Goal: Contribute content: Contribute content

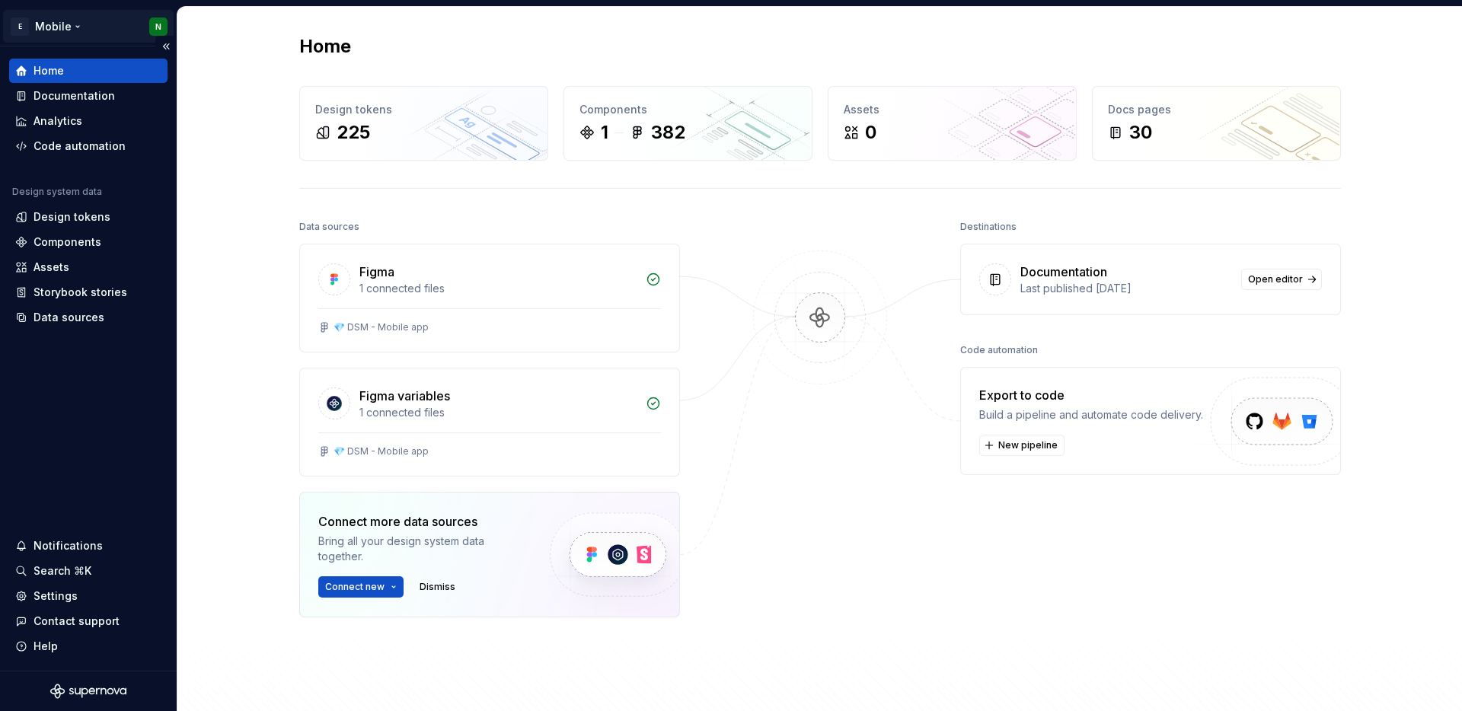
click at [74, 30] on html "E Mobile N Home Documentation Analytics Code automation Design system data Desi…" at bounding box center [731, 355] width 1462 height 711
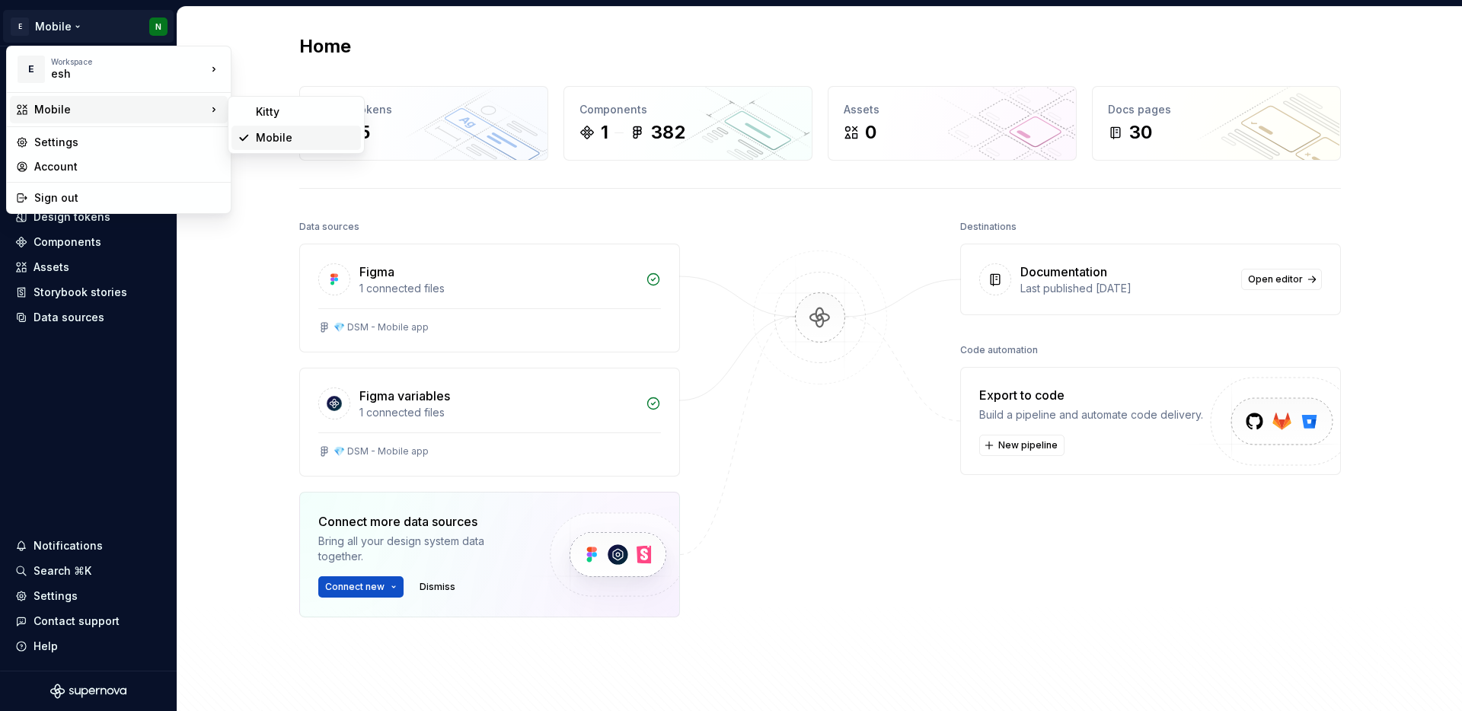
click at [315, 145] on div "Mobile" at bounding box center [295, 138] width 129 height 24
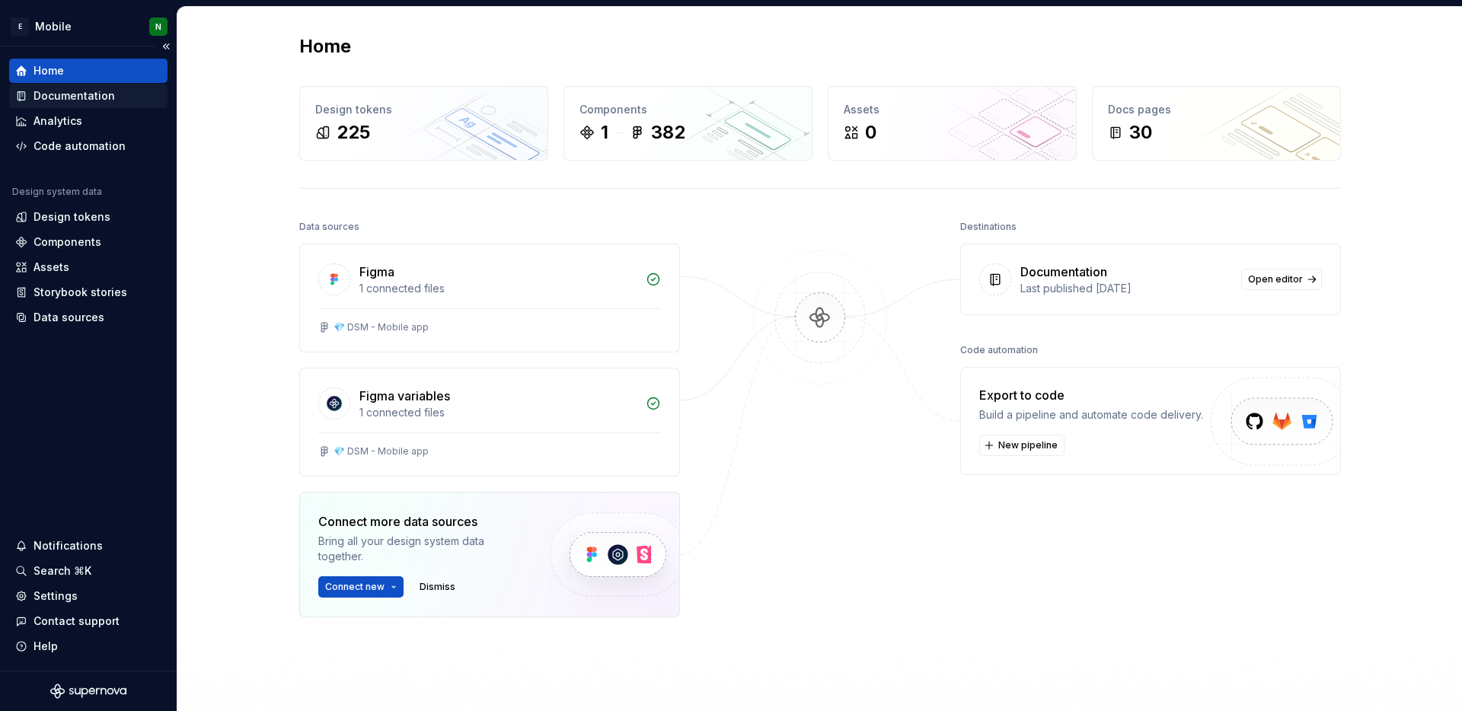
click at [97, 104] on div "Documentation" at bounding box center [88, 96] width 158 height 24
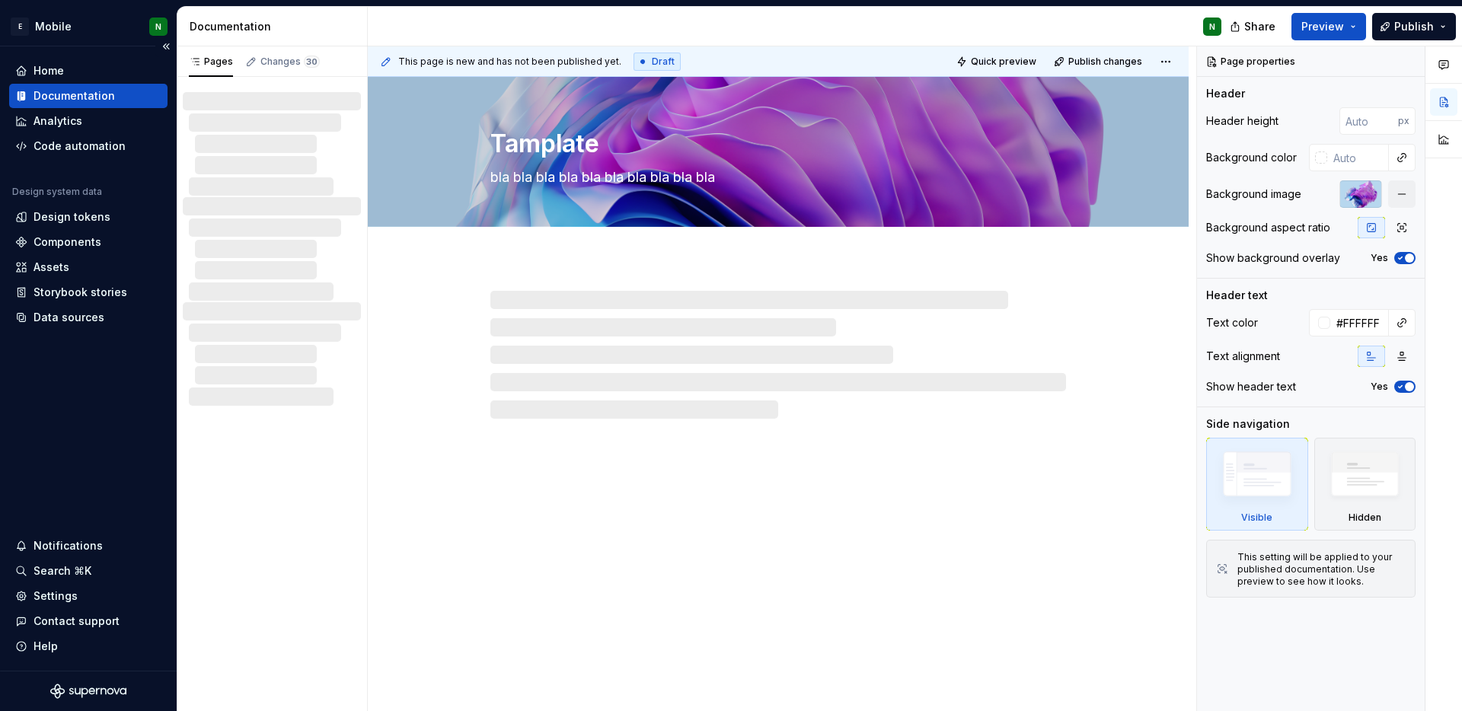
type textarea "*"
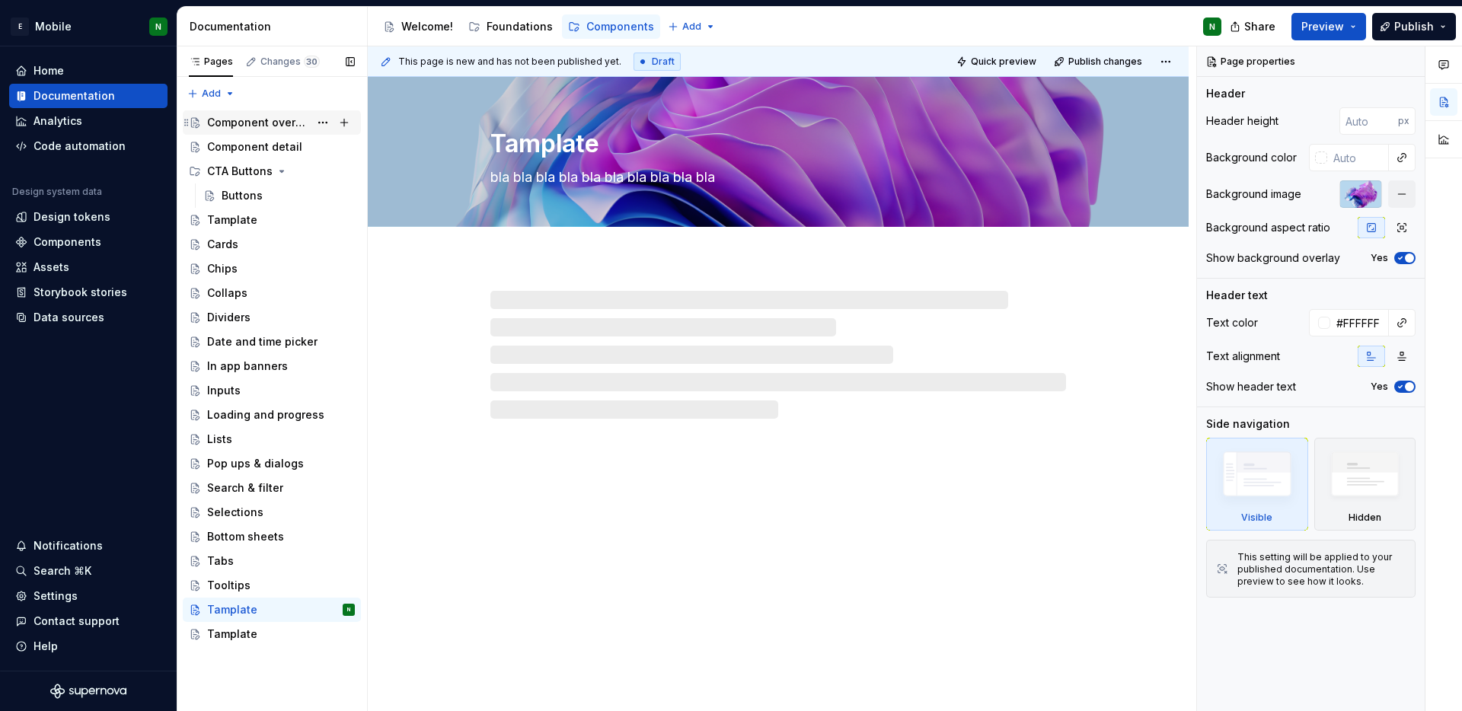
click at [250, 119] on div "Component overview" at bounding box center [258, 122] width 102 height 15
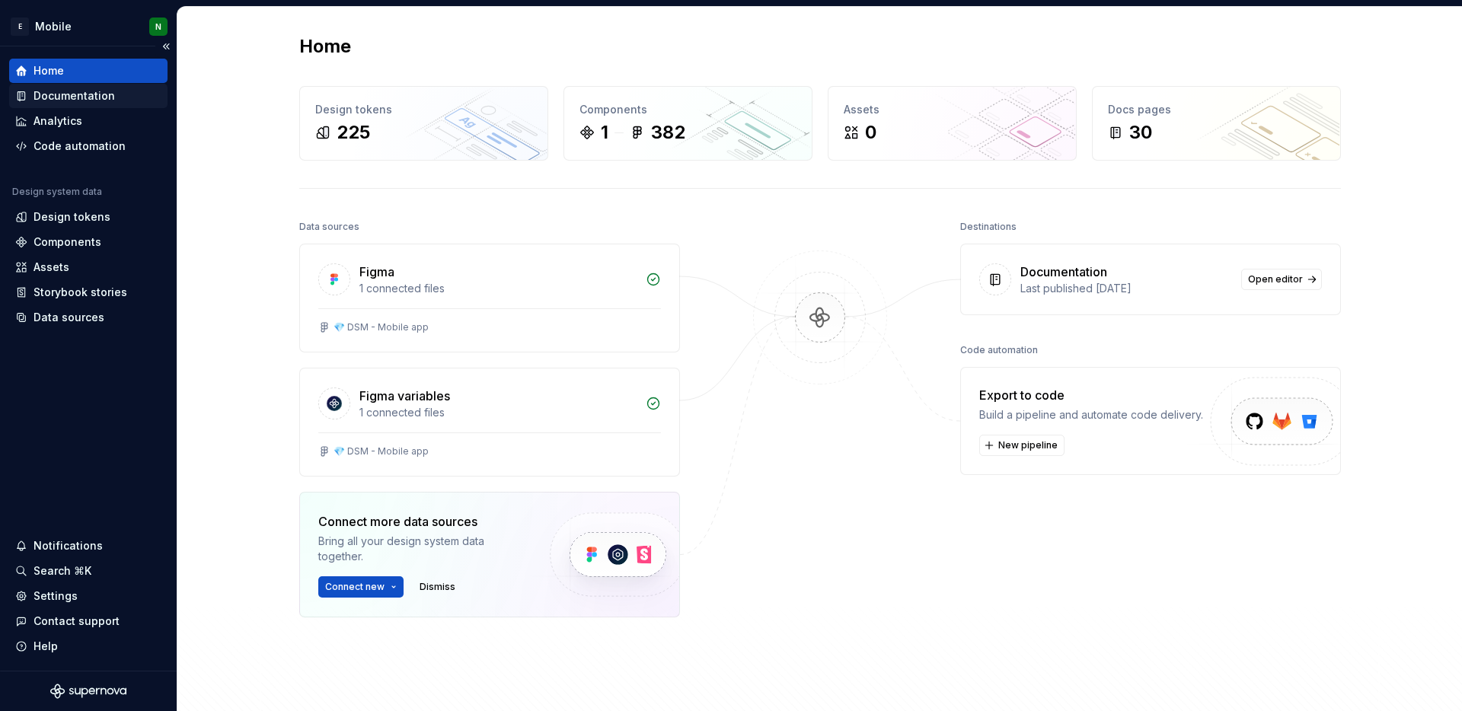
click at [98, 97] on div "Documentation" at bounding box center [74, 95] width 81 height 15
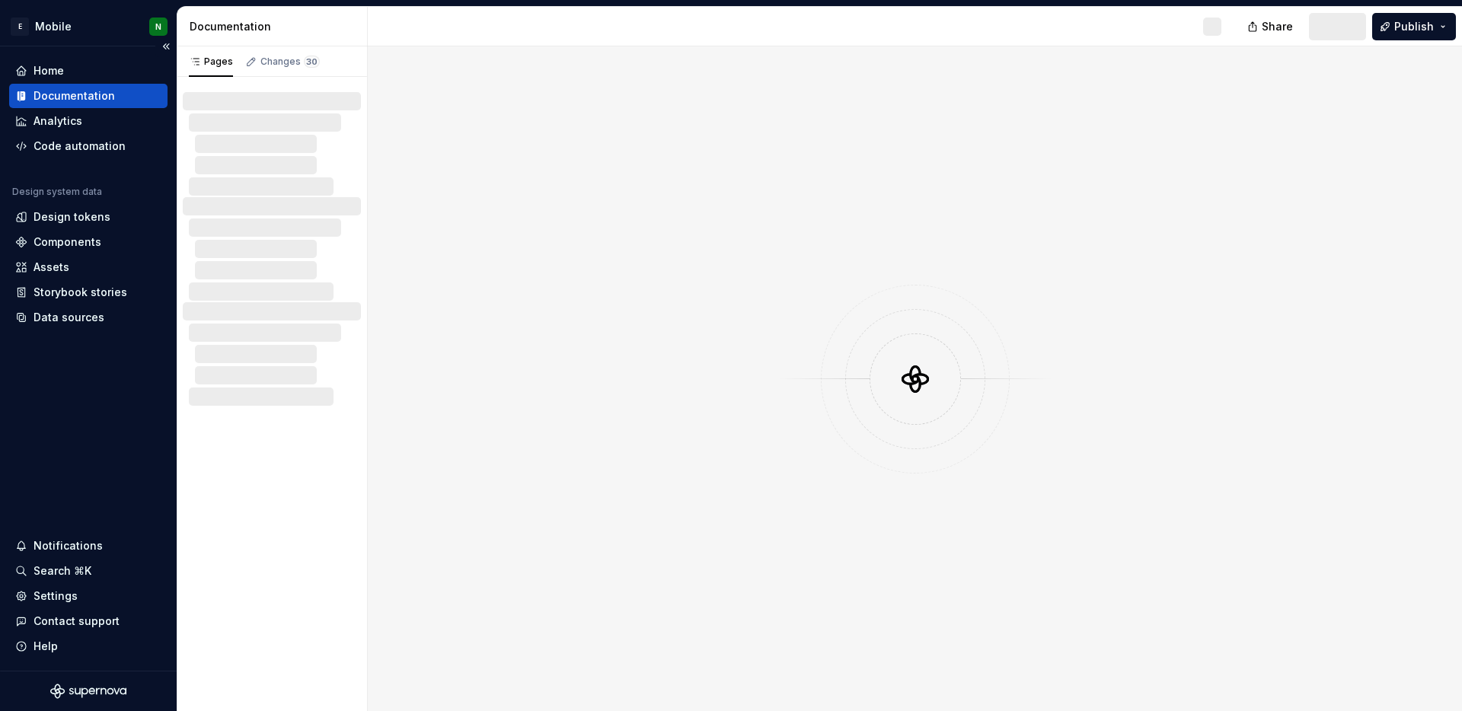
click at [98, 97] on div "Documentation" at bounding box center [74, 95] width 81 height 15
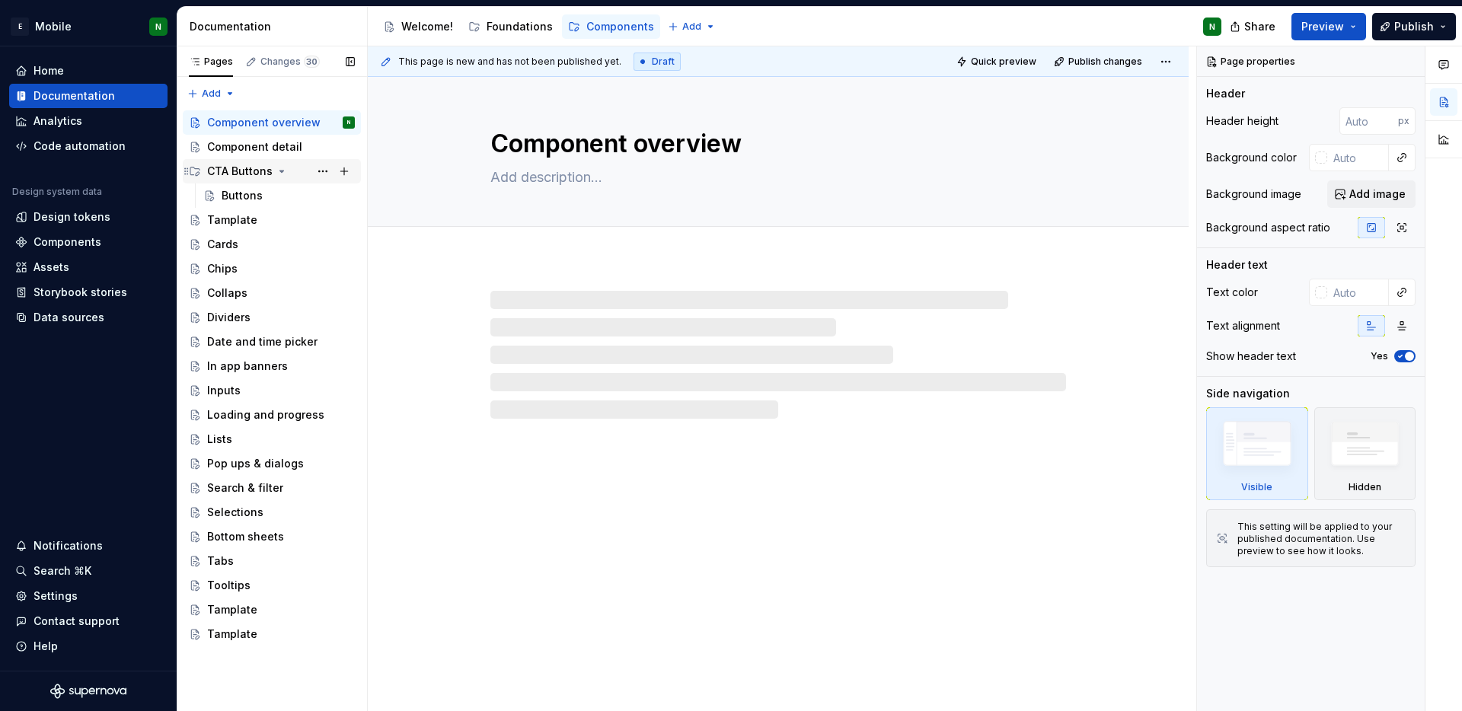
click at [258, 170] on div "CTA Buttons" at bounding box center [239, 171] width 65 height 15
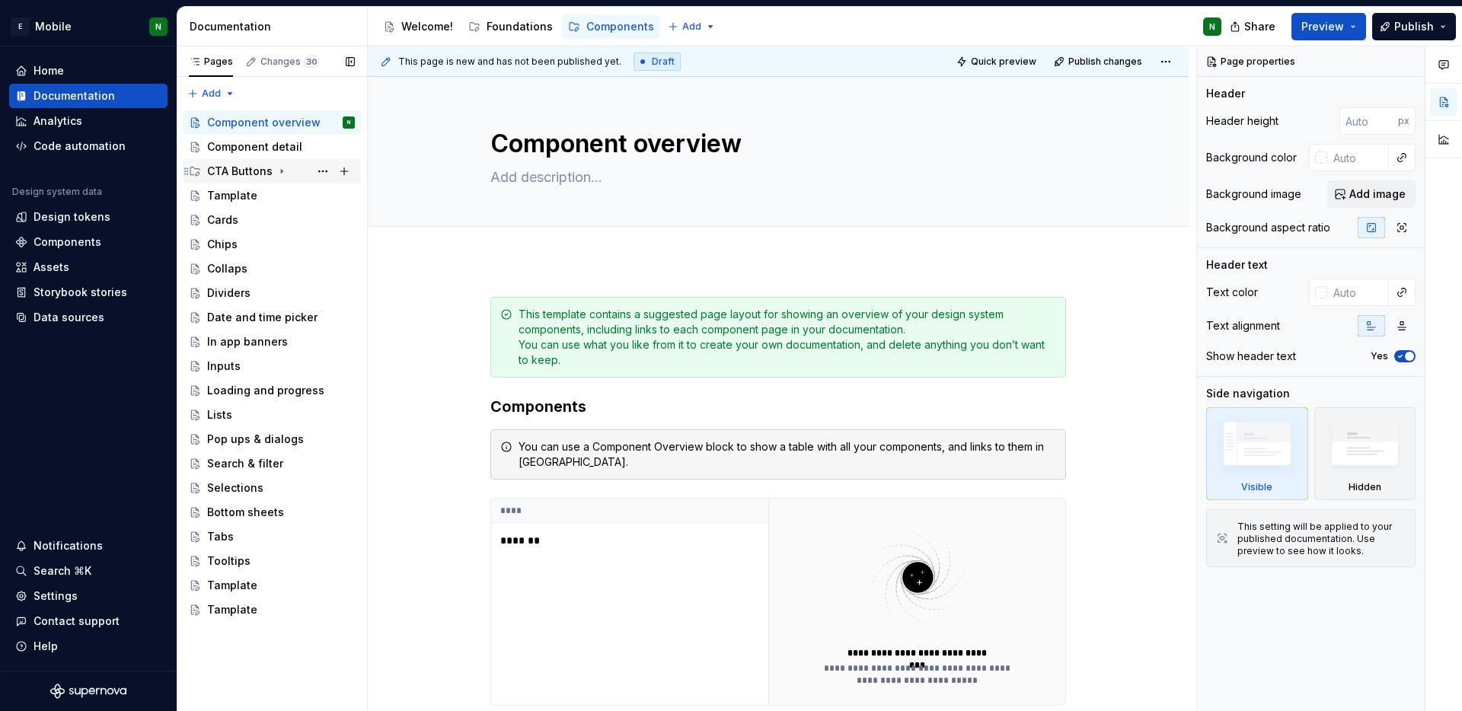
click at [228, 162] on div "CTA Buttons" at bounding box center [281, 171] width 148 height 21
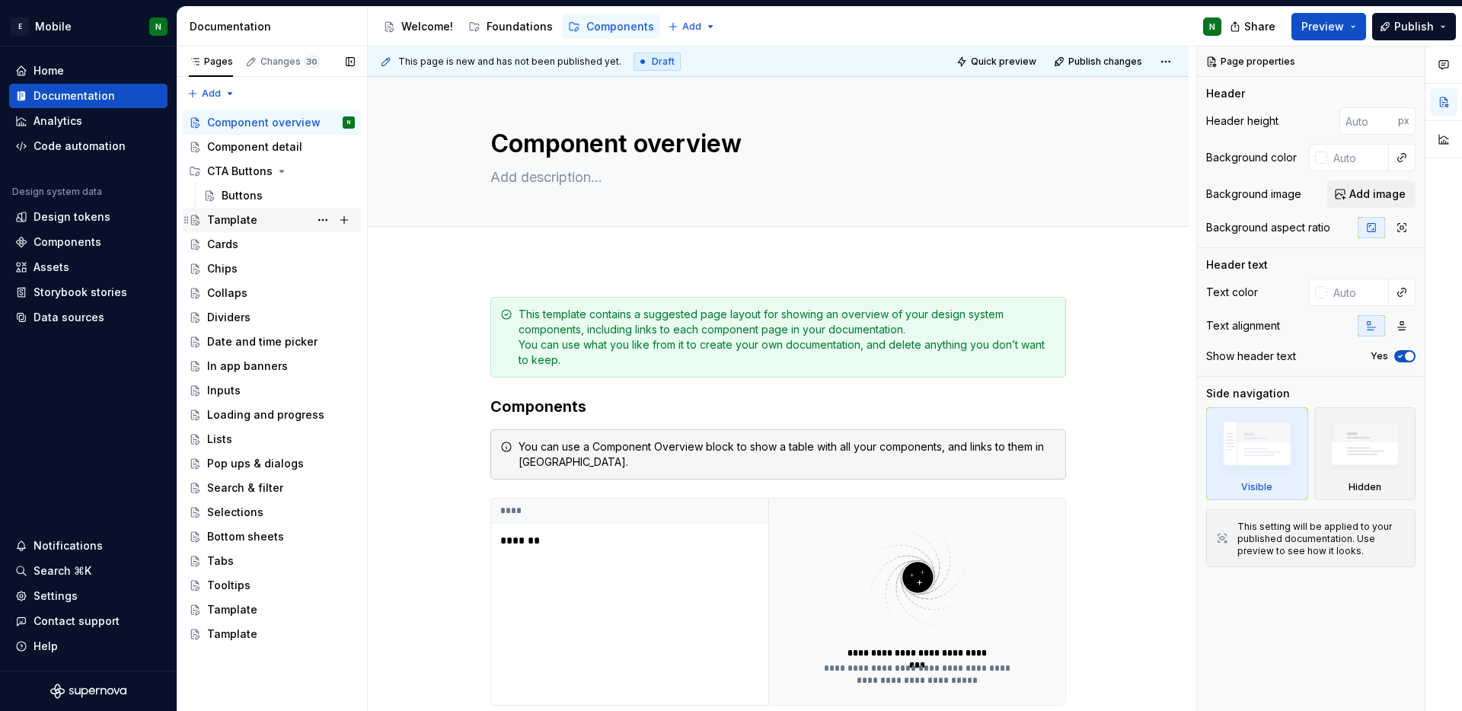
click at [247, 219] on div "Tamplate" at bounding box center [232, 219] width 50 height 15
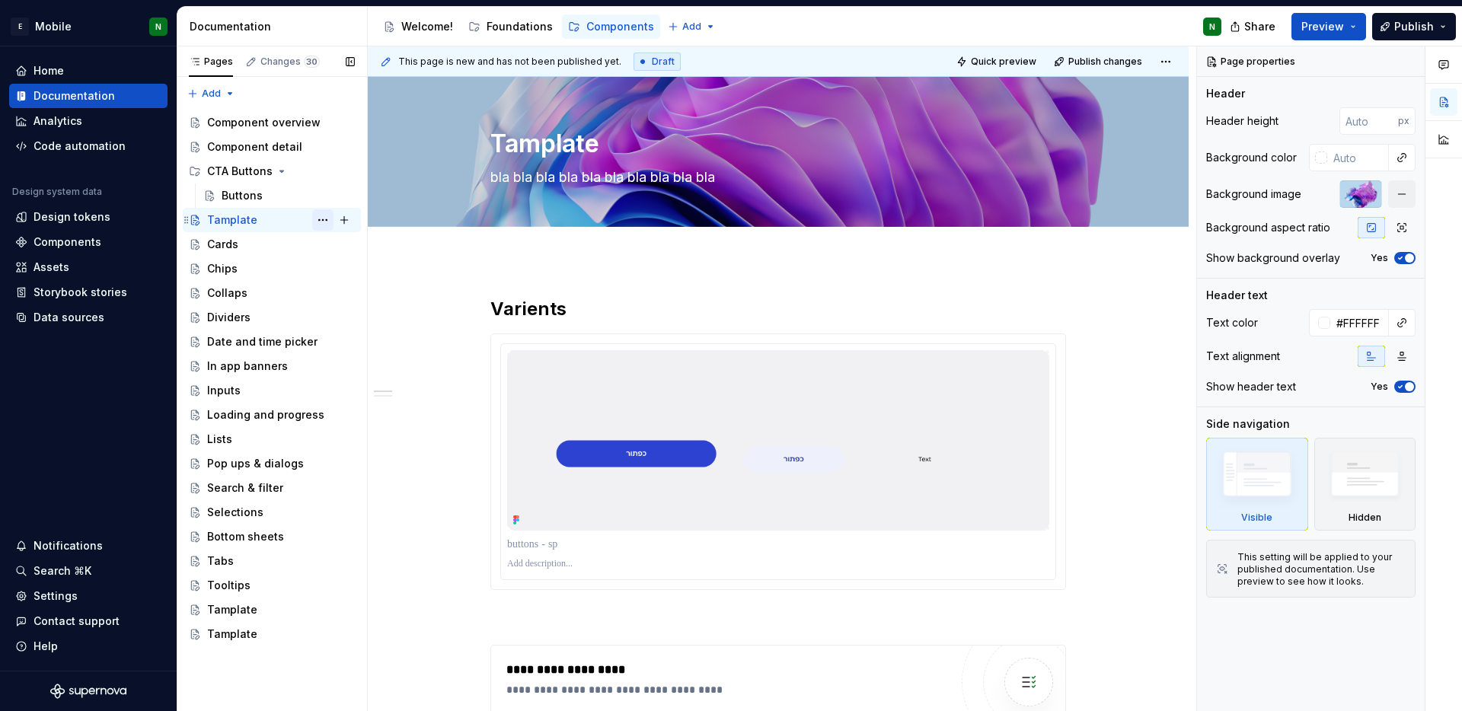
click at [323, 225] on button "Page tree" at bounding box center [322, 219] width 21 height 21
type textarea "*"
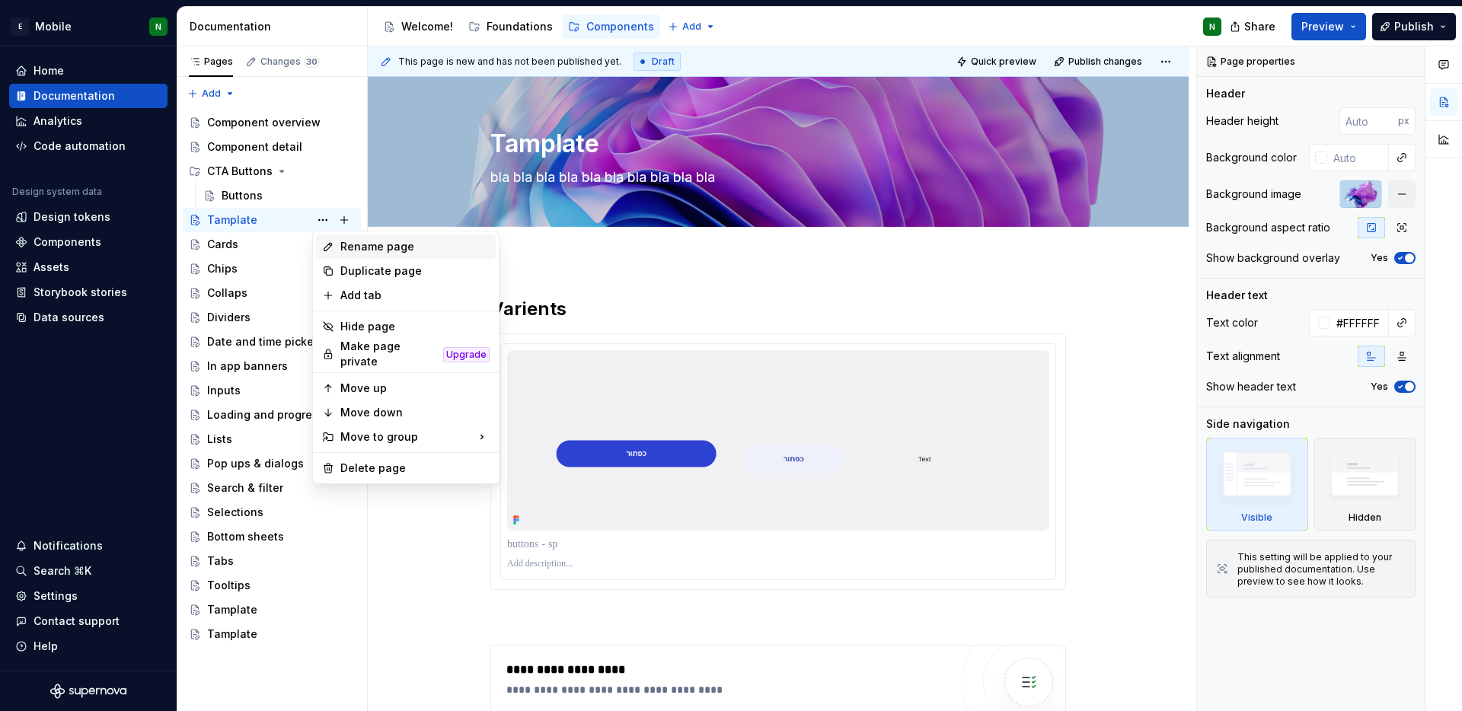
click at [362, 241] on div "Rename page" at bounding box center [414, 246] width 149 height 15
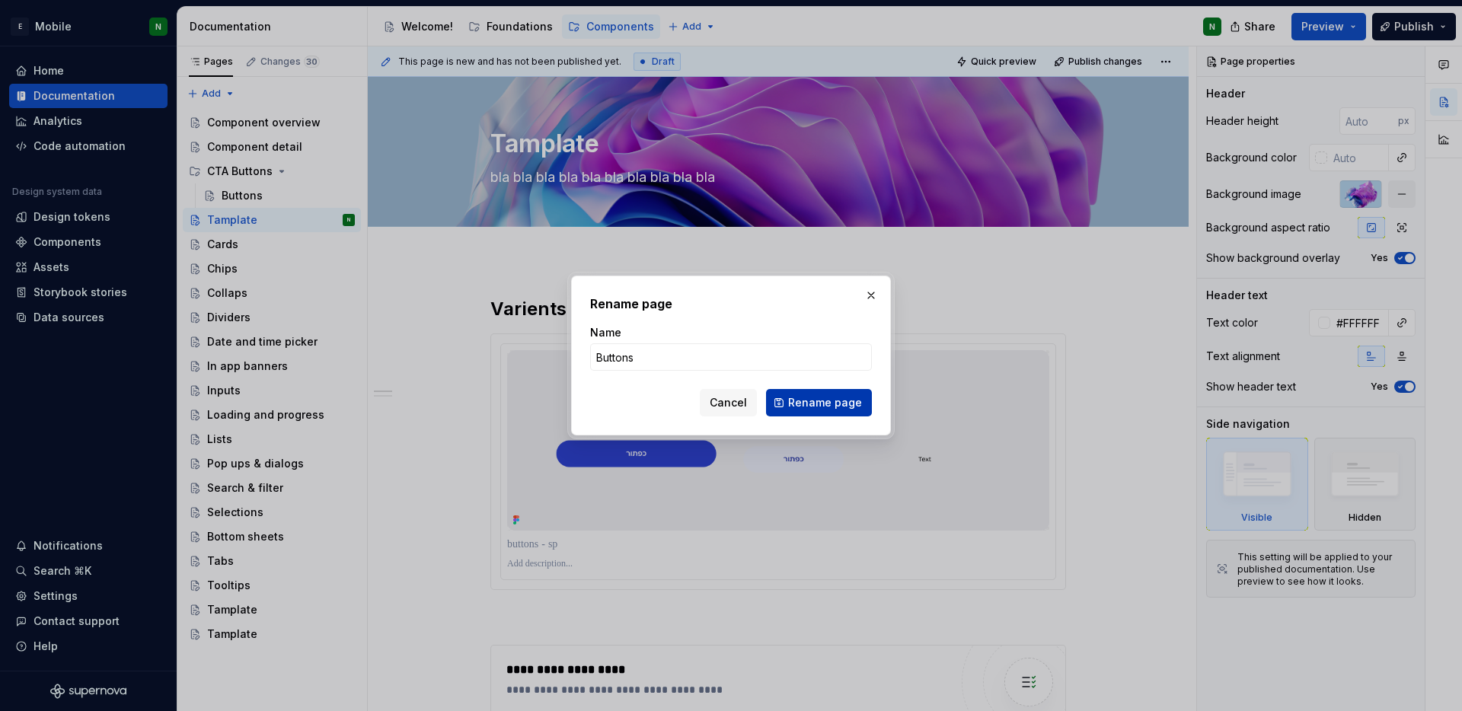
type input "Buttons"
click at [818, 410] on button "Rename page" at bounding box center [819, 402] width 106 height 27
type textarea "*"
type textarea "Buttons"
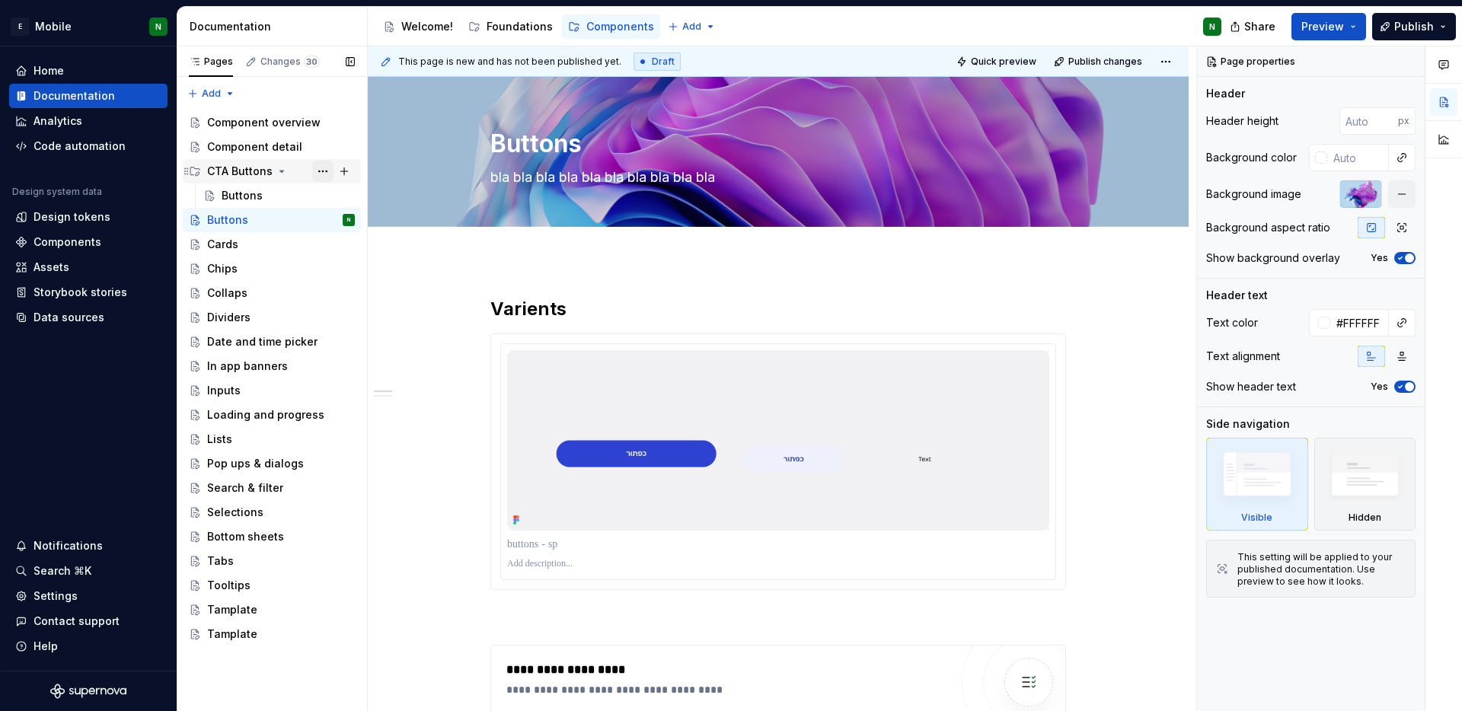
click at [320, 168] on button "Page tree" at bounding box center [322, 171] width 21 height 21
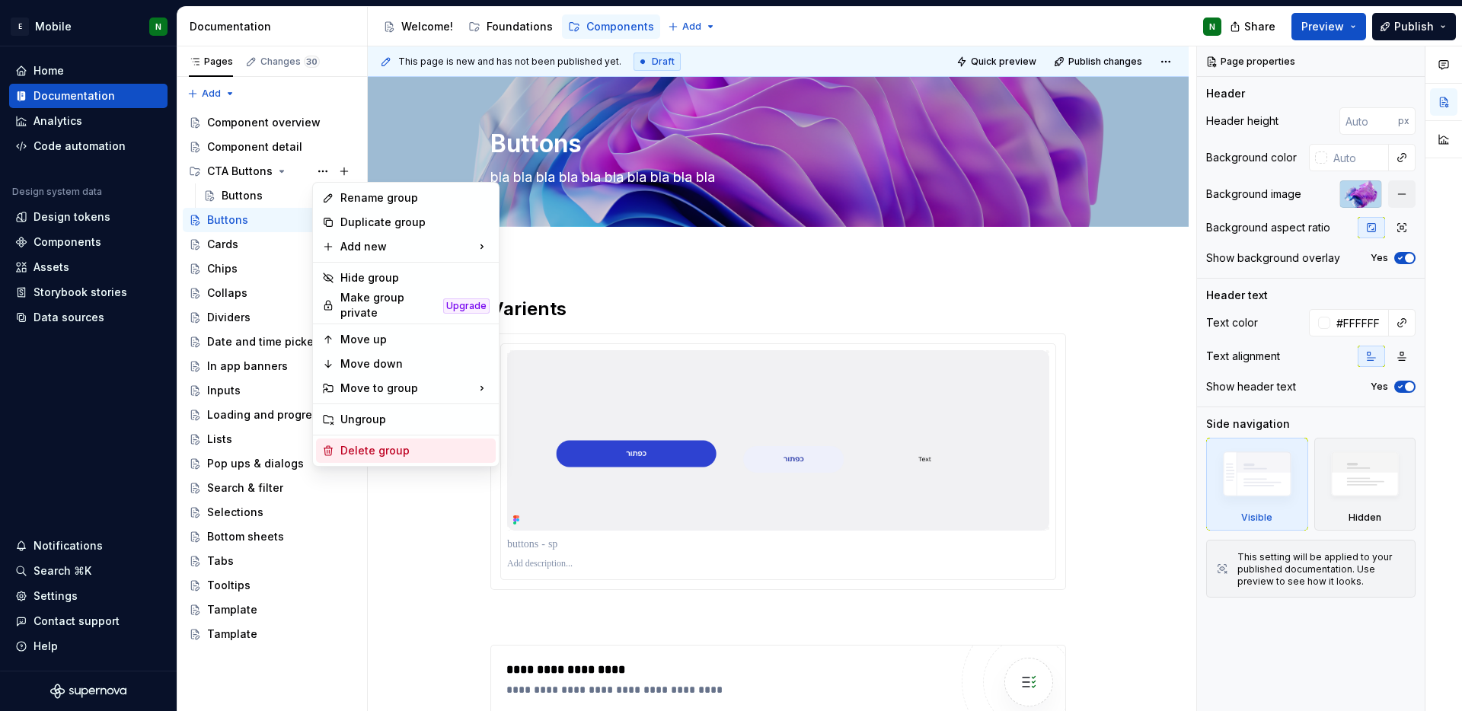
click at [365, 445] on div "Delete group" at bounding box center [414, 450] width 149 height 15
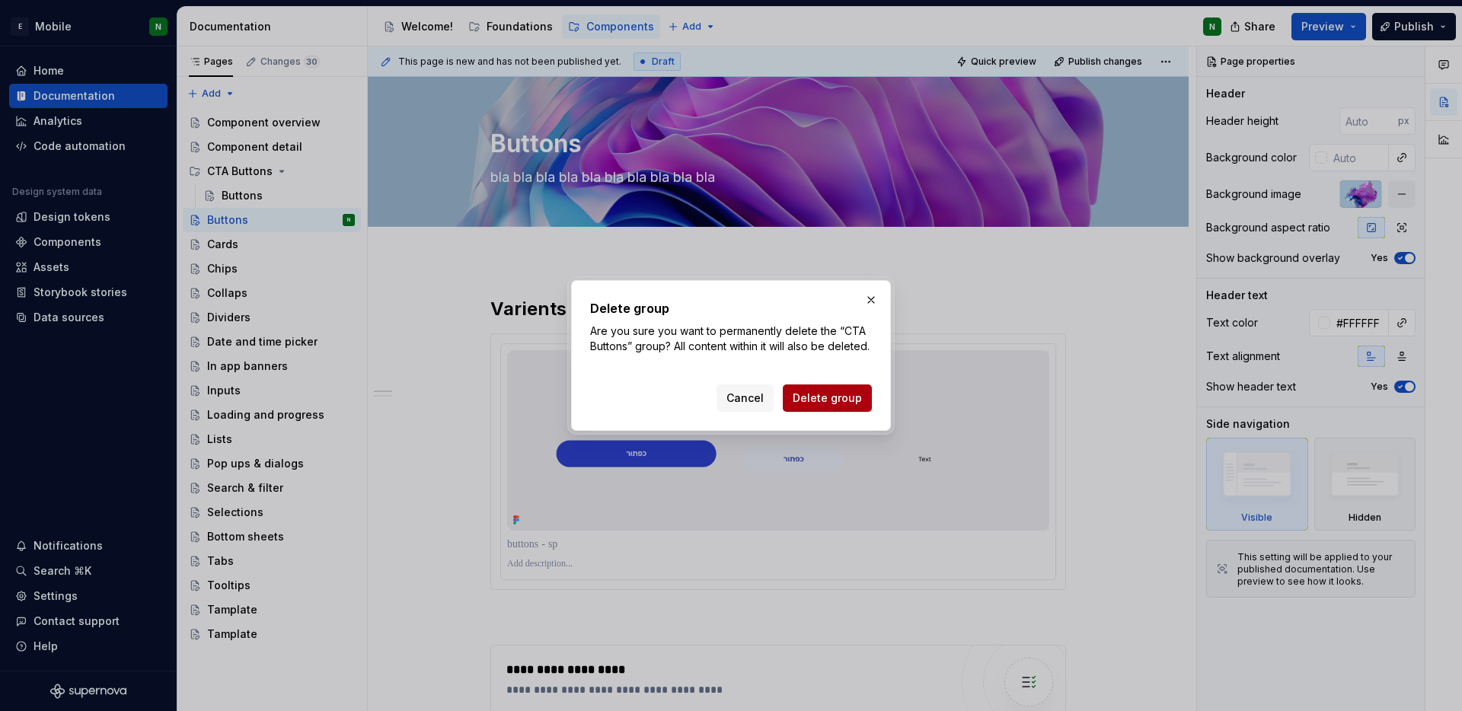
click at [826, 412] on button "Delete group" at bounding box center [827, 398] width 89 height 27
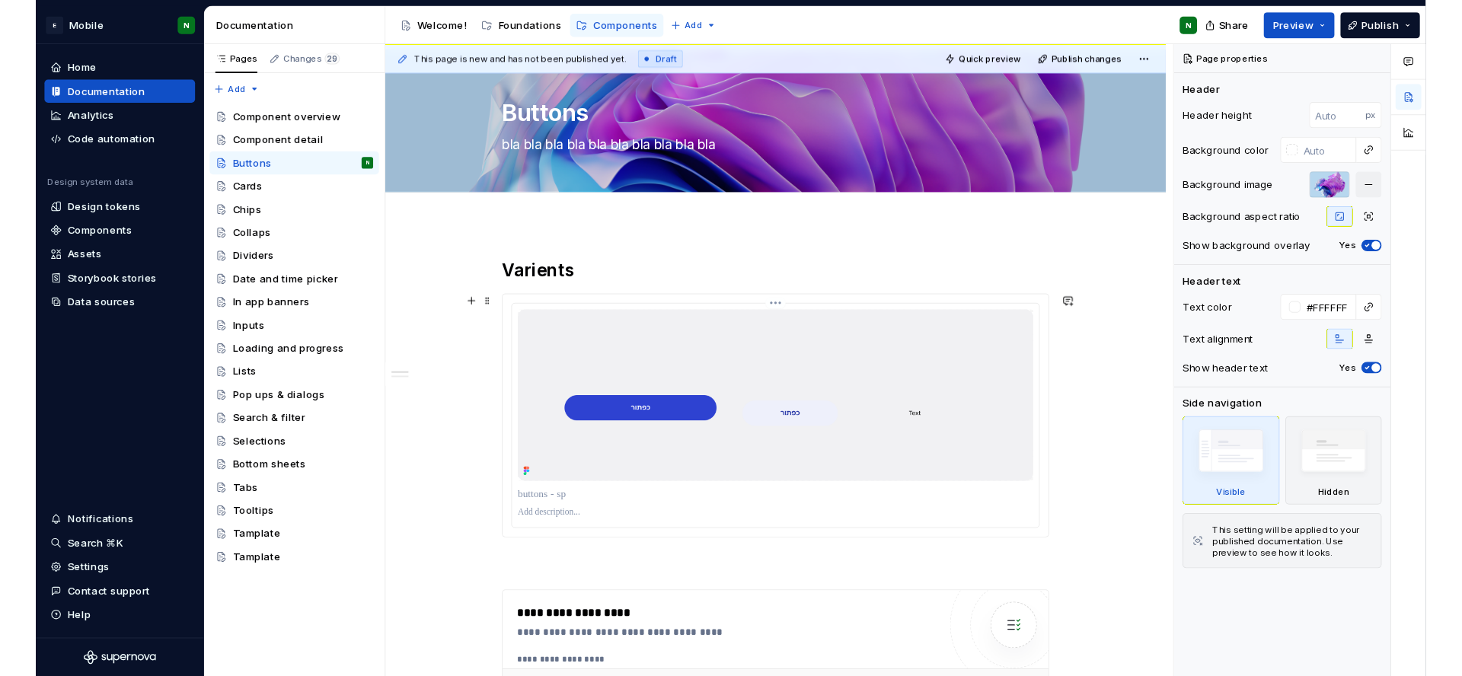
scroll to position [48, 0]
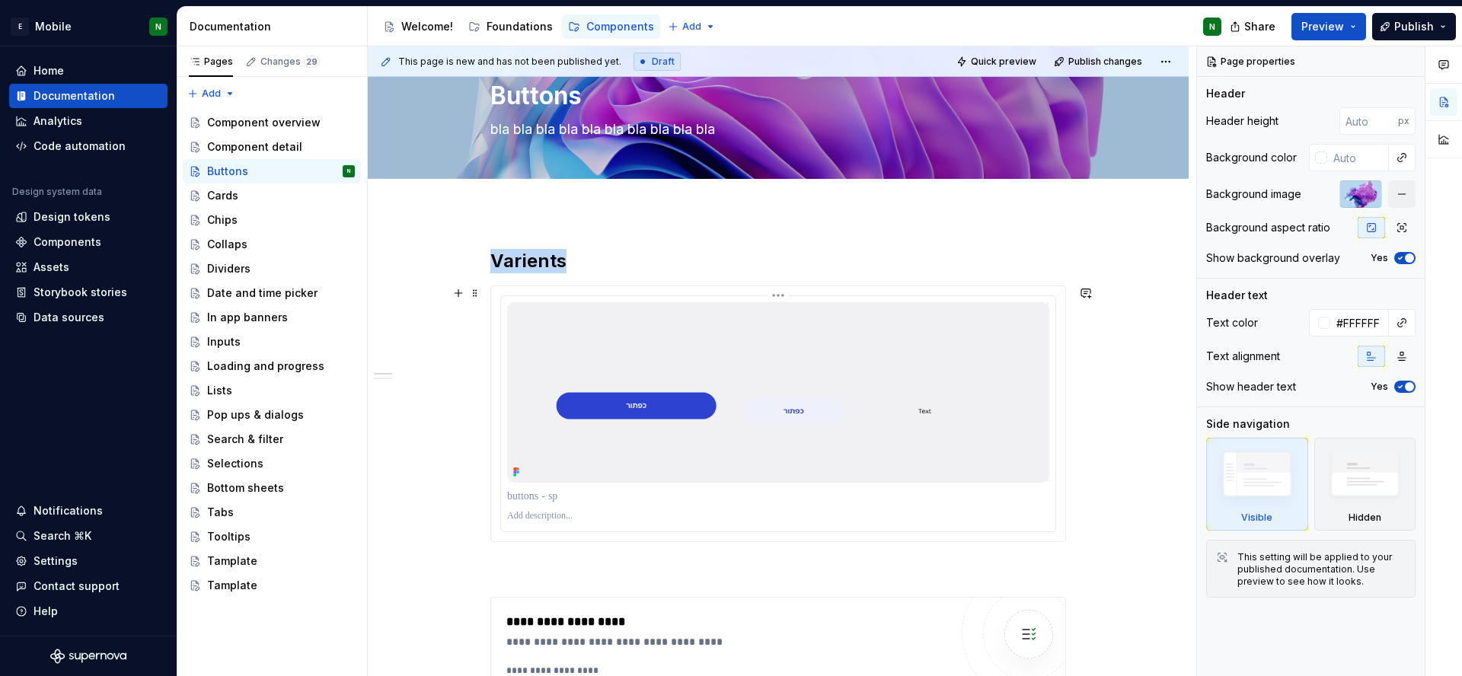
click at [880, 303] on img at bounding box center [778, 392] width 542 height 180
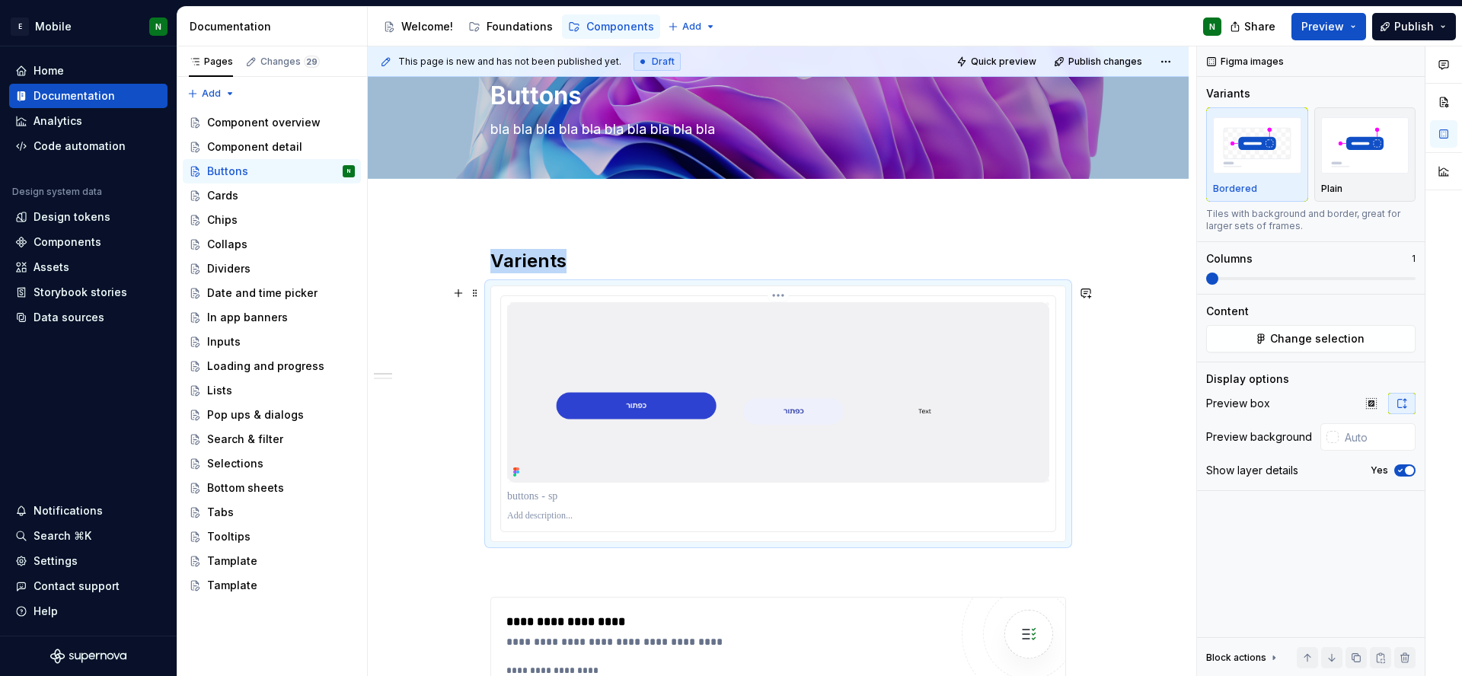
type textarea "*"
click at [990, 392] on img at bounding box center [778, 392] width 542 height 180
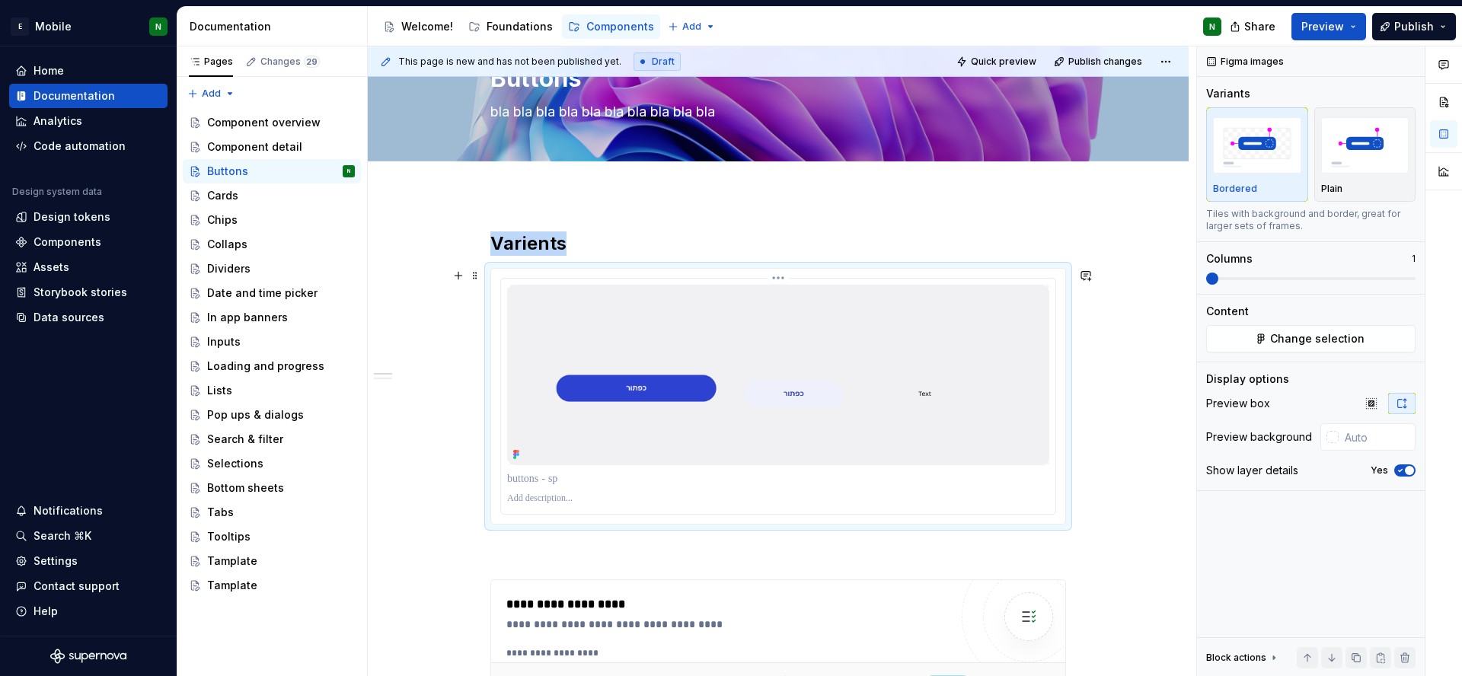
scroll to position [0, 0]
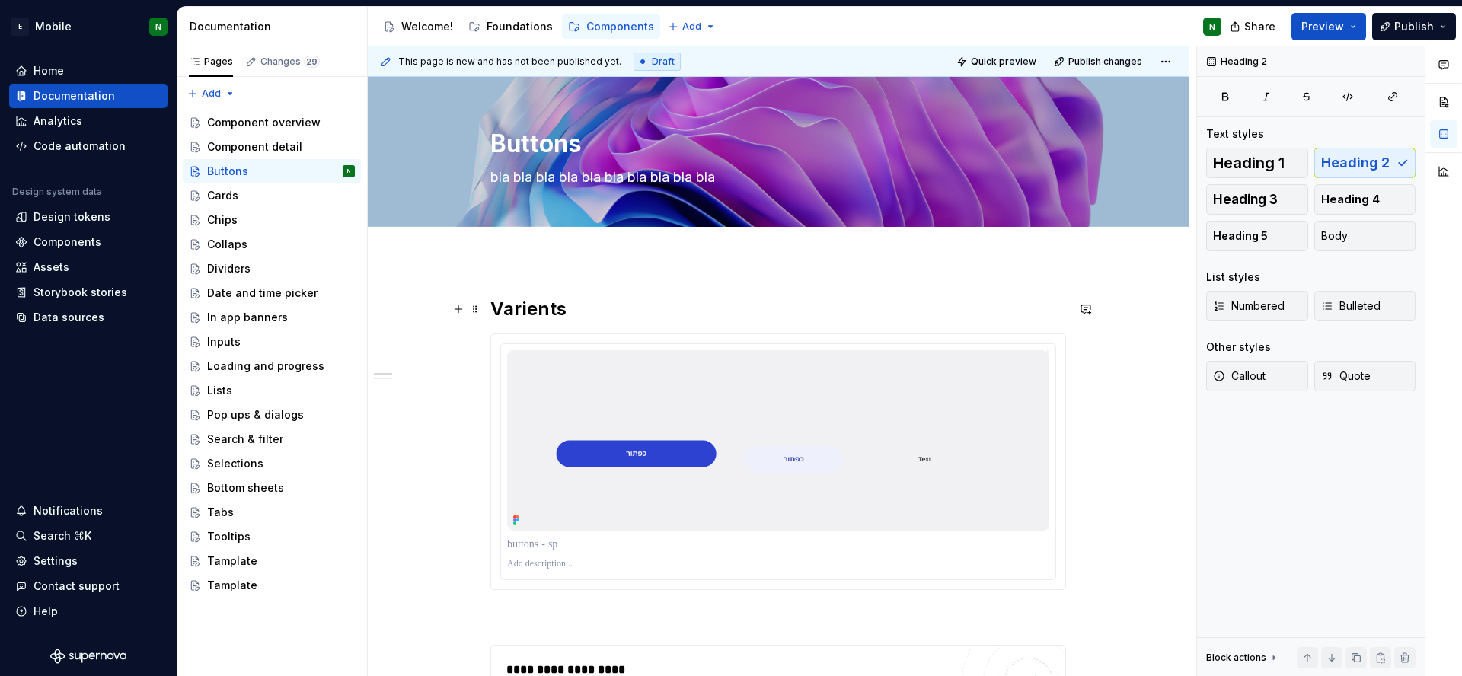
click at [549, 307] on h2 "Varients" at bounding box center [778, 309] width 576 height 24
click at [593, 308] on h2 "Varients" at bounding box center [778, 309] width 576 height 24
click at [458, 308] on button "button" at bounding box center [458, 308] width 21 height 21
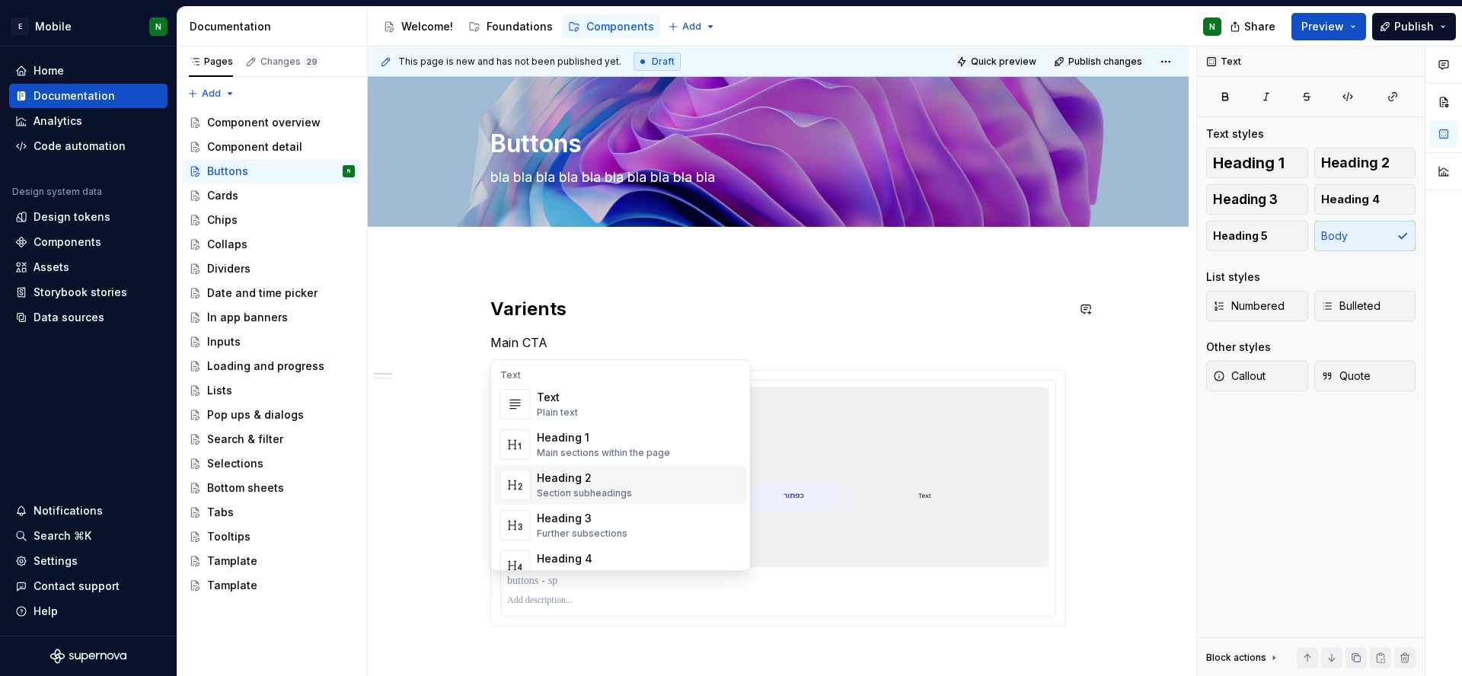
click at [606, 477] on div "Heading 2" at bounding box center [584, 478] width 95 height 15
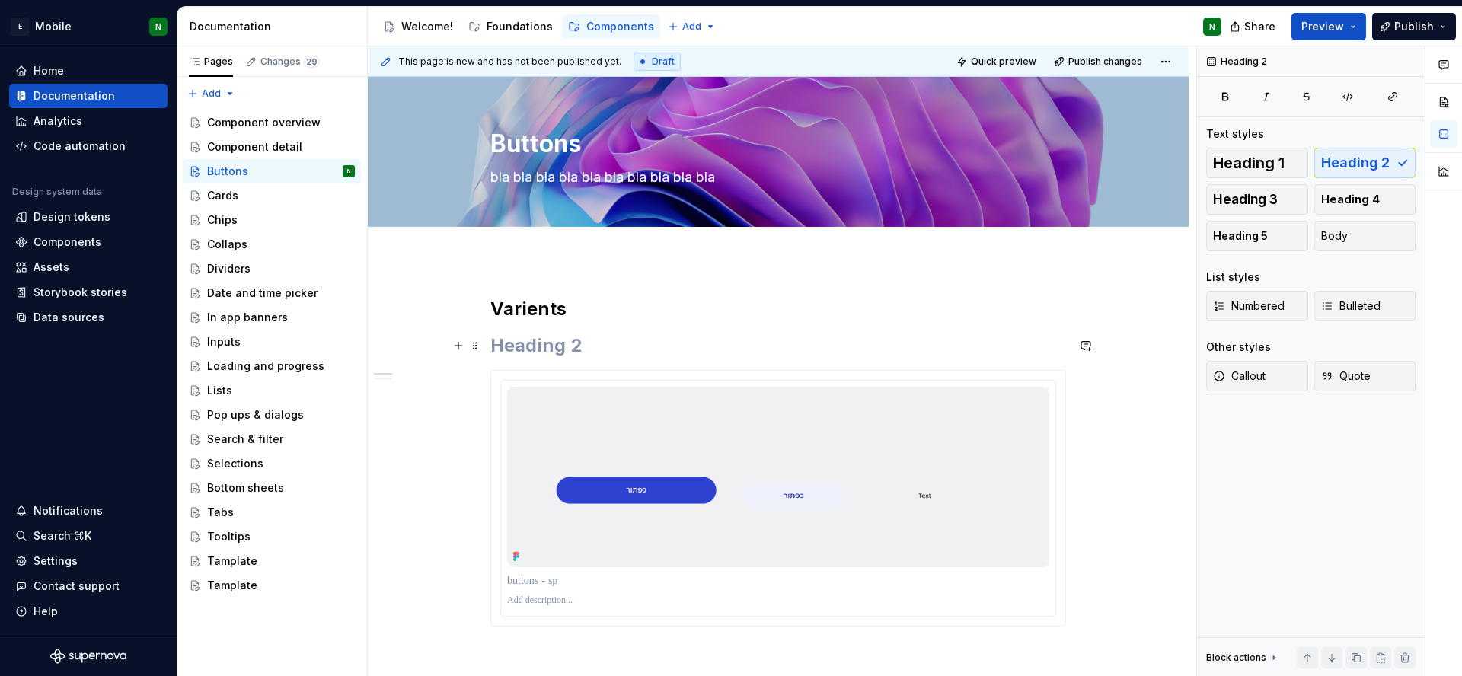
click at [555, 346] on h2 at bounding box center [778, 345] width 576 height 24
click at [541, 348] on h2 "Main CTA" at bounding box center [778, 345] width 576 height 24
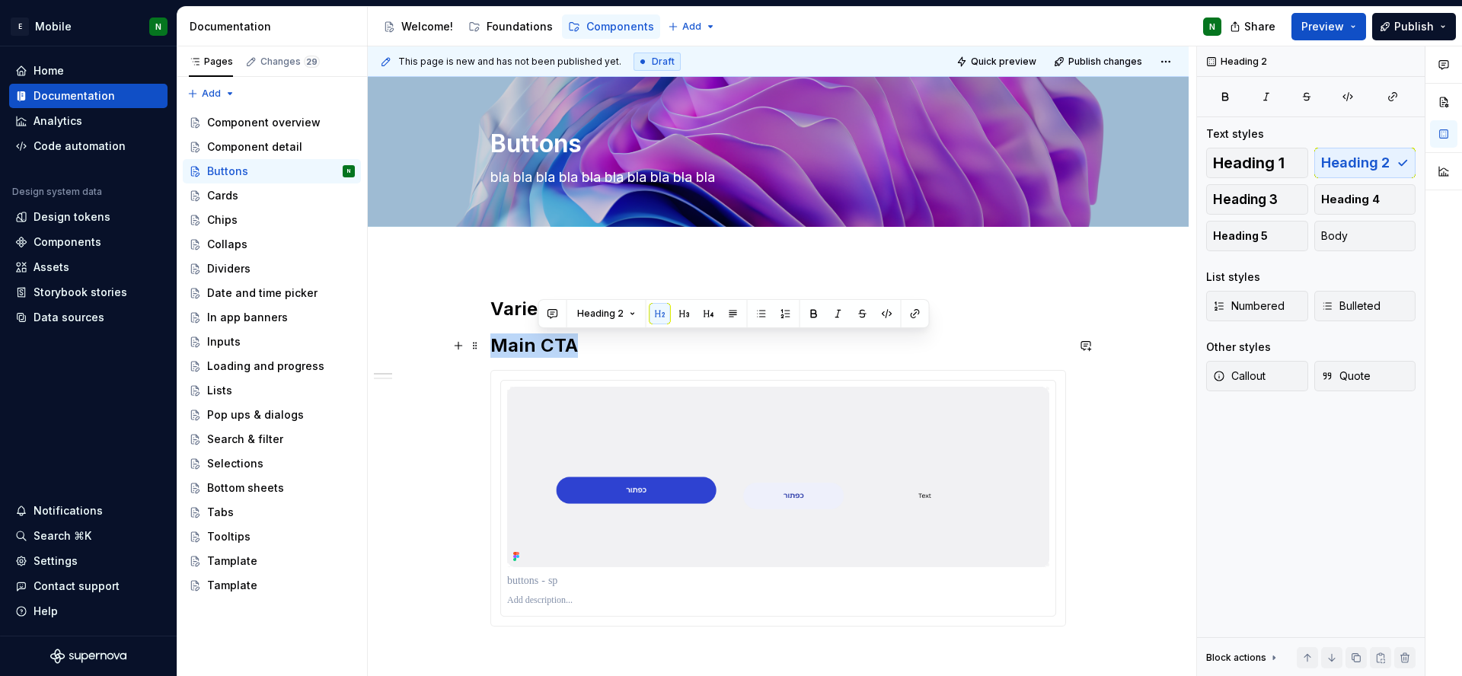
click at [541, 348] on h2 "Main CTA" at bounding box center [778, 345] width 576 height 24
click at [579, 316] on button "Heading 2" at bounding box center [558, 313] width 72 height 21
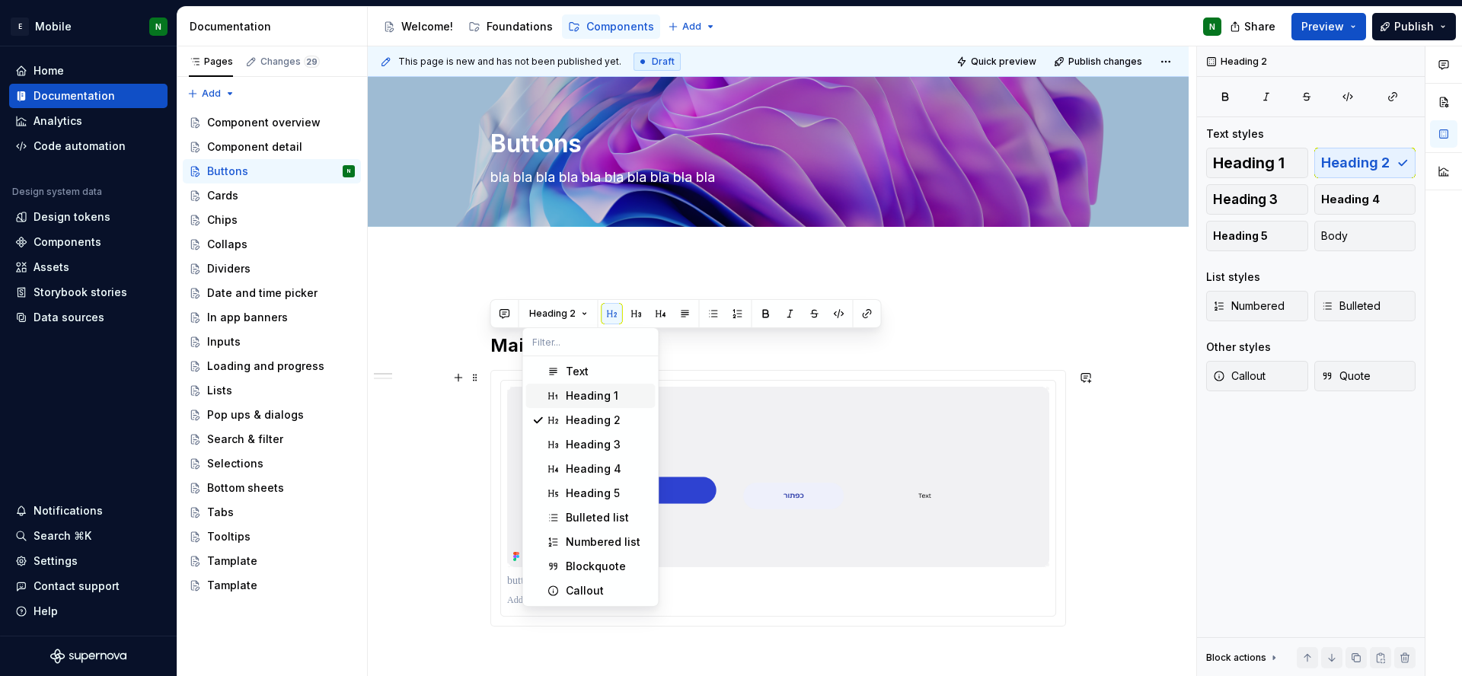
click at [613, 388] on div "Heading 1" at bounding box center [592, 395] width 53 height 15
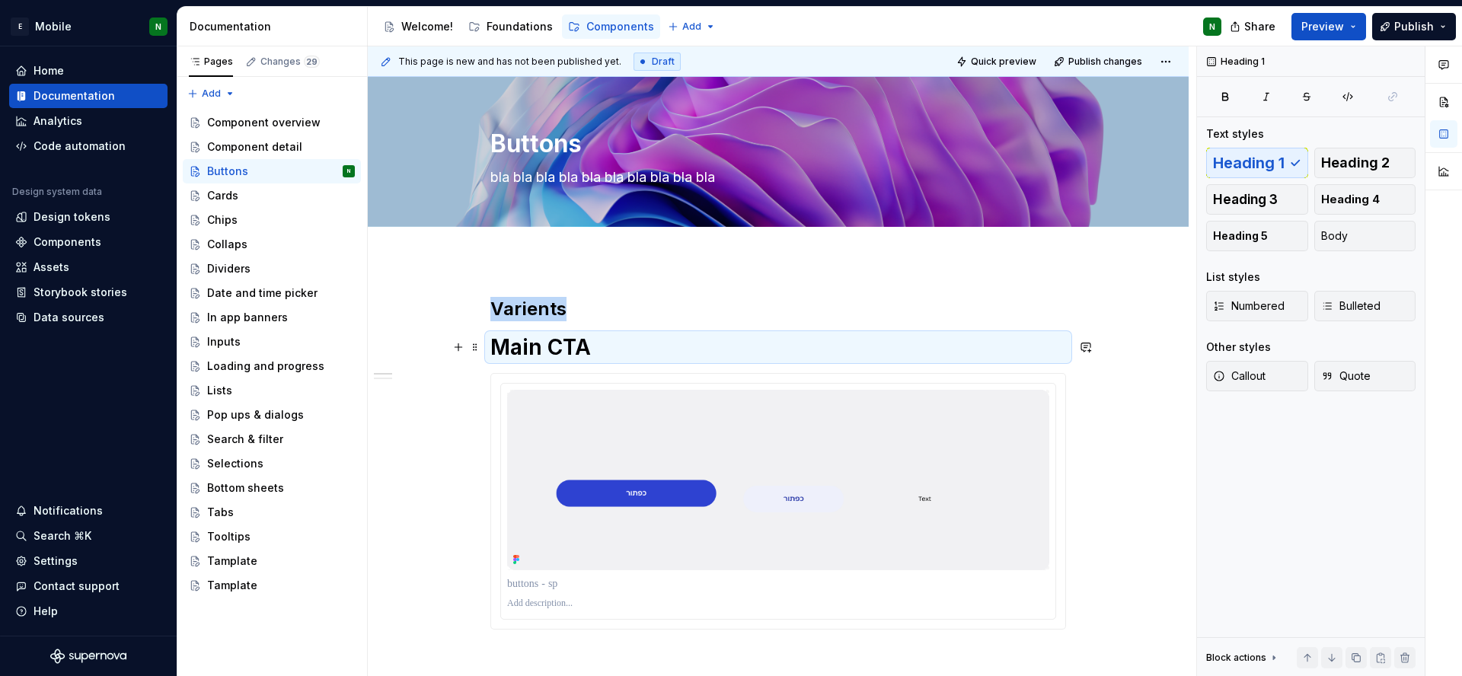
click at [582, 340] on h1 "Main CTA" at bounding box center [778, 346] width 576 height 27
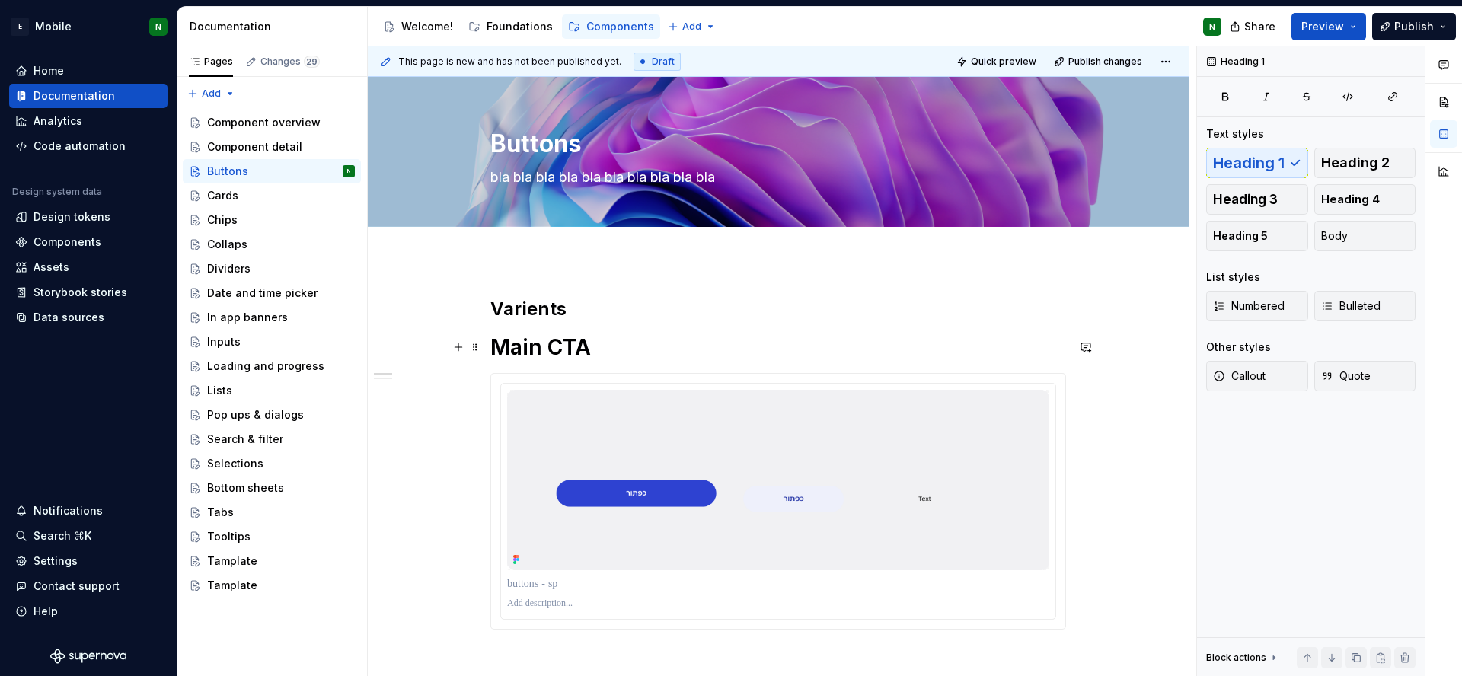
click at [582, 340] on h1 "Main CTA" at bounding box center [778, 346] width 576 height 27
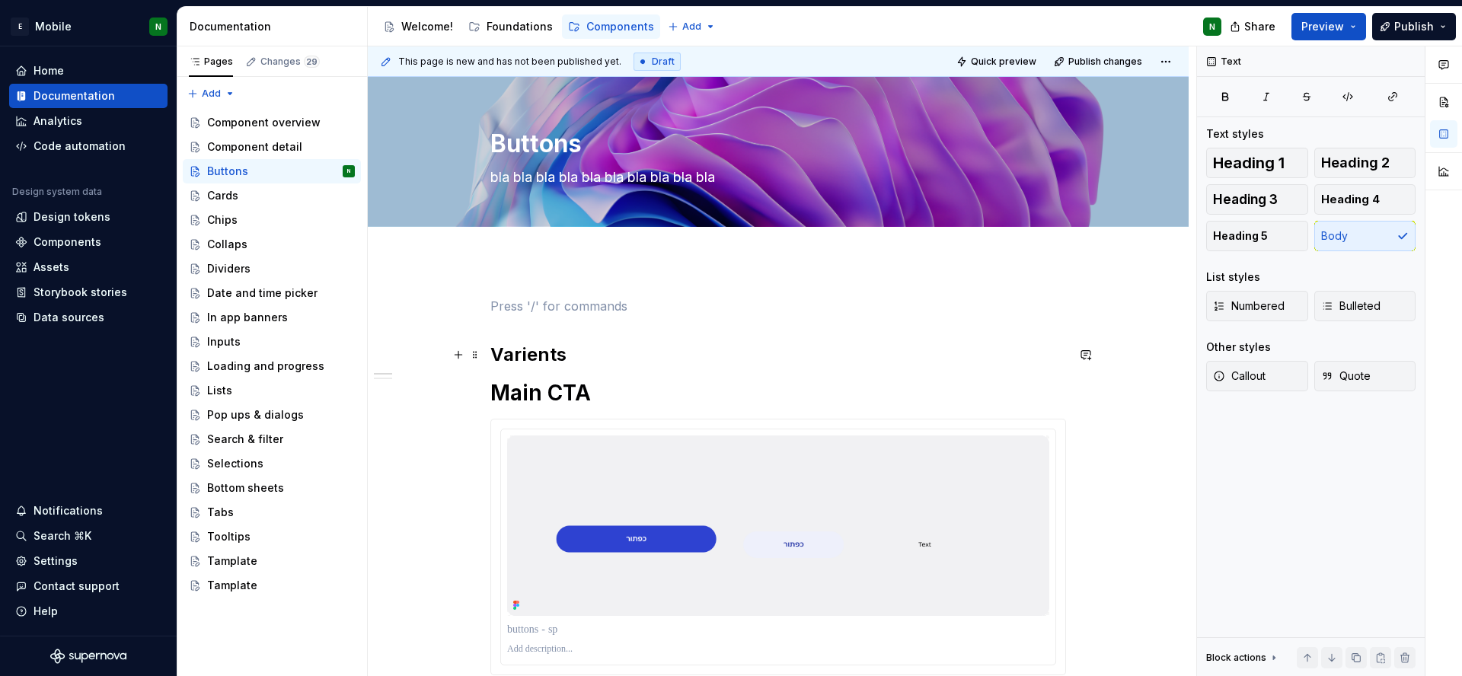
click at [538, 366] on h2 "Varients" at bounding box center [778, 355] width 576 height 24
click at [538, 361] on h2 "Varients" at bounding box center [778, 355] width 576 height 24
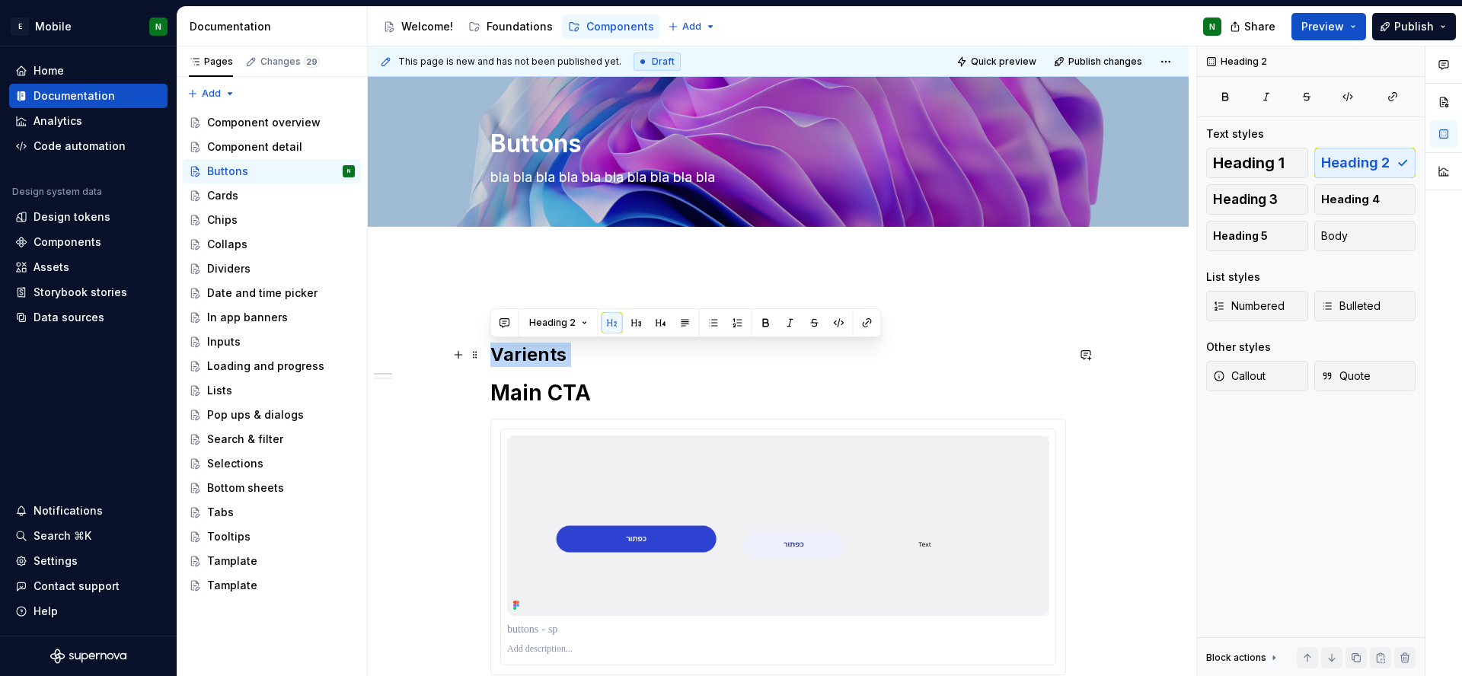
click at [538, 361] on h2 "Varients" at bounding box center [778, 355] width 576 height 24
click at [604, 326] on button "Multiple blocks" at bounding box center [569, 322] width 94 height 21
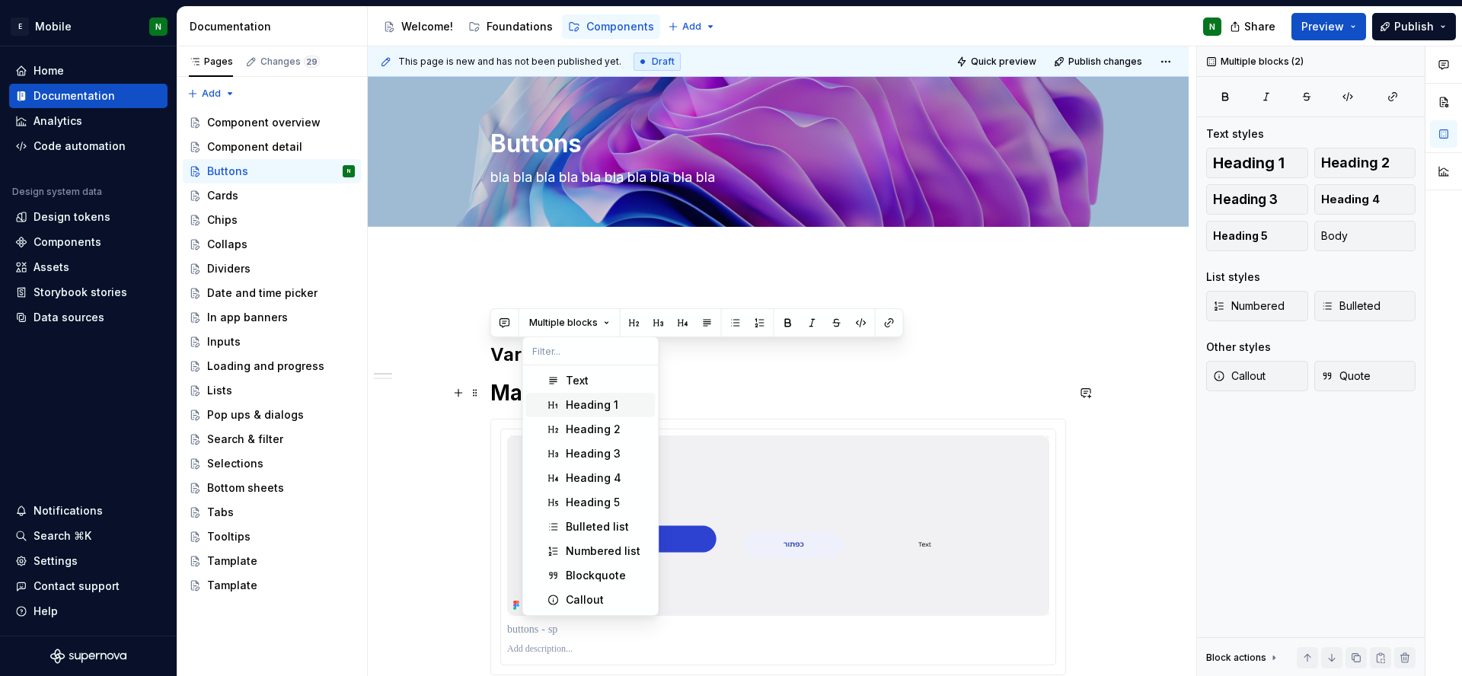
click at [606, 404] on div "Heading 1" at bounding box center [592, 404] width 53 height 15
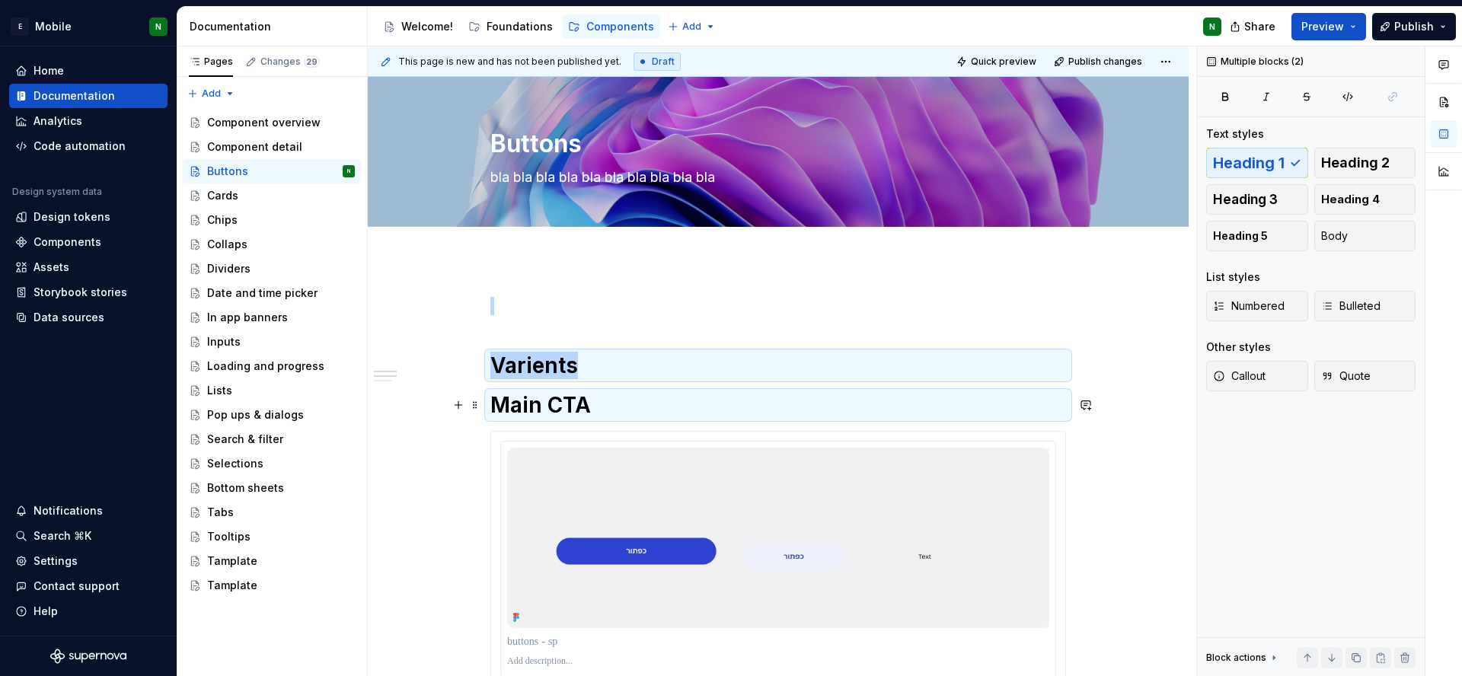
click at [529, 407] on h1 "Main CTA" at bounding box center [778, 404] width 576 height 27
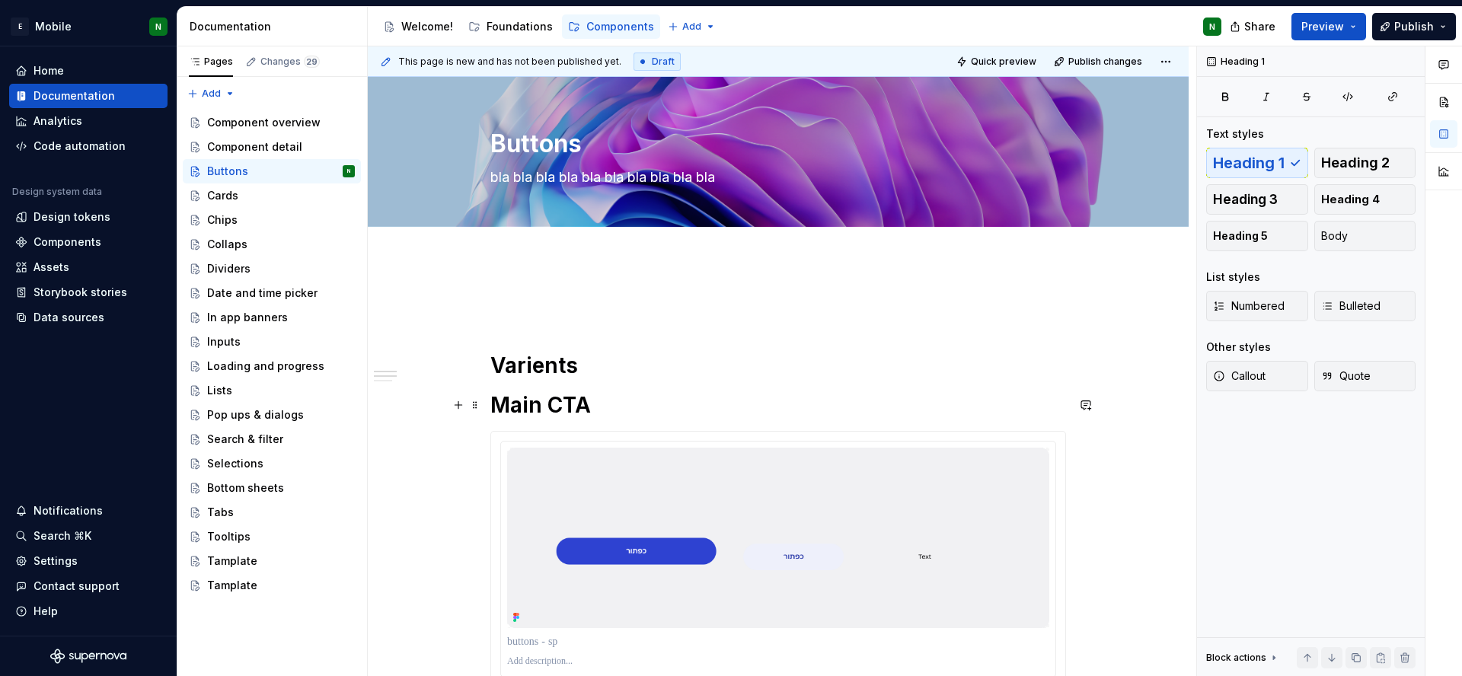
click at [529, 407] on h1 "Main CTA" at bounding box center [778, 404] width 576 height 27
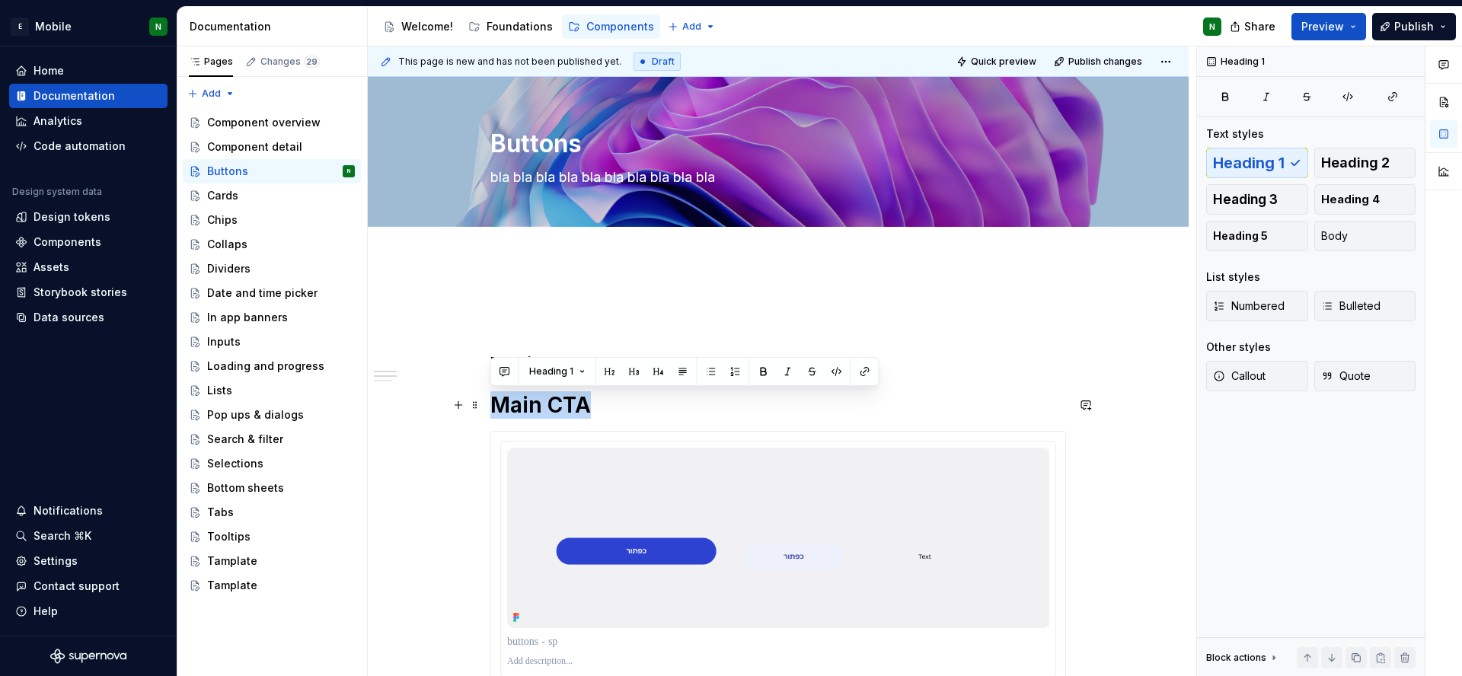
click at [529, 407] on h1 "Main CTA" at bounding box center [778, 404] width 576 height 27
click at [584, 373] on button "Heading 1" at bounding box center [557, 371] width 70 height 21
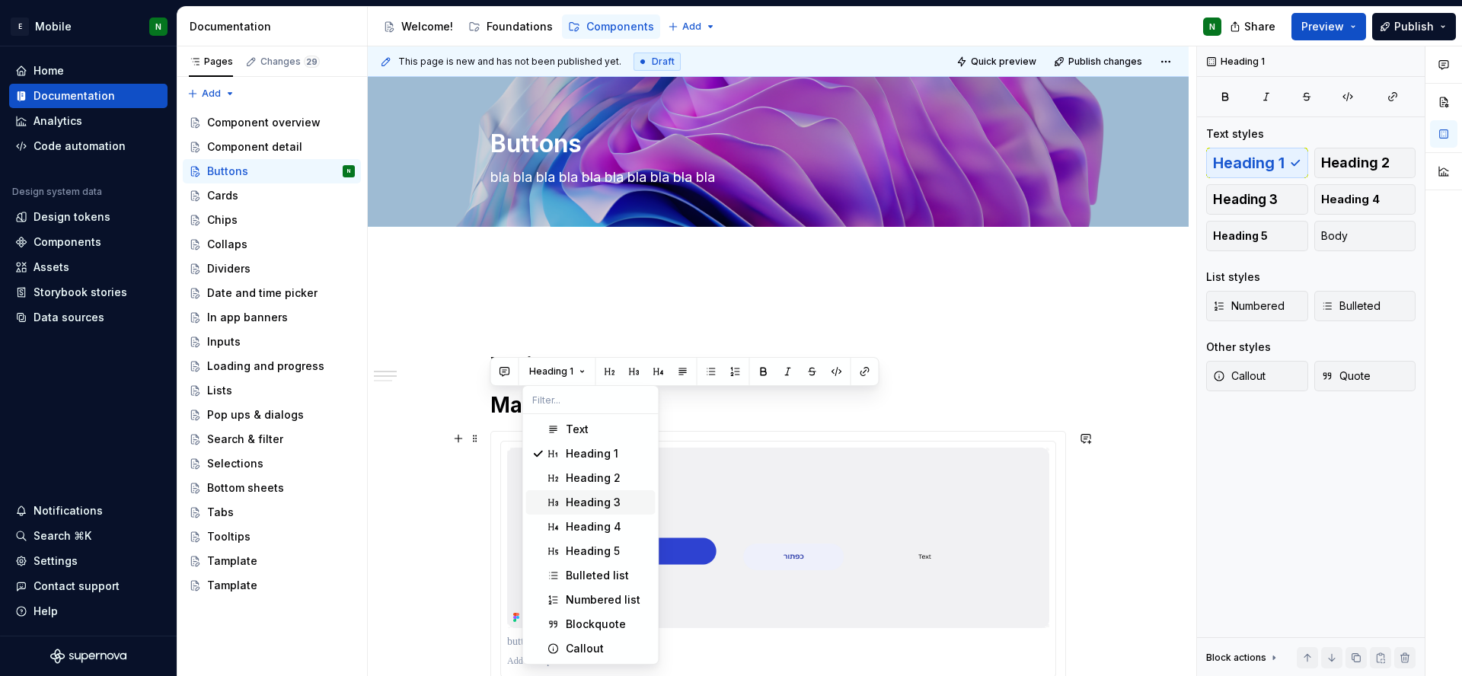
click at [606, 507] on div "Heading 3" at bounding box center [593, 502] width 55 height 15
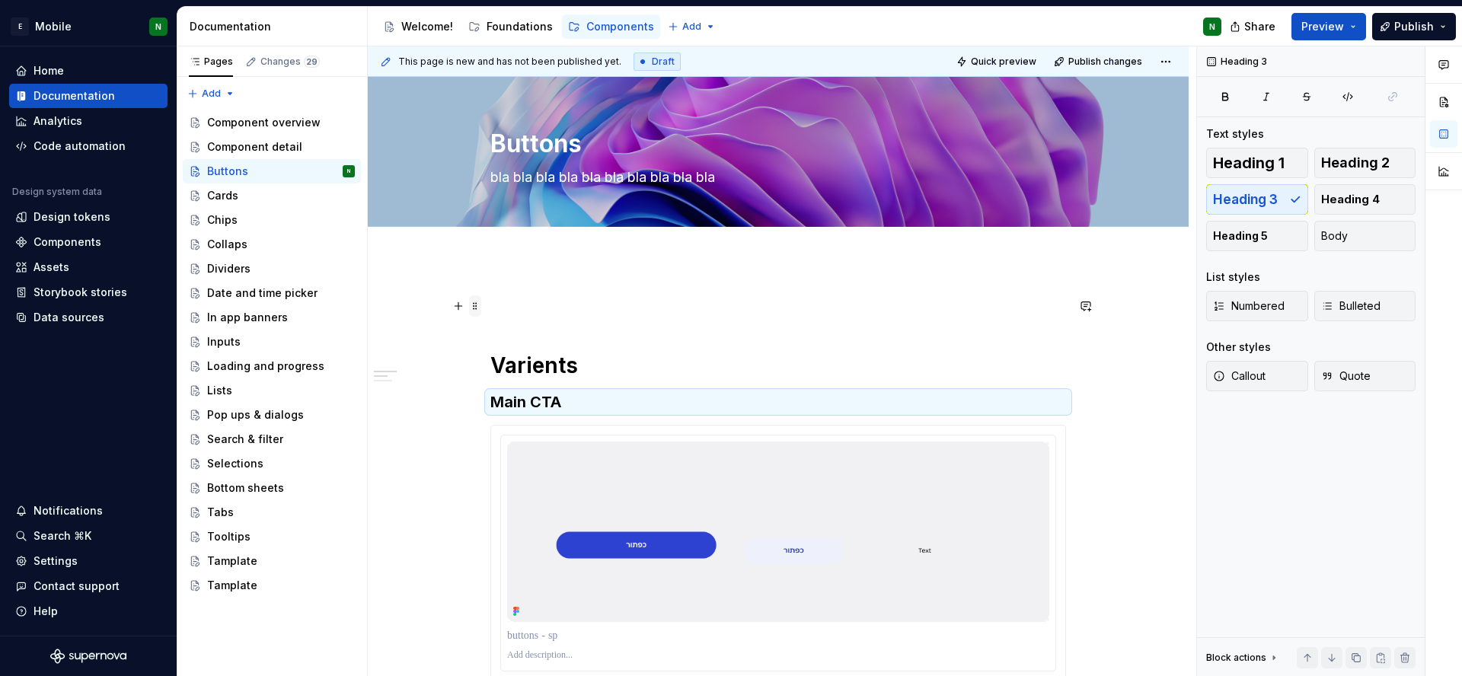
click at [471, 308] on span at bounding box center [475, 305] width 12 height 21
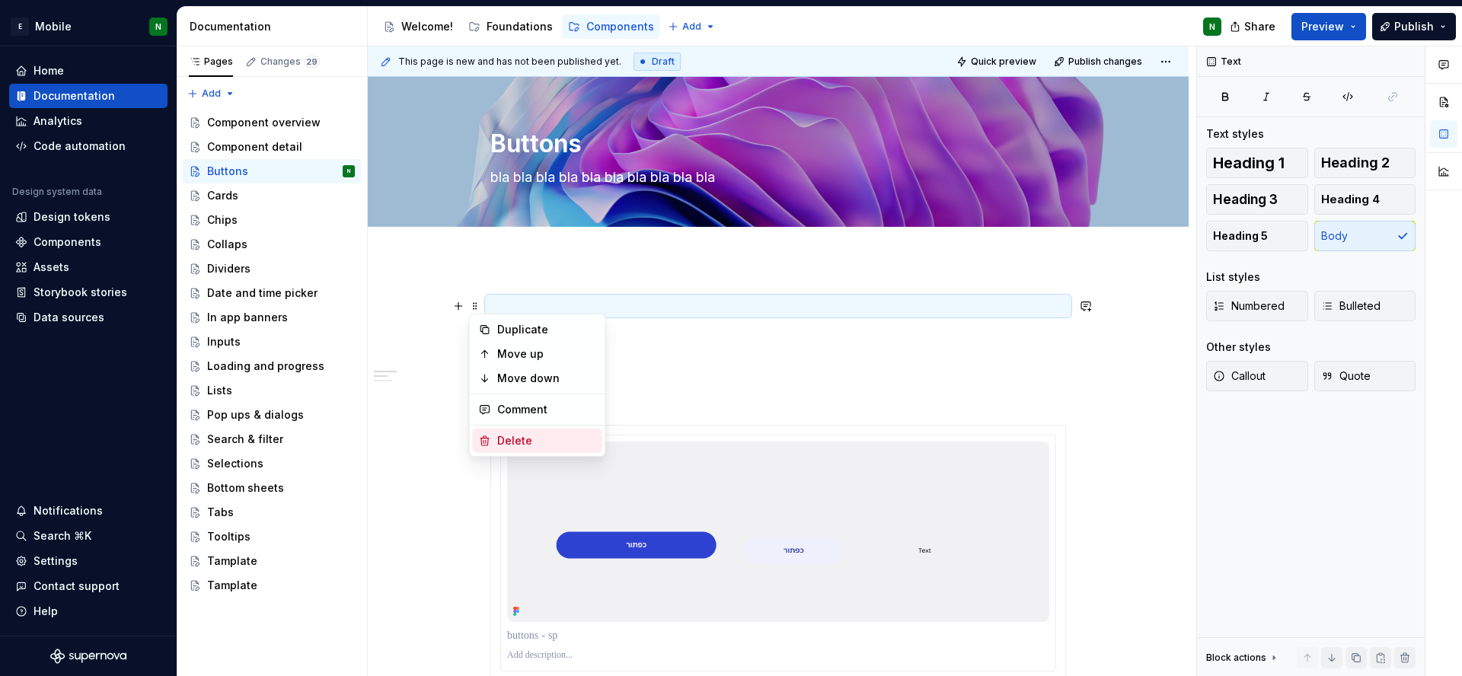
click at [489, 446] on icon at bounding box center [485, 441] width 12 height 12
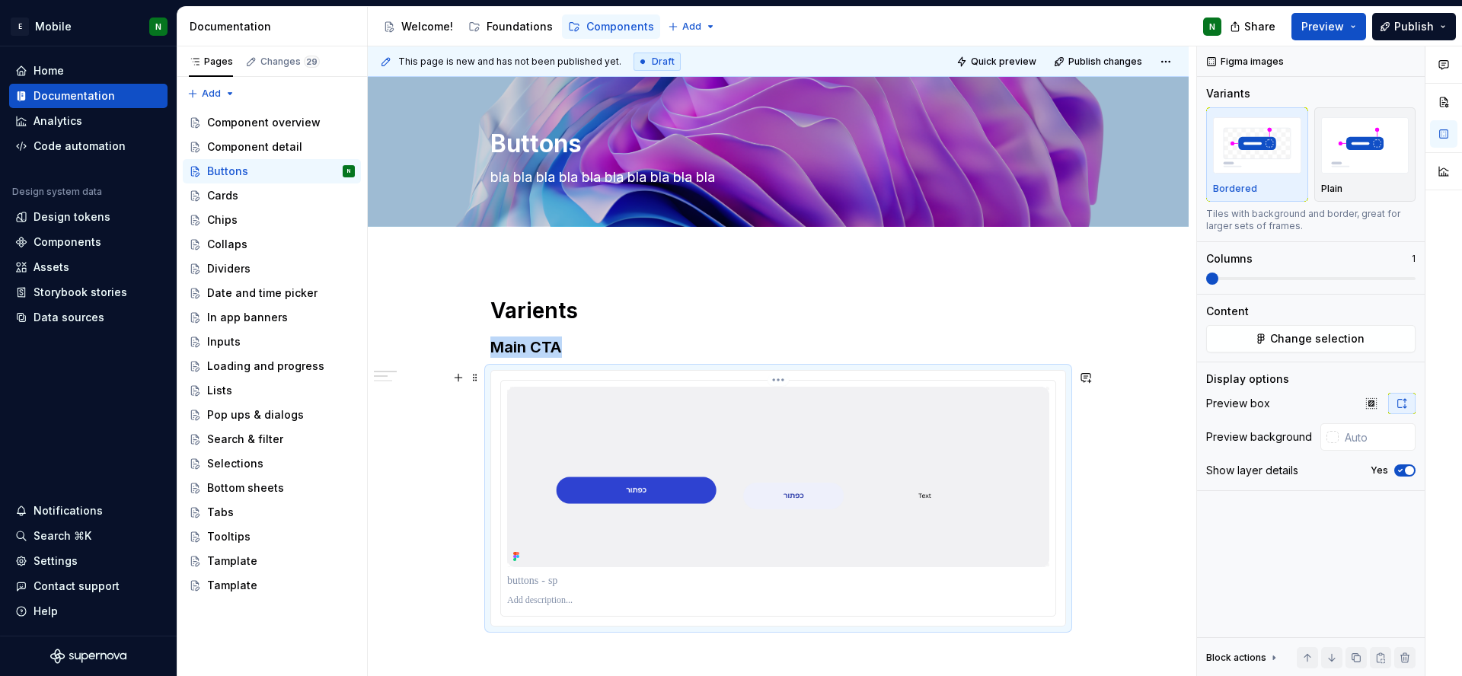
click at [594, 408] on img at bounding box center [778, 477] width 542 height 180
click at [1318, 341] on span "Change selection" at bounding box center [1317, 338] width 94 height 15
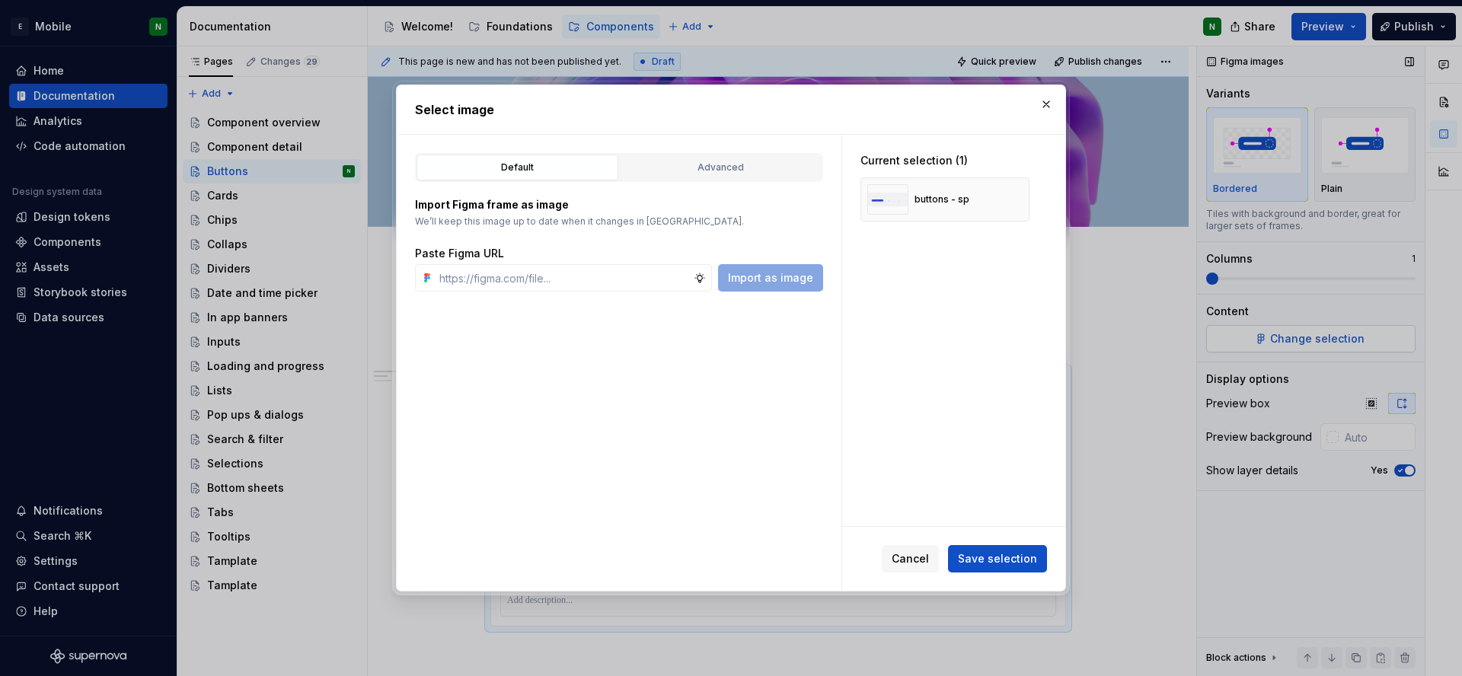
type textarea "*"
click at [692, 158] on button "Advanced" at bounding box center [721, 168] width 202 height 26
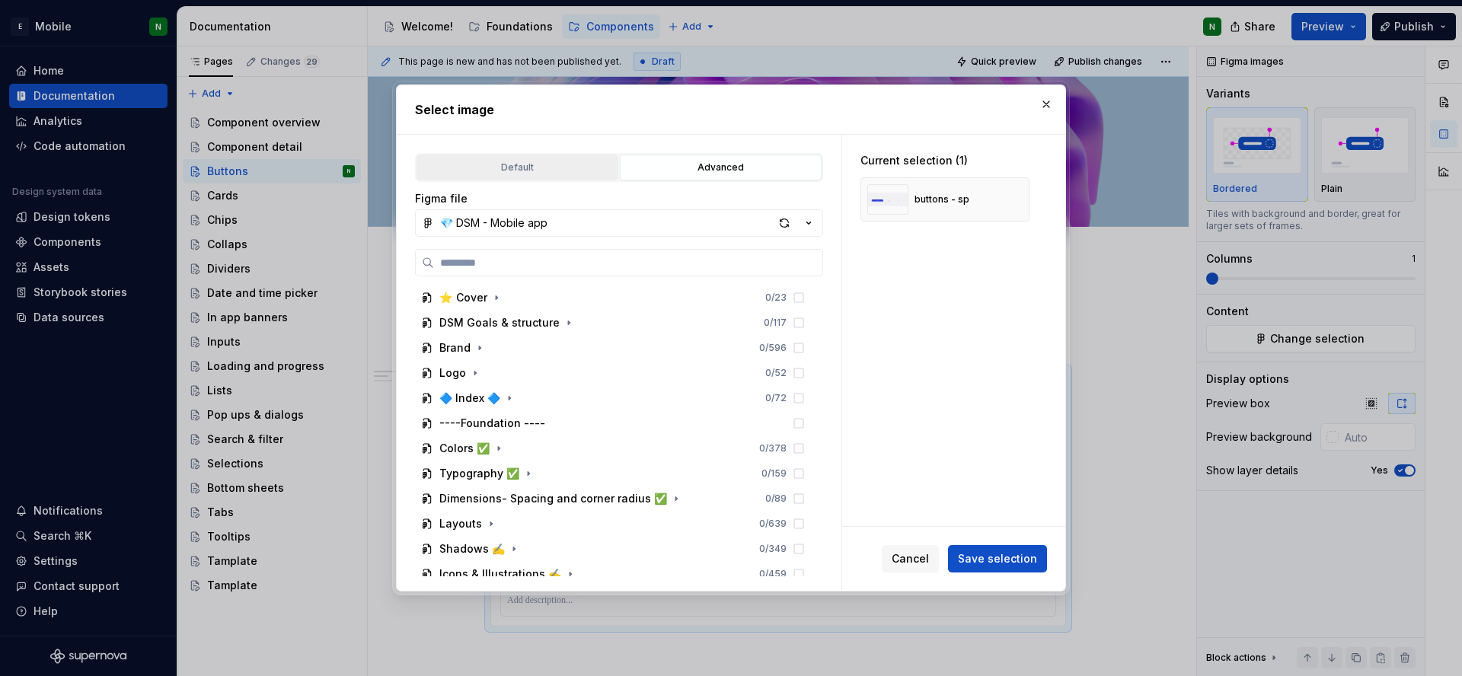
click at [543, 174] on div "Default" at bounding box center [517, 167] width 191 height 15
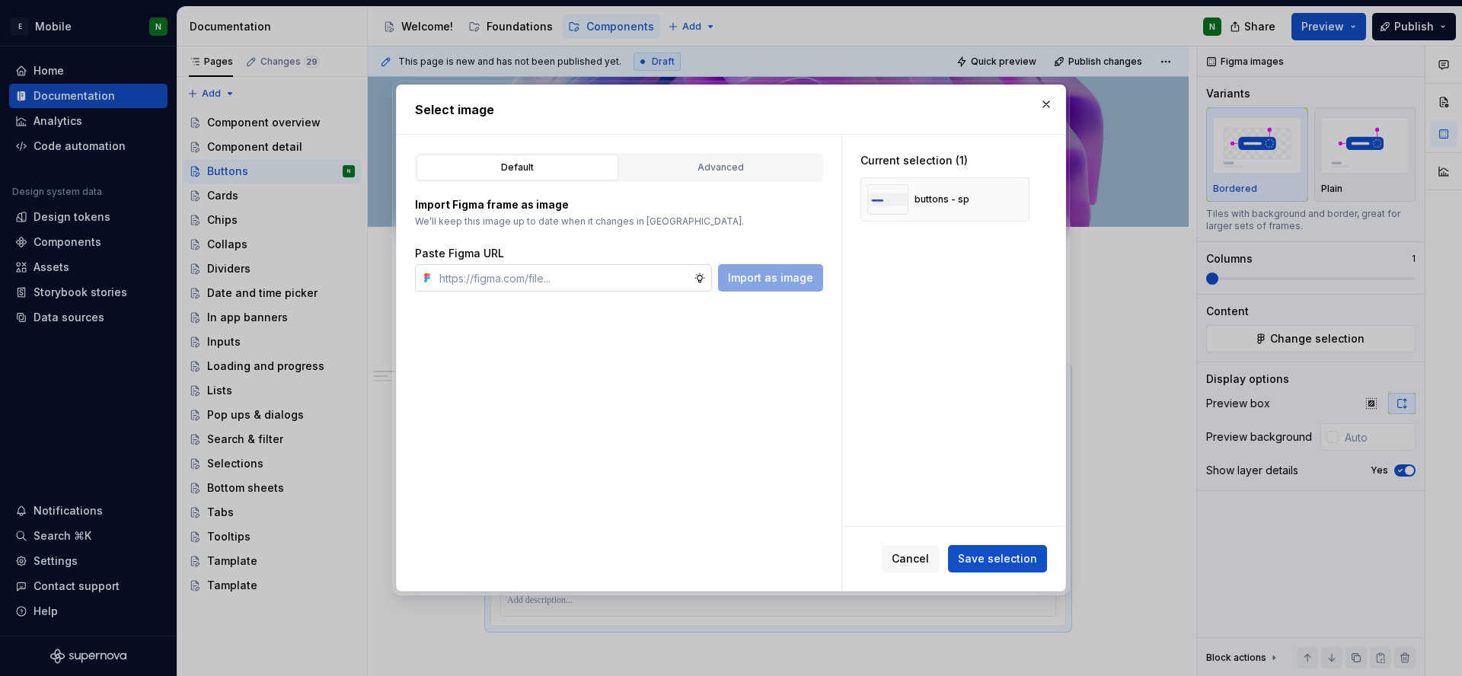
click at [690, 281] on input "text" at bounding box center [563, 277] width 260 height 27
click at [794, 285] on div "Import as image" at bounding box center [770, 277] width 105 height 27
click at [576, 271] on input "text" at bounding box center [563, 277] width 260 height 27
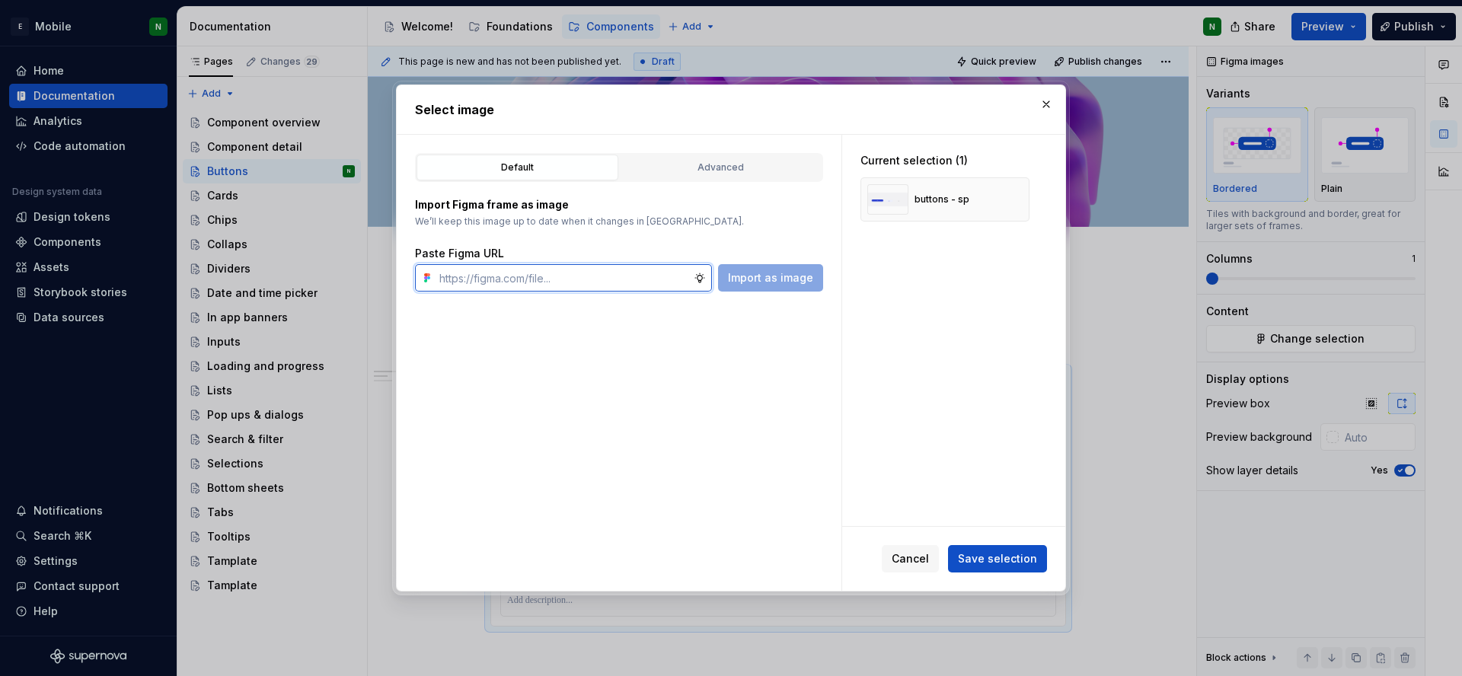
paste input "[URL][DOMAIN_NAME]"
type input "[URL][DOMAIN_NAME]"
click at [799, 286] on button "Import as image" at bounding box center [770, 277] width 105 height 27
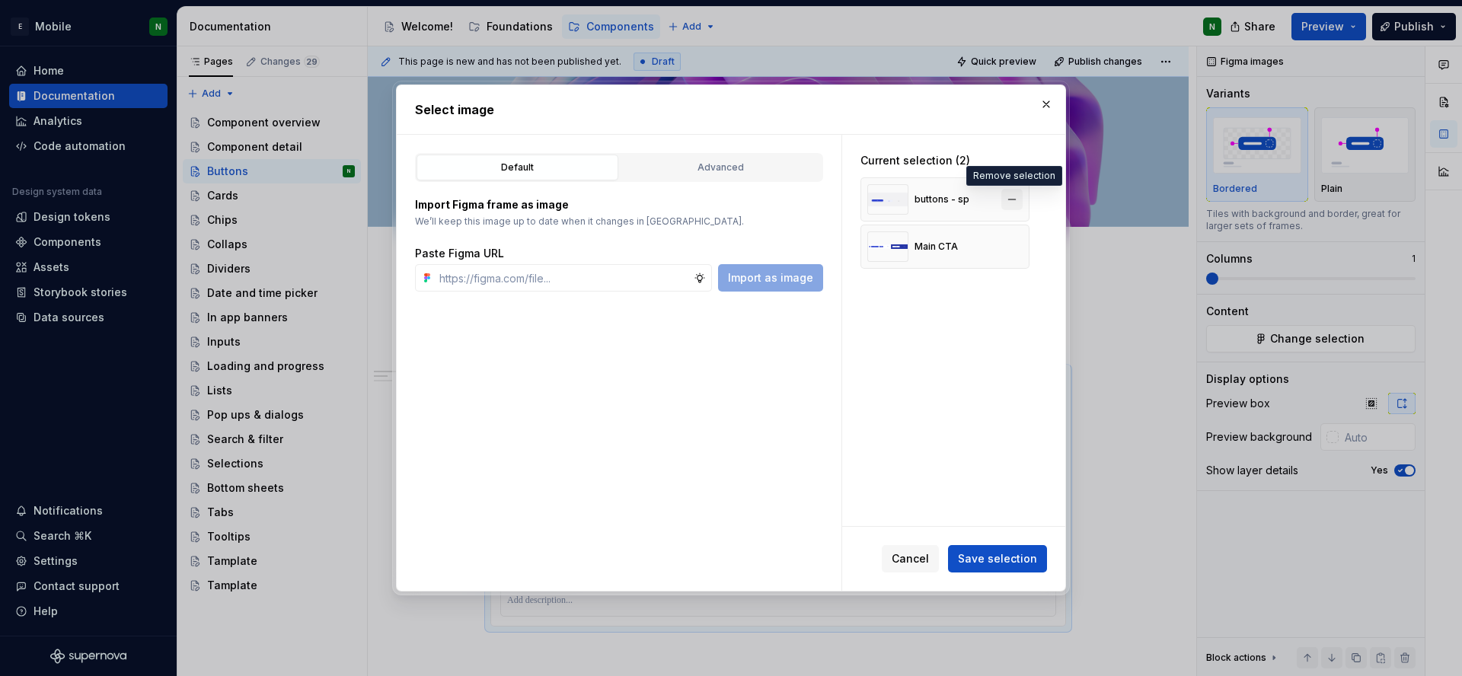
click at [1016, 194] on button "button" at bounding box center [1011, 199] width 21 height 21
click at [1006, 555] on span "Save selection" at bounding box center [997, 558] width 79 height 15
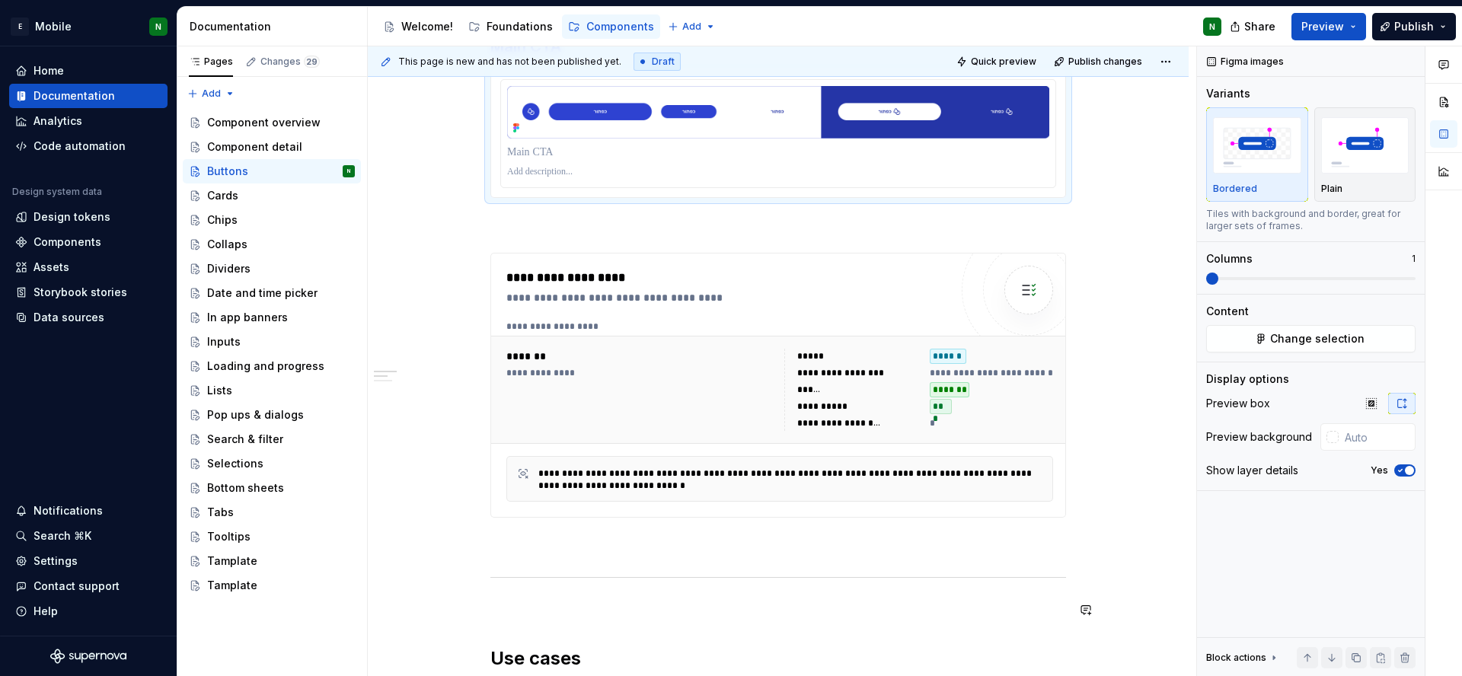
scroll to position [271, 0]
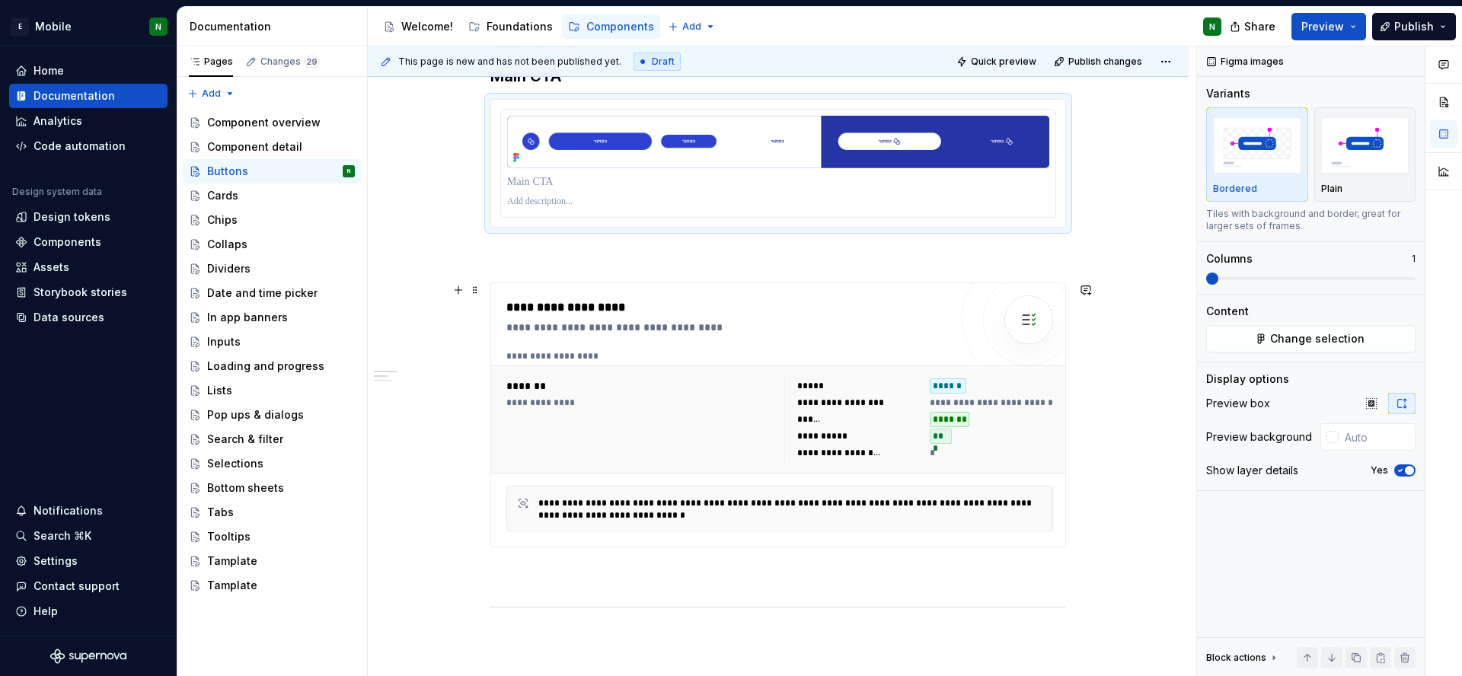
click at [907, 378] on div "*****" at bounding box center [858, 385] width 123 height 15
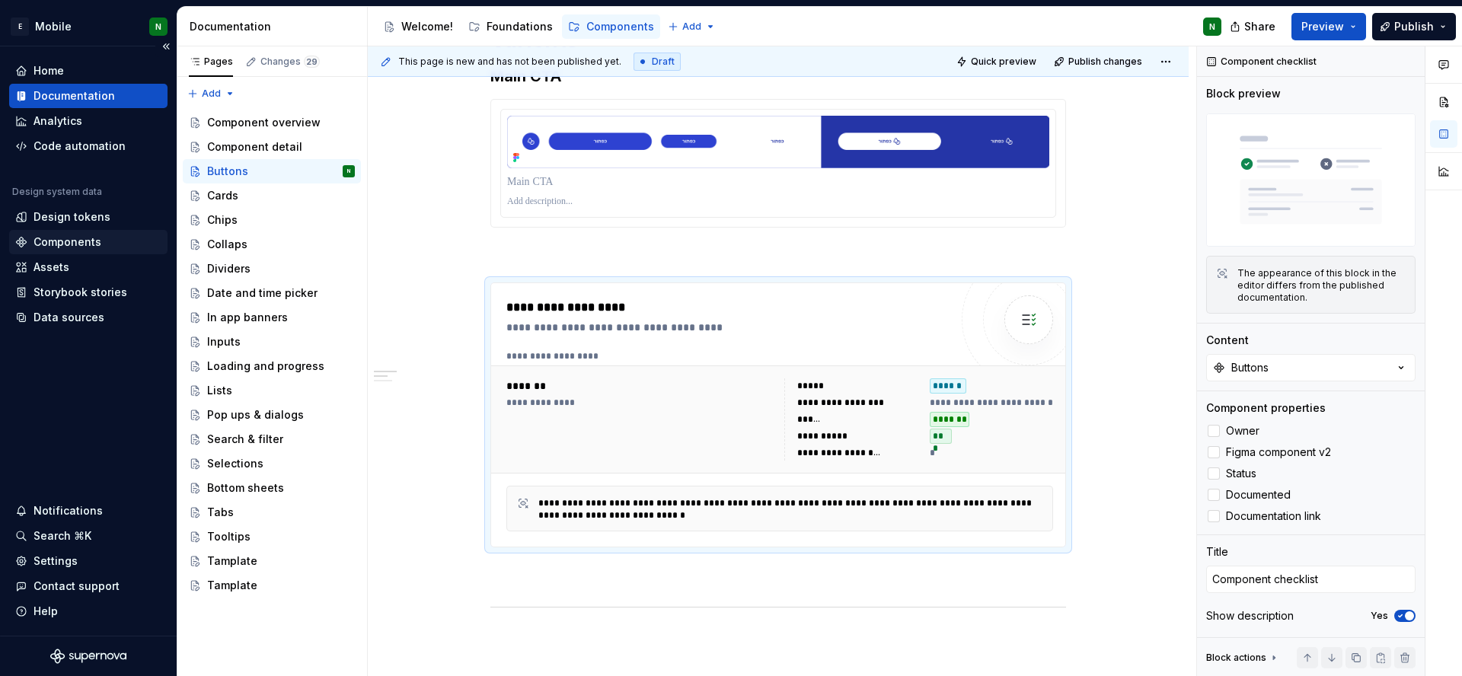
click at [34, 241] on div "Components" at bounding box center [68, 242] width 68 height 15
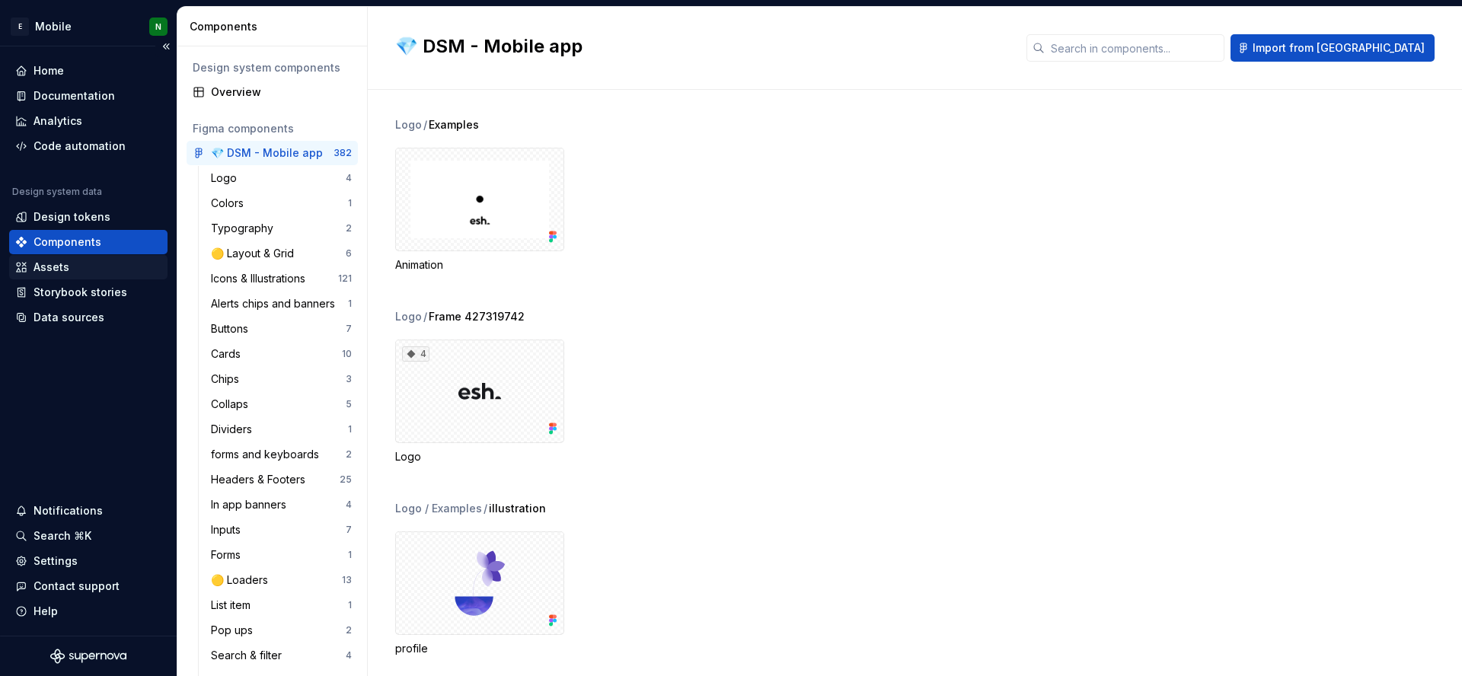
click at [66, 265] on div "Assets" at bounding box center [52, 267] width 36 height 15
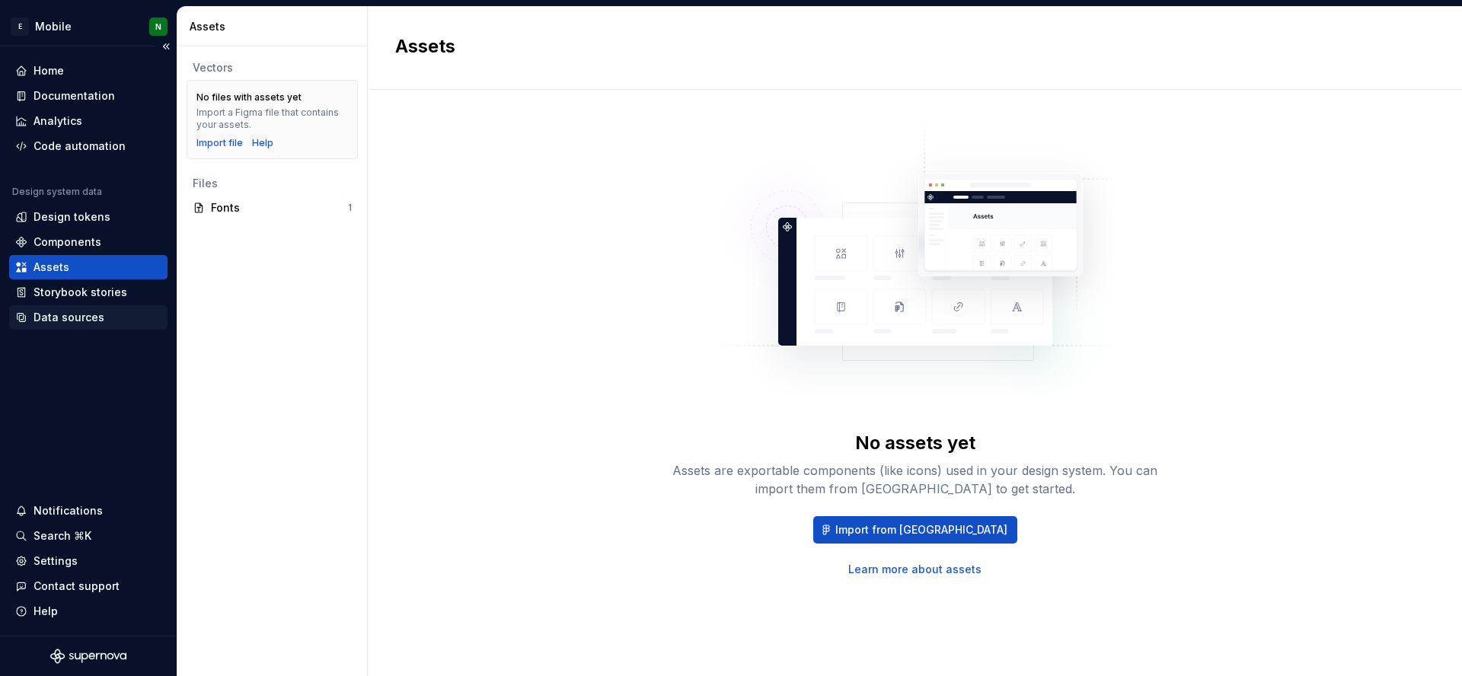
click at [77, 315] on div "Data sources" at bounding box center [69, 317] width 71 height 15
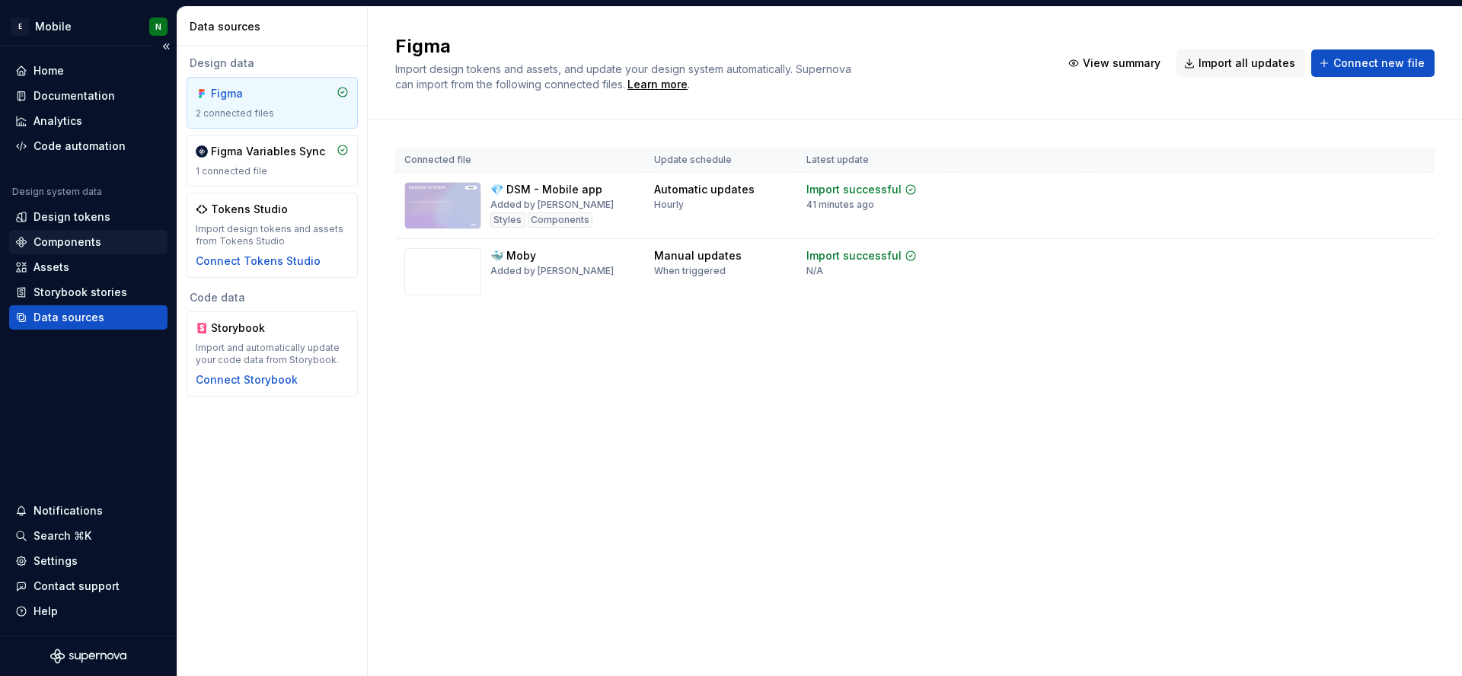
click at [89, 237] on div "Components" at bounding box center [68, 242] width 68 height 15
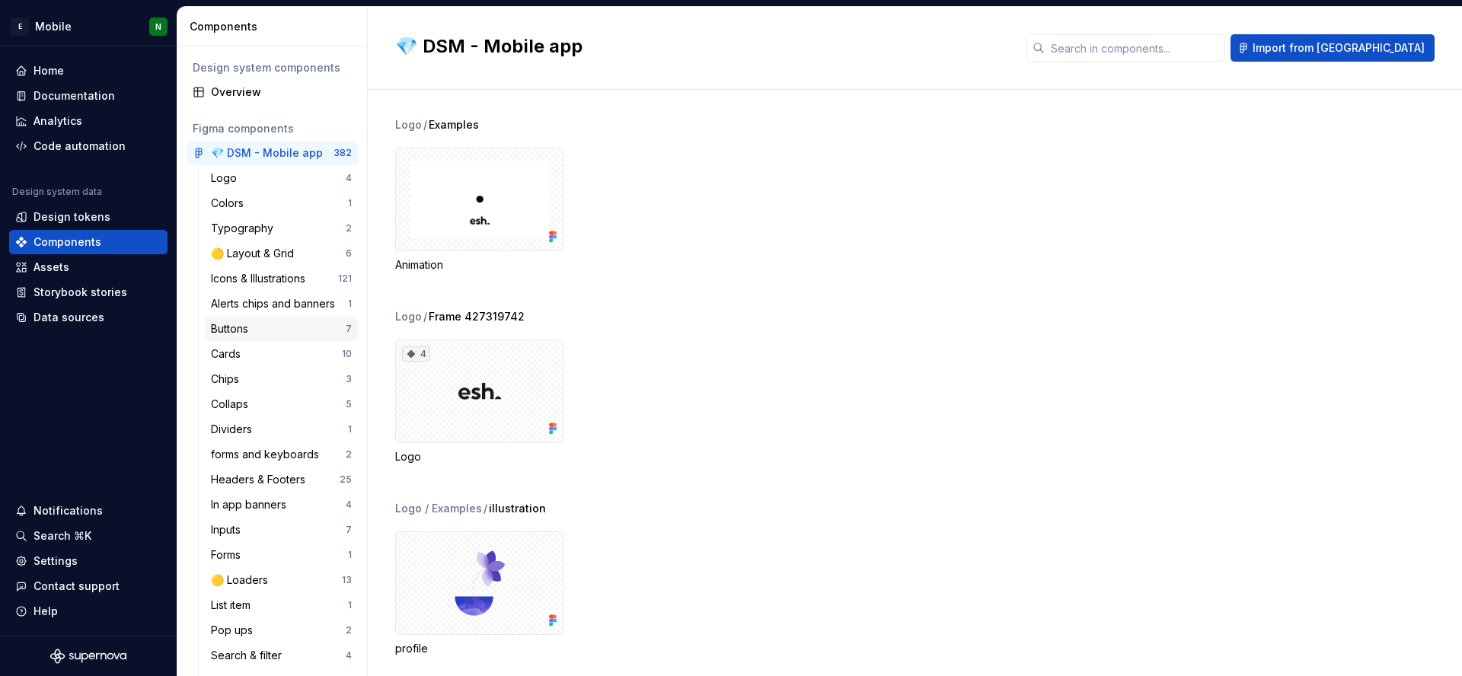
click at [266, 334] on div "Buttons" at bounding box center [278, 328] width 135 height 15
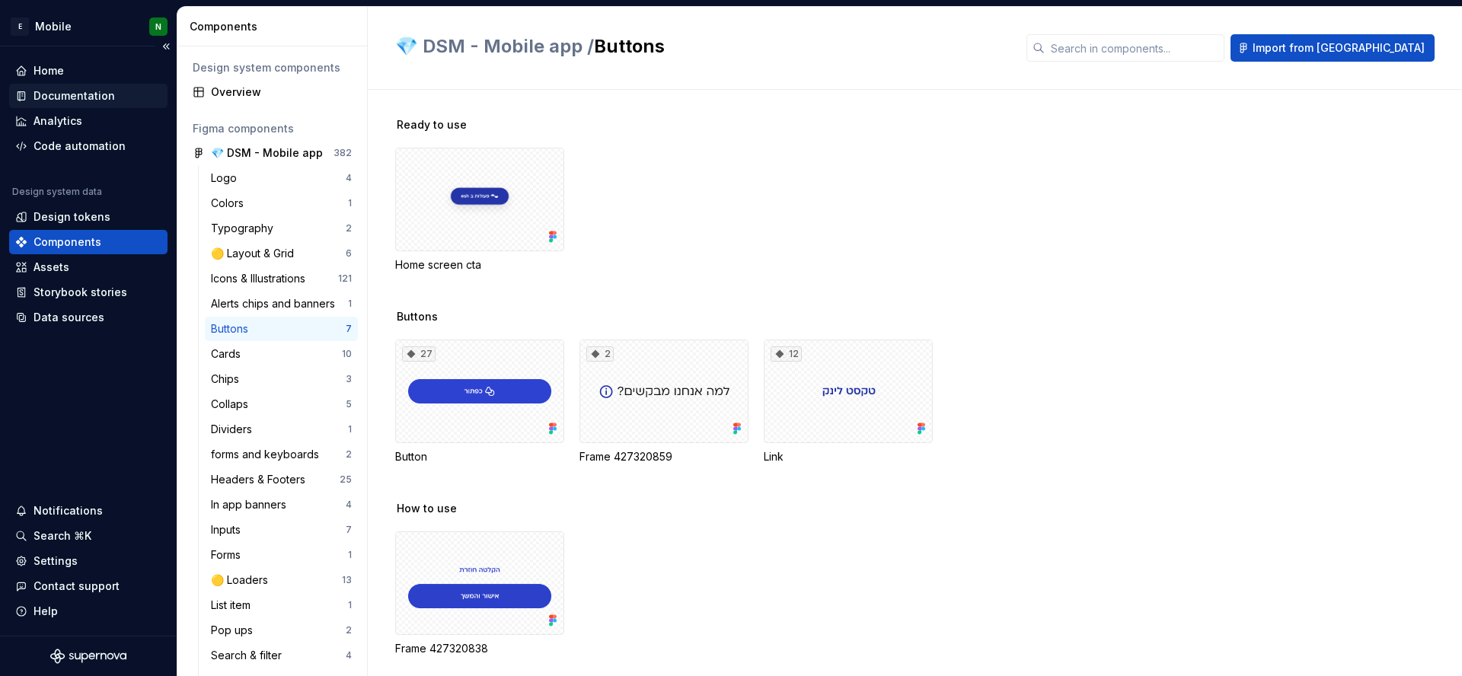
click at [78, 94] on div "Documentation" at bounding box center [74, 95] width 81 height 15
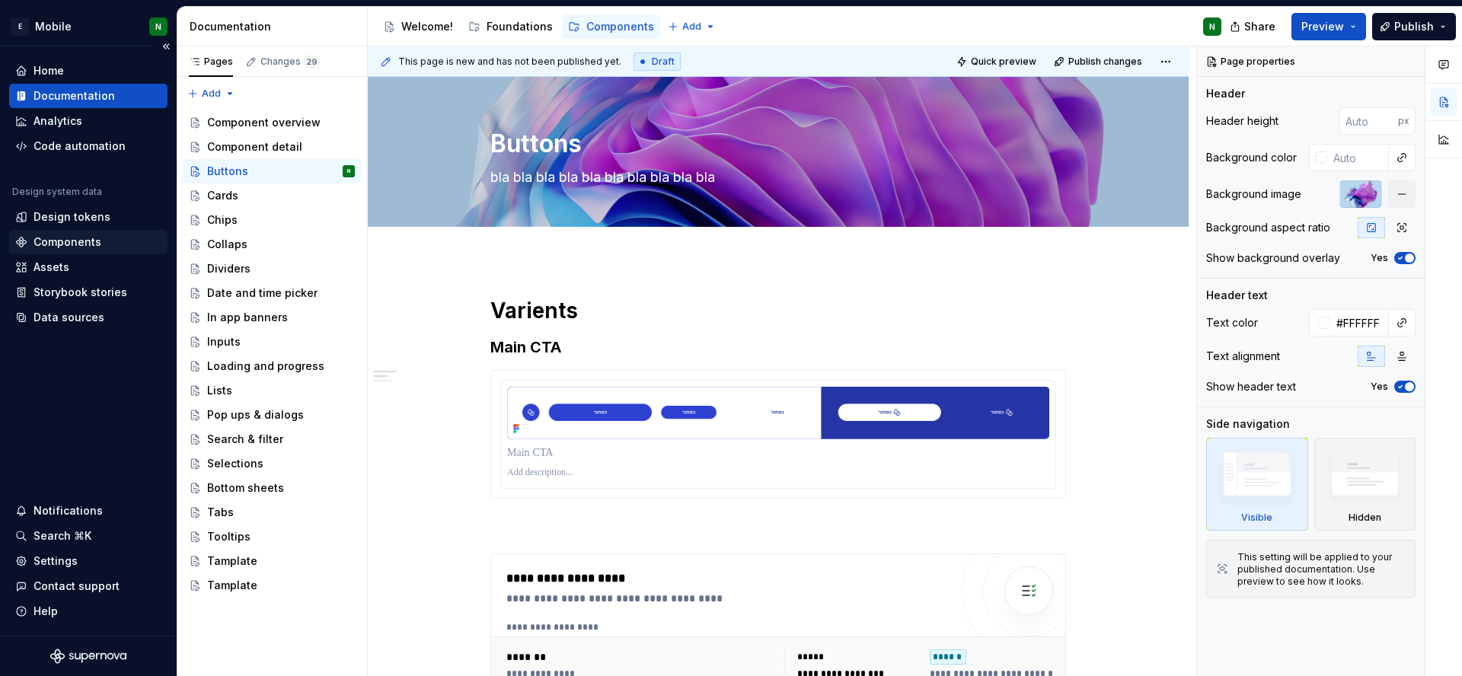
click at [65, 240] on div "Components" at bounding box center [68, 242] width 68 height 15
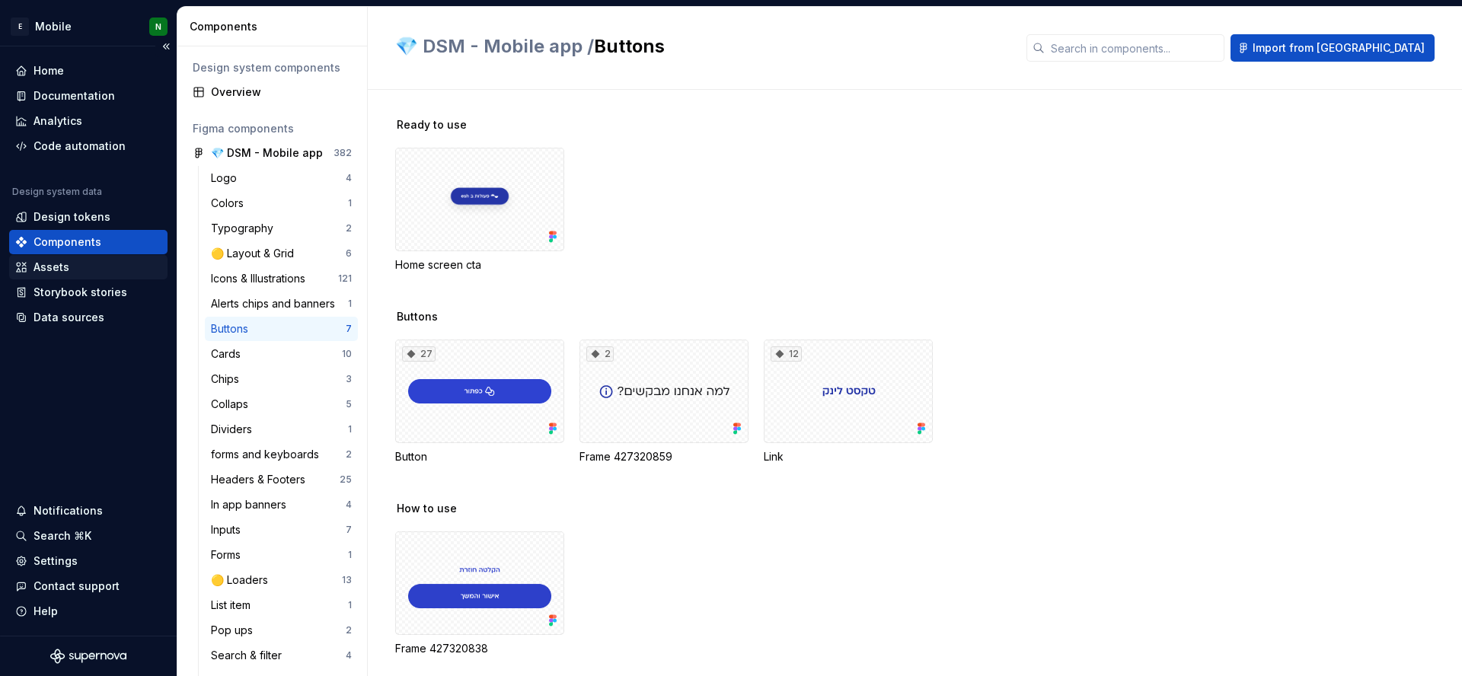
click at [70, 270] on div "Assets" at bounding box center [88, 267] width 146 height 15
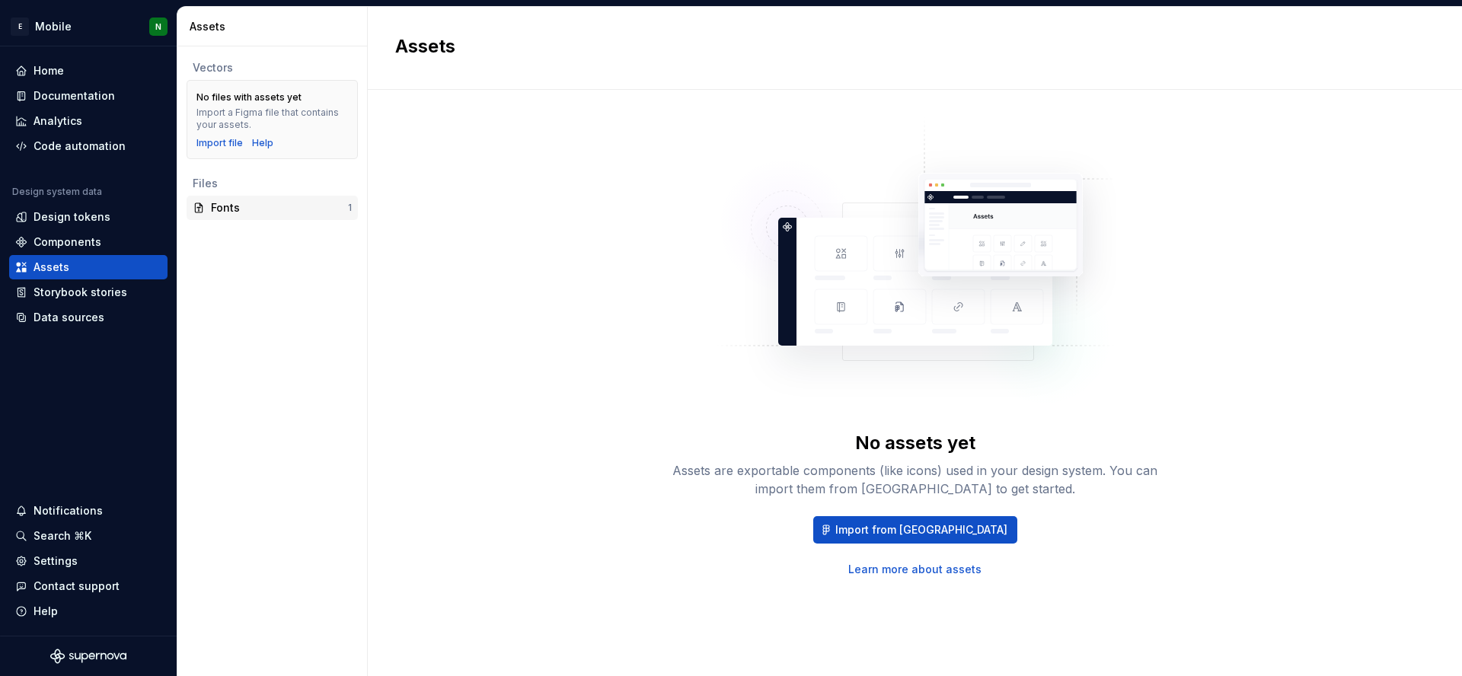
click at [230, 206] on div "Fonts" at bounding box center [279, 207] width 137 height 15
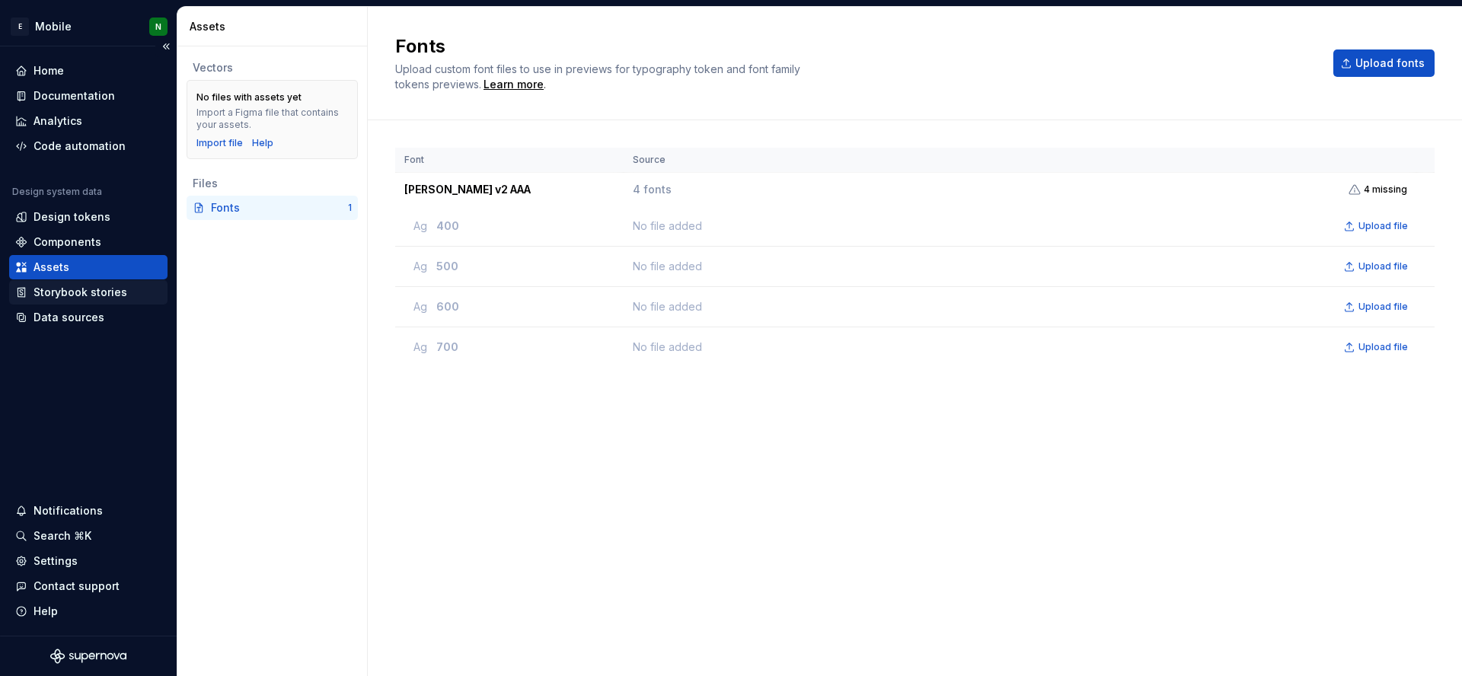
click at [43, 297] on div "Storybook stories" at bounding box center [81, 292] width 94 height 15
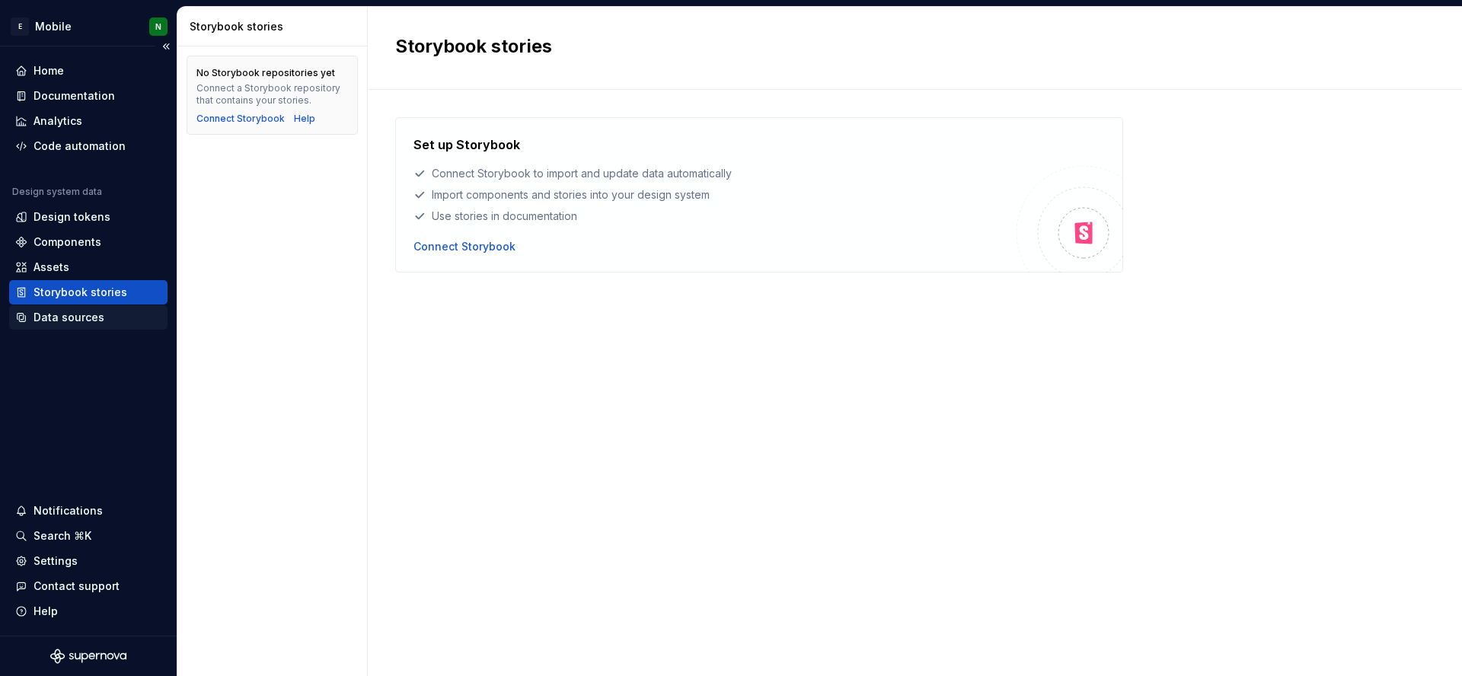
click at [54, 323] on div "Data sources" at bounding box center [69, 317] width 71 height 15
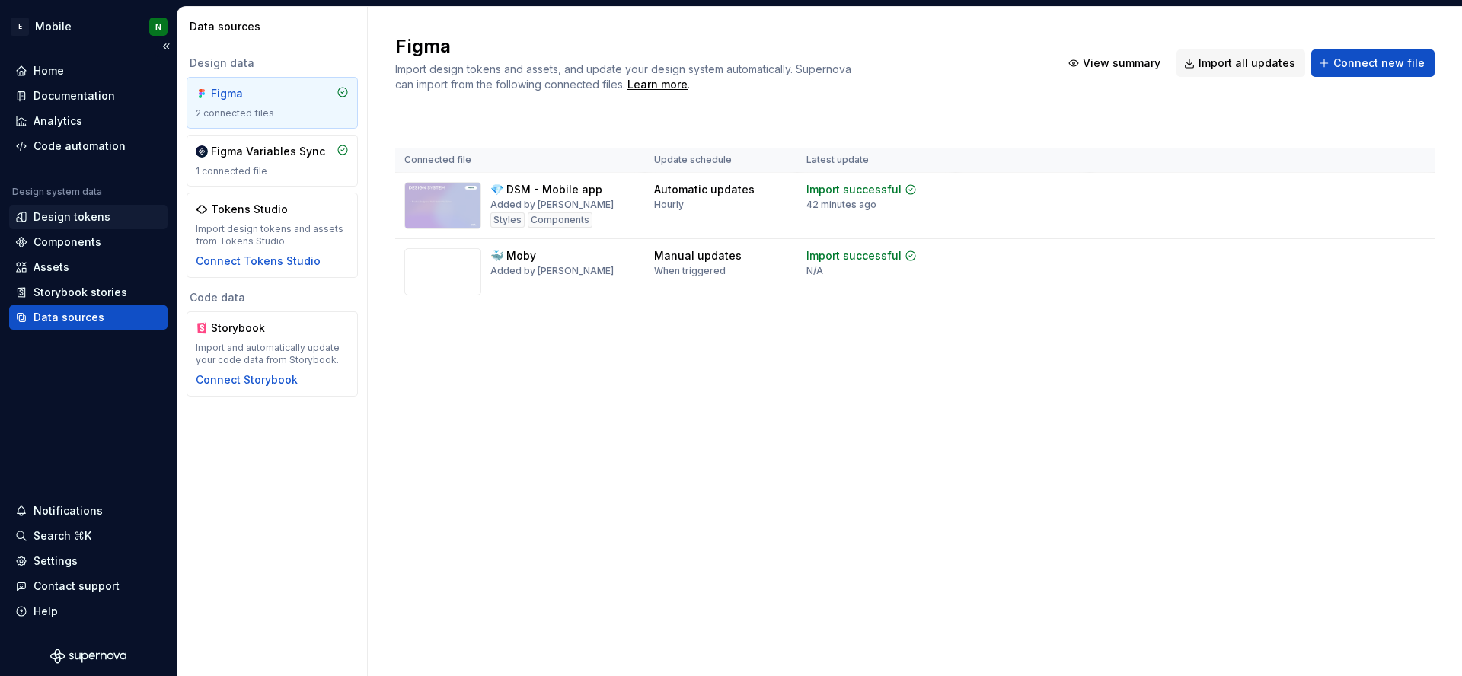
click at [75, 219] on div "Design tokens" at bounding box center [72, 216] width 77 height 15
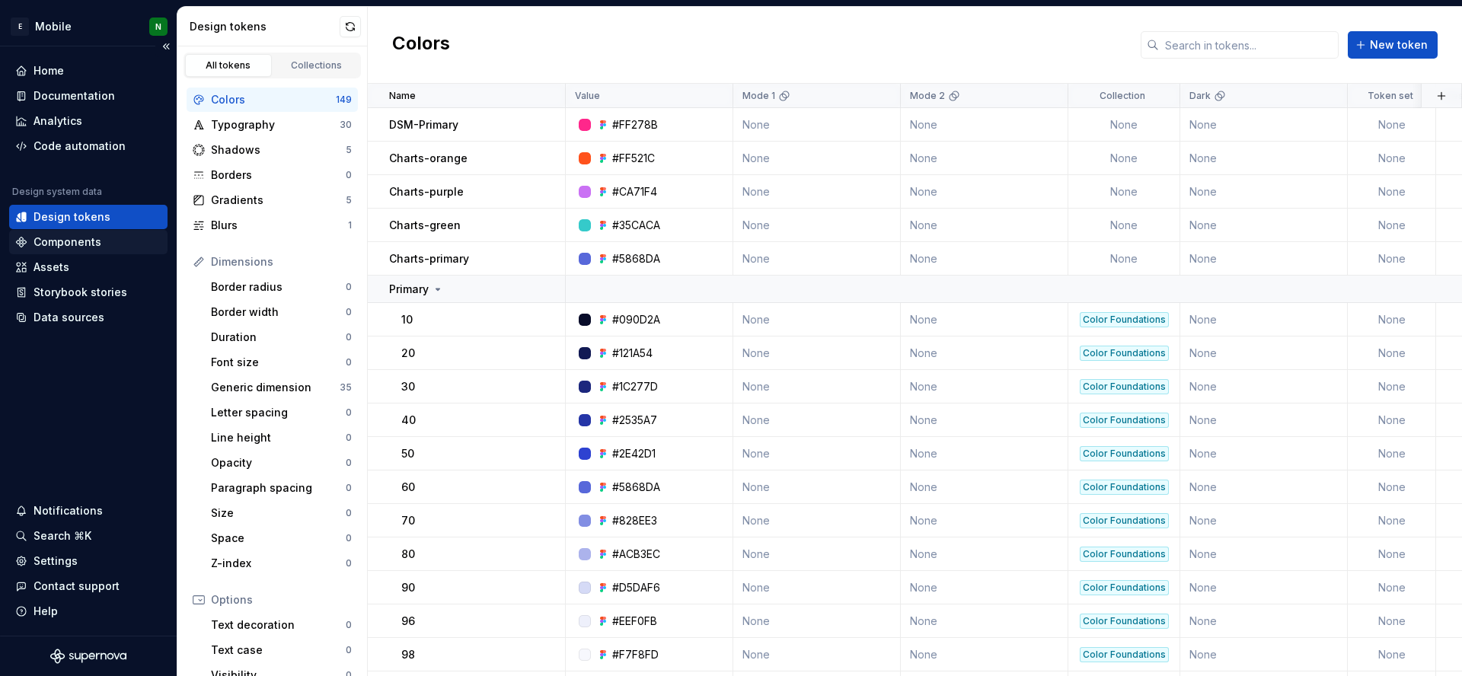
click at [89, 242] on div "Components" at bounding box center [68, 242] width 68 height 15
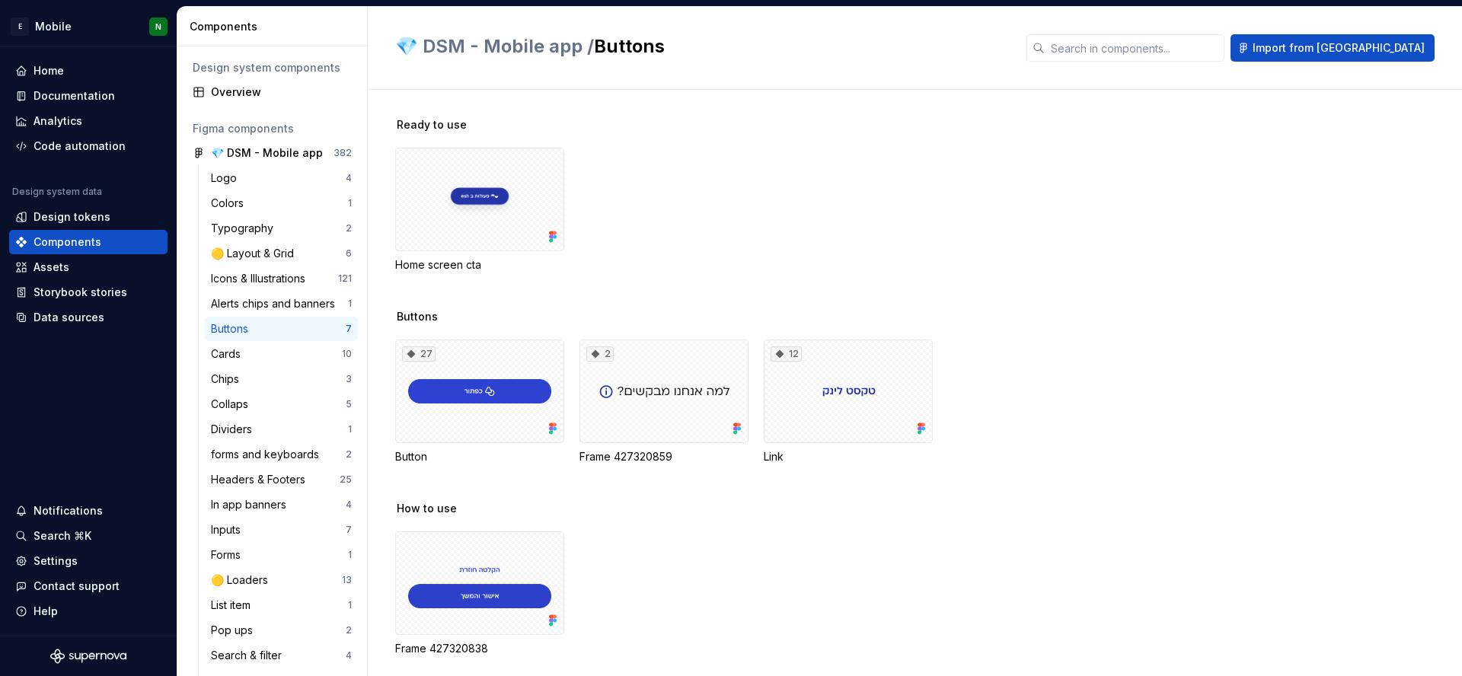
click at [224, 104] on div "Design system components Overview Figma components 💎 DSM - Mobile app 382 Logo …" at bounding box center [272, 361] width 190 height 630
click at [226, 91] on div "Overview" at bounding box center [281, 92] width 141 height 15
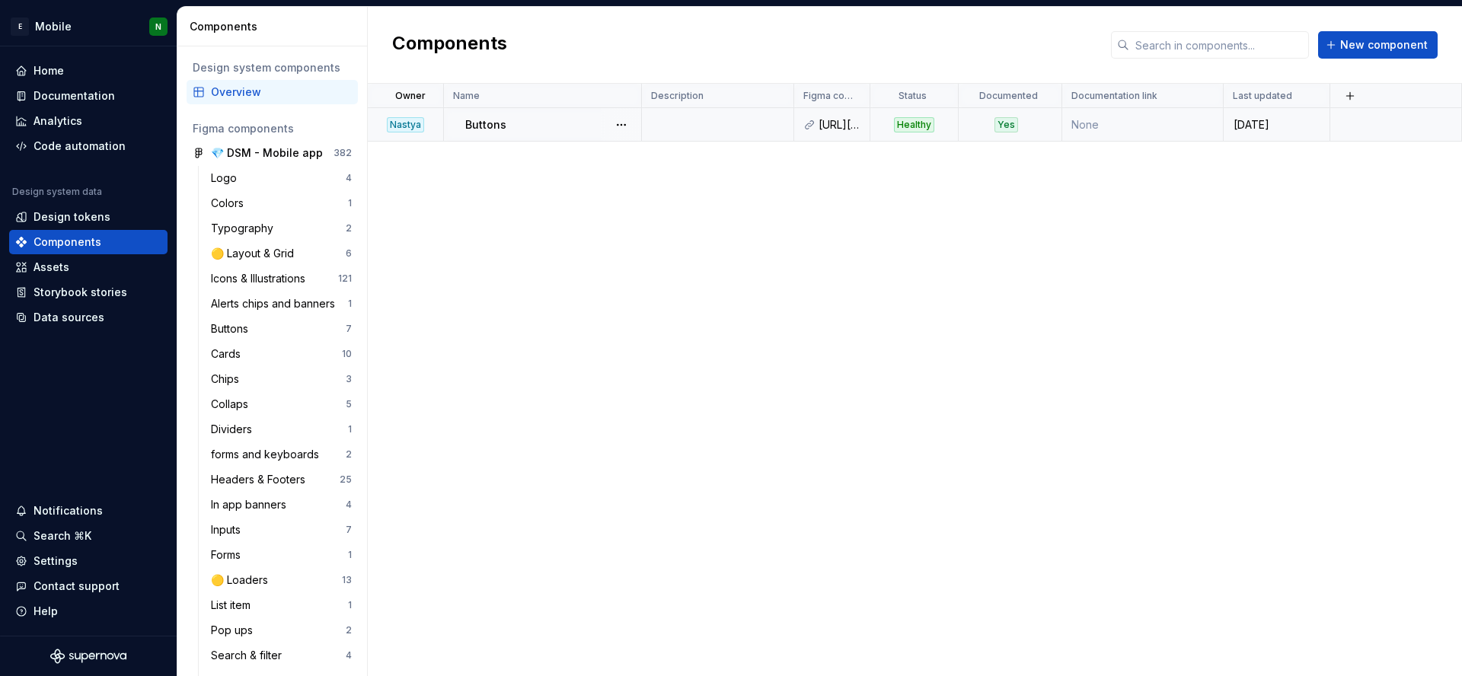
click at [397, 132] on div "Nastya" at bounding box center [405, 124] width 37 height 15
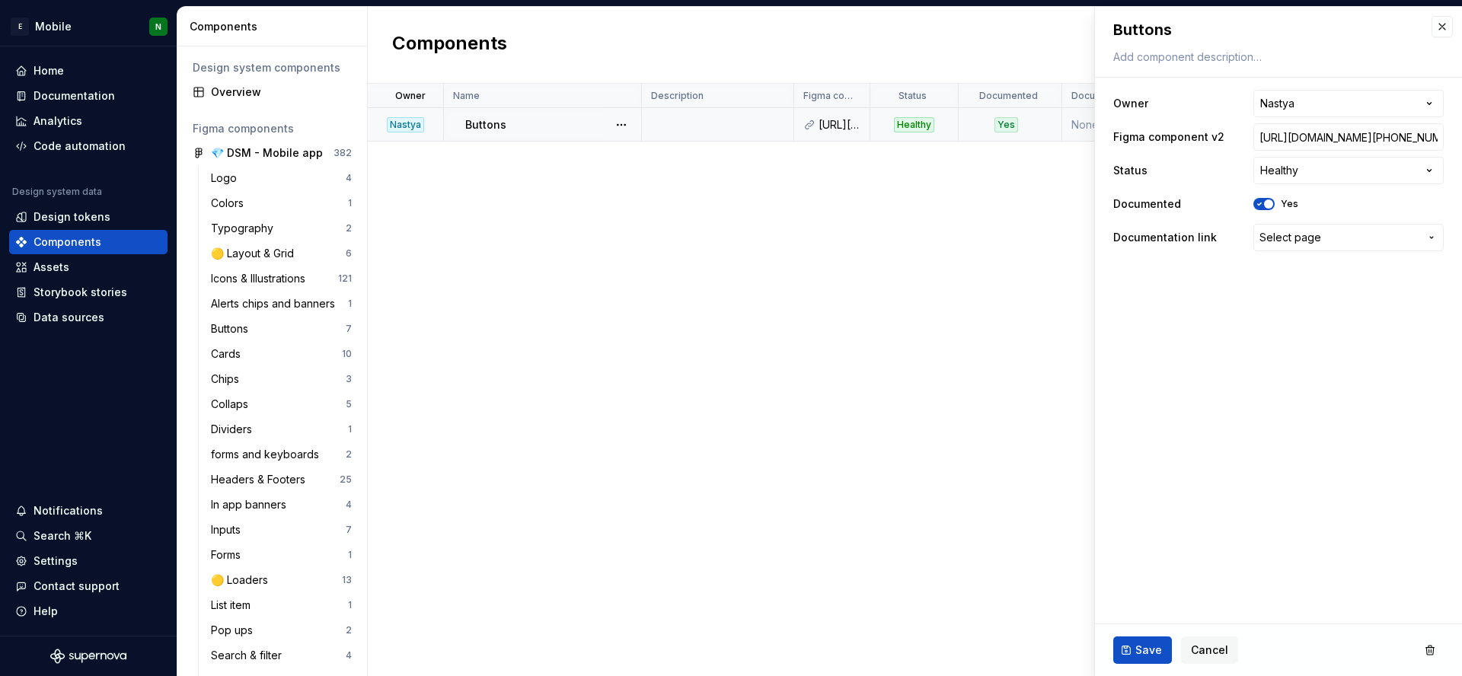
type textarea "*"
click at [1353, 90] on html "E Mobile N Home Documentation Analytics Code automation Design system data Desi…" at bounding box center [731, 338] width 1462 height 676
select select "**********"
click at [985, 187] on div "Owner Name Description Figma component v2 Status Documented Documentation link …" at bounding box center [915, 380] width 1094 height 592
click at [1131, 650] on button "Save" at bounding box center [1142, 650] width 59 height 27
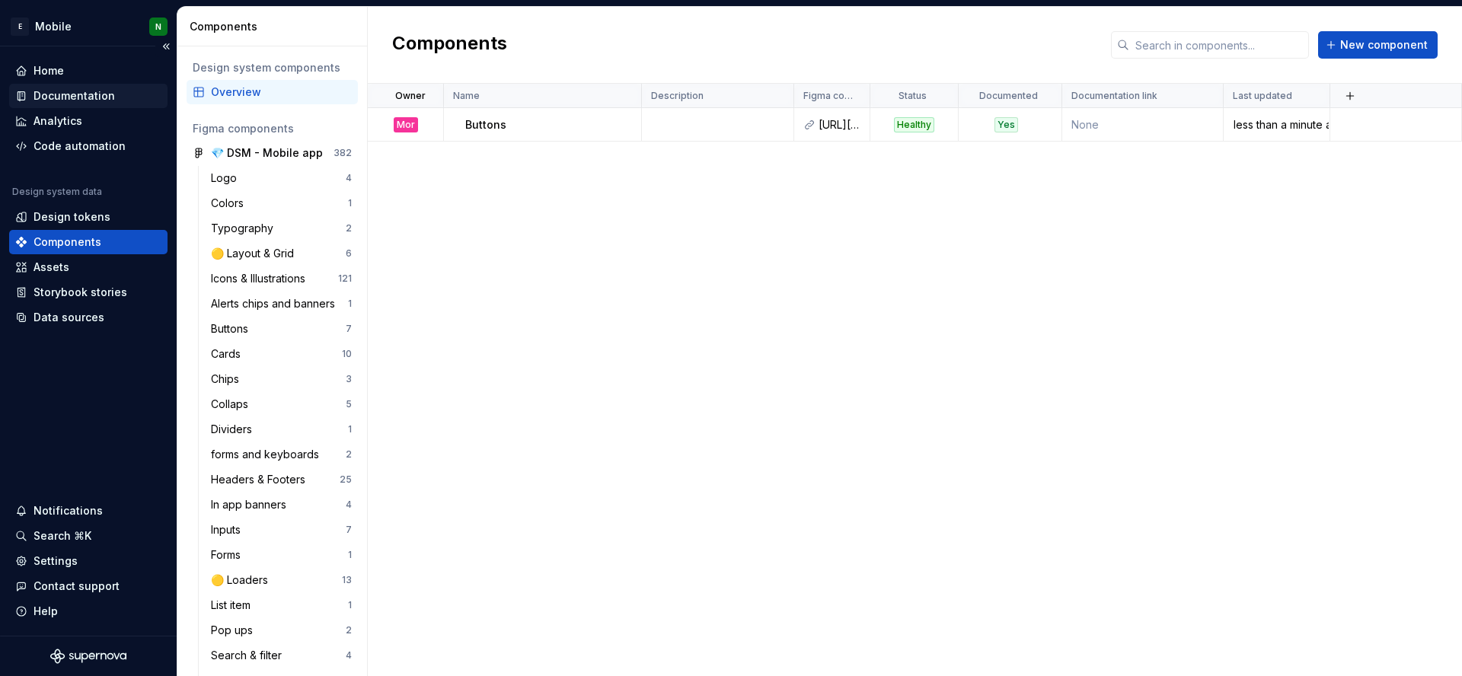
click at [27, 92] on div "Documentation" at bounding box center [88, 95] width 146 height 15
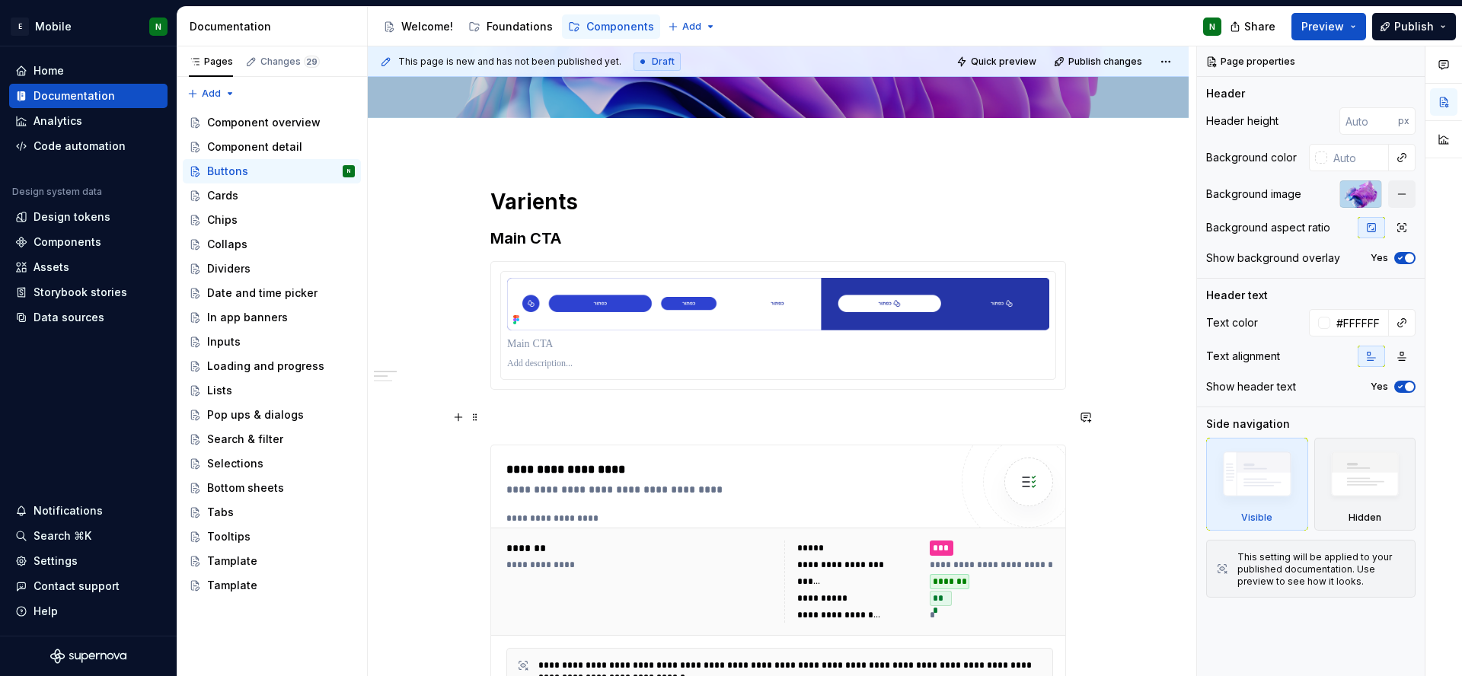
scroll to position [110, 0]
click at [72, 243] on div "Components" at bounding box center [68, 242] width 68 height 15
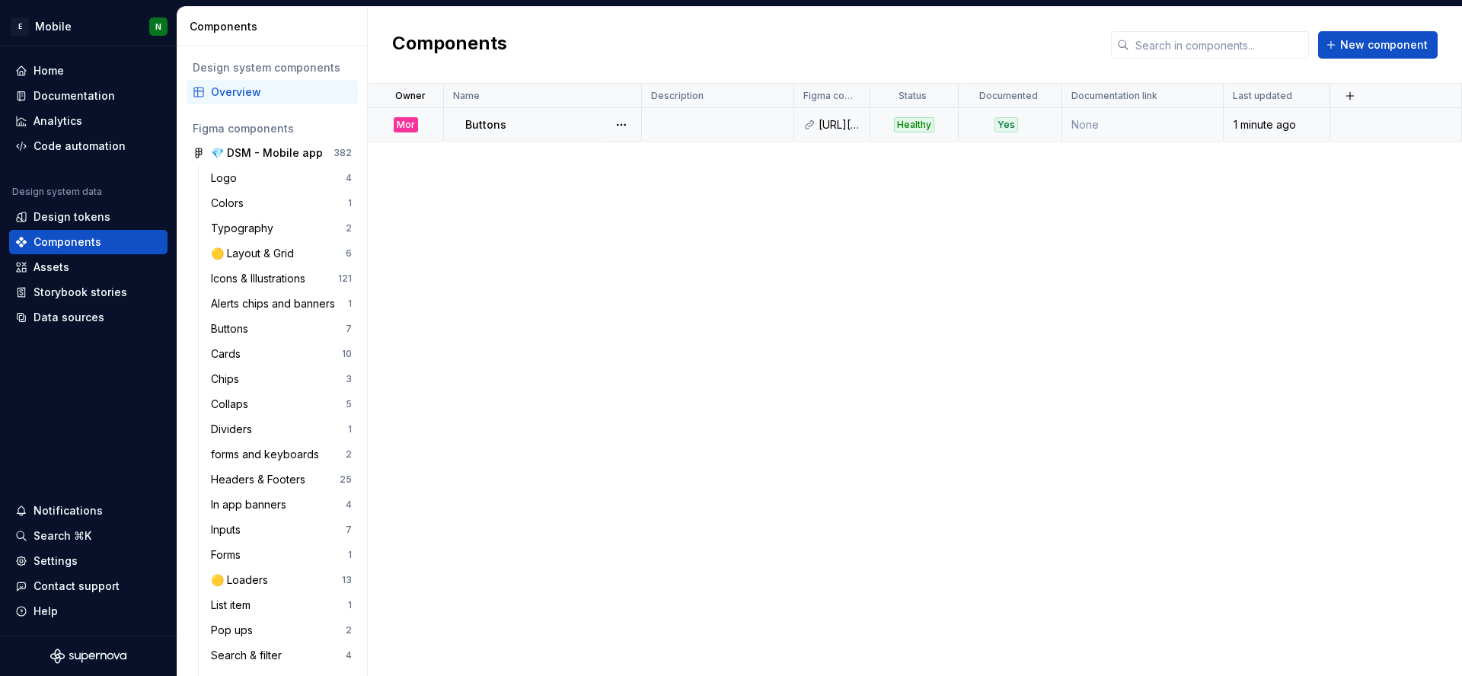
click at [672, 135] on td at bounding box center [718, 125] width 152 height 34
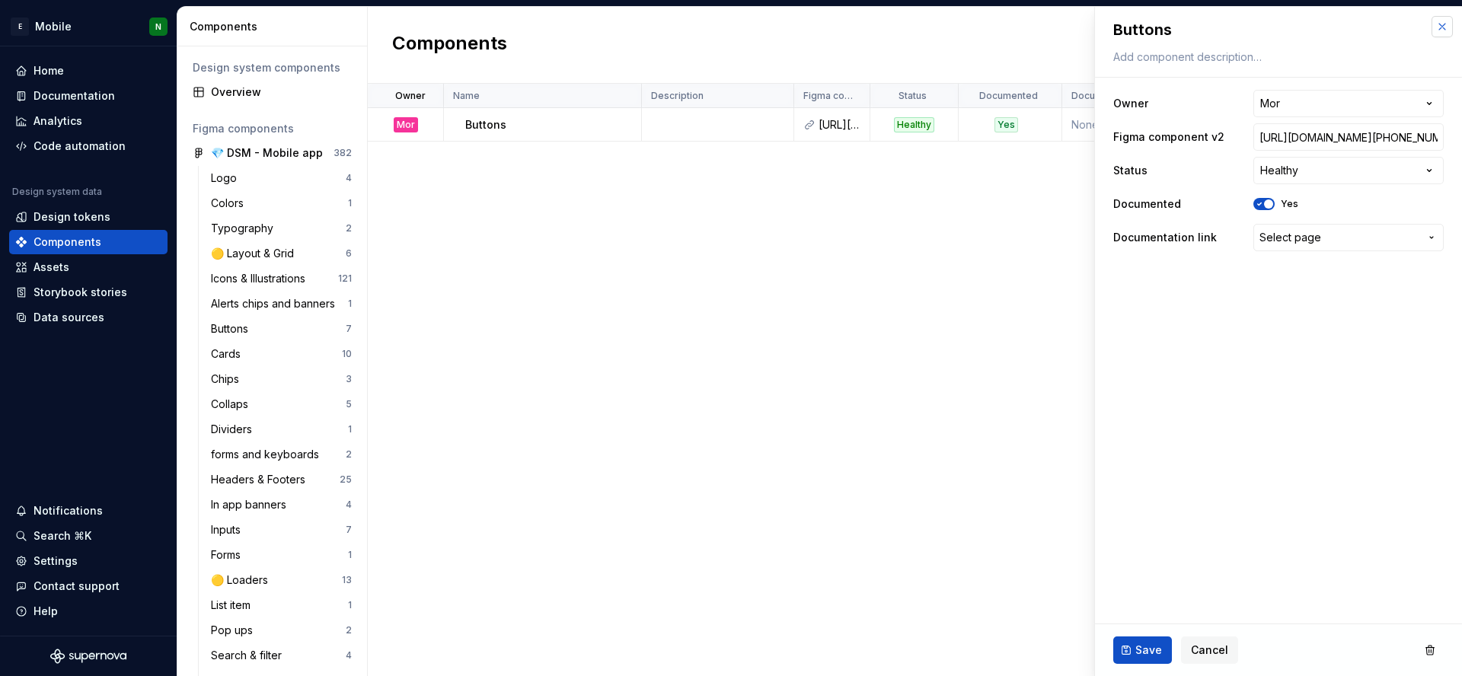
click at [1443, 34] on button "button" at bounding box center [1441, 26] width 21 height 21
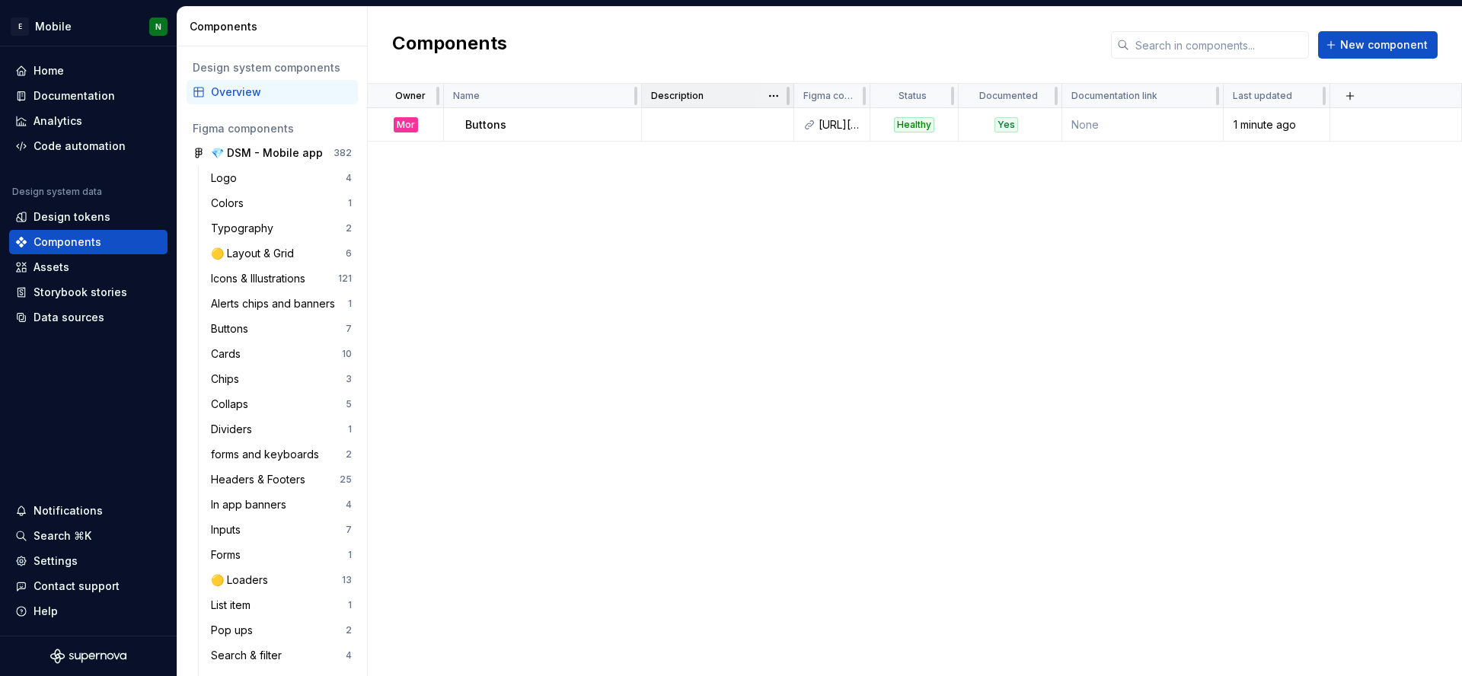
click at [696, 103] on div "Description" at bounding box center [718, 96] width 152 height 24
click at [680, 139] on td at bounding box center [718, 125] width 152 height 34
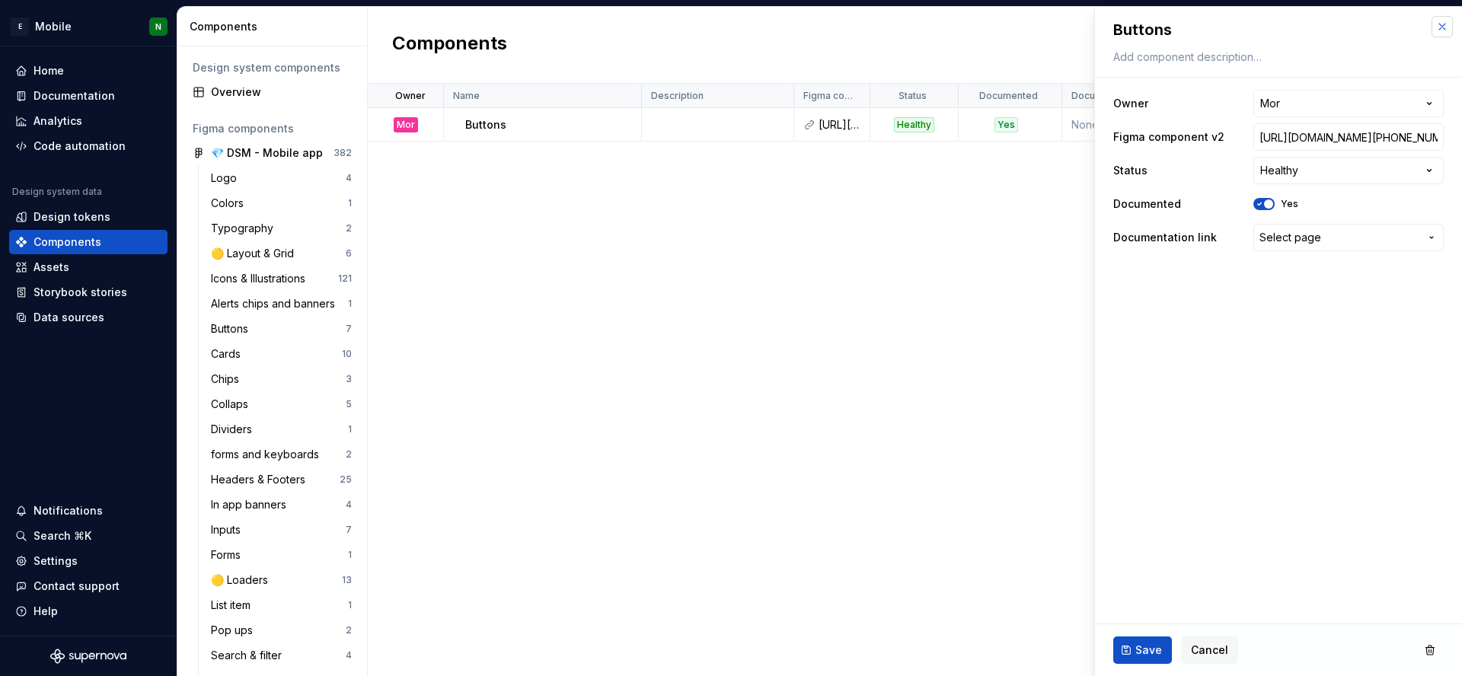
click at [1441, 35] on button "button" at bounding box center [1441, 26] width 21 height 21
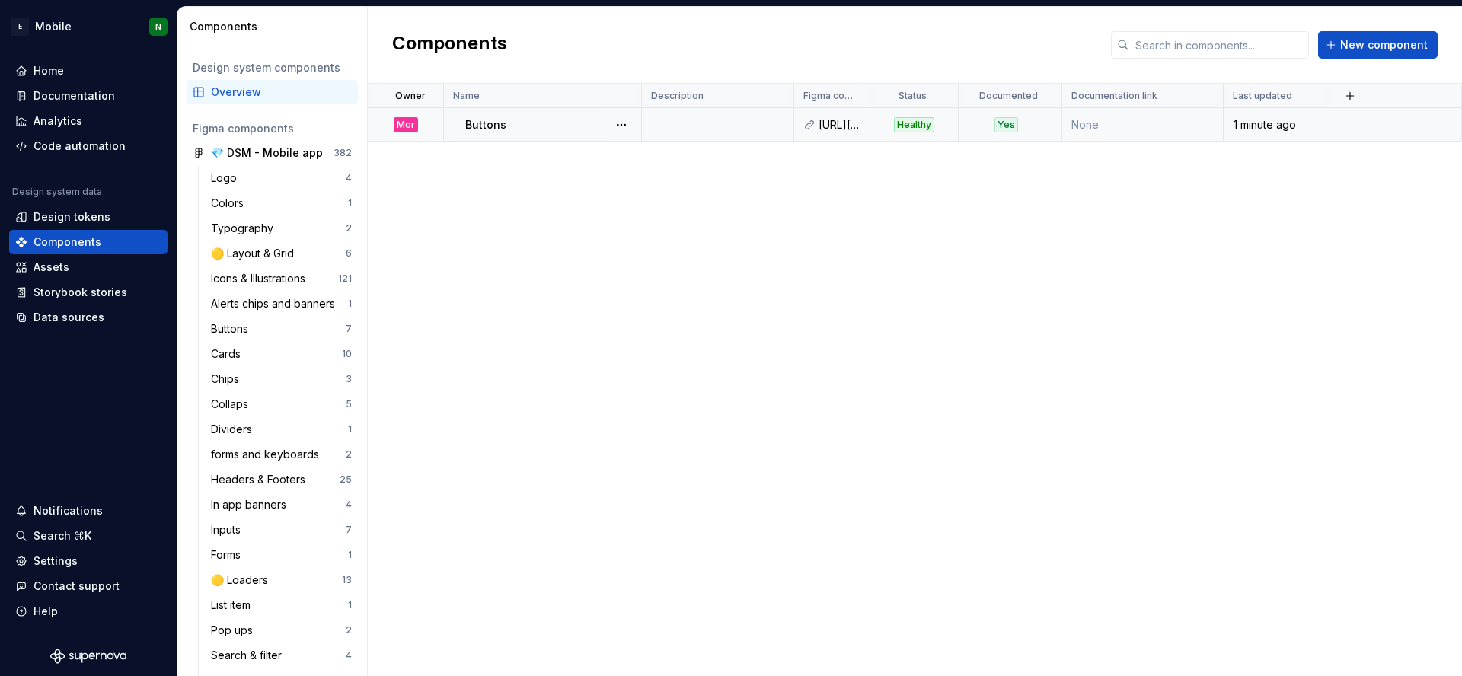
click at [1357, 135] on td at bounding box center [1396, 125] width 132 height 34
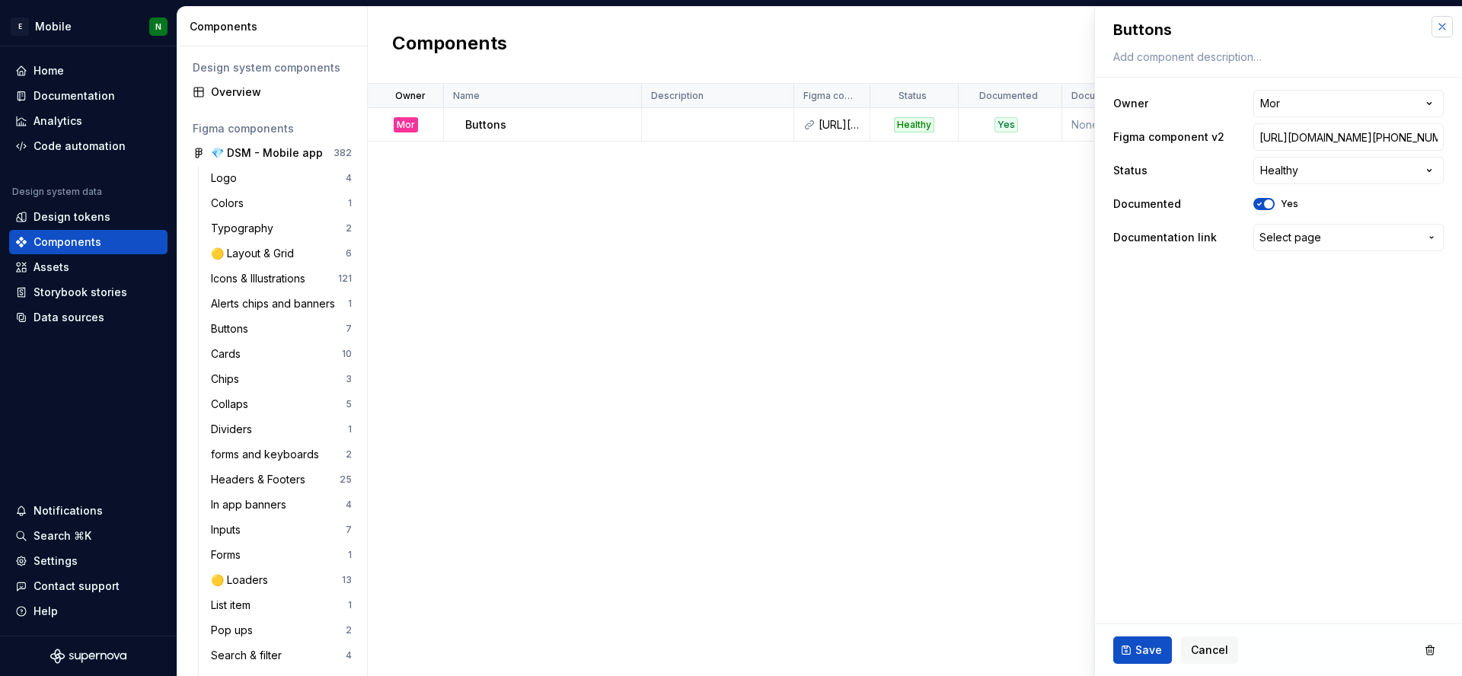
click at [1441, 28] on button "button" at bounding box center [1441, 26] width 21 height 21
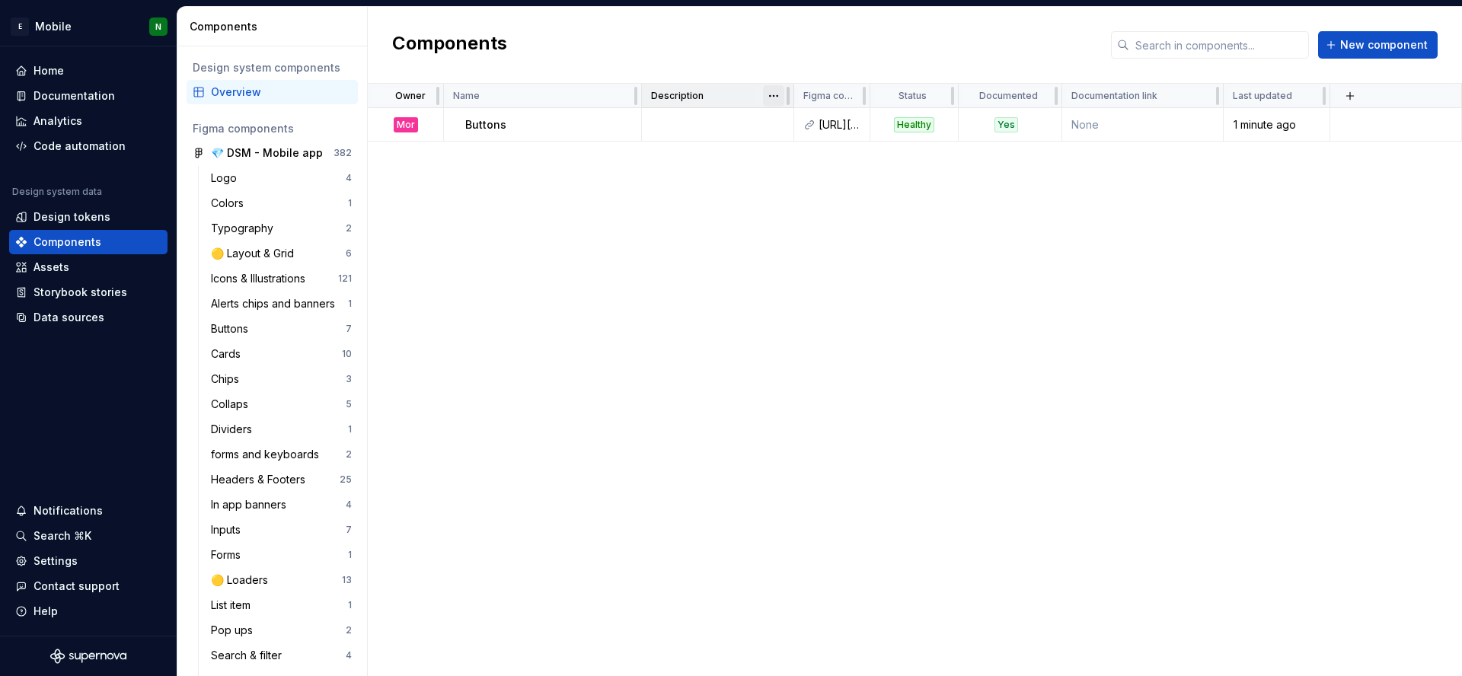
click at [769, 97] on html "E Mobile N Home Documentation Analytics Code automation Design system data Desi…" at bounding box center [731, 338] width 1462 height 676
click at [747, 129] on html "E Mobile N Home Documentation Analytics Code automation Design system data Desi…" at bounding box center [731, 338] width 1462 height 676
click at [781, 124] on td at bounding box center [718, 125] width 152 height 34
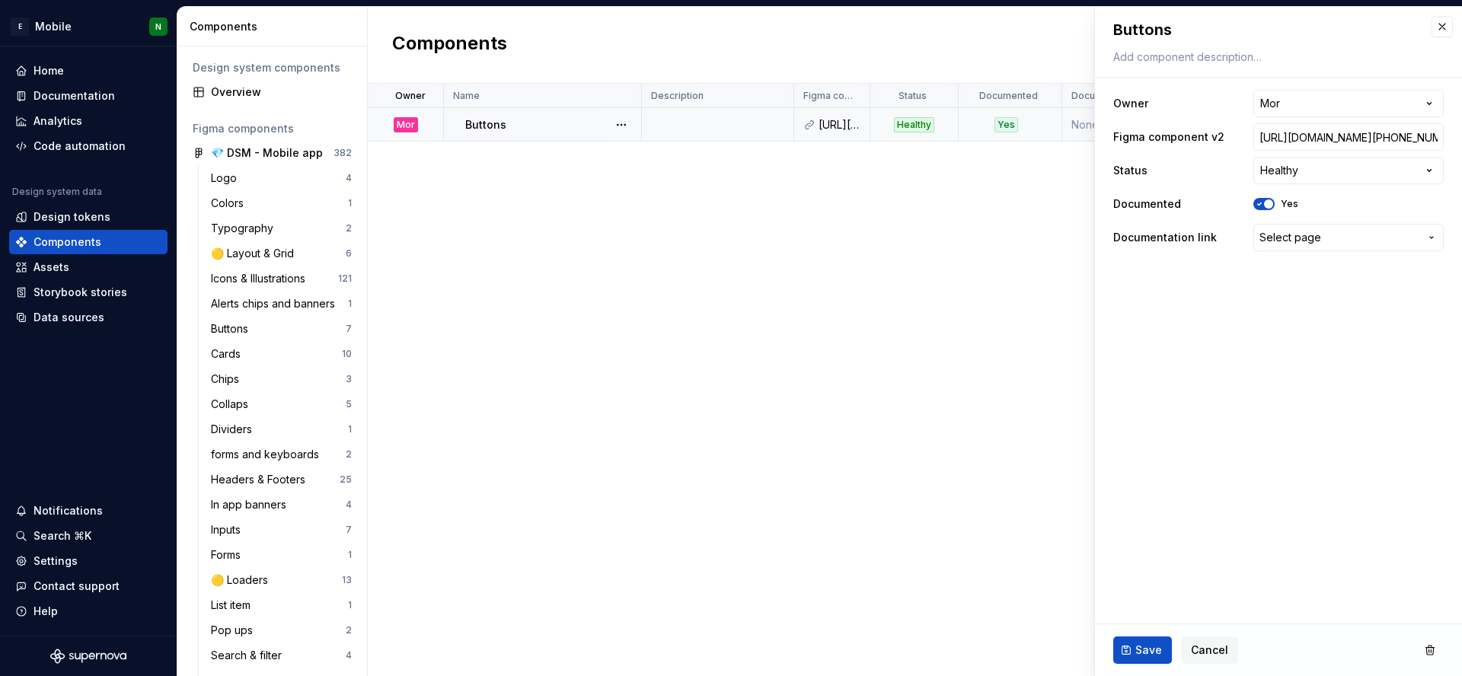
click at [781, 124] on td at bounding box center [718, 125] width 152 height 34
click at [1326, 381] on fieldset "**********" at bounding box center [1278, 341] width 367 height 669
click at [1258, 60] on textarea at bounding box center [1275, 56] width 330 height 21
paste textarea "Buttons provide users with actionable elements to interact with the app. They g…"
type textarea "*"
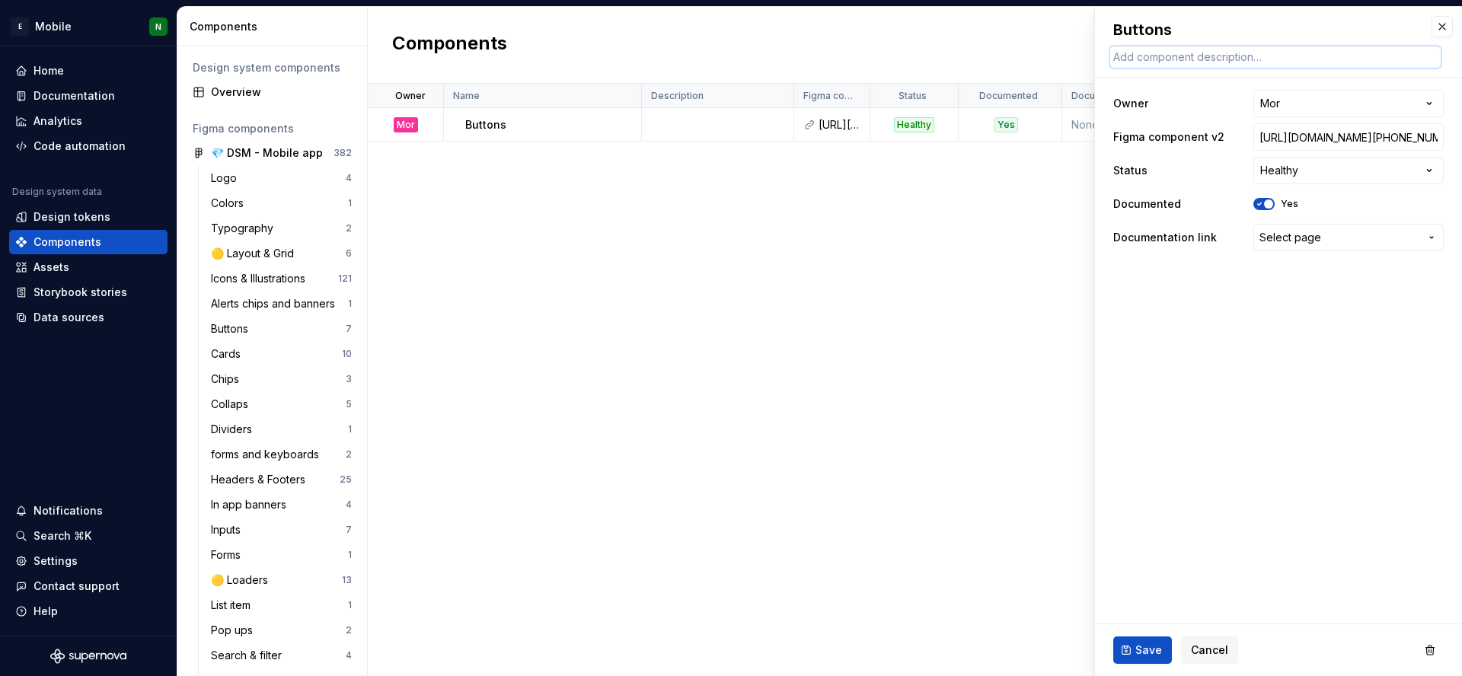
type textarea "Buttons provide users with actionable elements to interact with the app. They g…"
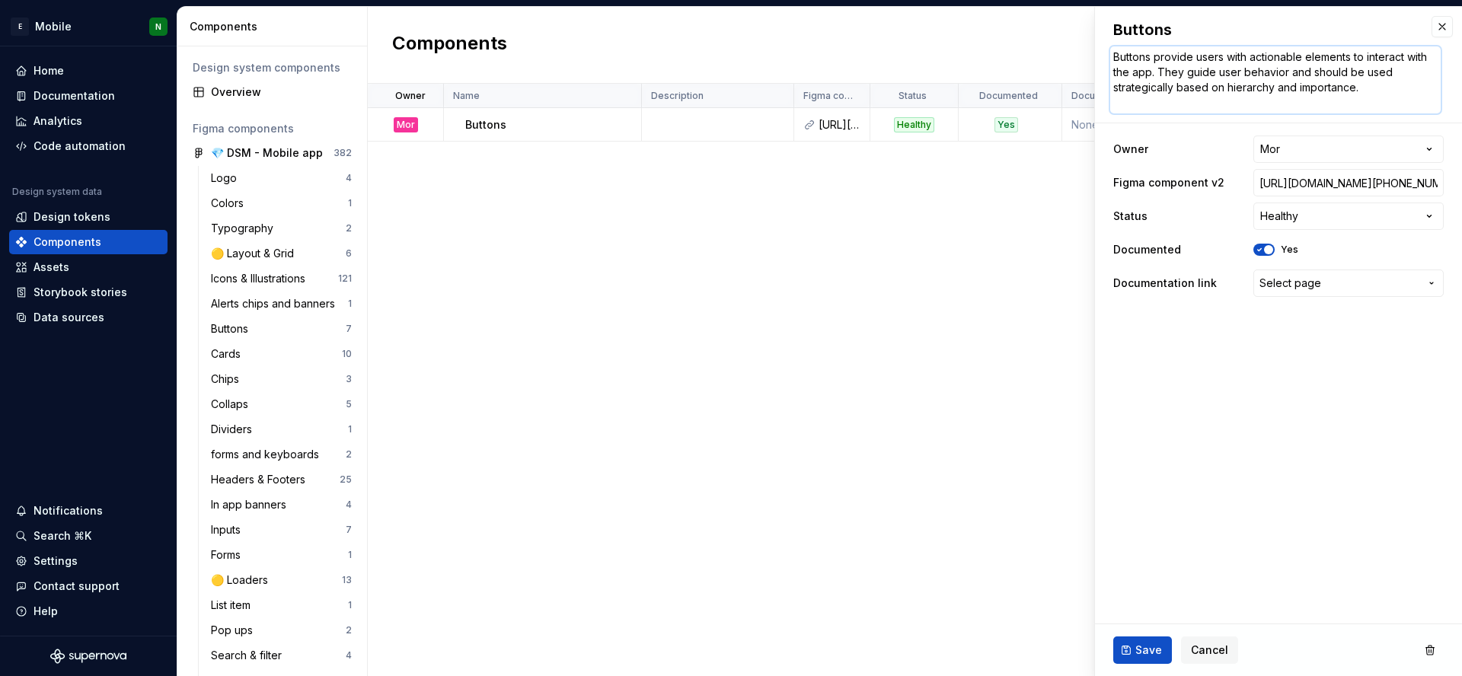
type textarea "*"
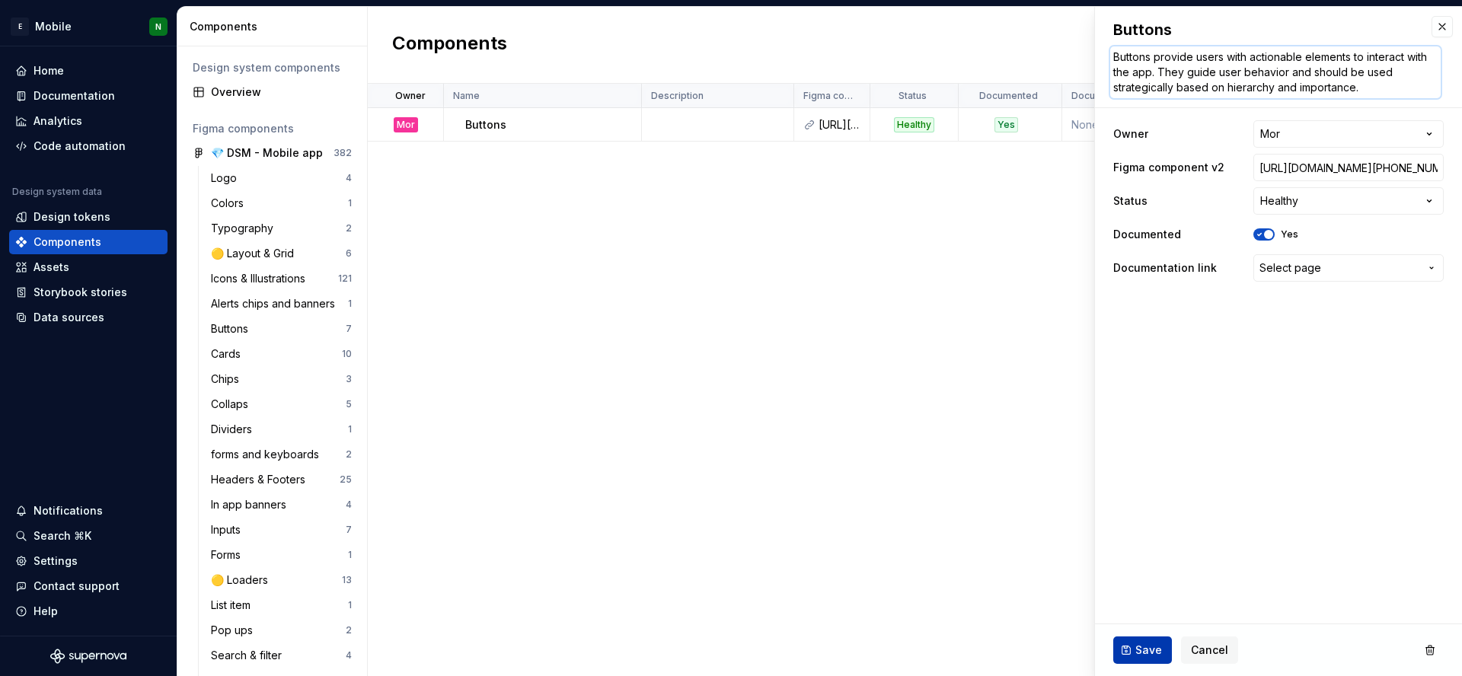
type textarea "Buttons provide users with actionable elements to interact with the app. They g…"
click at [1128, 659] on button "Save" at bounding box center [1142, 650] width 59 height 27
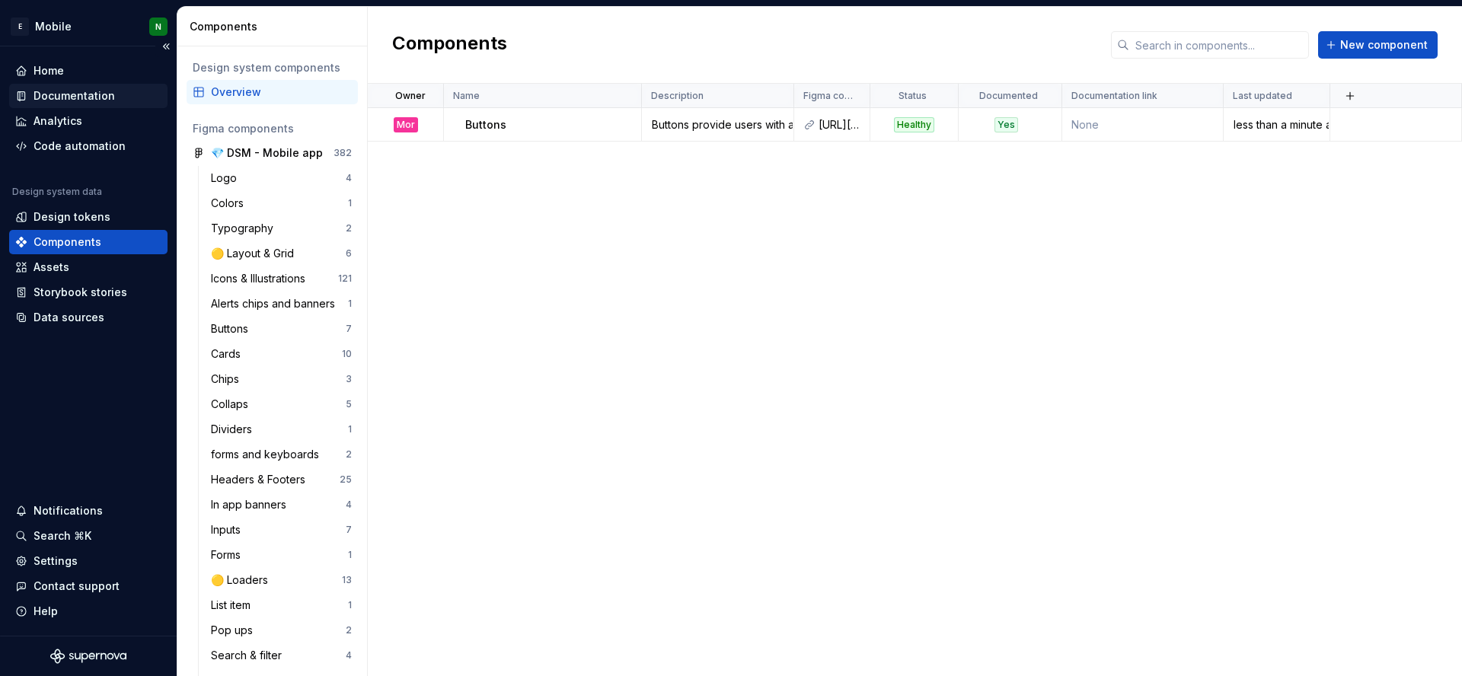
click at [84, 93] on div "Documentation" at bounding box center [74, 95] width 81 height 15
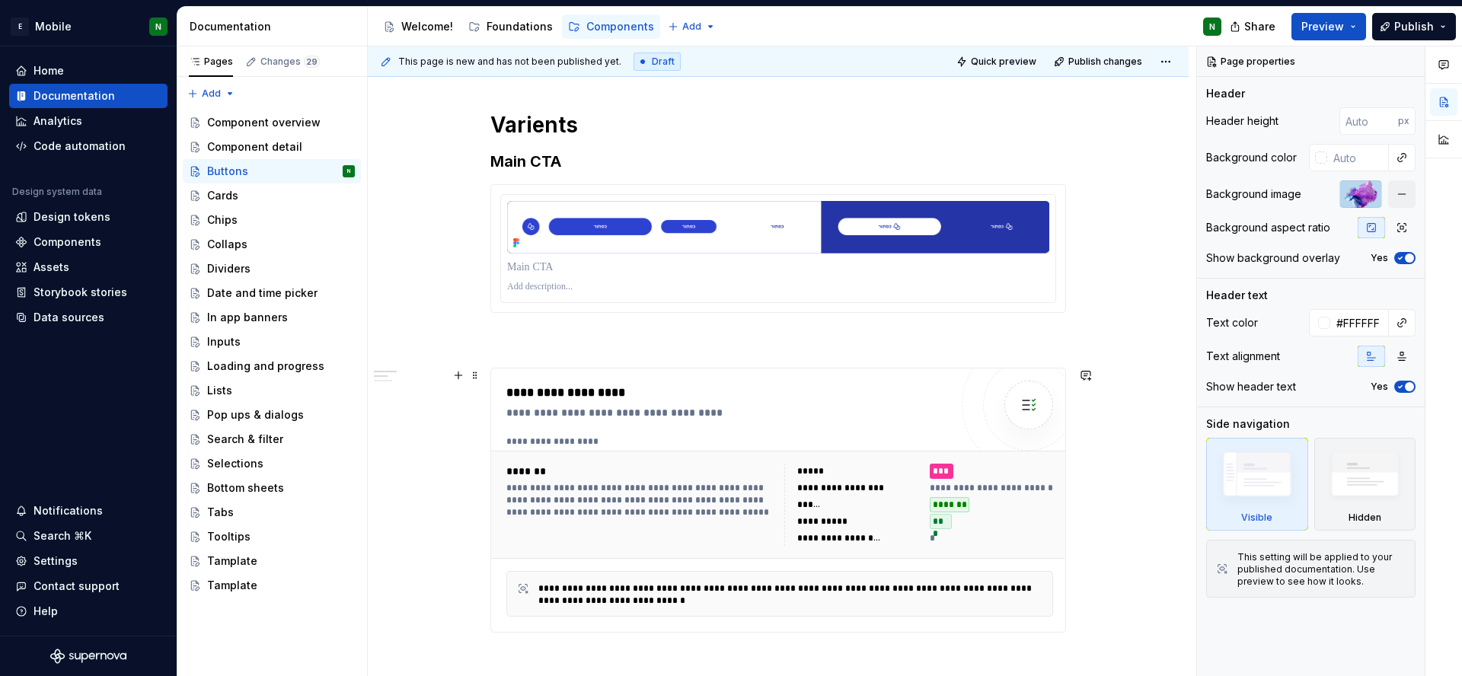
scroll to position [158, 0]
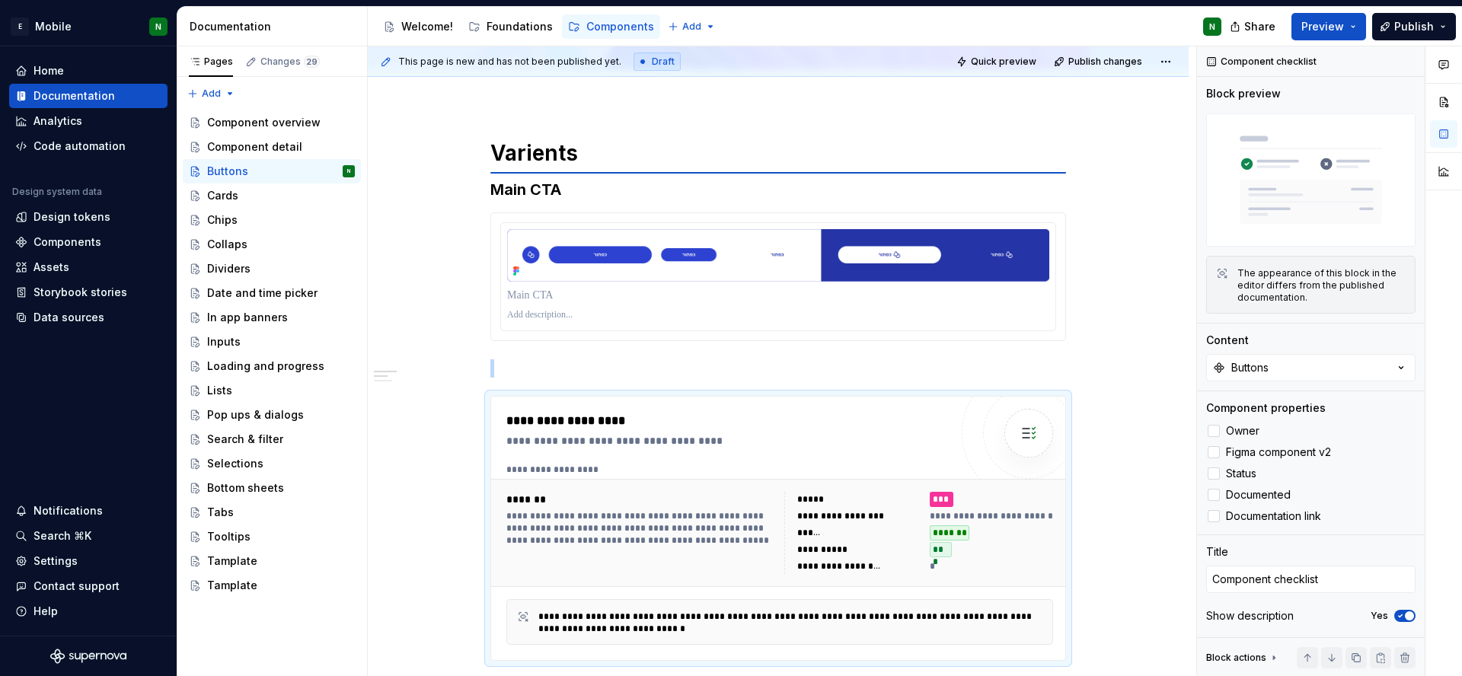
type textarea "*"
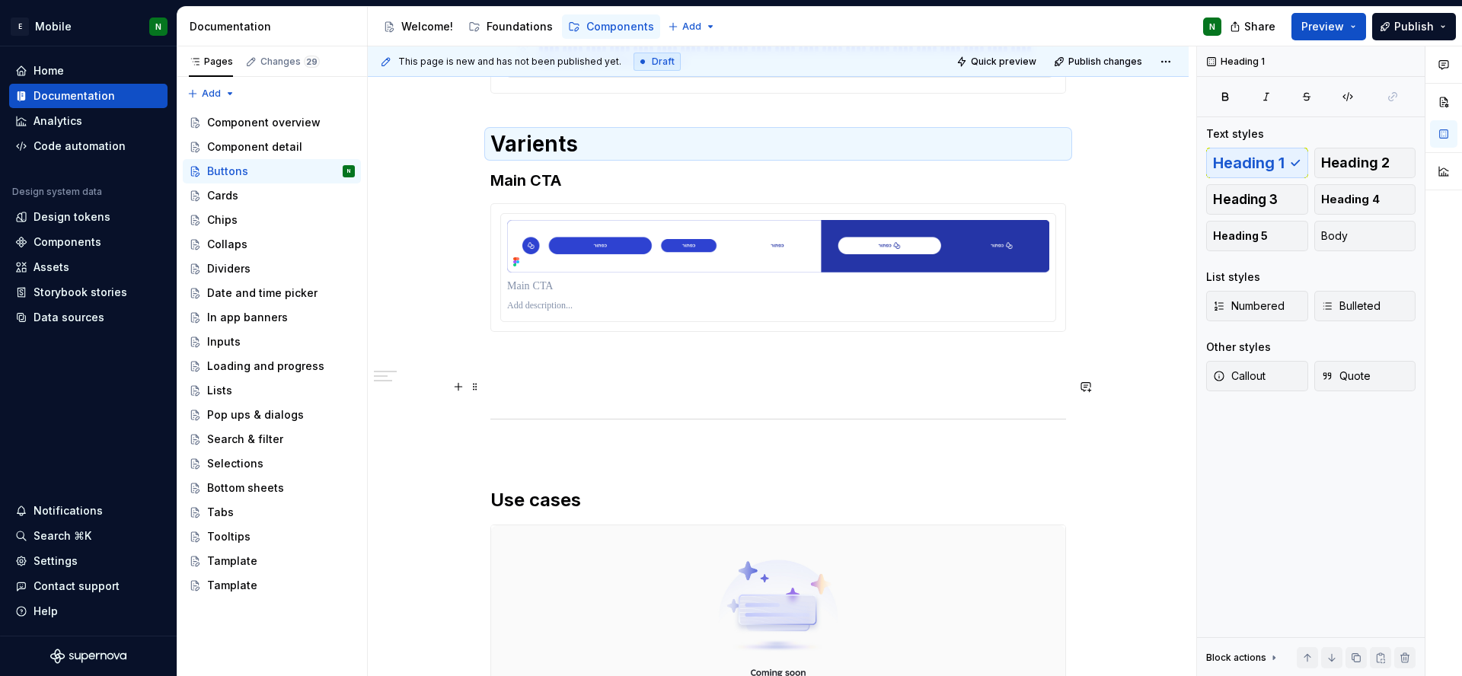
scroll to position [535, 0]
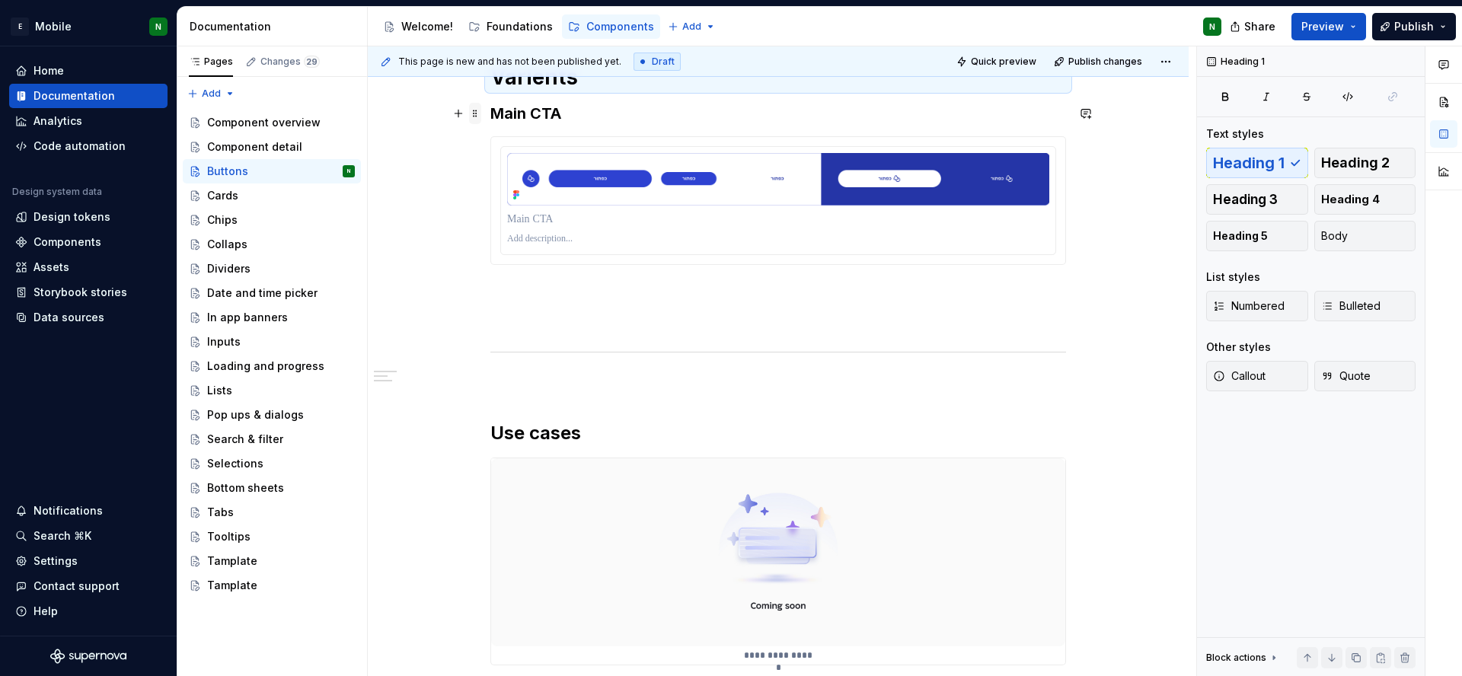
click at [474, 116] on span at bounding box center [475, 113] width 12 height 21
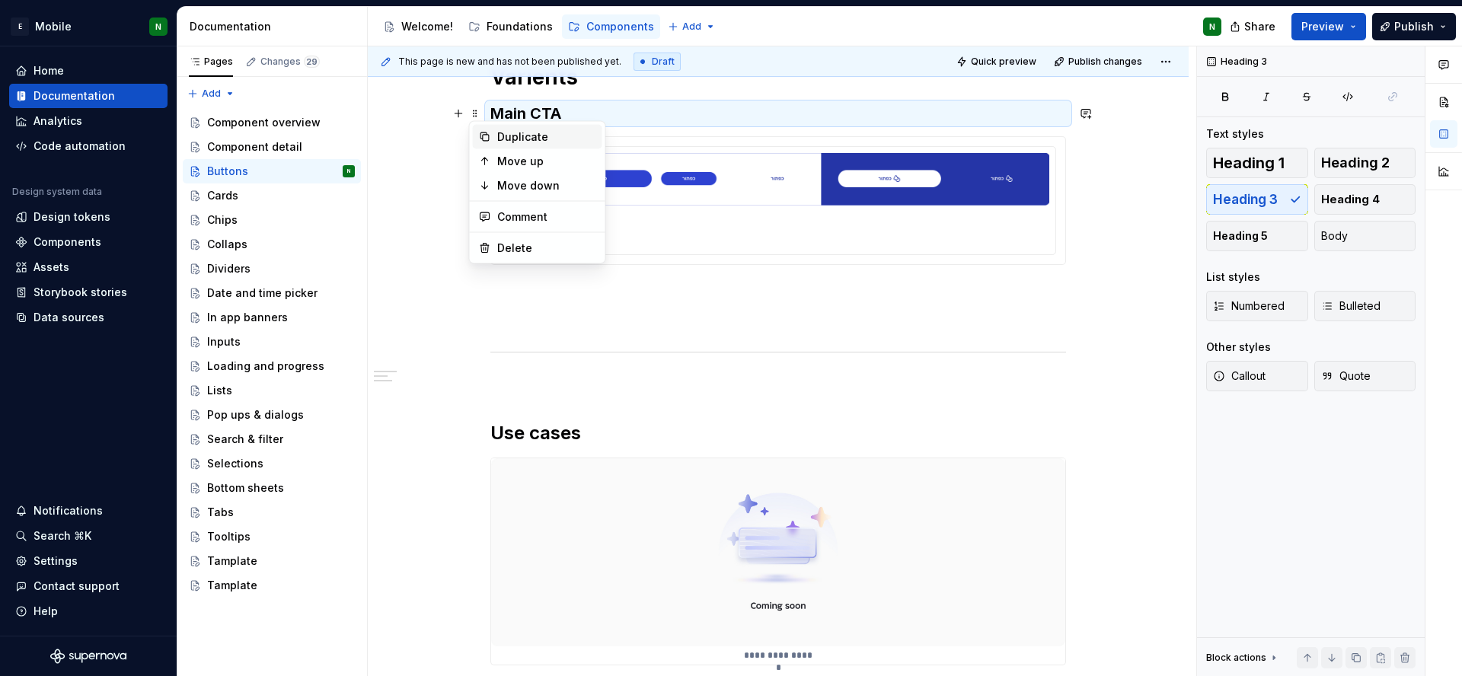
click at [522, 145] on div "Duplicate" at bounding box center [537, 137] width 129 height 24
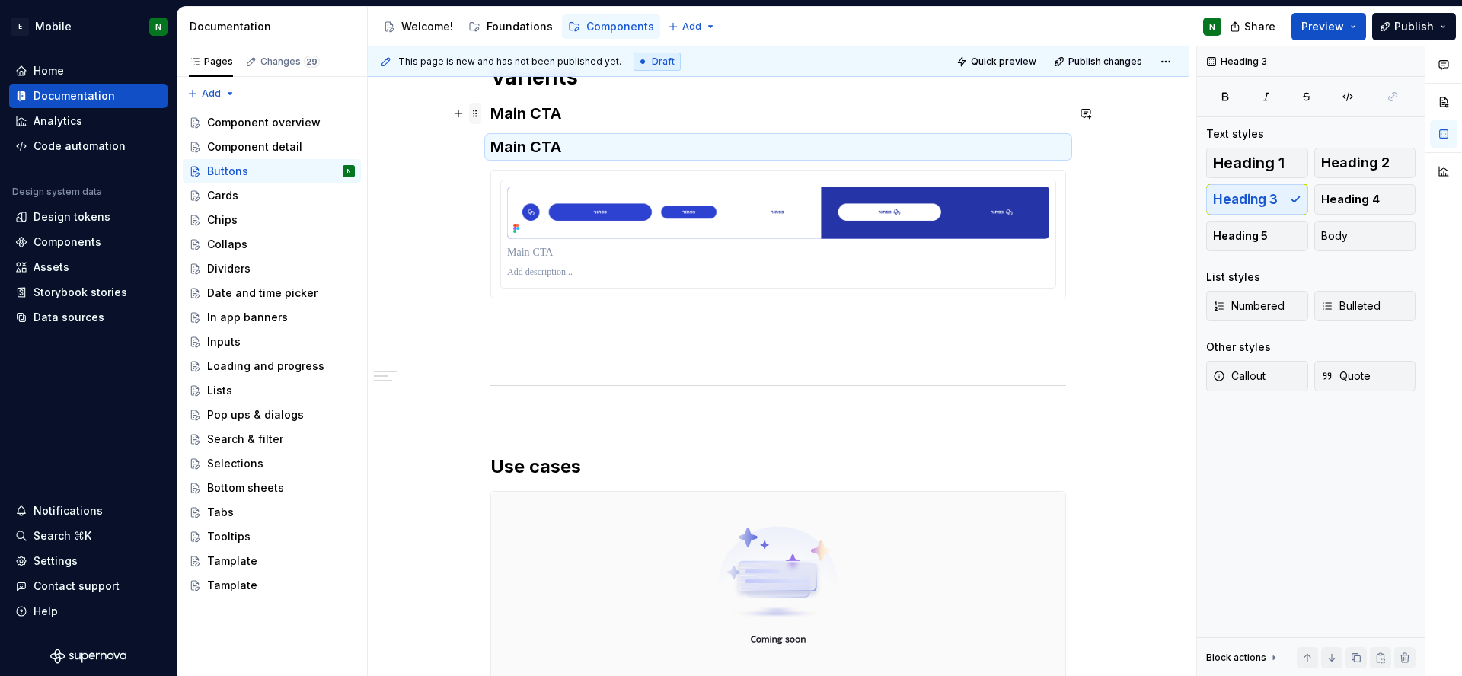
click at [472, 117] on span at bounding box center [475, 113] width 12 height 21
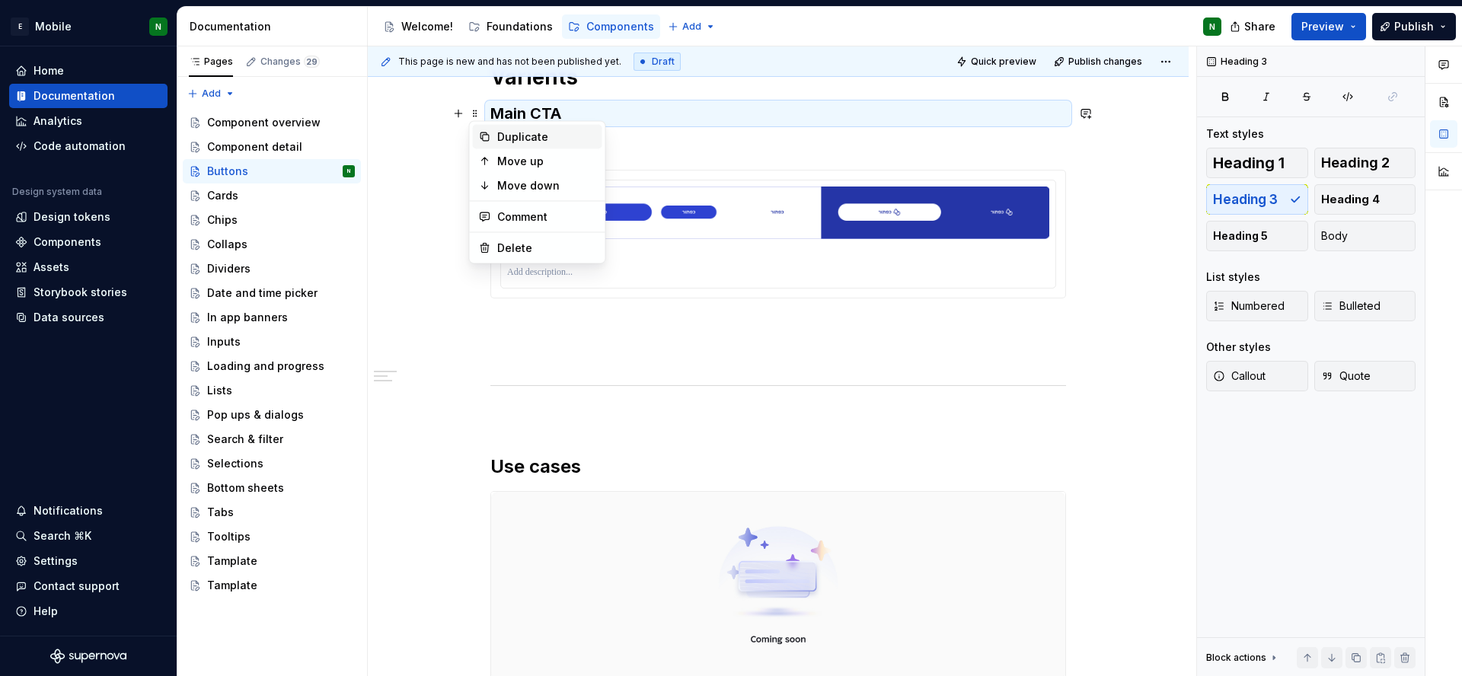
click at [490, 142] on div "Duplicate" at bounding box center [537, 137] width 129 height 24
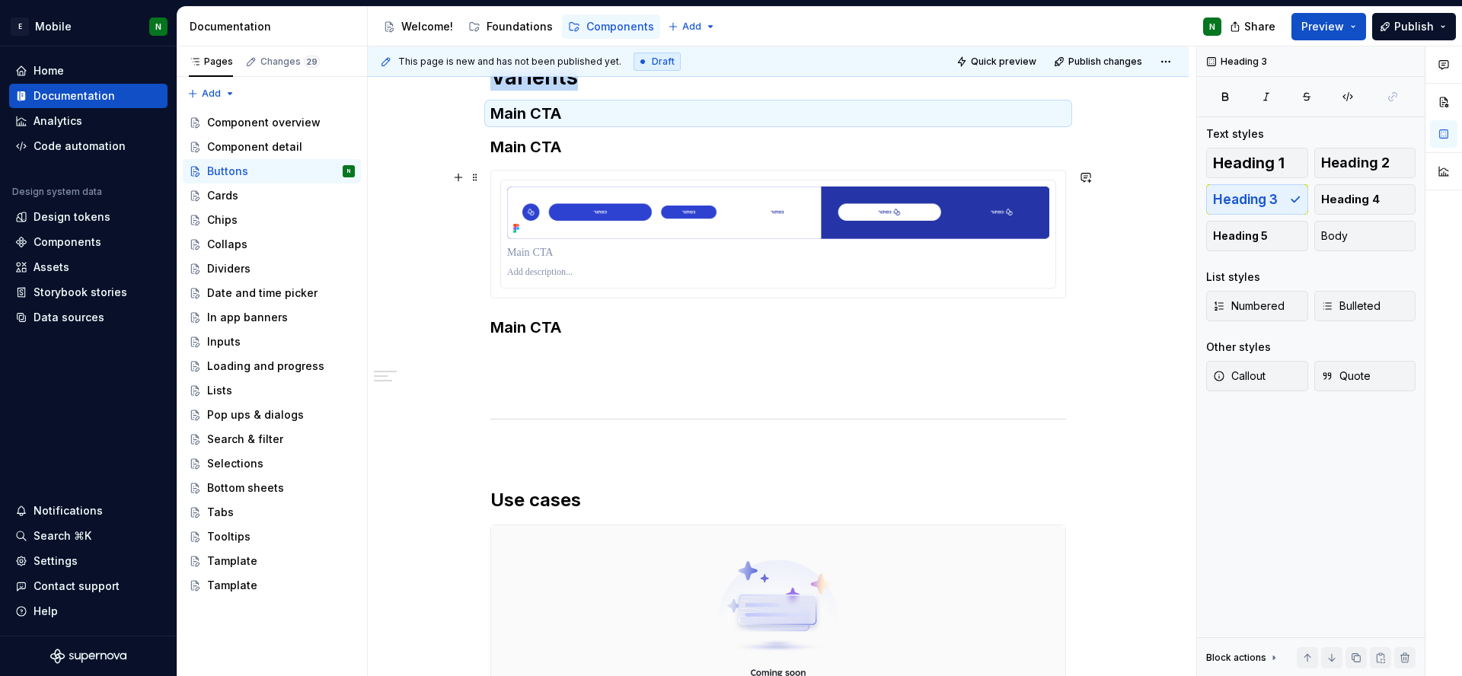
click at [474, 191] on div "**********" at bounding box center [778, 339] width 821 height 1228
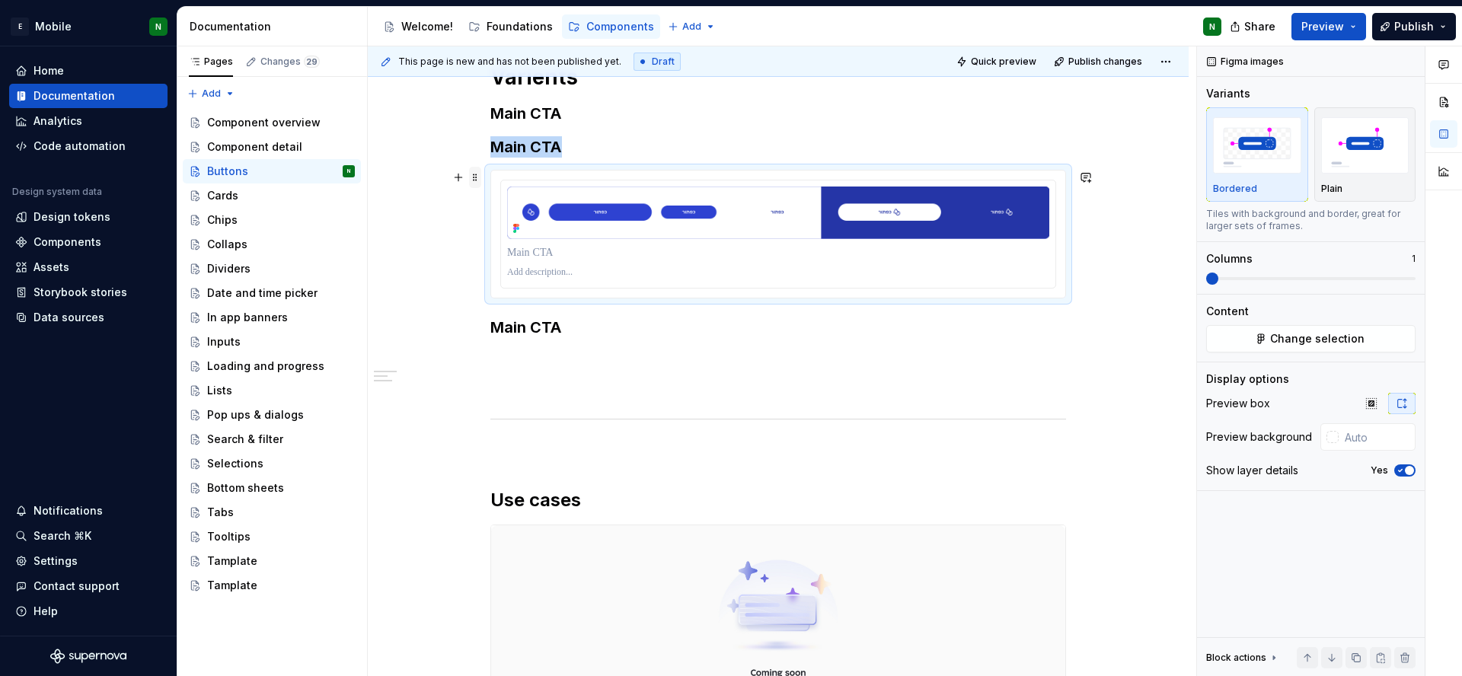
click at [474, 185] on span at bounding box center [475, 177] width 12 height 21
click at [494, 203] on div "Duplicate" at bounding box center [537, 201] width 129 height 24
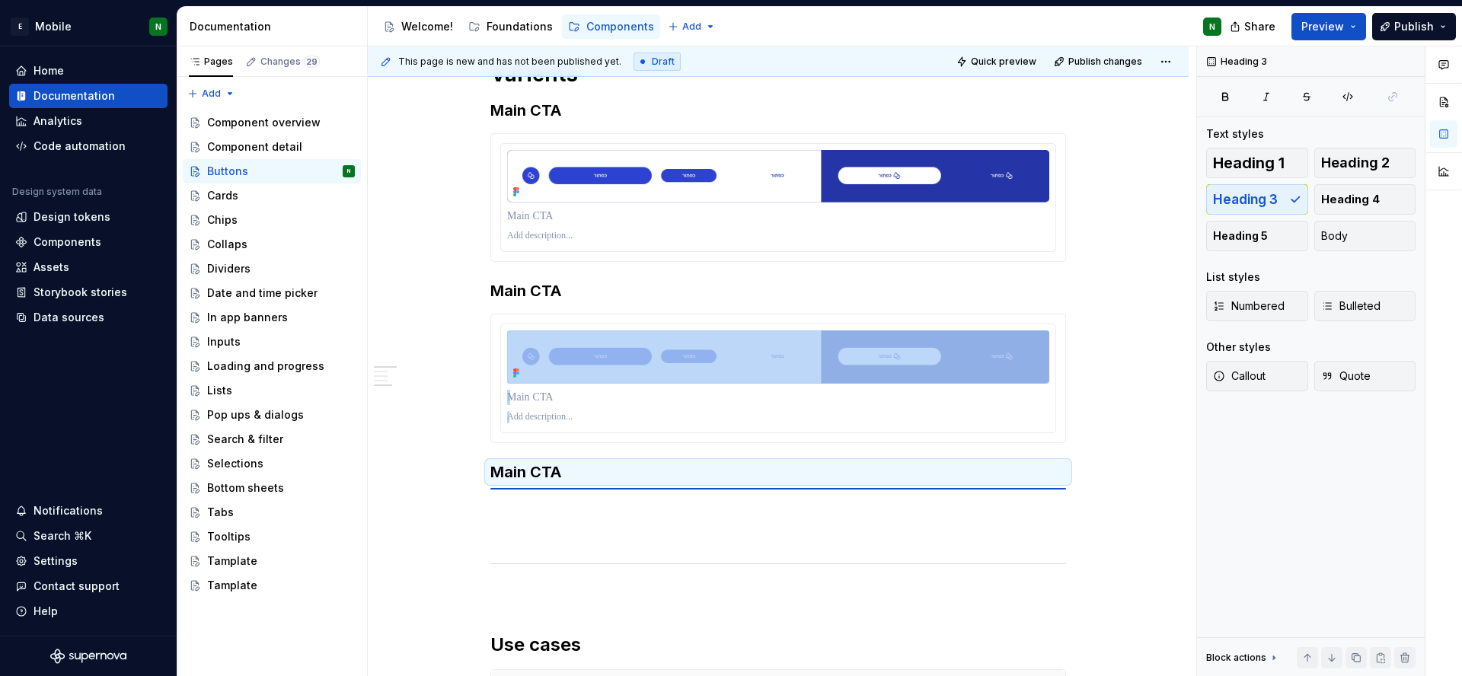
scroll to position [505, 0]
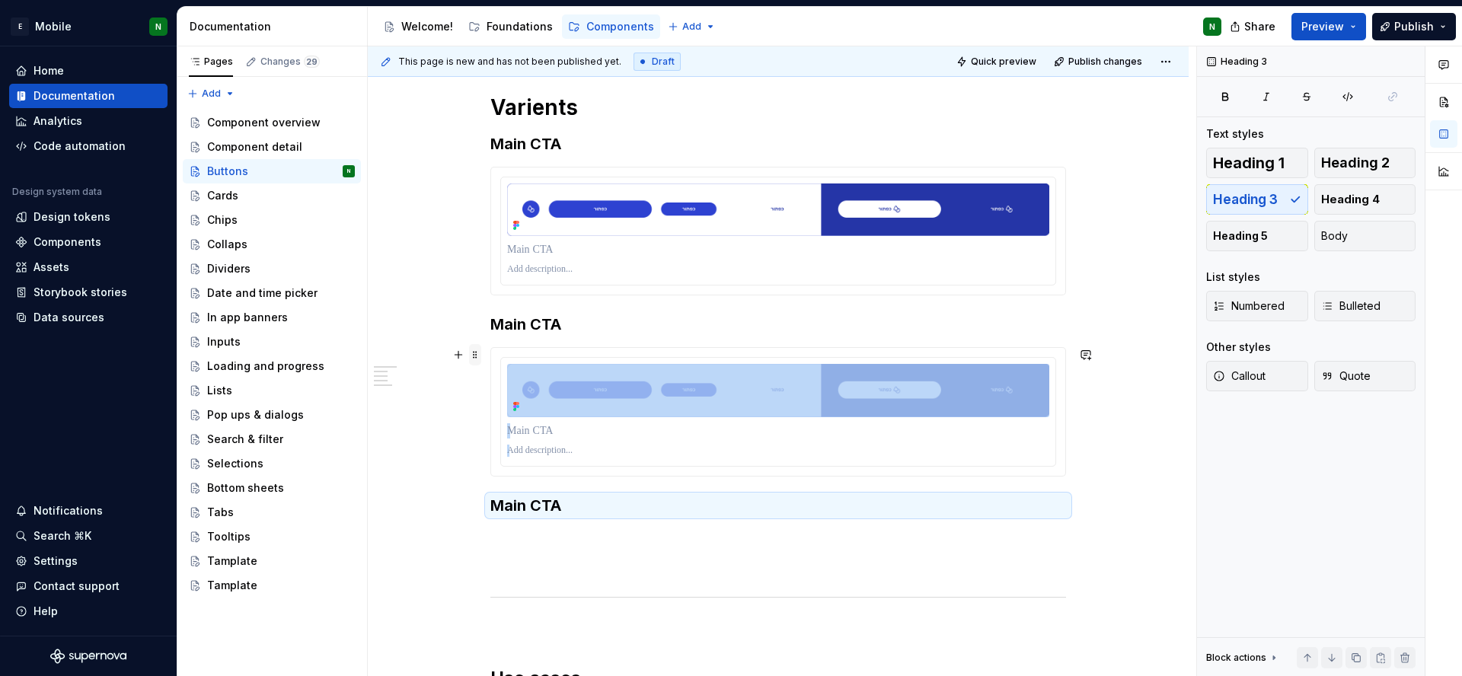
click at [473, 361] on span at bounding box center [475, 354] width 12 height 21
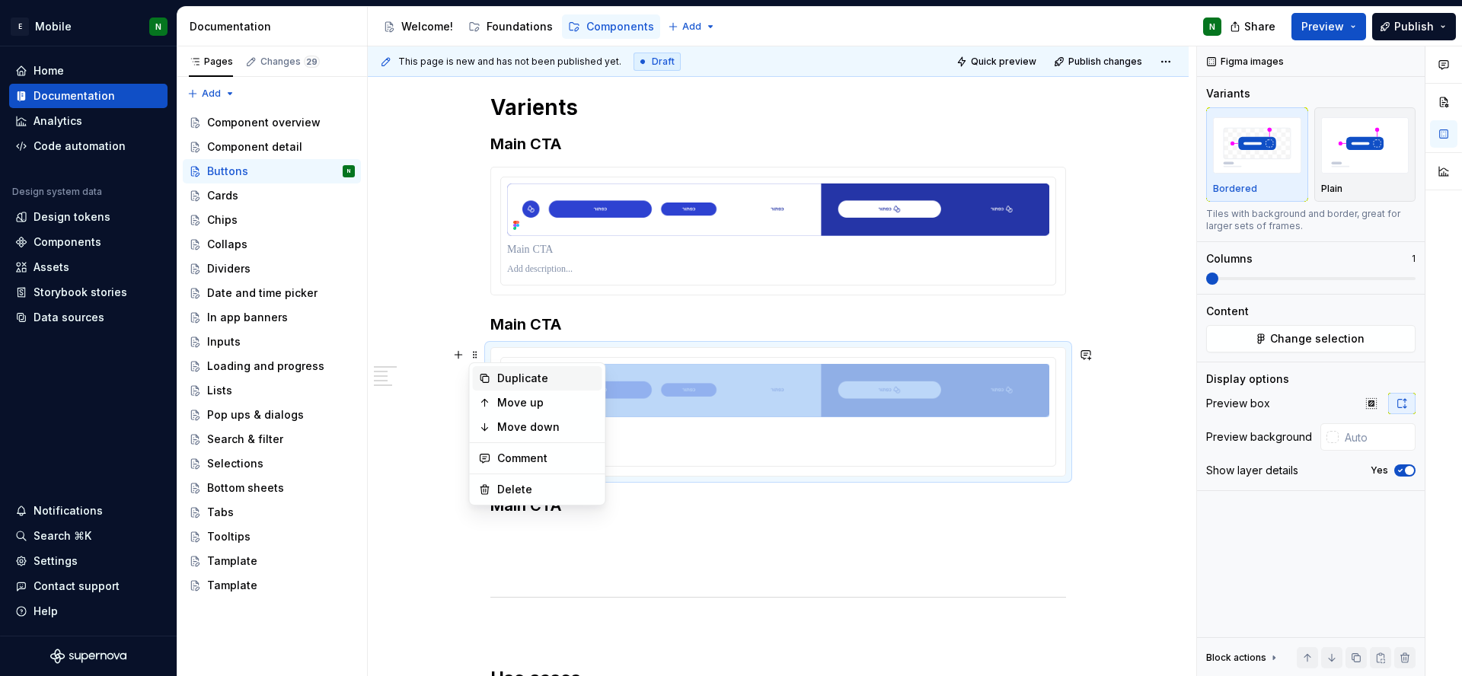
click at [544, 384] on div "Duplicate" at bounding box center [546, 378] width 99 height 15
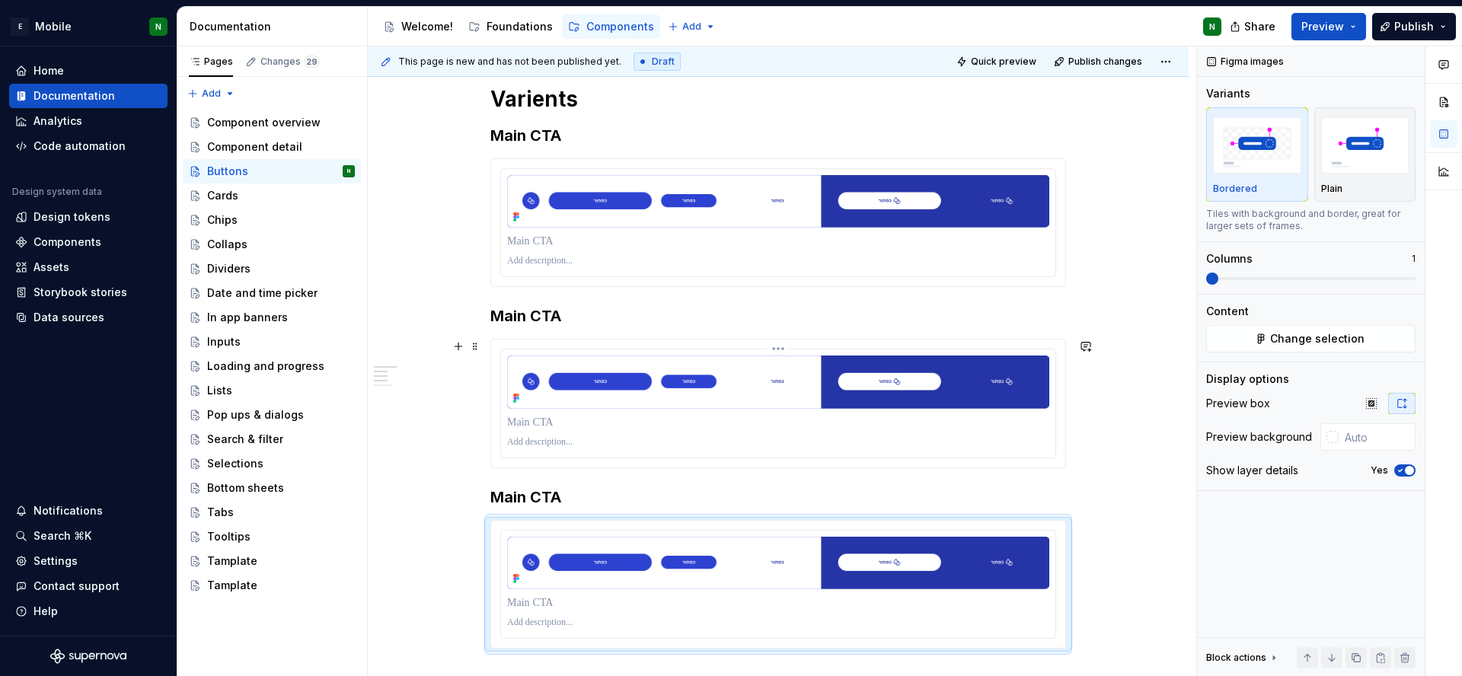
scroll to position [437, 0]
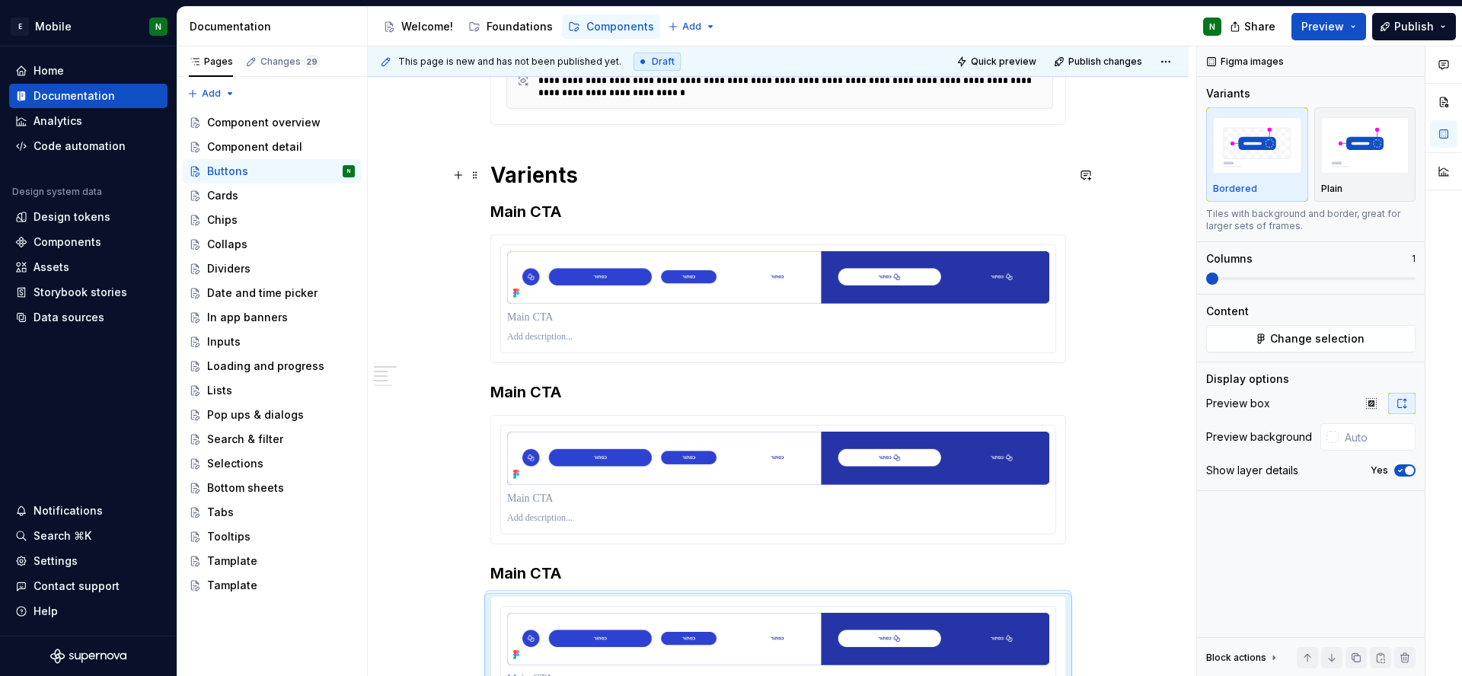
click at [526, 184] on h1 "Varients" at bounding box center [778, 174] width 576 height 27
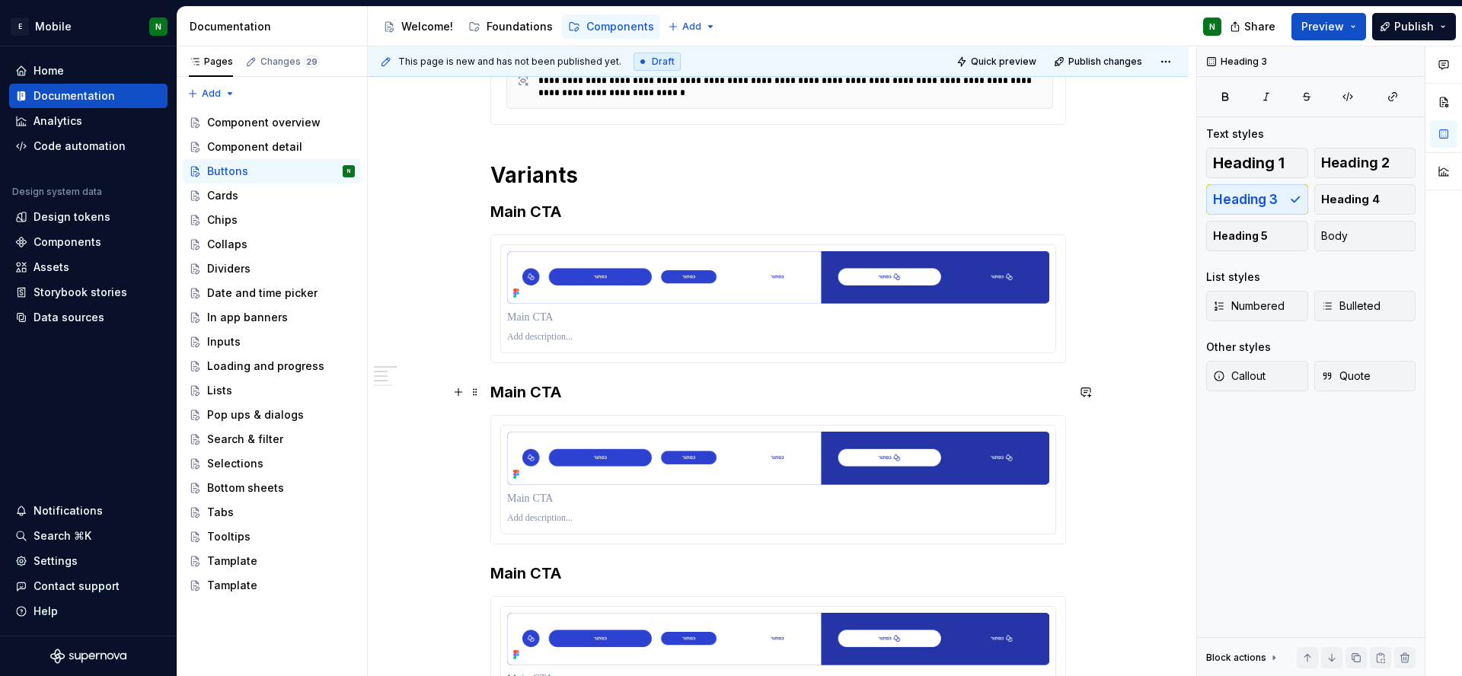
click at [517, 396] on h3 "Main CTA" at bounding box center [778, 391] width 576 height 21
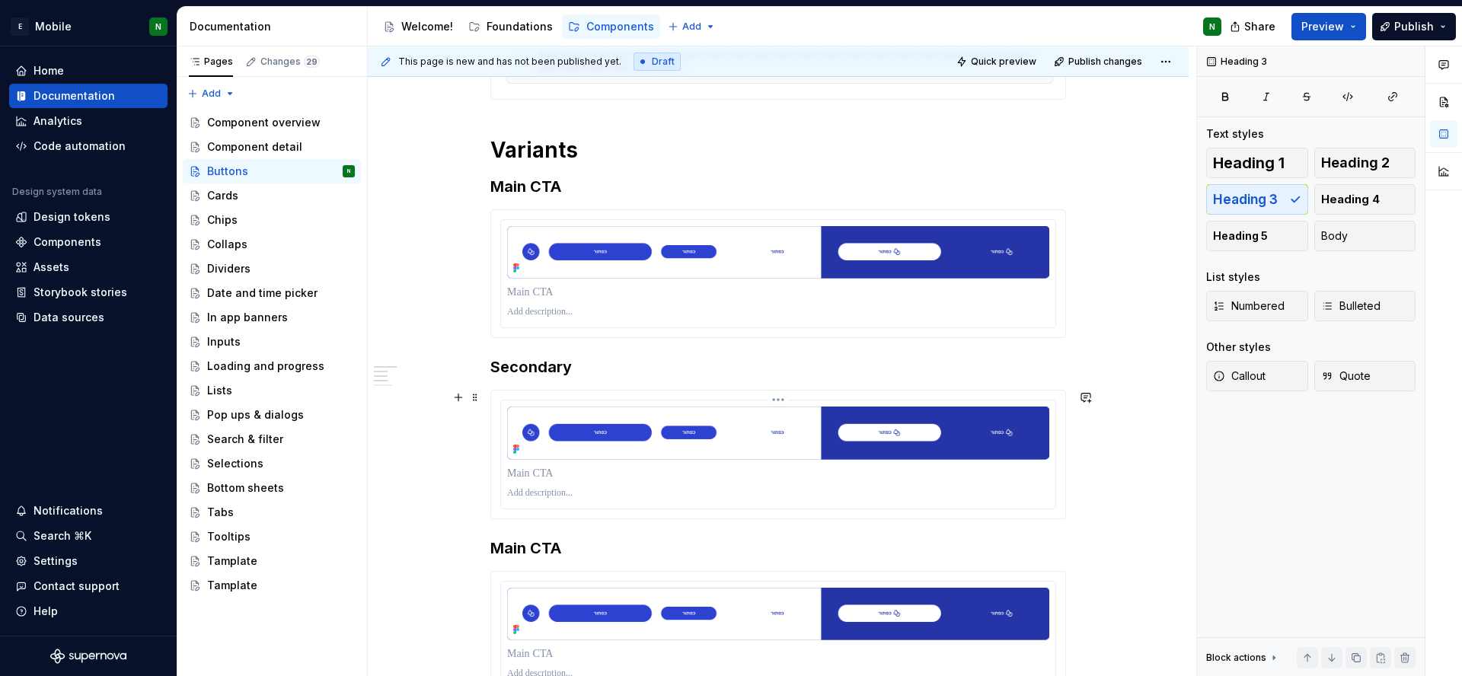
scroll to position [567, 0]
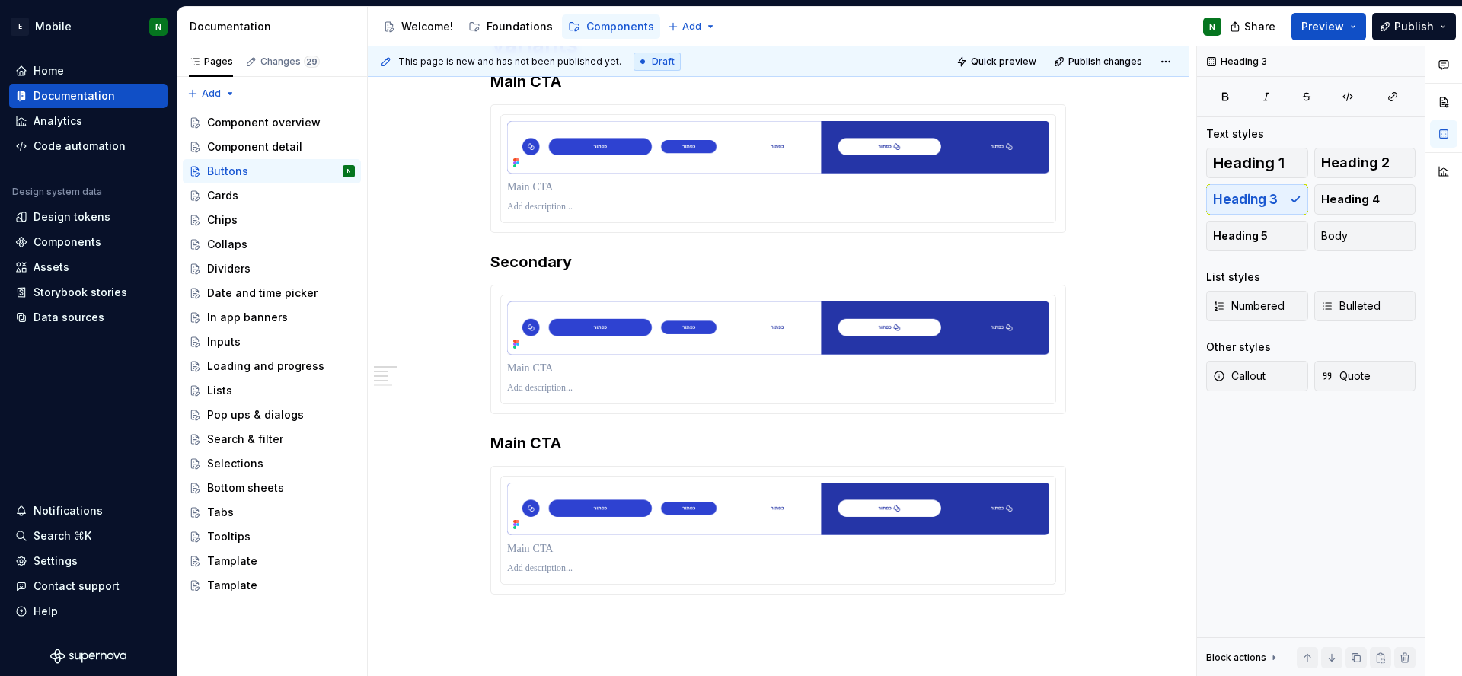
click at [559, 437] on h3 "Main CTA" at bounding box center [778, 442] width 576 height 21
click at [984, 525] on img at bounding box center [778, 509] width 542 height 53
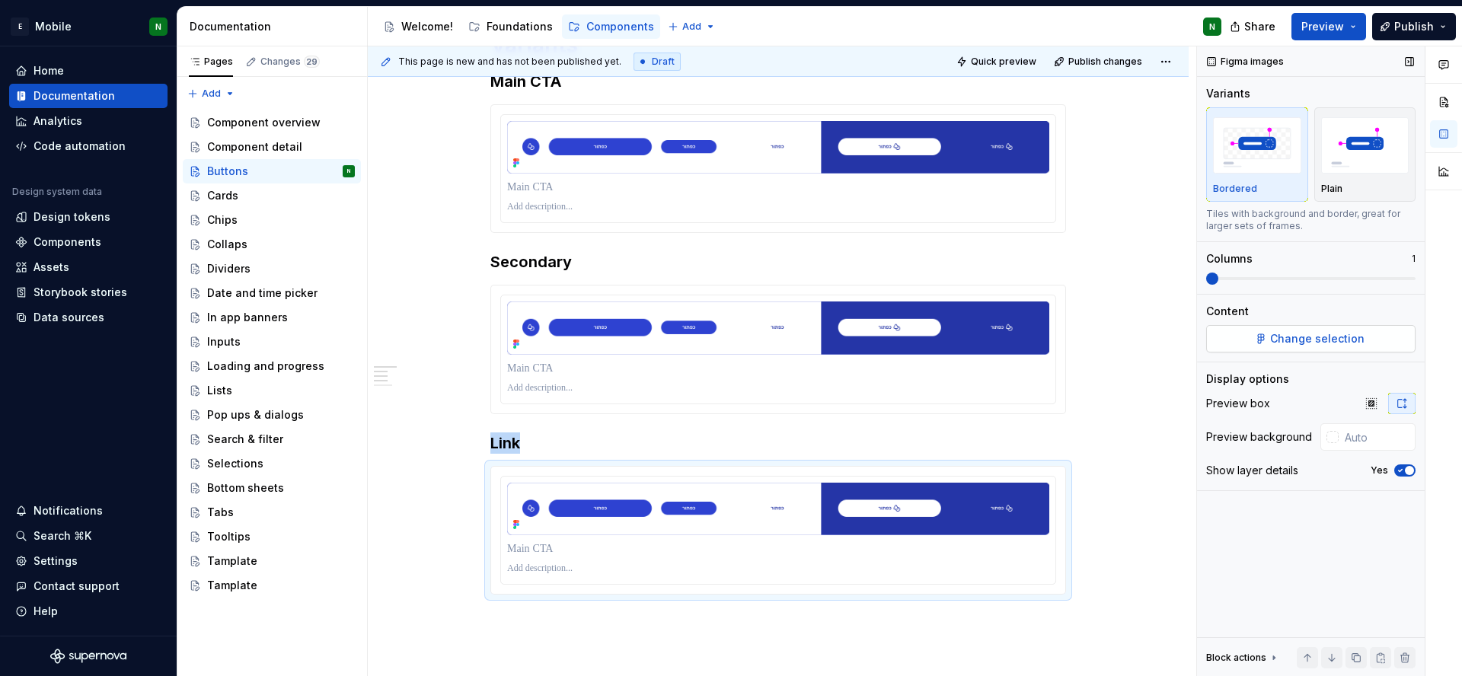
click at [1355, 327] on button "Change selection" at bounding box center [1310, 338] width 209 height 27
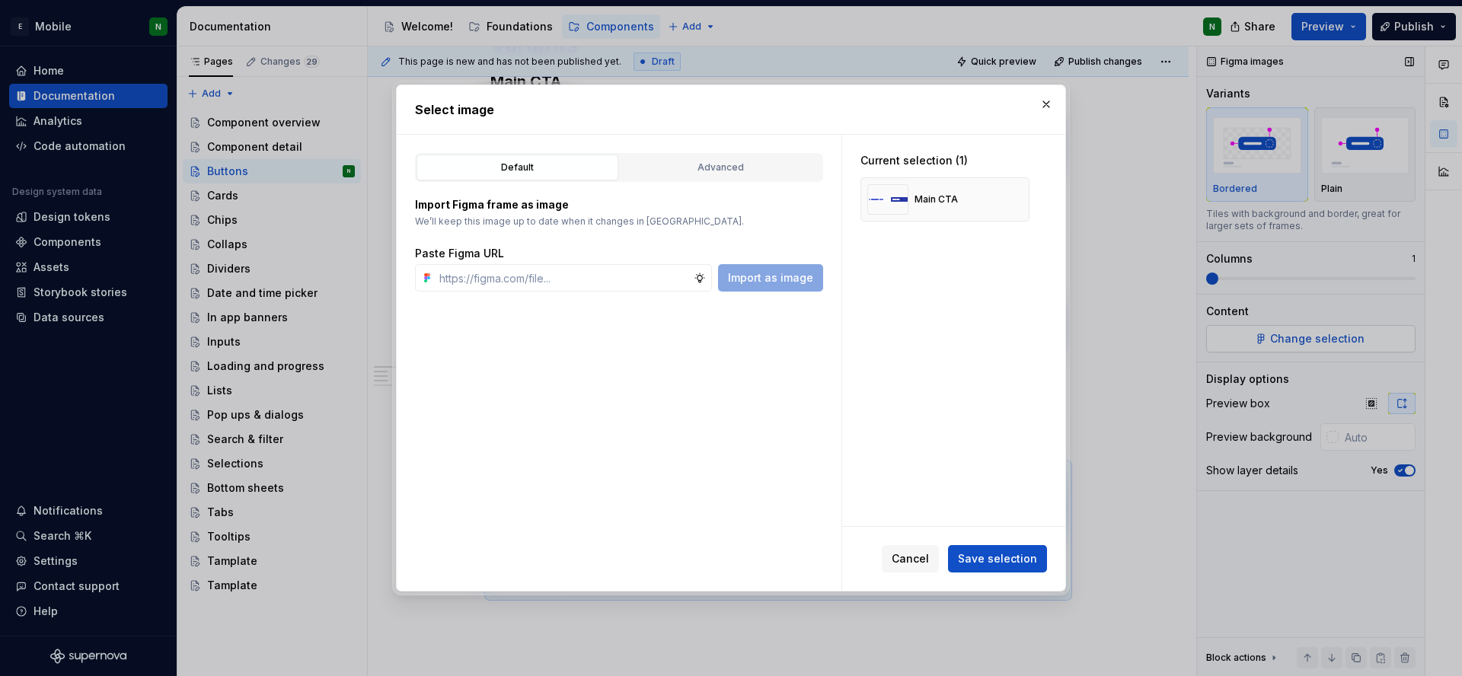
type textarea "*"
paste input "[URL][DOMAIN_NAME]"
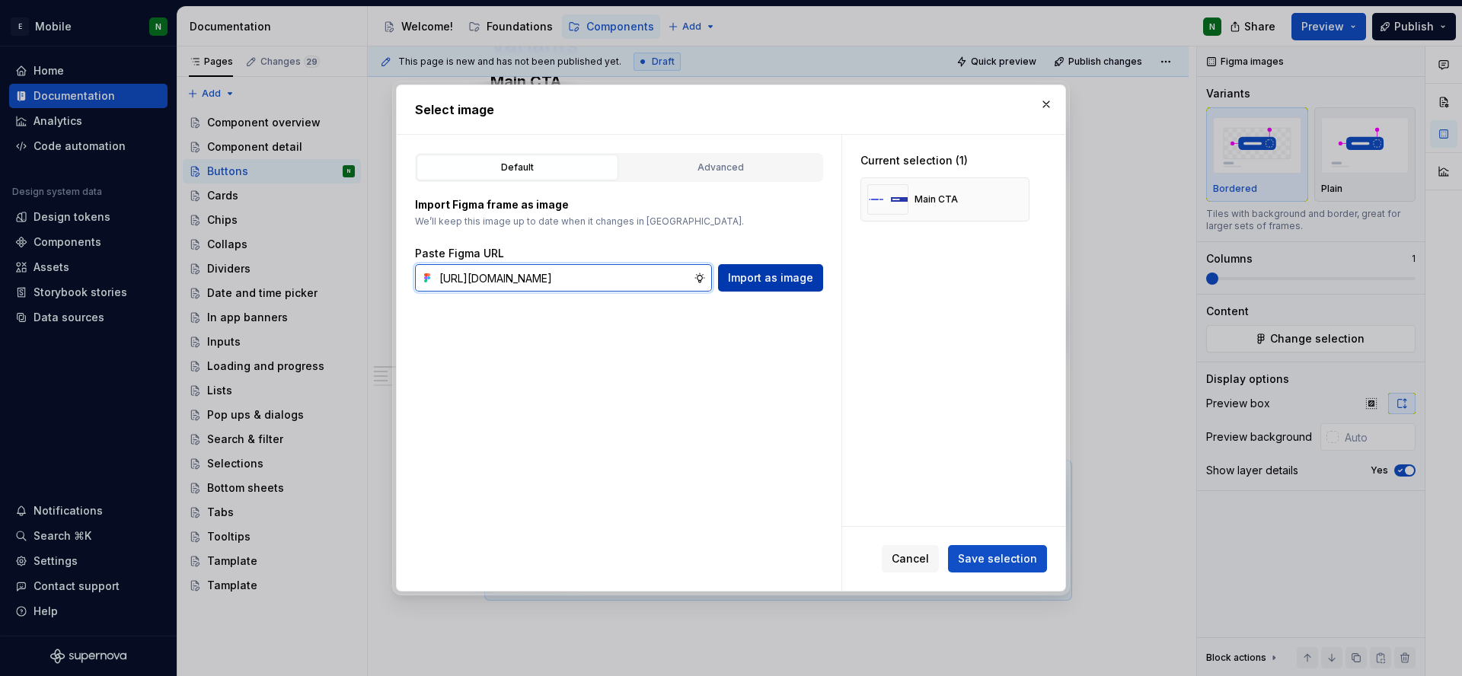
type input "[URL][DOMAIN_NAME]"
click at [776, 289] on button "Import as image" at bounding box center [770, 277] width 105 height 27
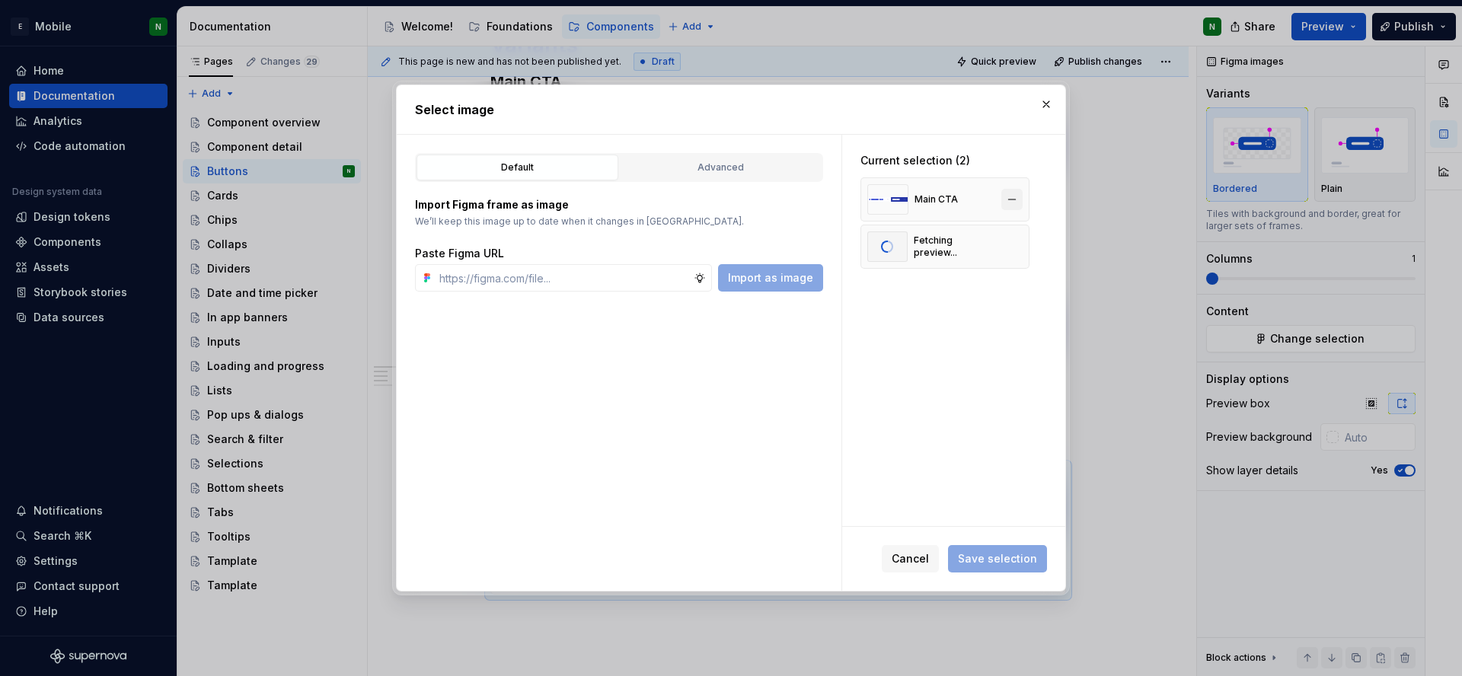
click at [1010, 195] on button "button" at bounding box center [1011, 199] width 21 height 21
click at [988, 569] on button "Save selection" at bounding box center [997, 558] width 99 height 27
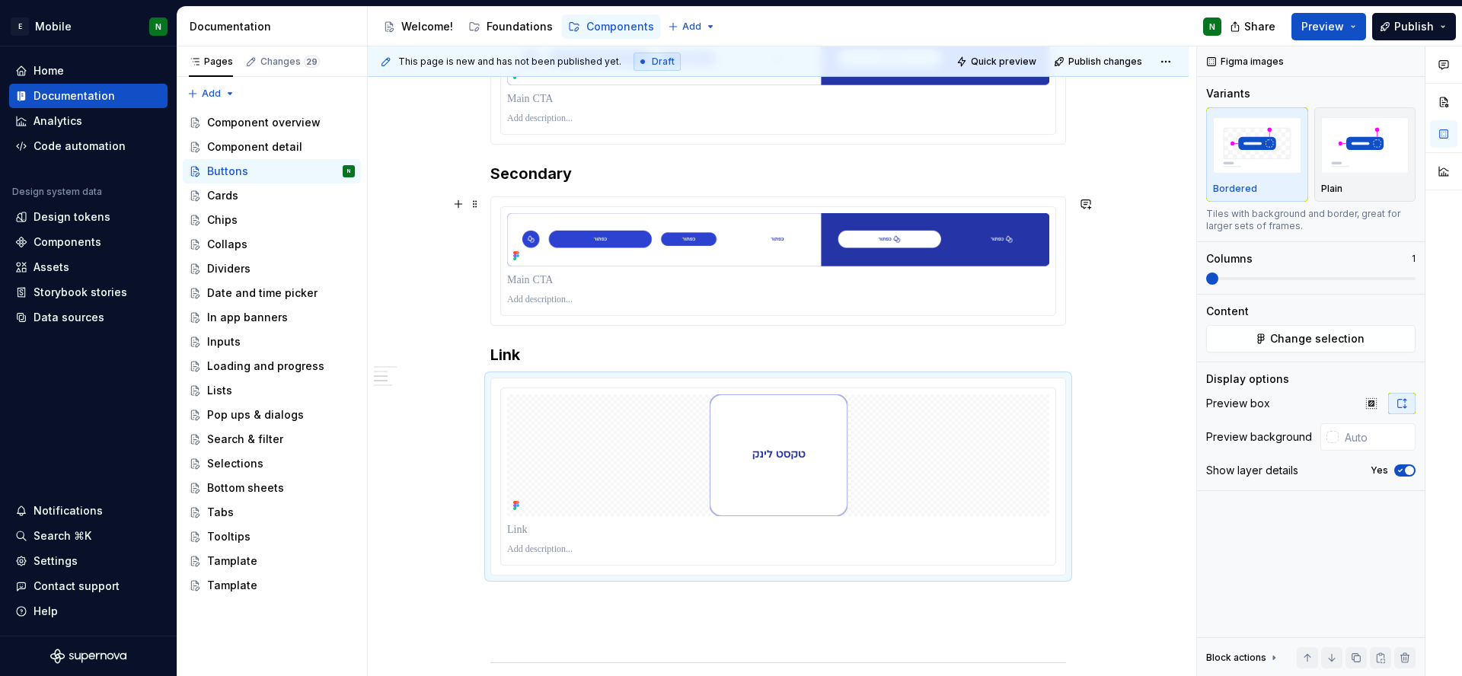
scroll to position [653, 0]
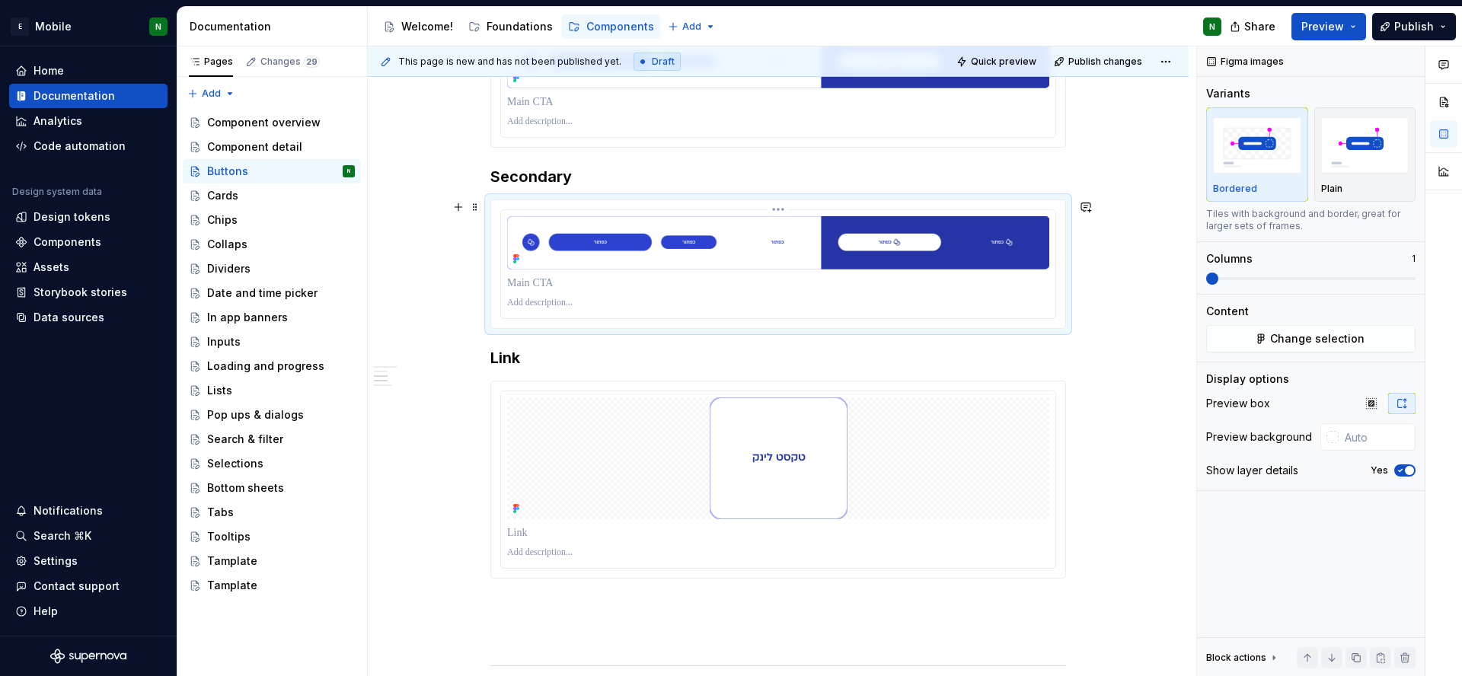
click at [635, 235] on img at bounding box center [778, 242] width 542 height 53
click at [639, 238] on img at bounding box center [778, 242] width 542 height 53
click at [1376, 338] on button "Change selection" at bounding box center [1310, 338] width 209 height 27
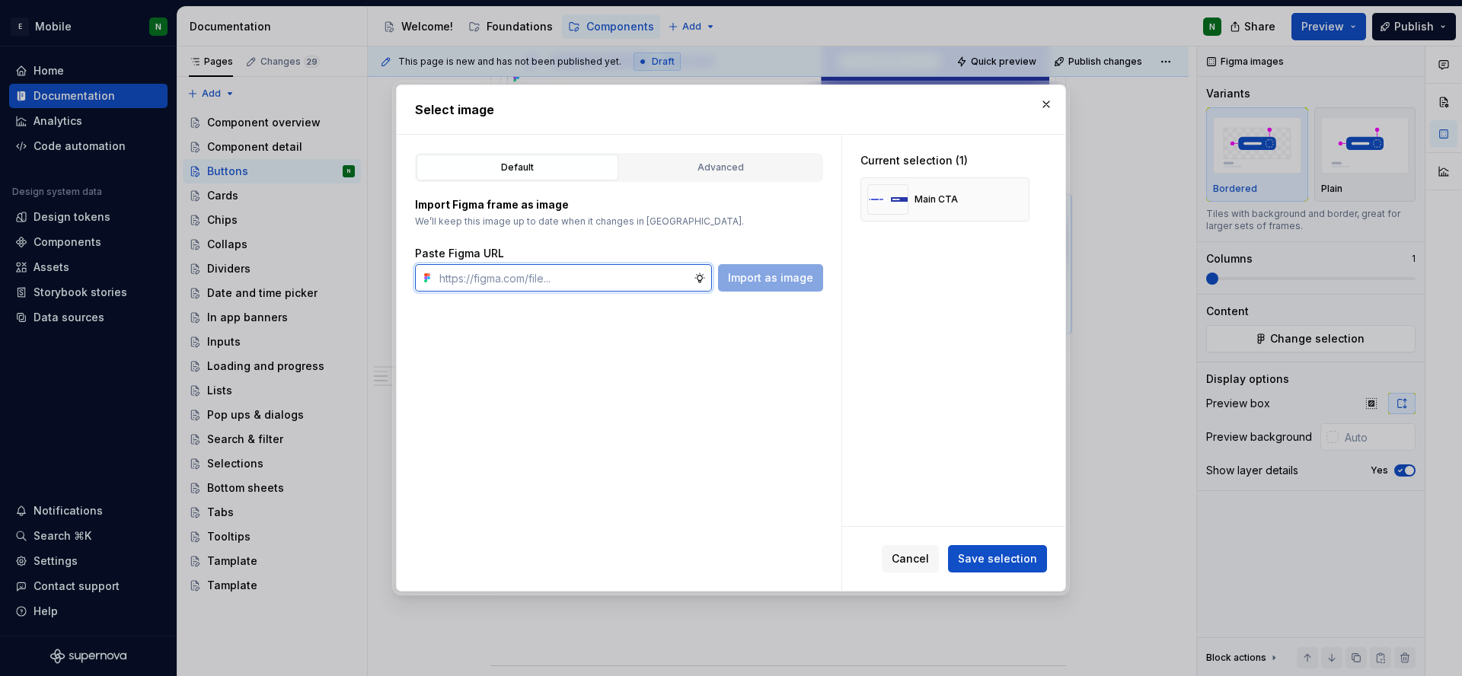
click at [578, 280] on input "text" at bounding box center [563, 277] width 260 height 27
paste input "[URL][DOMAIN_NAME]"
type input "[URL][DOMAIN_NAME]"
click at [771, 273] on span "Import as image" at bounding box center [770, 277] width 85 height 15
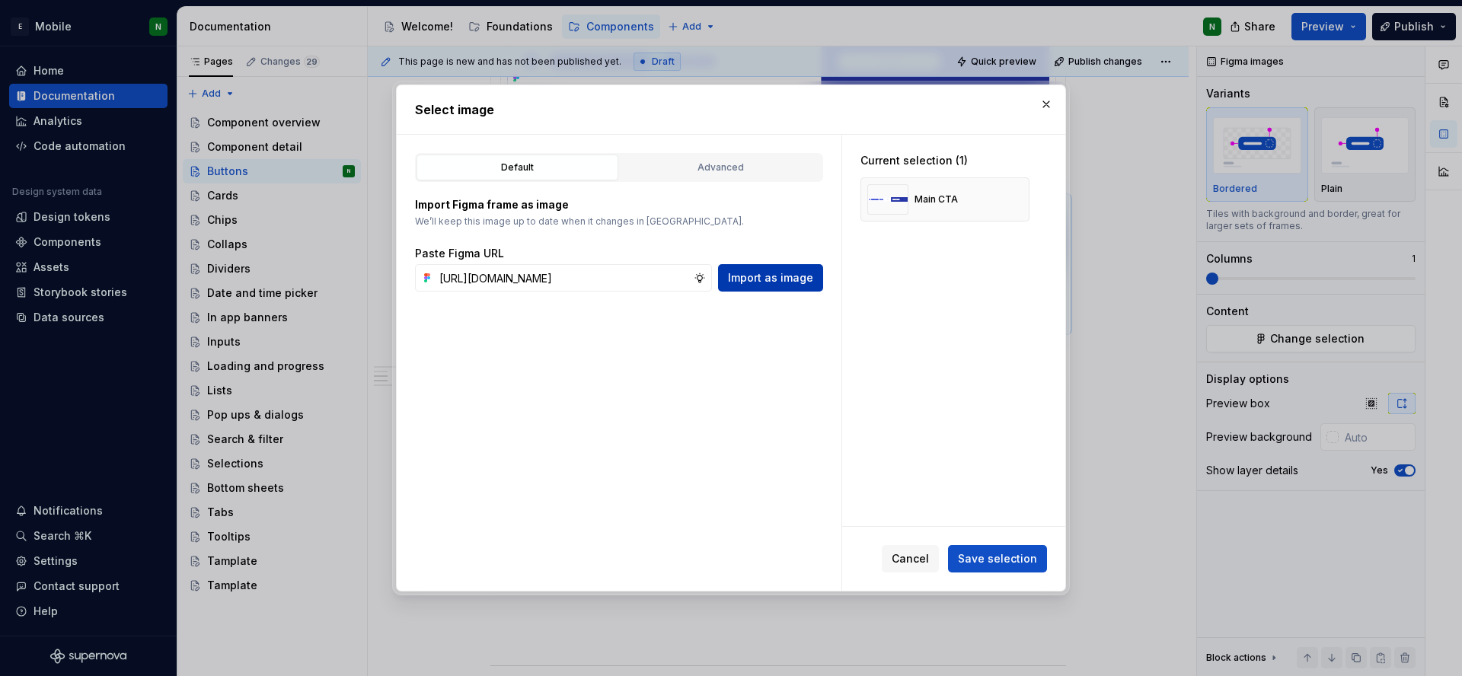
scroll to position [0, 0]
click at [1014, 199] on button "button" at bounding box center [1011, 199] width 21 height 21
click at [1007, 559] on span "Save selection" at bounding box center [997, 558] width 79 height 15
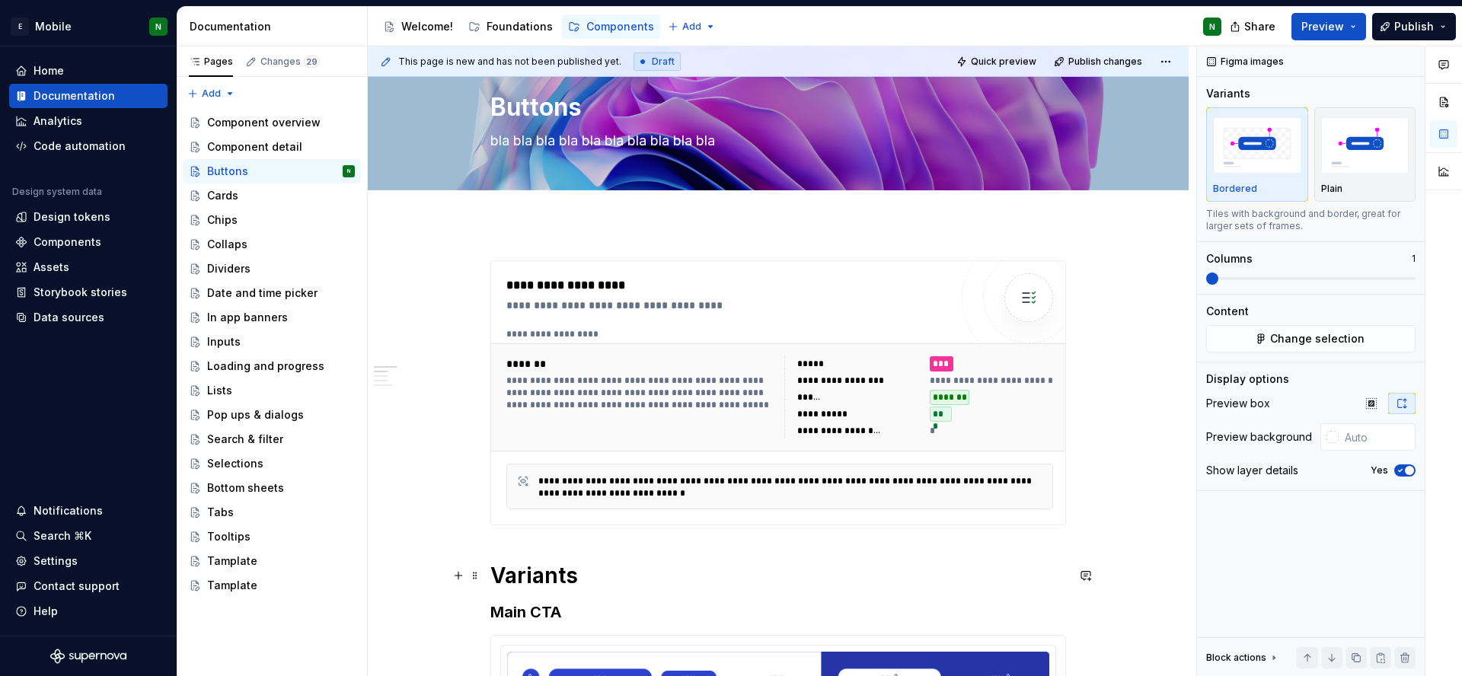
scroll to position [66, 0]
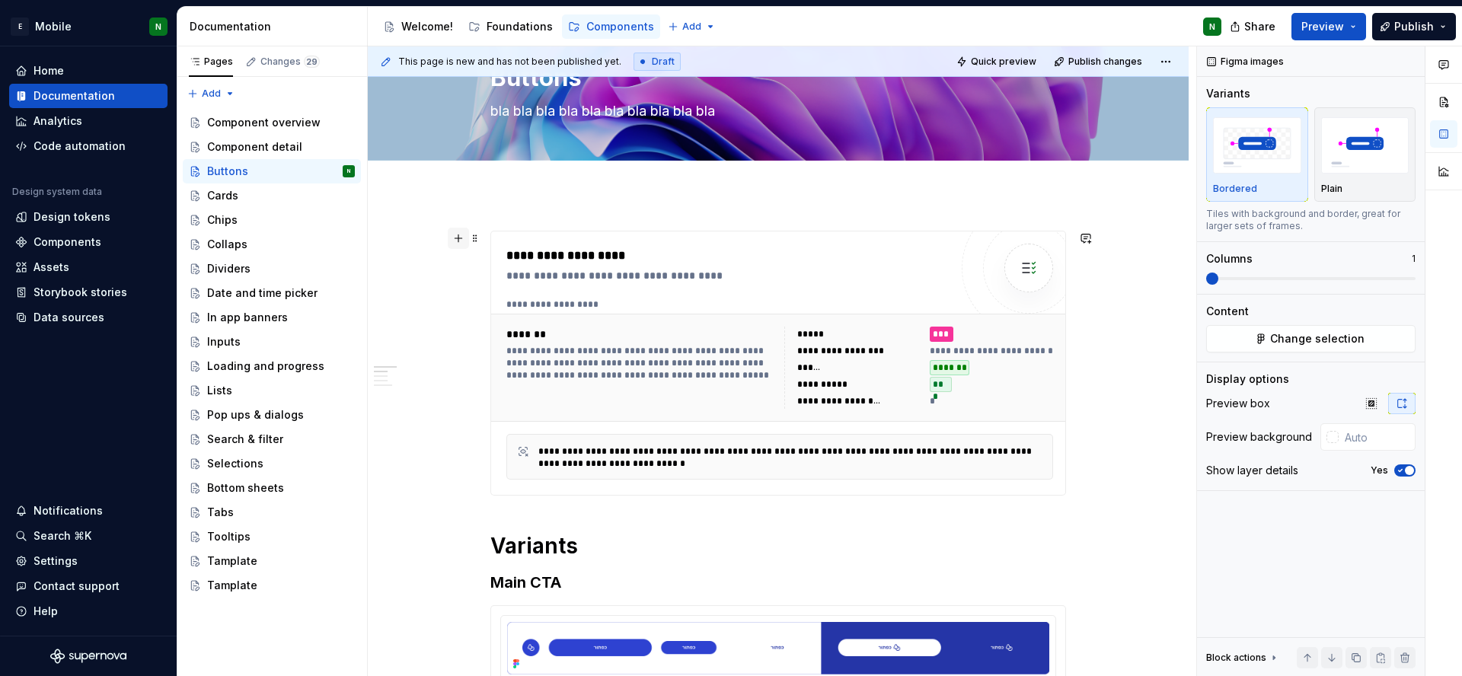
click at [458, 241] on button "button" at bounding box center [458, 238] width 21 height 21
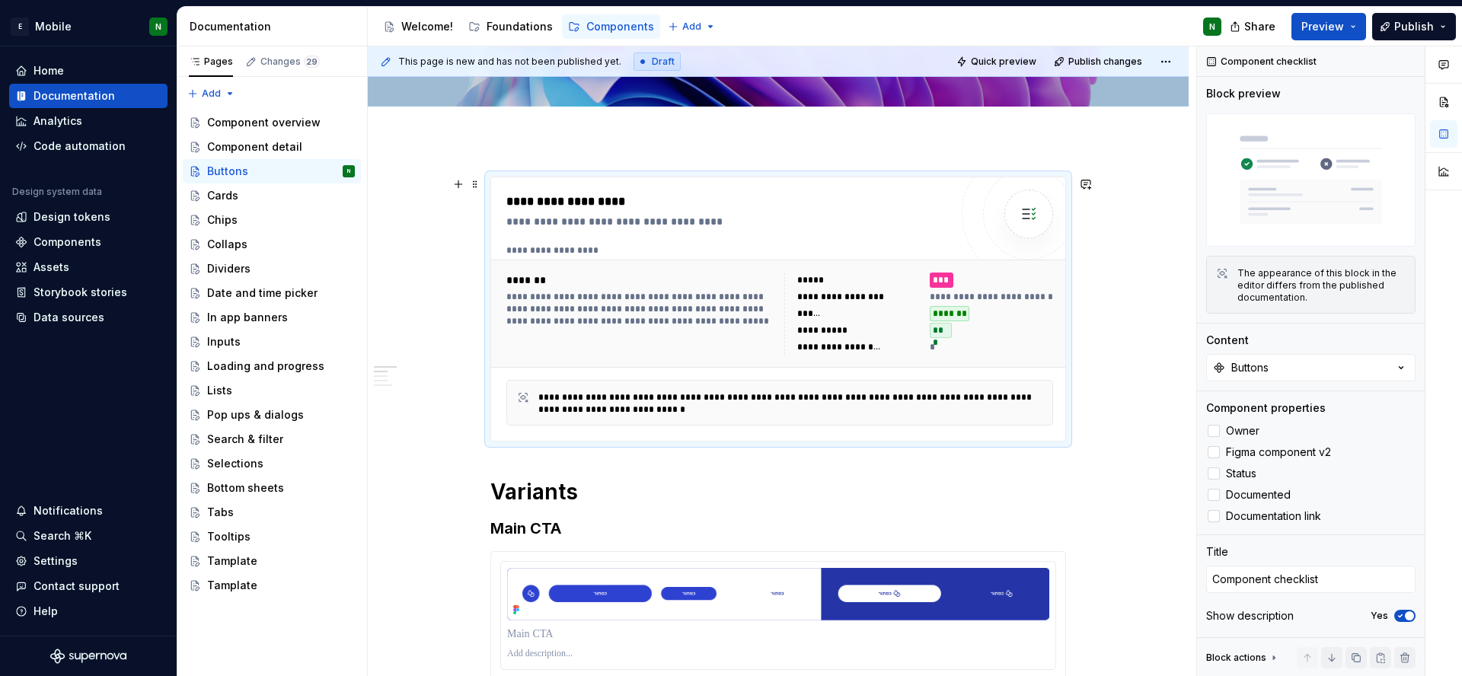
scroll to position [0, 0]
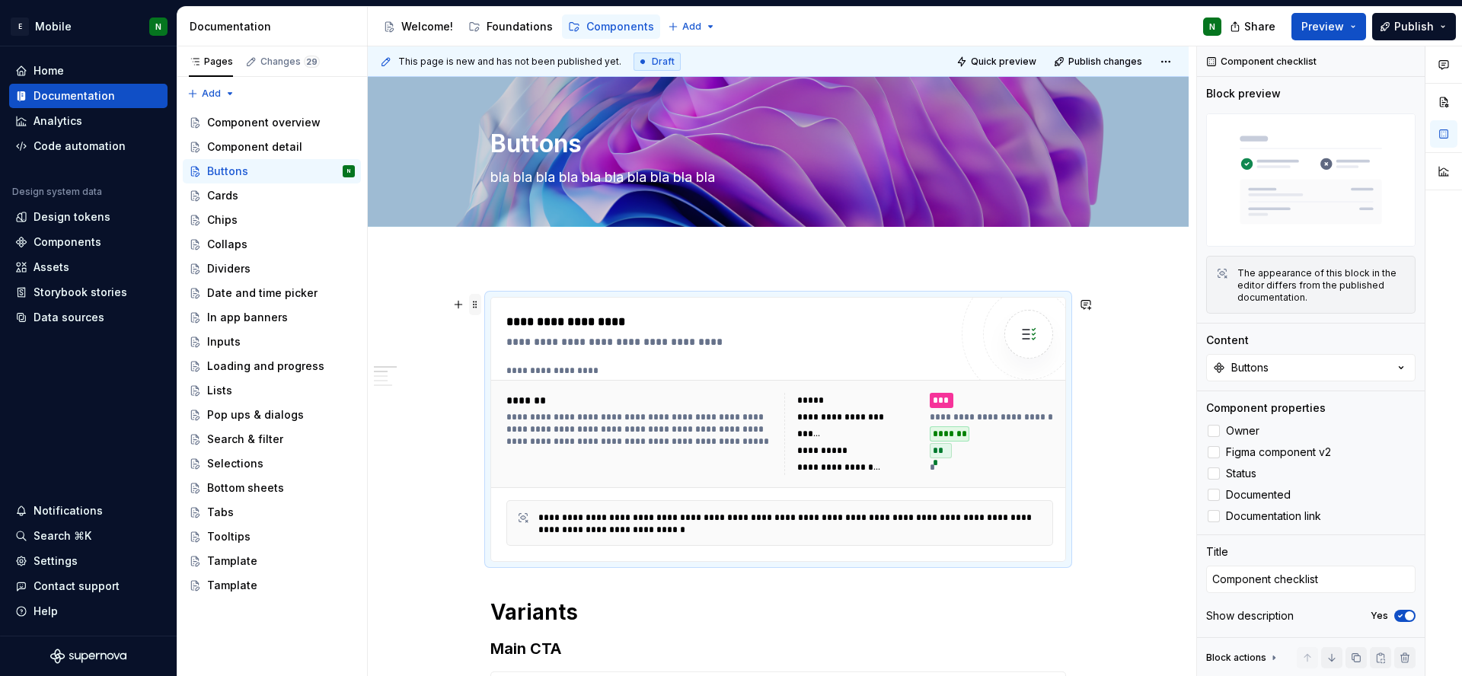
click at [474, 303] on span at bounding box center [475, 304] width 12 height 21
click at [458, 305] on button "button" at bounding box center [458, 304] width 21 height 21
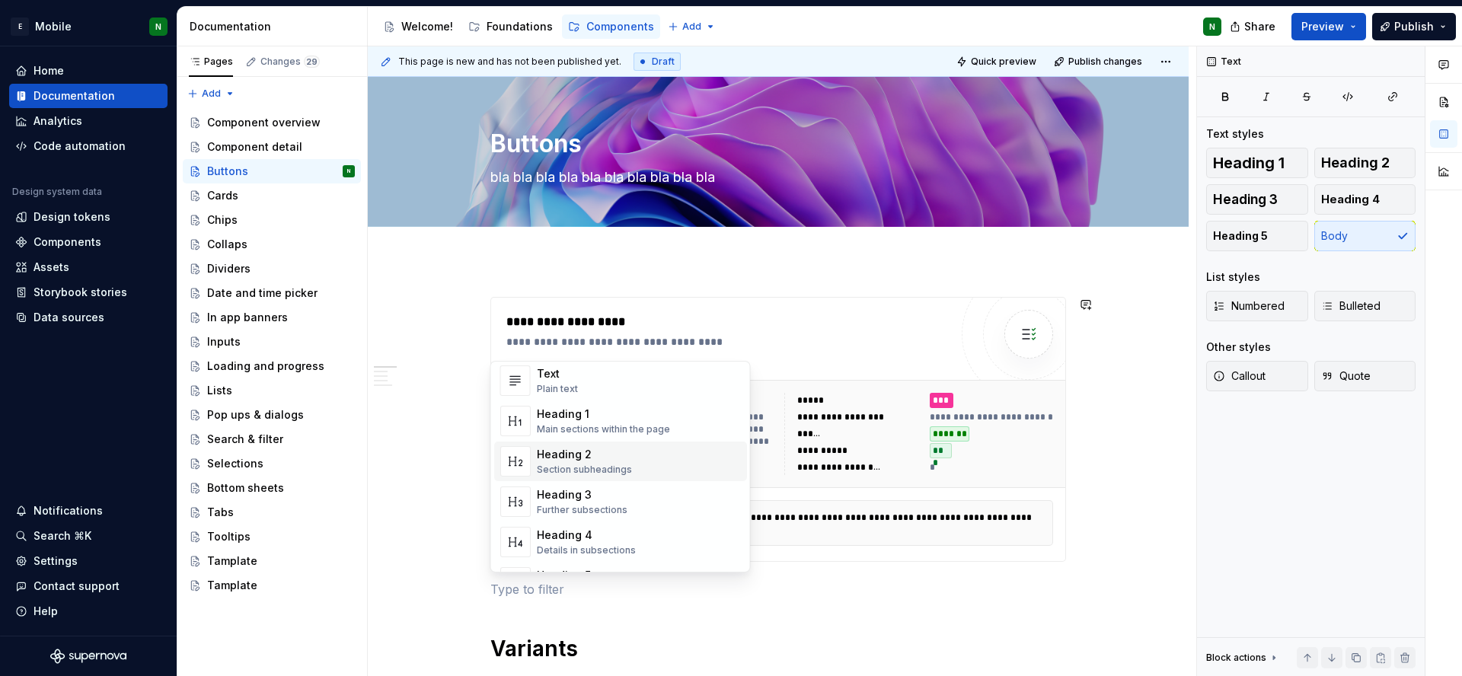
scroll to position [308, 0]
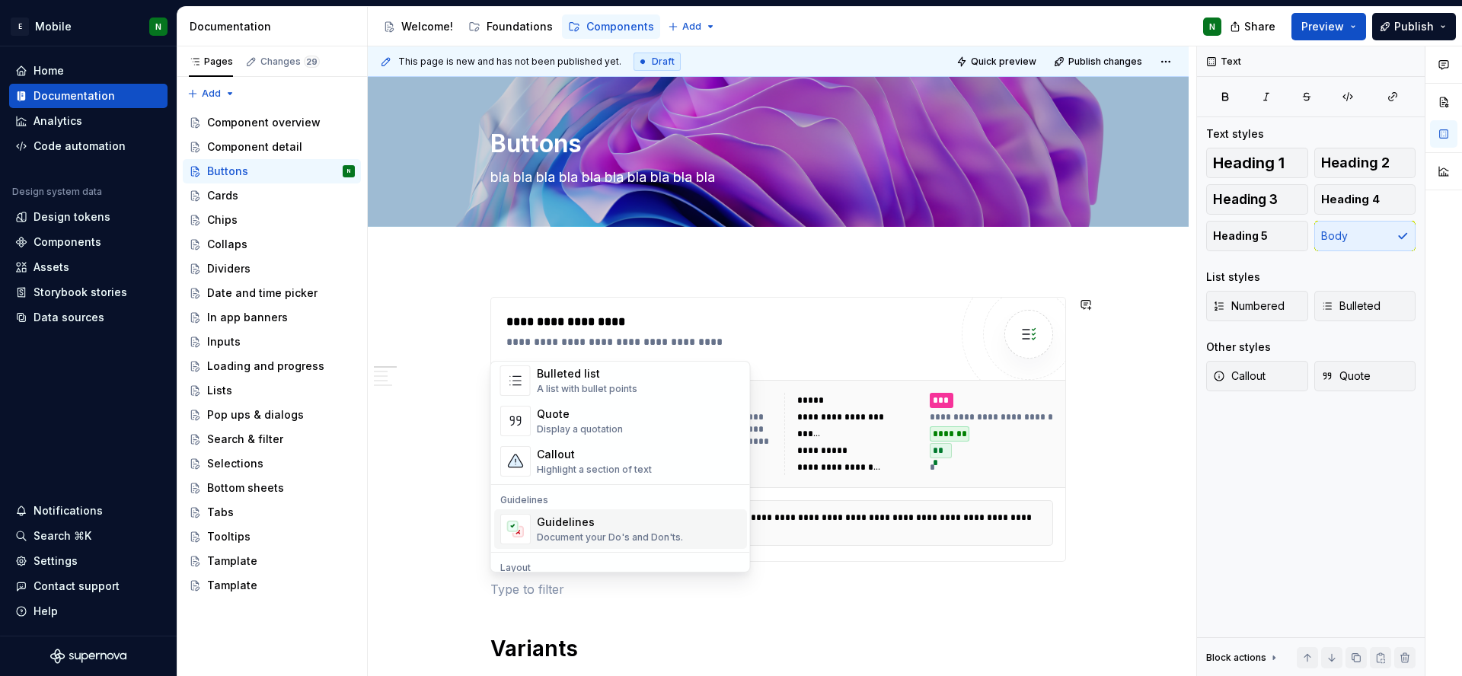
click at [591, 530] on div "Guidelines Document your Do's and Don'ts." at bounding box center [610, 529] width 146 height 29
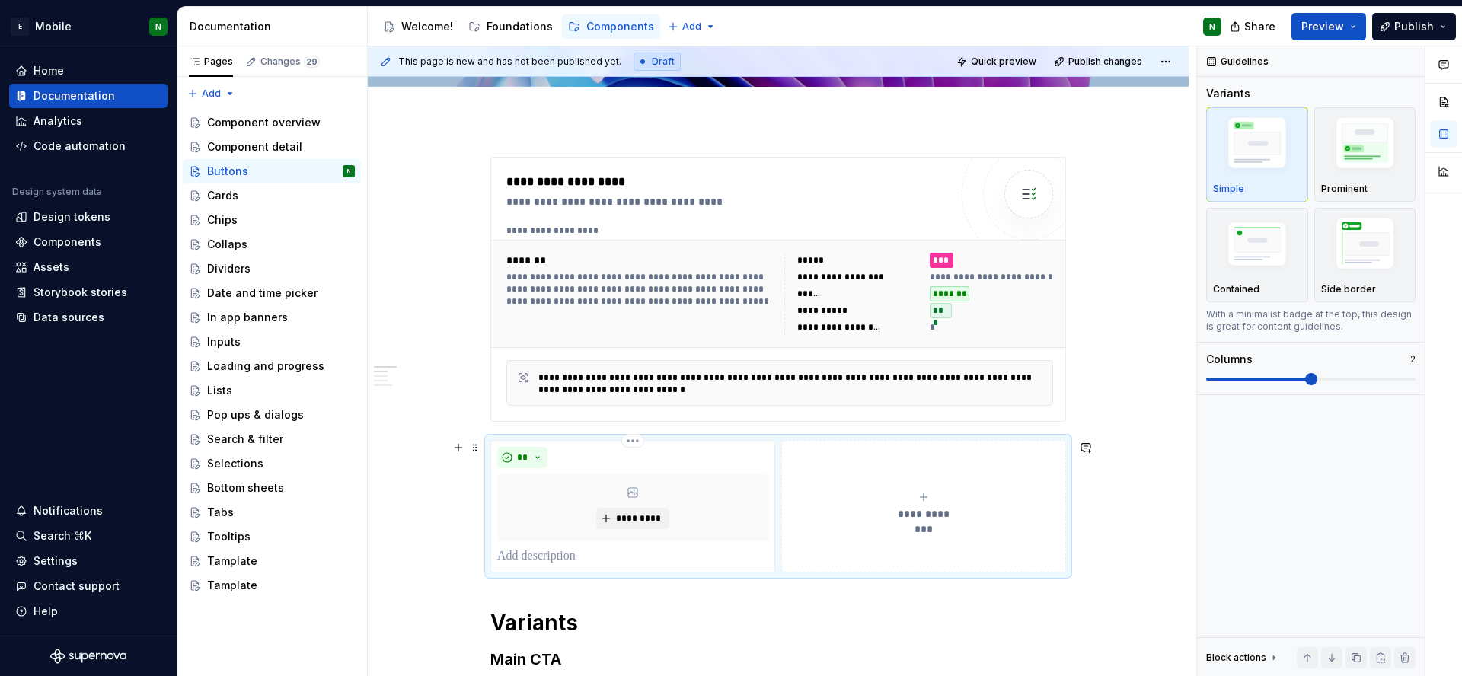
scroll to position [248, 0]
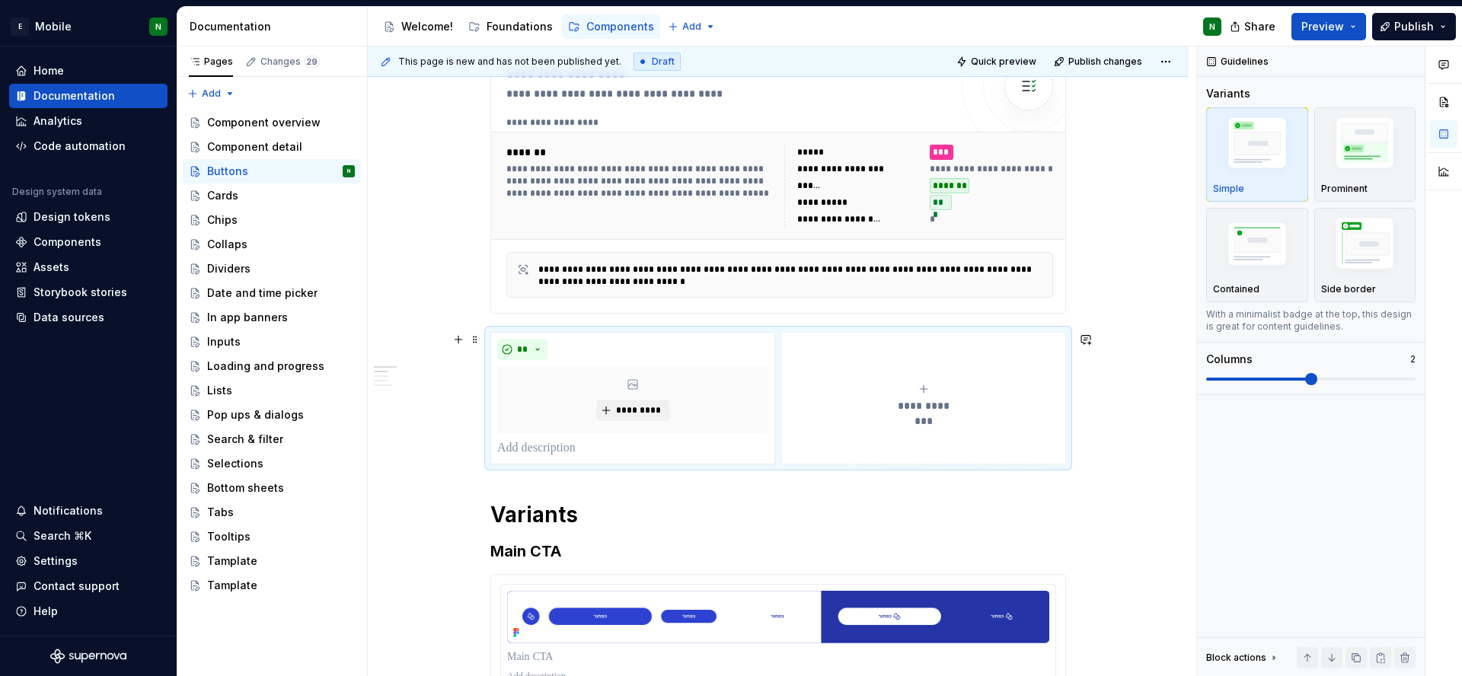
click at [843, 392] on div "**********" at bounding box center [923, 398] width 271 height 30
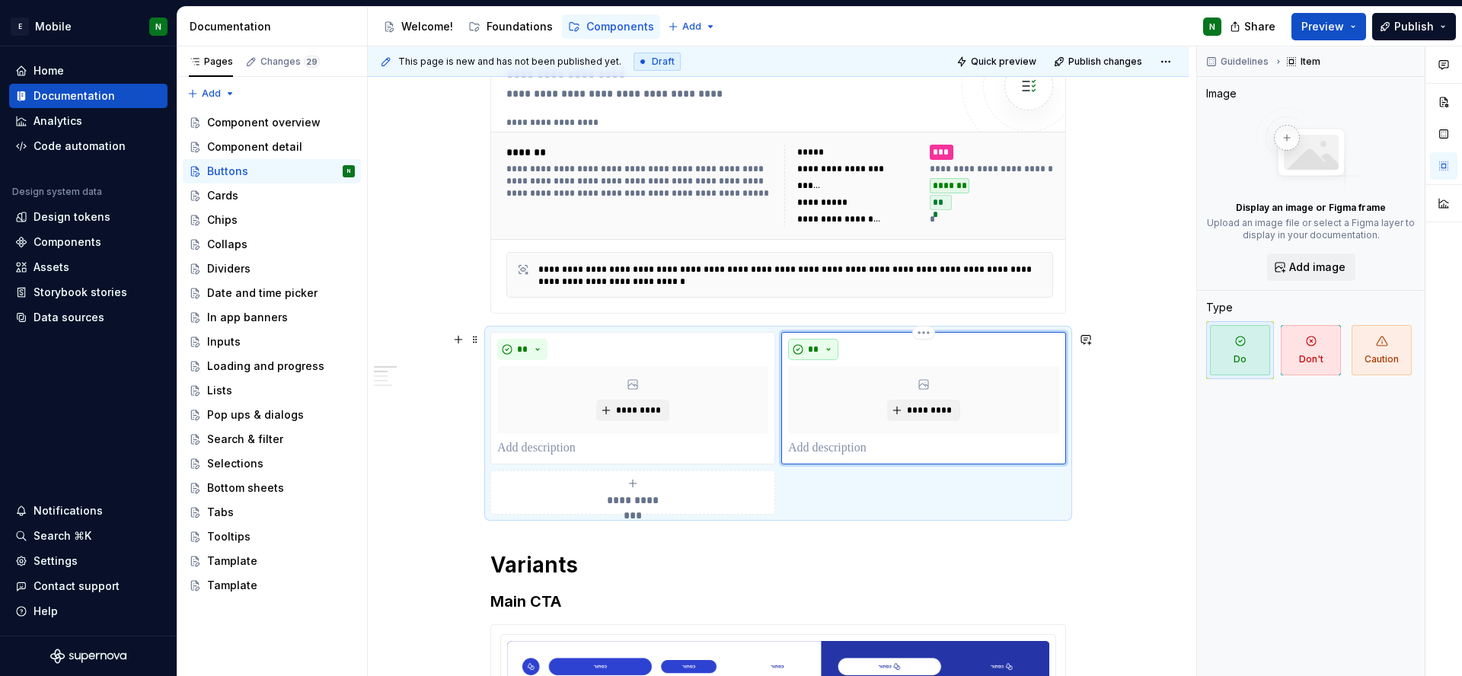
click at [826, 345] on button "**" at bounding box center [813, 349] width 50 height 21
click at [836, 406] on div "Don't" at bounding box center [848, 403] width 28 height 15
click at [627, 449] on p at bounding box center [632, 448] width 271 height 18
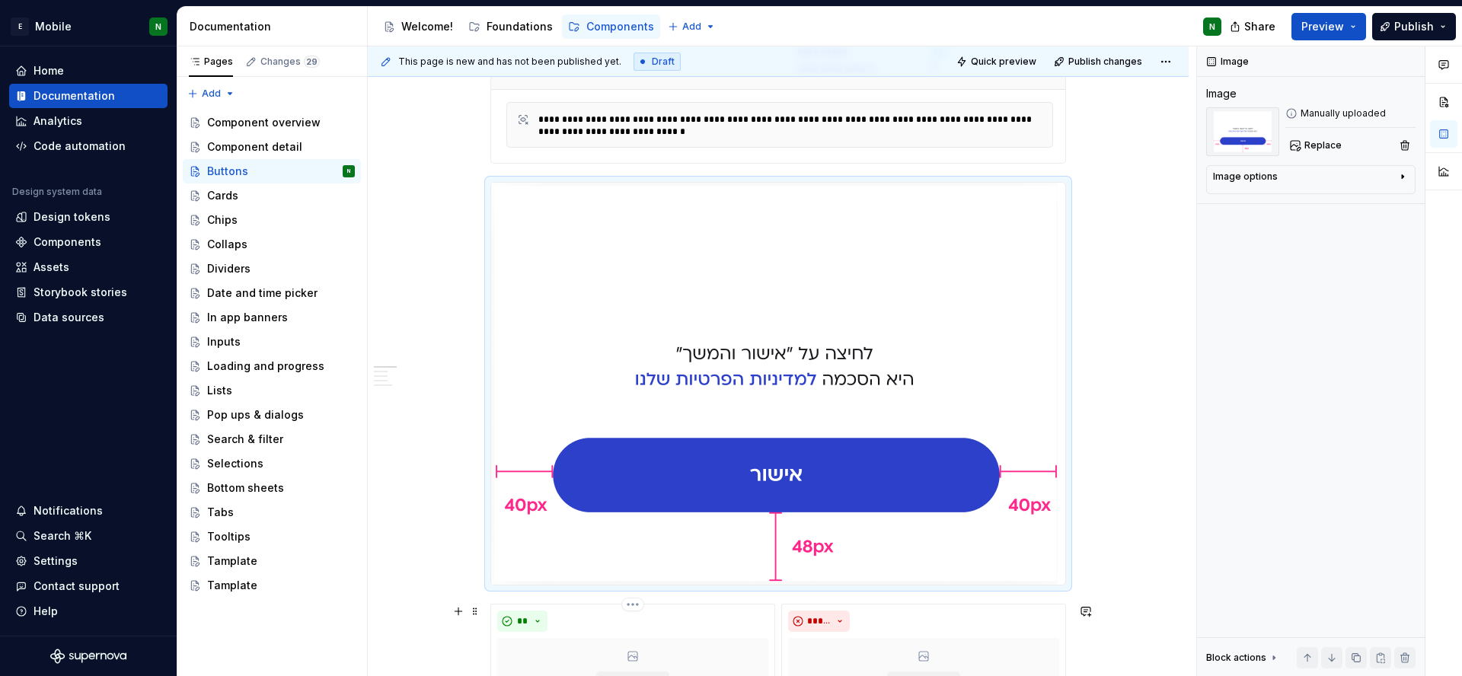
scroll to position [390, 0]
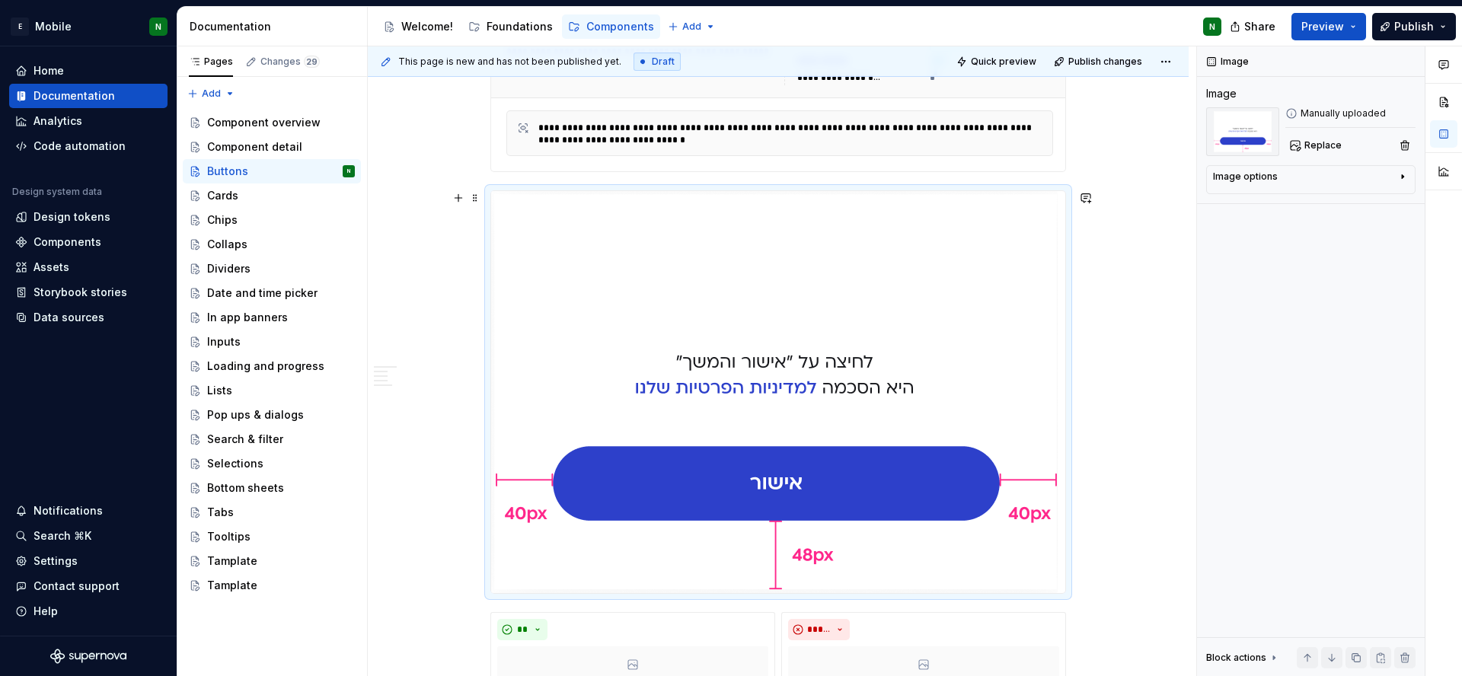
click at [854, 340] on img at bounding box center [774, 392] width 566 height 402
type textarea "*"
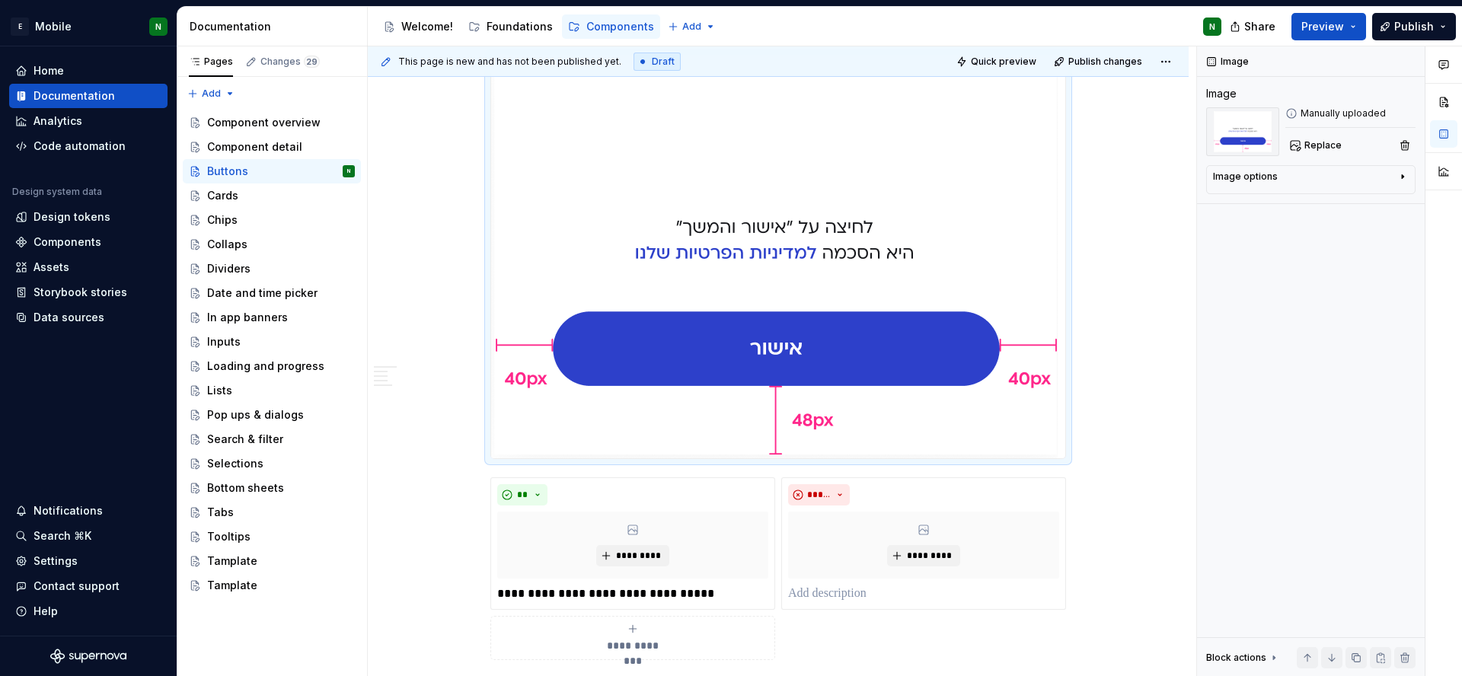
click at [843, 376] on img at bounding box center [774, 257] width 566 height 402
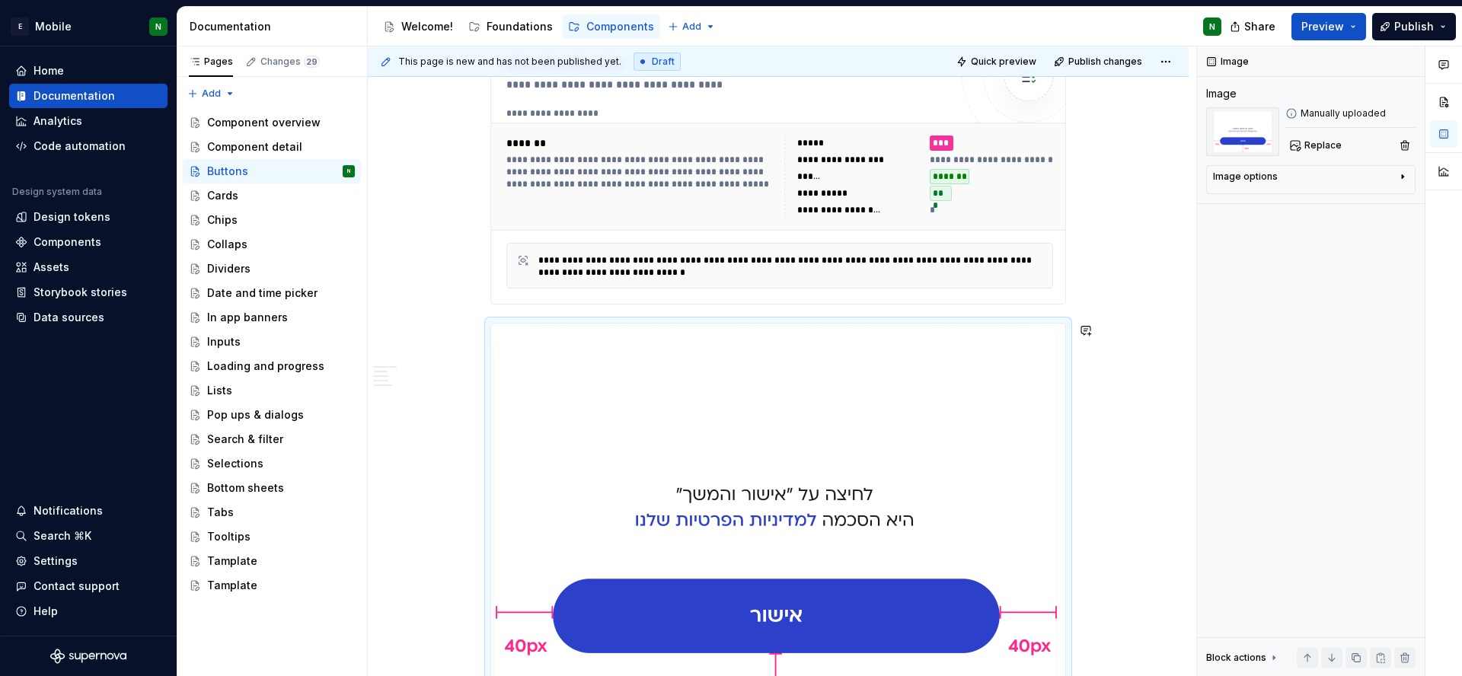
scroll to position [257, 0]
click at [471, 333] on span at bounding box center [475, 331] width 12 height 21
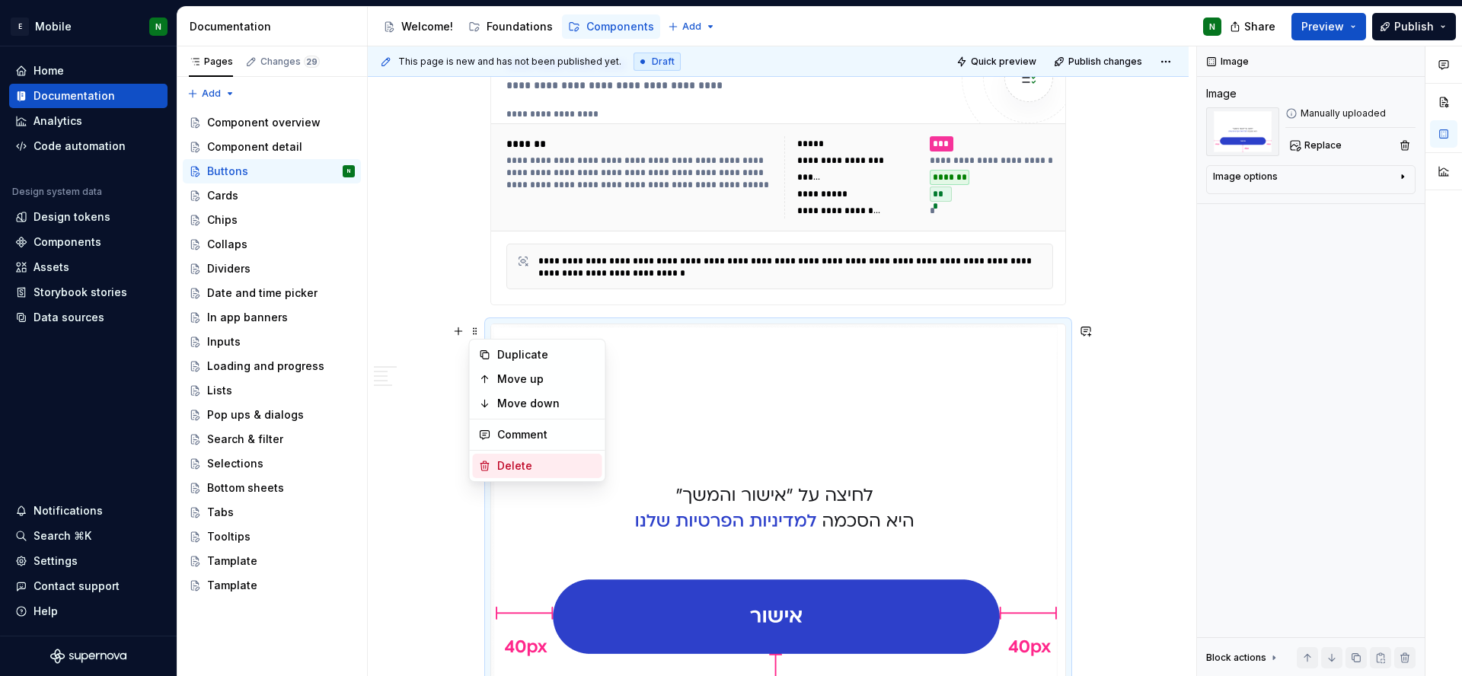
click at [529, 465] on div "Delete" at bounding box center [546, 465] width 99 height 15
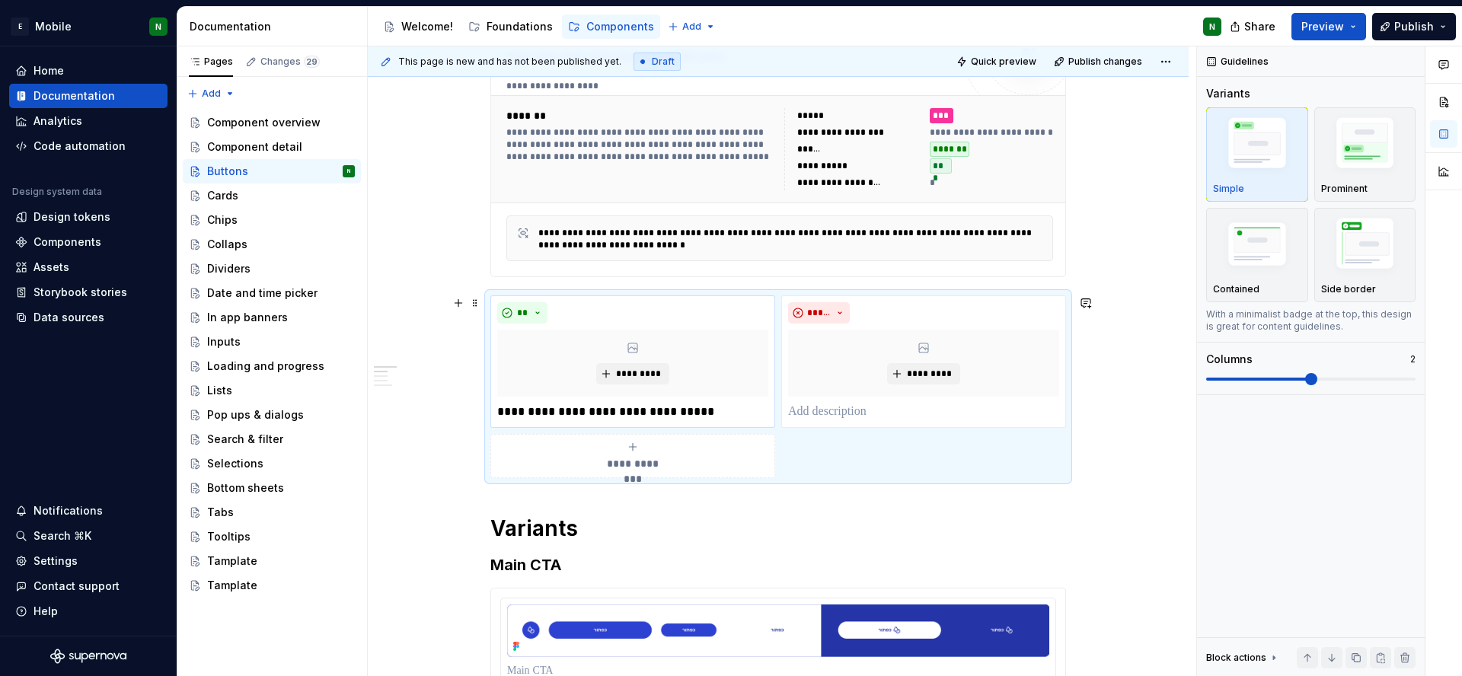
scroll to position [286, 0]
click at [623, 346] on div "*********" at bounding box center [632, 362] width 271 height 67
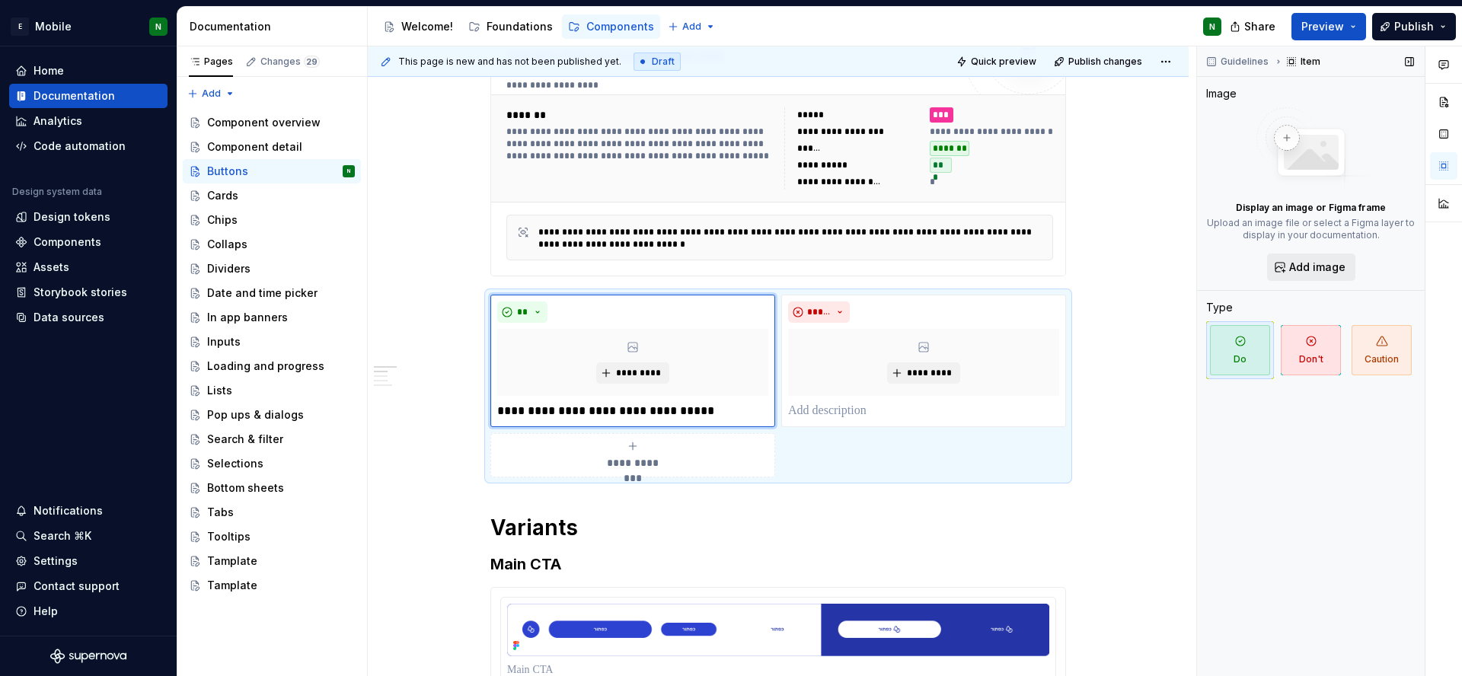
click at [1316, 274] on button "Add image" at bounding box center [1311, 267] width 88 height 27
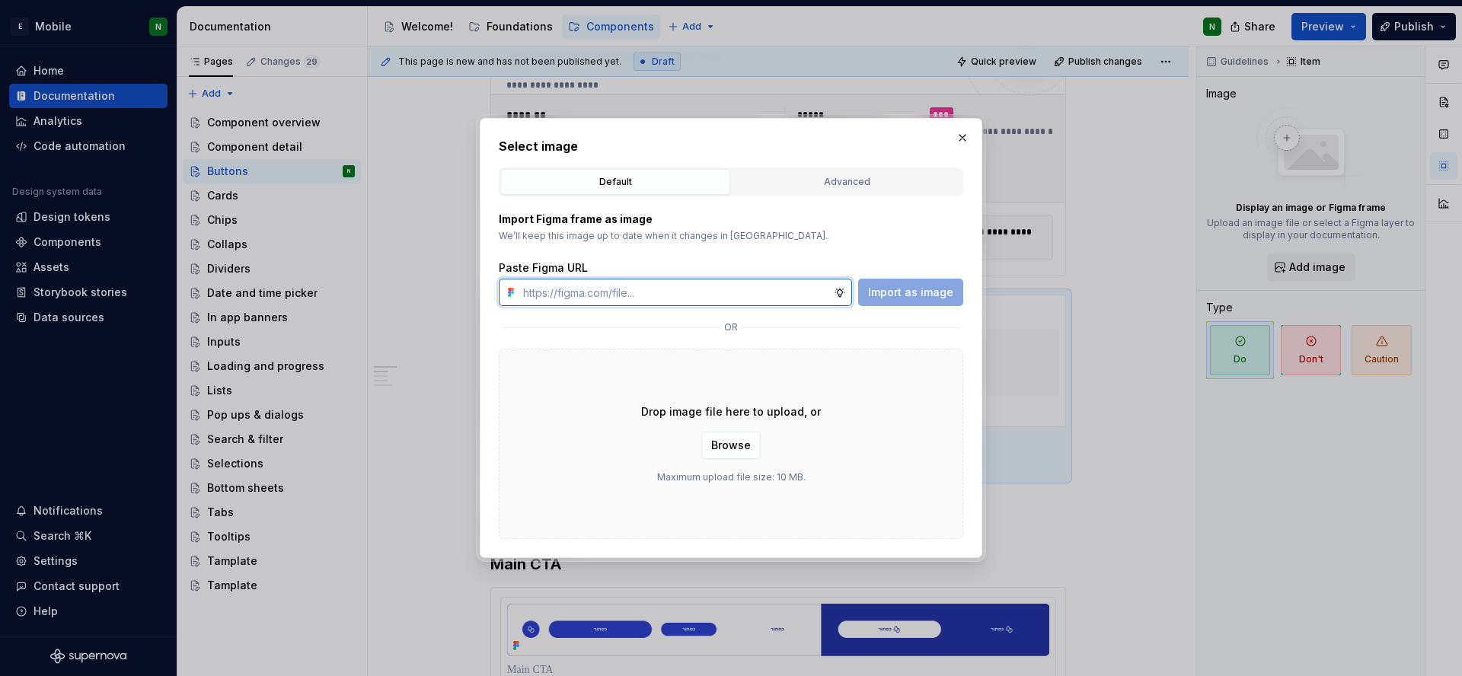
paste input "[URL][DOMAIN_NAME]"
type input "[URL][DOMAIN_NAME]"
click at [905, 295] on span "Import as image" at bounding box center [910, 292] width 85 height 15
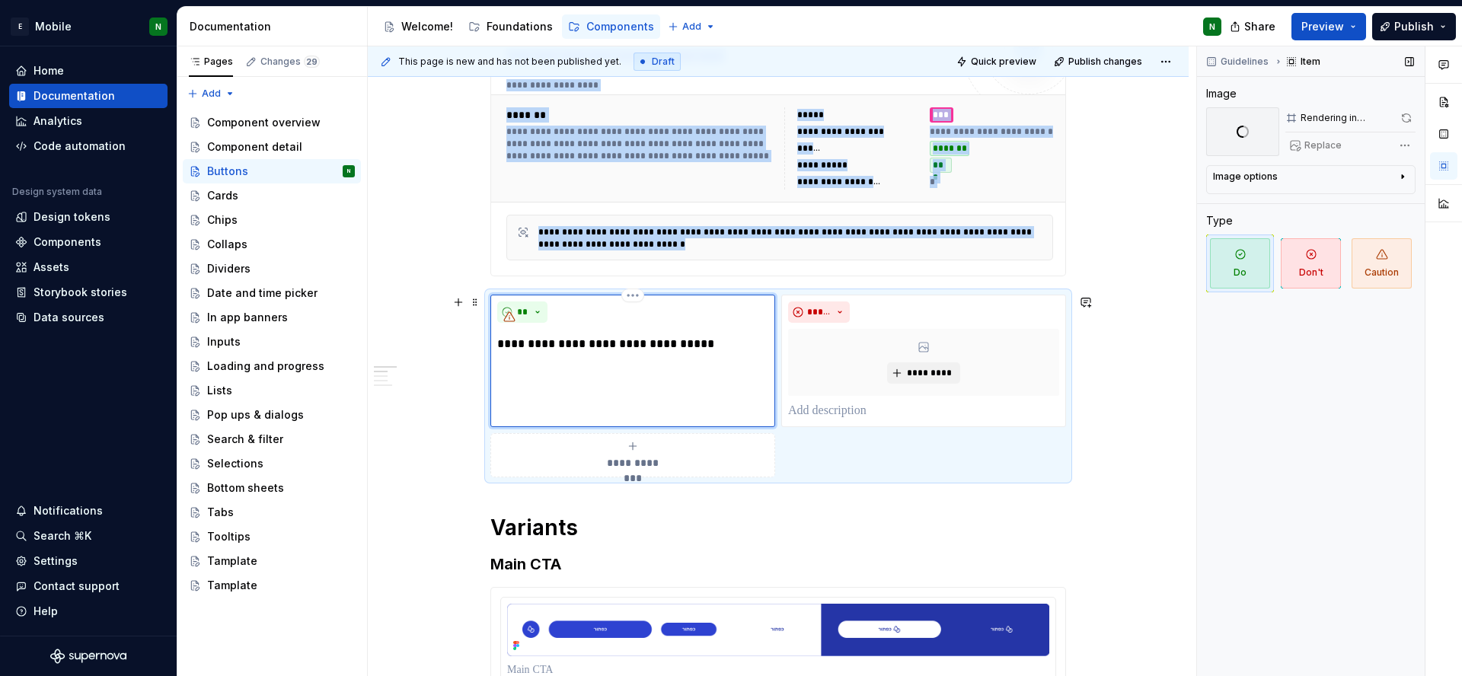
click at [697, 370] on div "**********" at bounding box center [632, 361] width 285 height 132
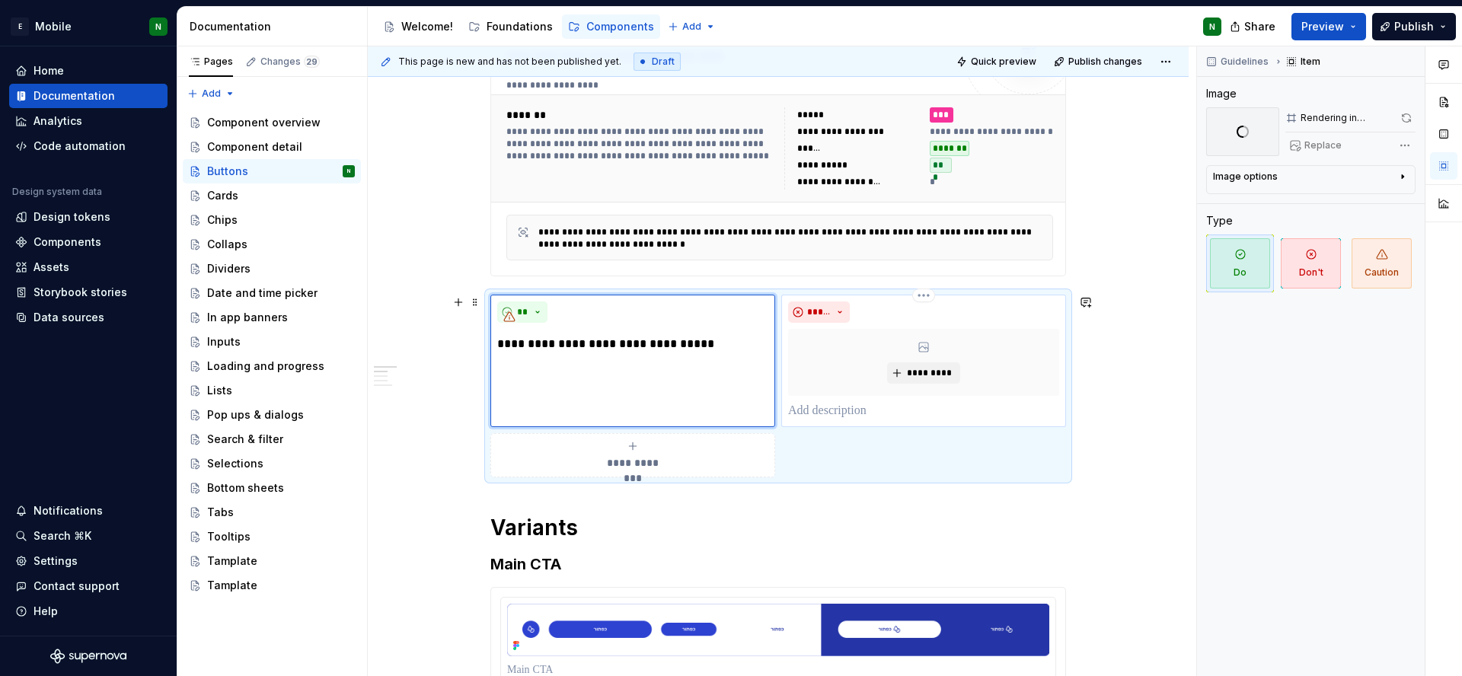
click at [847, 410] on p at bounding box center [923, 411] width 271 height 18
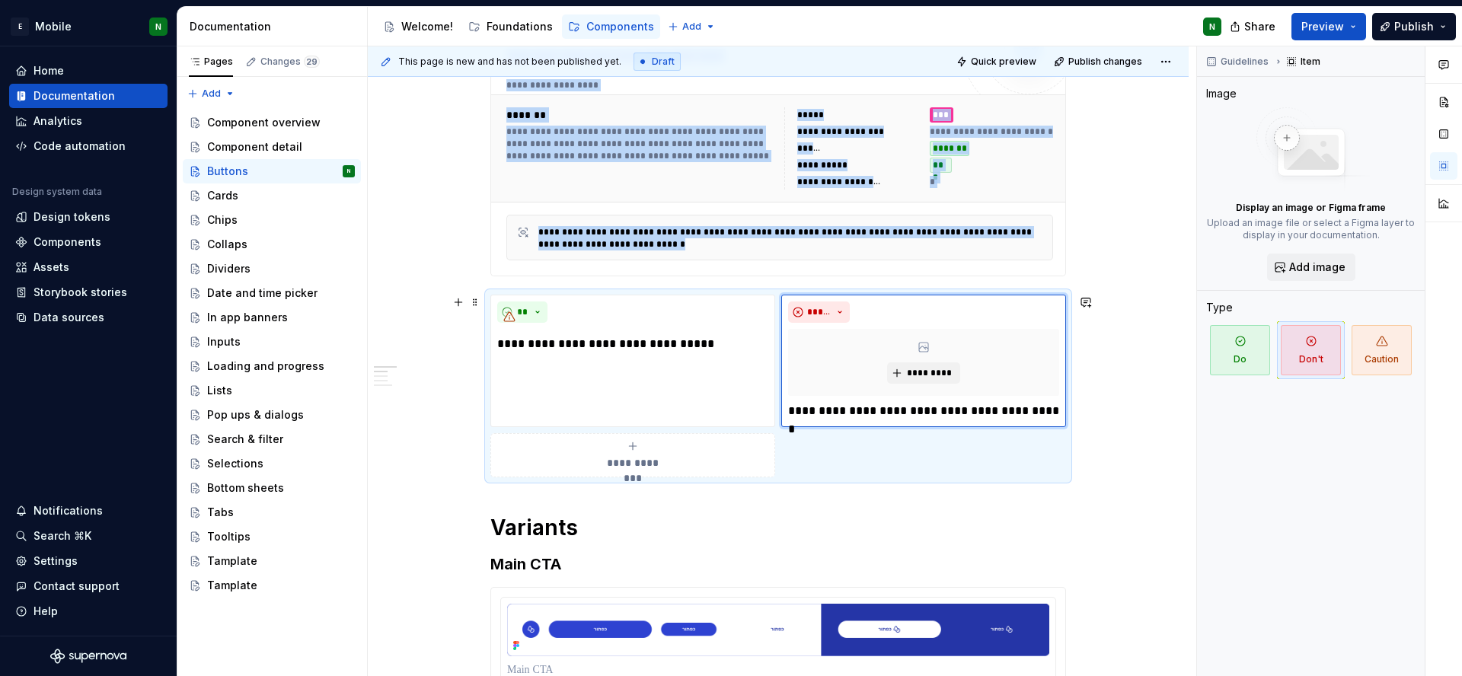
click at [689, 455] on div "**********" at bounding box center [632, 455] width 271 height 30
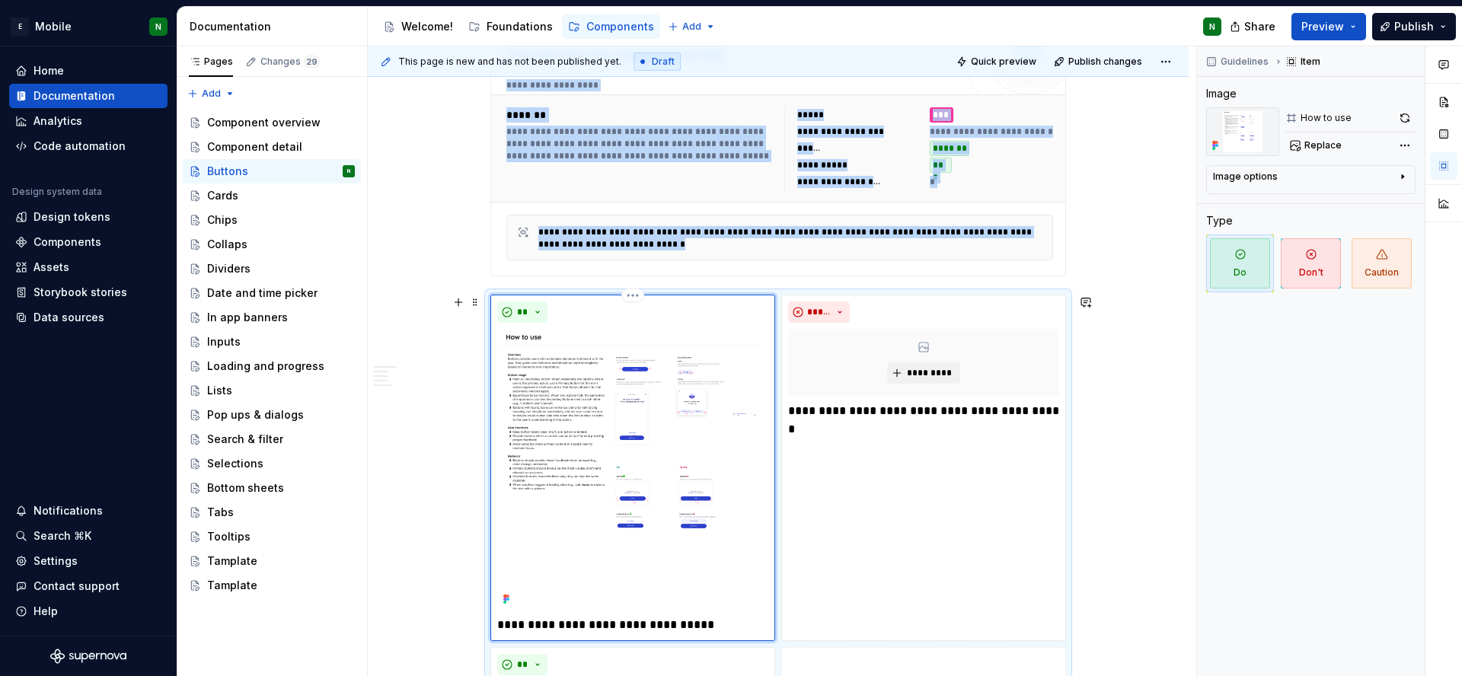
click at [702, 463] on img at bounding box center [632, 469] width 271 height 281
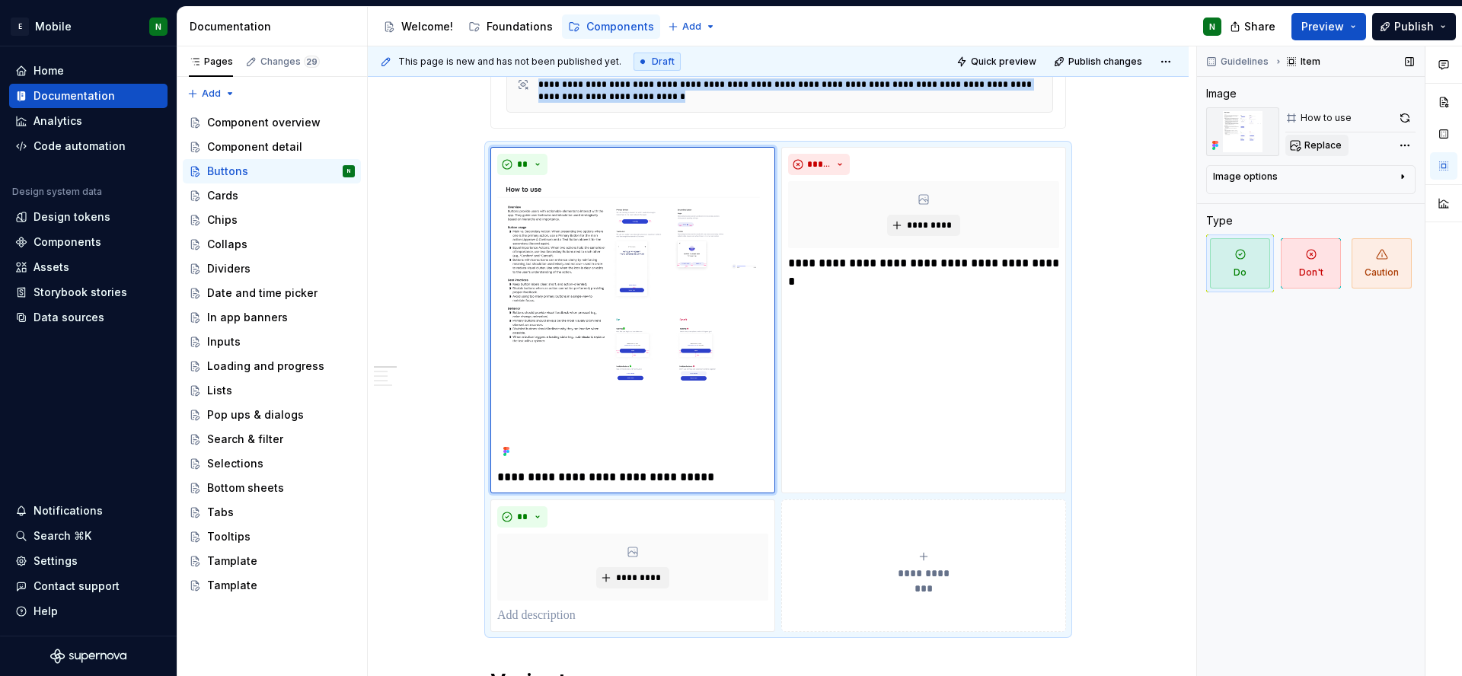
click at [1312, 144] on span "Replace" at bounding box center [1322, 145] width 37 height 12
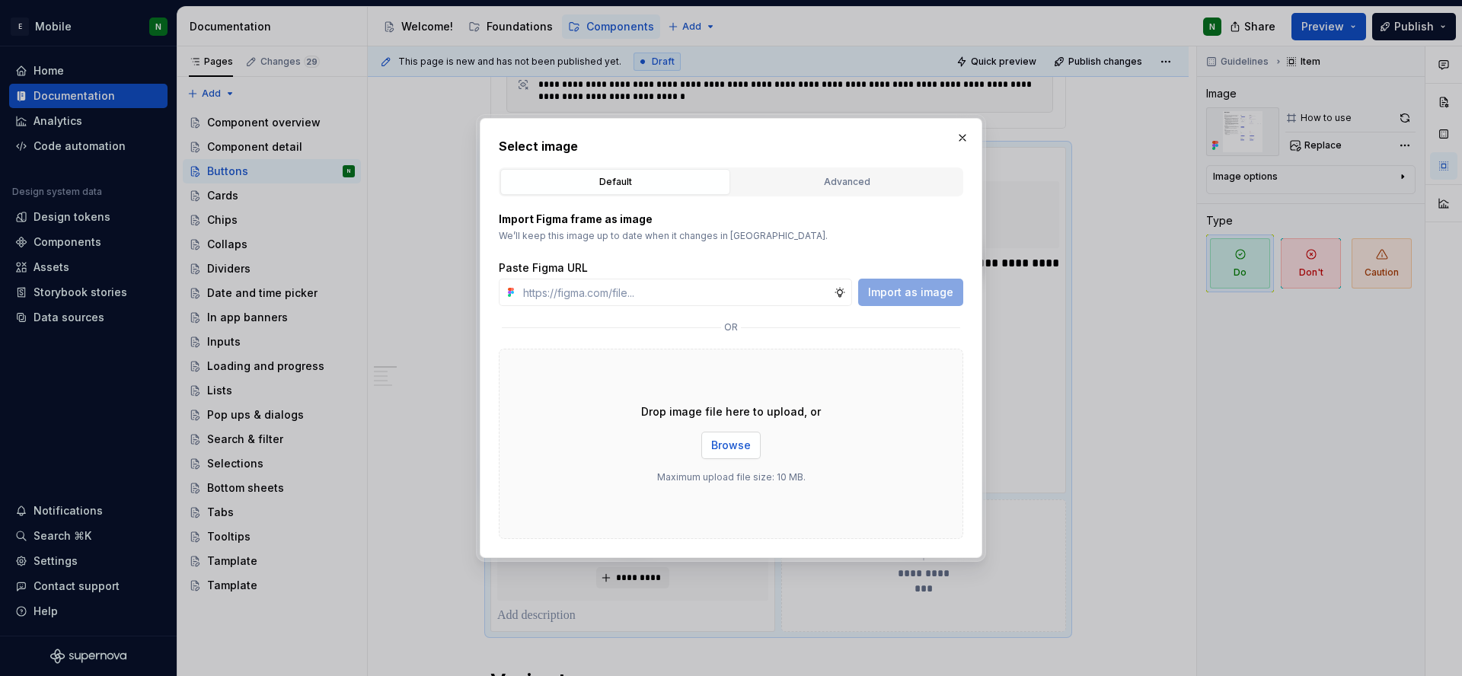
click at [735, 445] on span "Browse" at bounding box center [731, 445] width 40 height 15
click at [737, 448] on span "Browse" at bounding box center [731, 445] width 40 height 15
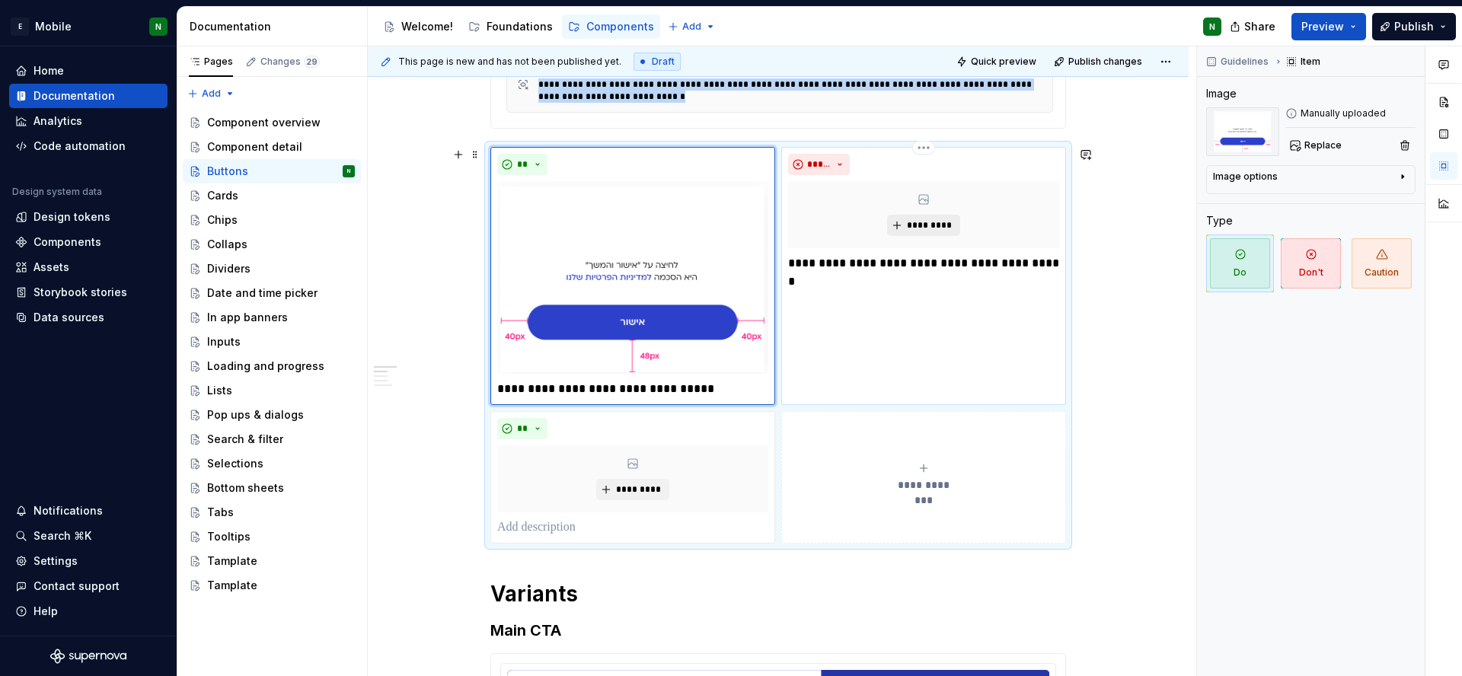
click at [914, 226] on span "*********" at bounding box center [929, 225] width 46 height 12
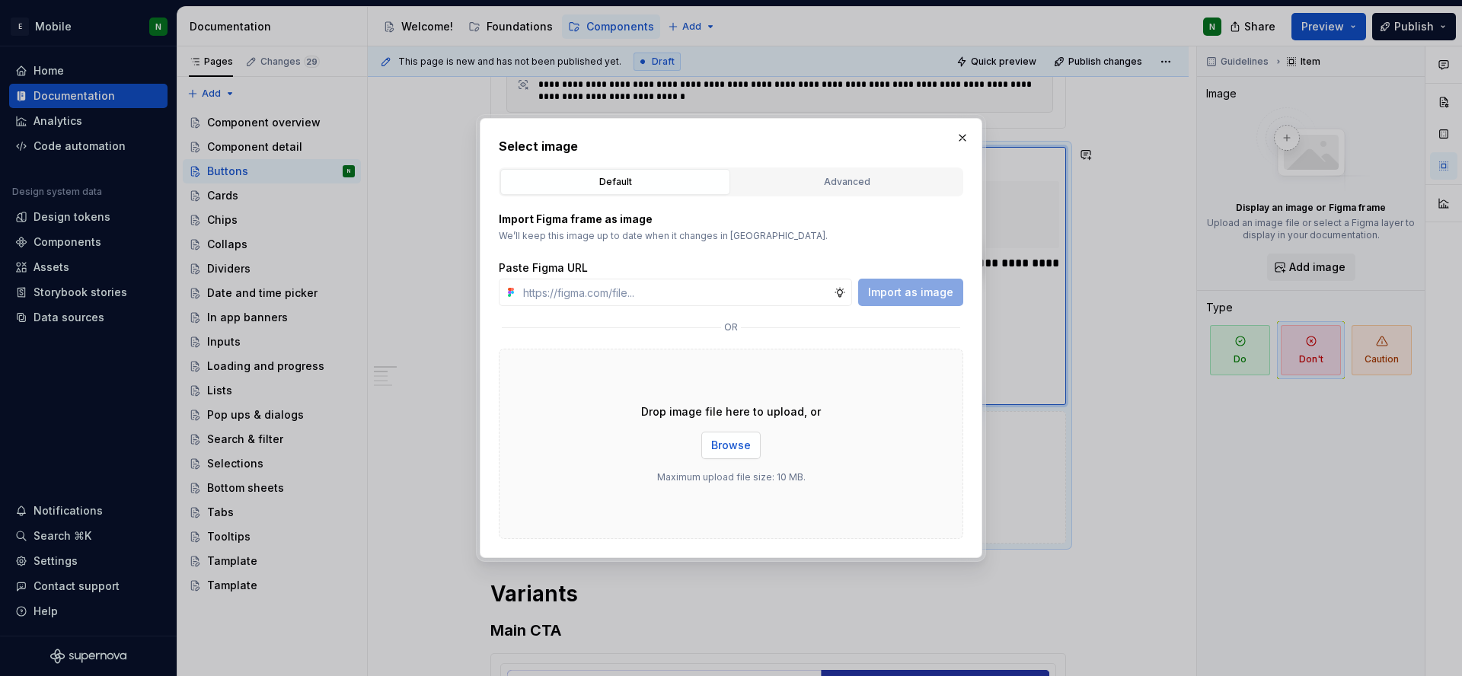
click at [720, 451] on span "Browse" at bounding box center [731, 445] width 40 height 15
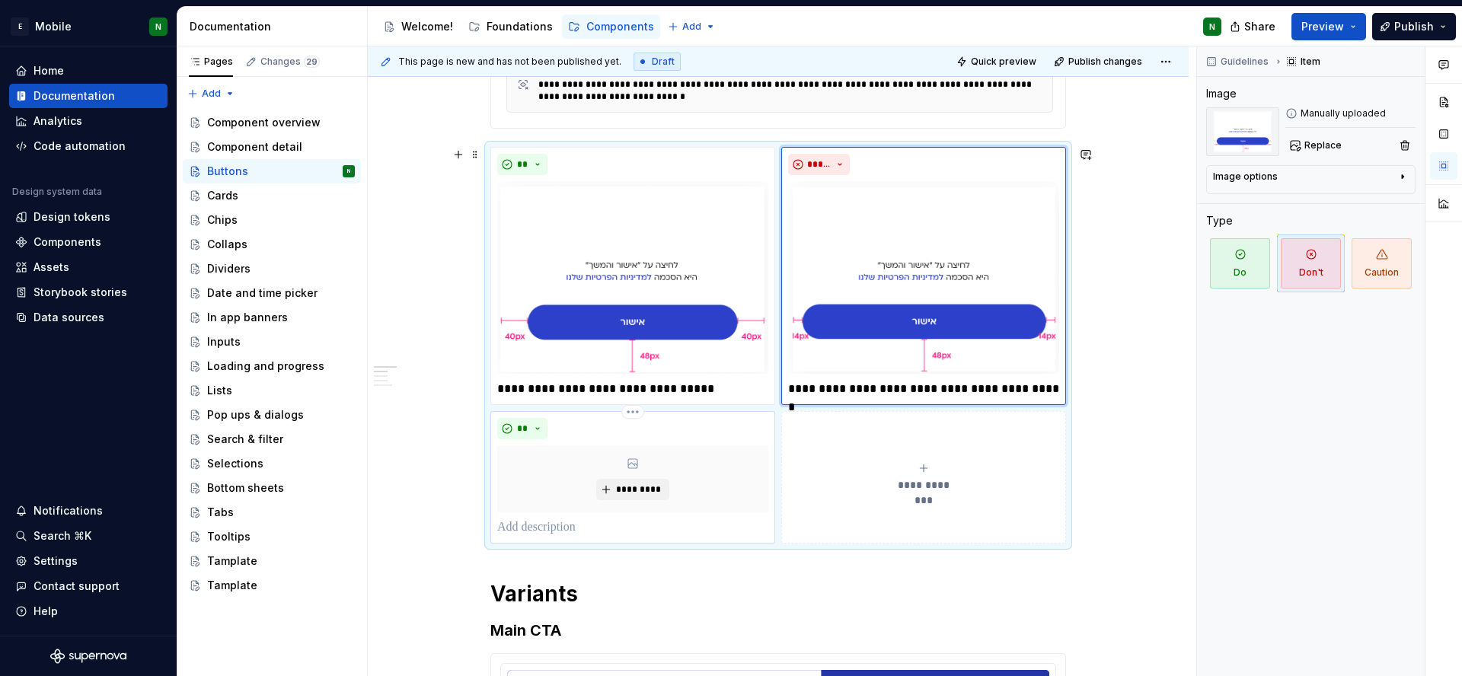
click at [517, 528] on p at bounding box center [632, 528] width 271 height 18
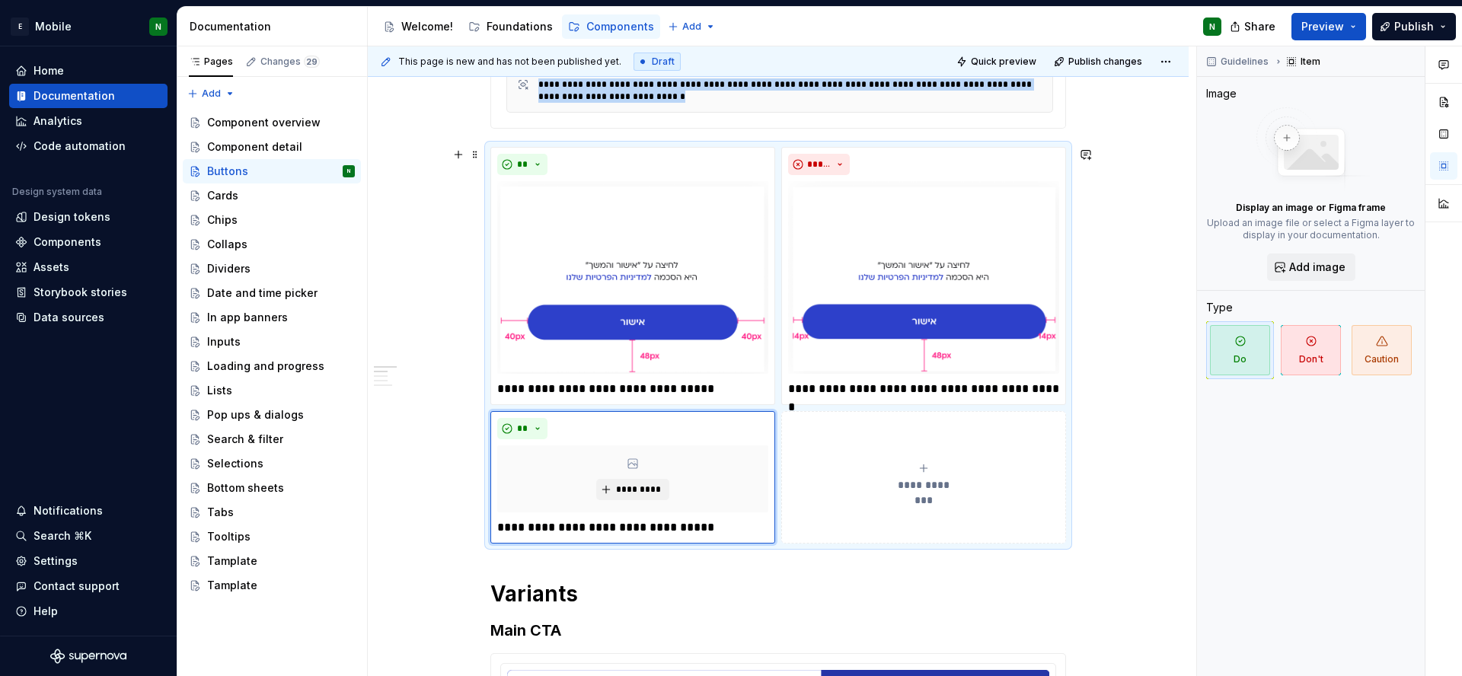
click at [928, 487] on span "**********" at bounding box center [924, 484] width 70 height 15
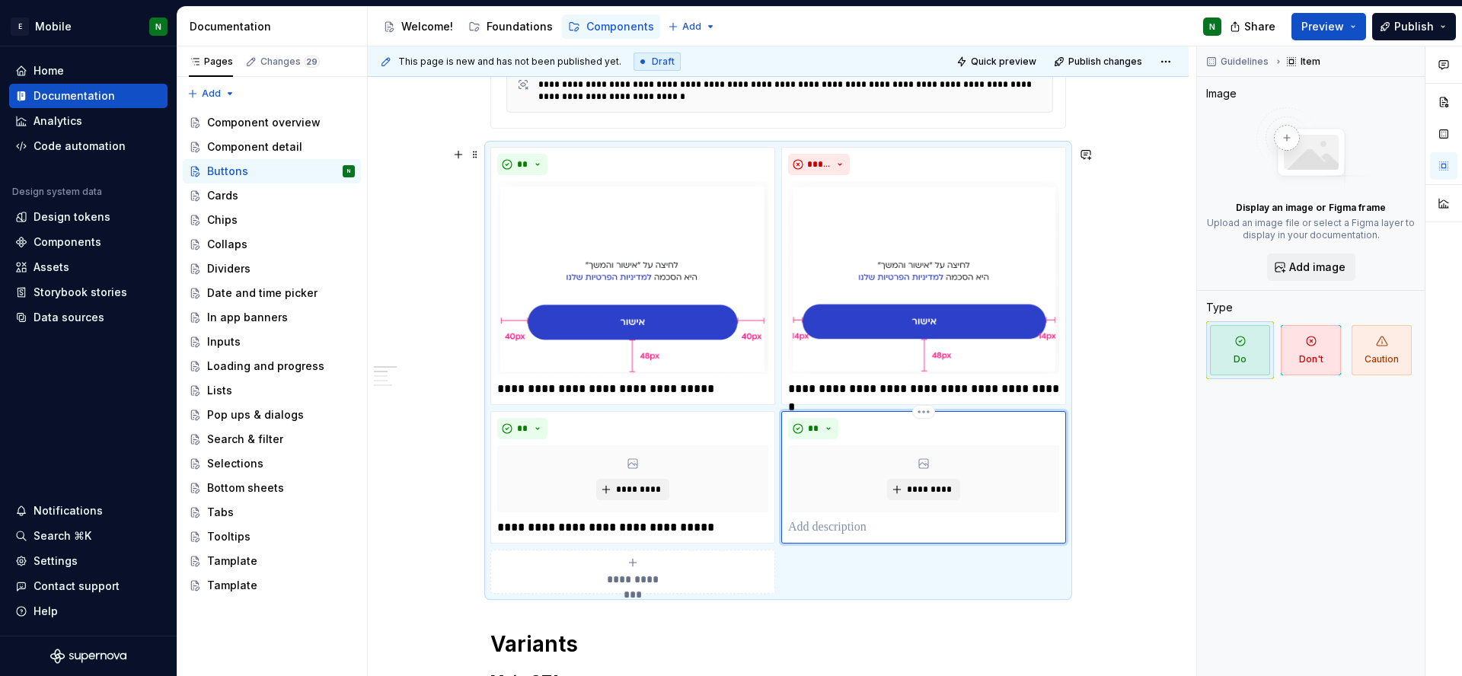
click at [833, 527] on p at bounding box center [923, 528] width 271 height 18
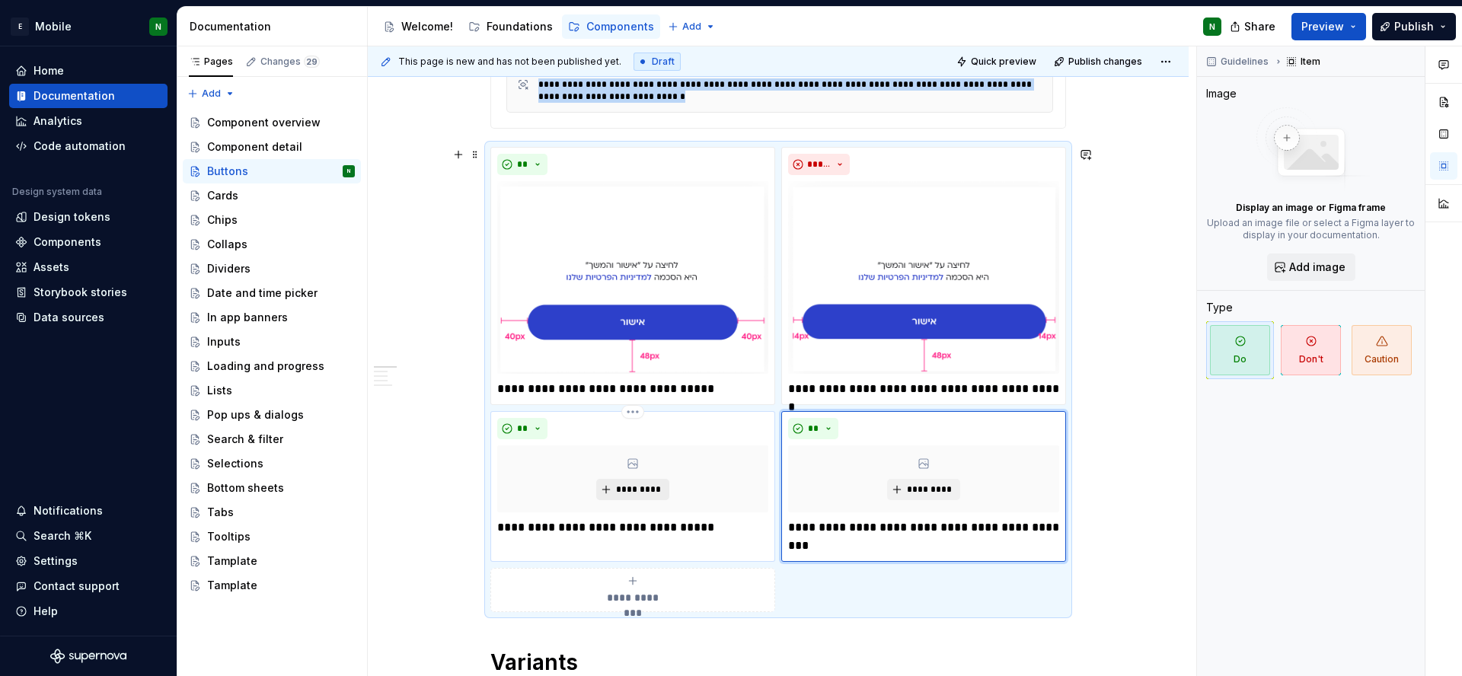
click at [648, 486] on span "*********" at bounding box center [638, 489] width 46 height 12
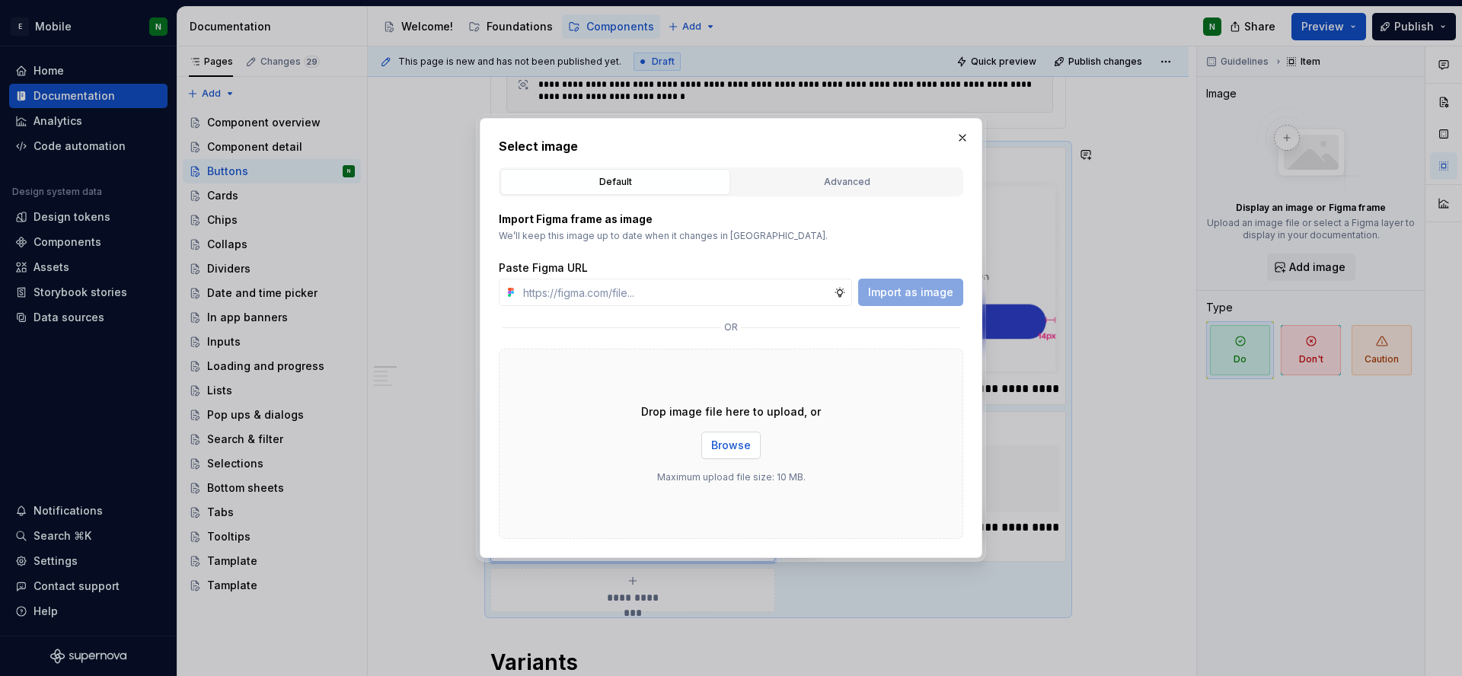
click at [719, 448] on span "Browse" at bounding box center [731, 445] width 40 height 15
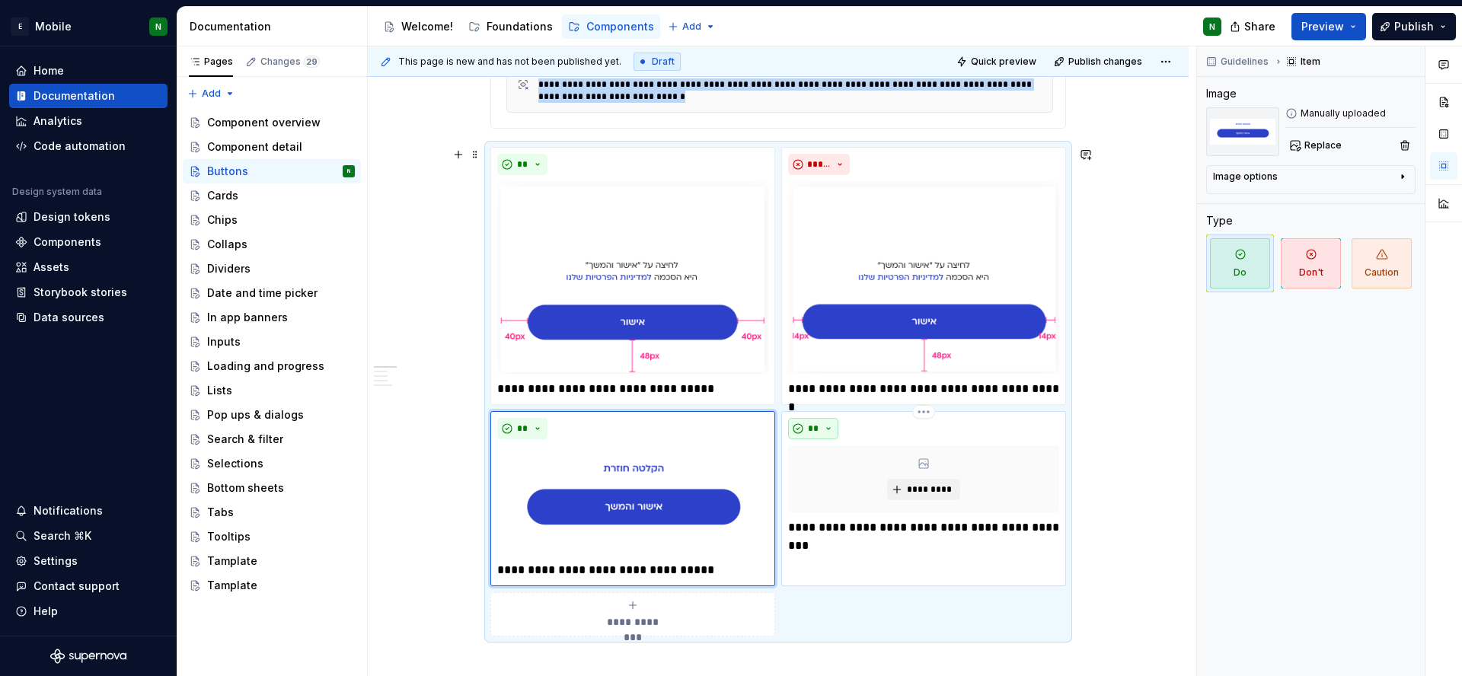
click at [828, 429] on button "**" at bounding box center [813, 428] width 50 height 21
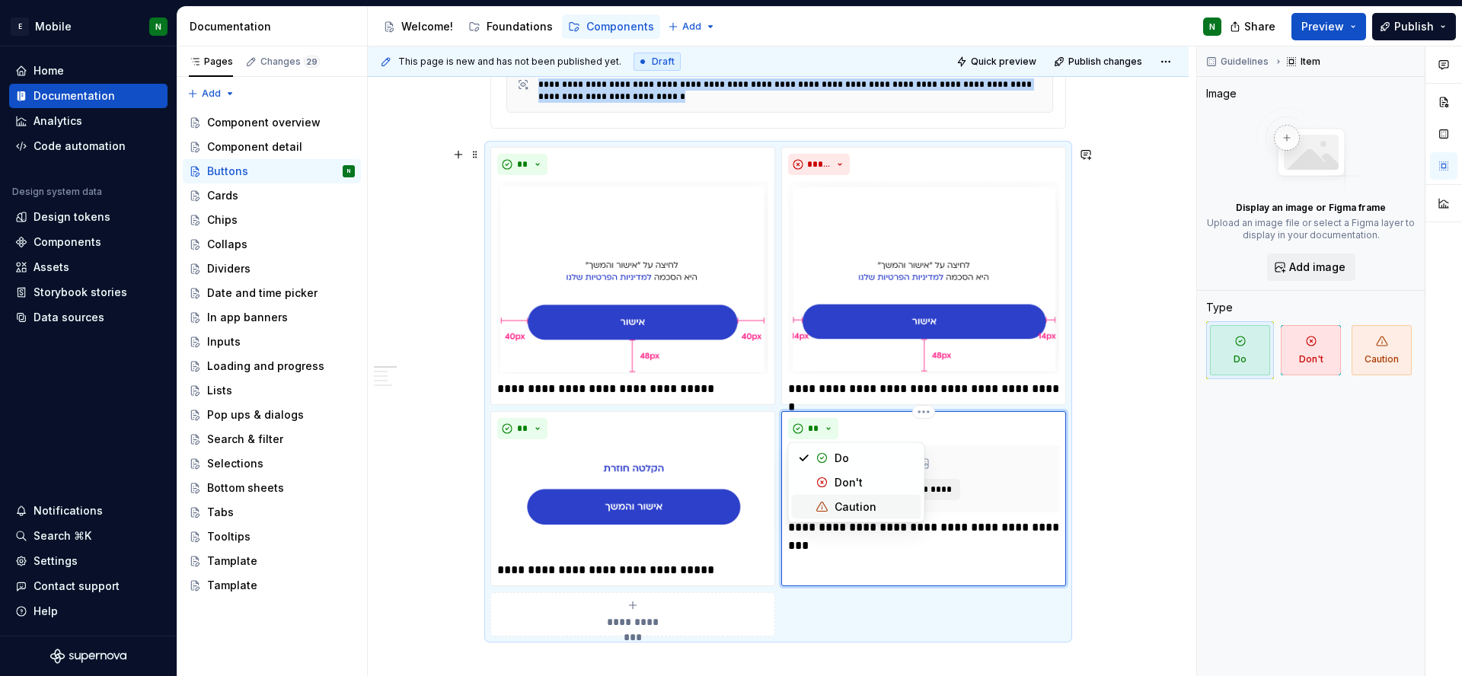
click at [837, 487] on div "Don't" at bounding box center [848, 482] width 28 height 15
click at [914, 487] on span "*********" at bounding box center [929, 489] width 46 height 12
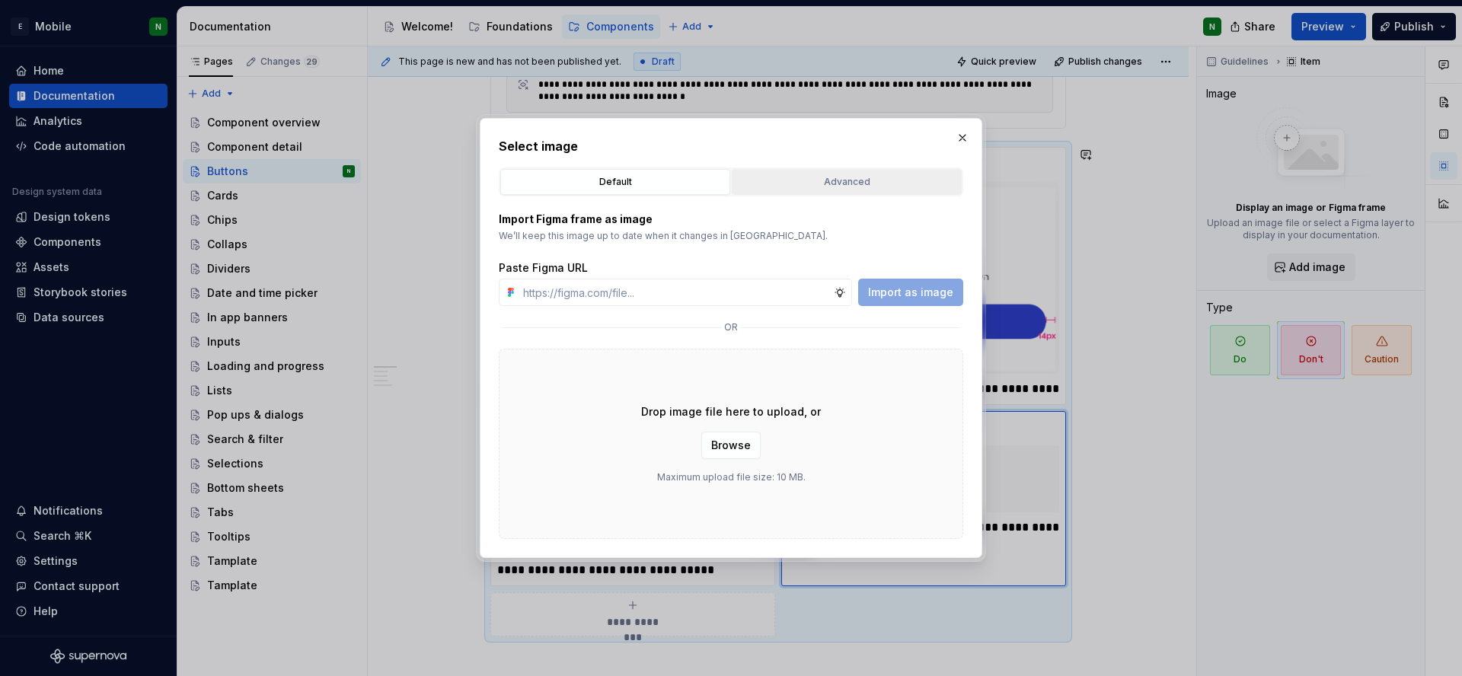
click at [804, 187] on div "Advanced" at bounding box center [846, 181] width 219 height 15
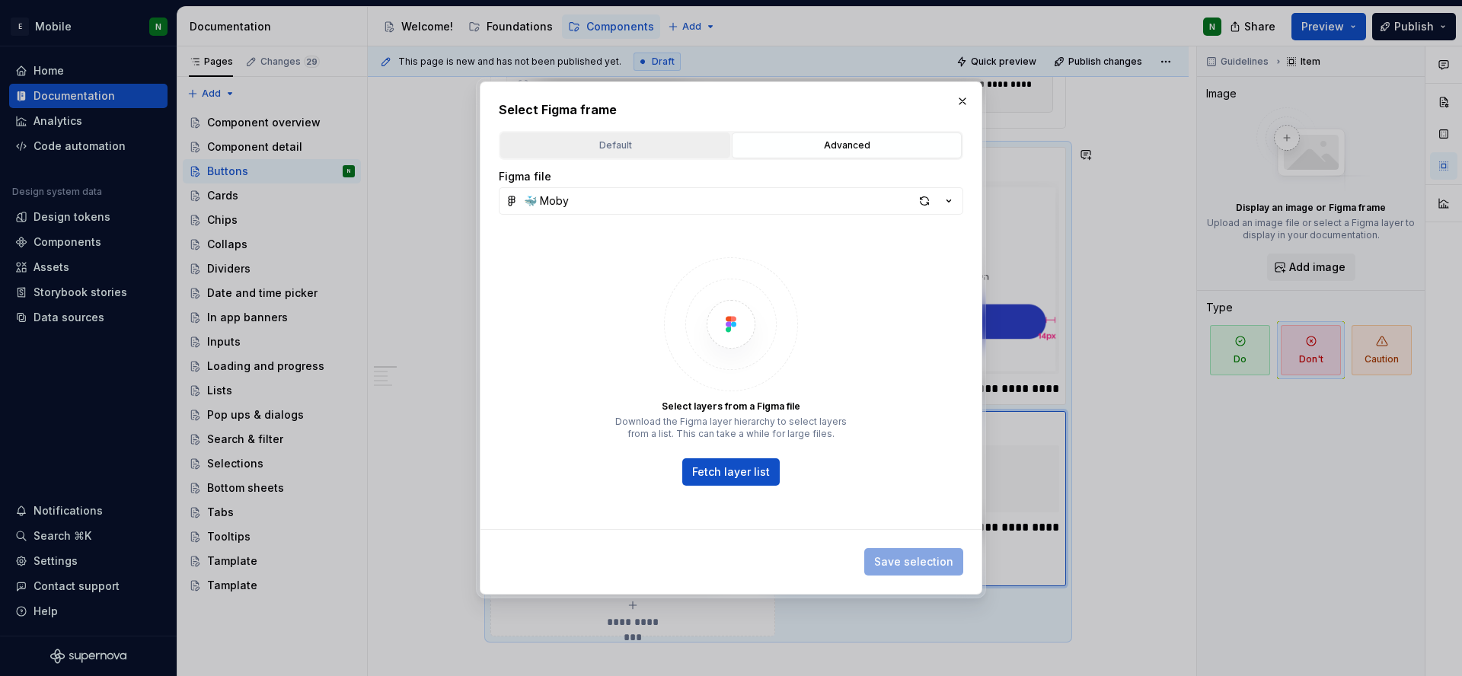
click at [608, 140] on div "Default" at bounding box center [615, 145] width 219 height 15
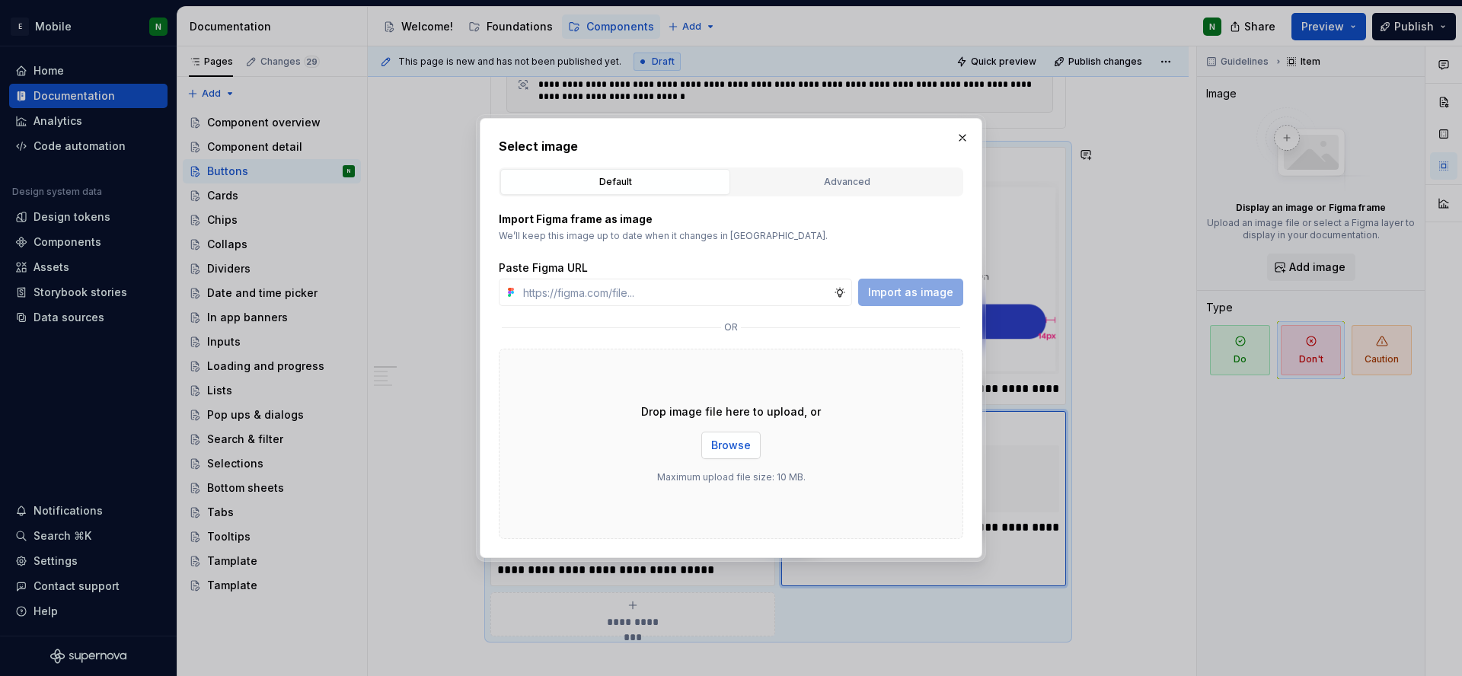
click at [720, 436] on button "Browse" at bounding box center [730, 445] width 59 height 27
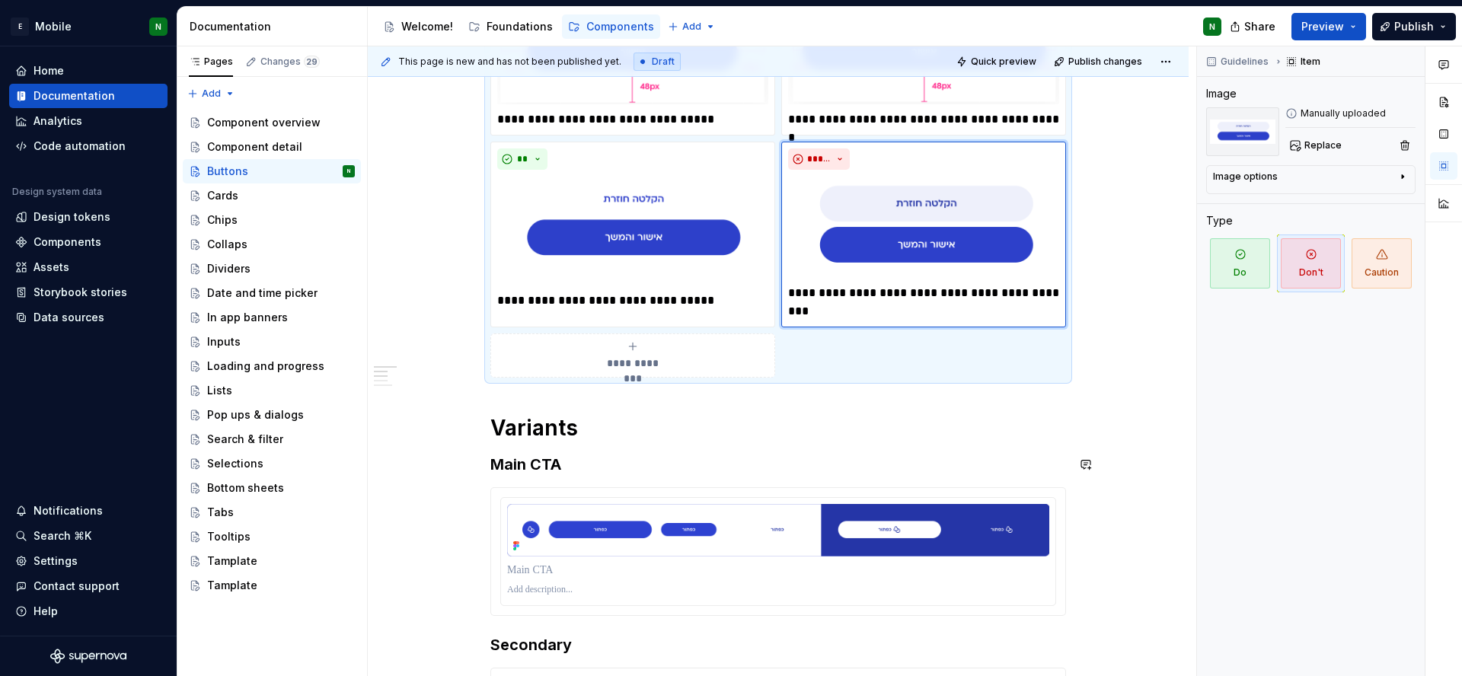
scroll to position [911, 0]
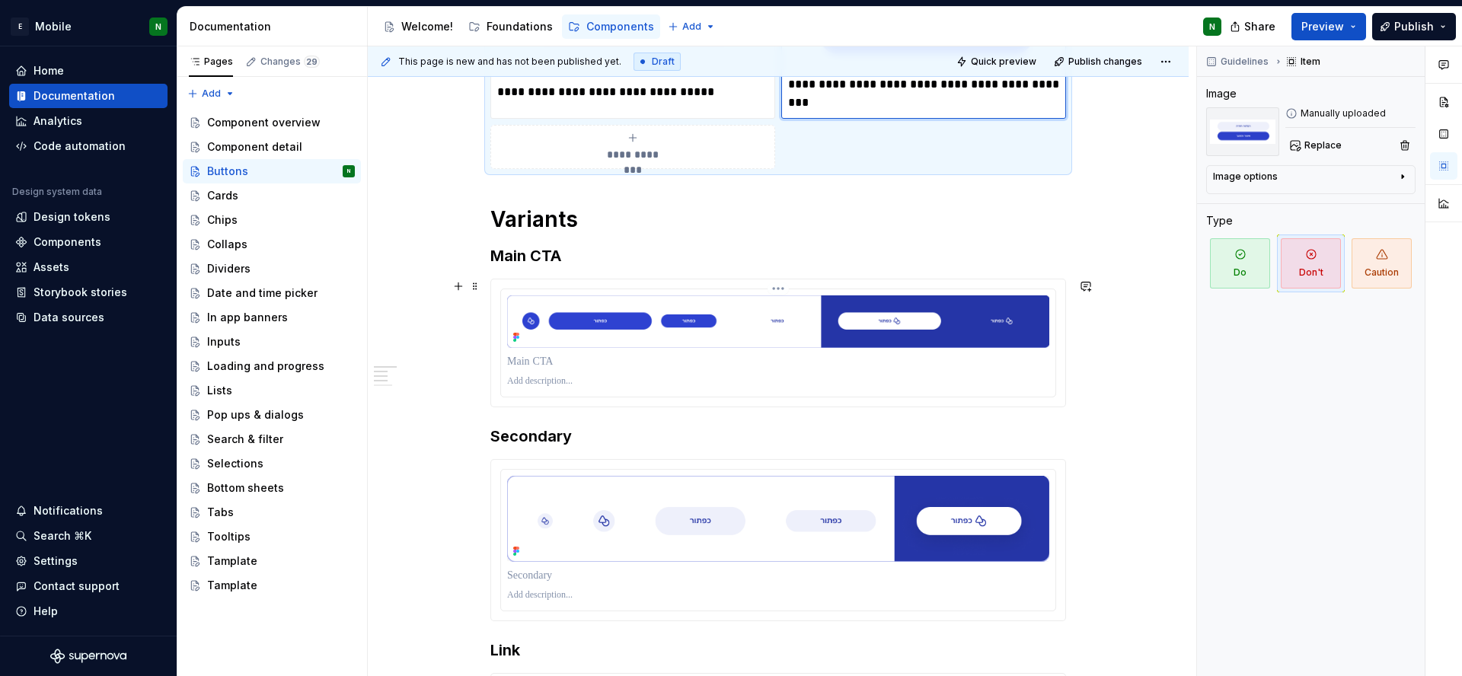
click at [572, 385] on p at bounding box center [778, 381] width 542 height 12
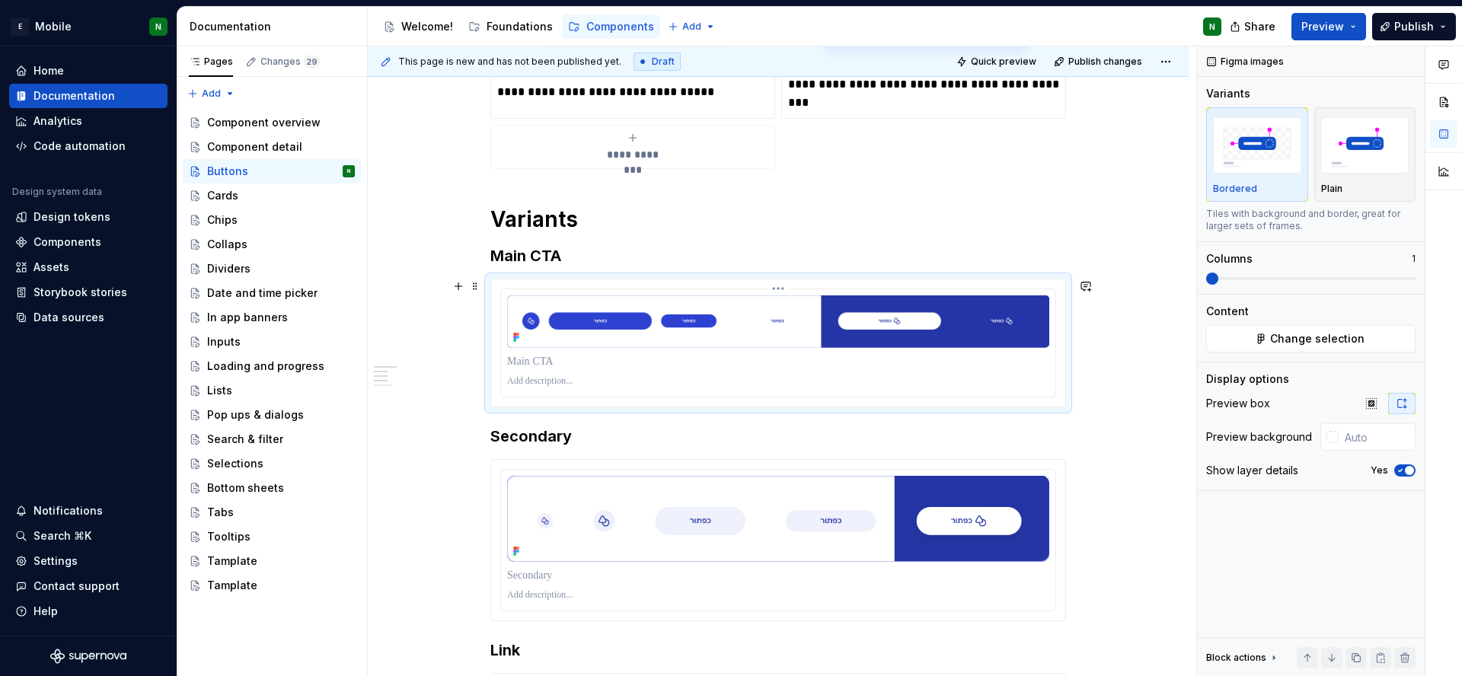
type textarea "*"
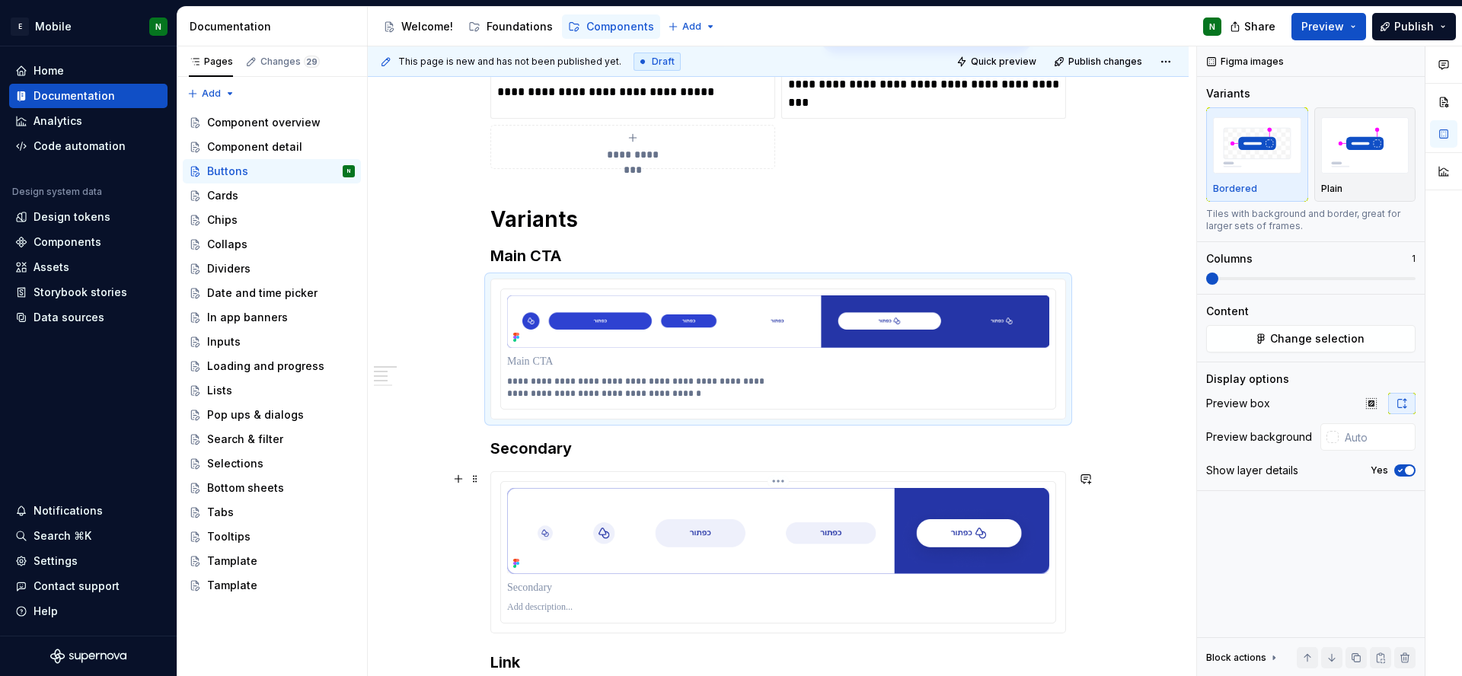
scroll to position [1176, 0]
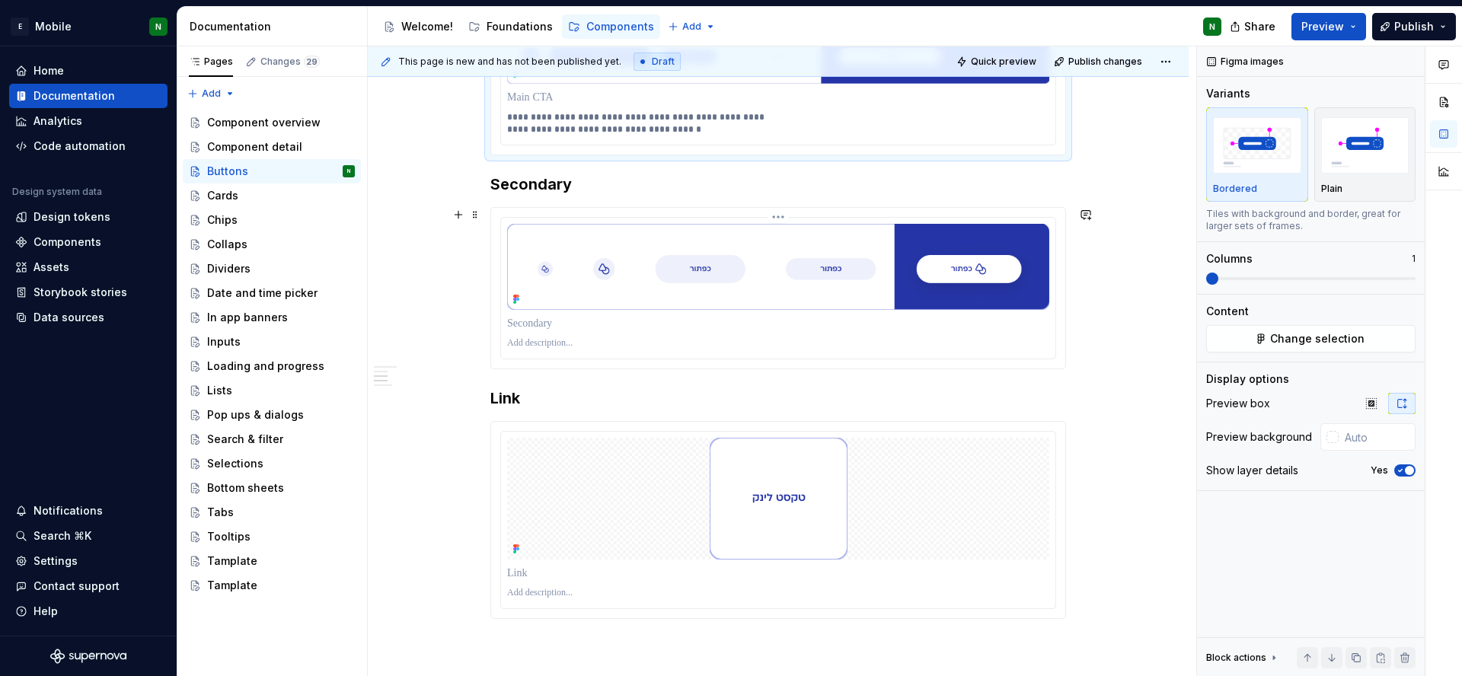
click at [675, 346] on p at bounding box center [778, 343] width 542 height 12
paste div
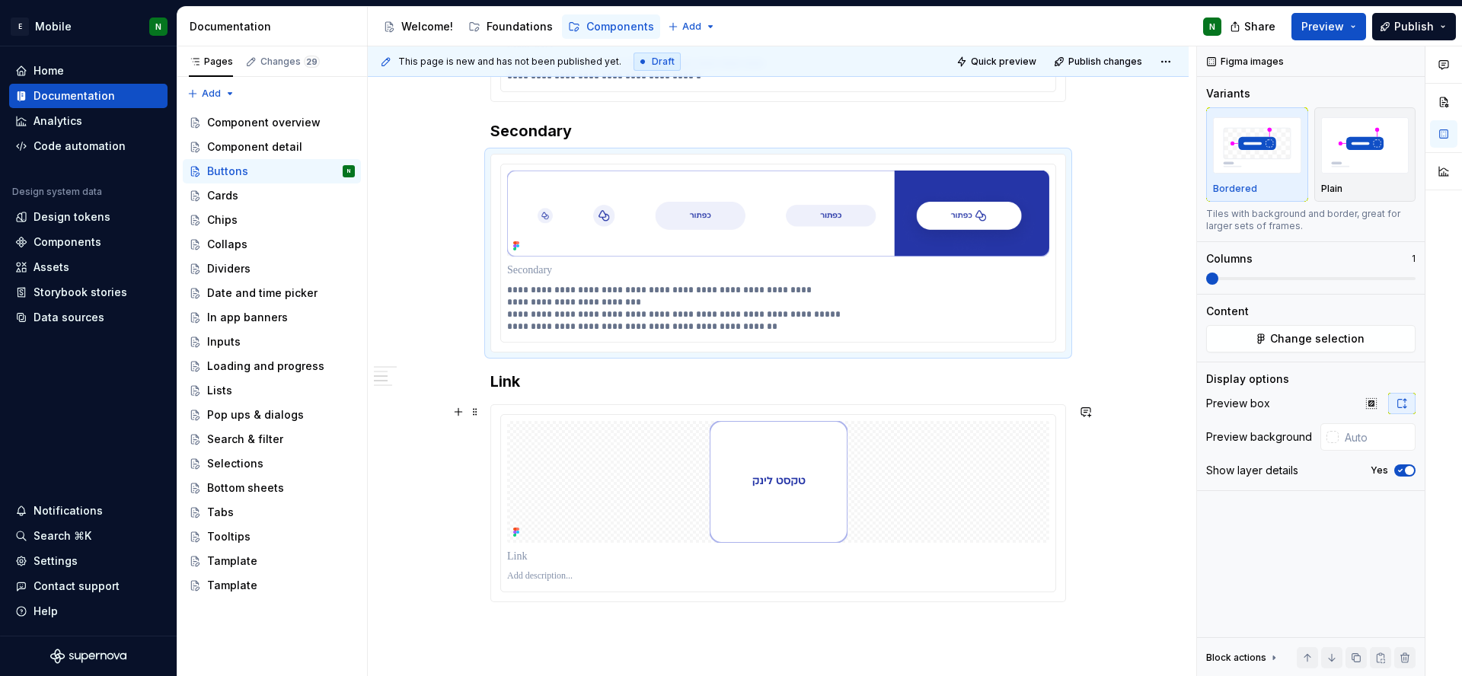
scroll to position [1322, 0]
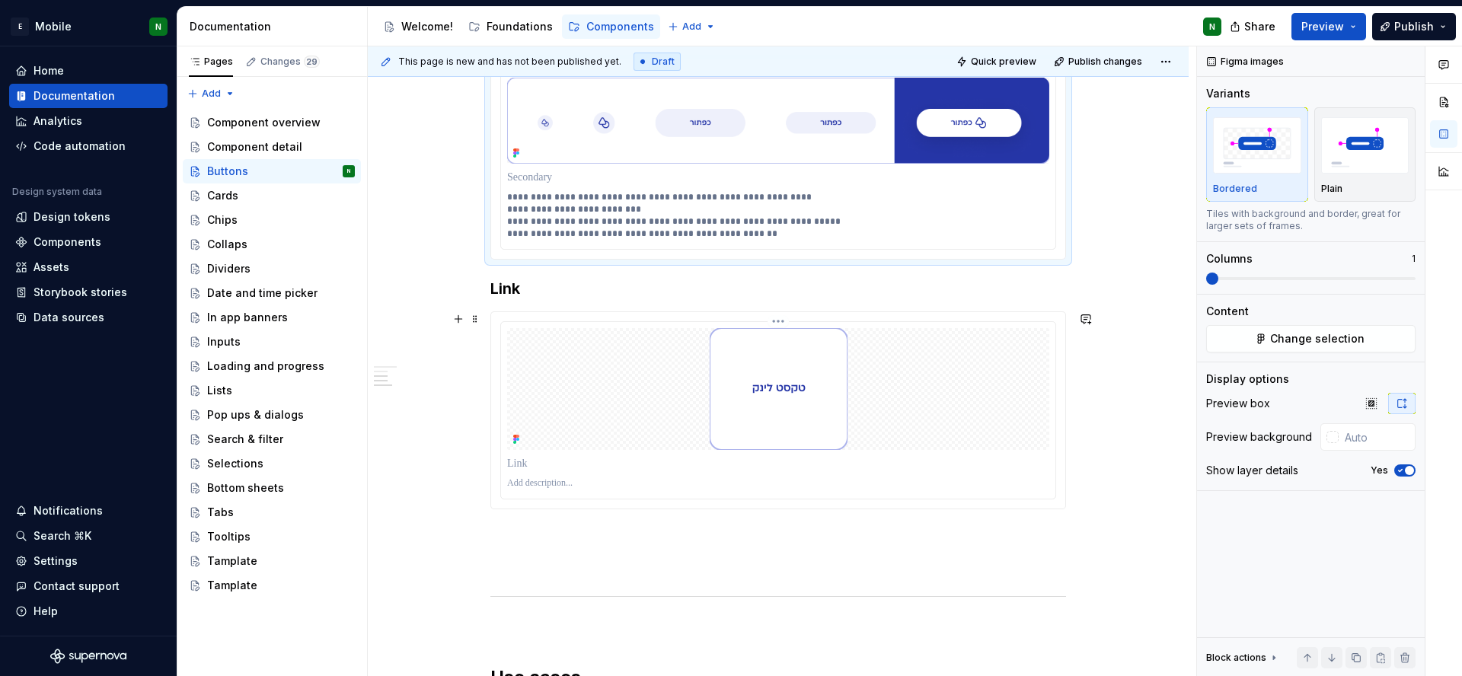
click at [554, 480] on p at bounding box center [778, 483] width 542 height 12
click at [512, 285] on h3 "Link" at bounding box center [778, 288] width 576 height 21
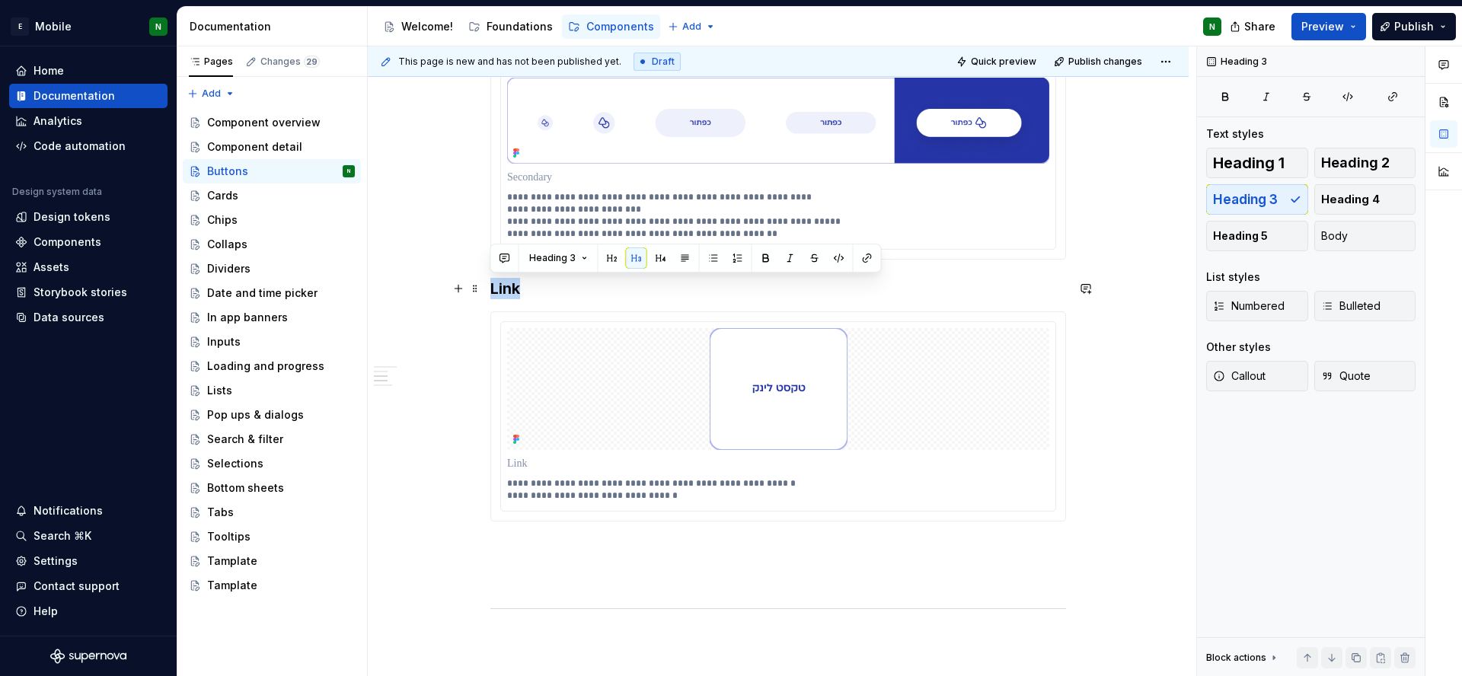
click at [512, 285] on h3 "Link" at bounding box center [778, 288] width 576 height 21
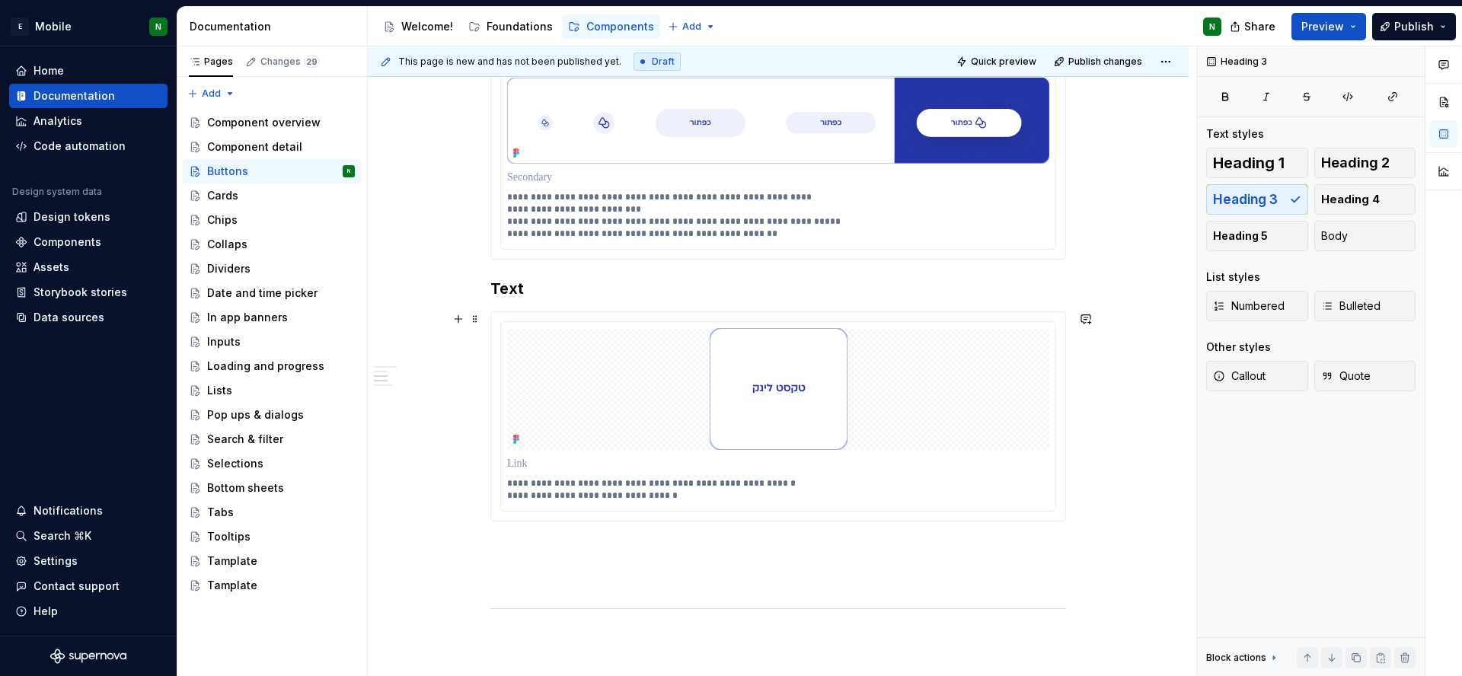
click at [1130, 504] on div "**********" at bounding box center [778, 40] width 821 height 2203
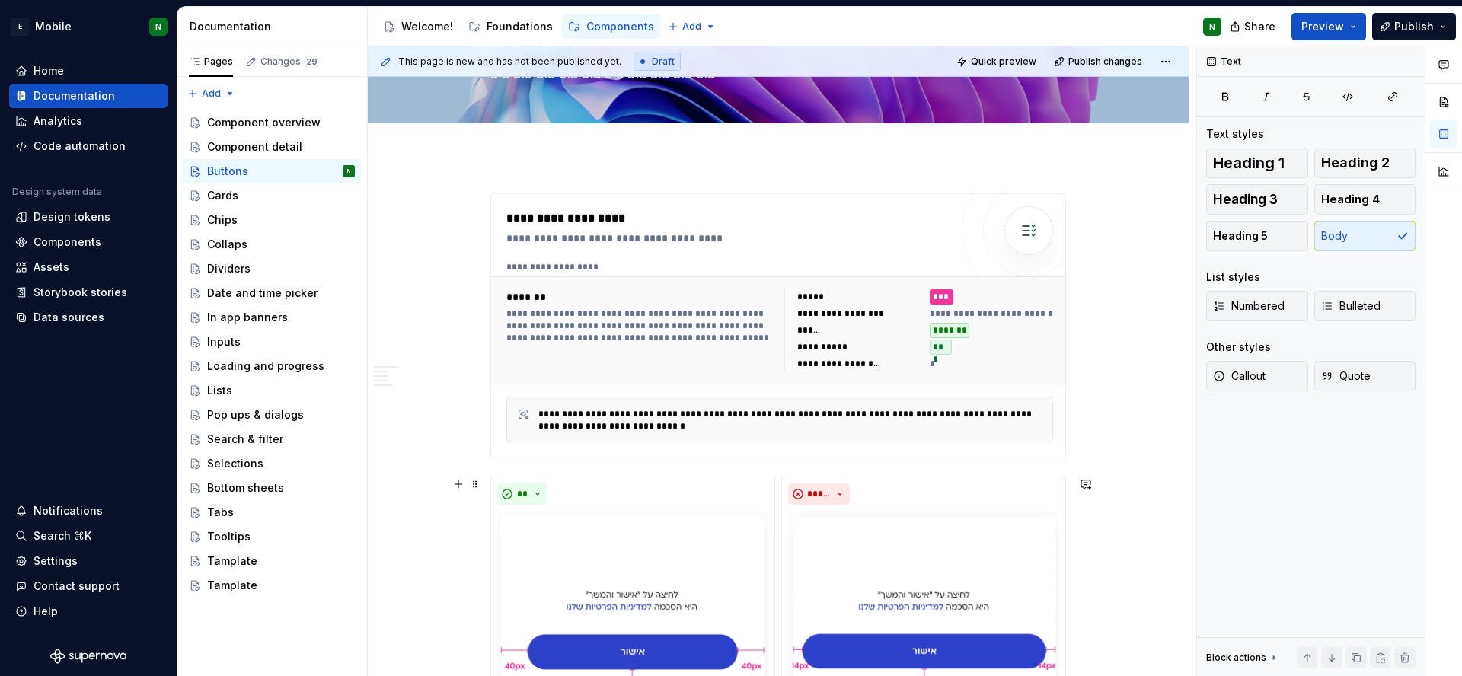
scroll to position [98, 0]
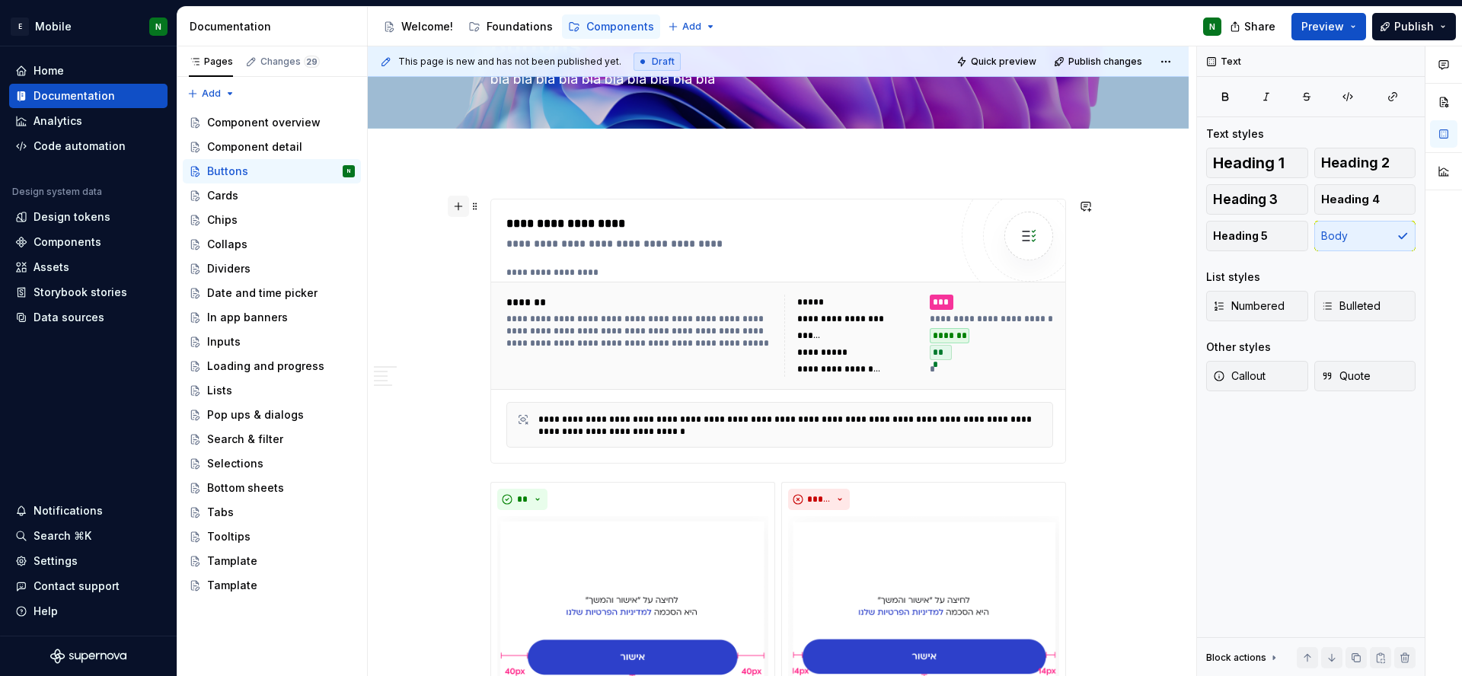
click at [452, 207] on button "button" at bounding box center [458, 206] width 21 height 21
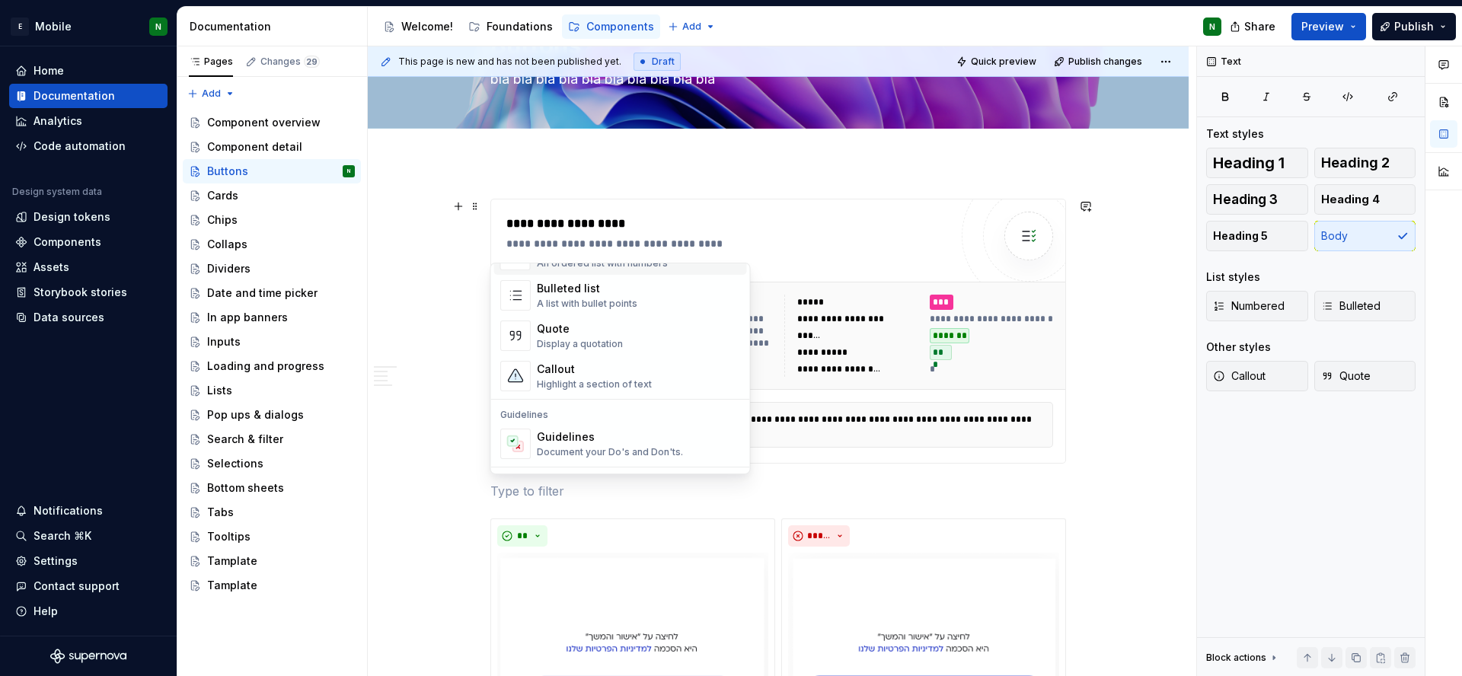
scroll to position [0, 0]
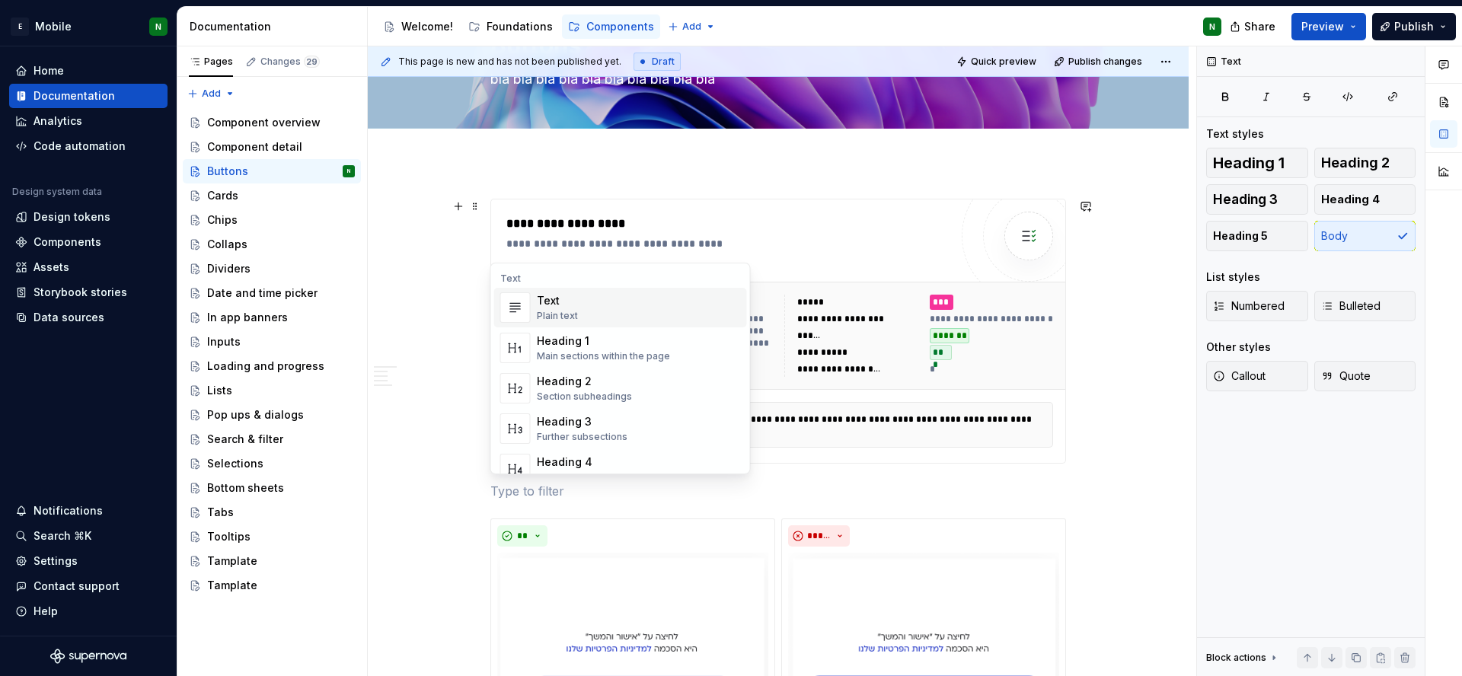
click at [622, 301] on div "Text Plain text" at bounding box center [639, 307] width 204 height 30
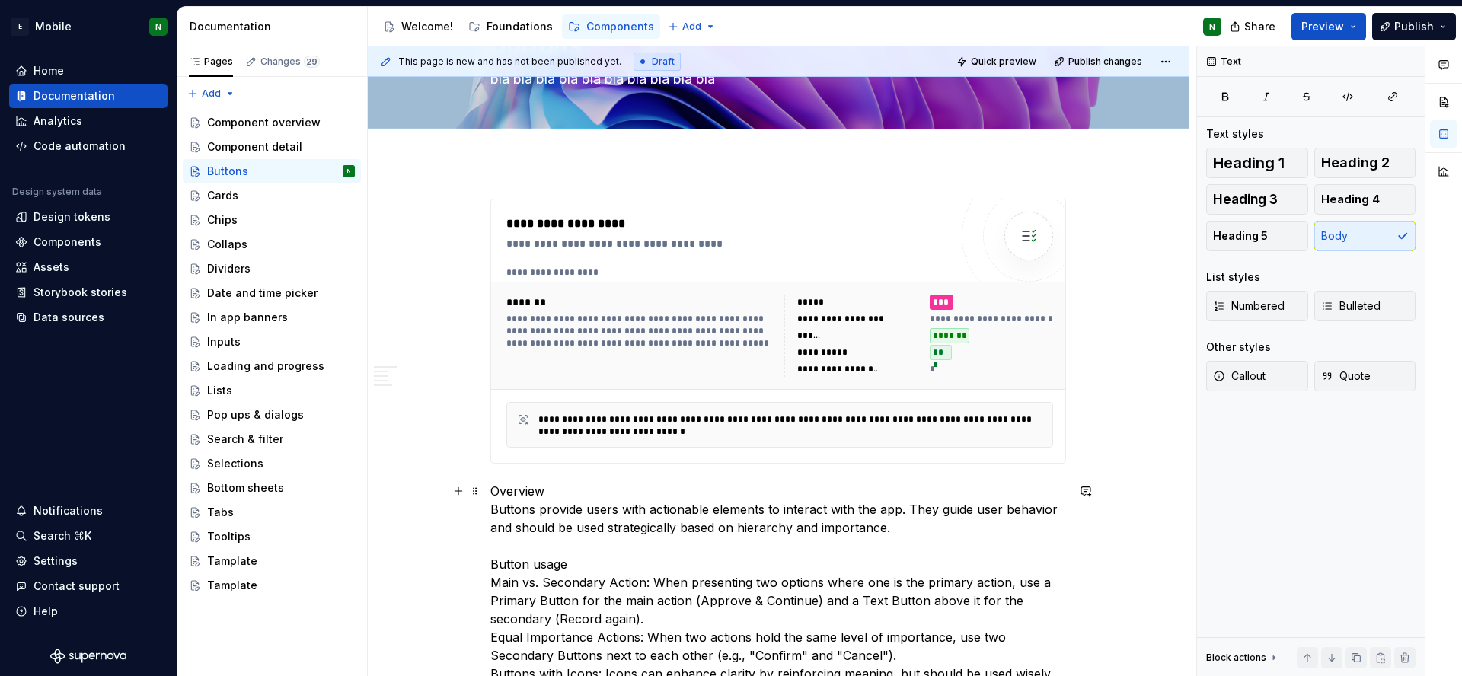
scroll to position [147, 0]
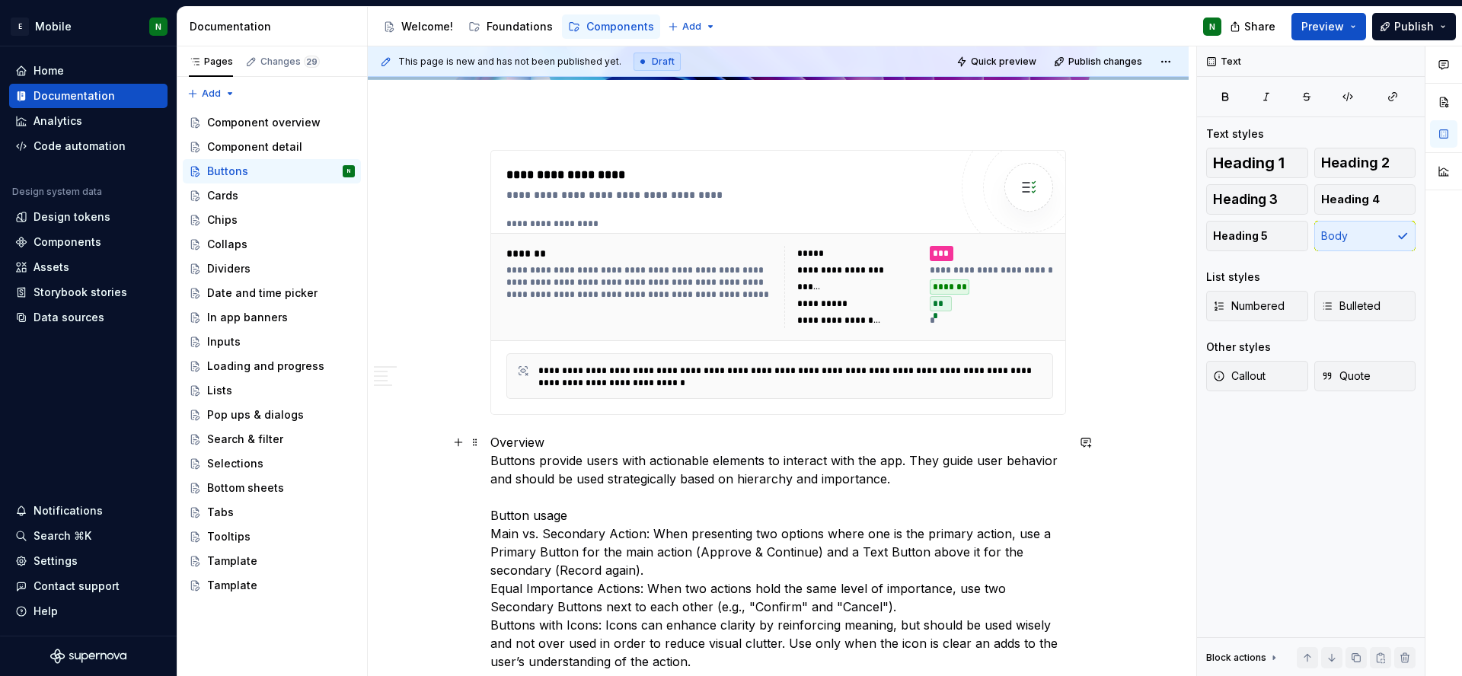
click at [528, 444] on p "Overview Buttons provide users with actionable elements to interact with the ap…" at bounding box center [778, 652] width 576 height 439
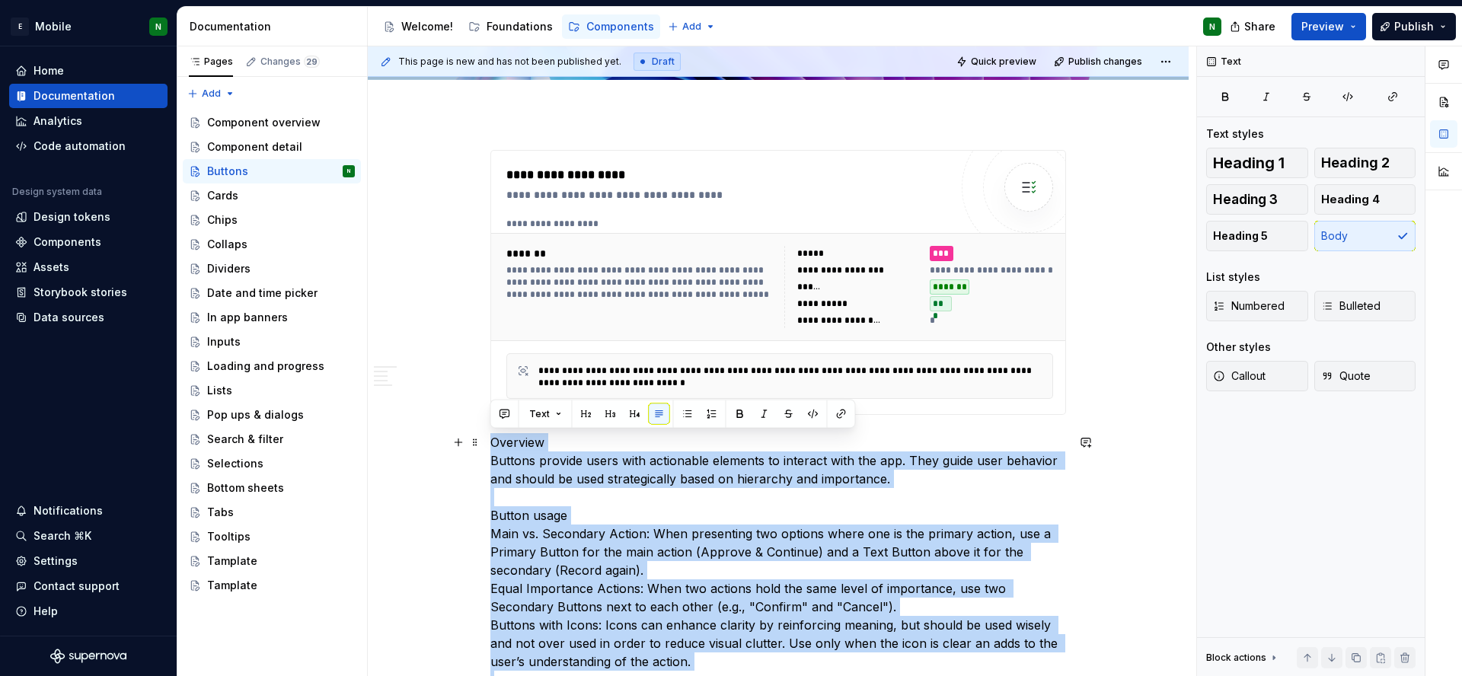
click at [528, 444] on p "Overview Buttons provide users with actionable elements to interact with the ap…" at bounding box center [778, 652] width 576 height 439
click at [528, 439] on p "Overview Buttons provide users with actionable elements to interact with the ap…" at bounding box center [778, 652] width 576 height 439
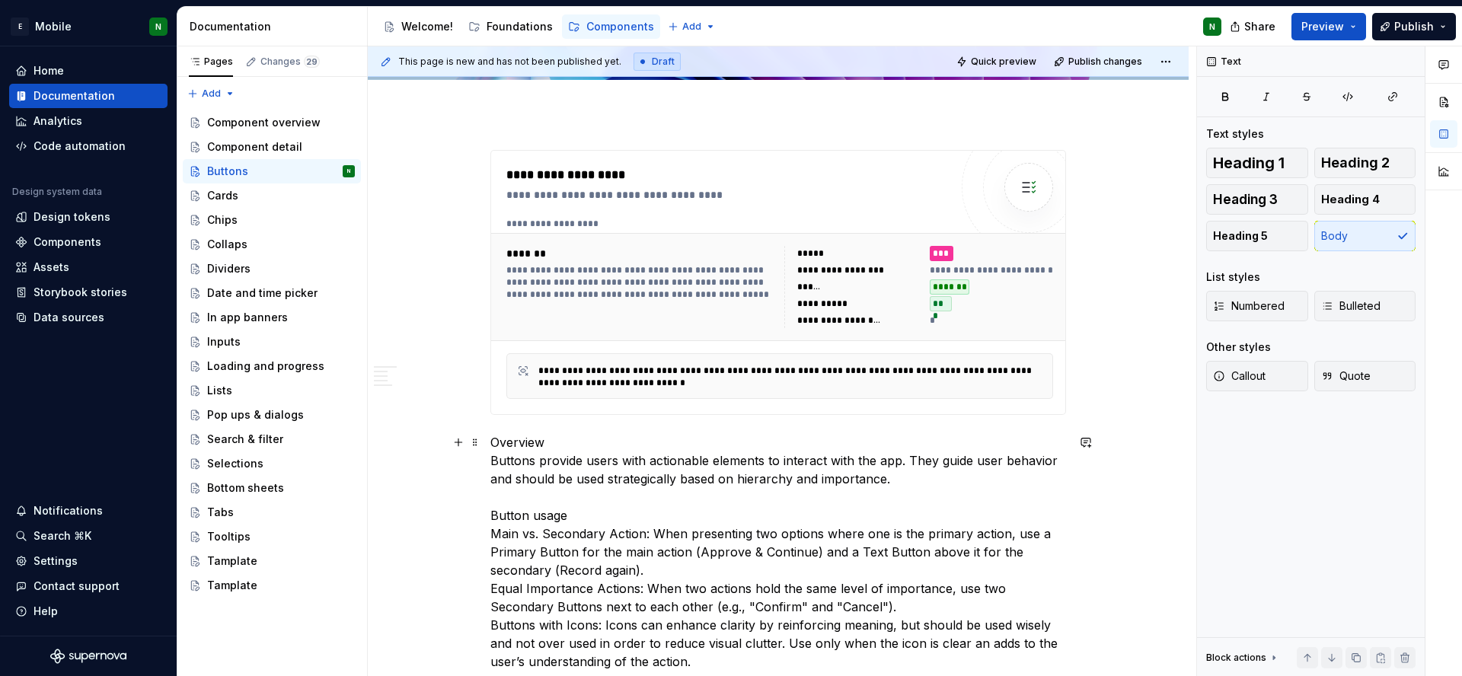
click at [528, 439] on p "Overview Buttons provide users with actionable elements to interact with the ap…" at bounding box center [778, 652] width 576 height 439
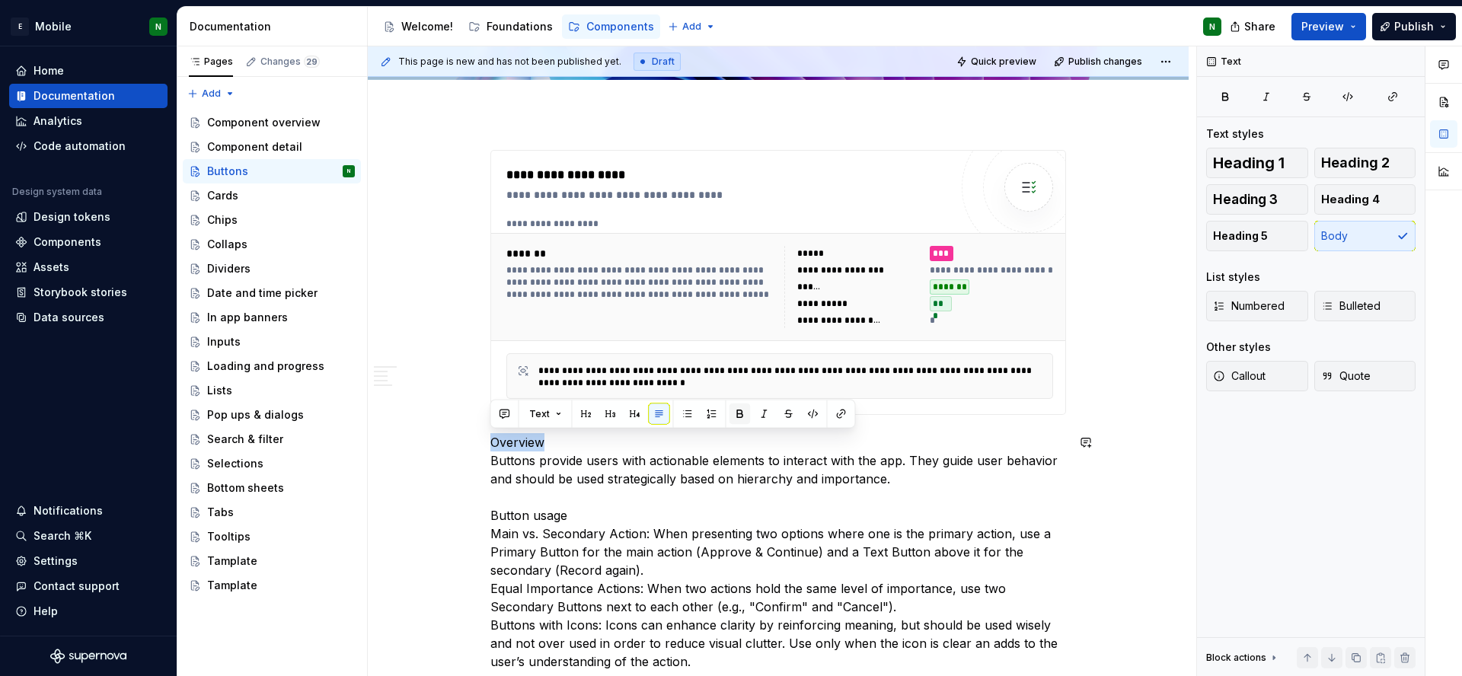
click at [737, 418] on button "button" at bounding box center [739, 414] width 21 height 21
click at [539, 514] on p "Overview Buttons provide users with actionable elements to interact with the ap…" at bounding box center [778, 652] width 576 height 439
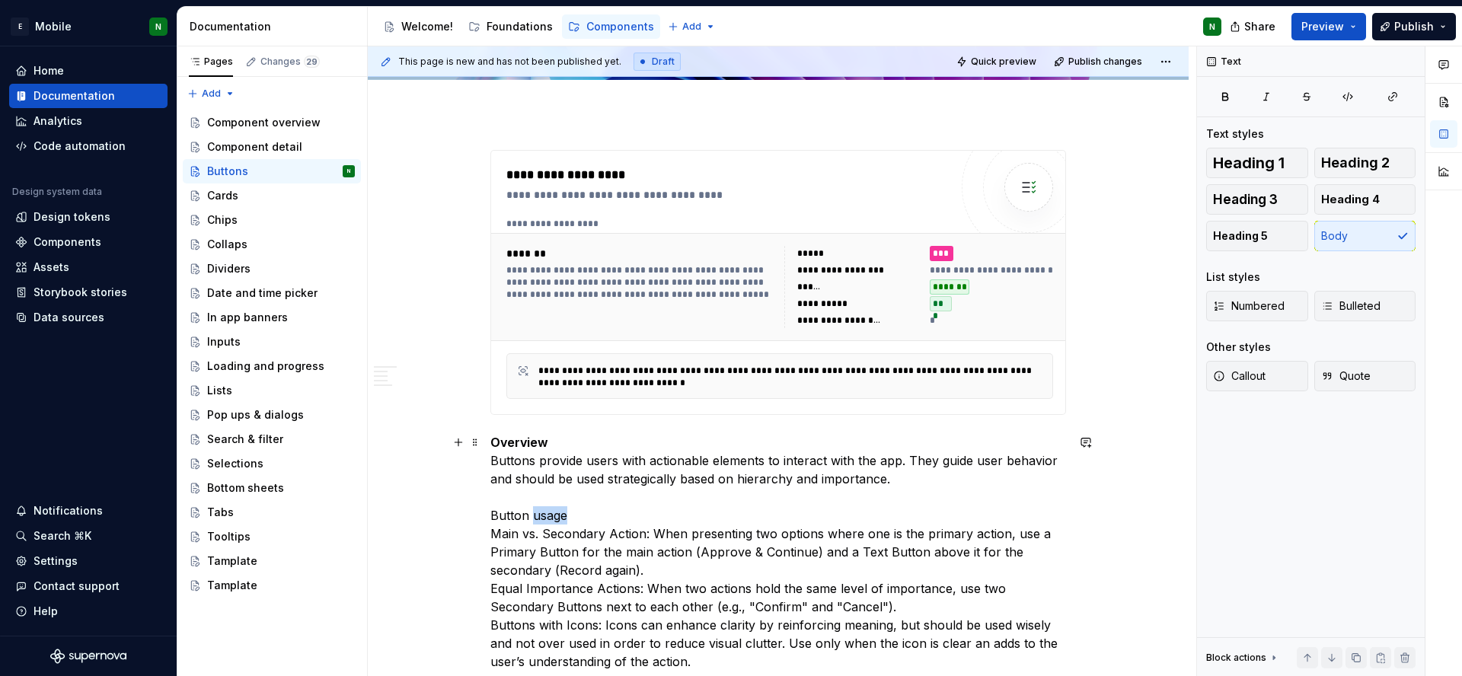
click at [539, 514] on p "Overview Buttons provide users with actionable elements to interact with the ap…" at bounding box center [778, 652] width 576 height 439
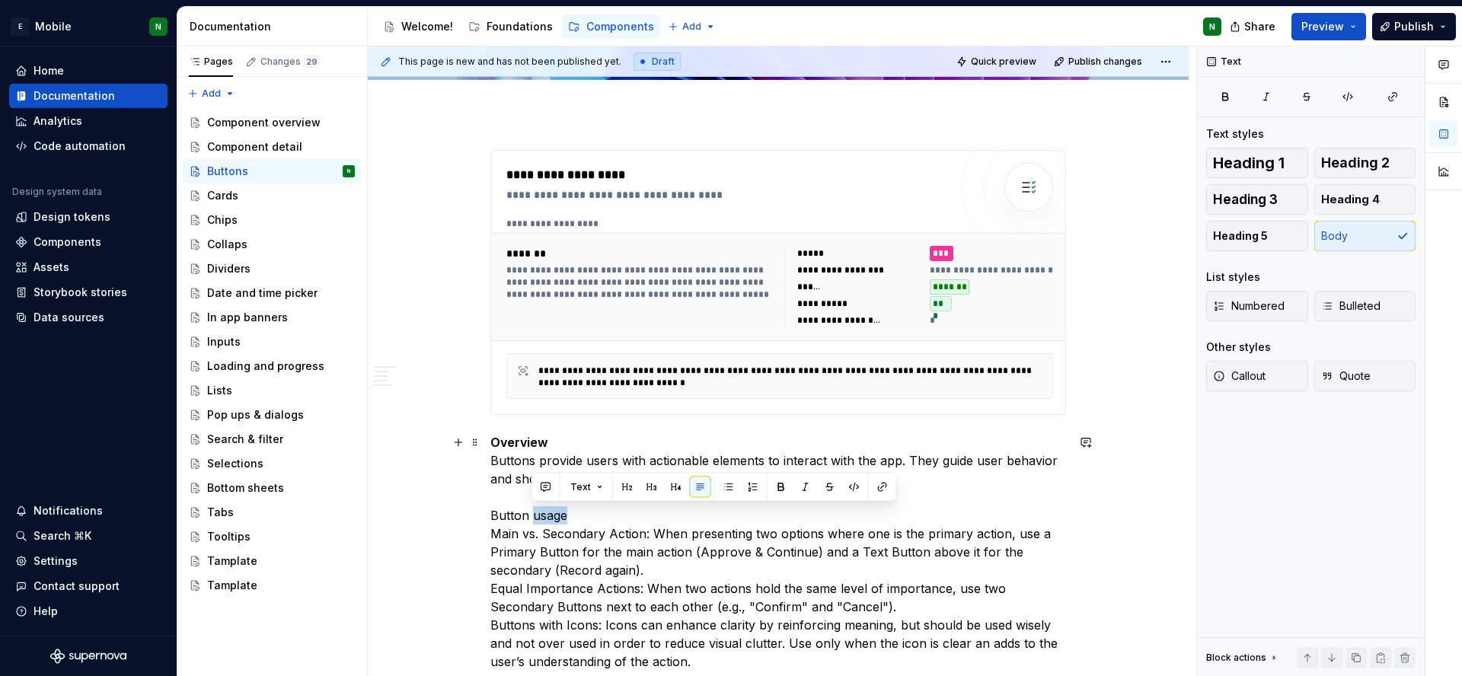
click at [539, 514] on p "Overview Buttons provide users with actionable elements to interact with the ap…" at bounding box center [778, 652] width 576 height 439
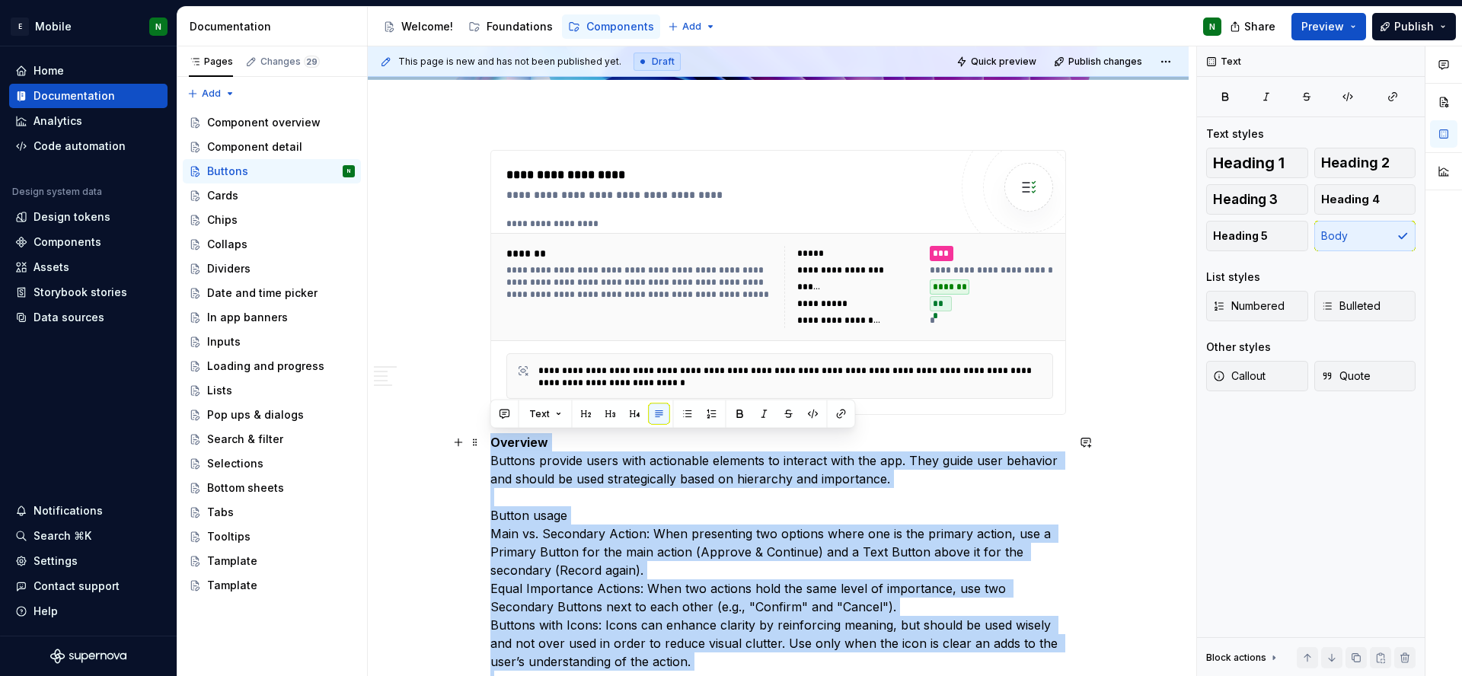
click at [544, 513] on p "Overview Buttons provide users with actionable elements to interact with the ap…" at bounding box center [778, 652] width 576 height 439
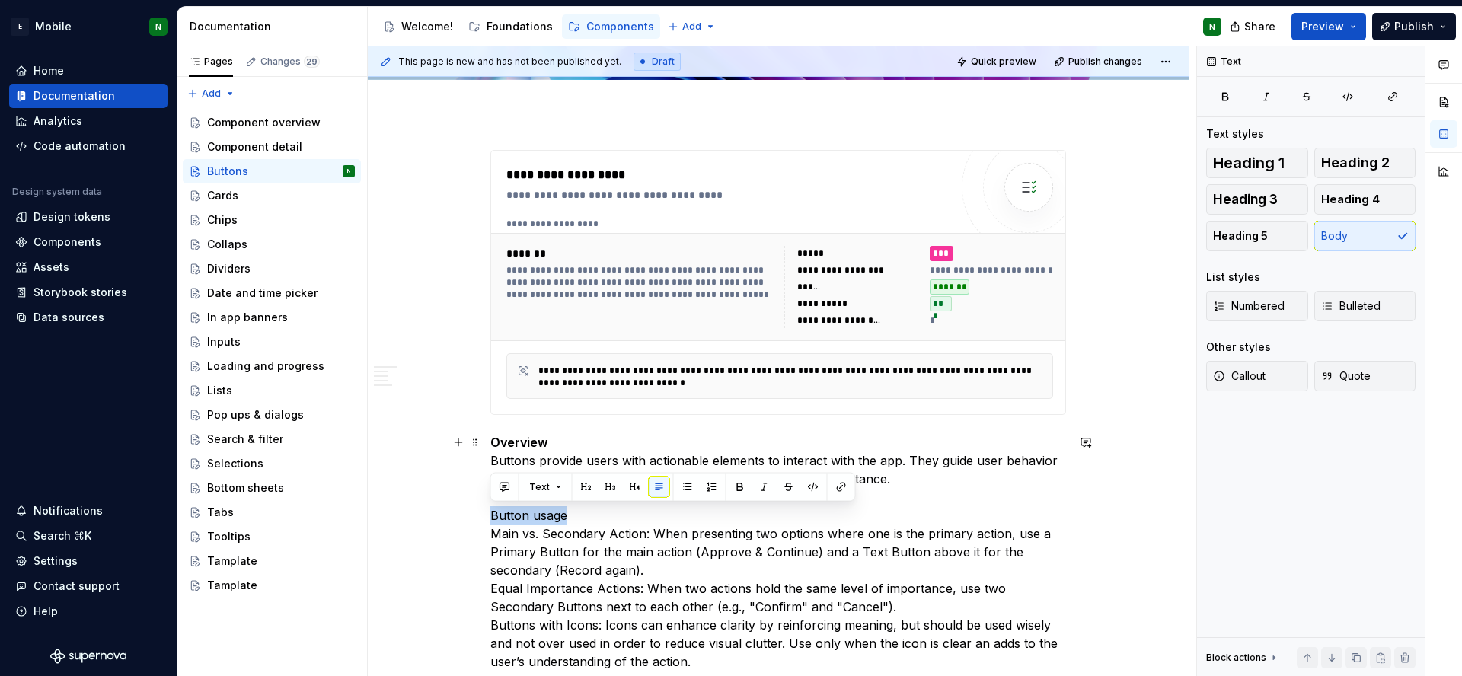
drag, startPoint x: 577, startPoint y: 512, endPoint x: 467, endPoint y: 514, distance: 110.4
click at [738, 487] on button "button" at bounding box center [739, 487] width 21 height 21
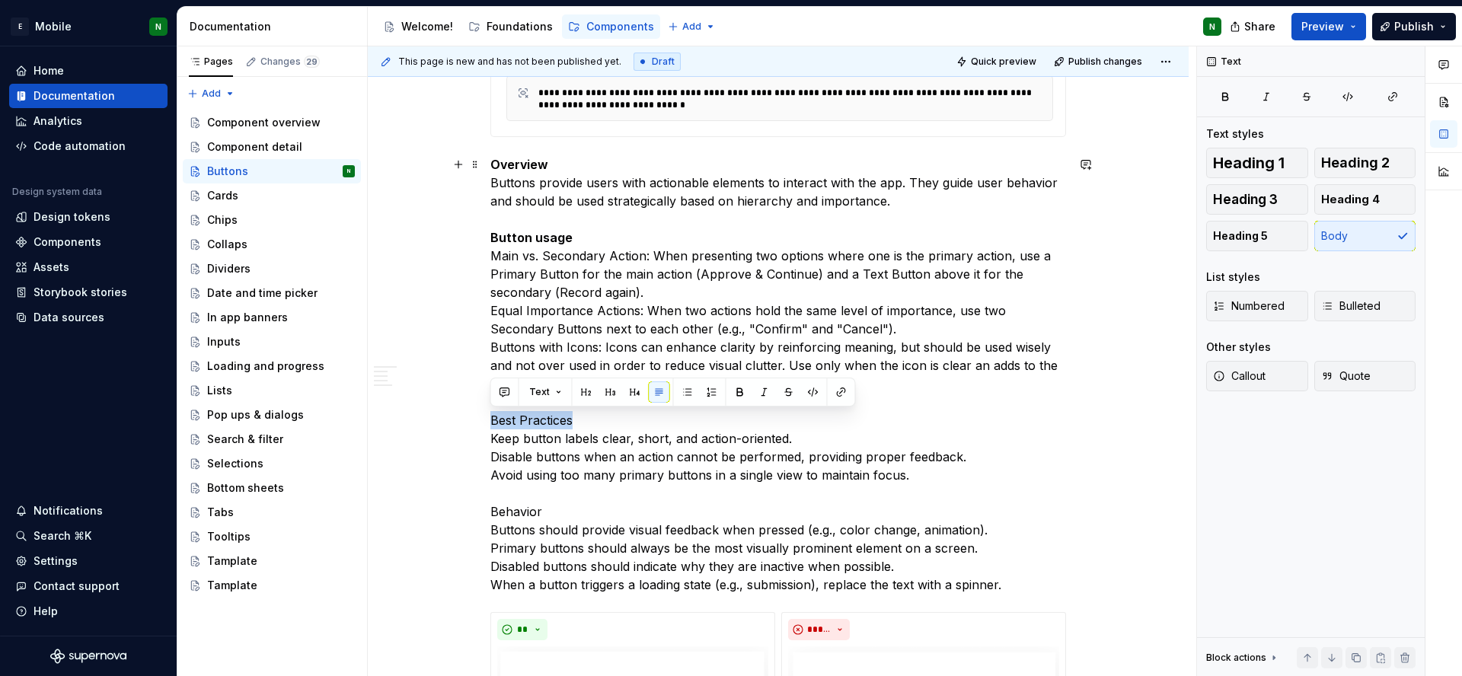
drag, startPoint x: 574, startPoint y: 418, endPoint x: 454, endPoint y: 422, distance: 120.4
click at [738, 396] on button "button" at bounding box center [739, 391] width 21 height 21
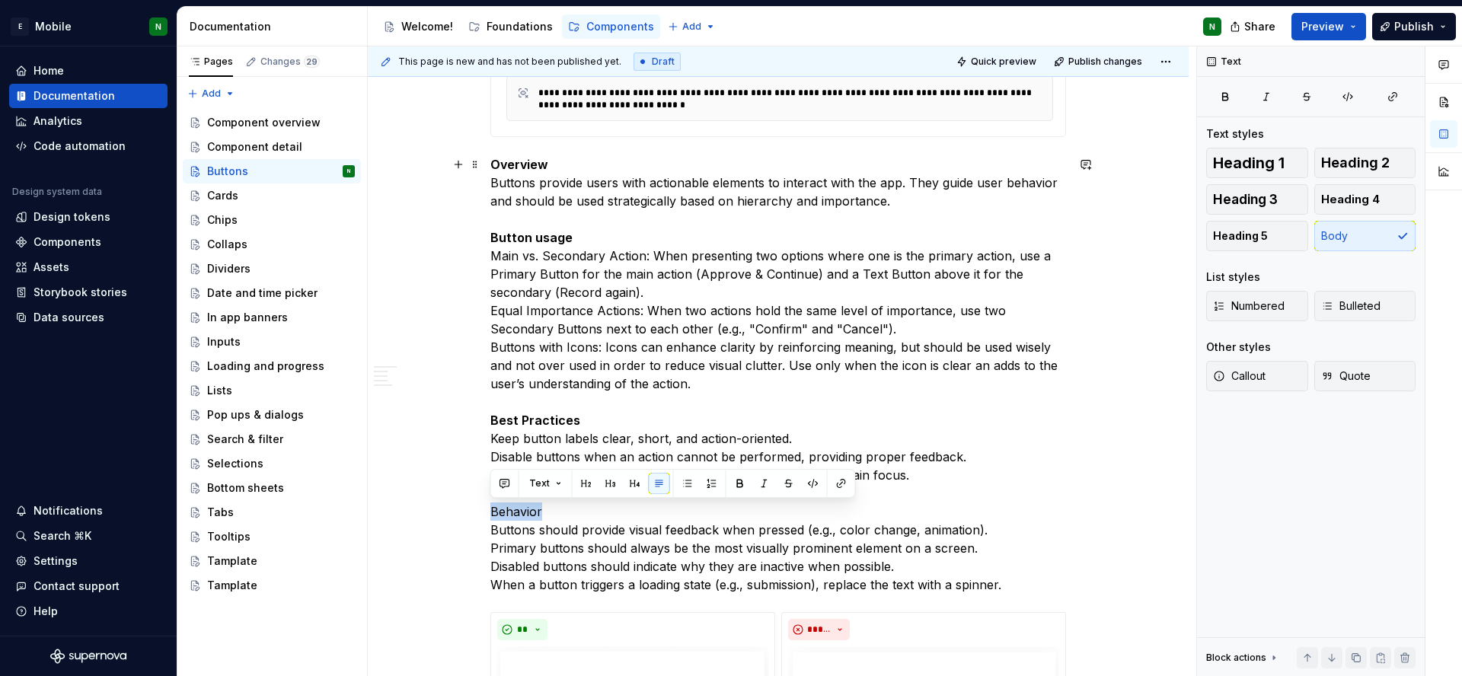
drag, startPoint x: 570, startPoint y: 511, endPoint x: 441, endPoint y: 515, distance: 128.7
click at [732, 491] on button "button" at bounding box center [739, 483] width 21 height 21
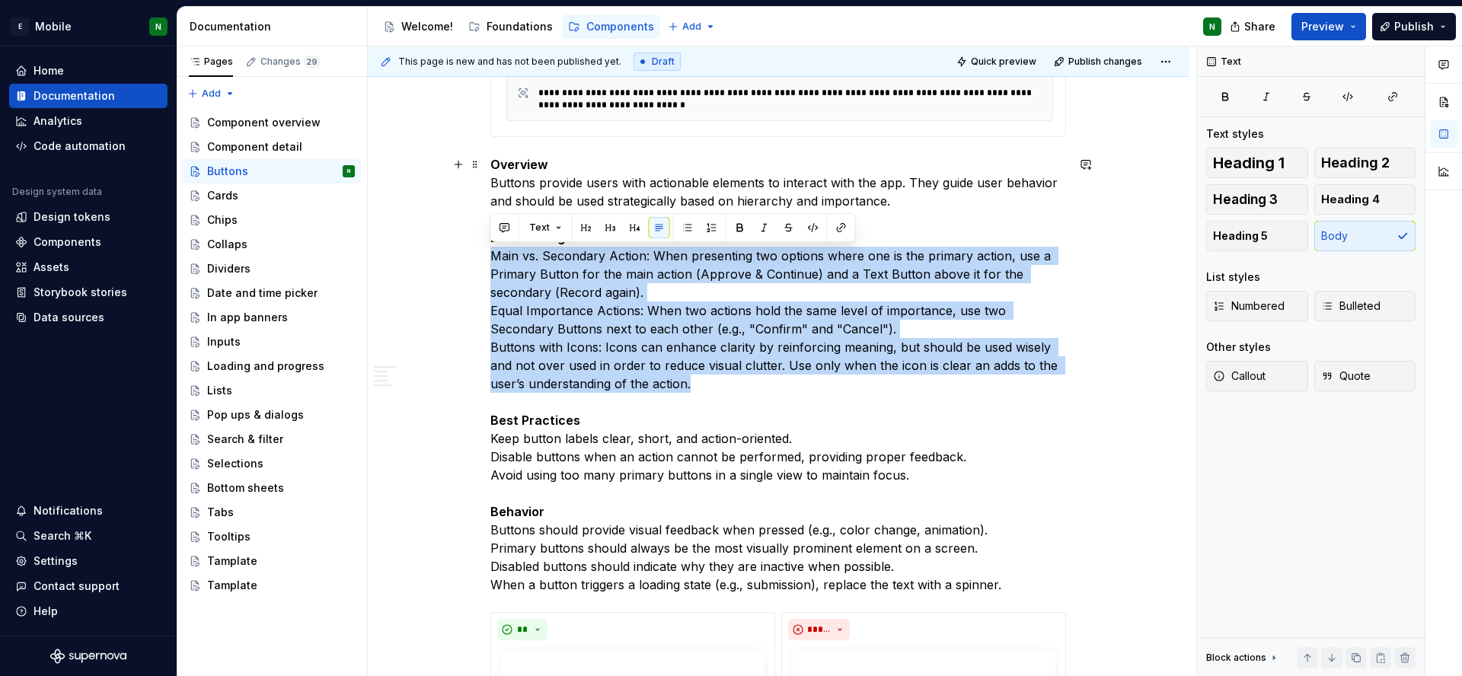
drag, startPoint x: 490, startPoint y: 260, endPoint x: 718, endPoint y: 387, distance: 261.4
click at [718, 387] on p "Overview Buttons provide users with actionable elements to interact with the ap…" at bounding box center [778, 374] width 576 height 439
click at [683, 219] on button "button" at bounding box center [687, 227] width 21 height 21
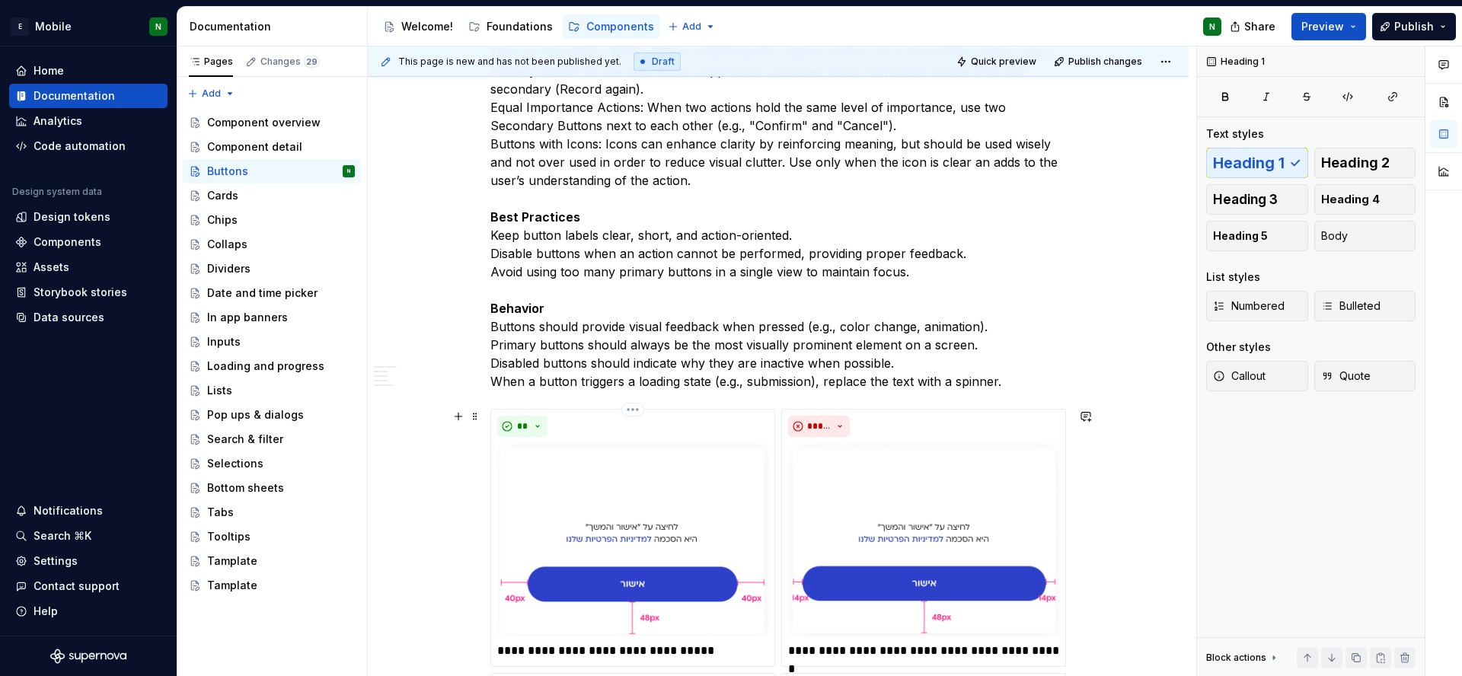
scroll to position [417, 0]
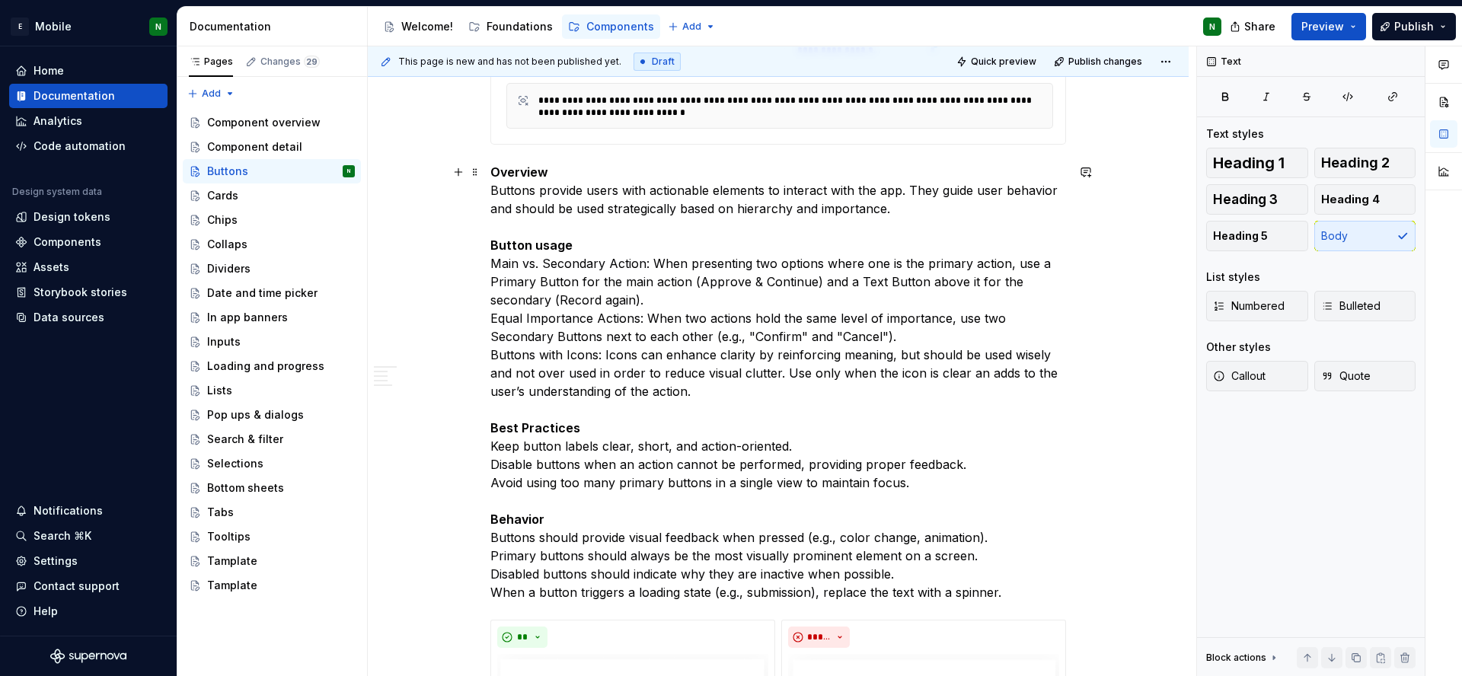
click at [560, 309] on p "Overview Buttons provide users with actionable elements to interact with the ap…" at bounding box center [778, 382] width 576 height 439
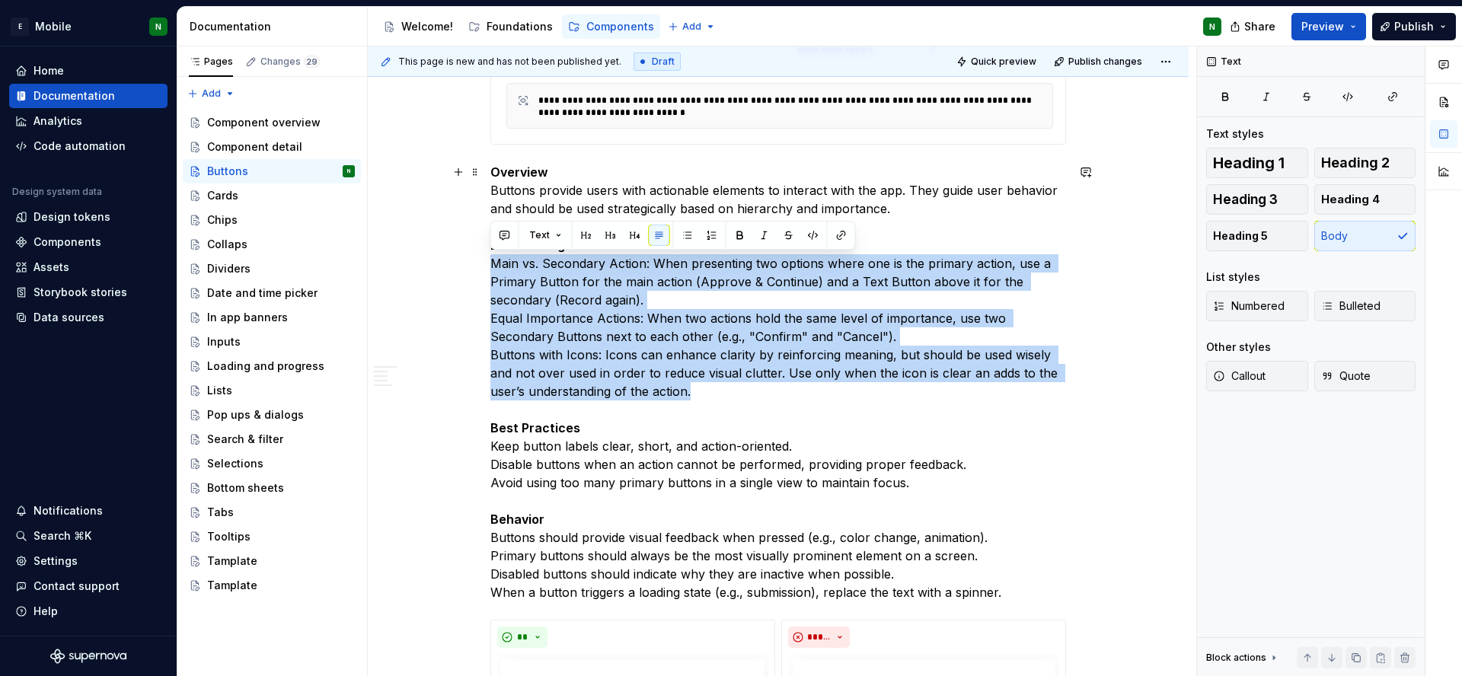
drag, startPoint x: 490, startPoint y: 263, endPoint x: 688, endPoint y: 391, distance: 236.3
click at [688, 391] on p "Overview Buttons provide users with actionable elements to interact with the ap…" at bounding box center [778, 382] width 576 height 439
click at [1373, 308] on span "Bulleted" at bounding box center [1350, 305] width 59 height 15
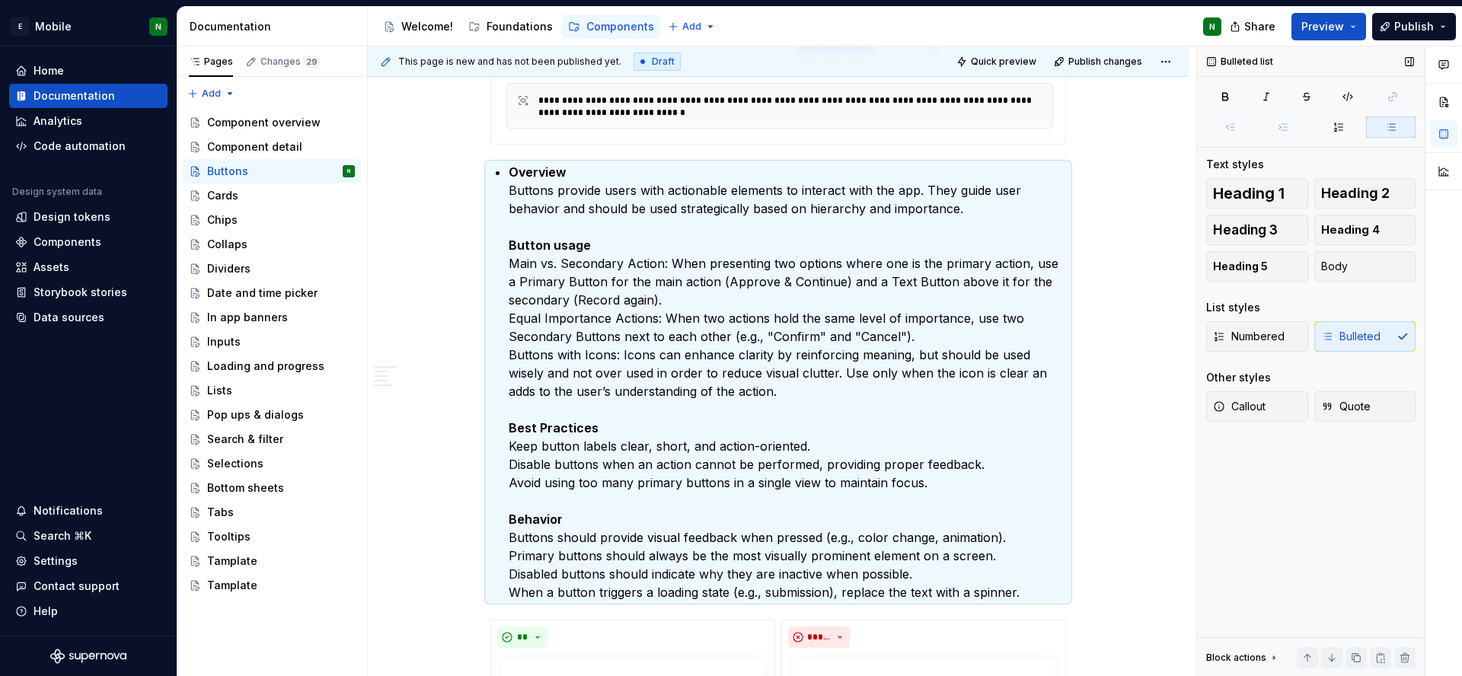
click at [1380, 343] on div "Numbered Bulleted" at bounding box center [1310, 336] width 209 height 30
click at [1397, 336] on div "Numbered Bulleted" at bounding box center [1310, 336] width 209 height 30
click at [1402, 340] on div "Numbered Bulleted" at bounding box center [1310, 336] width 209 height 30
click at [1363, 340] on div "Numbered Bulleted" at bounding box center [1310, 336] width 209 height 30
click at [1312, 341] on div "Numbered Bulleted" at bounding box center [1310, 336] width 209 height 30
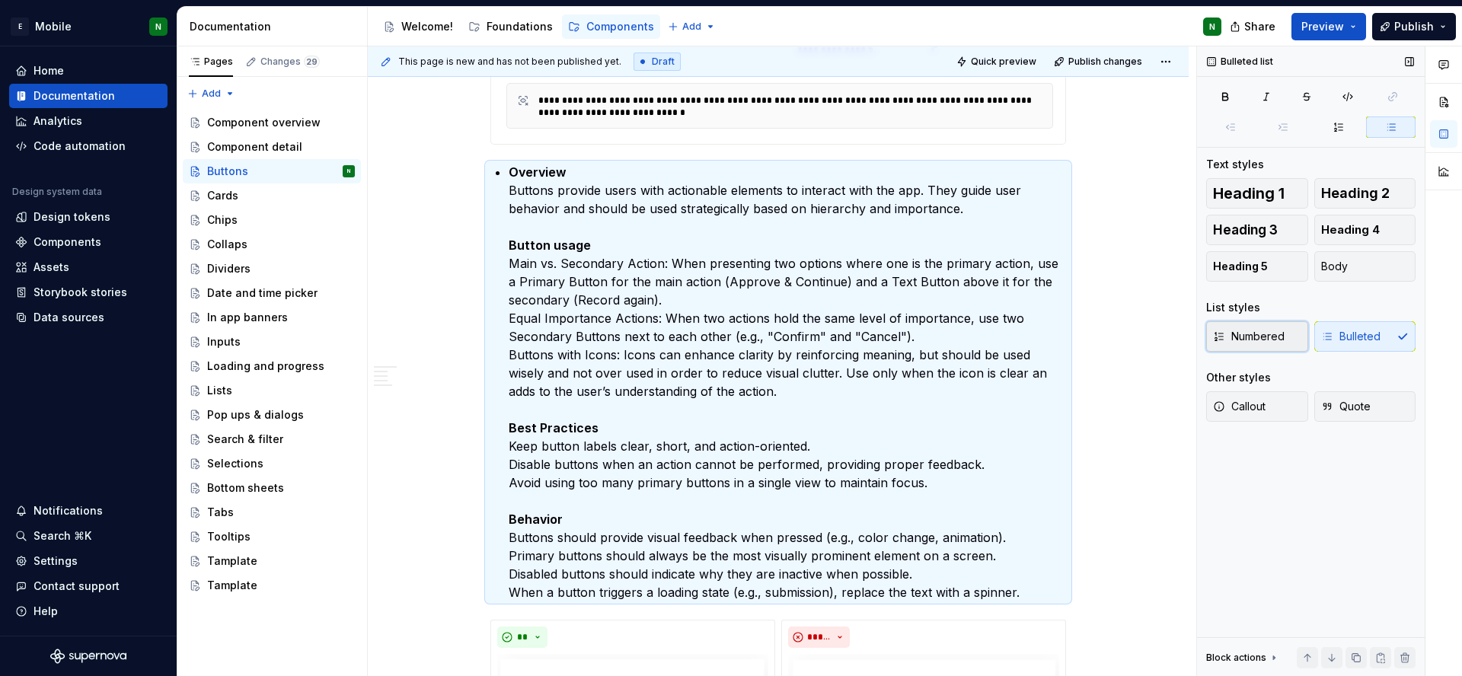
click at [1247, 345] on button "Numbered" at bounding box center [1257, 336] width 102 height 30
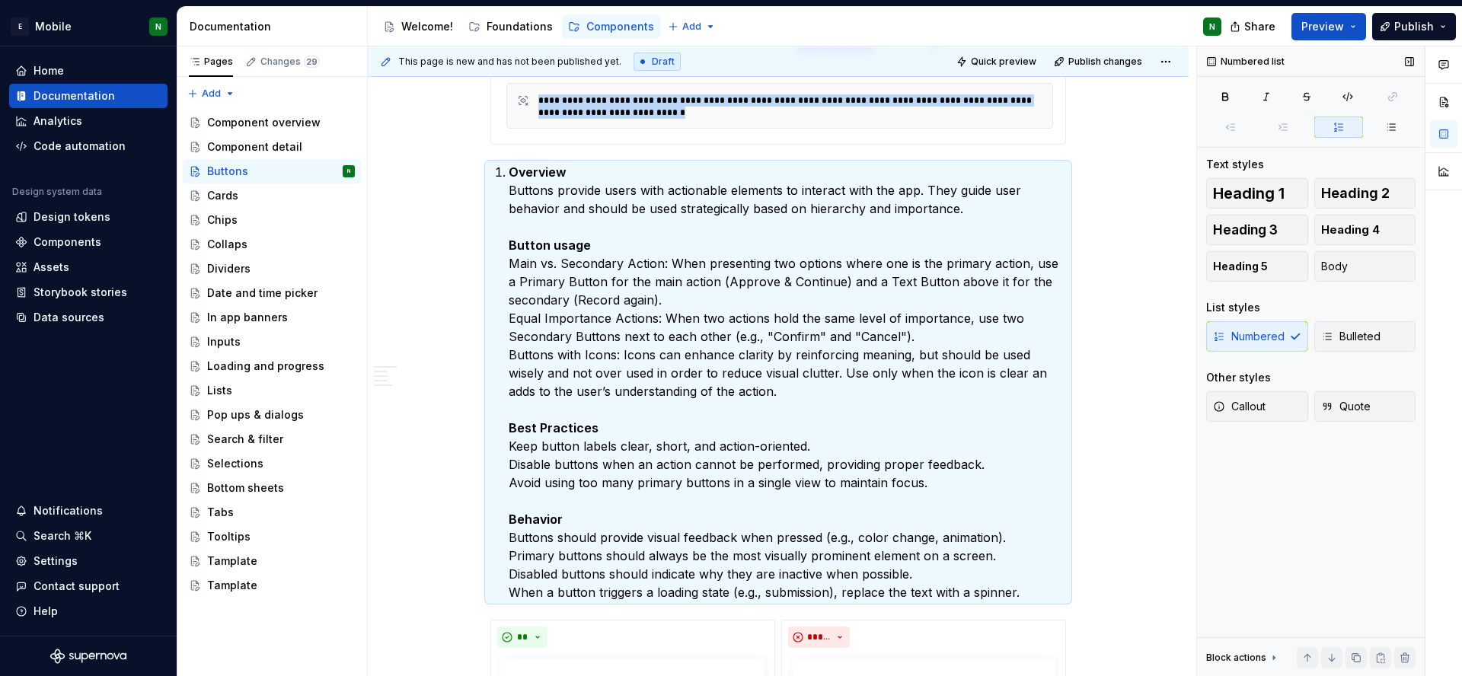
click at [1247, 345] on div "Numbered Bulleted" at bounding box center [1310, 336] width 209 height 30
click at [1364, 343] on span "Bulleted" at bounding box center [1350, 336] width 59 height 15
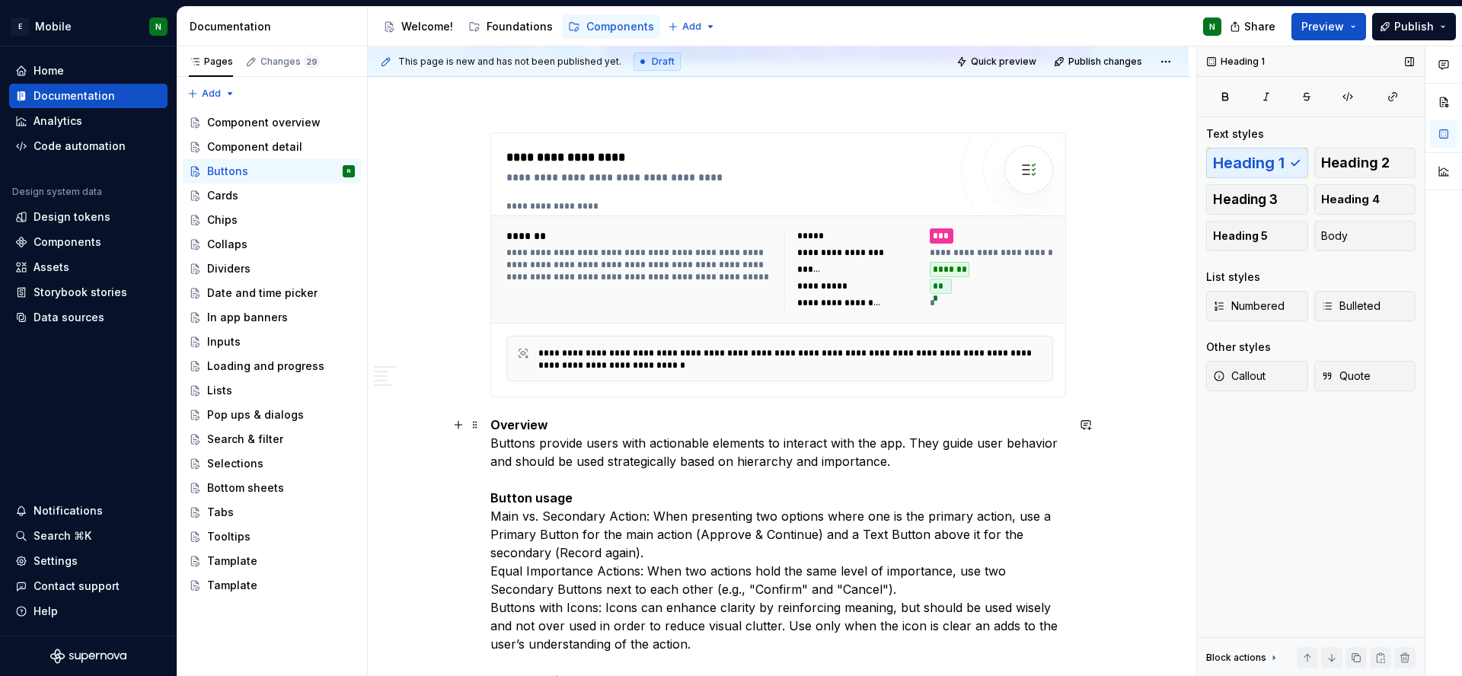
scroll to position [298, 0]
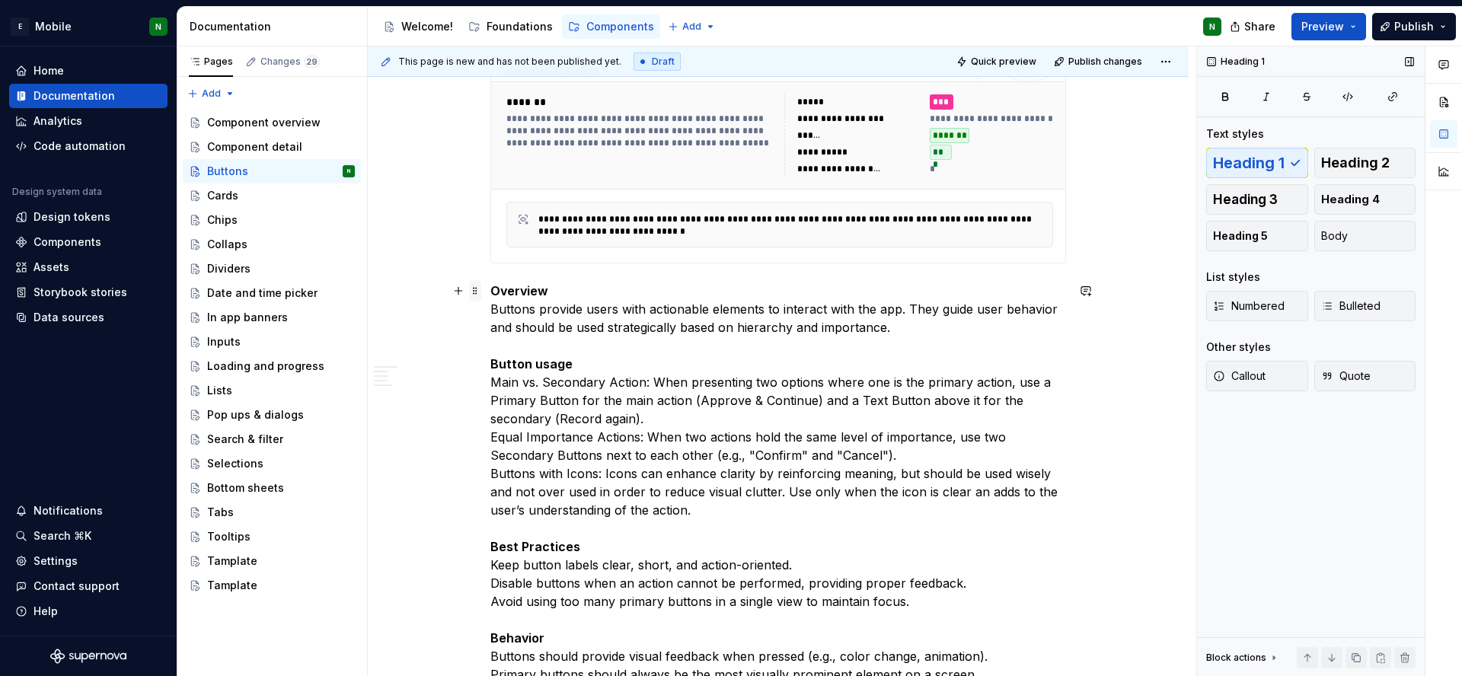
click at [476, 296] on span at bounding box center [475, 290] width 12 height 21
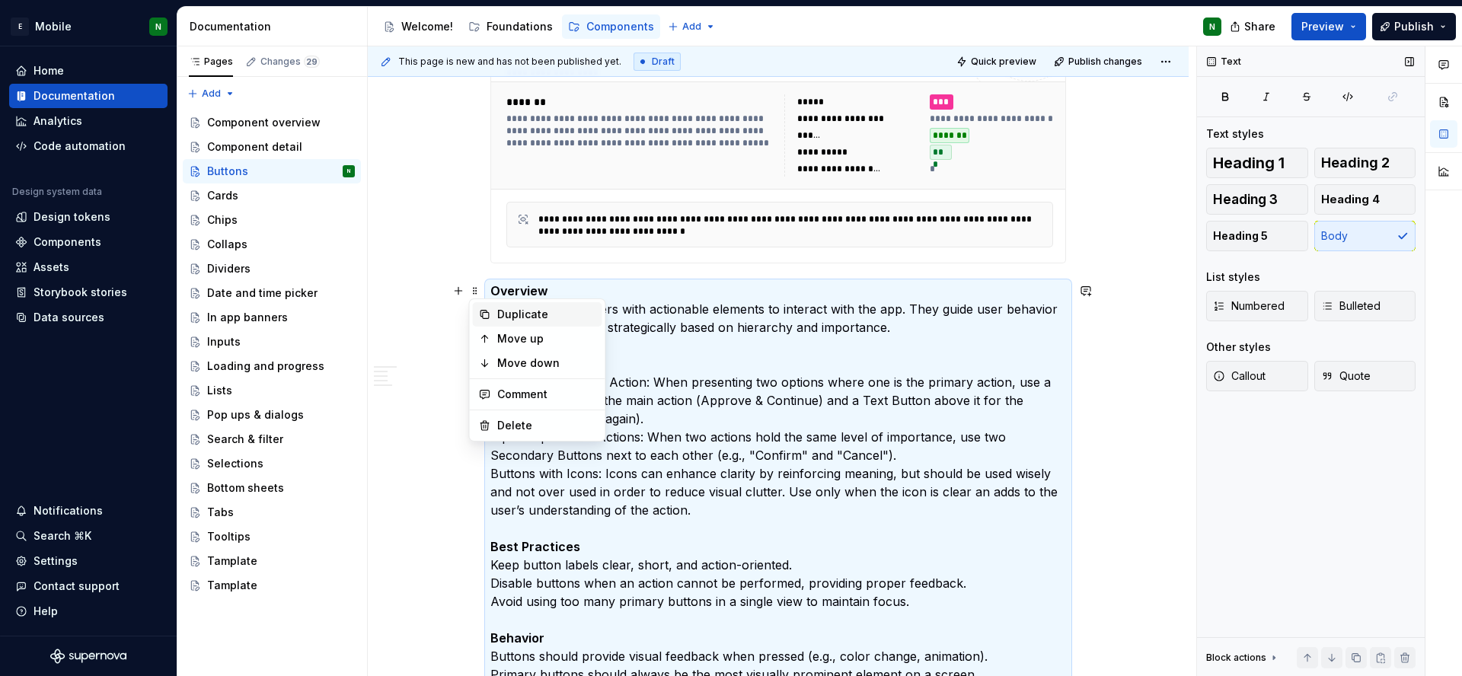
click at [509, 316] on div "Duplicate" at bounding box center [546, 314] width 99 height 15
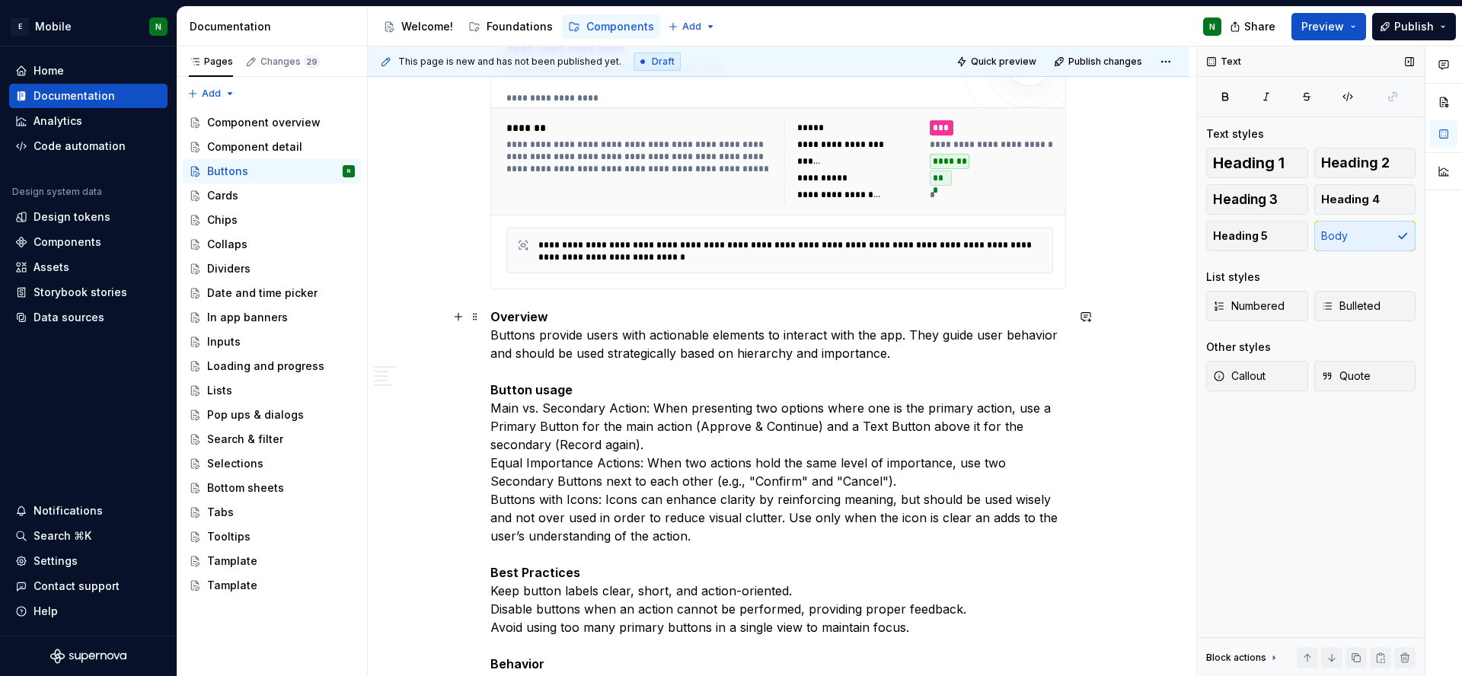
click at [513, 312] on strong "Overview" at bounding box center [519, 316] width 58 height 15
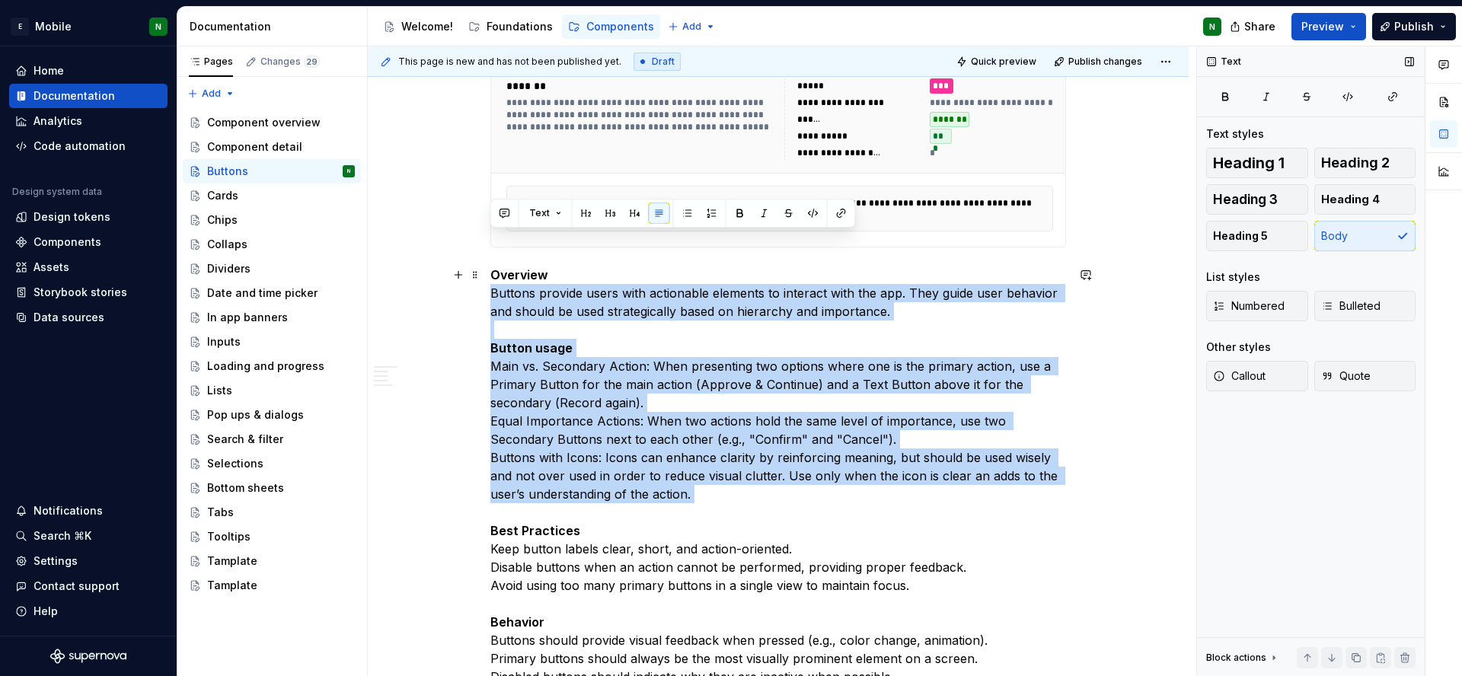
scroll to position [460, 0]
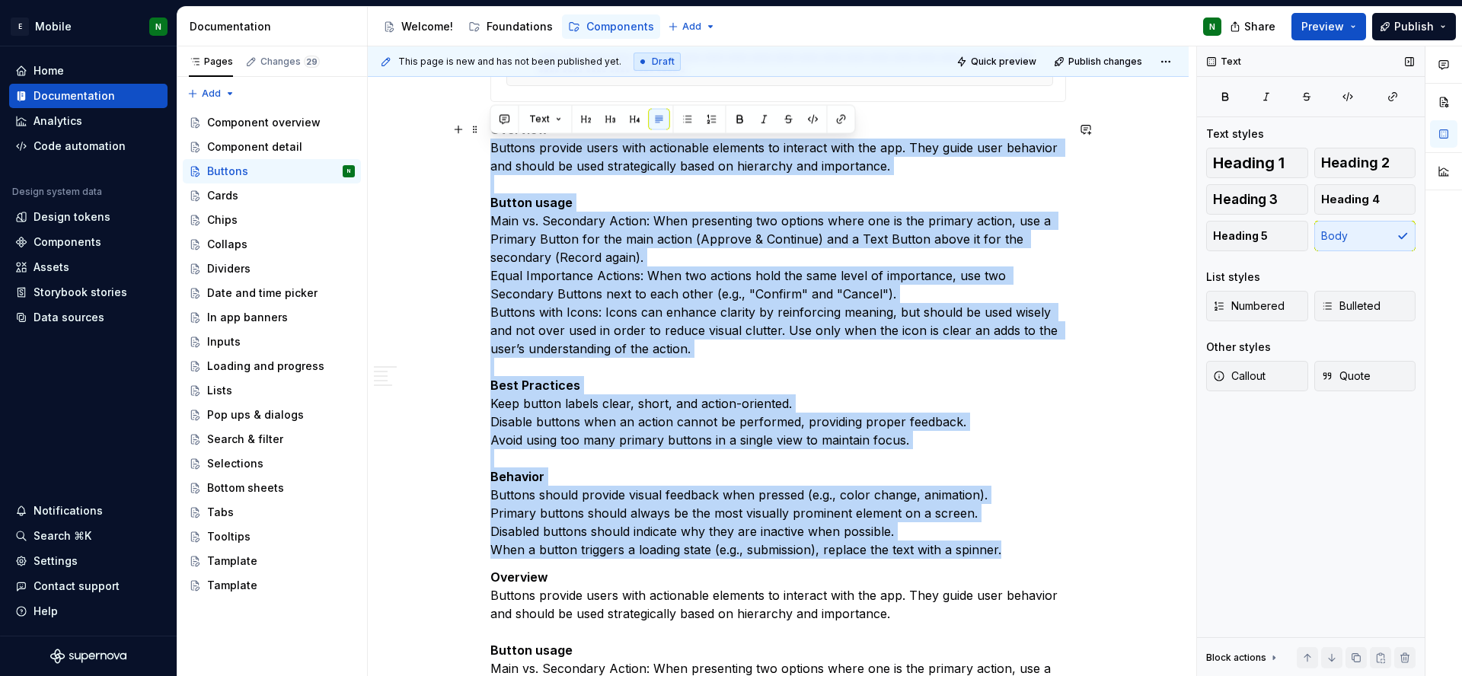
drag, startPoint x: 493, startPoint y: 304, endPoint x: 1053, endPoint y: 552, distance: 612.2
click at [1053, 552] on p "Overview Buttons provide users with actionable elements to interact with the ap…" at bounding box center [778, 339] width 576 height 439
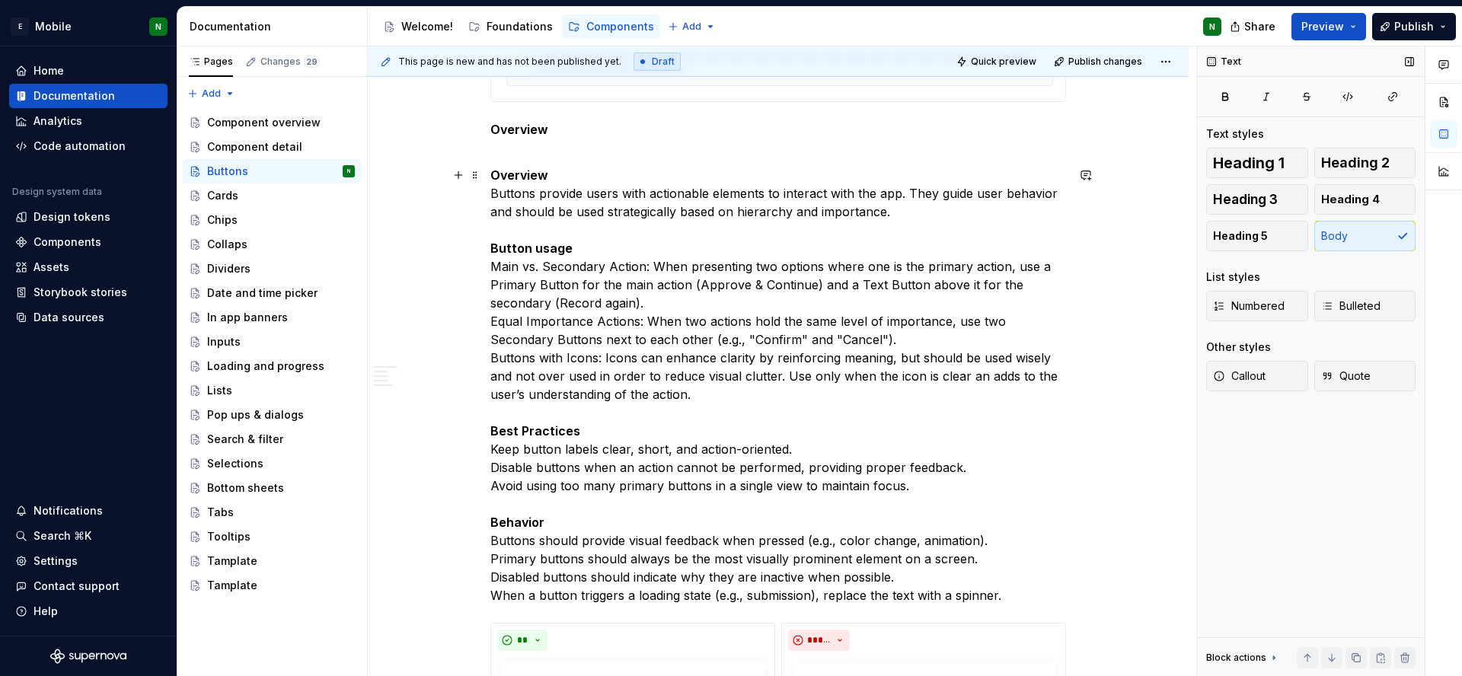
scroll to position [335, 0]
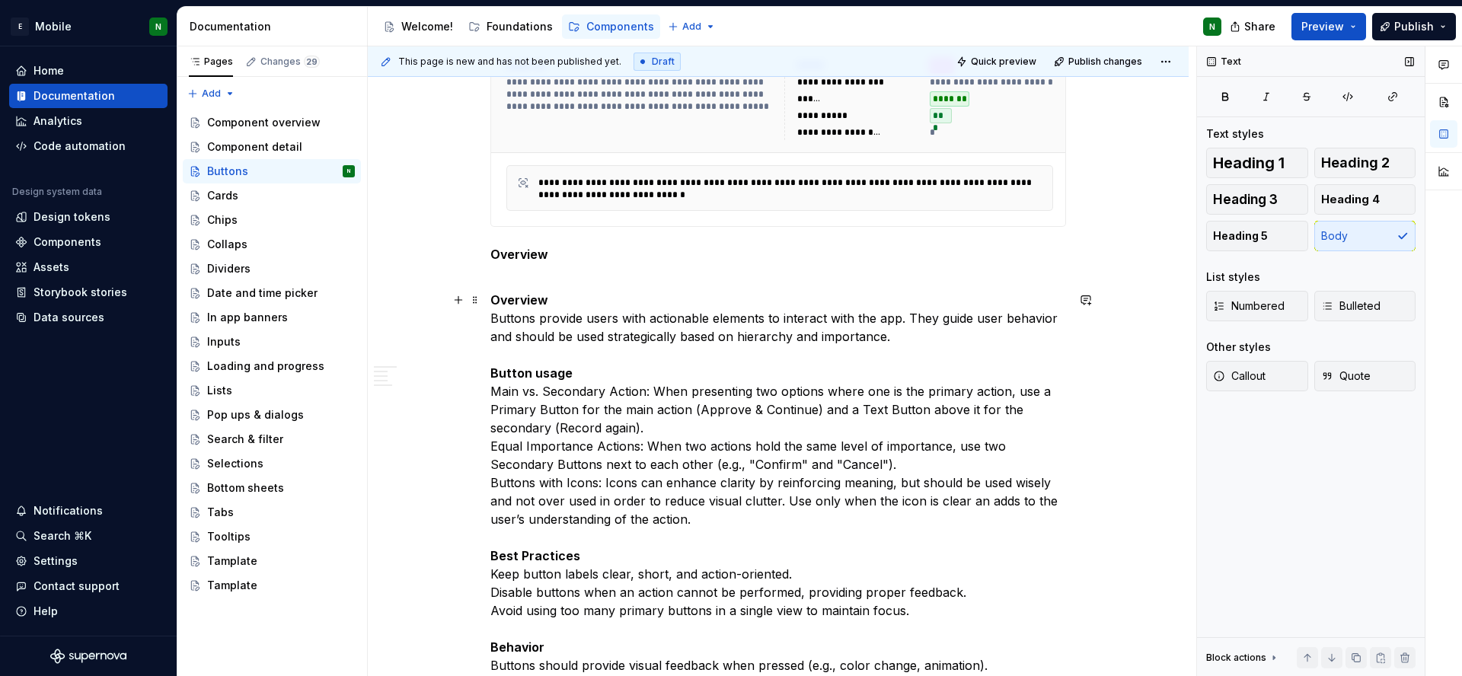
click at [478, 309] on span at bounding box center [475, 299] width 12 height 21
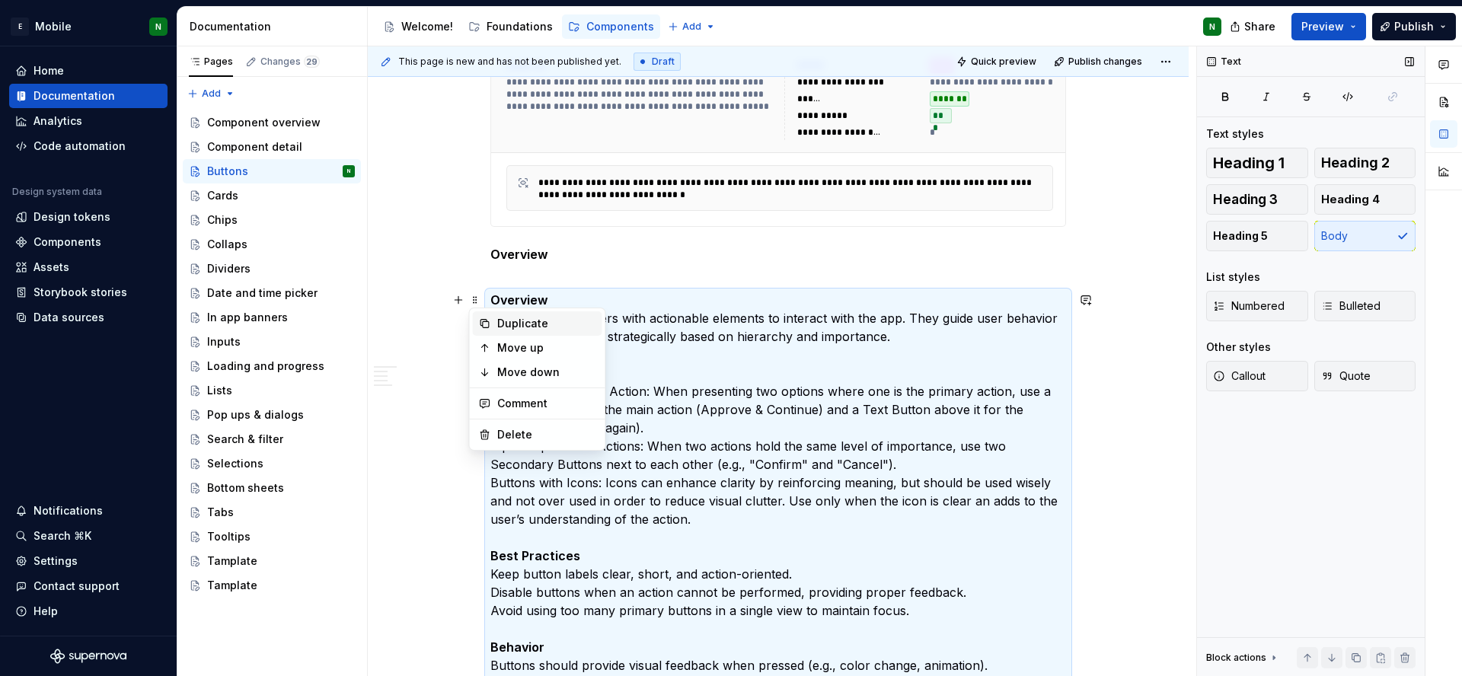
click at [504, 330] on div "Duplicate" at bounding box center [546, 323] width 99 height 15
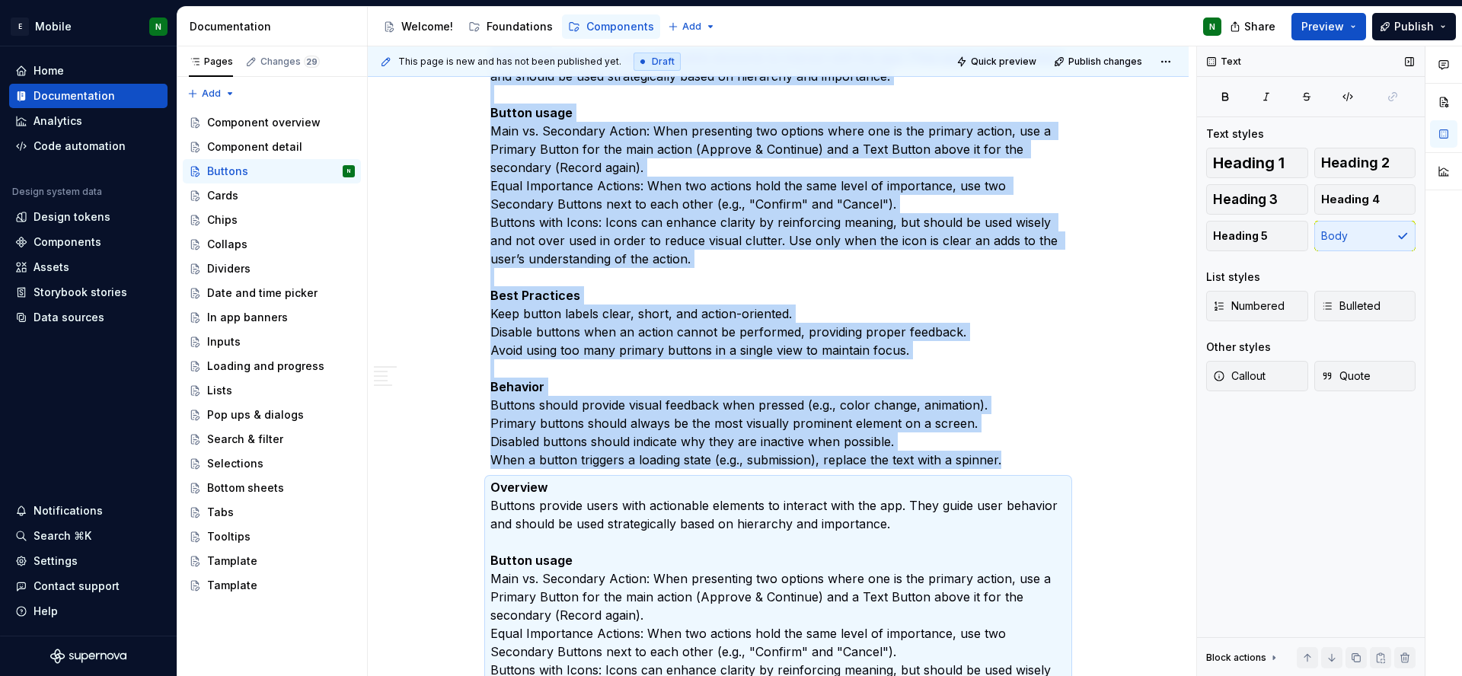
scroll to position [305, 0]
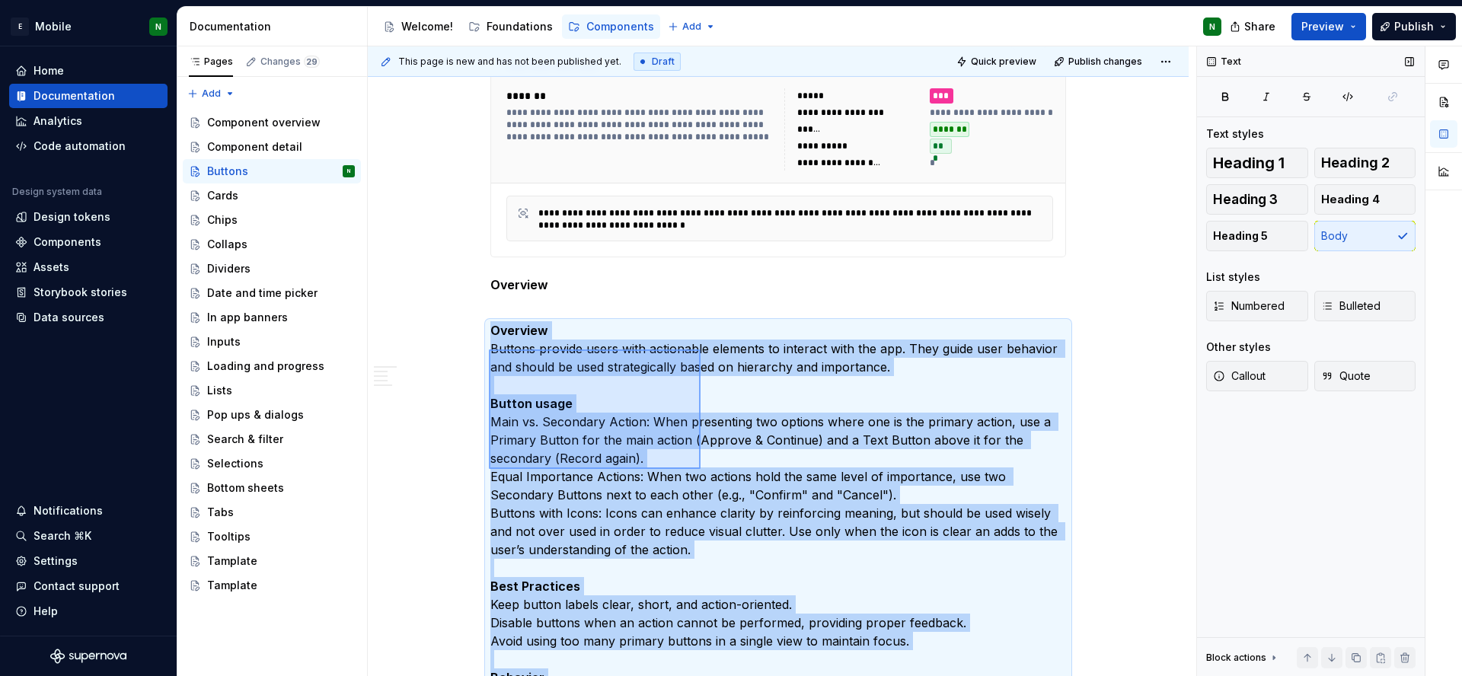
drag, startPoint x: 489, startPoint y: 349, endPoint x: 700, endPoint y: 469, distance: 243.1
click at [700, 469] on div "**********" at bounding box center [782, 361] width 828 height 630
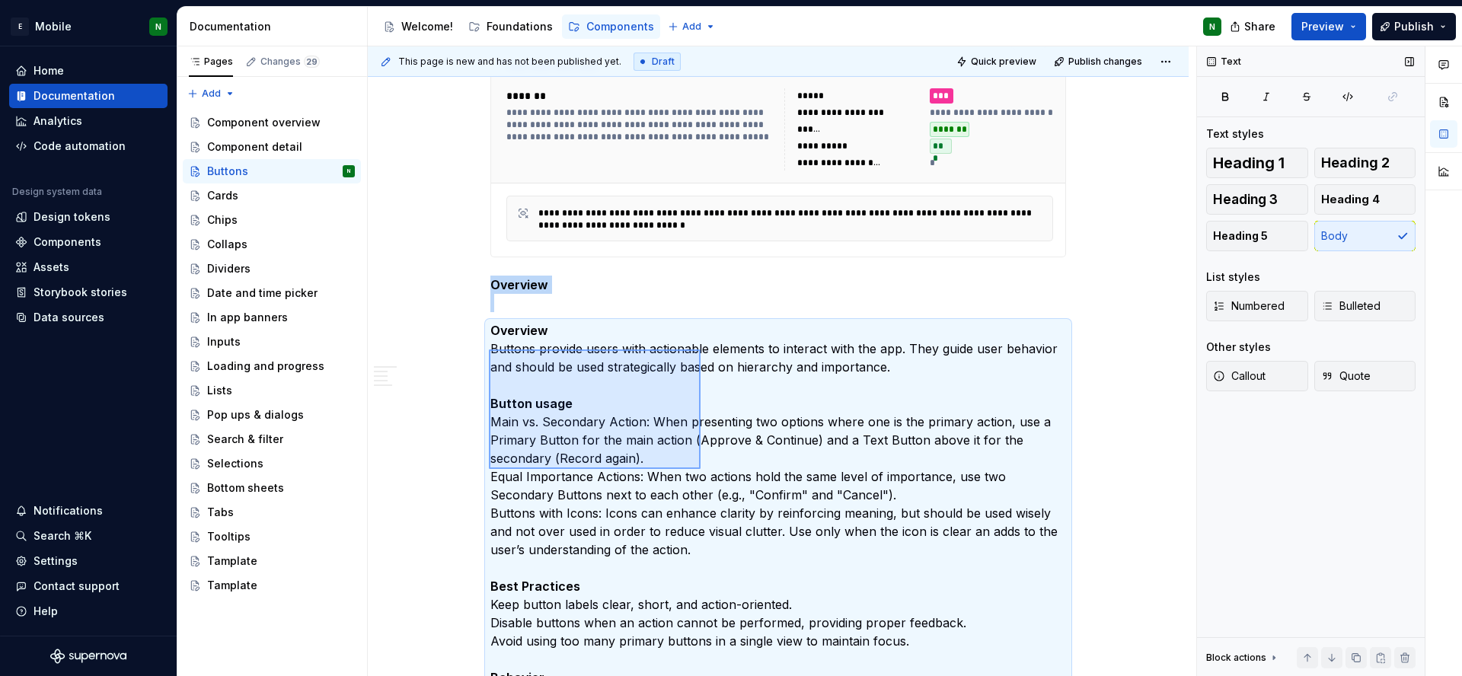
scroll to position [388, 0]
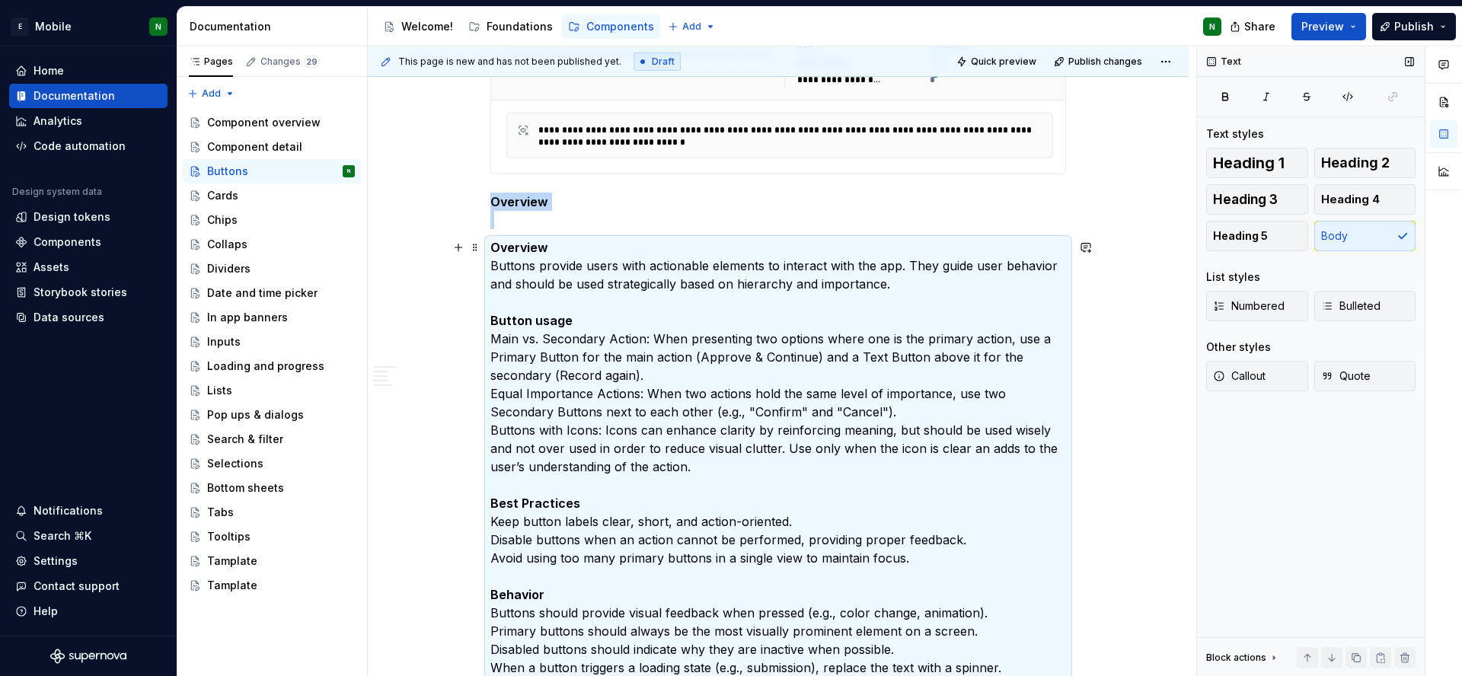
click at [701, 467] on p "Overview Buttons provide users with actionable elements to interact with the ap…" at bounding box center [778, 457] width 576 height 439
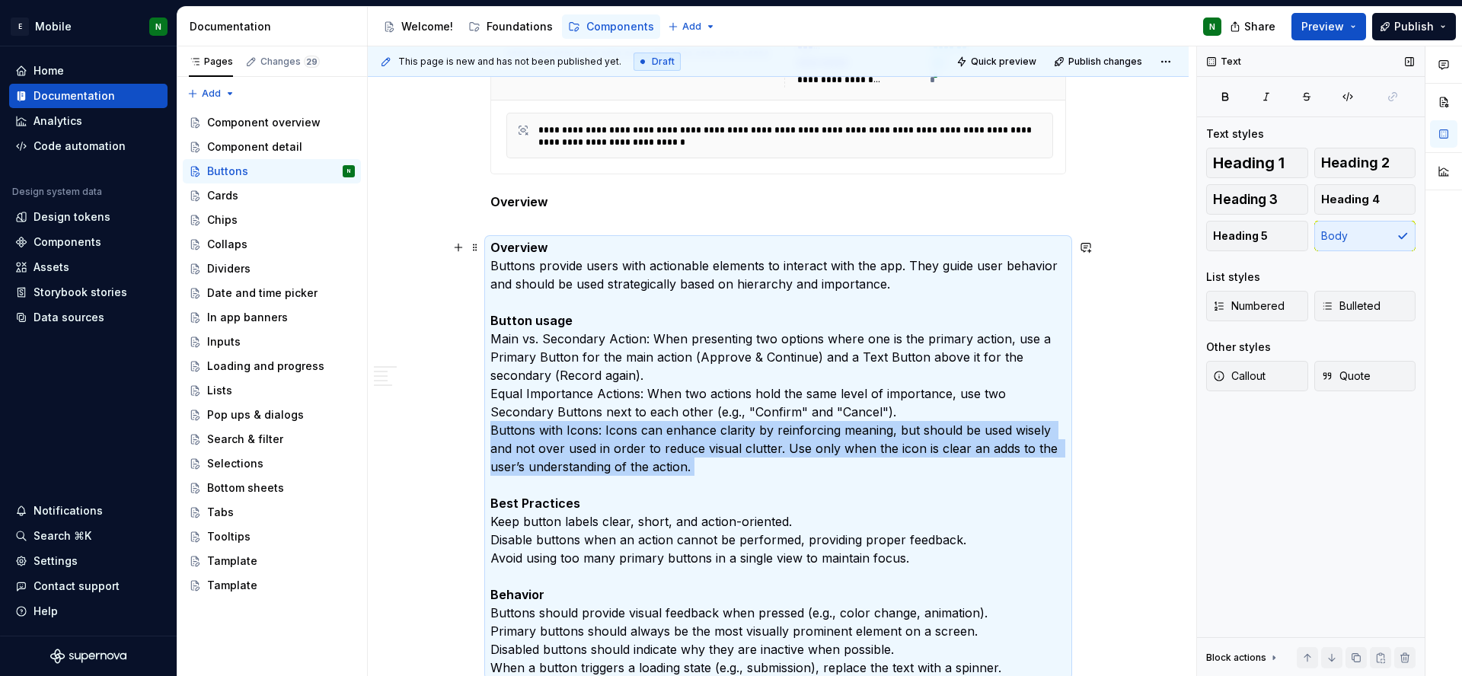
click at [701, 467] on p "Overview Buttons provide users with actionable elements to interact with the ap…" at bounding box center [778, 457] width 576 height 439
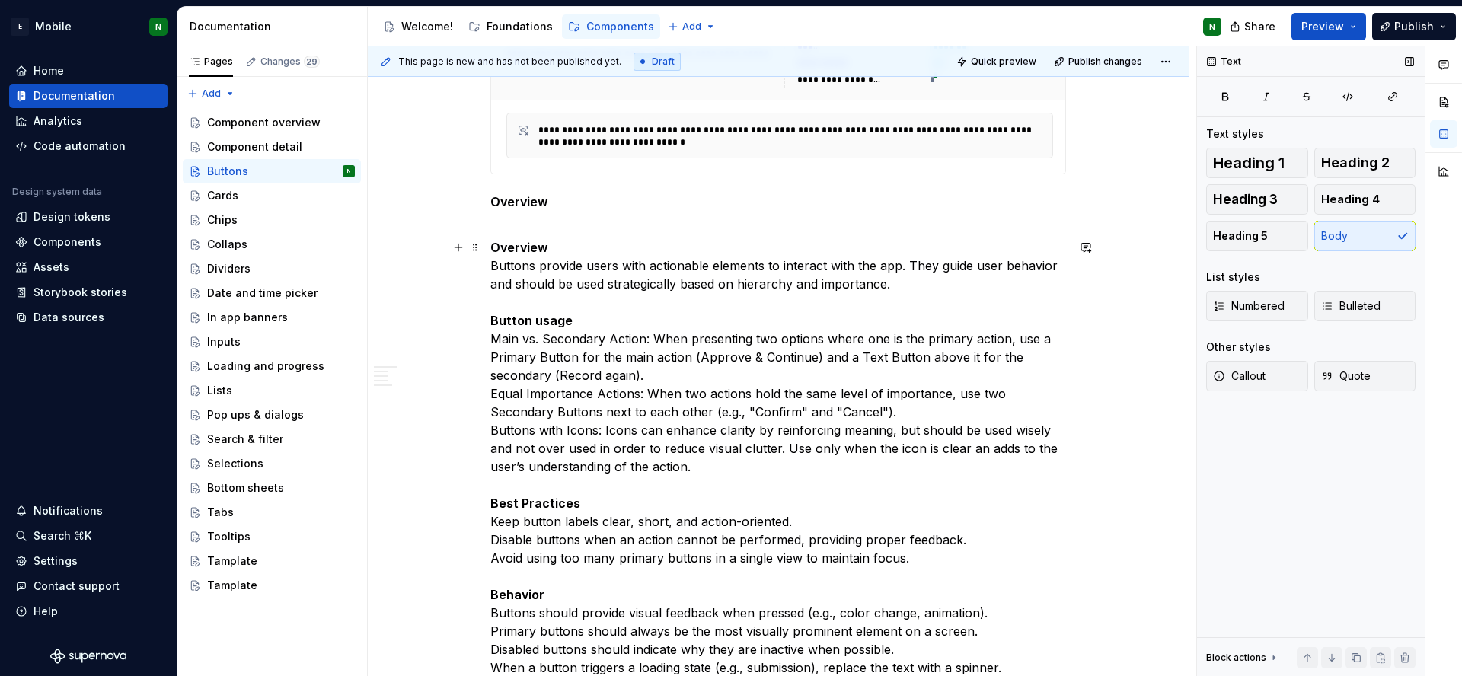
click at [506, 279] on p "Overview Buttons provide users with actionable elements to interact with the ap…" at bounding box center [778, 457] width 576 height 439
click at [499, 244] on strong "Overview" at bounding box center [519, 247] width 58 height 15
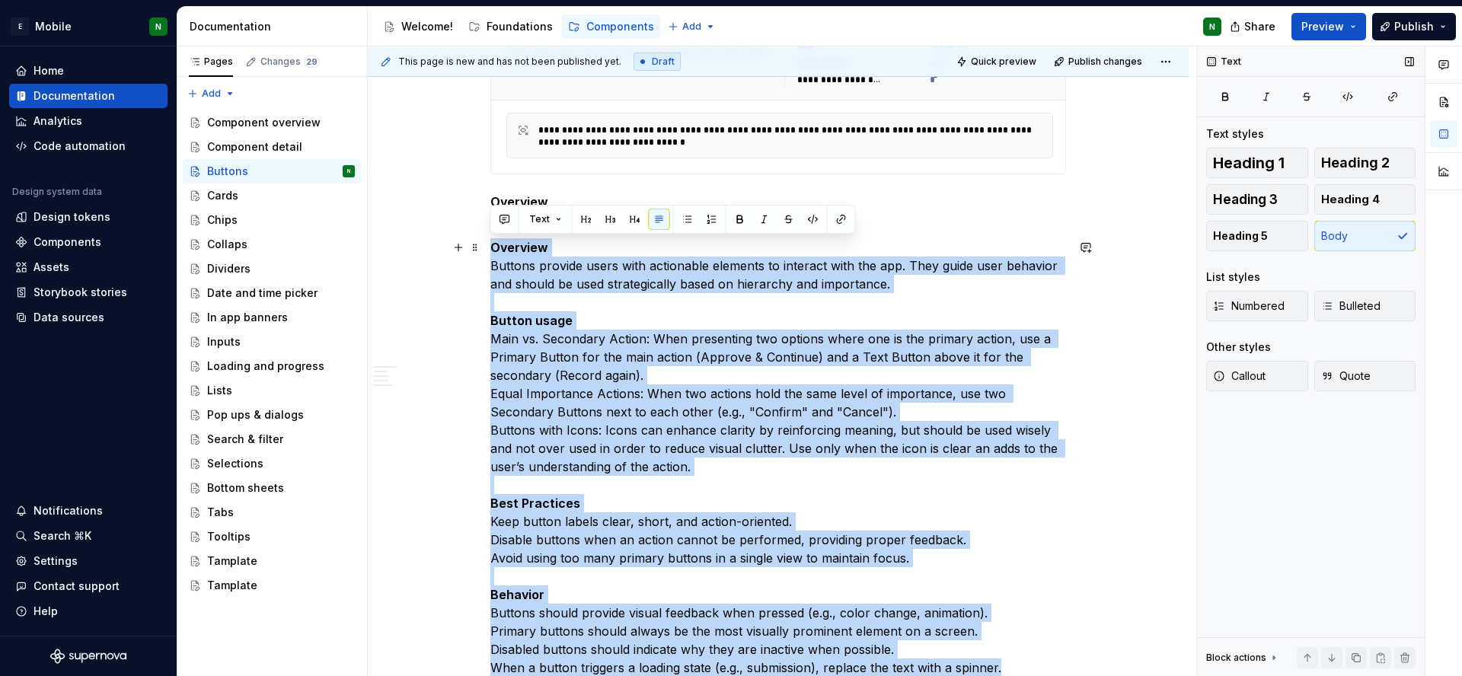
click at [499, 244] on strong "Overview" at bounding box center [519, 247] width 58 height 15
click at [499, 246] on strong "Overview" at bounding box center [519, 247] width 58 height 15
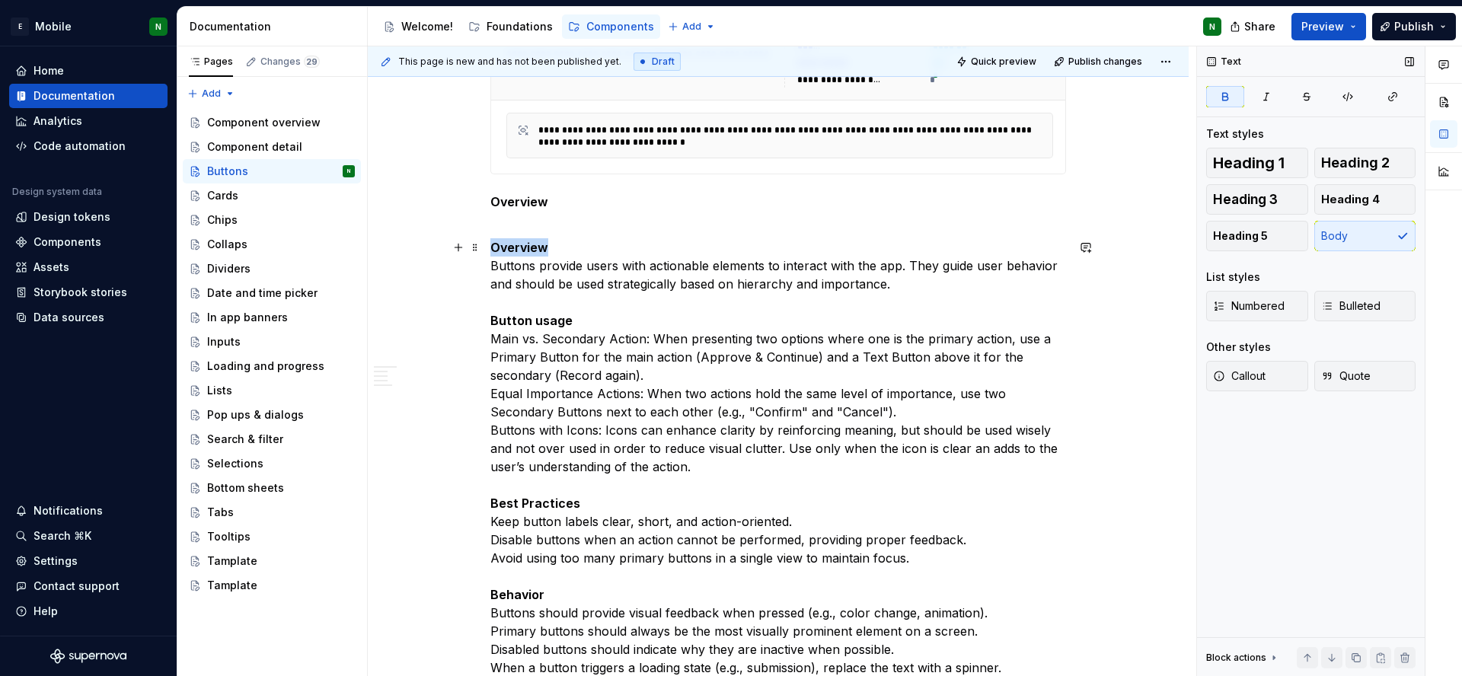
click at [499, 246] on strong "Overview" at bounding box center [519, 247] width 58 height 15
click at [492, 270] on p "Buttons provide users with actionable elements to interact with the app. They g…" at bounding box center [778, 457] width 576 height 439
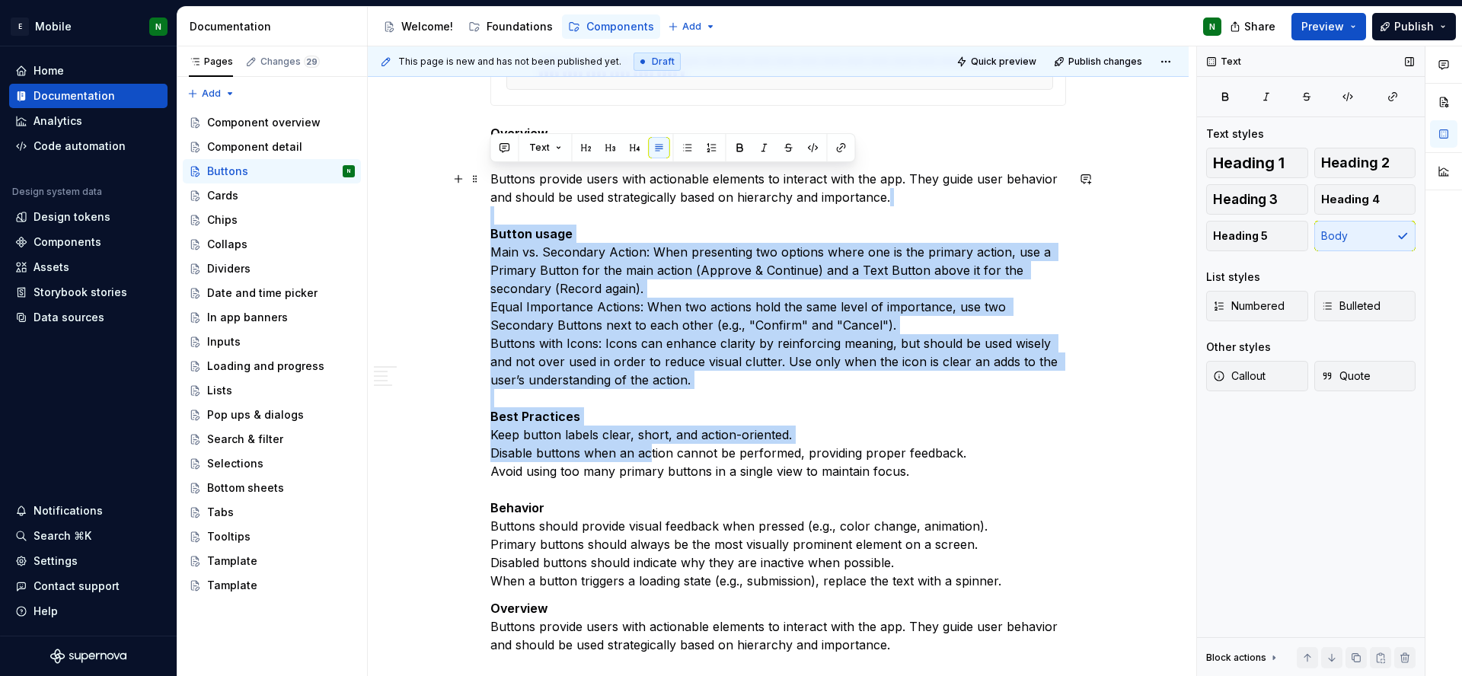
scroll to position [499, 0]
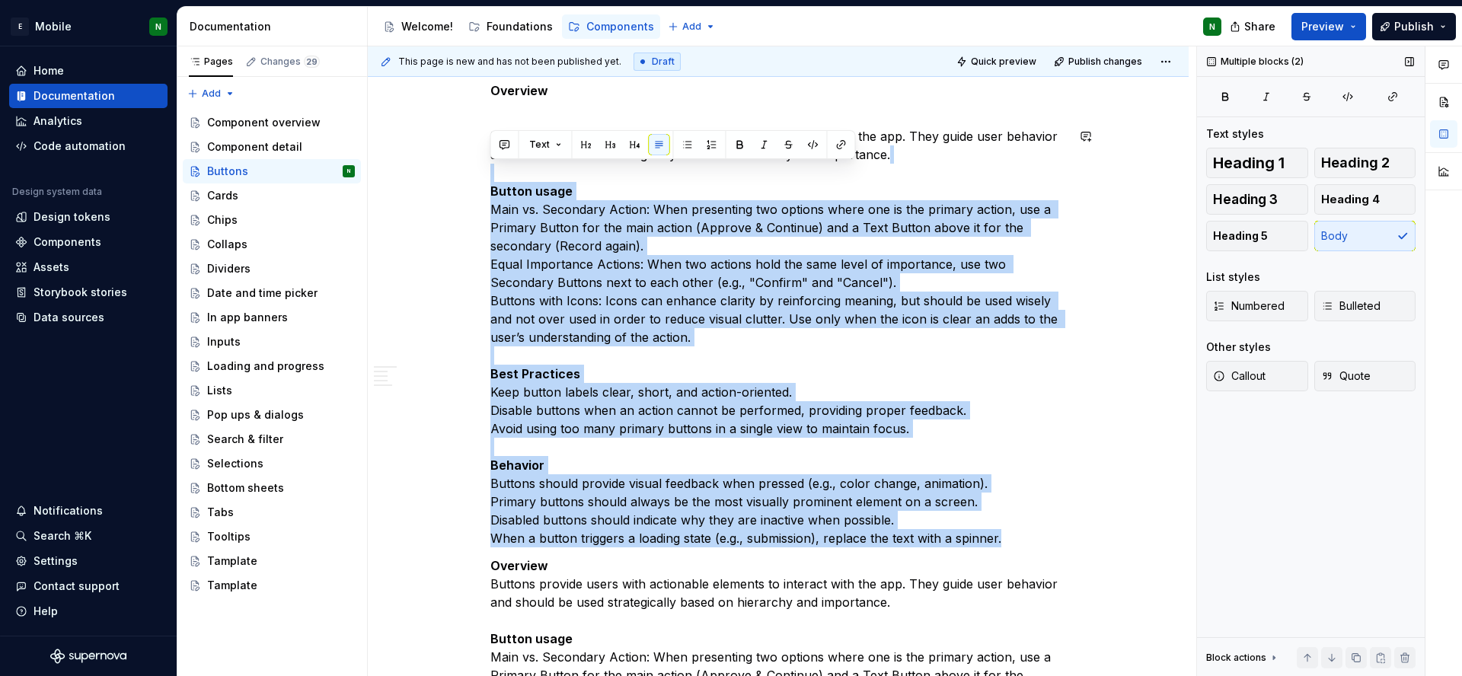
drag, startPoint x: 493, startPoint y: 286, endPoint x: 1013, endPoint y: 556, distance: 586.1
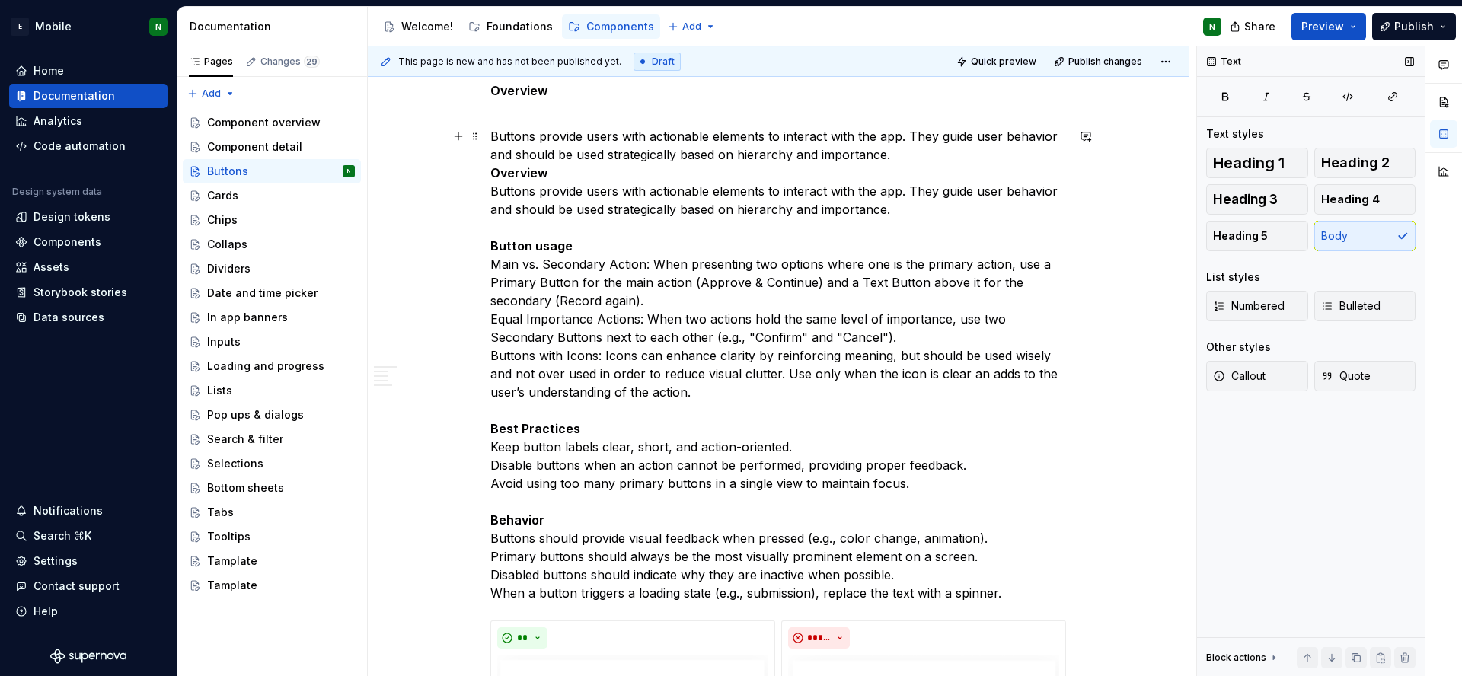
scroll to position [362, 0]
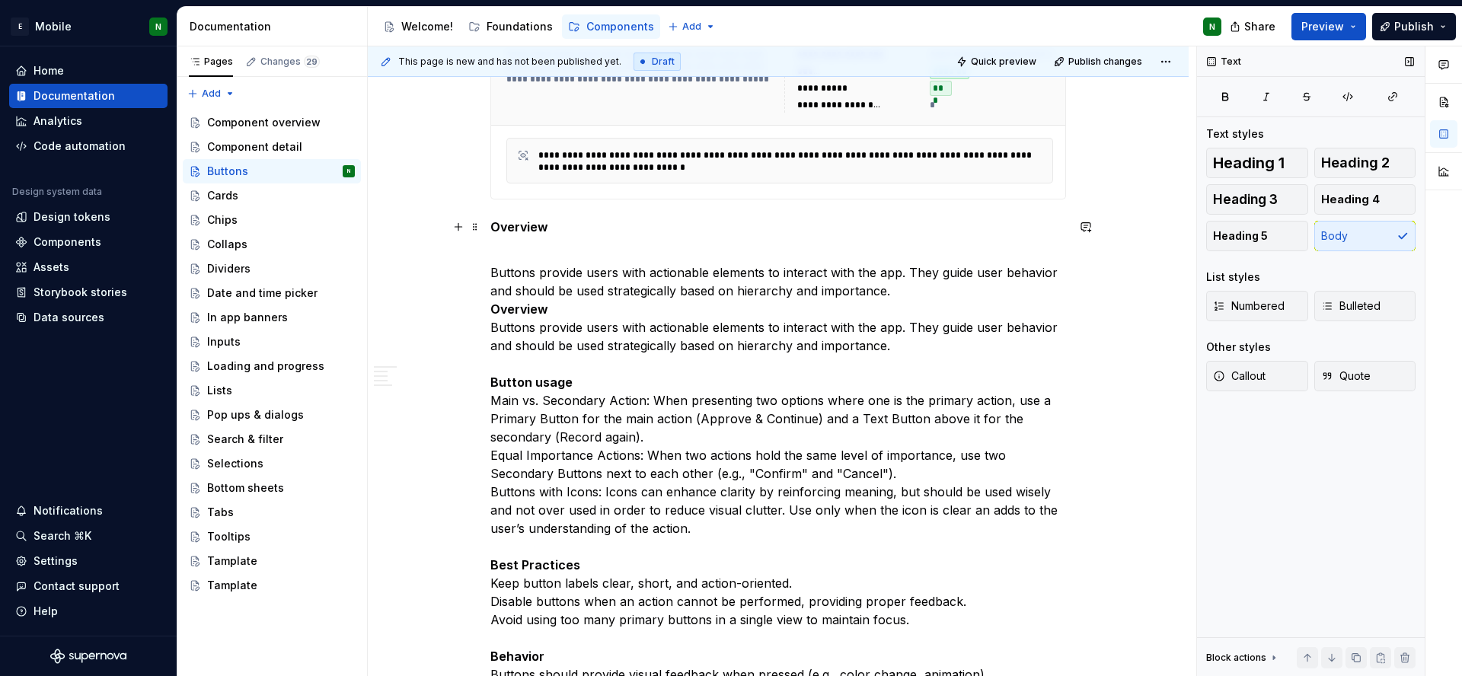
click at [494, 248] on p "Overview" at bounding box center [778, 236] width 576 height 37
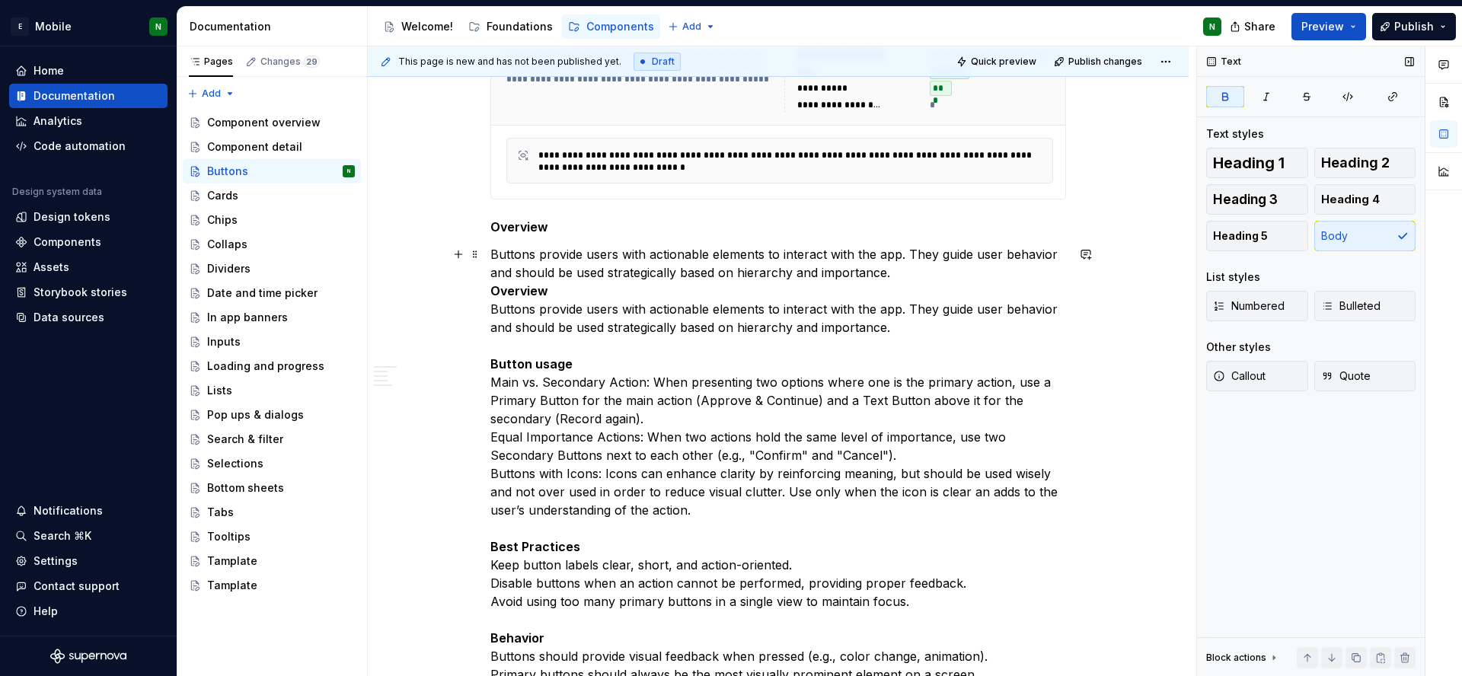
click at [583, 247] on p "Buttons provide users with actionable elements to interact with the app. They g…" at bounding box center [778, 482] width 576 height 475
click at [585, 288] on p "Buttons provide users with actionable elements to interact with the app. They g…" at bounding box center [778, 482] width 576 height 475
click at [548, 318] on p "Buttons provide users with actionable elements to interact with the app. They g…" at bounding box center [778, 482] width 576 height 475
click at [540, 388] on p "Buttons provide users with actionable elements to interact with the app. They g…" at bounding box center [778, 482] width 576 height 475
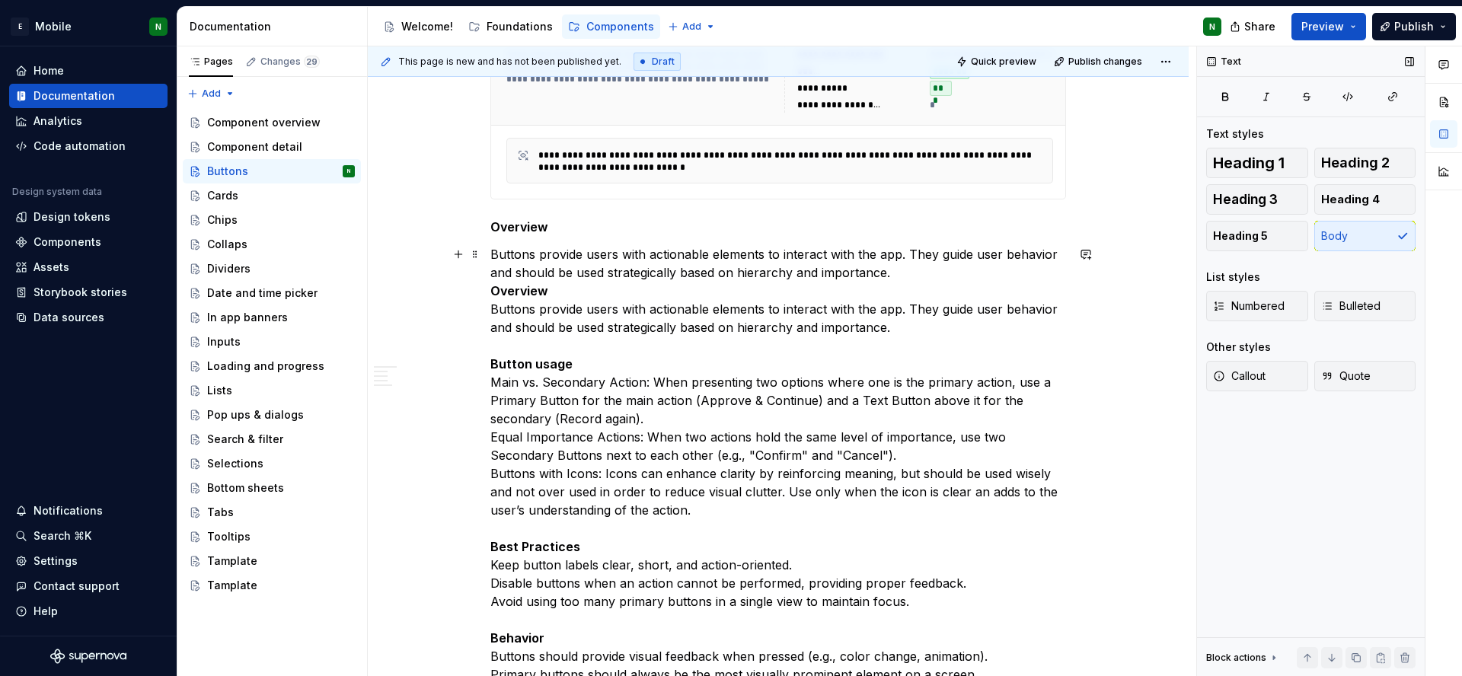
click at [536, 392] on p "Buttons provide users with actionable elements to interact with the app. They g…" at bounding box center [778, 482] width 576 height 475
click at [495, 494] on p "Buttons provide users with actionable elements to interact with the app. They g…" at bounding box center [778, 482] width 576 height 475
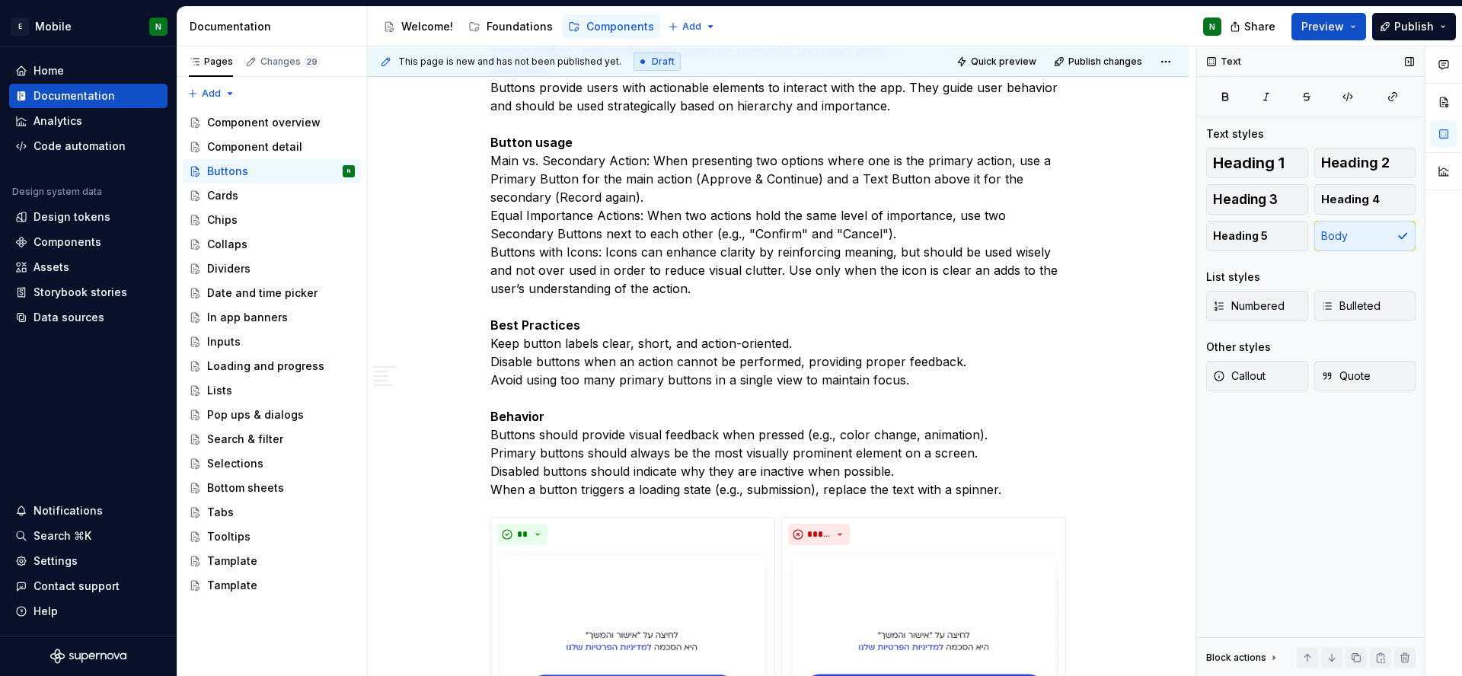
scroll to position [454, 0]
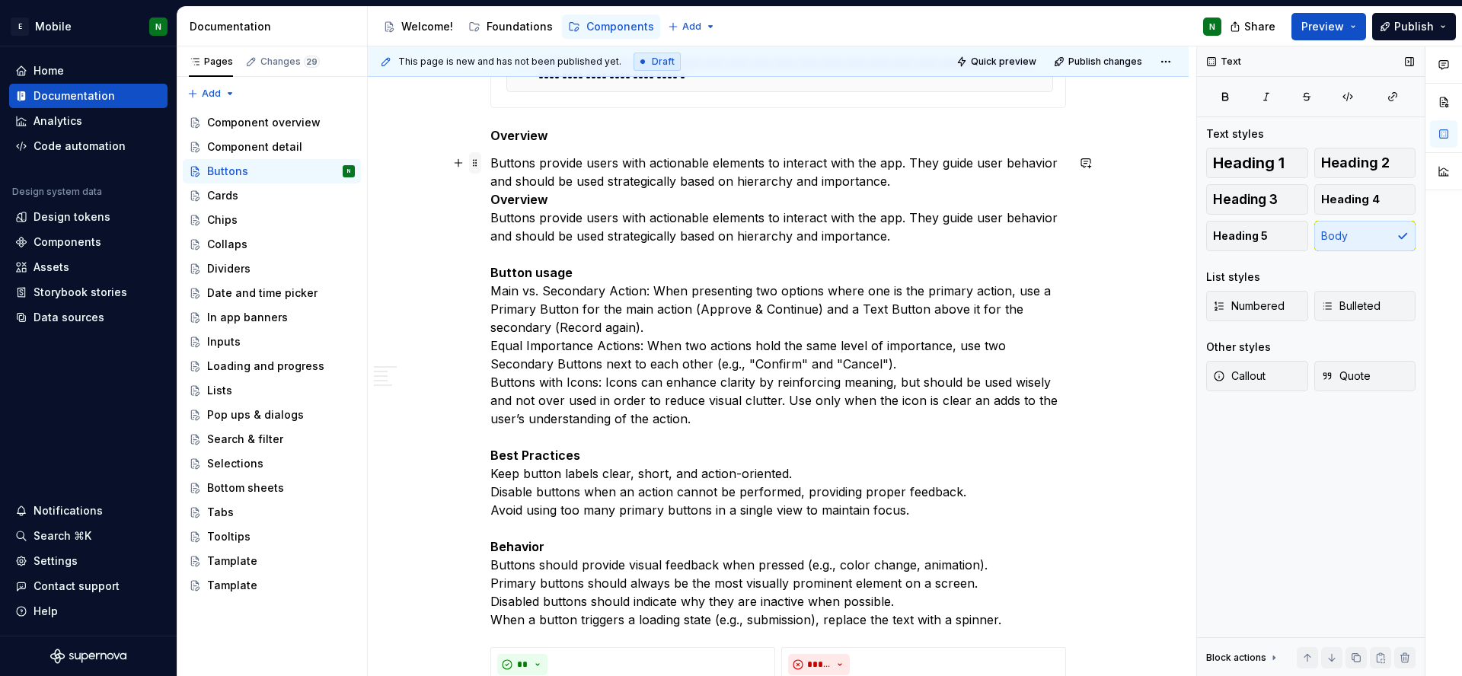
click at [477, 163] on span at bounding box center [475, 162] width 12 height 21
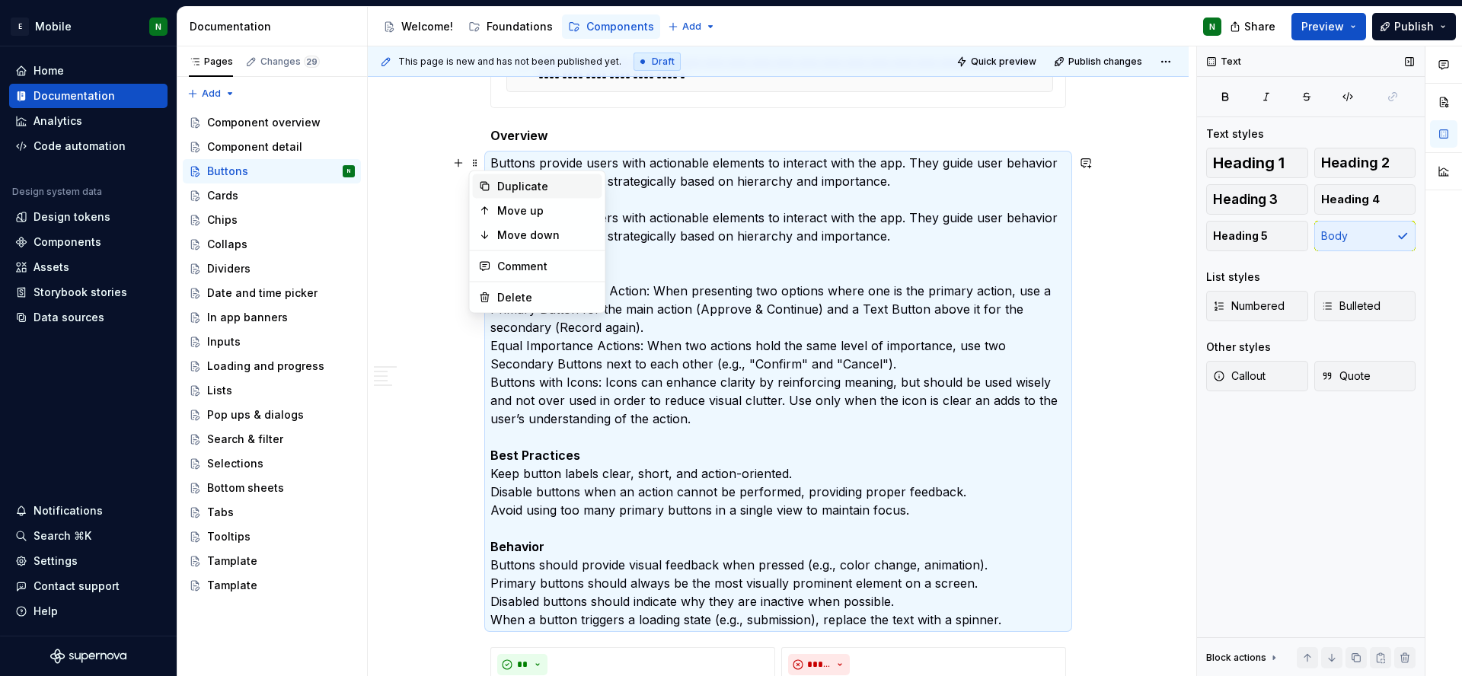
click at [502, 186] on div "Duplicate" at bounding box center [546, 186] width 99 height 15
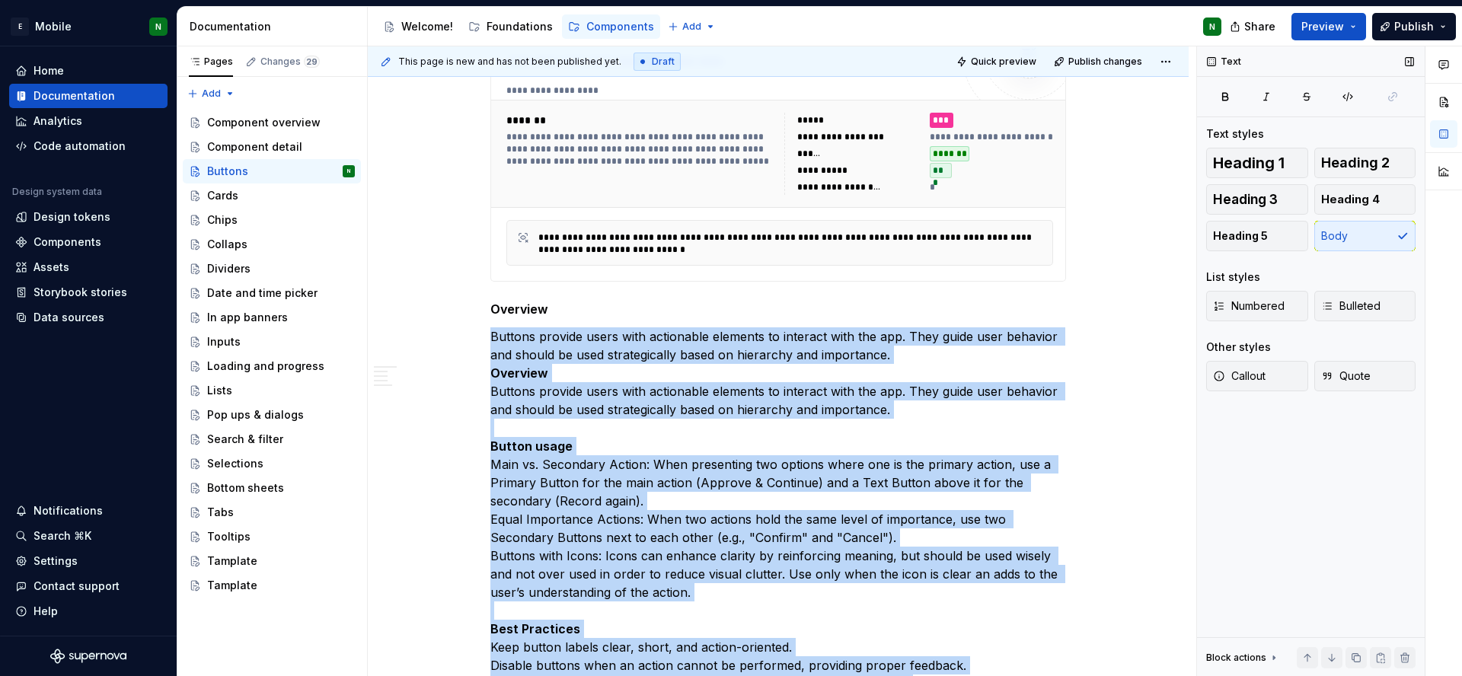
scroll to position [404, 0]
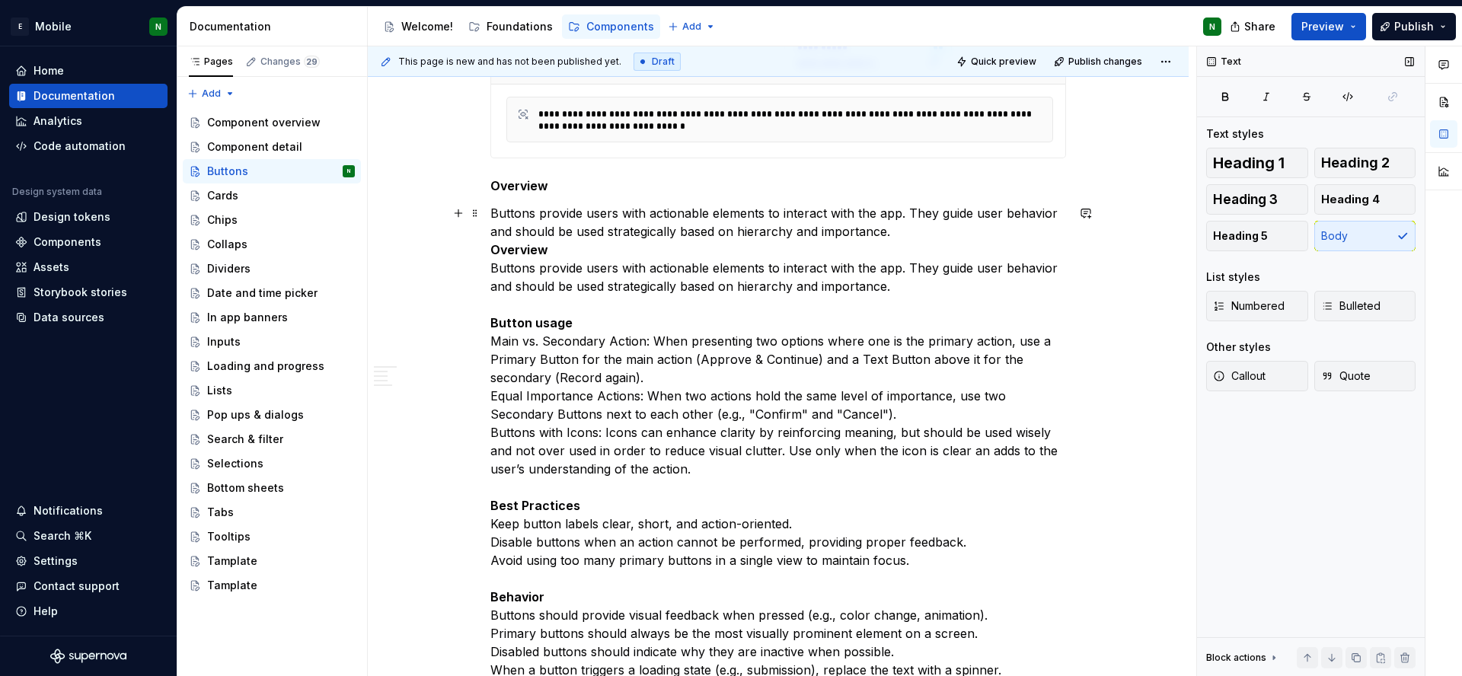
click at [500, 260] on p "Buttons provide users with actionable elements to interact with the app. They g…" at bounding box center [778, 441] width 576 height 475
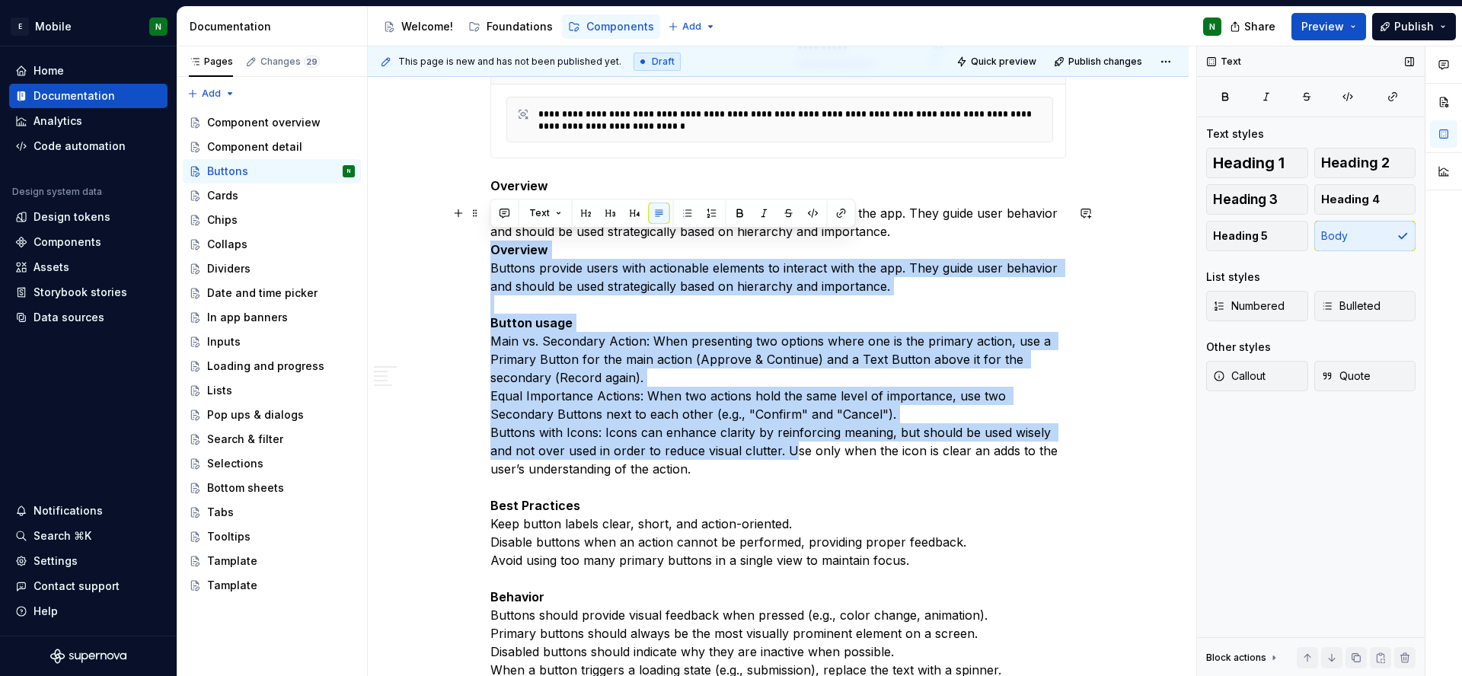
scroll to position [519, 0]
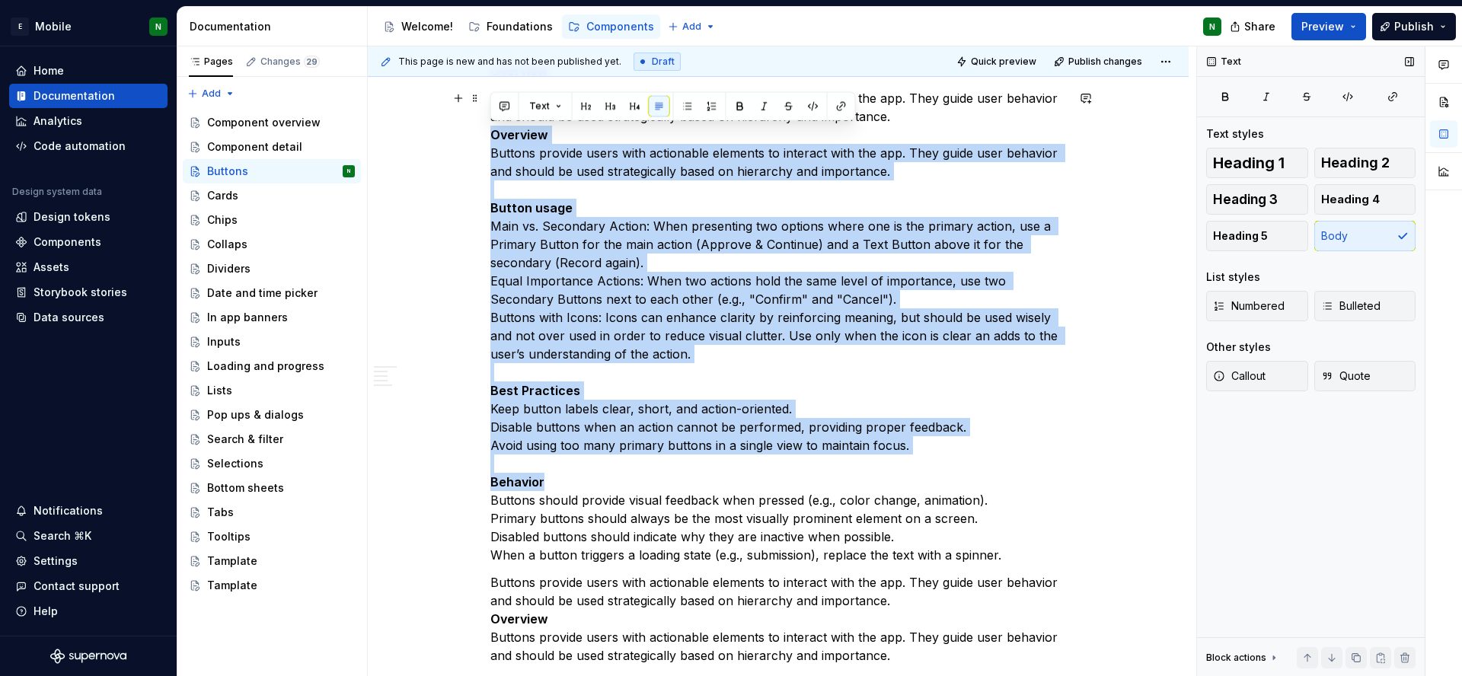
drag, startPoint x: 493, startPoint y: 248, endPoint x: 1035, endPoint y: 479, distance: 589.2
click at [1035, 479] on p "Buttons provide users with actionable elements to interact with the app. They g…" at bounding box center [778, 326] width 576 height 475
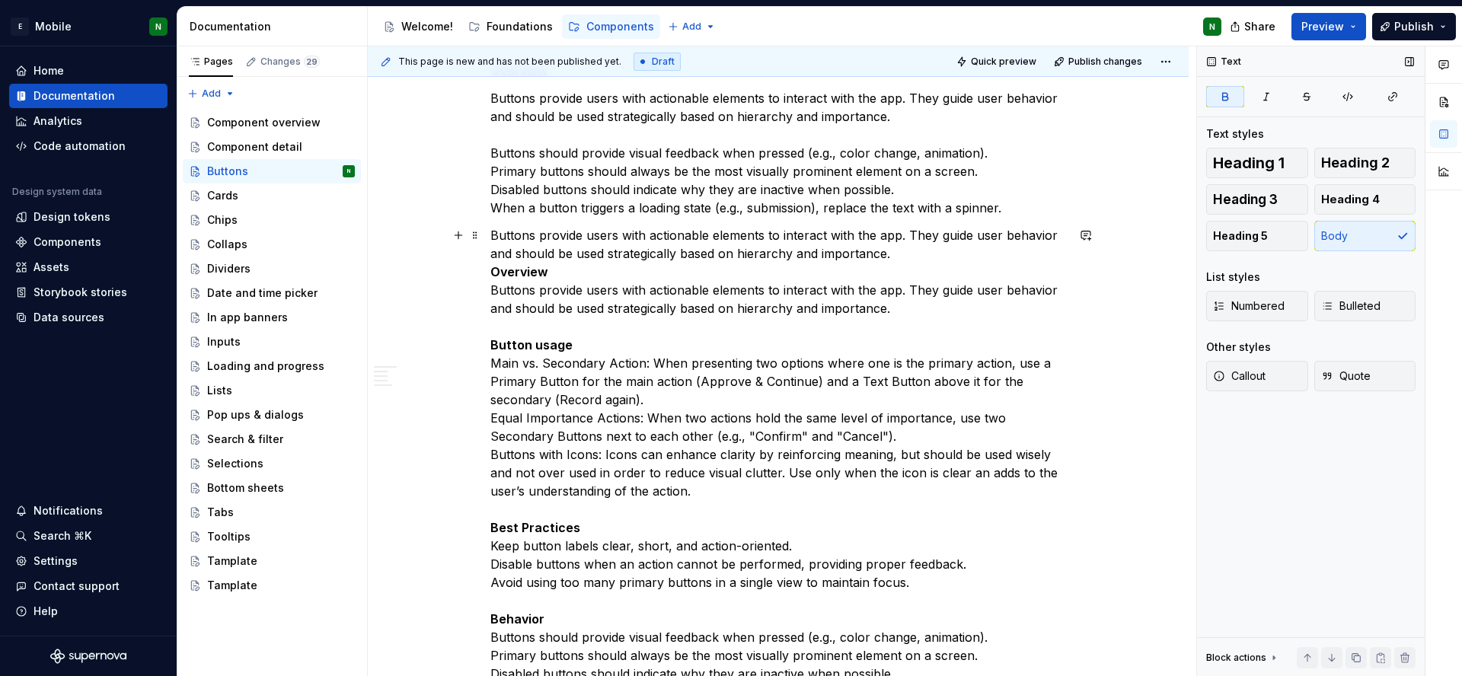
scroll to position [225, 0]
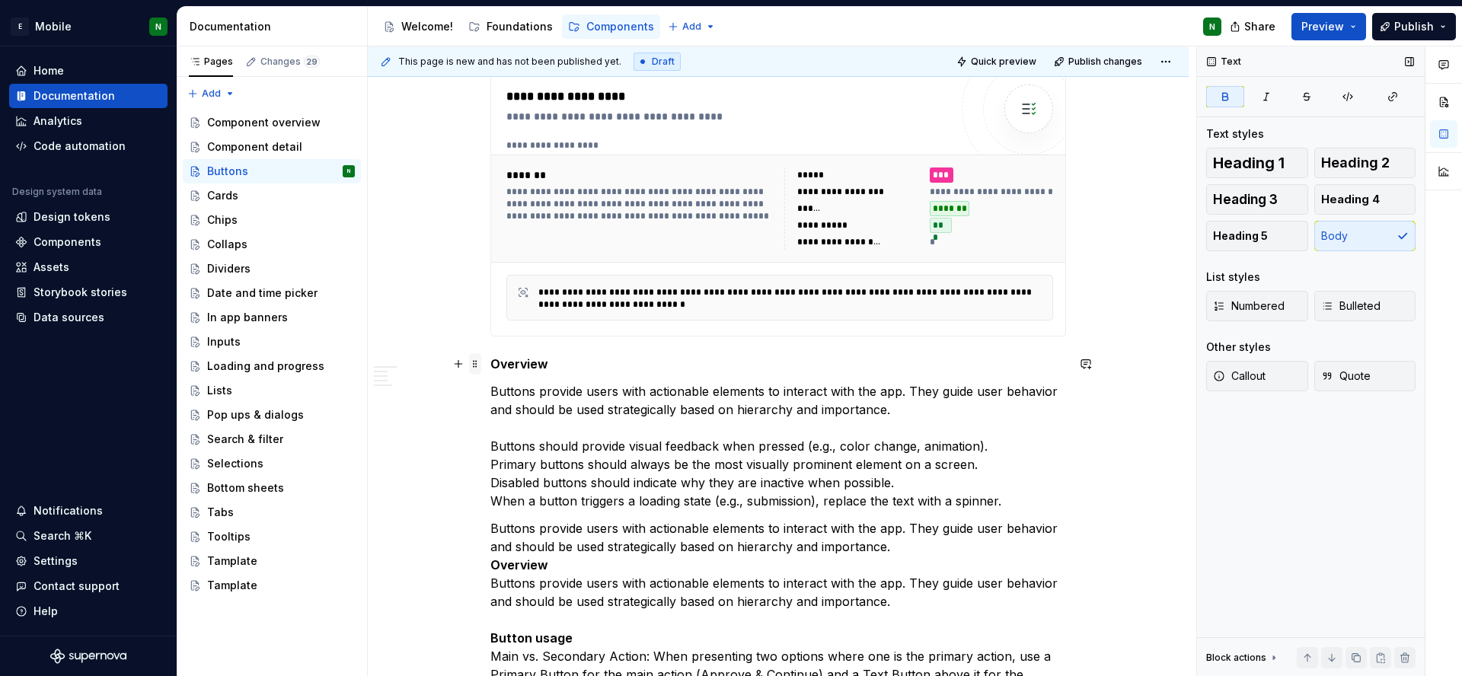
click at [474, 365] on span at bounding box center [475, 363] width 12 height 21
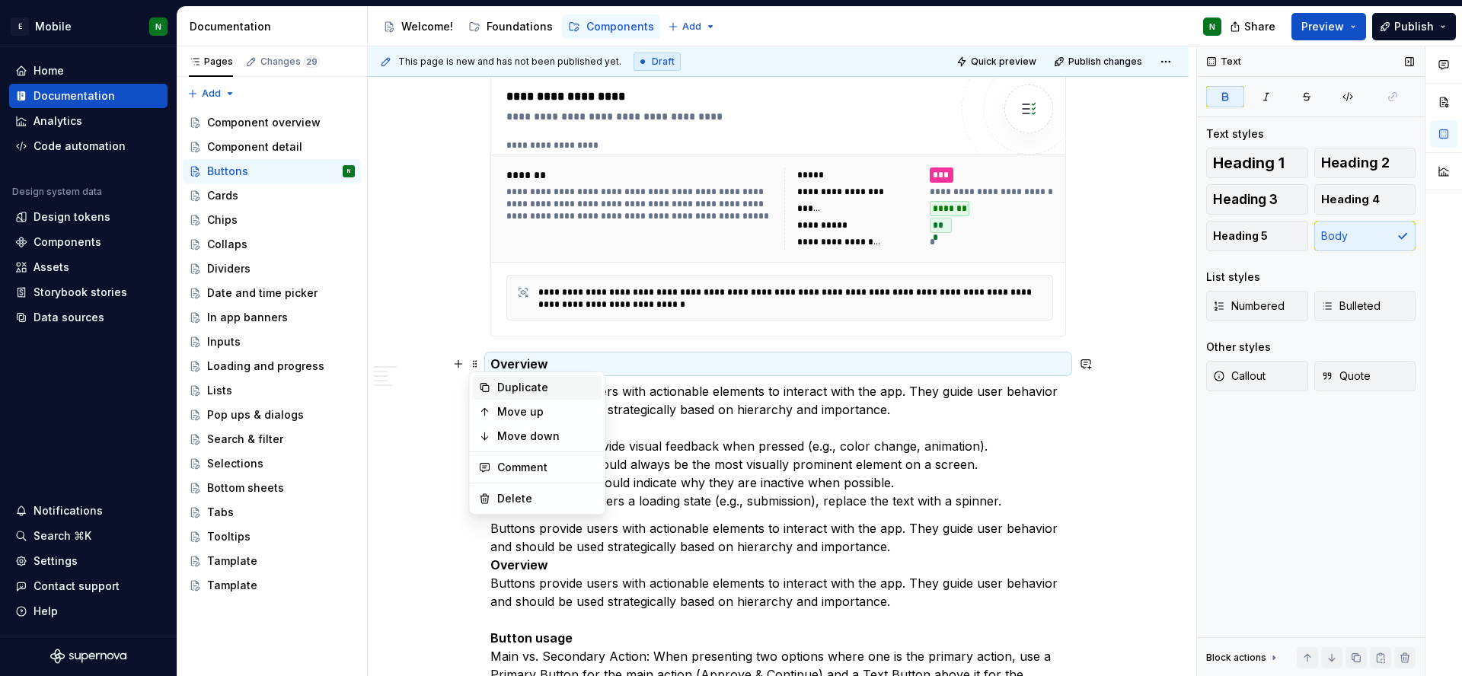
click at [493, 387] on div "Duplicate" at bounding box center [537, 387] width 129 height 24
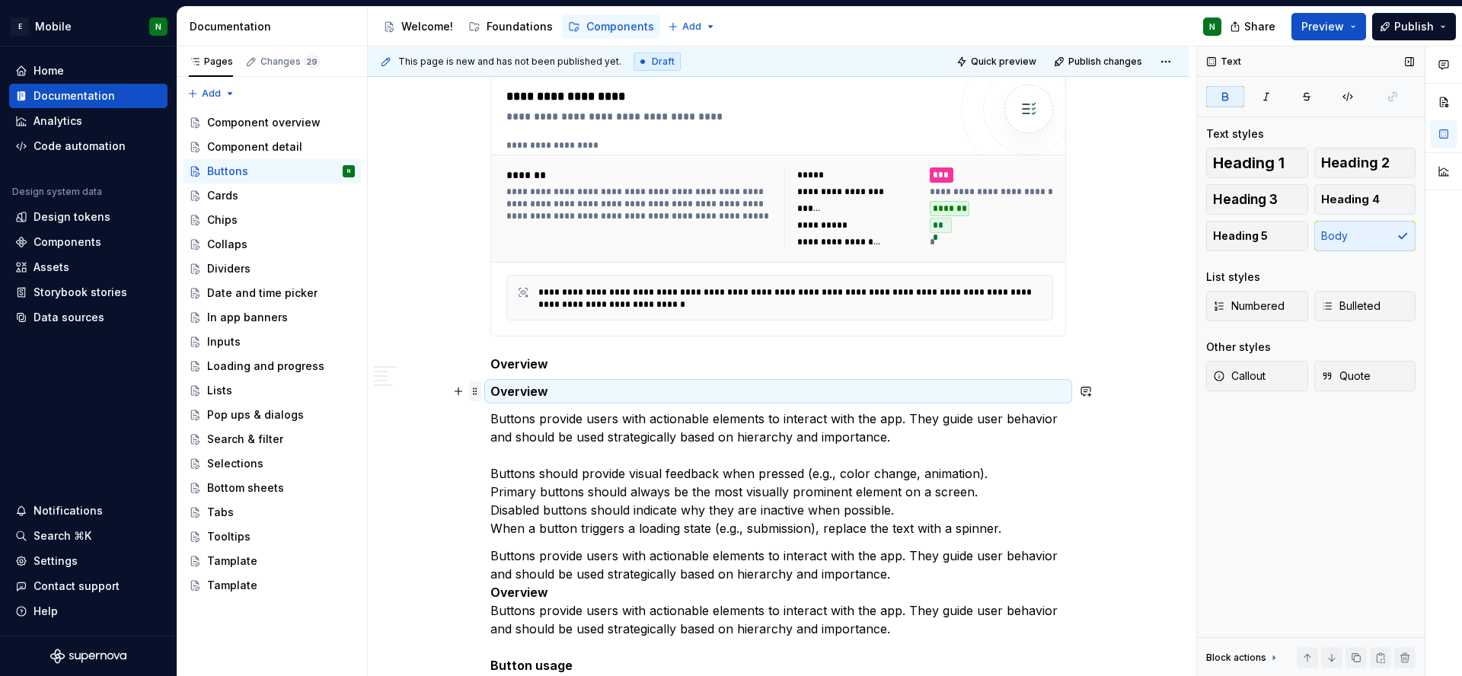
click at [473, 389] on span at bounding box center [475, 391] width 12 height 21
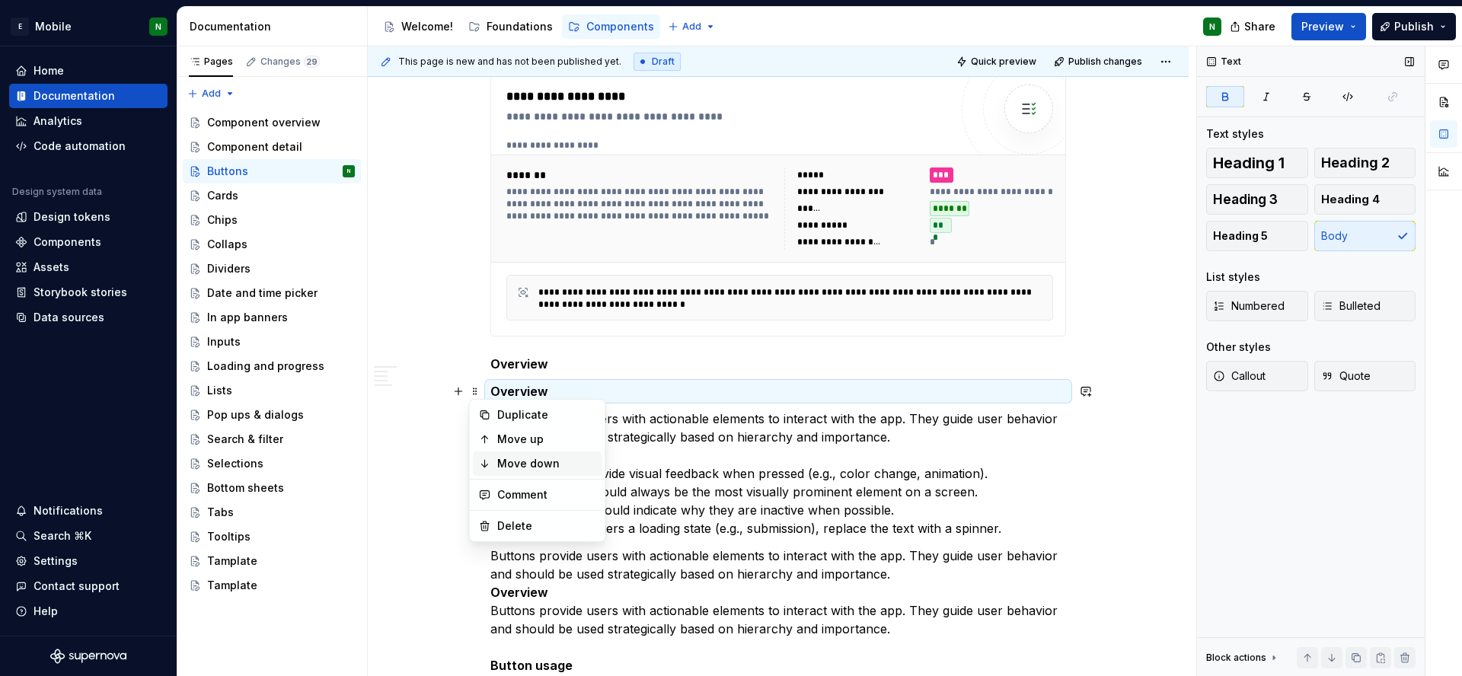
click at [522, 458] on div "Move down" at bounding box center [546, 463] width 99 height 15
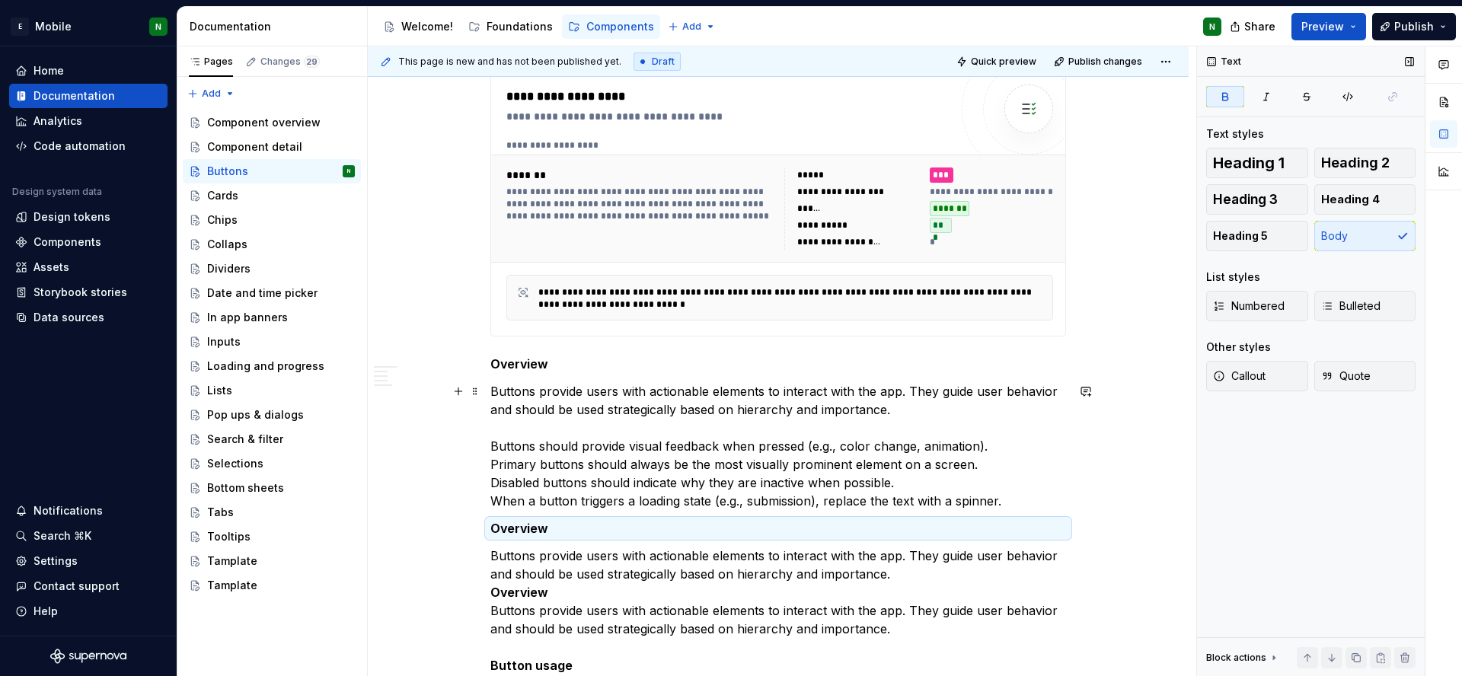
click at [522, 460] on p "Buttons provide users with actionable elements to interact with the app. They g…" at bounding box center [778, 446] width 576 height 128
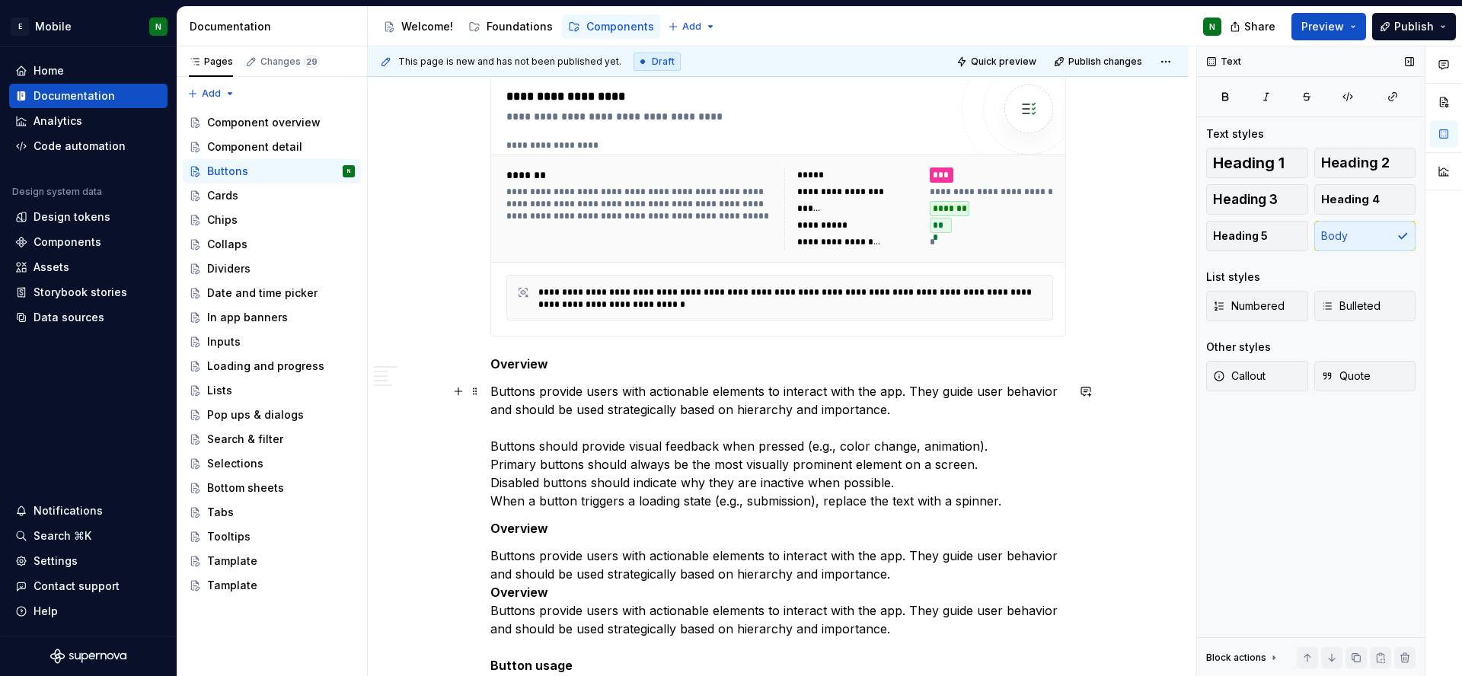
click at [493, 443] on p "Buttons provide users with actionable elements to interact with the app. They g…" at bounding box center [778, 446] width 576 height 128
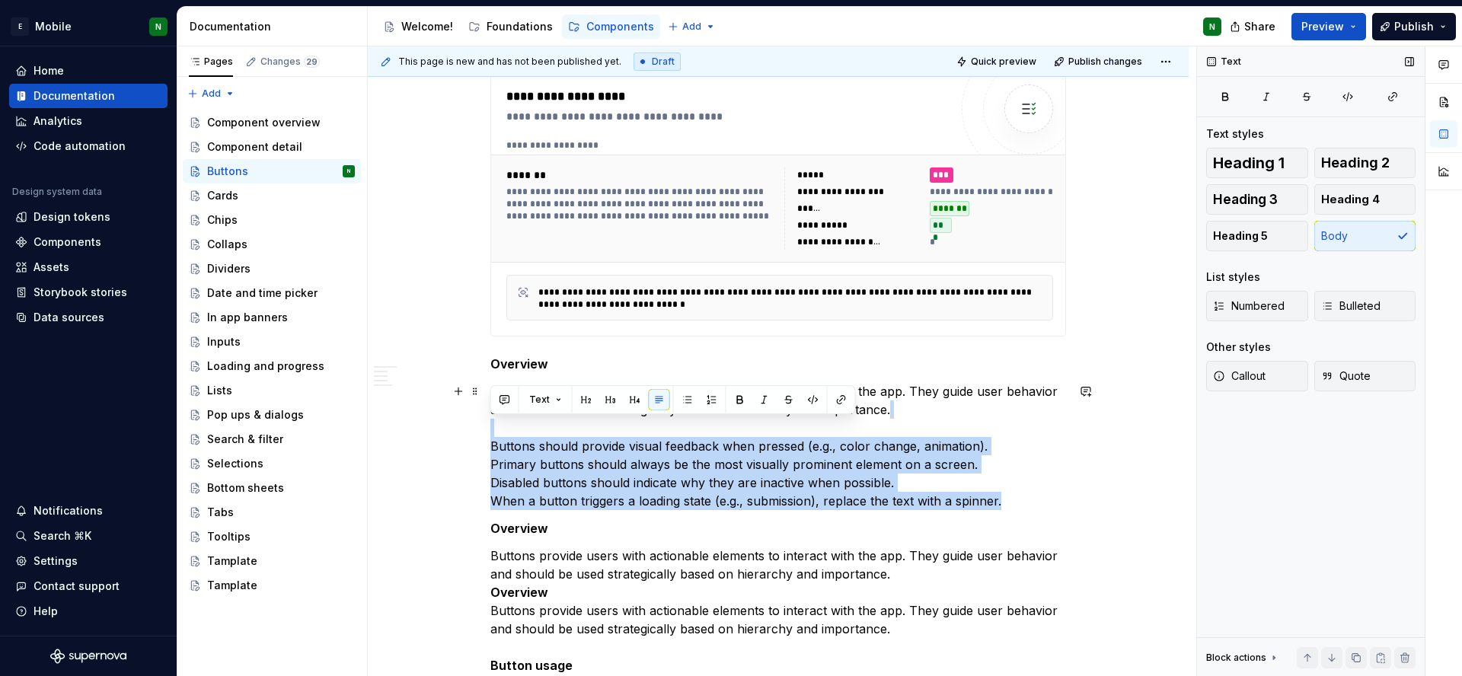
drag, startPoint x: 493, startPoint y: 430, endPoint x: 1019, endPoint y: 504, distance: 532.0
click at [1019, 504] on p "Buttons provide users with actionable elements to interact with the app. They g…" at bounding box center [778, 446] width 576 height 128
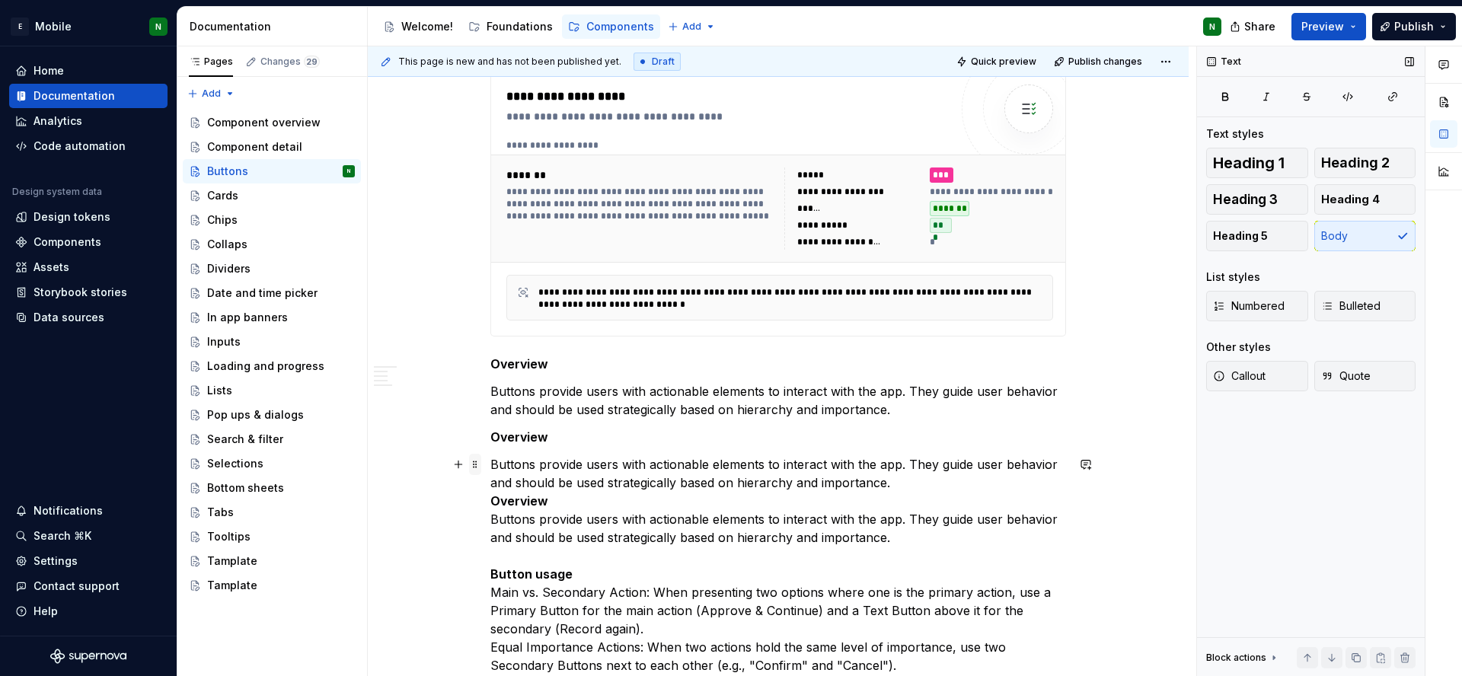
click at [470, 466] on span at bounding box center [475, 464] width 12 height 21
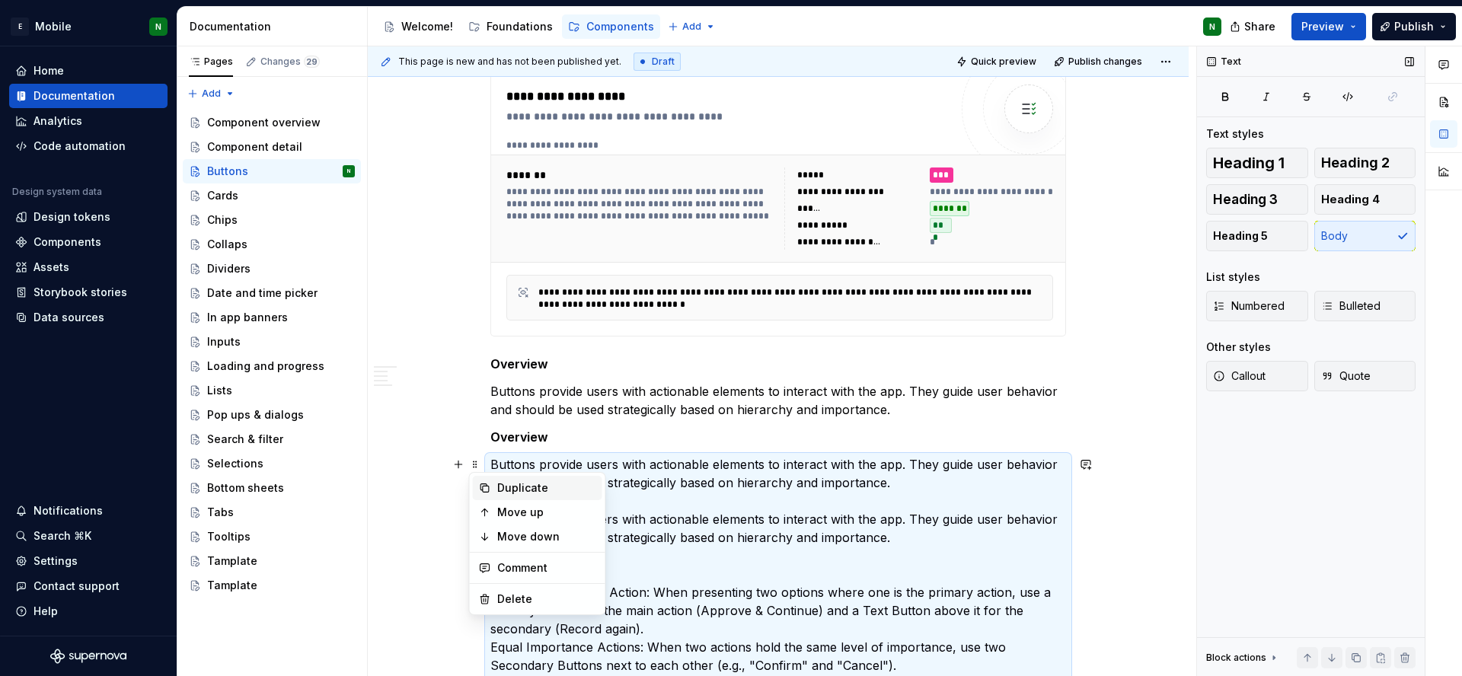
click at [509, 493] on div "Duplicate" at bounding box center [546, 487] width 99 height 15
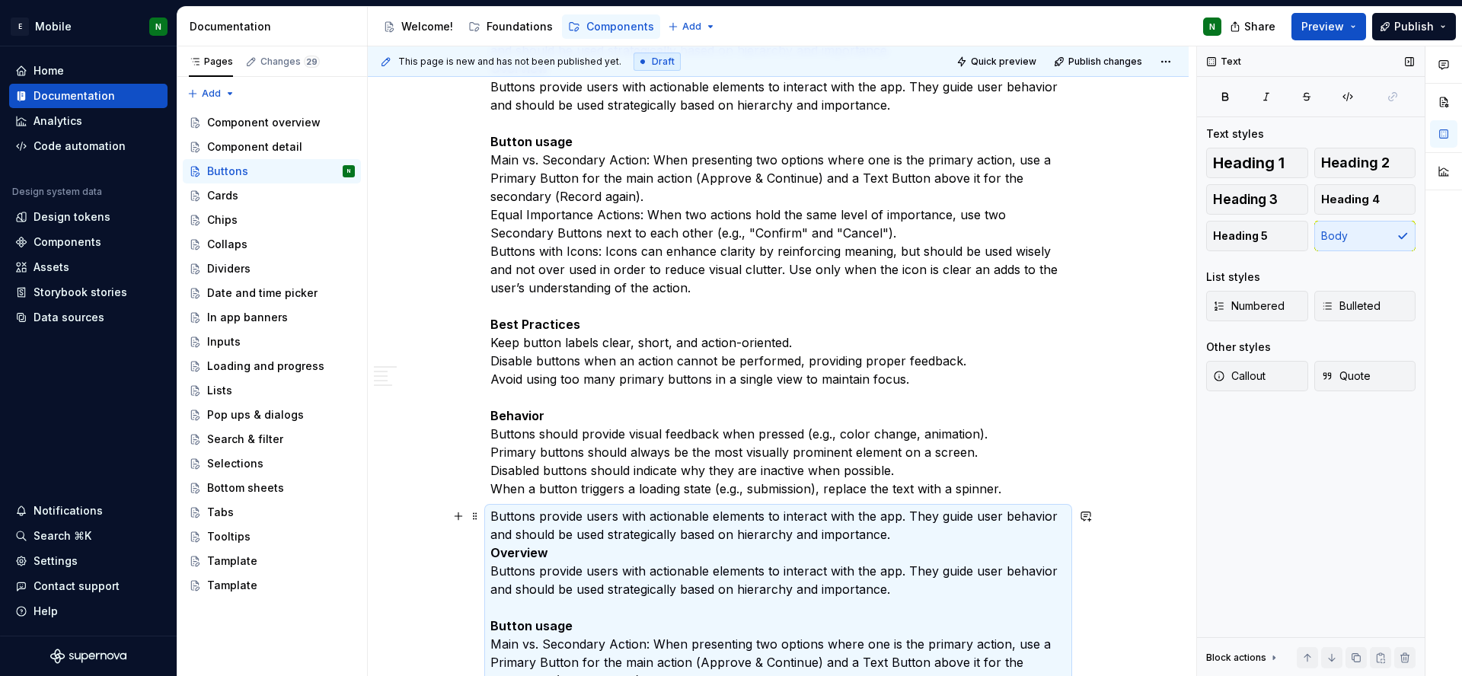
scroll to position [559, 0]
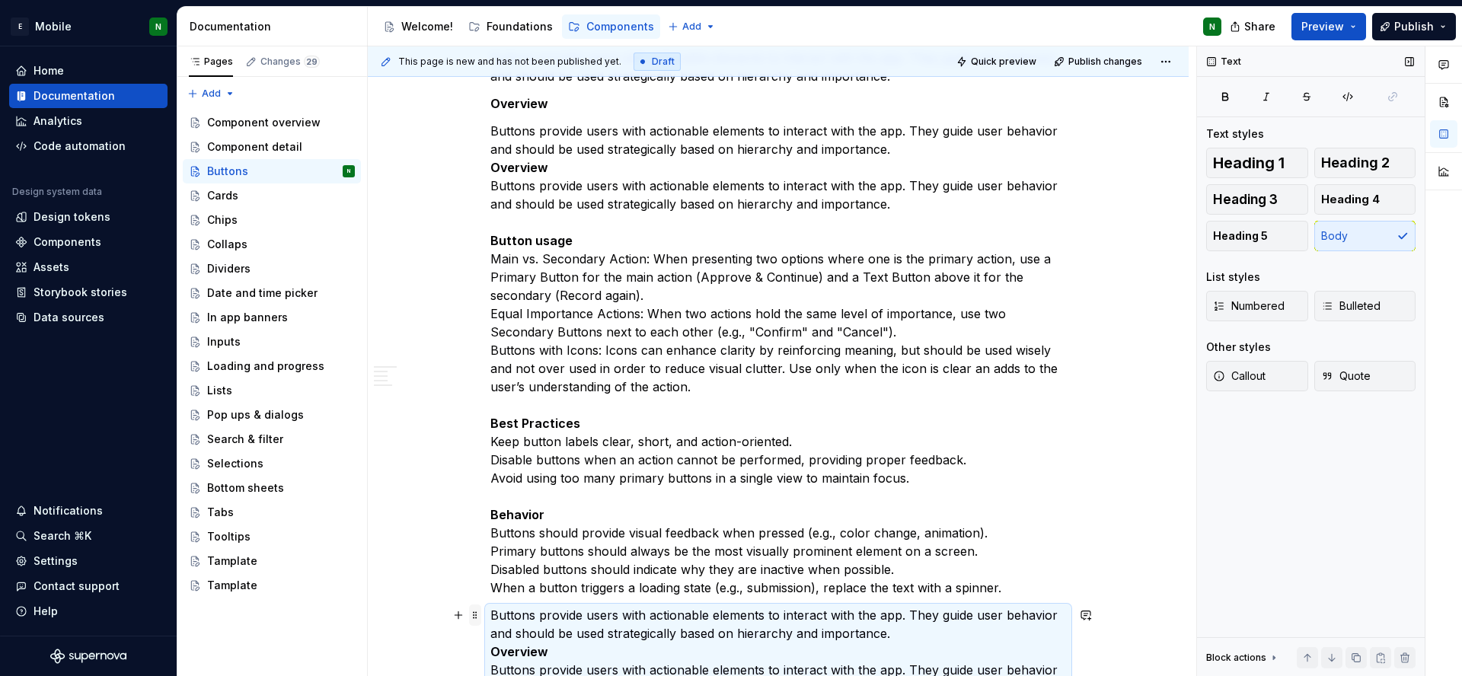
click at [477, 621] on span at bounding box center [475, 615] width 12 height 21
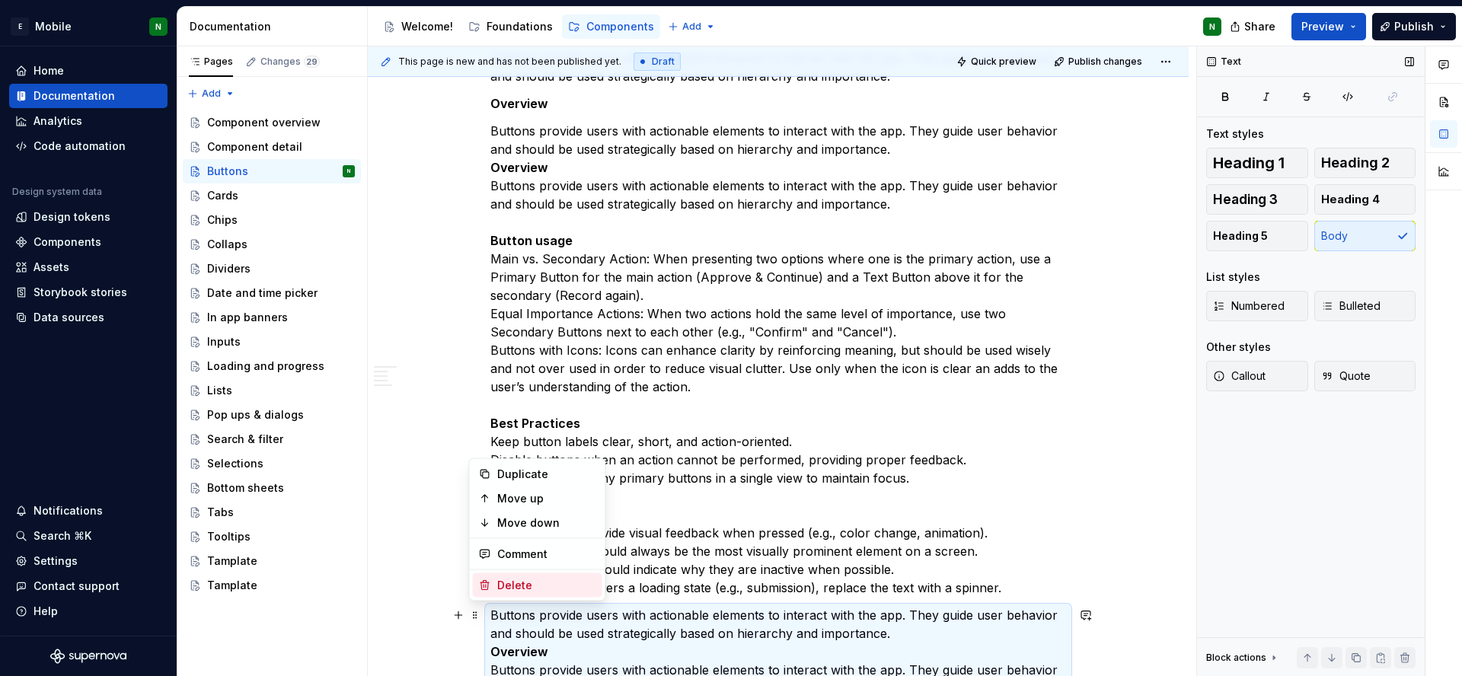
click at [514, 582] on div "Delete" at bounding box center [546, 585] width 99 height 15
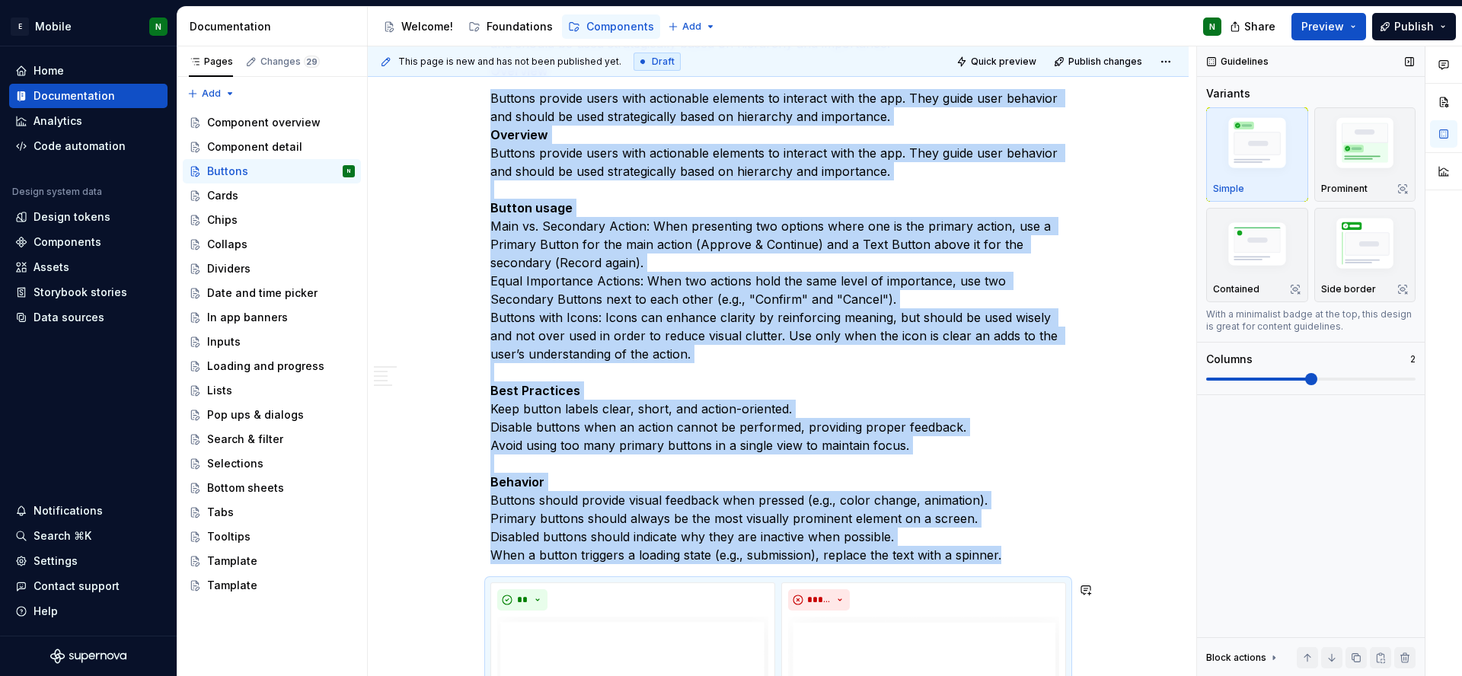
scroll to position [317, 0]
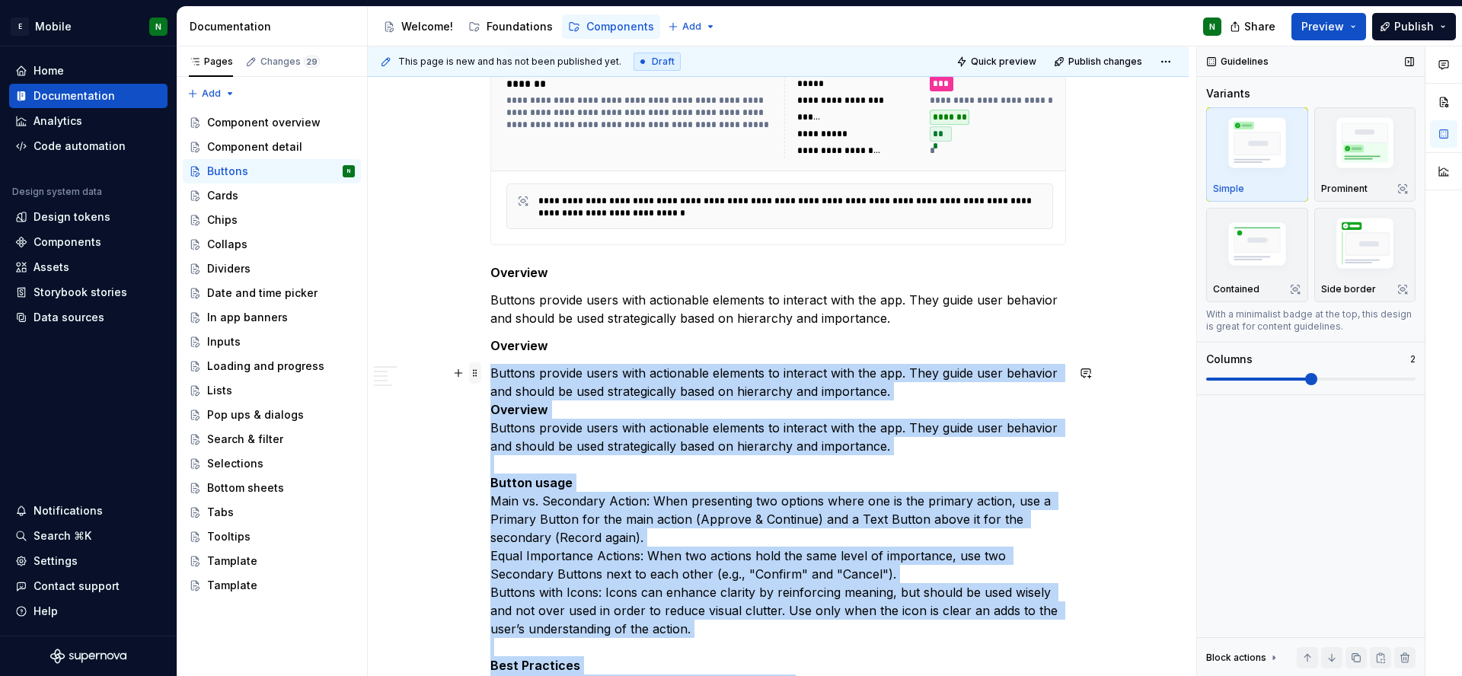
click at [473, 372] on span at bounding box center [475, 372] width 12 height 21
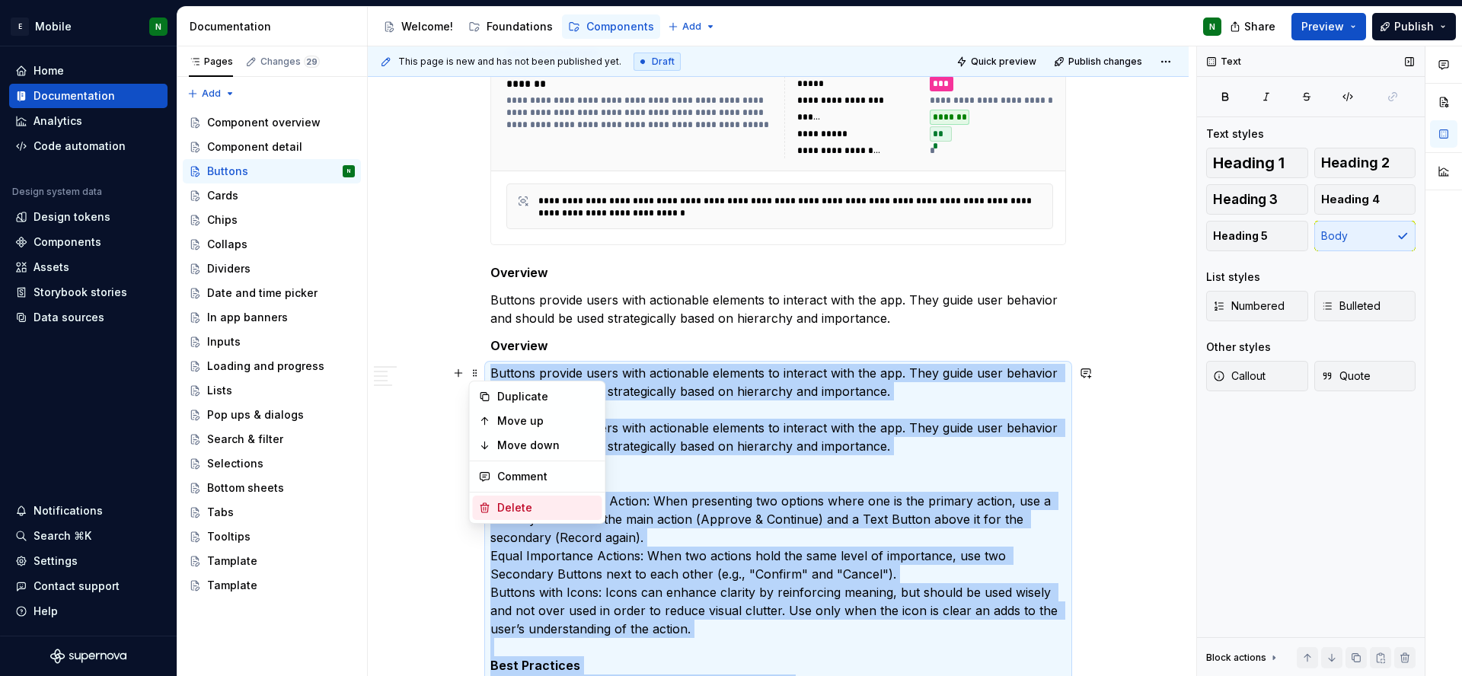
click at [520, 514] on div "Delete" at bounding box center [546, 507] width 99 height 15
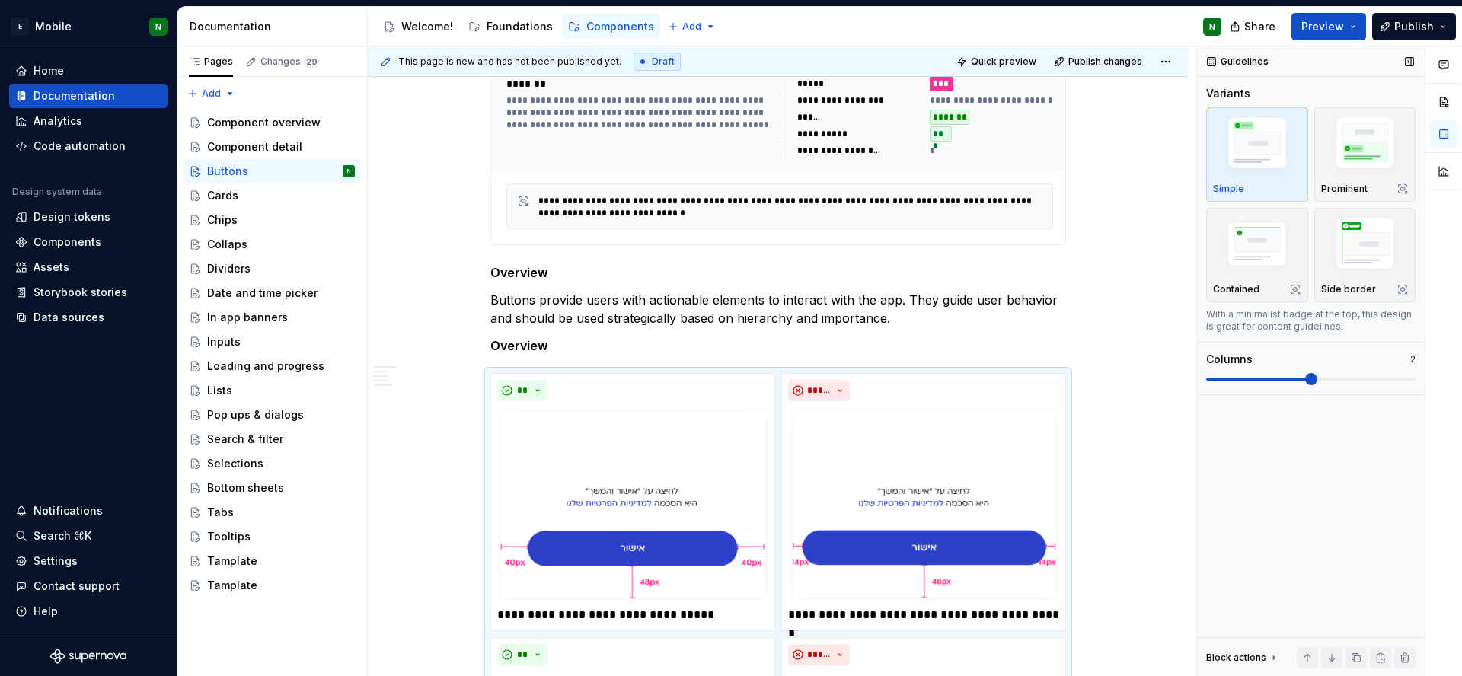
click at [537, 337] on p "Overview" at bounding box center [778, 346] width 576 height 18
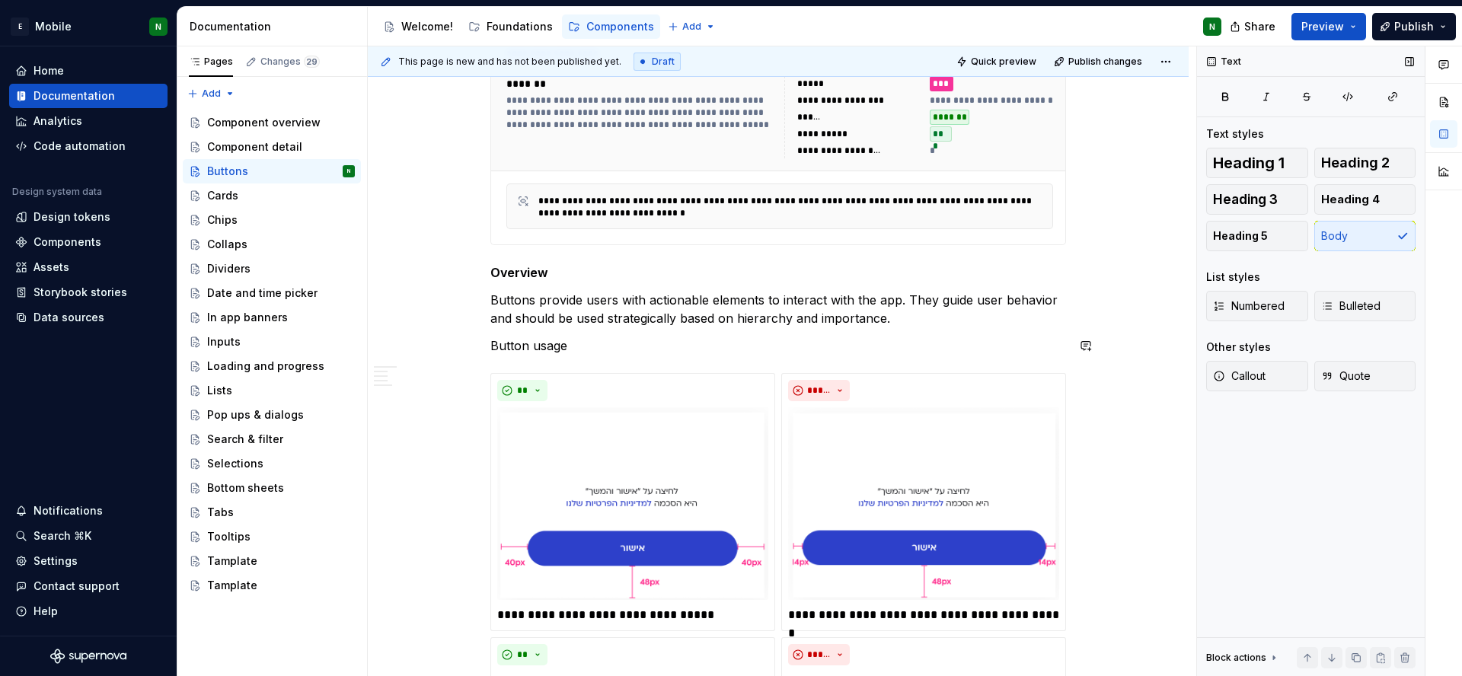
click at [537, 340] on p "Button usage" at bounding box center [778, 346] width 576 height 18
click at [1227, 105] on button "button" at bounding box center [1225, 96] width 38 height 21
click at [461, 298] on button "button" at bounding box center [458, 299] width 21 height 21
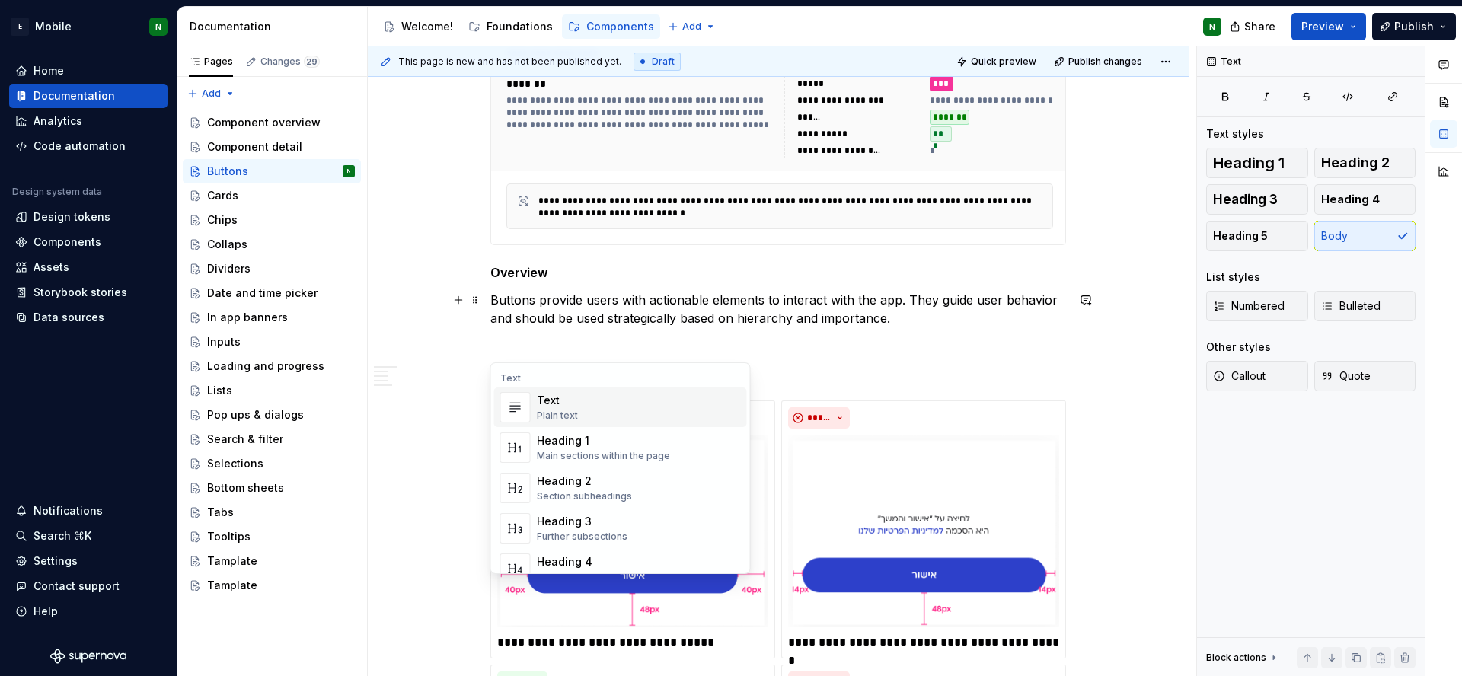
click at [587, 409] on div "Text Plain text" at bounding box center [639, 407] width 204 height 30
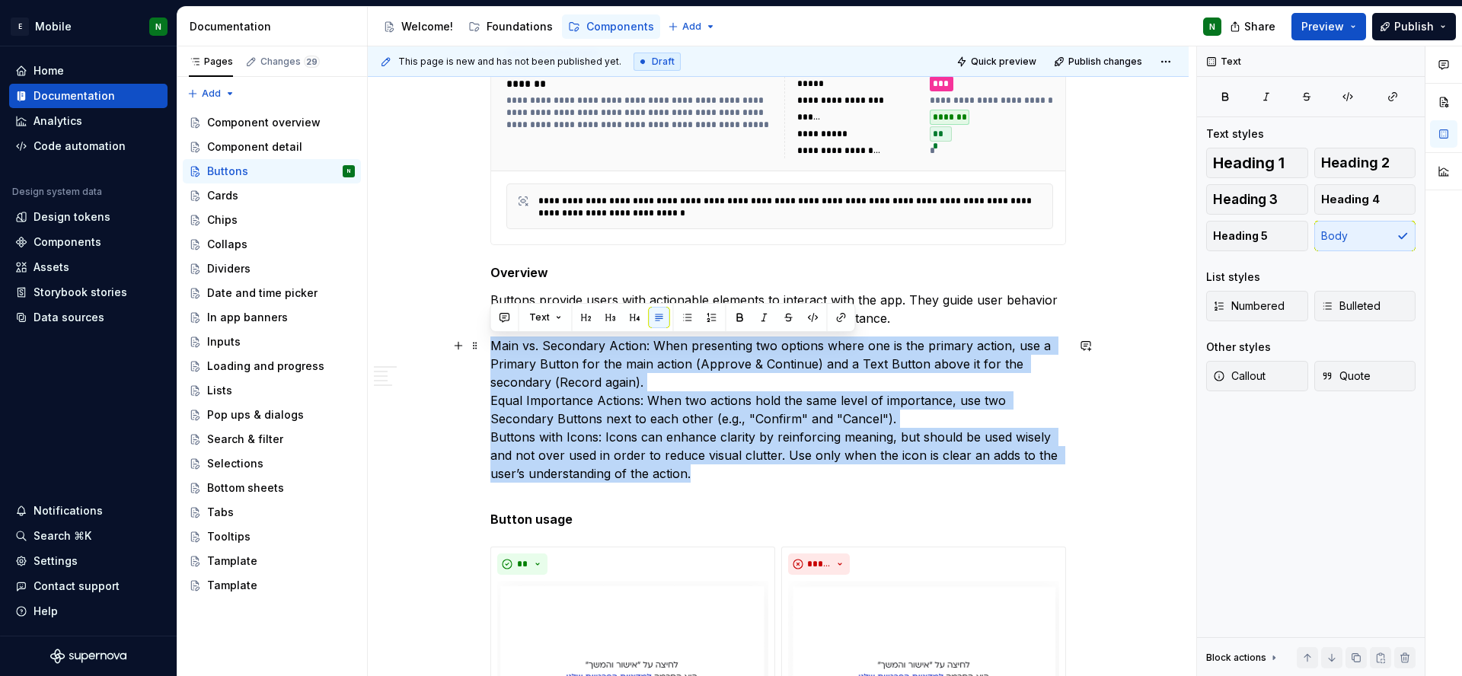
drag, startPoint x: 694, startPoint y: 477, endPoint x: 421, endPoint y: 345, distance: 303.1
click at [1380, 309] on button "Bulleted" at bounding box center [1365, 306] width 102 height 30
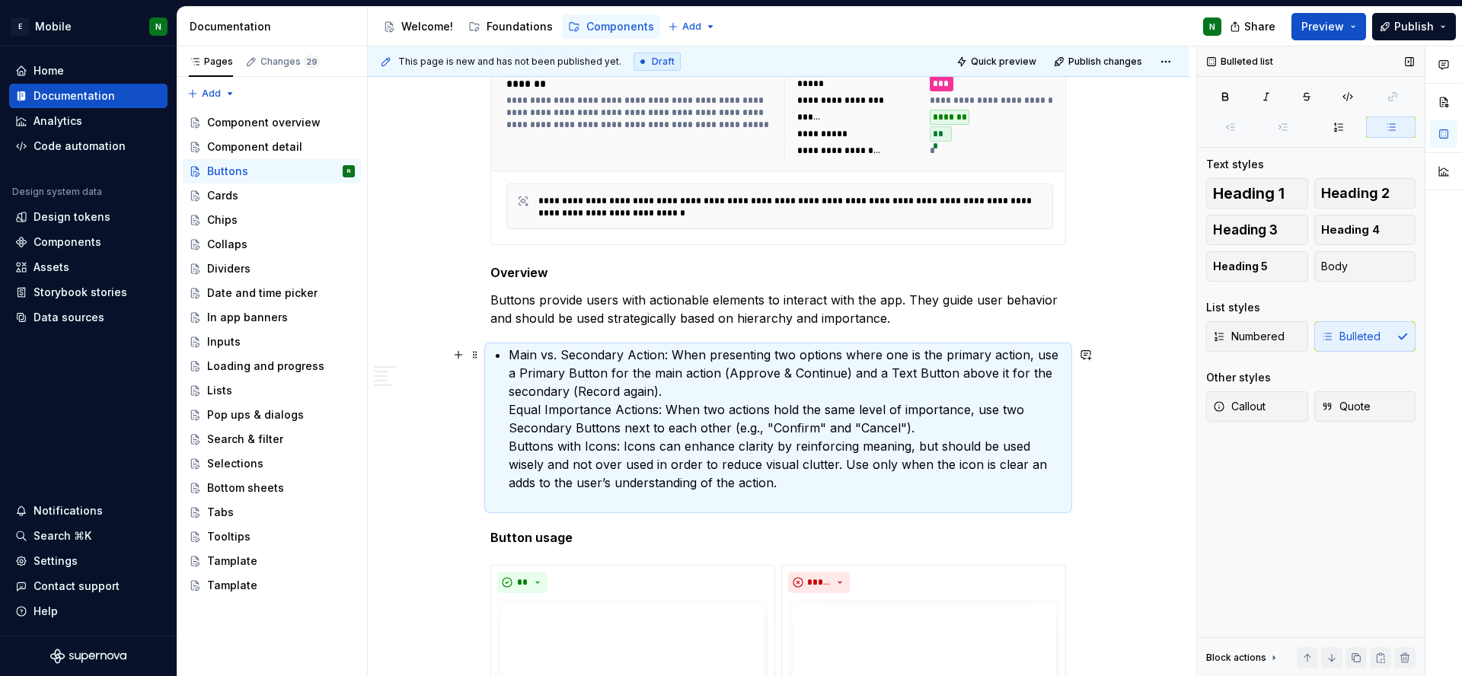
click at [781, 468] on p "Main vs. Secondary Action: When presenting two options where one is the primary…" at bounding box center [787, 428] width 557 height 164
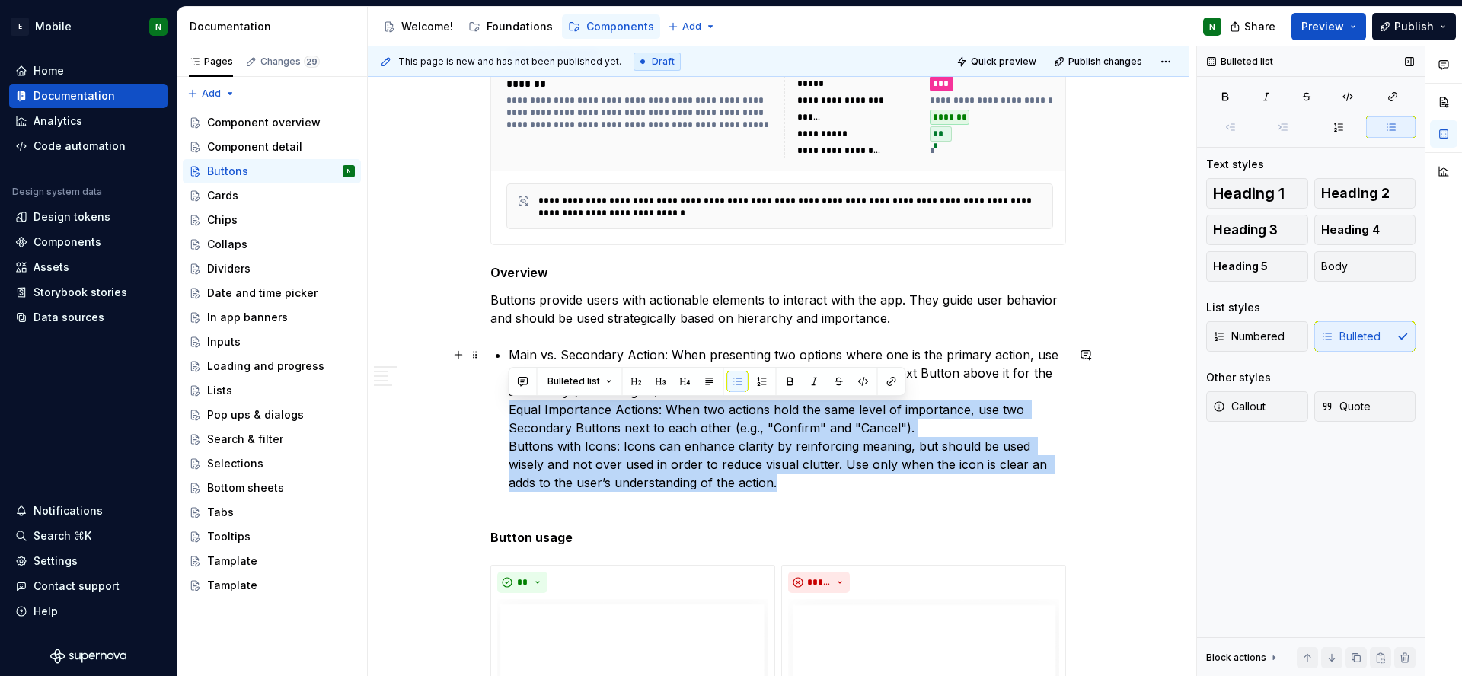
drag, startPoint x: 506, startPoint y: 407, endPoint x: 793, endPoint y: 478, distance: 294.9
click at [593, 387] on span "Bulleted list" at bounding box center [573, 381] width 53 height 12
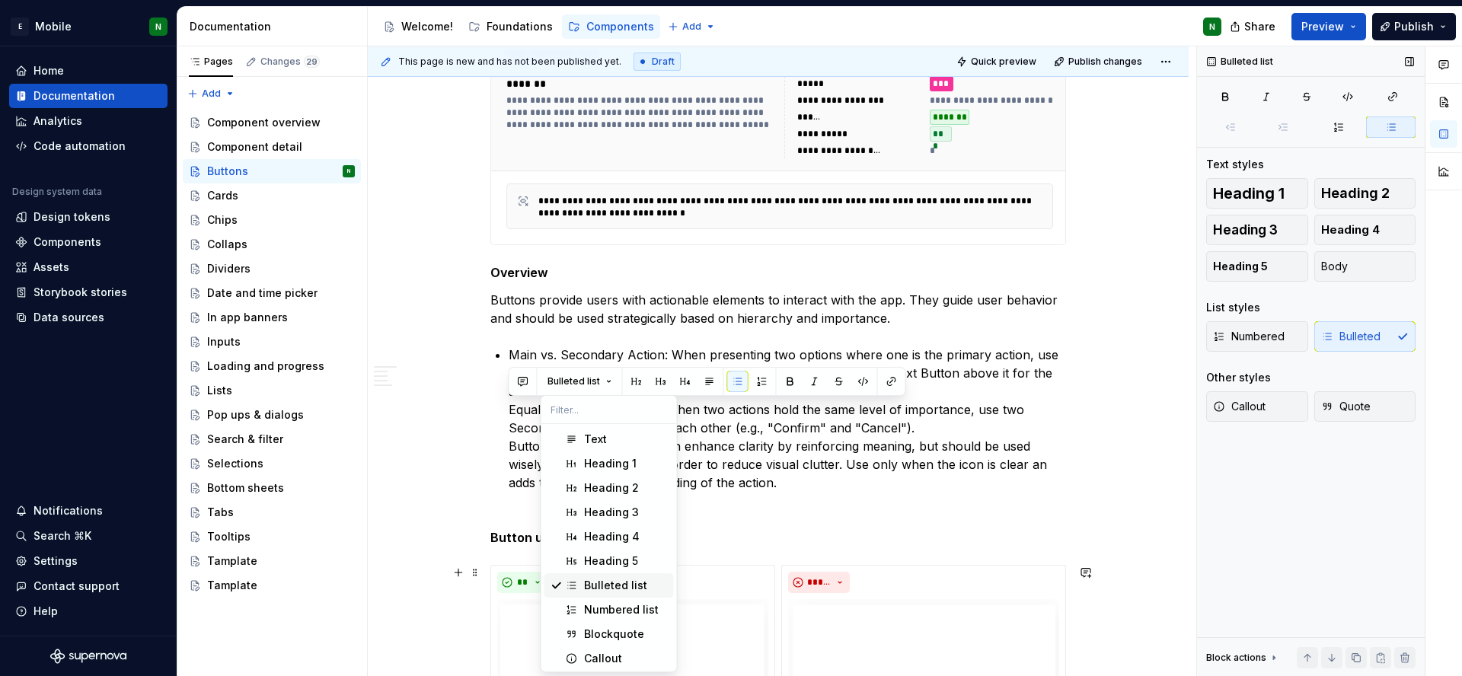
click at [599, 585] on div "Bulleted list" at bounding box center [615, 585] width 63 height 15
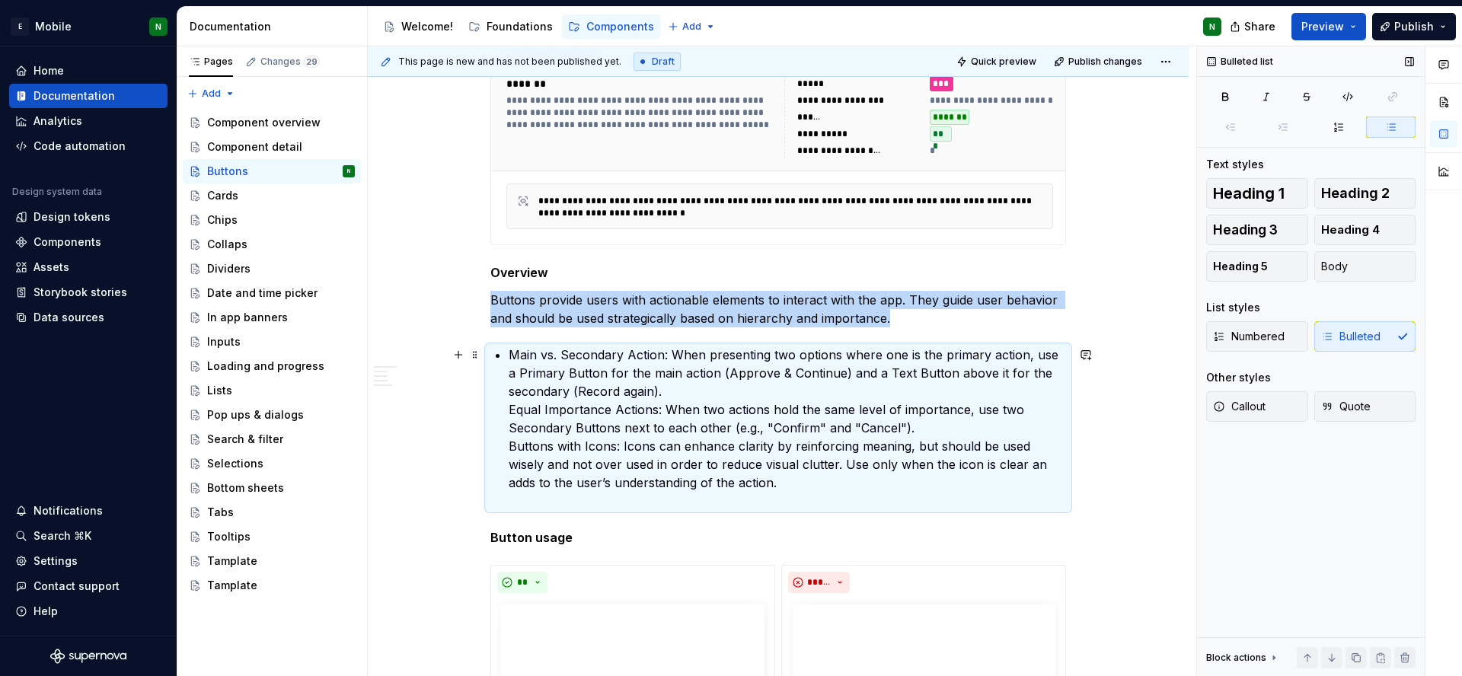
click at [1039, 459] on p "Main vs. Secondary Action: When presenting two options where one is the primary…" at bounding box center [787, 428] width 557 height 164
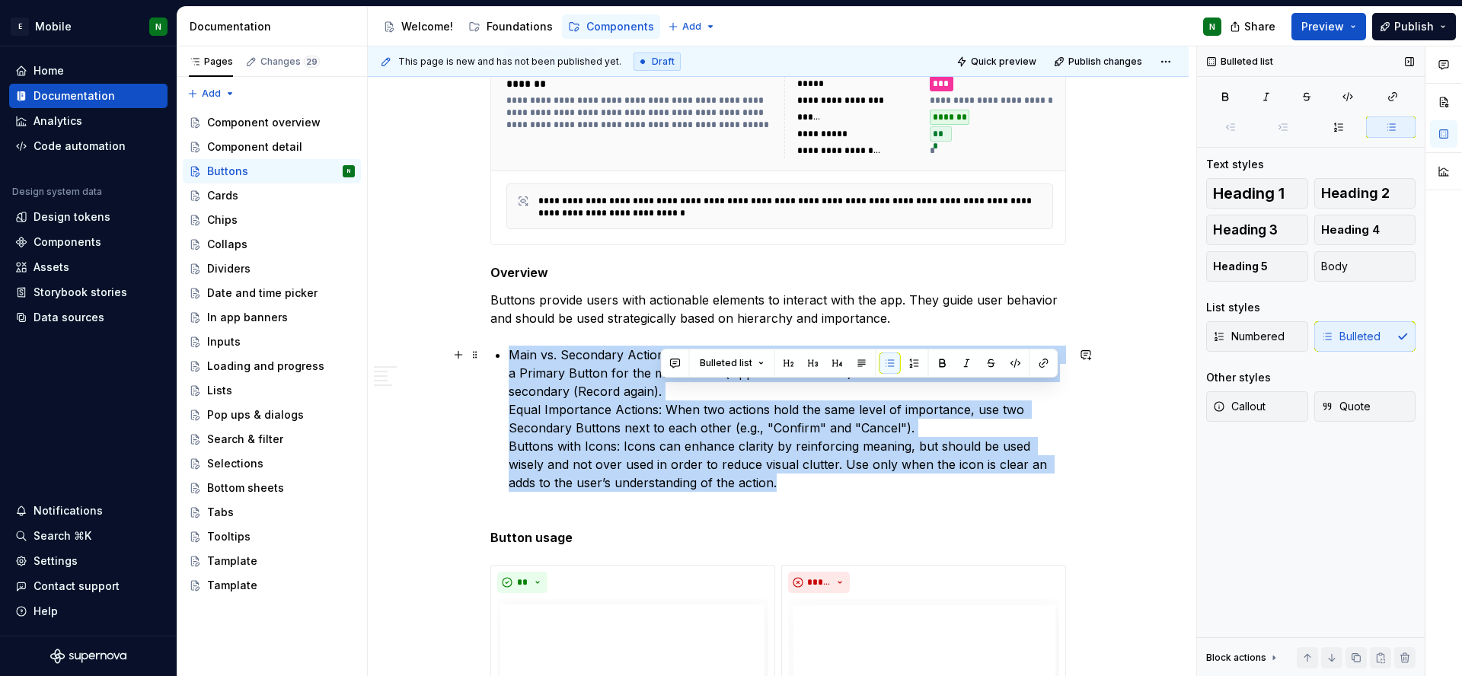
drag, startPoint x: 674, startPoint y: 385, endPoint x: 742, endPoint y: 489, distance: 124.4
click at [742, 489] on p "Main vs. Secondary Action: When presenting two options where one is the primary…" at bounding box center [787, 428] width 557 height 164
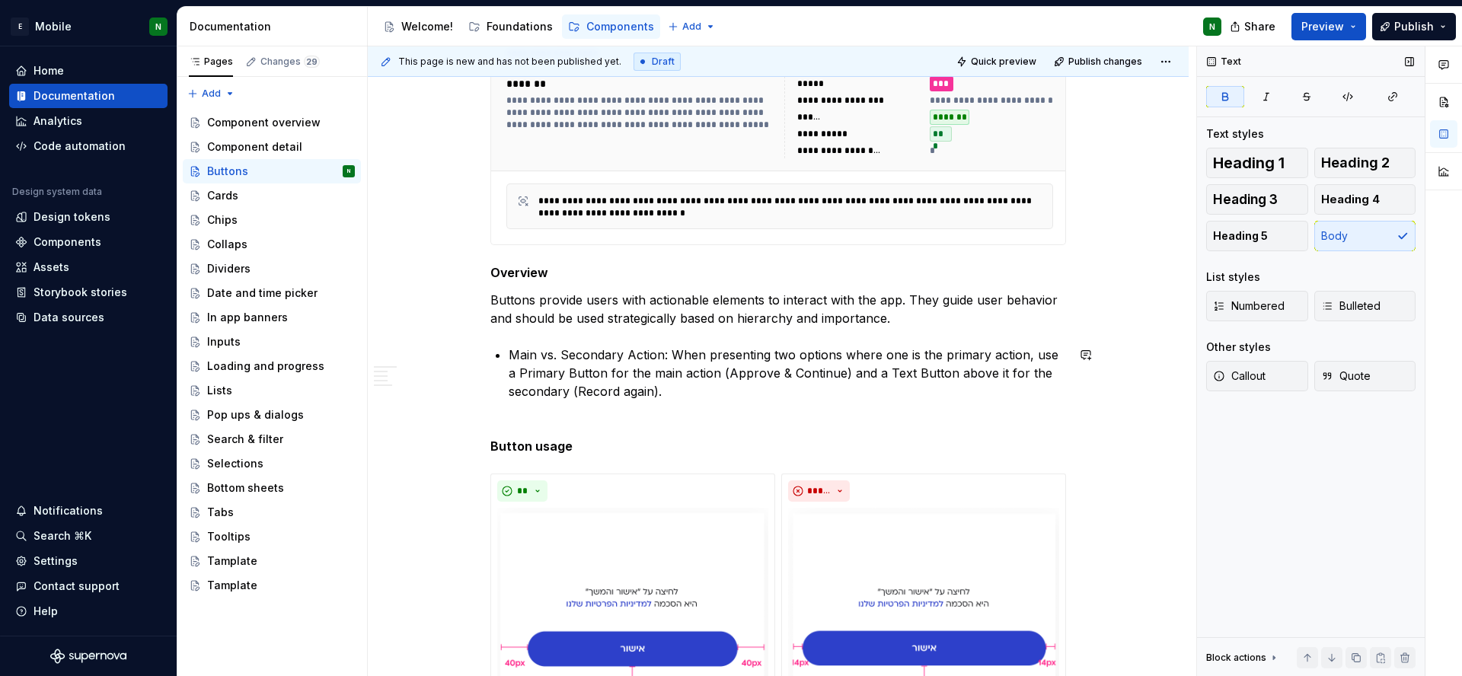
click at [525, 411] on p "Main vs. Secondary Action: When presenting two options where one is the primary…" at bounding box center [787, 382] width 557 height 73
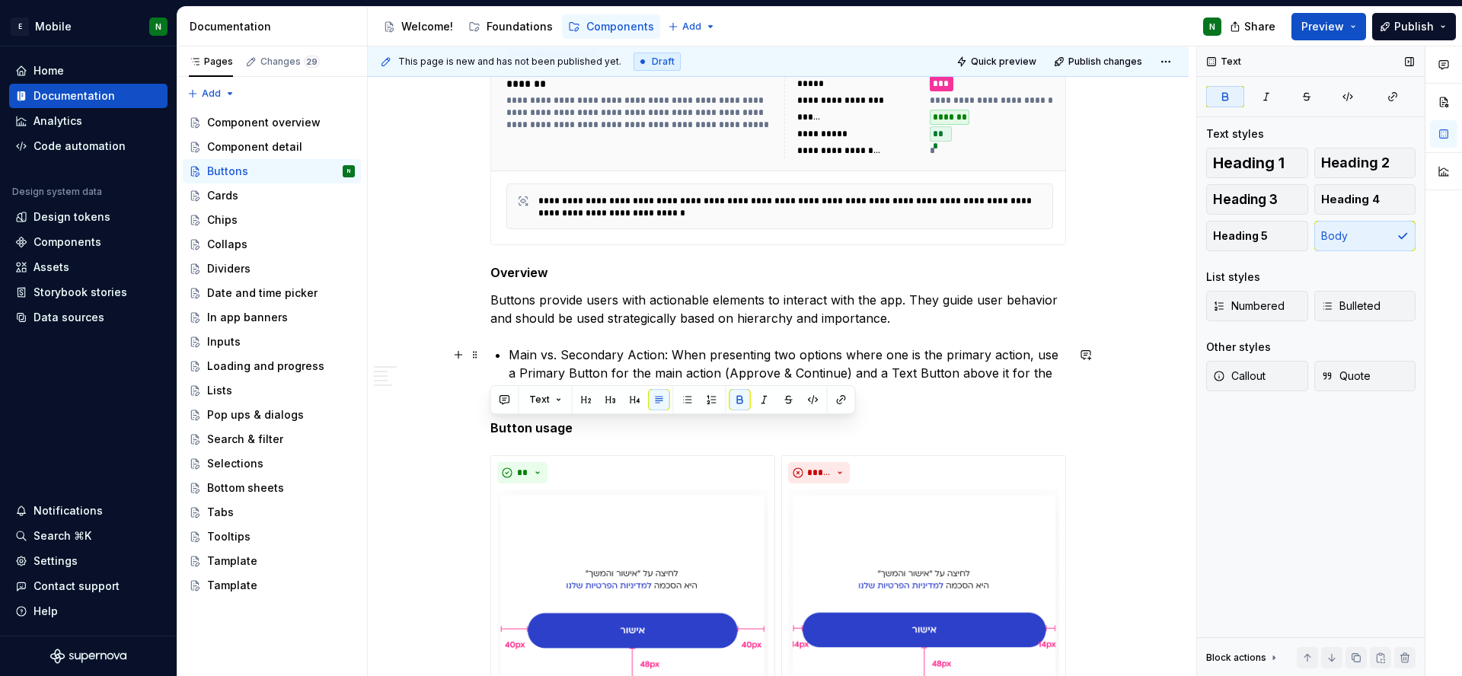
click at [563, 349] on p "Main vs. Secondary Action: When presenting two options where one is the primary…" at bounding box center [787, 373] width 557 height 55
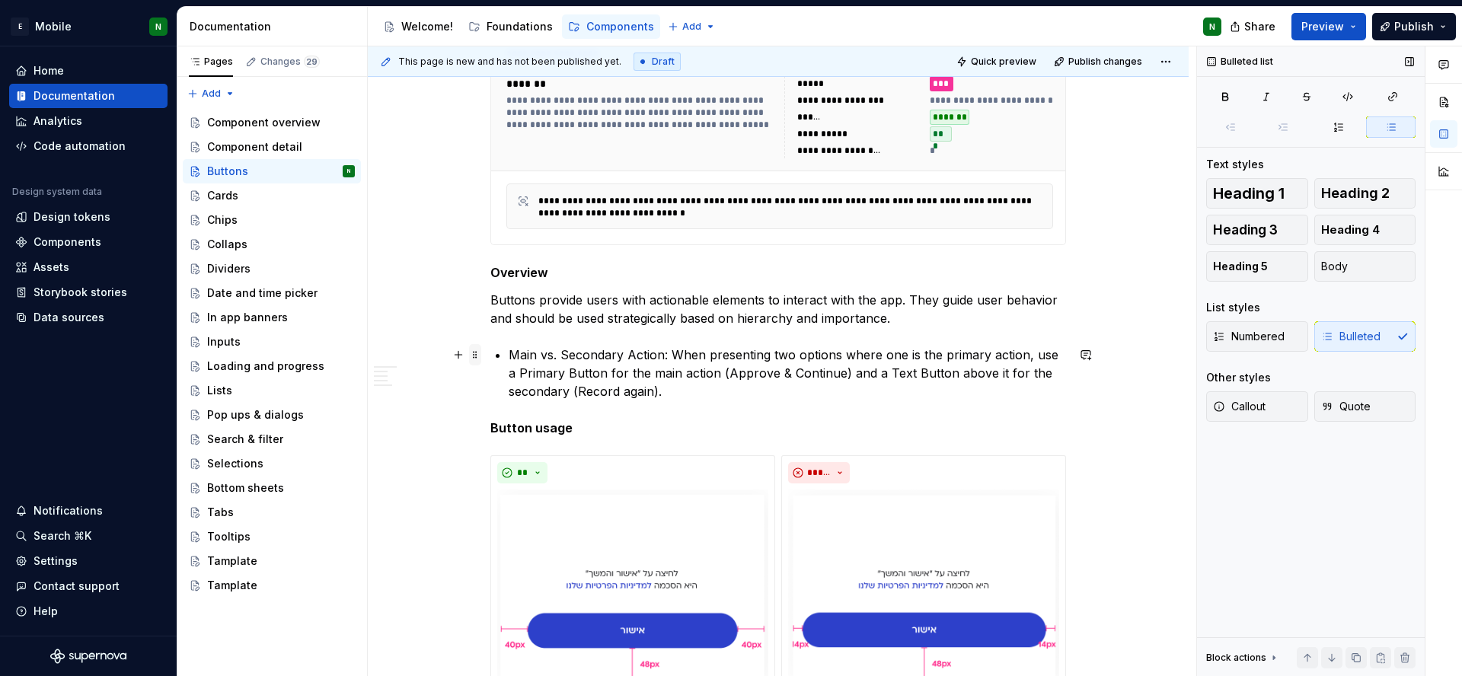
click at [474, 356] on span at bounding box center [475, 354] width 12 height 21
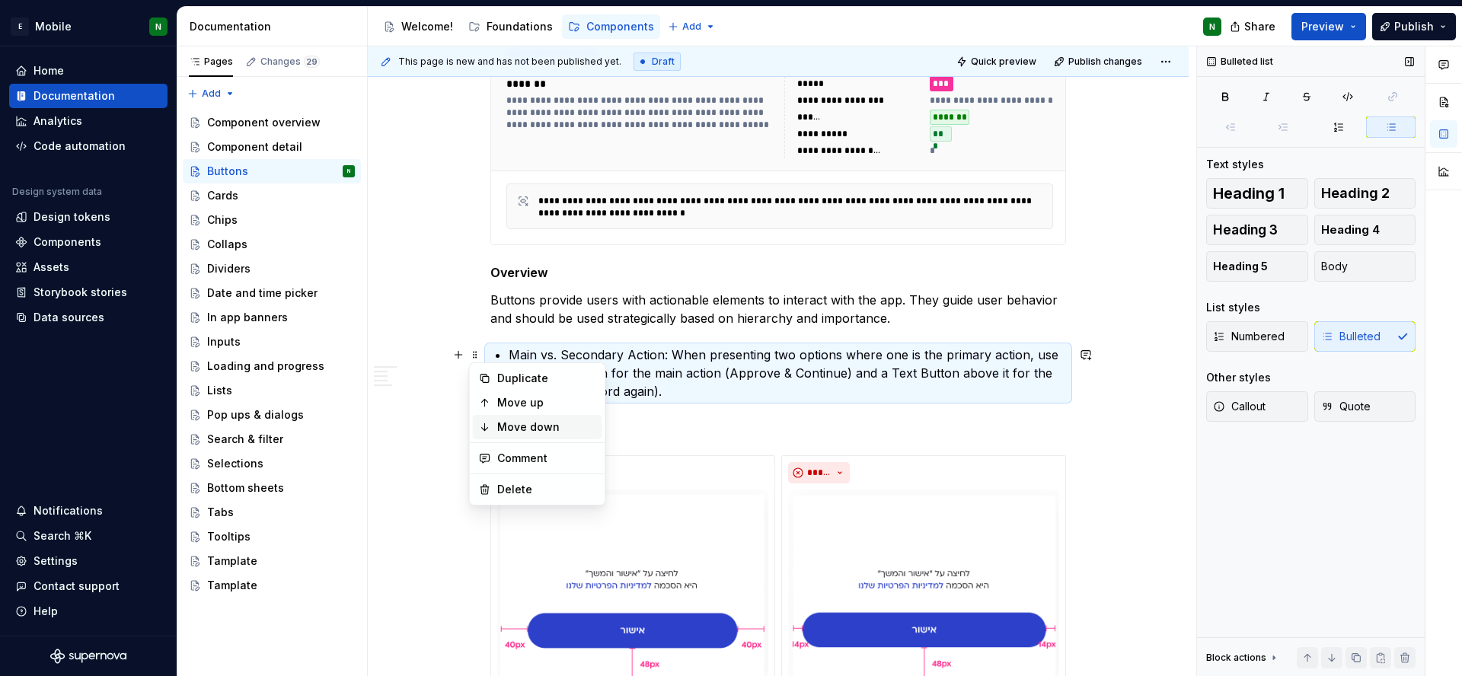
click at [510, 421] on div "Move down" at bounding box center [546, 427] width 99 height 15
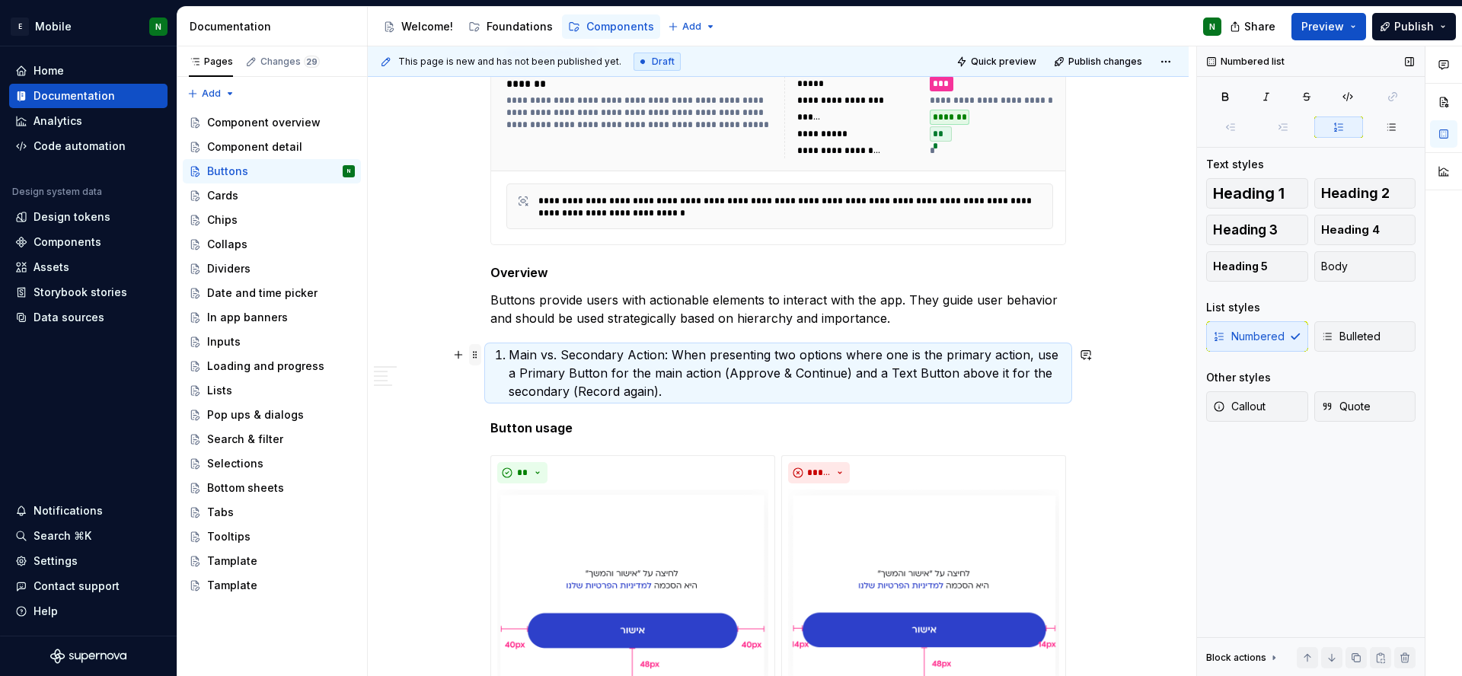
click at [476, 356] on span at bounding box center [475, 354] width 12 height 21
click at [506, 416] on div "Move down" at bounding box center [537, 427] width 129 height 24
click at [475, 432] on span at bounding box center [475, 427] width 12 height 21
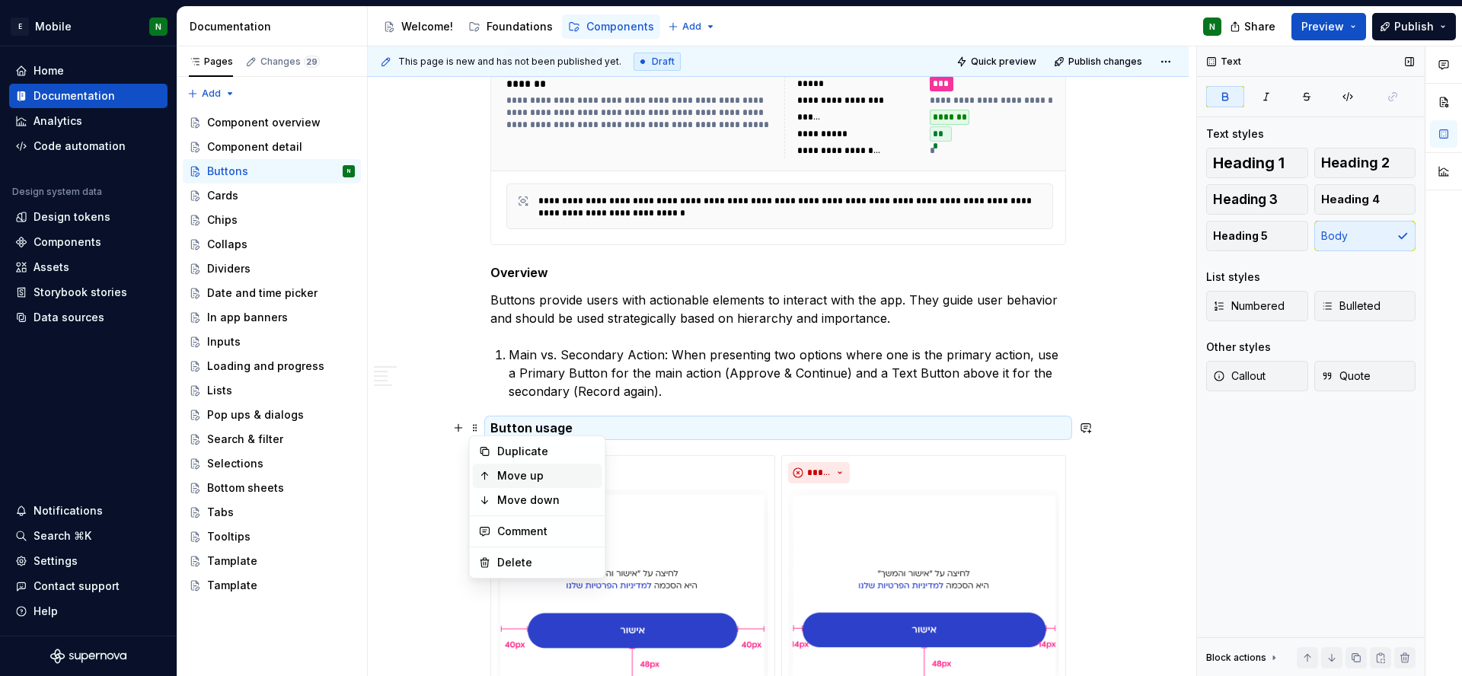
click at [516, 473] on div "Move up" at bounding box center [546, 475] width 99 height 15
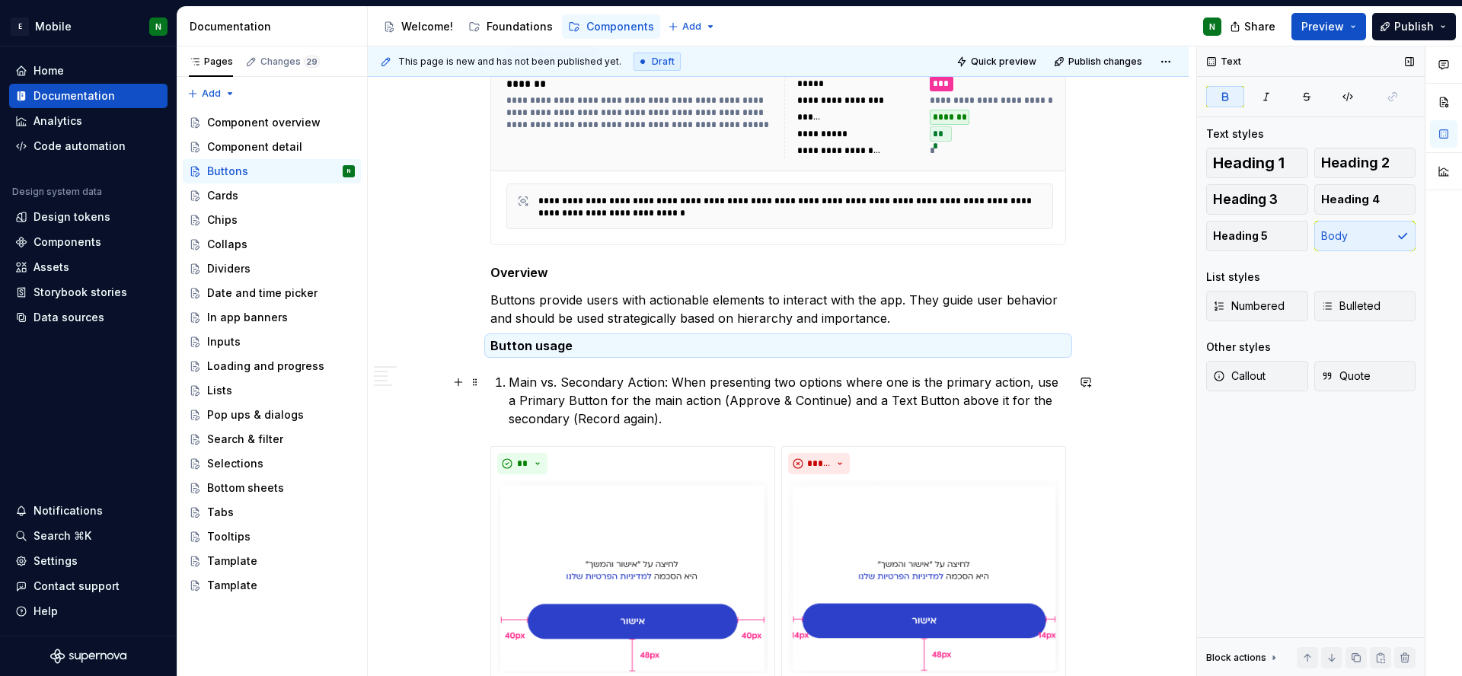
click at [567, 375] on p "Main vs. Secondary Action: When presenting two options where one is the primary…" at bounding box center [787, 400] width 557 height 55
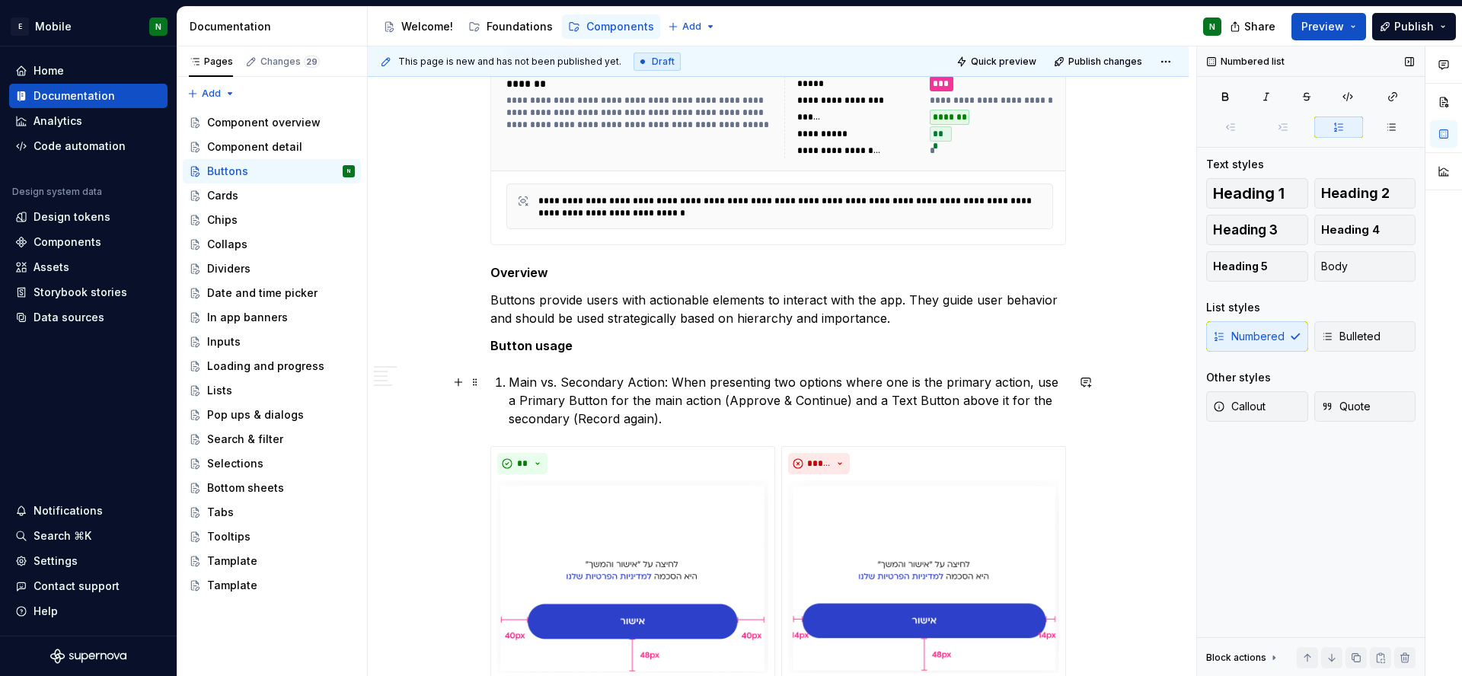
click at [509, 387] on p "Main vs. Secondary Action: When presenting two options where one is the primary…" at bounding box center [787, 400] width 557 height 55
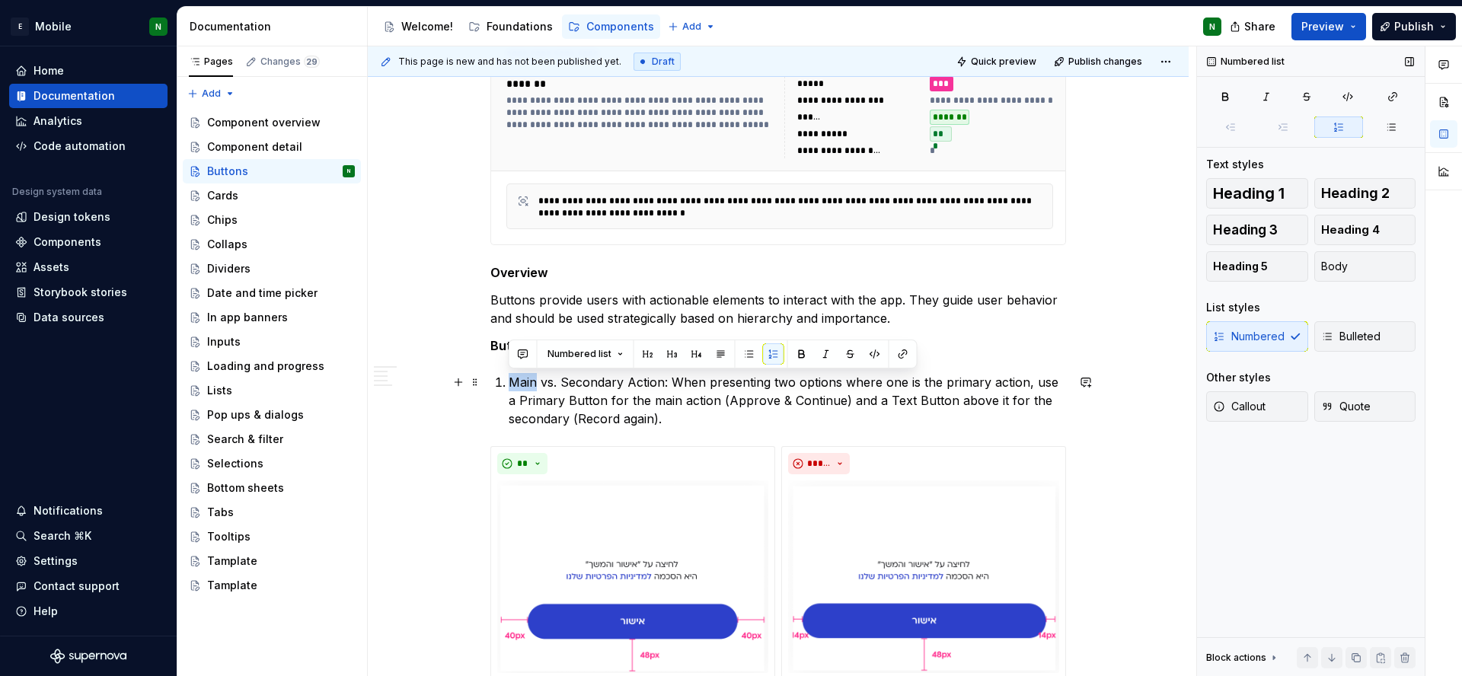
click at [509, 387] on p "Main vs. Secondary Action: When presenting two options where one is the primary…" at bounding box center [787, 400] width 557 height 55
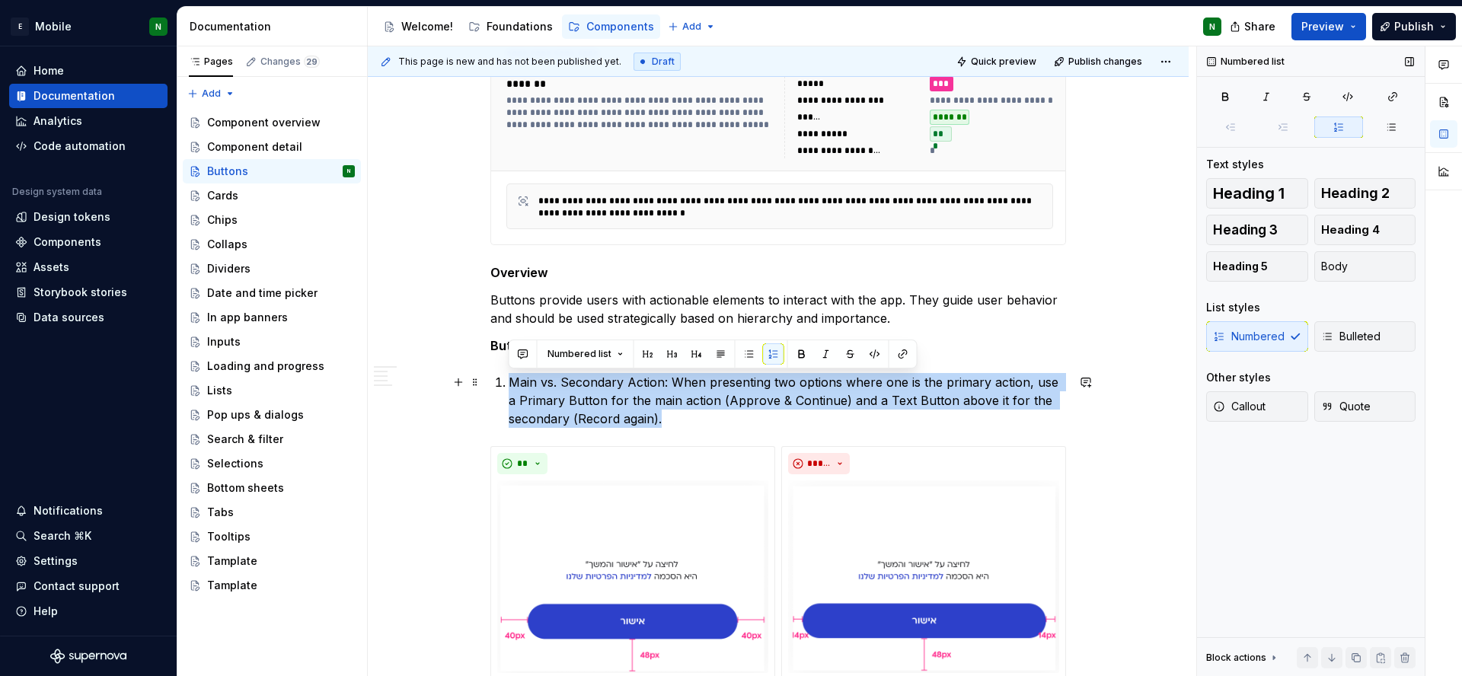
click at [509, 387] on p "Main vs. Secondary Action: When presenting two options where one is the primary…" at bounding box center [787, 400] width 557 height 55
click at [742, 359] on button "button" at bounding box center [749, 353] width 21 height 21
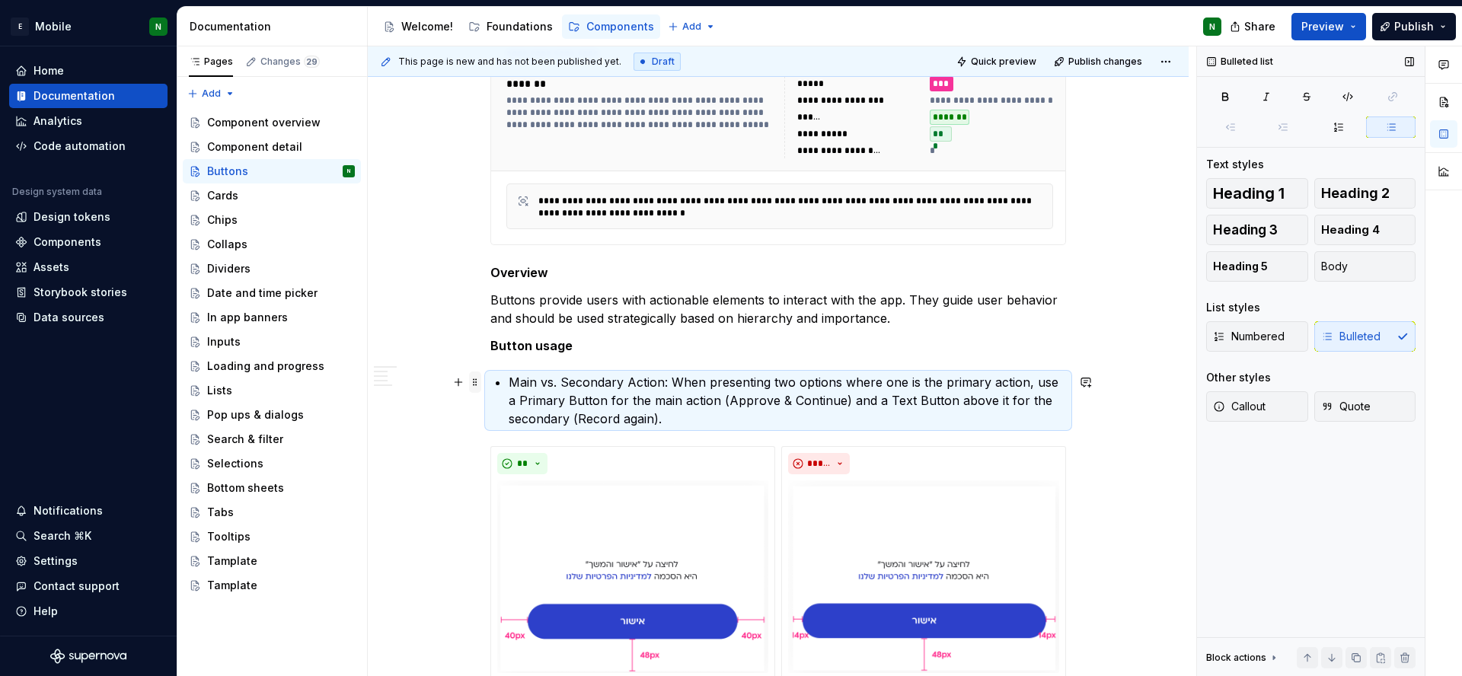
click at [469, 385] on span at bounding box center [475, 382] width 12 height 21
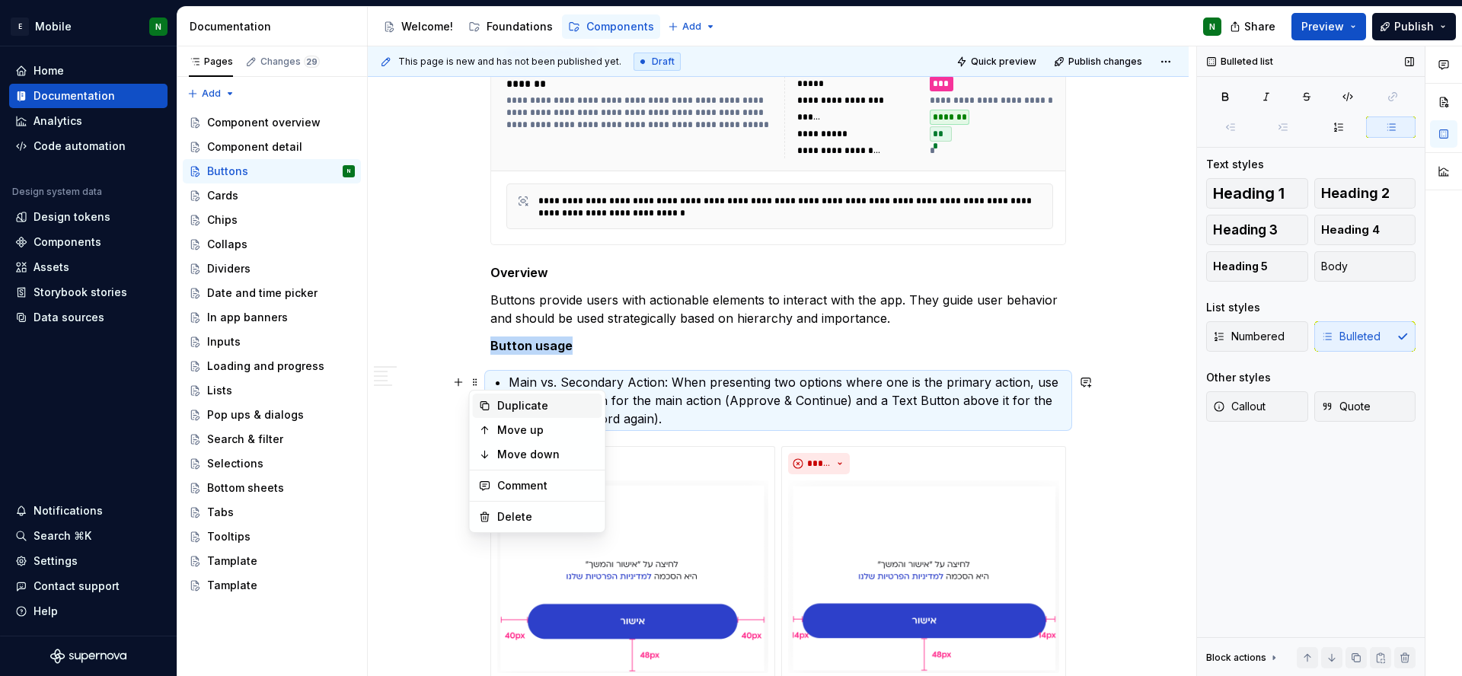
click at [494, 396] on div "Duplicate" at bounding box center [537, 406] width 129 height 24
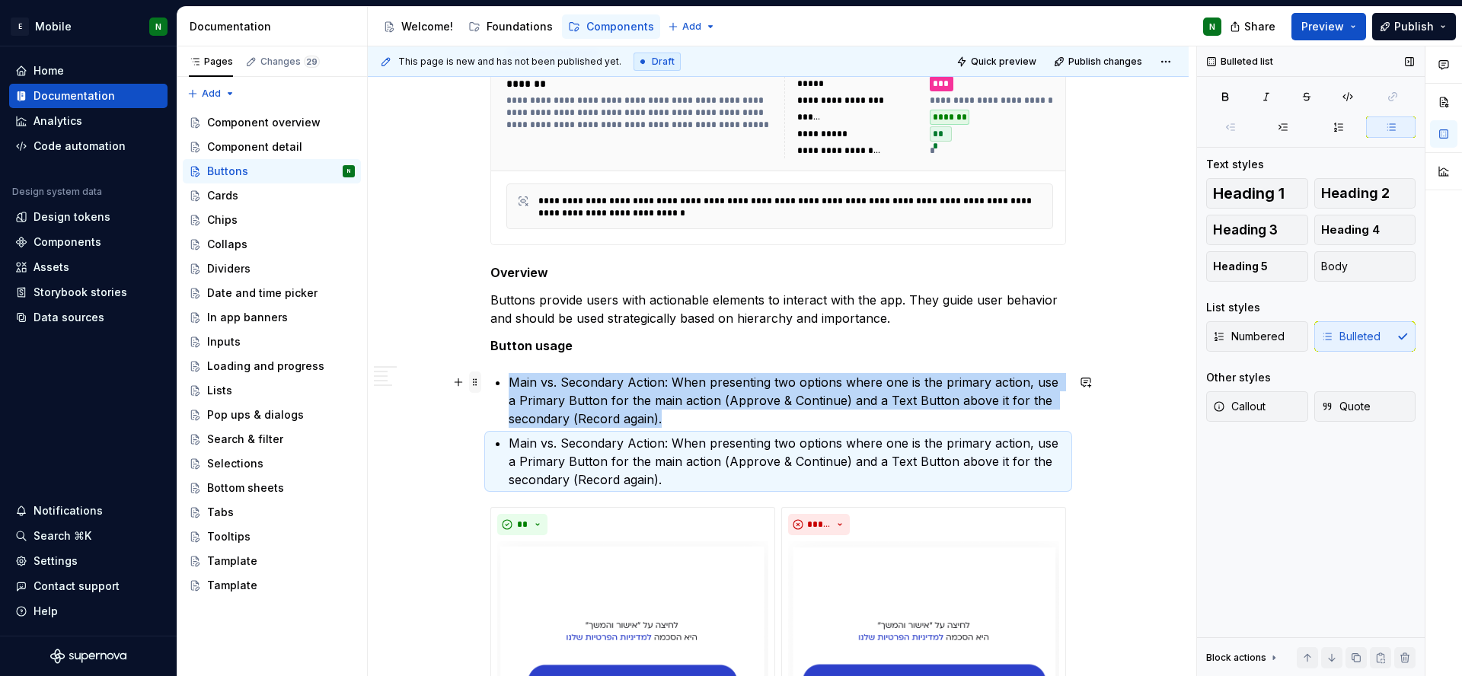
click at [477, 386] on span at bounding box center [475, 382] width 12 height 21
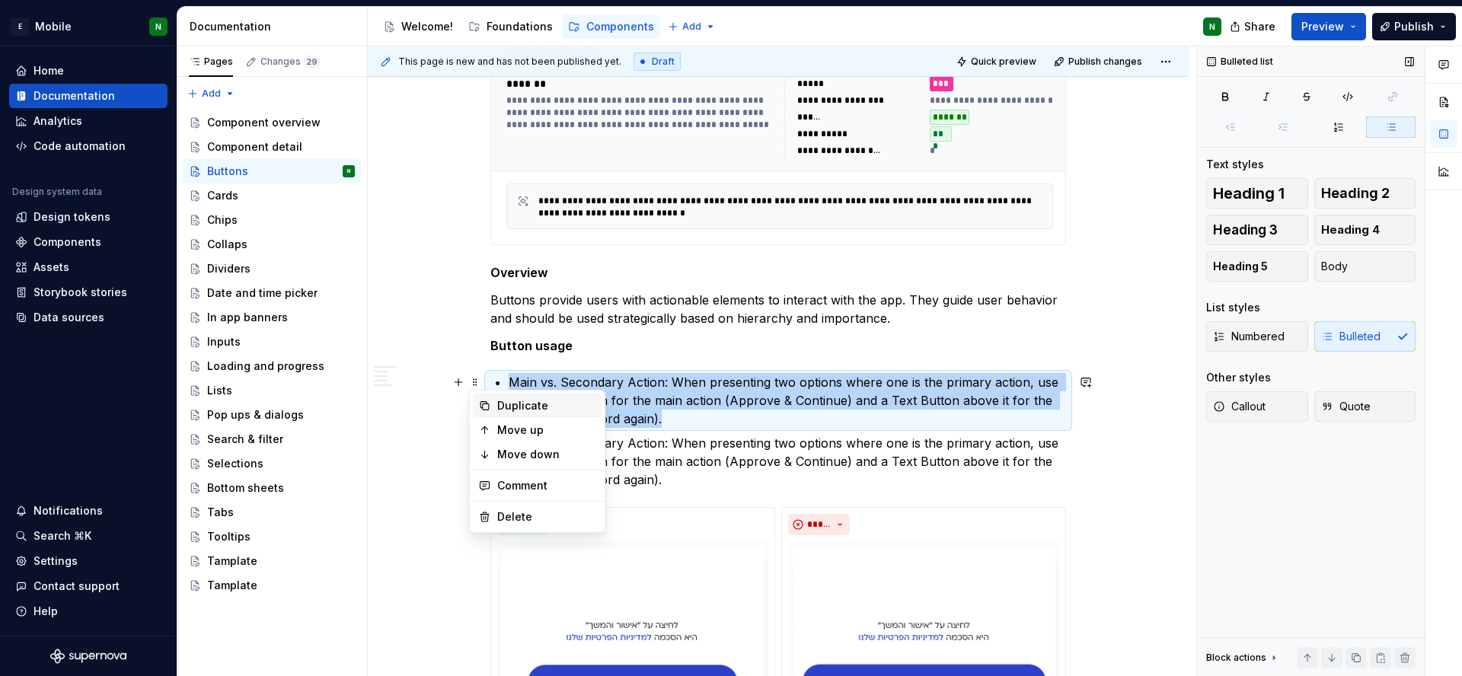
click at [498, 399] on div "Duplicate" at bounding box center [546, 405] width 99 height 15
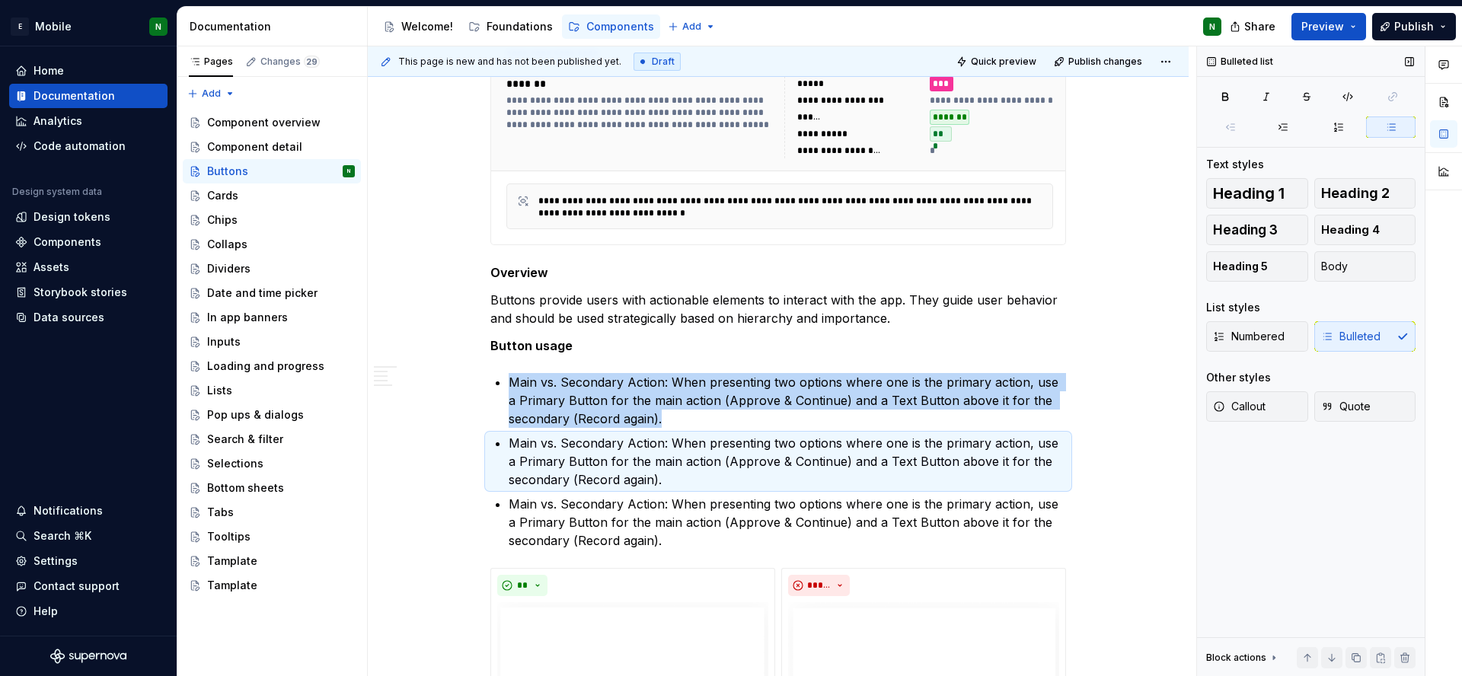
click at [586, 406] on p "Main vs. Secondary Action: When presenting two options where one is the primary…" at bounding box center [787, 400] width 557 height 55
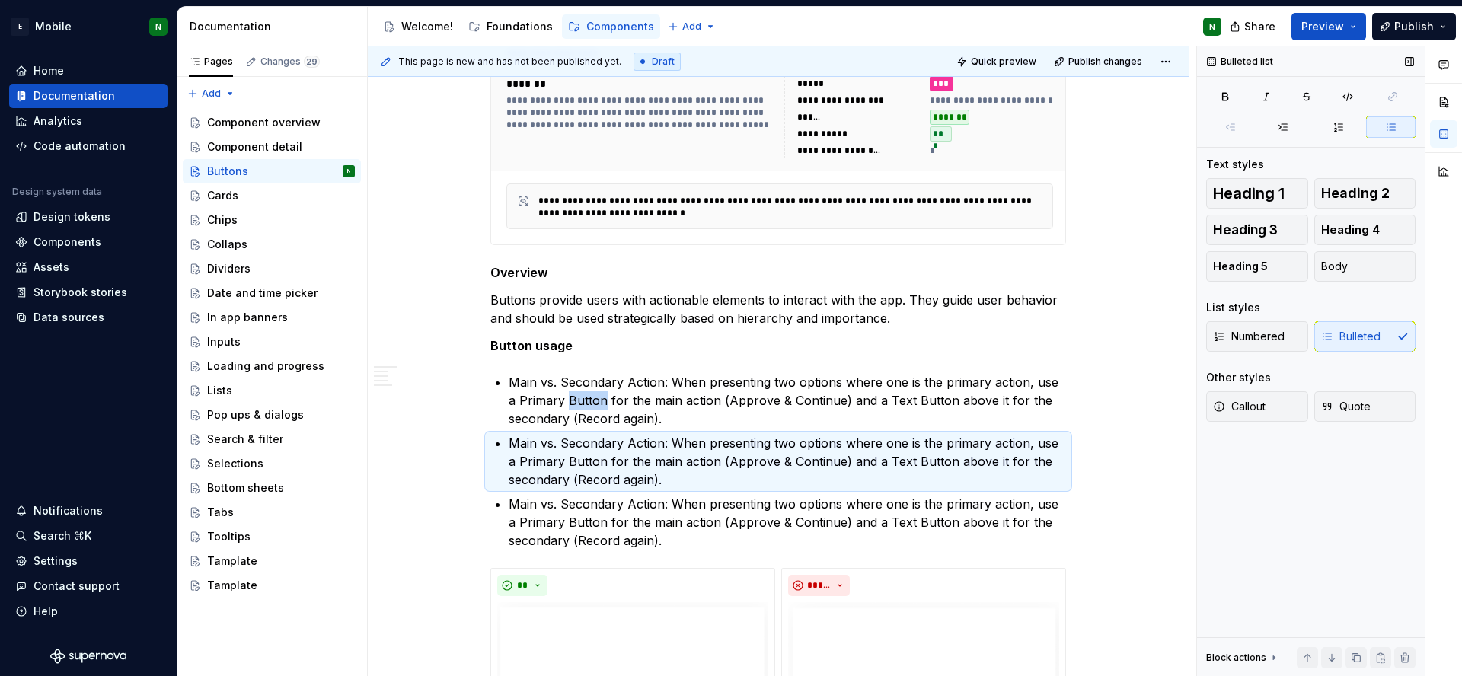
click at [586, 406] on p "Main vs. Secondary Action: When presenting two options where one is the primary…" at bounding box center [787, 400] width 557 height 55
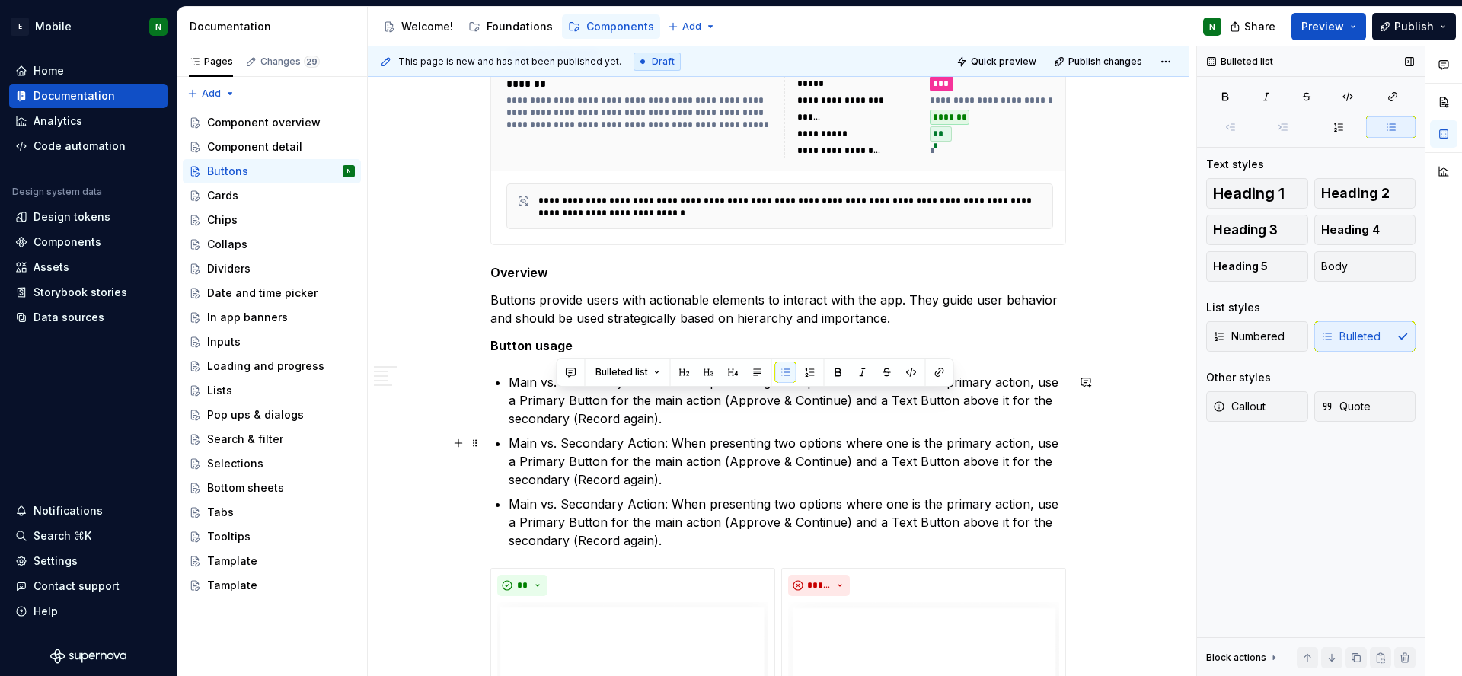
click at [586, 448] on p "Main vs. Secondary Action: When presenting two options where one is the primary…" at bounding box center [787, 461] width 557 height 55
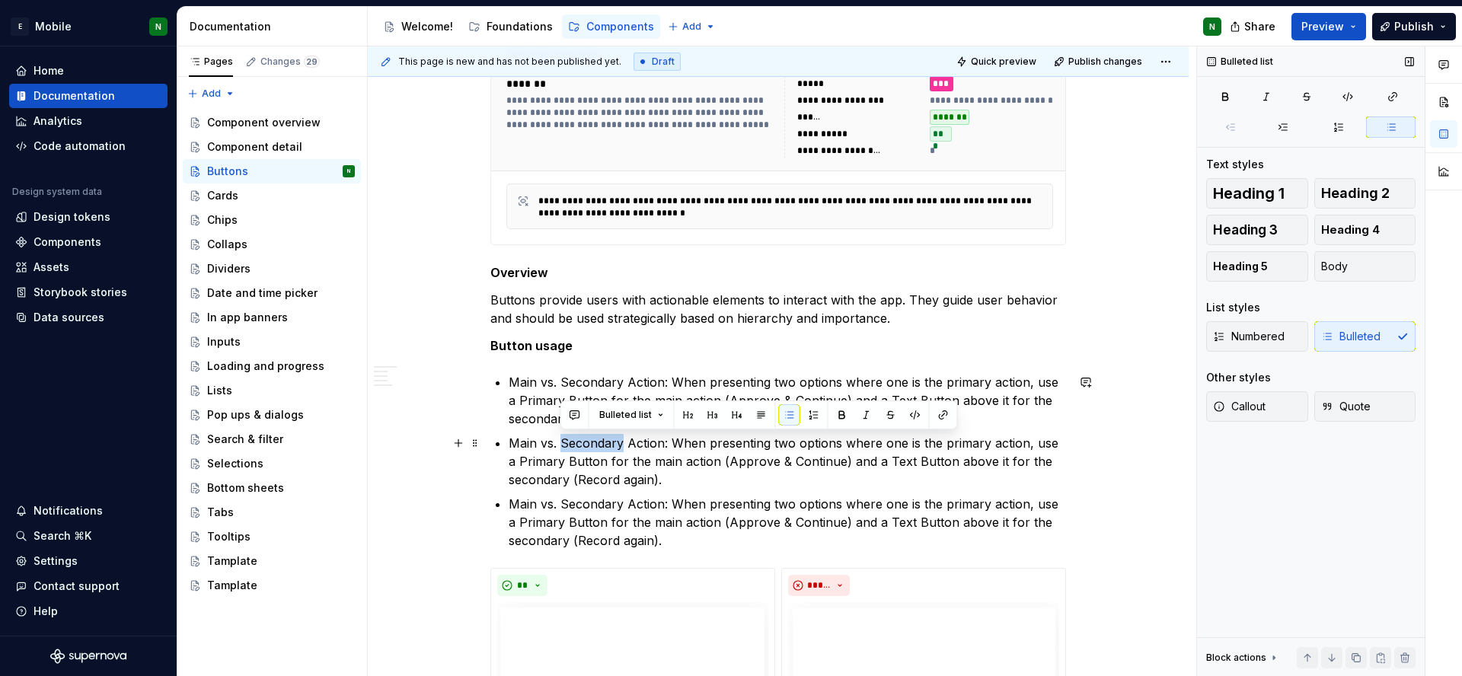
click at [586, 448] on p "Main vs. Secondary Action: When presenting two options where one is the primary…" at bounding box center [787, 461] width 557 height 55
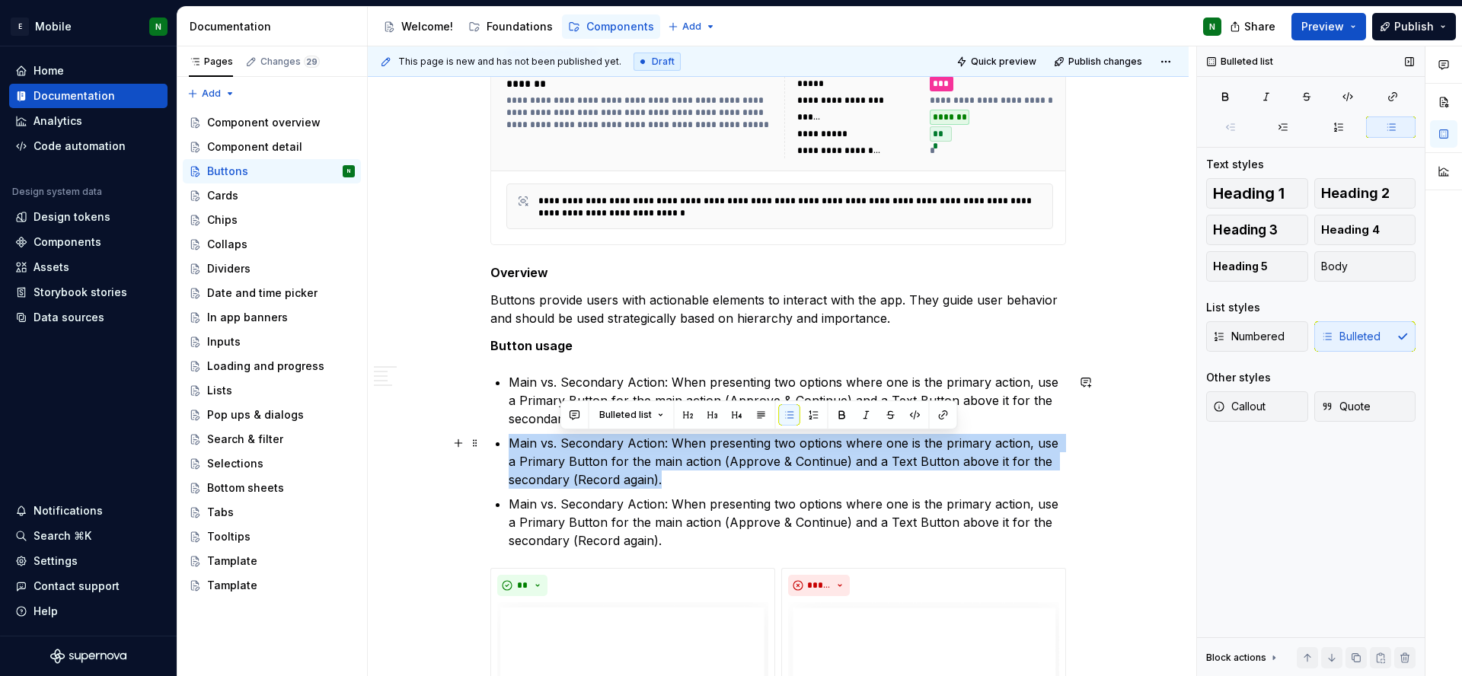
click at [586, 448] on p "Main vs. Secondary Action: When presenting two options where one is the primary…" at bounding box center [787, 461] width 557 height 55
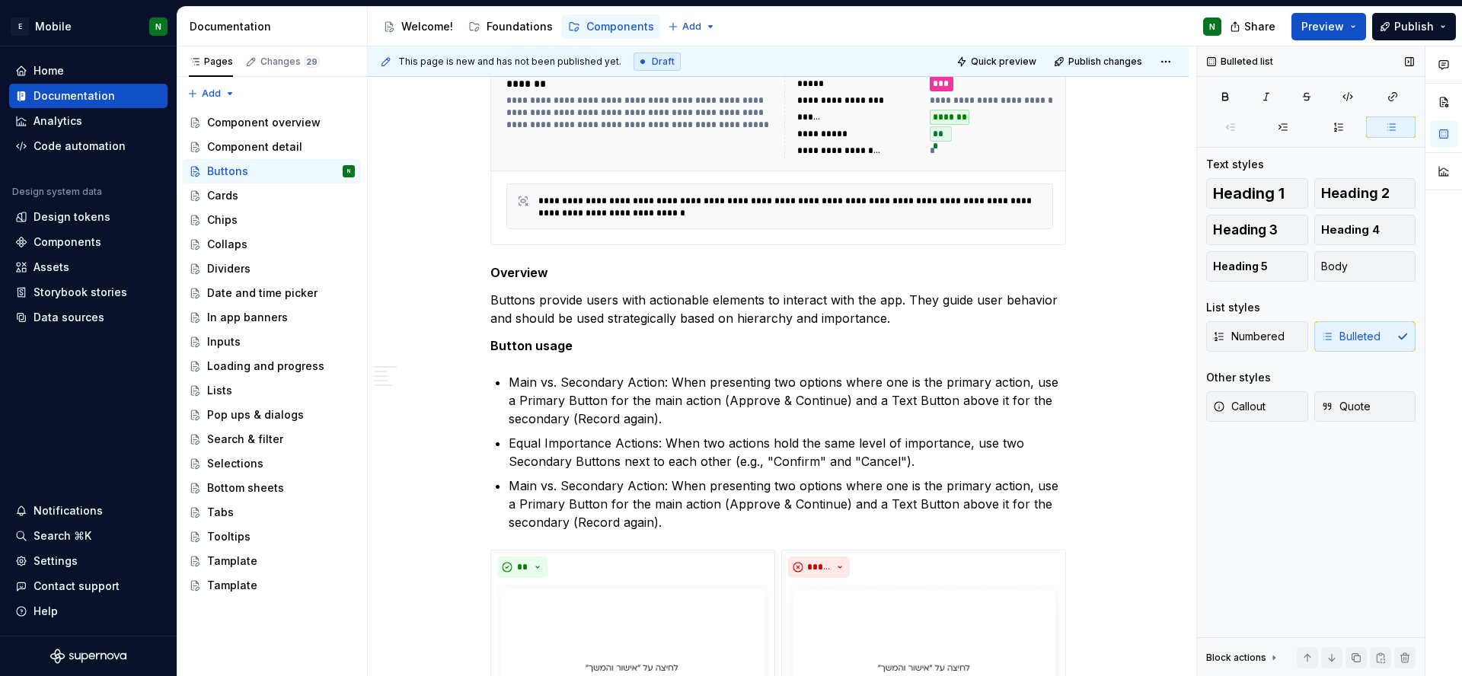
click at [691, 505] on p "Main vs. Secondary Action: When presenting two options where one is the primary…" at bounding box center [787, 504] width 557 height 55
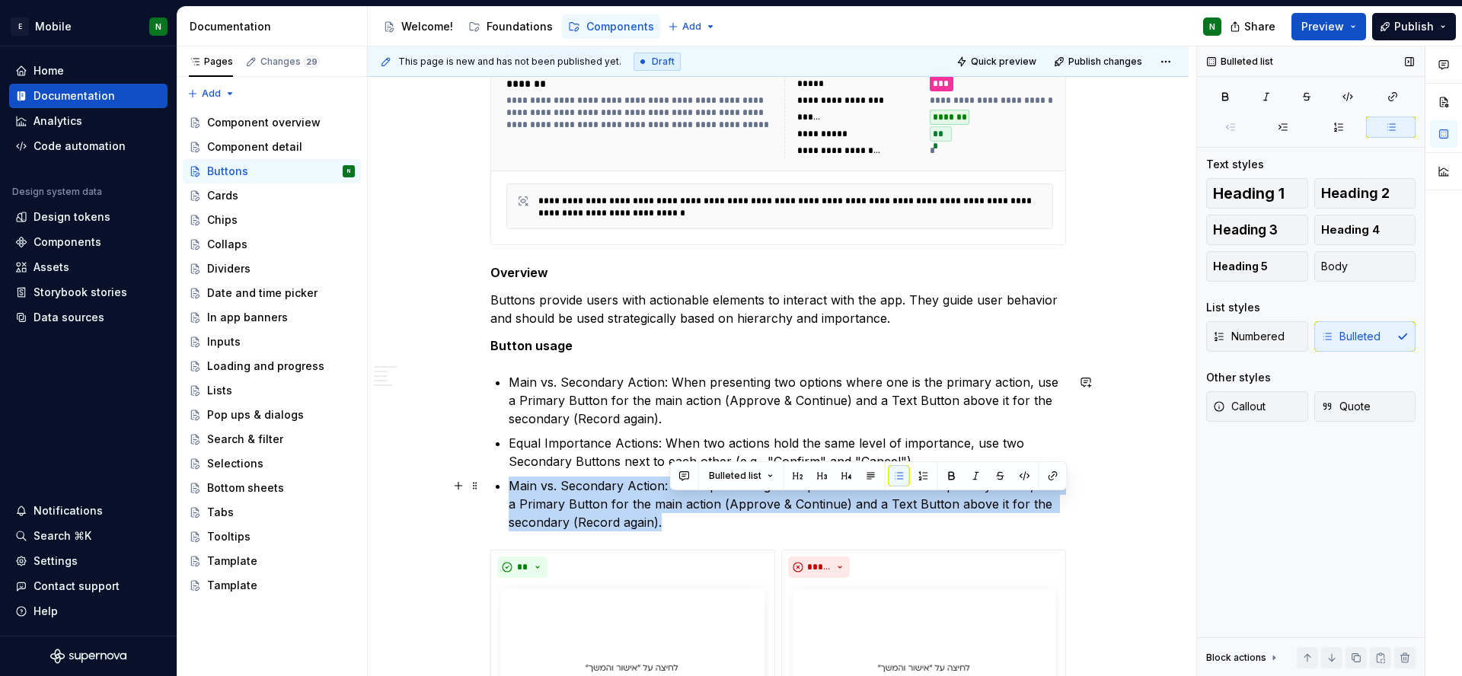
click at [691, 505] on p "Main vs. Secondary Action: When presenting two options where one is the primary…" at bounding box center [787, 504] width 557 height 55
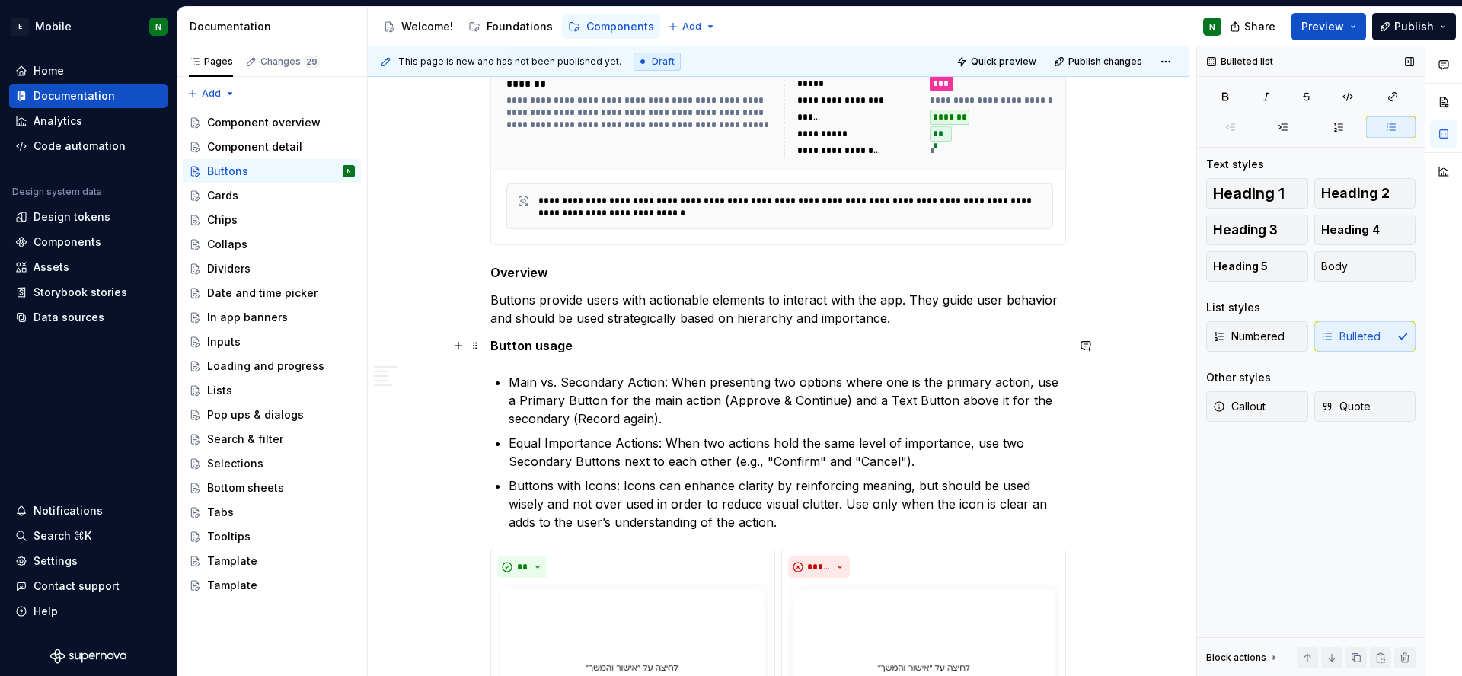
click at [577, 353] on p "Button usage" at bounding box center [778, 346] width 576 height 18
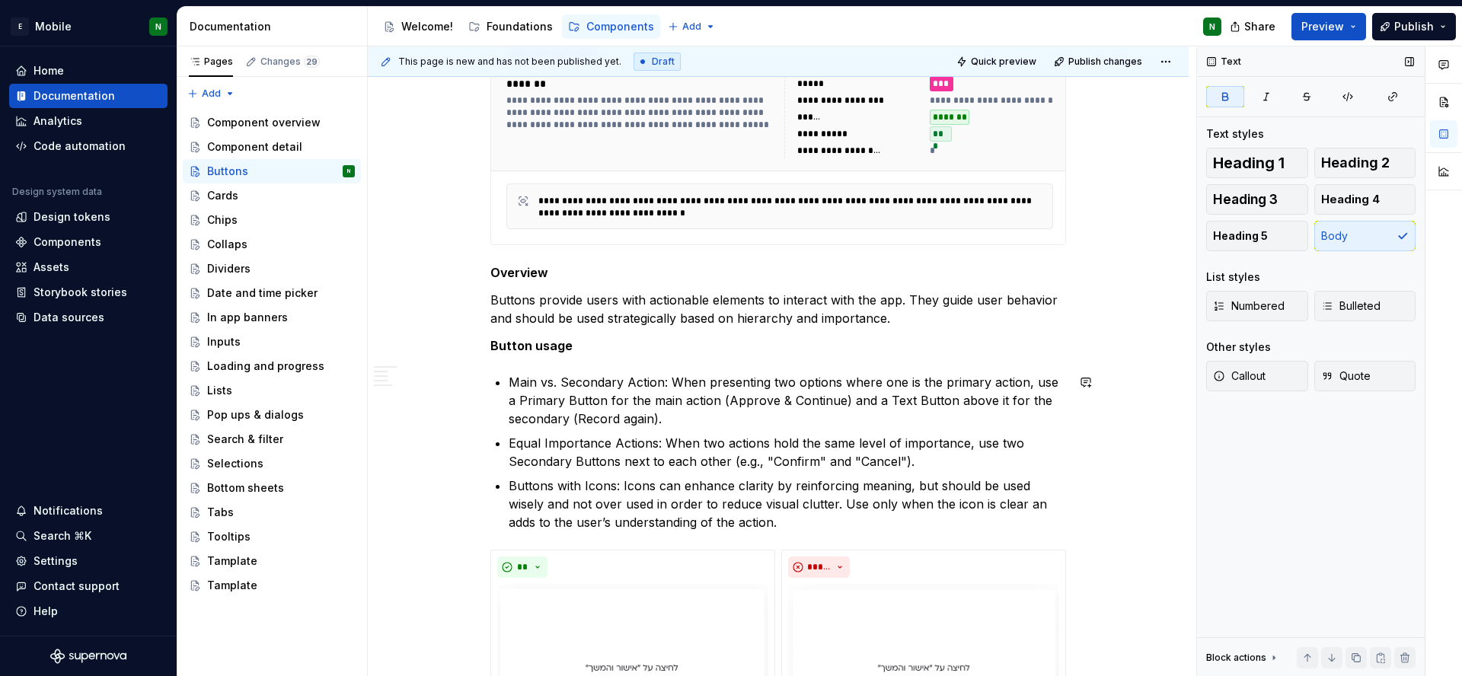
click at [495, 349] on strong "Button usage" at bounding box center [531, 345] width 82 height 15
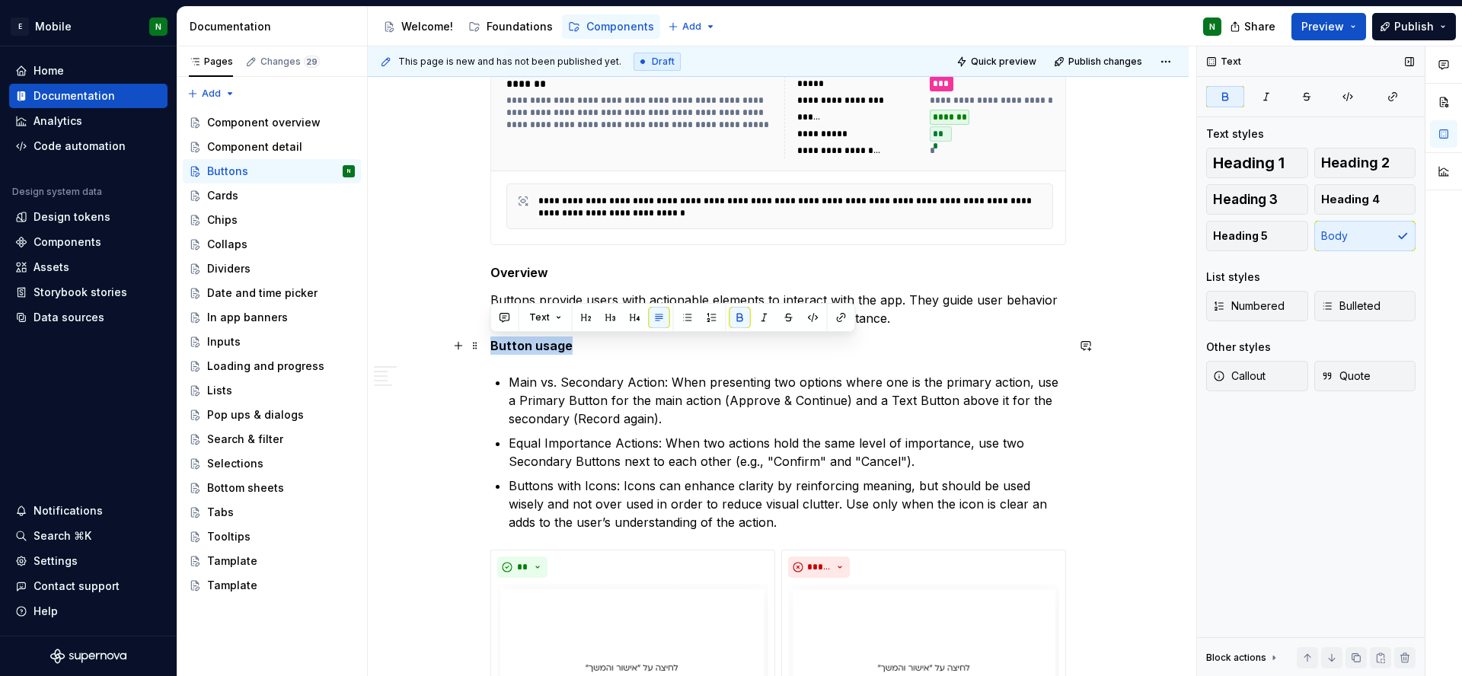
click at [495, 349] on strong "Button usage" at bounding box center [531, 345] width 82 height 15
click at [523, 375] on p "Main vs. Secondary Action: When presenting two options where one is the primary…" at bounding box center [787, 400] width 557 height 55
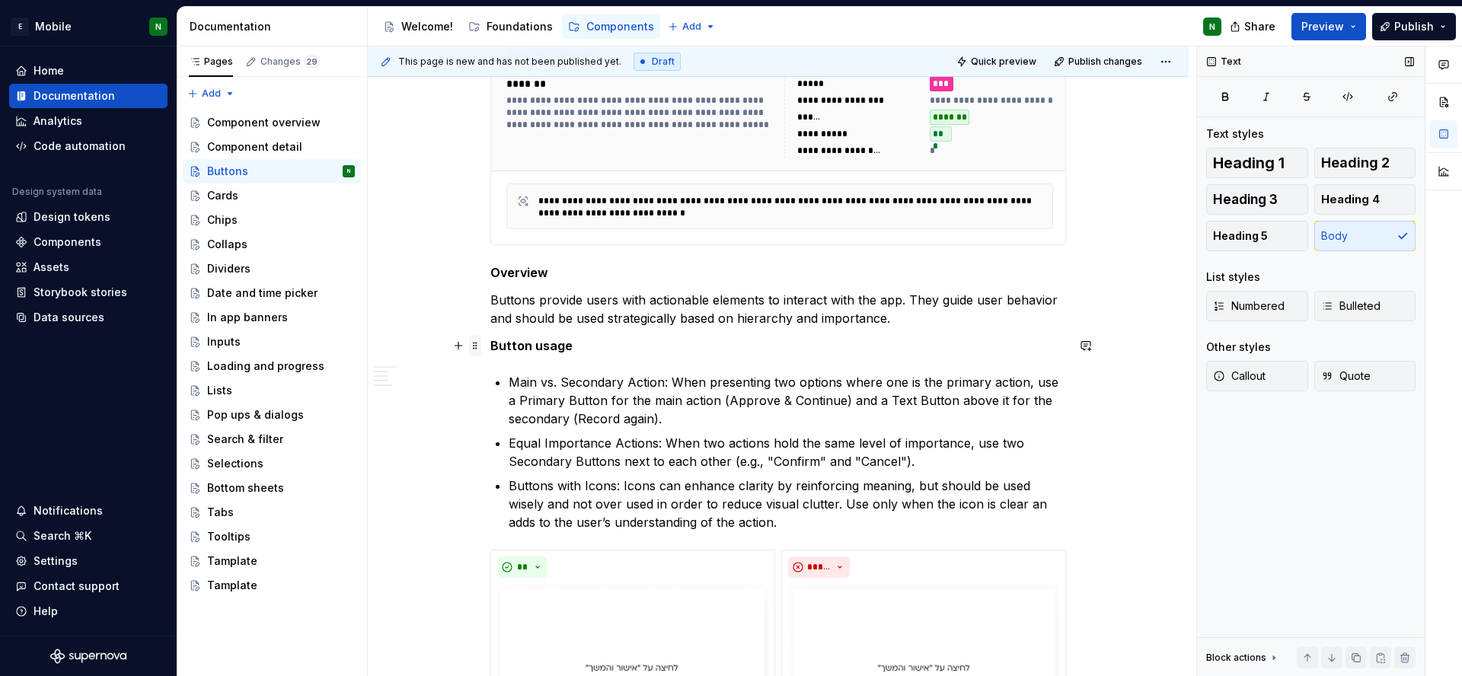
click at [479, 347] on span at bounding box center [475, 345] width 12 height 21
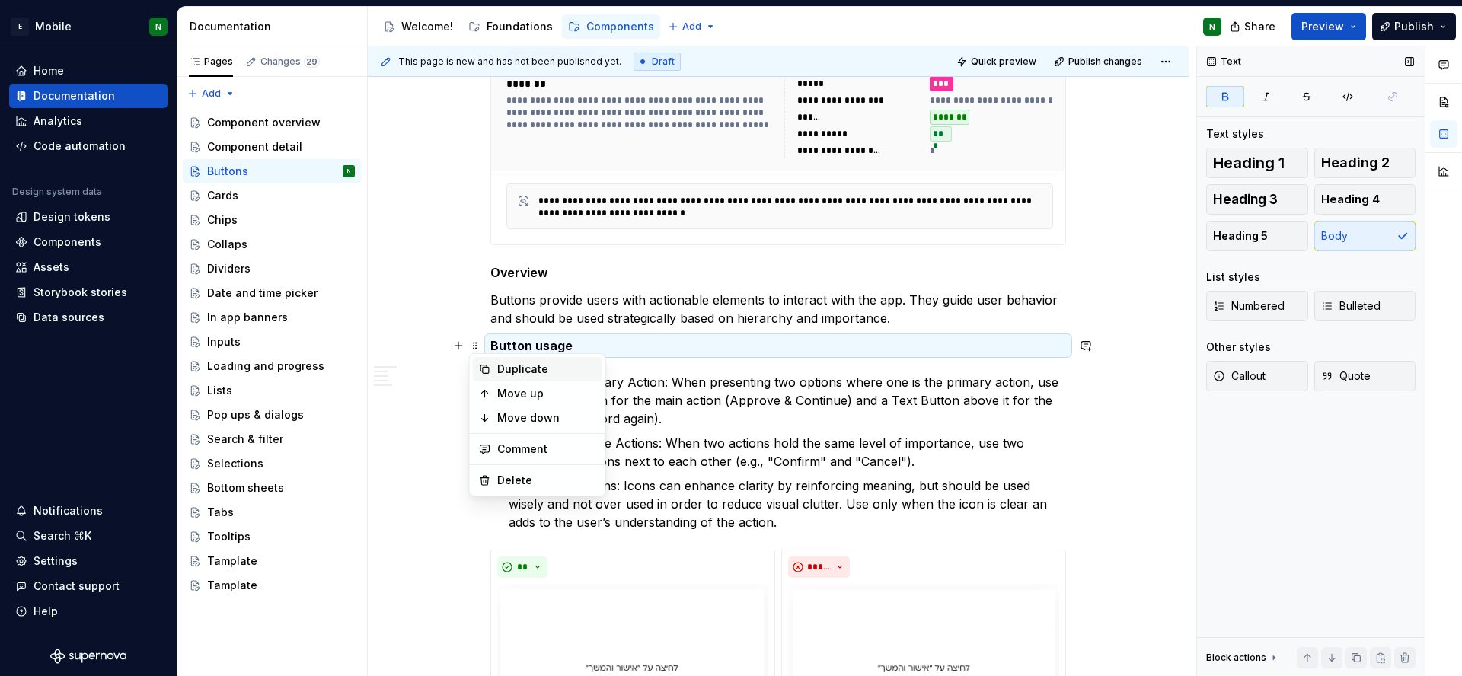
click at [509, 370] on div "Duplicate" at bounding box center [546, 369] width 99 height 15
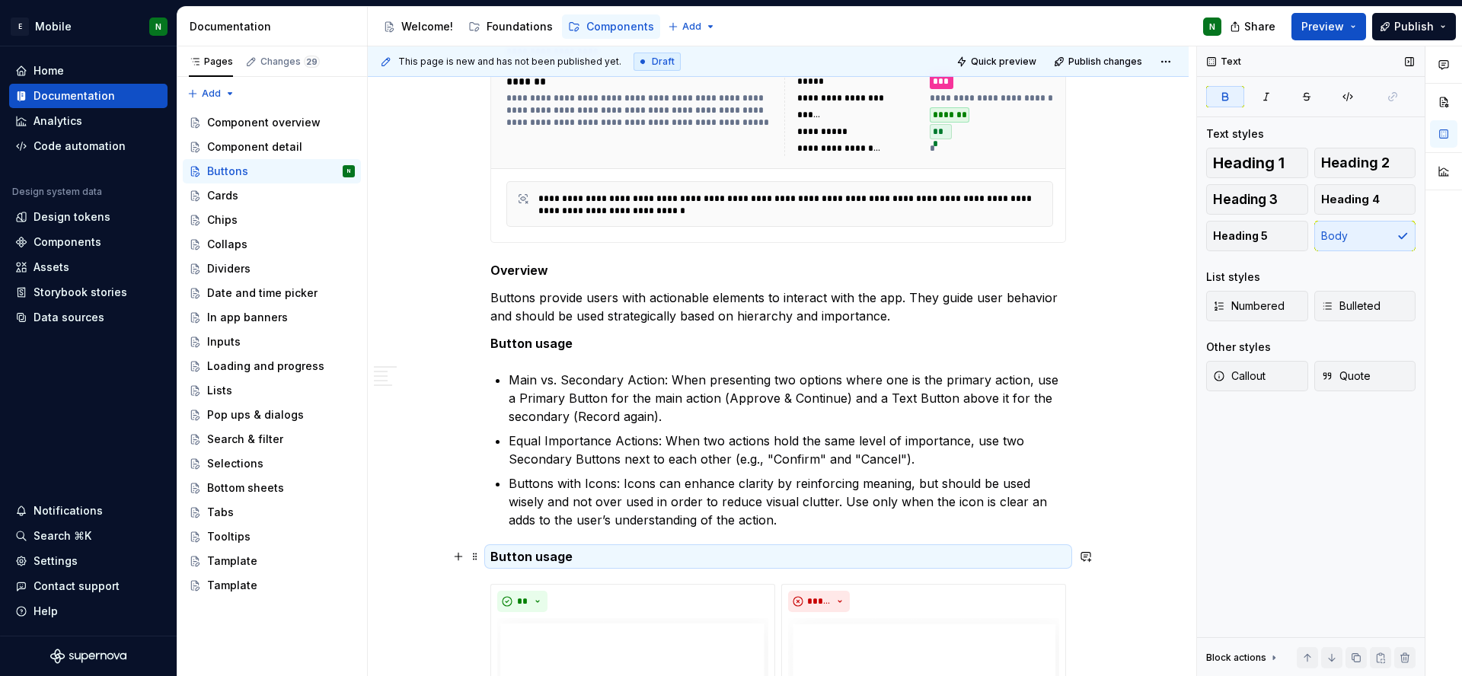
scroll to position [320, 0]
click at [551, 549] on strong "Button usage" at bounding box center [531, 555] width 82 height 15
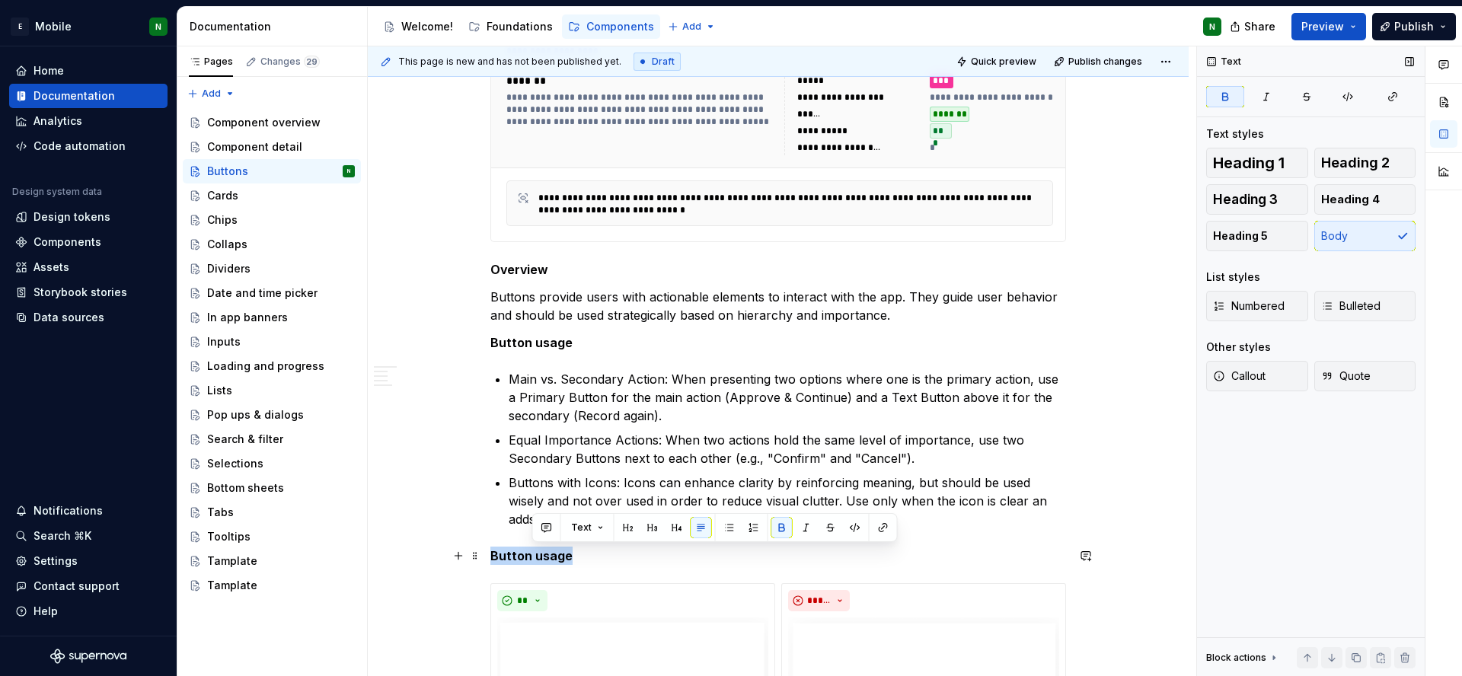
click at [551, 549] on strong "Button usage" at bounding box center [531, 555] width 82 height 15
click at [559, 557] on p "Best Practices" at bounding box center [778, 556] width 576 height 18
click at [742, 531] on button "button" at bounding box center [739, 527] width 21 height 21
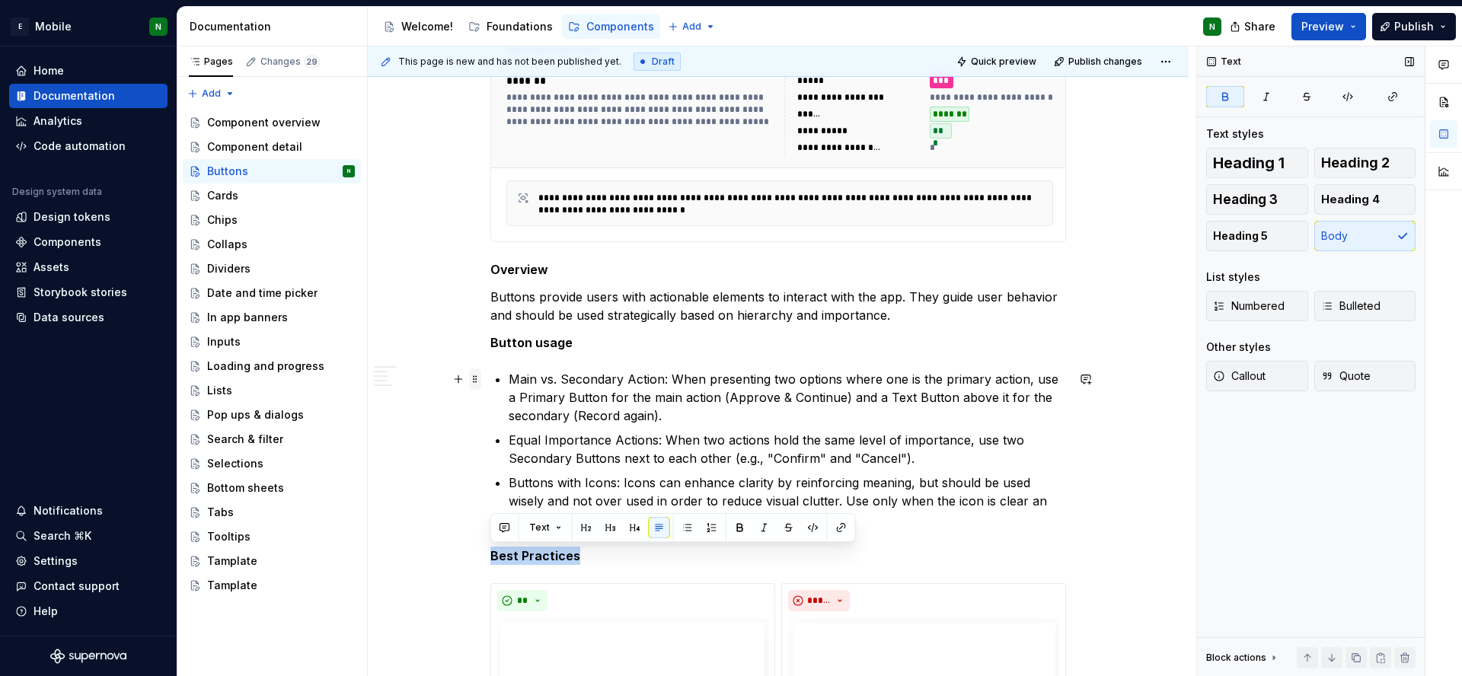
click at [476, 381] on span at bounding box center [475, 379] width 12 height 21
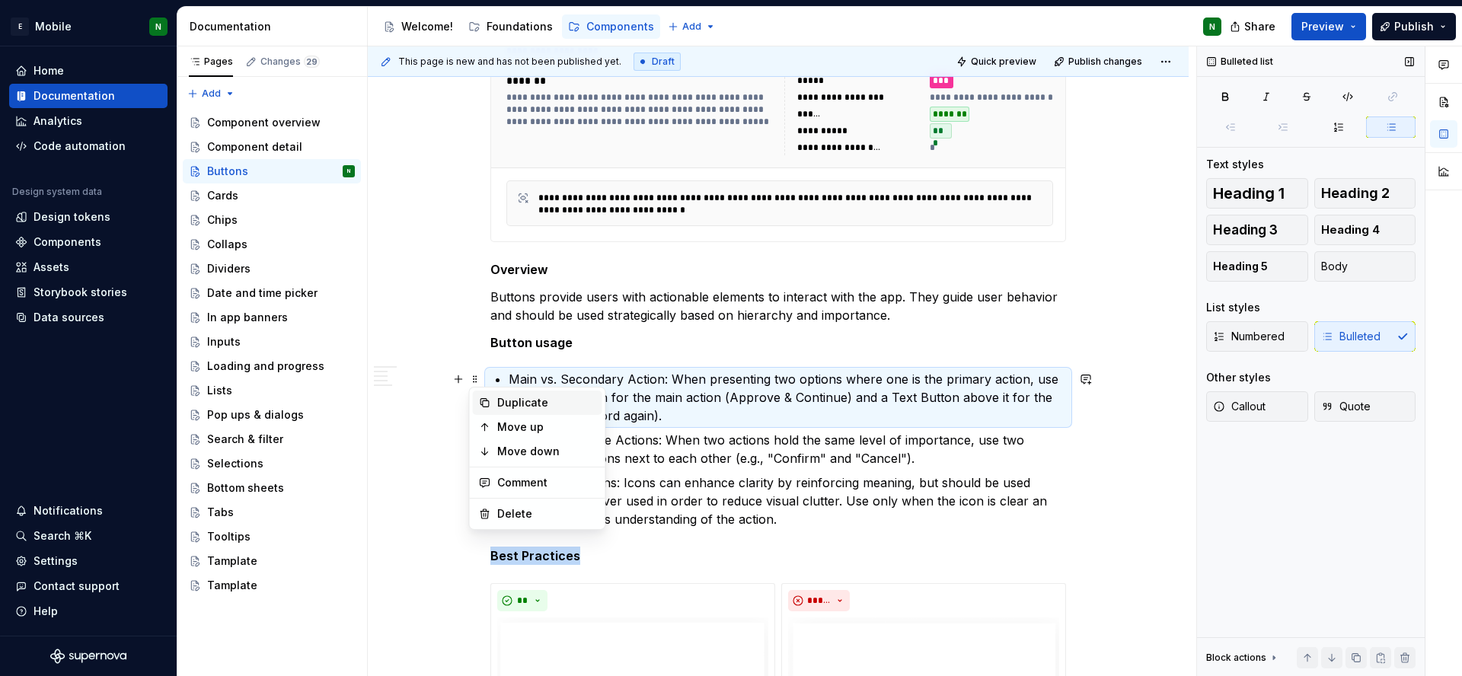
click at [497, 401] on div "Duplicate" at bounding box center [546, 402] width 99 height 15
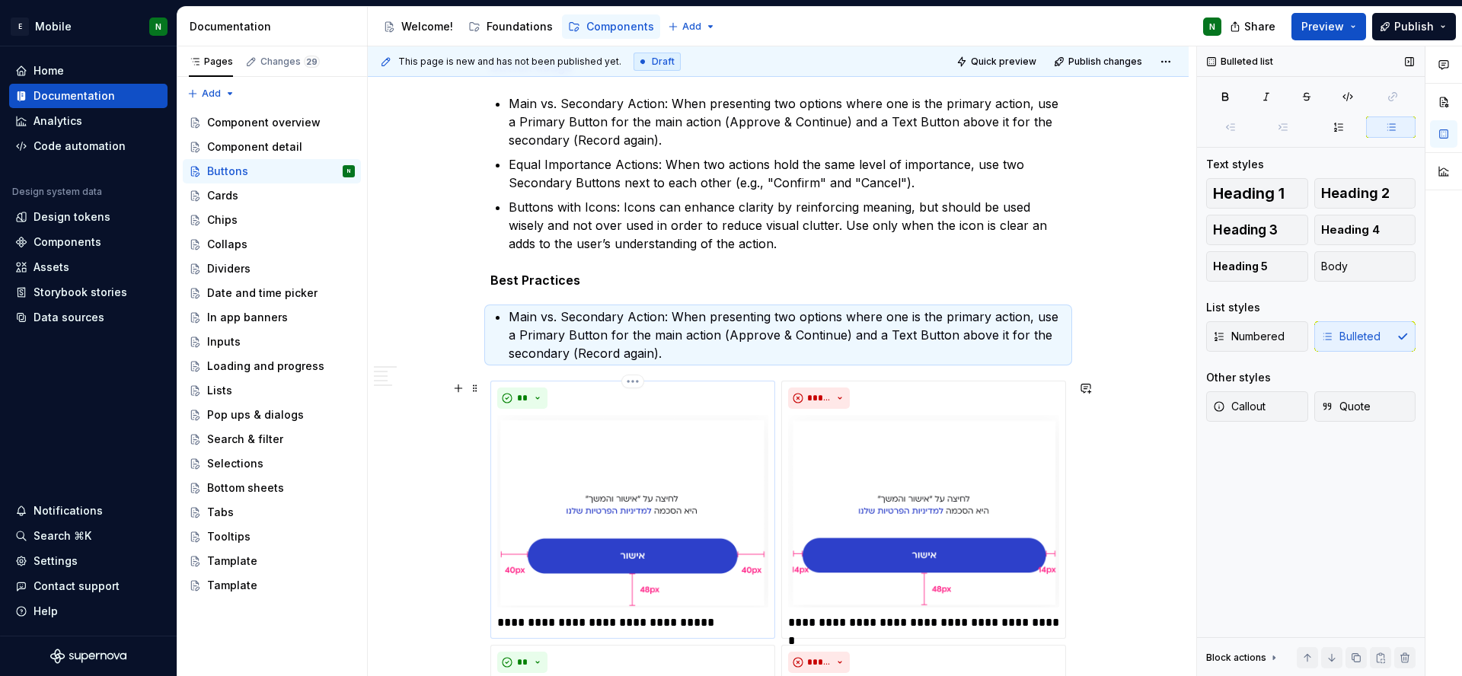
scroll to position [614, 0]
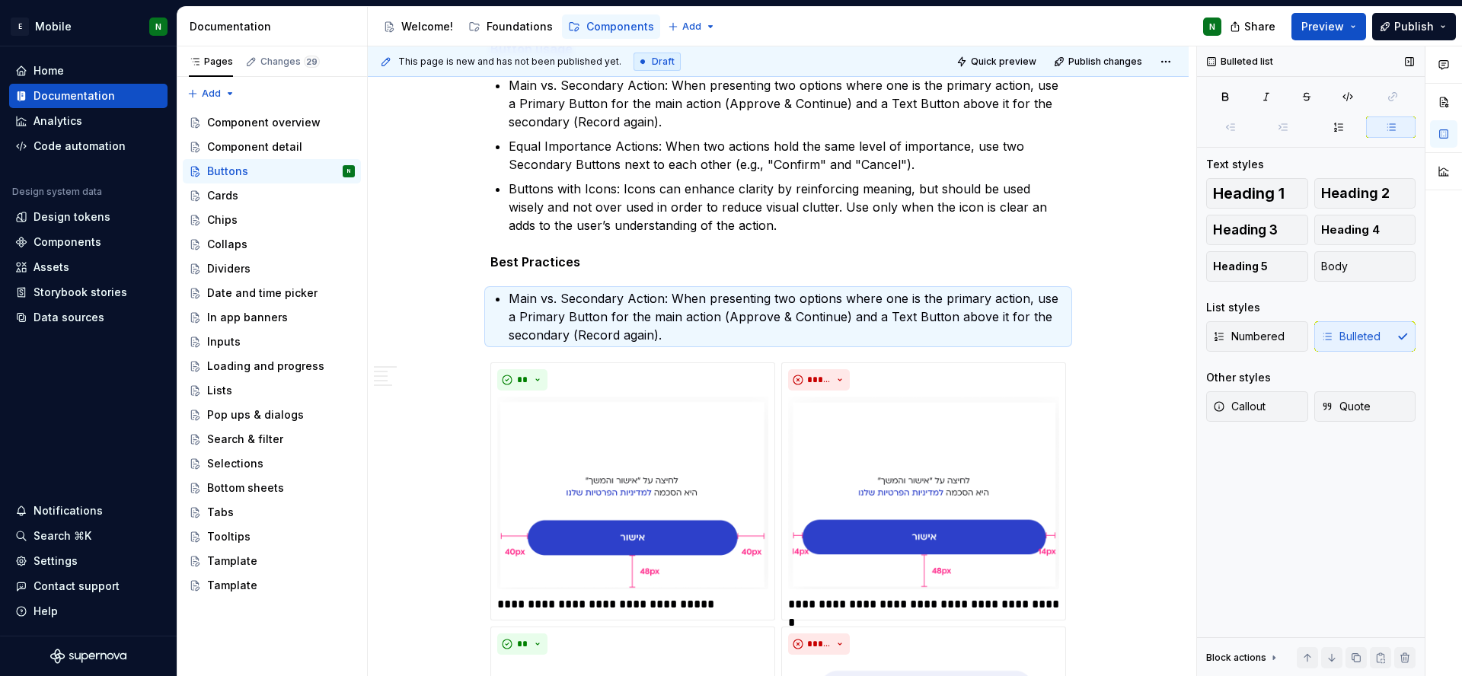
click at [601, 329] on p "Main vs. Secondary Action: When presenting two options where one is the primary…" at bounding box center [787, 316] width 557 height 55
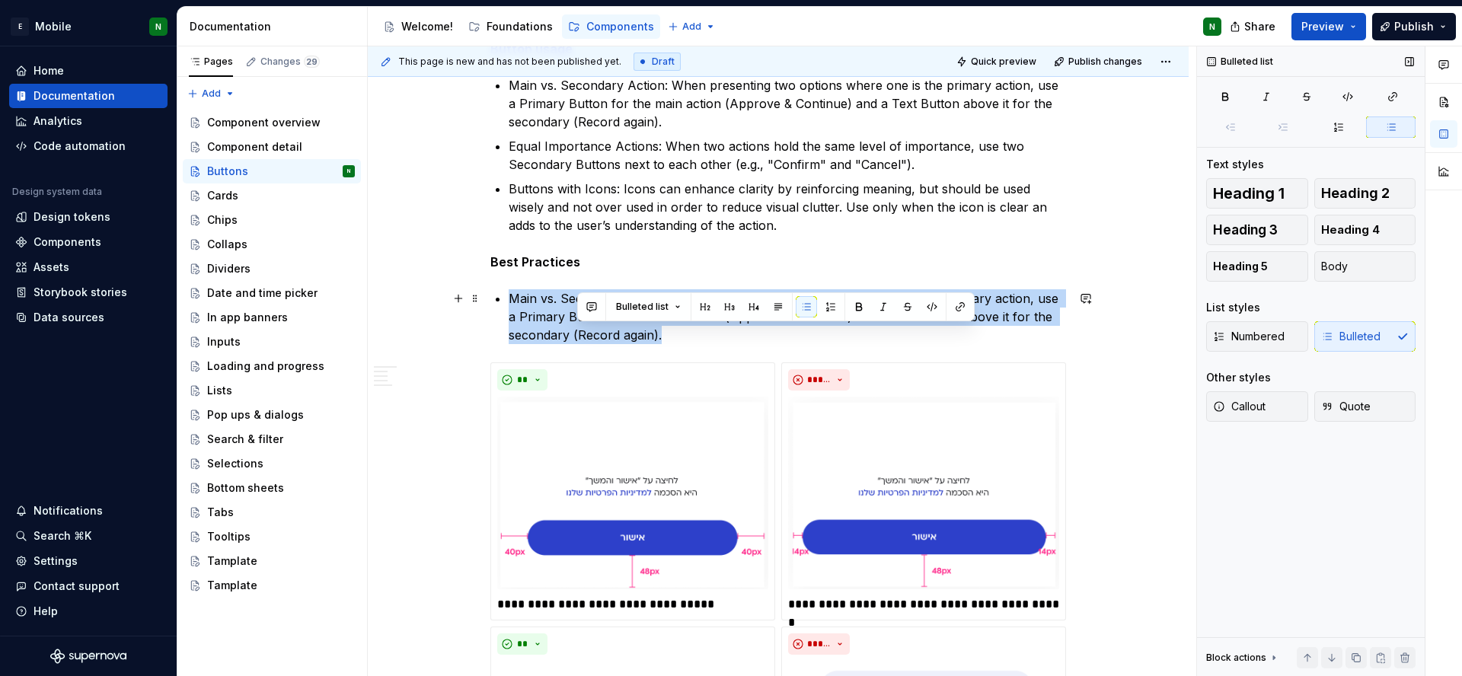
click at [601, 329] on p "Main vs. Secondary Action: When presenting two options where one is the primary…" at bounding box center [787, 316] width 557 height 55
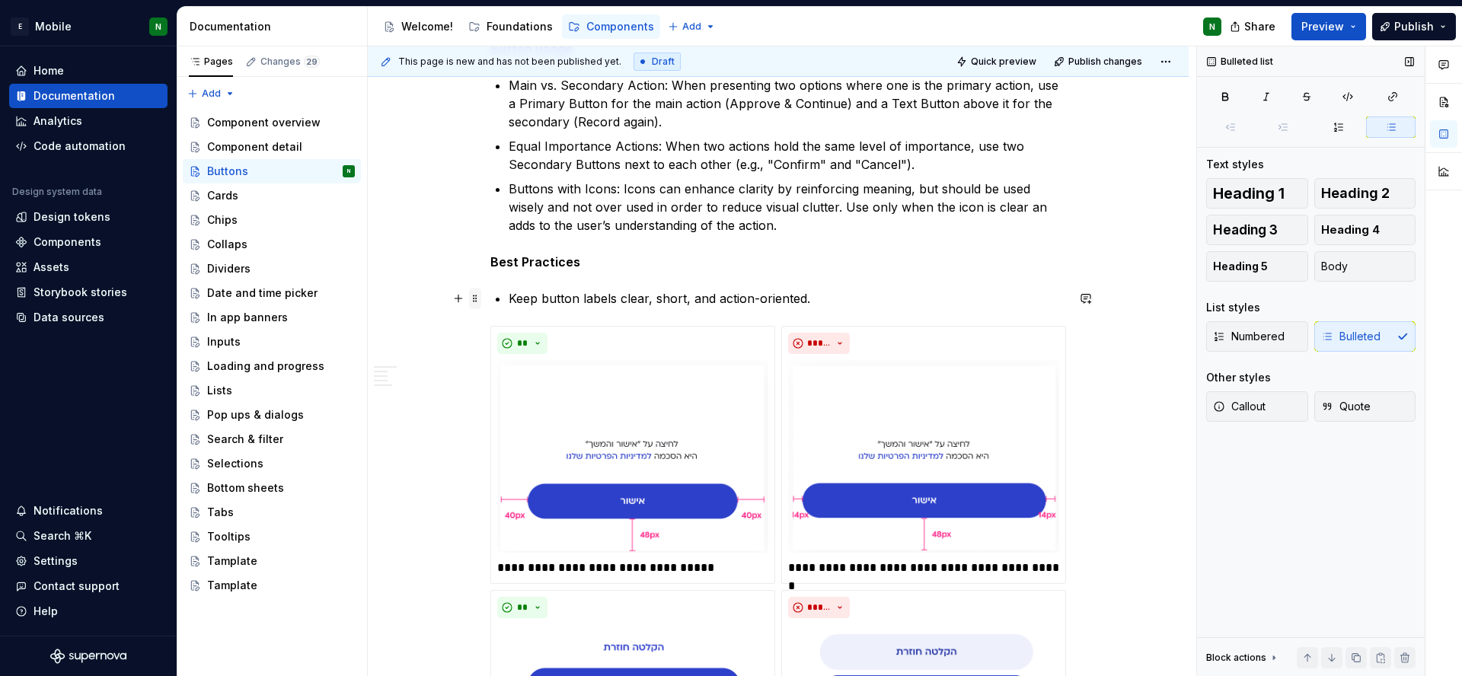
click at [474, 304] on span at bounding box center [475, 298] width 12 height 21
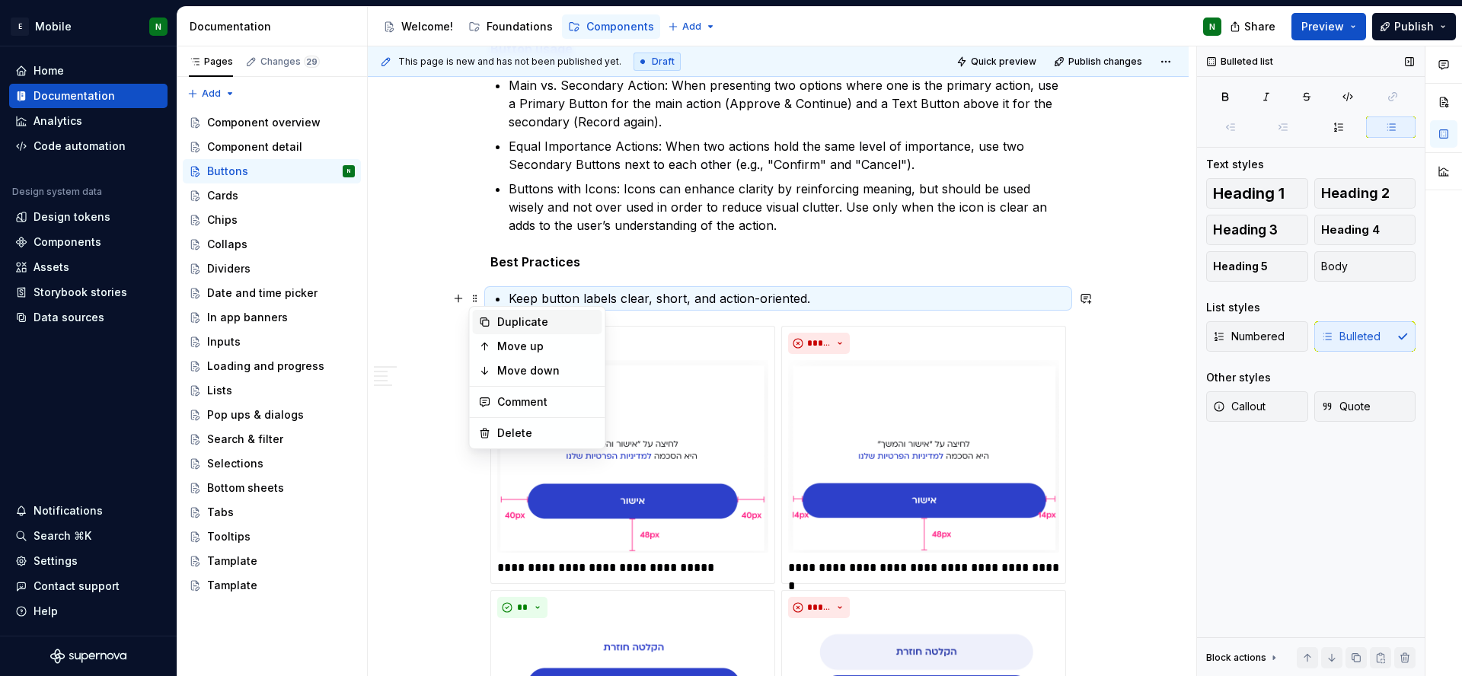
click at [506, 322] on div "Duplicate" at bounding box center [546, 321] width 99 height 15
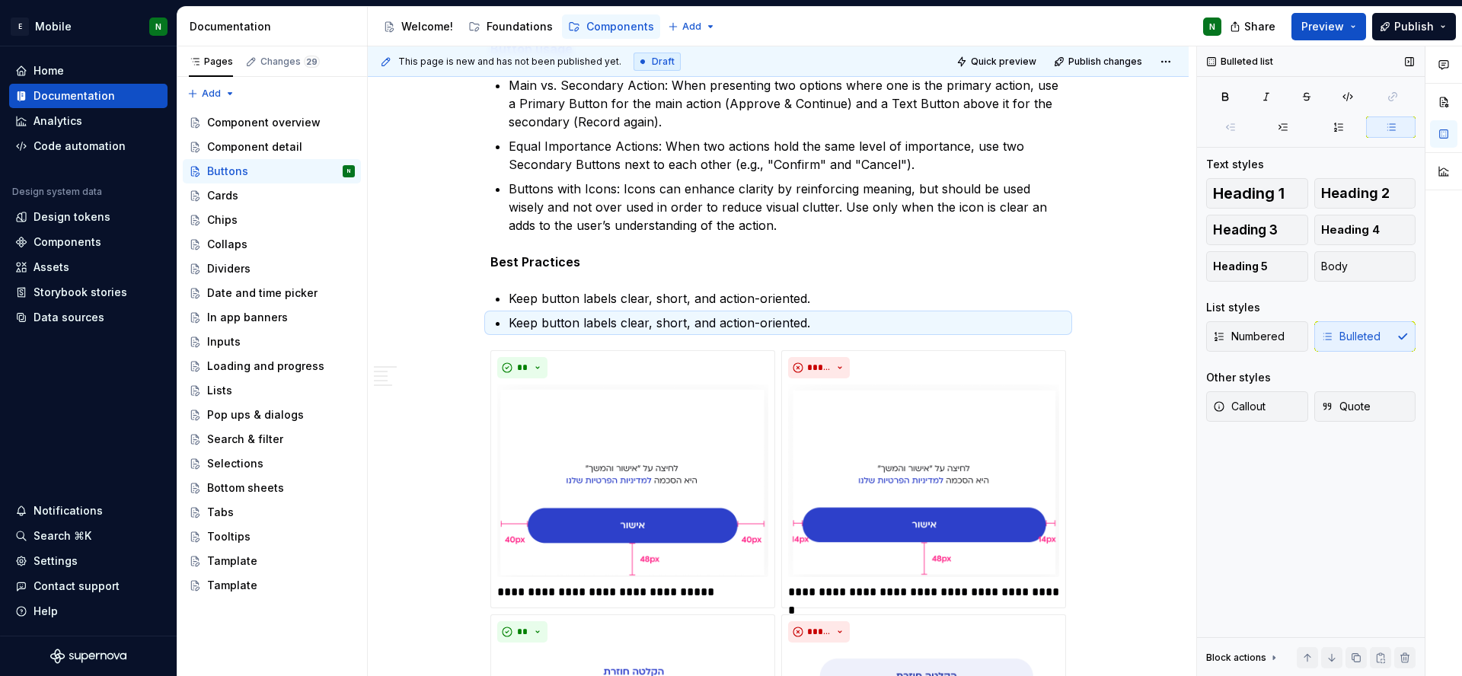
click at [566, 323] on p "Keep button labels clear, short, and action-oriented." at bounding box center [787, 323] width 557 height 18
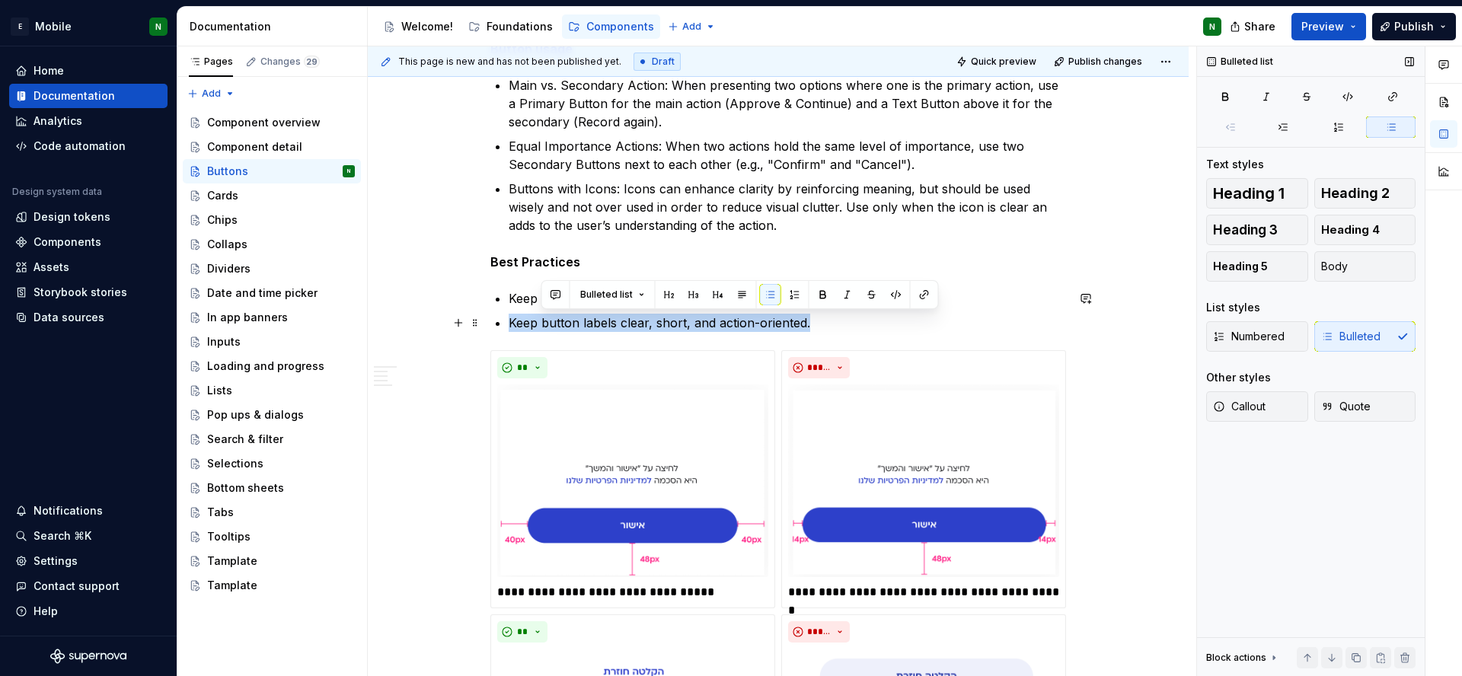
click at [566, 323] on p "Keep button labels clear, short, and action-oriented." at bounding box center [787, 323] width 557 height 18
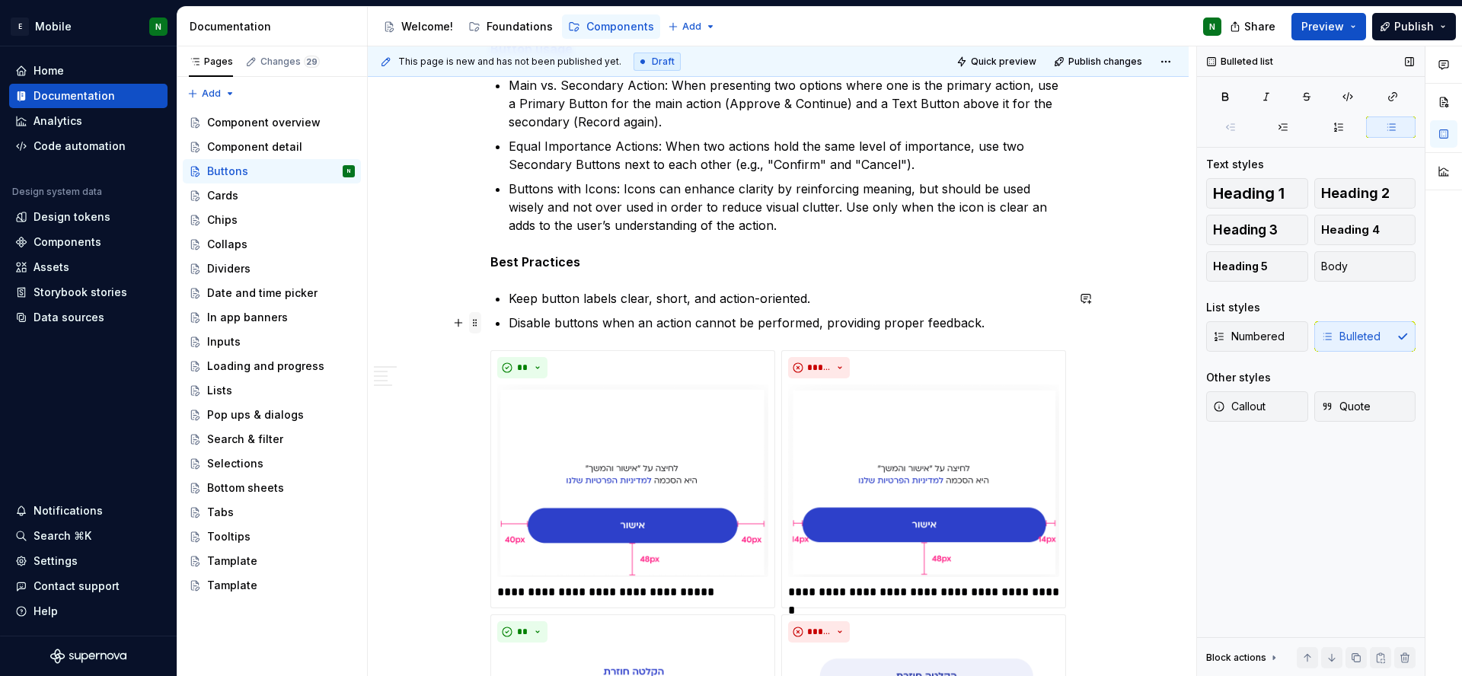
click at [470, 324] on span at bounding box center [475, 322] width 12 height 21
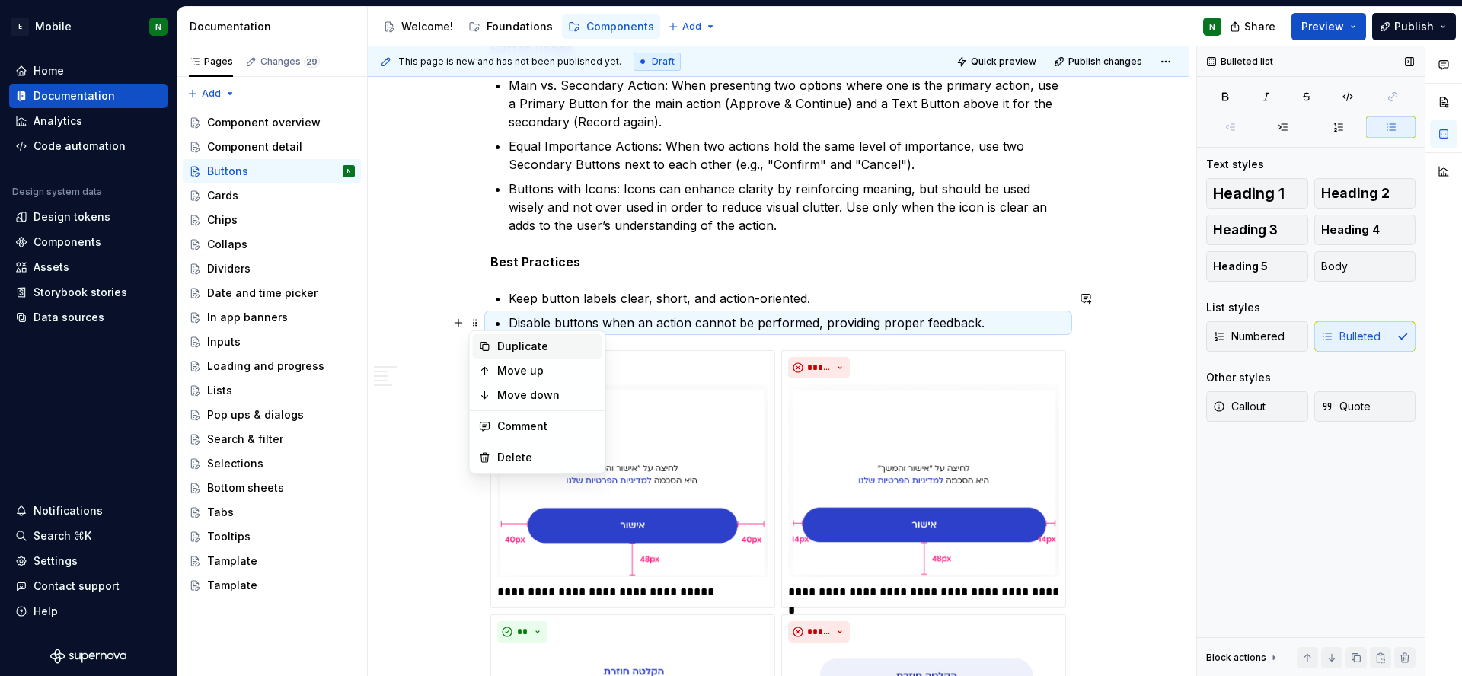
click at [509, 347] on div "Duplicate" at bounding box center [546, 346] width 99 height 15
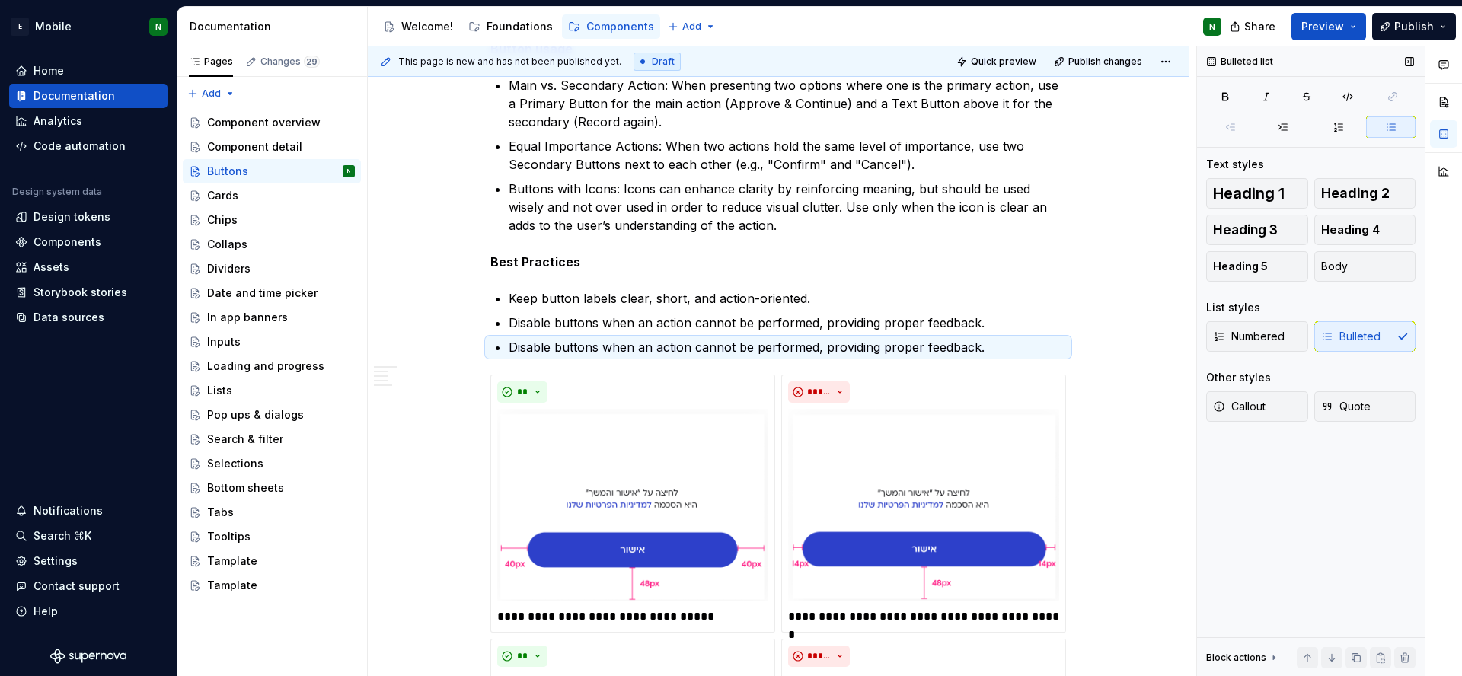
click at [531, 352] on p "Disable buttons when an action cannot be performed, providing proper feedback." at bounding box center [787, 347] width 557 height 18
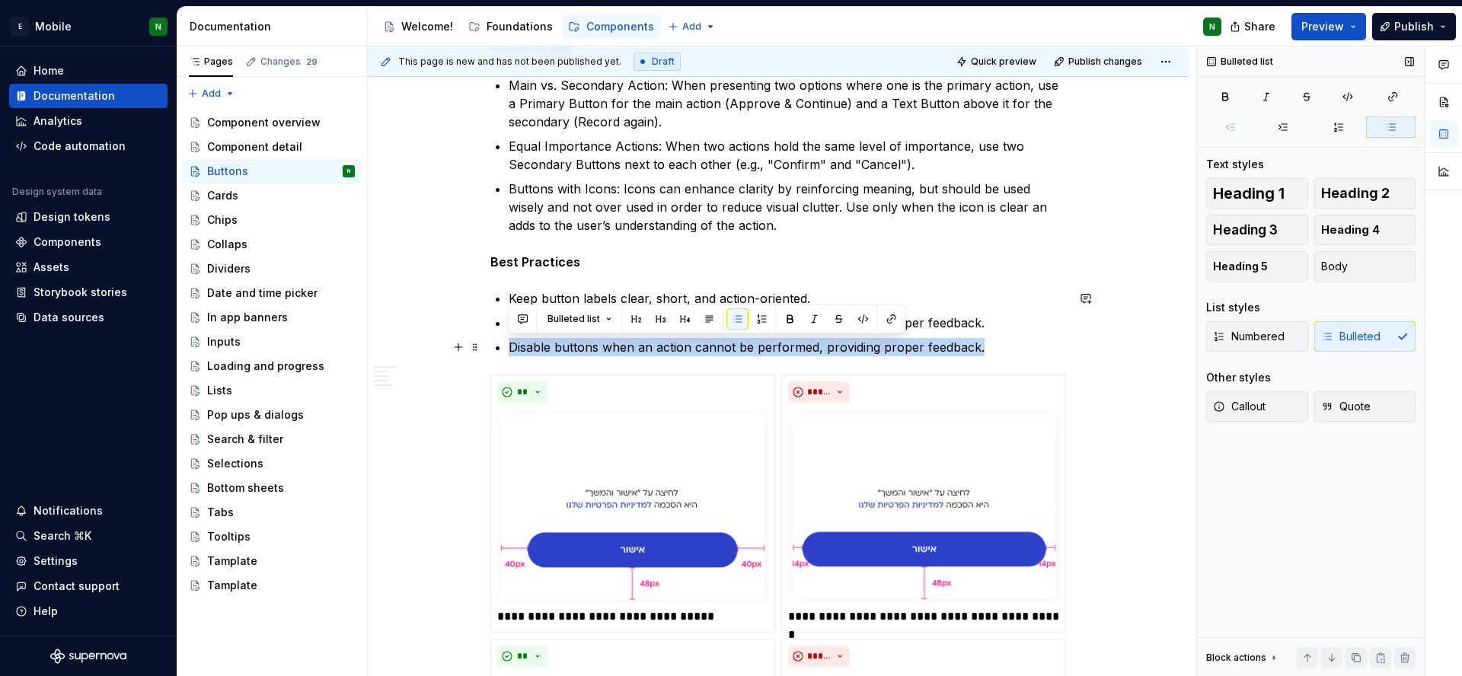
click at [531, 352] on p "Disable buttons when an action cannot be performed, providing proper feedback." at bounding box center [787, 347] width 557 height 18
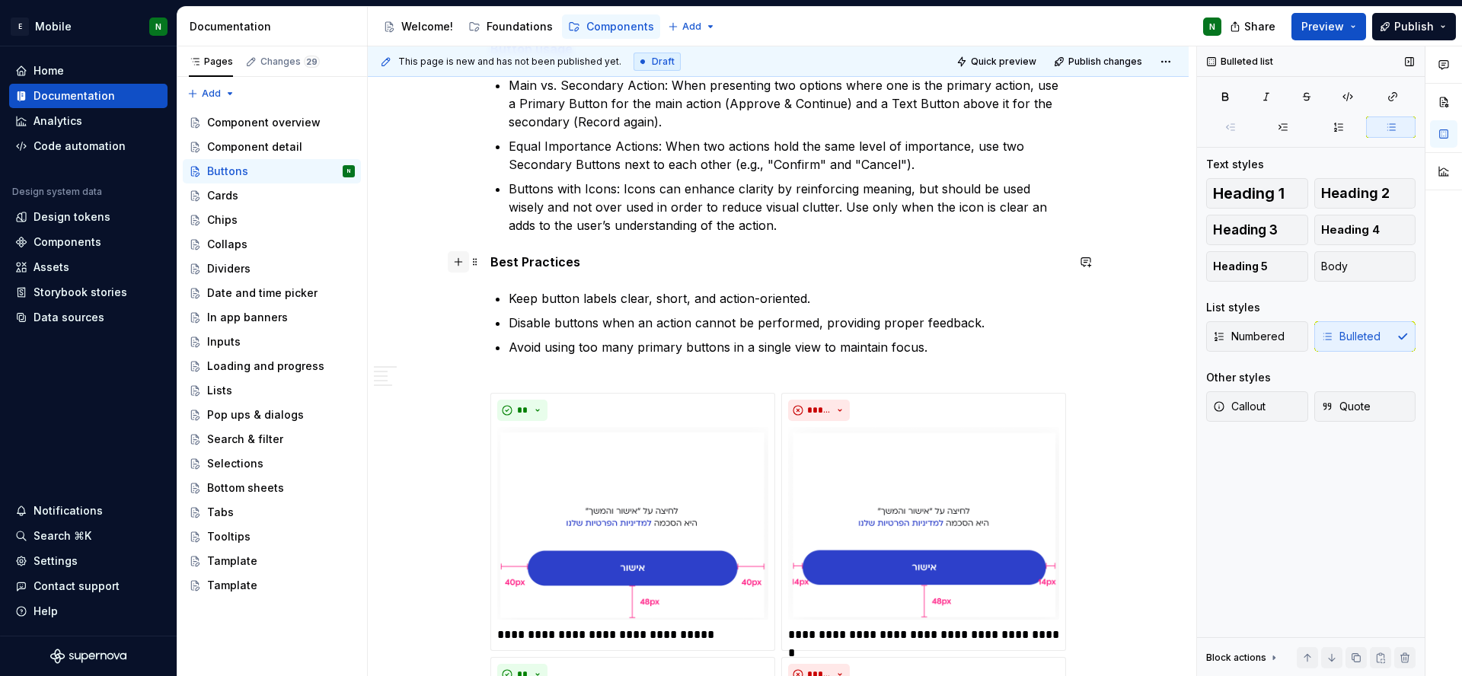
click at [462, 263] on button "button" at bounding box center [458, 261] width 21 height 21
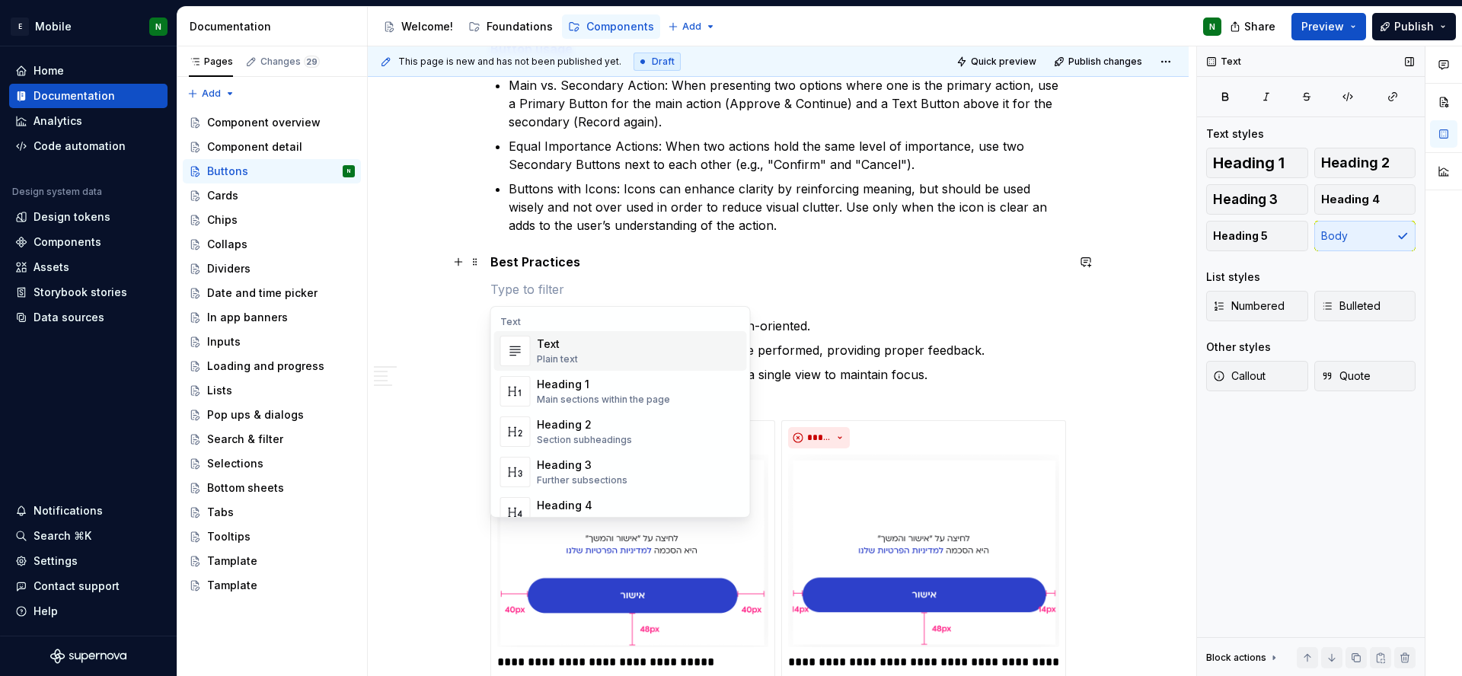
click at [594, 284] on p at bounding box center [778, 289] width 576 height 18
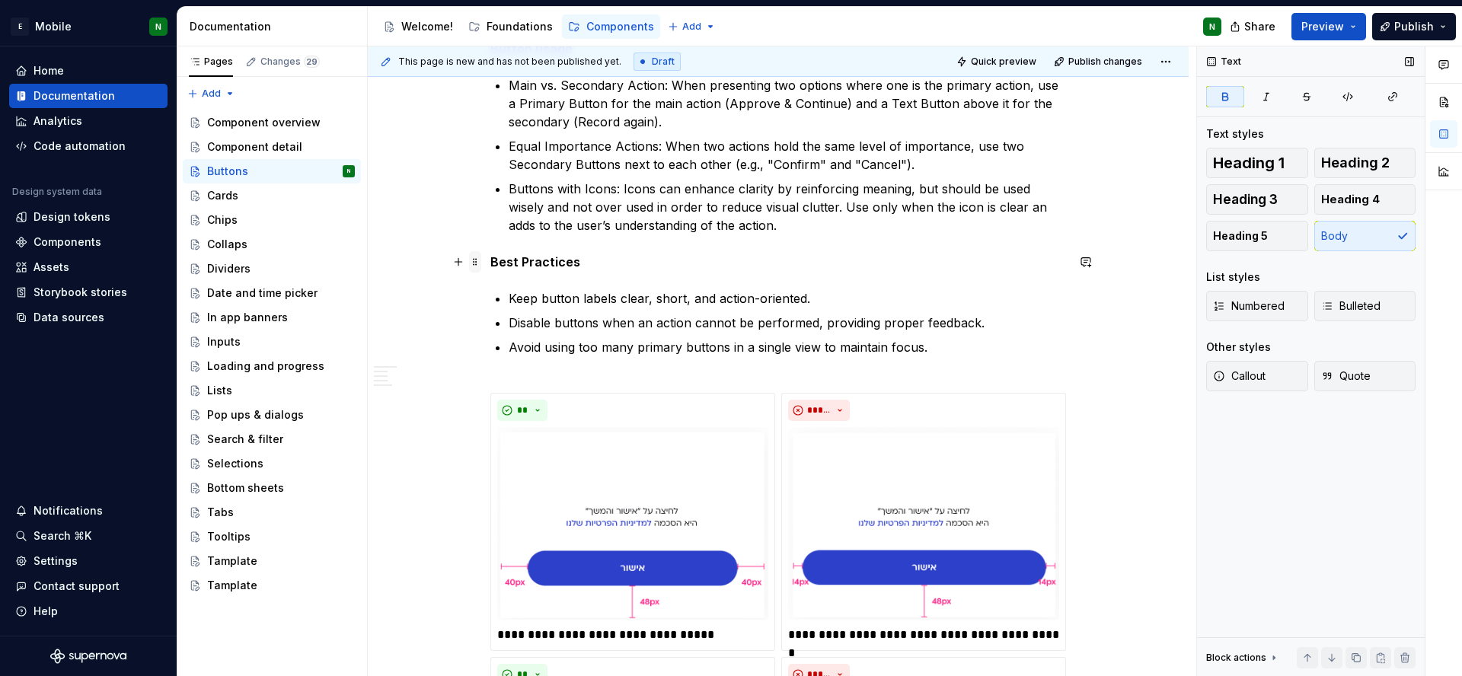
click at [477, 262] on span at bounding box center [475, 261] width 12 height 21
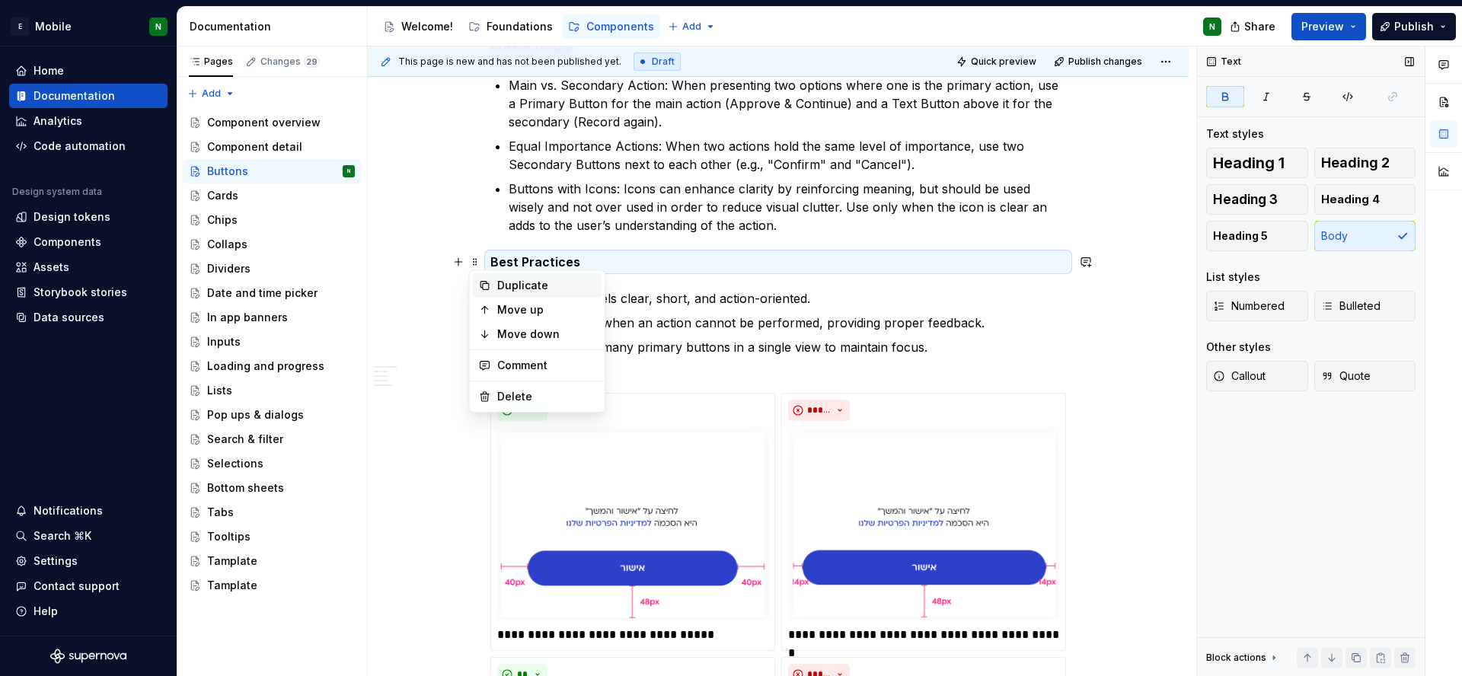
click at [506, 292] on div "Duplicate" at bounding box center [546, 285] width 99 height 15
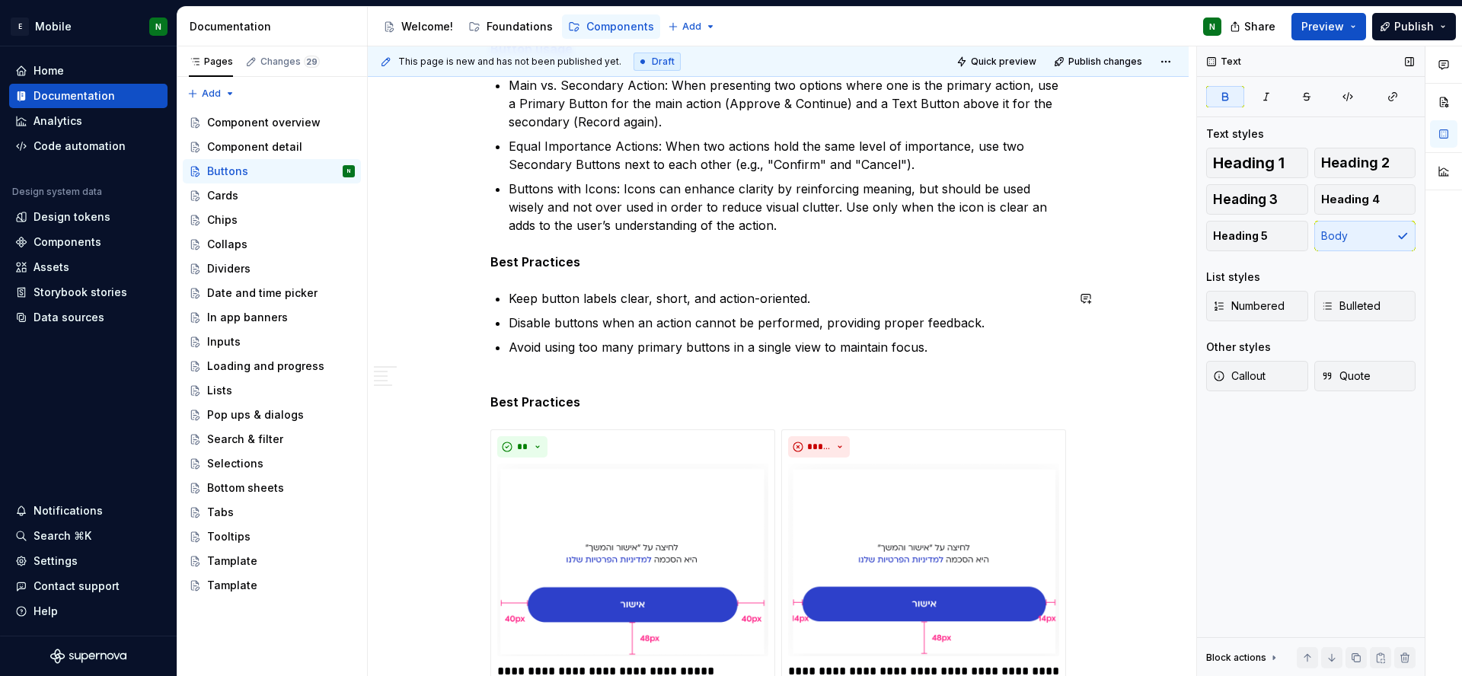
click at [745, 374] on p "Avoid using too many primary buttons in a single view to maintain focus." at bounding box center [787, 356] width 557 height 37
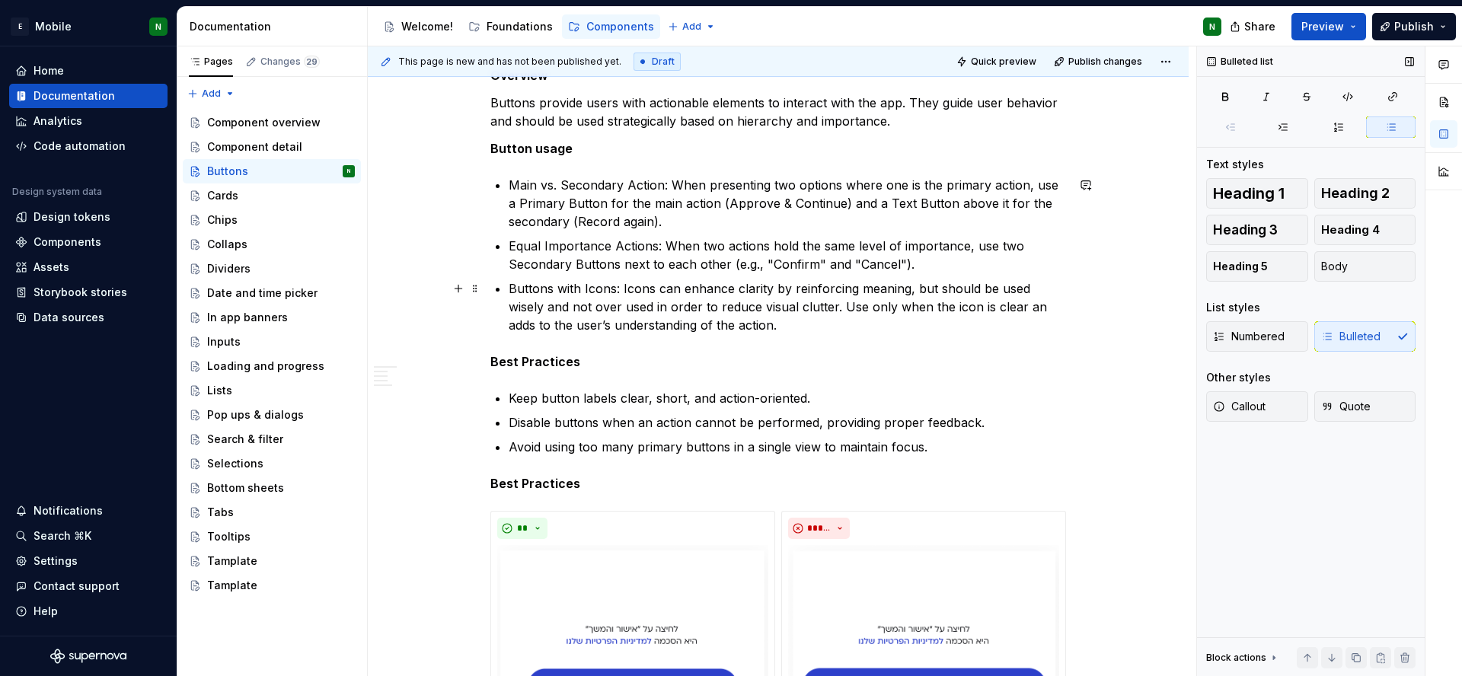
scroll to position [528, 0]
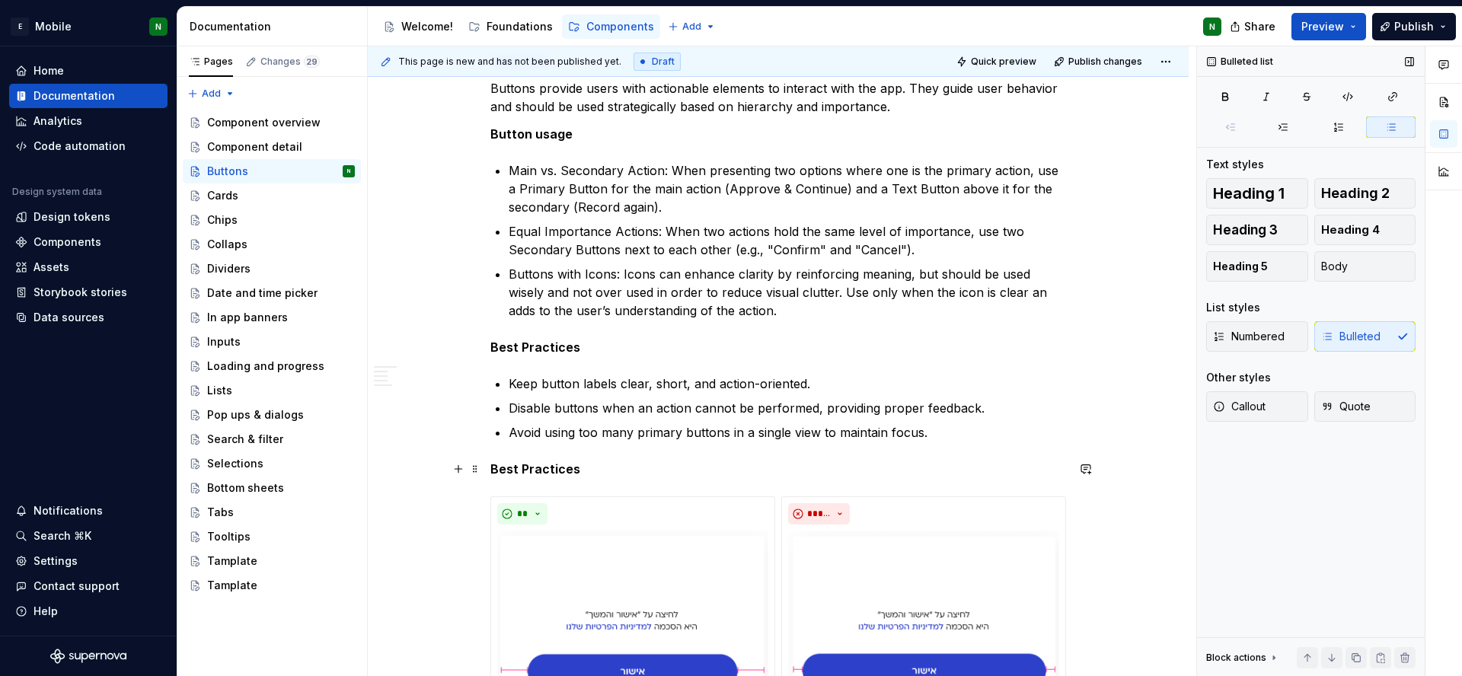
click at [532, 473] on strong "Best Practices" at bounding box center [535, 468] width 90 height 15
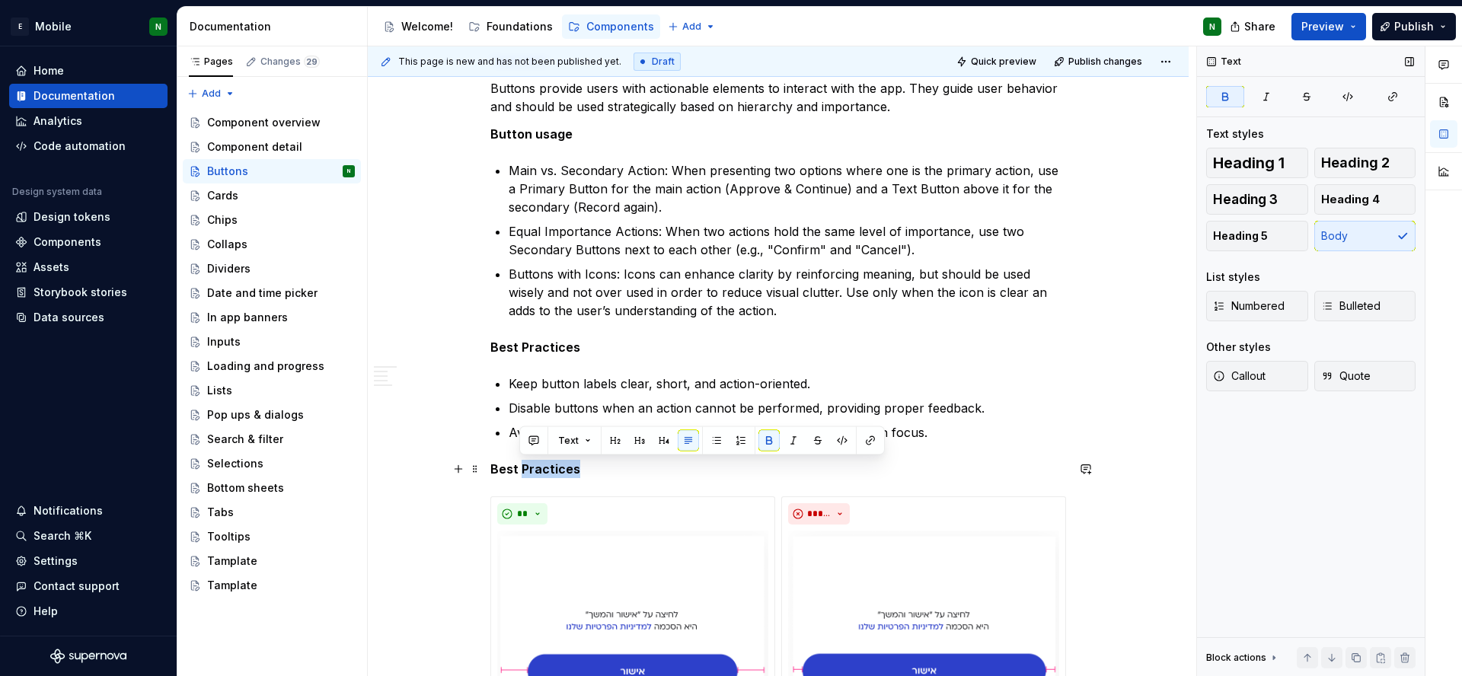
click at [532, 473] on strong "Best Practices" at bounding box center [535, 468] width 90 height 15
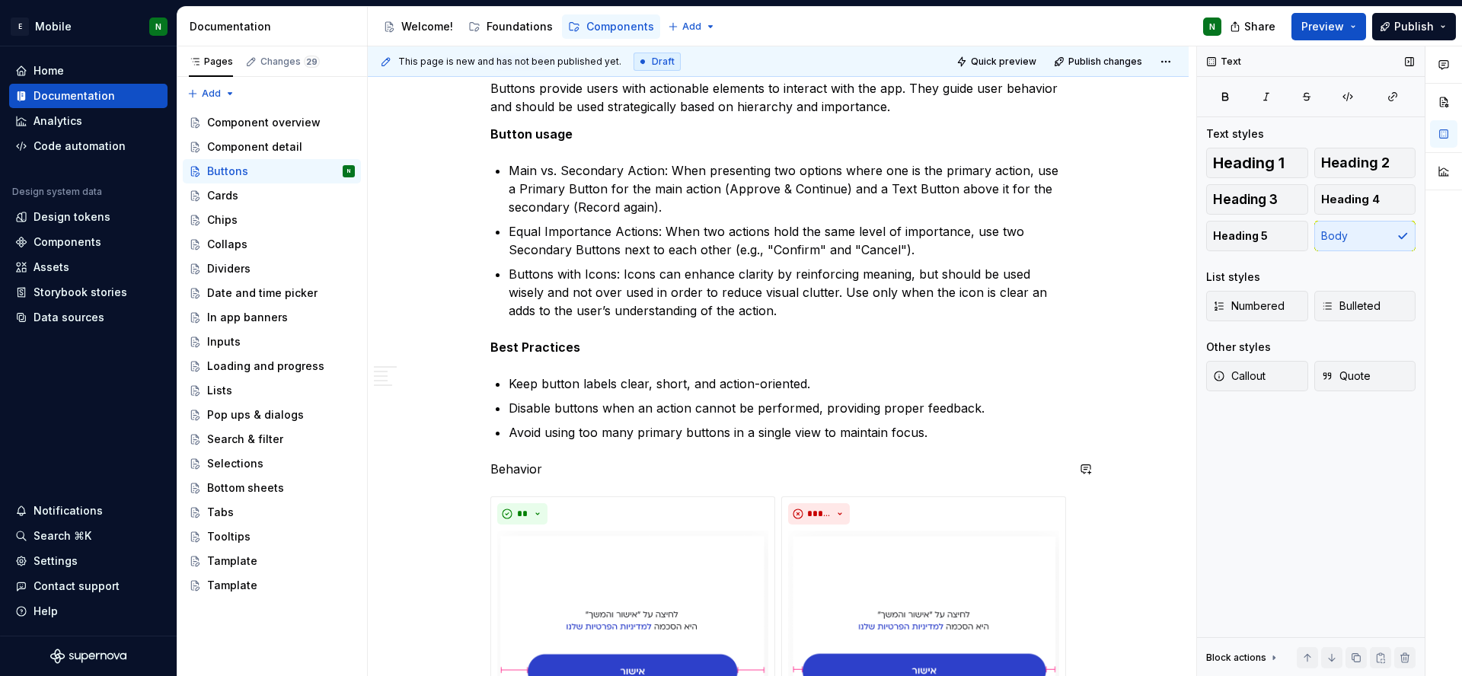
click at [532, 473] on p "Behavior" at bounding box center [778, 469] width 576 height 18
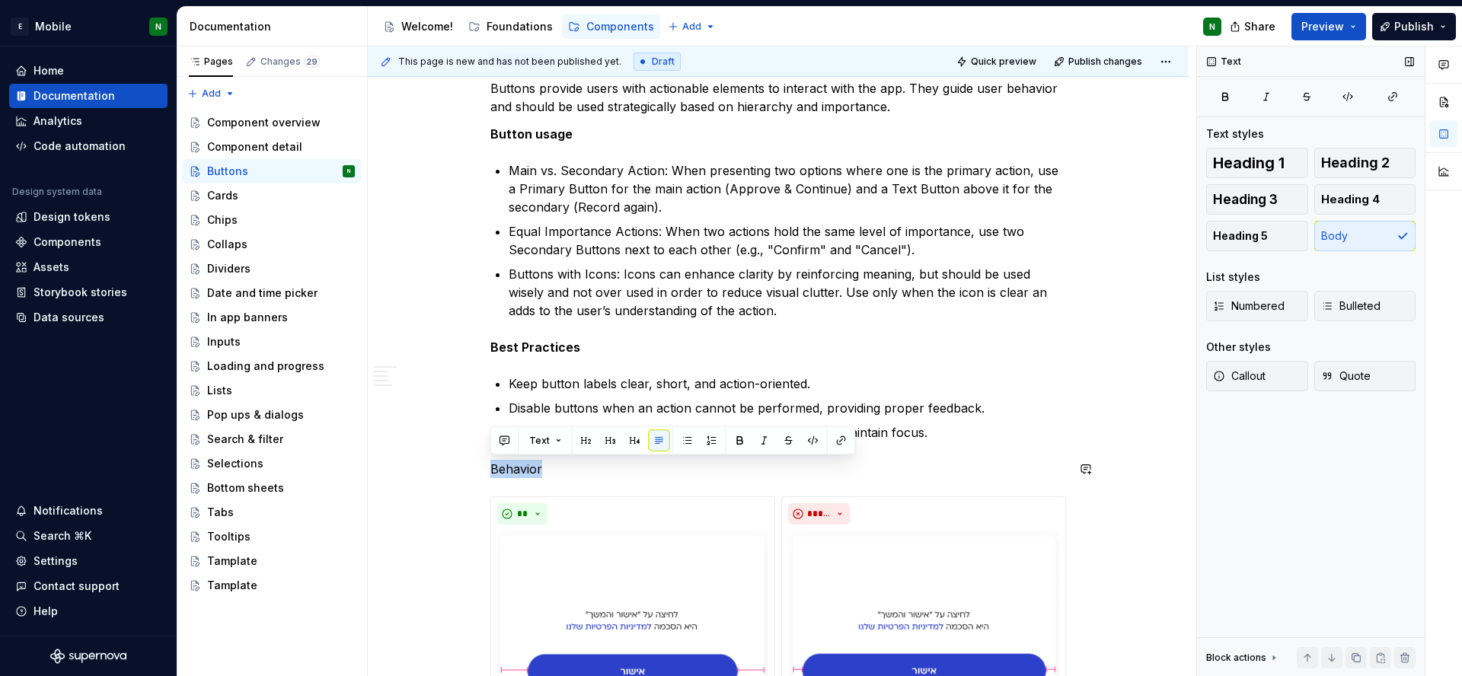
click at [532, 473] on p "Behavior" at bounding box center [778, 469] width 576 height 18
click at [731, 437] on button "button" at bounding box center [739, 440] width 21 height 21
click at [472, 391] on span at bounding box center [475, 383] width 12 height 21
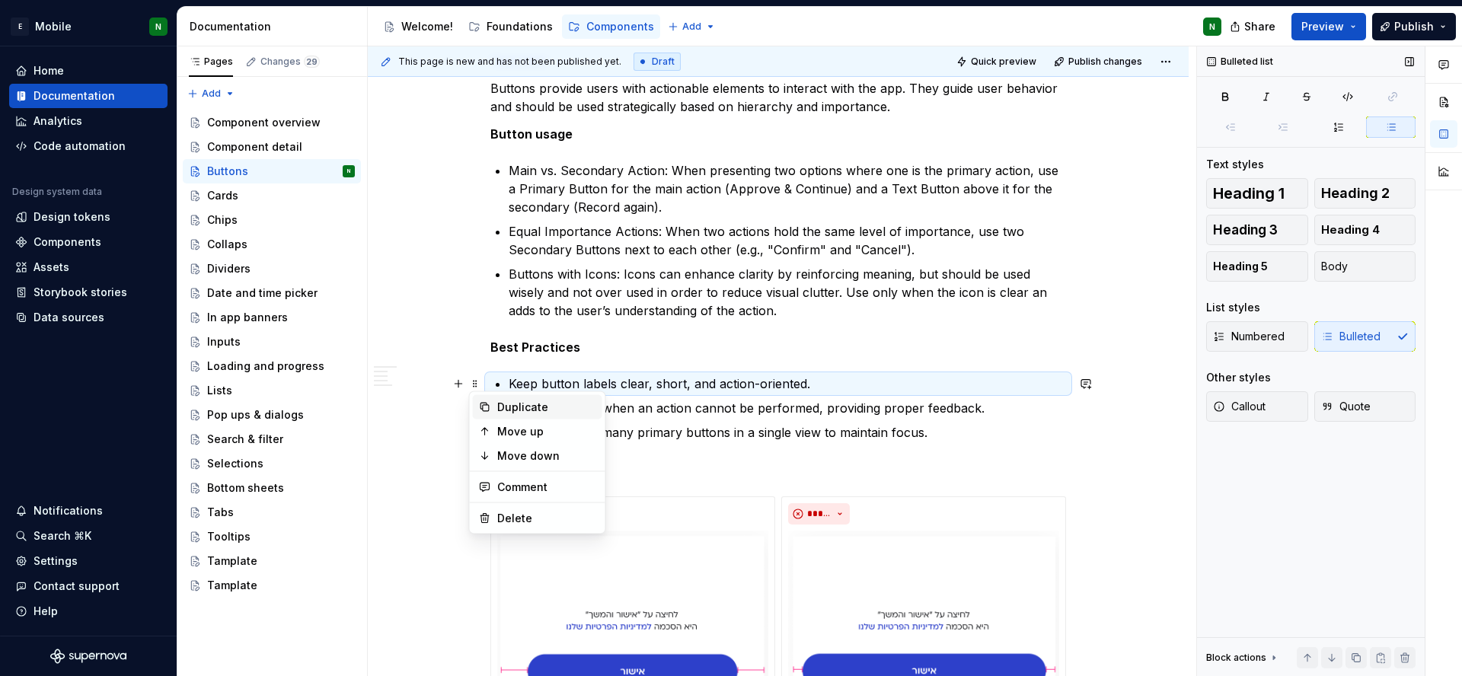
click at [488, 400] on div "Duplicate" at bounding box center [537, 407] width 129 height 24
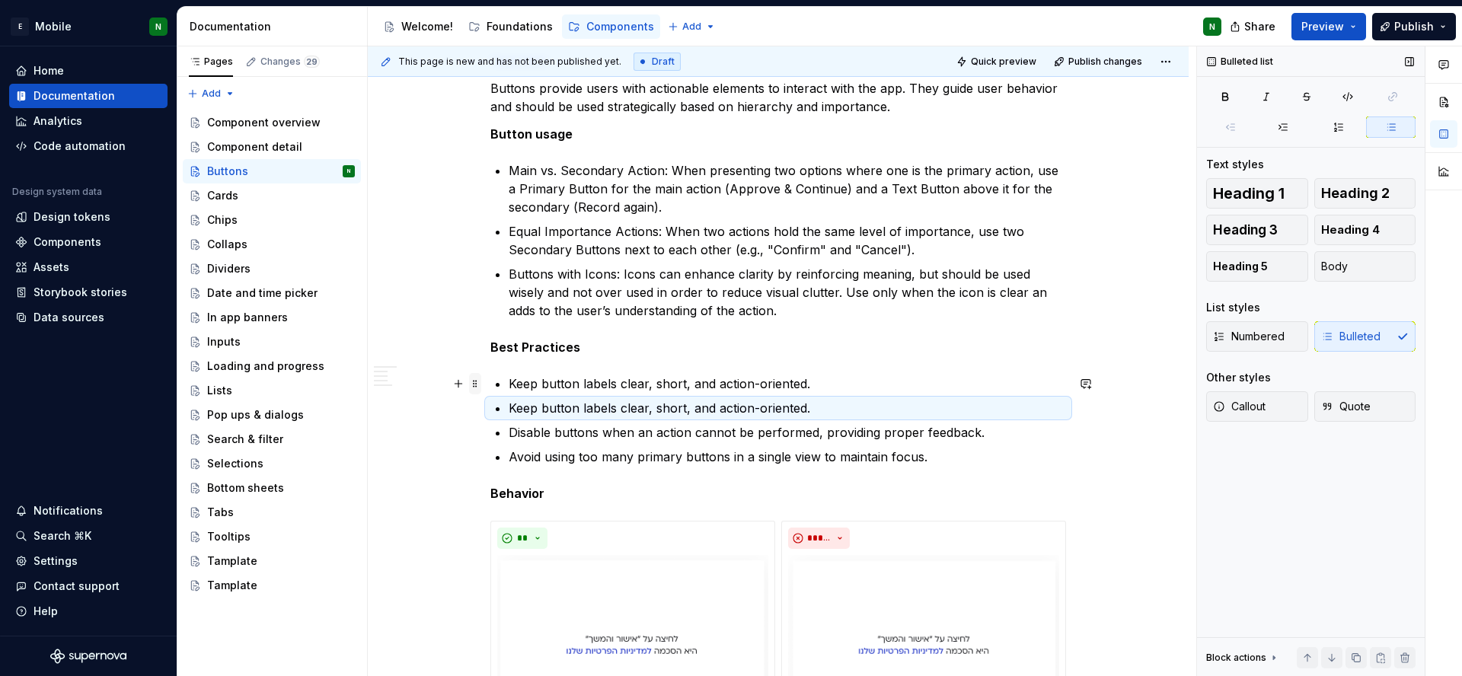
click at [480, 385] on span at bounding box center [475, 383] width 12 height 21
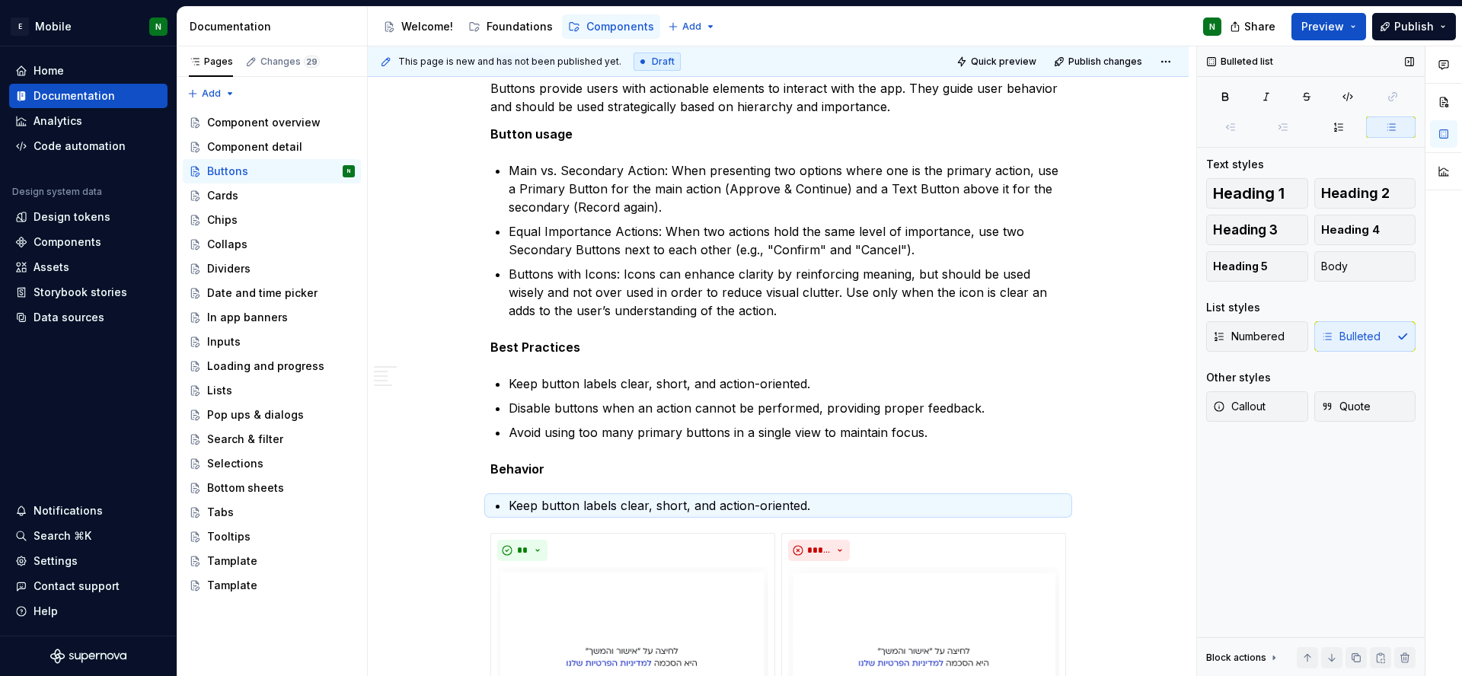
click at [691, 497] on p "Keep button labels clear, short, and action-oriented." at bounding box center [787, 505] width 557 height 18
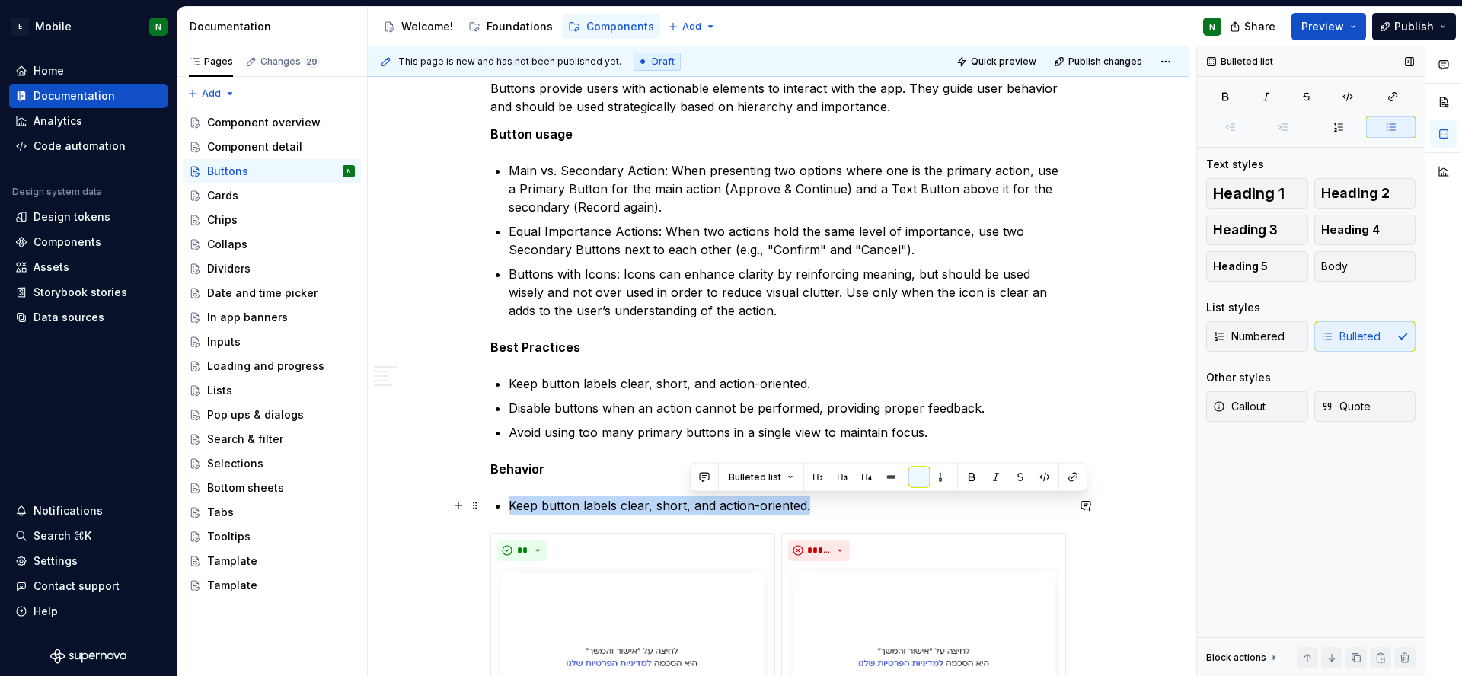
click at [691, 497] on p "Keep button labels clear, short, and action-oriented." at bounding box center [787, 505] width 557 height 18
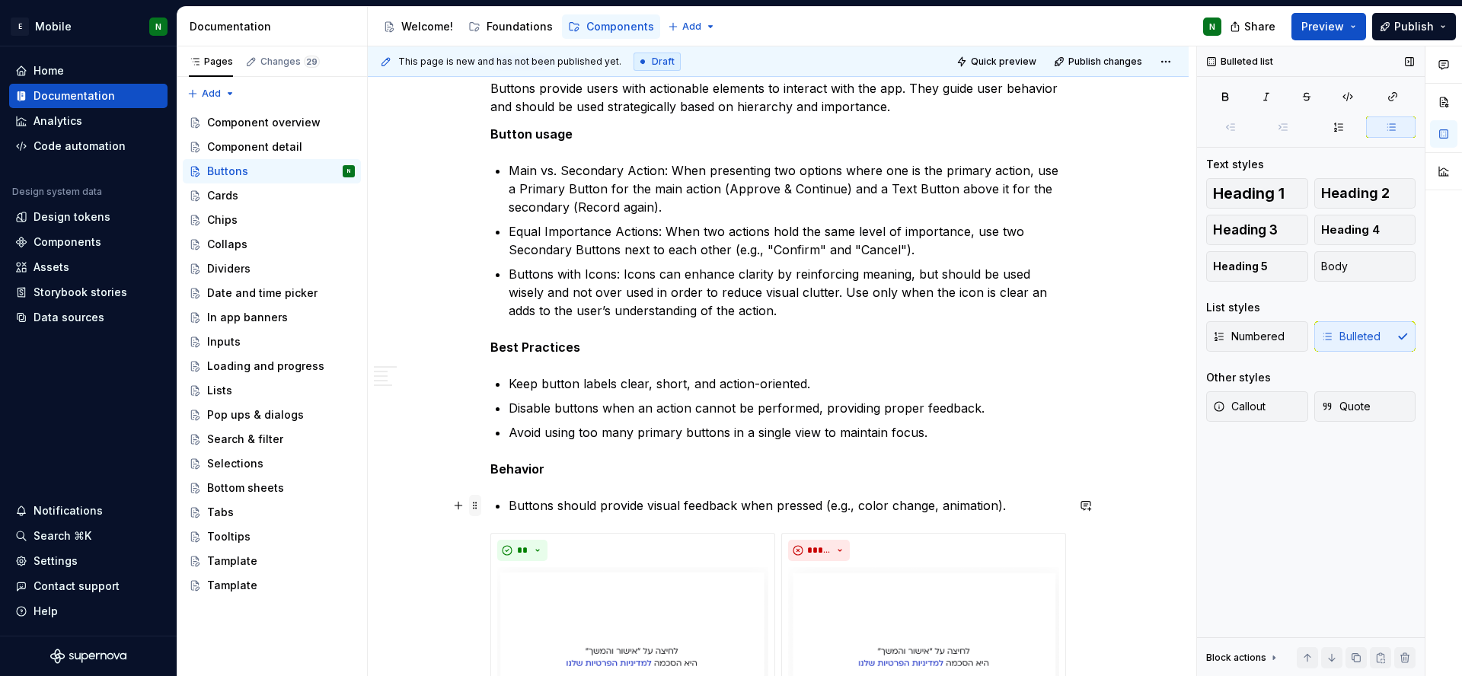
click at [479, 508] on span at bounding box center [475, 505] width 12 height 21
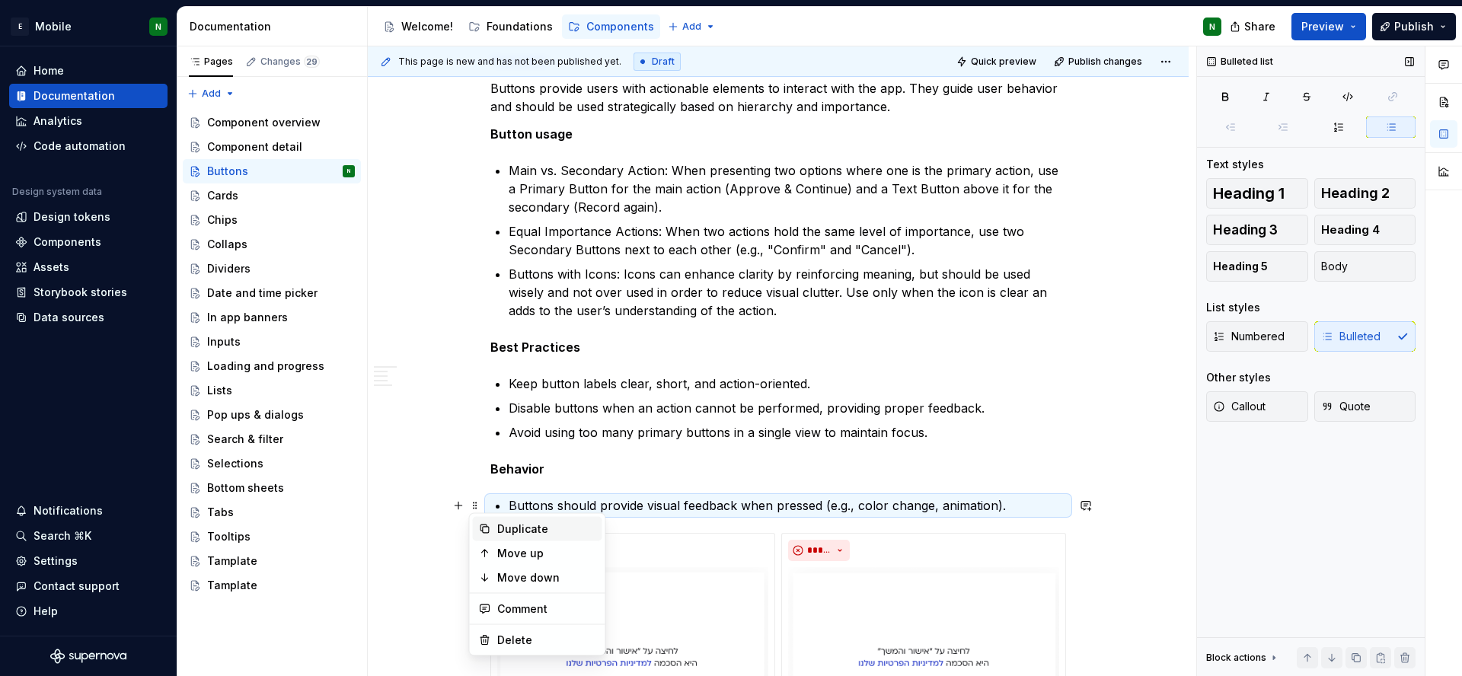
click at [498, 522] on div "Duplicate" at bounding box center [546, 529] width 99 height 15
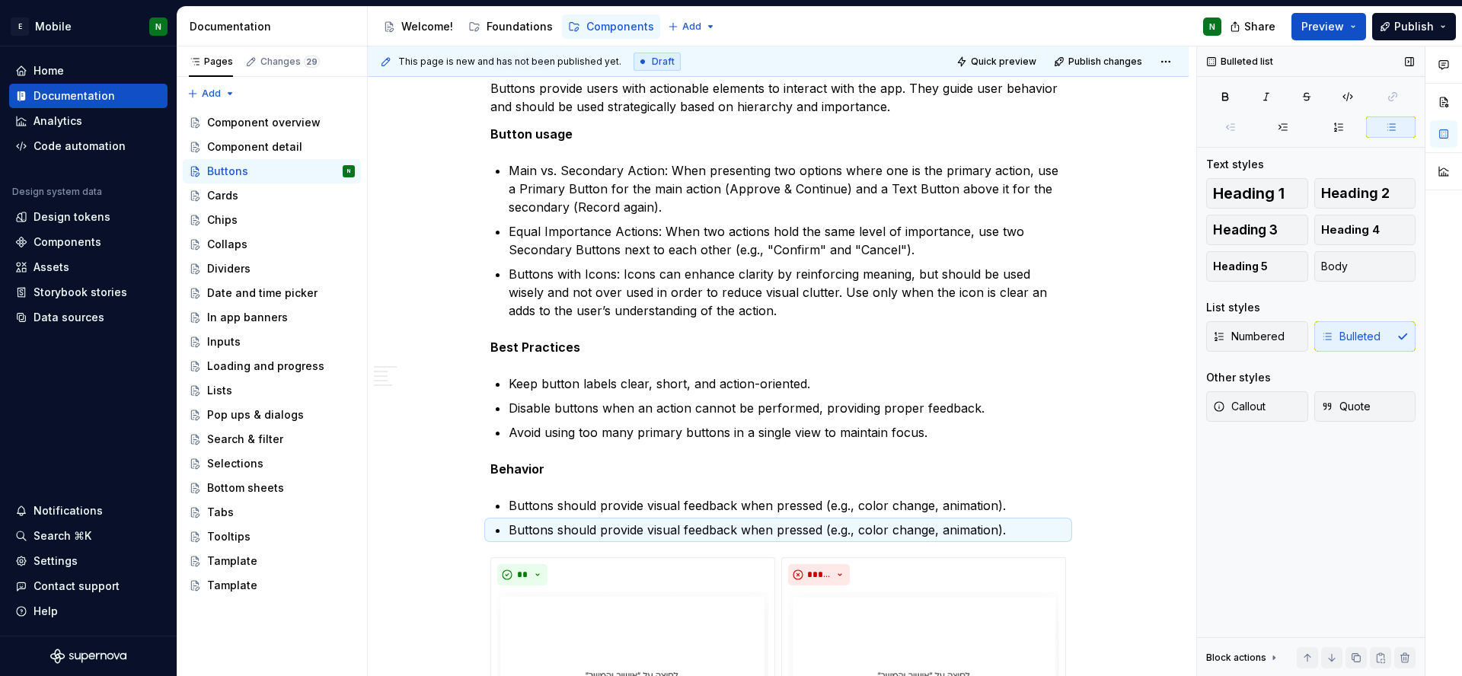
click at [686, 531] on p "Buttons should provide visual feedback when pressed (e.g., color change, animat…" at bounding box center [787, 530] width 557 height 18
click at [474, 533] on span at bounding box center [475, 529] width 12 height 21
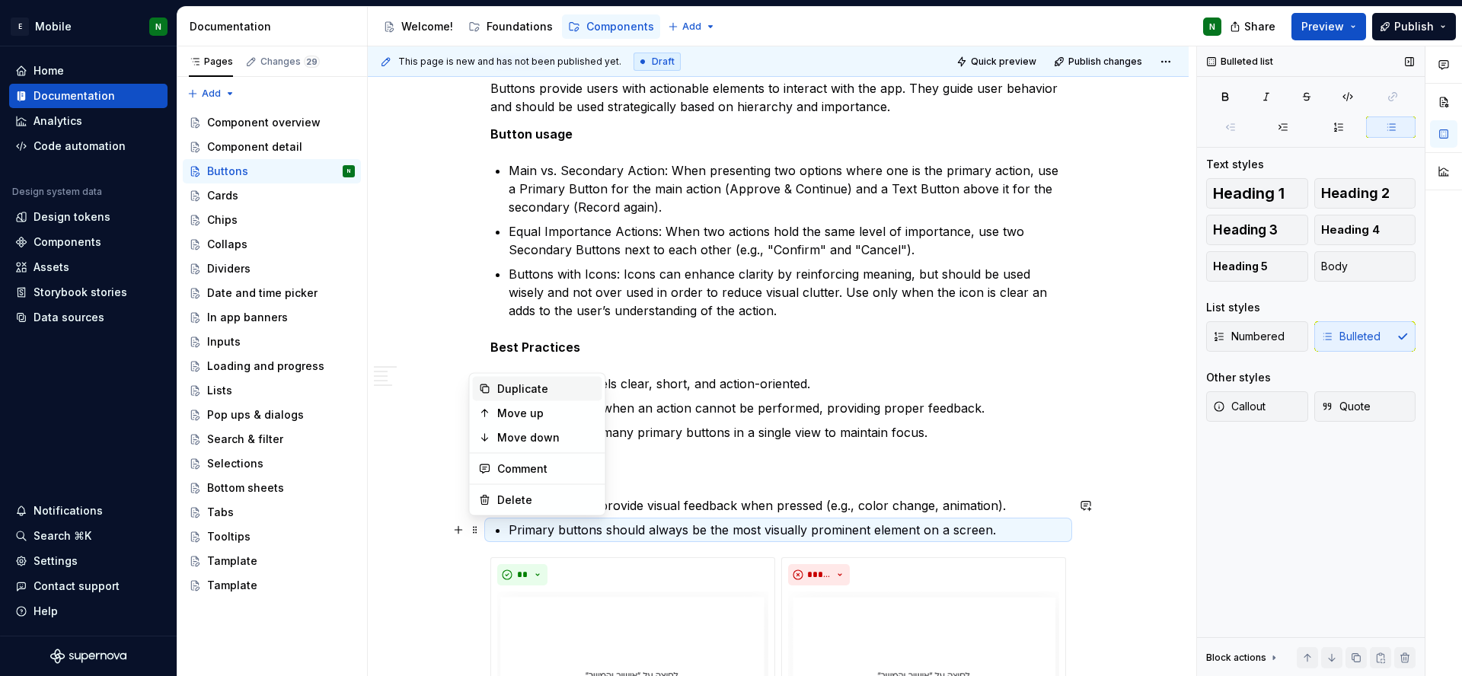
click at [486, 392] on icon at bounding box center [484, 389] width 8 height 8
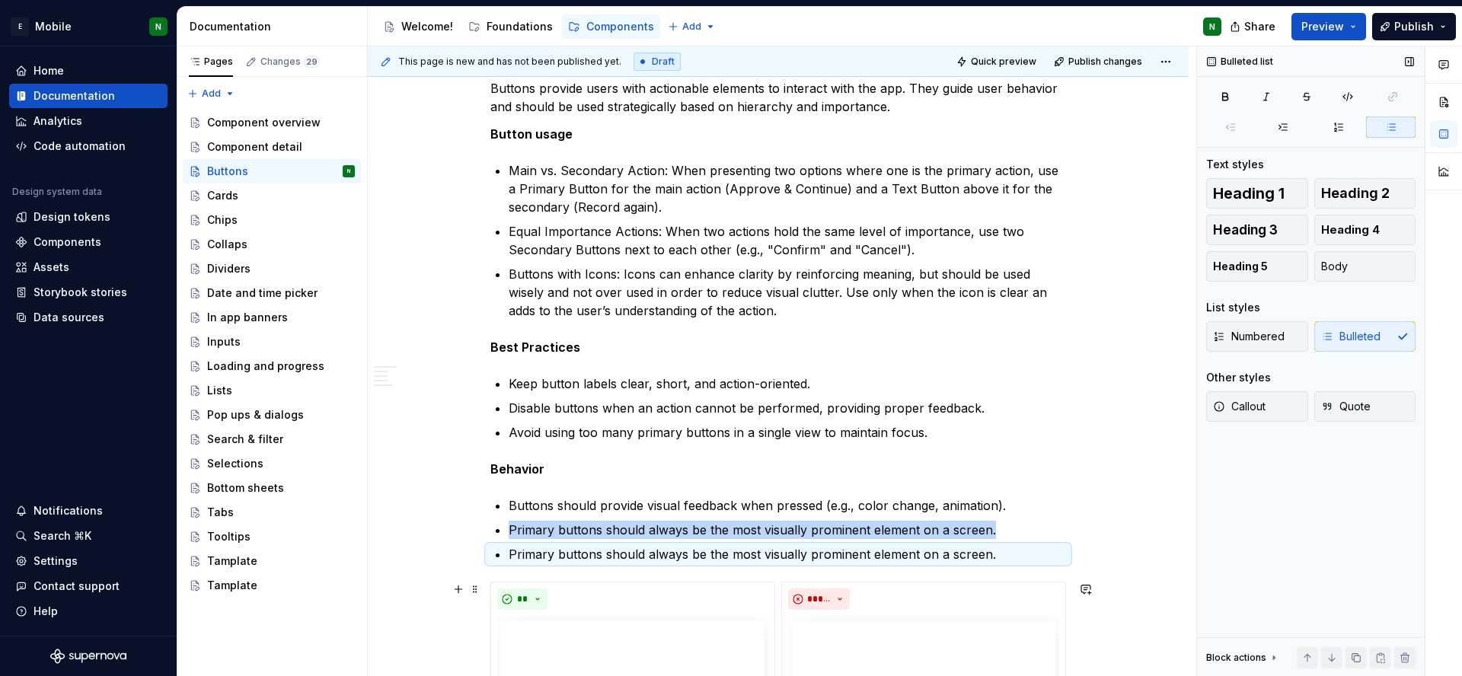
click at [971, 552] on p "Primary buttons should always be the most visually prominent element on a scree…" at bounding box center [787, 554] width 557 height 18
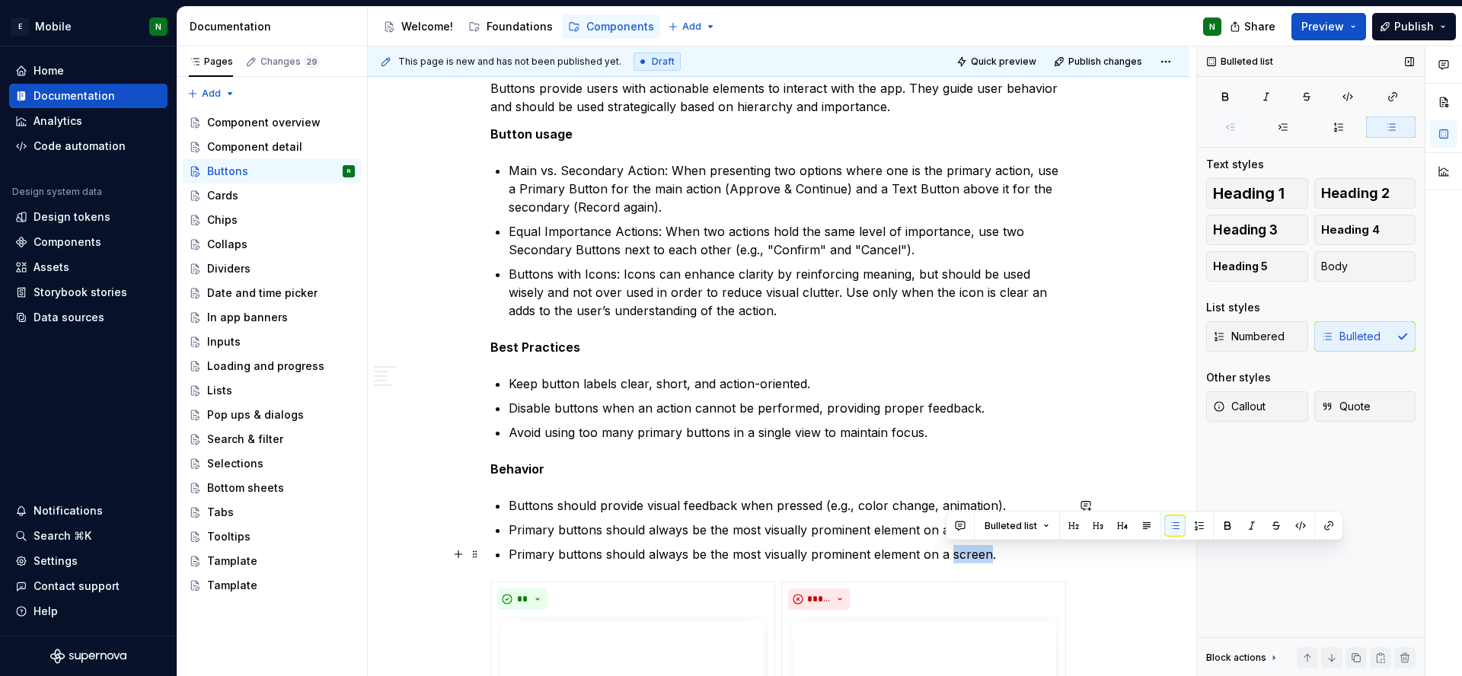
click at [971, 552] on p "Primary buttons should always be the most visually prominent element on a scree…" at bounding box center [787, 554] width 557 height 18
click at [470, 554] on span at bounding box center [475, 554] width 12 height 21
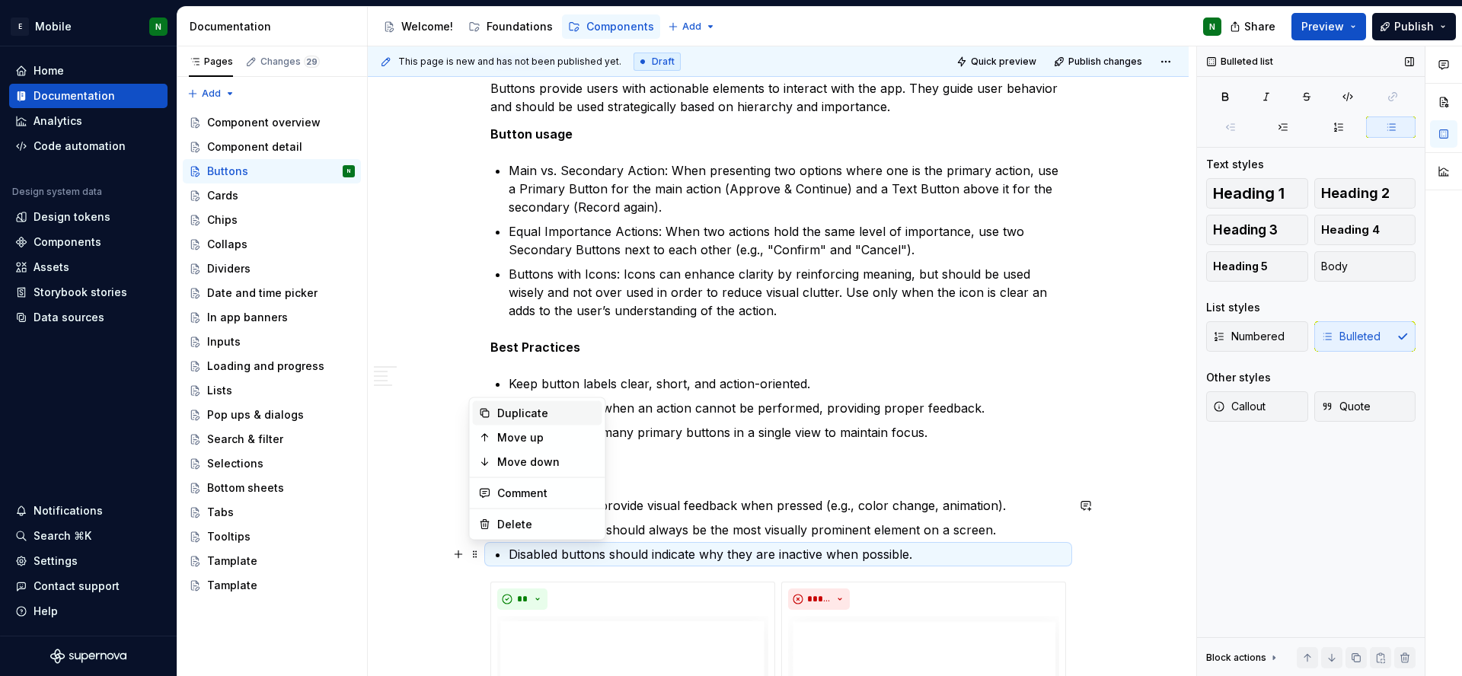
click at [532, 420] on div "Duplicate" at bounding box center [546, 413] width 99 height 15
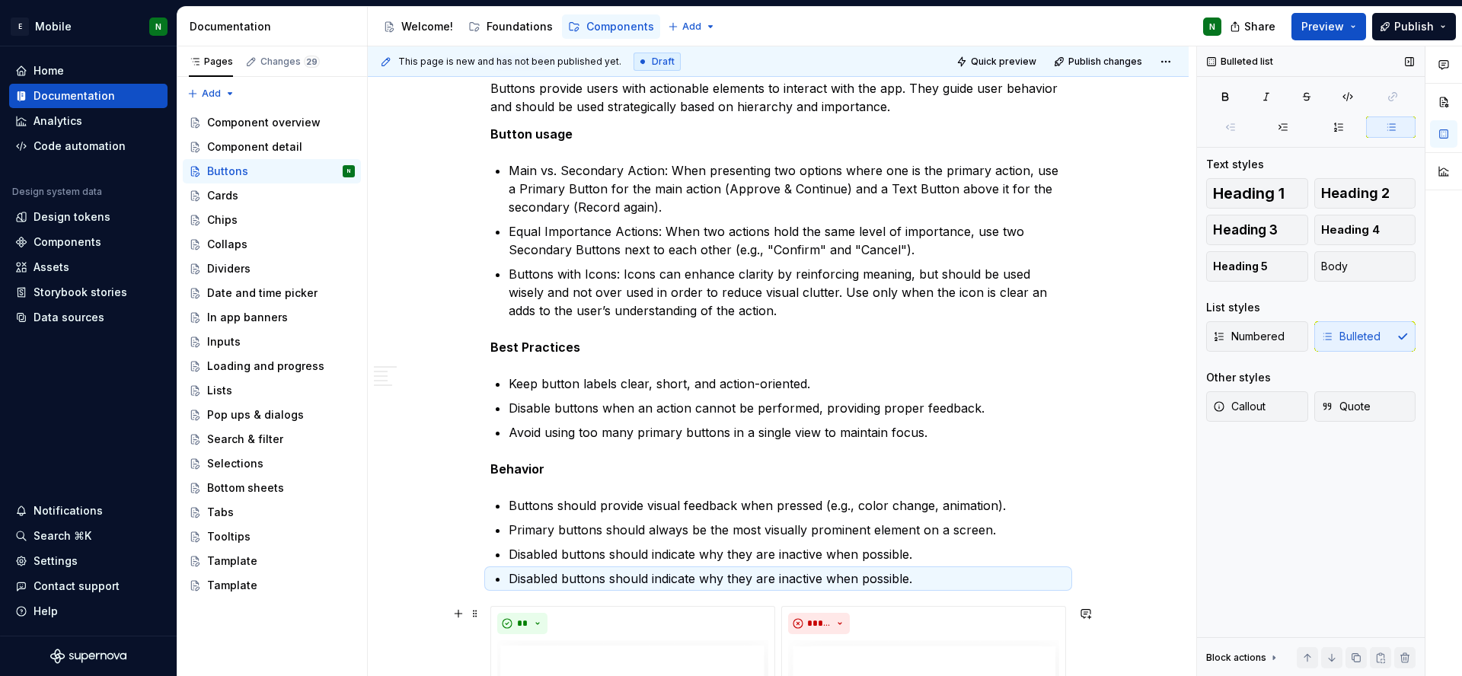
click at [725, 577] on p "Disabled buttons should indicate why they are inactive when possible." at bounding box center [787, 579] width 557 height 18
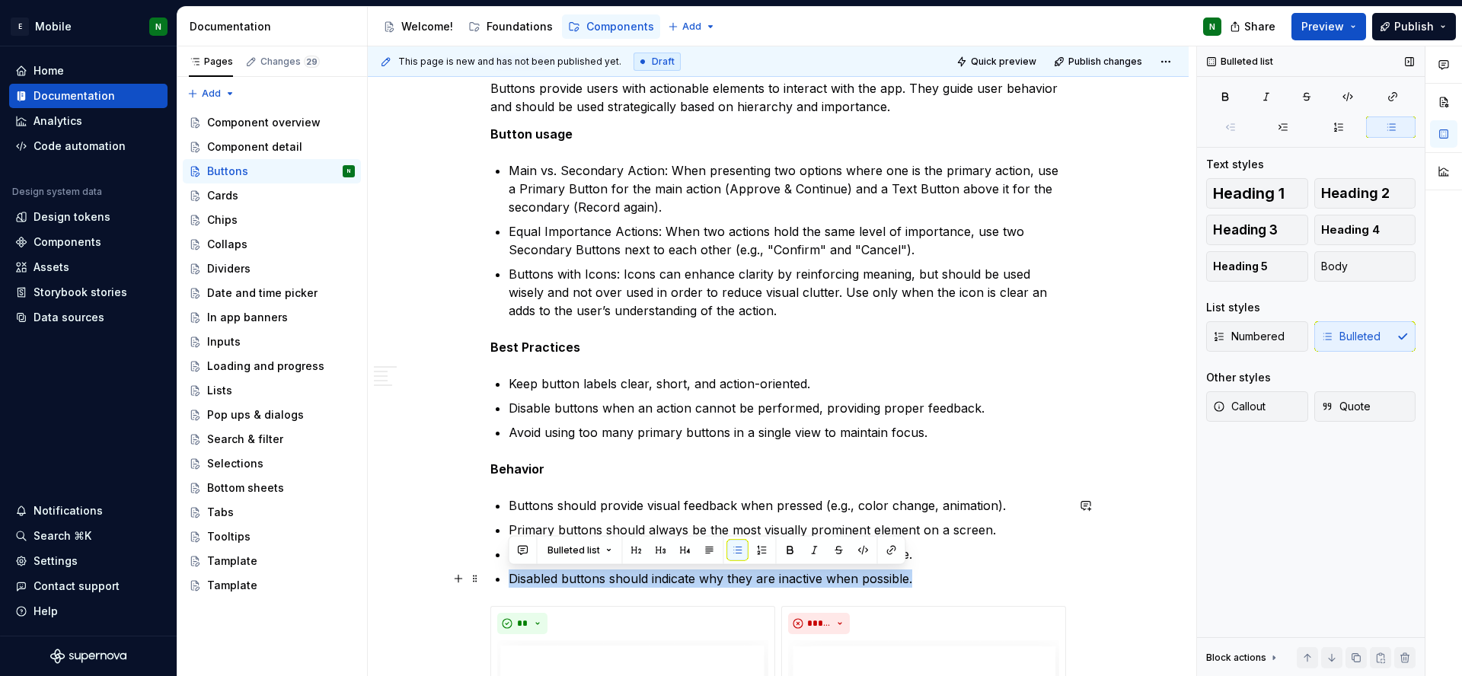
click at [725, 577] on p "Disabled buttons should indicate why they are inactive when possible." at bounding box center [787, 579] width 557 height 18
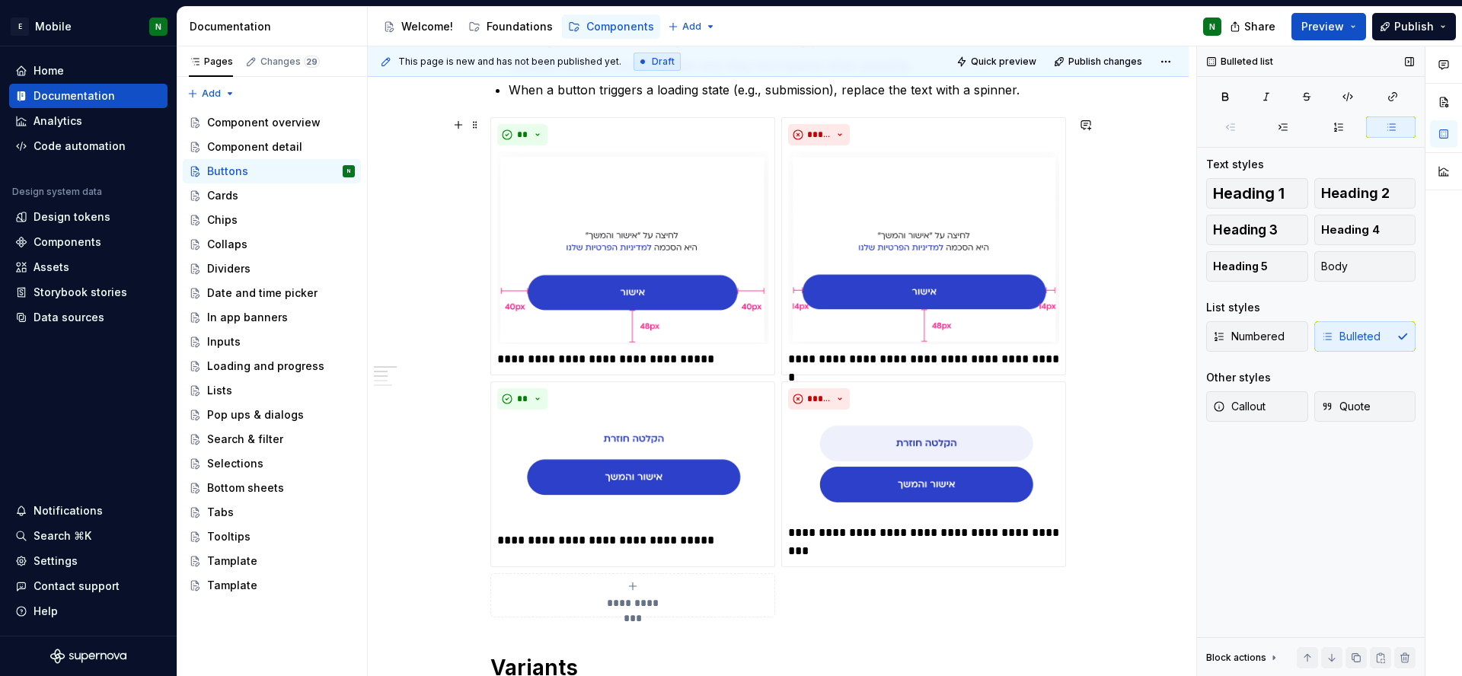
scroll to position [1240, 0]
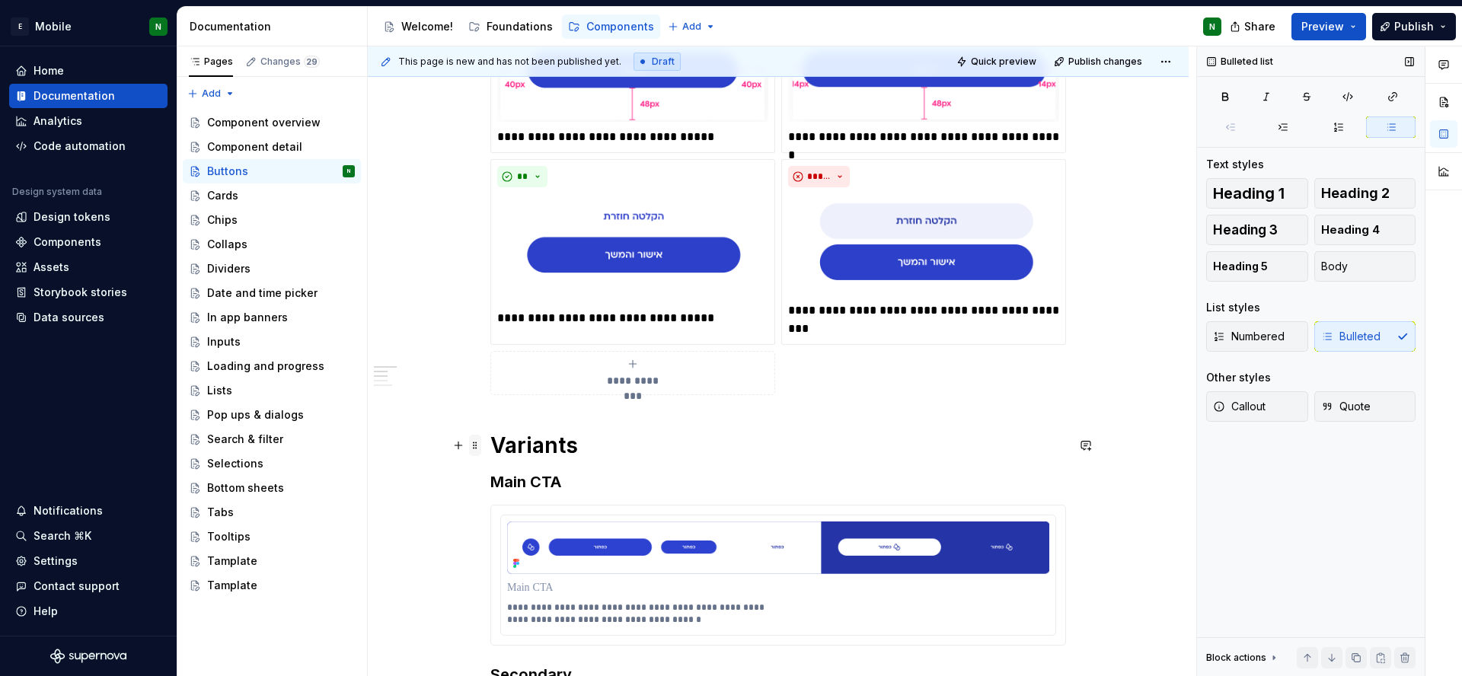
click at [469, 445] on span at bounding box center [475, 445] width 12 height 21
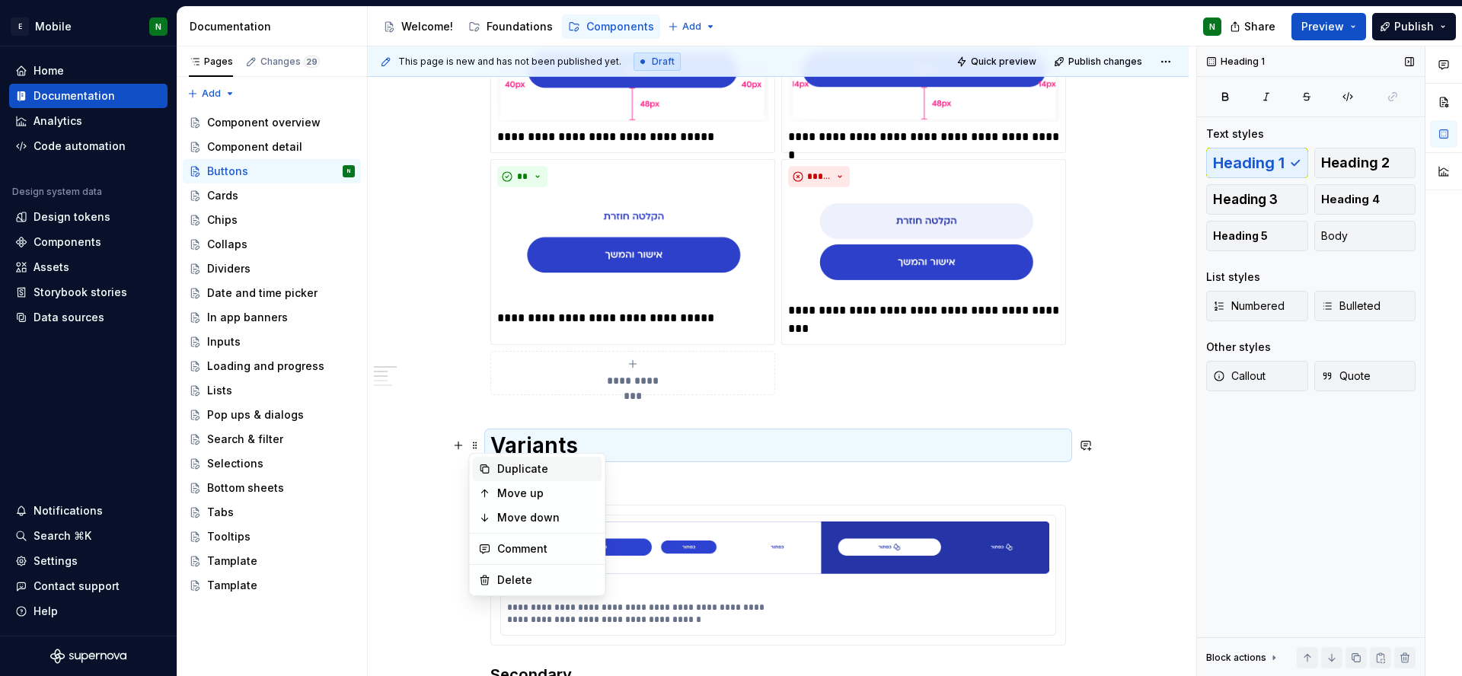
click at [493, 463] on div "Duplicate" at bounding box center [537, 469] width 129 height 24
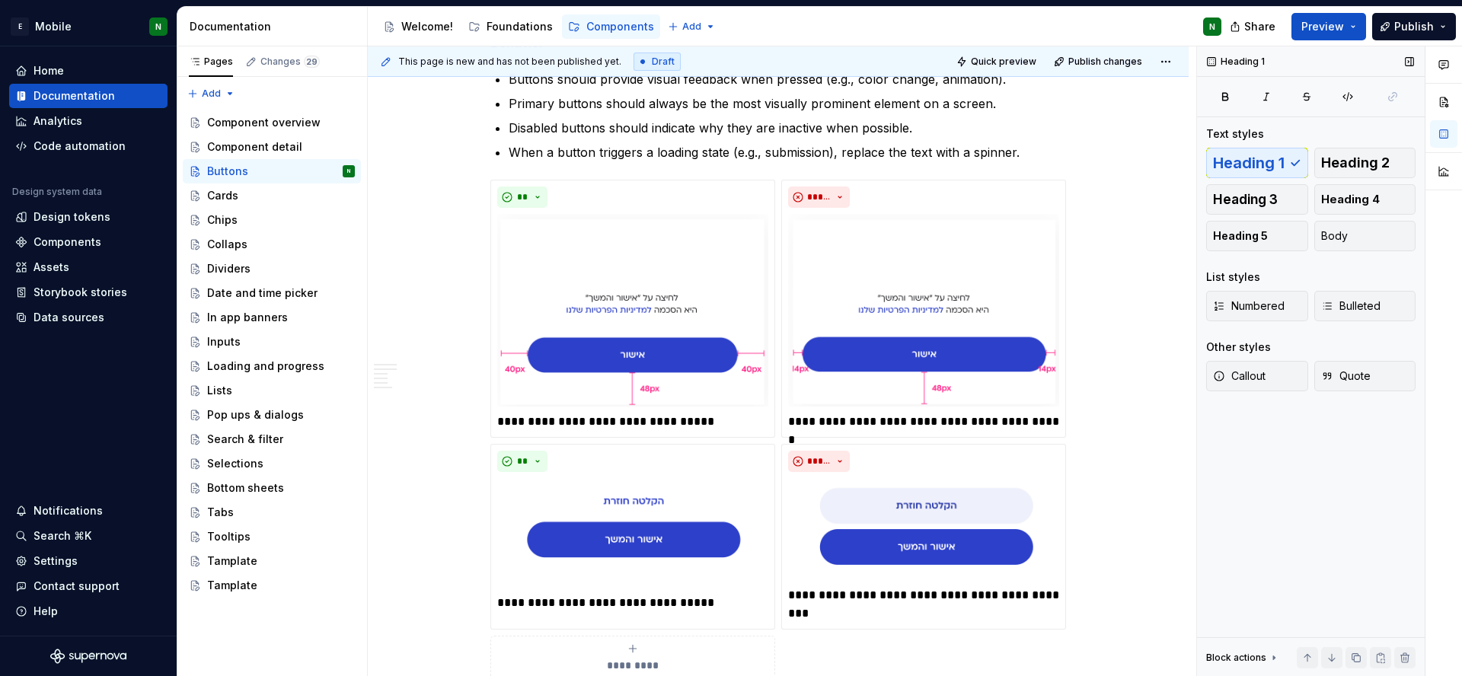
scroll to position [949, 0]
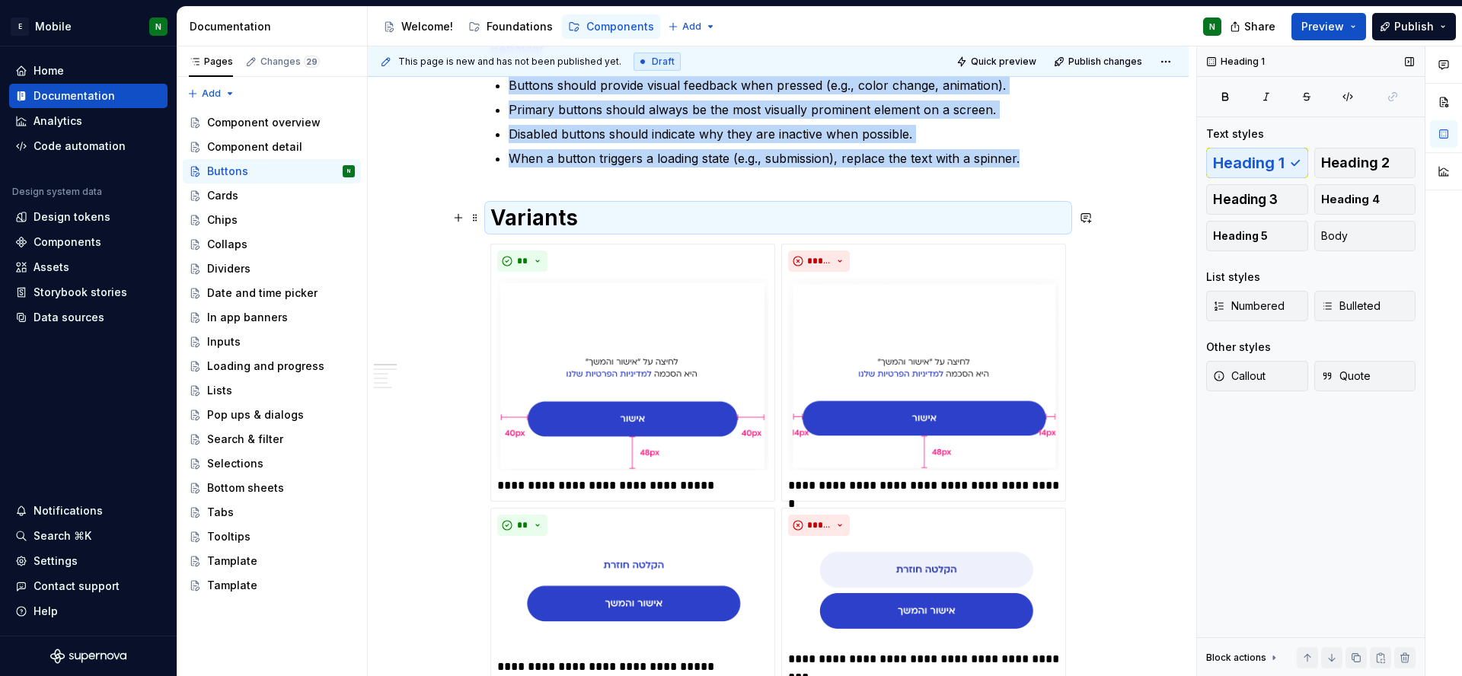
click at [558, 210] on h1 "Variants" at bounding box center [778, 217] width 576 height 27
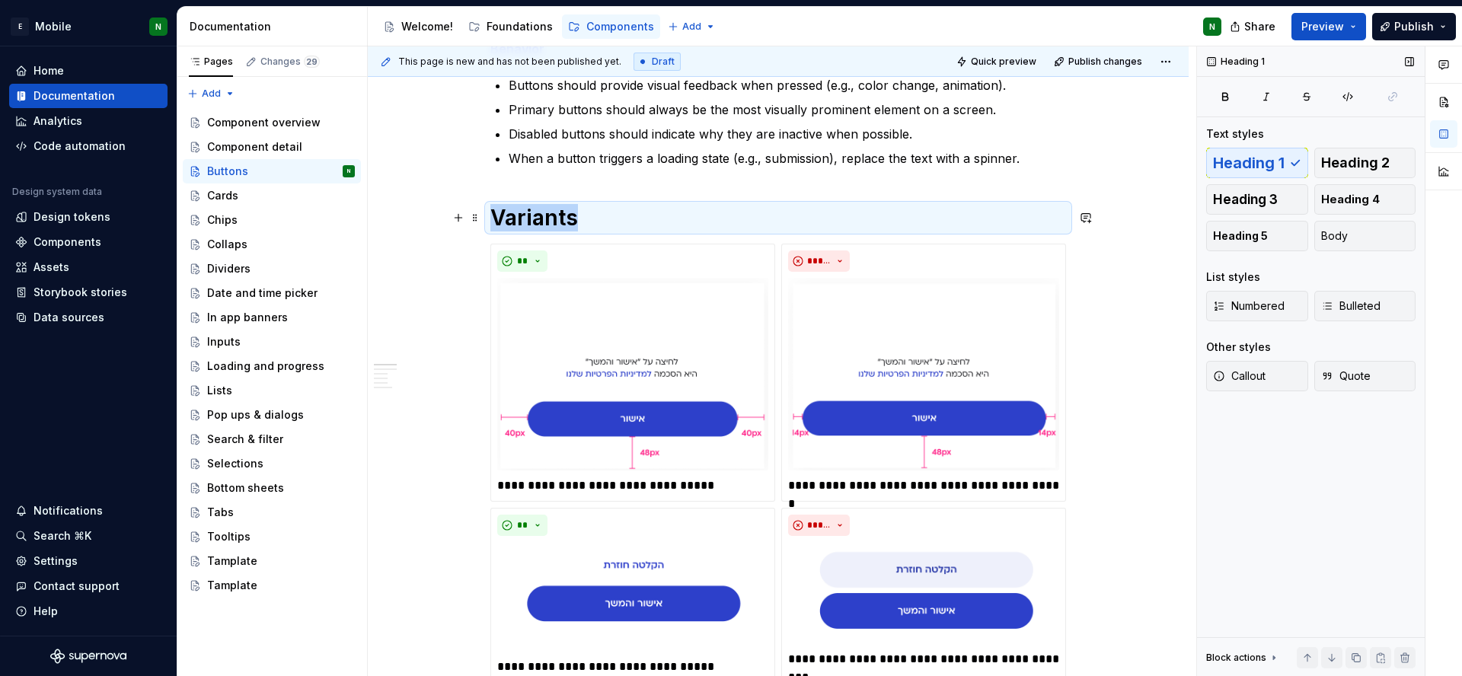
click at [558, 209] on h1 "Variants" at bounding box center [778, 217] width 576 height 27
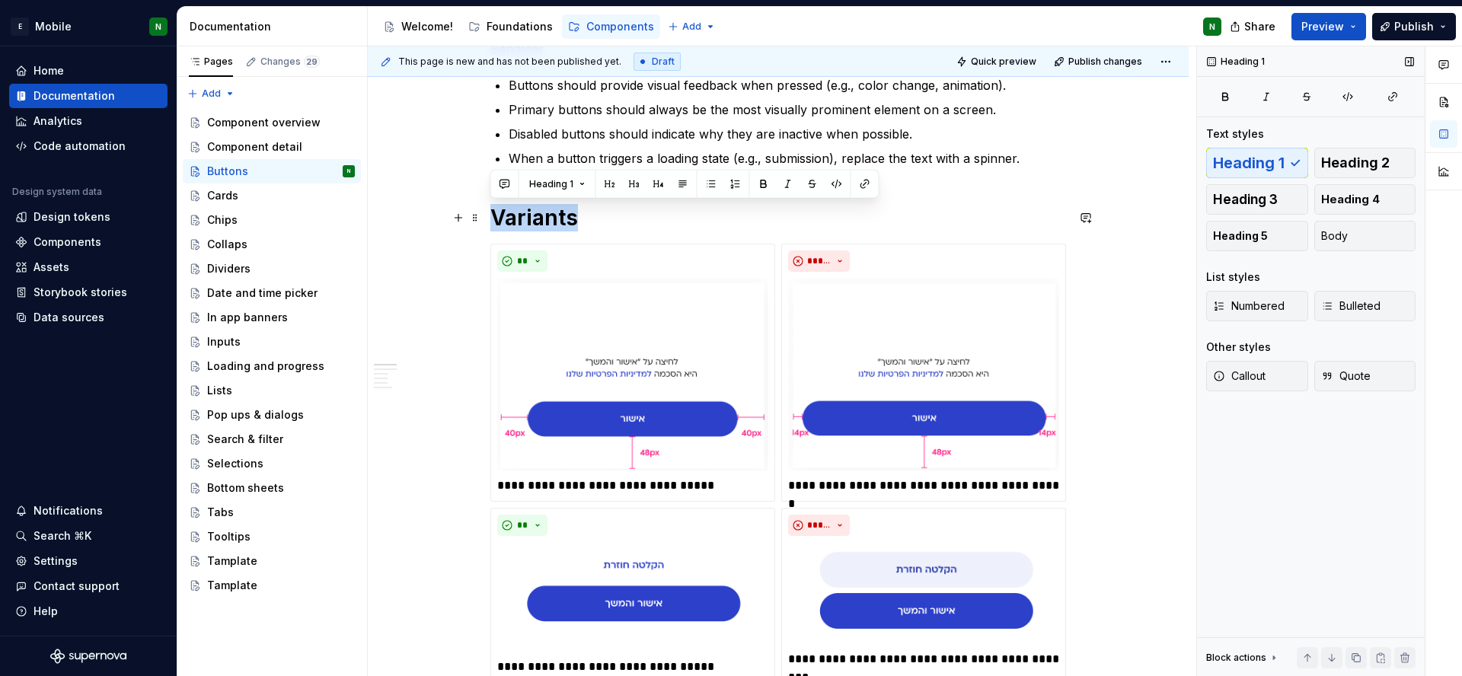
click at [558, 209] on h1 "Variants" at bounding box center [778, 217] width 576 height 27
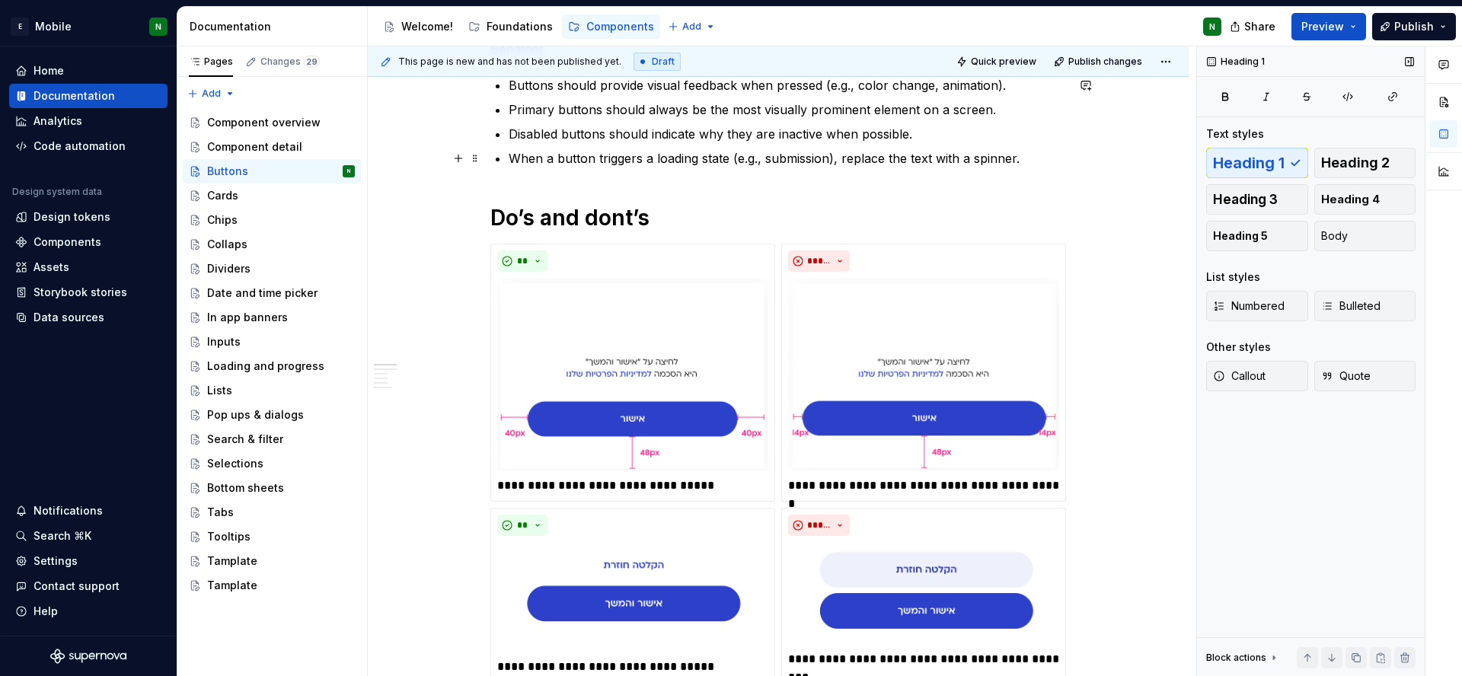
click at [565, 175] on div "**********" at bounding box center [778, 627] width 576 height 2558
click at [624, 215] on h1 "Do’s and dont’s" at bounding box center [778, 217] width 576 height 27
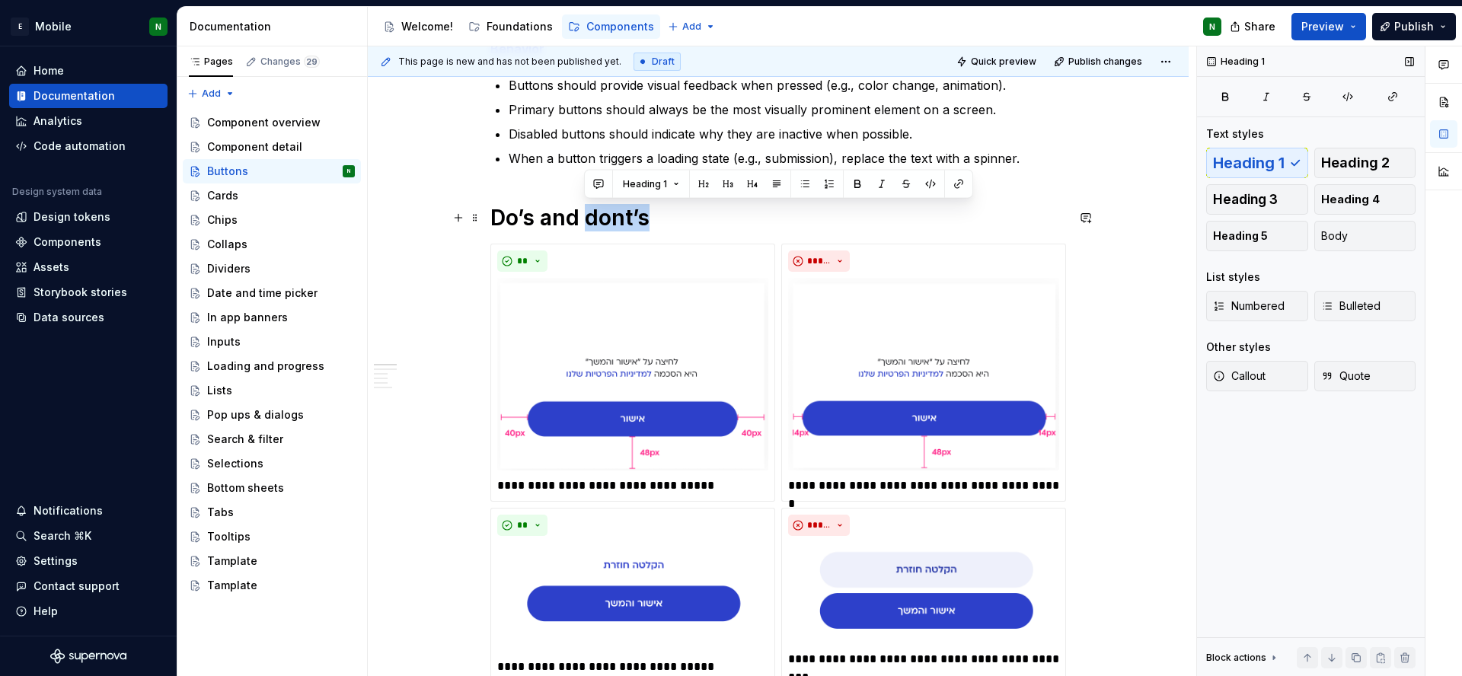
click at [617, 219] on h1 "Do’s and dont’s" at bounding box center [778, 217] width 576 height 27
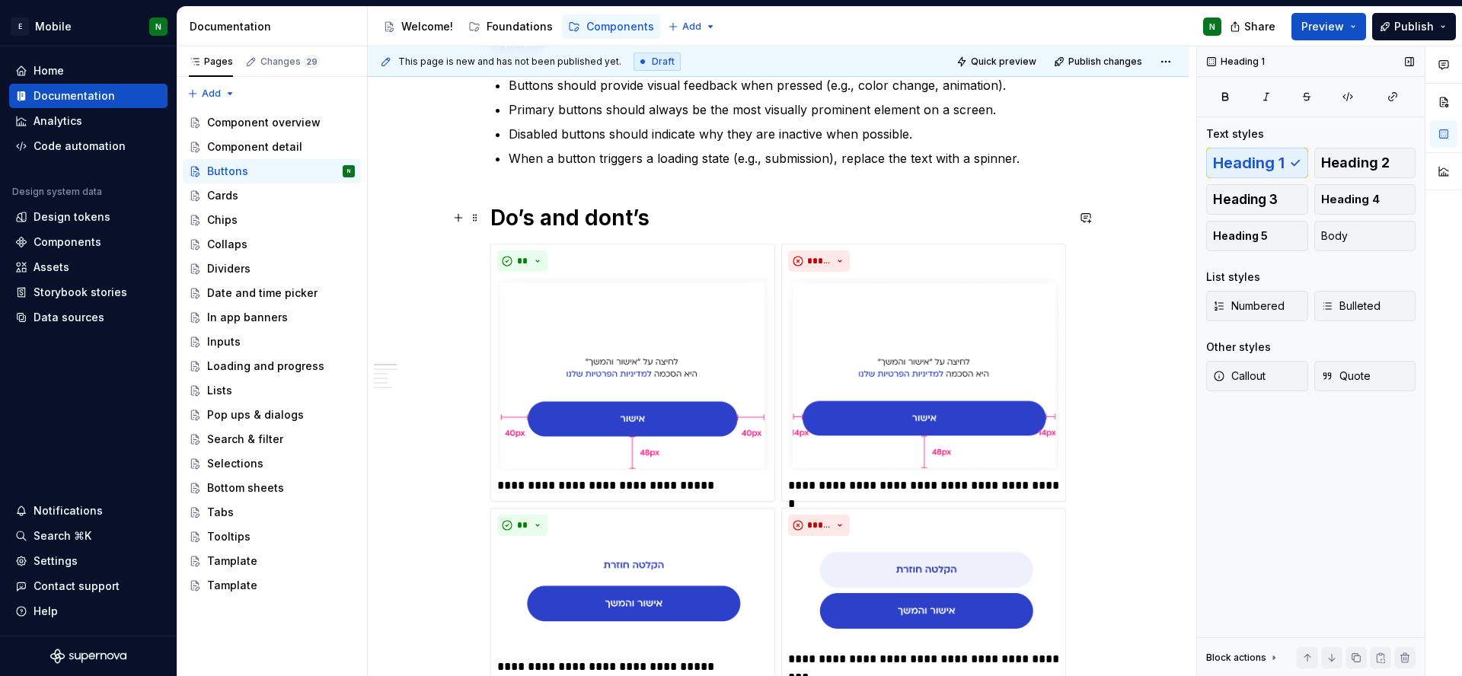
click at [620, 220] on h1 "Do’s and dont’s" at bounding box center [778, 217] width 576 height 27
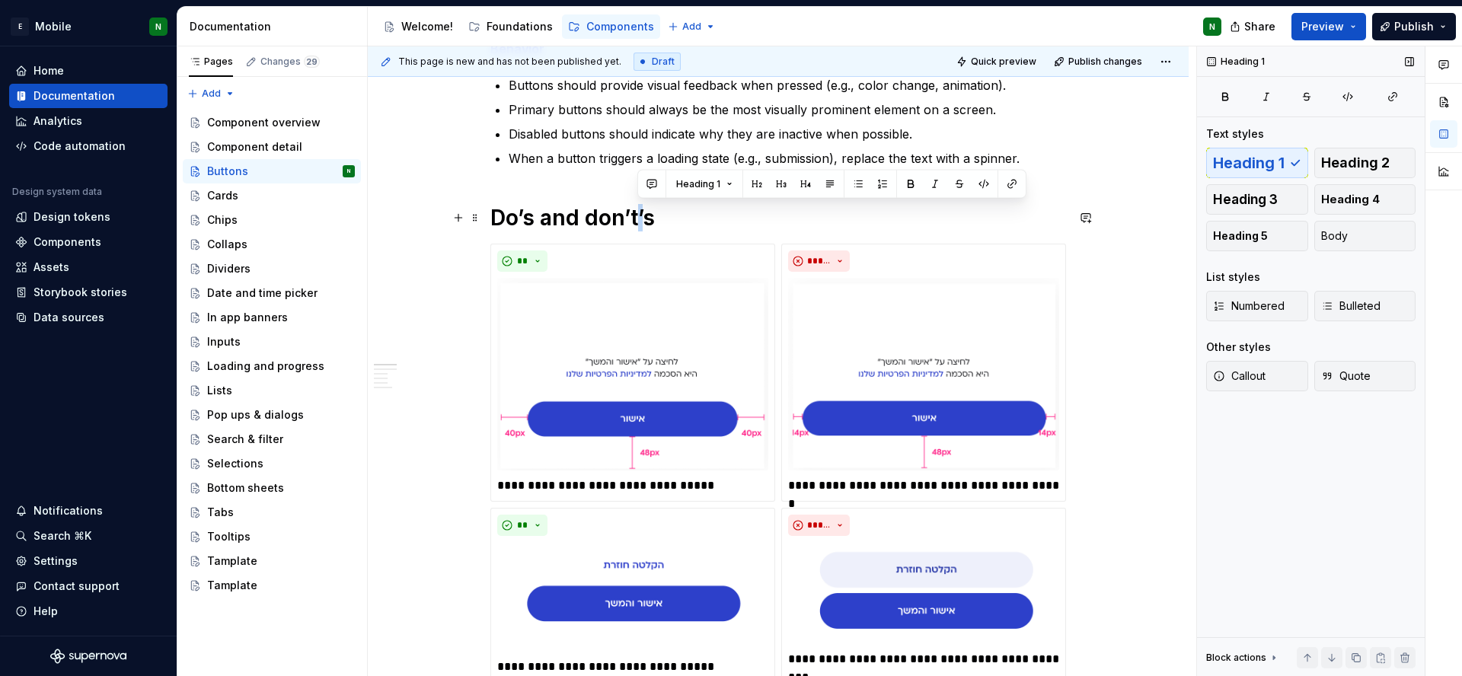
click at [644, 223] on h1 "Do’s and don’t’s" at bounding box center [778, 217] width 576 height 27
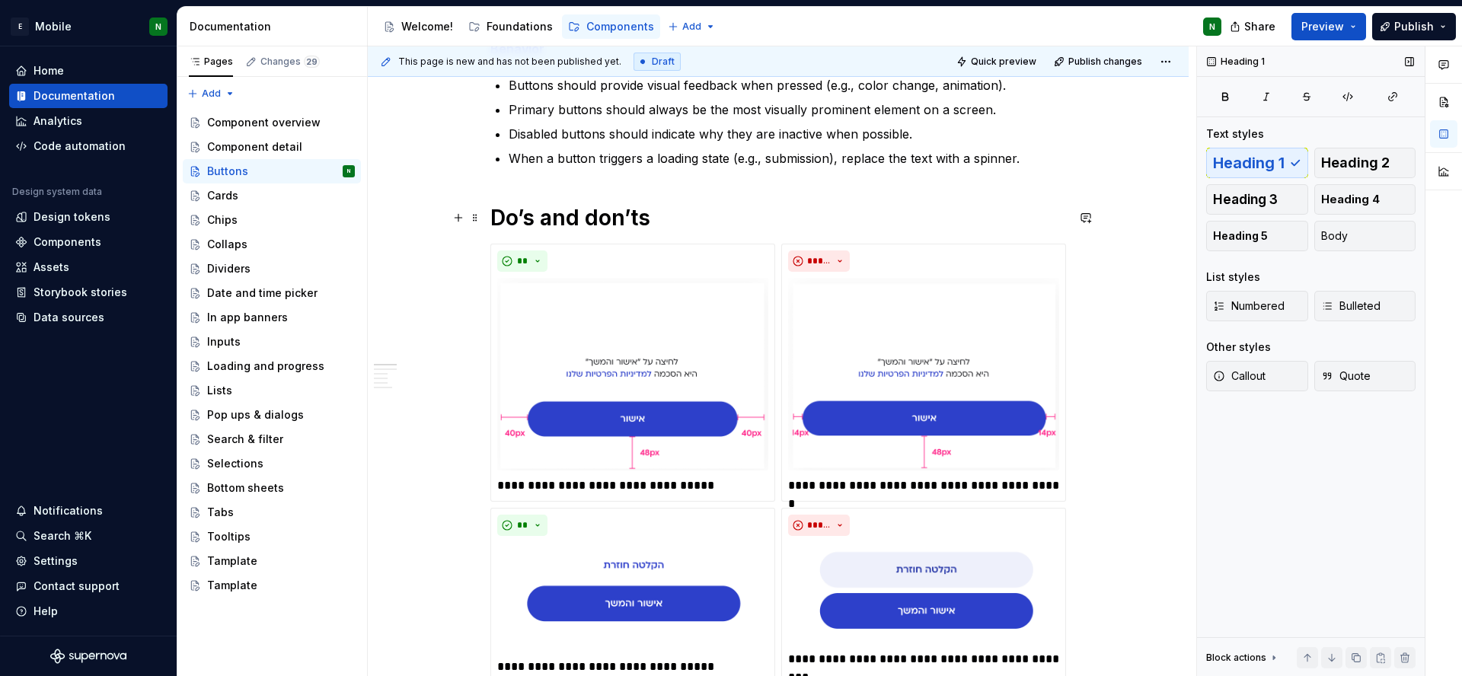
click at [887, 206] on h1 "Do’s and don’ts" at bounding box center [778, 217] width 576 height 27
click at [623, 136] on p "Disabled buttons should indicate why they are inactive when possible." at bounding box center [787, 134] width 557 height 18
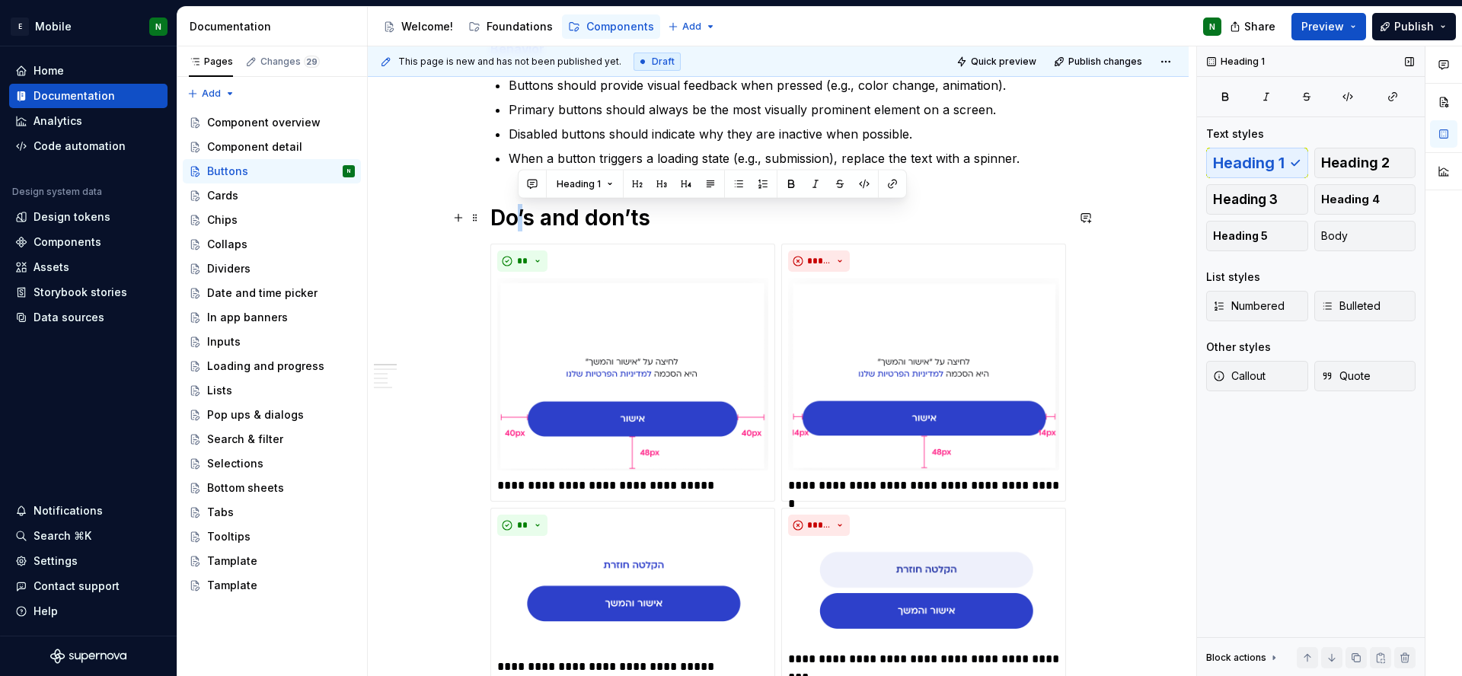
click at [517, 225] on h1 "Do’s and don’ts" at bounding box center [778, 217] width 576 height 27
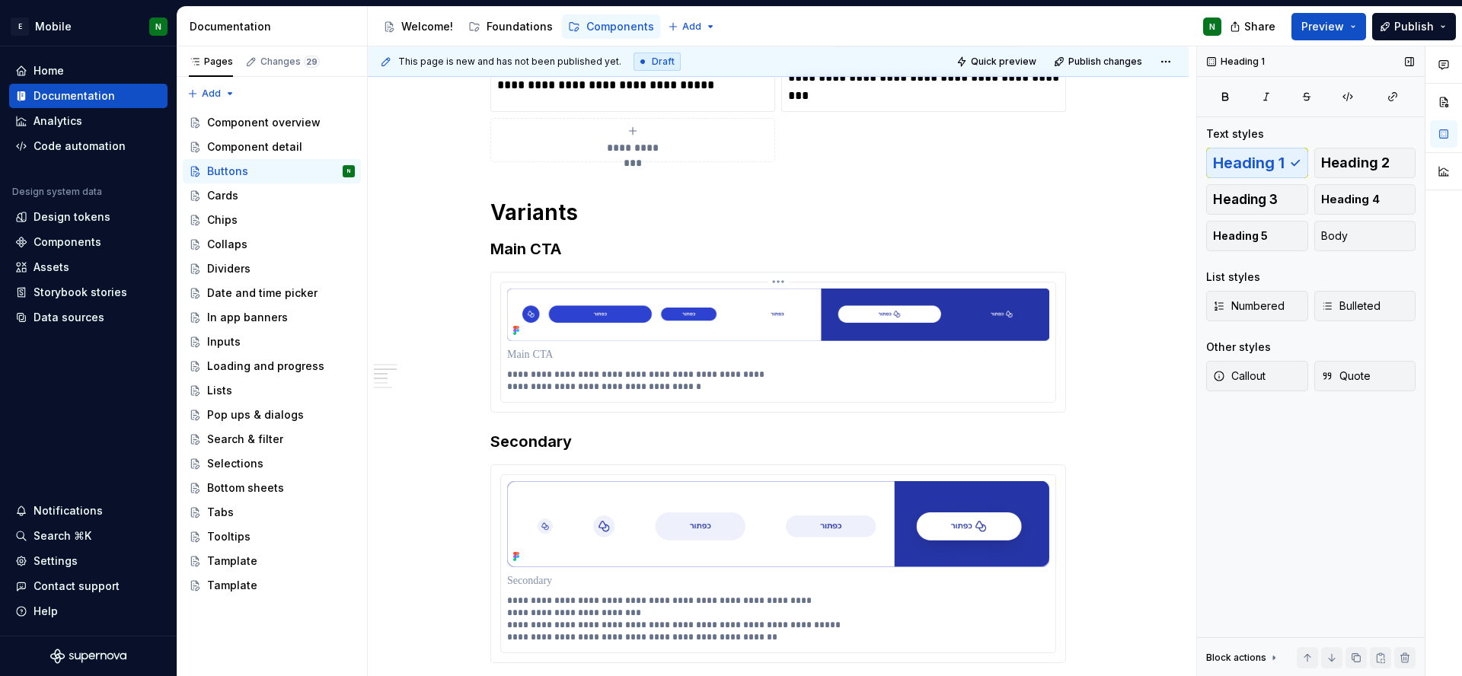
scroll to position [1453, 0]
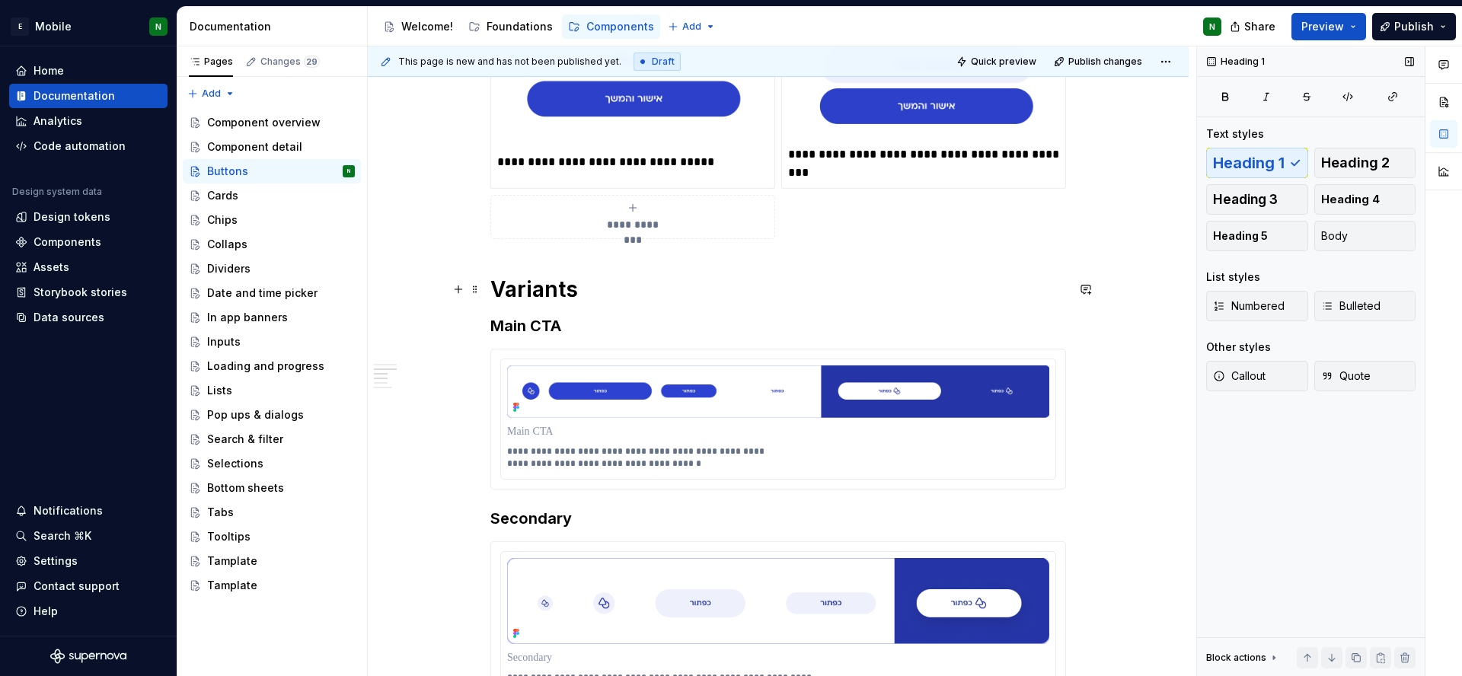
click at [502, 284] on h1 "Variants" at bounding box center [778, 289] width 576 height 27
click at [801, 469] on p "**********" at bounding box center [778, 457] width 542 height 24
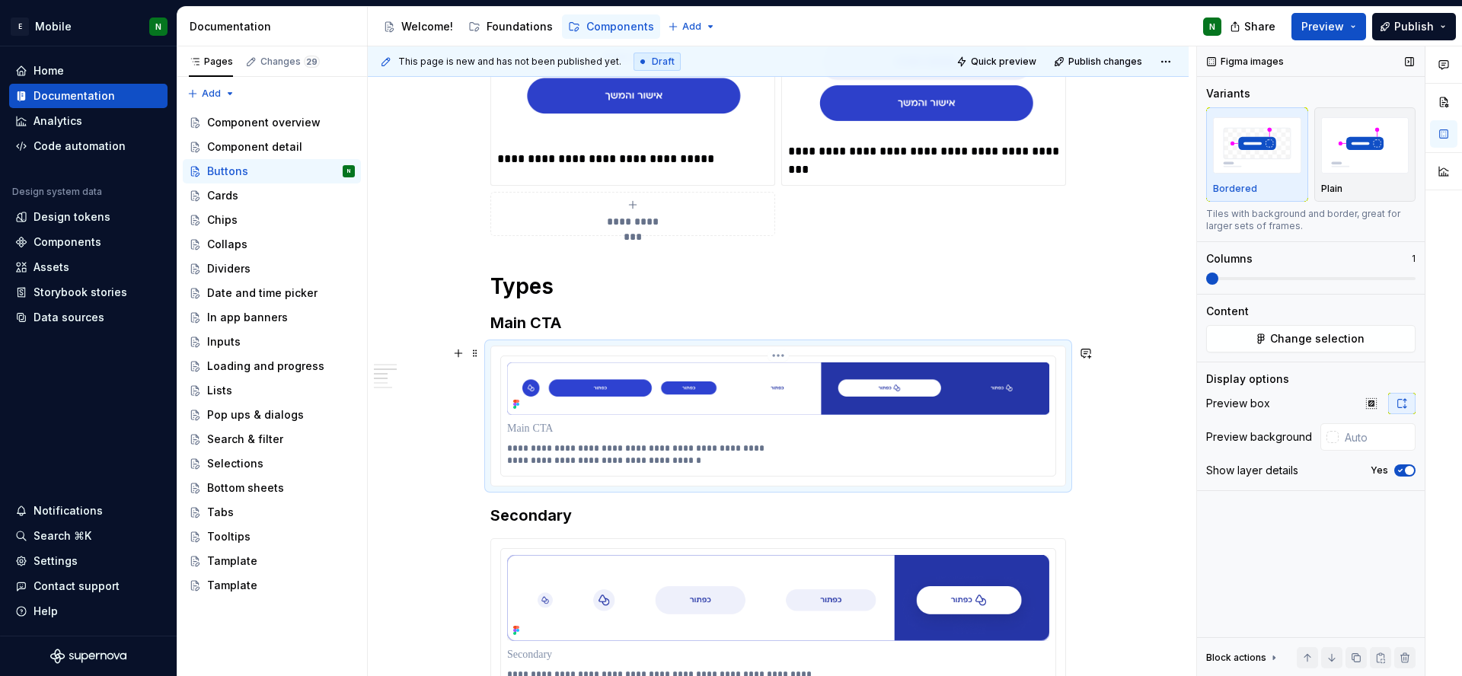
scroll to position [1457, 0]
click at [477, 354] on span at bounding box center [475, 353] width 12 height 21
click at [517, 373] on div "Duplicate" at bounding box center [546, 376] width 99 height 15
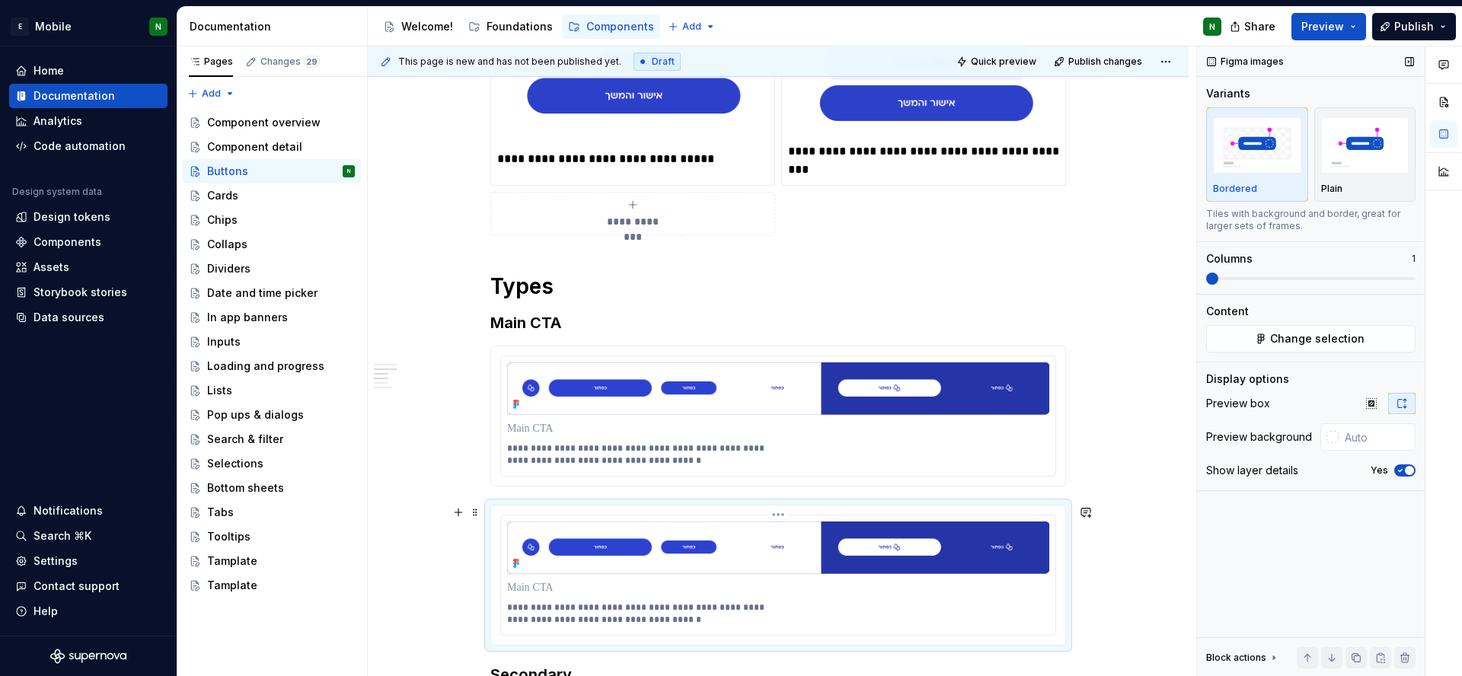
scroll to position [1587, 0]
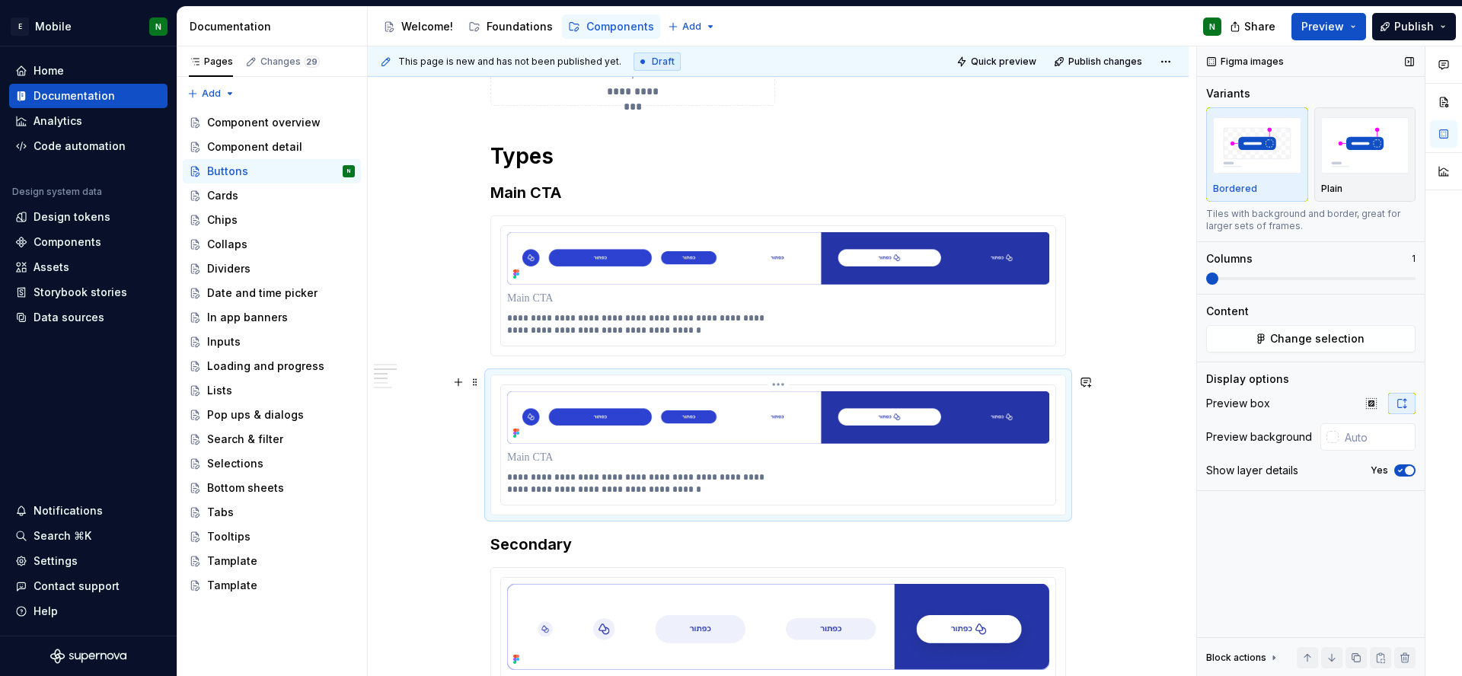
click at [824, 466] on div at bounding box center [778, 457] width 542 height 21
click at [818, 479] on p "**********" at bounding box center [778, 483] width 542 height 24
click at [1218, 277] on span at bounding box center [1212, 279] width 12 height 12
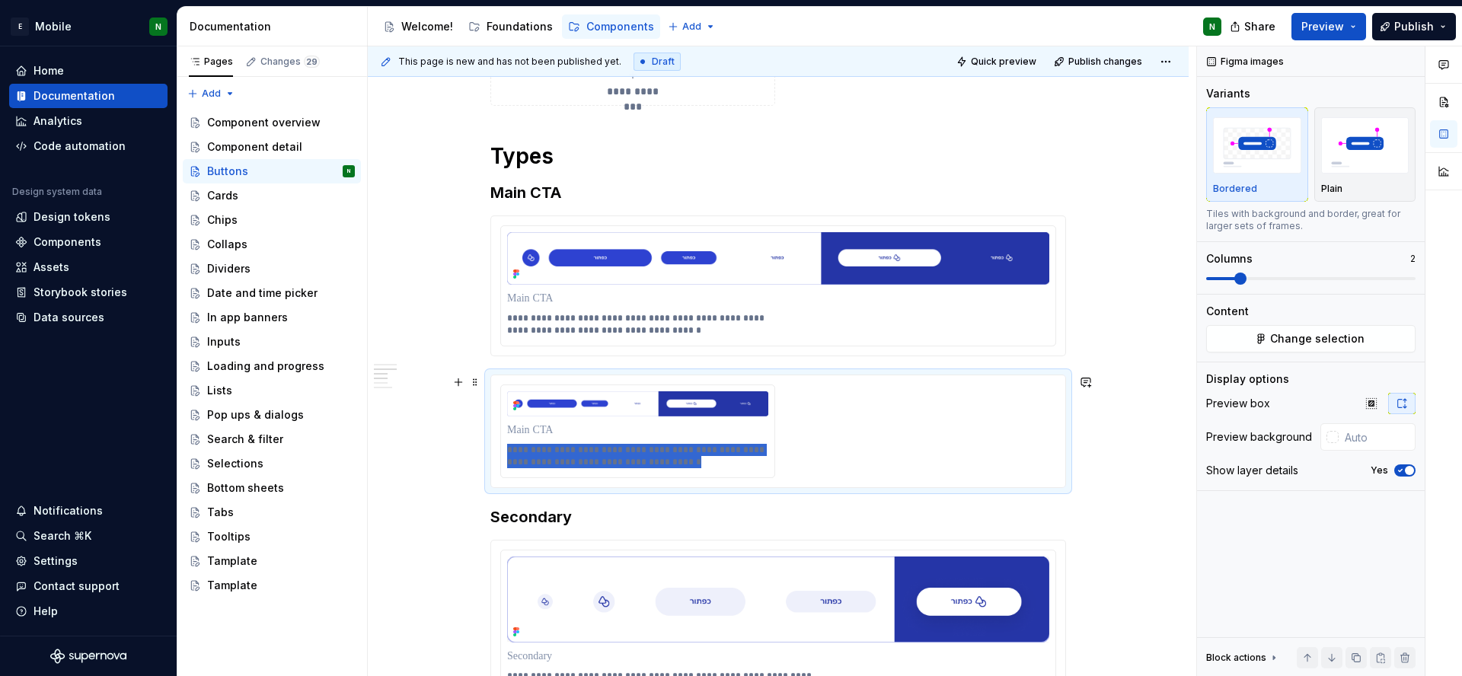
drag, startPoint x: 692, startPoint y: 460, endPoint x: 473, endPoint y: 451, distance: 219.5
click at [473, 451] on div "**********" at bounding box center [778, 148] width 821 height 2948
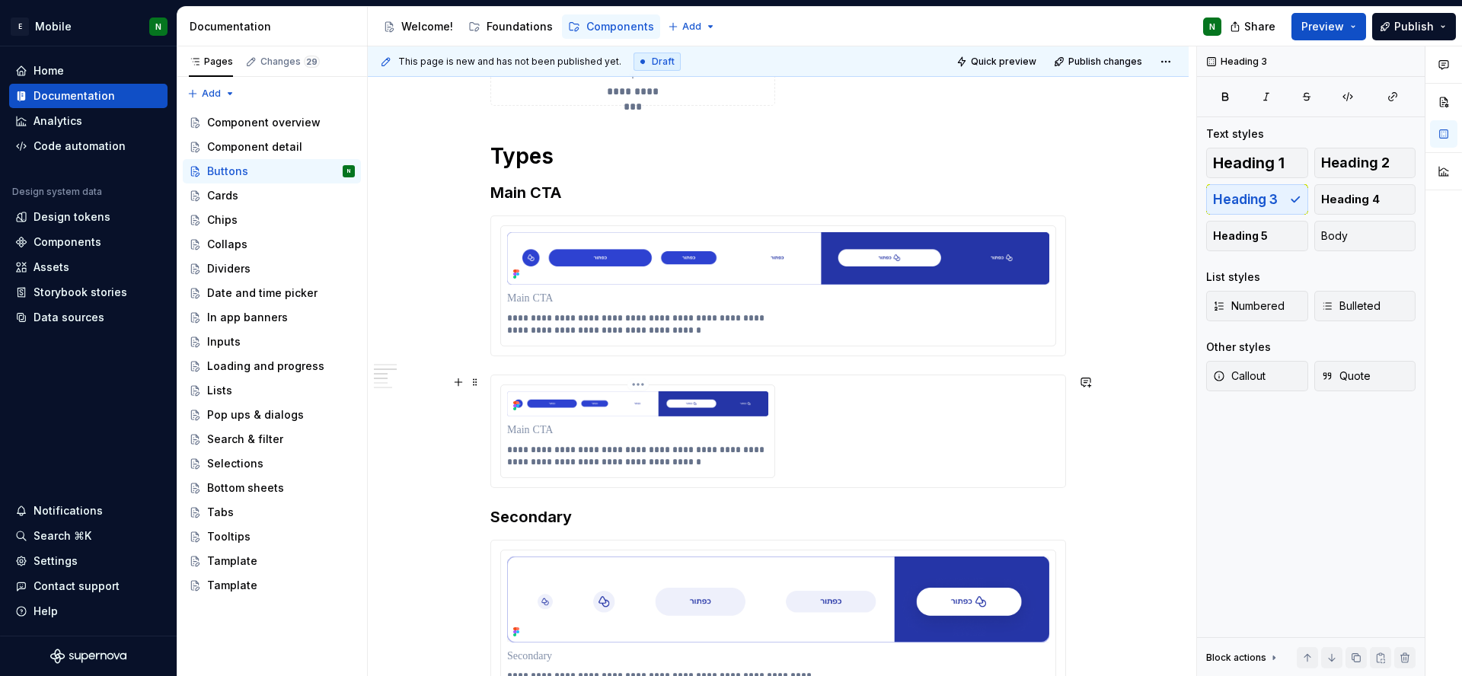
click at [579, 454] on p "**********" at bounding box center [637, 456] width 261 height 24
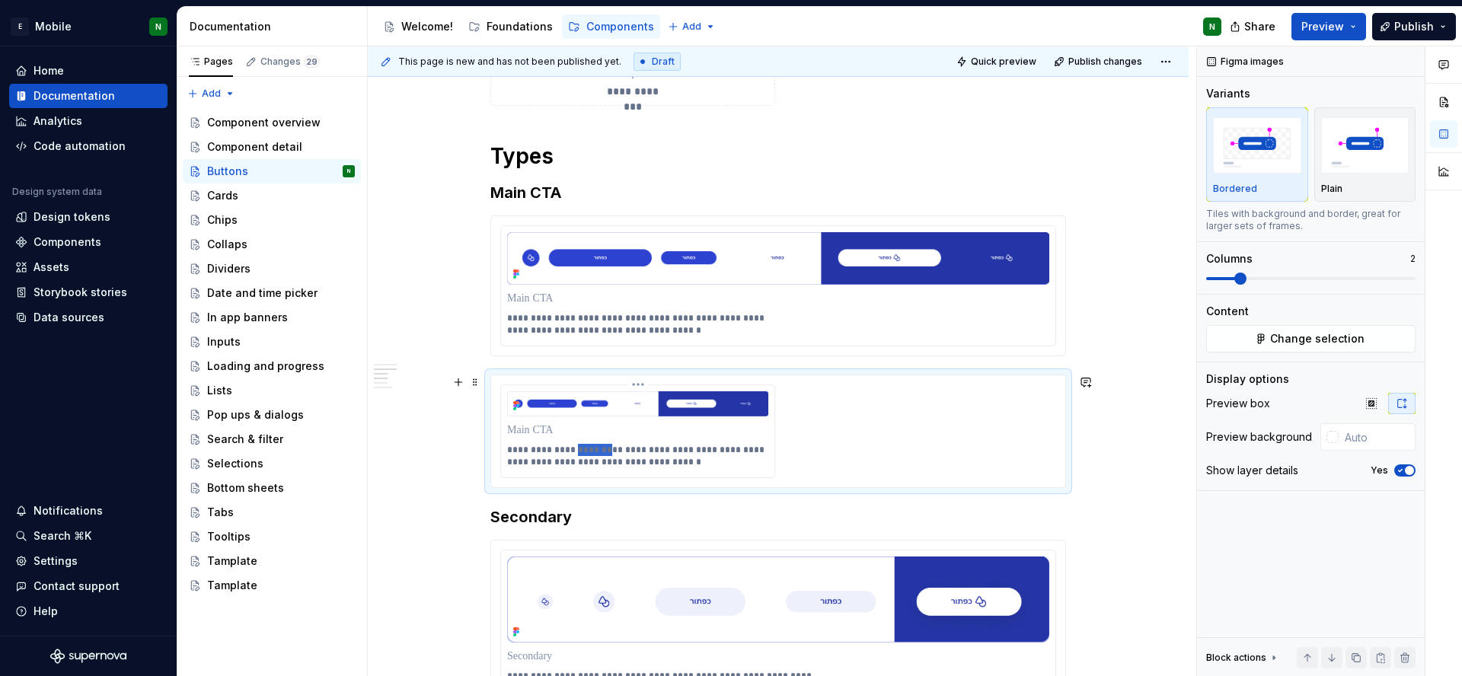
click at [579, 454] on p "**********" at bounding box center [637, 456] width 261 height 24
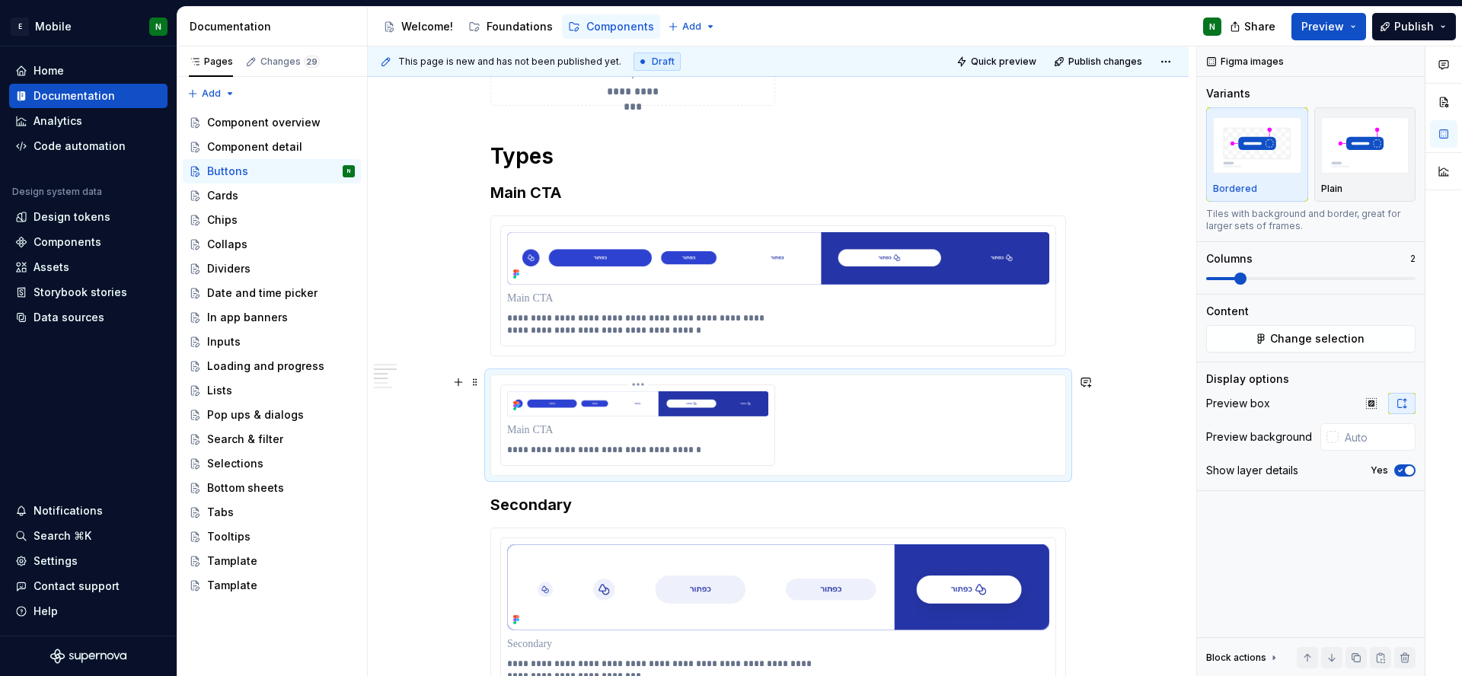
click at [600, 448] on p "**********" at bounding box center [637, 450] width 261 height 12
click at [600, 447] on p "**********" at bounding box center [637, 450] width 261 height 12
click at [536, 433] on p at bounding box center [637, 430] width 261 height 15
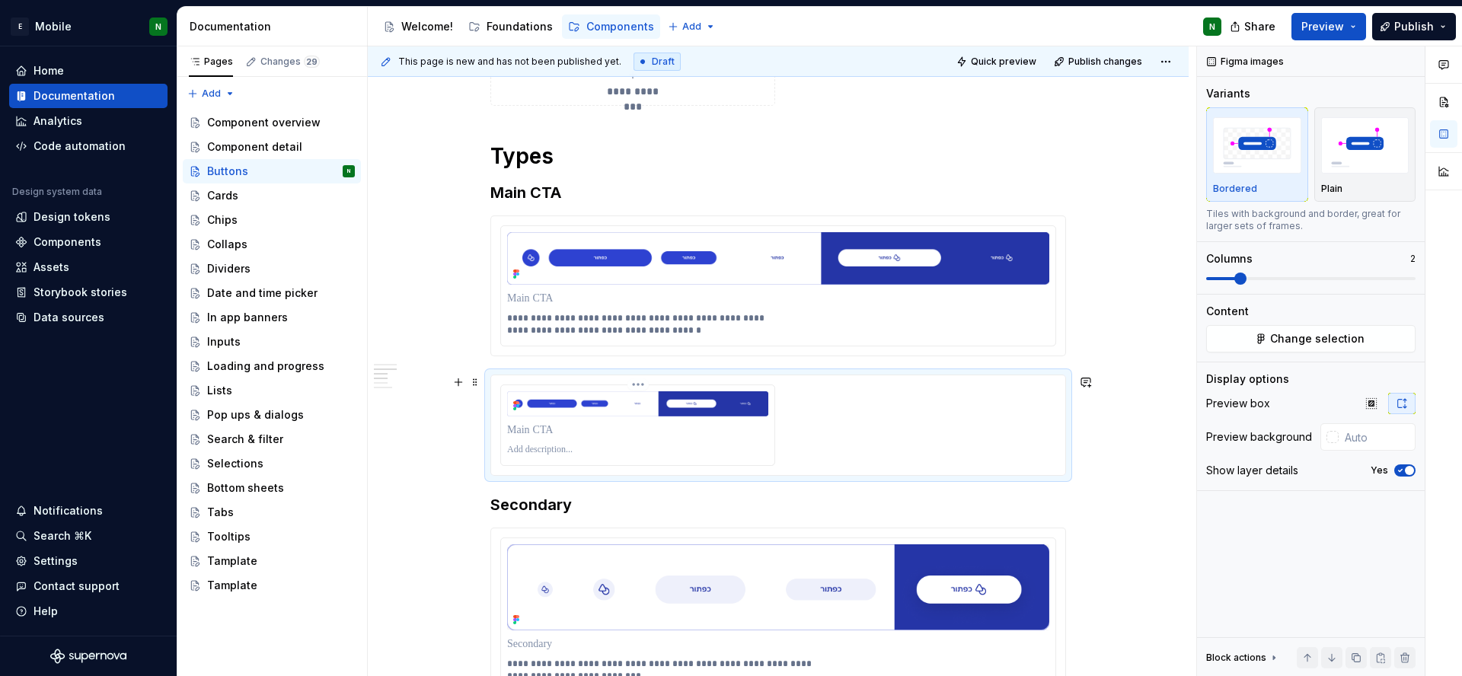
click at [536, 433] on p at bounding box center [637, 430] width 261 height 15
click at [923, 441] on div "******" at bounding box center [778, 425] width 556 height 81
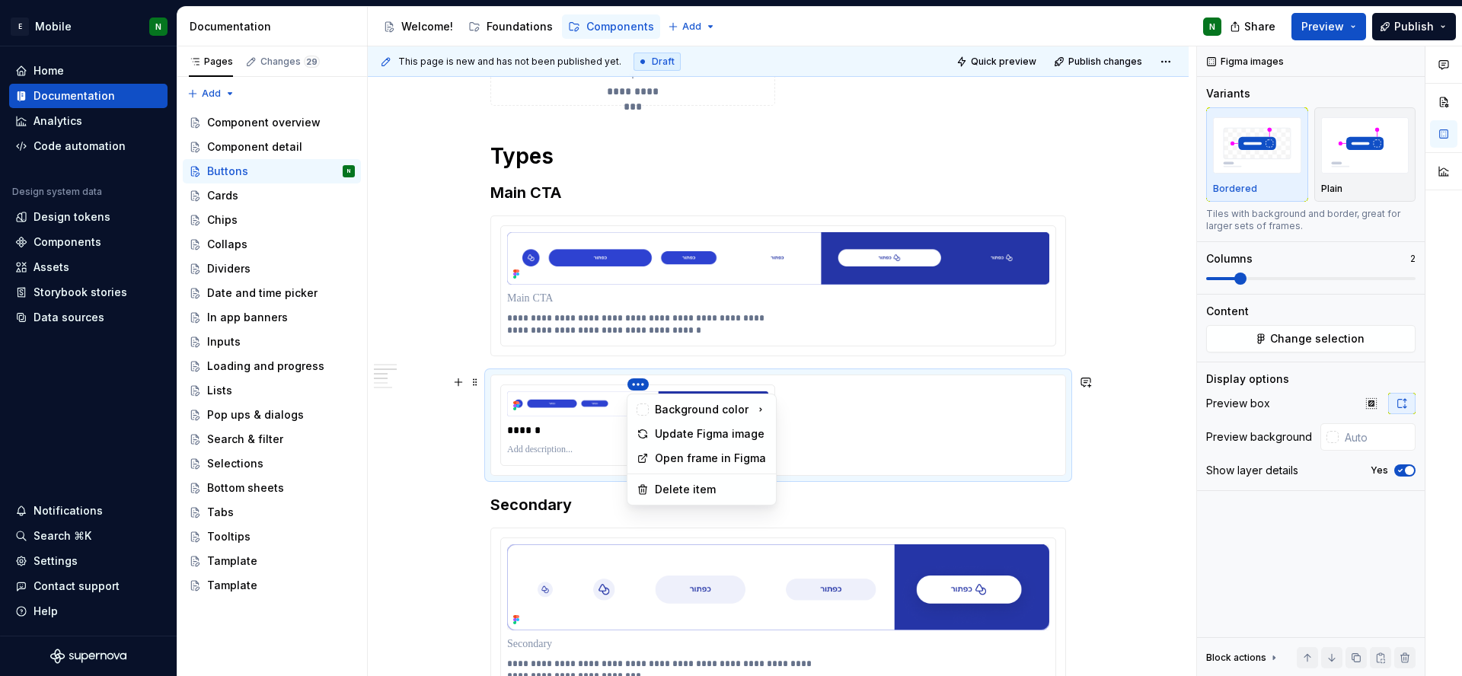
click at [634, 383] on html "E Mobile N Home Documentation Analytics Code automation Design system data Desi…" at bounding box center [731, 338] width 1462 height 676
click at [1356, 662] on div "Comments Open comments No comments yet Select ‘Comment’ from the block context …" at bounding box center [1329, 361] width 265 height 630
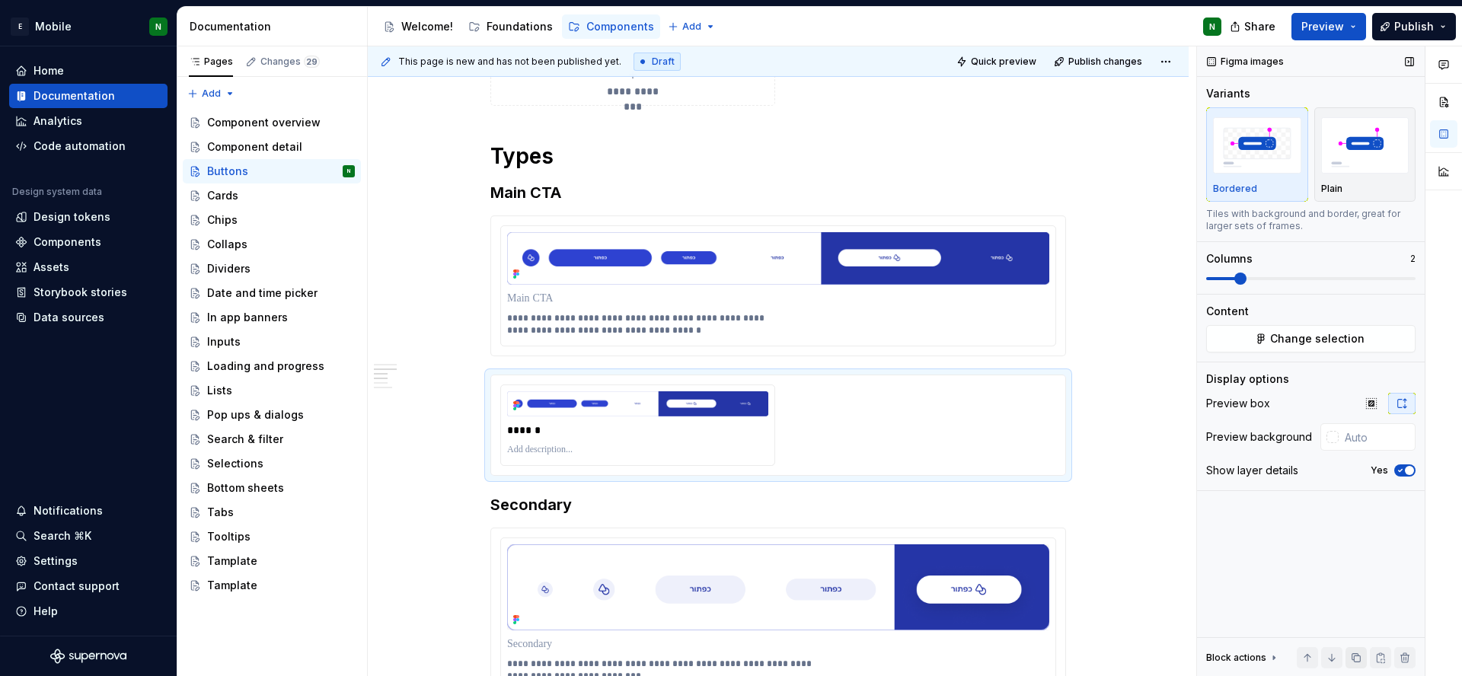
click at [1358, 659] on button "button" at bounding box center [1355, 657] width 21 height 21
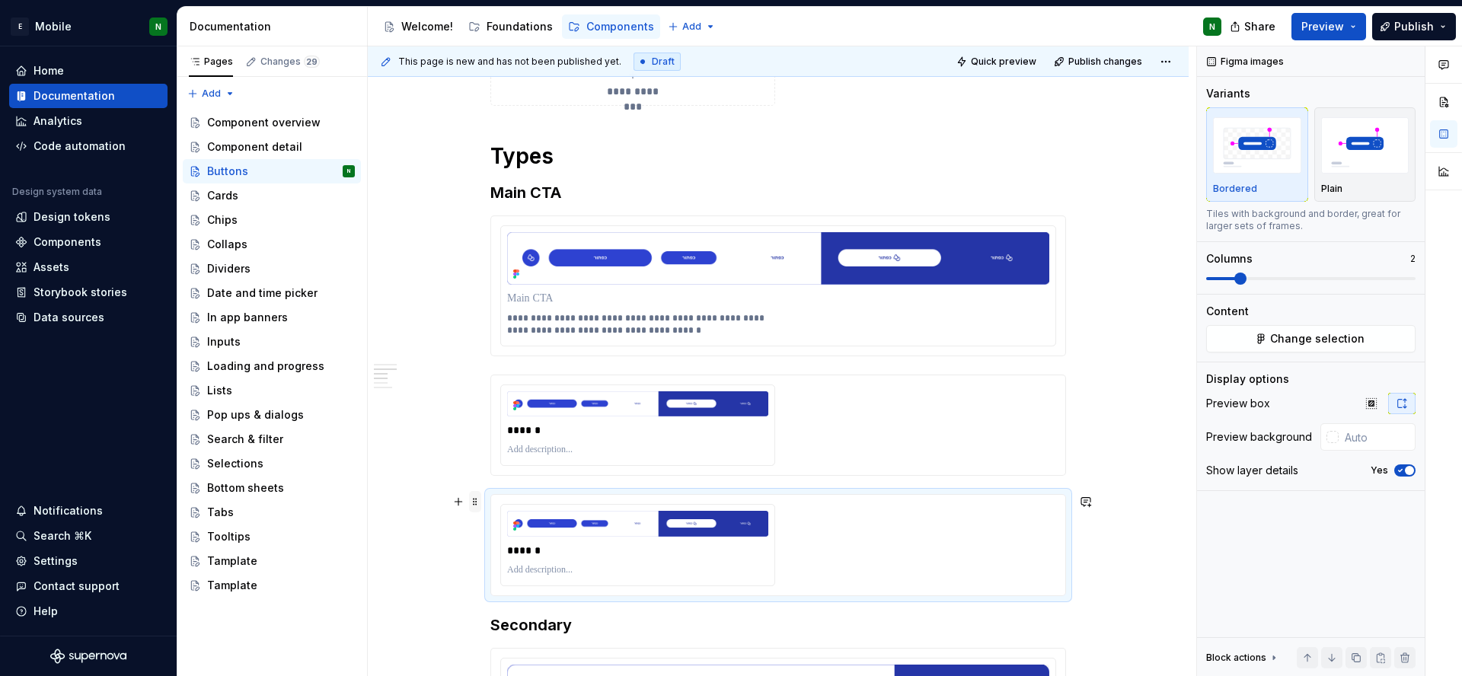
click at [471, 504] on span at bounding box center [475, 501] width 12 height 21
click at [531, 642] on div "Delete" at bounding box center [546, 637] width 99 height 15
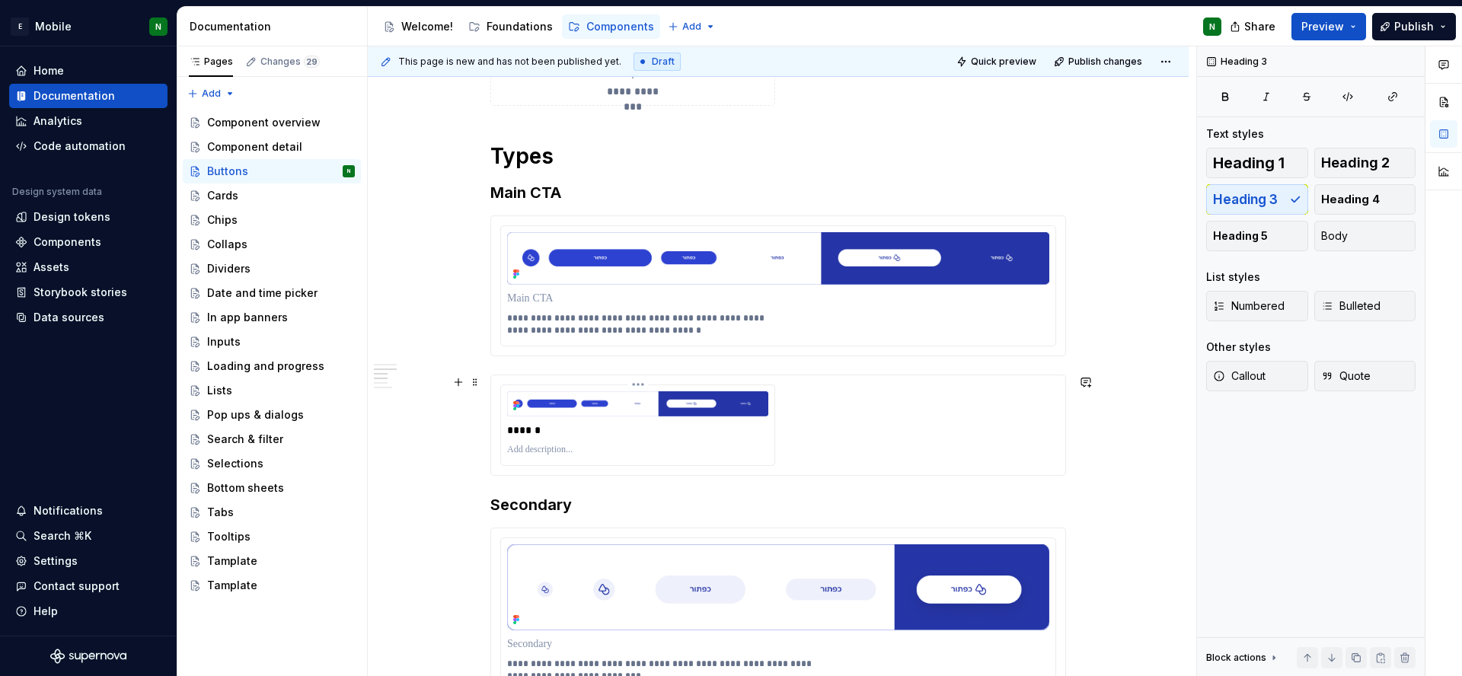
click at [604, 446] on p at bounding box center [637, 450] width 261 height 12
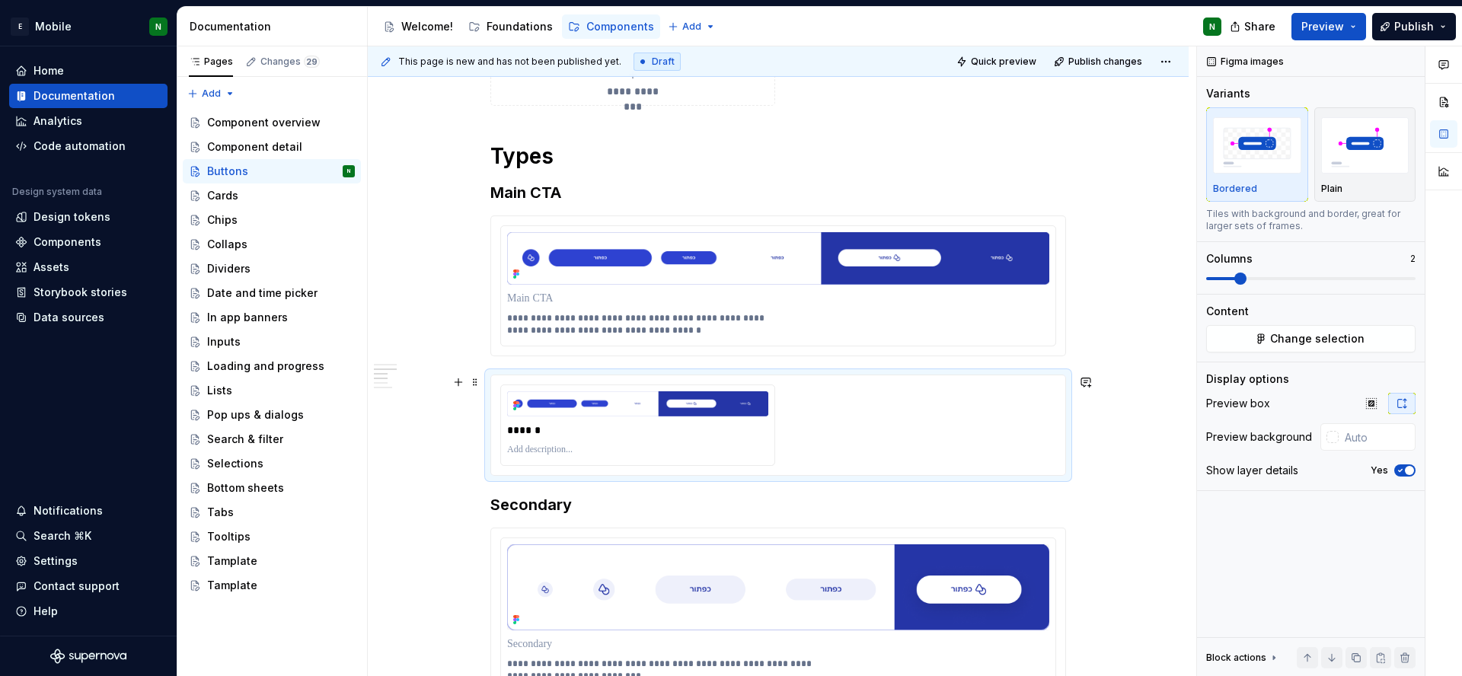
click at [811, 433] on div "******" at bounding box center [778, 425] width 556 height 81
click at [706, 434] on p "******" at bounding box center [637, 430] width 261 height 15
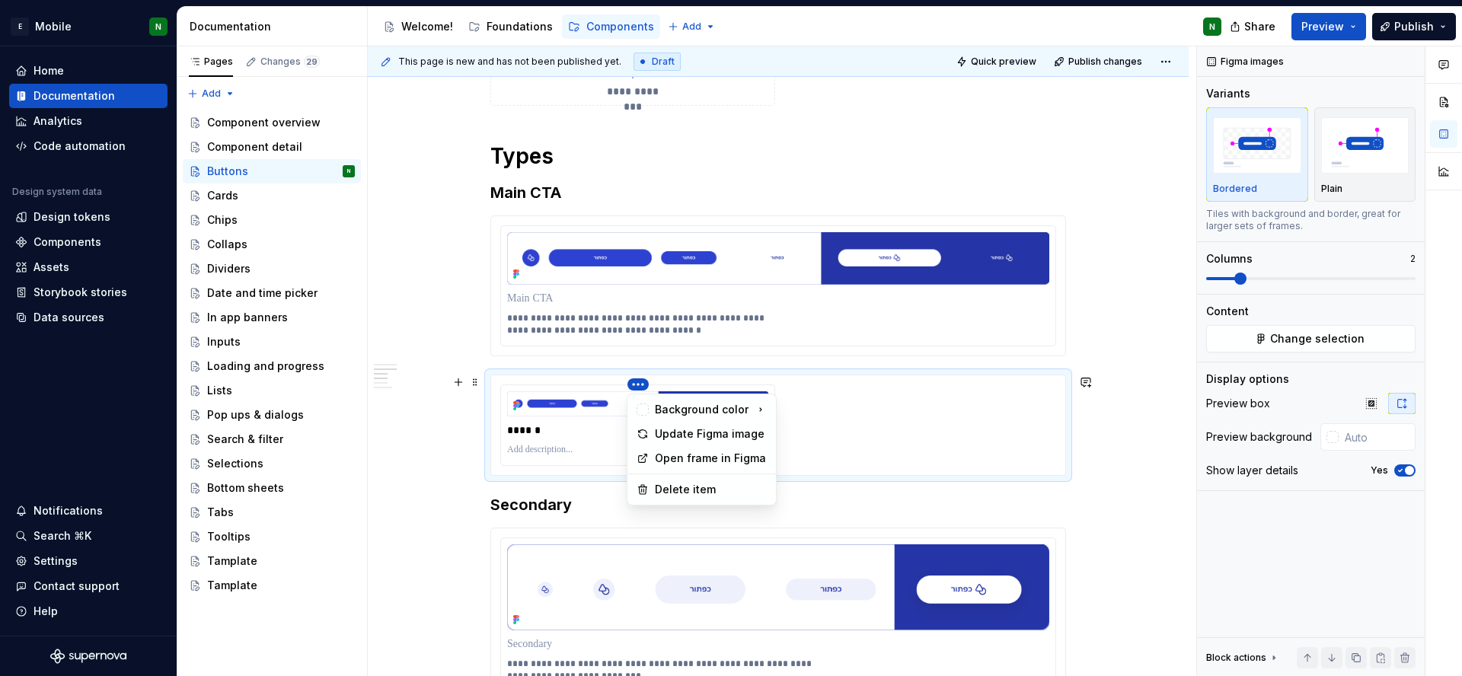
click at [633, 383] on html "E Mobile N Home Documentation Analytics Code automation Design system data Desi…" at bounding box center [731, 338] width 1462 height 676
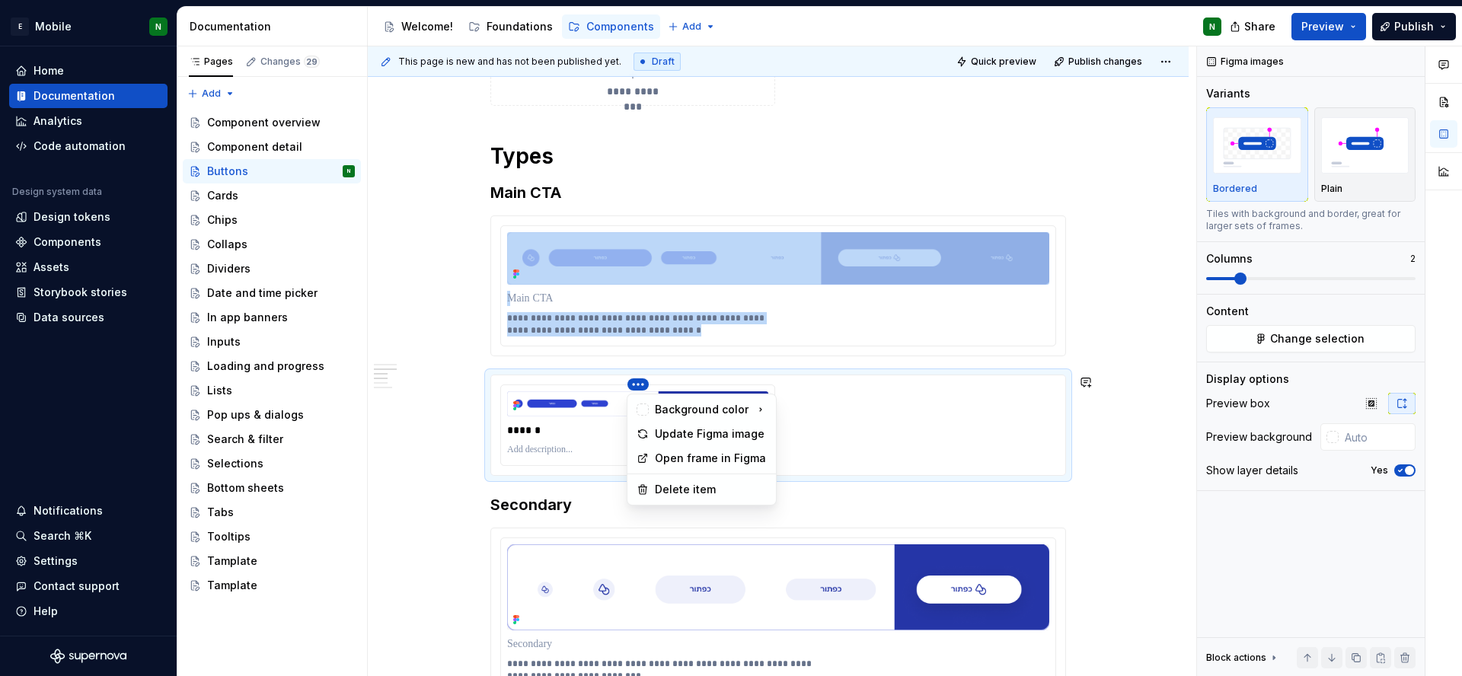
click at [588, 450] on html "E Mobile N Home Documentation Analytics Code automation Design system data Desi…" at bounding box center [731, 338] width 1462 height 676
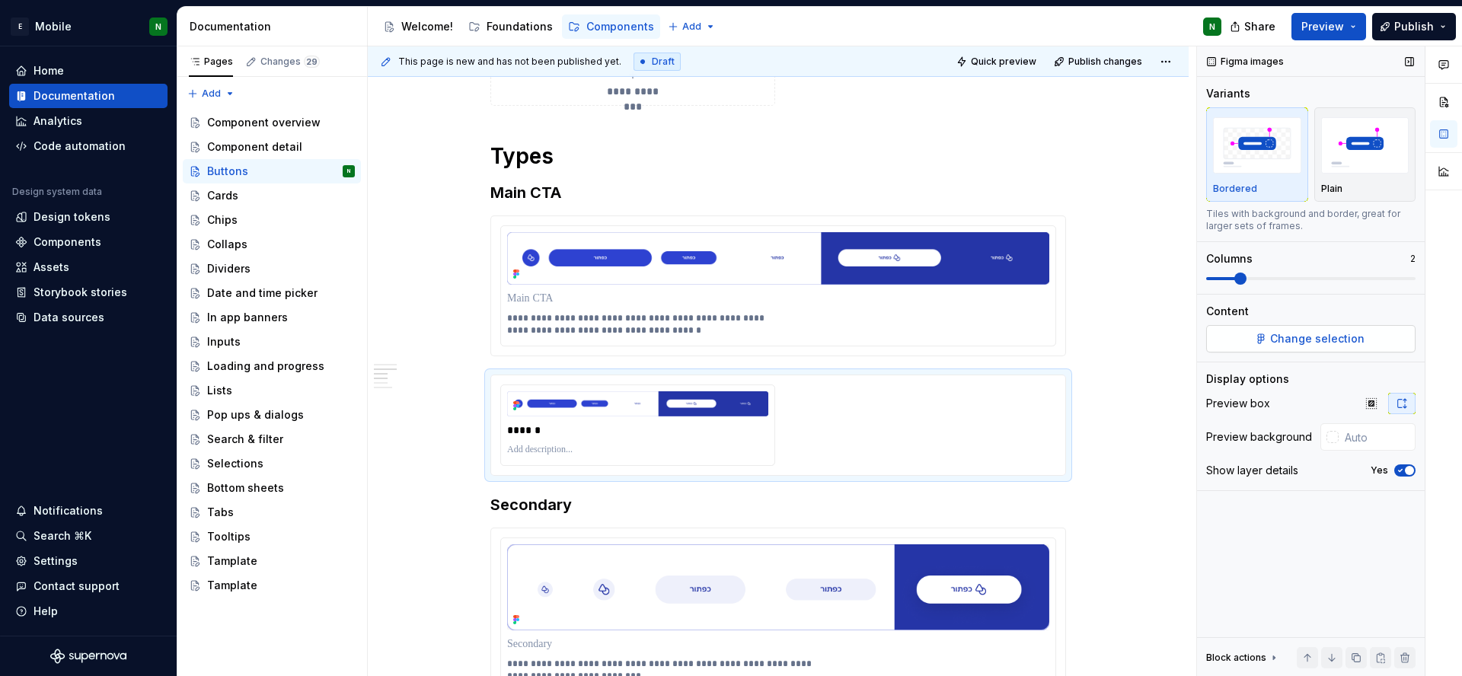
click at [1262, 342] on button "Change selection" at bounding box center [1310, 338] width 209 height 27
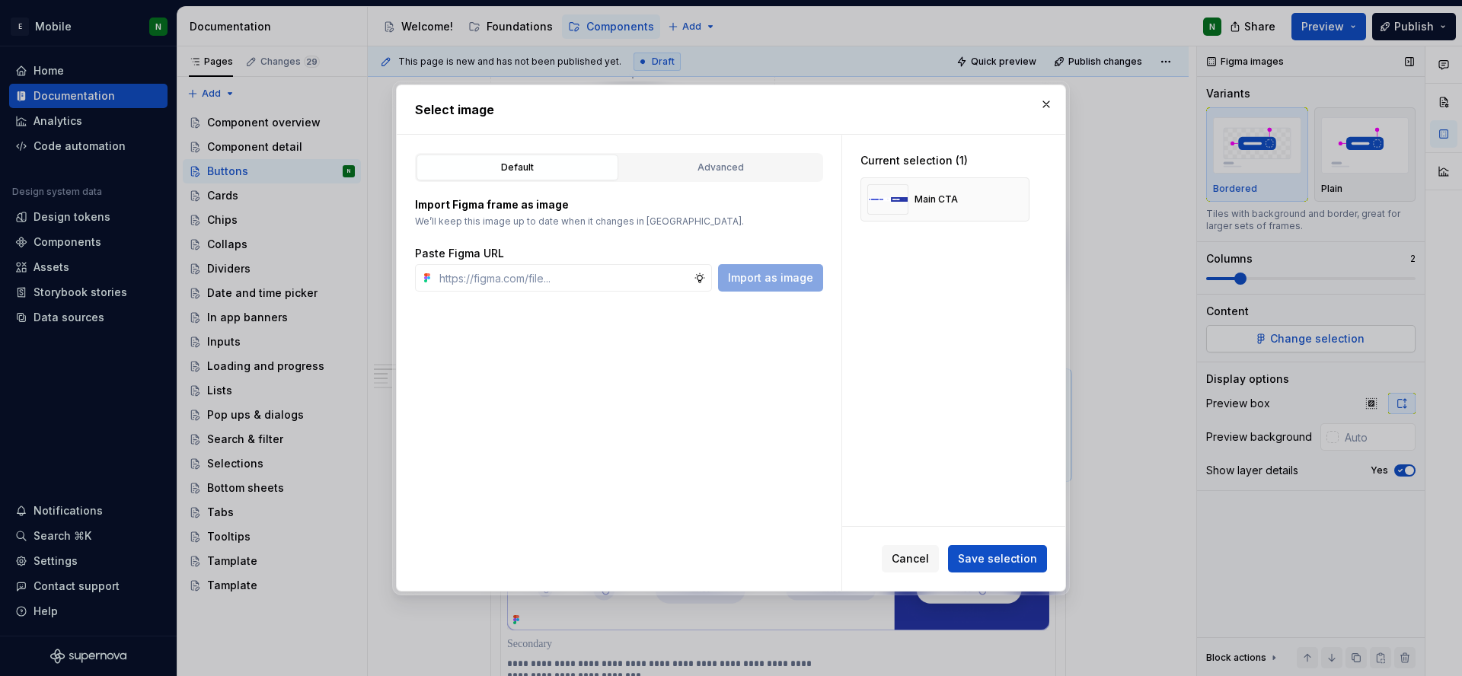
type textarea "*"
click at [748, 172] on div "Advanced" at bounding box center [720, 167] width 191 height 15
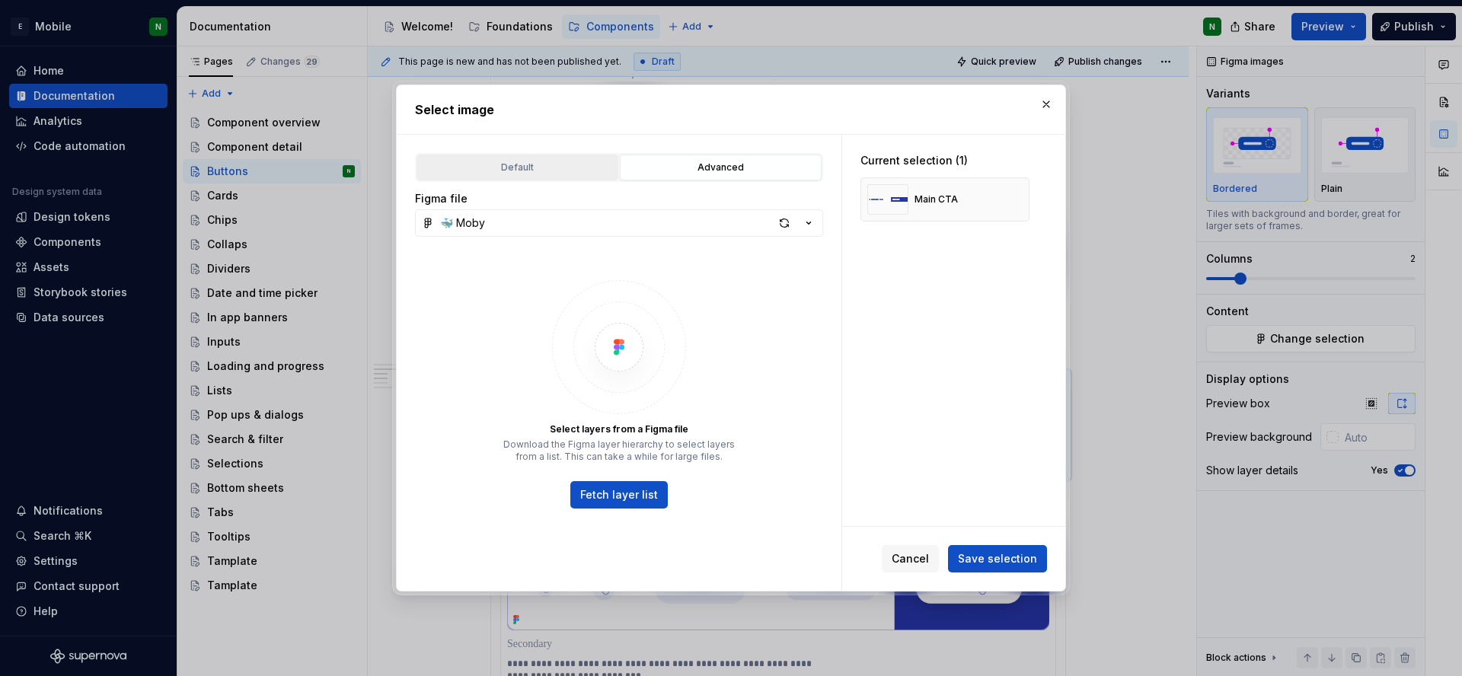
click at [547, 163] on div "Default" at bounding box center [517, 167] width 191 height 15
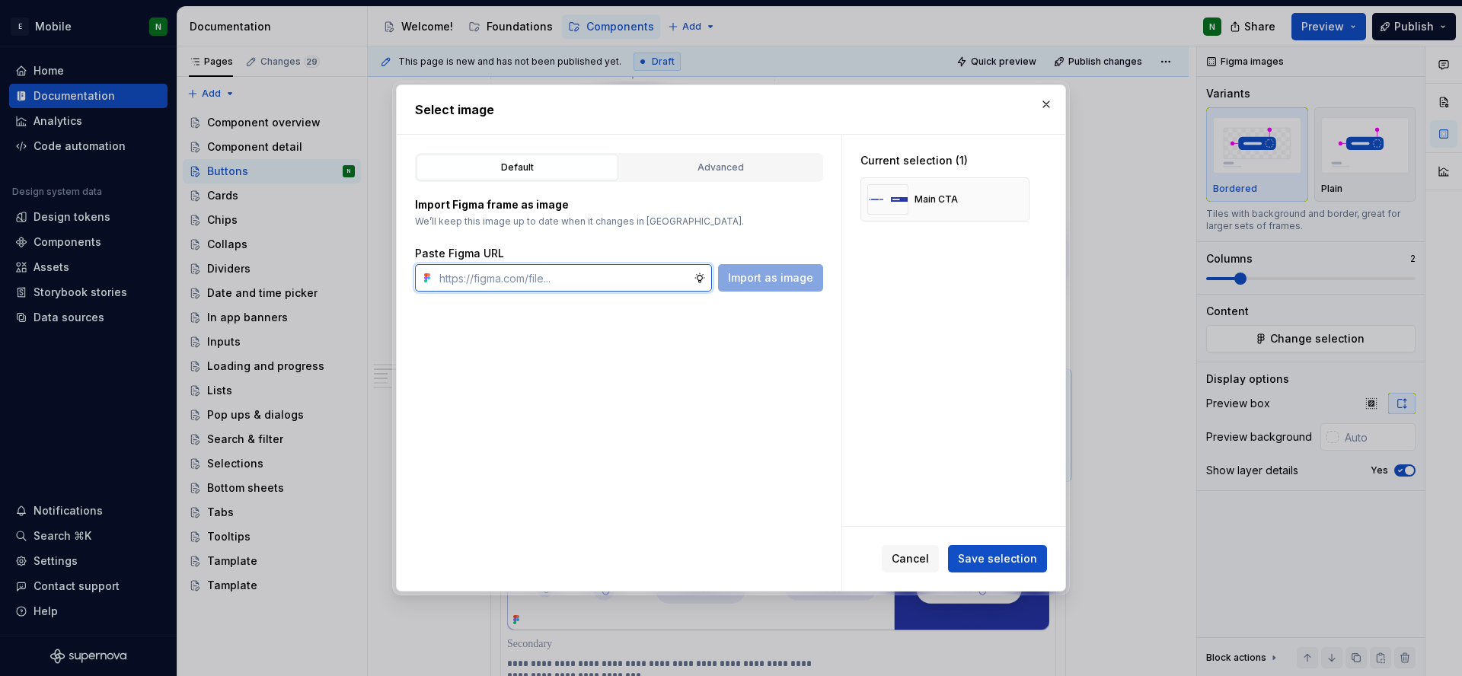
click at [645, 282] on input "text" at bounding box center [563, 277] width 260 height 27
paste input "[URL][DOMAIN_NAME]"
type input "[URL][DOMAIN_NAME]"
type textarea "*"
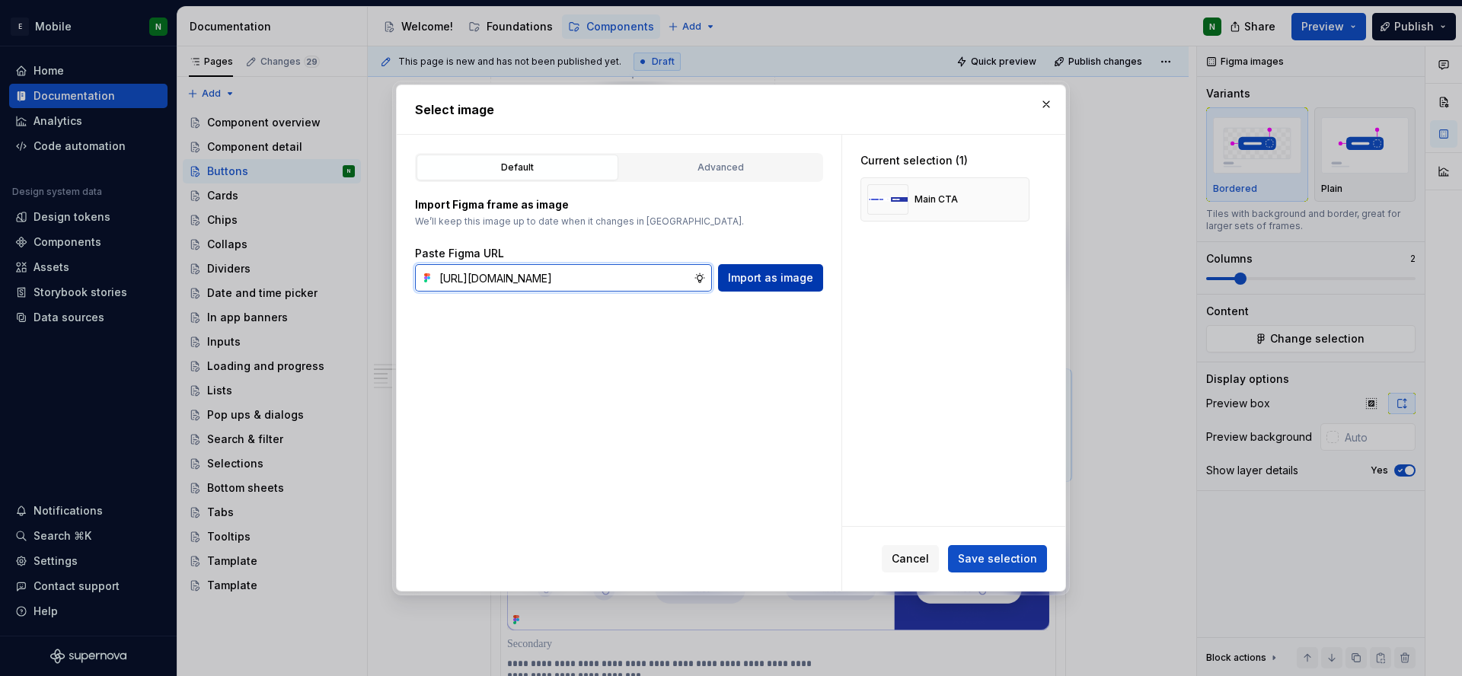
type input "[URL][DOMAIN_NAME]"
click at [792, 280] on span "Import as image" at bounding box center [770, 277] width 85 height 15
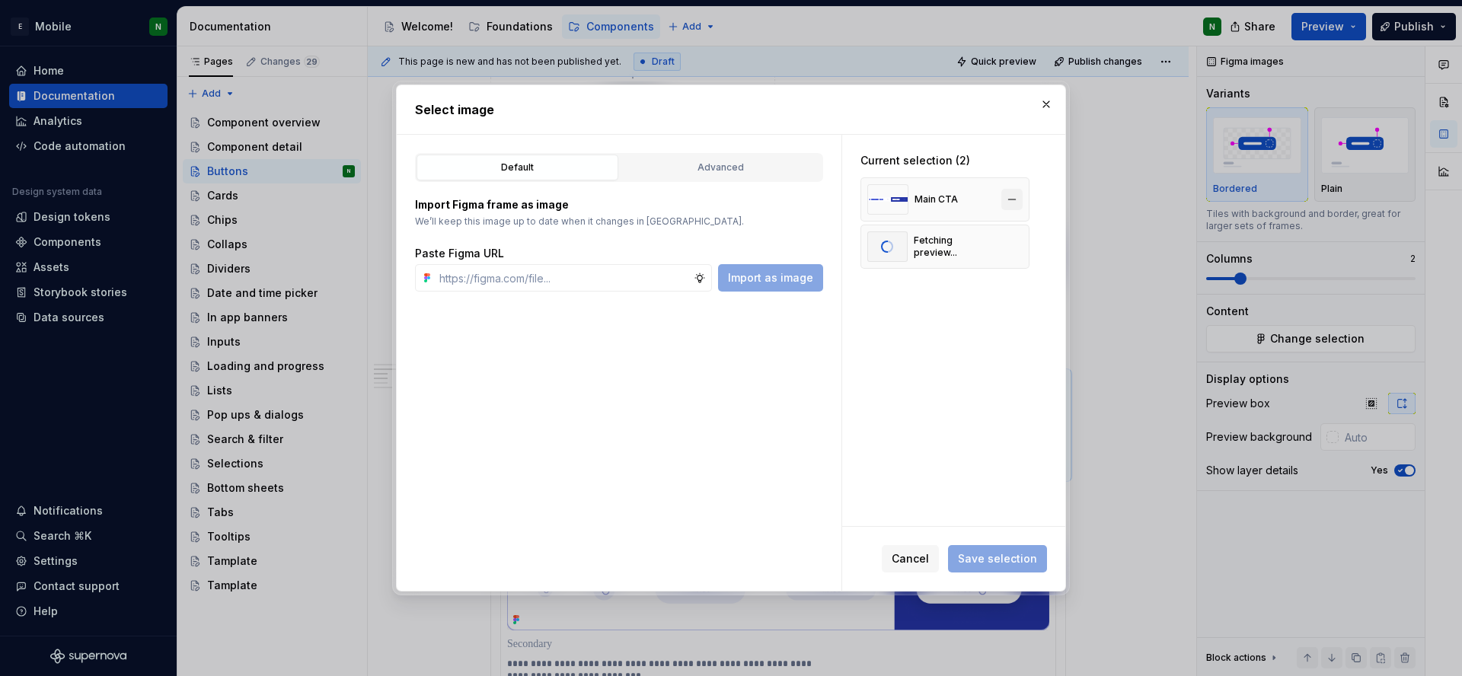
click at [1016, 198] on button "button" at bounding box center [1011, 199] width 21 height 21
click at [1014, 200] on button "button" at bounding box center [1011, 199] width 21 height 21
click at [1051, 99] on button "button" at bounding box center [1045, 104] width 21 height 21
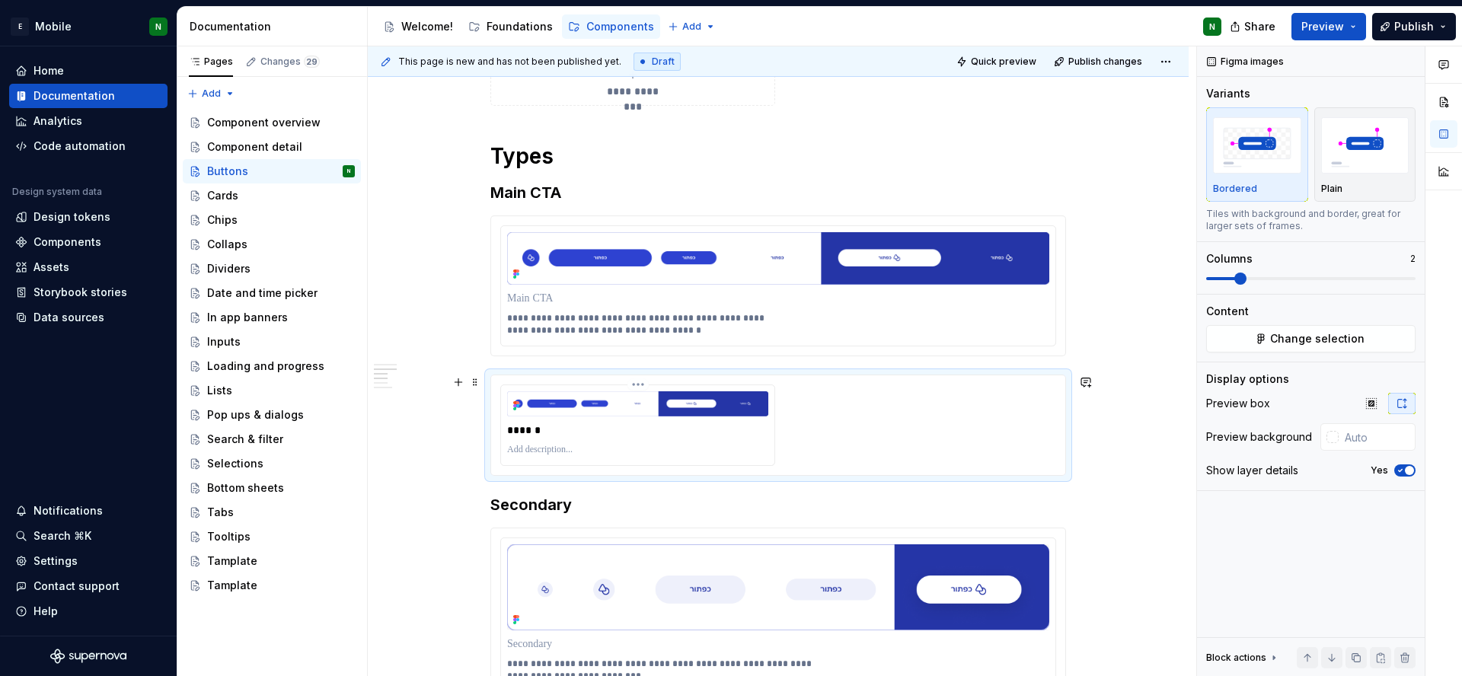
click at [647, 446] on p at bounding box center [637, 450] width 261 height 12
click at [614, 446] on p at bounding box center [637, 450] width 261 height 12
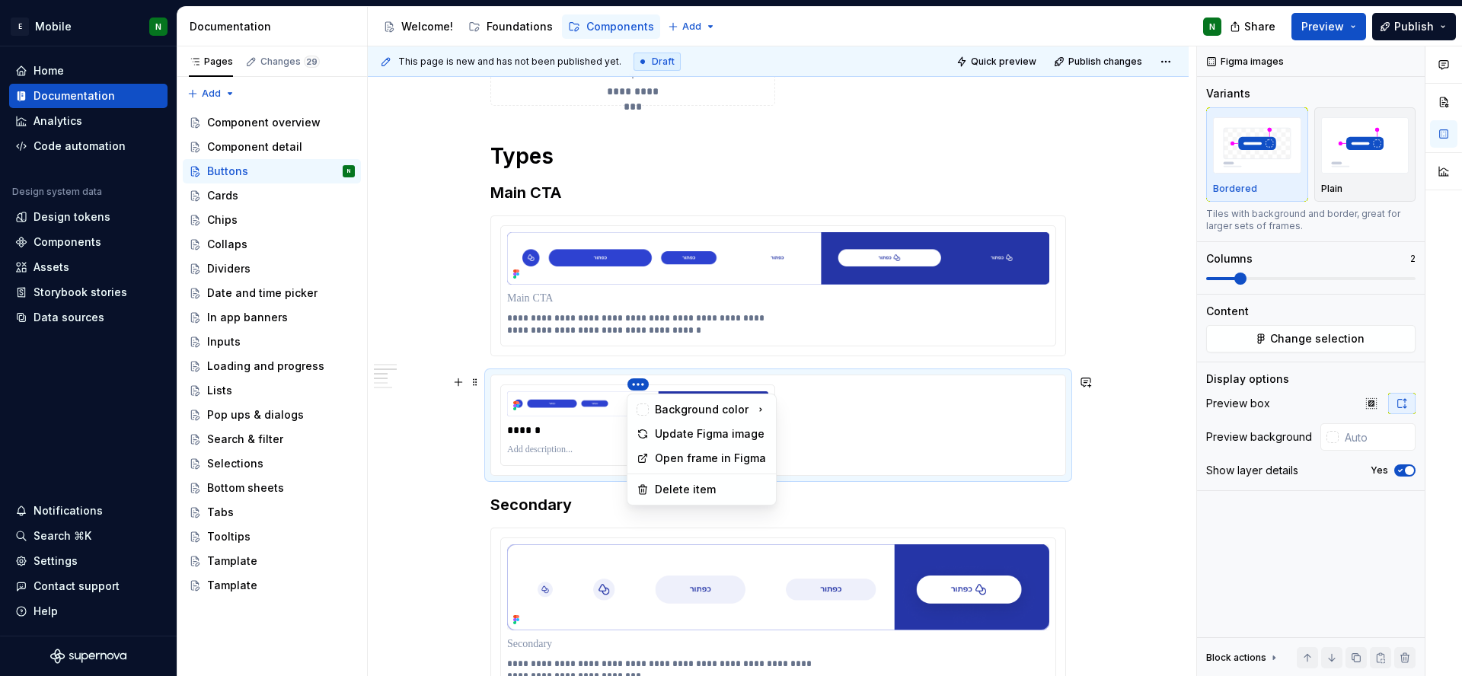
click at [637, 388] on html "E Mobile N Home Documentation Analytics Code automation Design system data Desi…" at bounding box center [731, 338] width 1462 height 676
click at [583, 440] on html "E Mobile N Home Documentation Analytics Code automation Design system data Desi…" at bounding box center [731, 338] width 1462 height 676
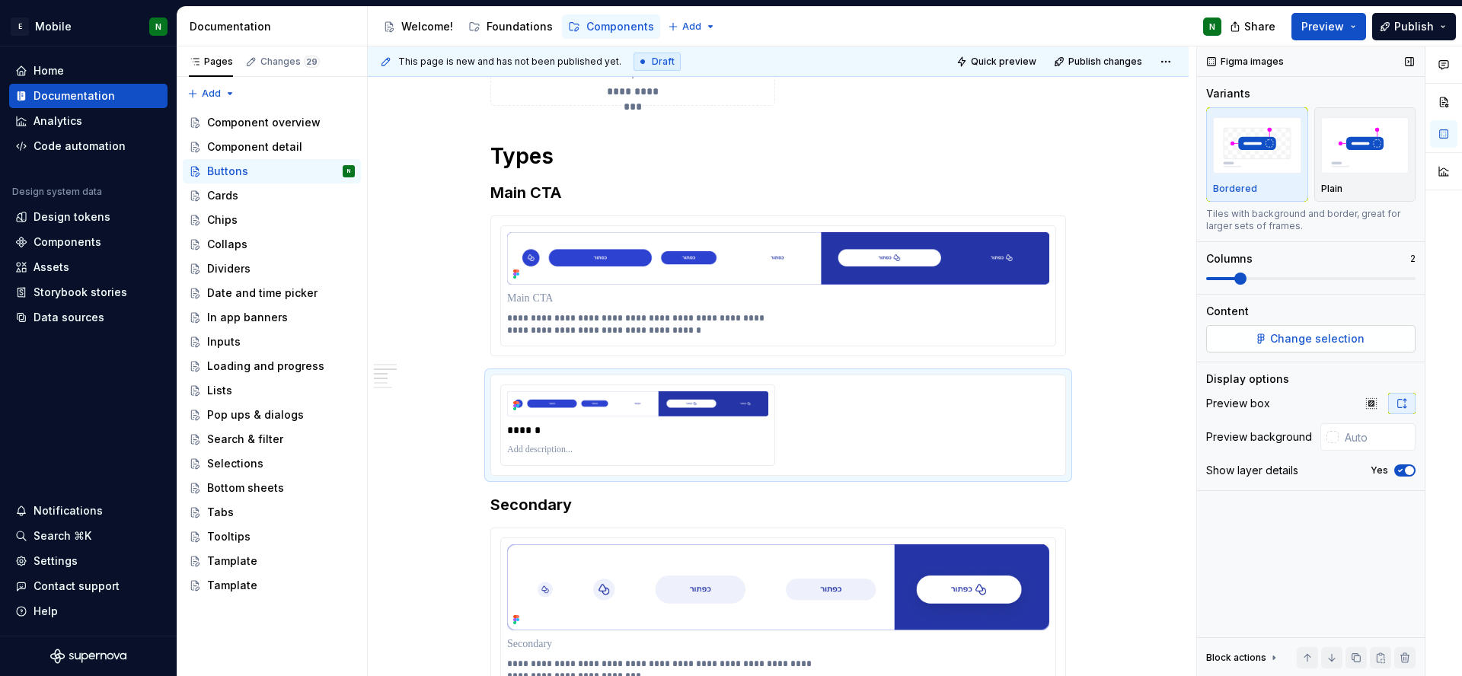
click at [1299, 348] on button "Change selection" at bounding box center [1310, 338] width 209 height 27
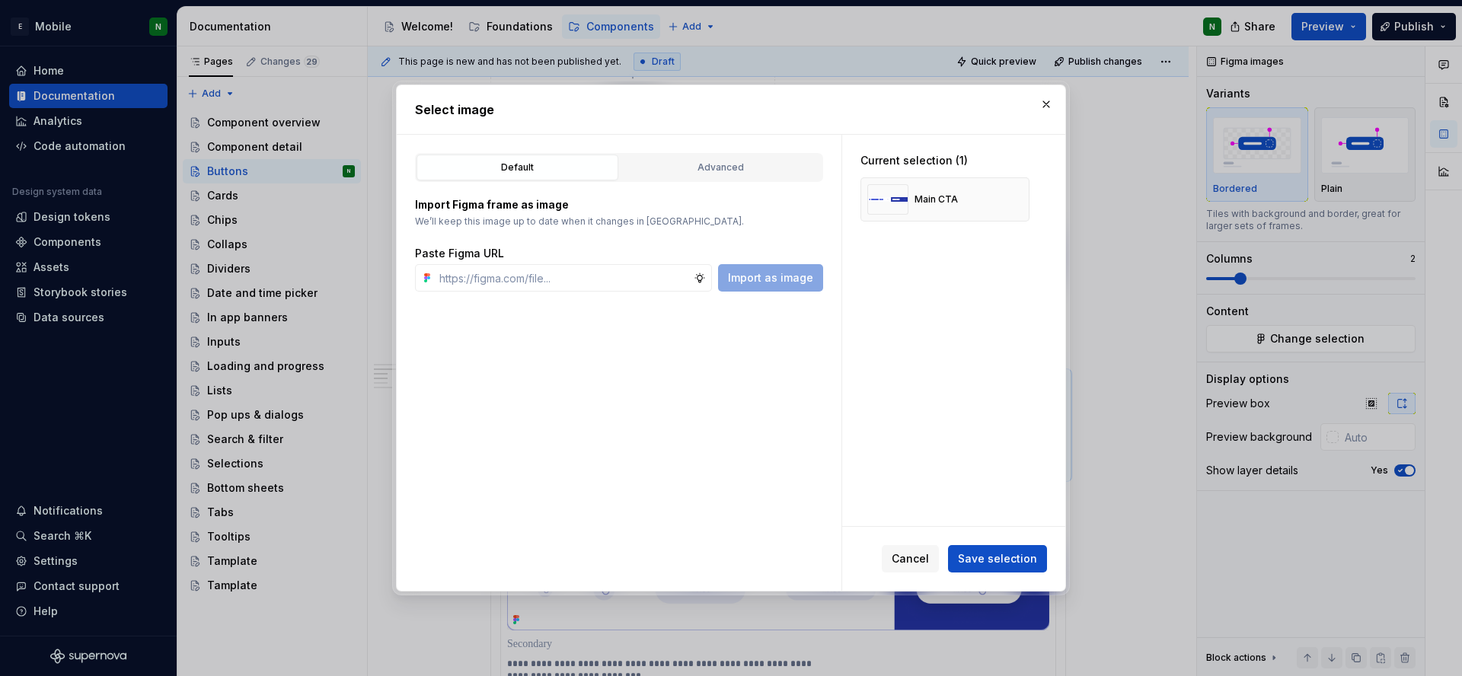
click at [472, 207] on p "Import Figma frame as image" at bounding box center [619, 204] width 408 height 15
click at [1019, 203] on button "button" at bounding box center [1011, 199] width 21 height 21
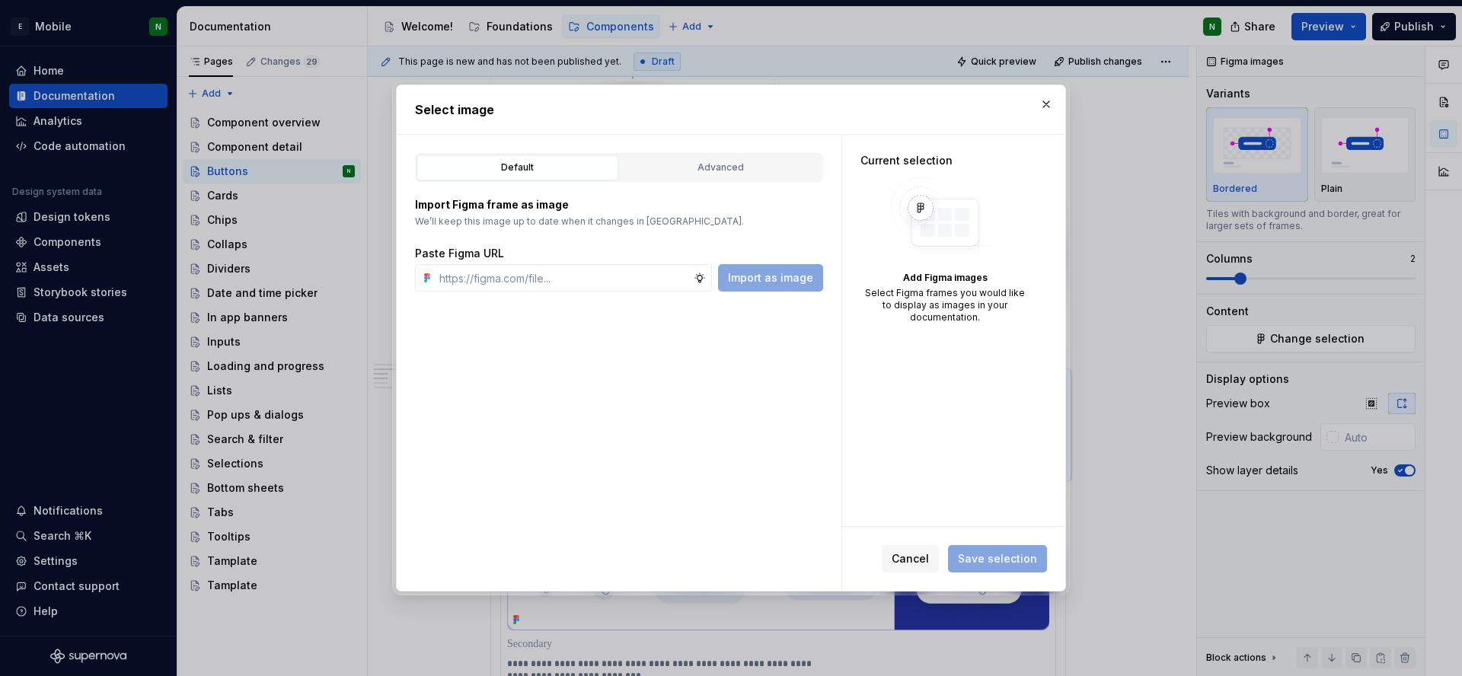
click at [748, 182] on div "Import Figma frame as image We’ll keep this image up to date when it changes in…" at bounding box center [619, 237] width 408 height 110
click at [748, 181] on div "Default Advanced" at bounding box center [619, 167] width 408 height 29
click at [750, 174] on div "Advanced" at bounding box center [720, 167] width 191 height 15
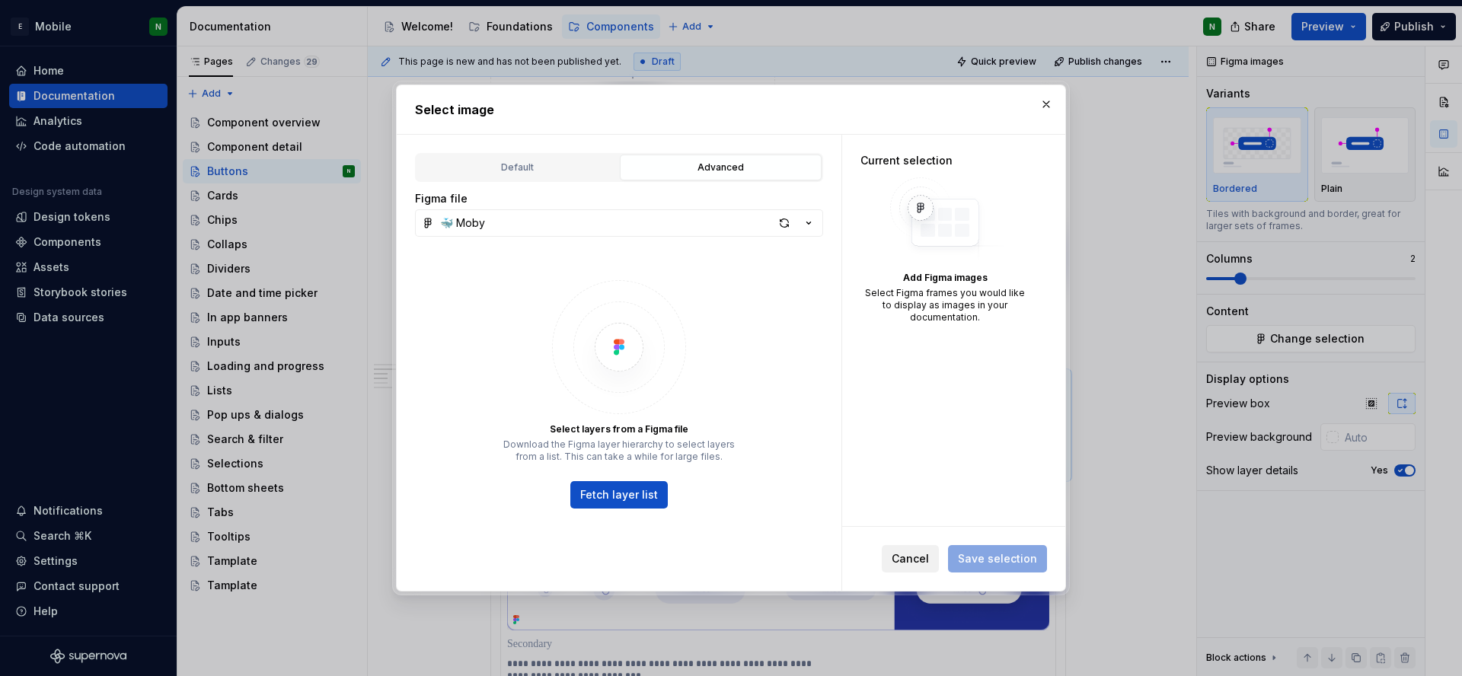
click at [911, 547] on button "Cancel" at bounding box center [910, 558] width 57 height 27
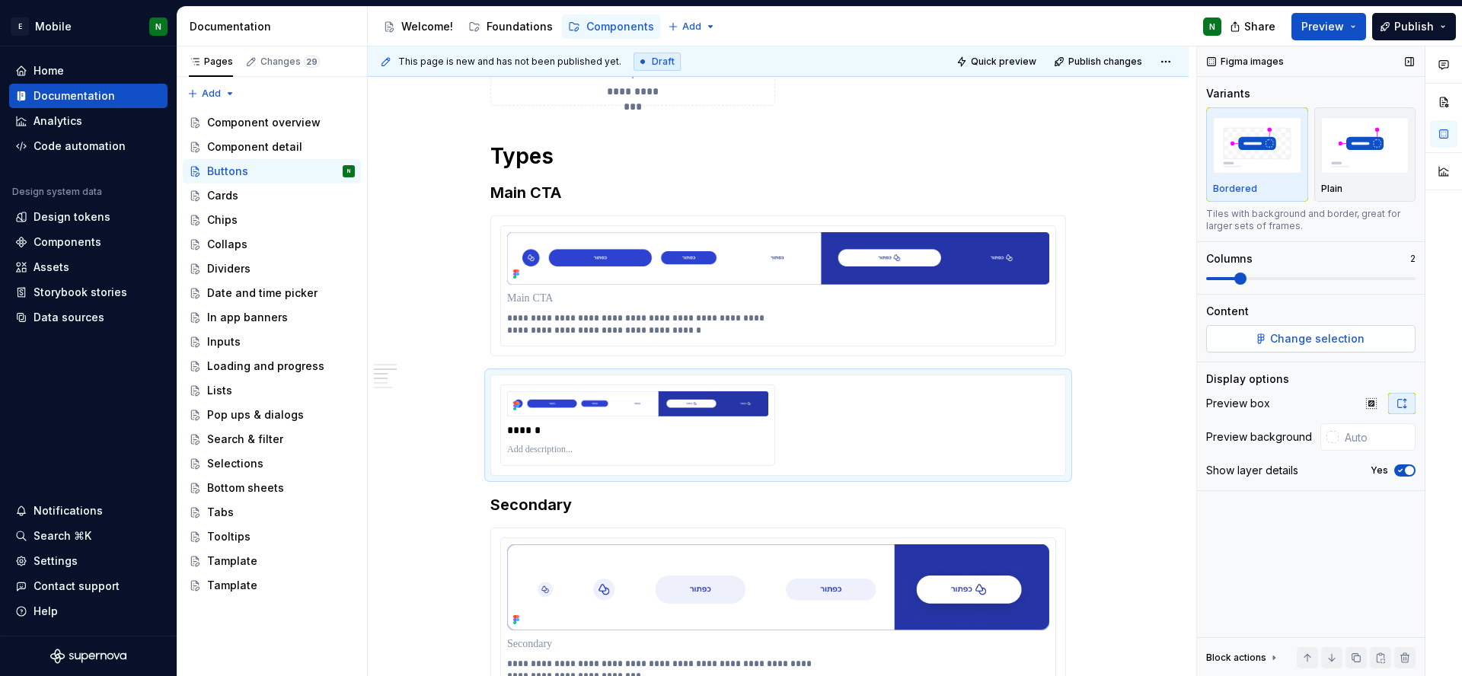
click at [1249, 344] on button "Change selection" at bounding box center [1310, 338] width 209 height 27
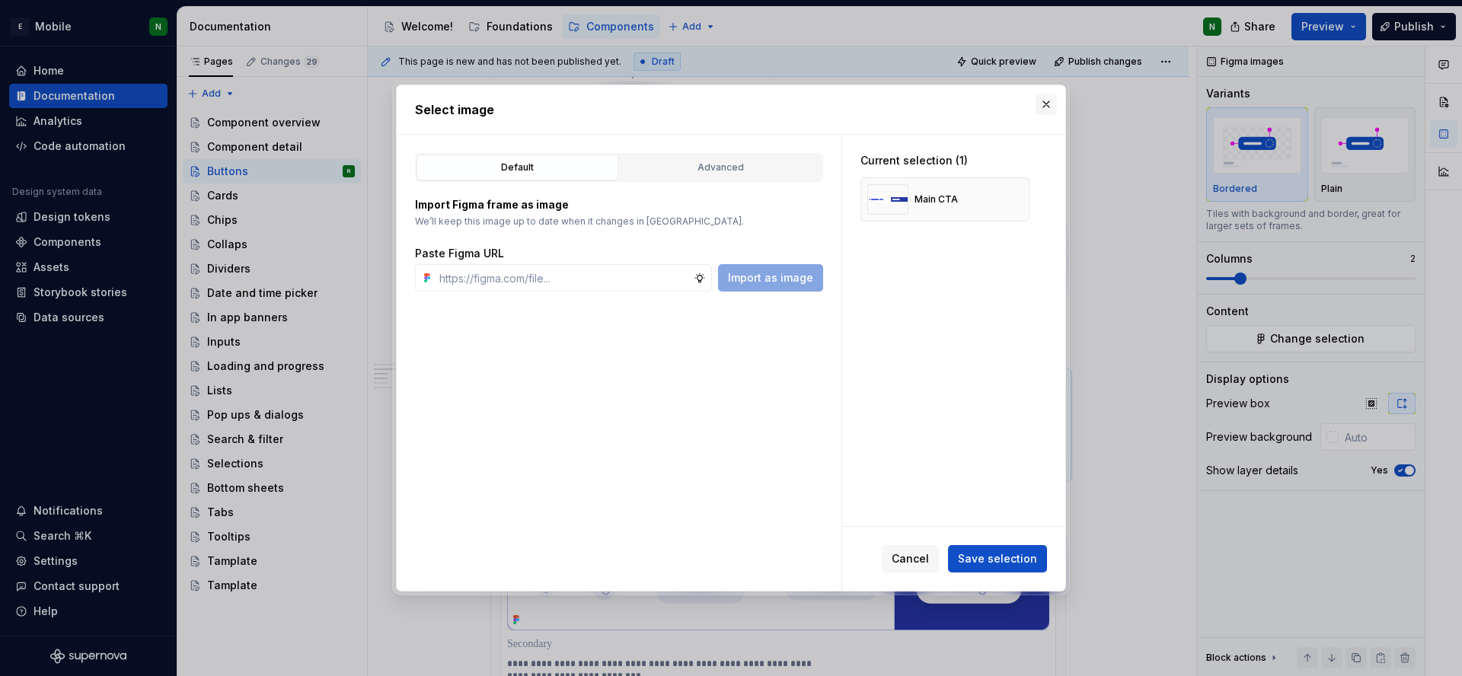
click at [1039, 107] on button "button" at bounding box center [1045, 104] width 21 height 21
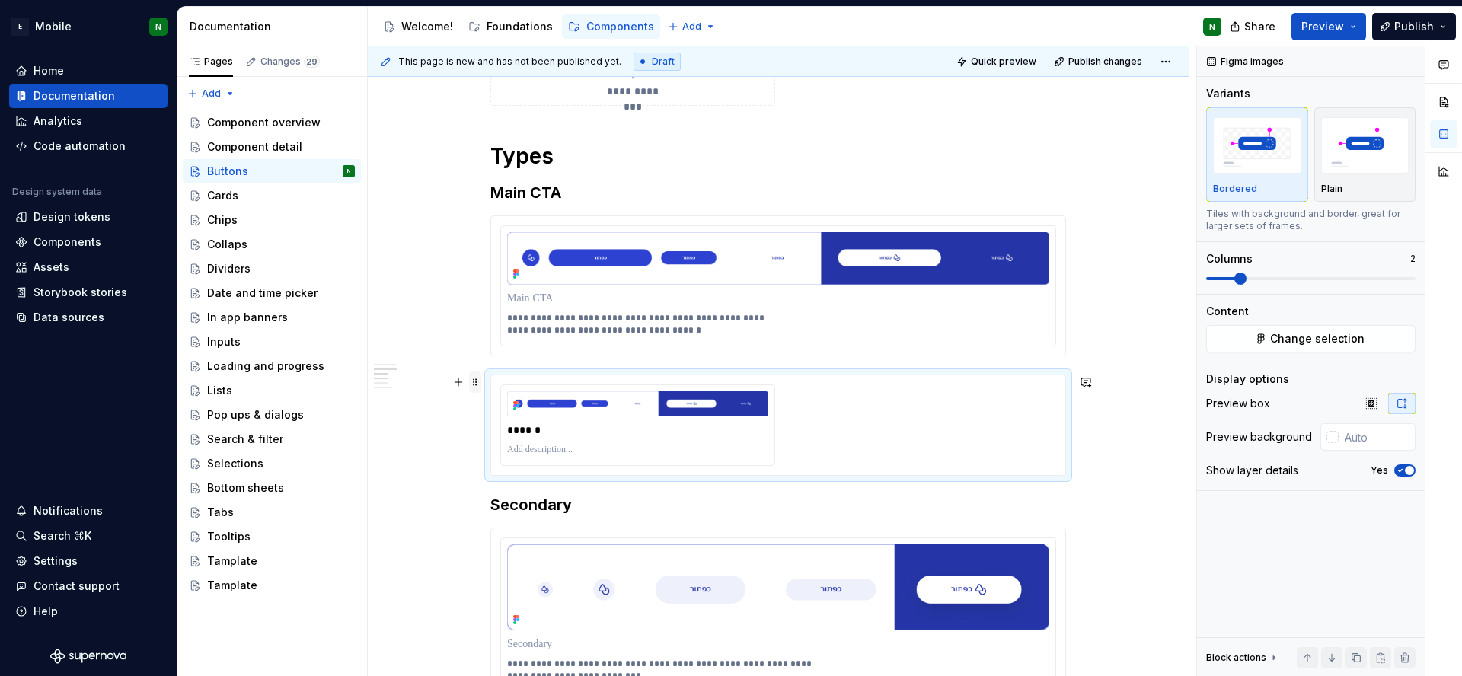
click at [476, 384] on span at bounding box center [475, 382] width 12 height 21
click at [515, 509] on div "Delete" at bounding box center [546, 516] width 99 height 15
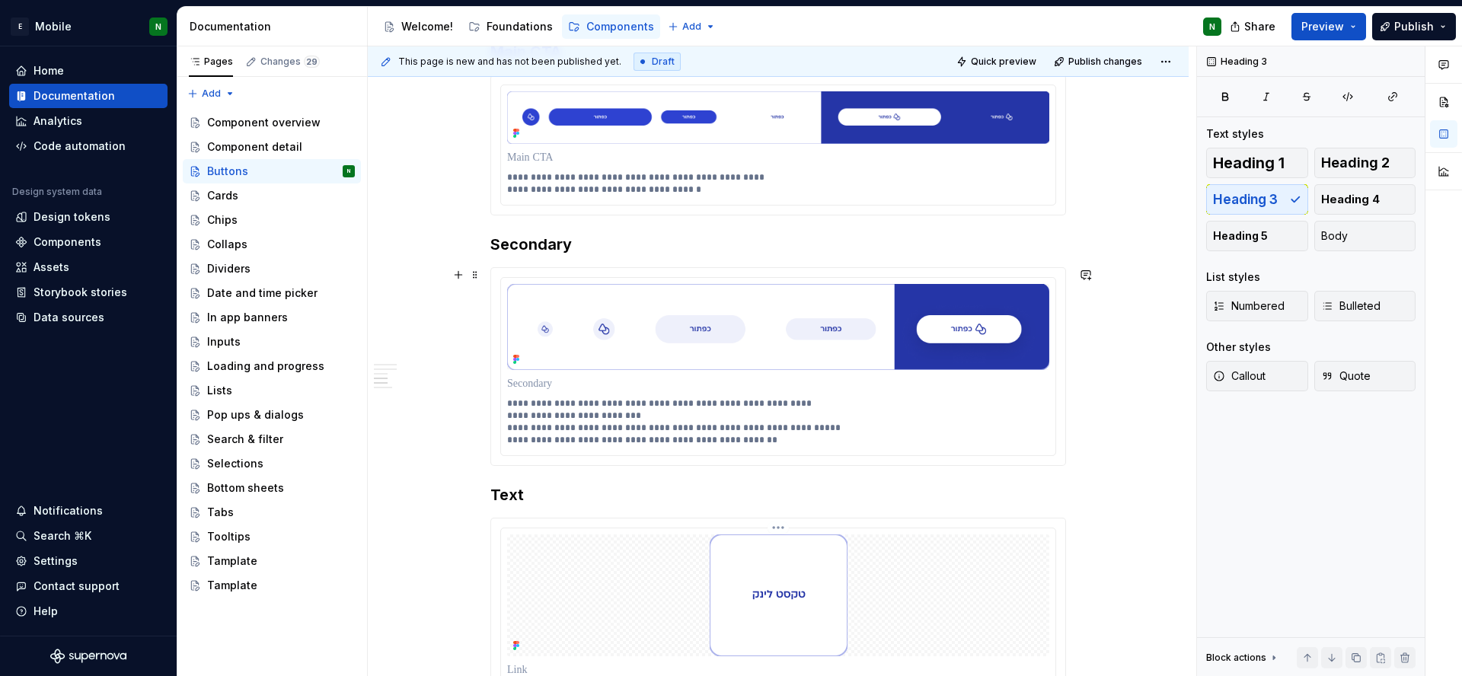
scroll to position [1756, 0]
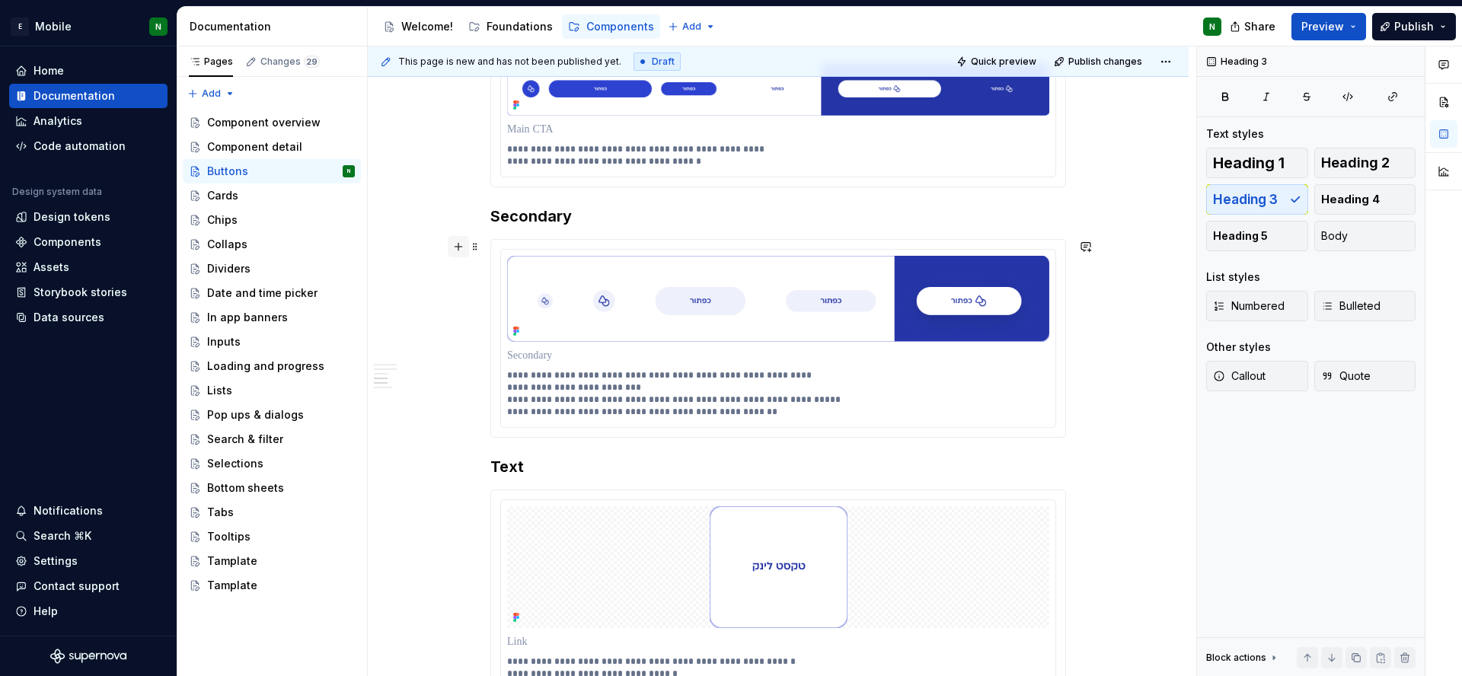
click at [455, 251] on button "button" at bounding box center [458, 246] width 21 height 21
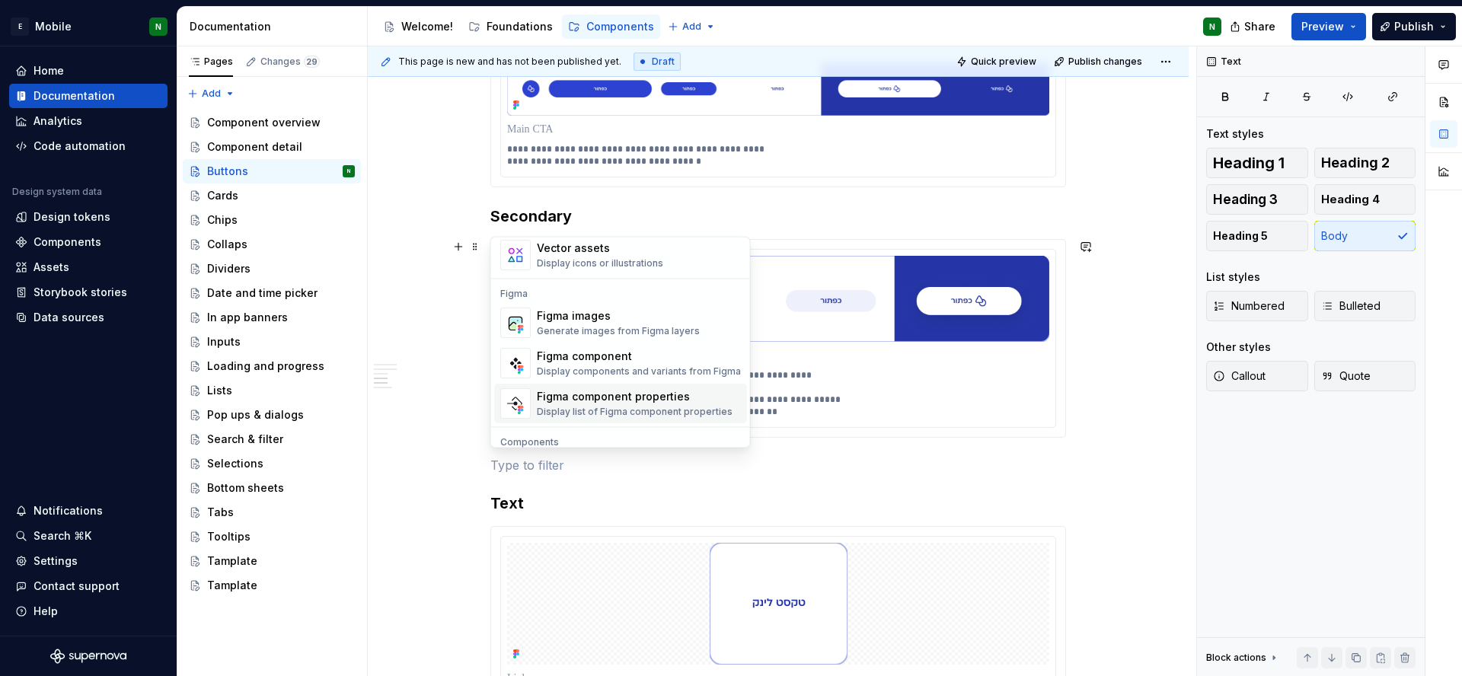
scroll to position [1387, 0]
click at [571, 367] on div "Display components and variants from Figma" at bounding box center [639, 373] width 204 height 12
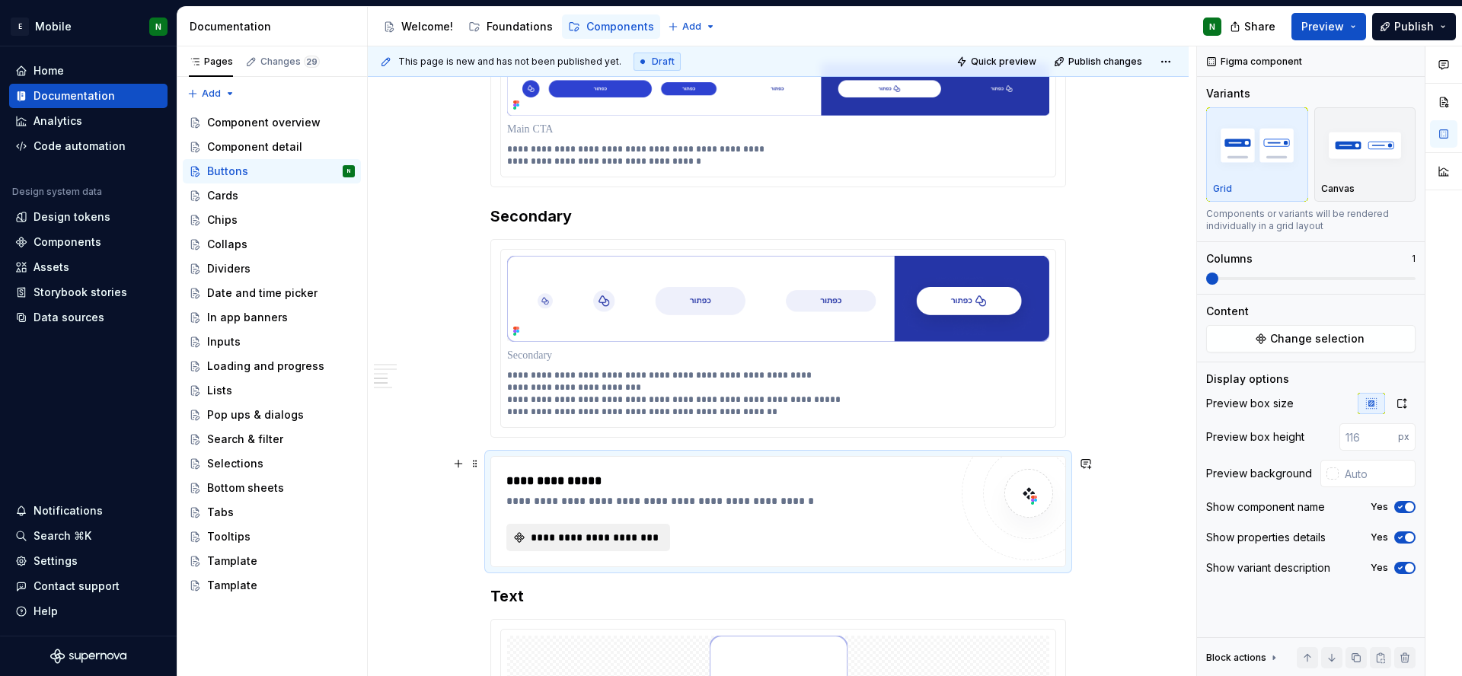
click at [591, 542] on span "**********" at bounding box center [594, 537] width 132 height 15
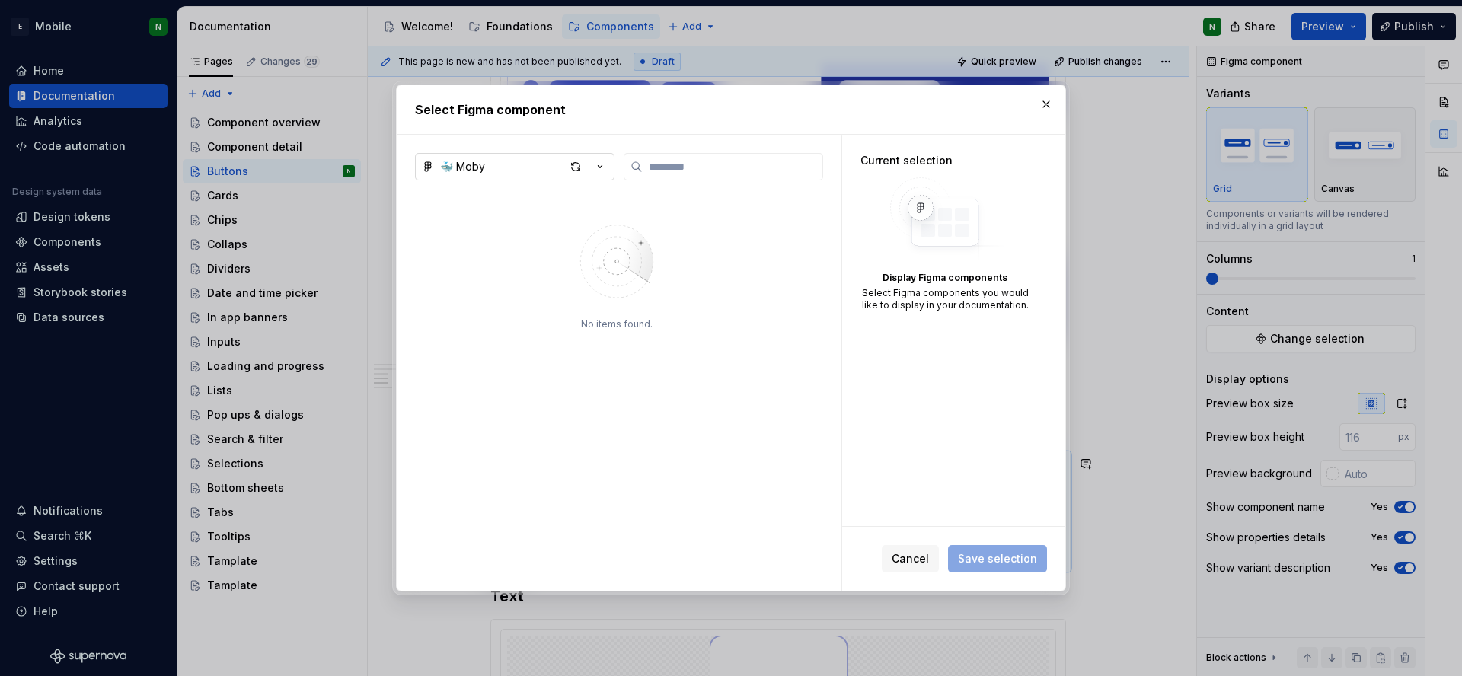
click at [593, 161] on icon "button" at bounding box center [599, 166] width 15 height 15
click at [519, 222] on div "💎 DSM - Mobile app" at bounding box center [514, 224] width 112 height 15
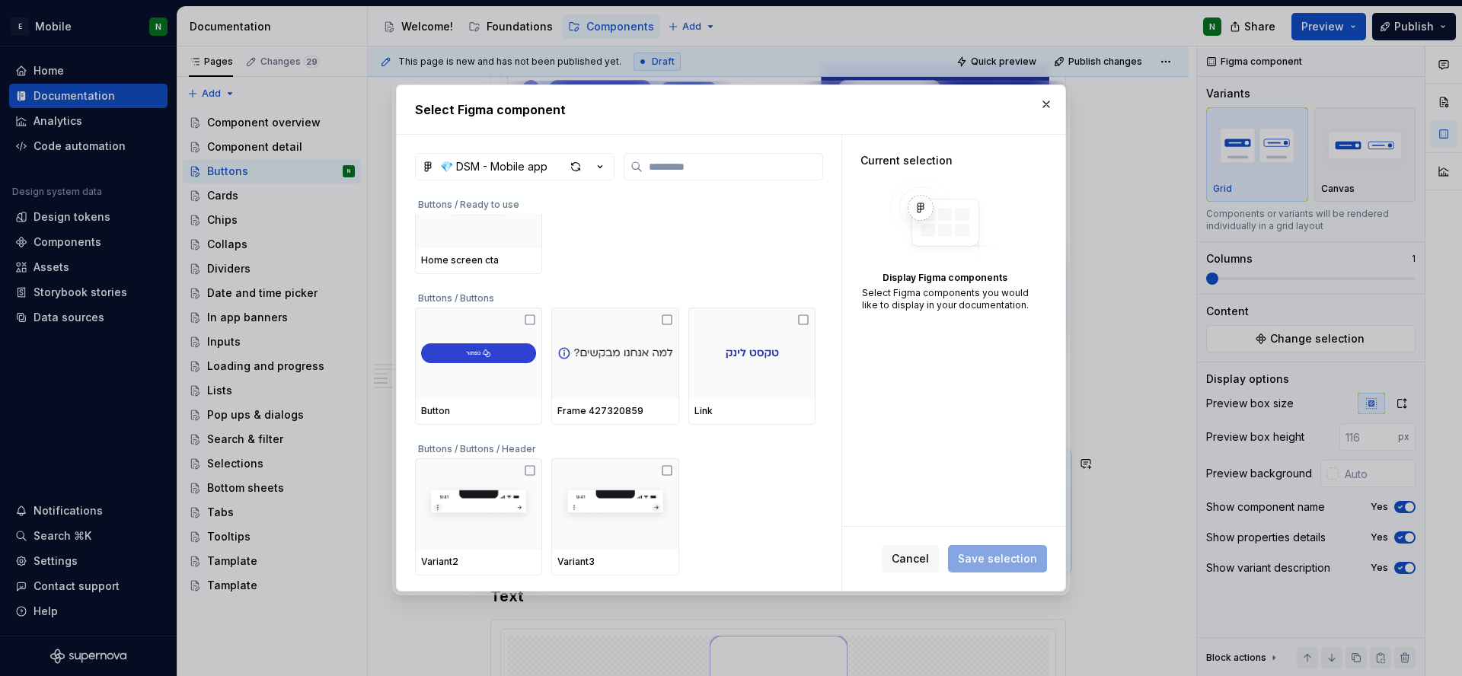
scroll to position [7586, 0]
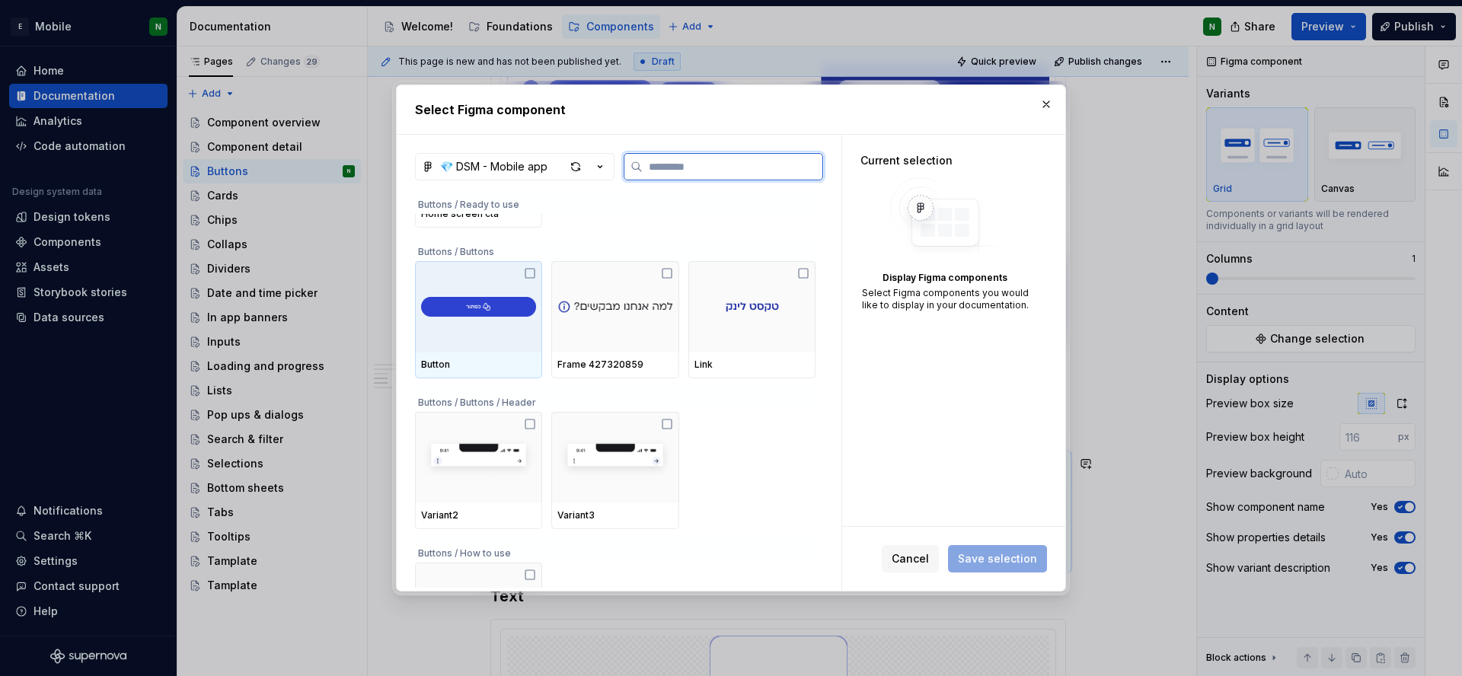
click at [512, 347] on div at bounding box center [478, 306] width 127 height 91
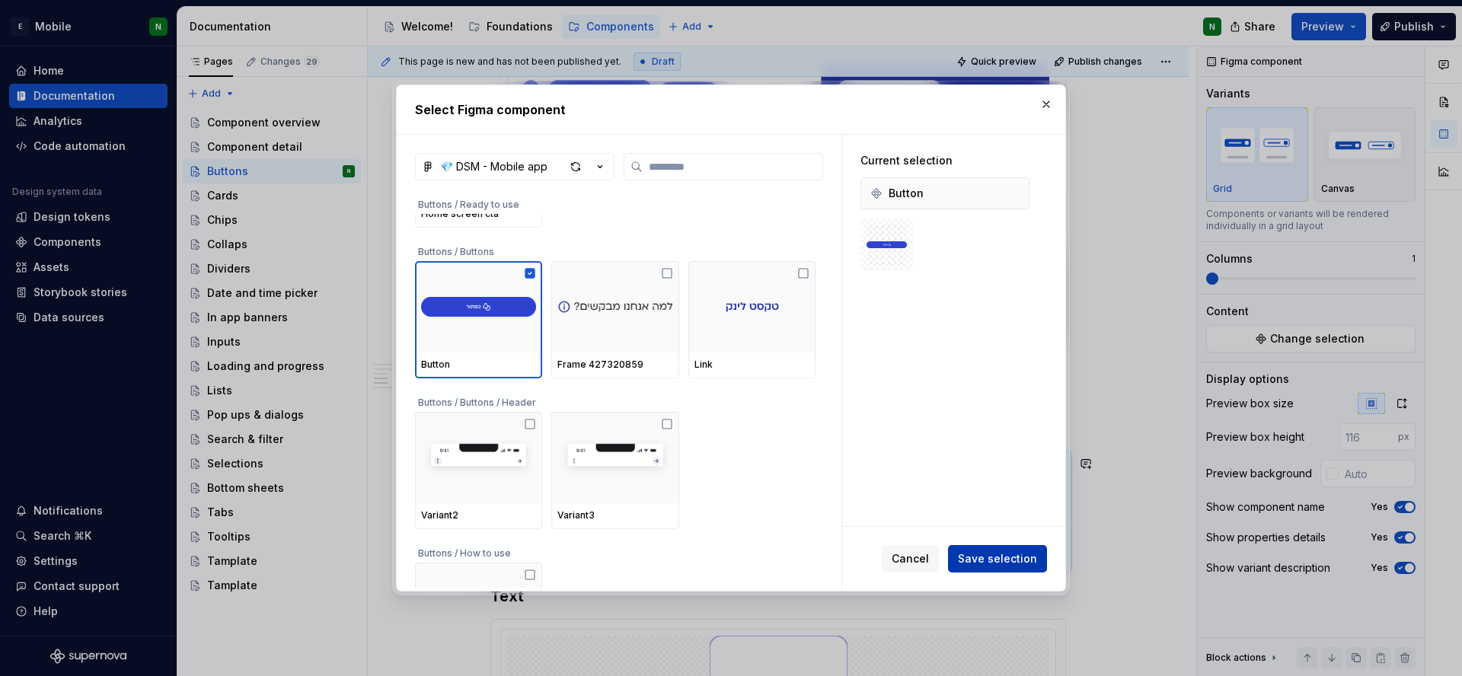
click at [984, 545] on button "Save selection" at bounding box center [997, 558] width 99 height 27
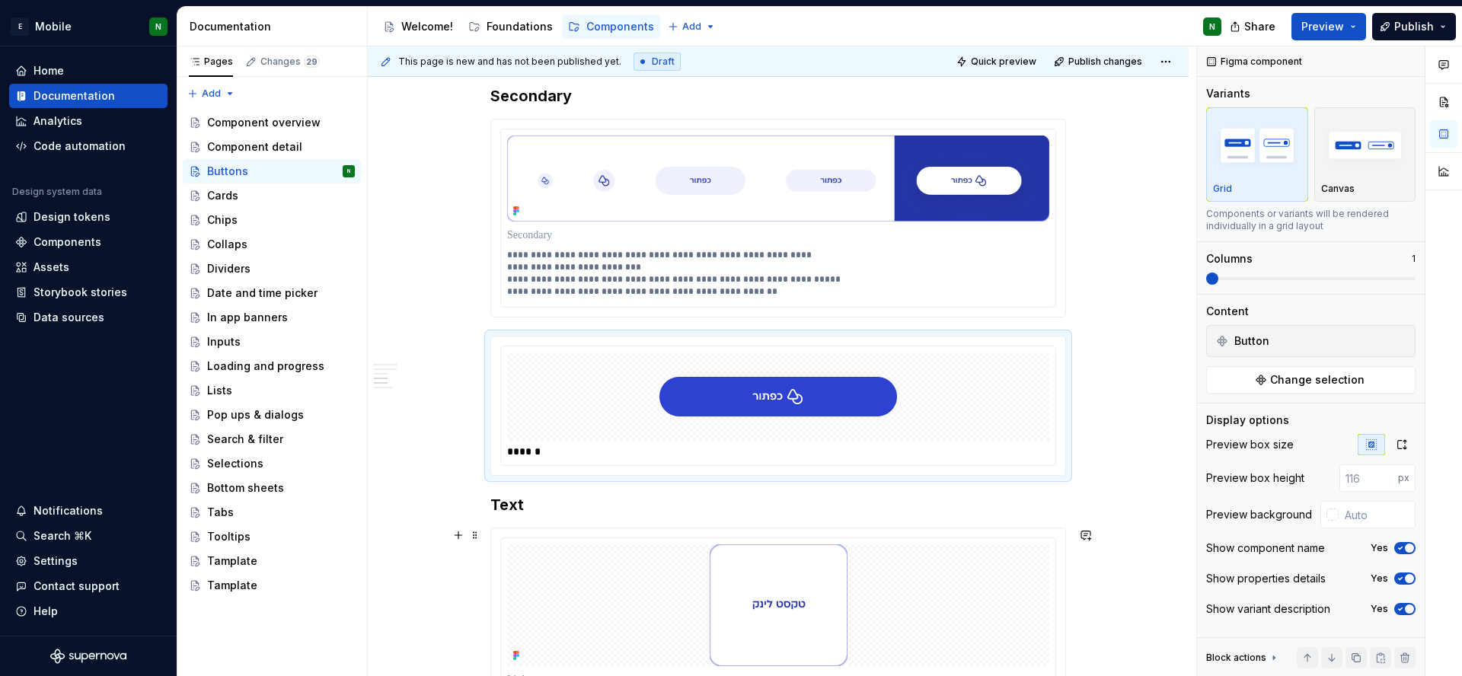
scroll to position [1648, 0]
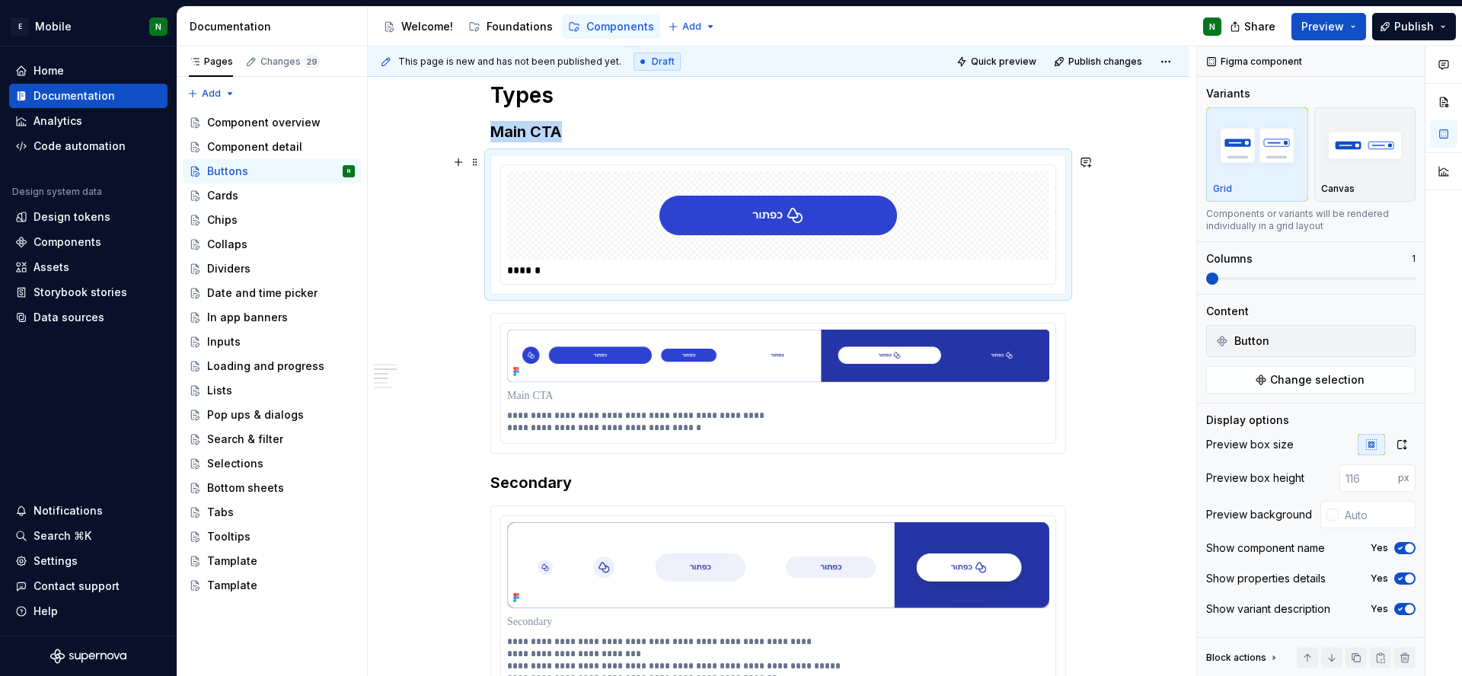
click at [420, 282] on div "**********" at bounding box center [778, 100] width 821 height 2974
click at [477, 317] on span at bounding box center [475, 320] width 12 height 21
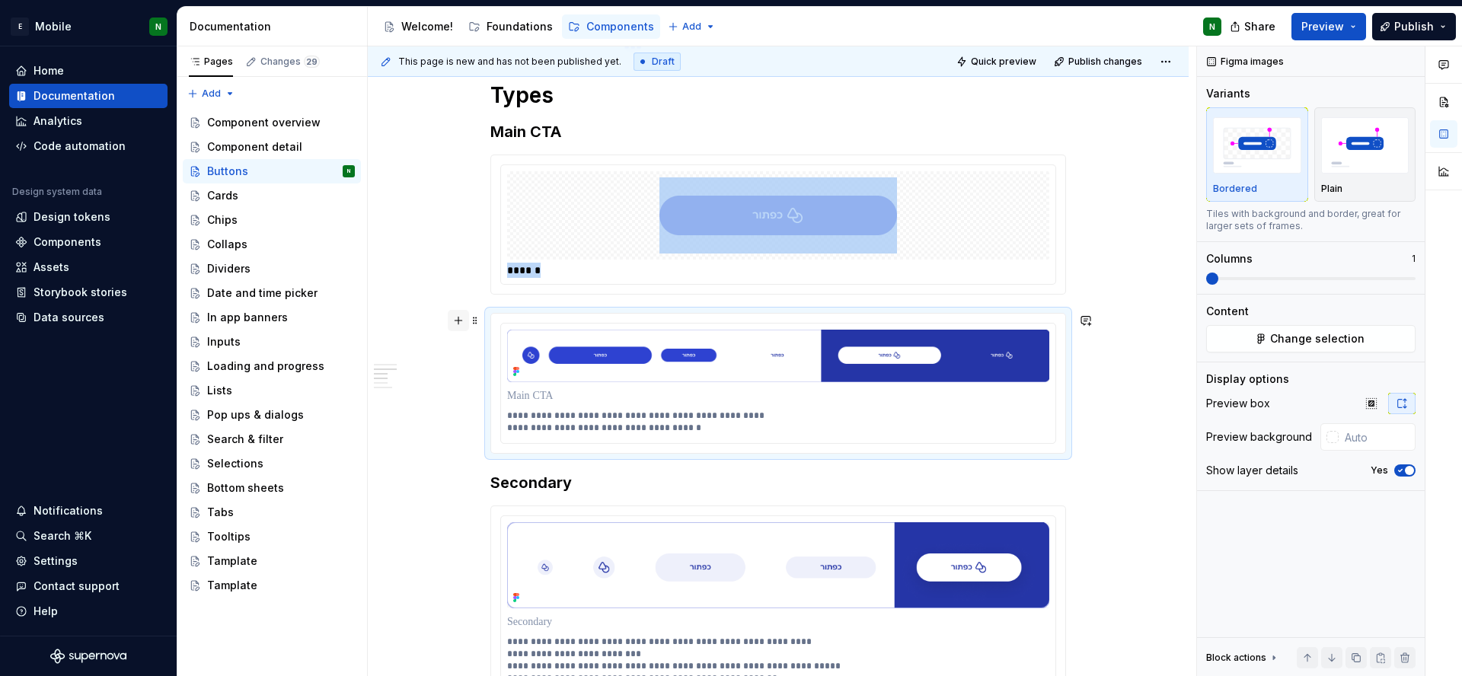
click at [461, 322] on button "button" at bounding box center [458, 320] width 21 height 21
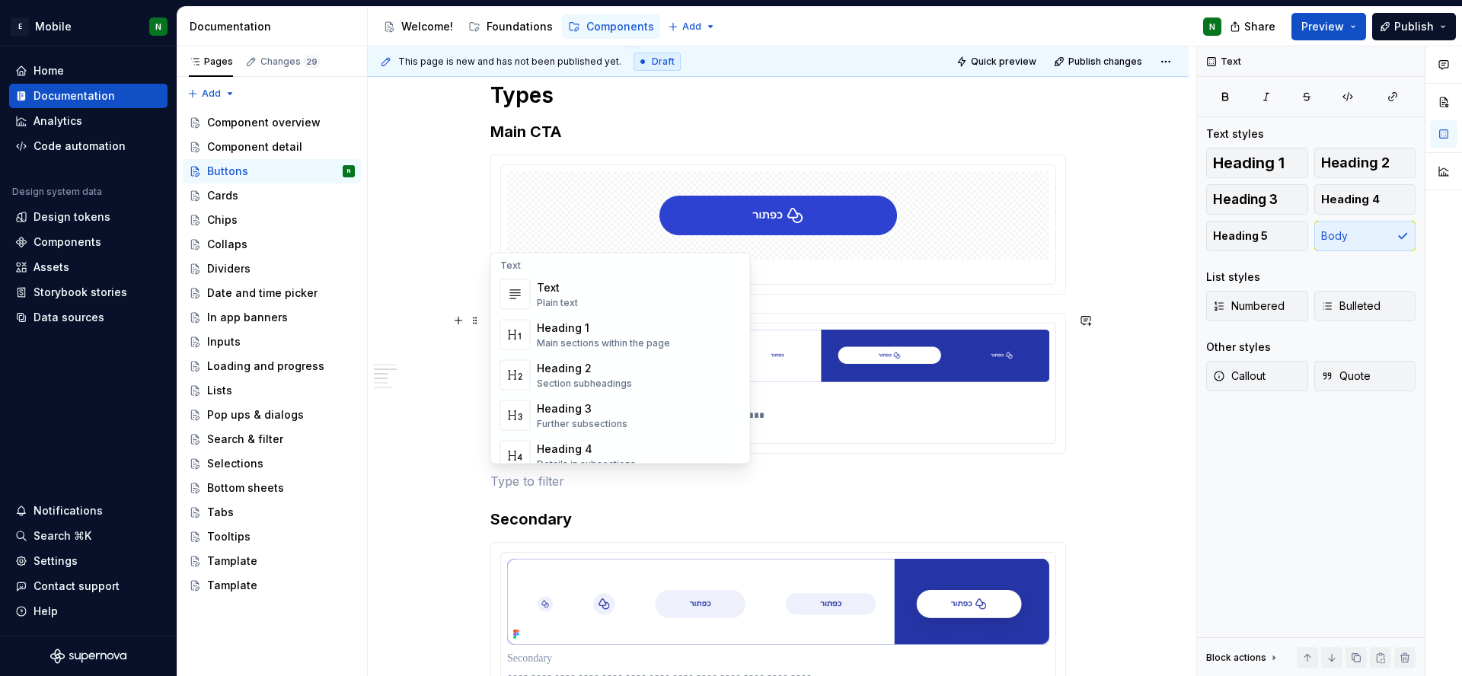
scroll to position [0, 0]
click at [816, 488] on p at bounding box center [778, 481] width 576 height 18
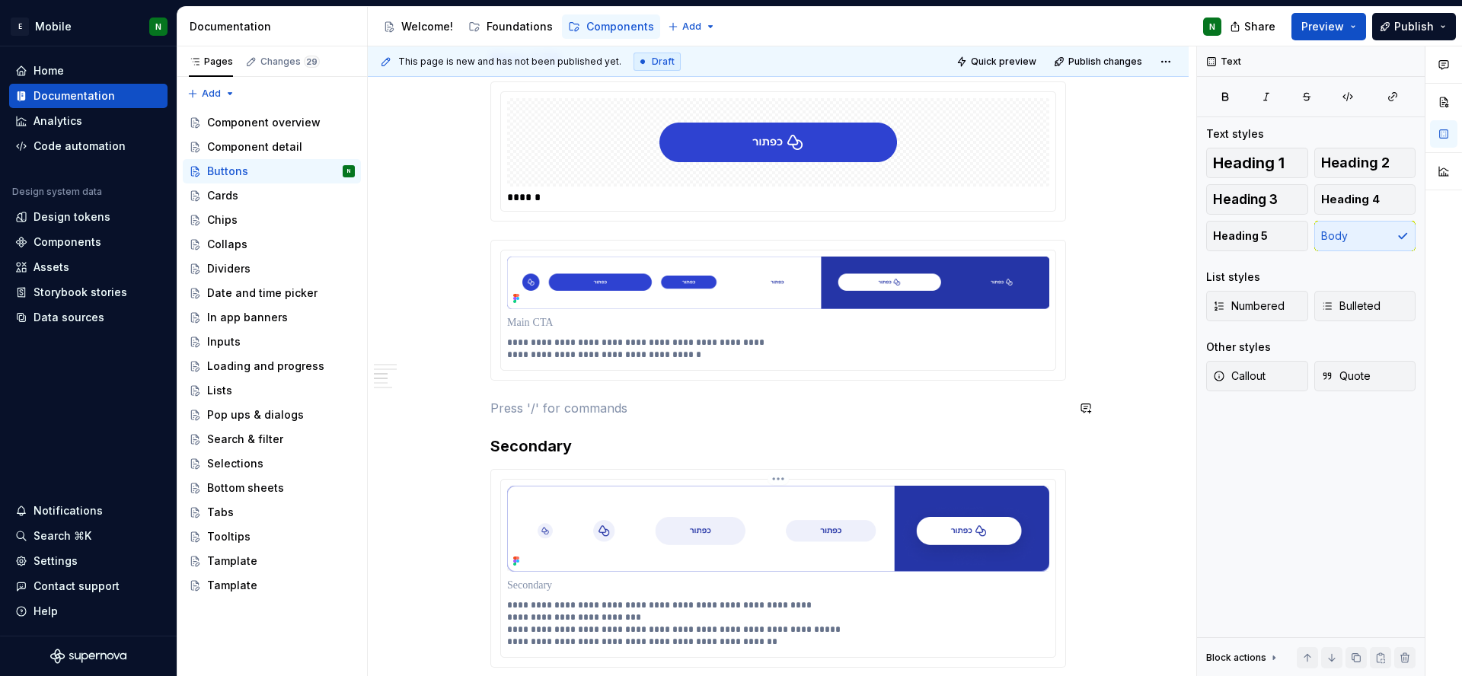
scroll to position [1729, 0]
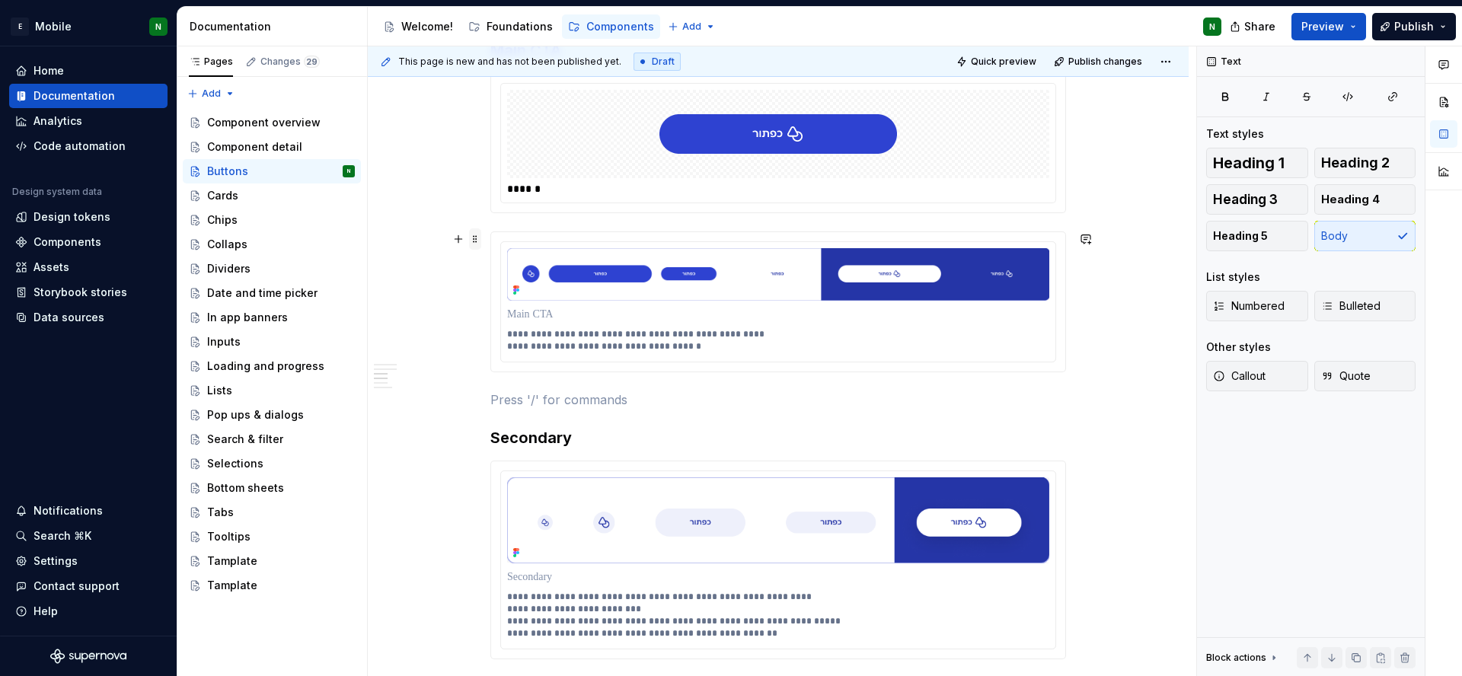
click at [473, 238] on span at bounding box center [475, 238] width 12 height 21
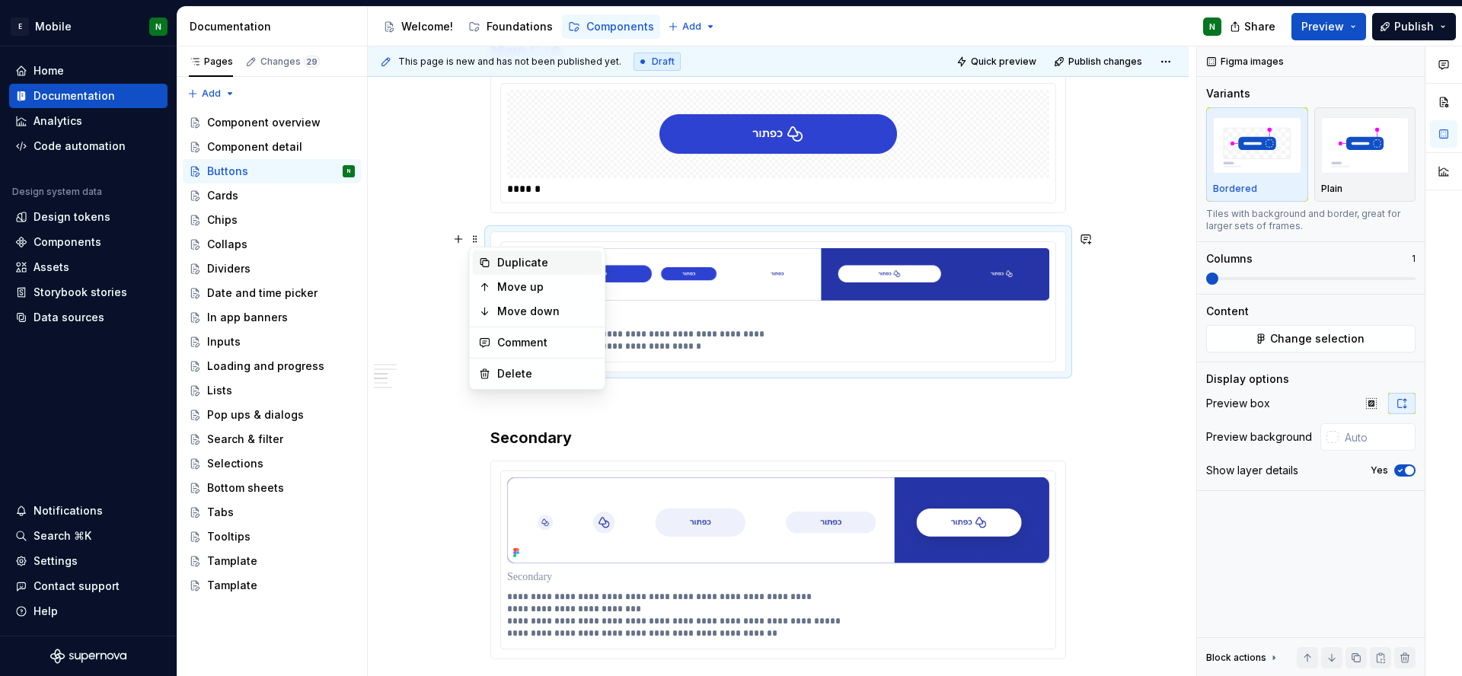
click at [492, 265] on div "Duplicate" at bounding box center [537, 262] width 129 height 24
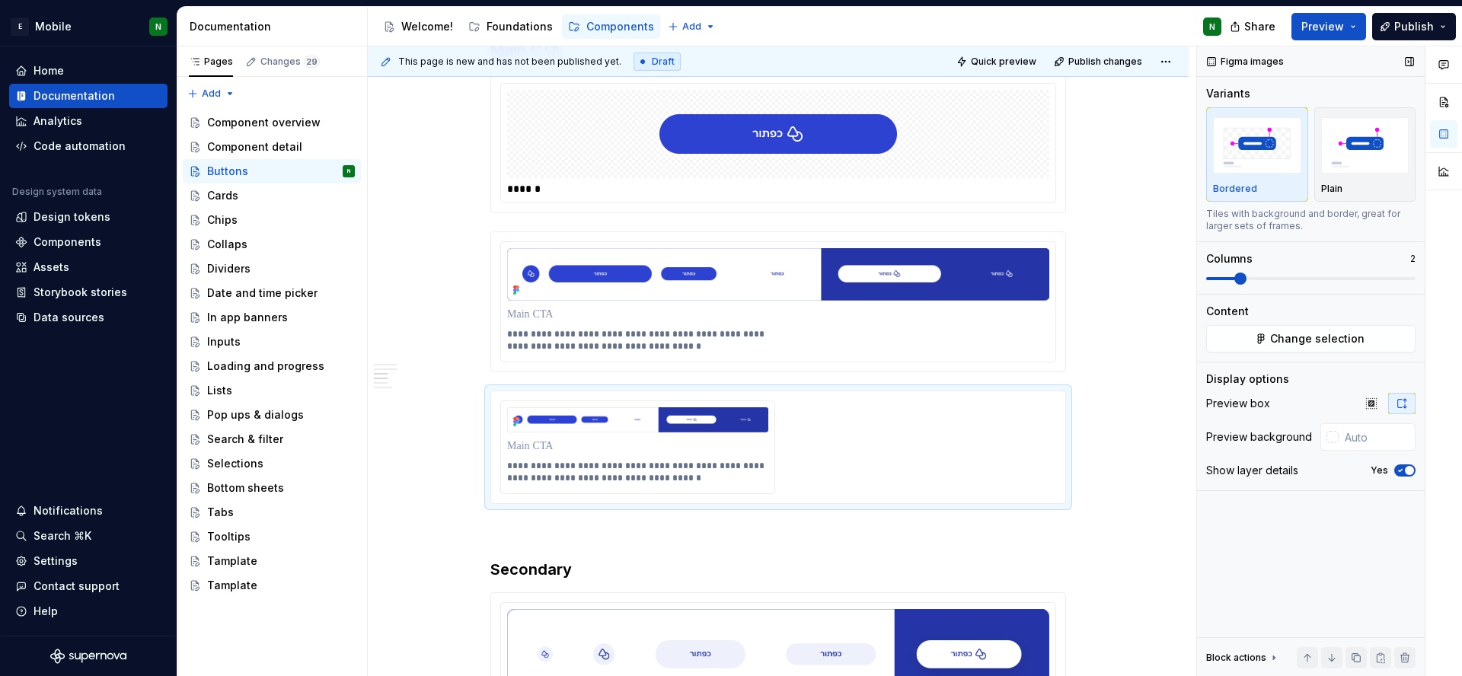
click at [1245, 281] on span at bounding box center [1240, 279] width 12 height 12
click at [709, 452] on p at bounding box center [637, 446] width 261 height 15
click at [626, 415] on img at bounding box center [637, 419] width 261 height 25
click at [625, 437] on div at bounding box center [637, 446] width 261 height 21
click at [627, 445] on p at bounding box center [637, 446] width 261 height 15
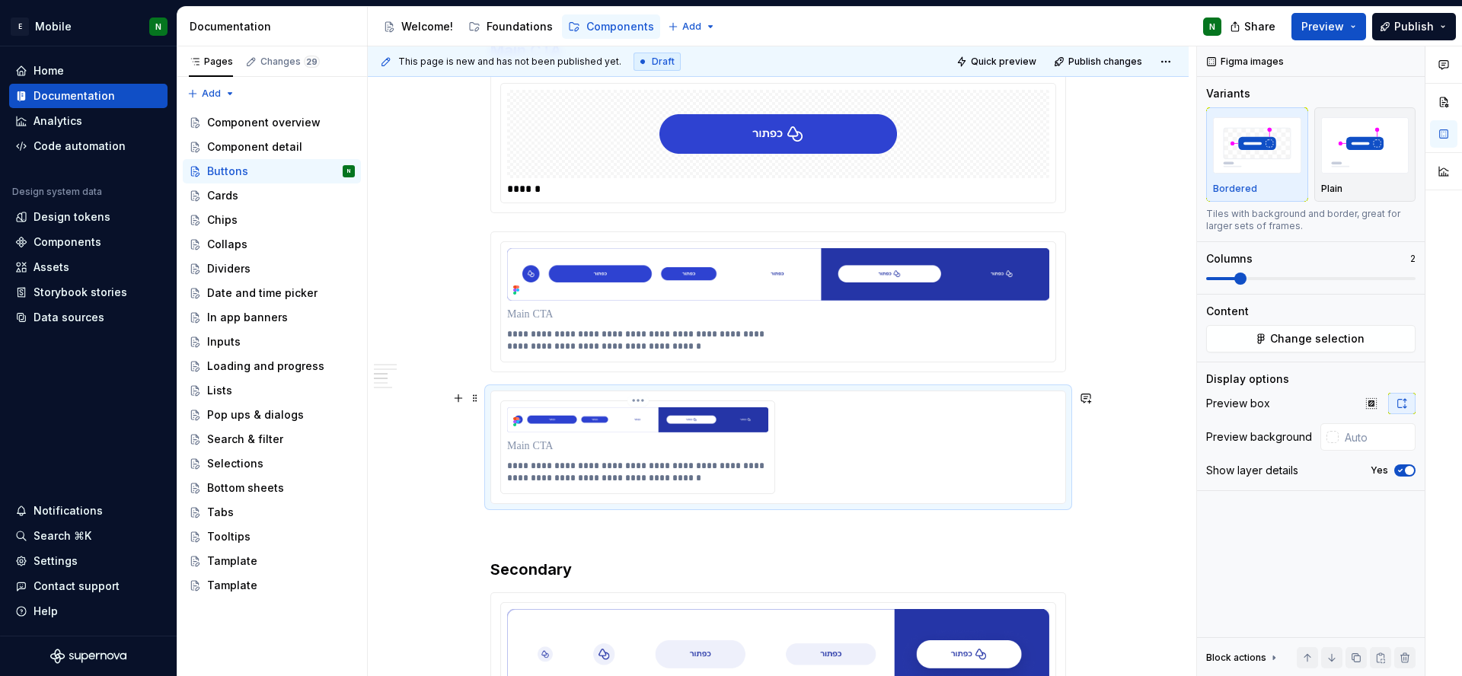
click at [629, 448] on p at bounding box center [637, 446] width 261 height 15
click at [1260, 335] on button "Change selection" at bounding box center [1310, 338] width 209 height 27
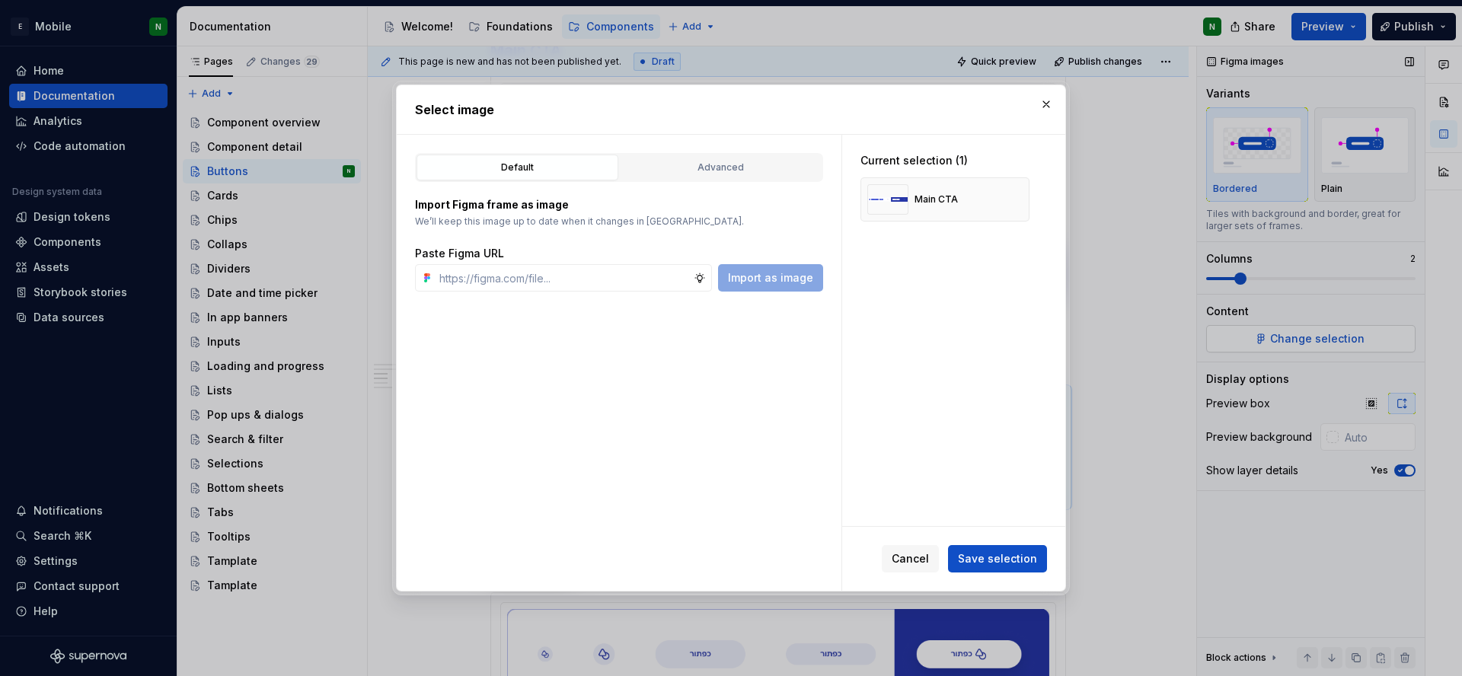
type textarea "*"
click at [541, 287] on input "text" at bounding box center [563, 277] width 260 height 27
click at [796, 281] on span "Import as image" at bounding box center [770, 277] width 85 height 15
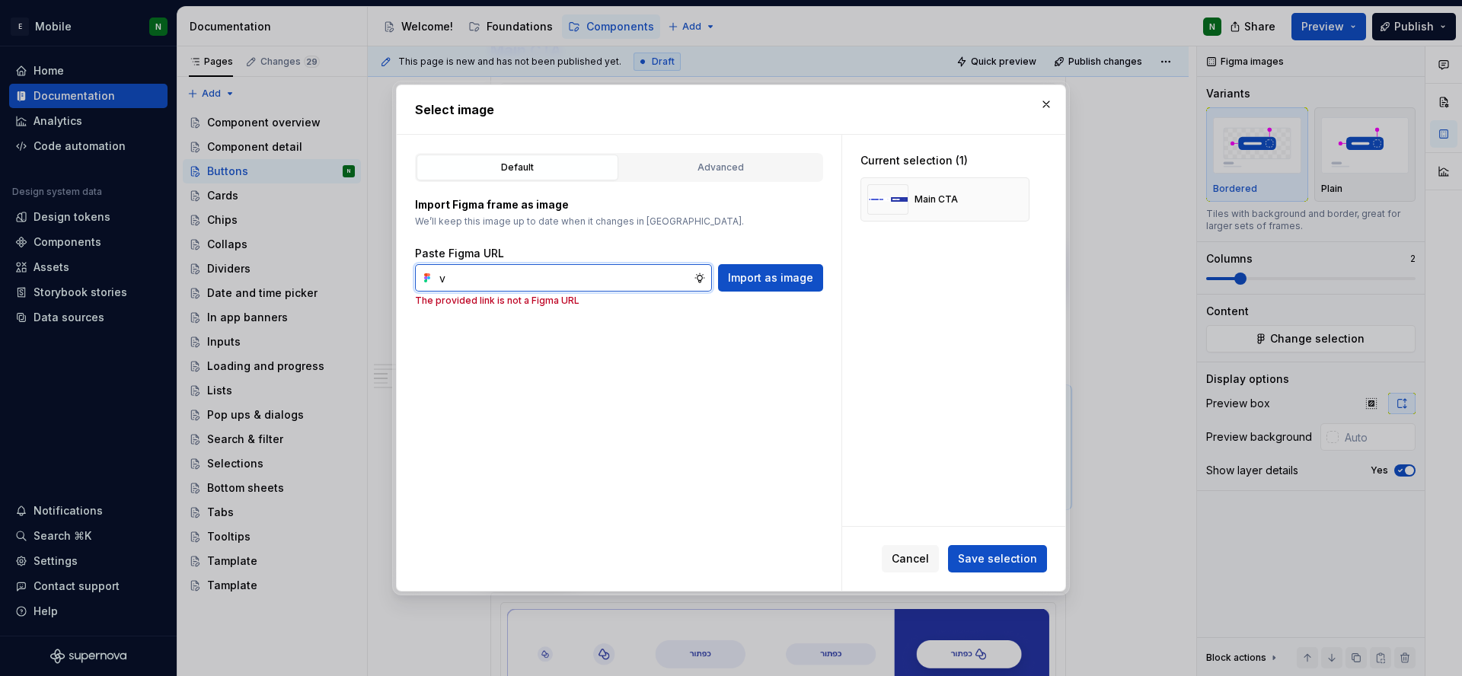
click at [521, 281] on input "v" at bounding box center [563, 277] width 260 height 27
paste input "[URL][DOMAIN_NAME]"
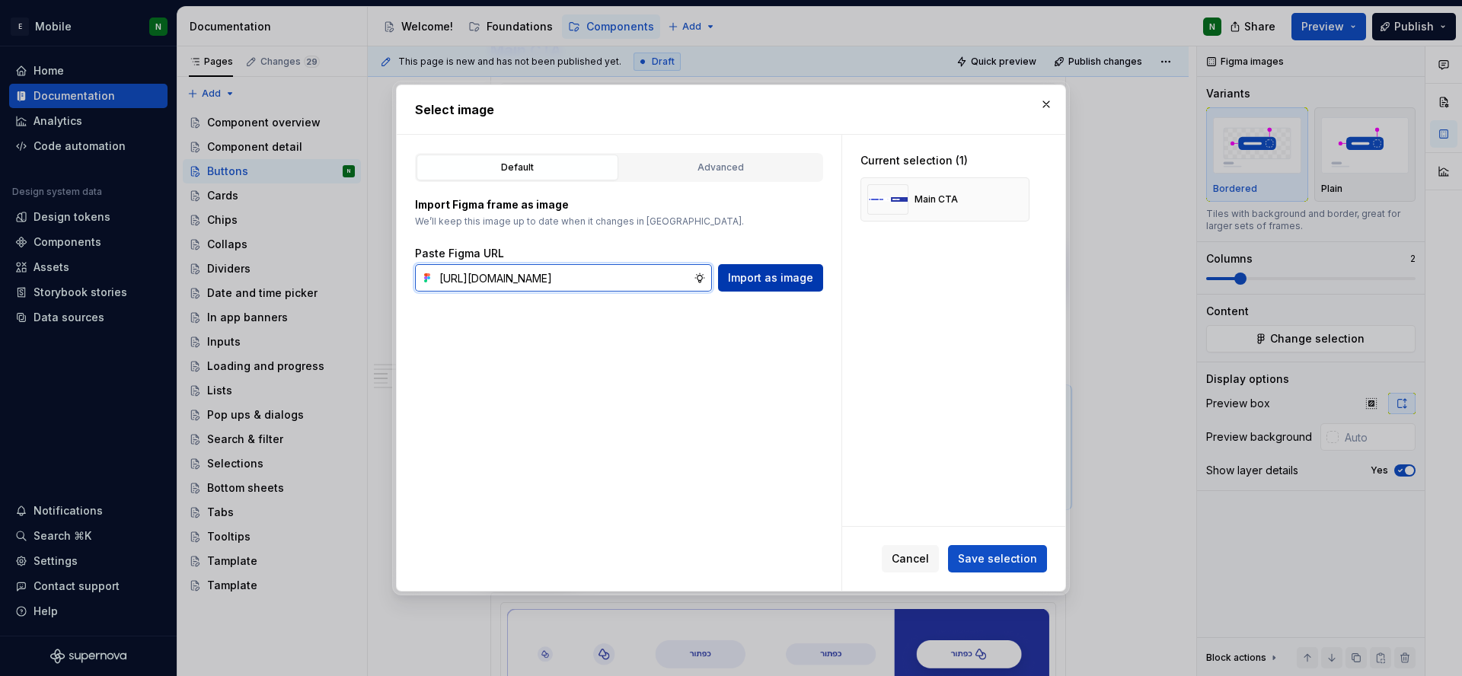
type input "[URL][DOMAIN_NAME]"
click at [793, 280] on span "Import as image" at bounding box center [770, 277] width 85 height 15
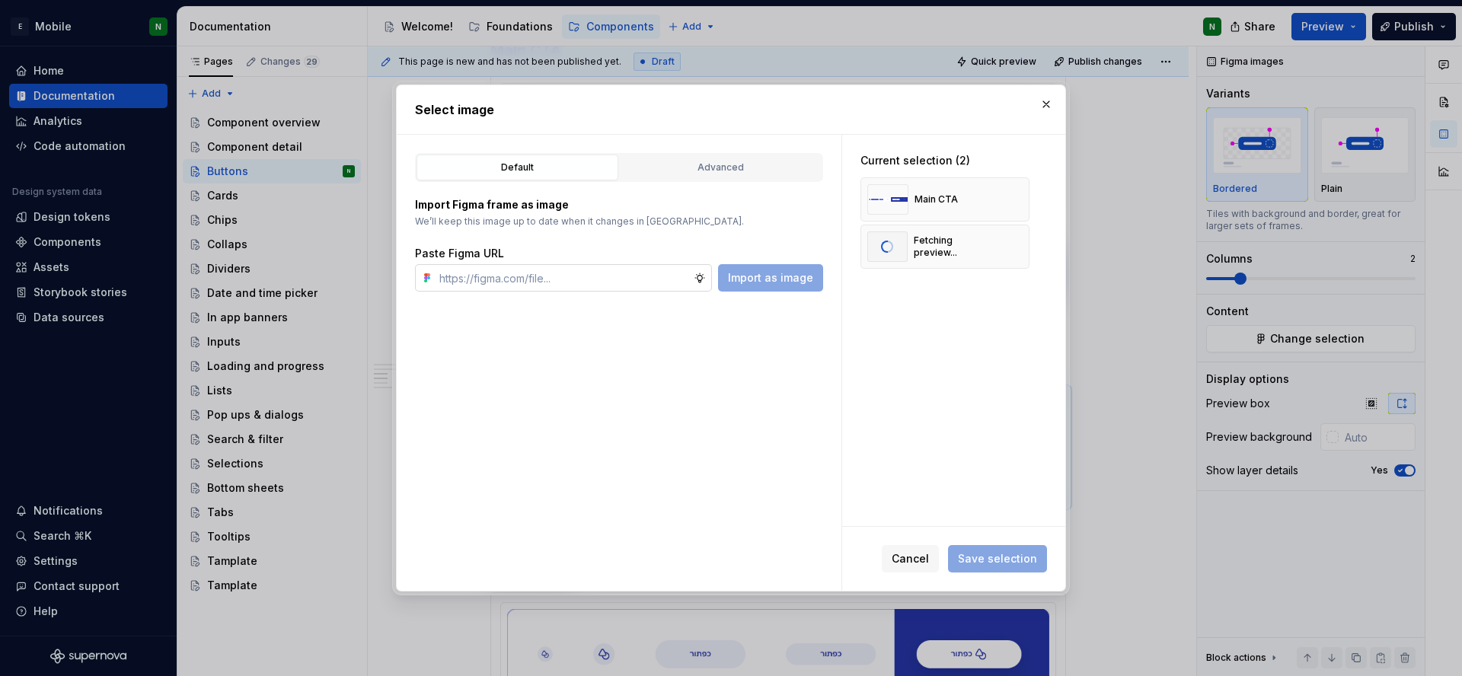
click at [547, 282] on input "text" at bounding box center [563, 277] width 260 height 27
paste input "[URL][DOMAIN_NAME]"
type input "[URL][DOMAIN_NAME]"
click at [787, 286] on button "Import as image" at bounding box center [770, 277] width 105 height 27
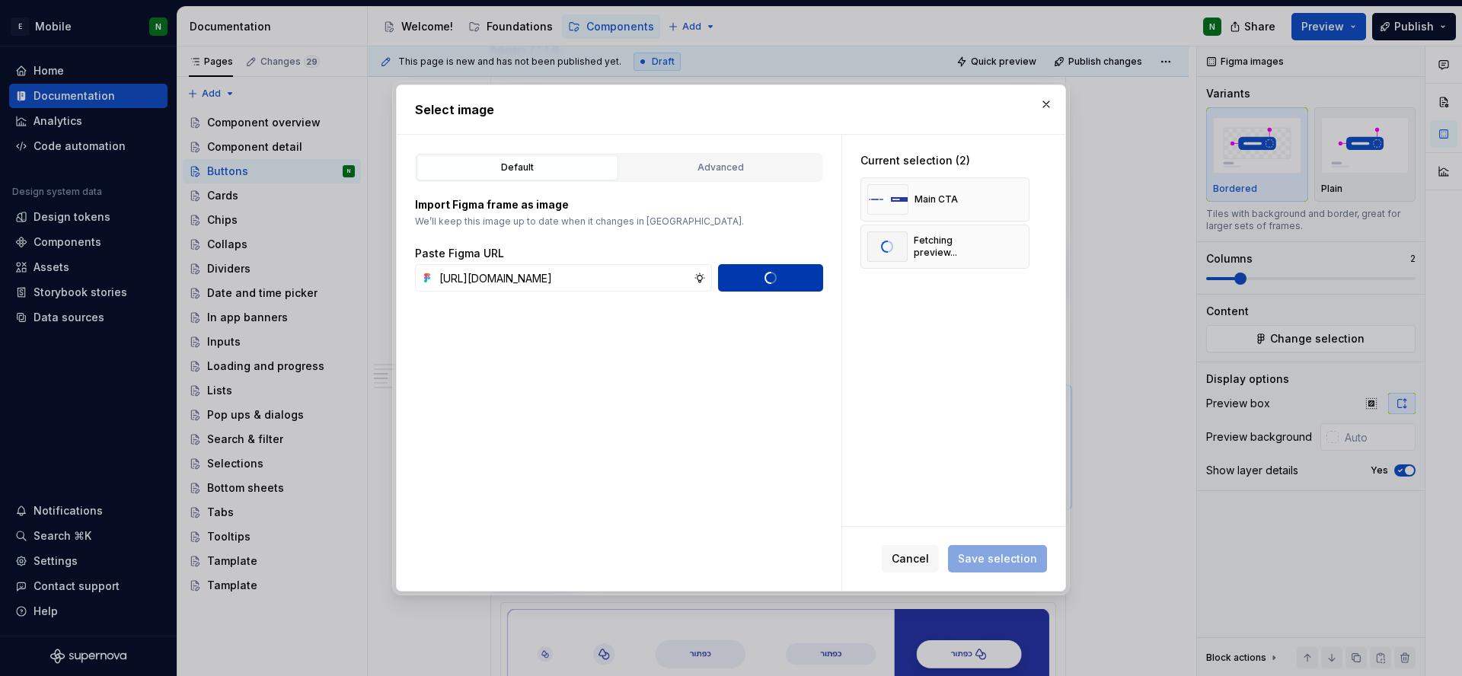
scroll to position [0, 0]
click at [1010, 198] on button "button" at bounding box center [1011, 199] width 21 height 21
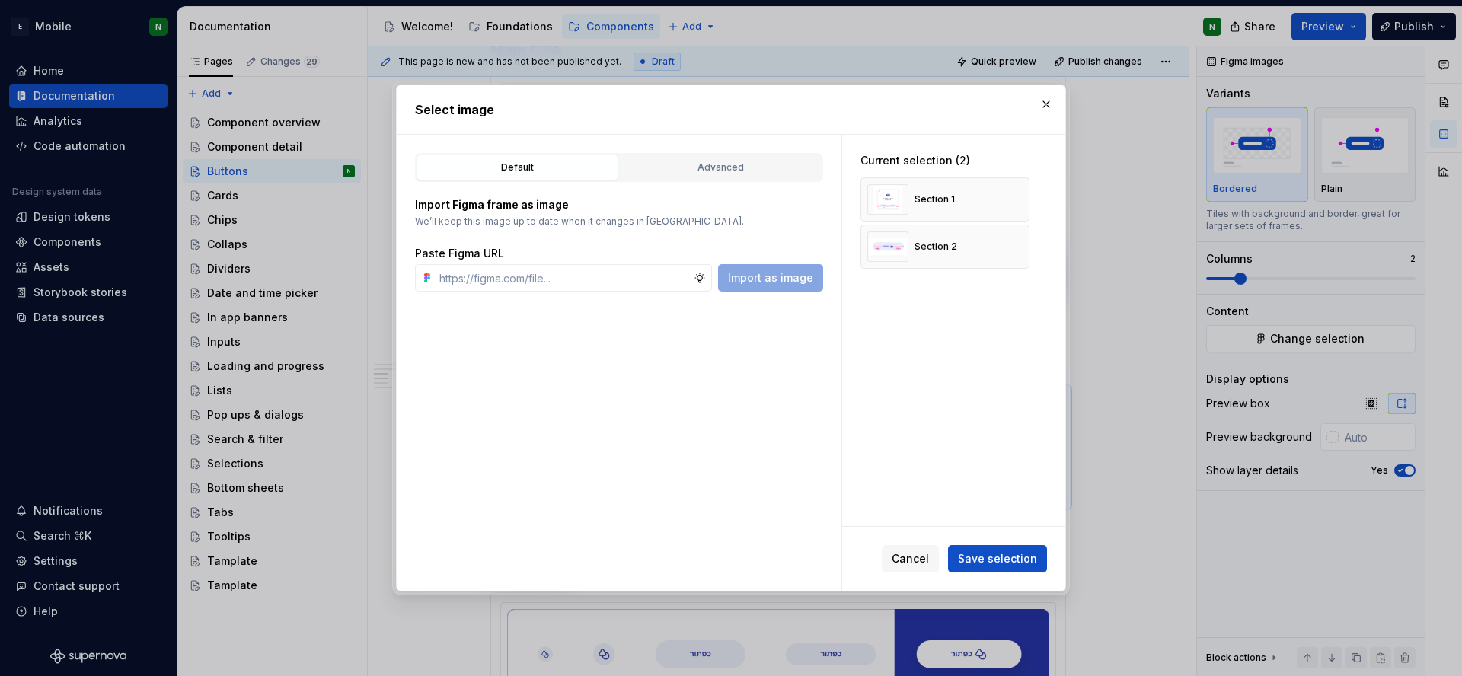
click at [973, 556] on span "Save selection" at bounding box center [997, 558] width 79 height 15
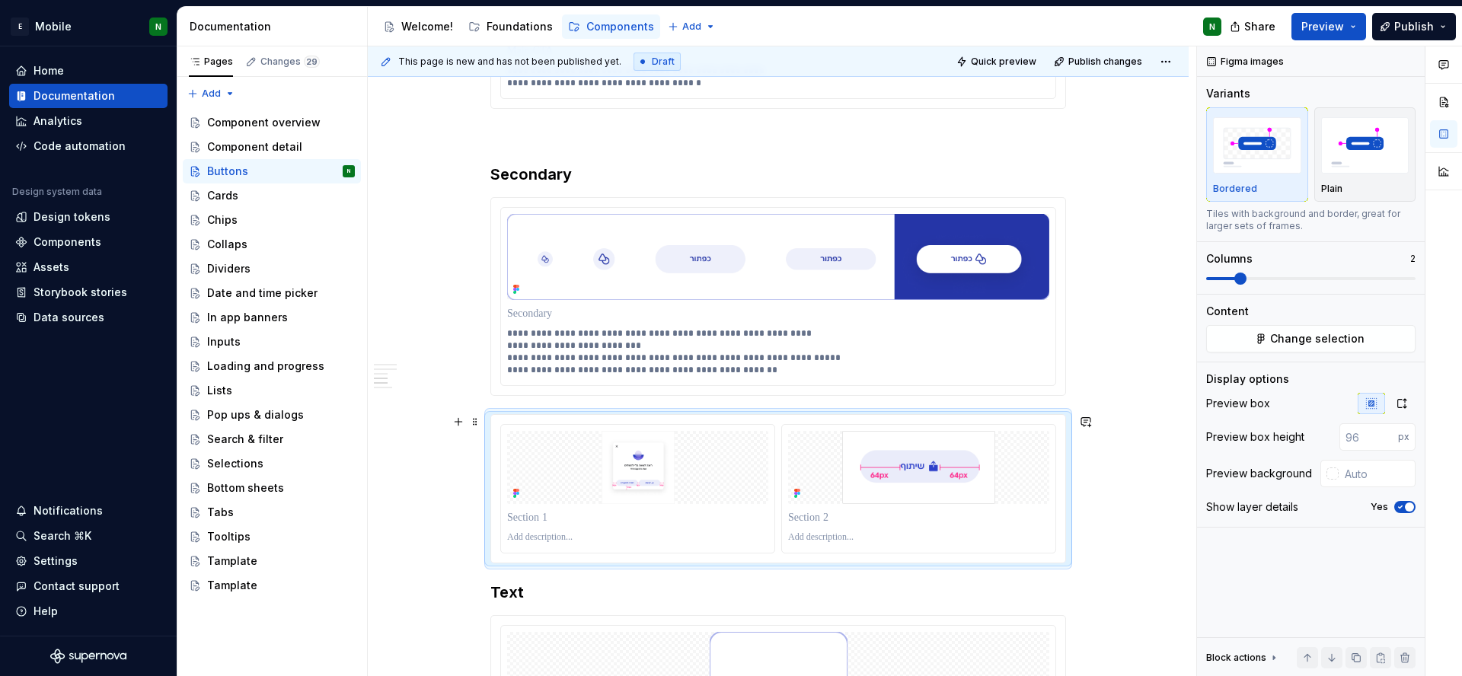
scroll to position [2079, 0]
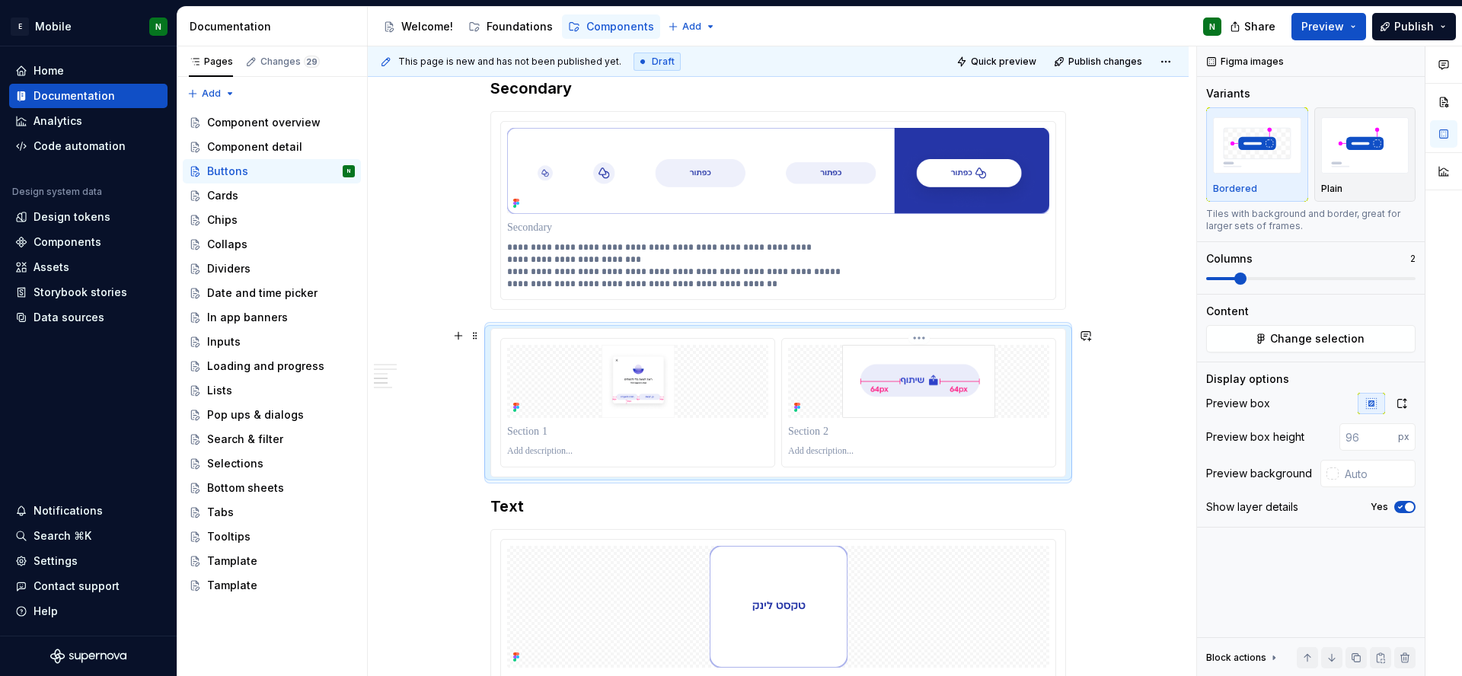
click at [825, 388] on img at bounding box center [918, 381] width 187 height 73
click at [1374, 465] on input "text" at bounding box center [1377, 473] width 77 height 27
click at [1356, 184] on div "Plain" at bounding box center [1365, 189] width 88 height 12
click at [732, 401] on img at bounding box center [637, 381] width 261 height 73
type textarea "*"
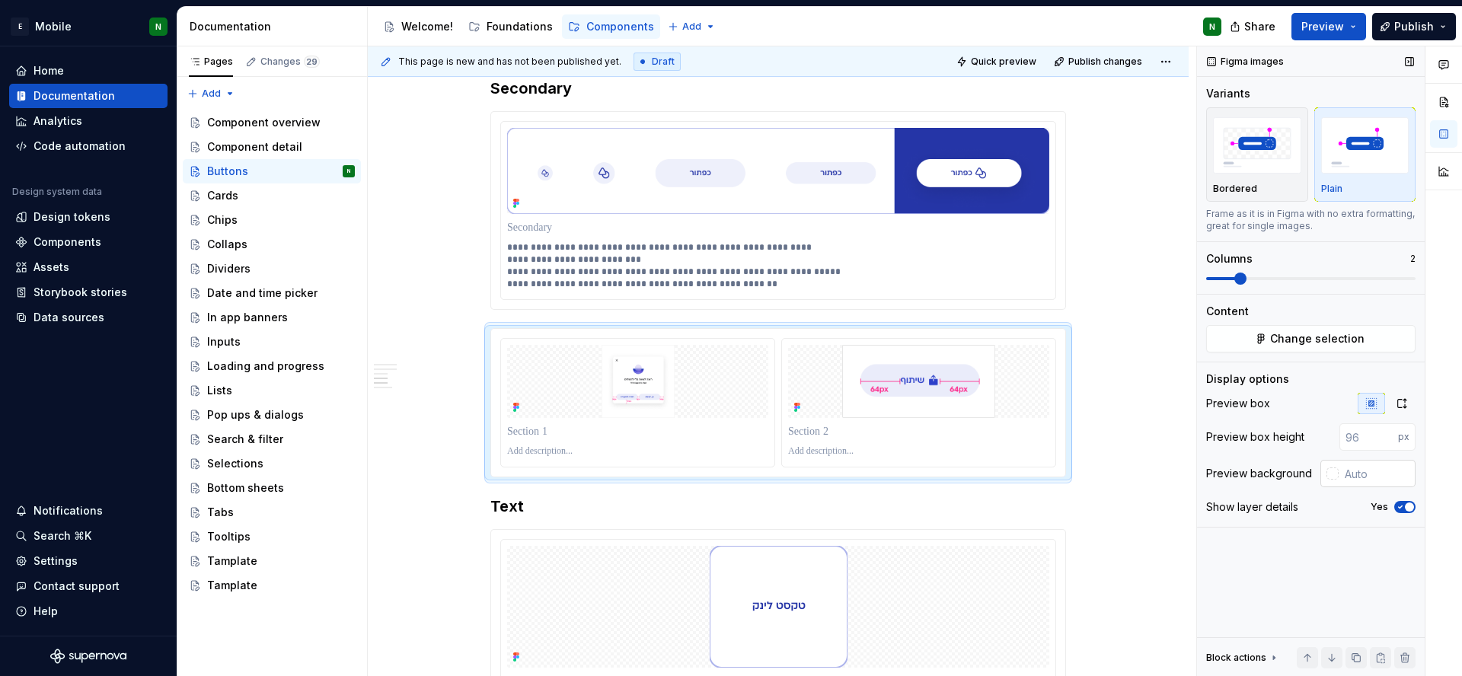
click at [1332, 476] on div at bounding box center [1332, 473] width 12 height 12
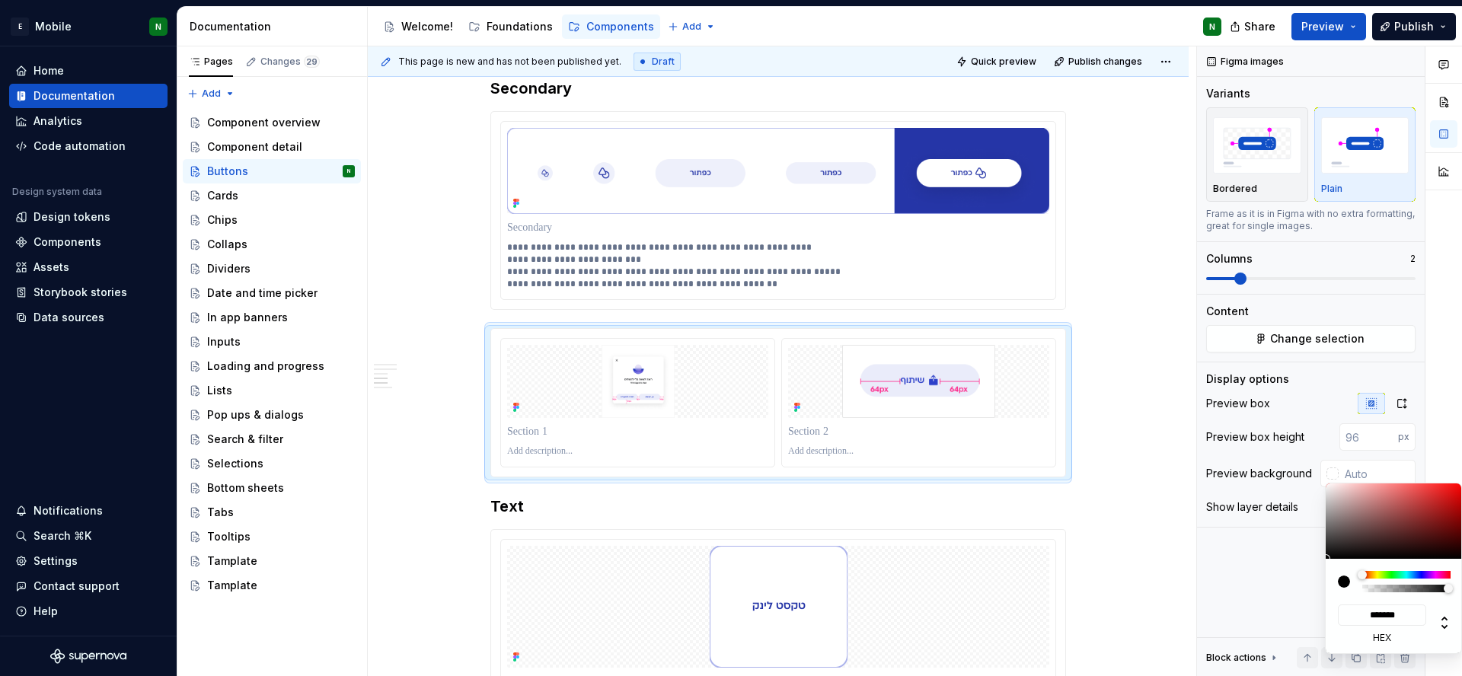
type input "#D8C8C8"
type input "*******"
type input "#DDCFCF"
type input "*******"
type input "#E5D7D7"
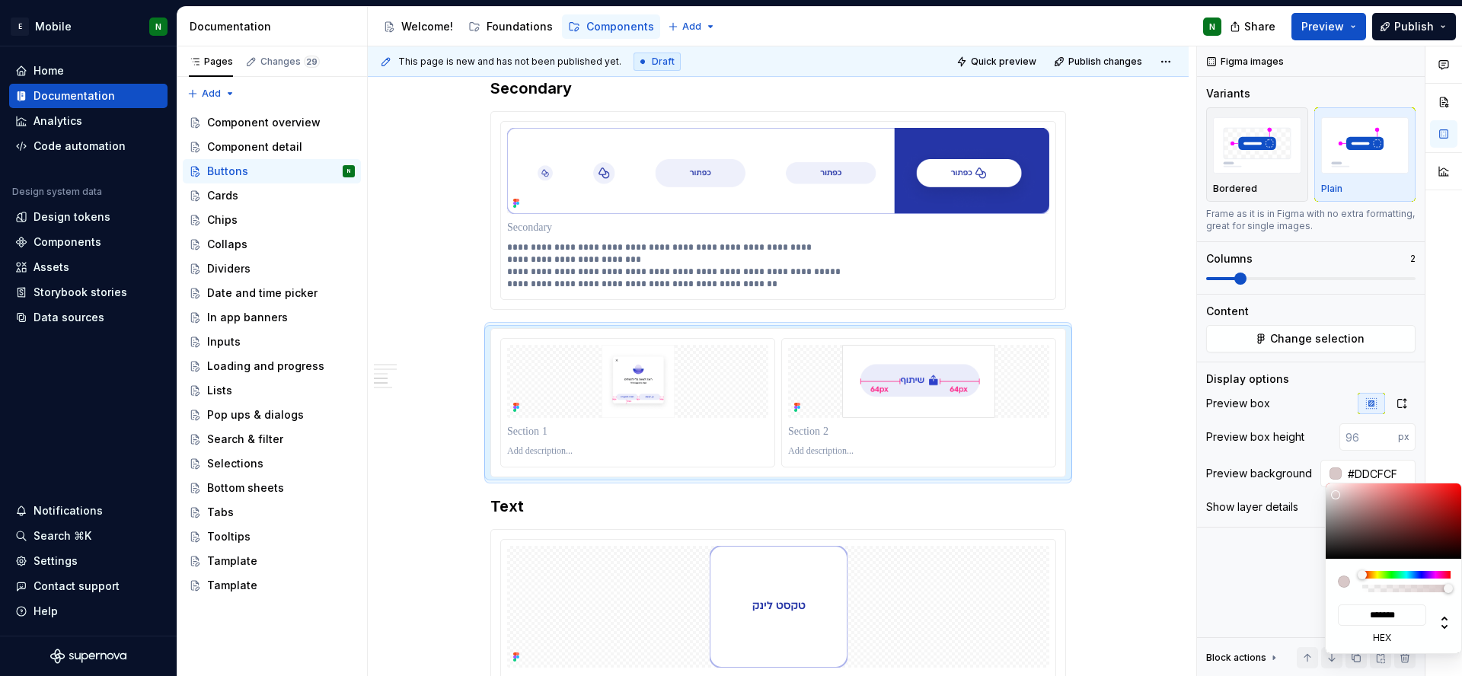
type input "*******"
type input "#F0E6E6"
type input "*******"
type input "#F5EDED"
type input "*******"
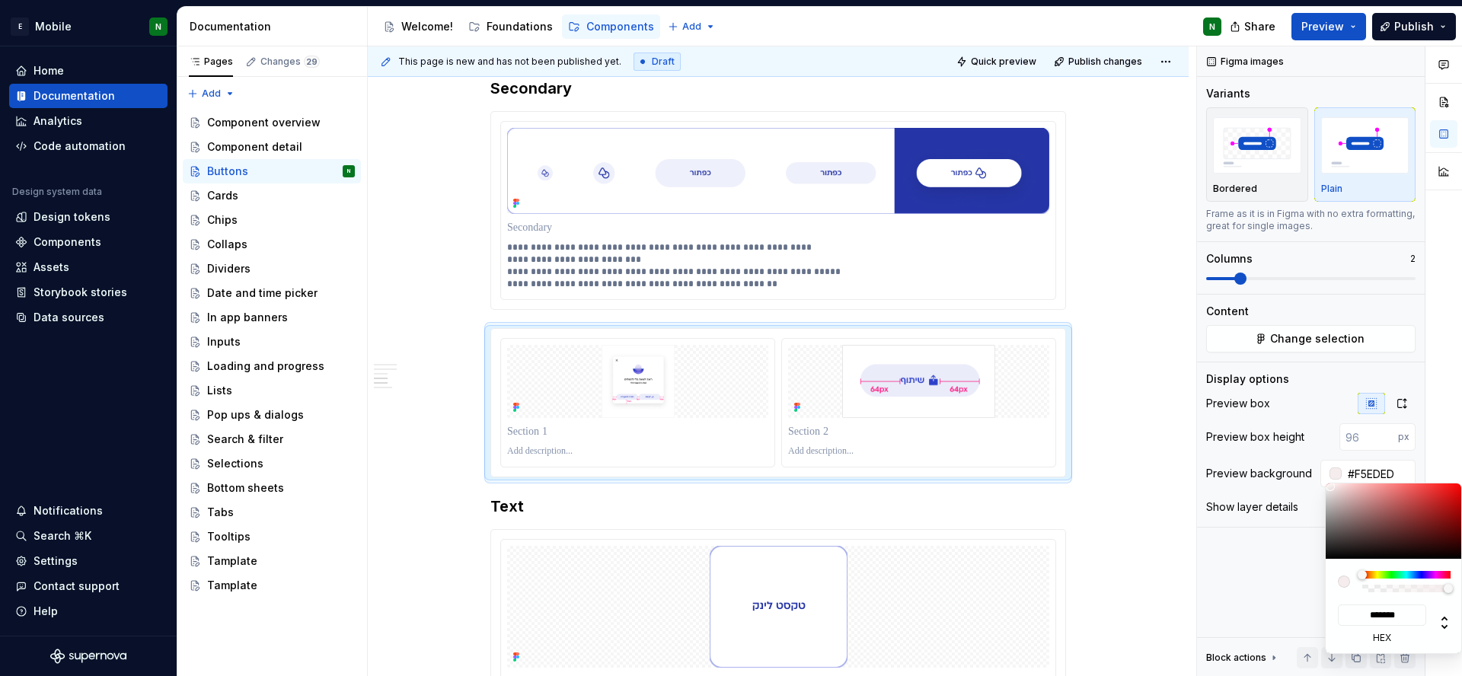
type input "#FAF3F3"
type input "*******"
type input "#FCF7F7"
type input "*******"
type input "#FFFCFC"
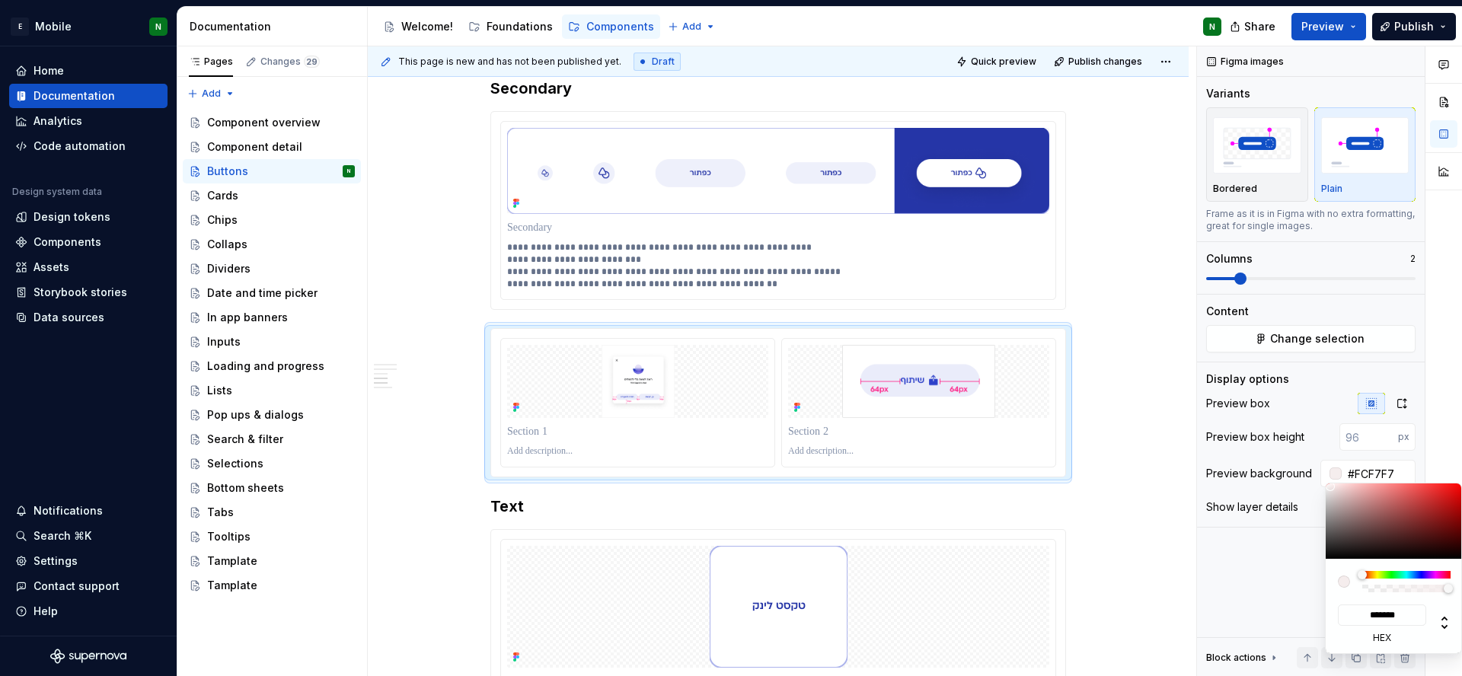
type input "*******"
type input "#FFFEFE"
type input "*******"
type input "#FAF6F6"
type input "*******"
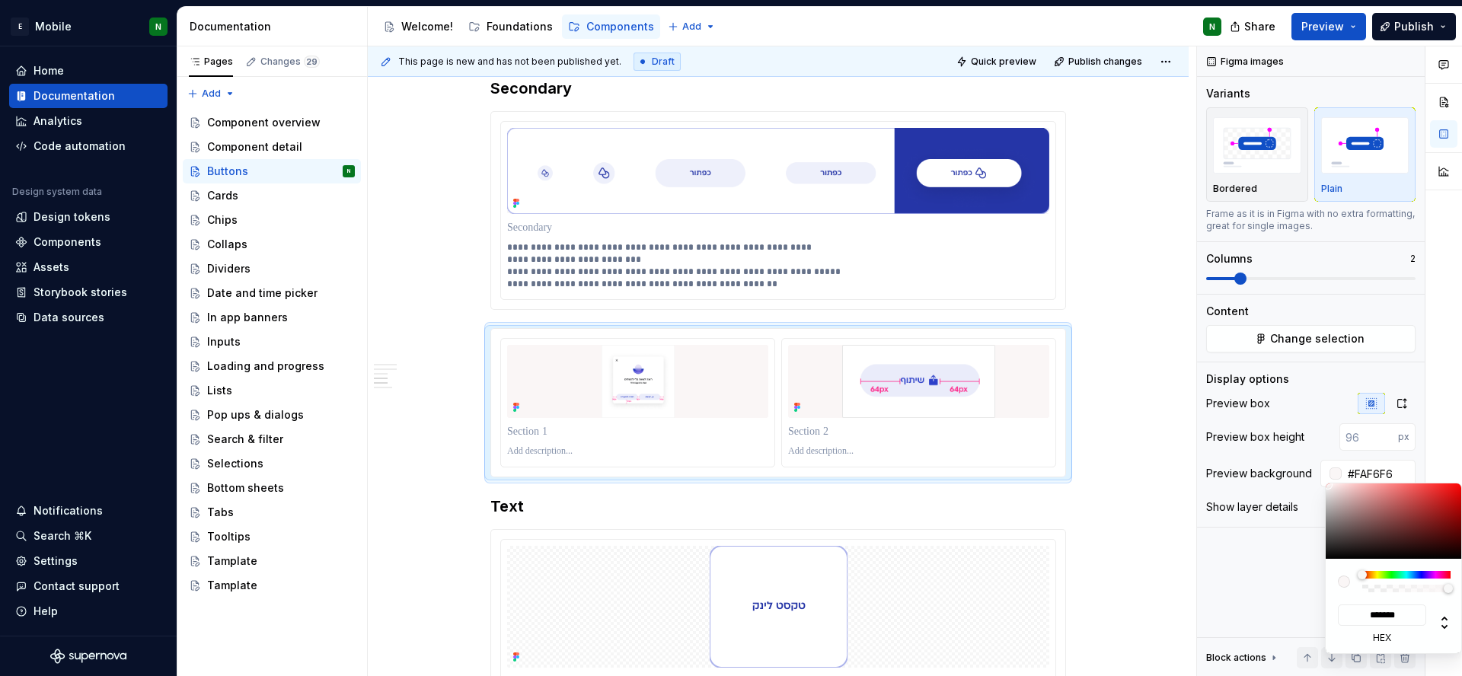
drag, startPoint x: 1336, startPoint y: 495, endPoint x: 1328, endPoint y: 485, distance: 13.0
click at [1328, 485] on div at bounding box center [1394, 520] width 137 height 75
type input "#FAF7F7"
type input "*******"
type input "#FFFEFE"
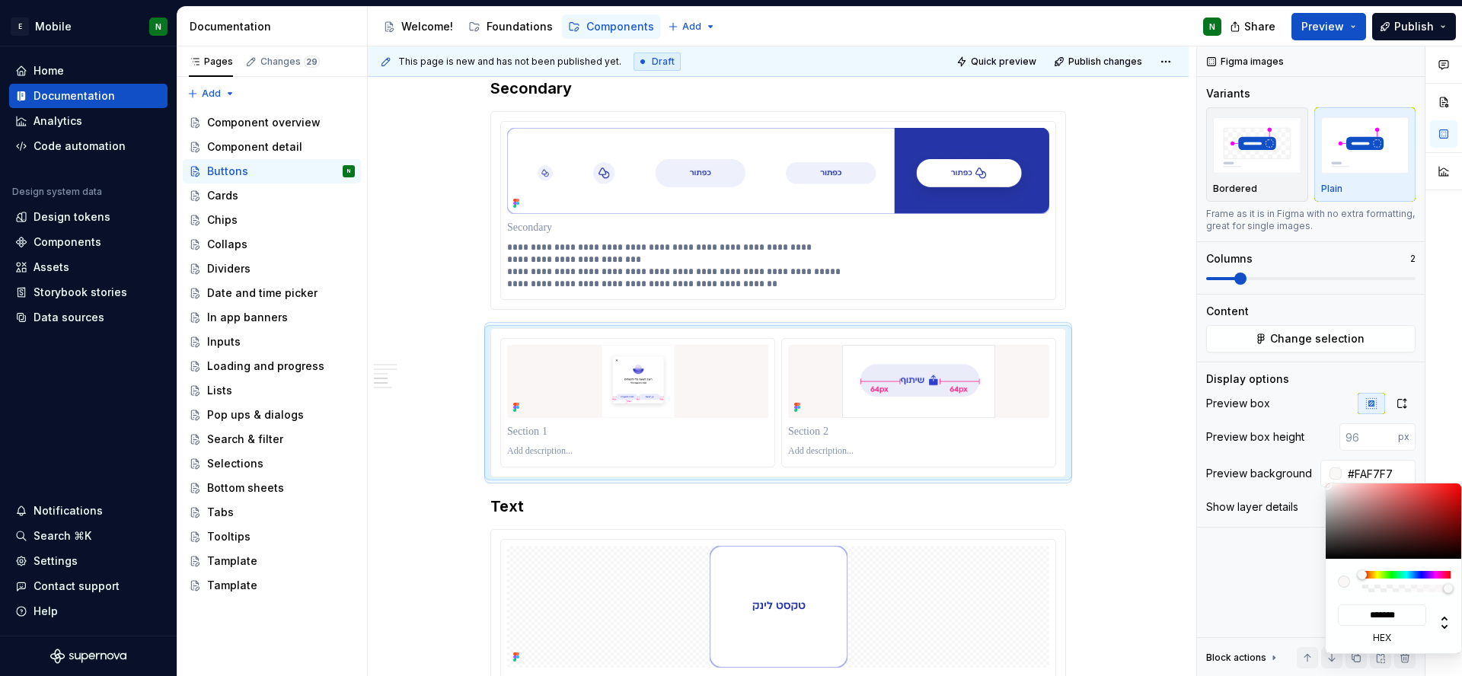
type input "*******"
type input "#FFFFFF"
type input "*******"
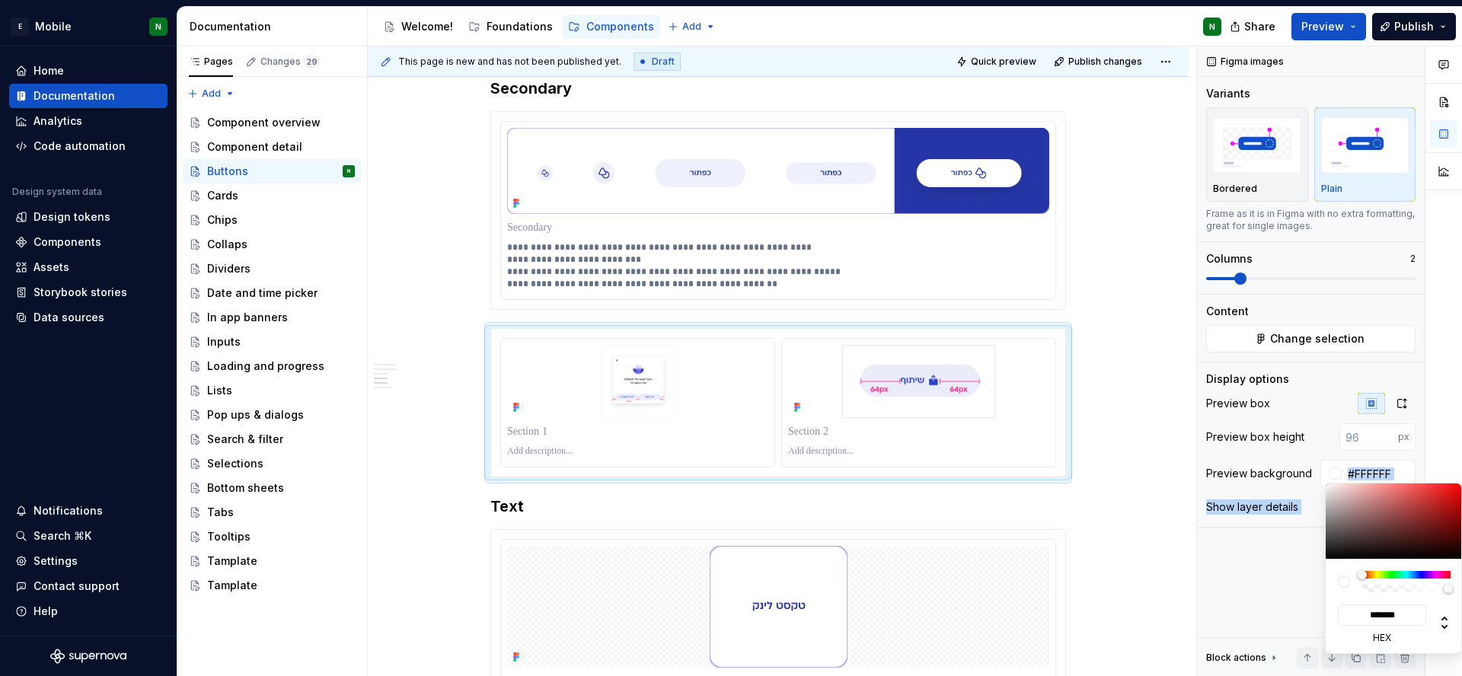
click at [1326, 482] on body "E Mobile N Home Documentation Analytics Code automation Design system data Desi…" at bounding box center [731, 338] width 1462 height 676
click at [1319, 407] on div "Comments Open comments No comments yet Select ‘Comment’ from the block context …" at bounding box center [1329, 361] width 265 height 630
click at [490, 425] on html "E Mobile N Home Documentation Analytics Code automation Design system data Desi…" at bounding box center [731, 338] width 1462 height 676
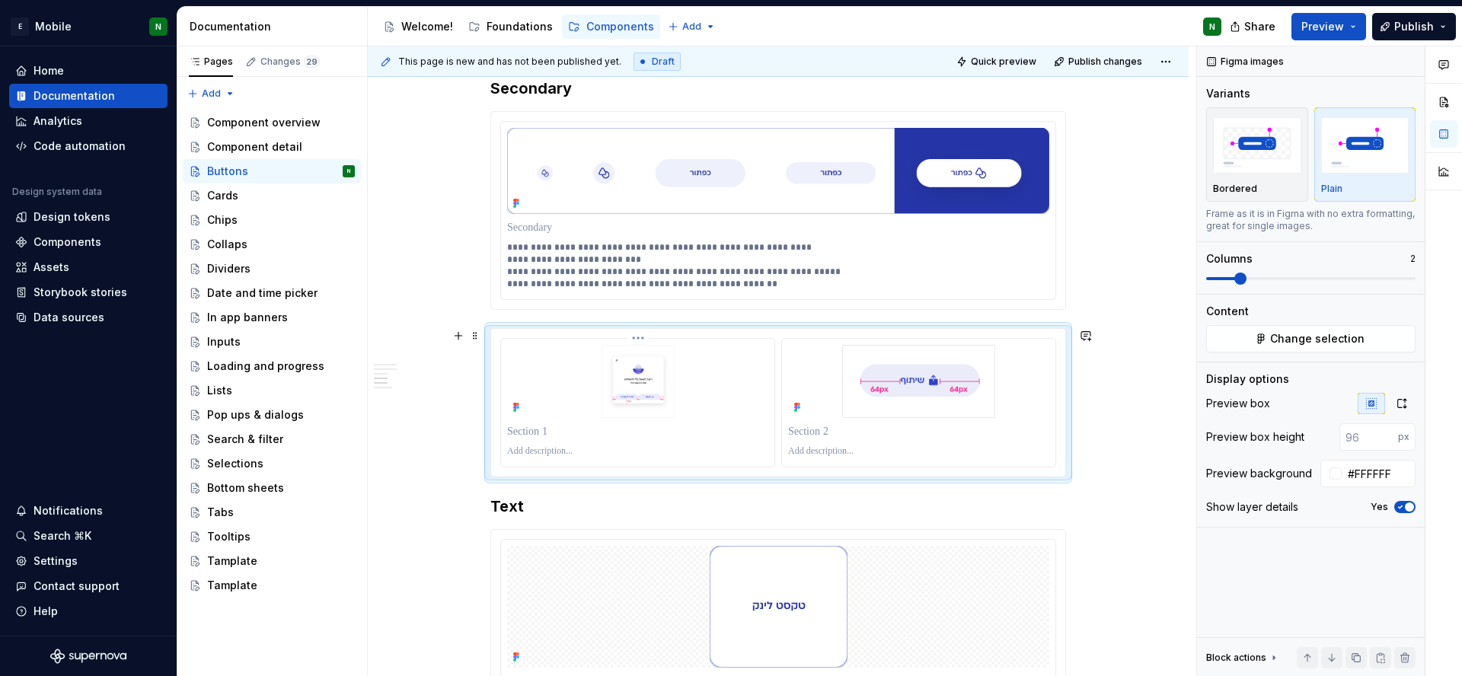
click at [528, 434] on p at bounding box center [637, 431] width 261 height 15
drag, startPoint x: 534, startPoint y: 246, endPoint x: 508, endPoint y: 243, distance: 26.8
click at [508, 243] on p "**********" at bounding box center [778, 265] width 542 height 49
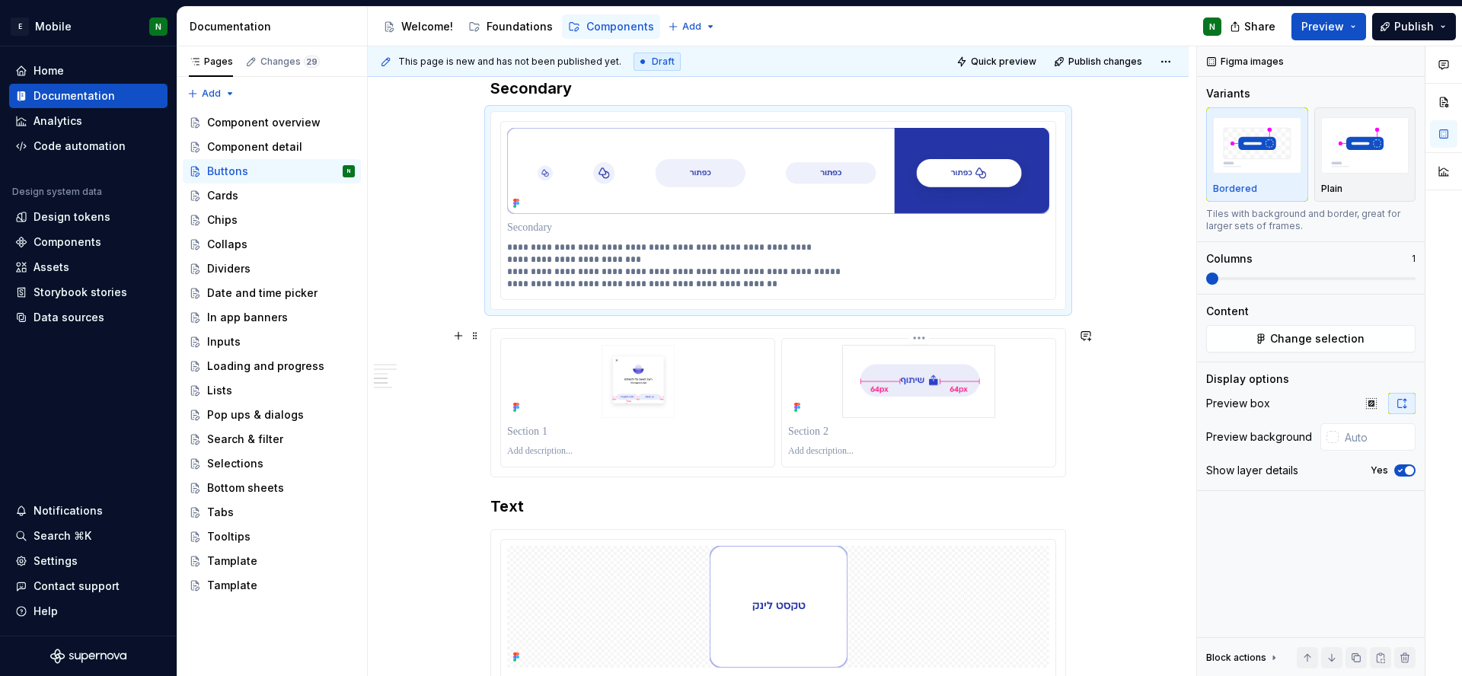
click at [818, 436] on p at bounding box center [918, 431] width 261 height 15
type input "#FFFFFF"
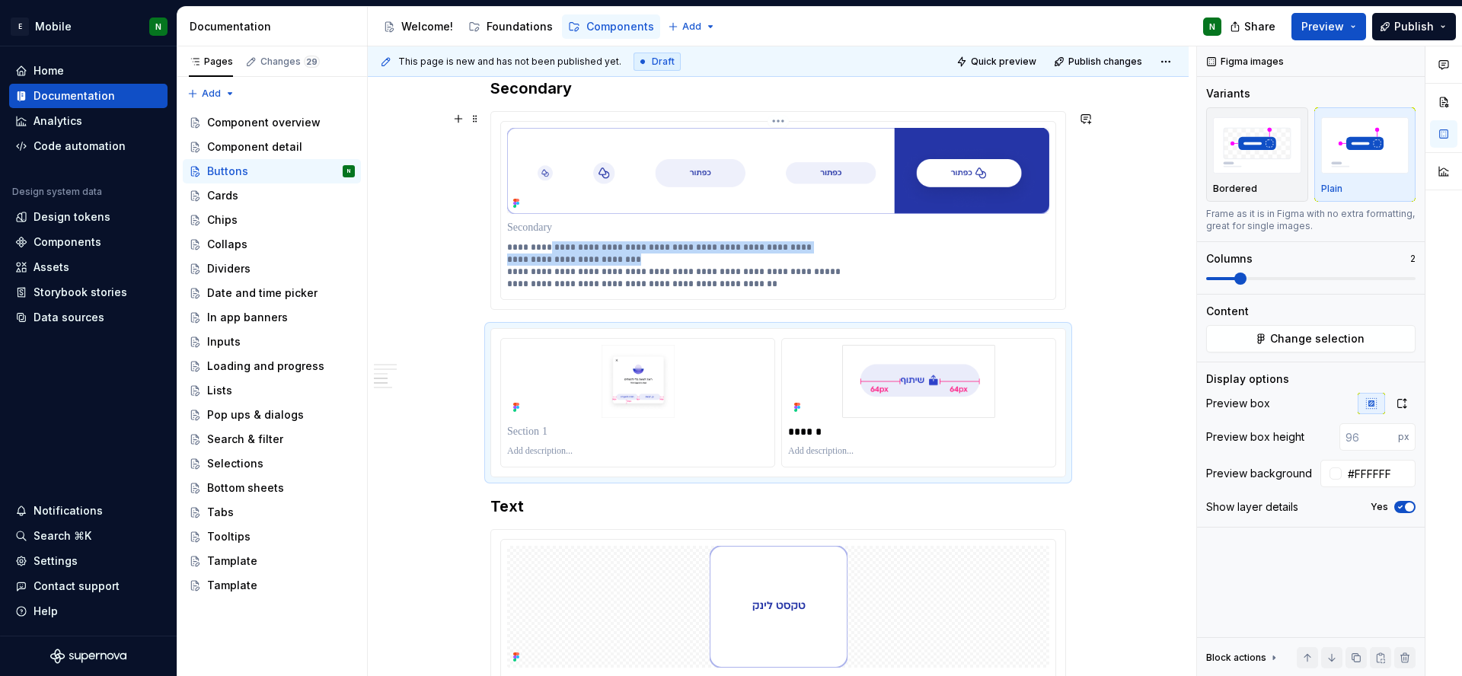
drag, startPoint x: 544, startPoint y: 249, endPoint x: 650, endPoint y: 257, distance: 106.9
click at [650, 257] on p "**********" at bounding box center [778, 265] width 542 height 49
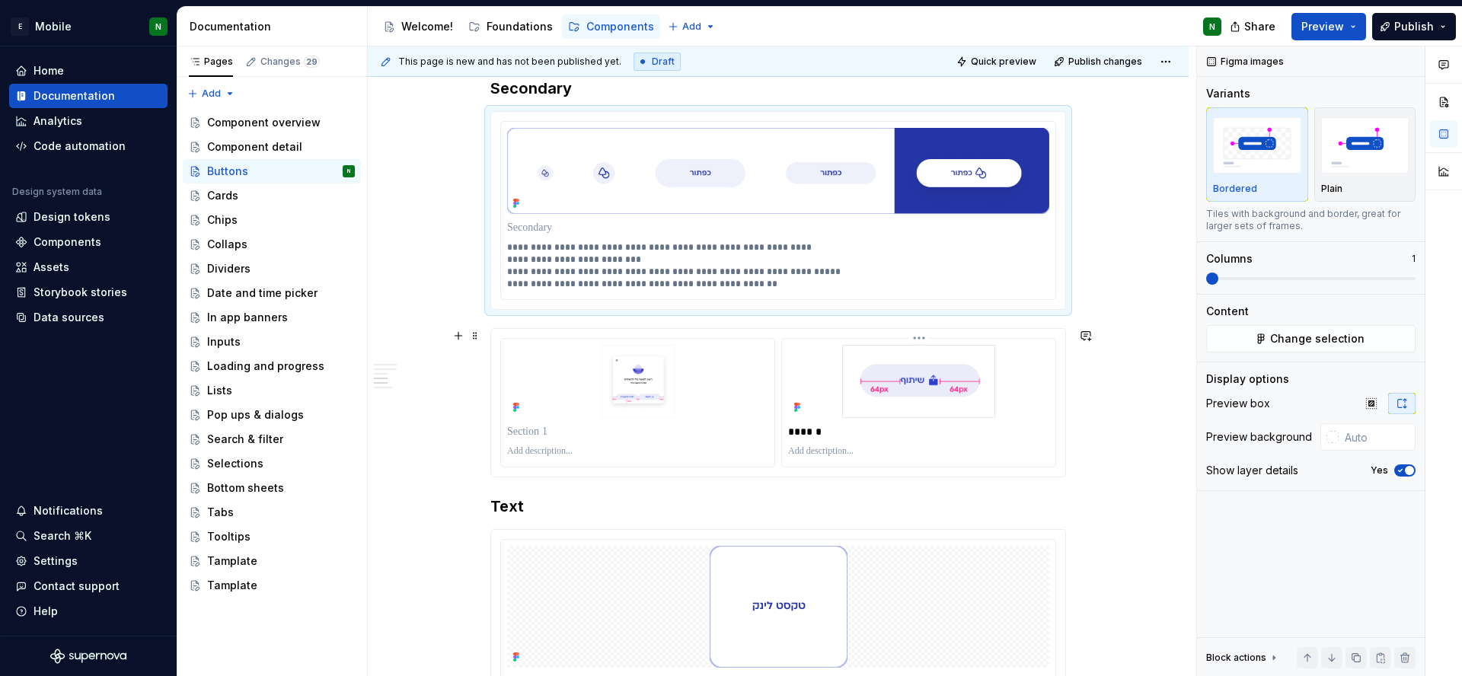
click at [828, 451] on p at bounding box center [918, 451] width 261 height 12
type input "#FFFFFF"
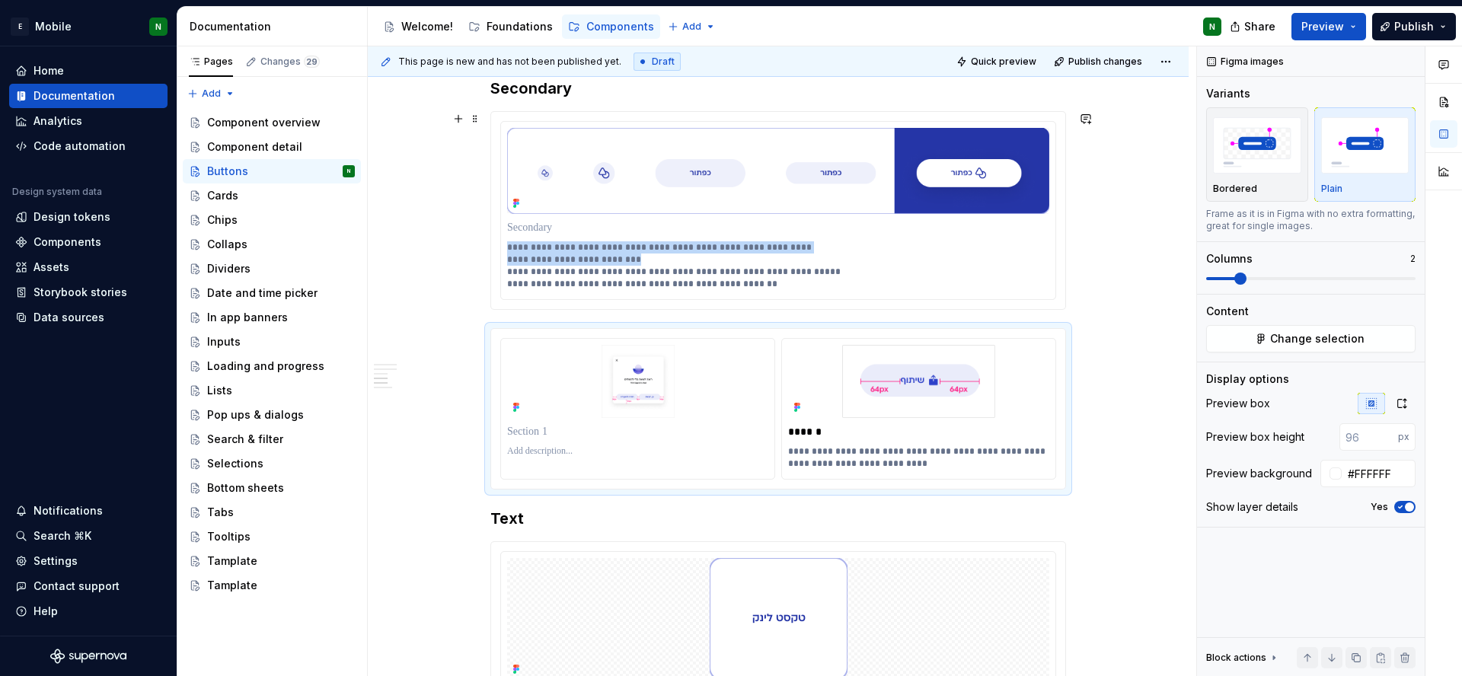
drag, startPoint x: 633, startPoint y: 257, endPoint x: 457, endPoint y: 241, distance: 177.3
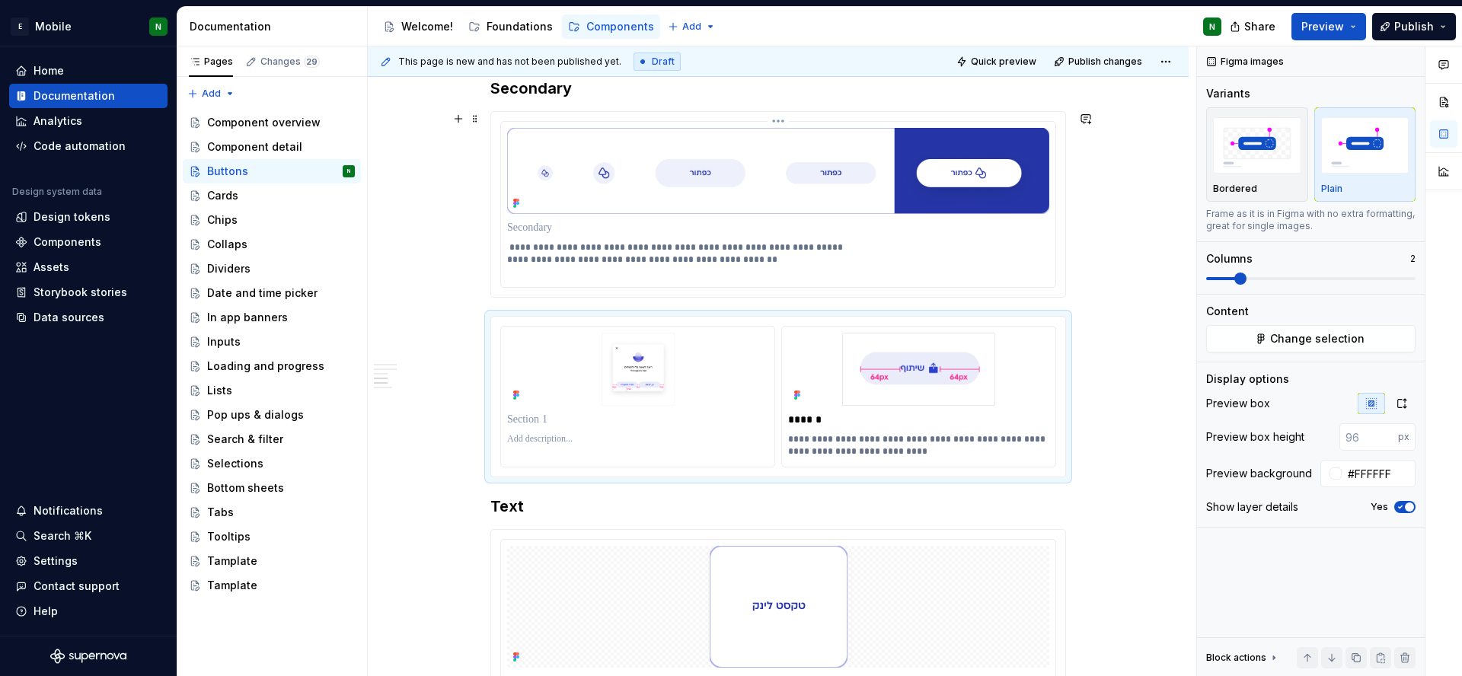
click at [509, 260] on p "**********" at bounding box center [778, 259] width 542 height 37
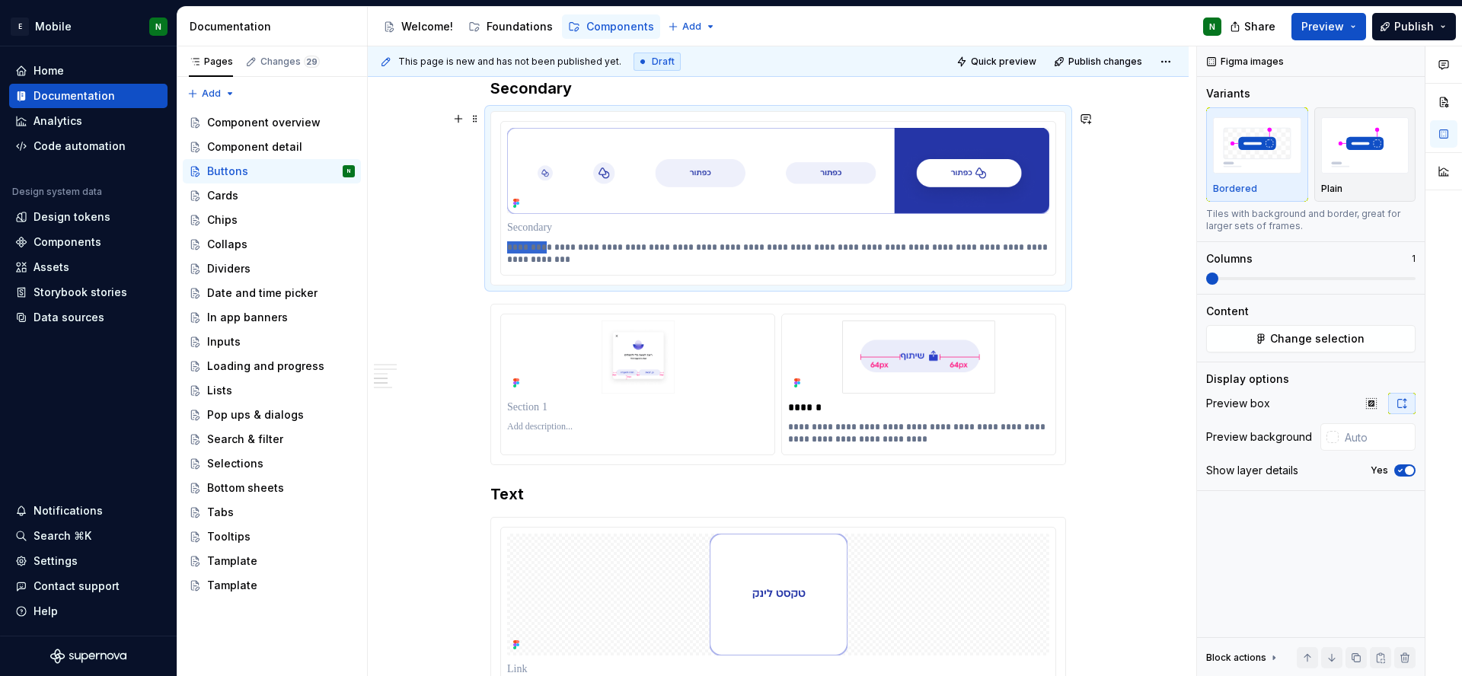
drag, startPoint x: 538, startPoint y: 247, endPoint x: 480, endPoint y: 248, distance: 57.9
type input "#FFFFFF"
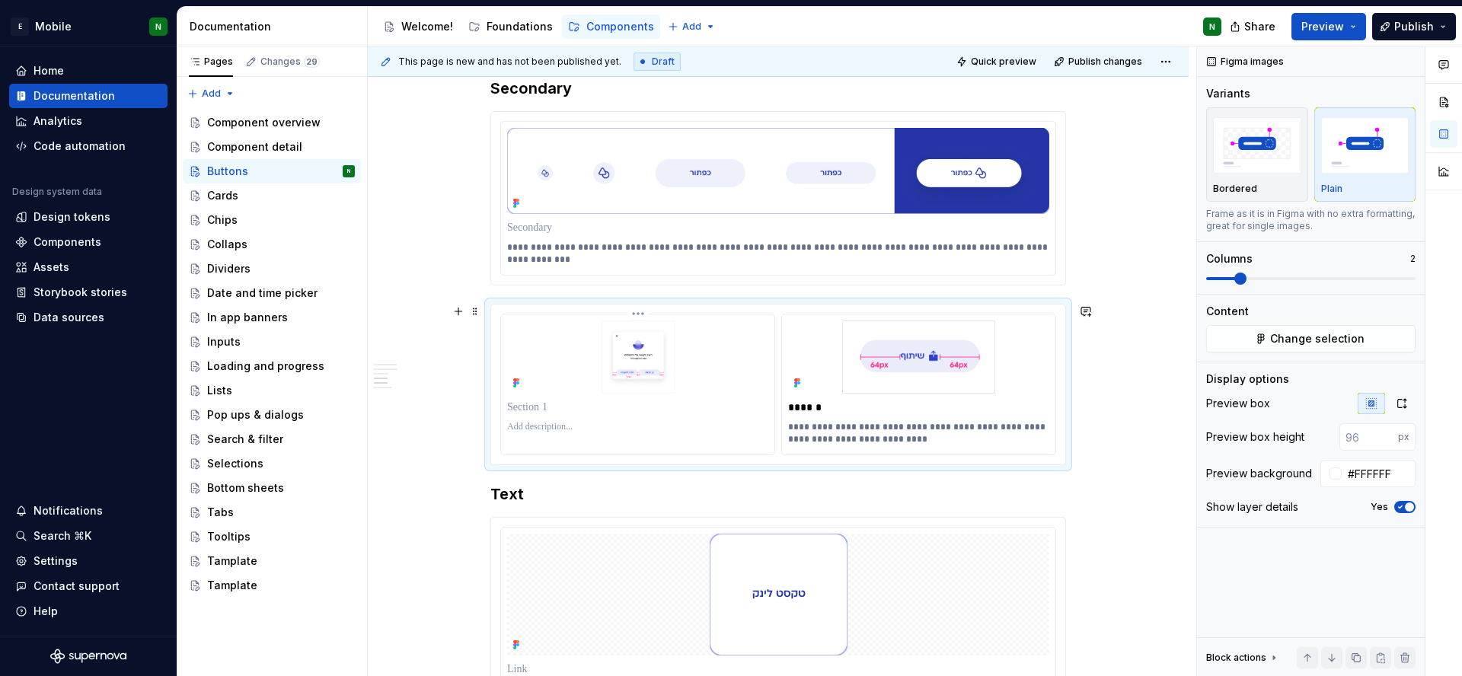
click at [534, 401] on p at bounding box center [637, 407] width 261 height 15
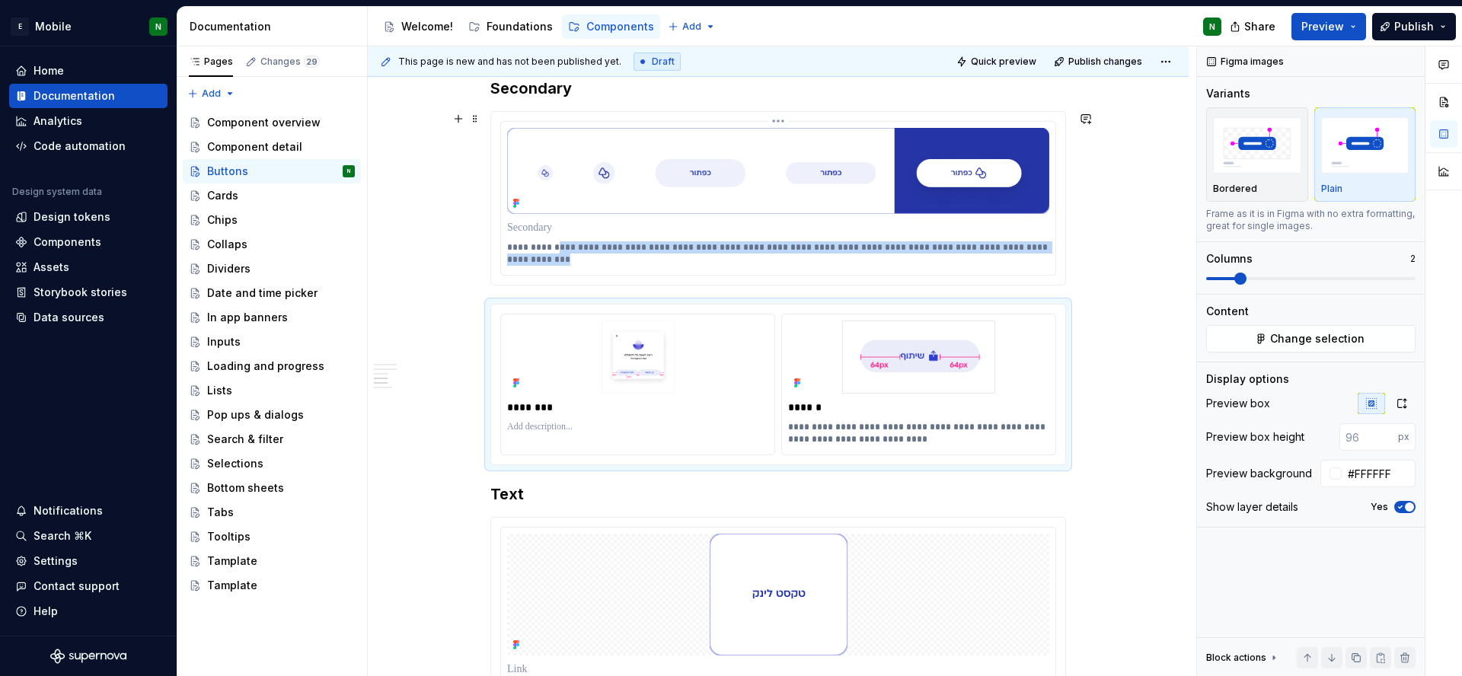
drag, startPoint x: 551, startPoint y: 249, endPoint x: 553, endPoint y: 267, distance: 18.3
click at [553, 267] on div "**********" at bounding box center [778, 253] width 542 height 30
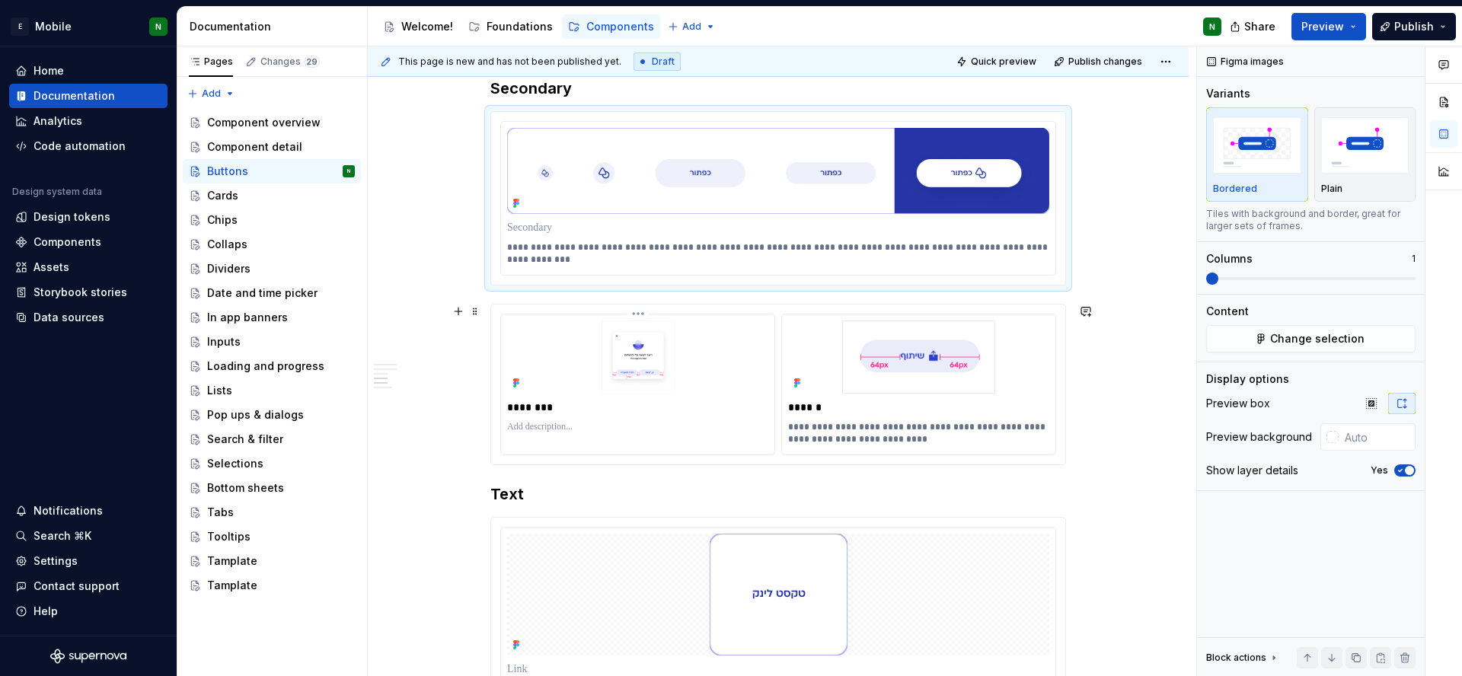
click at [555, 422] on p at bounding box center [637, 427] width 261 height 12
type input "#FFFFFF"
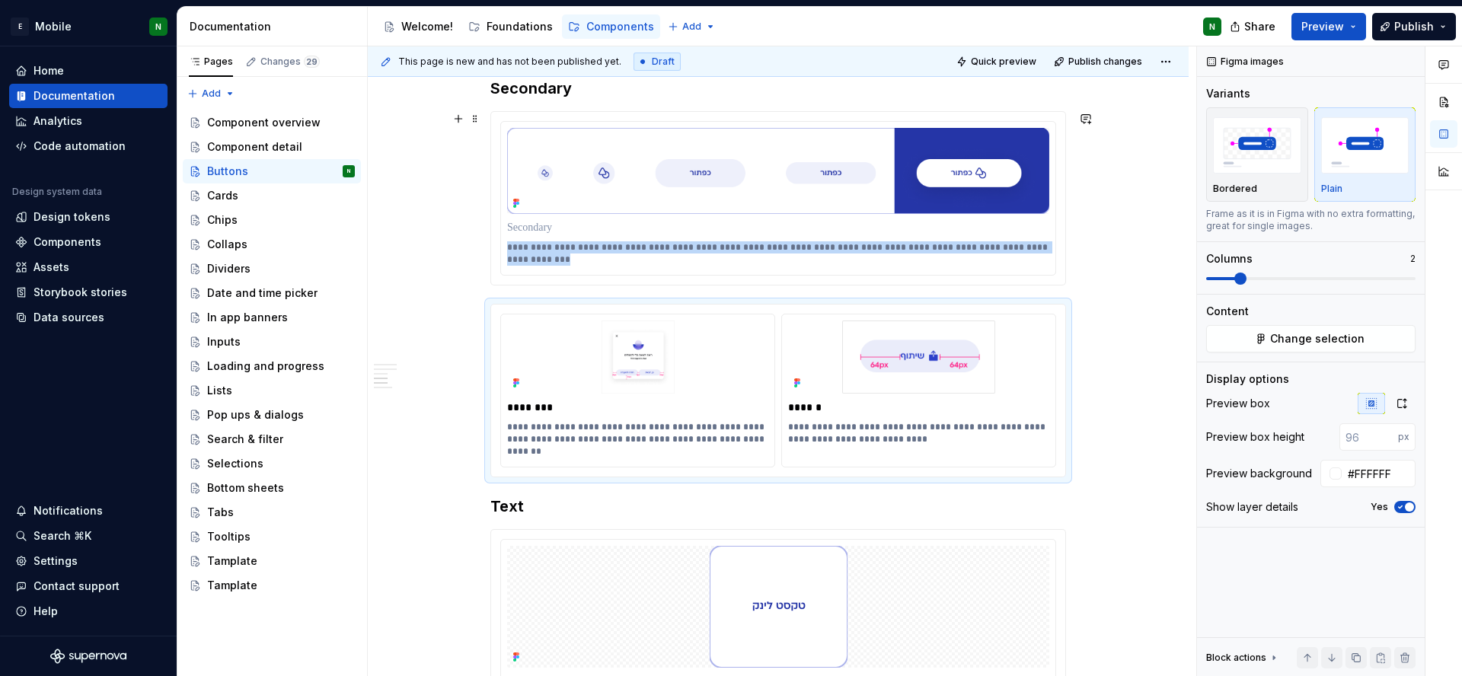
drag, startPoint x: 553, startPoint y: 257, endPoint x: 474, endPoint y: 241, distance: 80.0
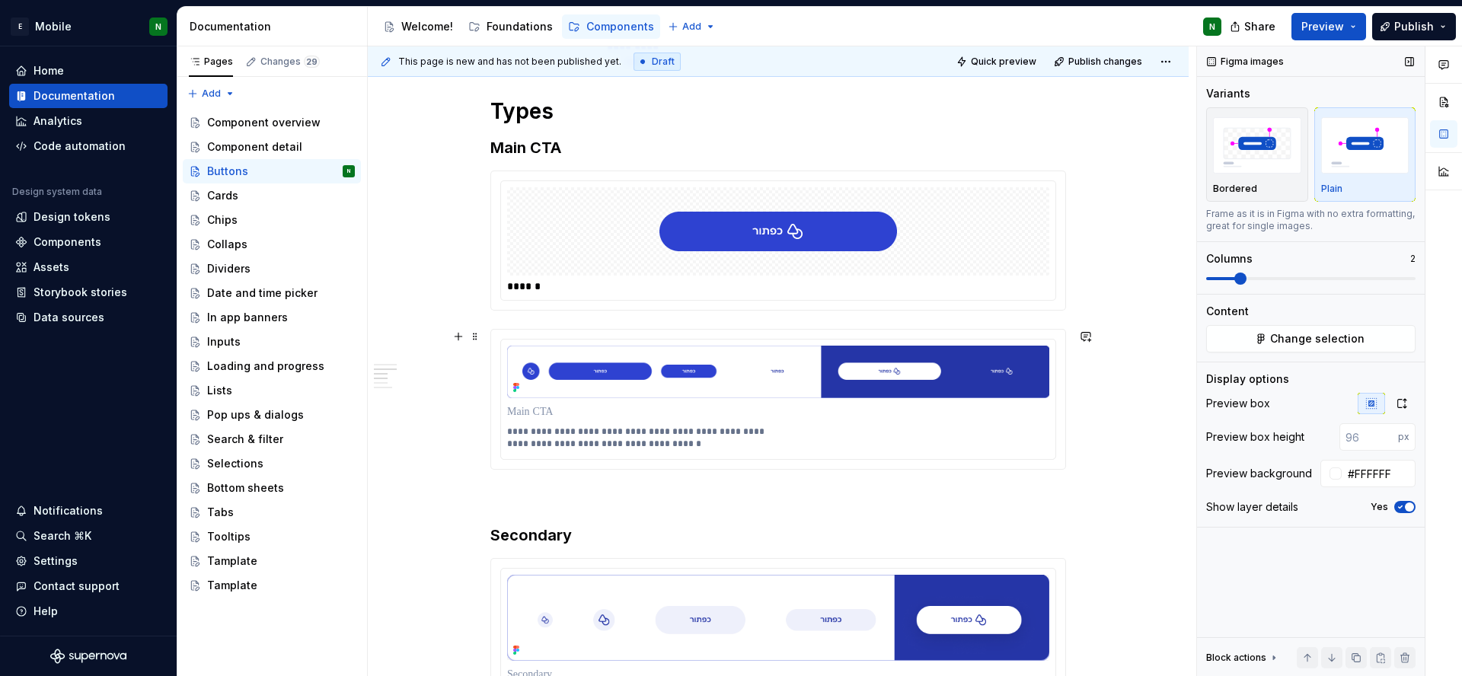
scroll to position [1550, 0]
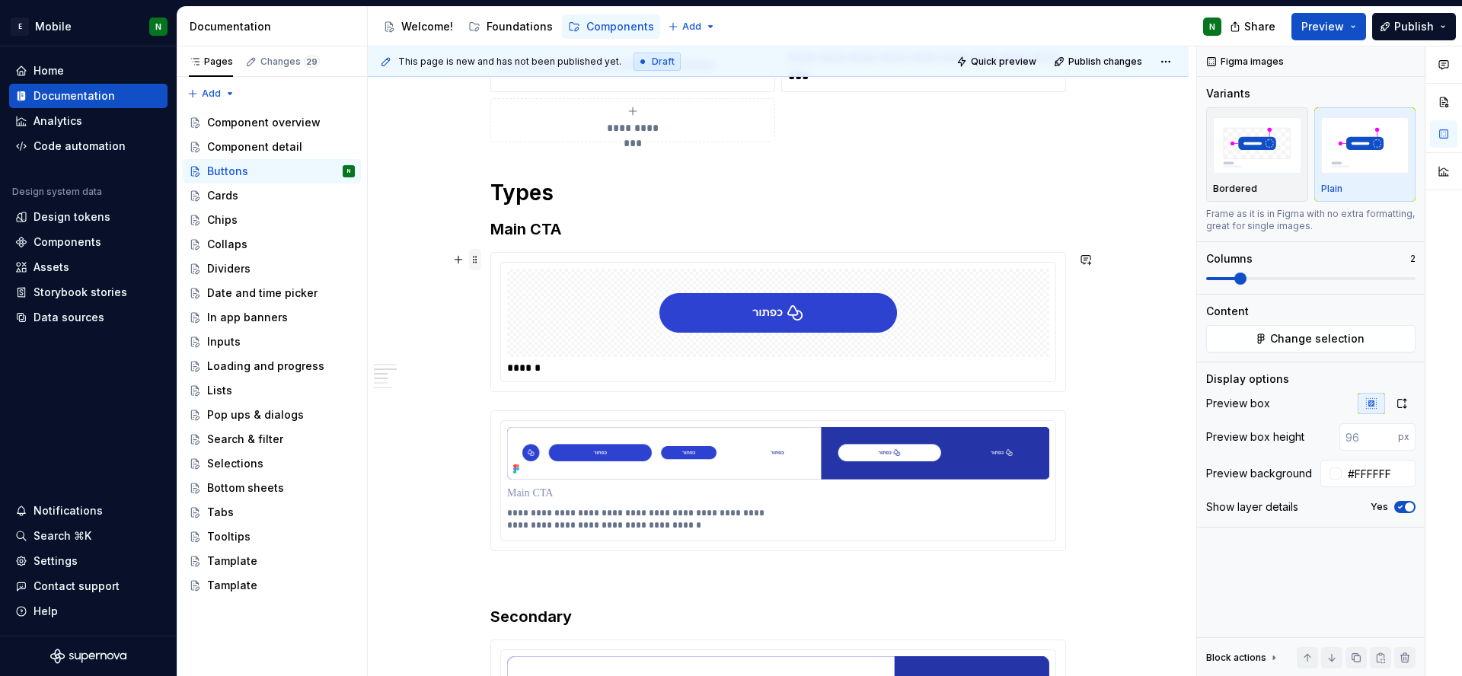
click at [474, 260] on span at bounding box center [475, 259] width 12 height 21
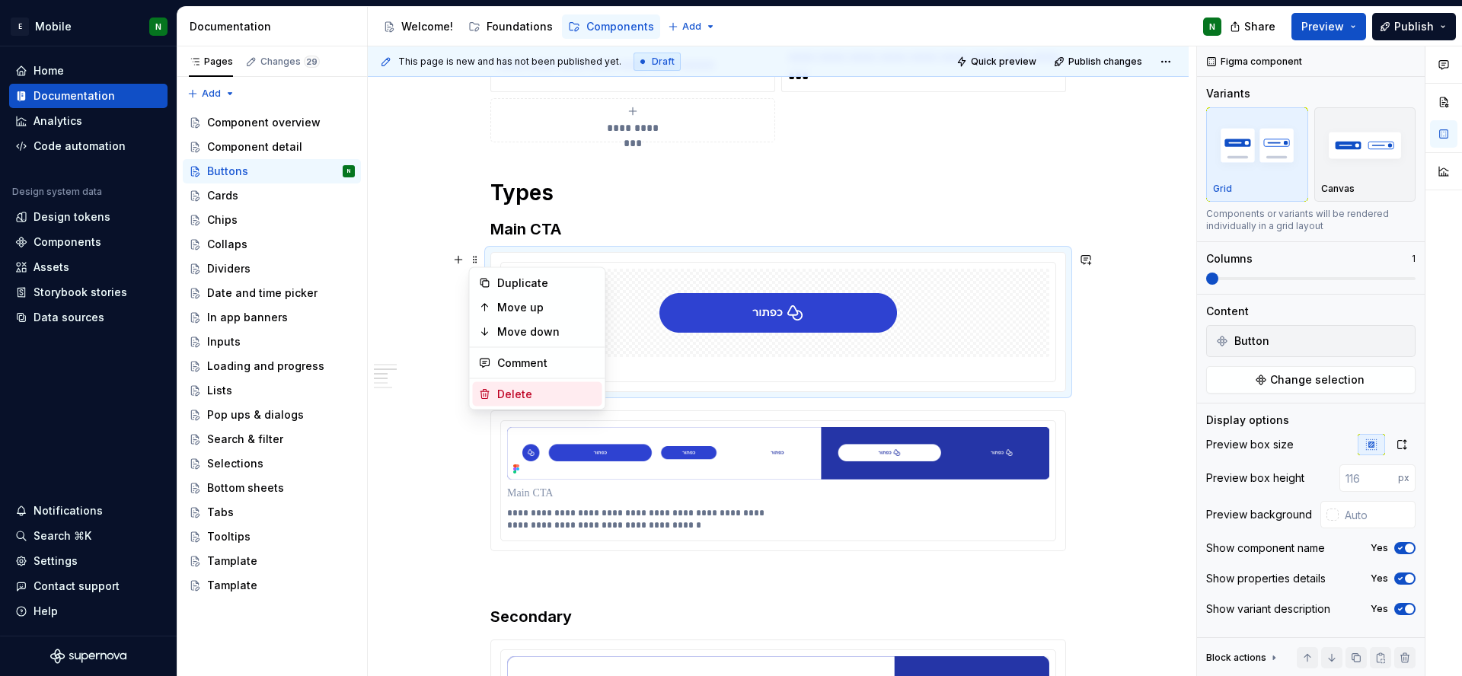
click at [535, 393] on div "Delete" at bounding box center [546, 394] width 99 height 15
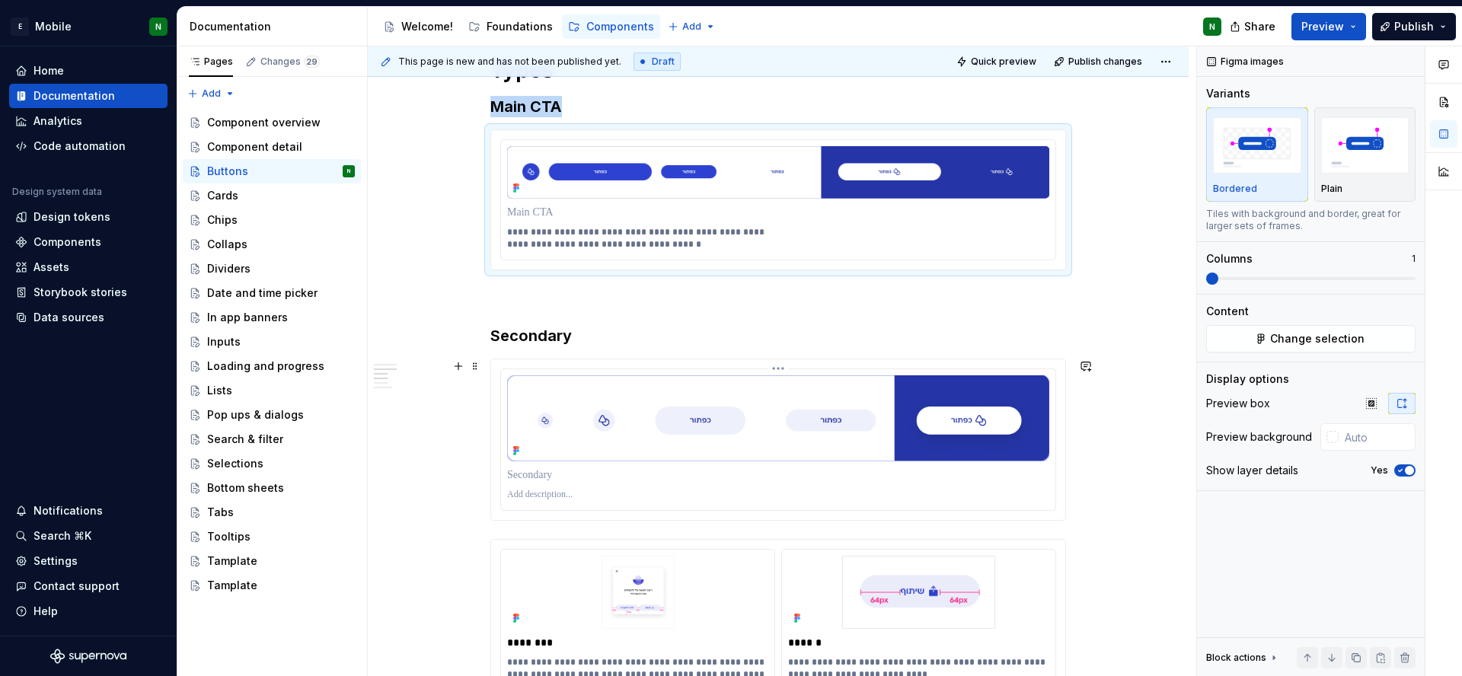
scroll to position [1568, 0]
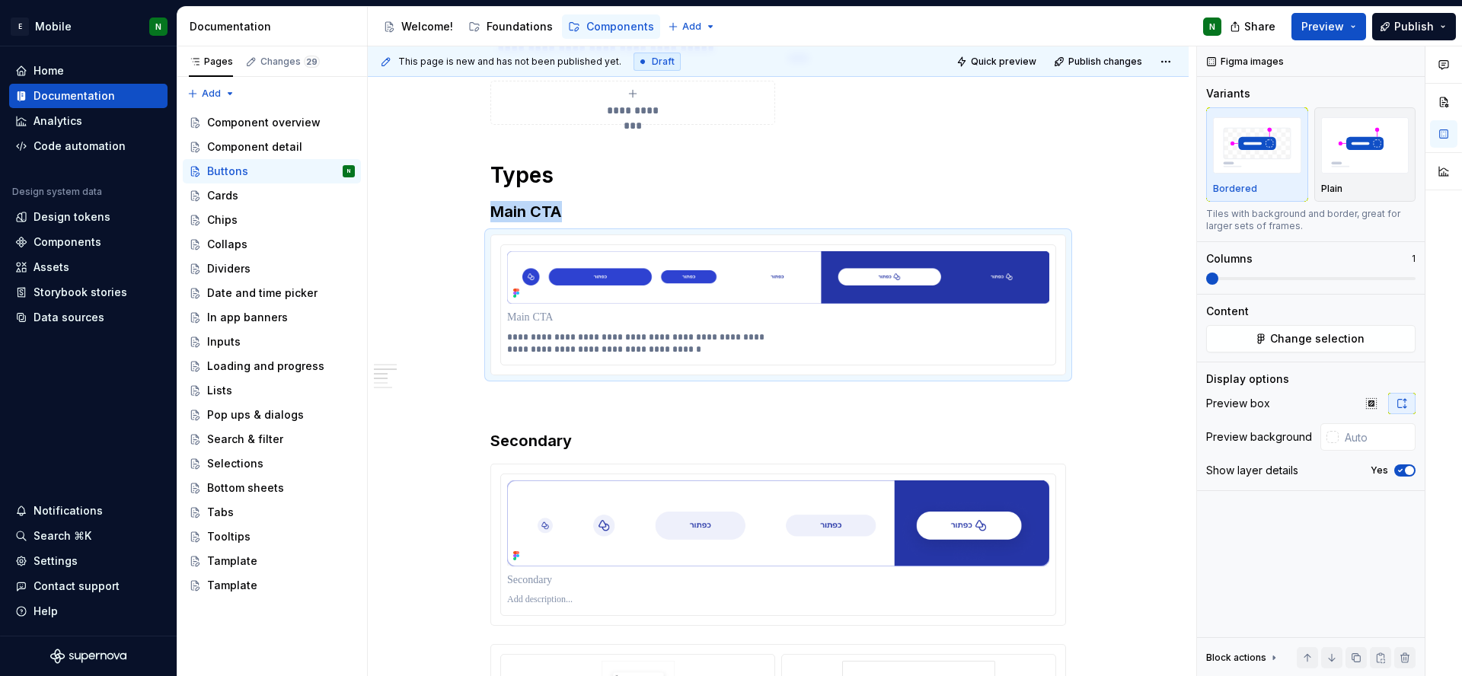
click at [548, 216] on h3 "Main CTA" at bounding box center [778, 211] width 576 height 21
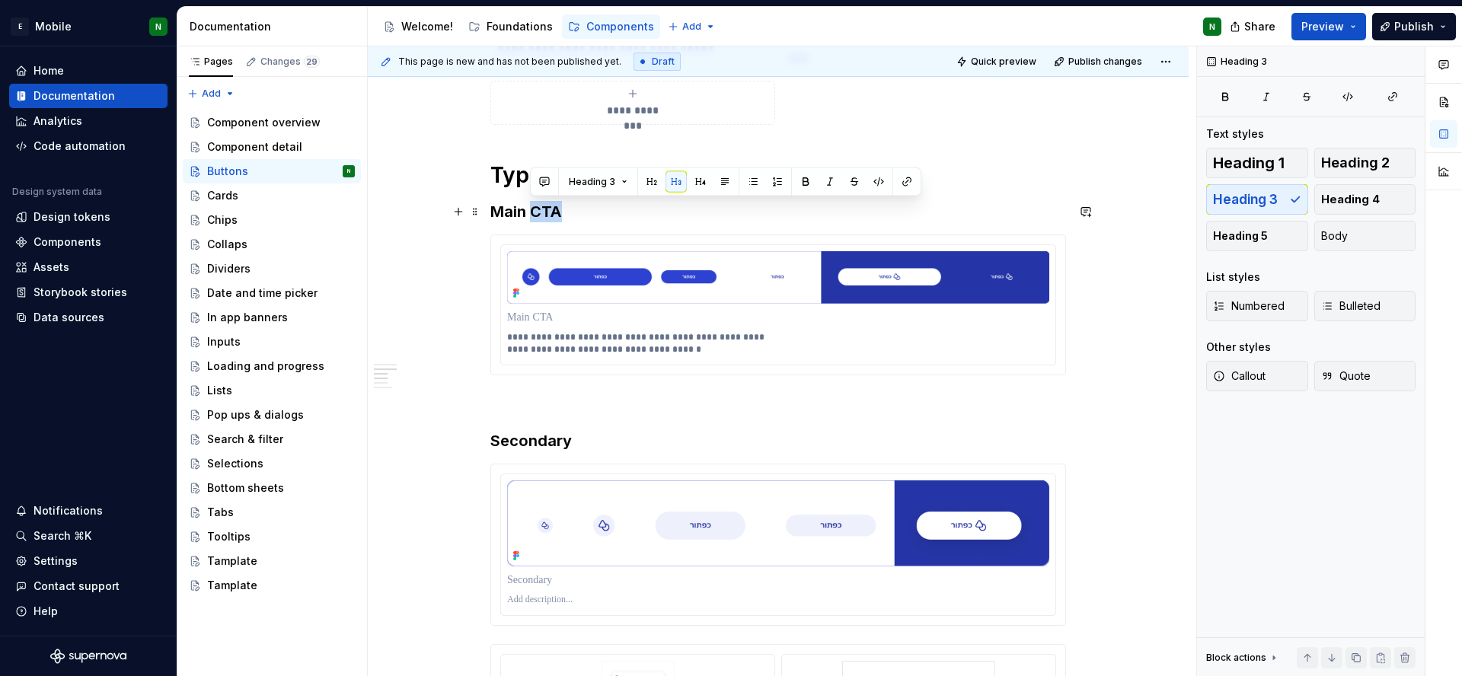
click at [548, 216] on h3 "Main CTA" at bounding box center [778, 211] width 576 height 21
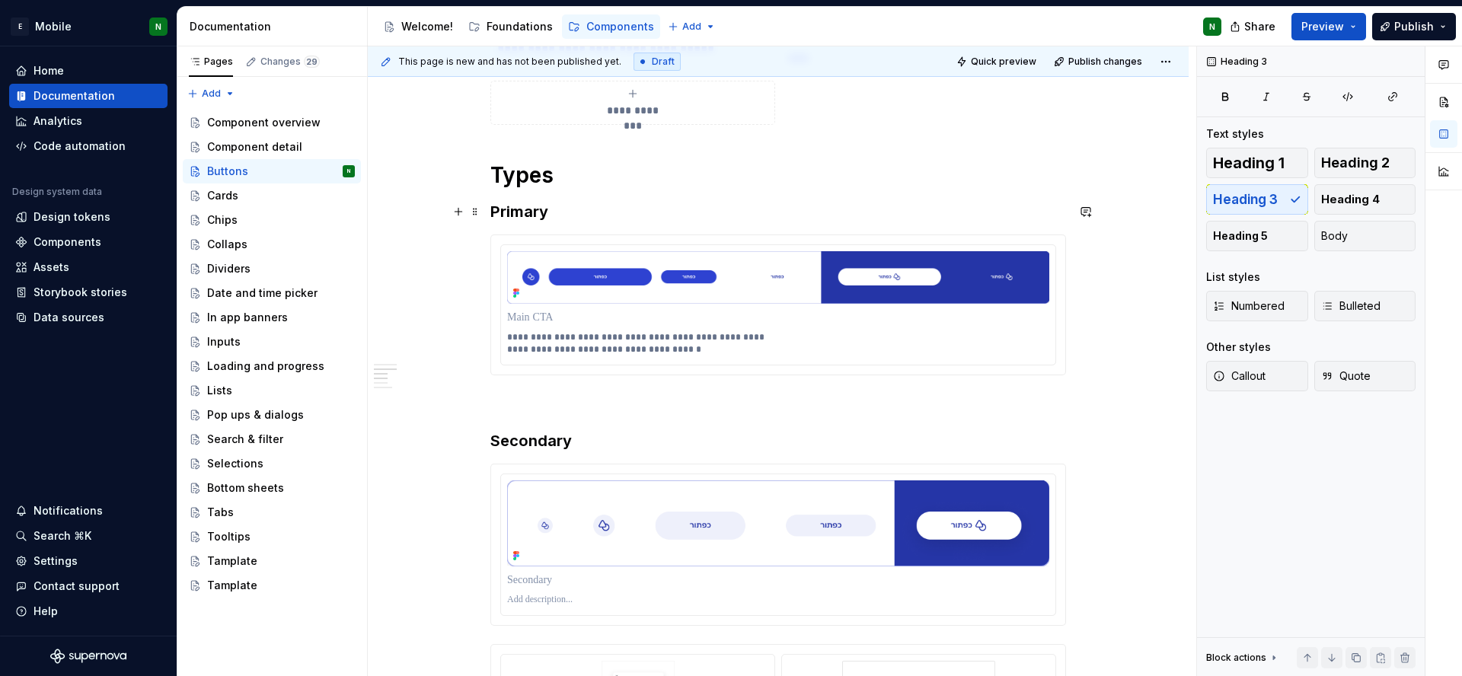
click at [519, 209] on h3 "Primary" at bounding box center [778, 211] width 576 height 21
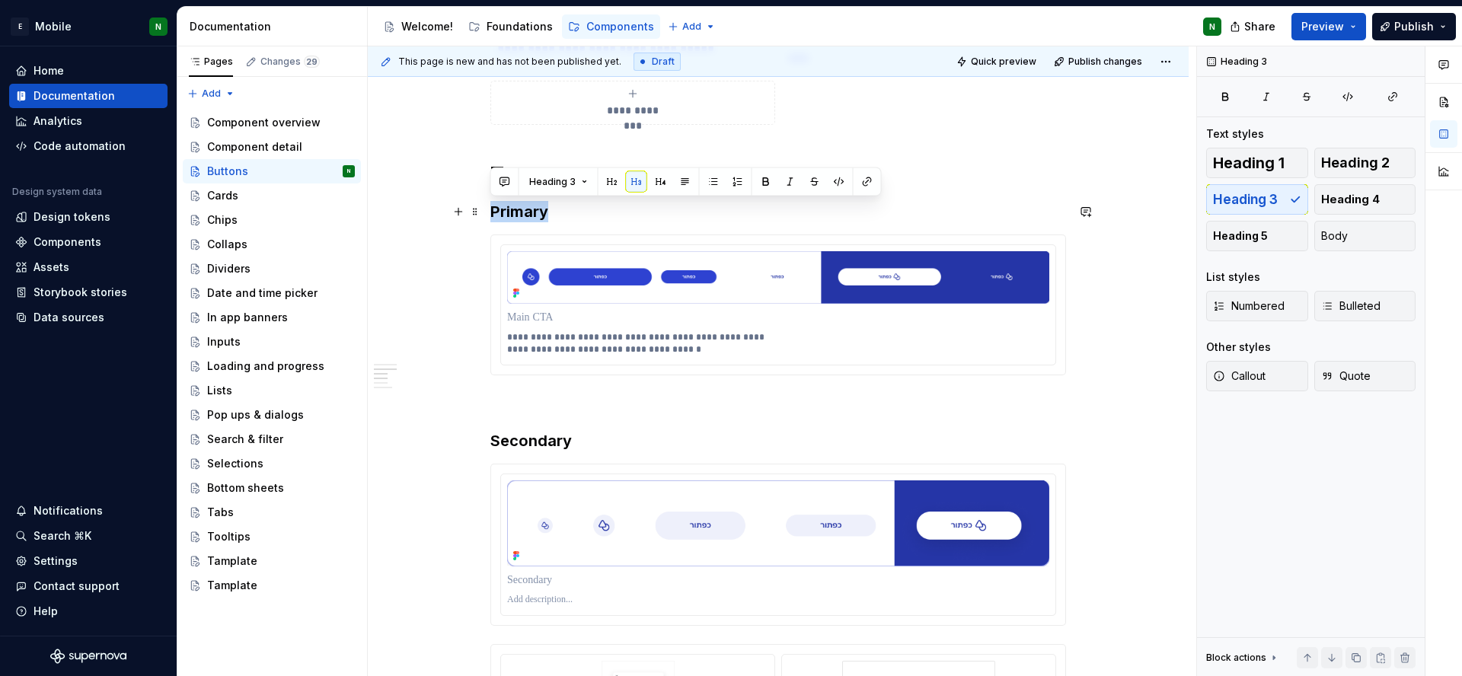
click at [519, 209] on h3 "Primary" at bounding box center [778, 211] width 576 height 21
copy h3 "Primary"
click at [544, 310] on p at bounding box center [778, 317] width 542 height 15
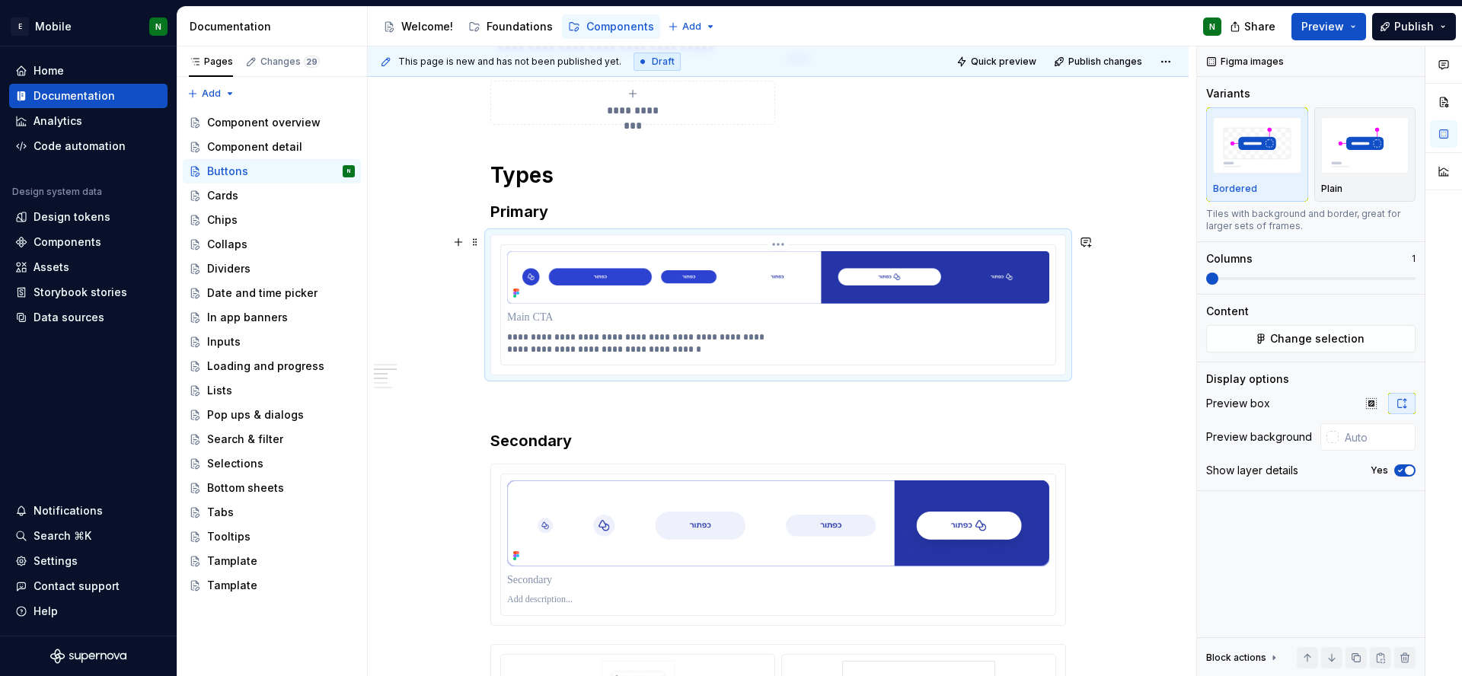
click at [544, 310] on p at bounding box center [778, 317] width 542 height 15
click at [544, 315] on p at bounding box center [778, 317] width 542 height 15
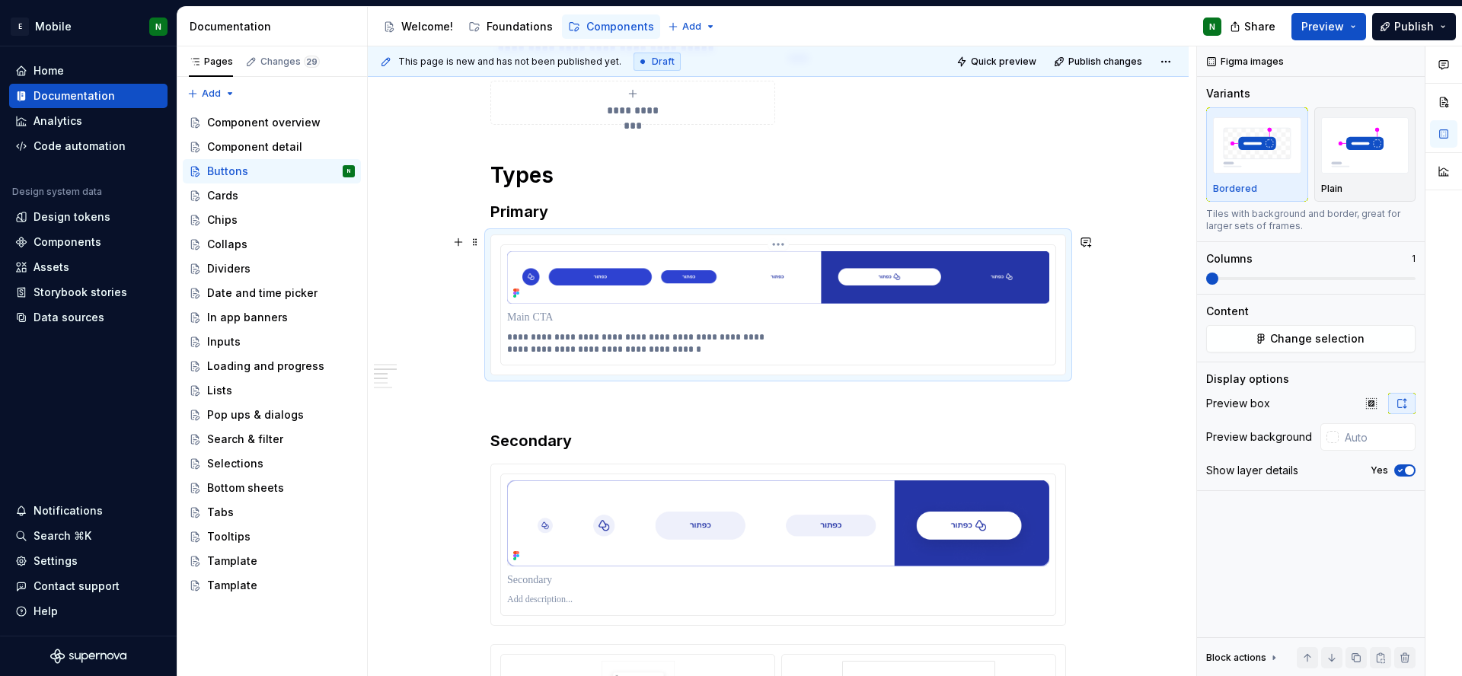
click at [544, 315] on p at bounding box center [778, 317] width 542 height 15
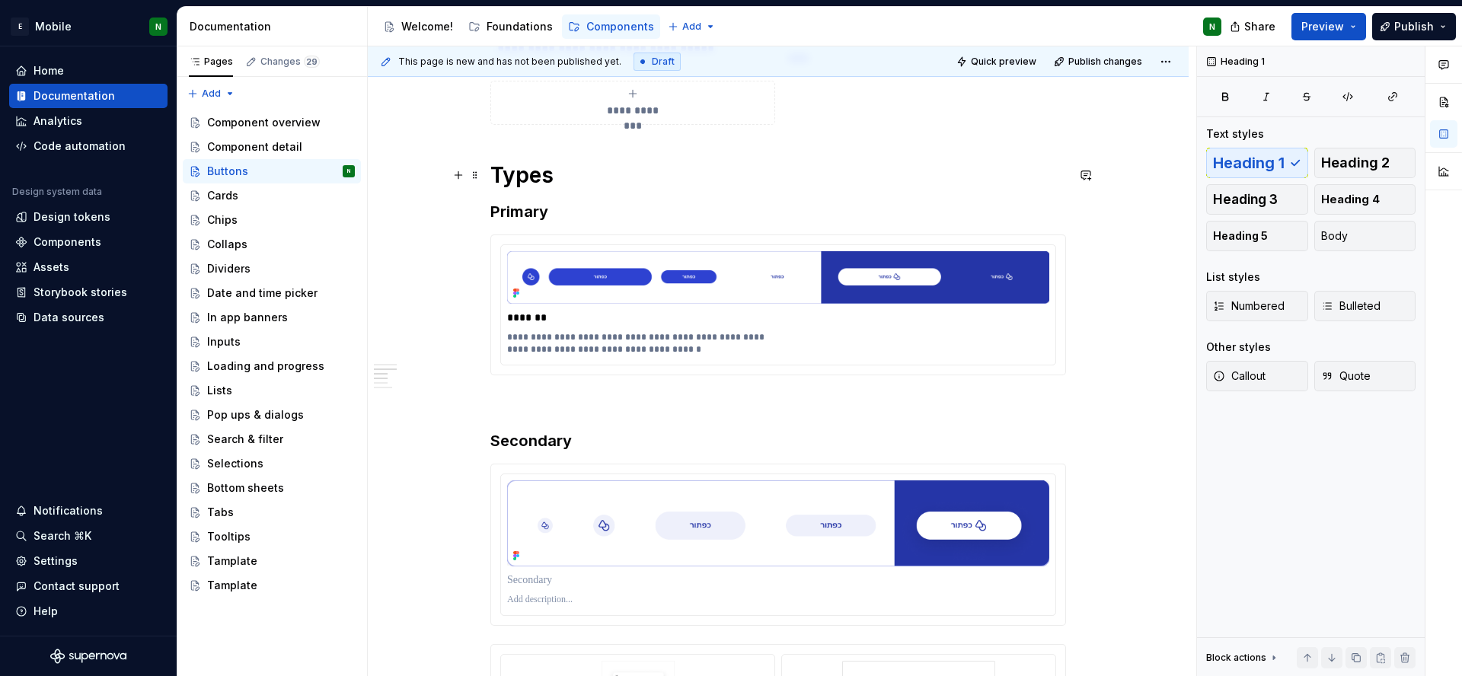
click at [669, 188] on h1 "Types" at bounding box center [778, 174] width 576 height 27
click at [470, 247] on span at bounding box center [475, 241] width 12 height 21
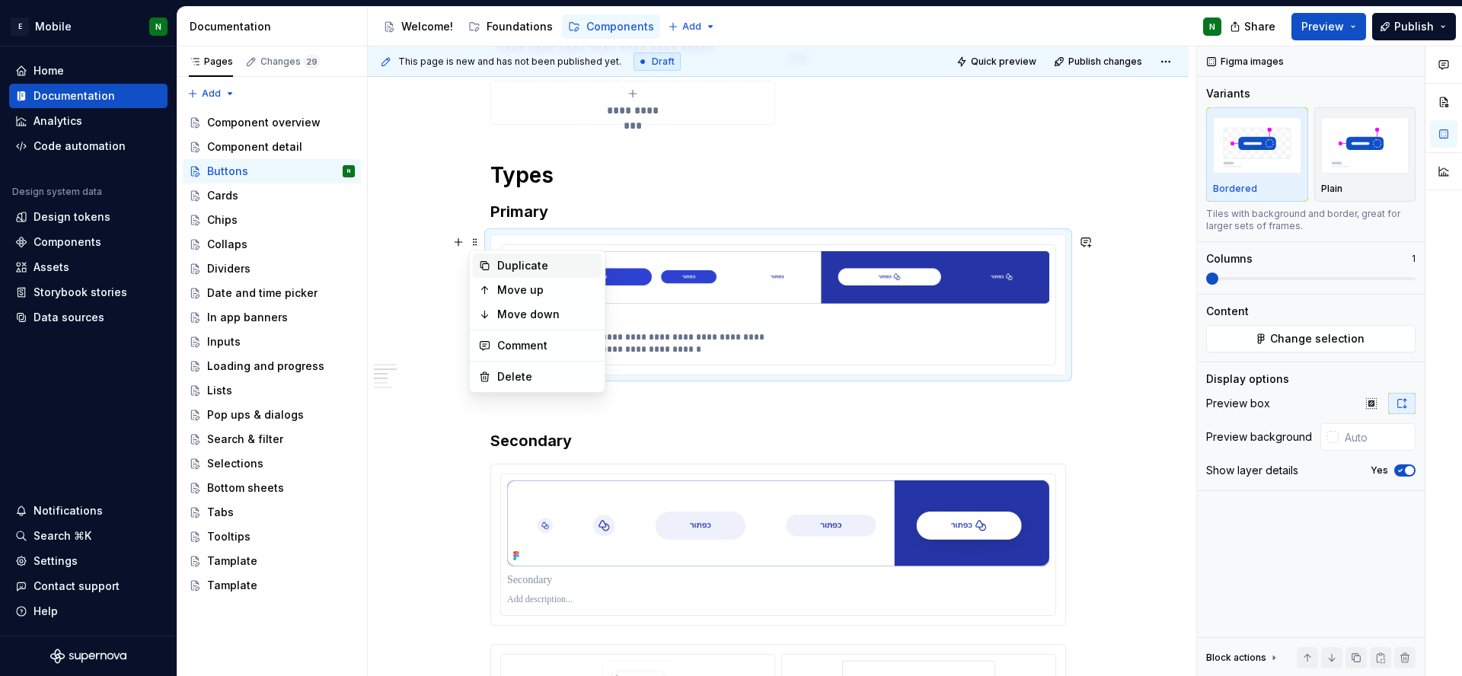
click at [525, 270] on div "Duplicate" at bounding box center [546, 265] width 99 height 15
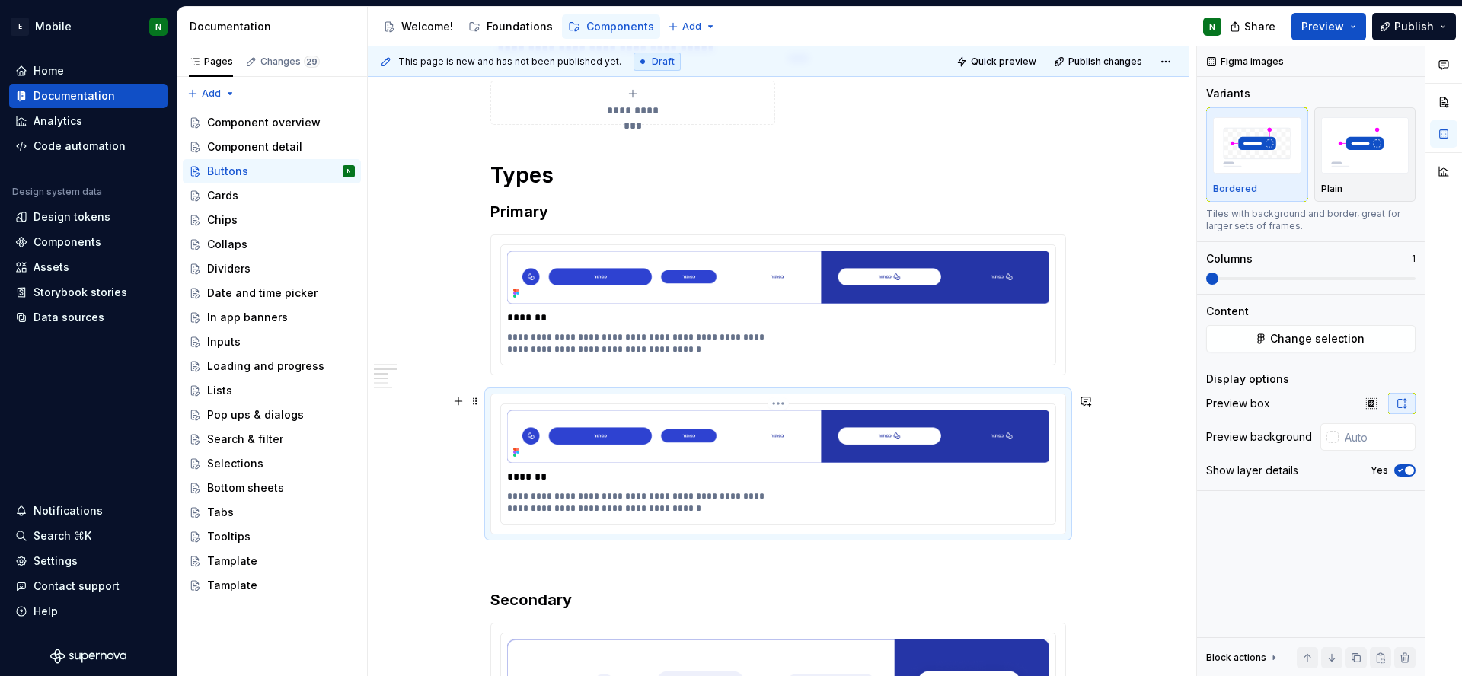
click at [841, 436] on img at bounding box center [778, 436] width 542 height 53
click at [1348, 343] on span "Change selection" at bounding box center [1317, 338] width 94 height 15
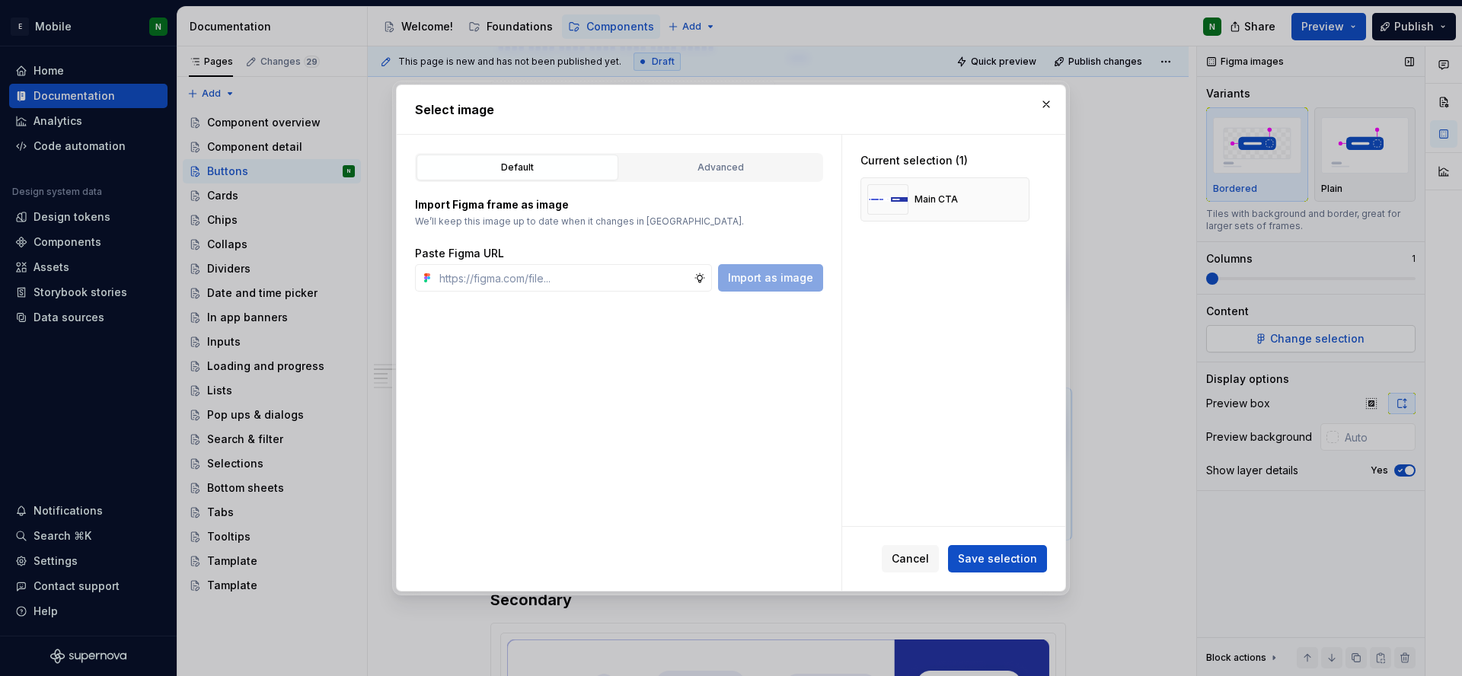
type textarea "*"
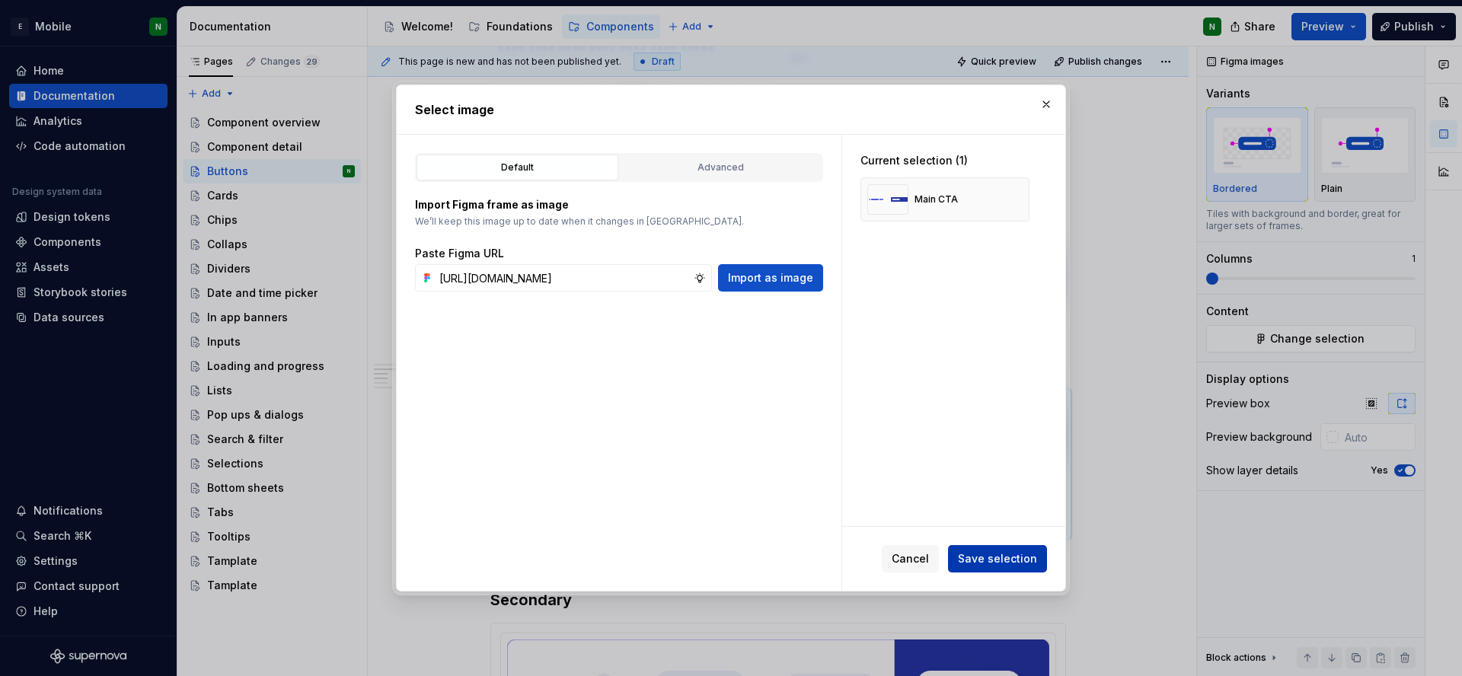
type input "[URL][DOMAIN_NAME]"
click at [1029, 554] on span "Save selection" at bounding box center [997, 558] width 79 height 15
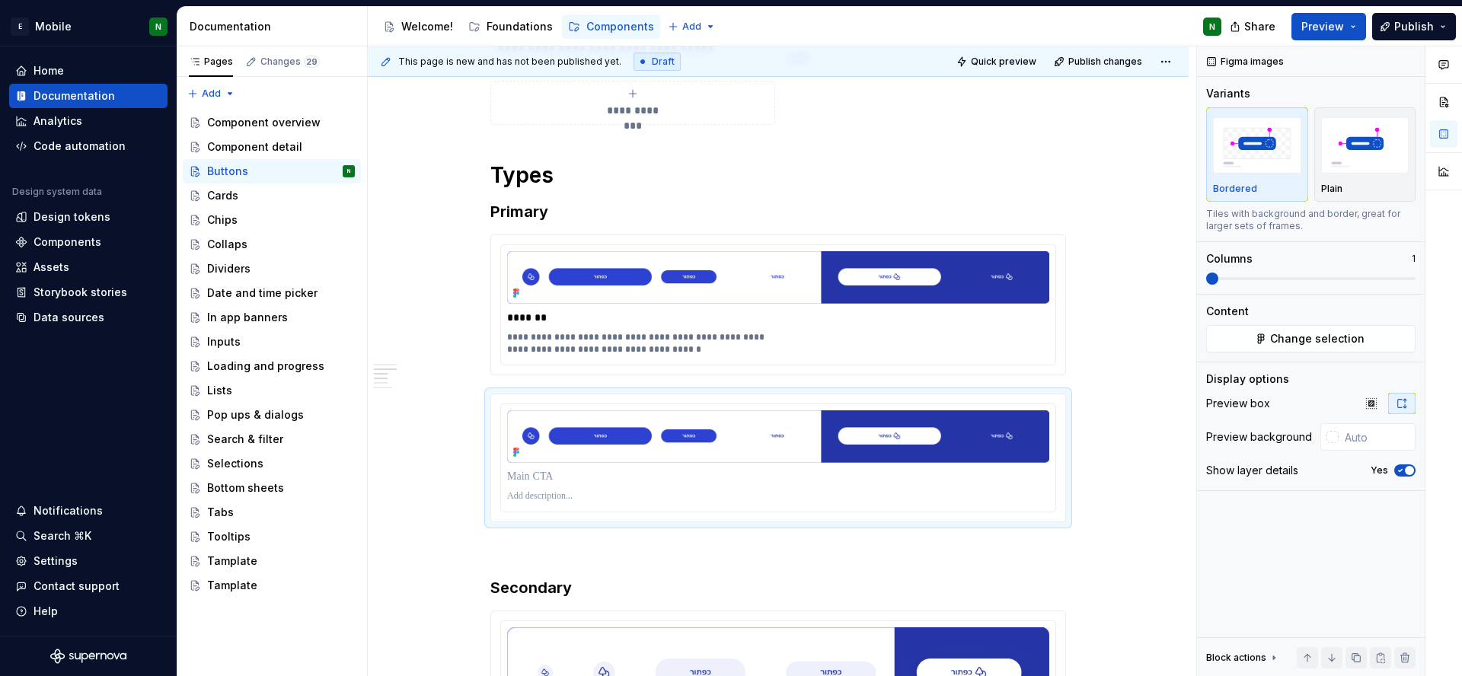
click at [1012, 196] on div "**********" at bounding box center [778, 177] width 576 height 2897
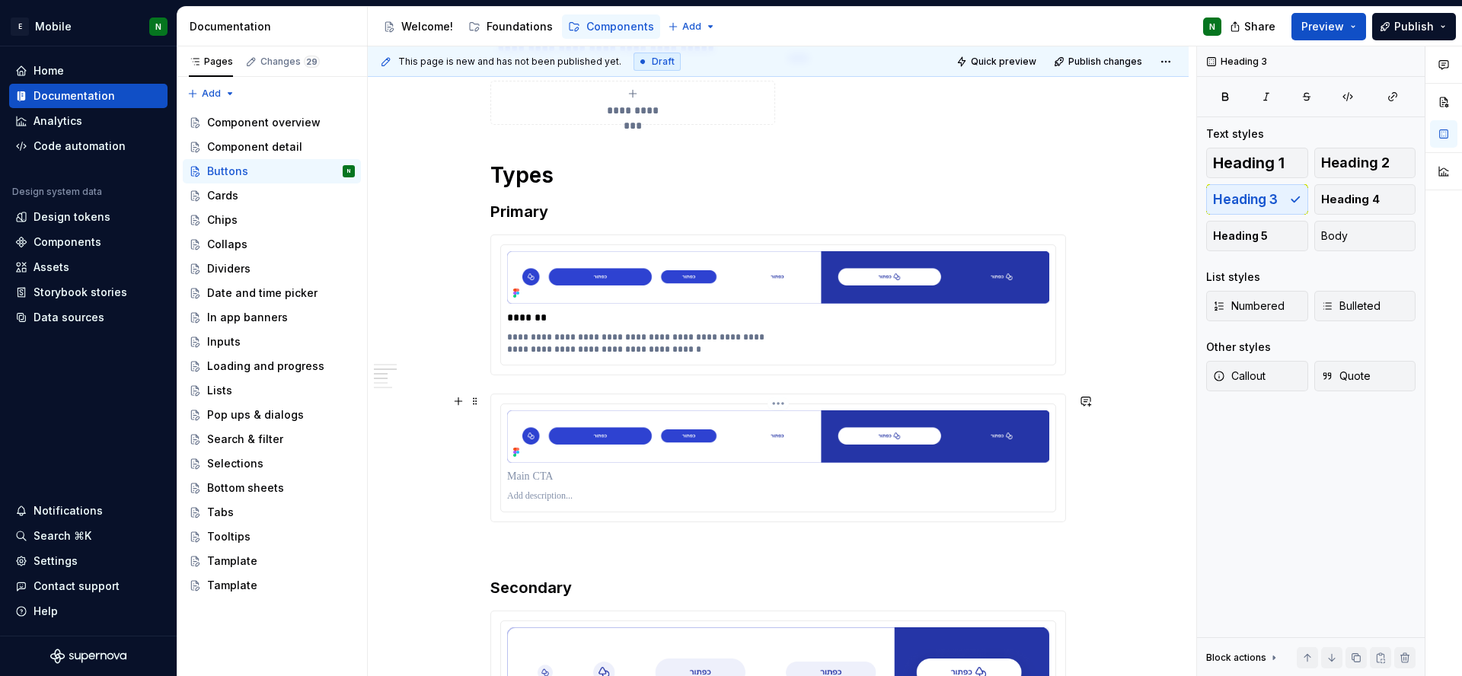
click at [726, 460] on img at bounding box center [778, 436] width 542 height 53
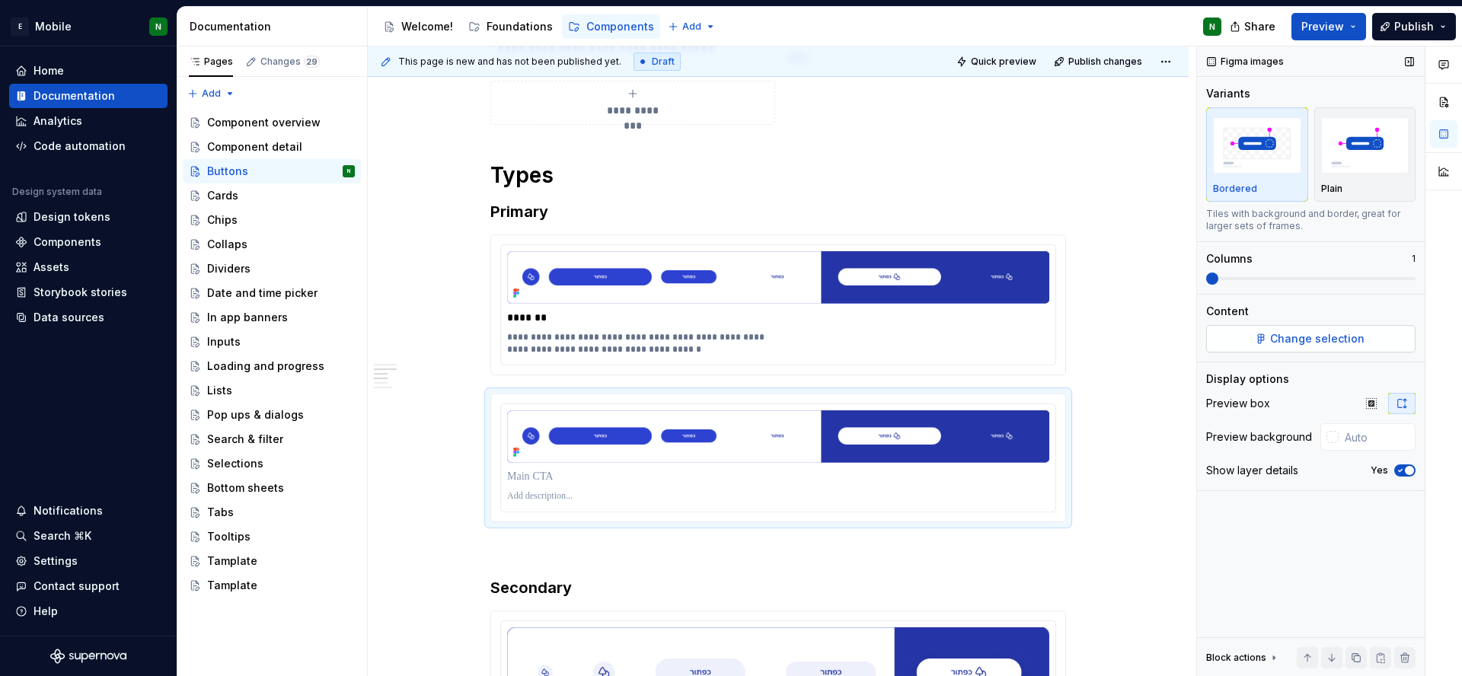
click at [1309, 337] on span "Change selection" at bounding box center [1317, 338] width 94 height 15
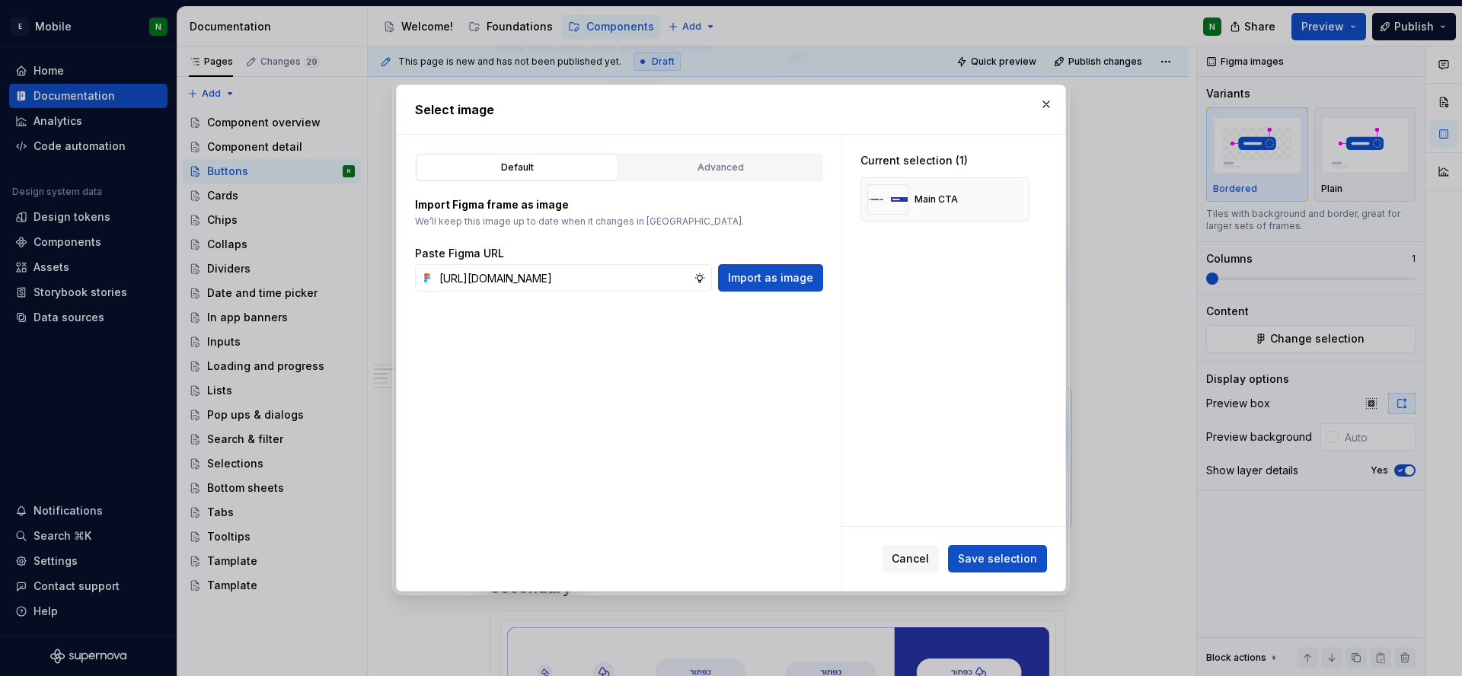
scroll to position [0, 504]
type input "[URL][DOMAIN_NAME]"
click at [998, 561] on span "Save selection" at bounding box center [997, 558] width 79 height 15
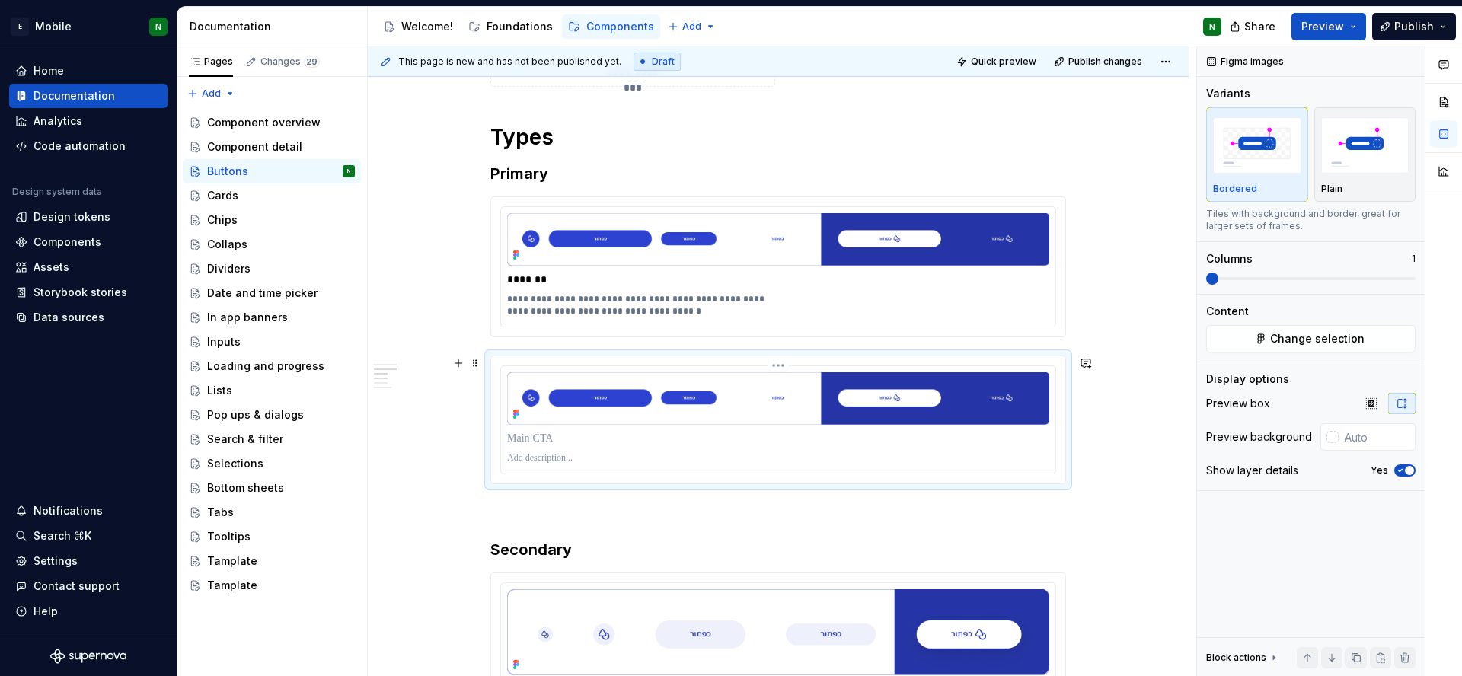
scroll to position [1660, 0]
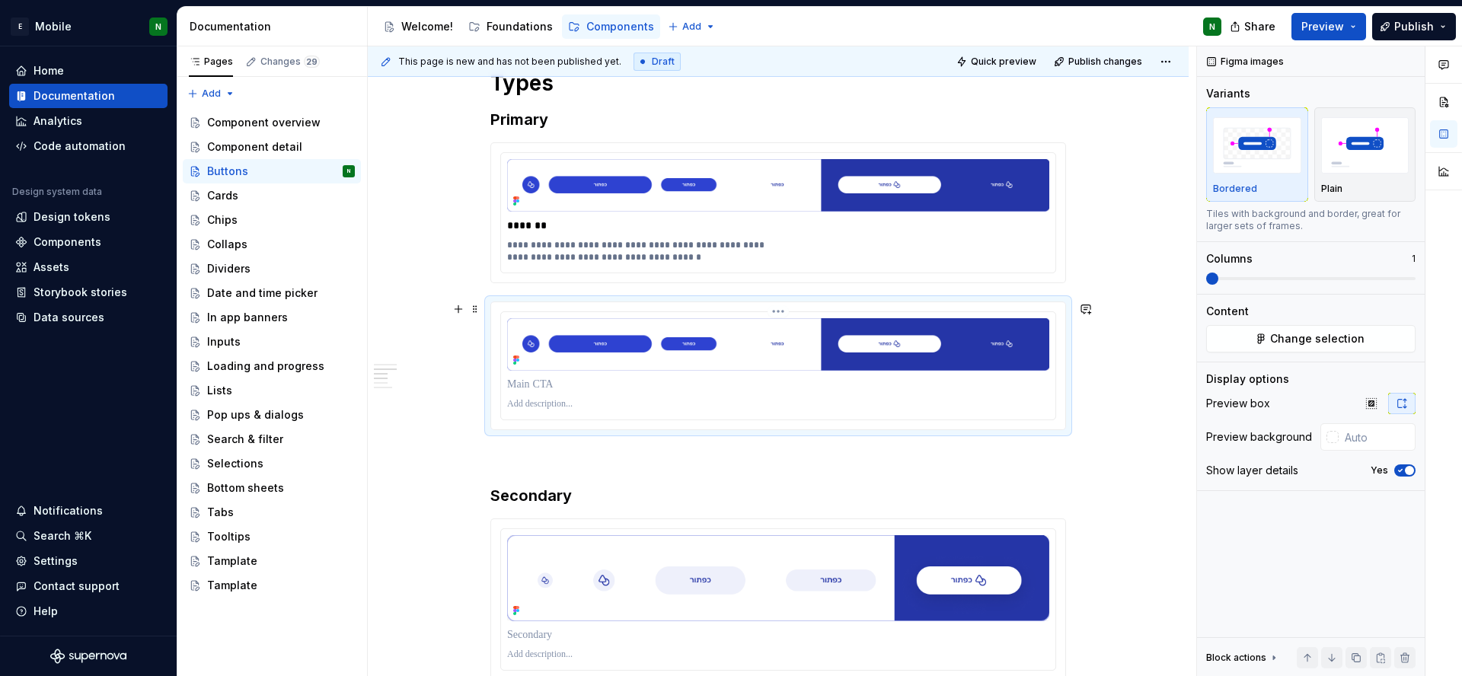
click at [772, 374] on div at bounding box center [778, 384] width 542 height 21
click at [1321, 340] on span "Change selection" at bounding box center [1317, 338] width 94 height 15
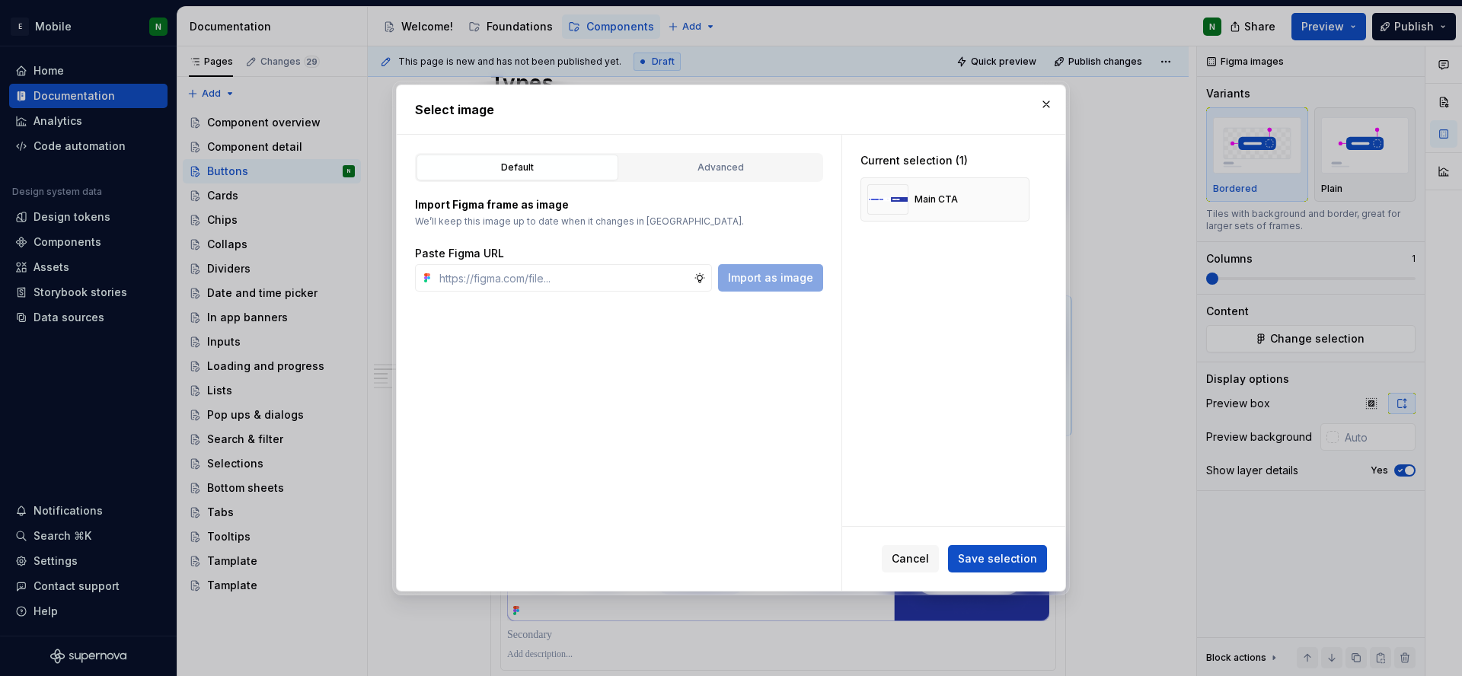
click at [548, 293] on div "Default Advanced Import Figma frame as image We’ll keep this image up to date w…" at bounding box center [619, 363] width 445 height 456
click at [625, 273] on input "text" at bounding box center [563, 277] width 260 height 27
paste input "[URL][DOMAIN_NAME]"
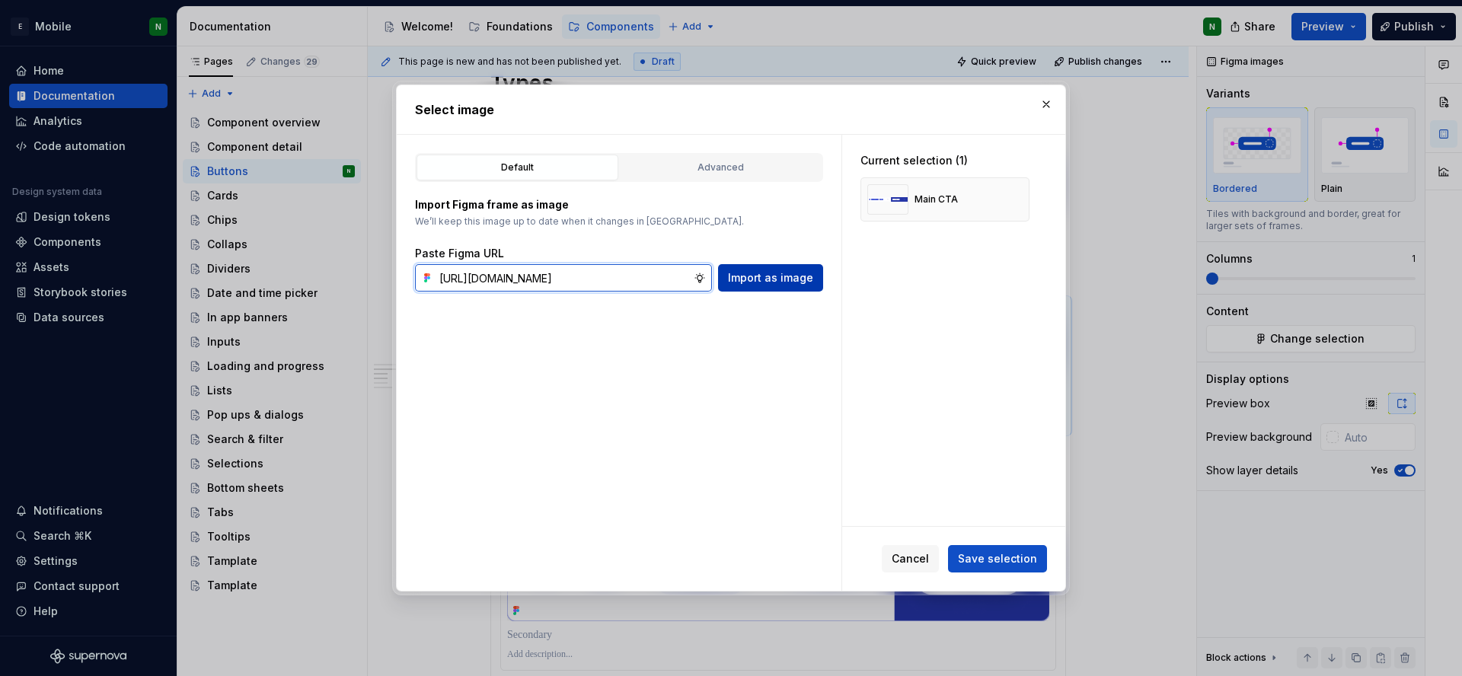
type input "[URL][DOMAIN_NAME]"
click at [757, 277] on span "Import as image" at bounding box center [770, 277] width 85 height 15
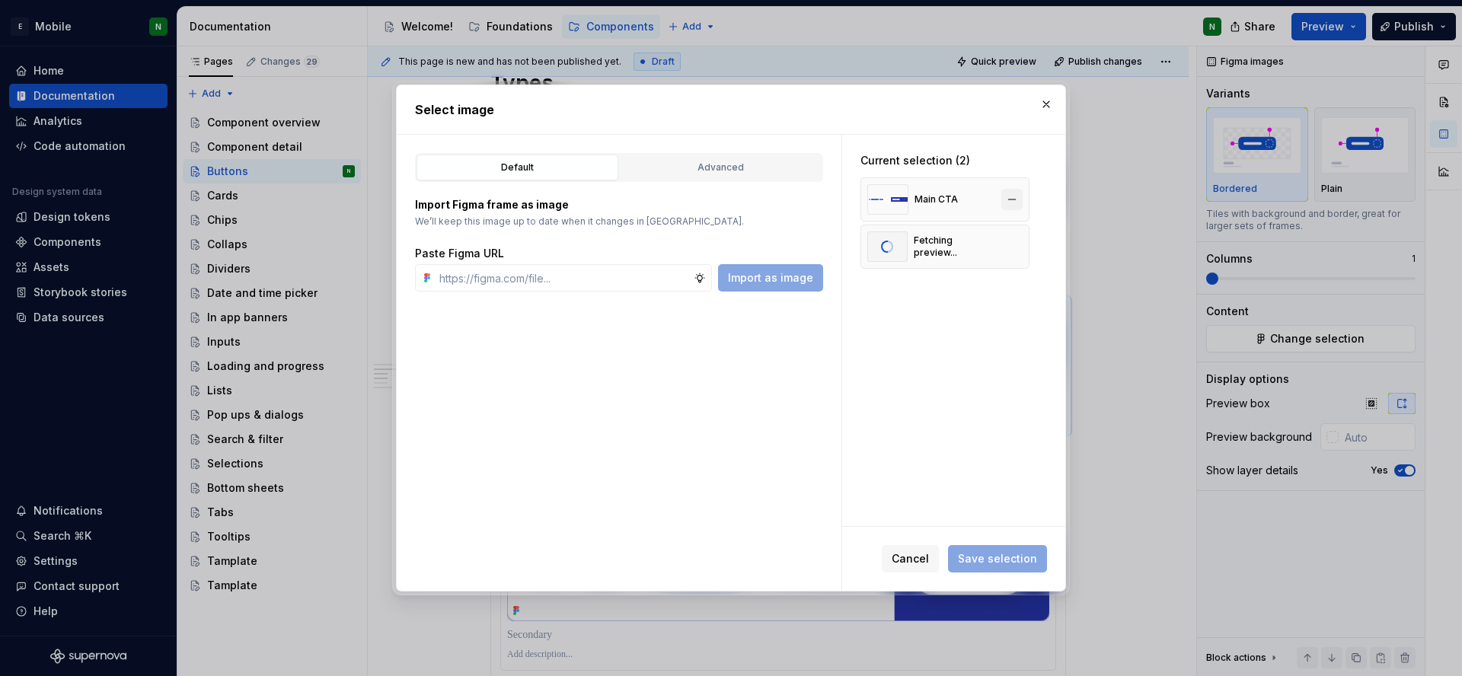
click at [1014, 196] on button "button" at bounding box center [1011, 199] width 21 height 21
click at [1004, 564] on span "Save selection" at bounding box center [997, 558] width 79 height 15
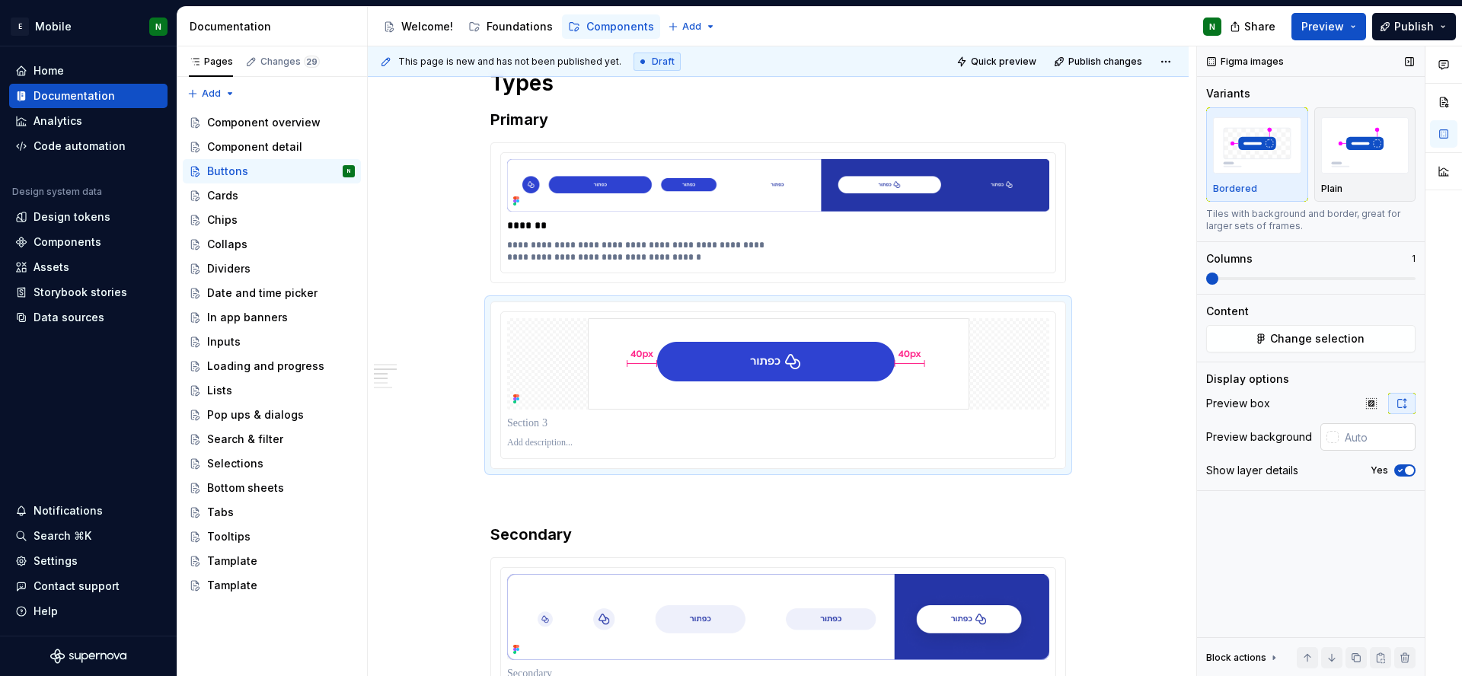
click at [1336, 440] on div at bounding box center [1332, 437] width 12 height 12
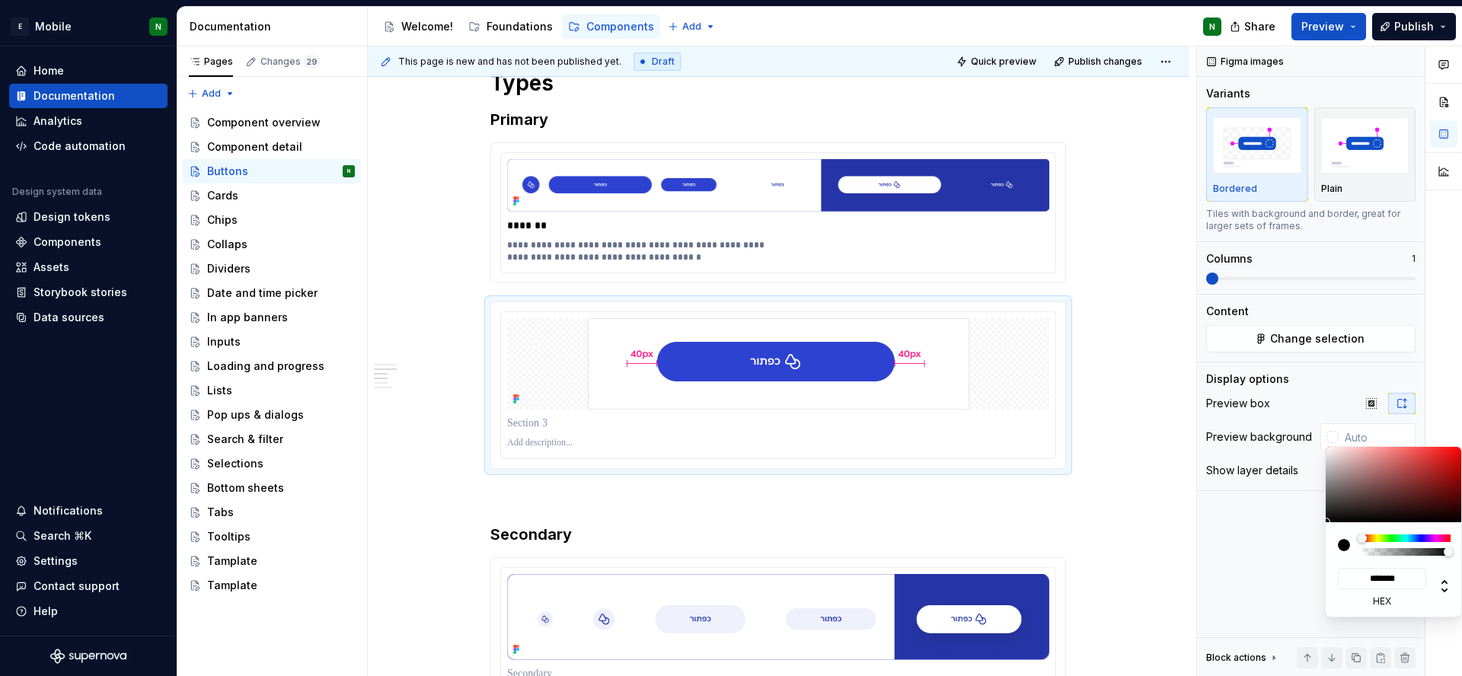
type input "#BF9F9F"
type input "*******"
type input "#BFA0A0"
type input "*******"
type input "#D8C3C3"
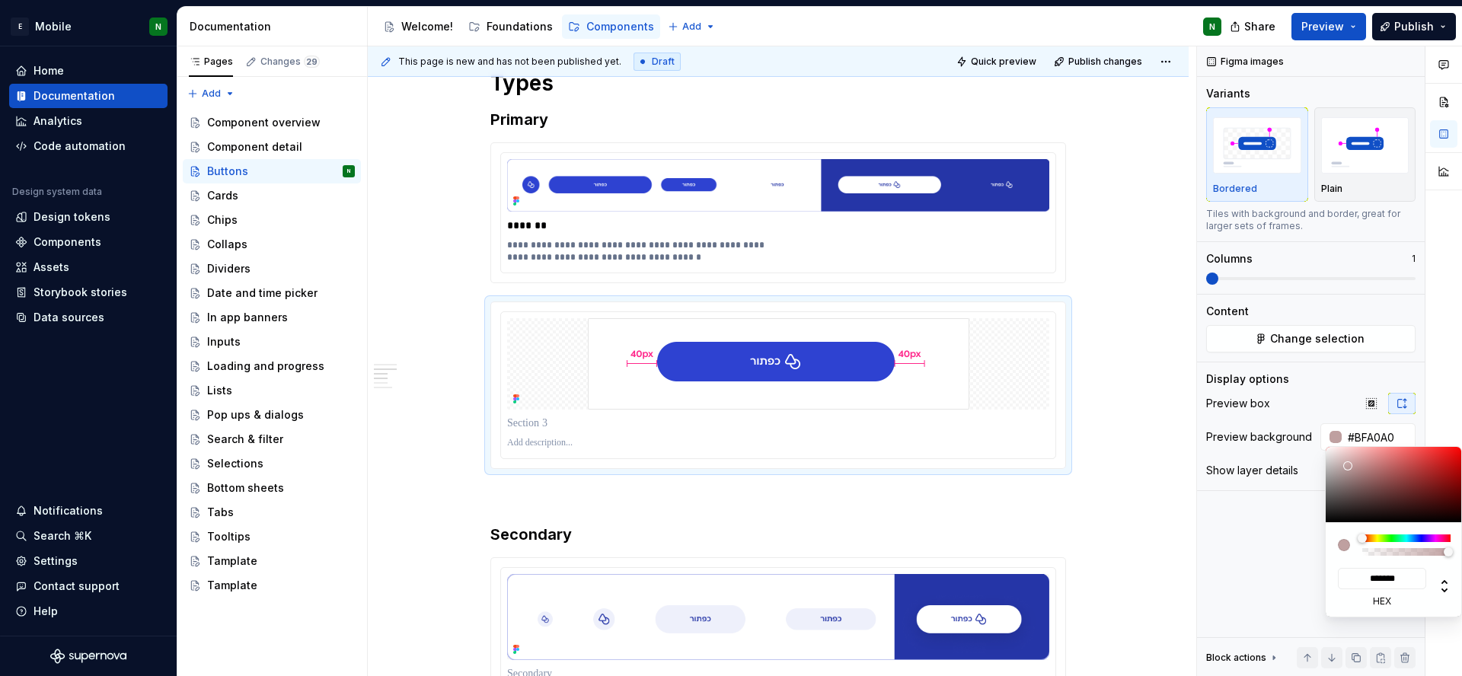
type input "*******"
type input "#F0E6E6"
type input "*******"
type input "#F7F3F3"
type input "*******"
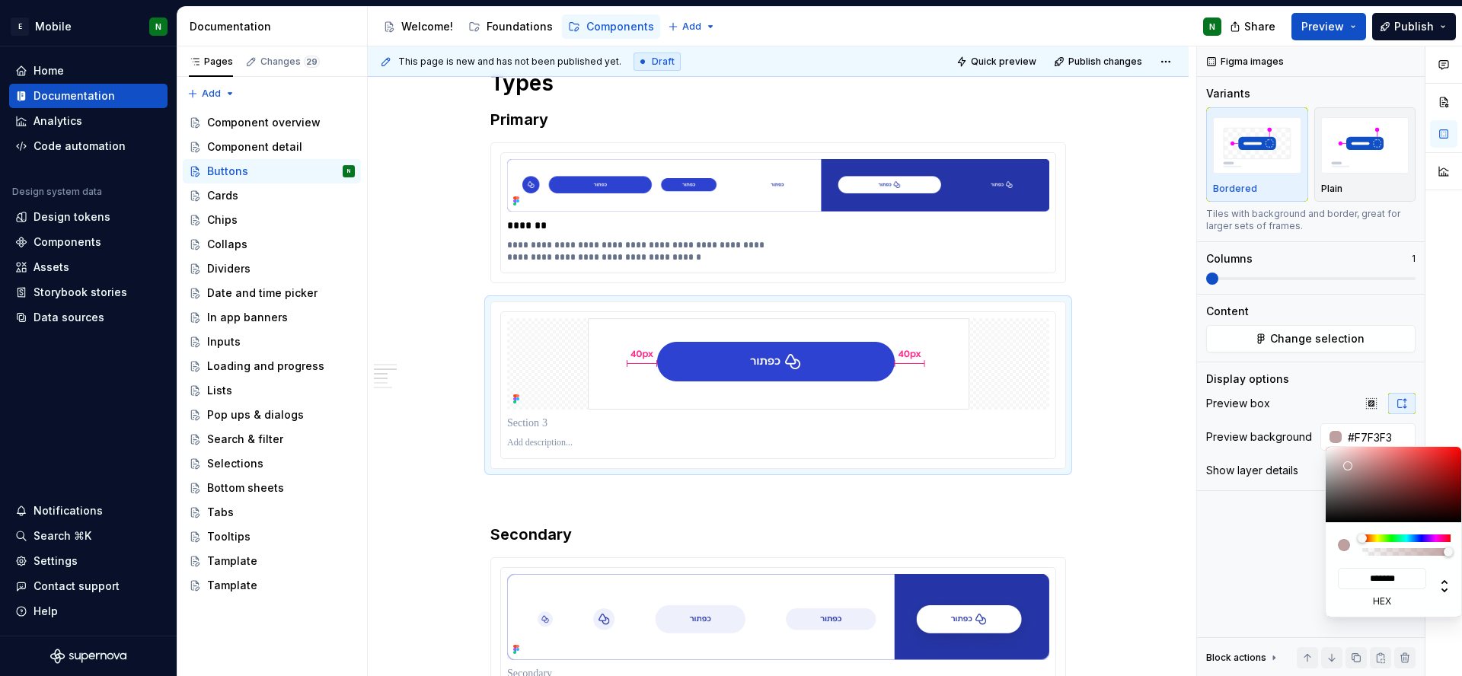
type input "#FCFBFB"
type input "*******"
type input "#FFFFFF"
type input "*******"
type input "#FFFEFE"
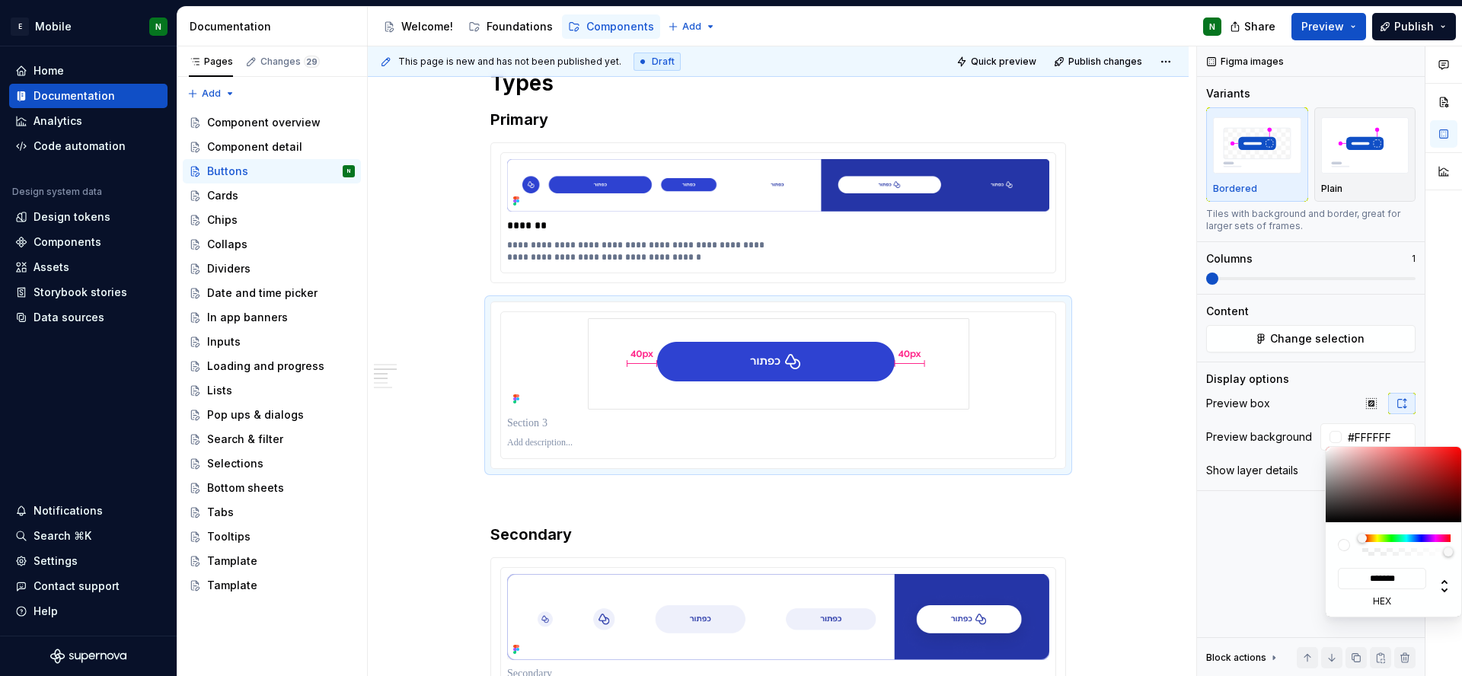
type input "*******"
drag, startPoint x: 1348, startPoint y: 466, endPoint x: 1326, endPoint y: 447, distance: 29.2
click at [1326, 447] on div at bounding box center [1394, 484] width 137 height 75
click at [572, 247] on html "E Mobile N Home Documentation Analytics Code automation Design system data Desi…" at bounding box center [731, 338] width 1462 height 676
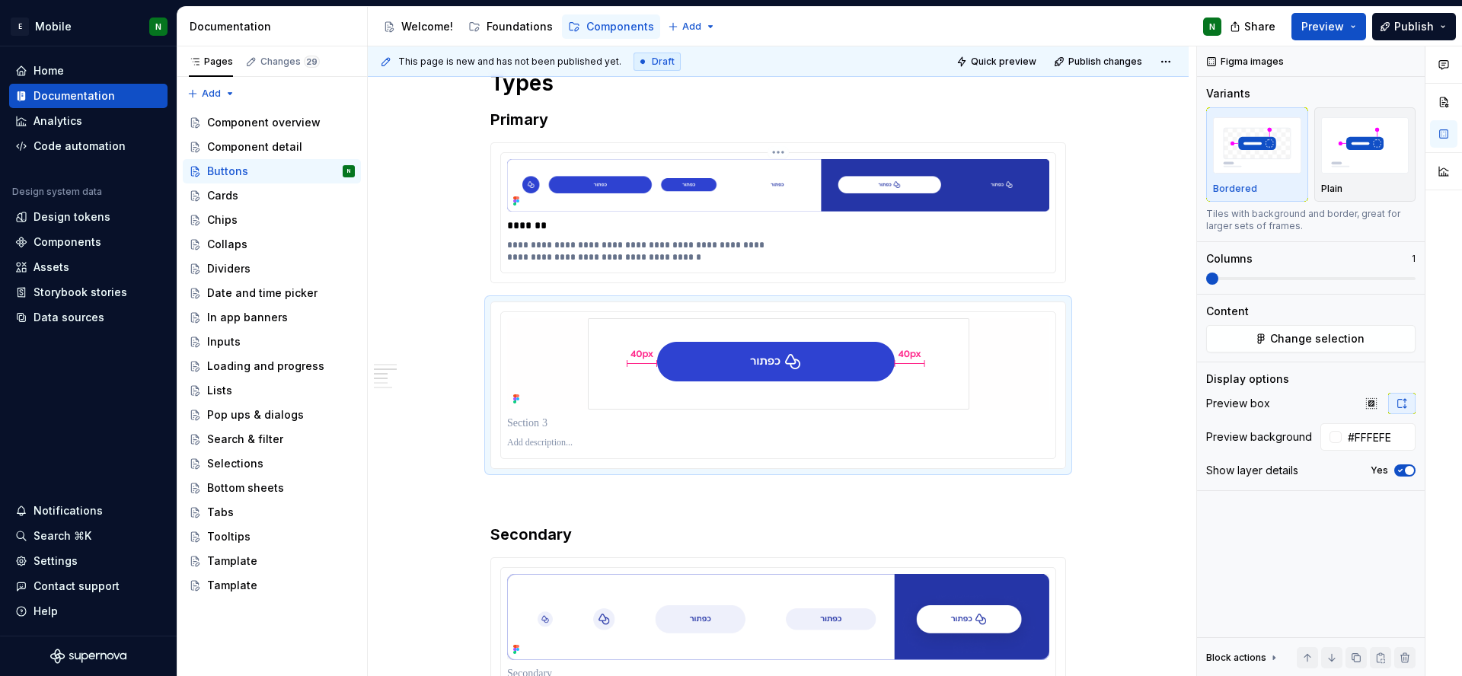
click at [586, 253] on html "E Mobile N Home Documentation Analytics Code automation Design system data Desi…" at bounding box center [731, 338] width 1462 height 676
click at [586, 253] on p "**********" at bounding box center [778, 251] width 542 height 24
click at [523, 437] on p at bounding box center [778, 443] width 542 height 12
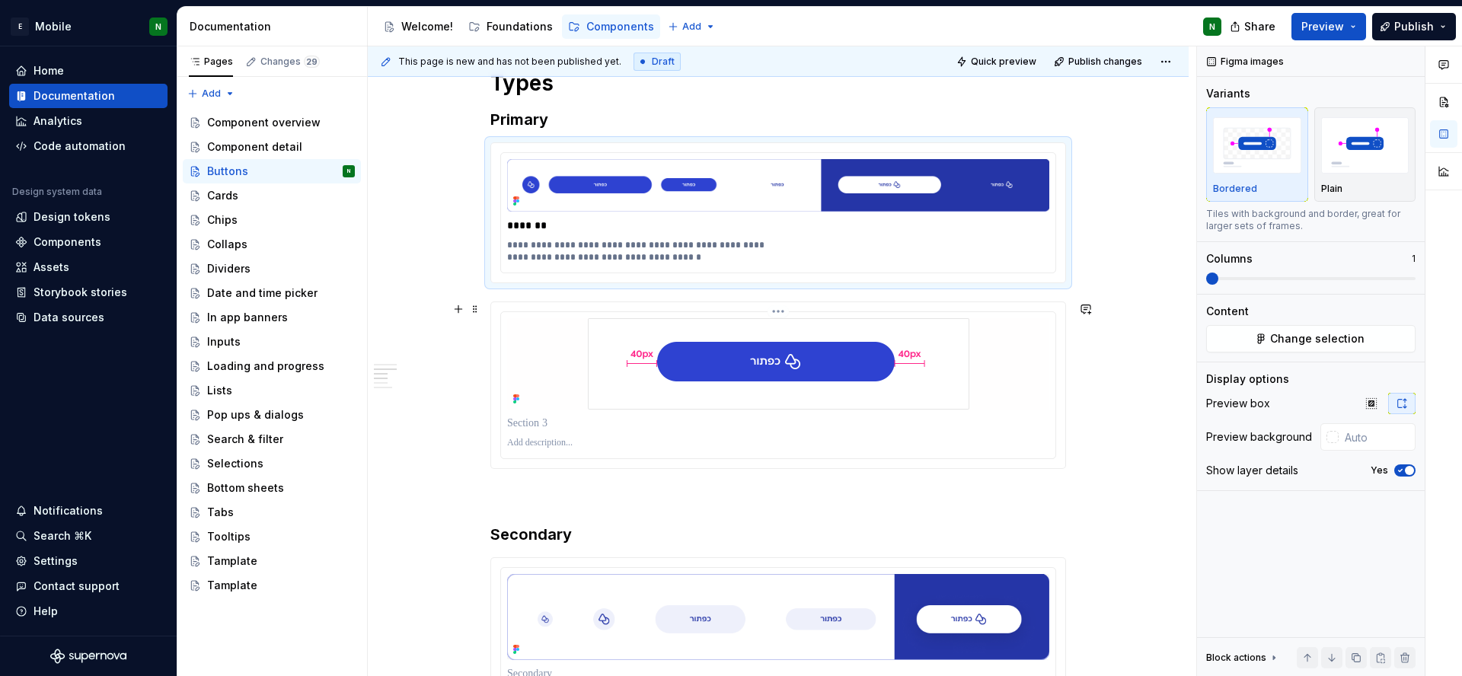
type input "#FFFEFE"
click at [521, 424] on p at bounding box center [778, 423] width 542 height 15
type textarea "*"
click at [437, 452] on div "**********" at bounding box center [778, 197] width 821 height 3193
click at [1128, 382] on div "**********" at bounding box center [778, 197] width 821 height 3193
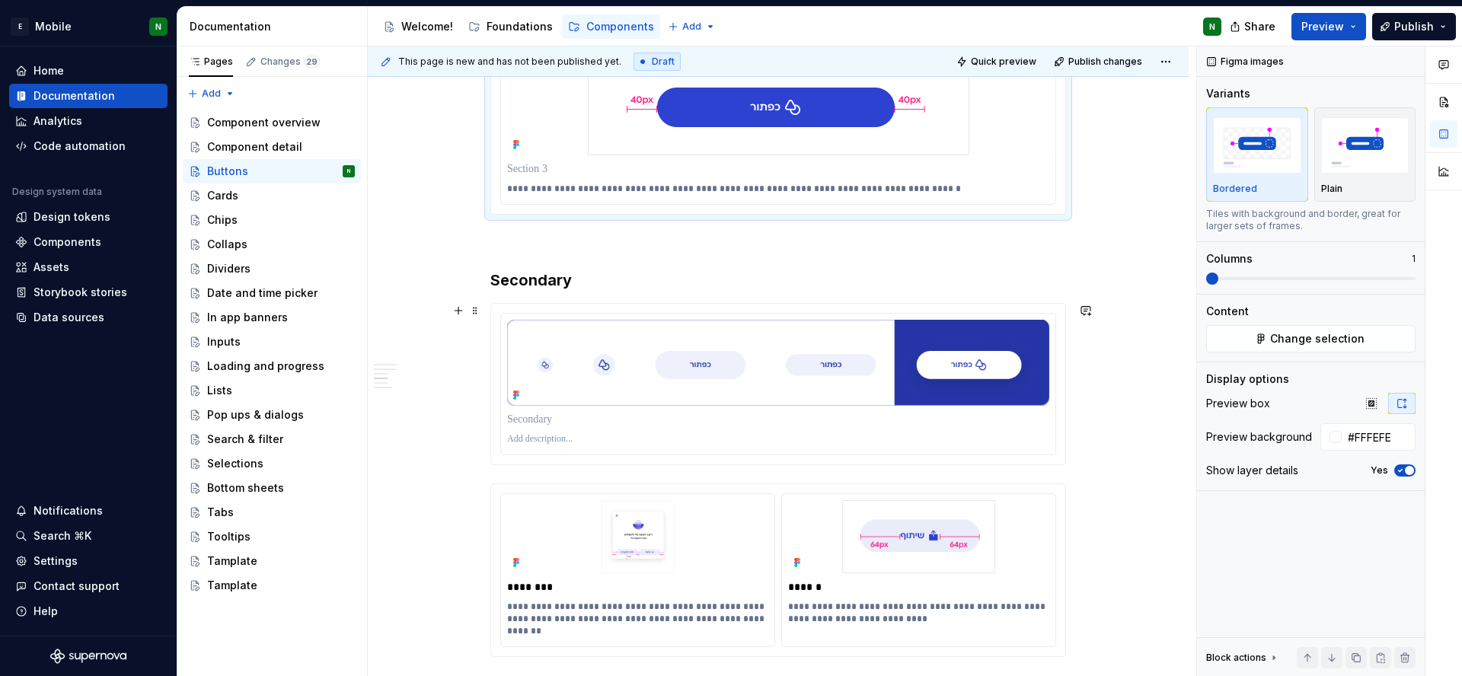
scroll to position [1795, 0]
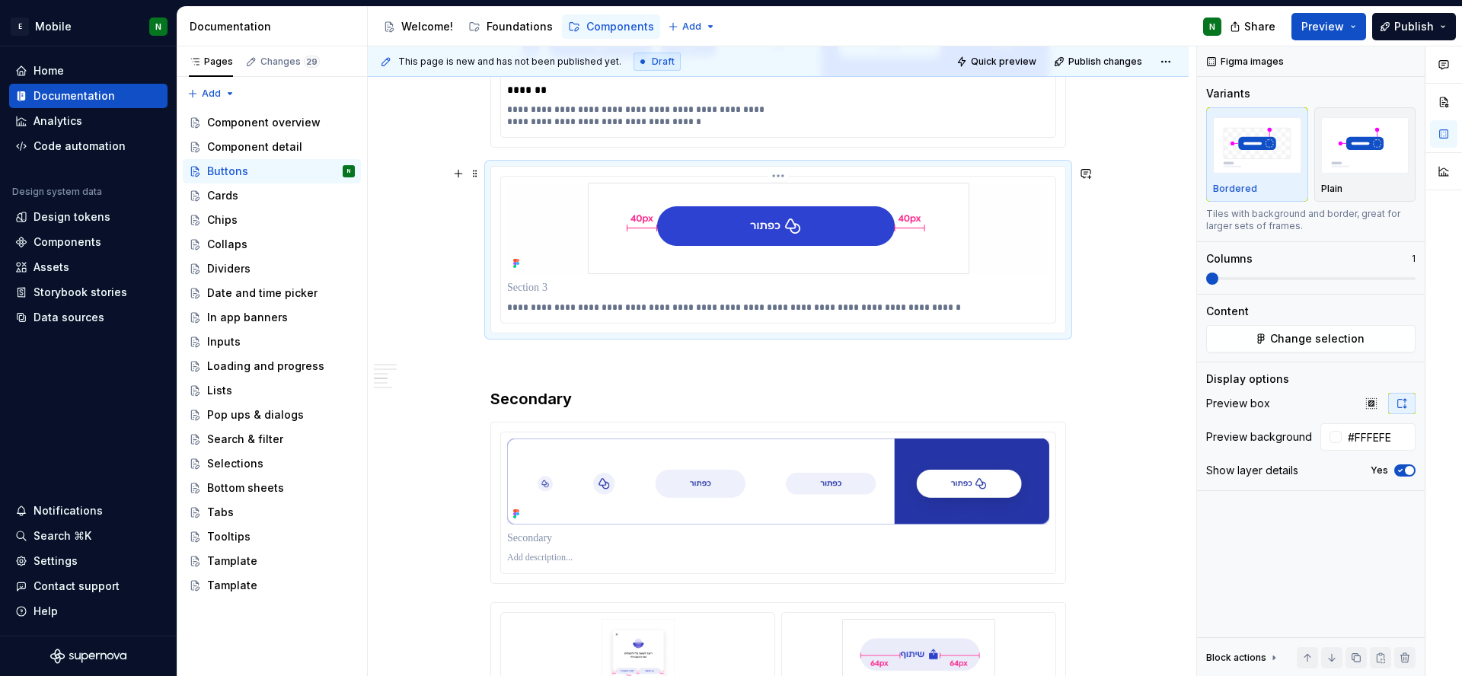
click at [541, 280] on p at bounding box center [778, 287] width 542 height 15
click at [1125, 321] on div "**********" at bounding box center [778, 61] width 821 height 3193
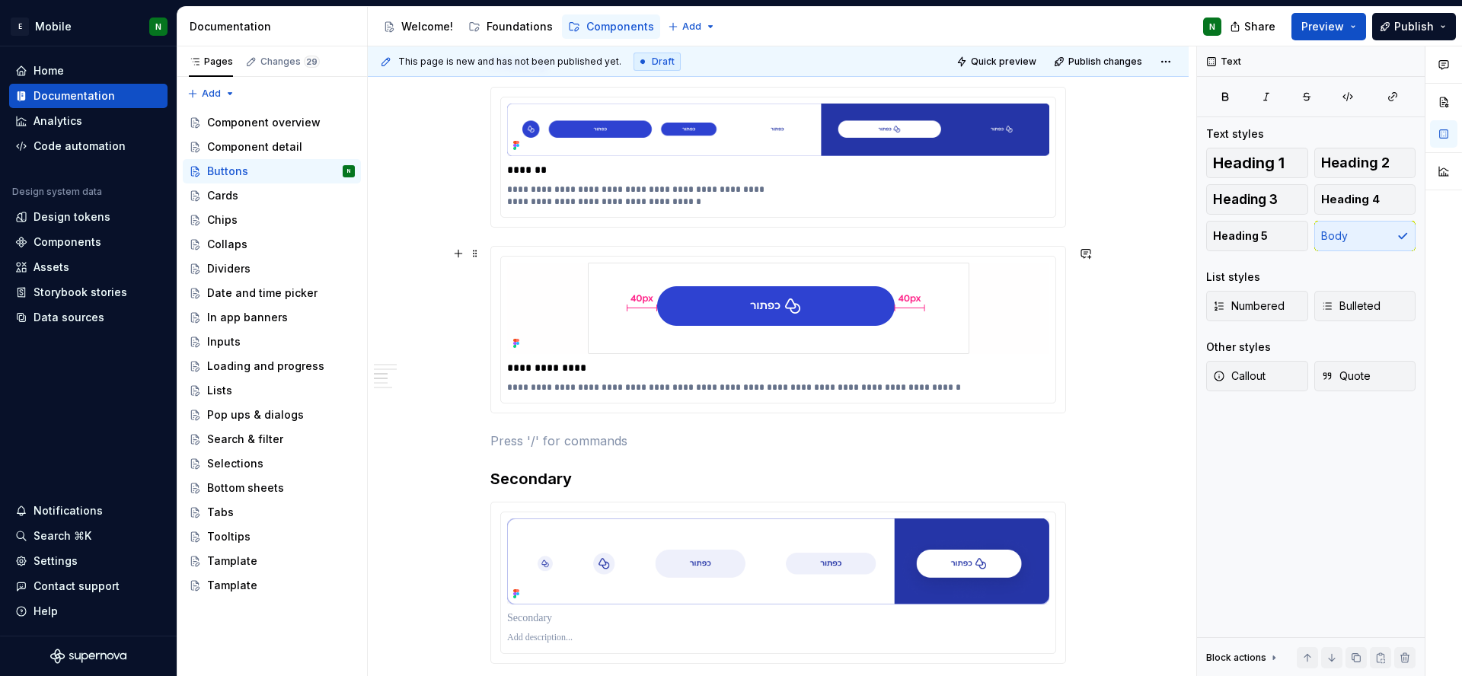
scroll to position [1642, 0]
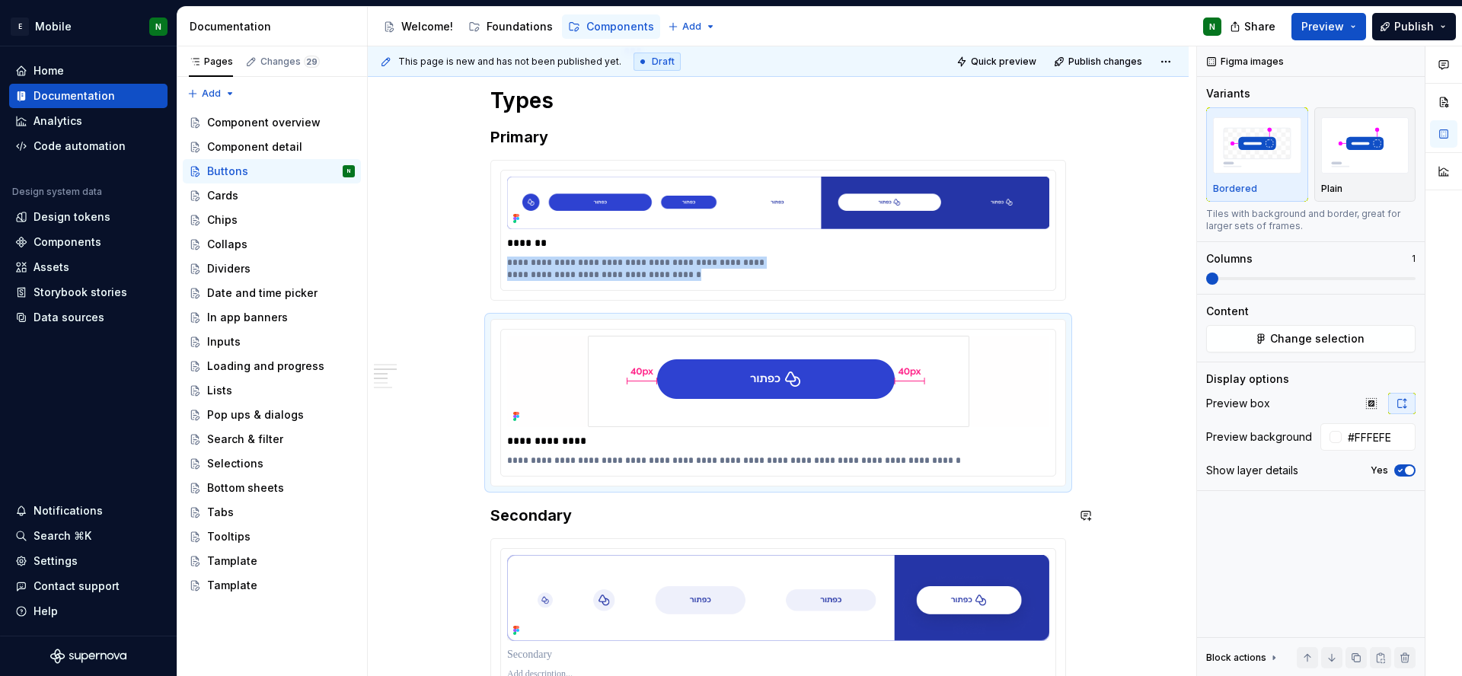
type textarea "*"
click at [456, 512] on button "button" at bounding box center [458, 515] width 21 height 21
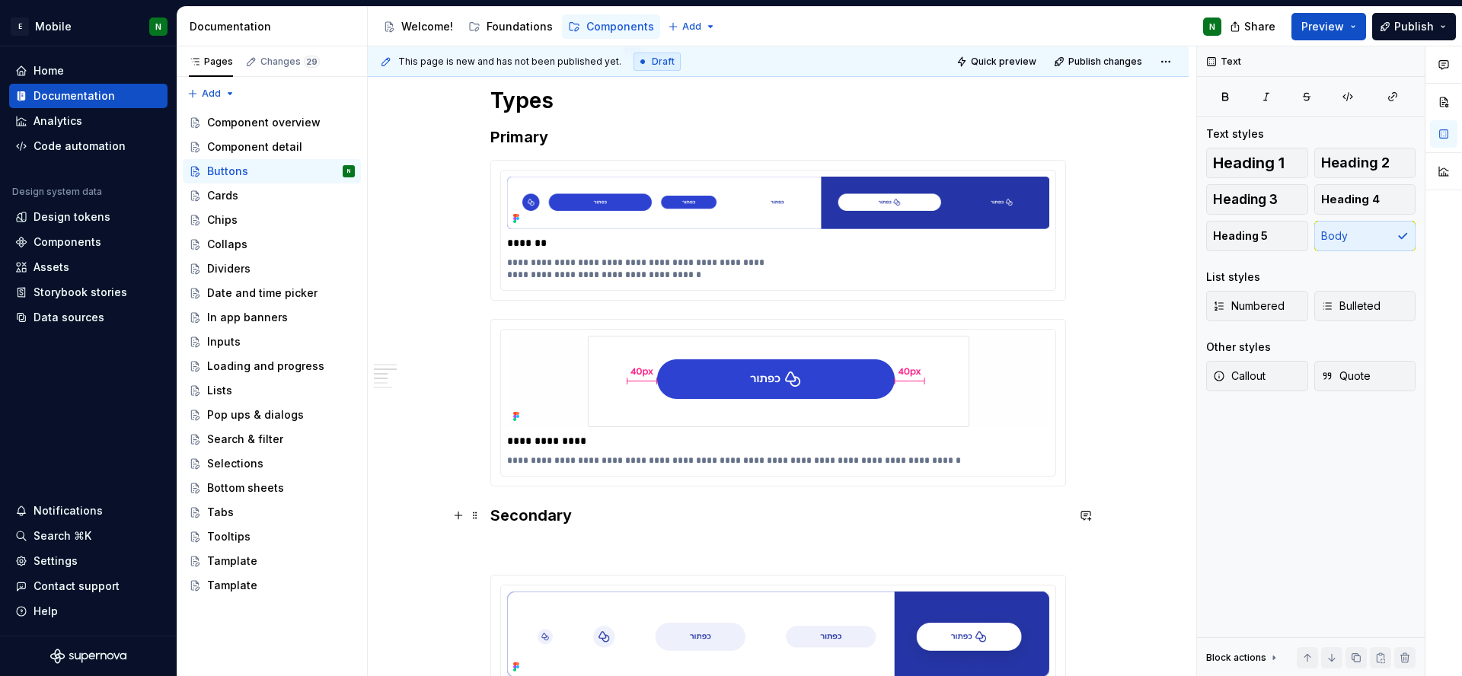
click at [430, 557] on div "**********" at bounding box center [778, 214] width 821 height 3193
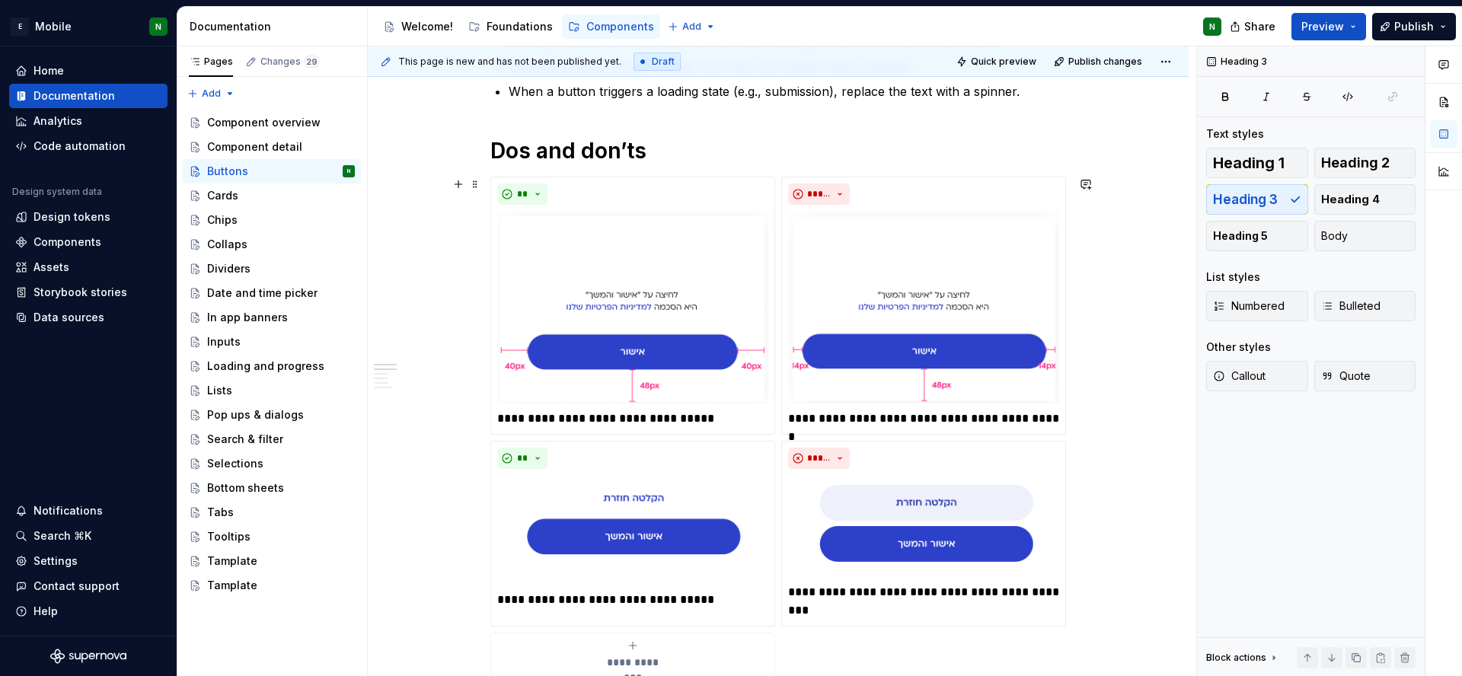
scroll to position [1169, 0]
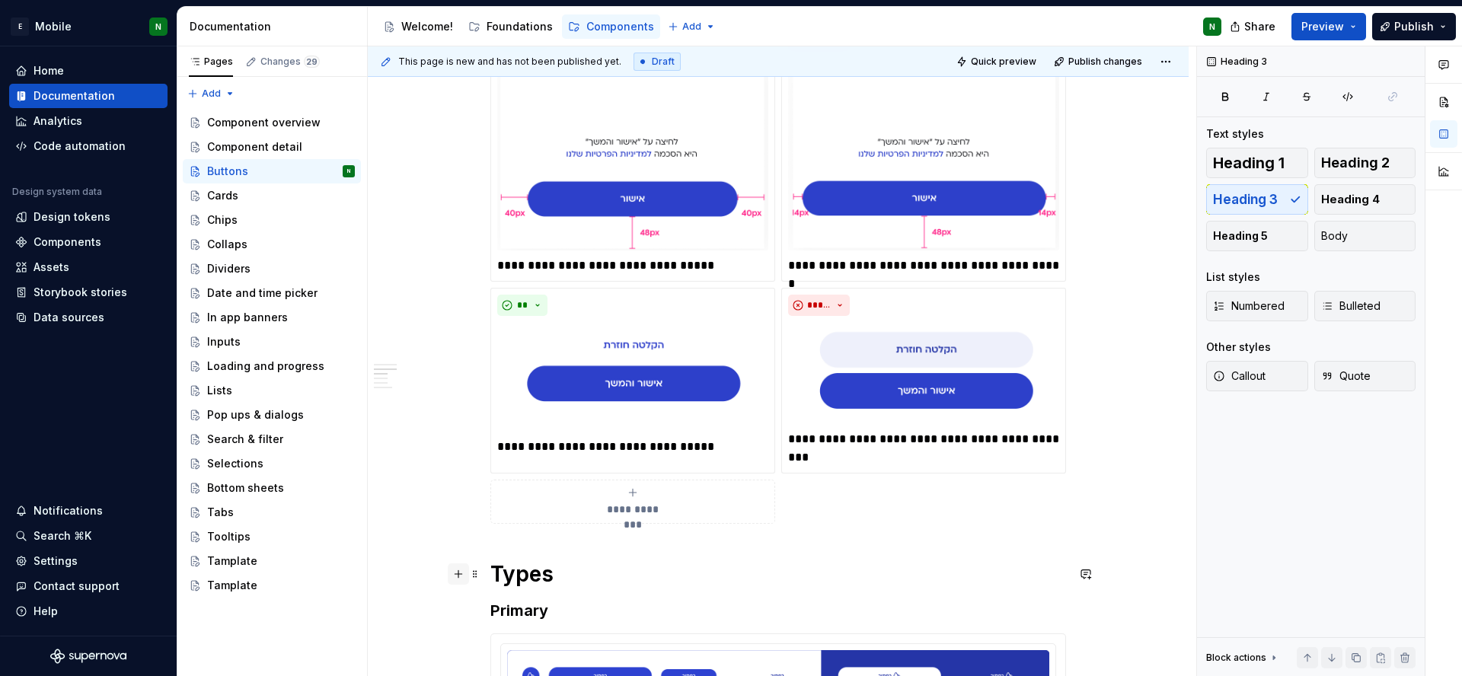
click at [455, 579] on button "button" at bounding box center [458, 573] width 21 height 21
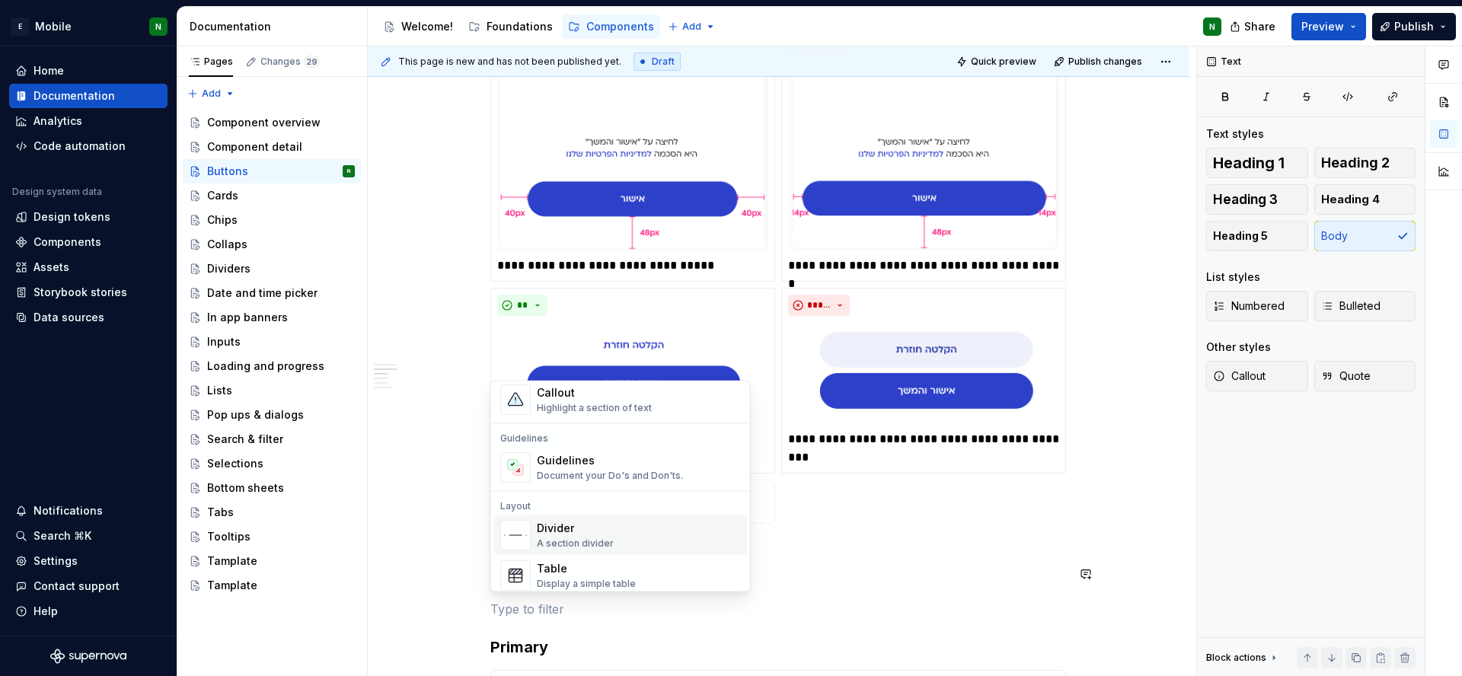
scroll to position [452, 0]
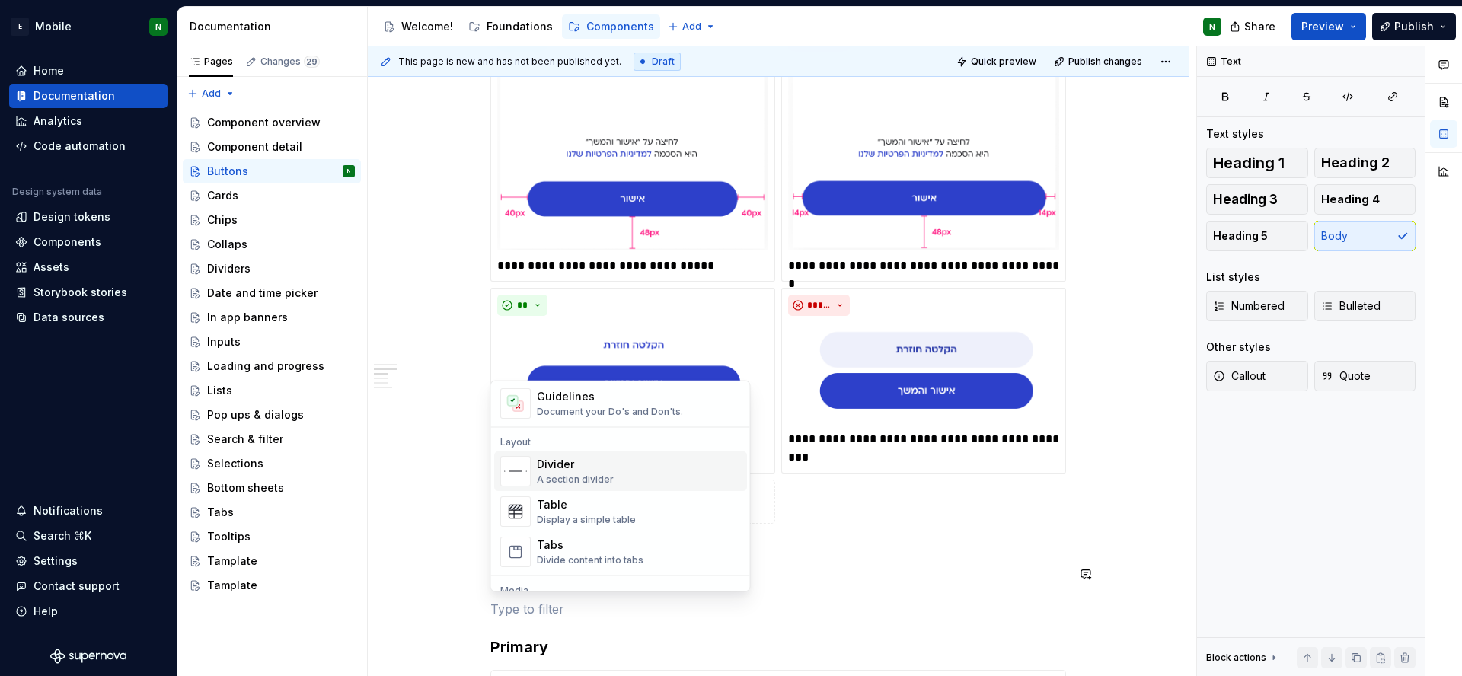
click at [611, 472] on div "Divider A section divider" at bounding box center [639, 472] width 204 height 30
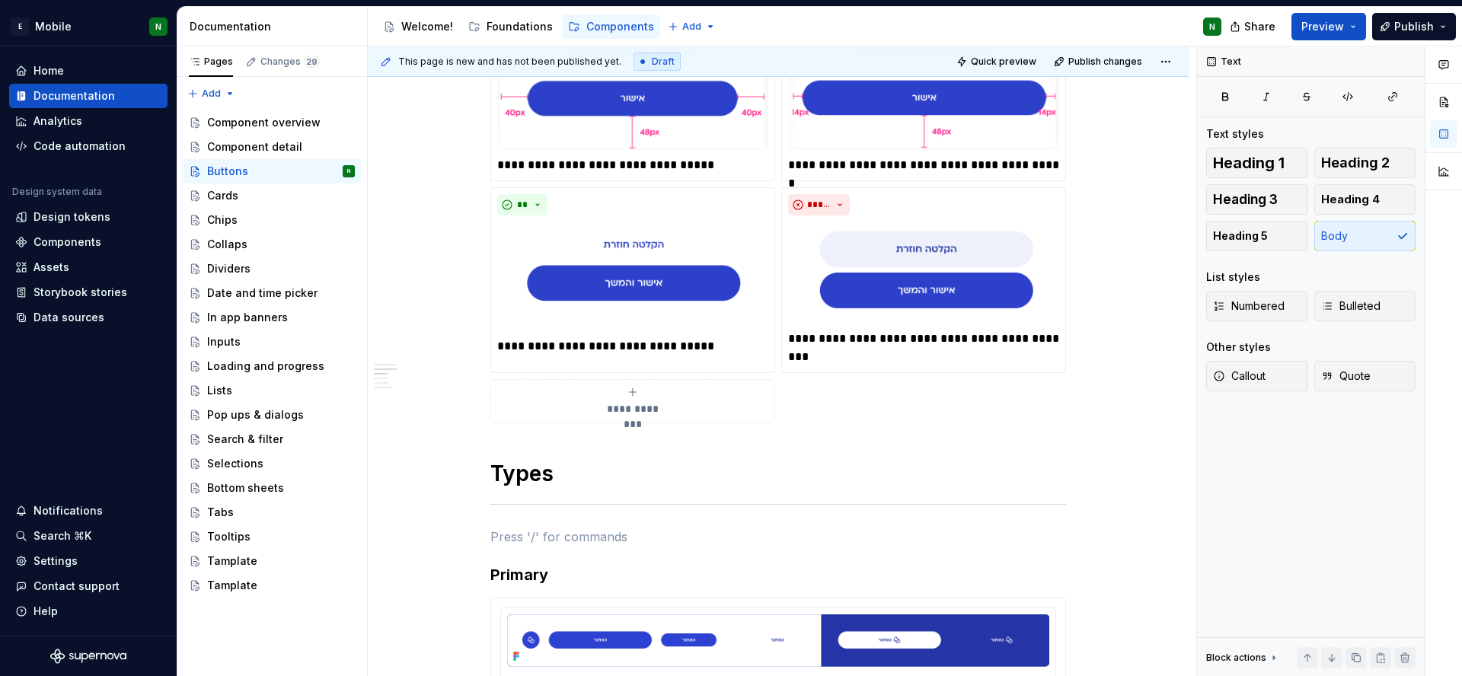
scroll to position [1355, 0]
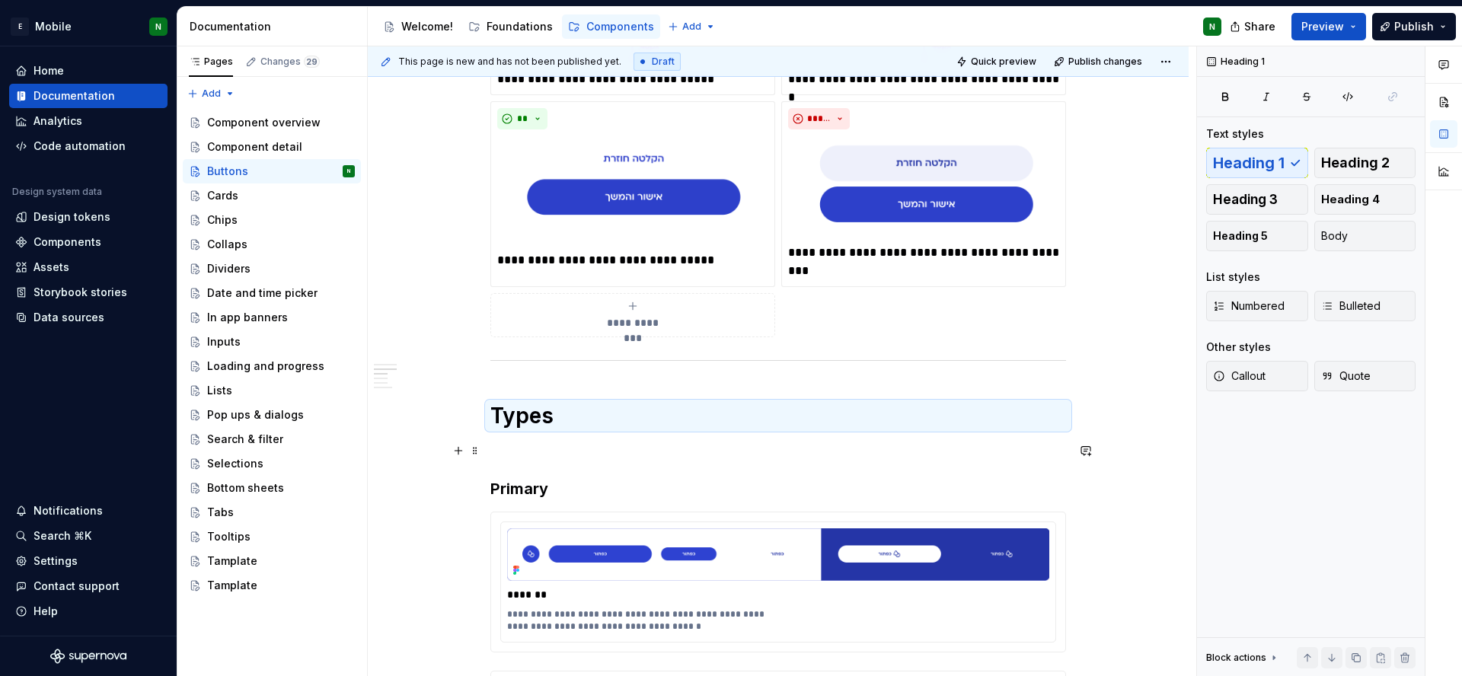
click at [519, 456] on p at bounding box center [778, 451] width 576 height 18
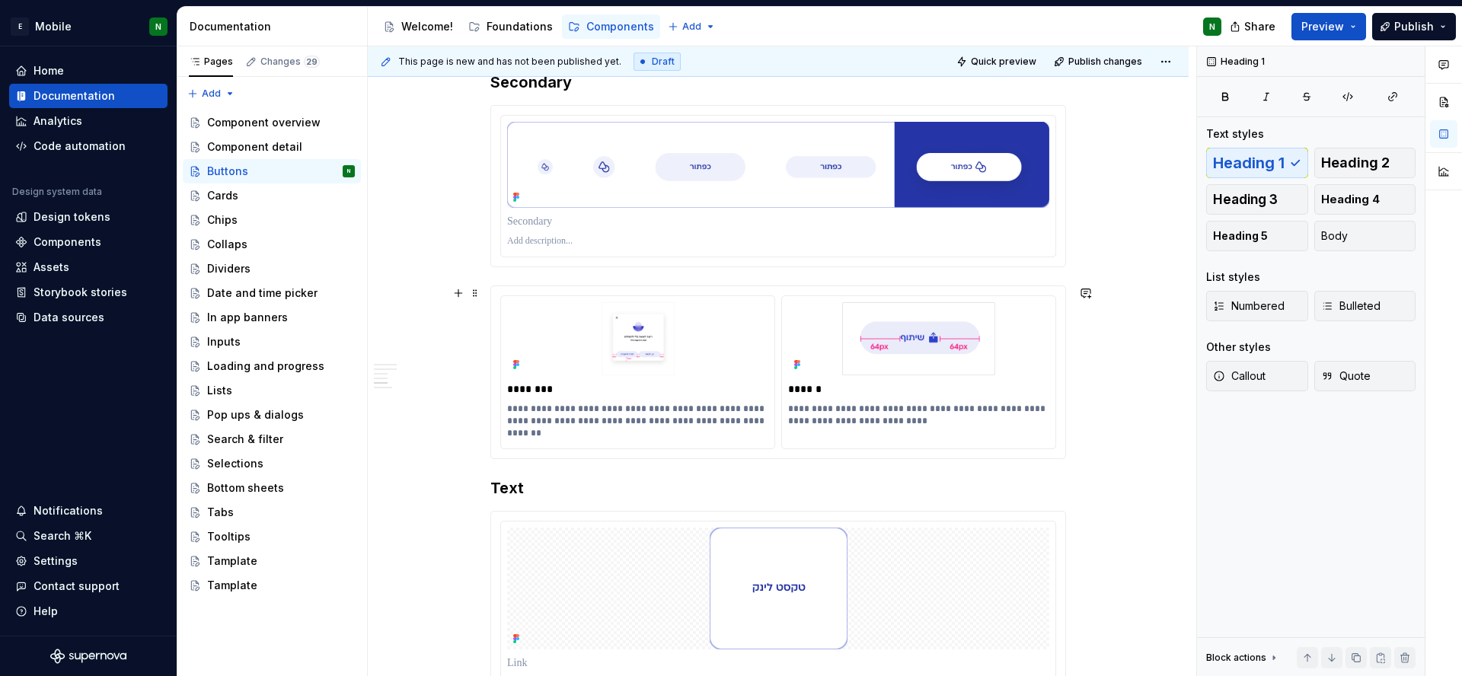
scroll to position [2212, 0]
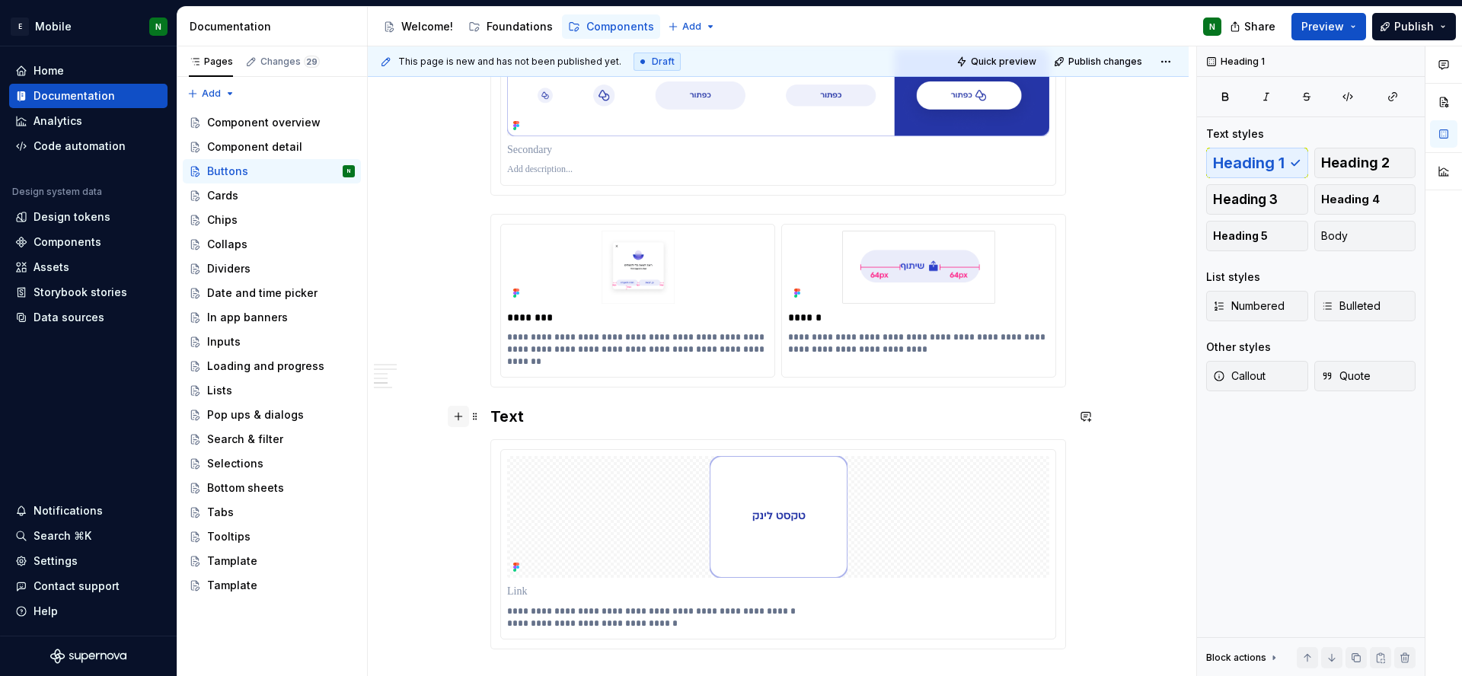
click at [459, 415] on button "button" at bounding box center [458, 416] width 21 height 21
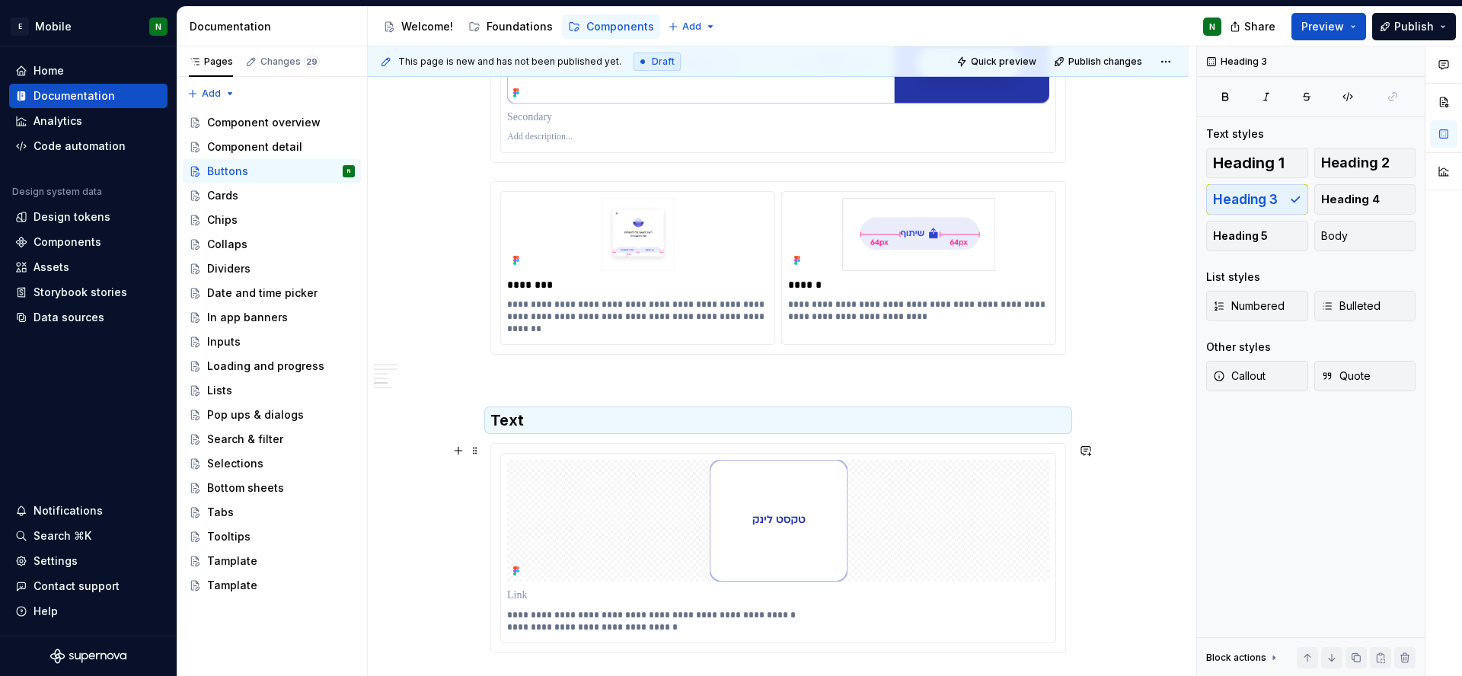
scroll to position [2551, 0]
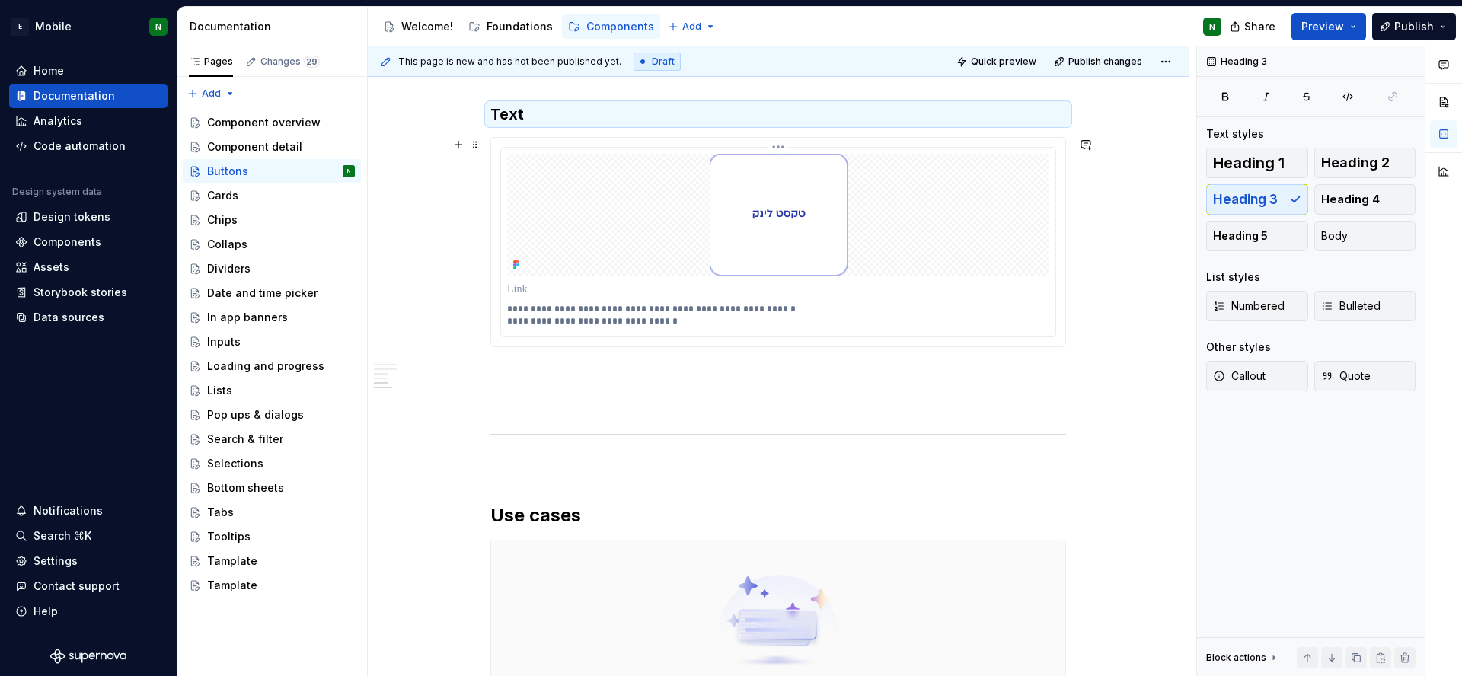
click at [520, 287] on p at bounding box center [778, 289] width 542 height 15
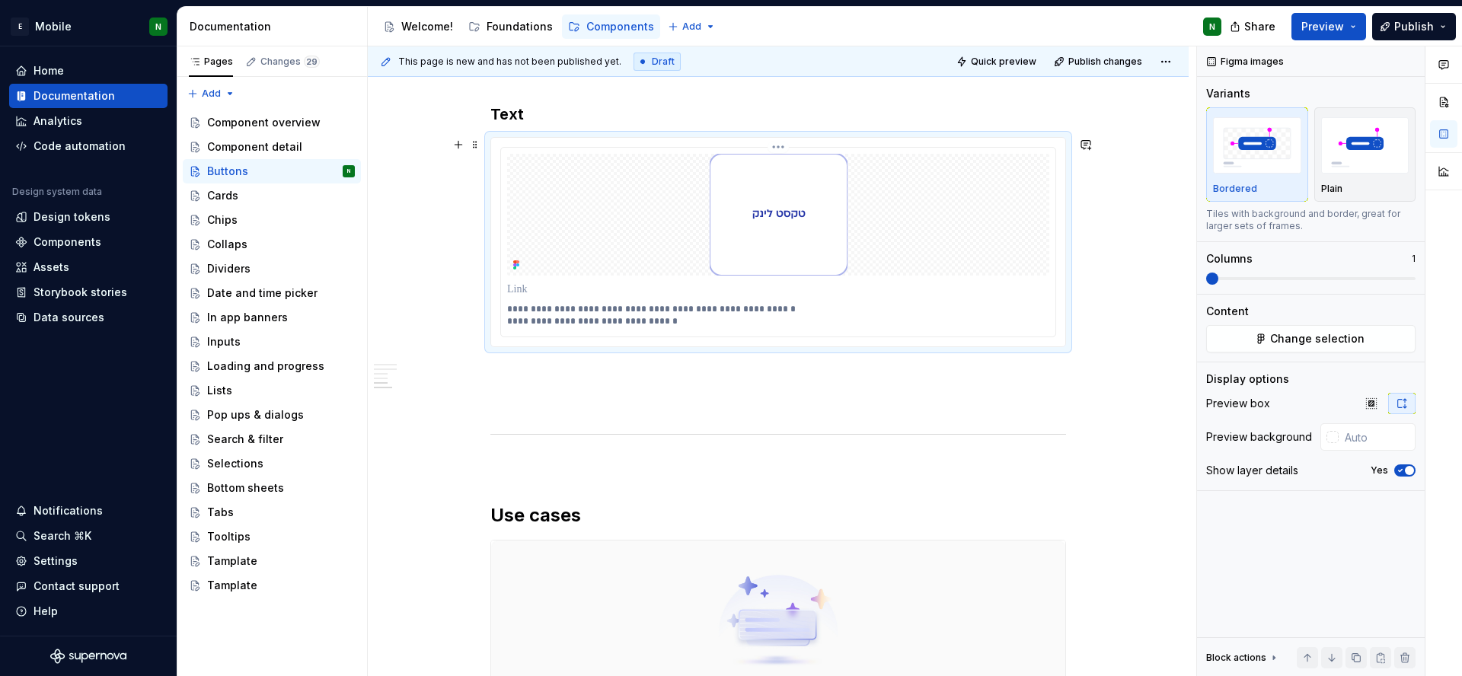
click at [520, 287] on p at bounding box center [778, 289] width 542 height 15
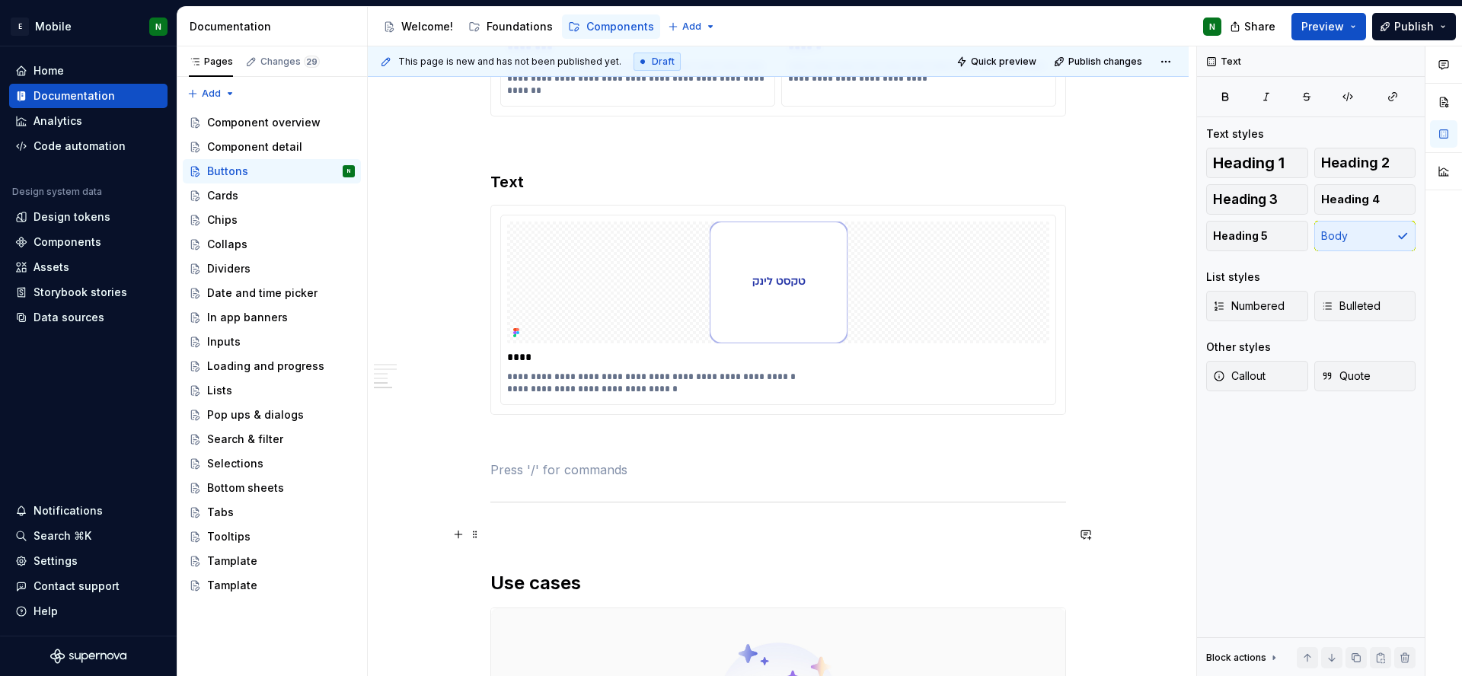
scroll to position [2473, 0]
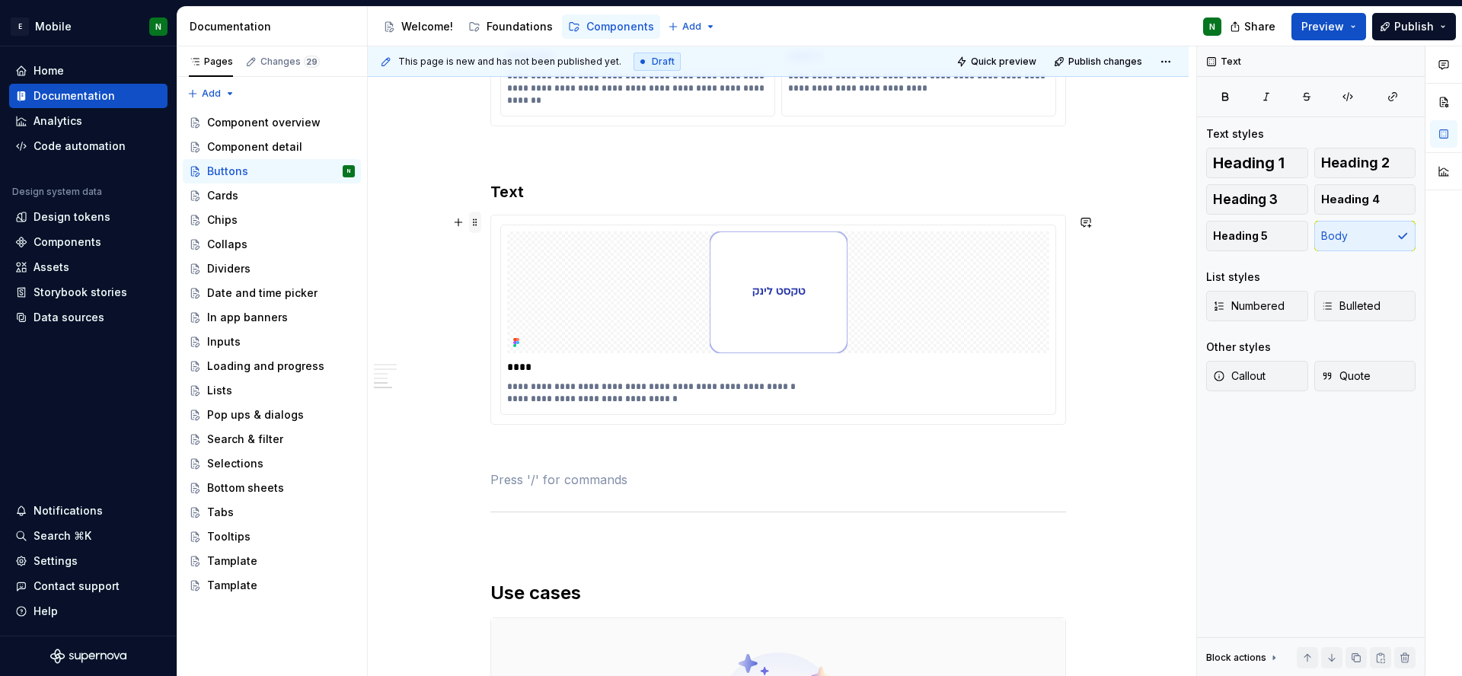
click at [474, 222] on span at bounding box center [475, 222] width 12 height 21
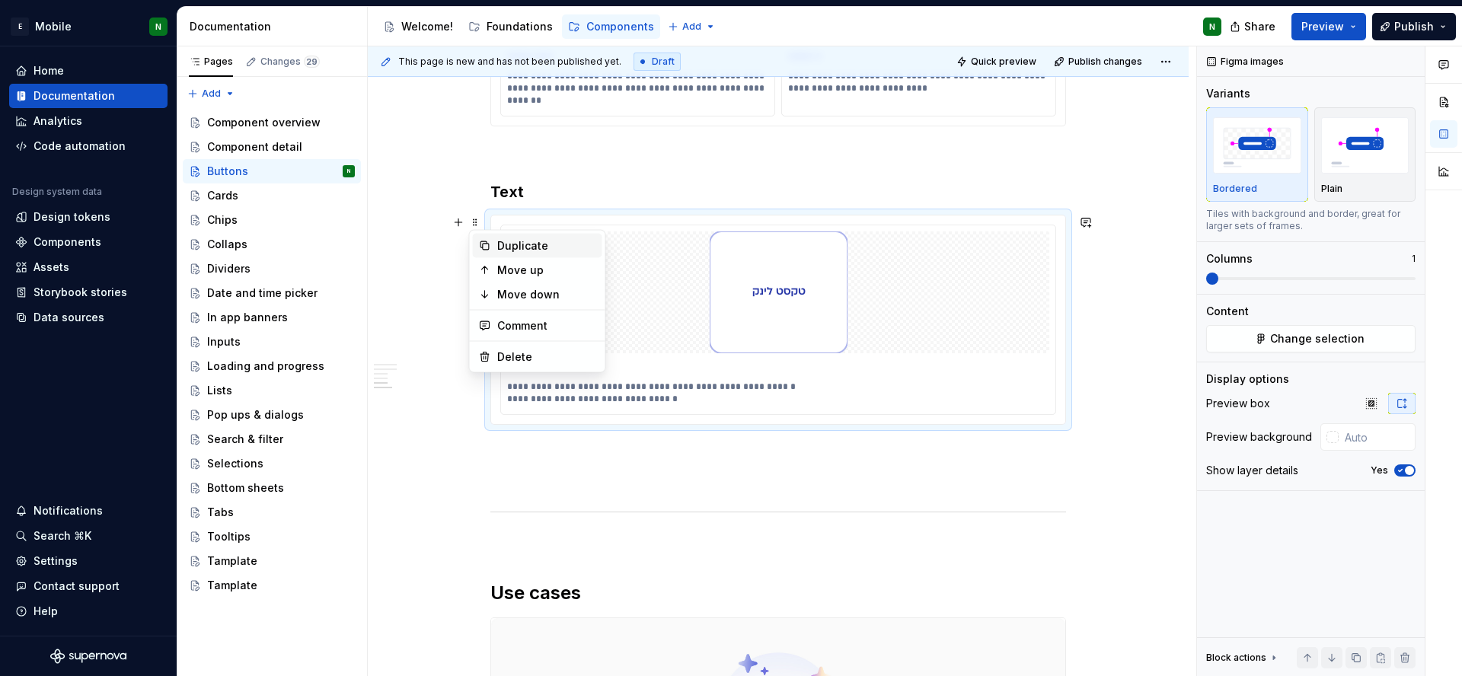
click at [501, 240] on div "Duplicate" at bounding box center [546, 245] width 99 height 15
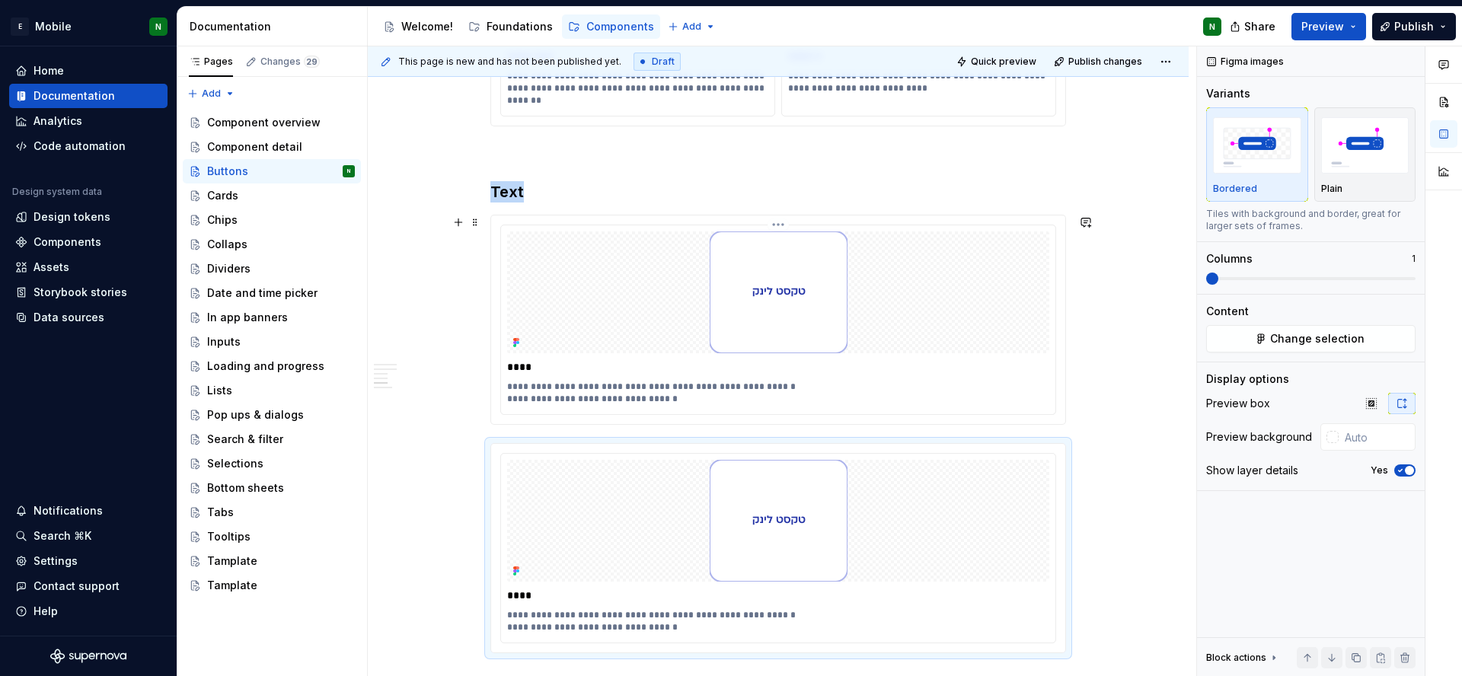
click at [991, 291] on div at bounding box center [778, 292] width 542 height 122
click at [1331, 442] on div at bounding box center [1332, 437] width 12 height 12
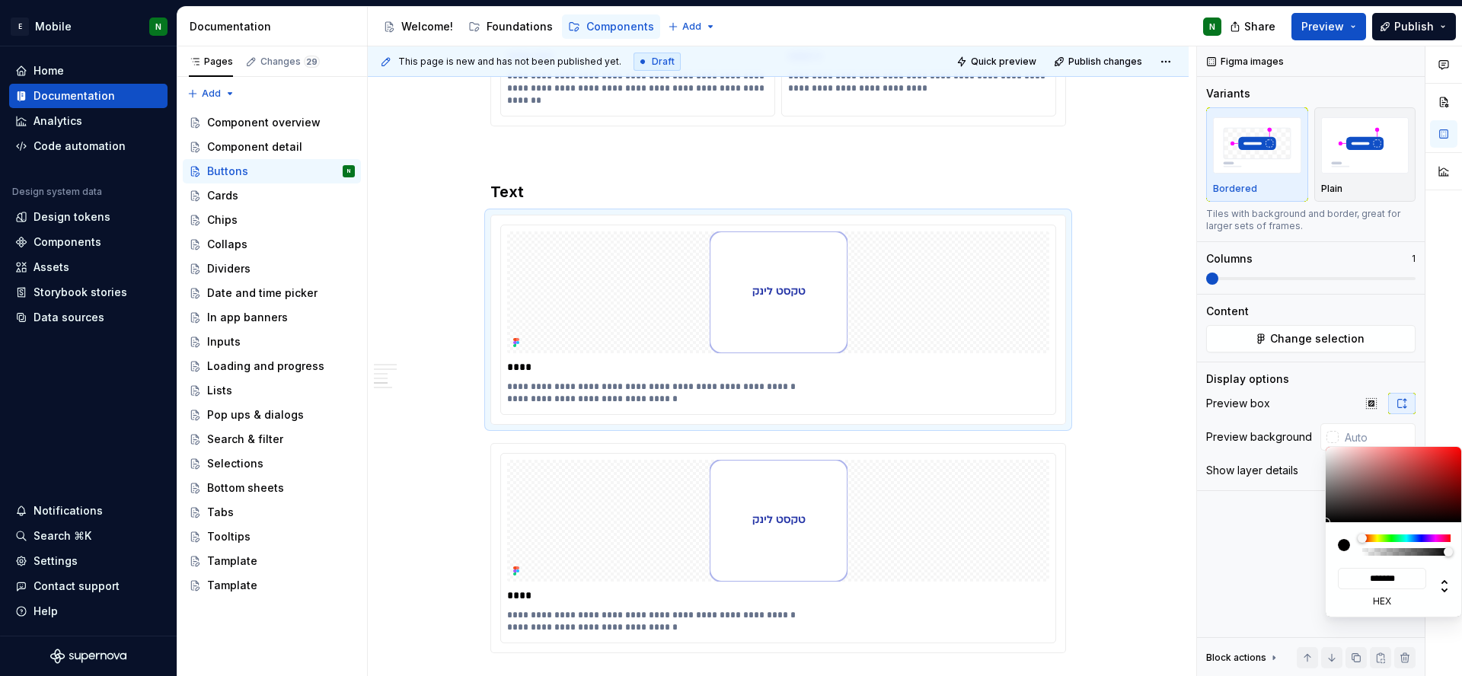
type input "#D1C9C9"
type input "*******"
type input "#D6CDCD"
type input "*******"
type input "#E3DEDE"
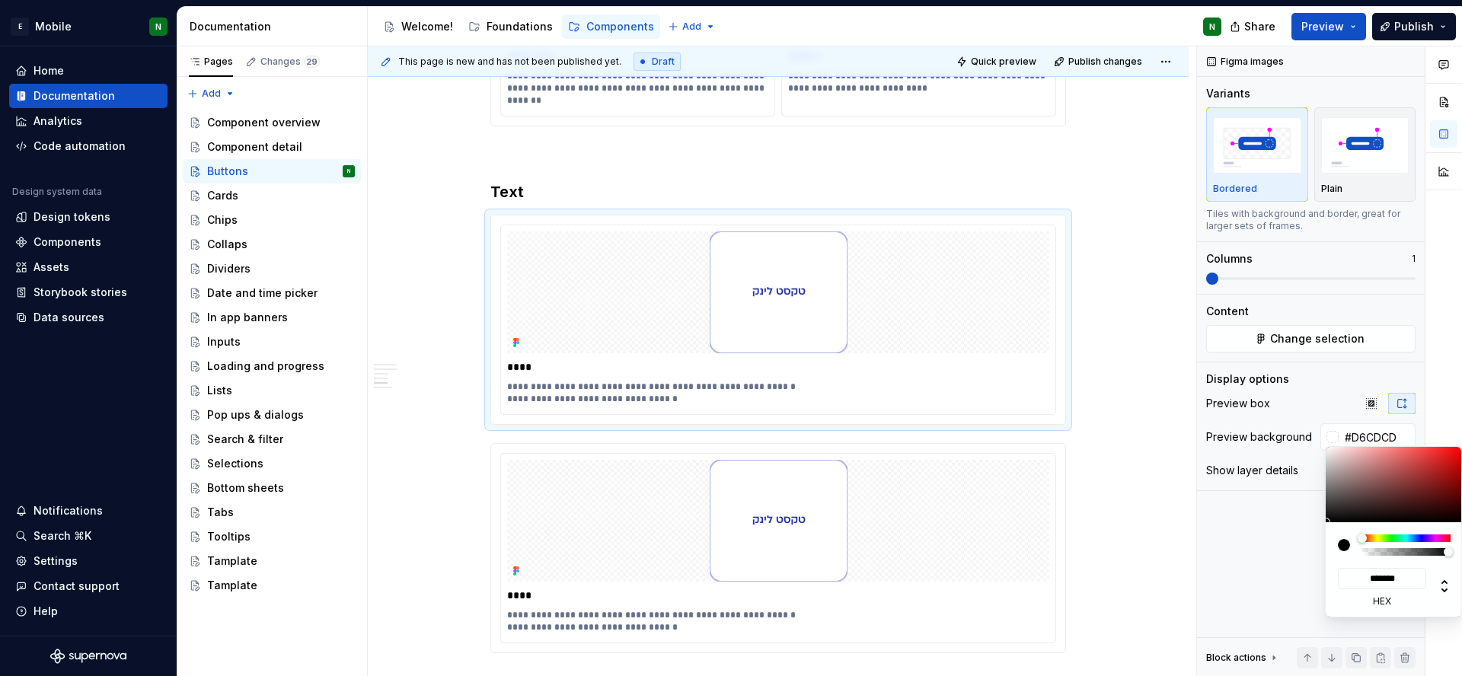
type input "*******"
type input "#E8E5E5"
type input "*******"
type input "#EDECEC"
type input "*******"
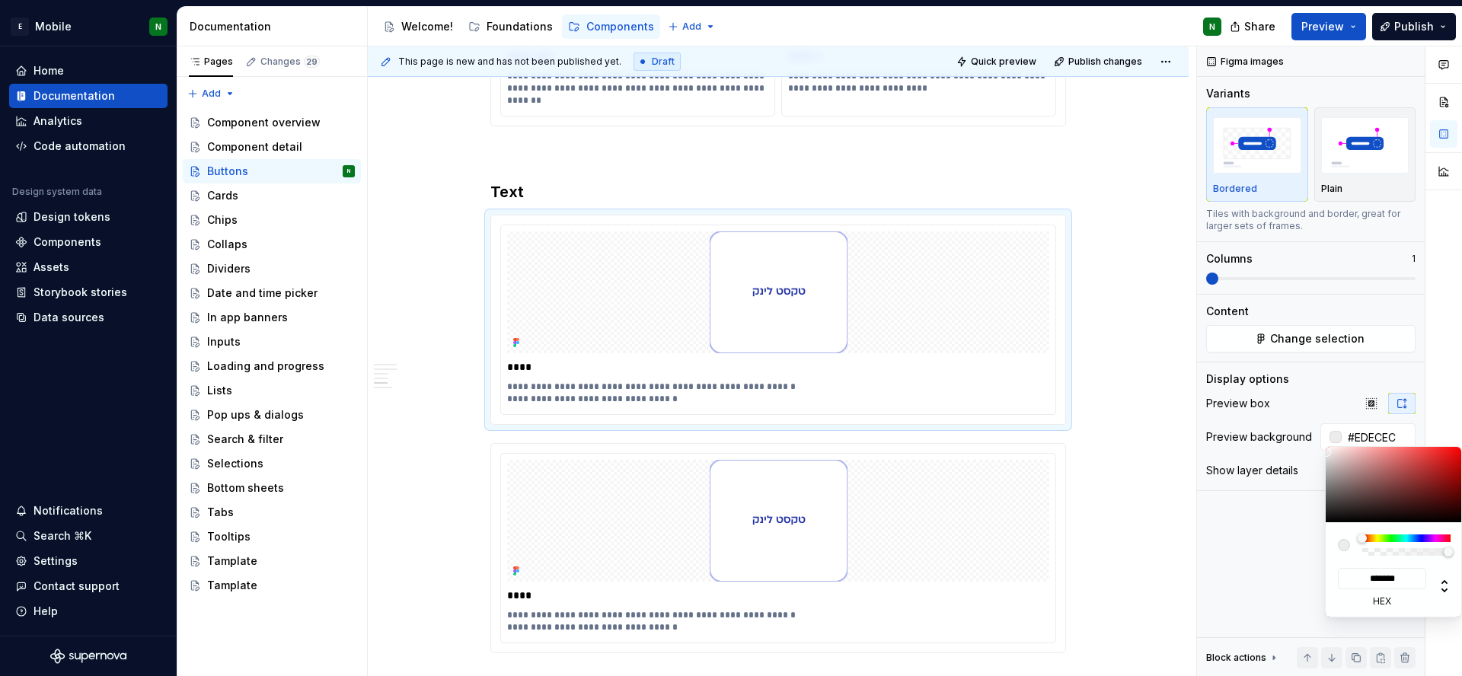
type input "#F2F2F2"
type input "*******"
type input "#F7F7F7"
type input "*******"
type input "#FCFCFC"
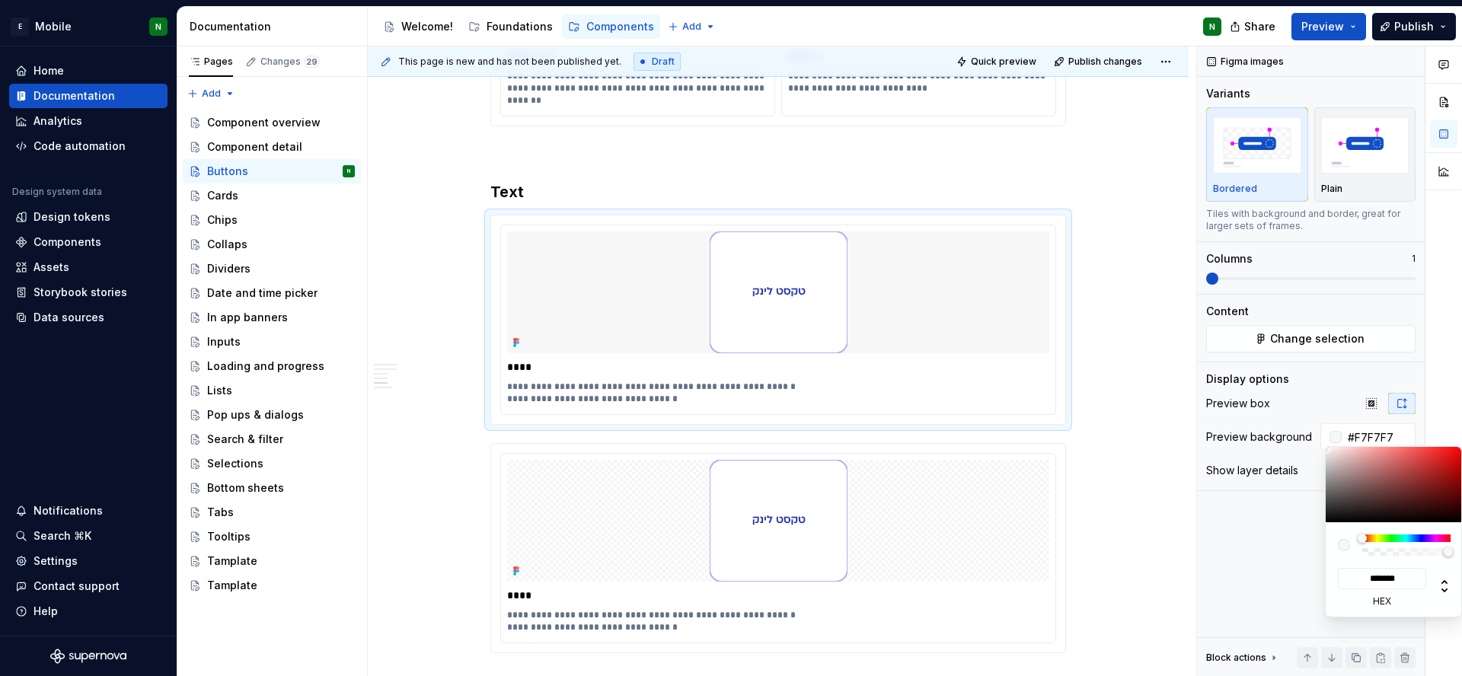
type input "*******"
type input "#FFFFFF"
type input "*******"
type input "#FFFCFC"
type input "*******"
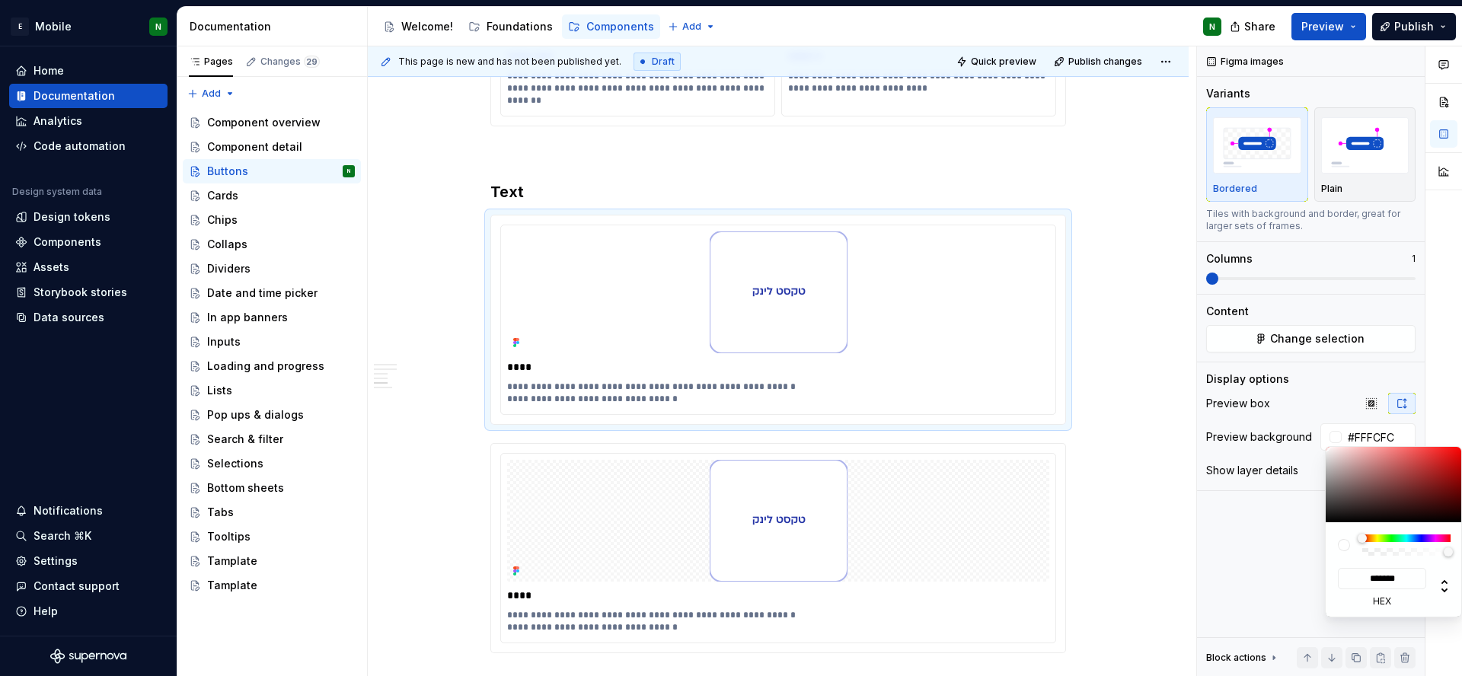
type input "#FFFBFB"
type input "*******"
type input "#FFFCFC"
type input "*******"
type input "#FFFEFE"
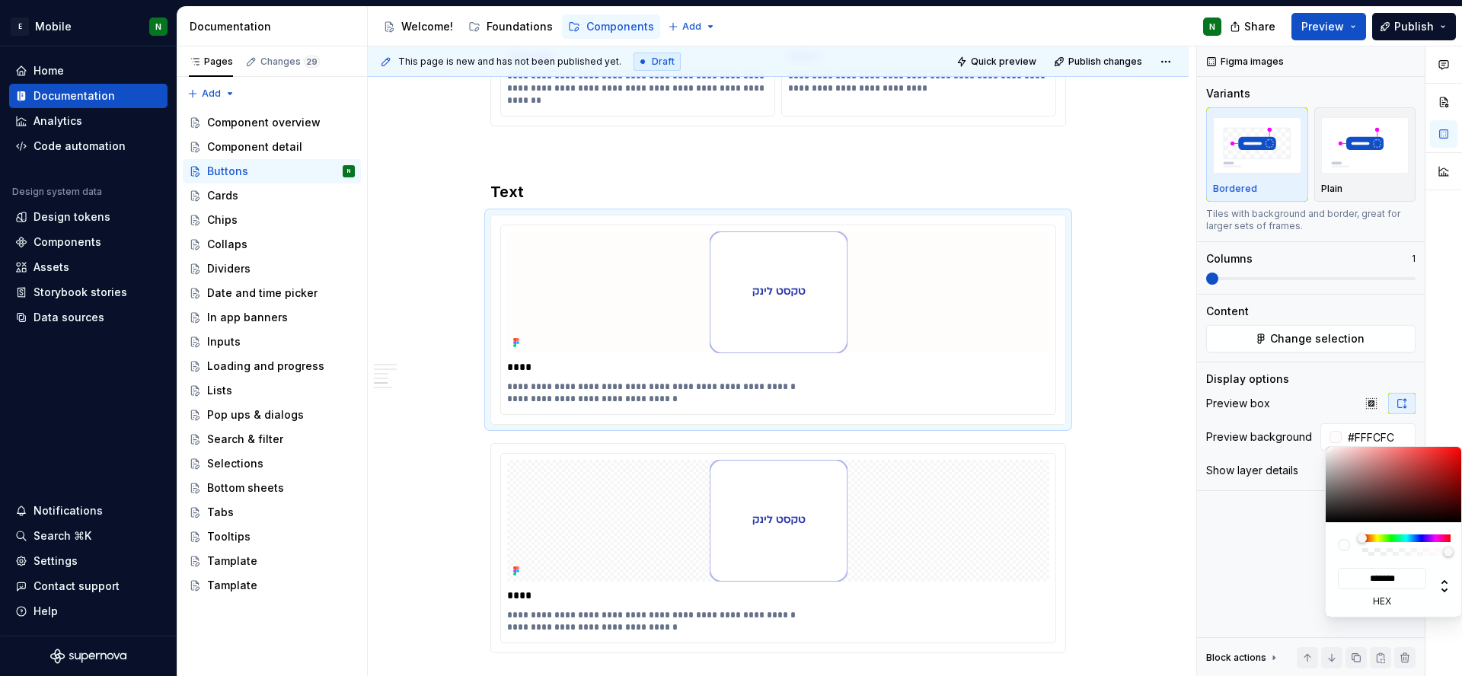
type input "*******"
type input "#FFFFFF"
type input "*******"
drag, startPoint x: 1331, startPoint y: 460, endPoint x: 1325, endPoint y: 445, distance: 15.7
click at [1325, 445] on body "E Mobile N Home Documentation Analytics Code automation Design system data Desi…" at bounding box center [731, 338] width 1462 height 676
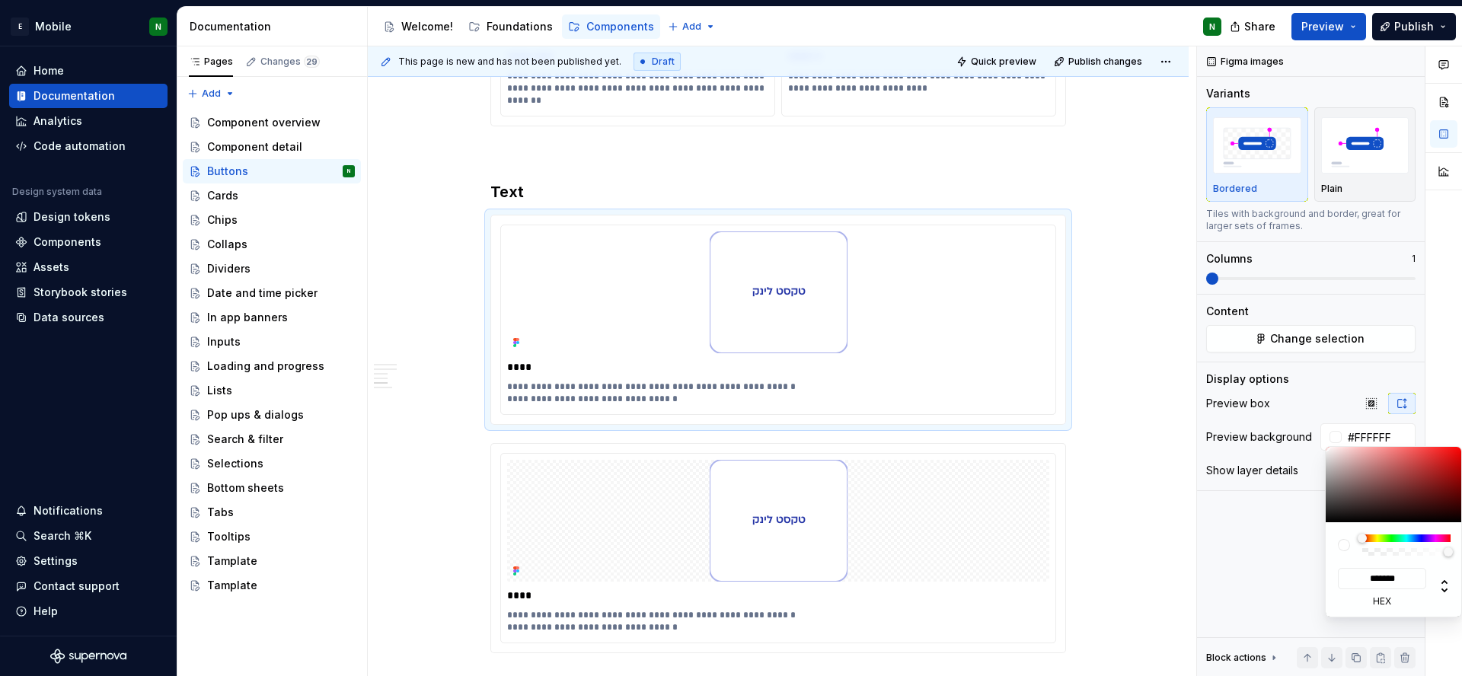
click at [941, 517] on html "E Mobile N Home Documentation Analytics Code automation Design system data Desi…" at bounding box center [731, 338] width 1462 height 676
click at [954, 494] on html "E Mobile N Home Documentation Analytics Code automation Design system data Desi…" at bounding box center [731, 338] width 1462 height 676
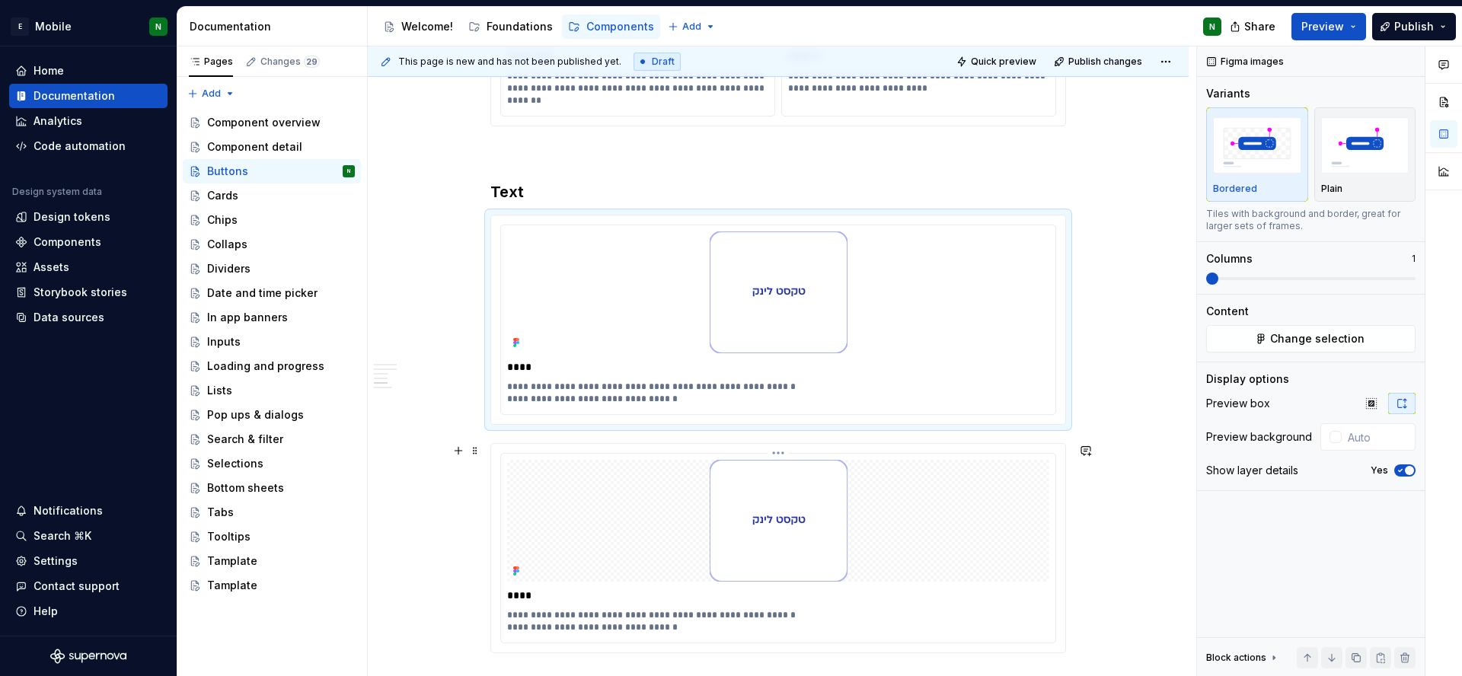
click at [1000, 535] on div at bounding box center [778, 521] width 542 height 122
click at [1291, 324] on div "Content Change selection" at bounding box center [1310, 328] width 209 height 49
click at [1299, 337] on span "Change selection" at bounding box center [1317, 338] width 94 height 15
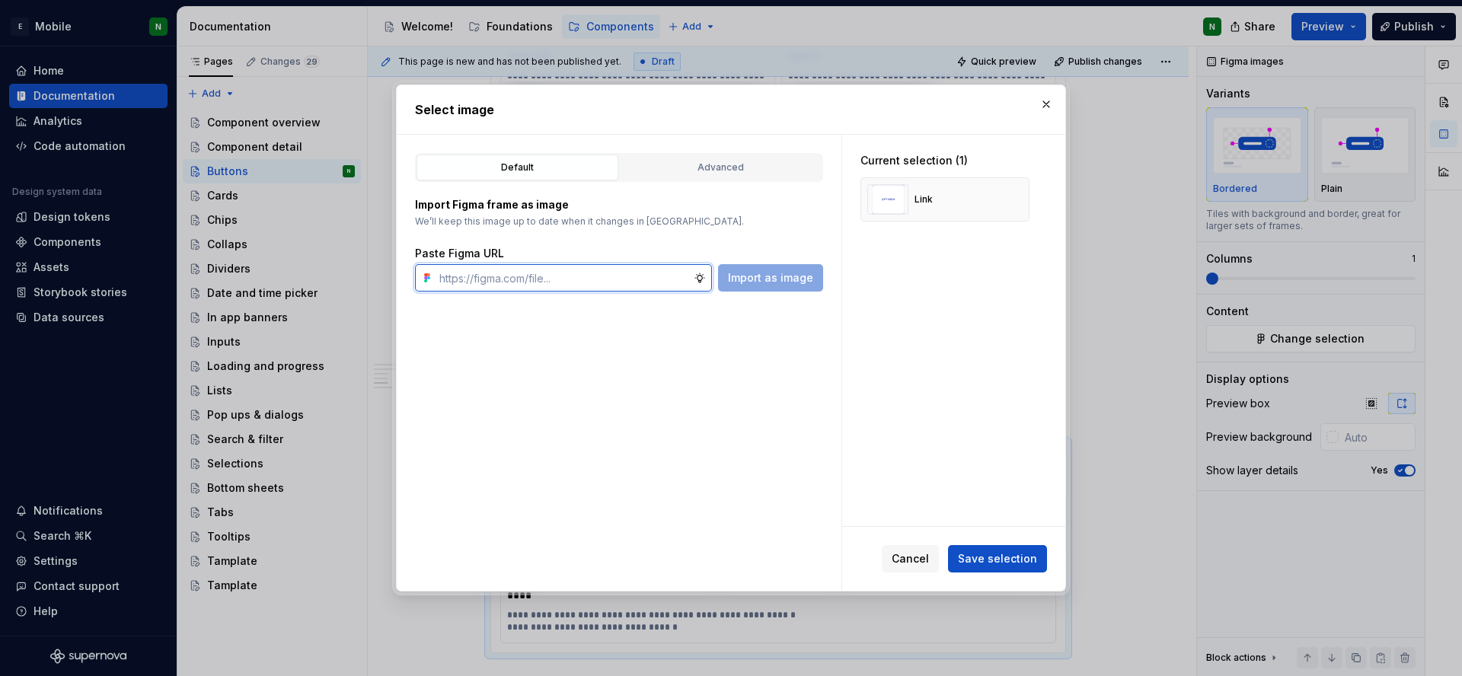
click at [594, 280] on input "text" at bounding box center [563, 277] width 260 height 27
type textarea "*"
paste input "[URL][DOMAIN_NAME]"
type input "[URL][DOMAIN_NAME]"
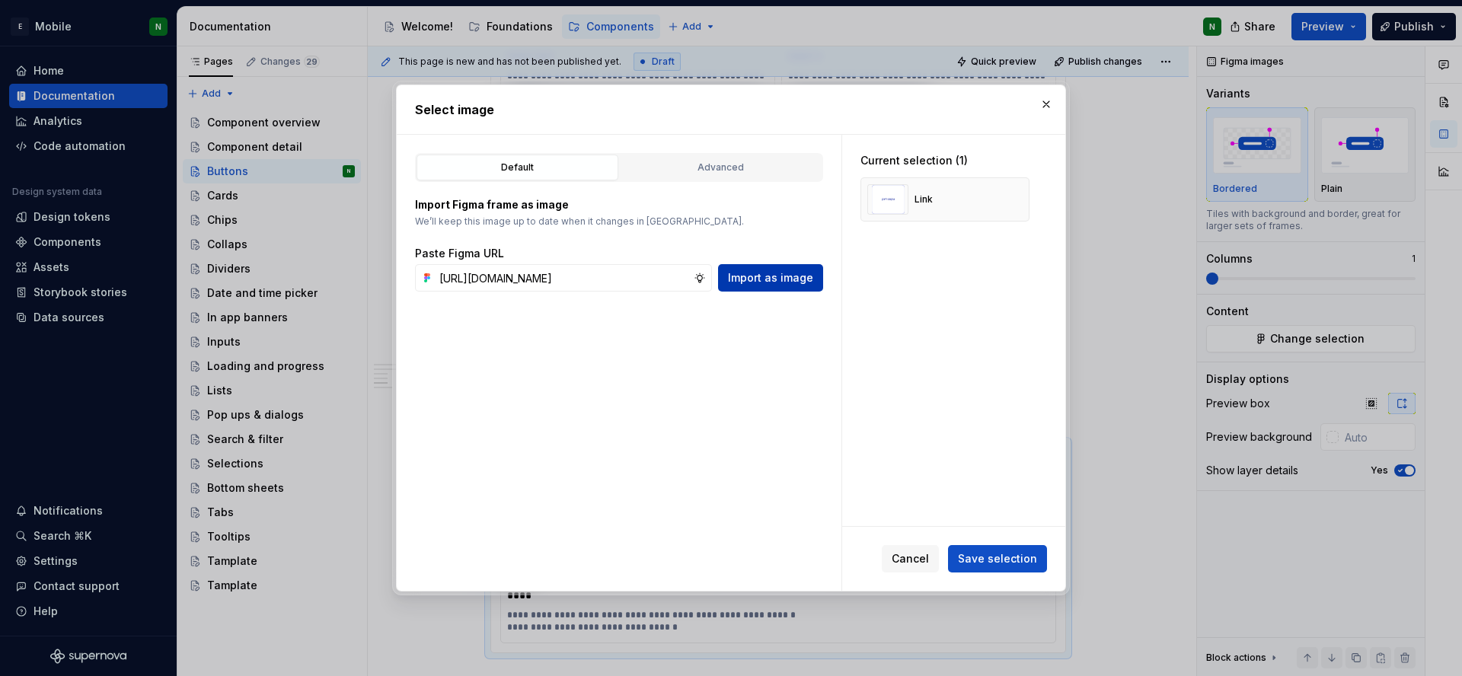
click at [812, 281] on span "Import as image" at bounding box center [770, 277] width 85 height 15
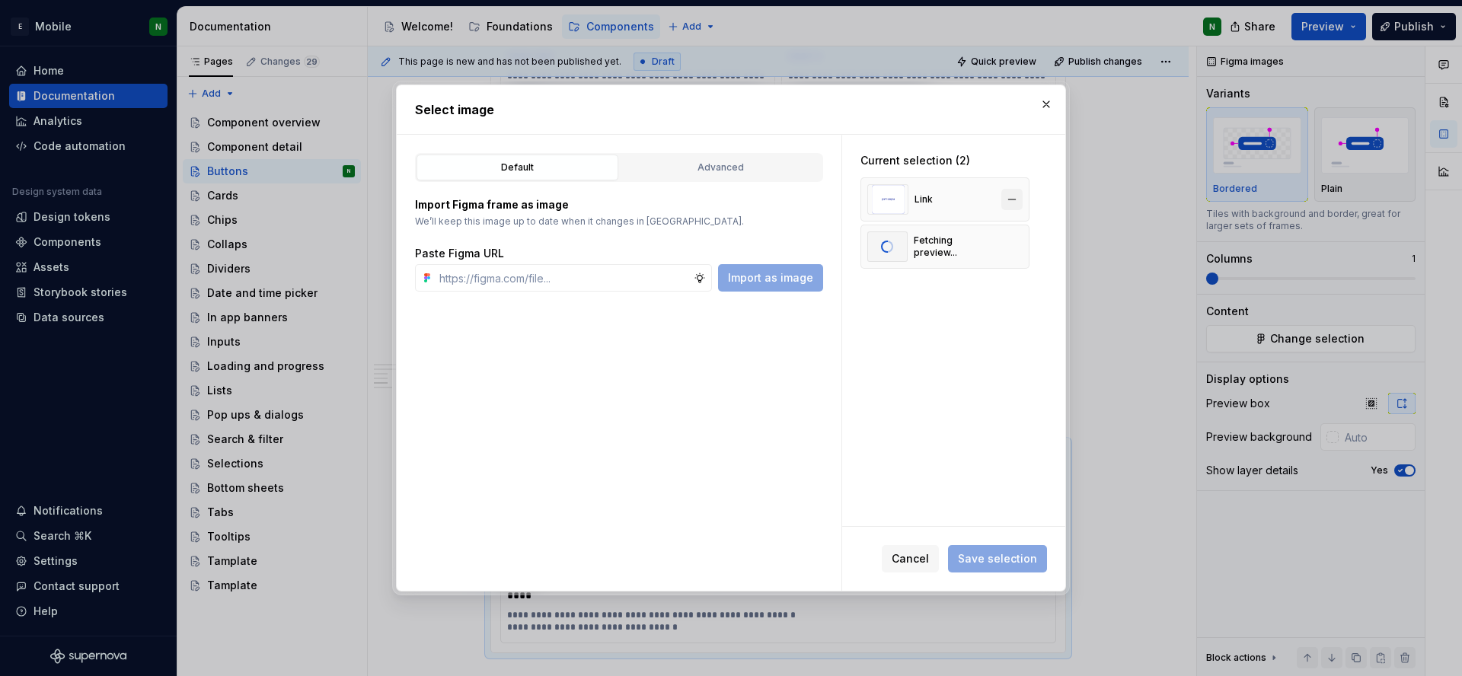
click at [1015, 199] on button "button" at bounding box center [1011, 199] width 21 height 21
type textarea "*"
click at [997, 563] on span "Save selection" at bounding box center [997, 558] width 79 height 15
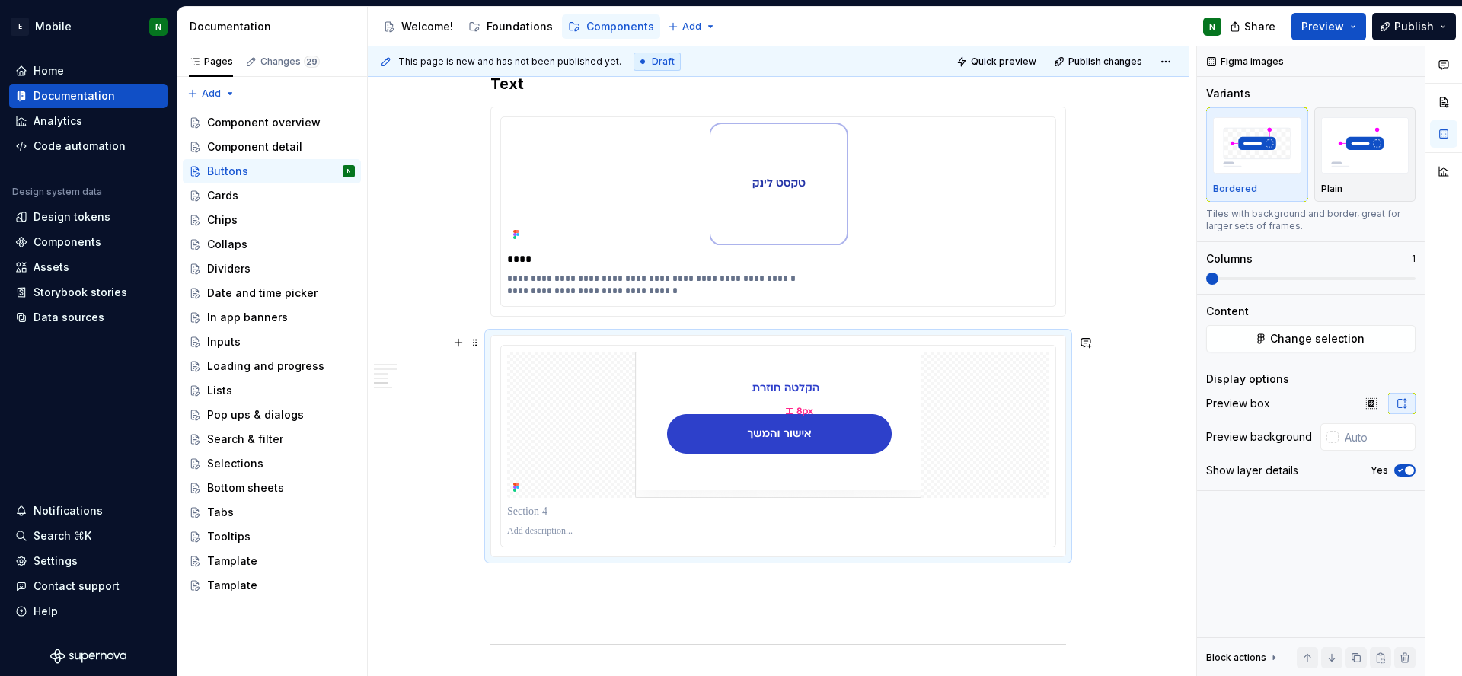
scroll to position [2586, 0]
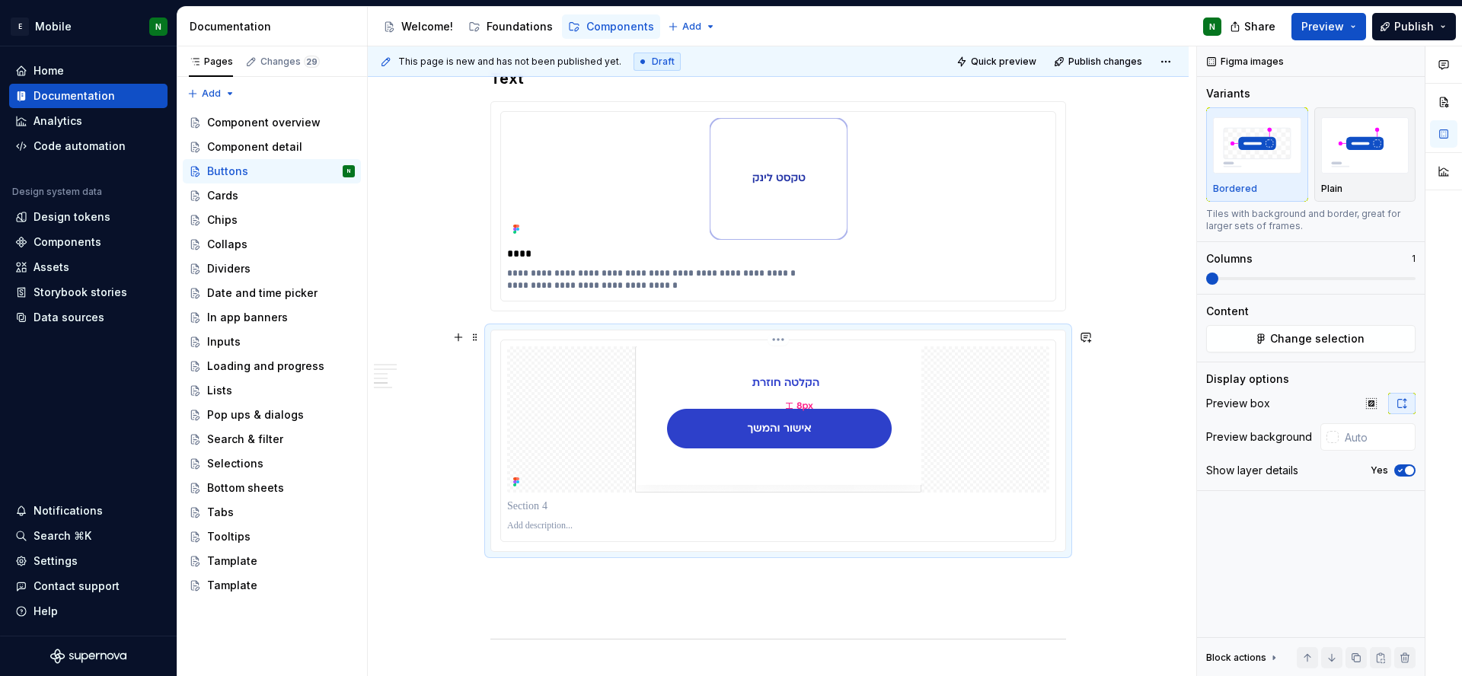
click at [986, 429] on div at bounding box center [778, 419] width 542 height 146
click at [1329, 442] on div at bounding box center [1332, 437] width 12 height 12
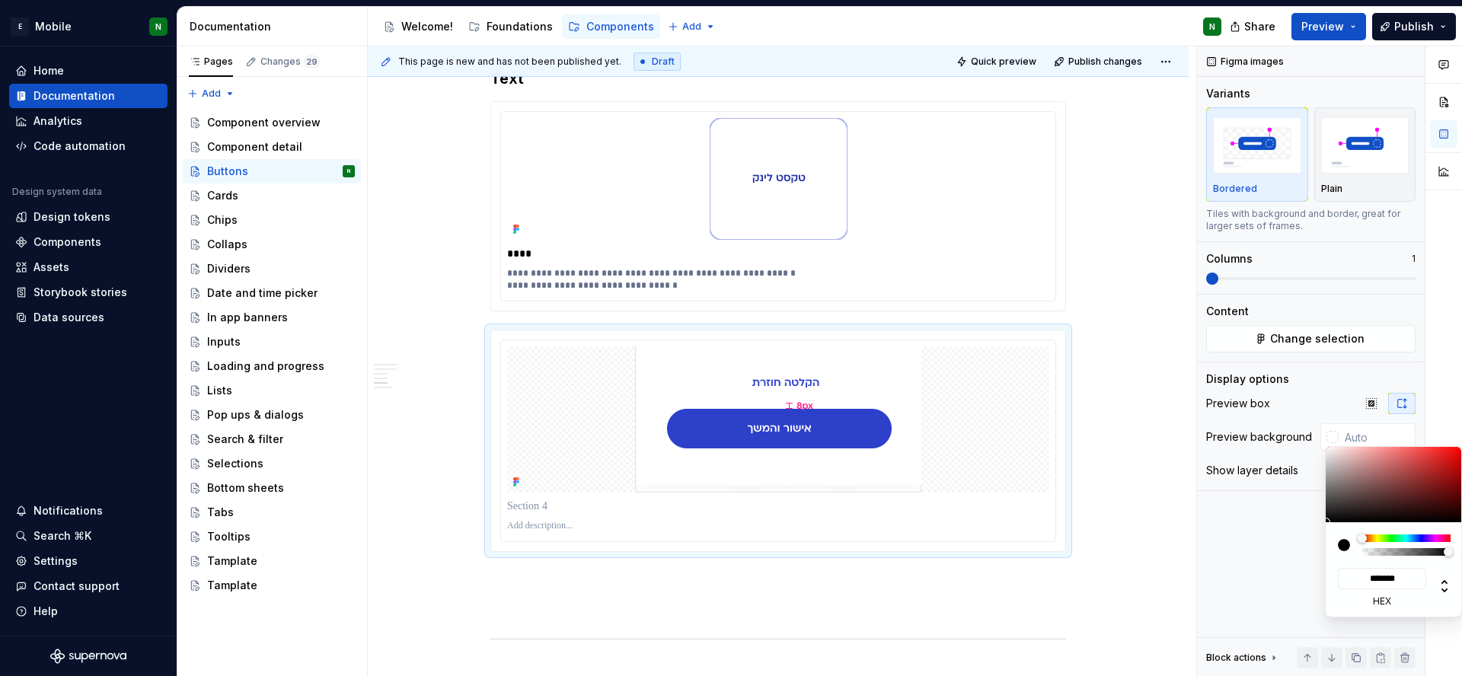
type input "#C4BCBC"
type input "*******"
type input "#CBC4C4"
type input "*******"
type input "#E0DBDB"
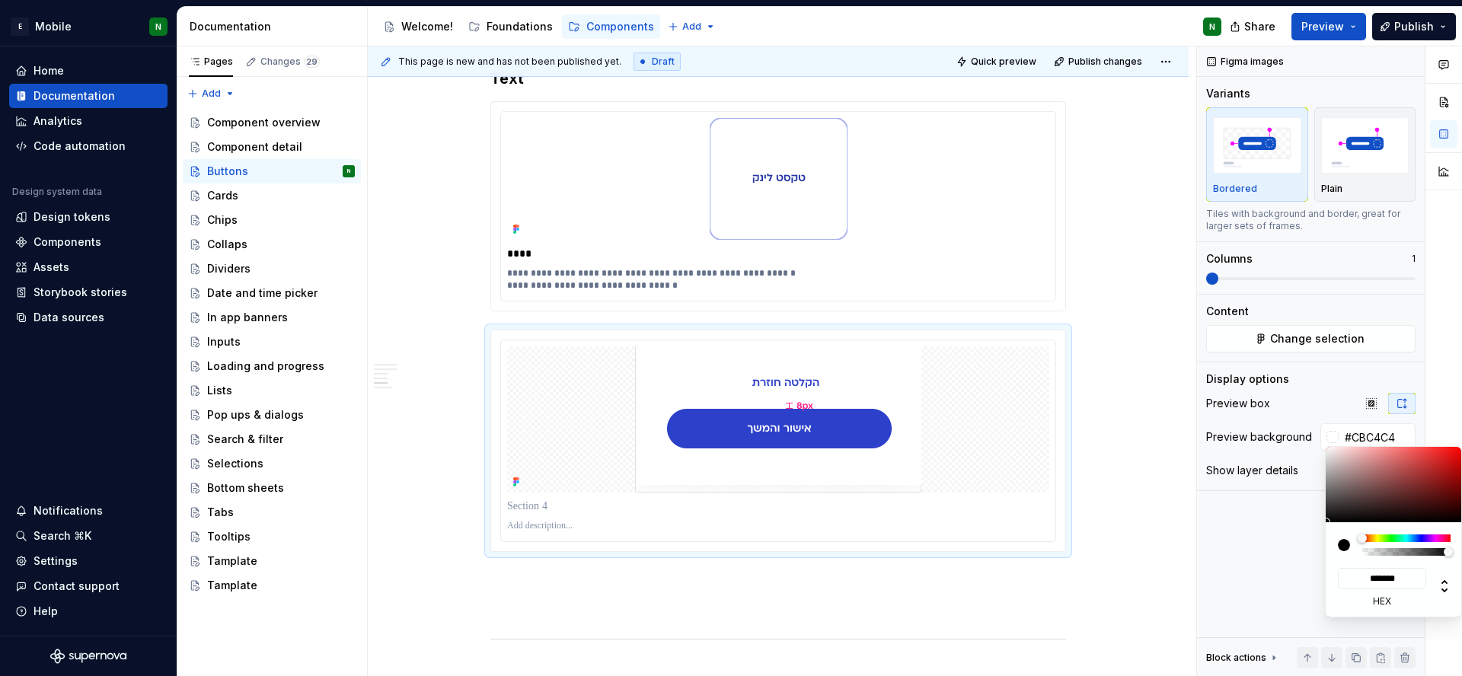
type input "*******"
type input "#E5E0E0"
type input "*******"
type input "#EDE8E8"
type input "*******"
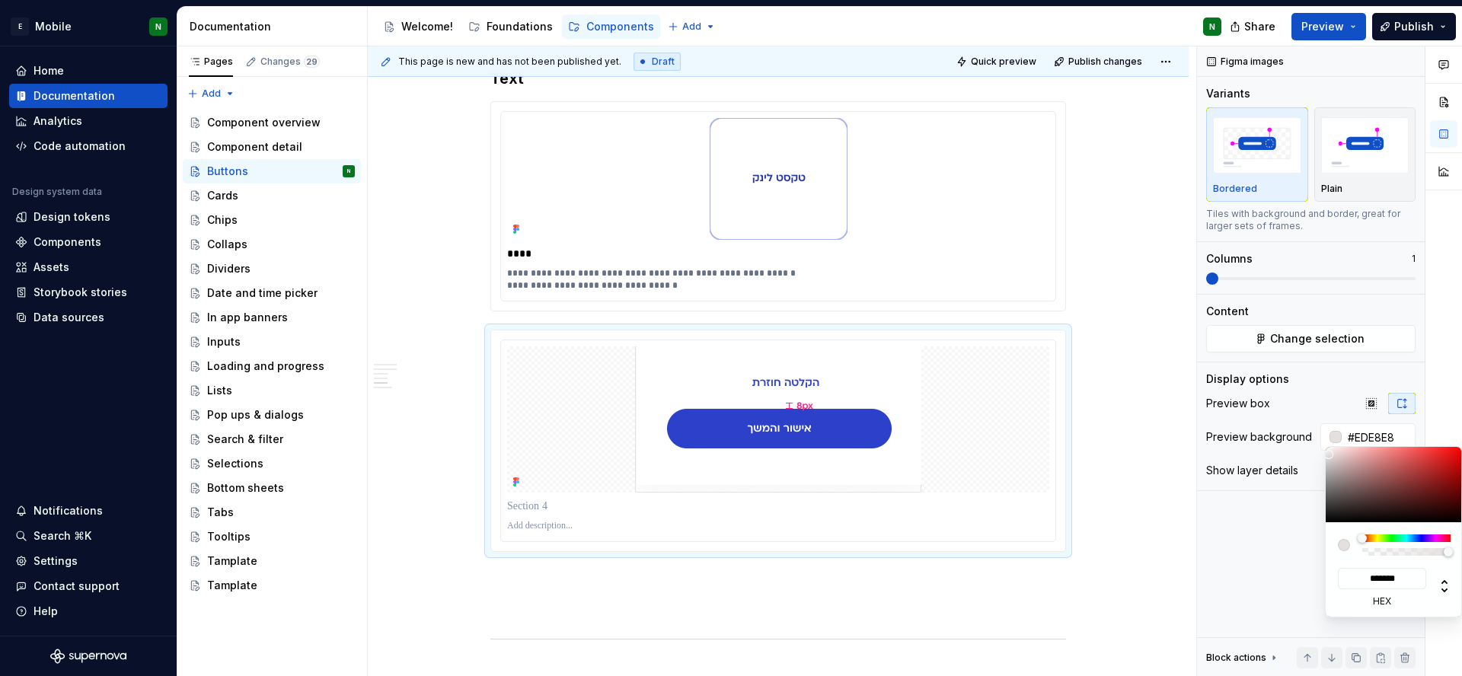
type input "#F2EEEE"
type input "*******"
type input "#F7F5F5"
type input "*******"
type input "#FAF7F7"
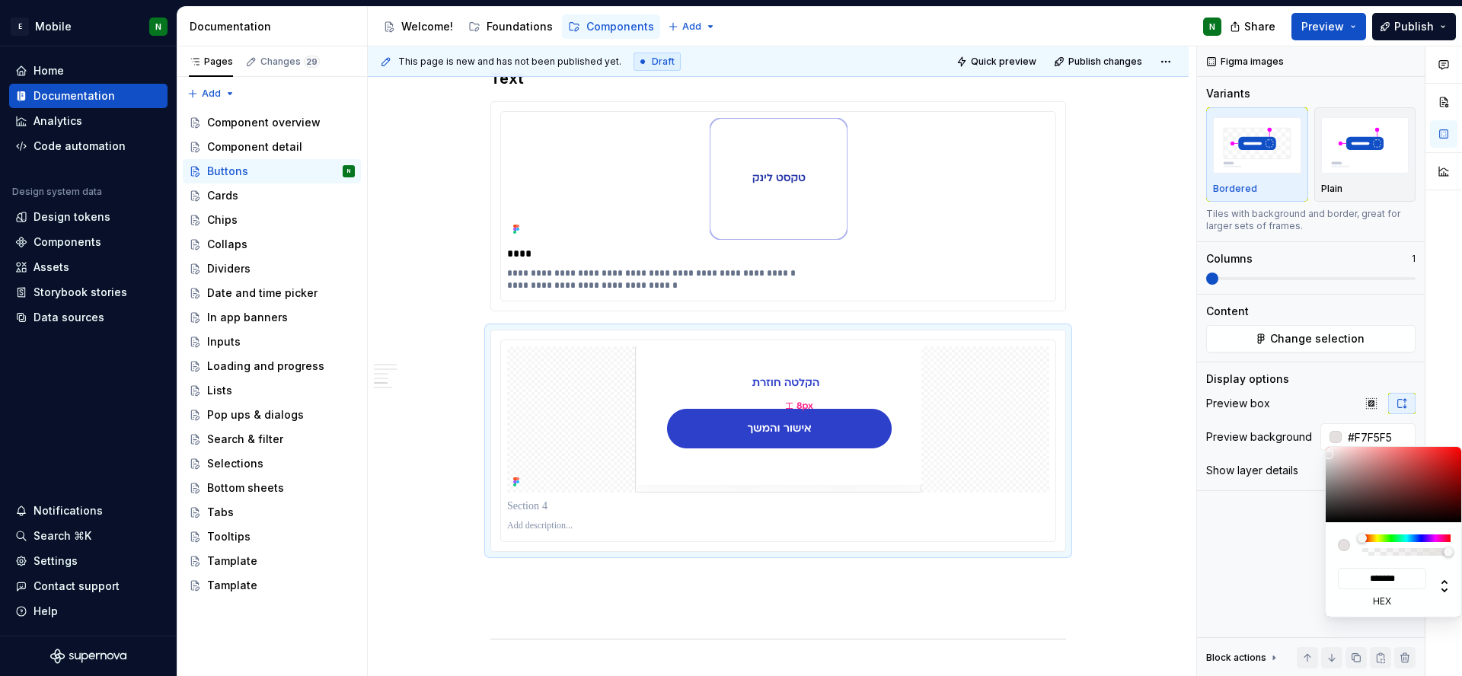
type input "*******"
type input "#FCFBFB"
type input "*******"
type input "#FFFEFE"
type input "*******"
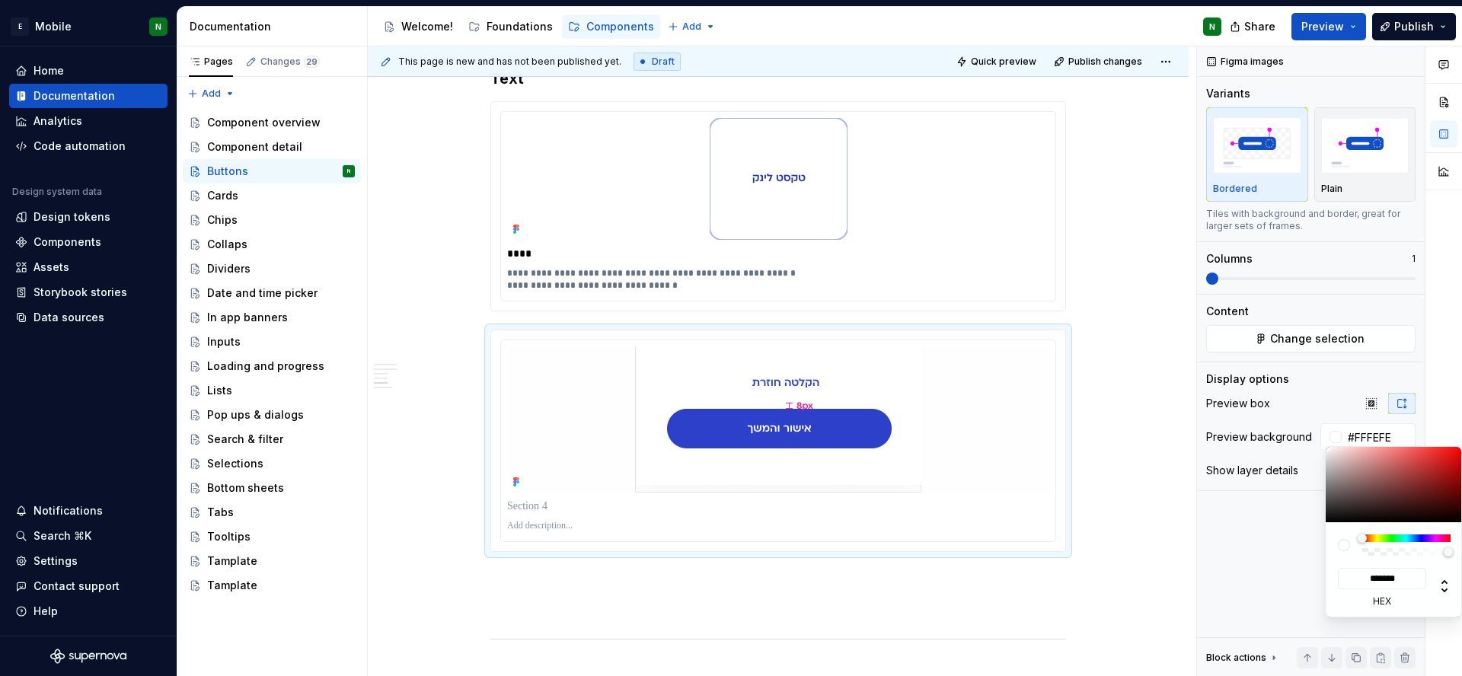
type input "#FFFFFF"
type input "*******"
drag, startPoint x: 1330, startPoint y: 459, endPoint x: 1326, endPoint y: 447, distance: 13.0
click at [1326, 447] on div at bounding box center [1394, 484] width 137 height 75
click at [1114, 433] on html "E Mobile N Home Documentation Analytics Code automation Design system data Desi…" at bounding box center [731, 338] width 1462 height 676
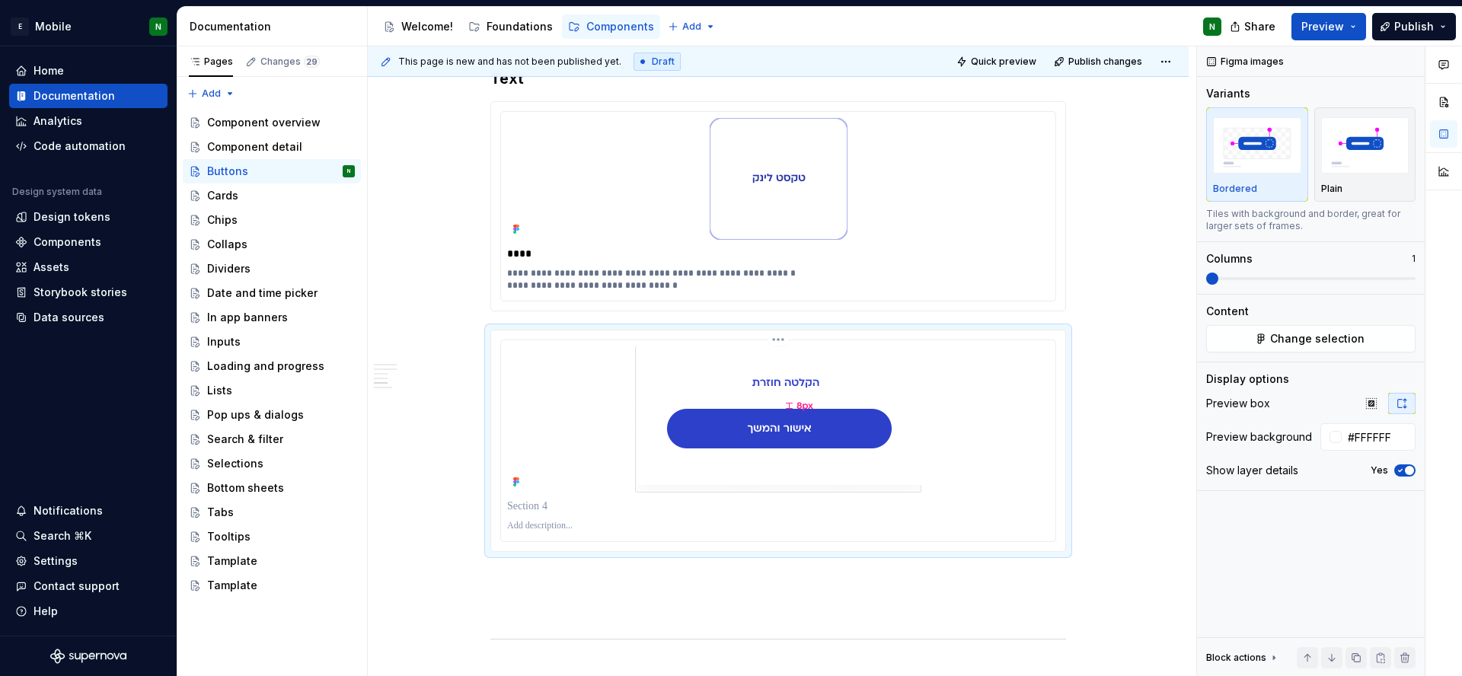
click at [560, 524] on html "E Mobile N Home Documentation Analytics Code automation Design system data Desi…" at bounding box center [731, 338] width 1462 height 676
click at [560, 524] on p at bounding box center [778, 526] width 542 height 12
click at [605, 281] on p "**********" at bounding box center [778, 279] width 542 height 24
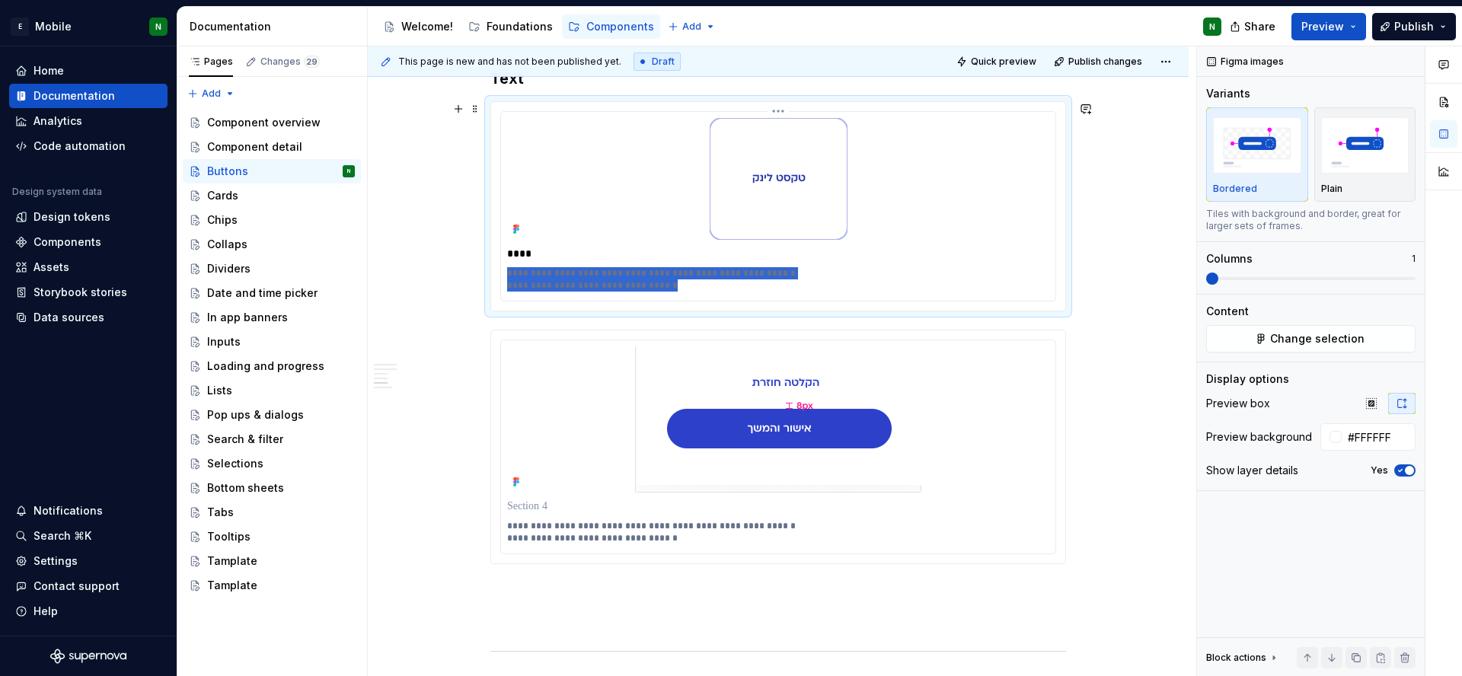
click at [605, 281] on p "**********" at bounding box center [778, 279] width 542 height 24
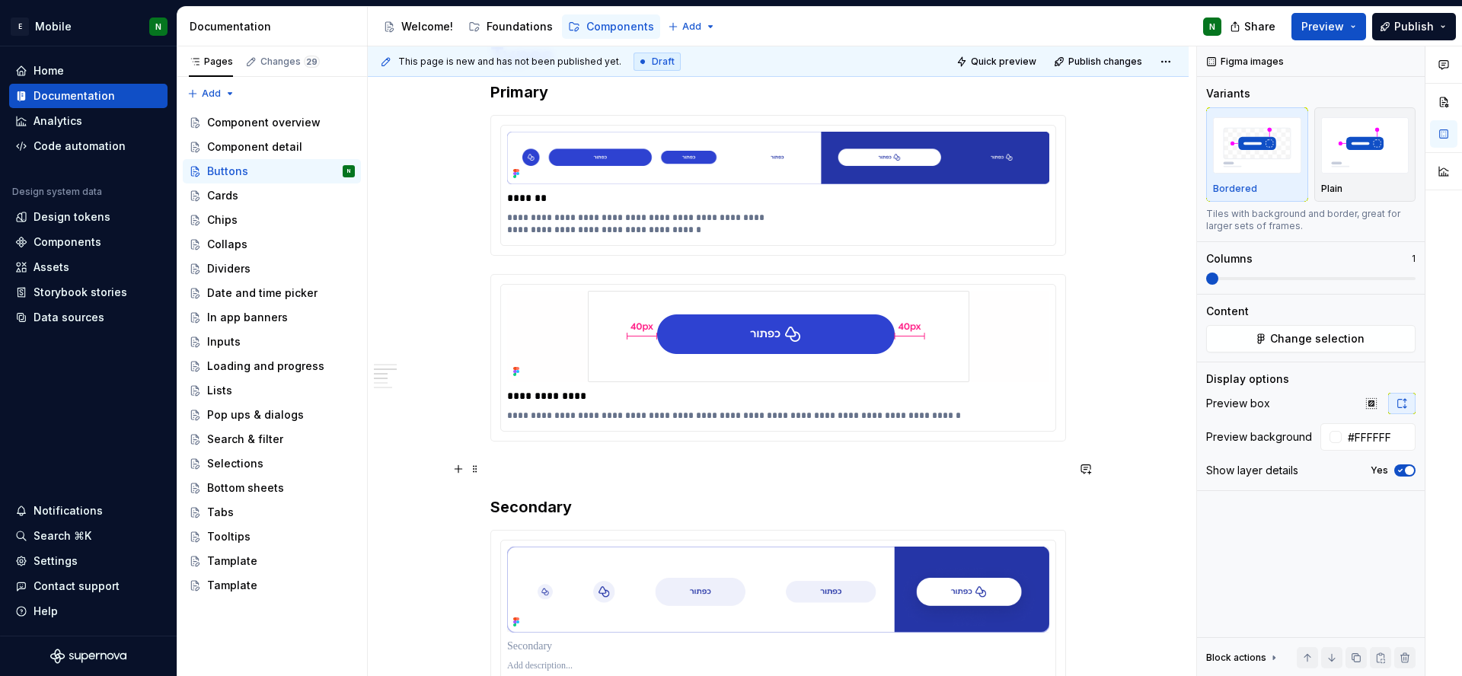
scroll to position [1715, 0]
click at [689, 221] on p "**********" at bounding box center [778, 224] width 542 height 24
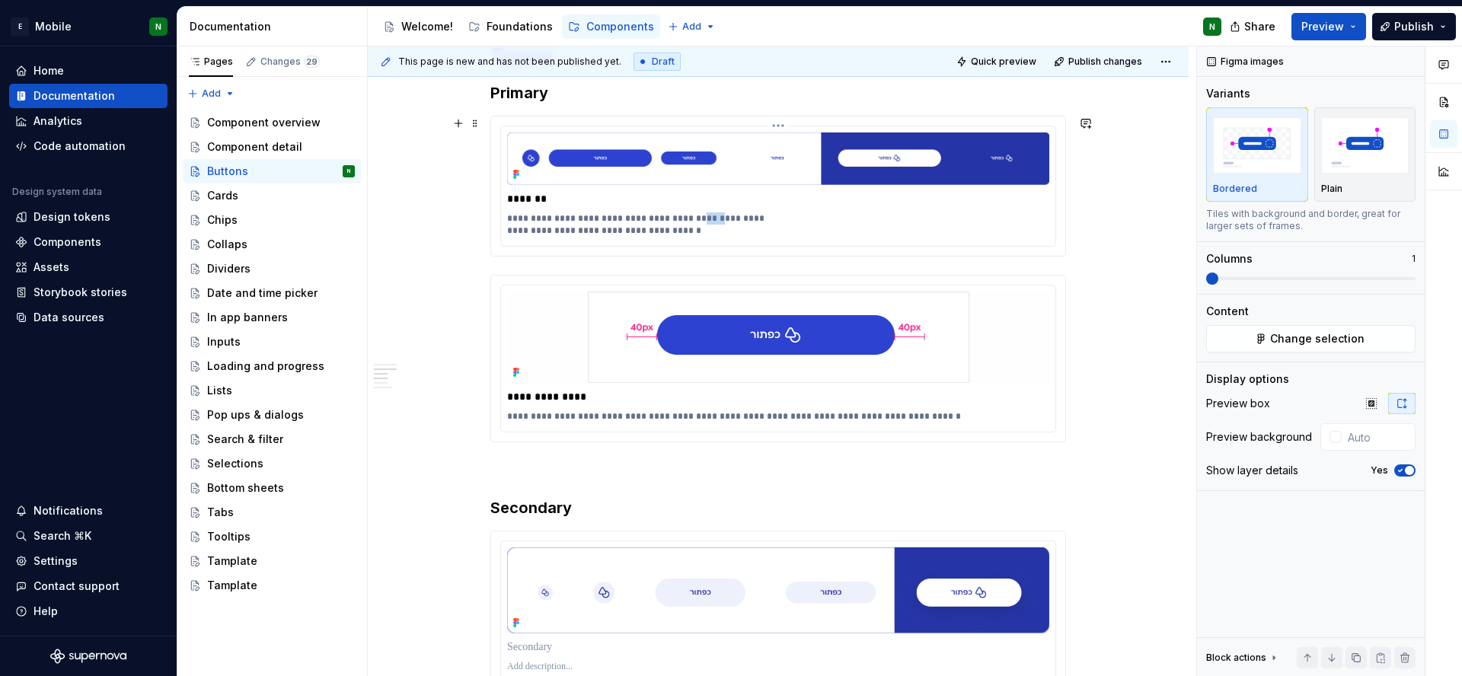
click at [689, 221] on p "**********" at bounding box center [778, 224] width 542 height 24
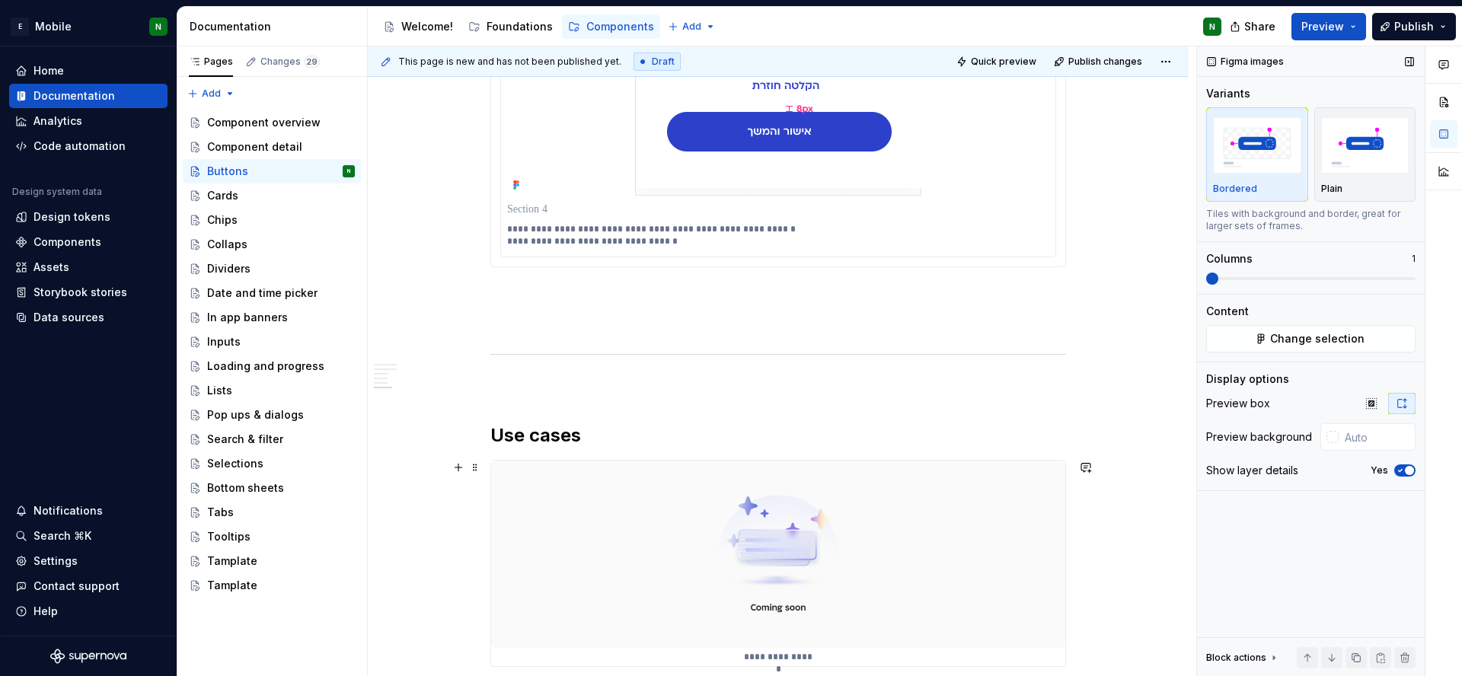
scroll to position [2853, 0]
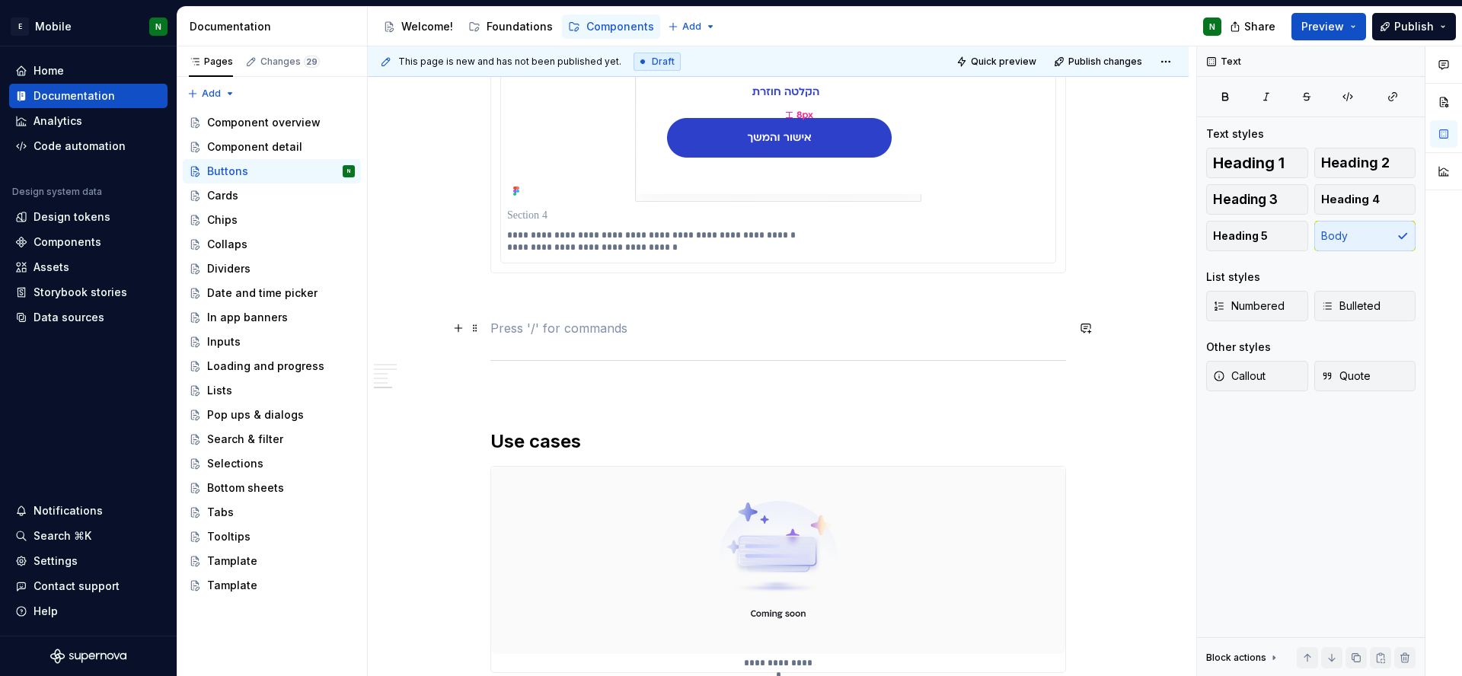
click at [866, 324] on p at bounding box center [778, 328] width 576 height 18
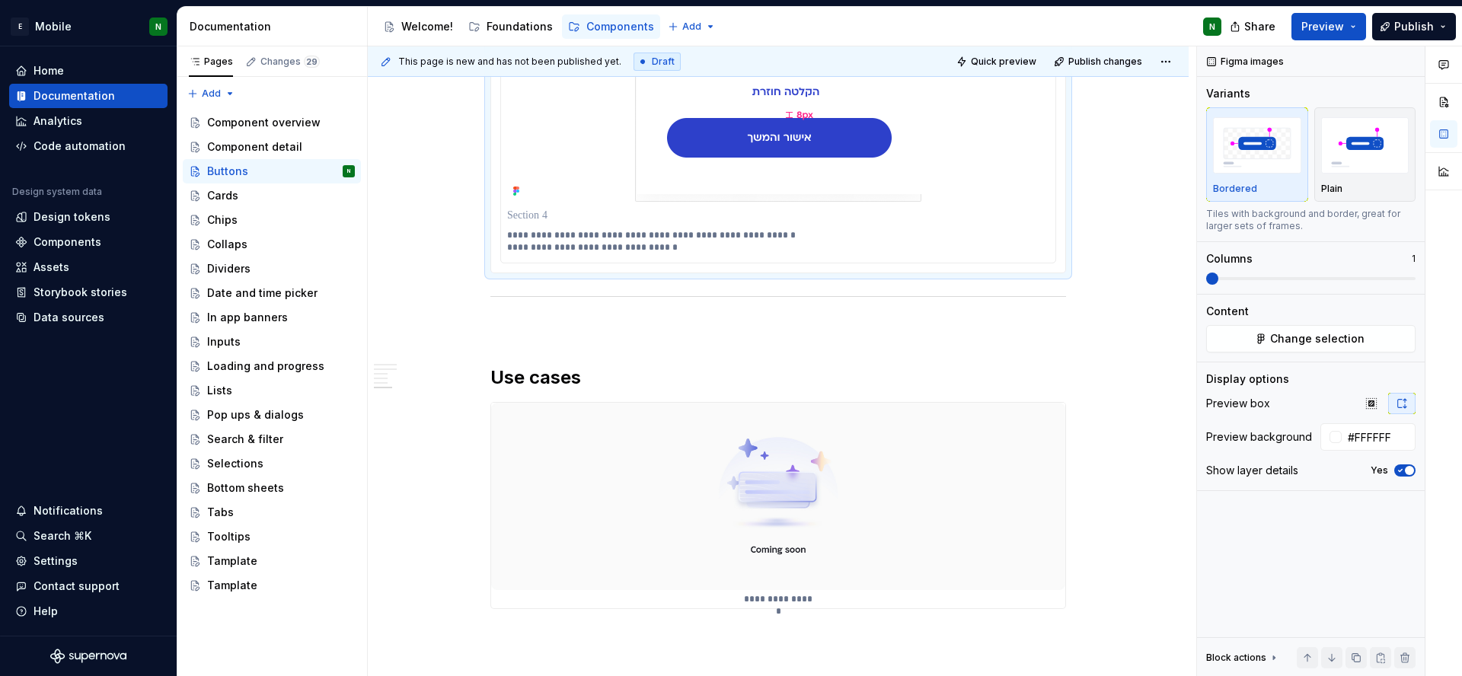
scroll to position [2845, 0]
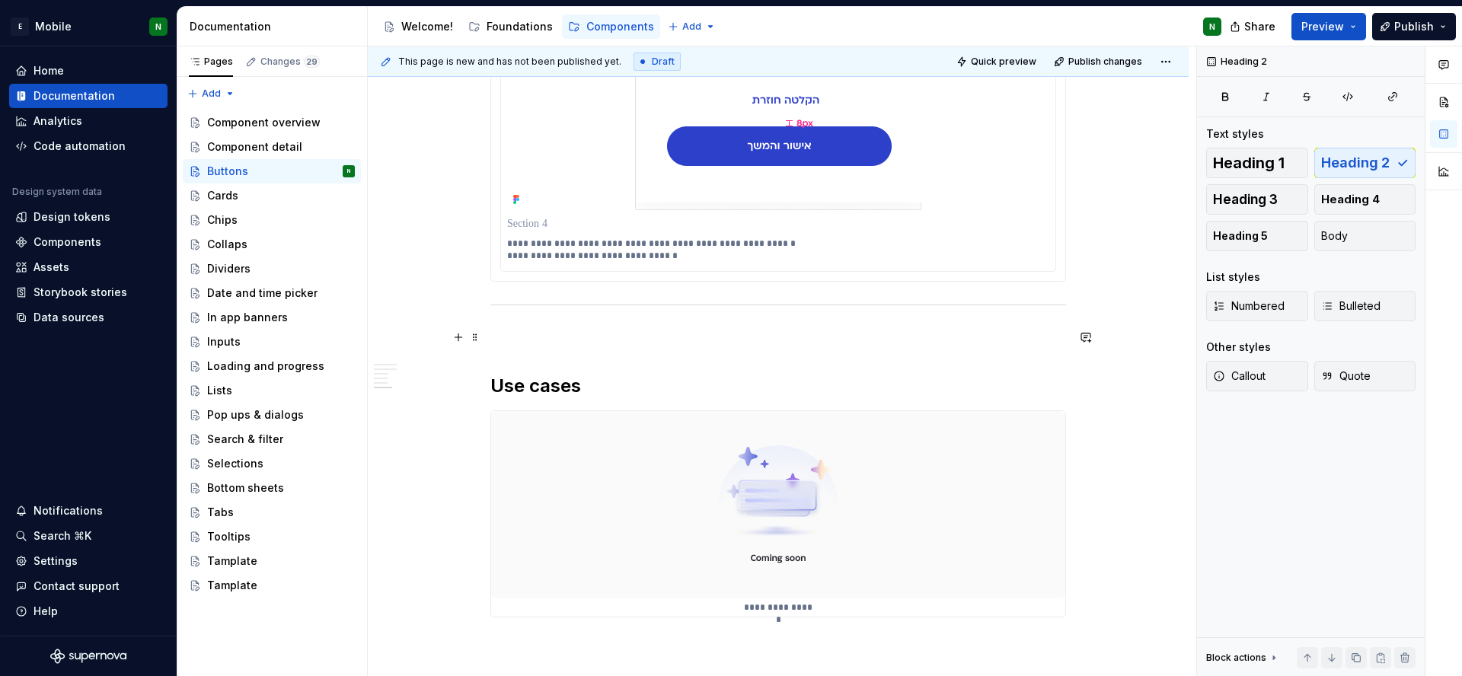
click at [817, 342] on p at bounding box center [778, 337] width 576 height 18
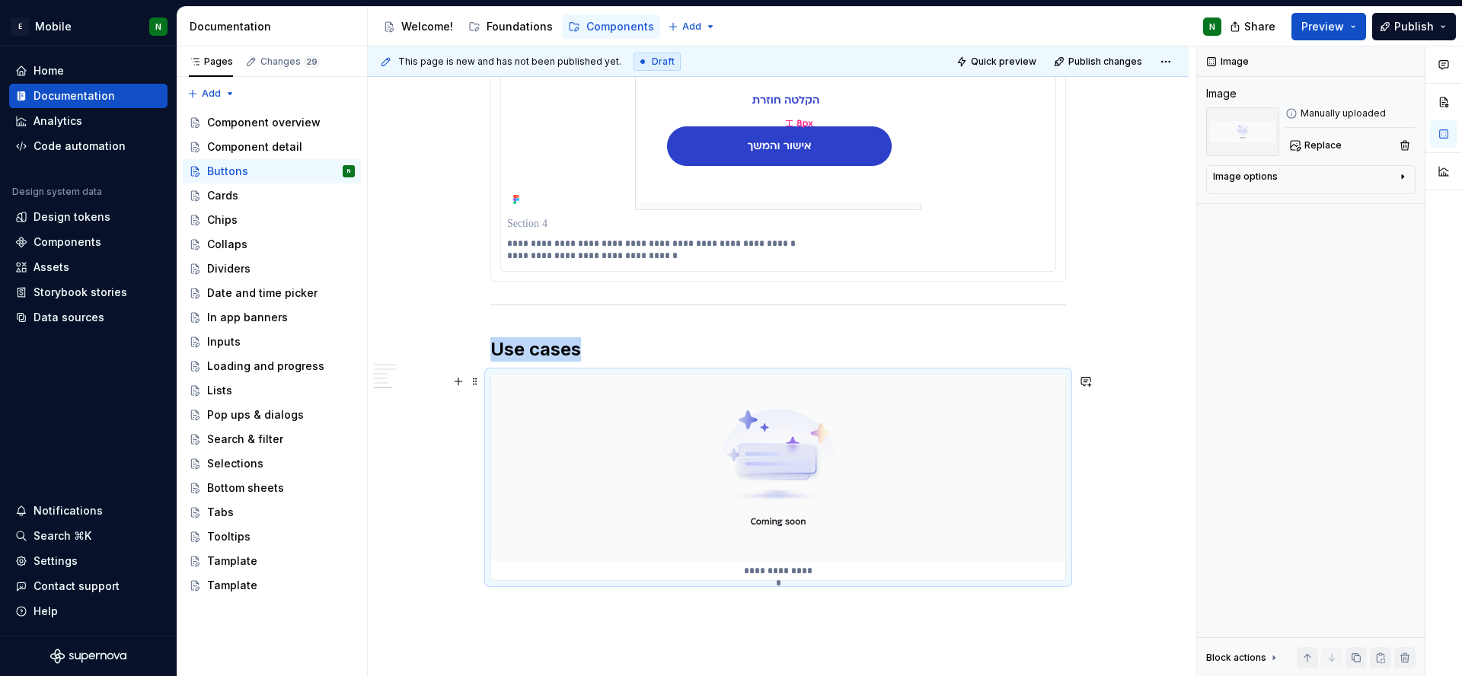
type textarea "*"
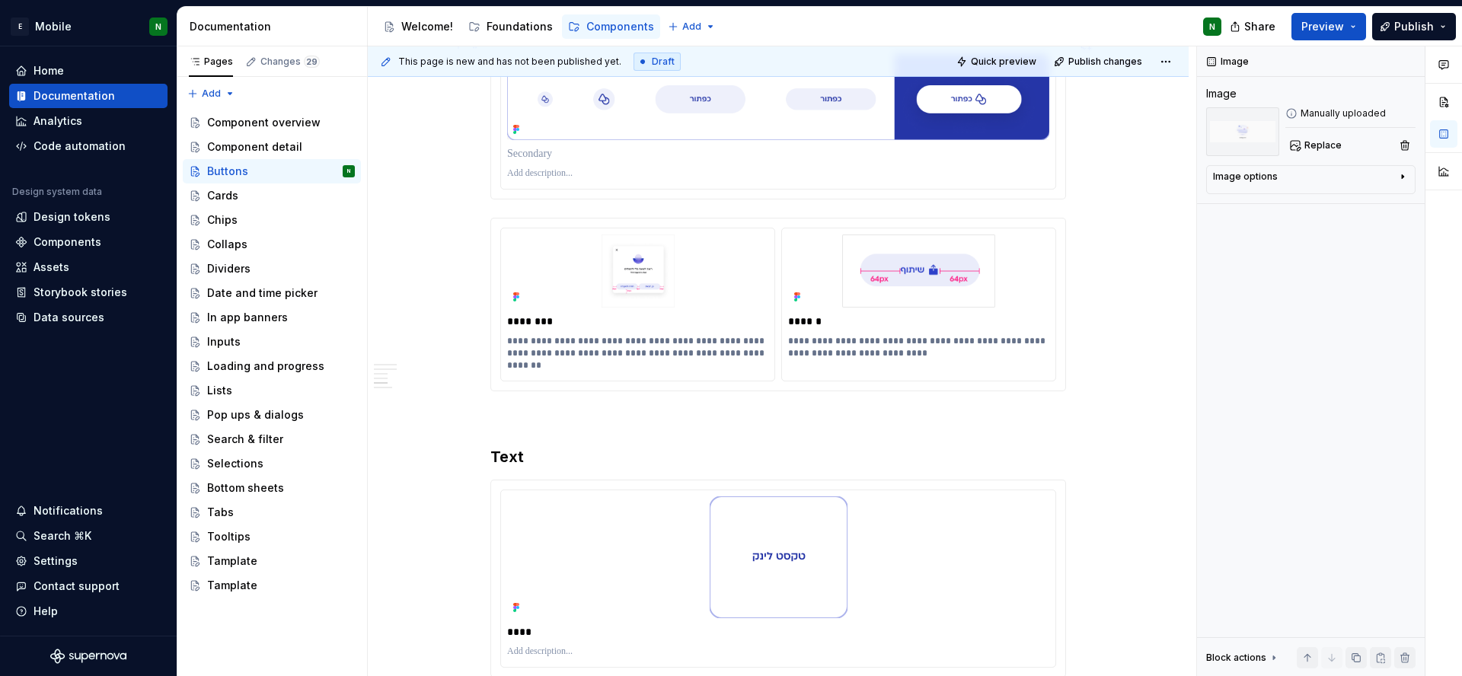
scroll to position [2344, 0]
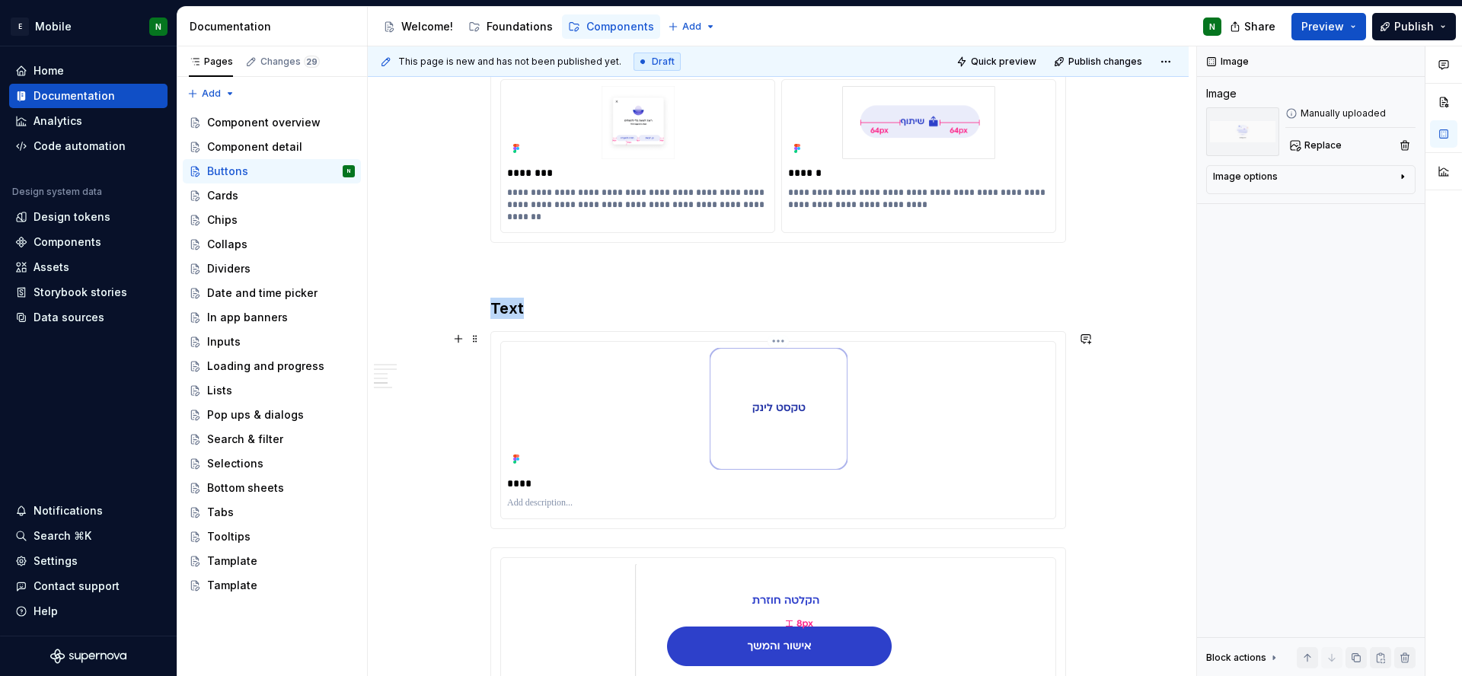
click at [918, 442] on div at bounding box center [778, 409] width 542 height 122
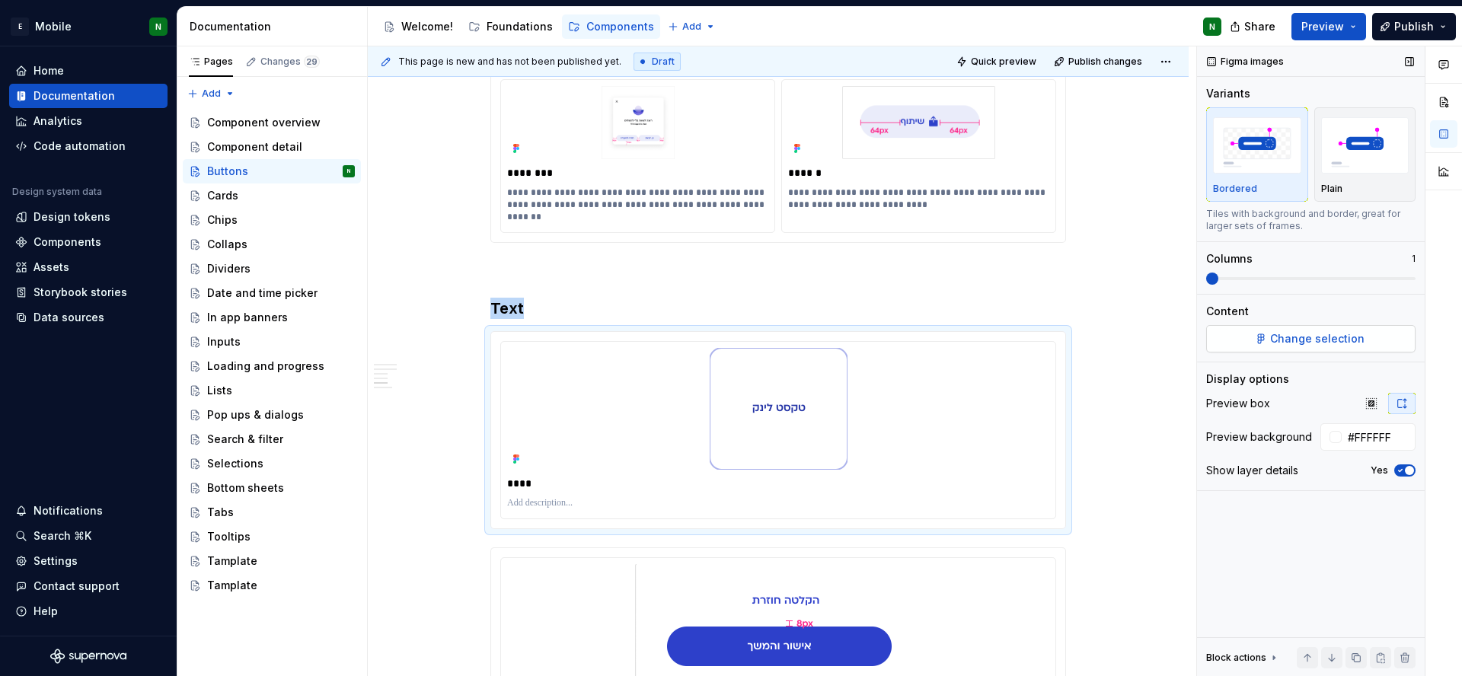
click at [1338, 338] on span "Change selection" at bounding box center [1317, 338] width 94 height 15
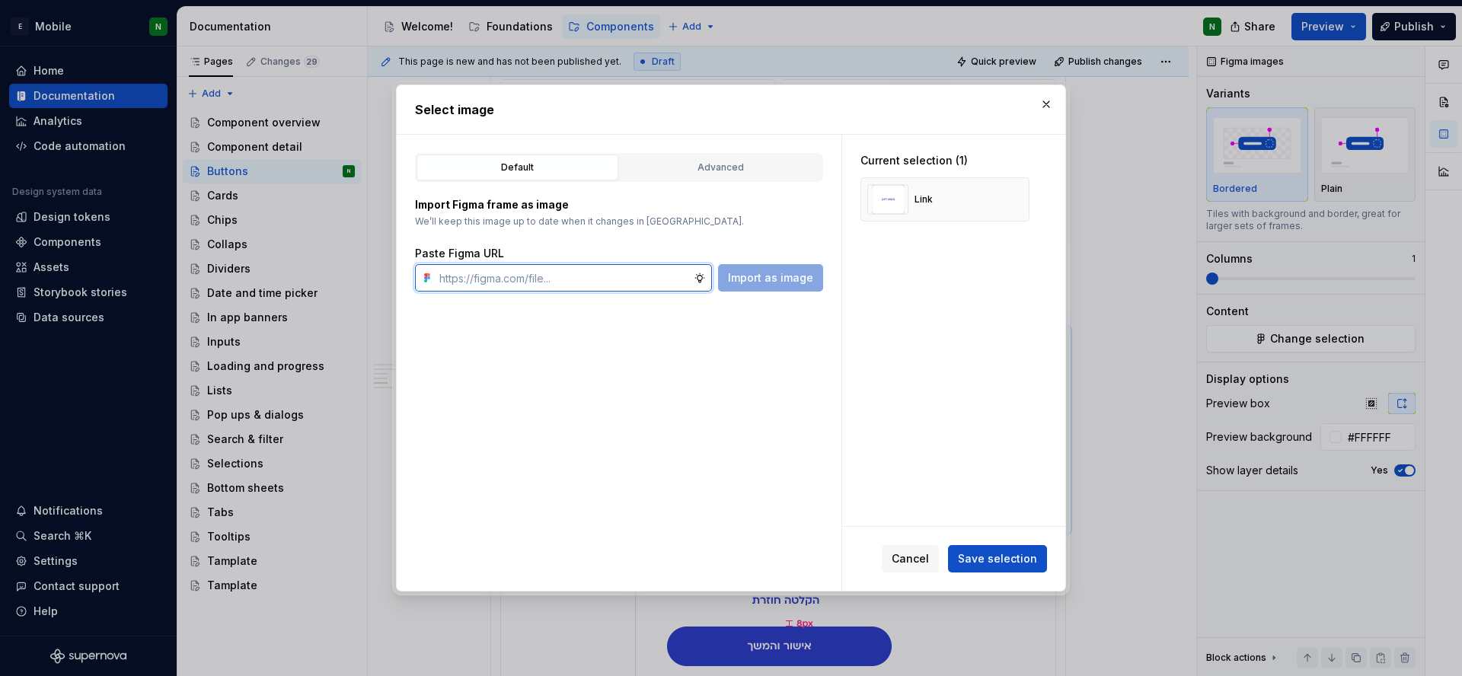
click at [662, 278] on input "text" at bounding box center [563, 277] width 260 height 27
paste input "[URL][DOMAIN_NAME]"
type input "[URL][DOMAIN_NAME]"
click at [764, 276] on span "Import as image" at bounding box center [770, 277] width 85 height 15
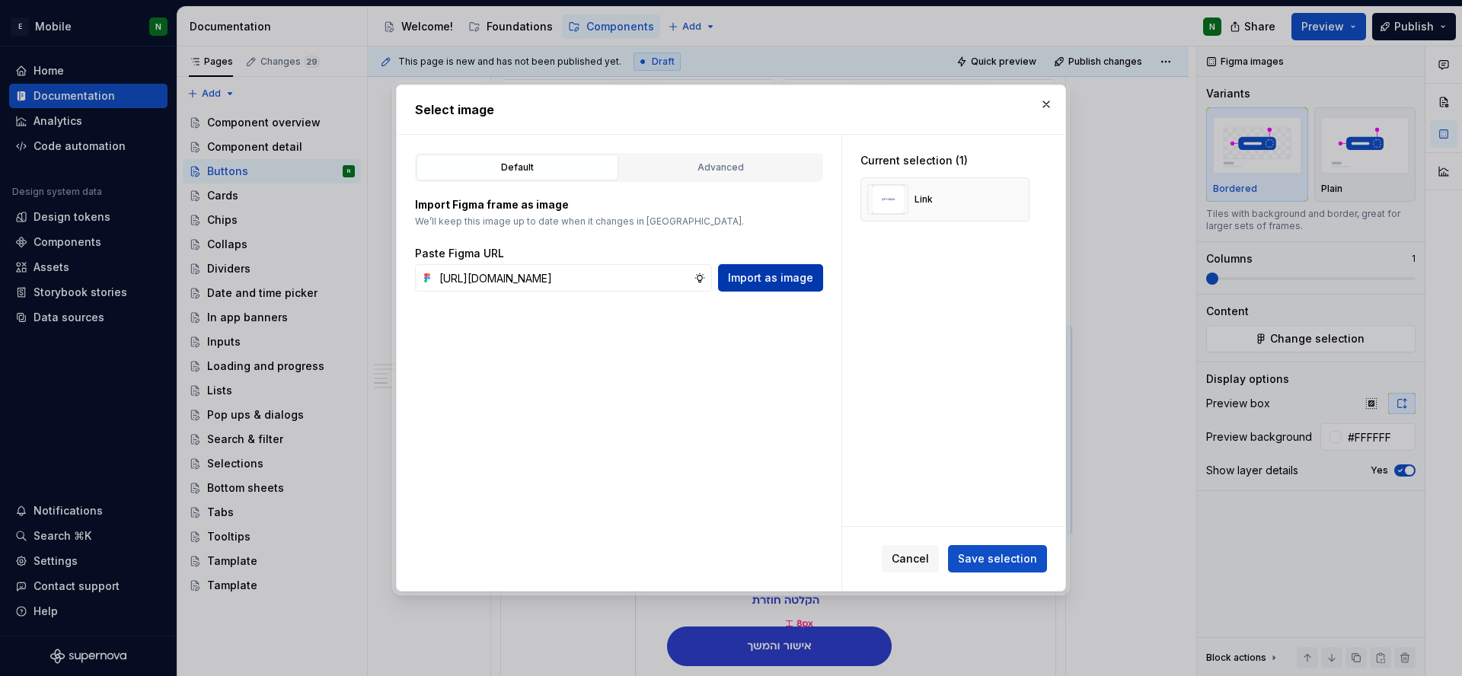
scroll to position [0, 0]
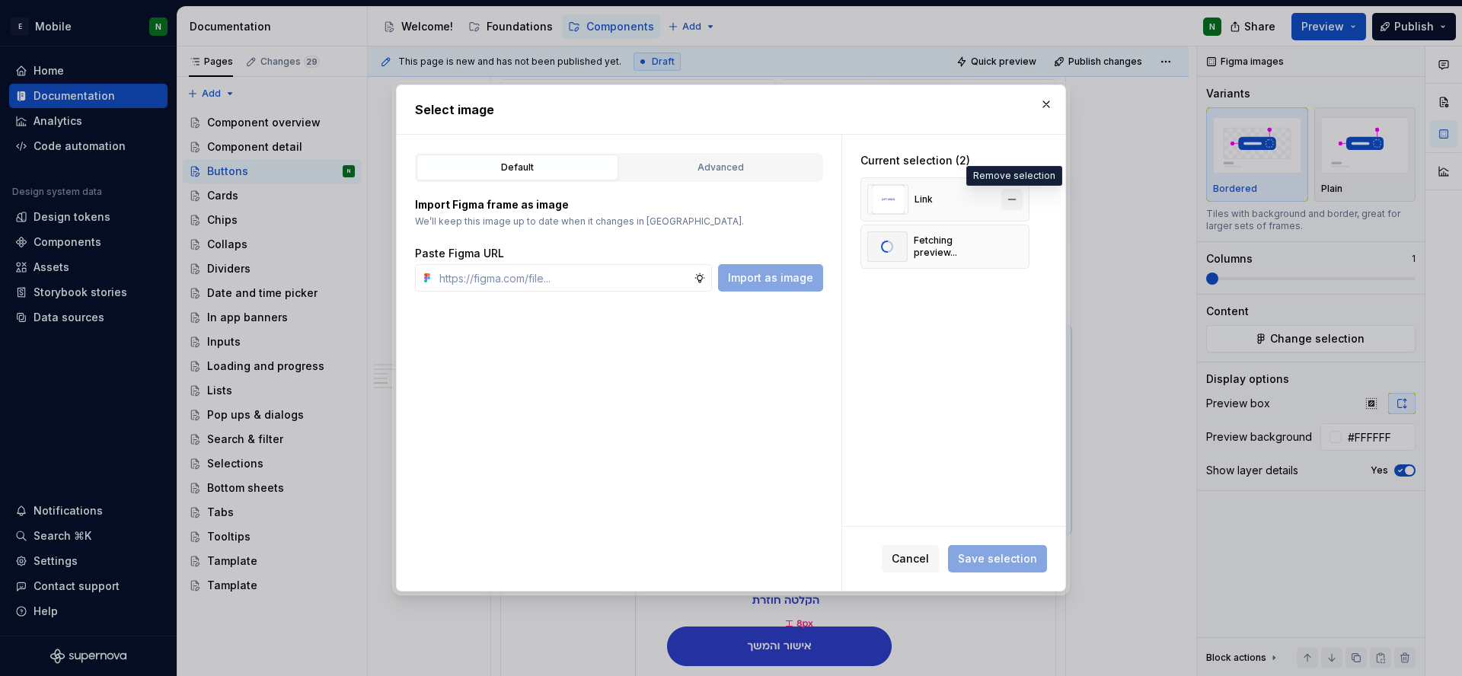
click at [1010, 201] on button "button" at bounding box center [1011, 199] width 21 height 21
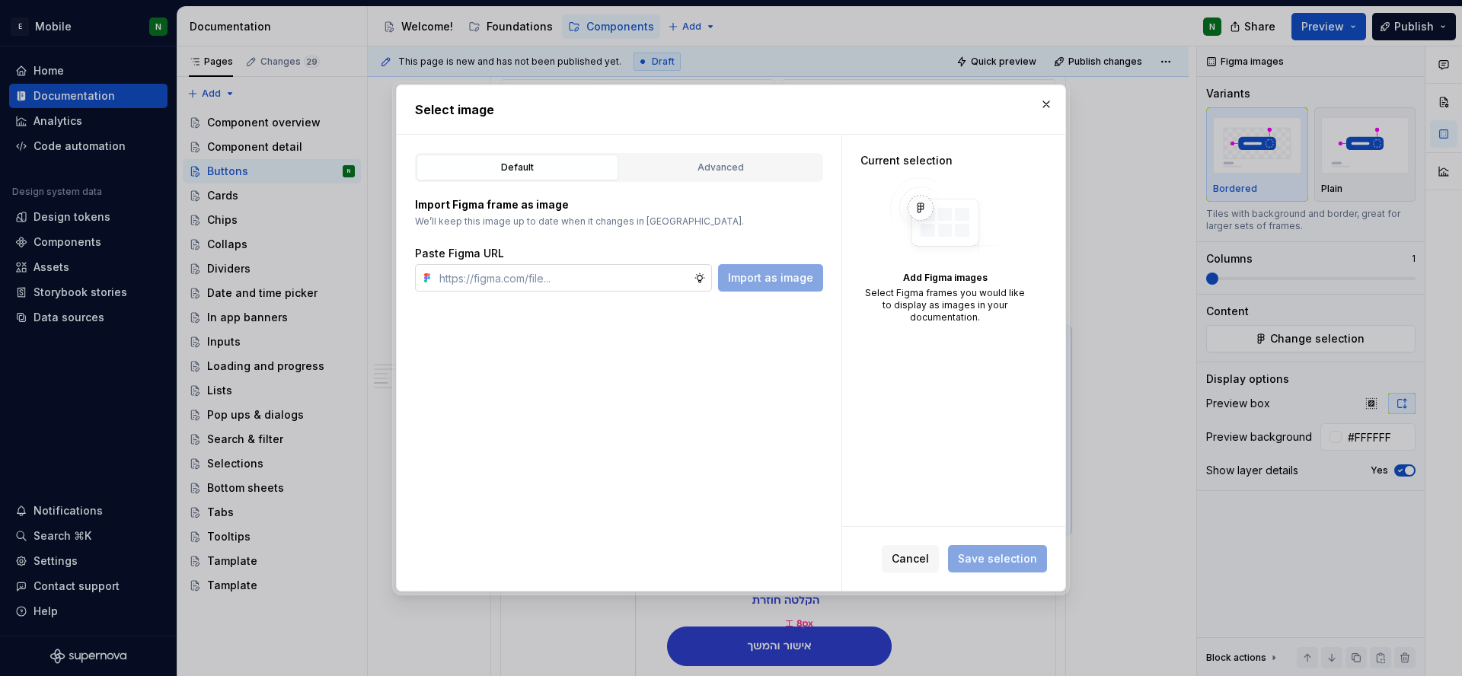
click at [602, 276] on input "text" at bounding box center [563, 277] width 260 height 27
paste input "[URL][DOMAIN_NAME]"
type input "[URL][DOMAIN_NAME]"
click at [777, 279] on span "Import as image" at bounding box center [770, 277] width 85 height 15
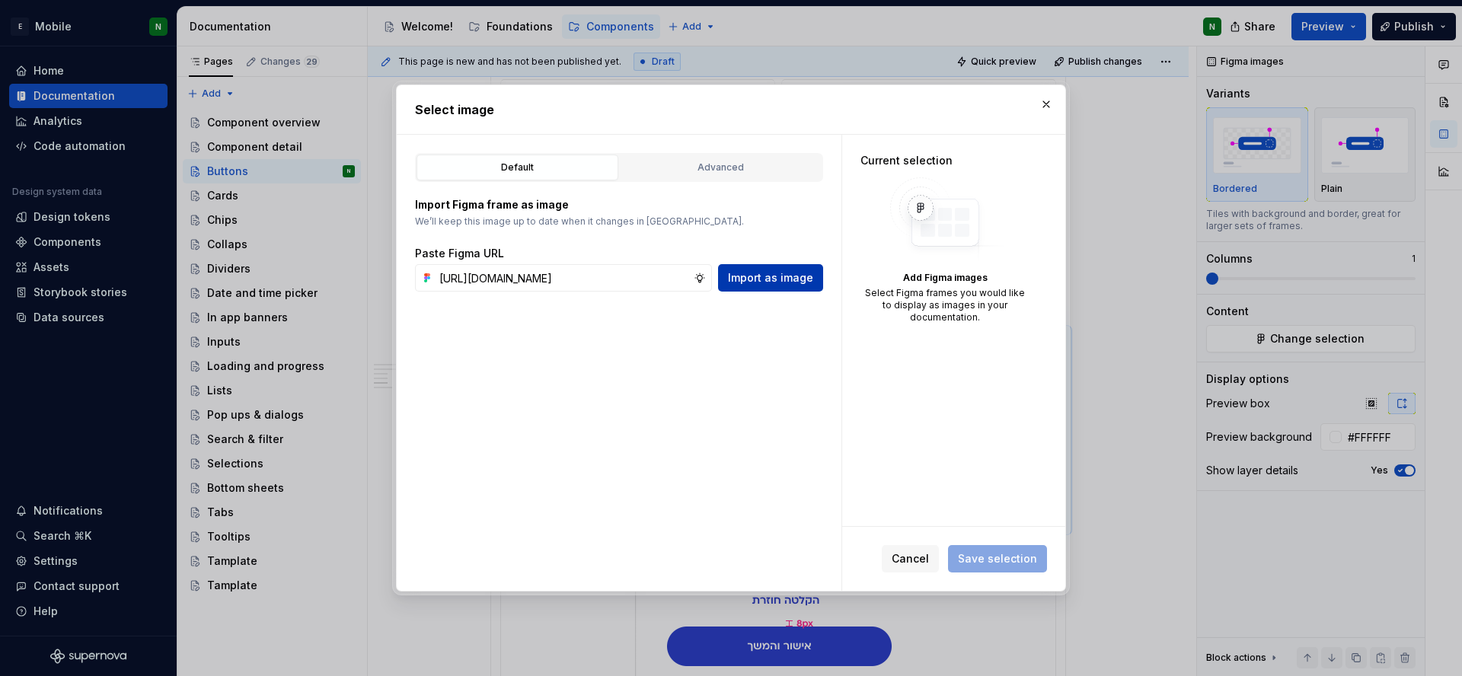
scroll to position [0, 0]
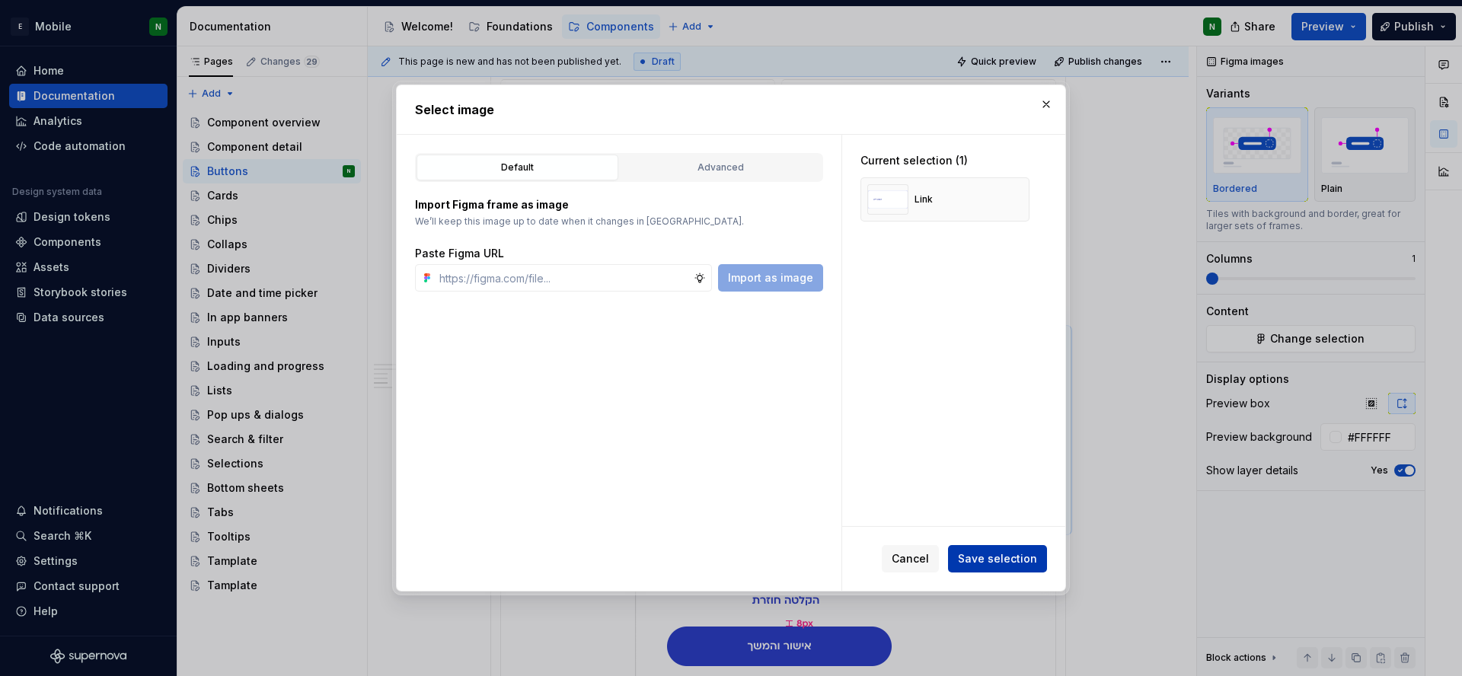
click at [1010, 563] on span "Save selection" at bounding box center [997, 558] width 79 height 15
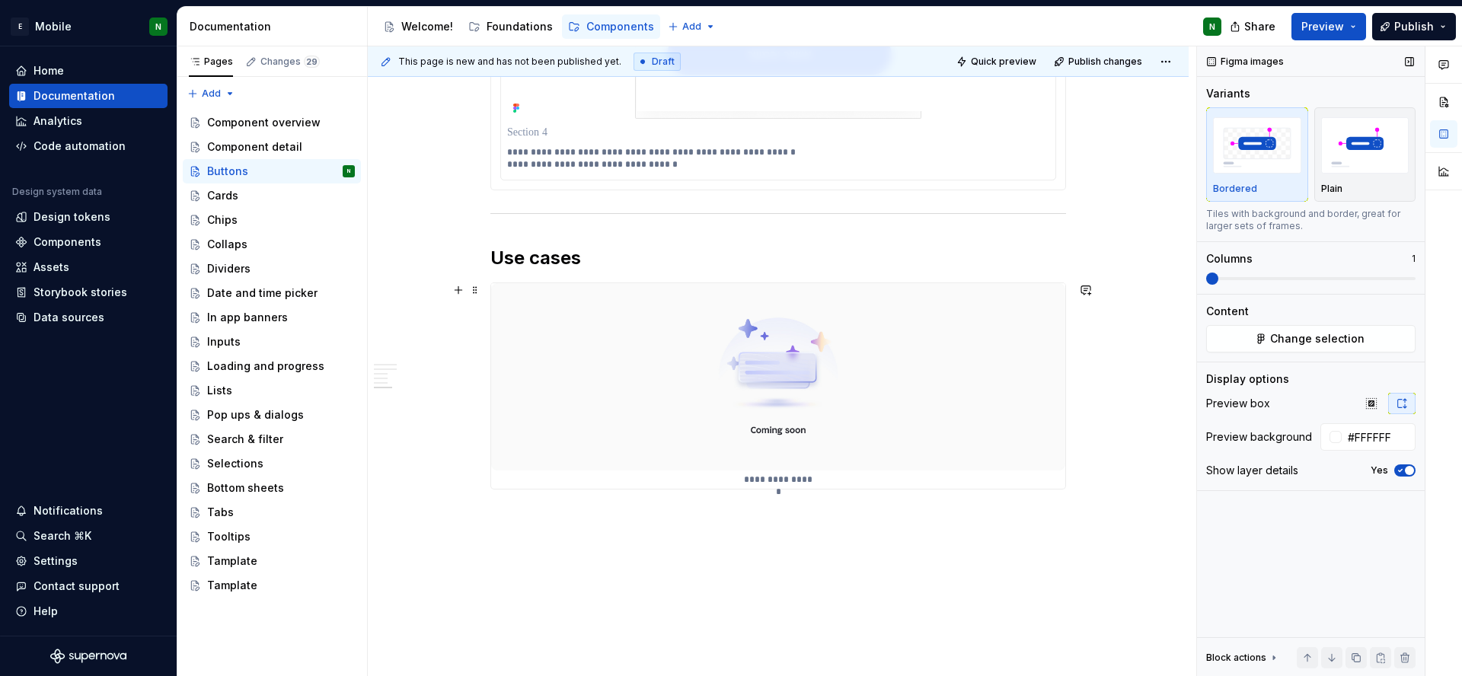
scroll to position [2969, 0]
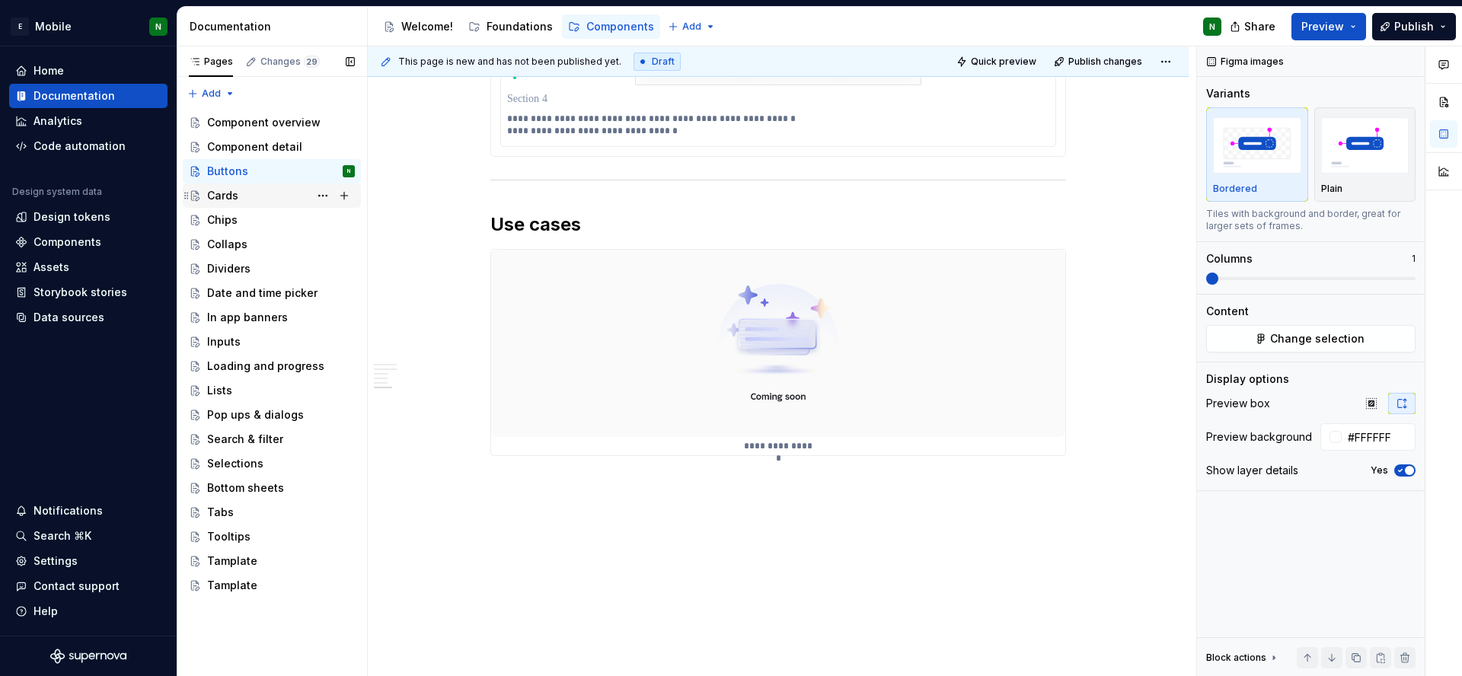
click at [235, 193] on div "Cards" at bounding box center [222, 195] width 31 height 15
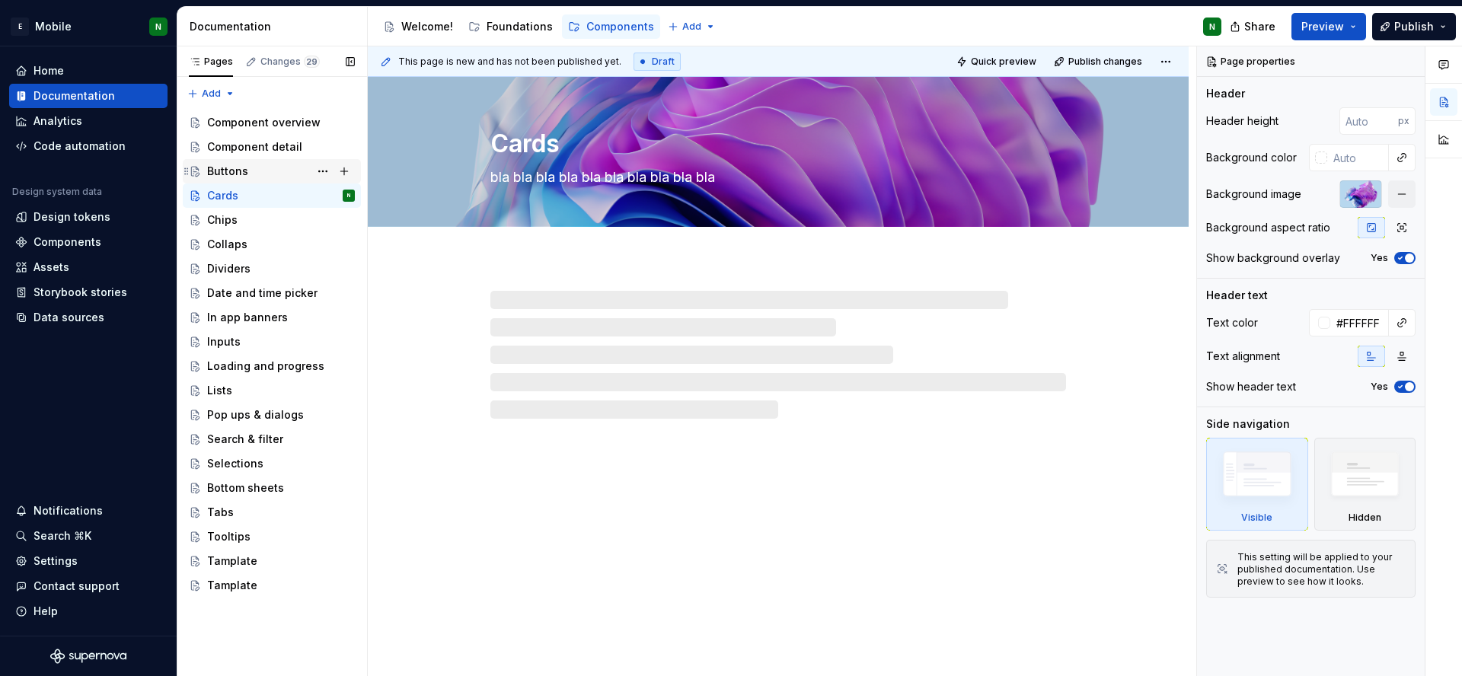
click at [230, 171] on div "Buttons" at bounding box center [227, 171] width 41 height 15
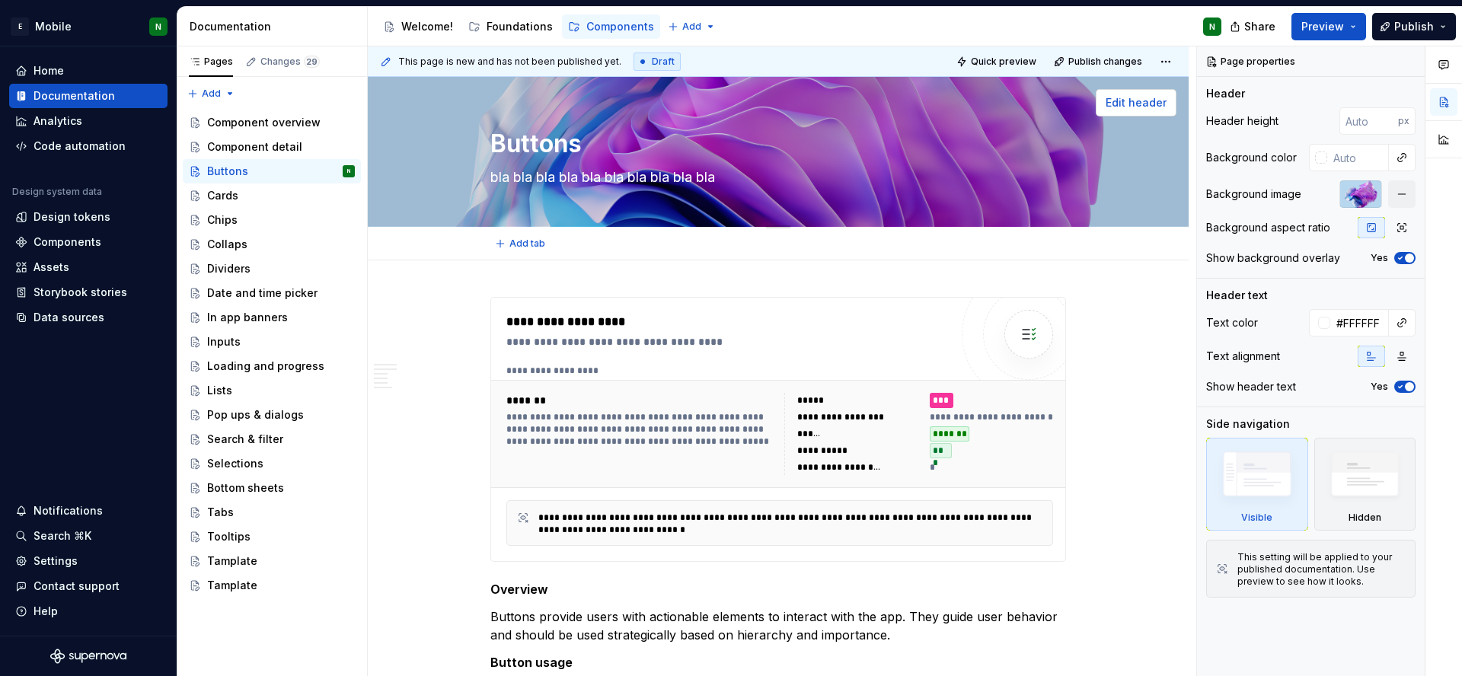
click at [1146, 104] on span "Edit header" at bounding box center [1136, 102] width 61 height 15
click at [1340, 191] on div at bounding box center [1360, 193] width 43 height 27
click at [1353, 197] on div at bounding box center [1360, 193] width 43 height 27
click at [1357, 194] on div at bounding box center [1360, 193] width 43 height 27
click at [1402, 200] on button "button" at bounding box center [1401, 193] width 27 height 27
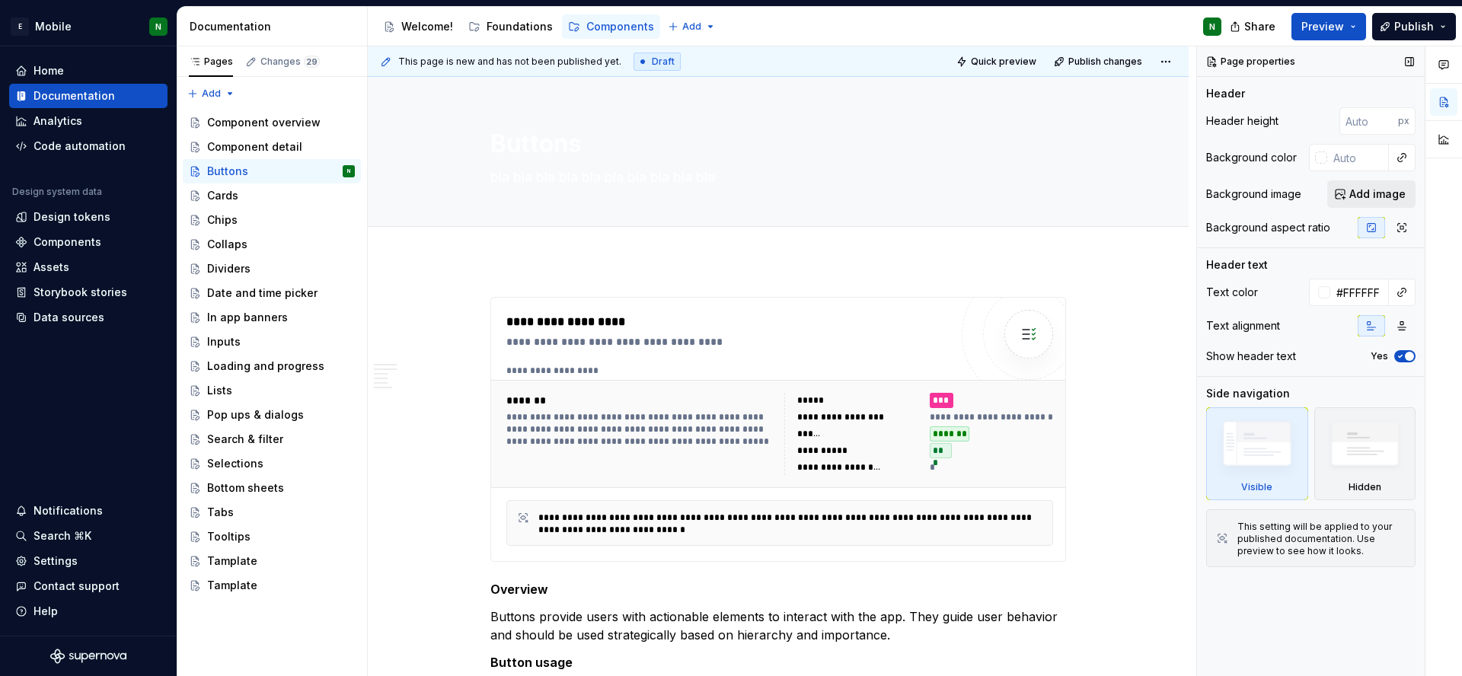
click at [1393, 192] on span "Add image" at bounding box center [1377, 194] width 56 height 15
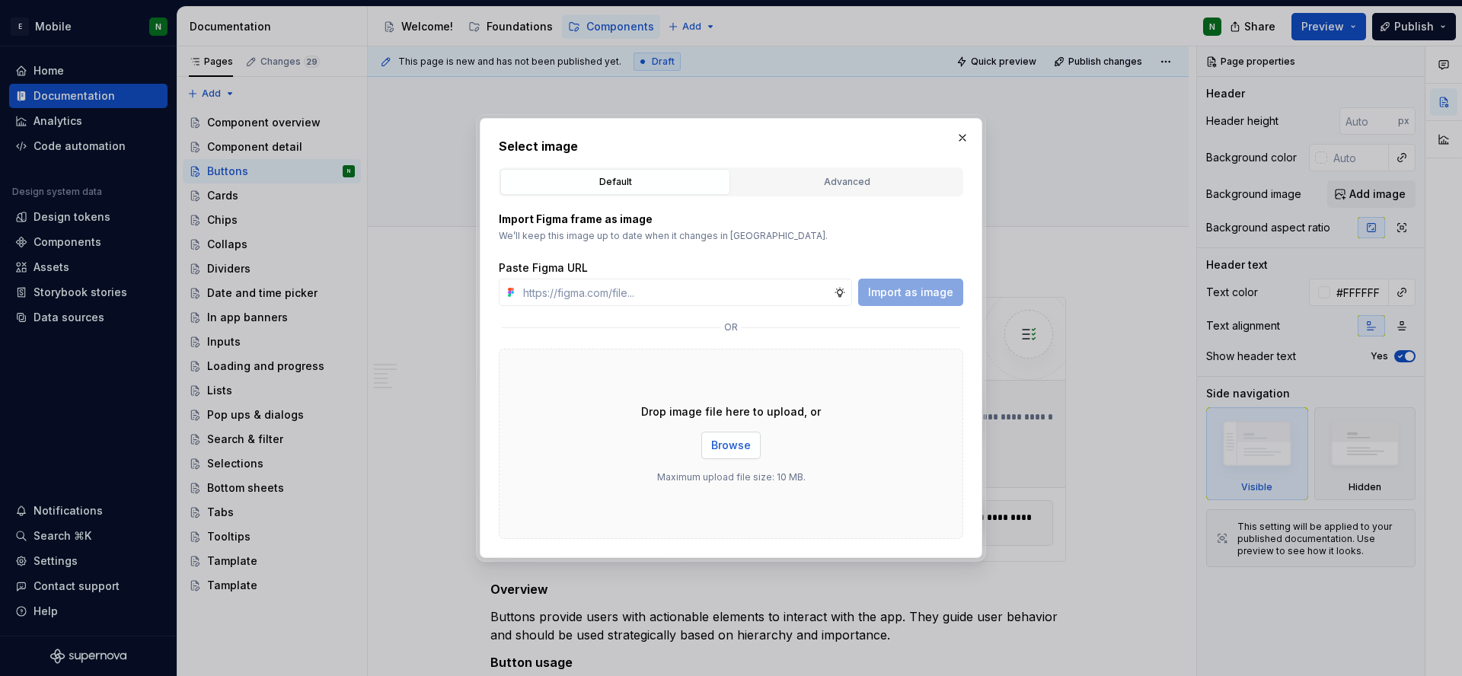
click at [730, 445] on span "Browse" at bounding box center [731, 445] width 40 height 15
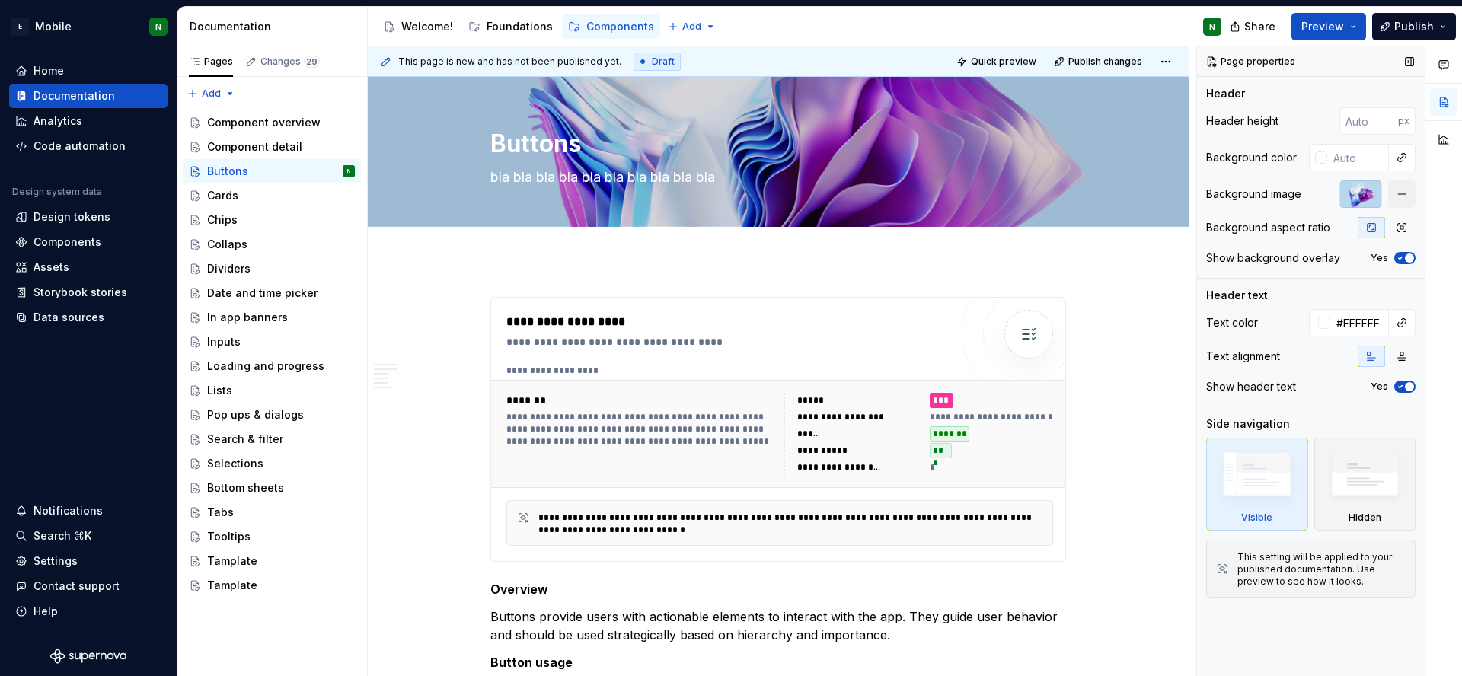
click at [1362, 196] on div at bounding box center [1360, 193] width 43 height 27
click at [1301, 166] on div "Background color" at bounding box center [1310, 157] width 209 height 27
click at [950, 196] on div "Buttons bla bla bla bla bla bla bla bla bla bla" at bounding box center [778, 151] width 576 height 149
click at [1128, 111] on button "Edit header" at bounding box center [1136, 102] width 81 height 27
click at [1399, 196] on button "button" at bounding box center [1401, 193] width 27 height 27
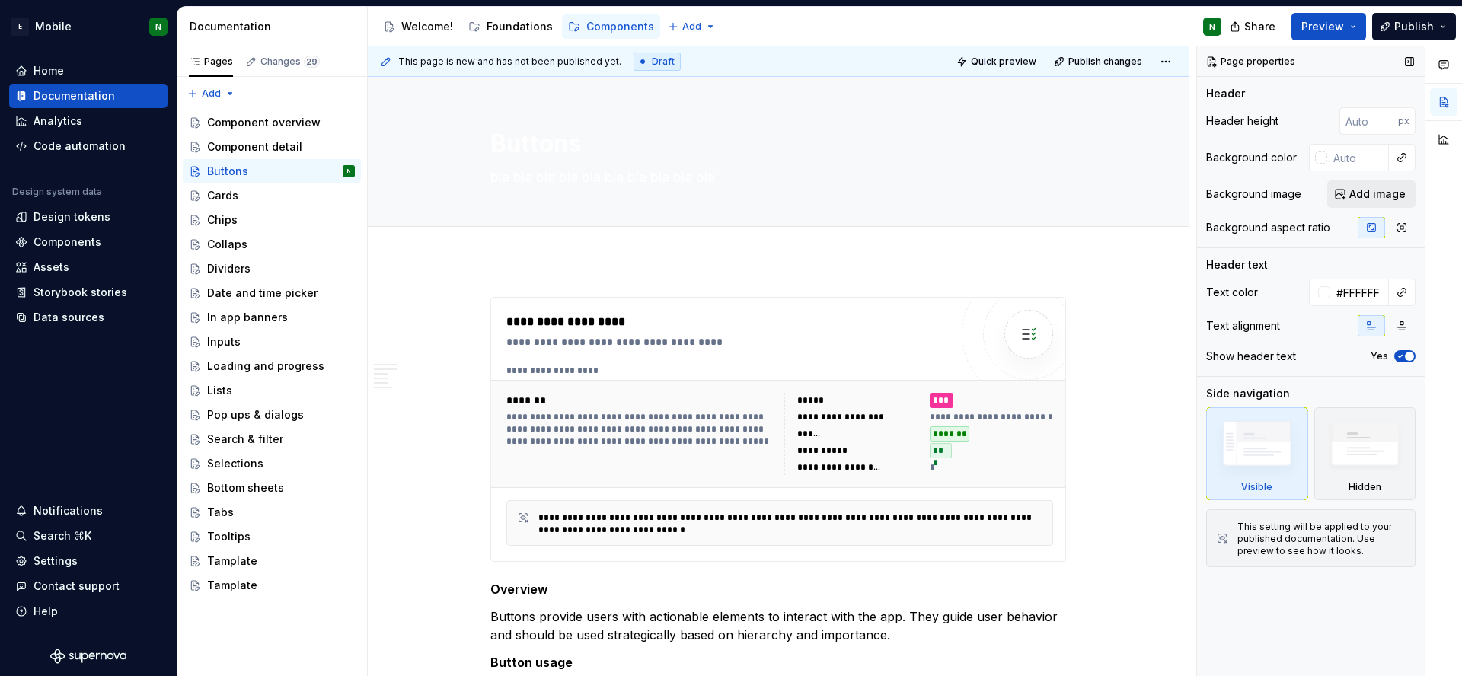
click at [1399, 196] on span "Add image" at bounding box center [1377, 194] width 56 height 15
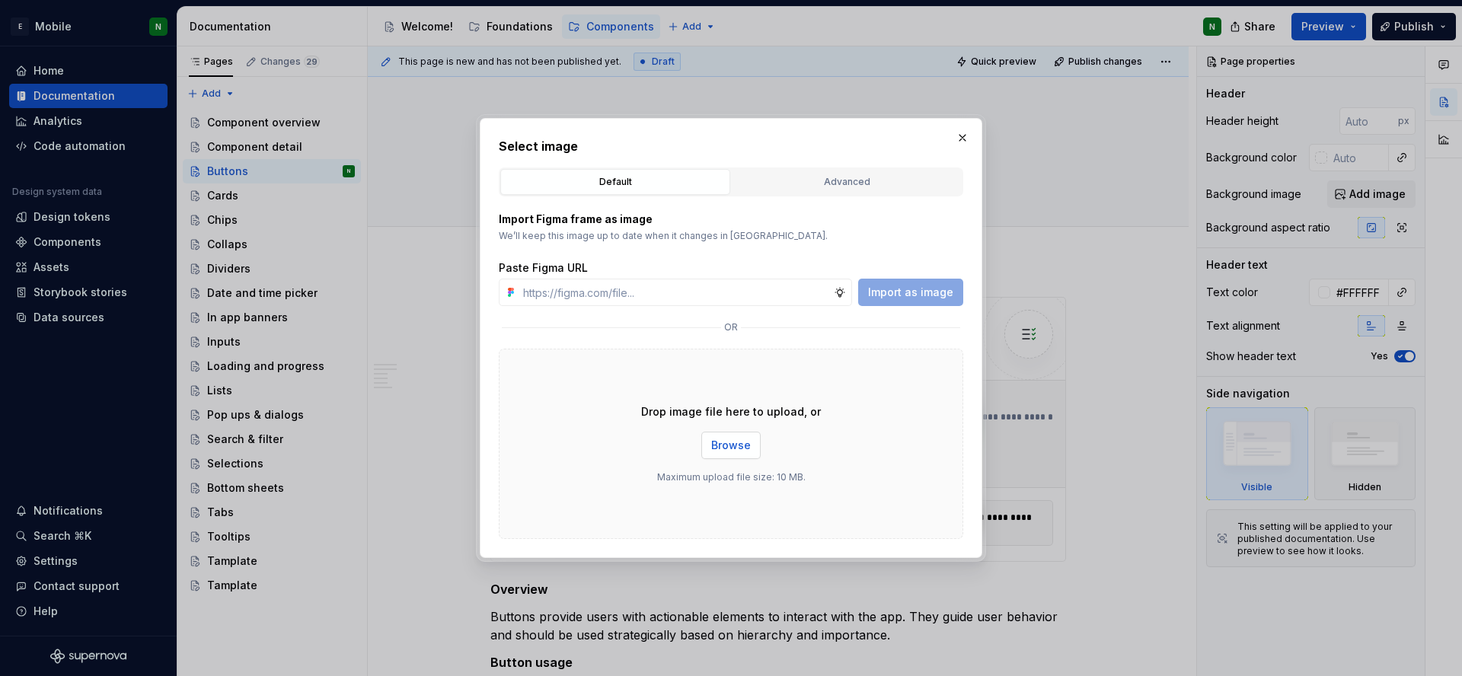
click at [735, 456] on button "Browse" at bounding box center [730, 445] width 59 height 27
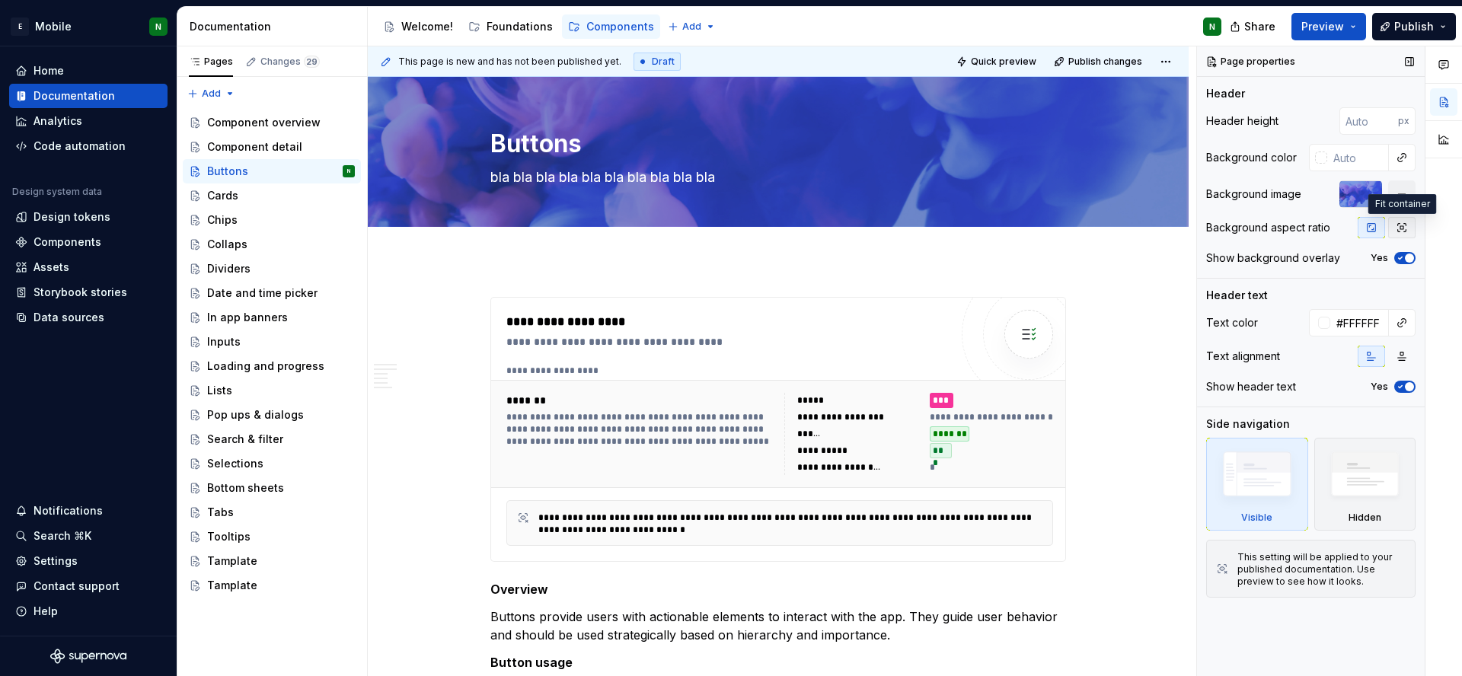
click at [1402, 228] on icon "button" at bounding box center [1402, 228] width 8 height 8
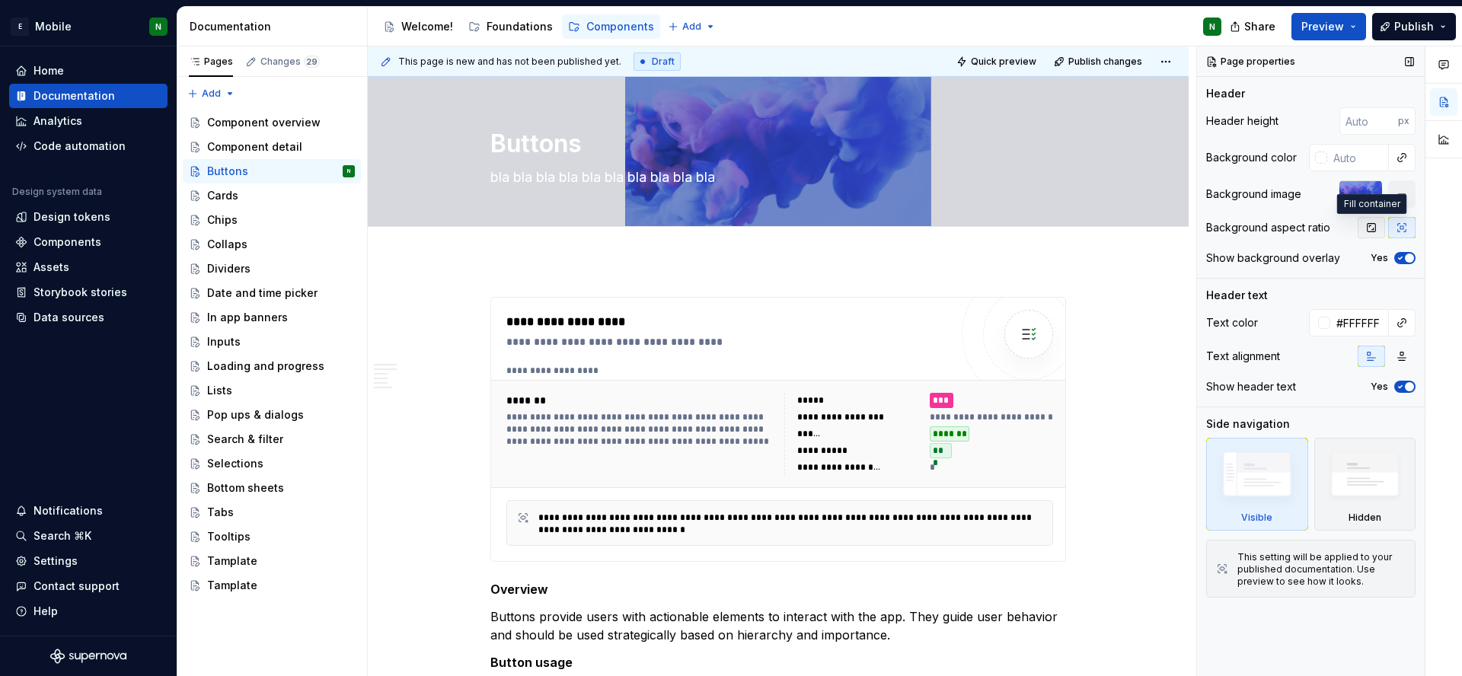
click at [1374, 228] on icon "button" at bounding box center [1371, 228] width 12 height 12
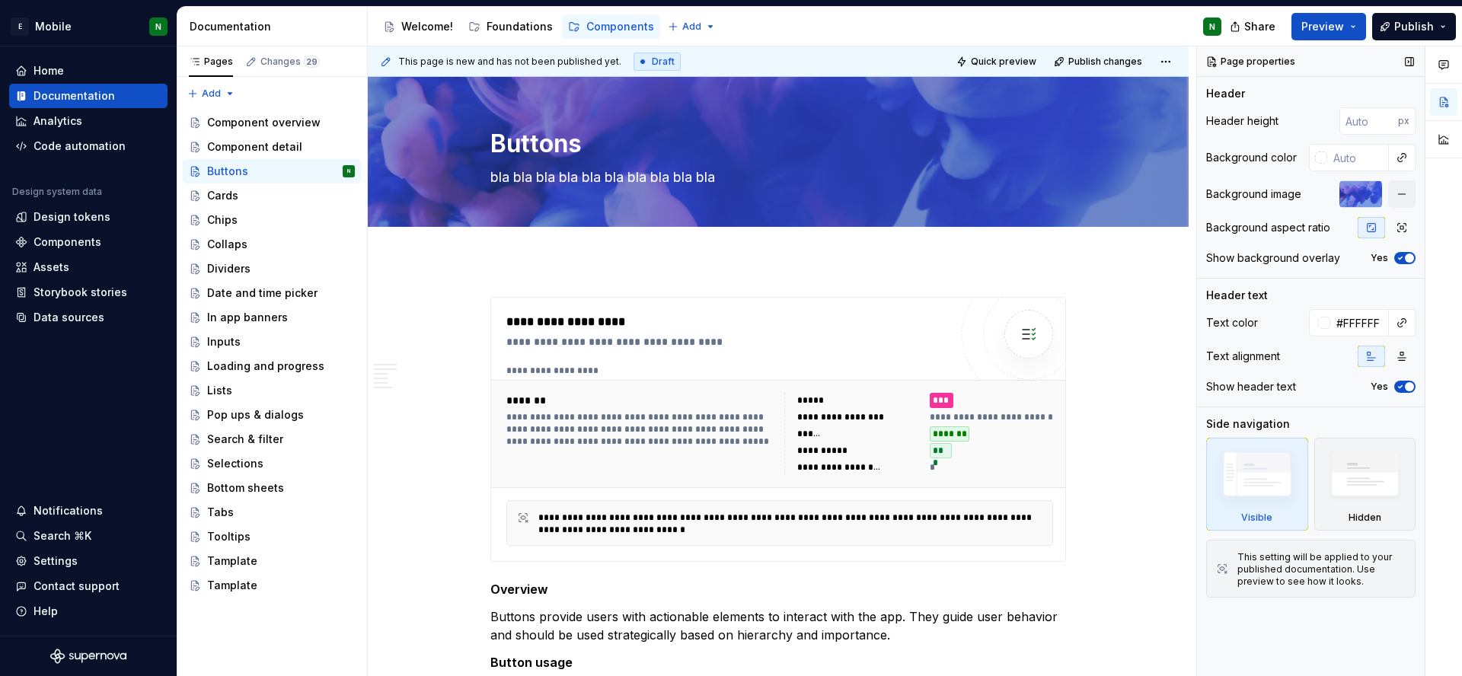
click at [1412, 254] on span "button" at bounding box center [1409, 258] width 9 height 9
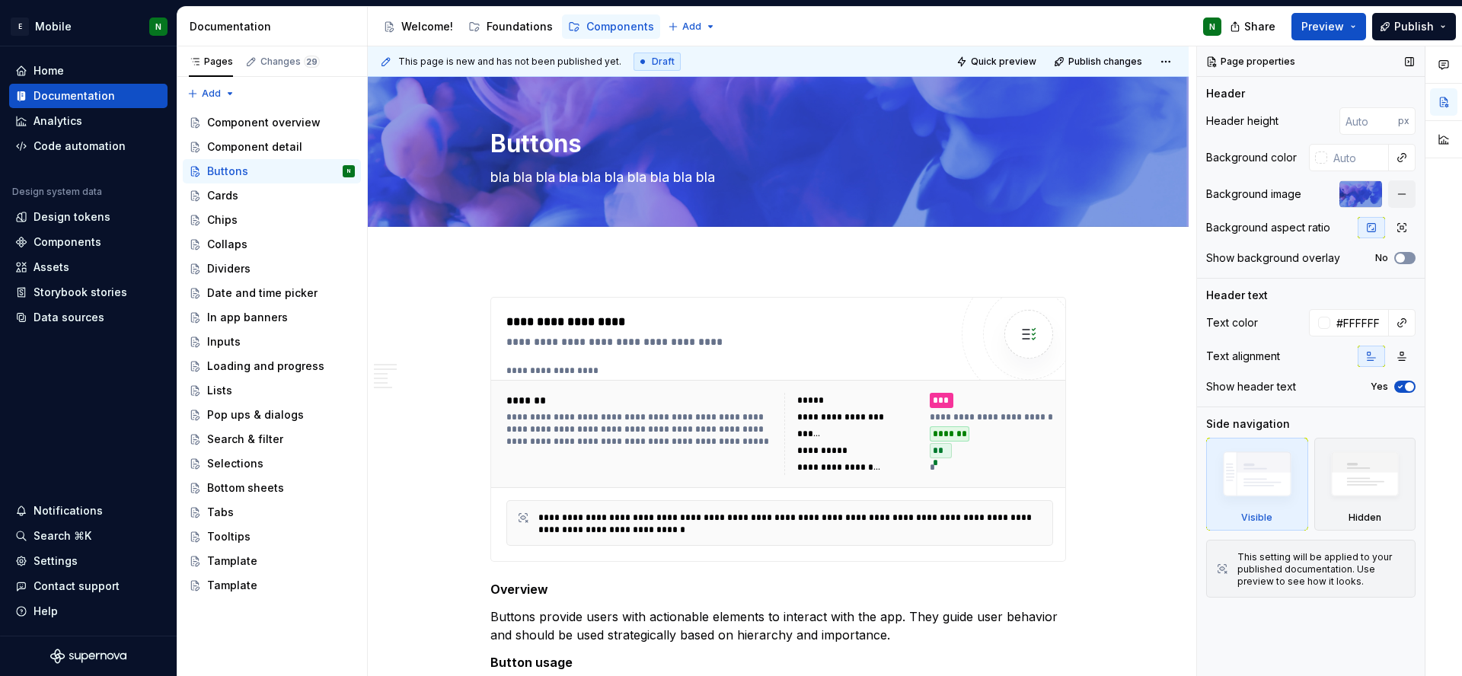
click at [1412, 254] on button "No" at bounding box center [1404, 258] width 21 height 12
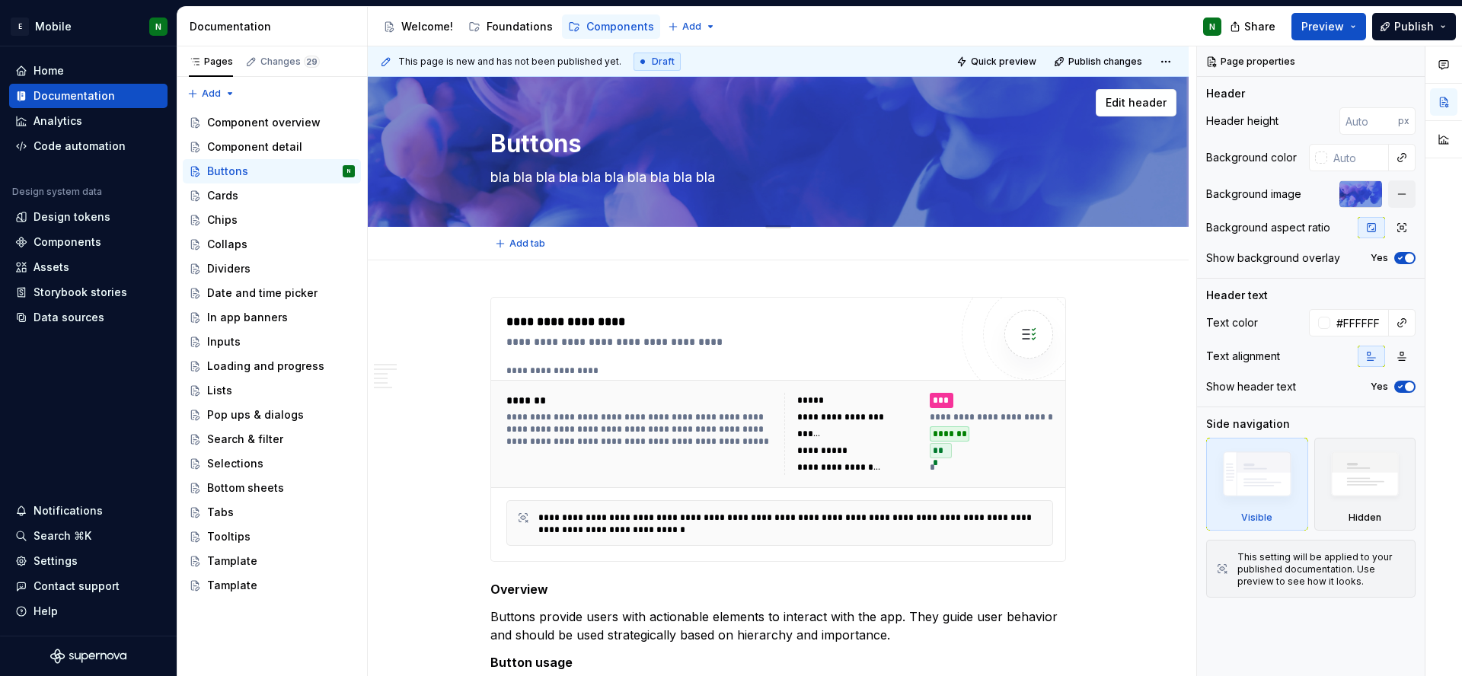
click at [665, 170] on textarea "bla bla bla bla bla bla bla bla bla bla" at bounding box center [775, 177] width 576 height 24
click at [603, 180] on textarea "bla bla bla bla bla bla bla bla bla bla" at bounding box center [775, 177] width 576 height 24
type textarea "*"
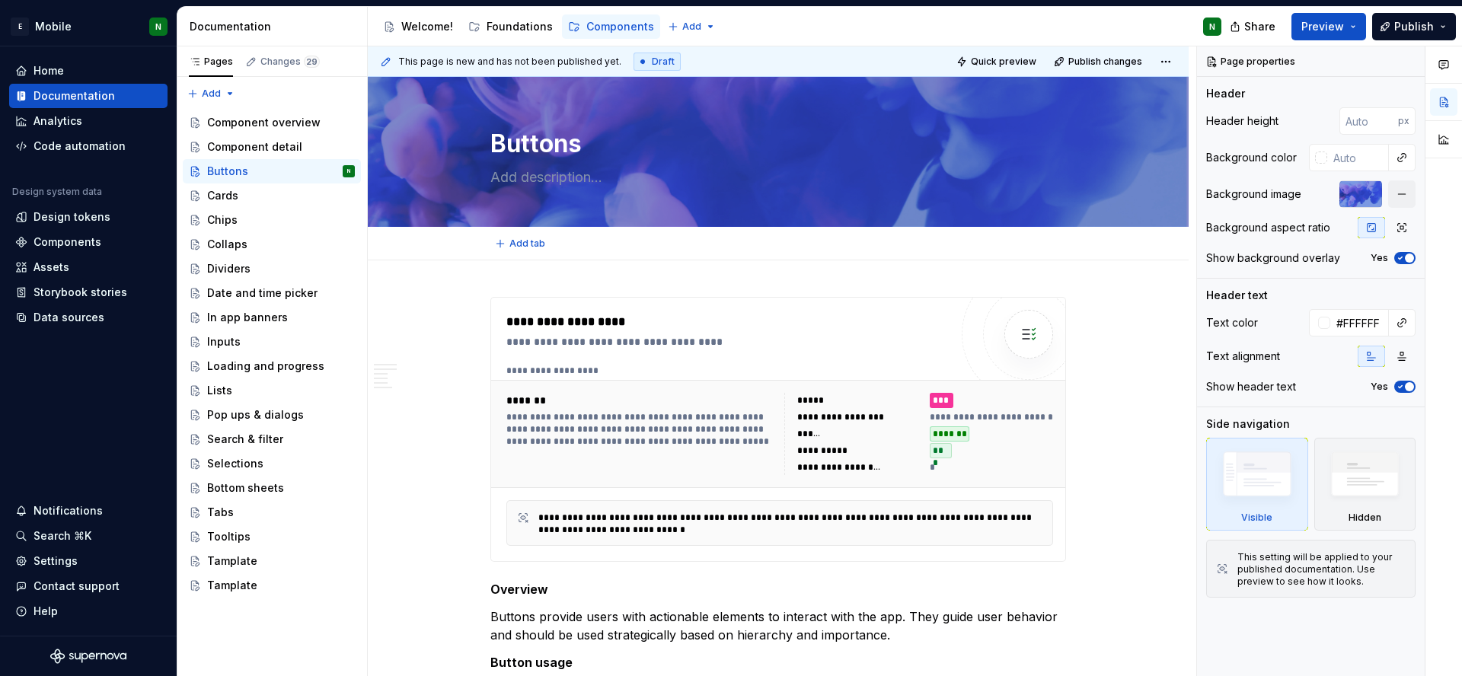
type textarea "*"
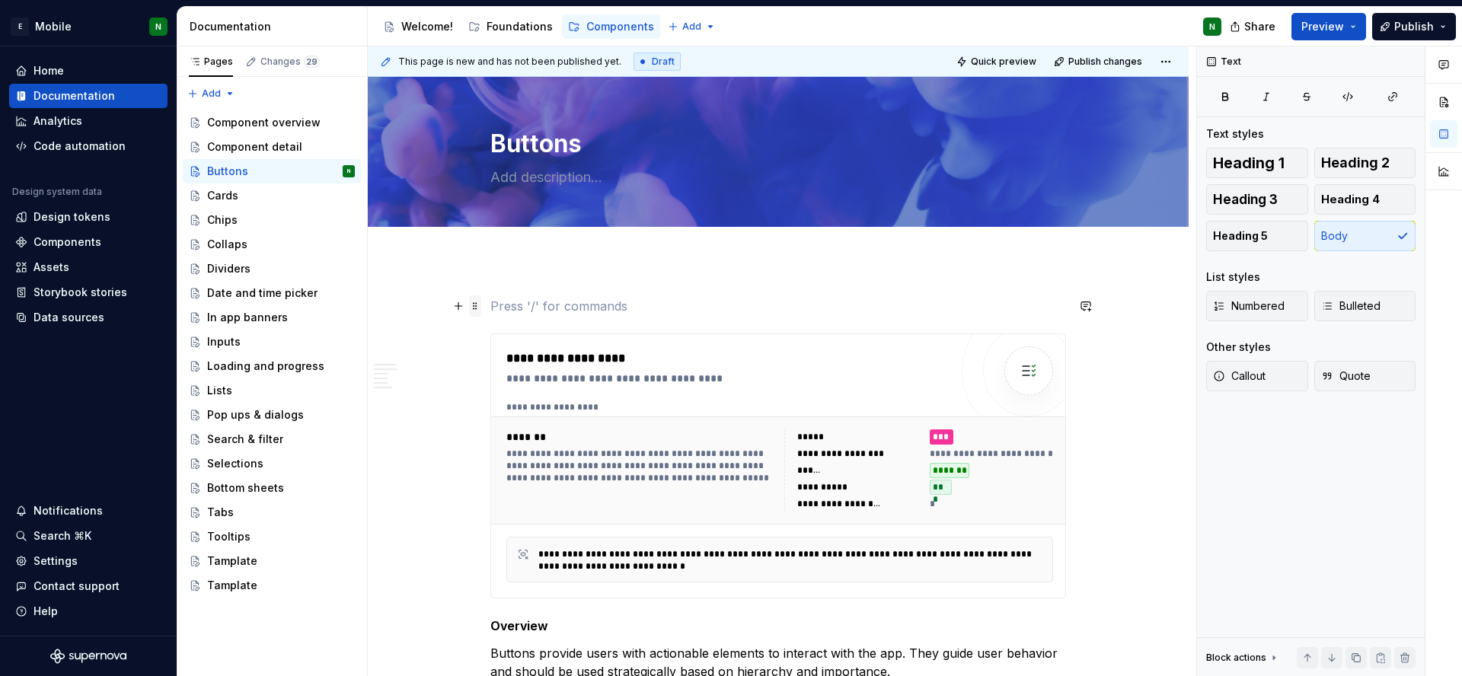
click at [474, 309] on span at bounding box center [475, 305] width 12 height 21
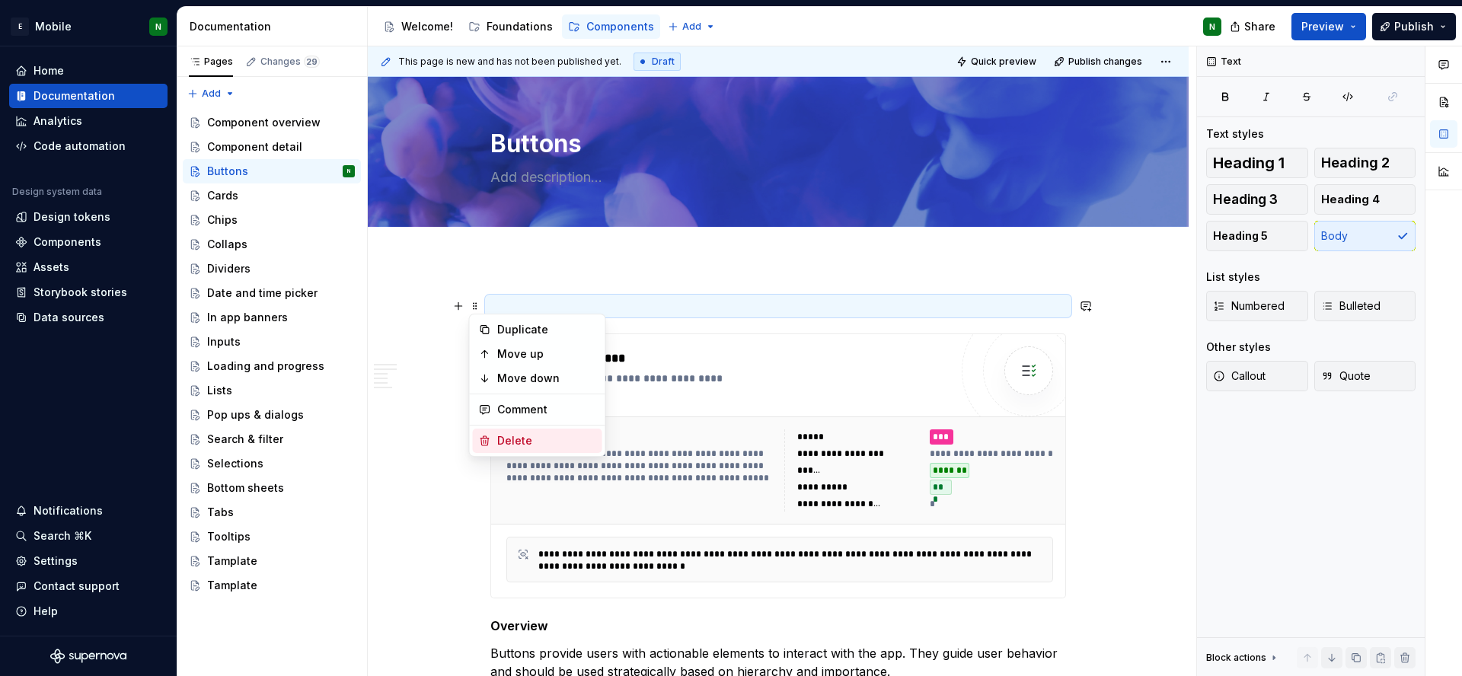
click at [551, 433] on div "Delete" at bounding box center [546, 440] width 99 height 15
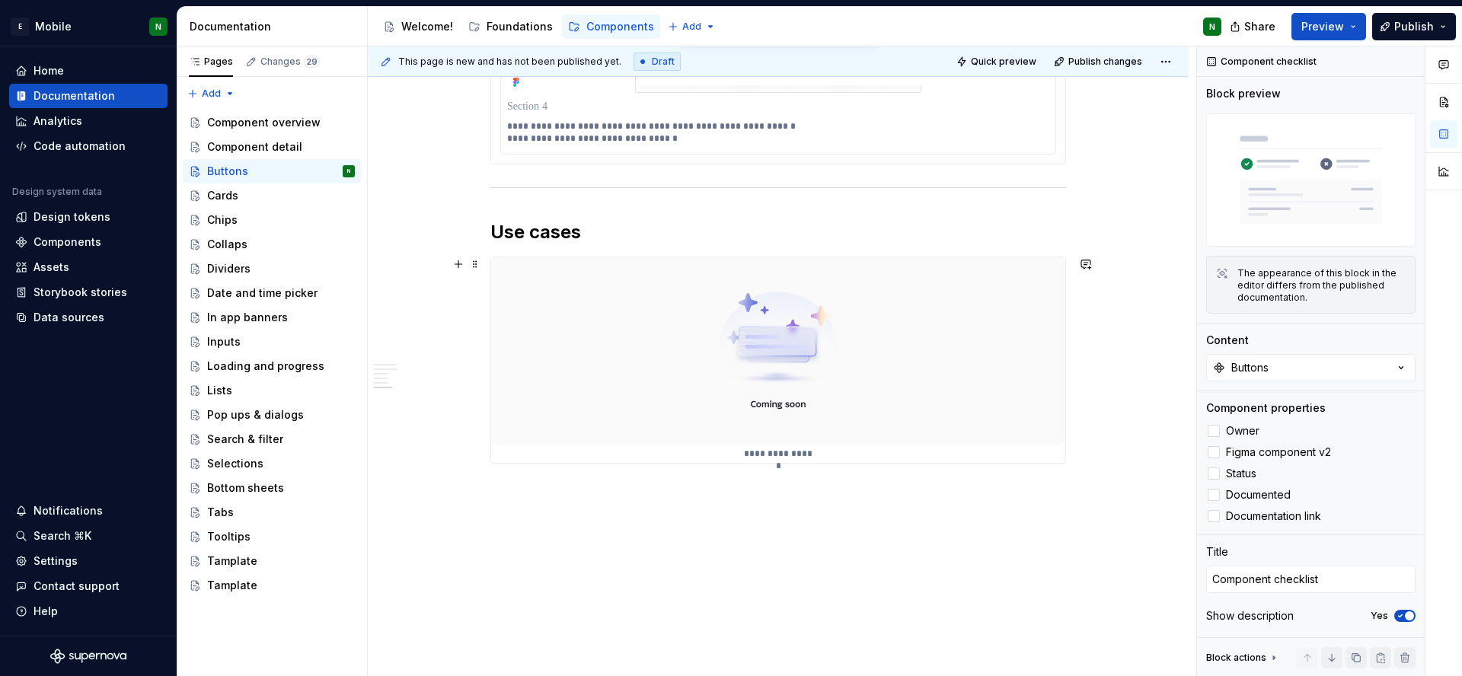
scroll to position [2962, 0]
click at [241, 196] on div "Cards" at bounding box center [281, 195] width 148 height 21
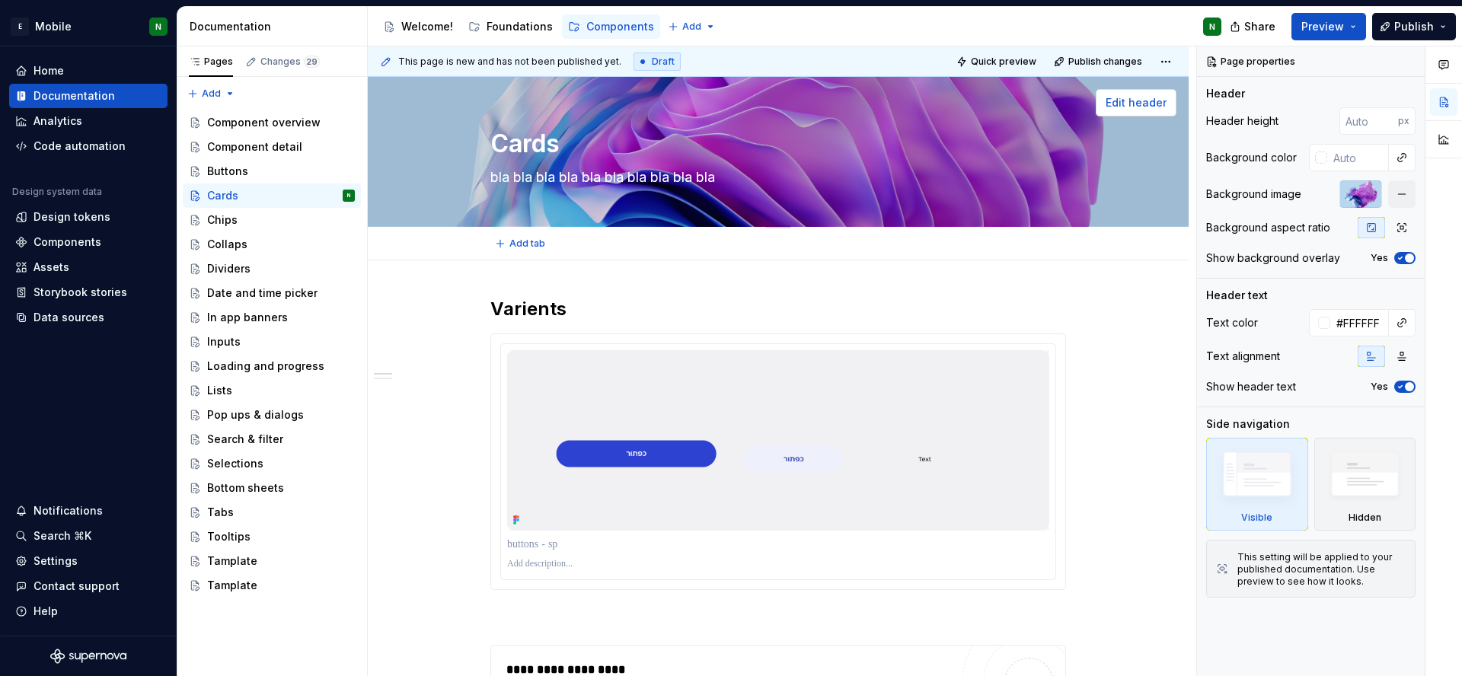
click at [1138, 104] on span "Edit header" at bounding box center [1136, 102] width 61 height 15
click at [1400, 193] on button "button" at bounding box center [1401, 193] width 27 height 27
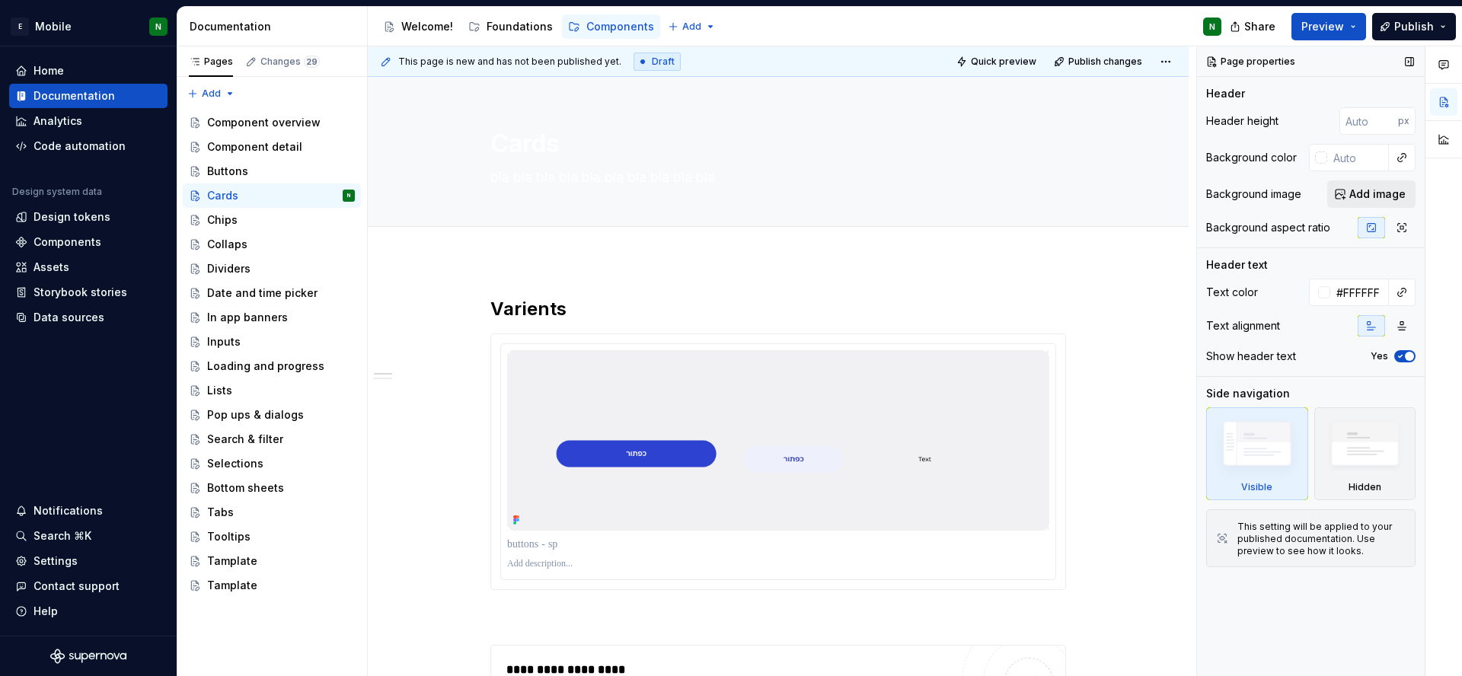
click at [1400, 193] on span "Add image" at bounding box center [1377, 194] width 56 height 15
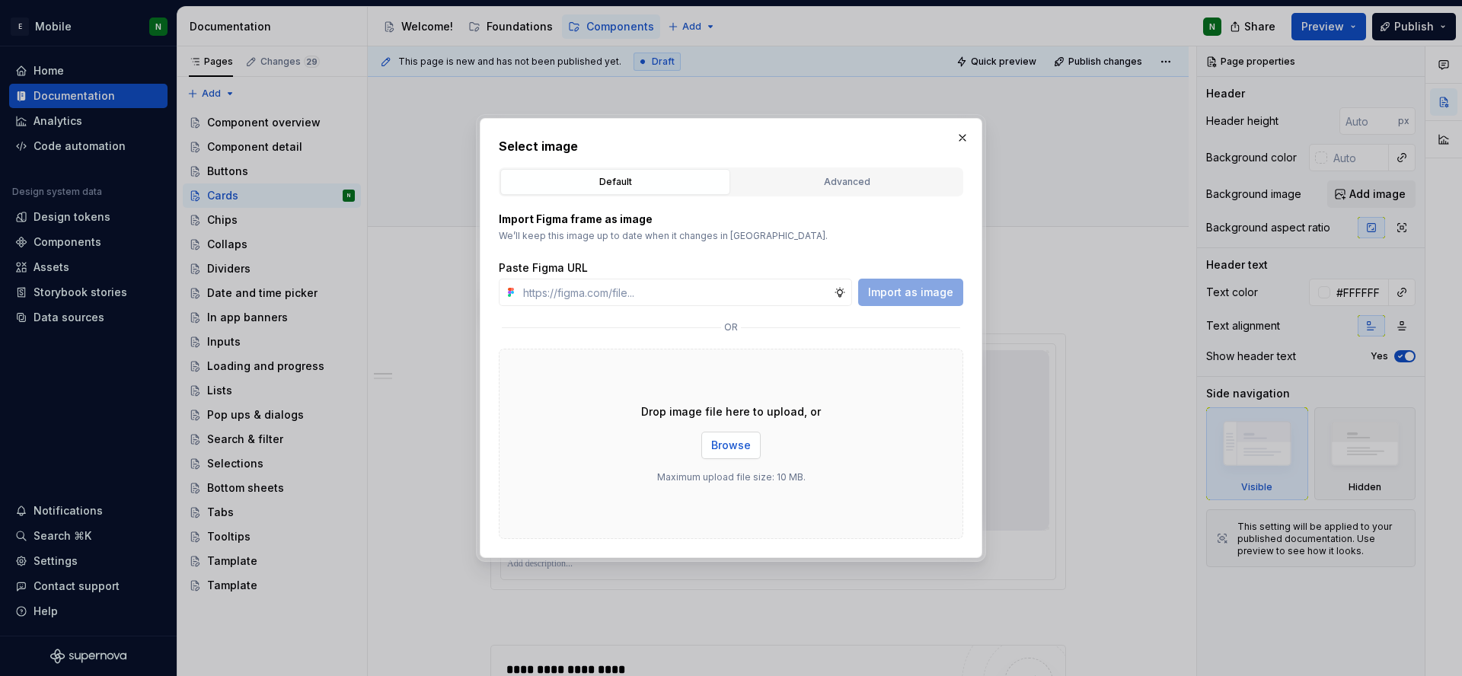
click at [731, 440] on span "Browse" at bounding box center [731, 445] width 40 height 15
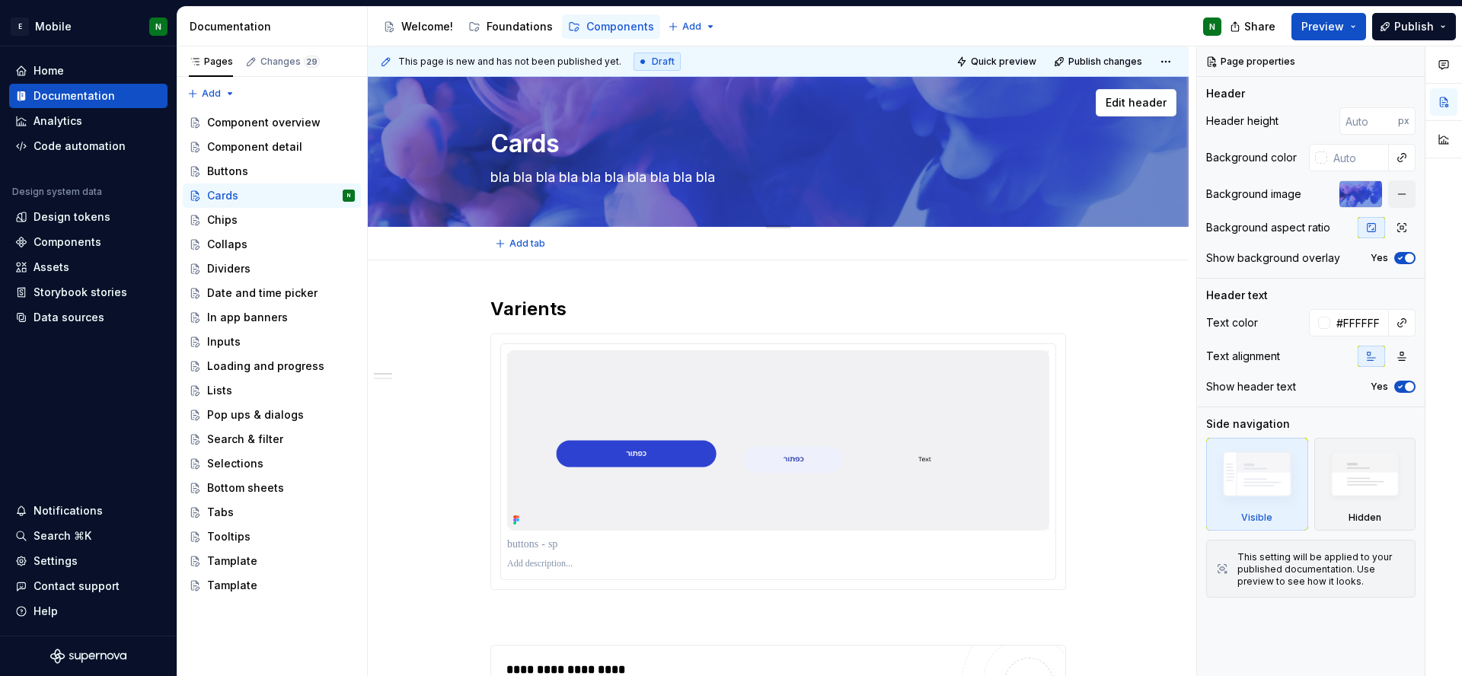
click at [684, 180] on textarea "bla bla bla bla bla bla bla bla bla bla" at bounding box center [775, 177] width 576 height 24
type textarea "*"
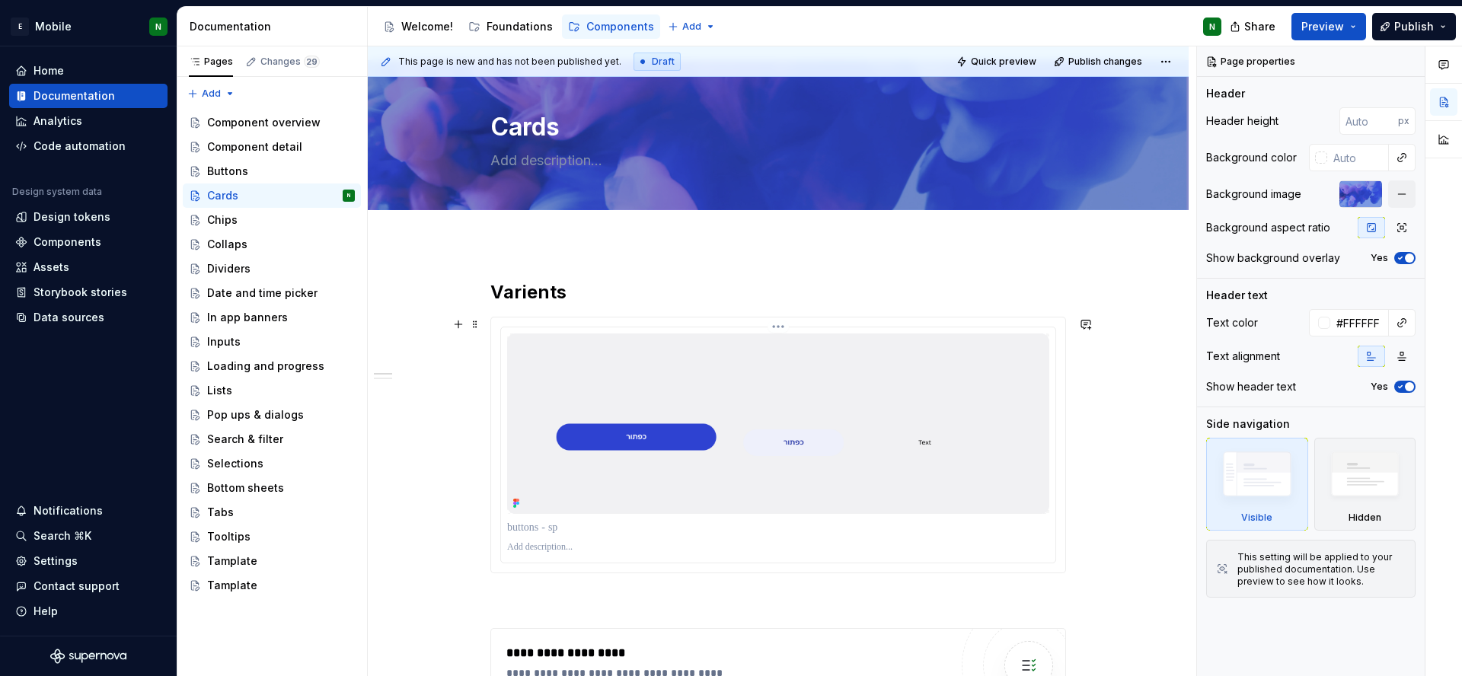
scroll to position [36, 0]
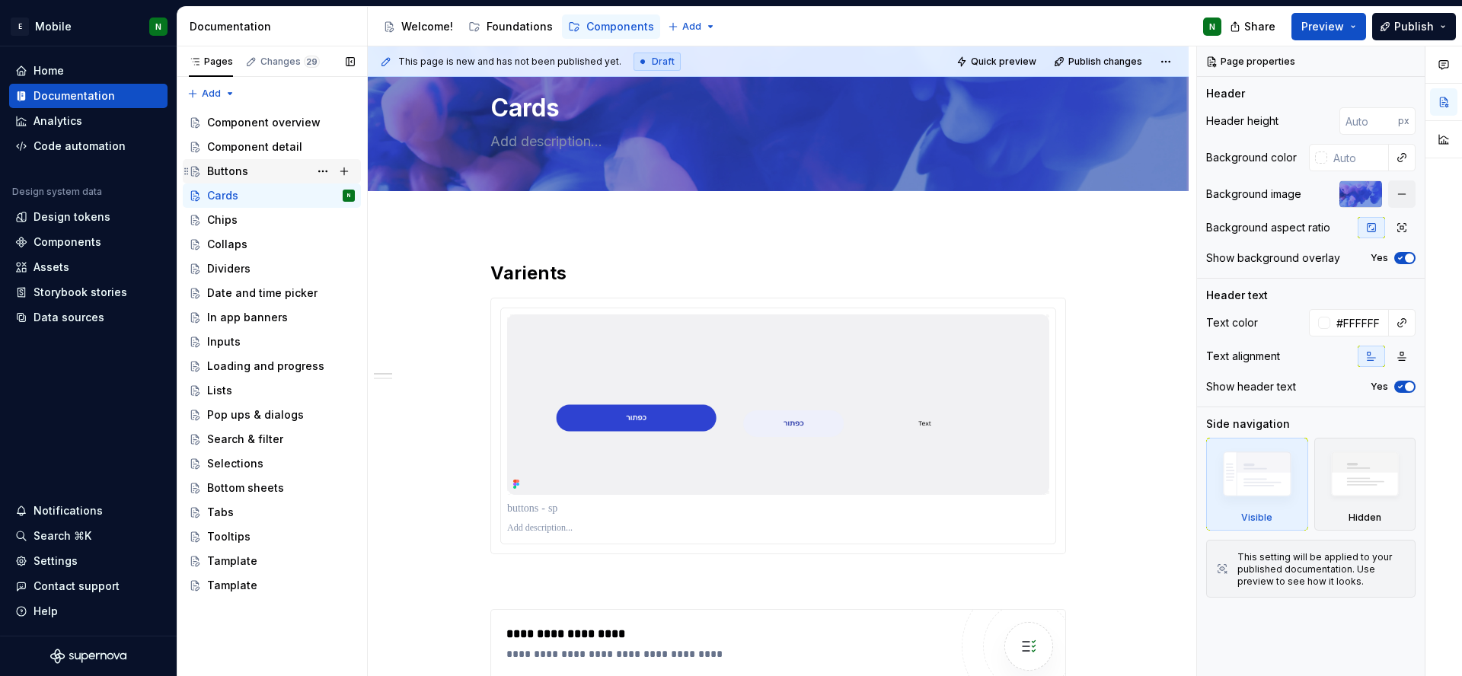
click at [251, 169] on div "Buttons" at bounding box center [281, 171] width 148 height 21
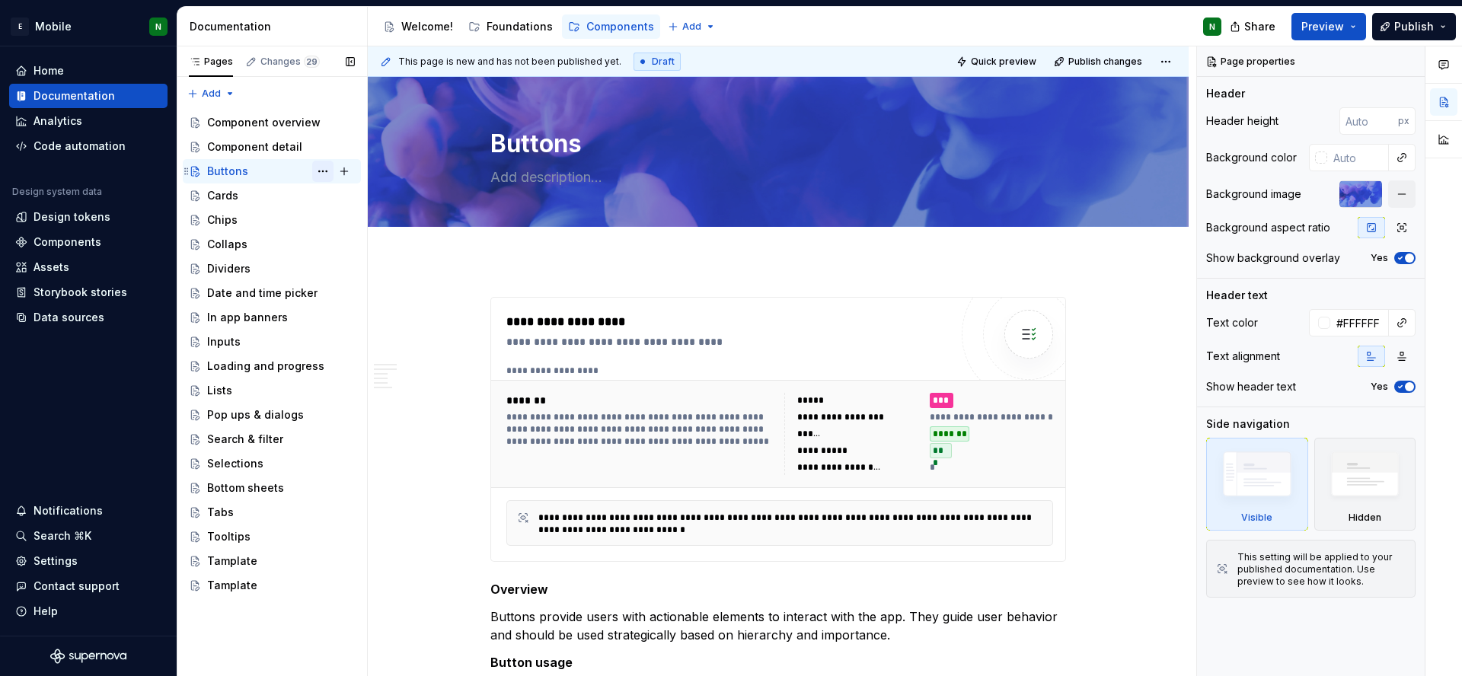
click at [320, 171] on button "Page tree" at bounding box center [322, 171] width 21 height 21
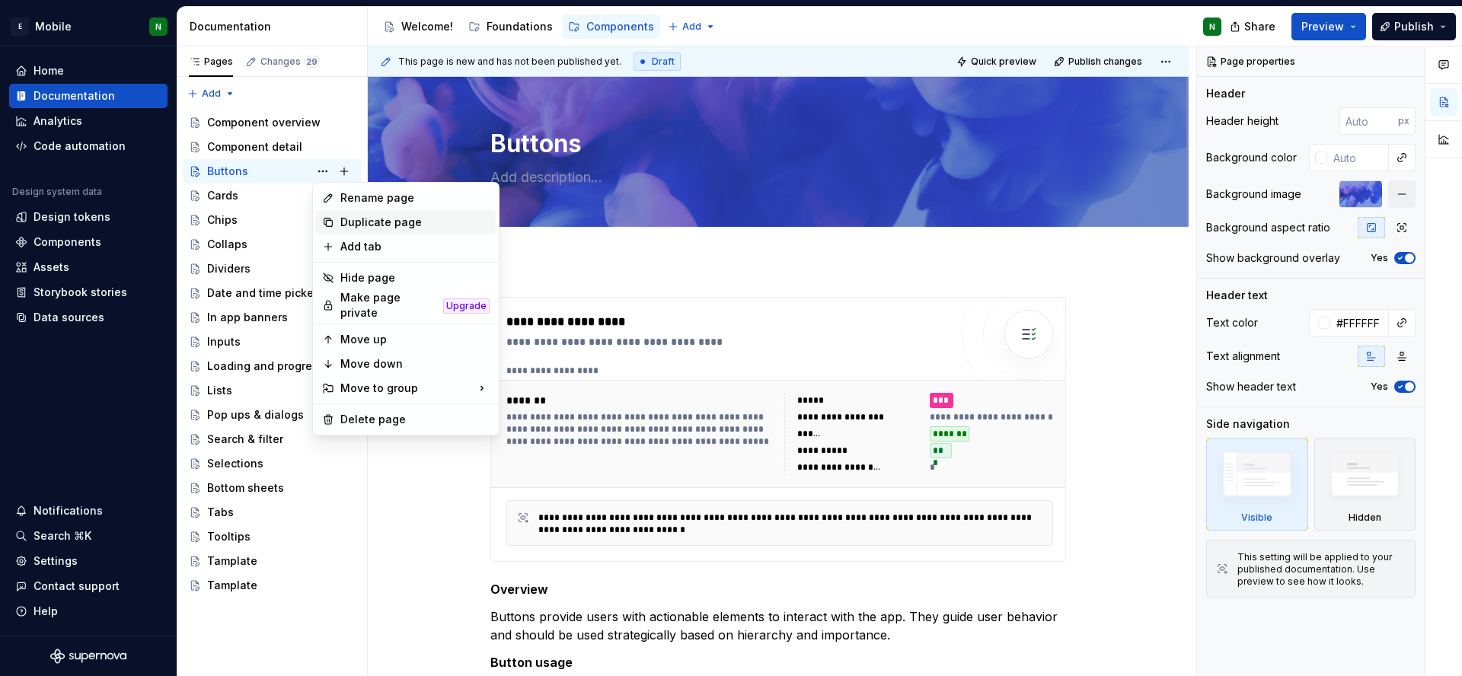
click at [388, 219] on div "Duplicate page" at bounding box center [414, 222] width 149 height 15
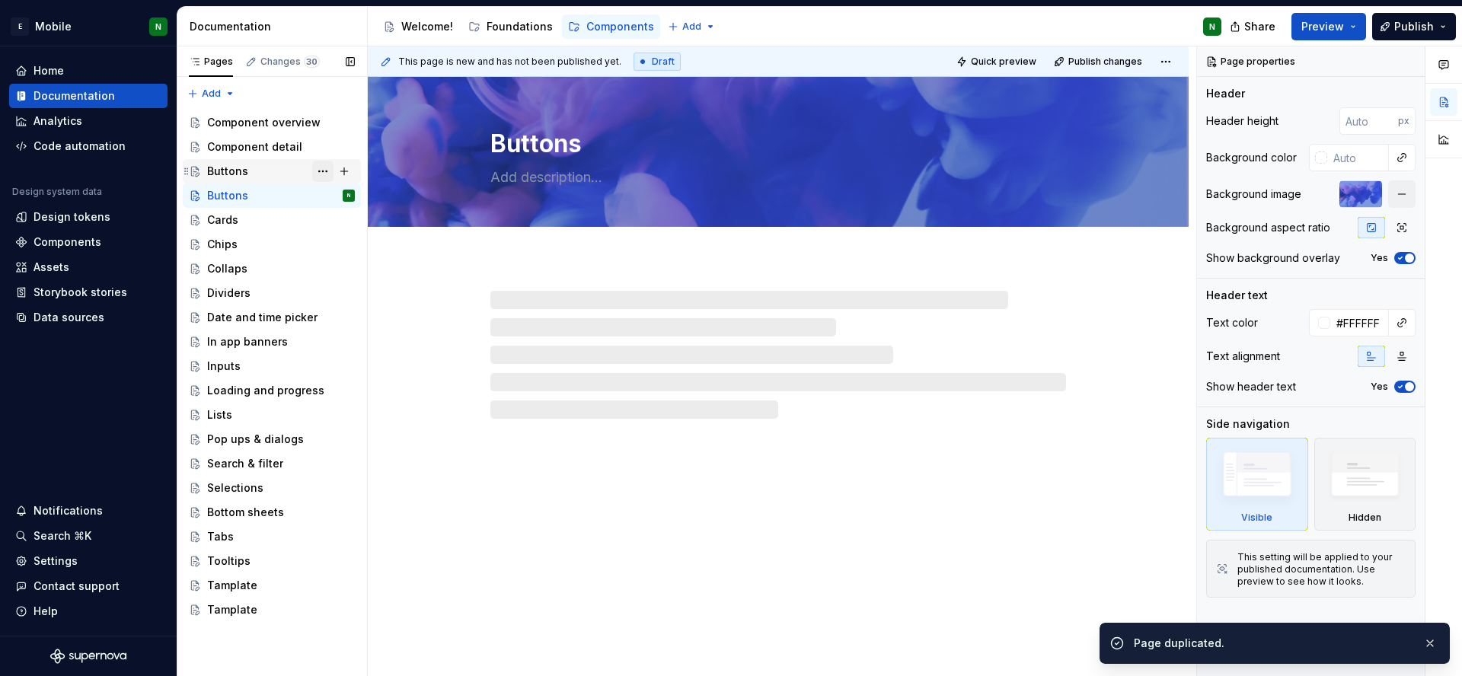
click at [319, 174] on button "Page tree" at bounding box center [322, 171] width 21 height 21
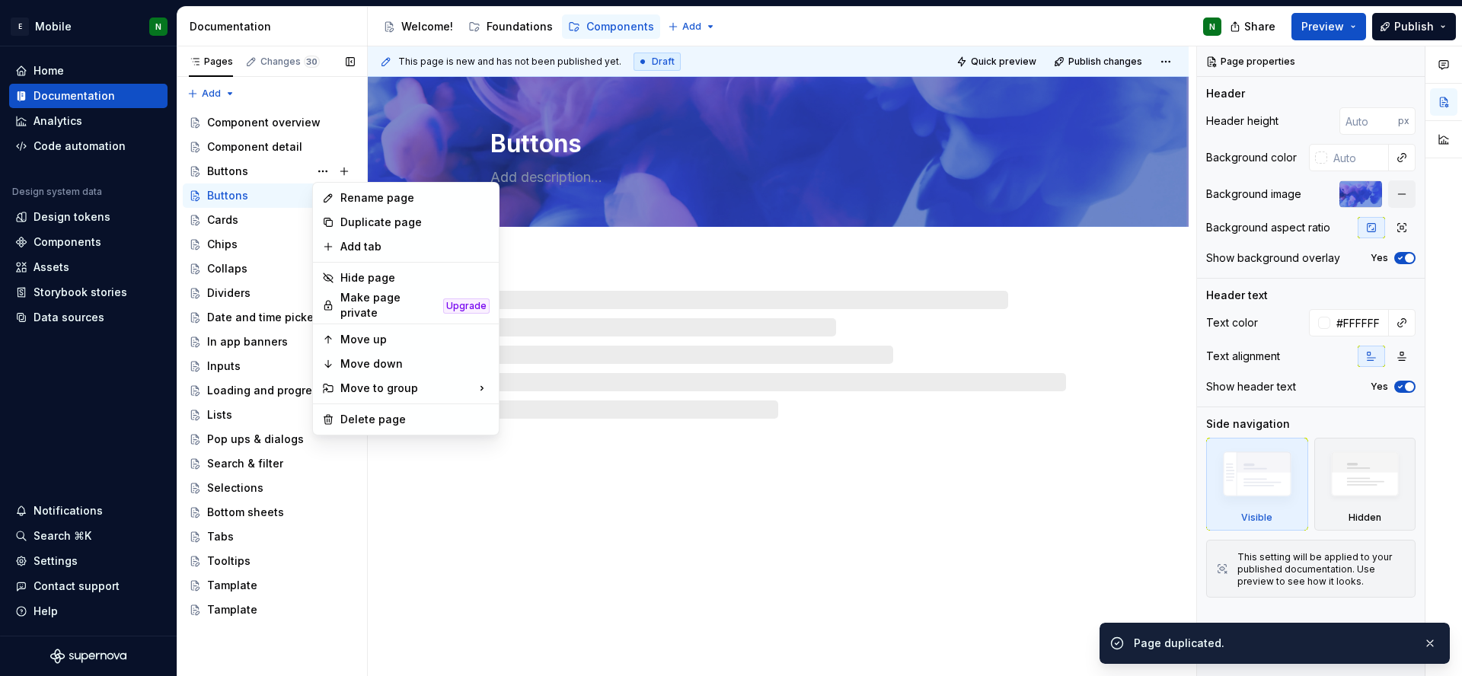
click at [317, 168] on div "Pages Changes 30 Add Accessibility guide for tree Page tree. Navigate the tree …" at bounding box center [272, 361] width 190 height 630
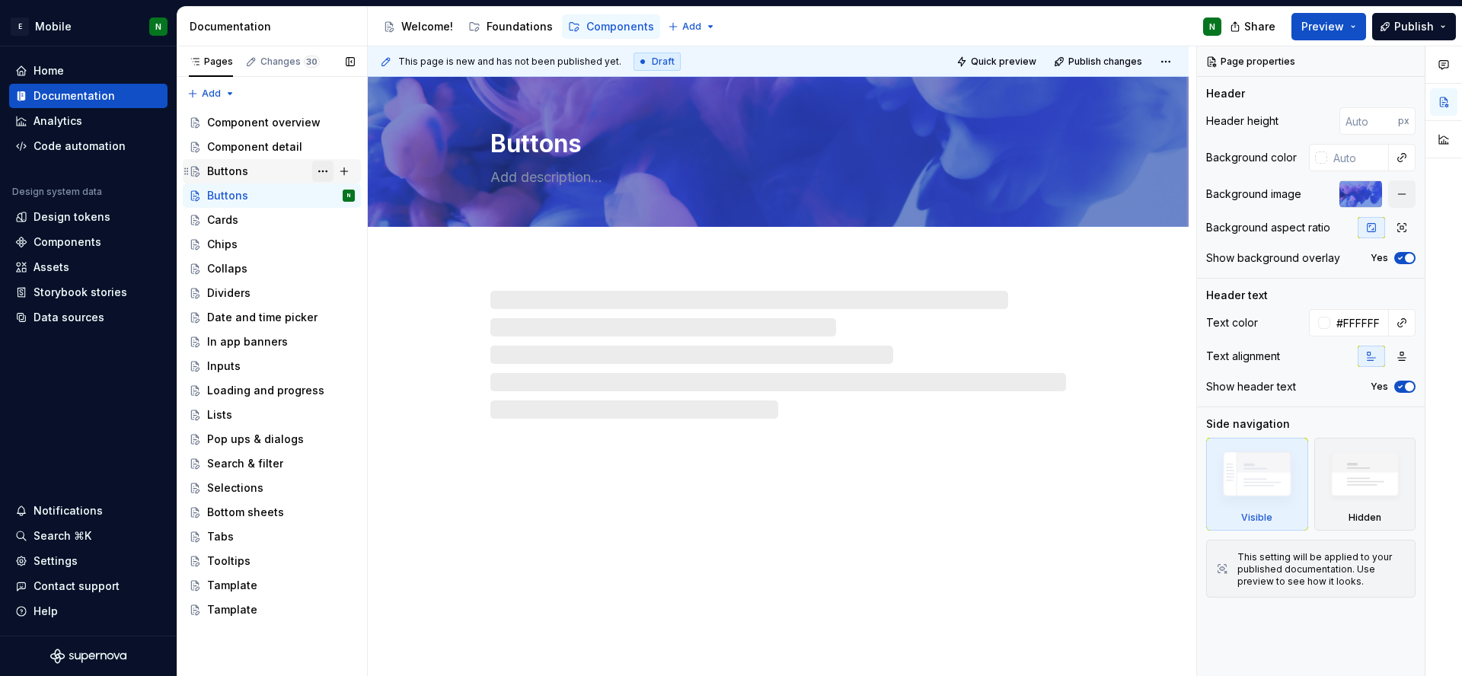
click at [319, 168] on button "Page tree" at bounding box center [322, 171] width 21 height 21
type textarea "*"
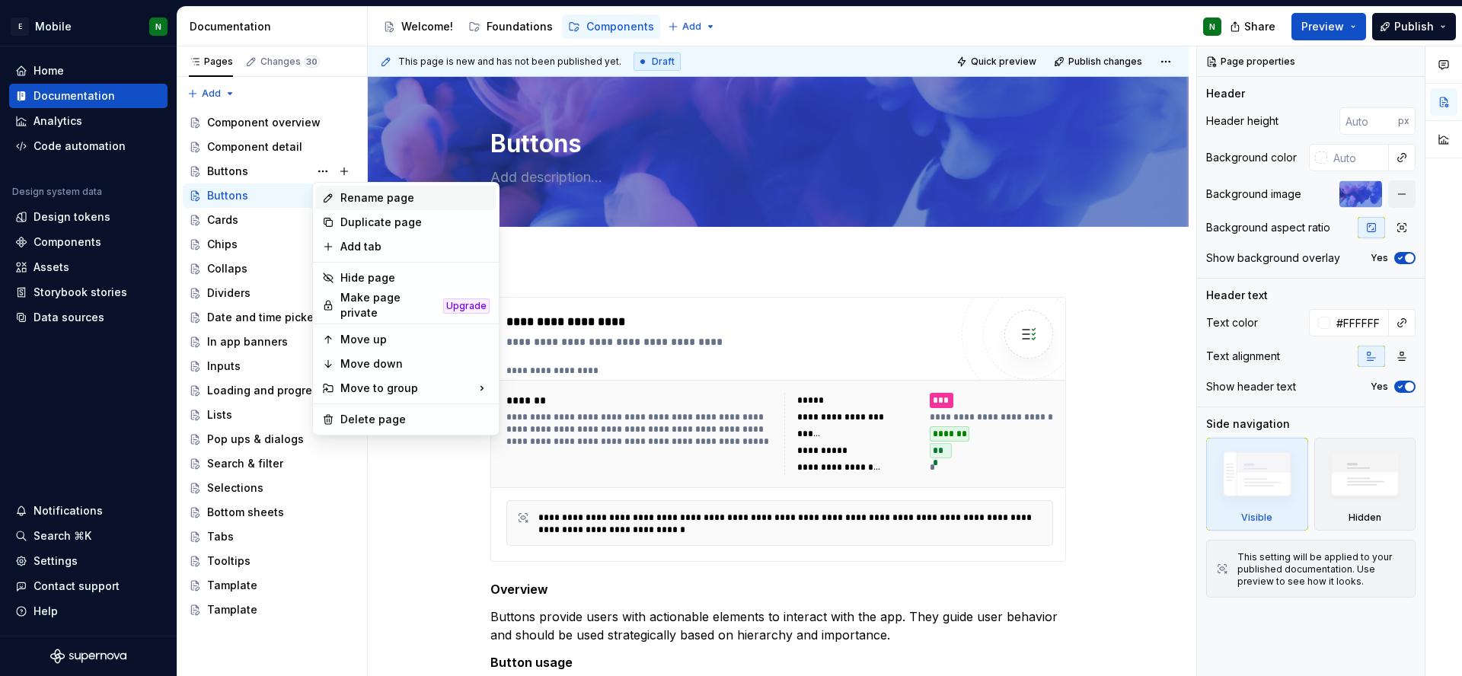
click at [361, 207] on div "Rename page" at bounding box center [406, 198] width 180 height 24
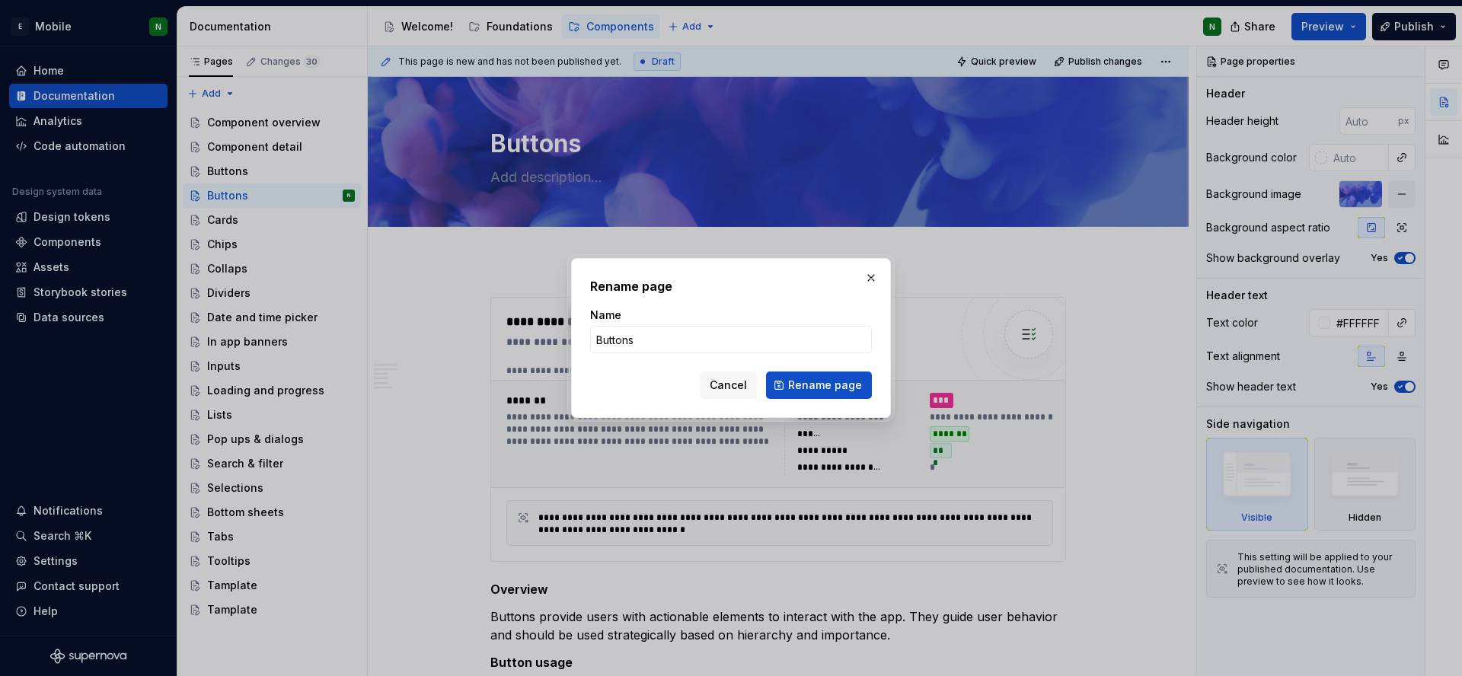
type input "a"
type input "Alerts"
click at [806, 378] on span "Rename page" at bounding box center [825, 385] width 74 height 15
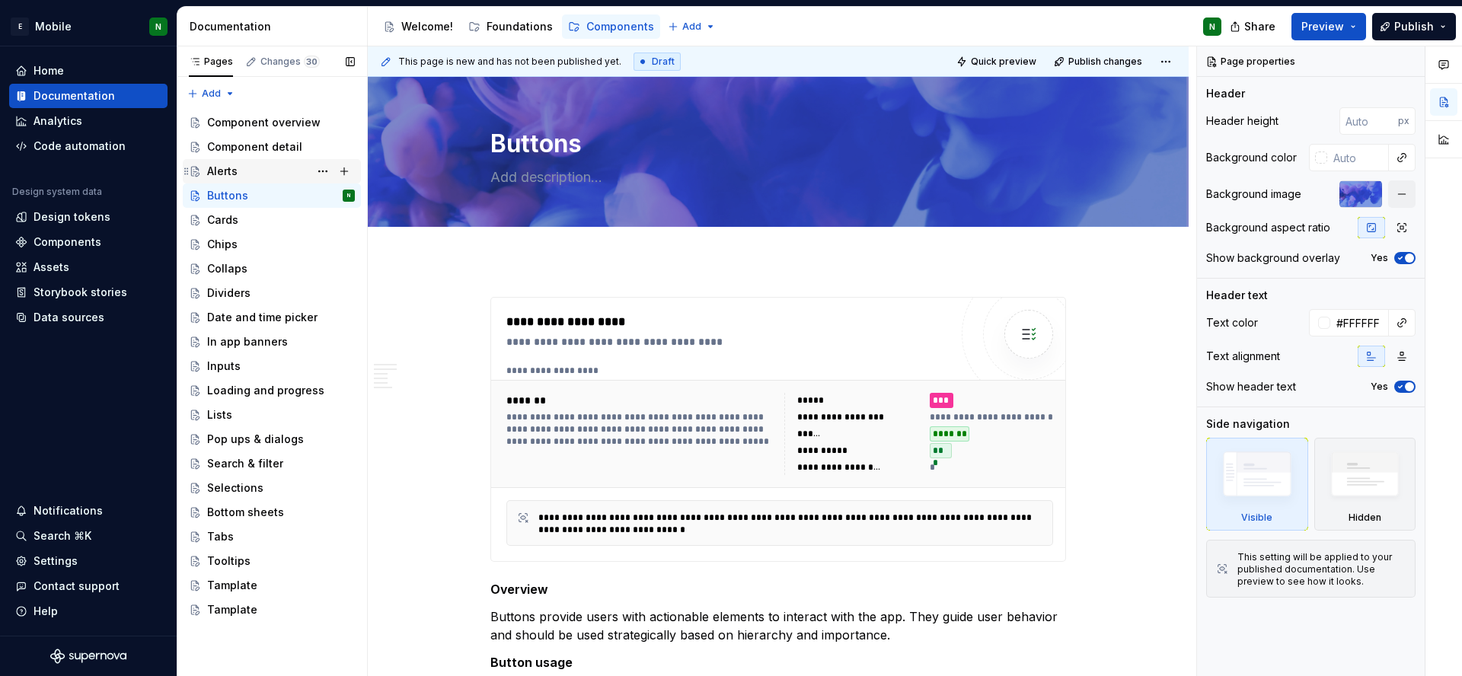
click at [230, 174] on div "Alerts" at bounding box center [222, 171] width 30 height 15
click at [78, 247] on div "Components" at bounding box center [68, 242] width 68 height 15
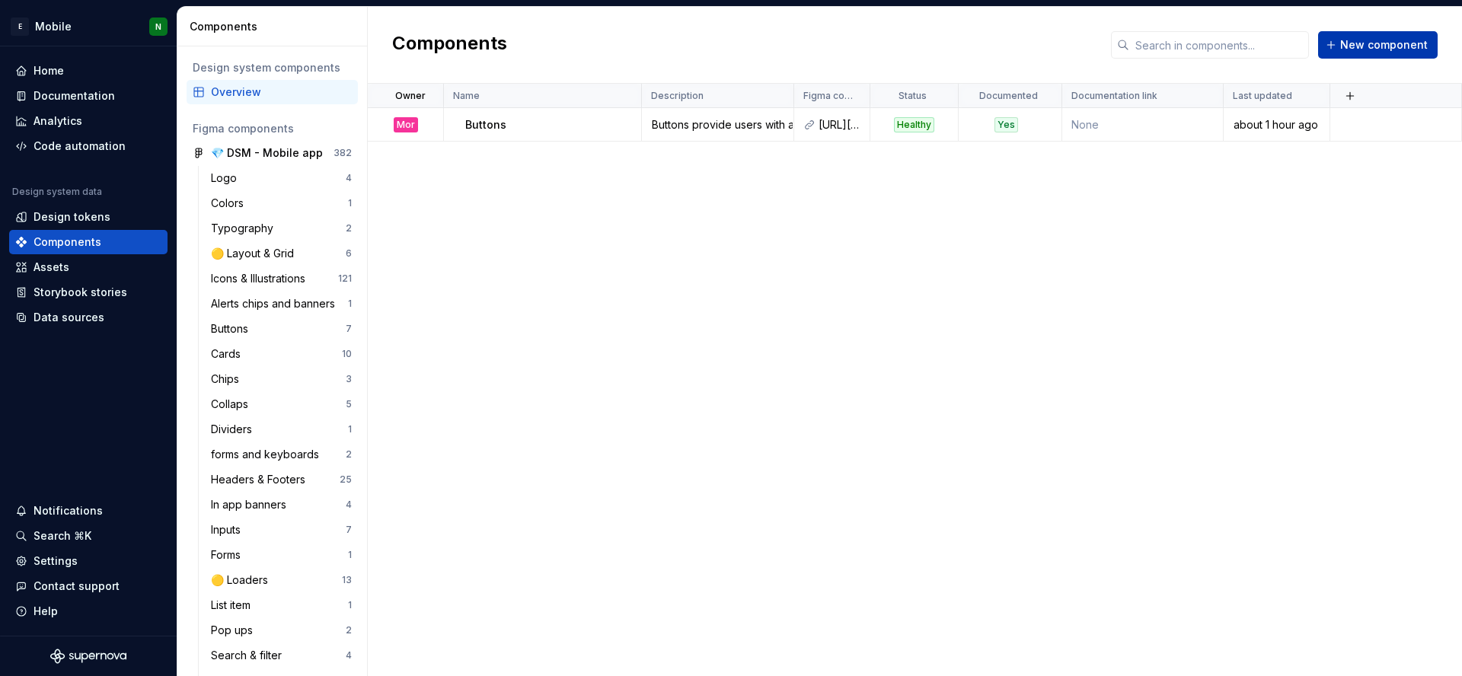
click at [1418, 53] on button "New component" at bounding box center [1378, 44] width 120 height 27
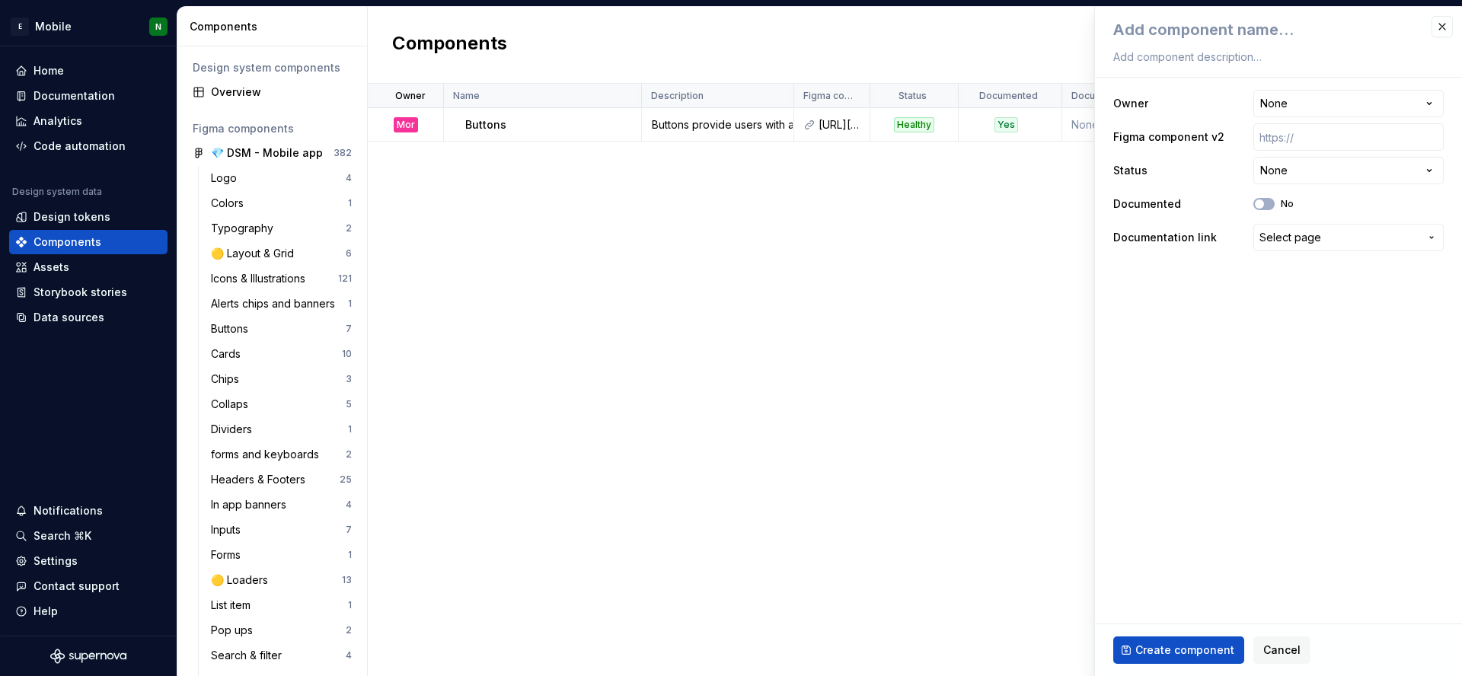
type textarea "*"
click at [1332, 95] on html "E Mobile N Home Documentation Analytics Code automation Design system data Desi…" at bounding box center [731, 338] width 1462 height 676
select select "**********"
click at [1327, 175] on html "E Mobile N Home Documentation Analytics Code automation Design system data Desi…" at bounding box center [731, 338] width 1462 height 676
click at [1357, 142] on input "text" at bounding box center [1348, 136] width 190 height 27
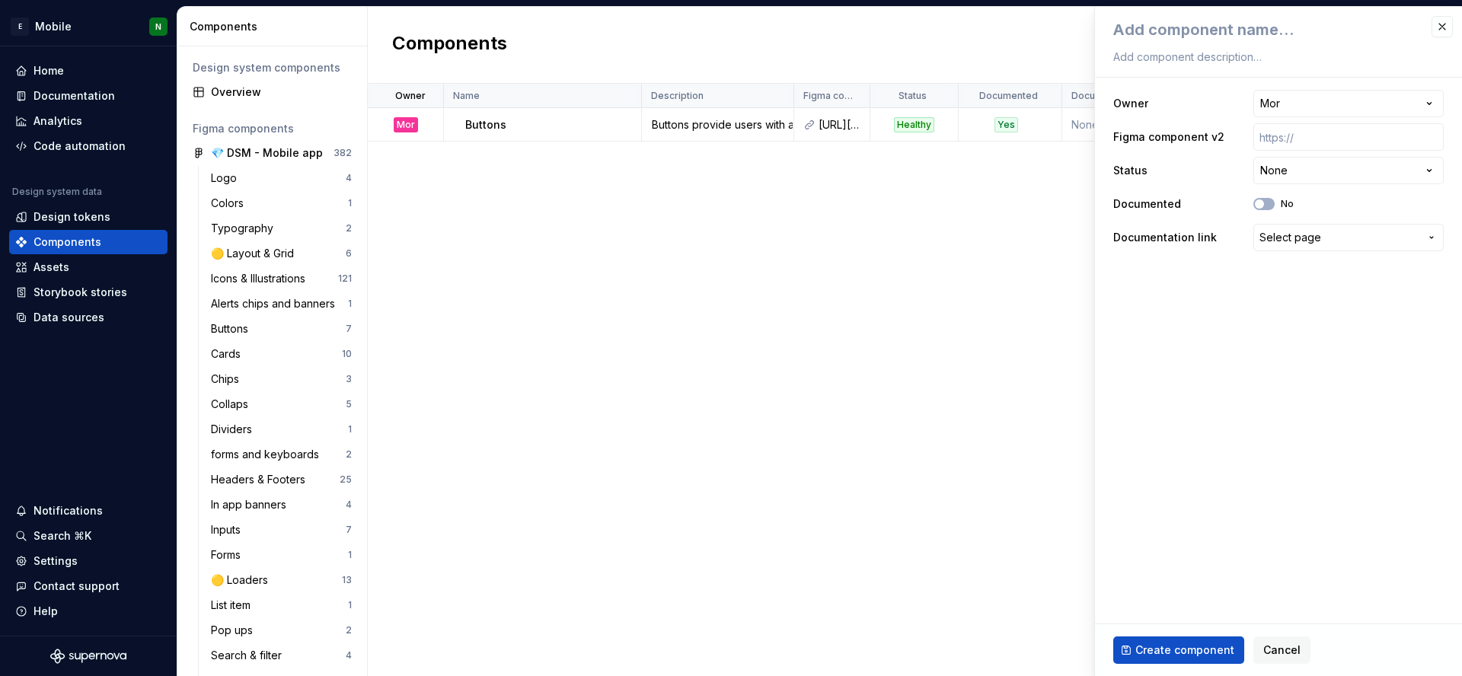
click at [1370, 226] on button "Select page" at bounding box center [1348, 237] width 190 height 27
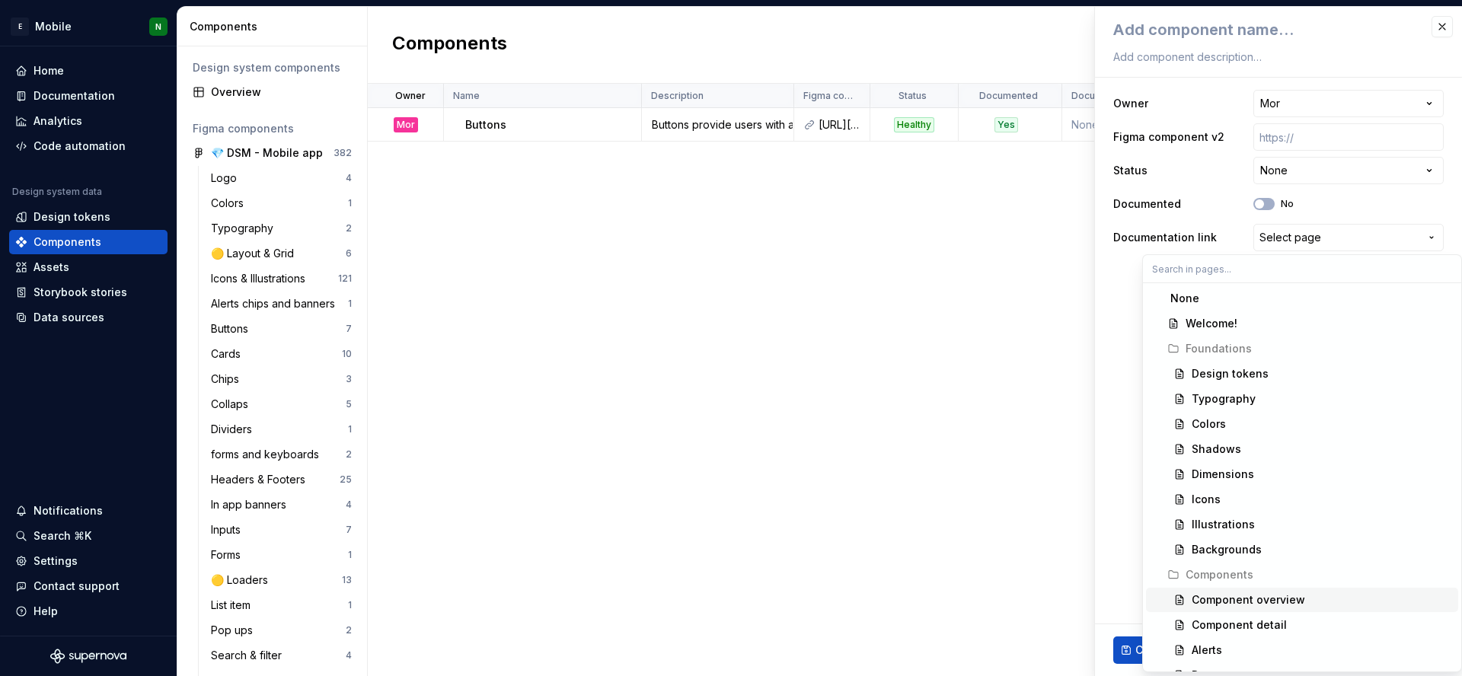
scroll to position [129, 0]
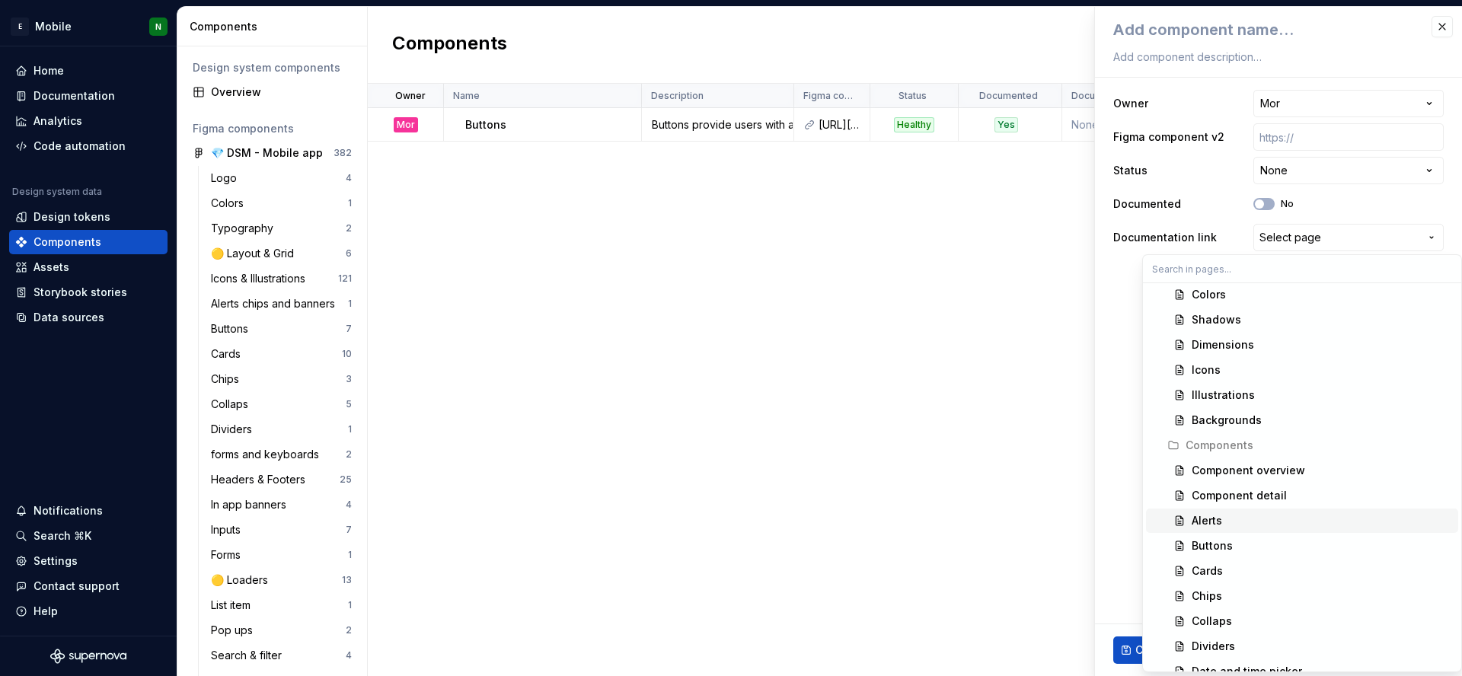
click at [1196, 520] on div "Alerts" at bounding box center [1207, 520] width 30 height 15
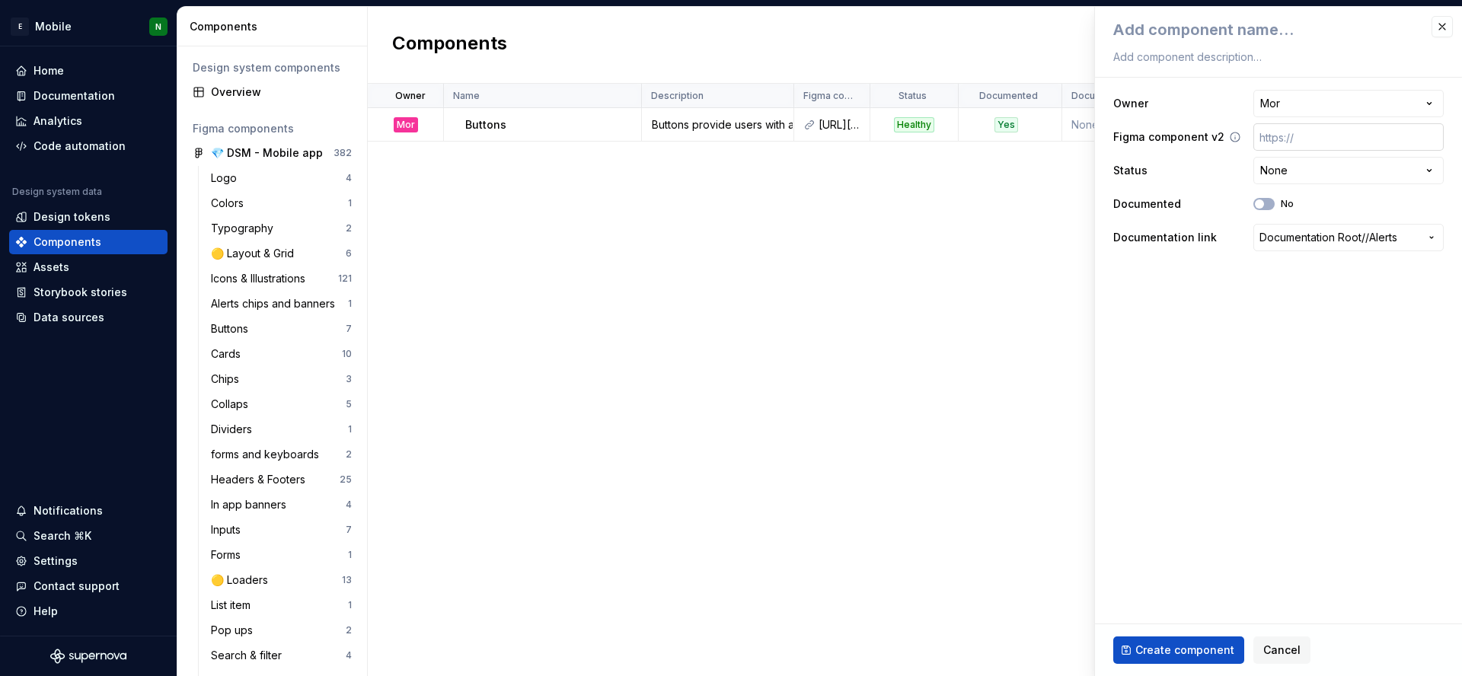
click at [1334, 139] on input "text" at bounding box center [1348, 136] width 190 height 27
click at [1322, 173] on html "E Mobile N Home Documentation Analytics Code automation Design system data Desi…" at bounding box center [731, 338] width 1462 height 676
click at [1323, 127] on html "E Mobile N Home Documentation Analytics Code automation Design system data Desi…" at bounding box center [731, 338] width 1462 height 676
click at [1323, 131] on input "text" at bounding box center [1348, 136] width 190 height 27
paste input "[URL][DOMAIN_NAME][PHONE_NUMBER]"
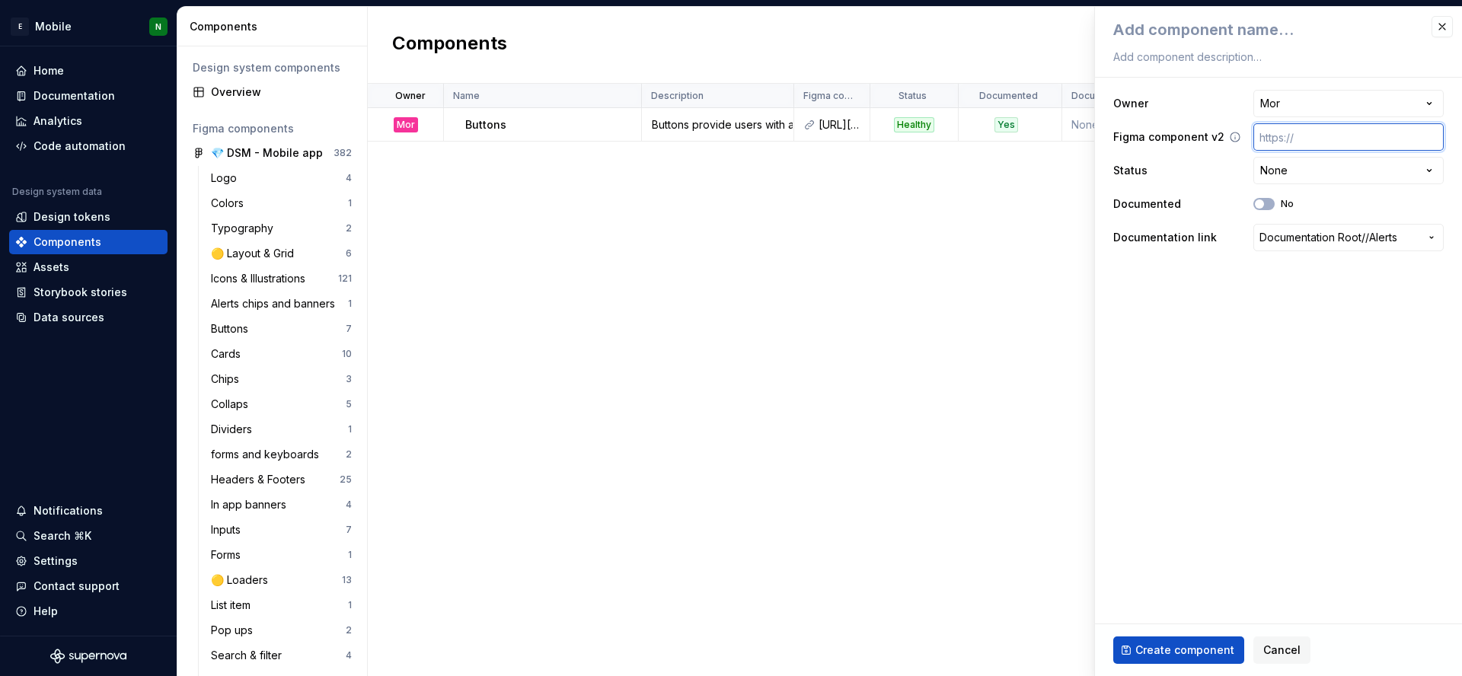
type textarea "*"
type input "[URL][DOMAIN_NAME][PHONE_NUMBER]"
click at [1266, 202] on button "No" at bounding box center [1263, 204] width 21 height 12
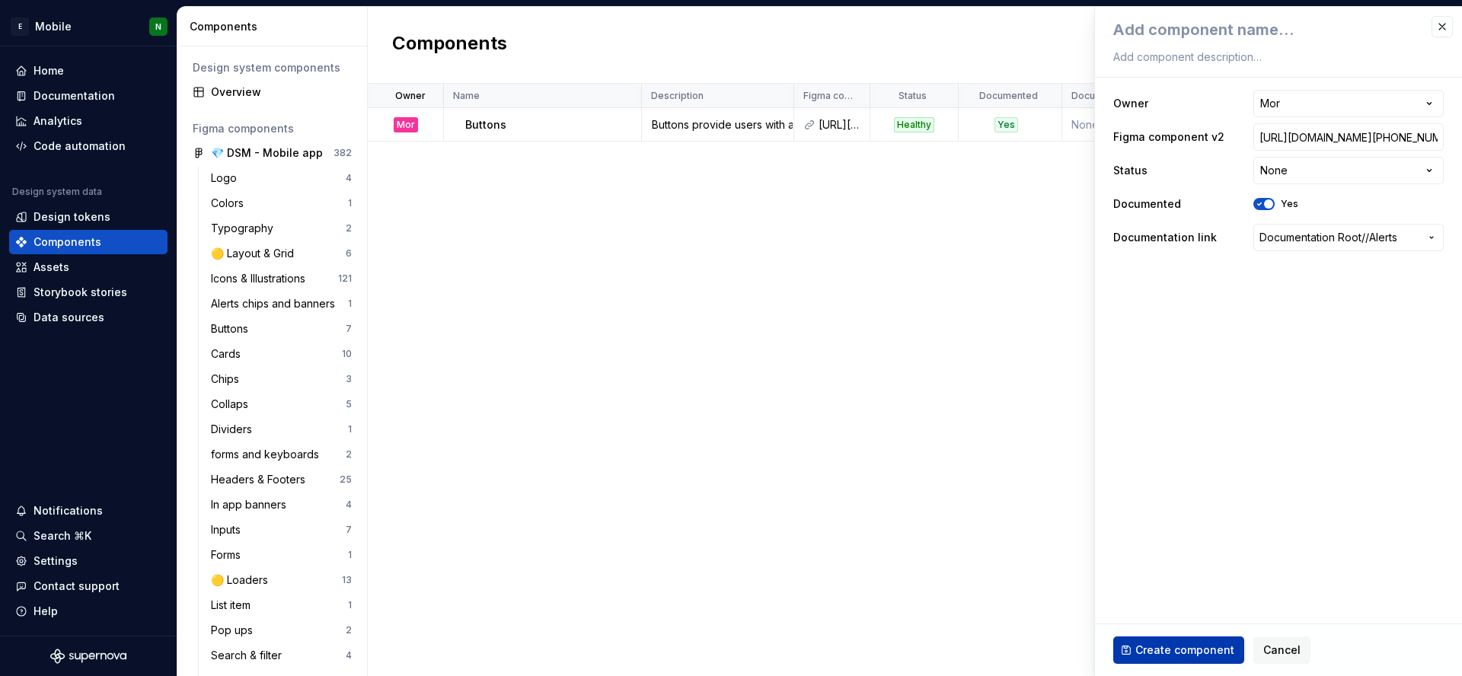
click at [1156, 645] on span "Create component" at bounding box center [1184, 650] width 99 height 15
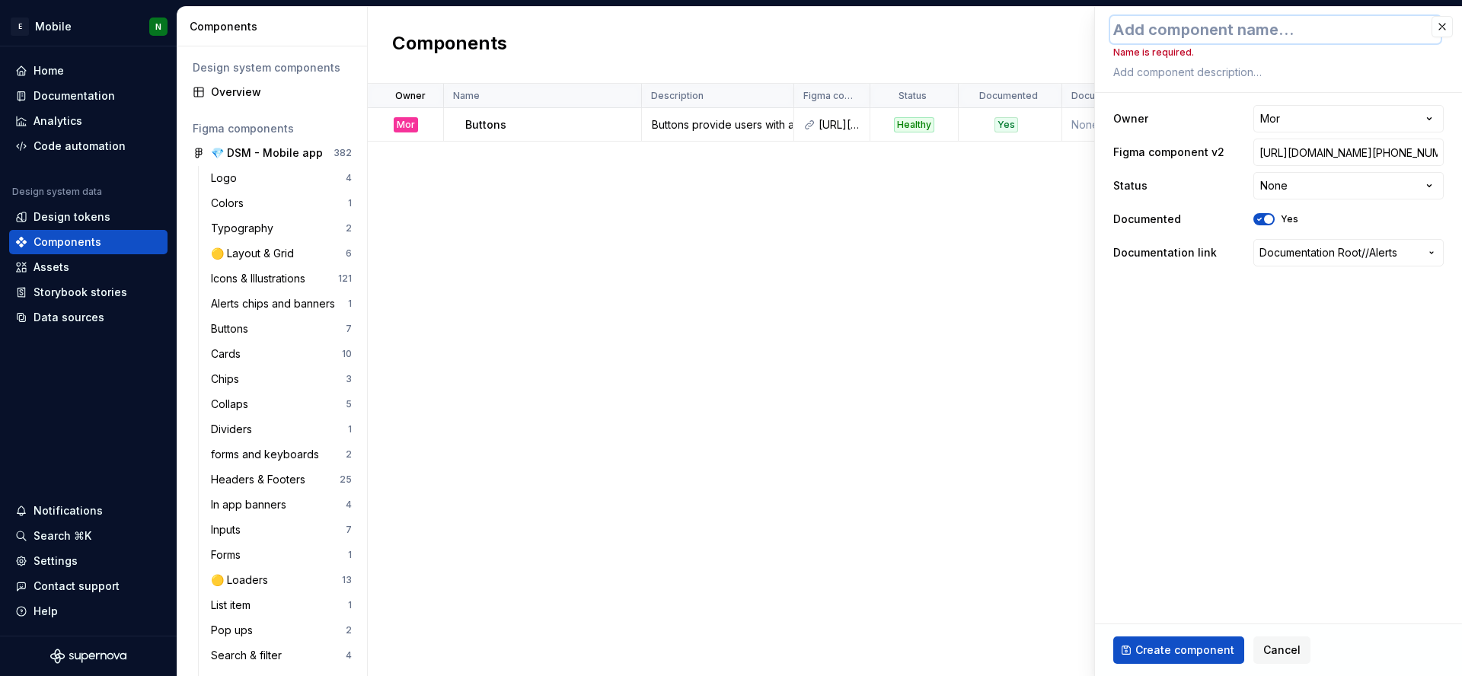
click at [1200, 27] on textarea at bounding box center [1275, 29] width 330 height 27
paste textarea "Alerts"
type textarea "*"
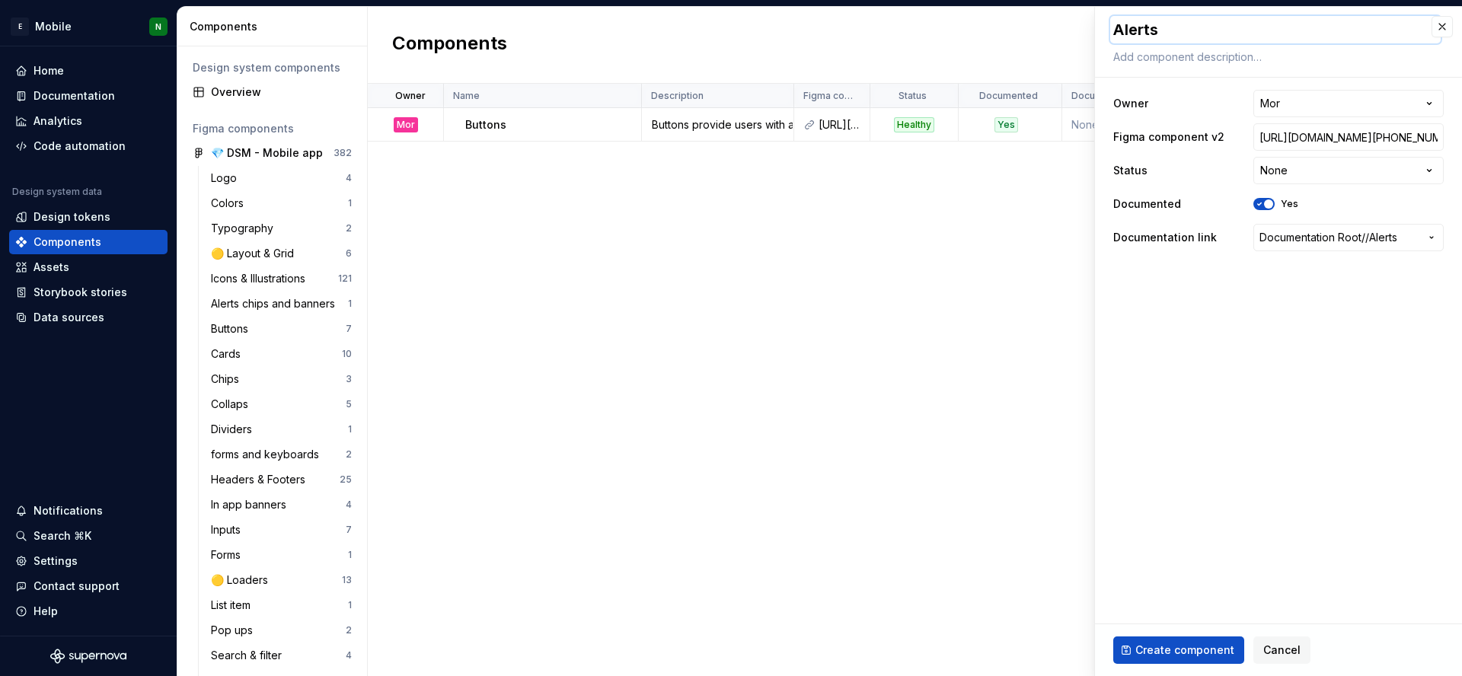
type textarea "Alerts"
click at [1157, 651] on span "Create component" at bounding box center [1184, 650] width 99 height 15
type textarea "*"
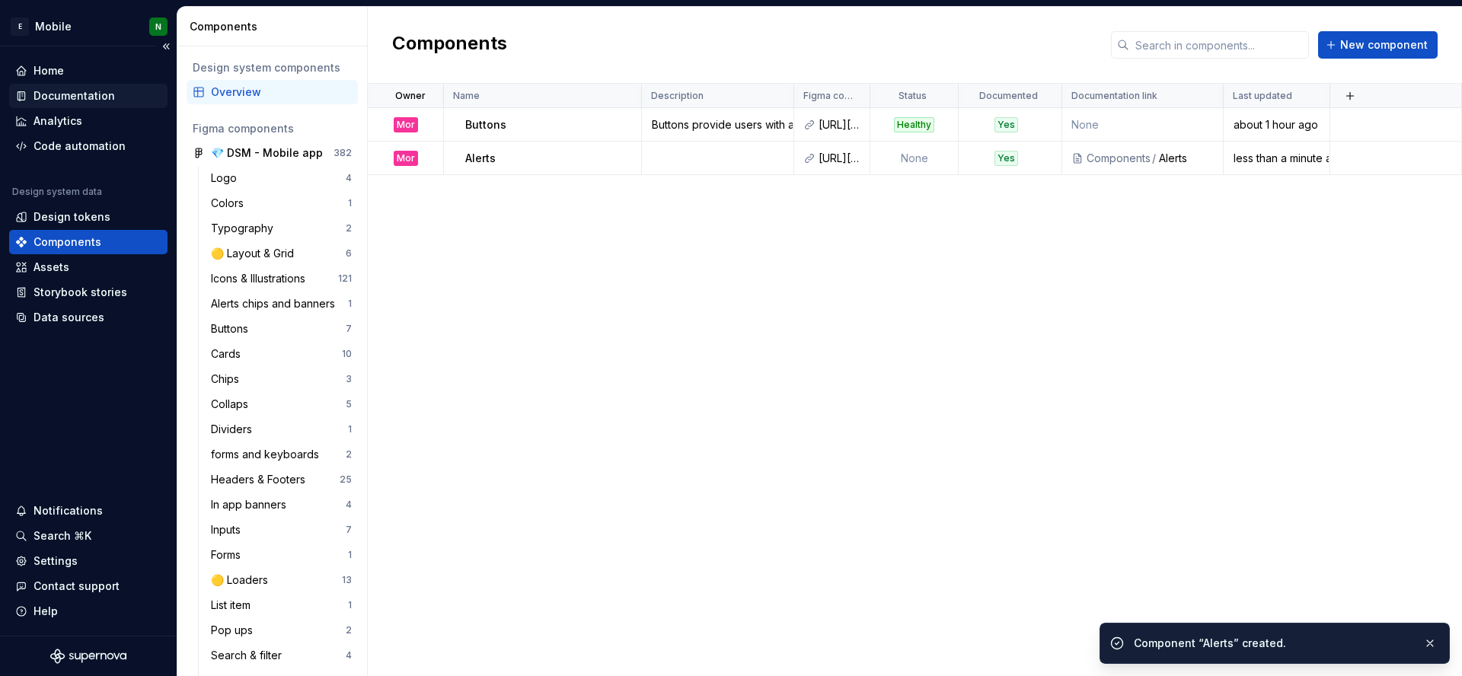
click at [65, 99] on div "Documentation" at bounding box center [74, 95] width 81 height 15
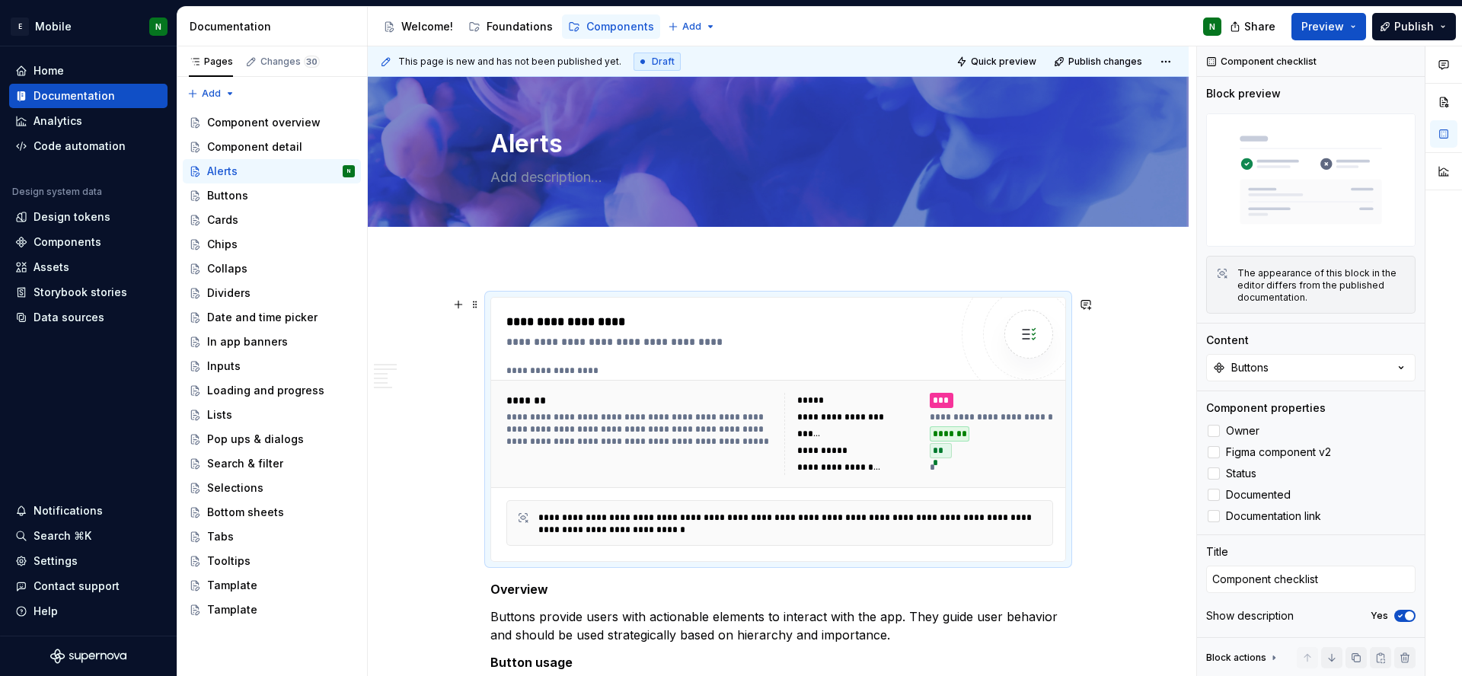
click at [895, 341] on div "**********" at bounding box center [727, 341] width 443 height 15
click at [1380, 364] on button "Buttons" at bounding box center [1310, 367] width 209 height 27
click at [1234, 448] on div "Alerts" at bounding box center [1230, 454] width 30 height 15
type textarea "*"
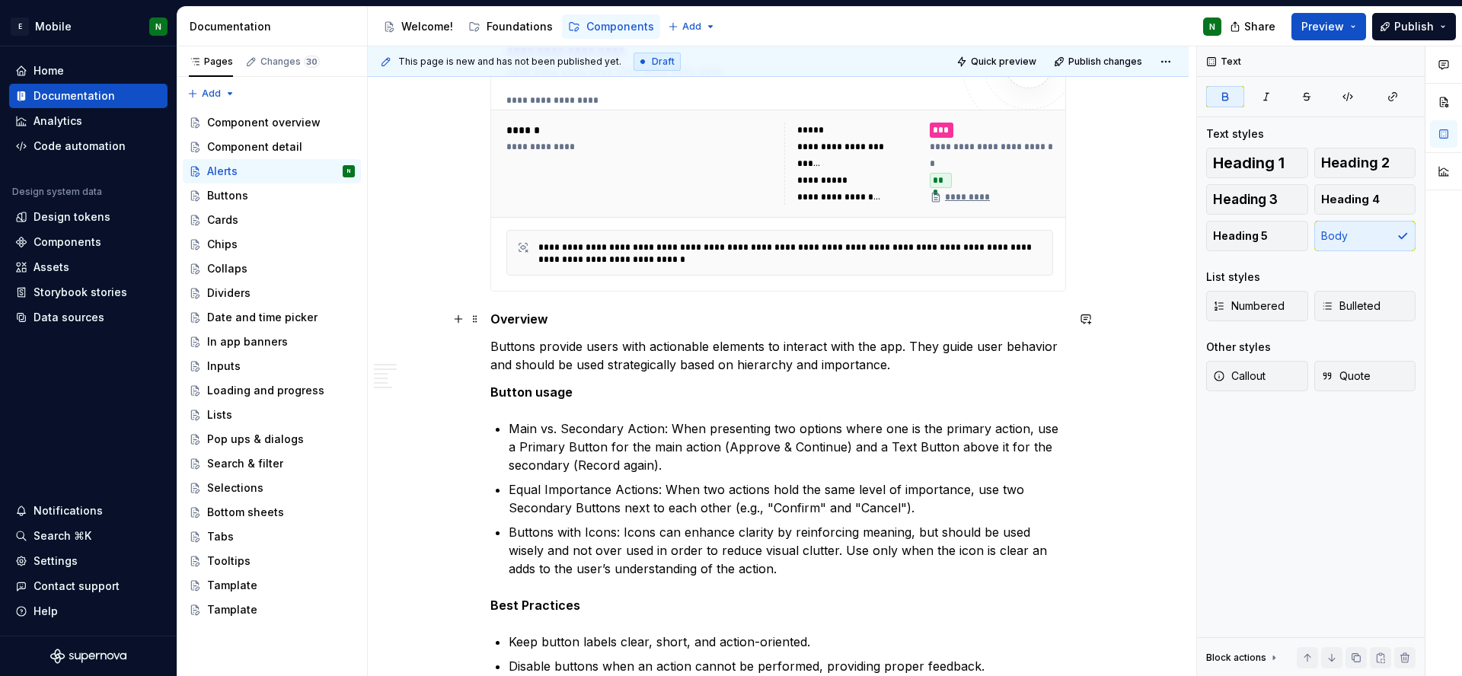
click at [533, 318] on strong "Overview" at bounding box center [519, 318] width 58 height 15
click at [568, 314] on p "General guidelines" at bounding box center [778, 319] width 576 height 18
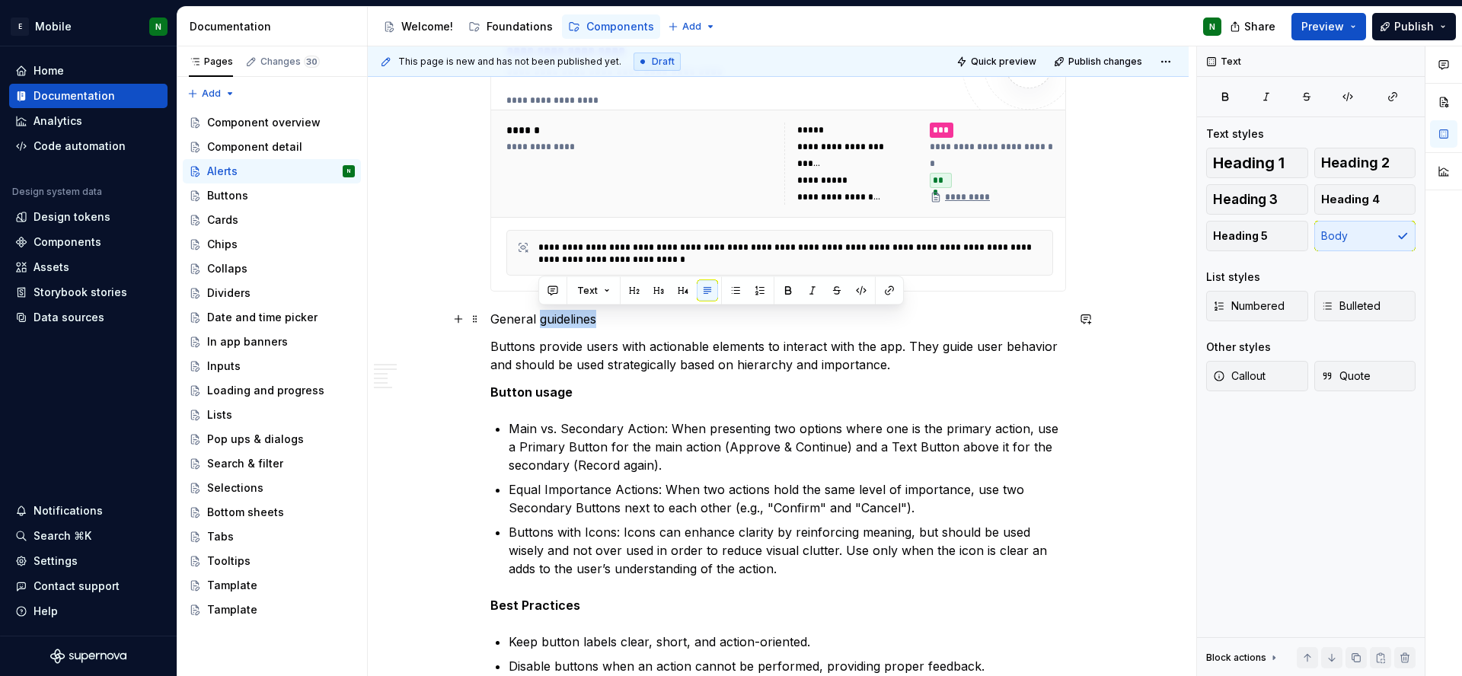
click at [568, 314] on p "General guidelines" at bounding box center [778, 319] width 576 height 18
click at [731, 292] on button "button" at bounding box center [739, 290] width 21 height 21
click at [755, 349] on p "Buttons provide users with actionable elements to interact with the app. They g…" at bounding box center [778, 355] width 576 height 37
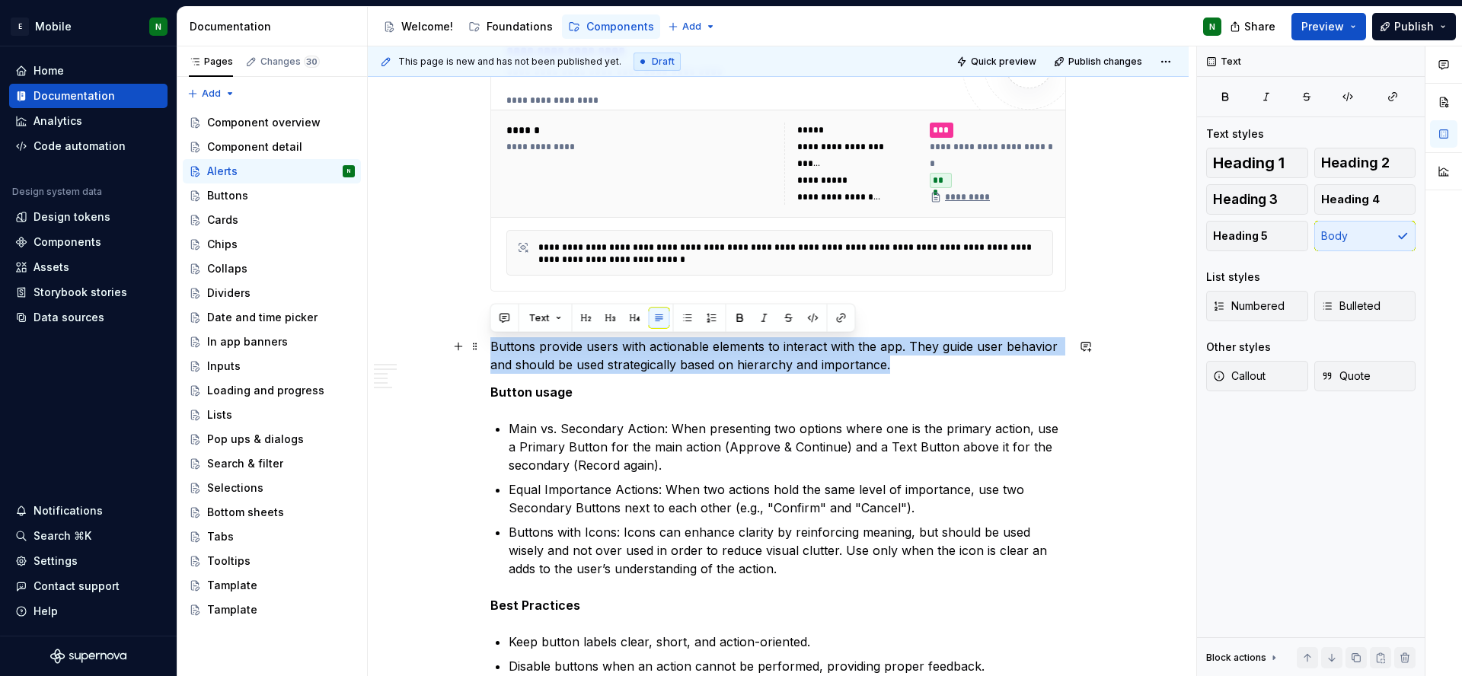
click at [755, 349] on p "Buttons provide users with actionable elements to interact with the app. They g…" at bounding box center [778, 355] width 576 height 37
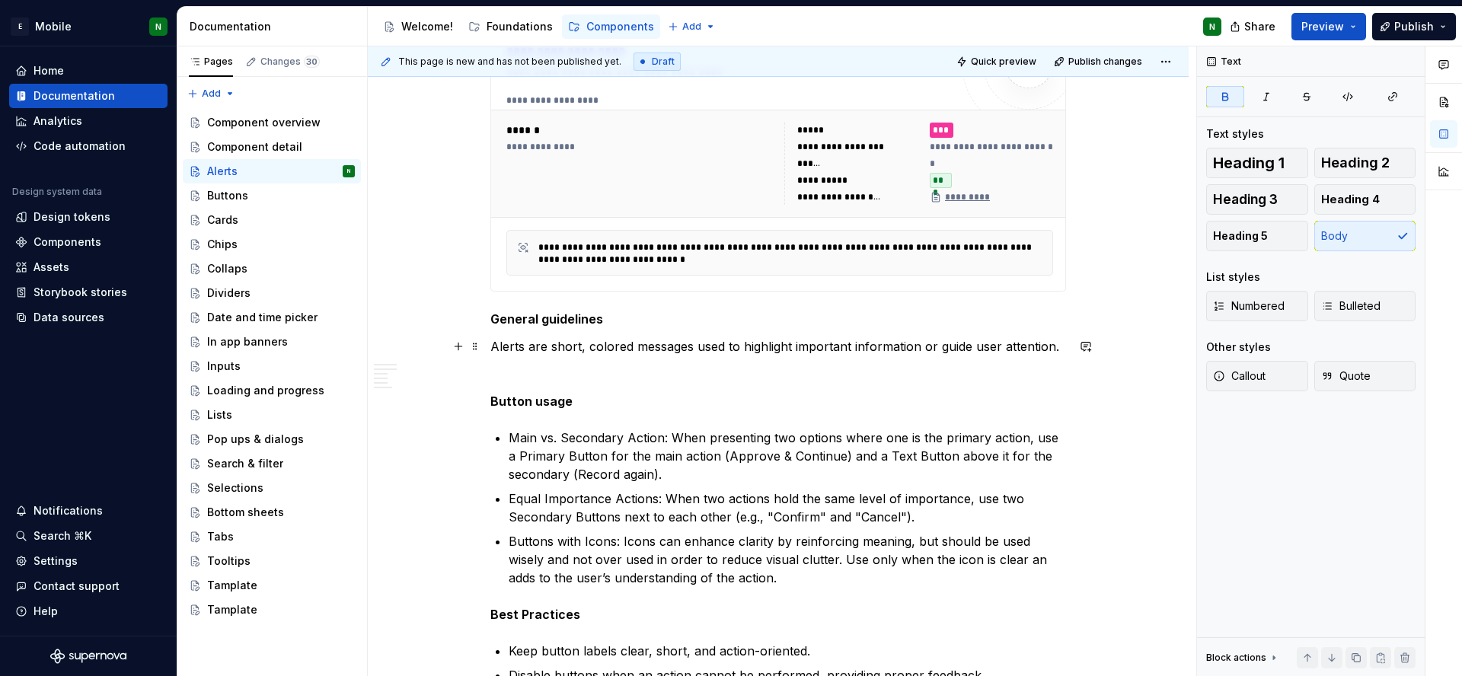
click at [751, 348] on p "Alerts are short, colored messages used to highlight important information or g…" at bounding box center [778, 346] width 576 height 18
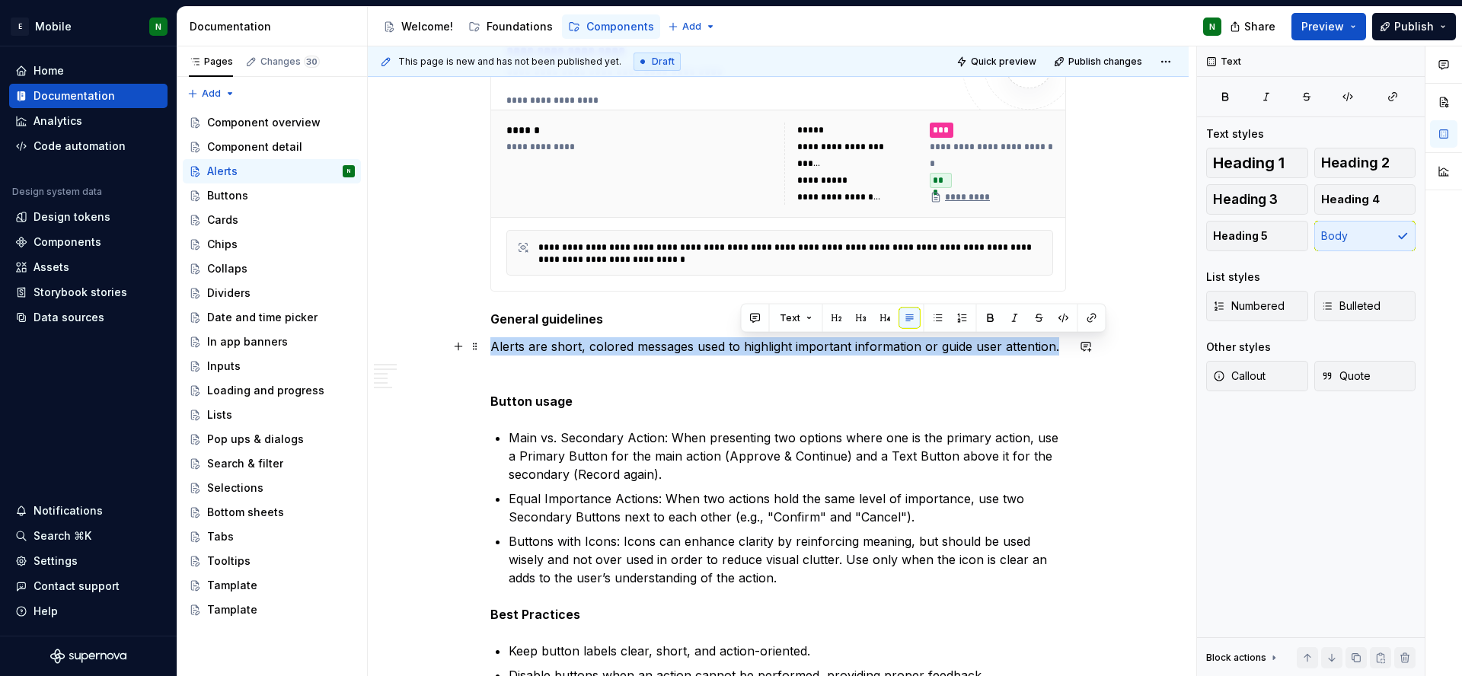
click at [751, 348] on p "Alerts are short, colored messages used to highlight important information or g…" at bounding box center [778, 346] width 576 height 18
click at [678, 324] on button "button" at bounding box center [687, 318] width 21 height 21
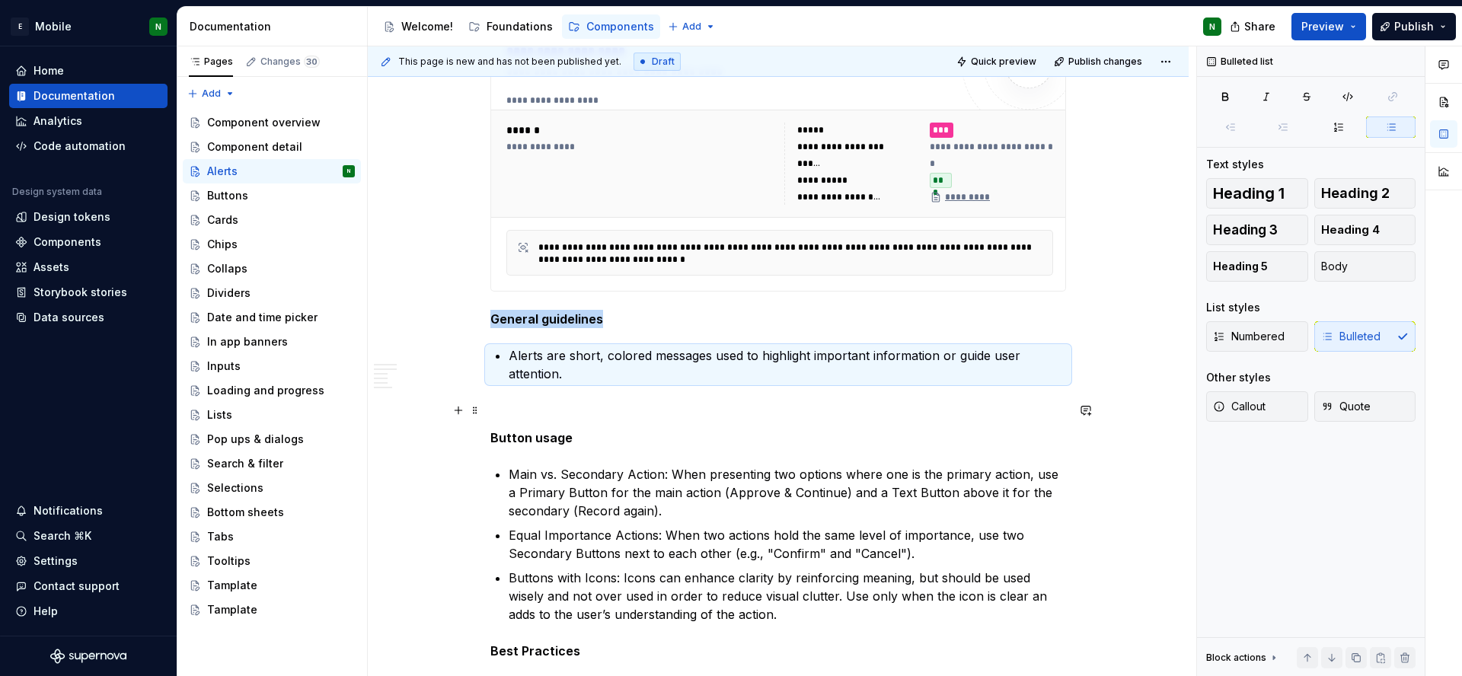
click at [637, 410] on p at bounding box center [778, 410] width 576 height 18
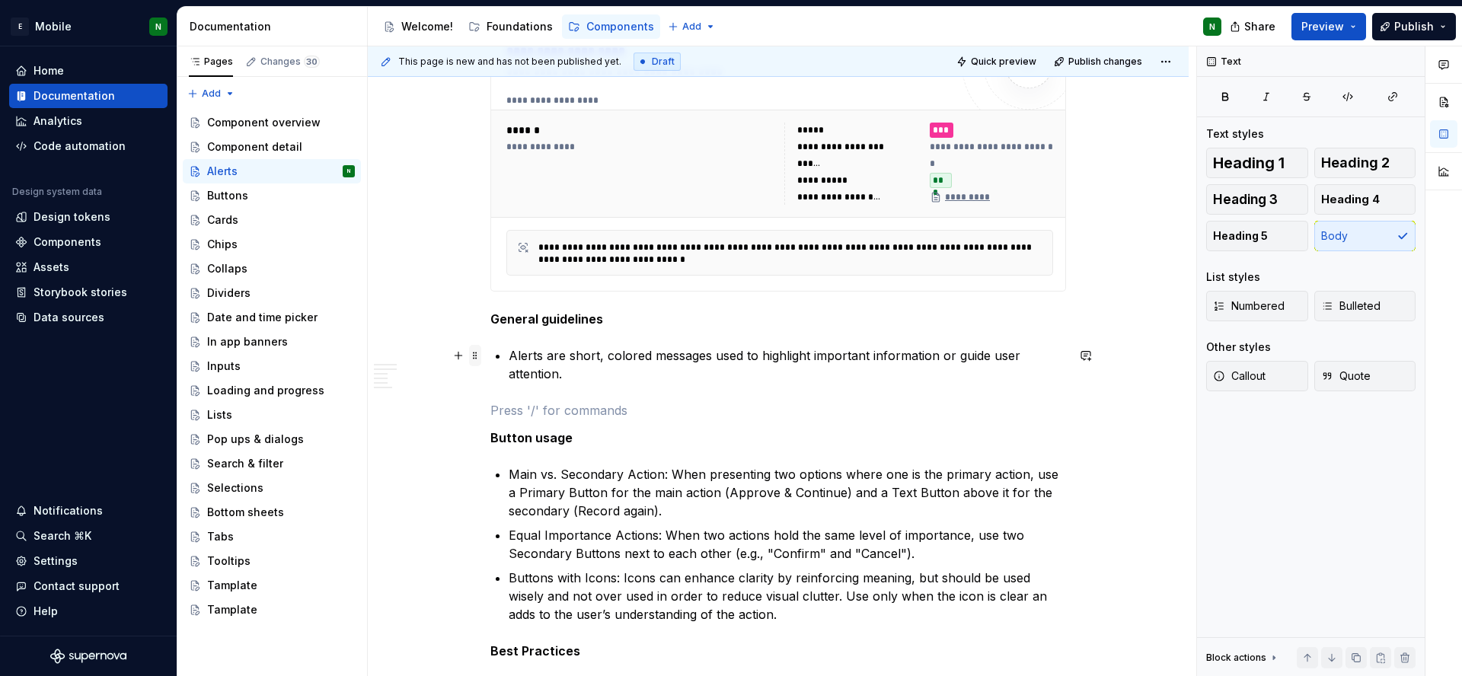
click at [472, 357] on span at bounding box center [475, 355] width 12 height 21
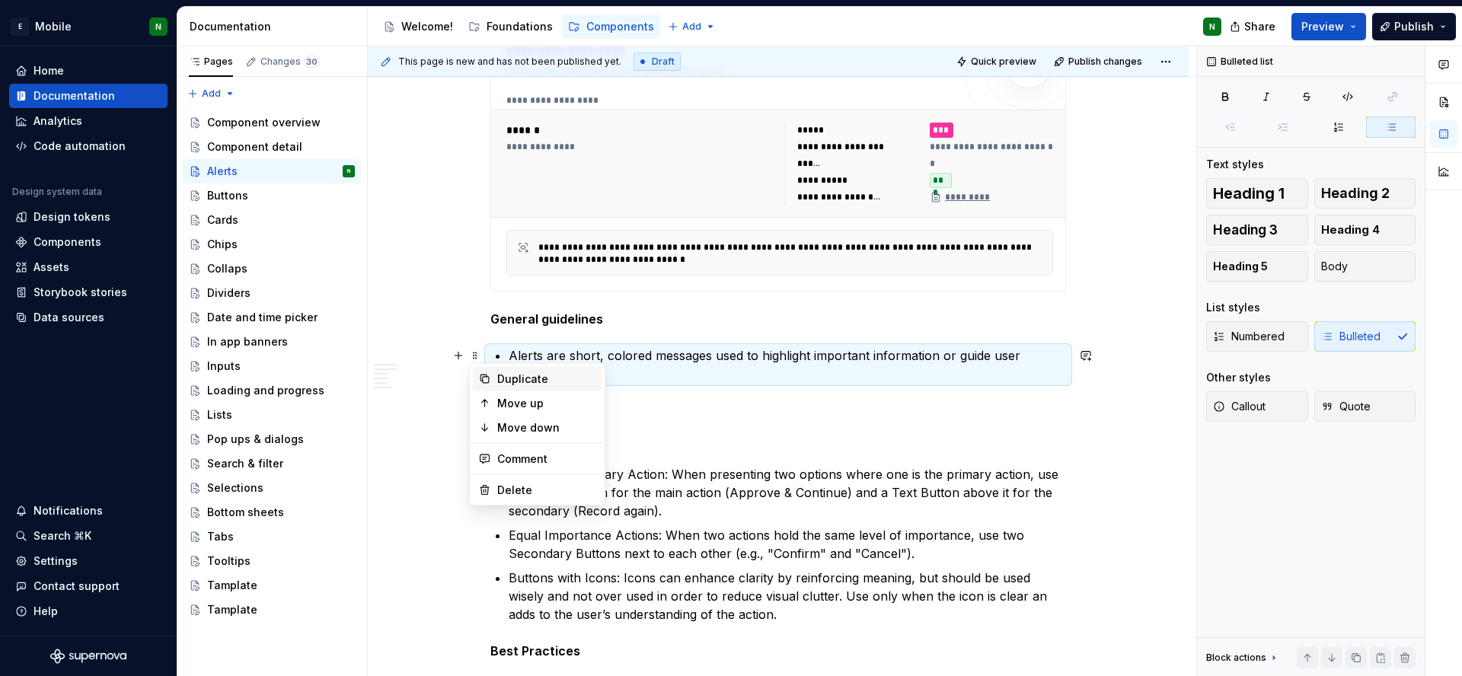
click at [500, 384] on div "Duplicate" at bounding box center [546, 379] width 99 height 15
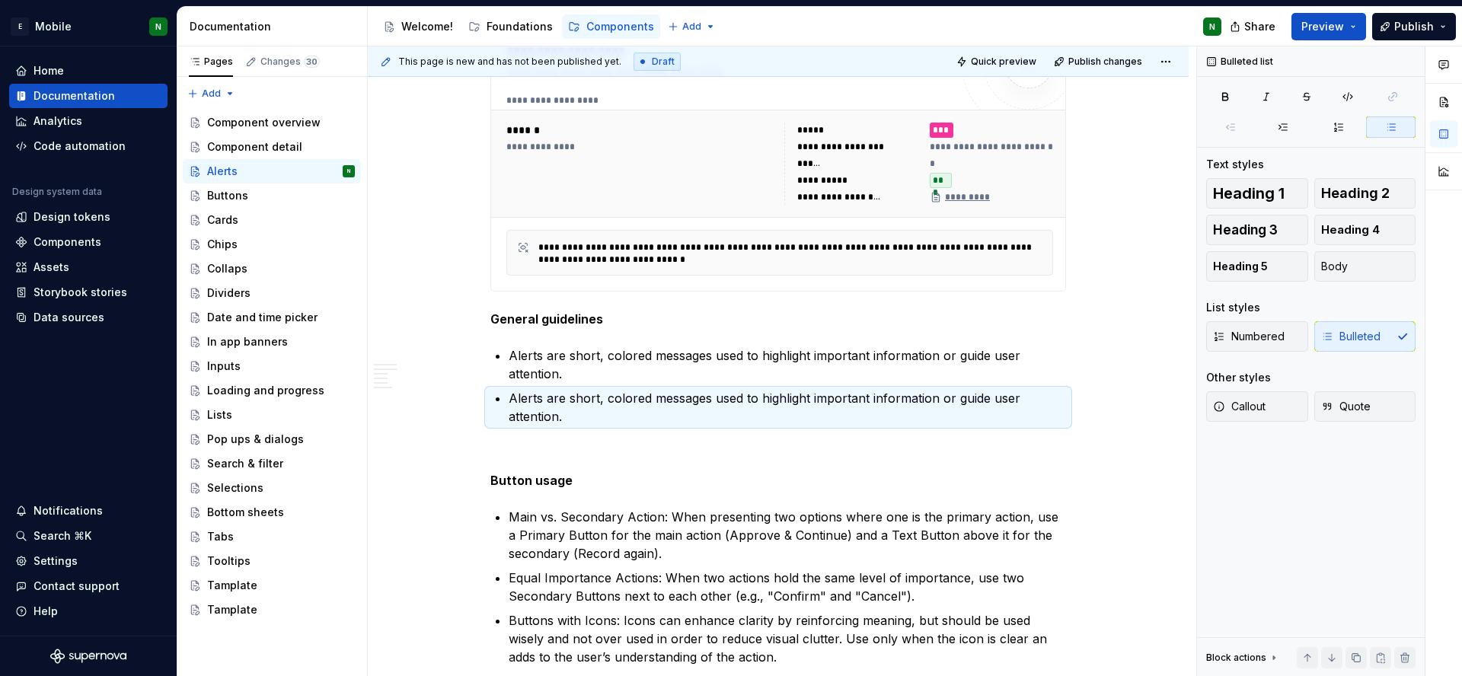
click at [614, 400] on p "Alerts are short, colored messages used to highlight important information or g…" at bounding box center [787, 407] width 557 height 37
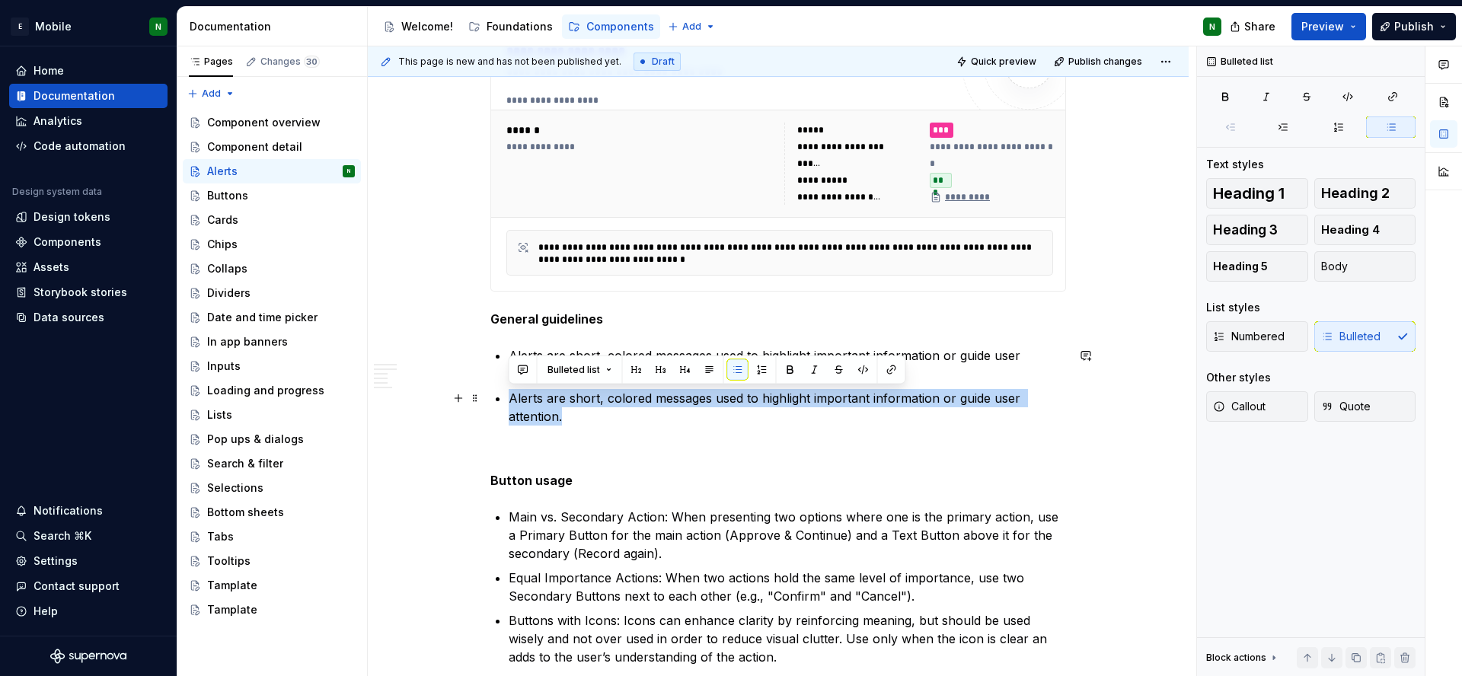
click at [614, 400] on p "Alerts are short, colored messages used to highlight important information or g…" at bounding box center [787, 407] width 557 height 37
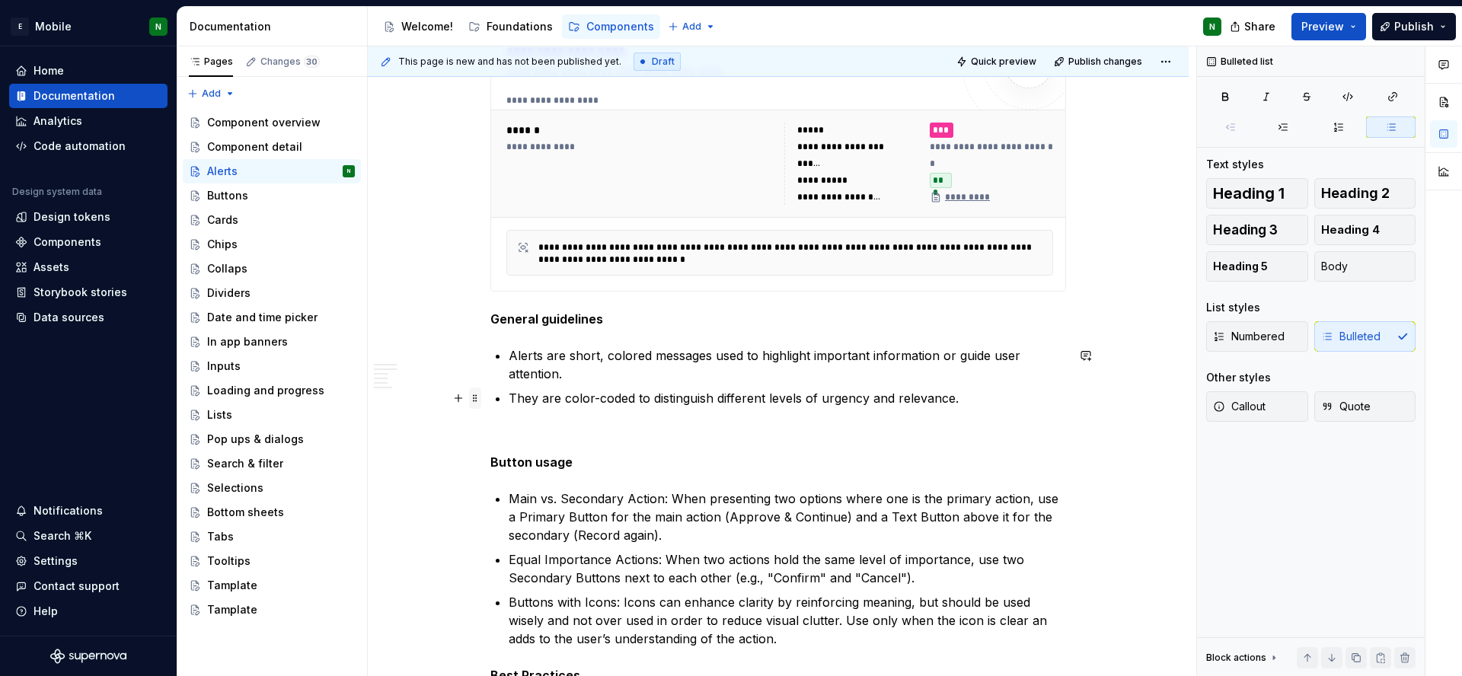
click at [477, 396] on span at bounding box center [475, 398] width 12 height 21
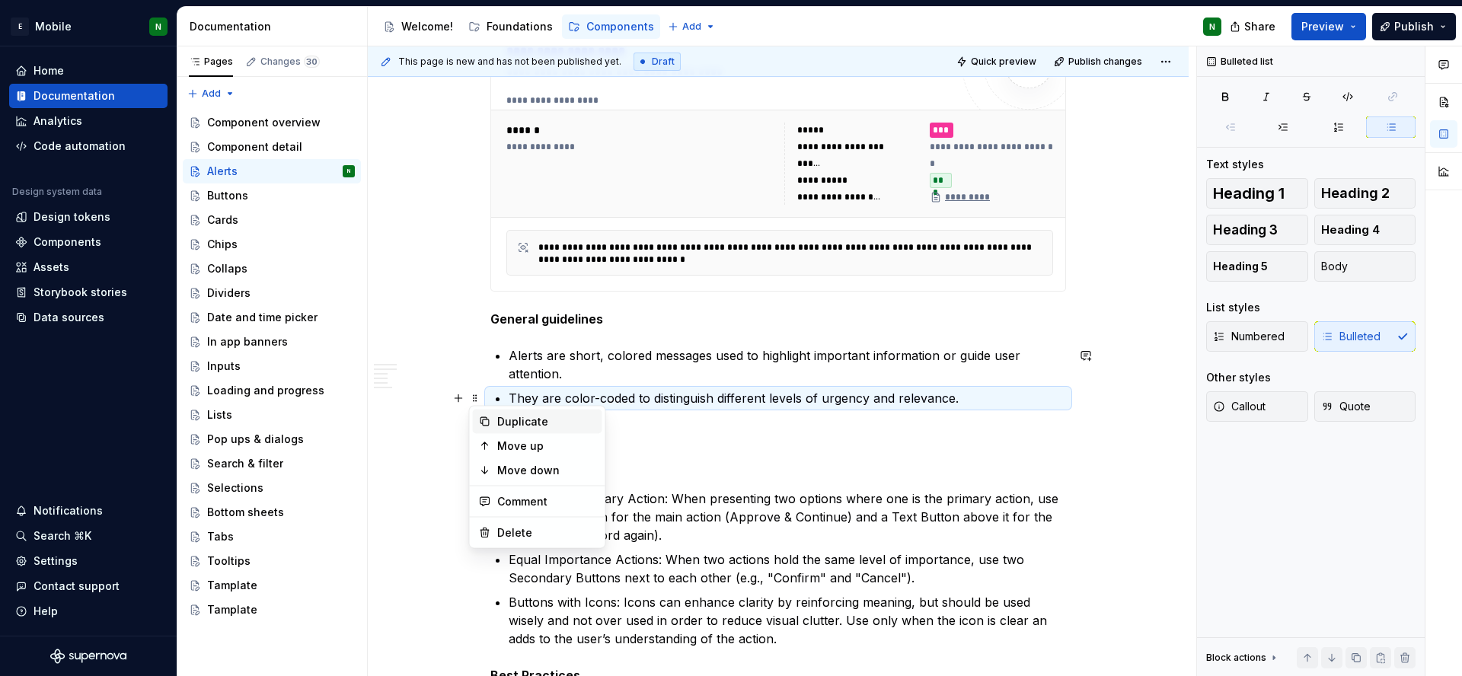
click at [531, 419] on div "Duplicate" at bounding box center [546, 421] width 99 height 15
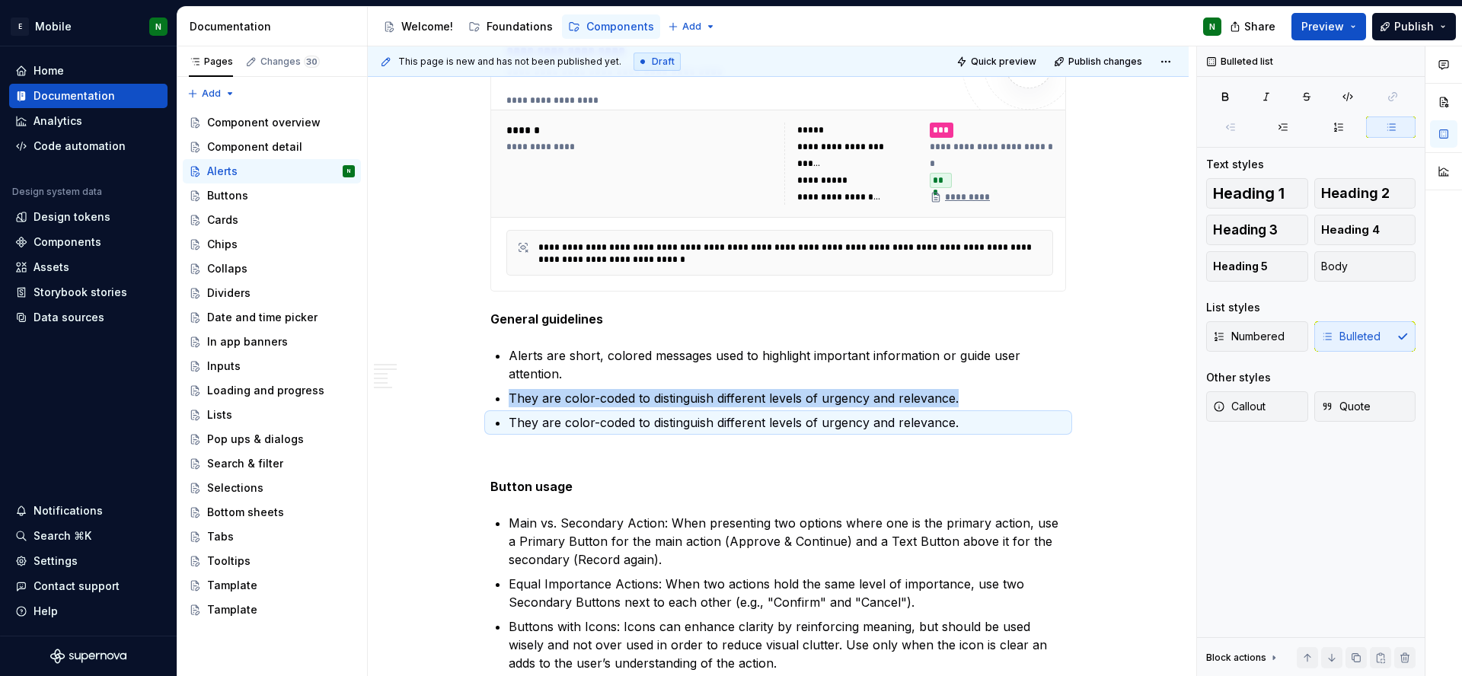
click at [705, 422] on p "They are color-coded to distinguish different levels of urgency and relevance." at bounding box center [787, 422] width 557 height 18
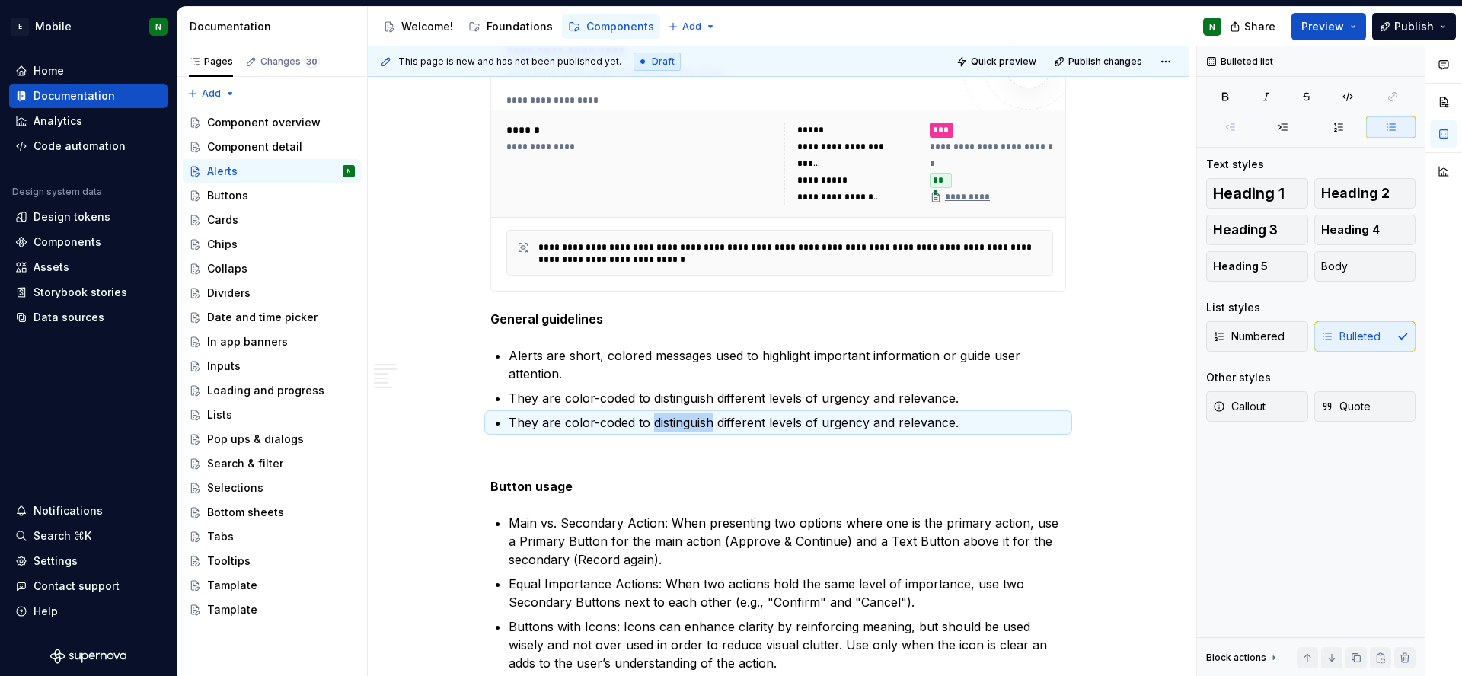
click at [705, 422] on p "They are color-coded to distinguish different levels of urgency and relevance." at bounding box center [787, 422] width 557 height 18
click at [576, 464] on p at bounding box center [778, 459] width 576 height 18
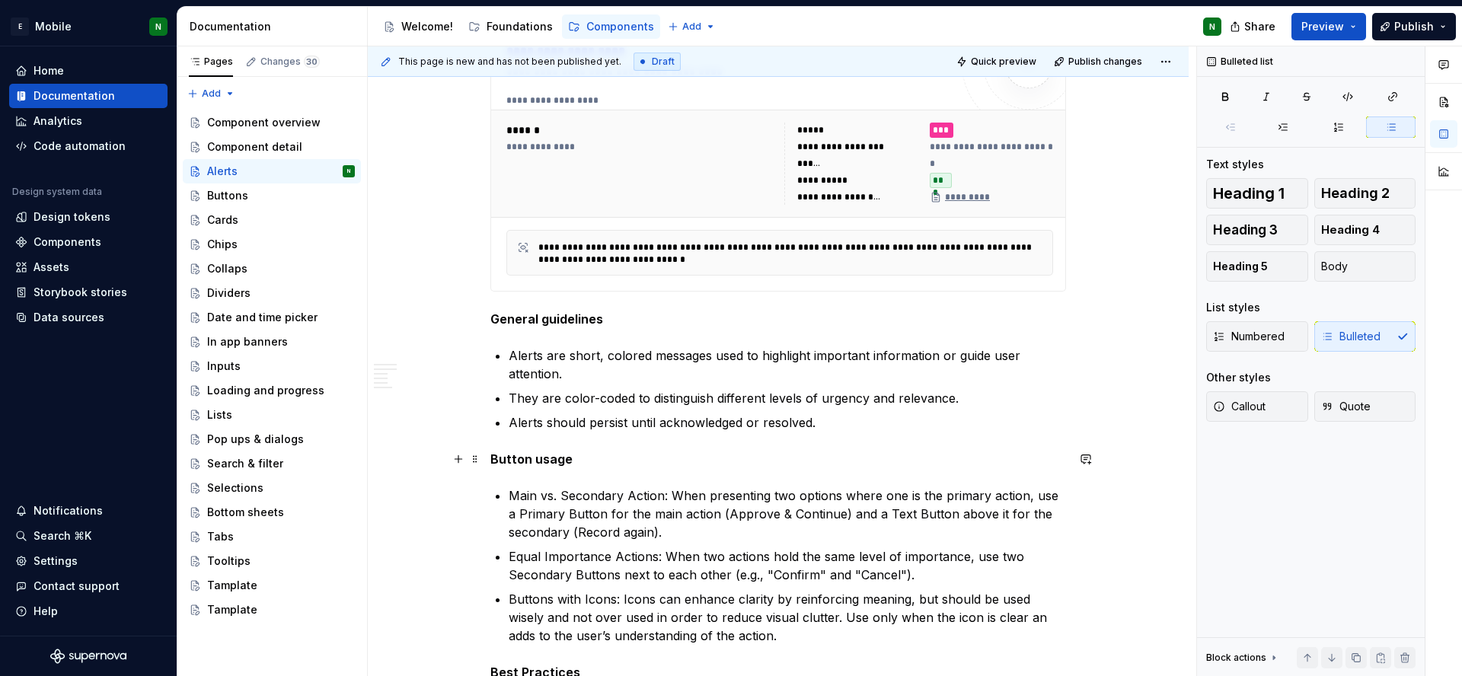
click at [502, 457] on strong "Button usage" at bounding box center [531, 459] width 82 height 15
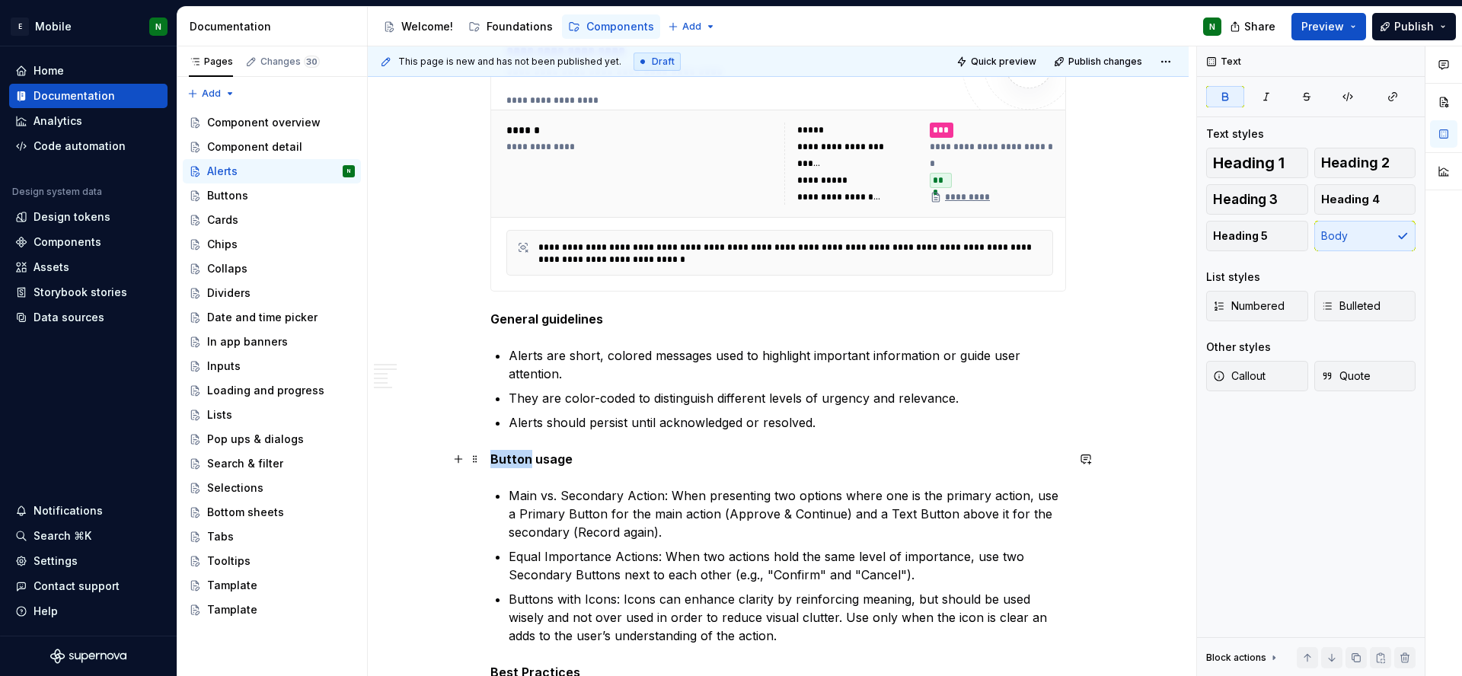
click at [502, 457] on strong "Button usage" at bounding box center [531, 459] width 82 height 15
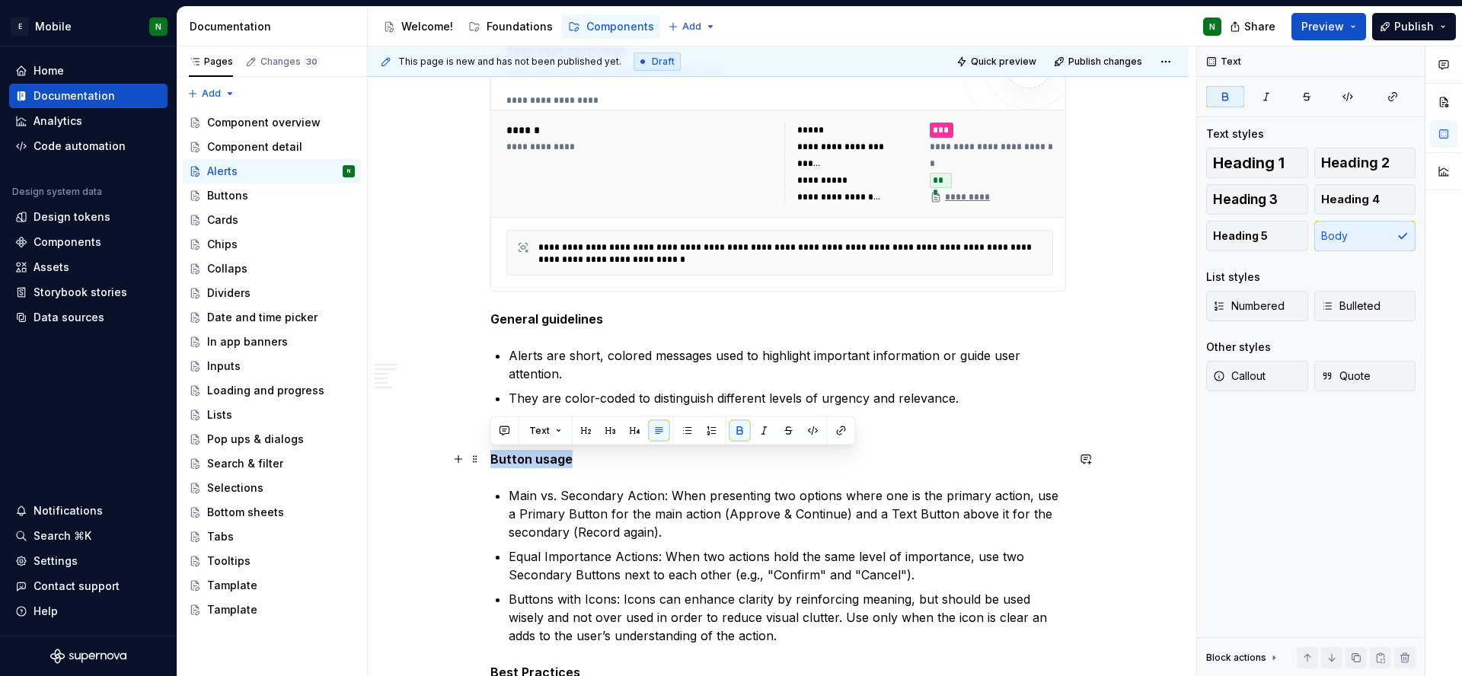
click at [502, 457] on strong "Button usage" at bounding box center [531, 459] width 82 height 15
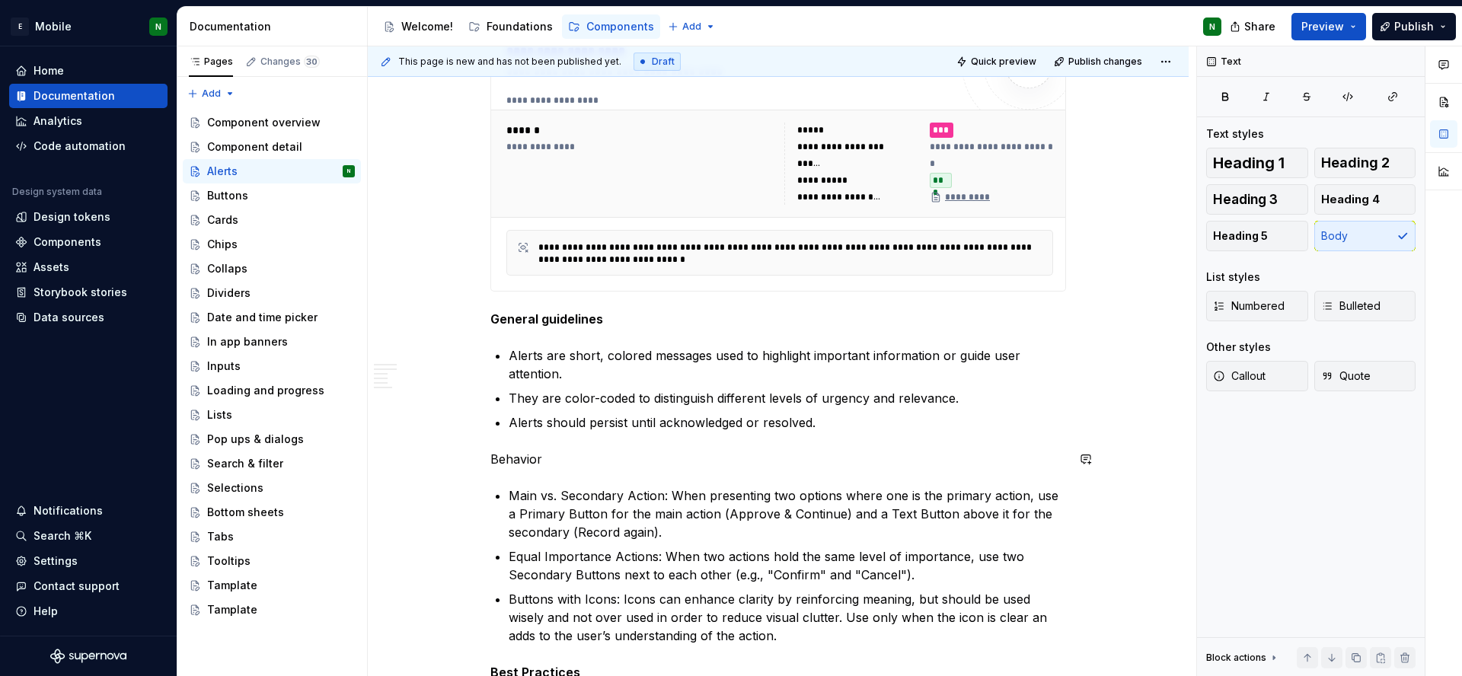
click at [502, 457] on p "Behavior" at bounding box center [778, 459] width 576 height 18
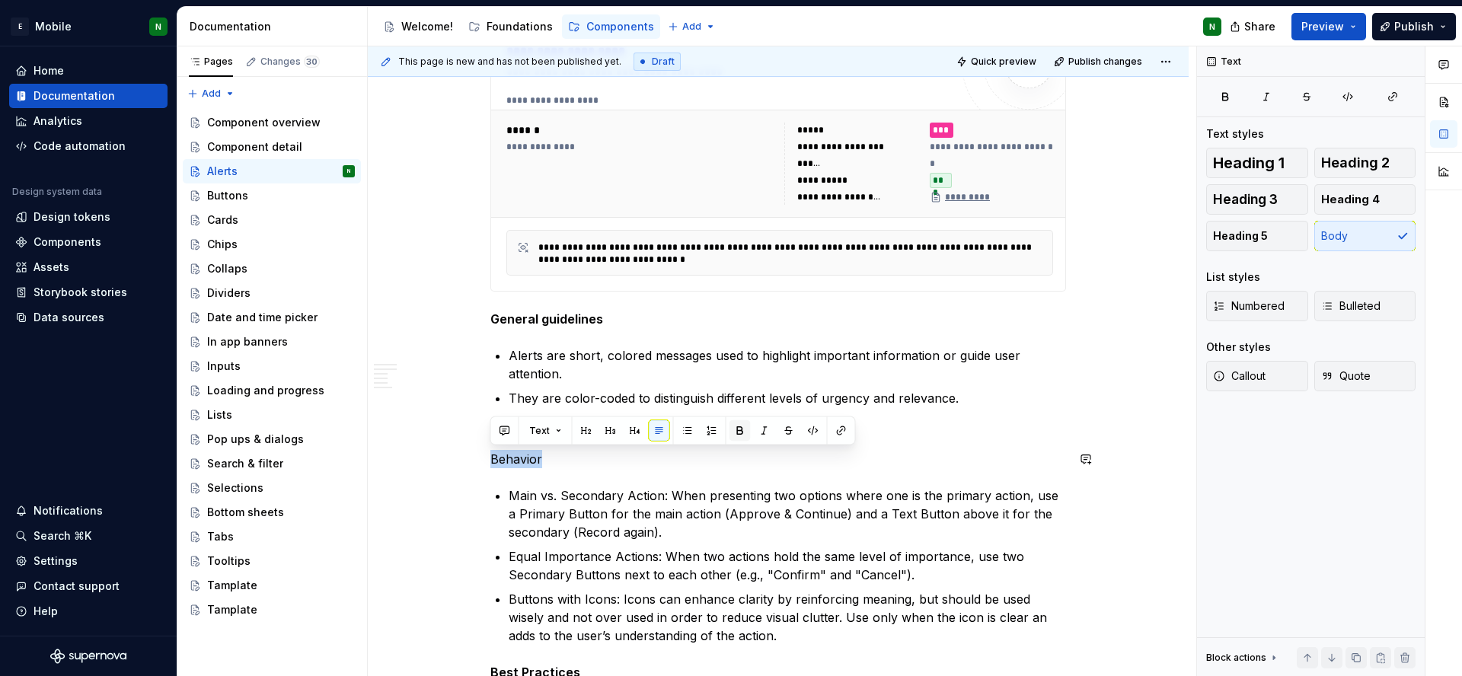
click at [733, 432] on button "button" at bounding box center [739, 430] width 21 height 21
click at [969, 544] on ul "Main vs. Secondary Action: When presenting two options where one is the primary…" at bounding box center [787, 566] width 557 height 158
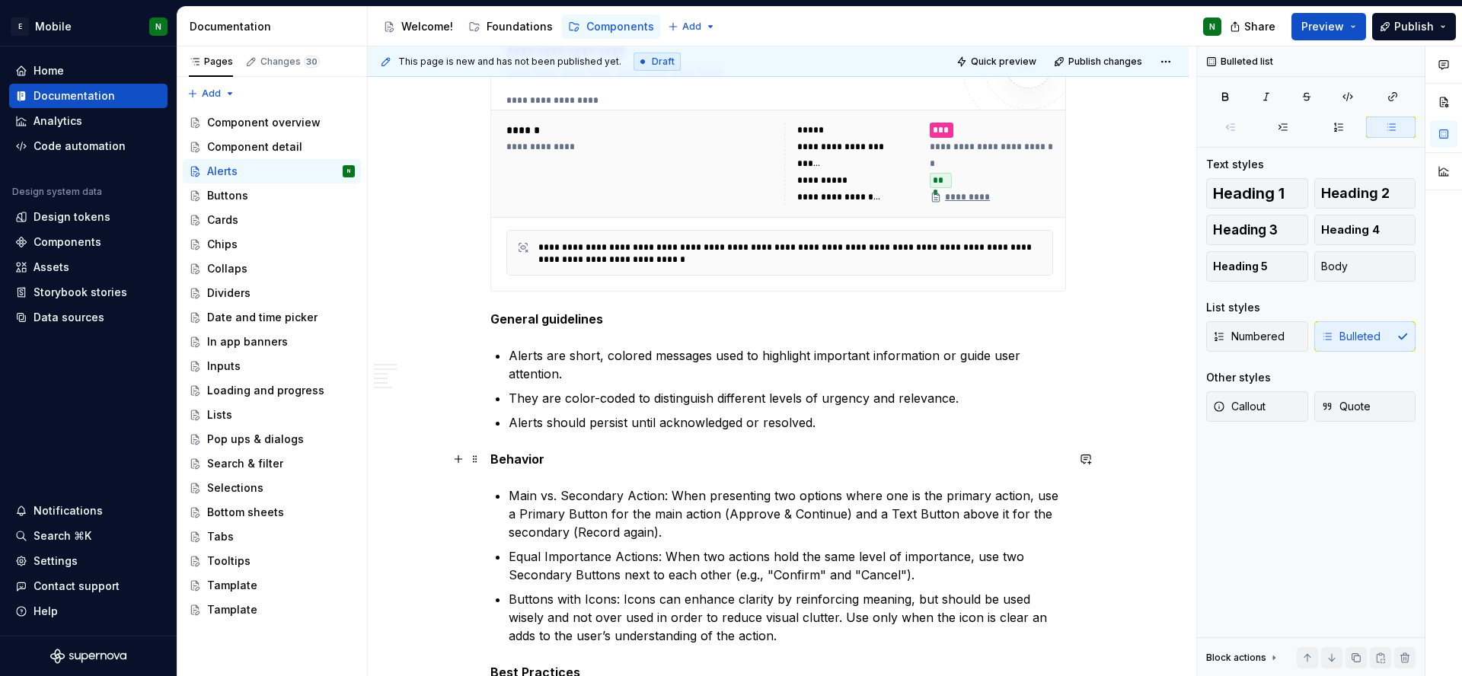
click at [661, 461] on p "Behavior" at bounding box center [778, 459] width 576 height 18
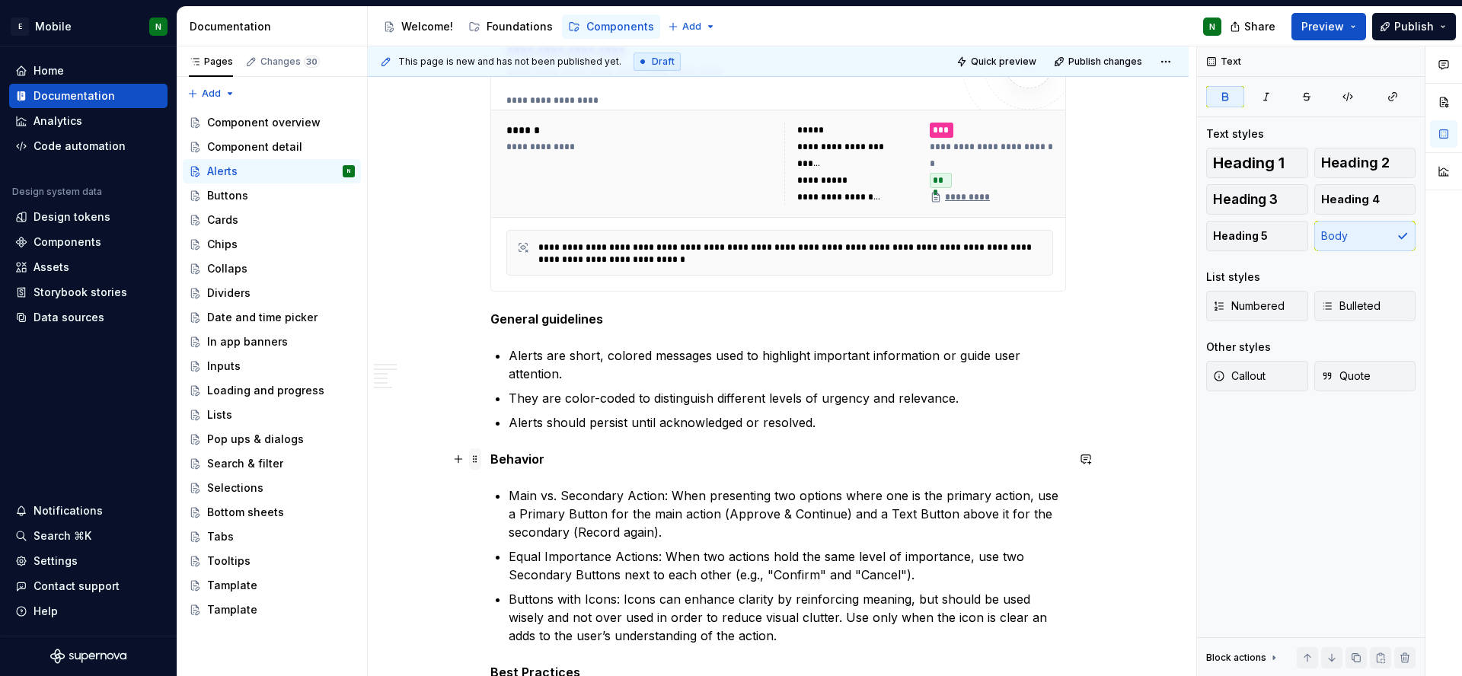
click at [477, 460] on span at bounding box center [475, 458] width 12 height 21
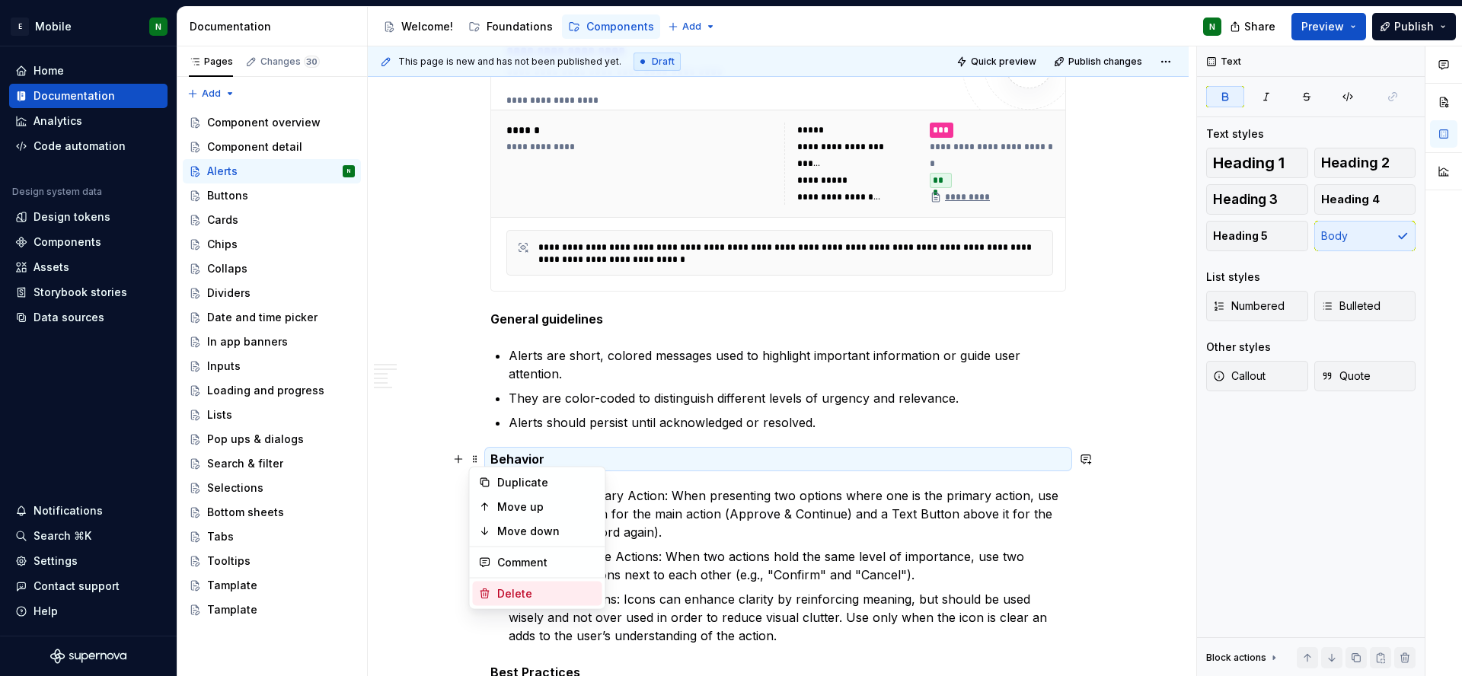
click at [544, 593] on div "Delete" at bounding box center [546, 593] width 99 height 15
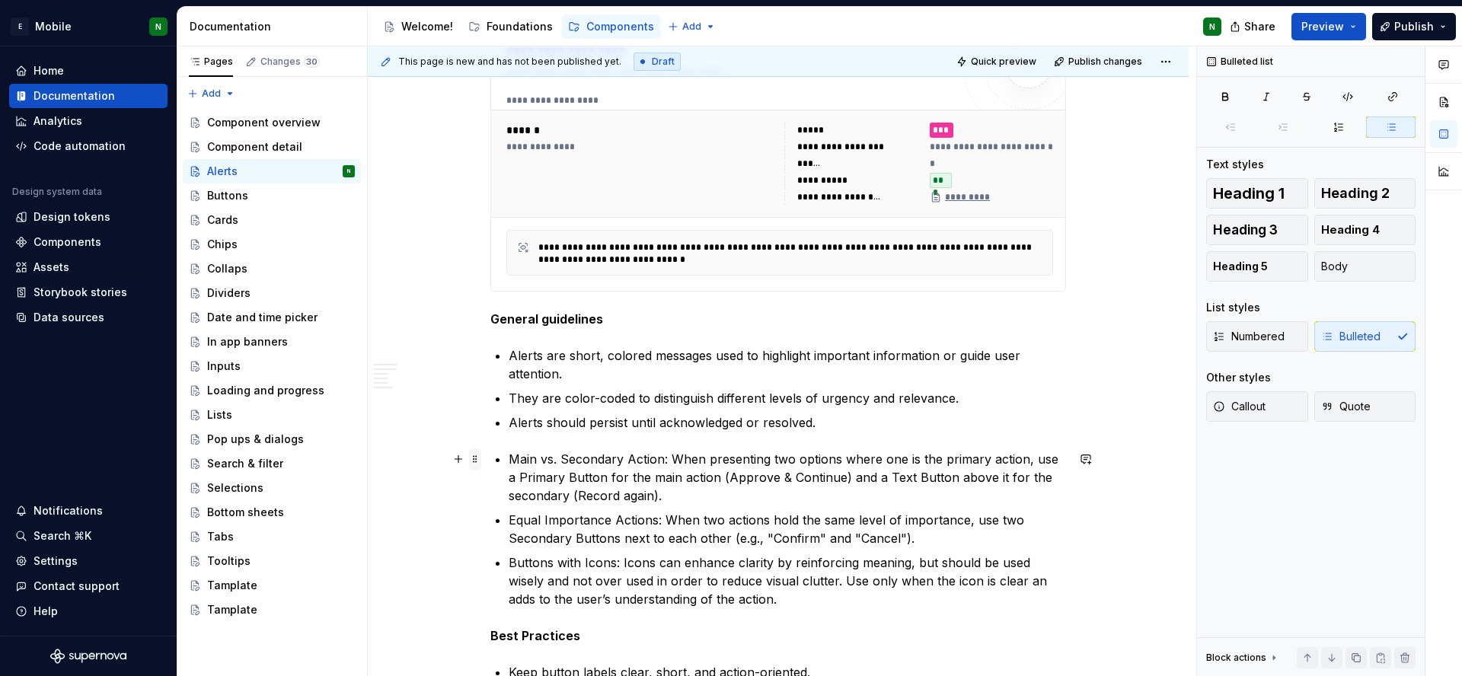
click at [471, 459] on span at bounding box center [475, 458] width 12 height 21
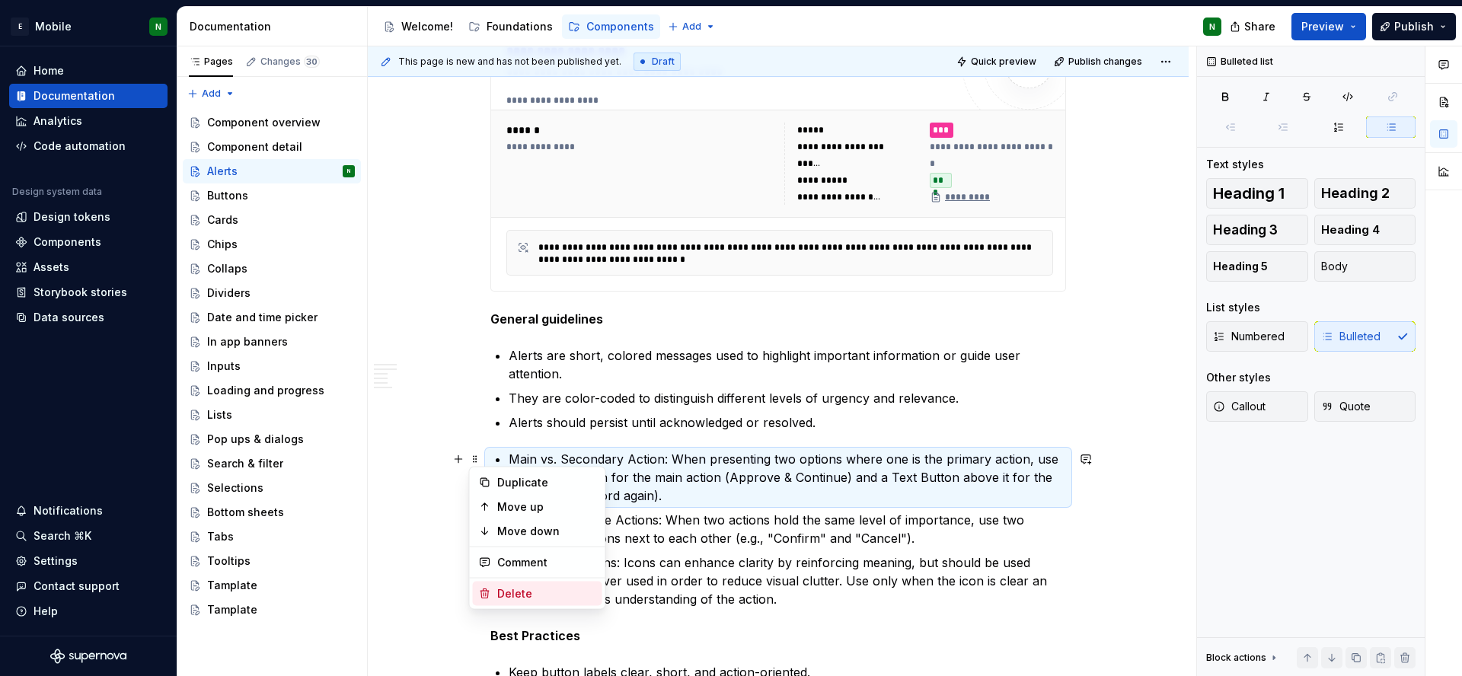
click at [534, 594] on div "Delete" at bounding box center [546, 593] width 99 height 15
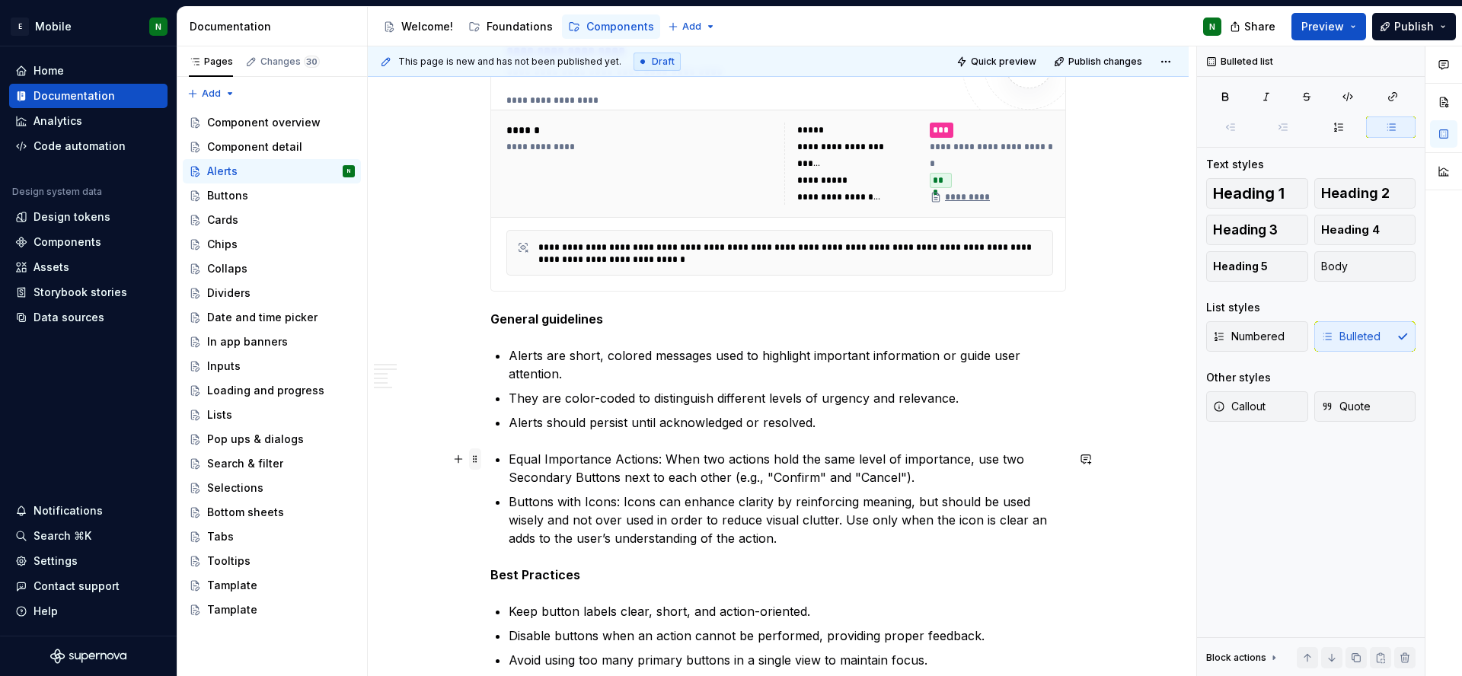
click at [477, 465] on span at bounding box center [475, 458] width 12 height 21
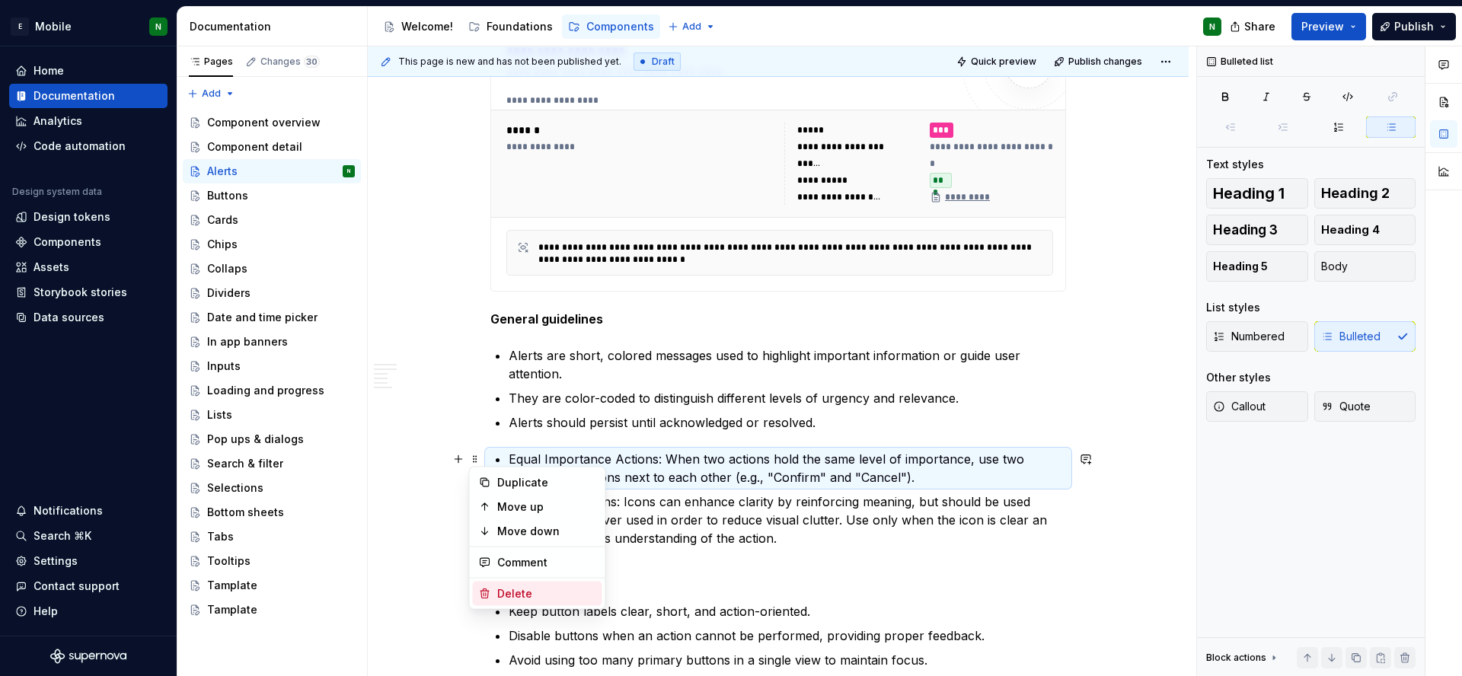
click at [512, 597] on div "Delete" at bounding box center [546, 593] width 99 height 15
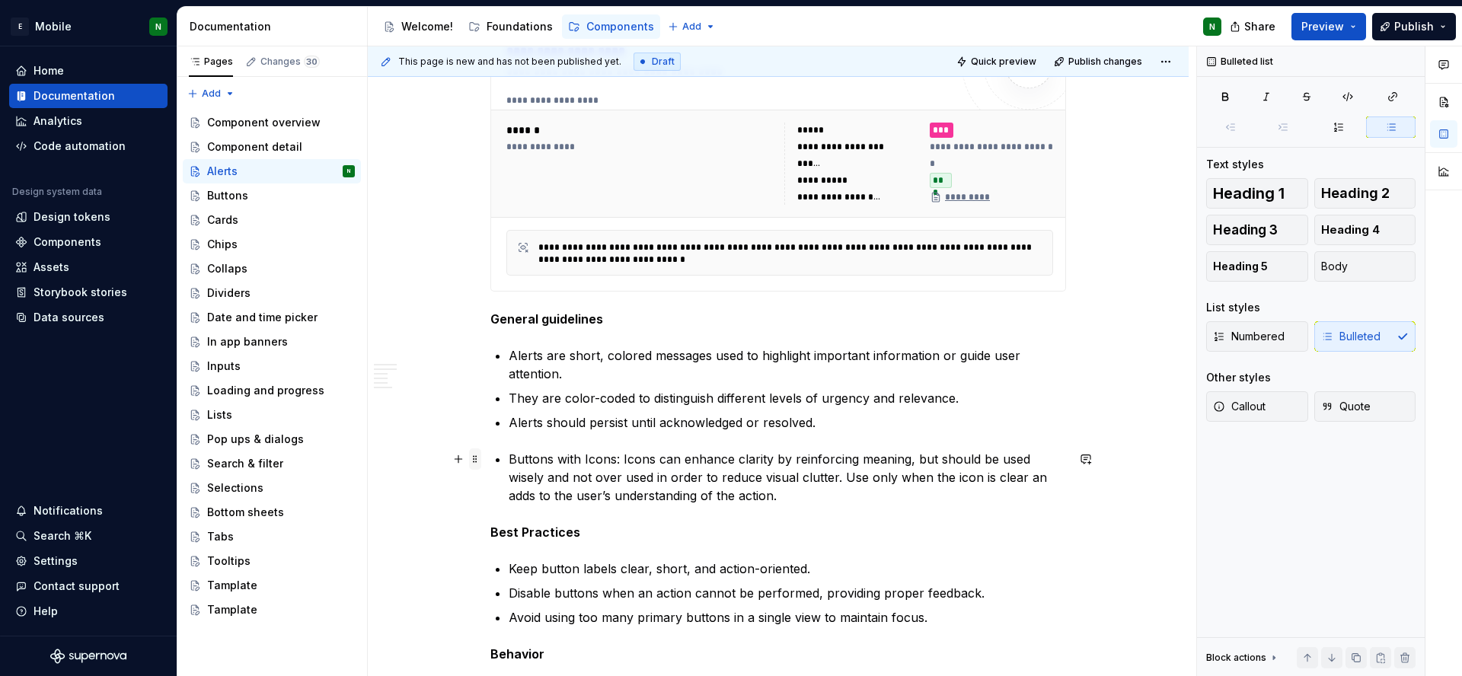
click at [470, 461] on span at bounding box center [475, 458] width 12 height 21
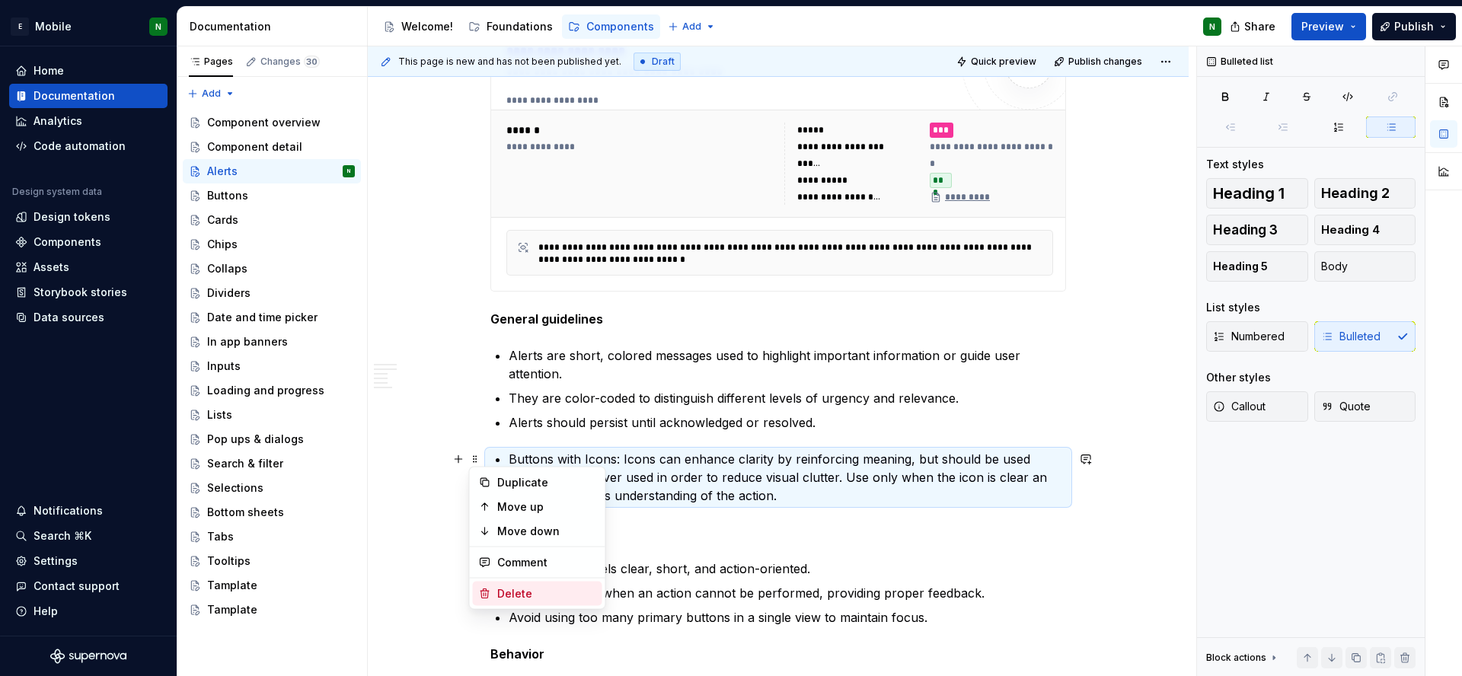
click at [504, 590] on div "Delete" at bounding box center [546, 593] width 99 height 15
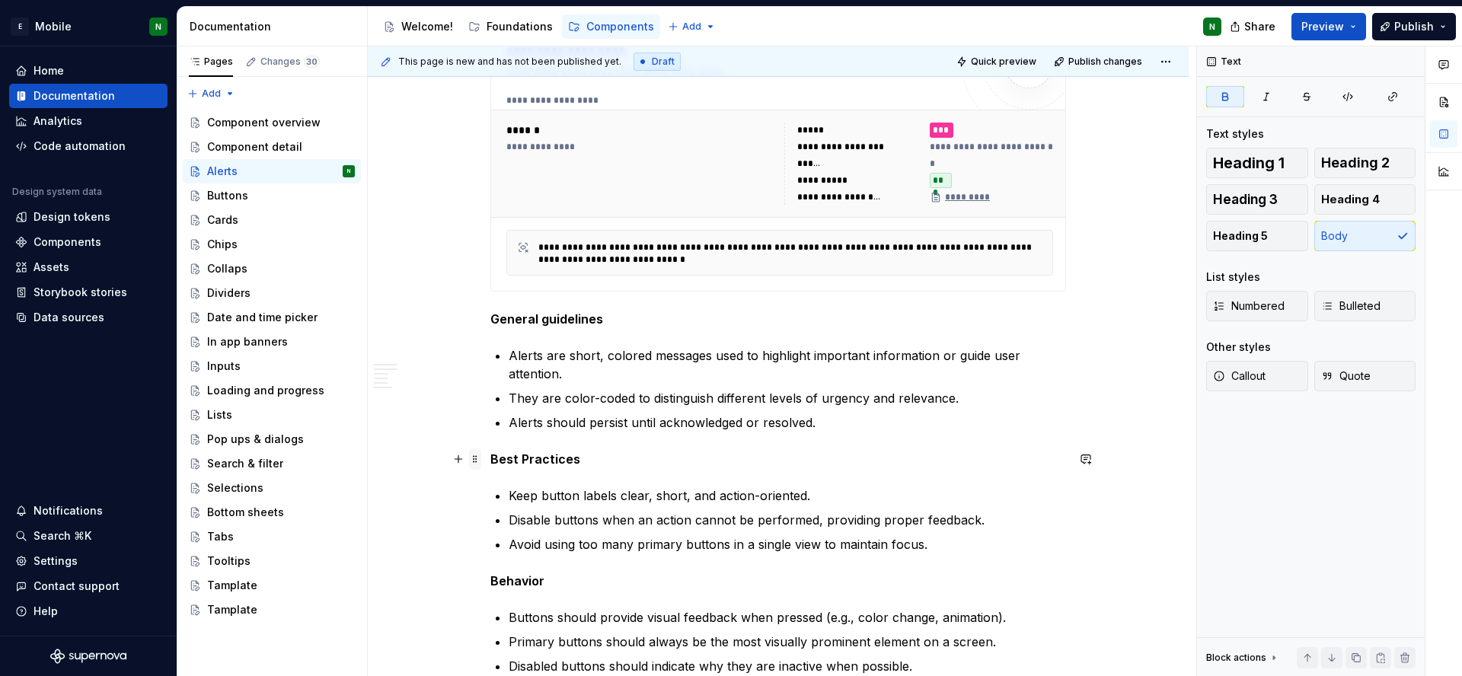
click at [473, 456] on span at bounding box center [475, 458] width 12 height 21
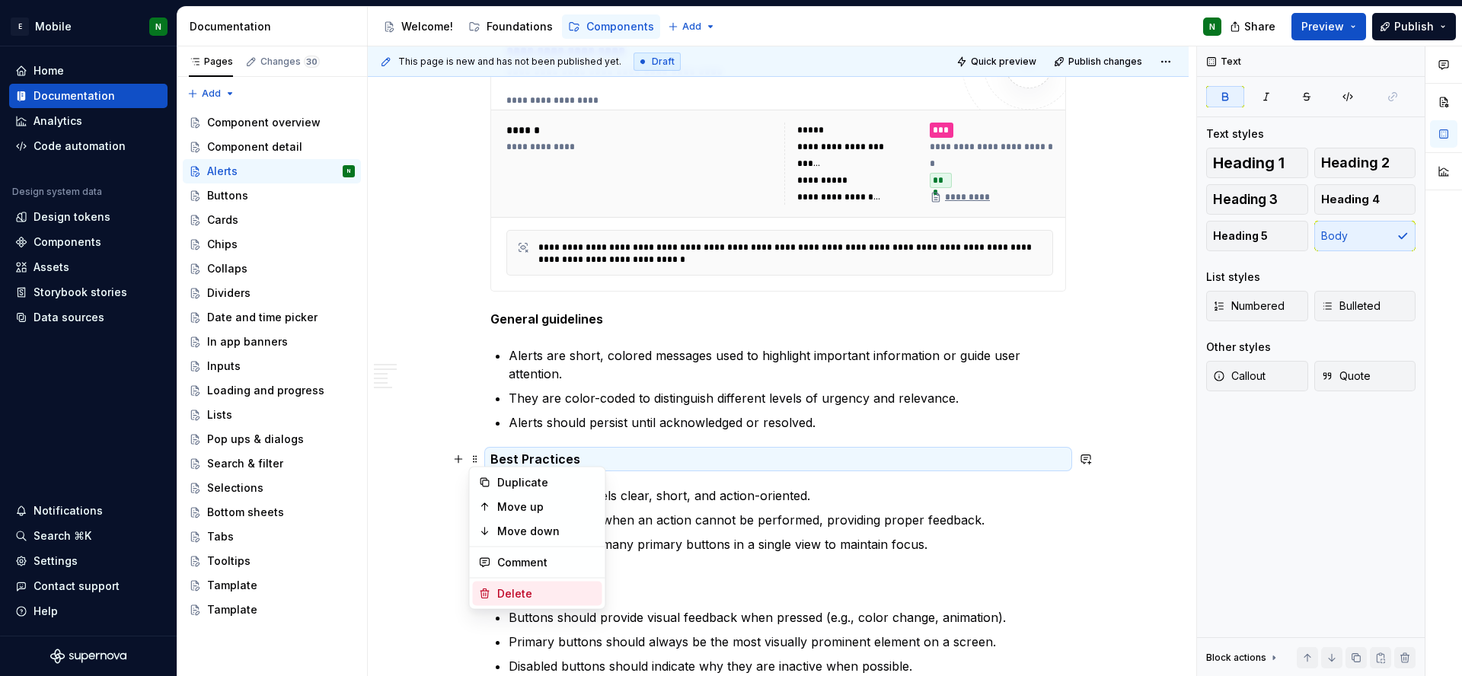
click at [515, 590] on div "Delete" at bounding box center [546, 593] width 99 height 15
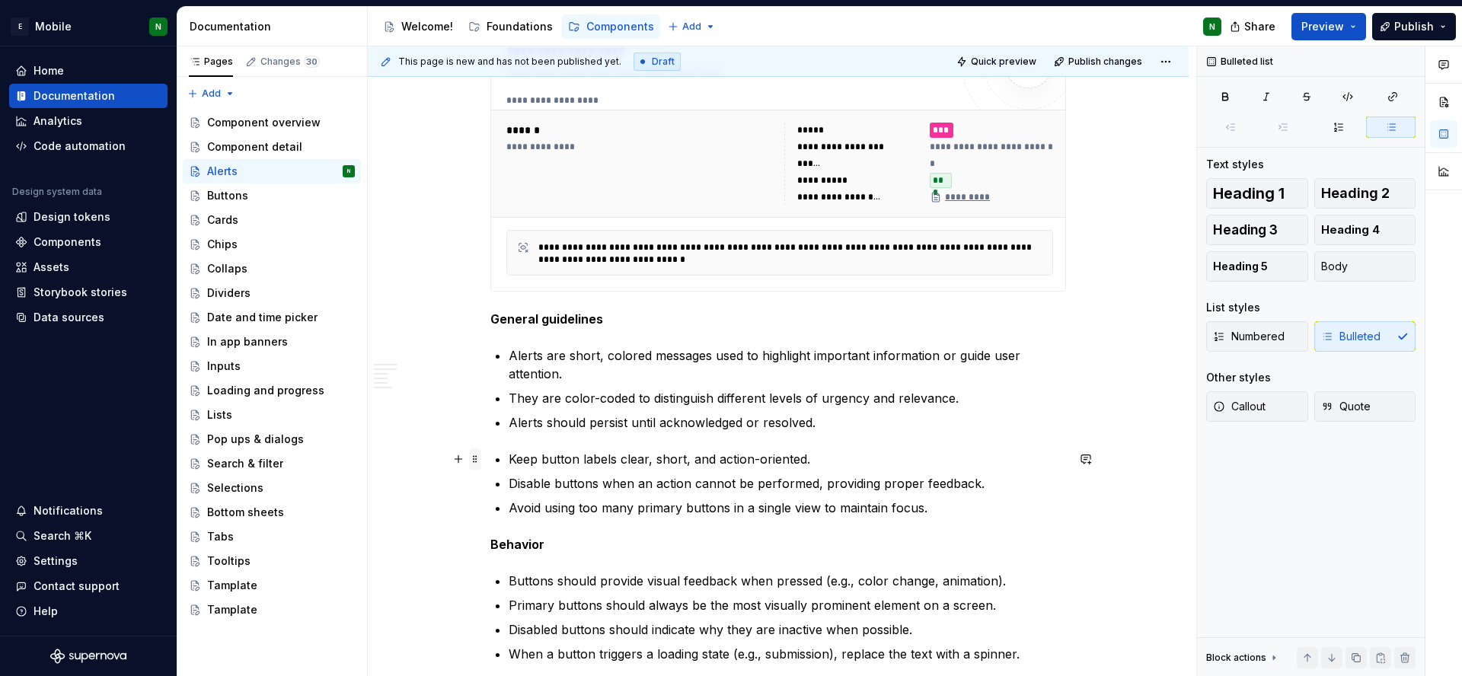
click at [474, 458] on span at bounding box center [475, 458] width 12 height 21
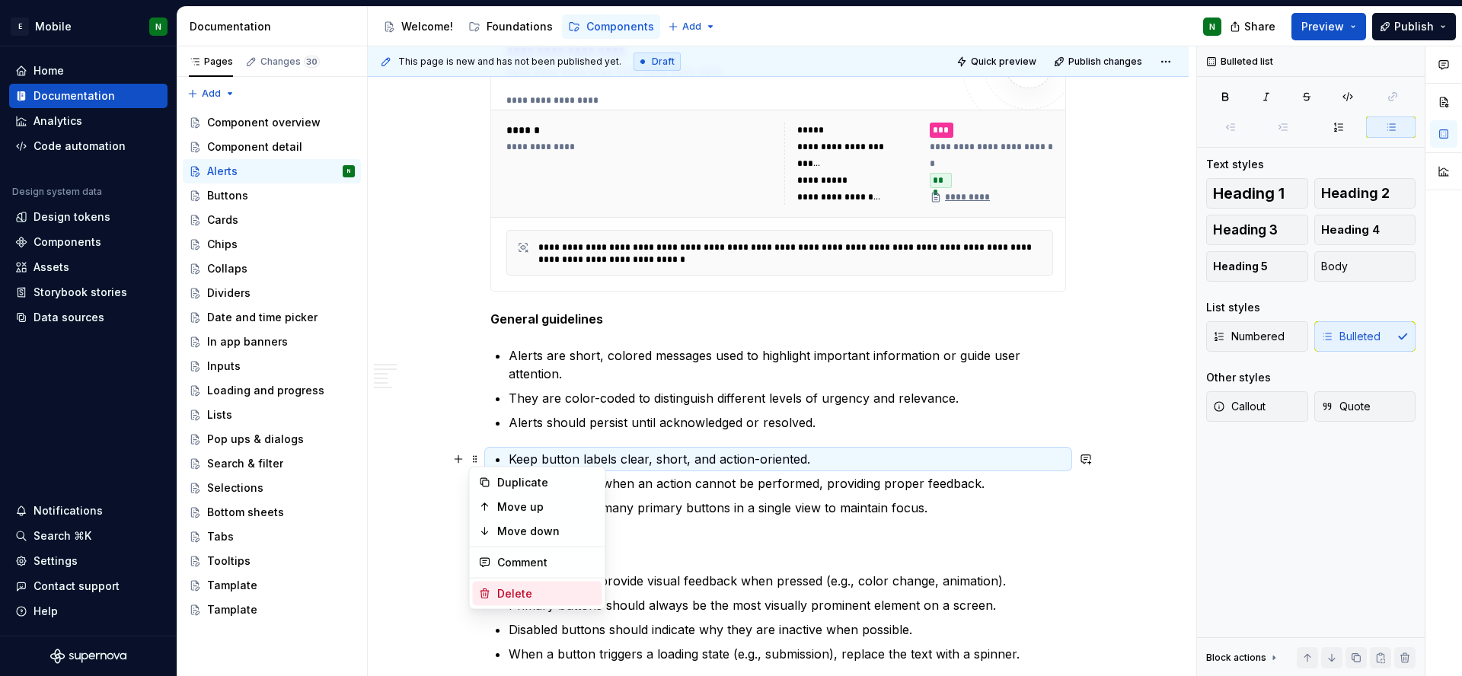
click at [547, 600] on div "Delete" at bounding box center [546, 593] width 99 height 15
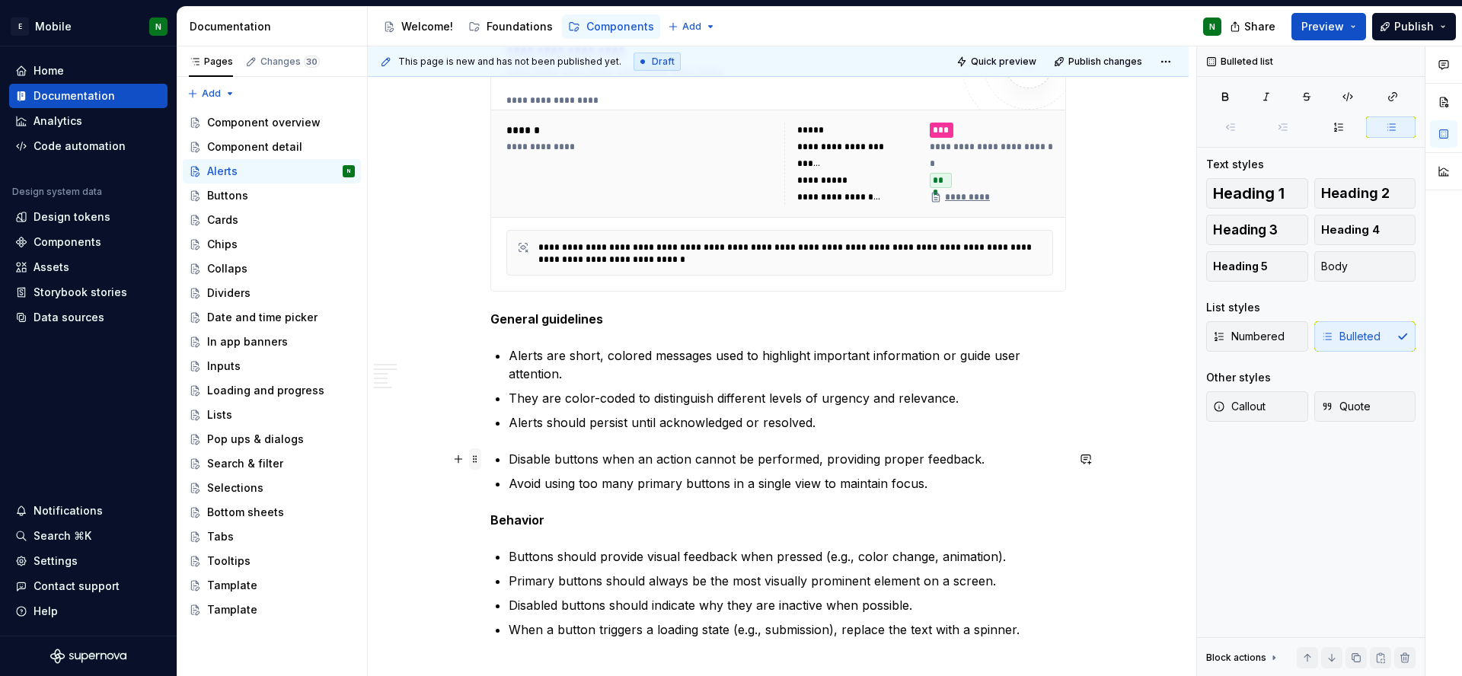
click at [476, 454] on span at bounding box center [475, 458] width 12 height 21
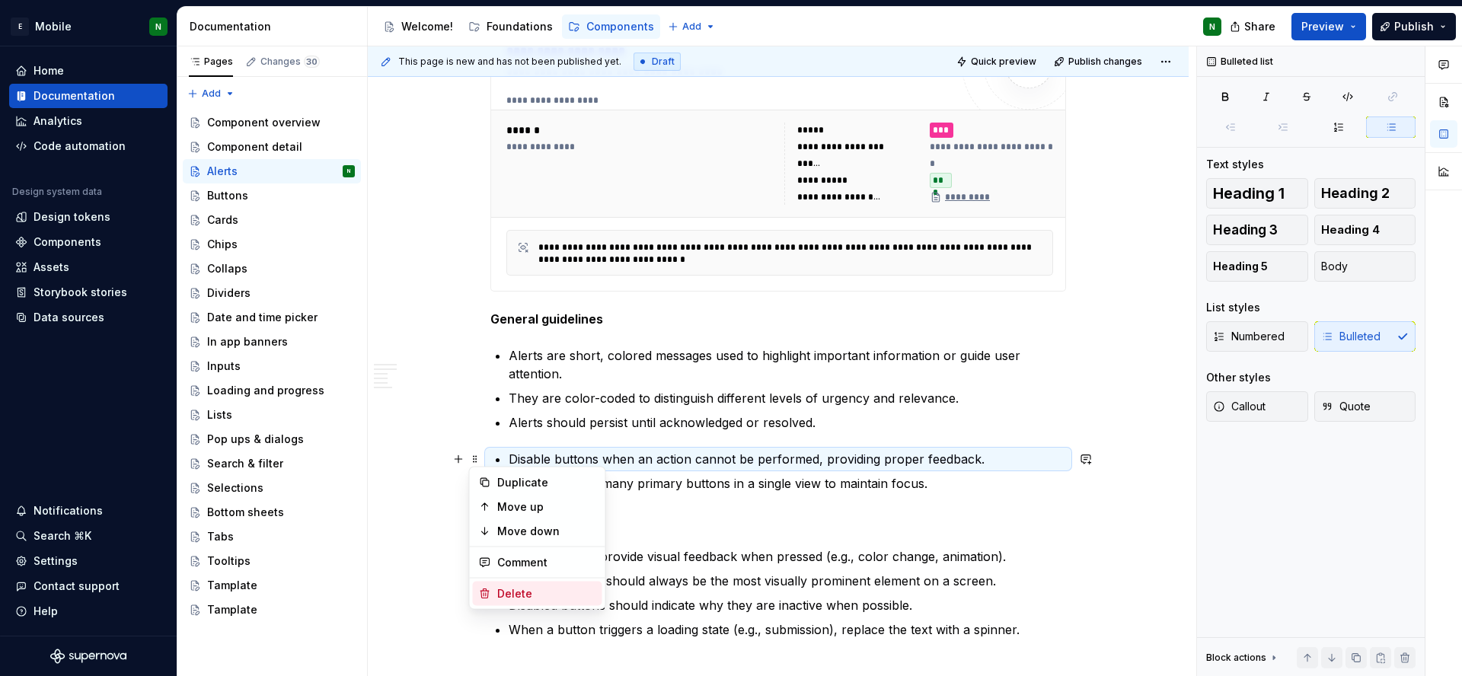
click at [512, 586] on div "Delete" at bounding box center [546, 593] width 99 height 15
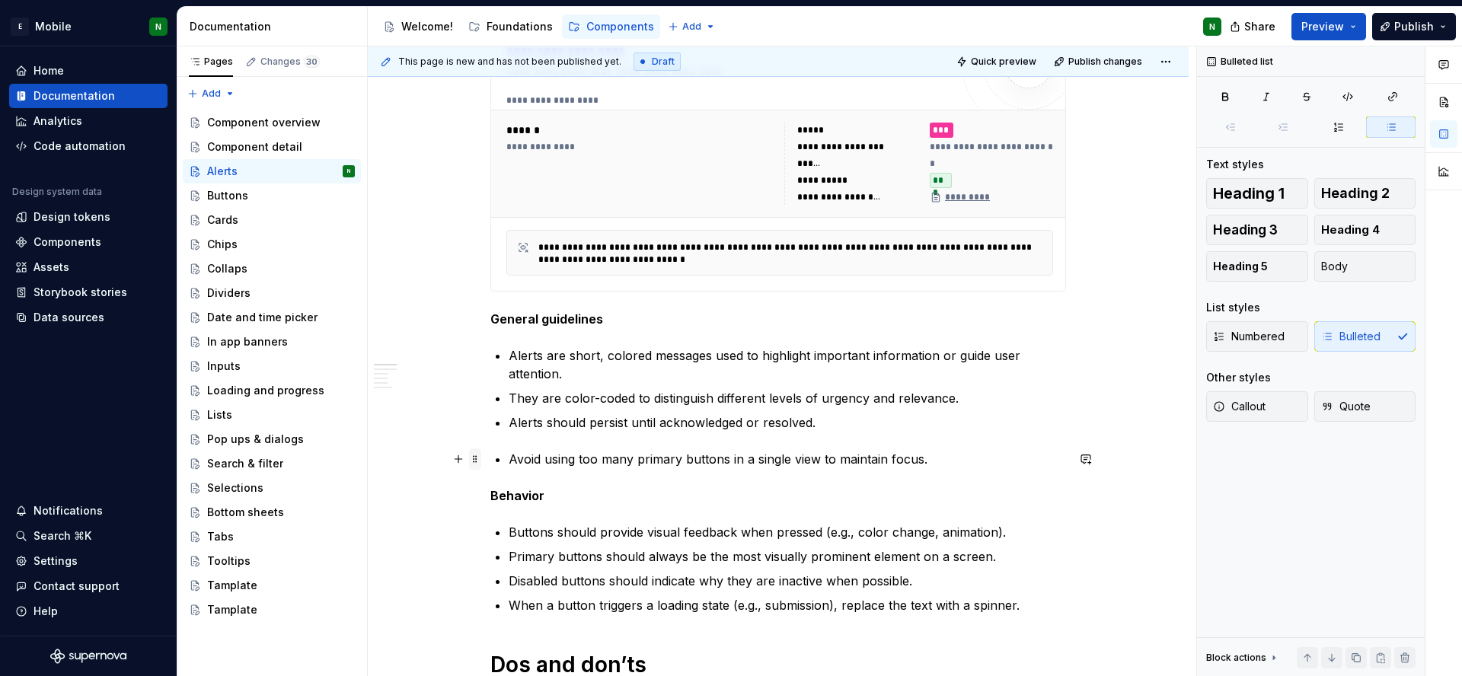
click at [479, 462] on span at bounding box center [475, 458] width 12 height 21
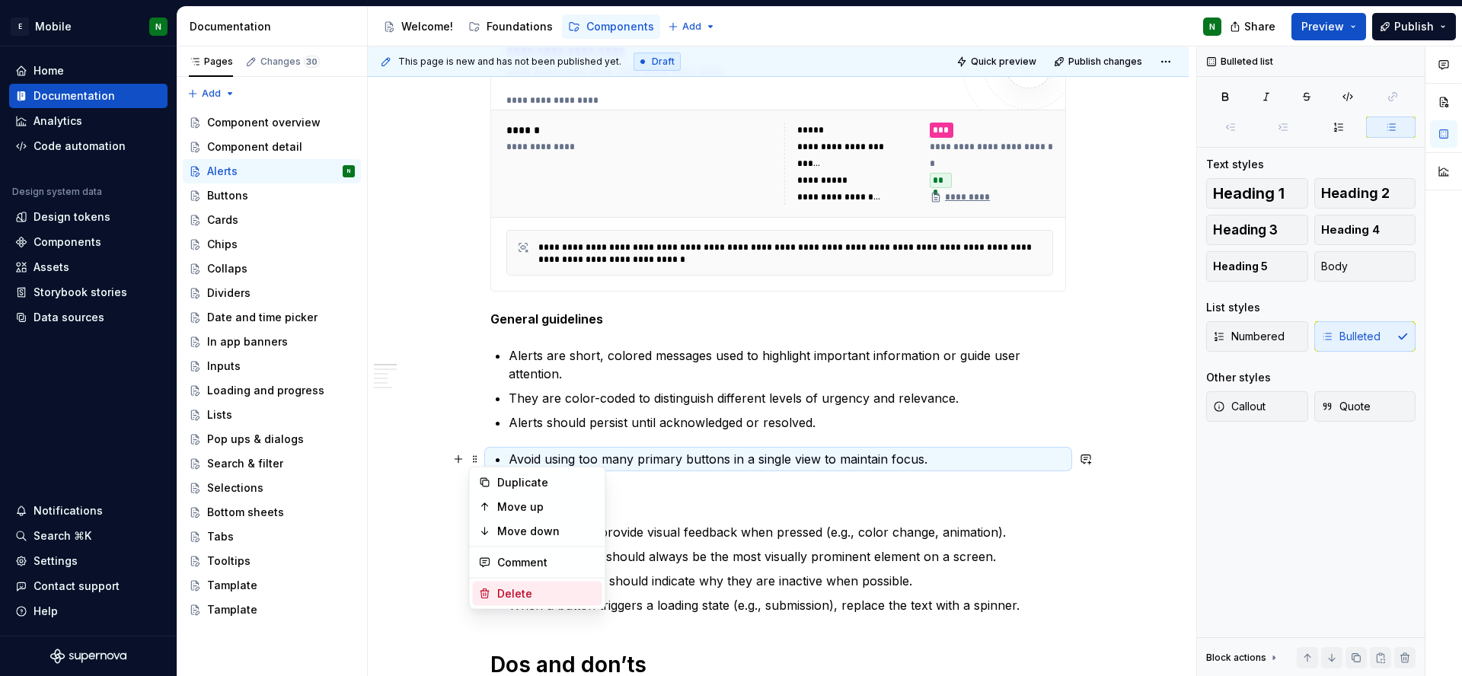
click at [542, 599] on div "Delete" at bounding box center [546, 593] width 99 height 15
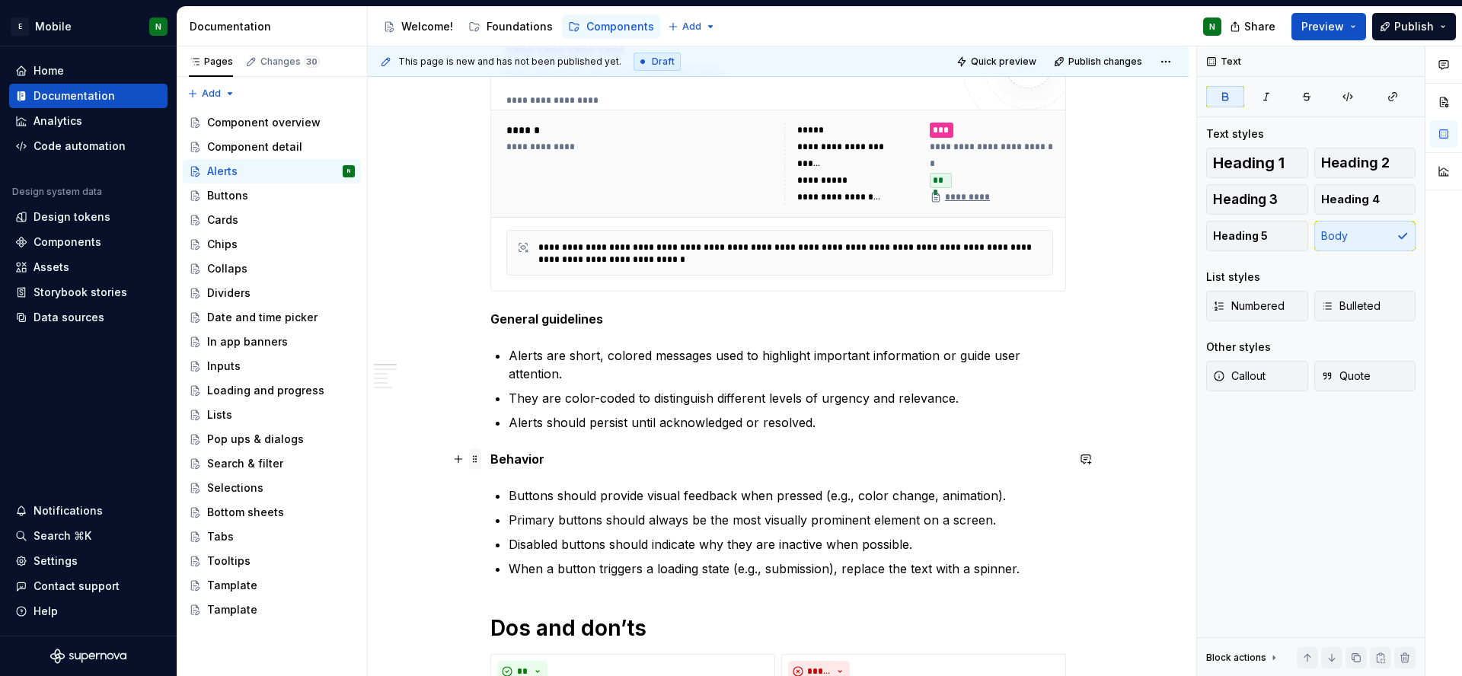
click at [472, 455] on span at bounding box center [475, 458] width 12 height 21
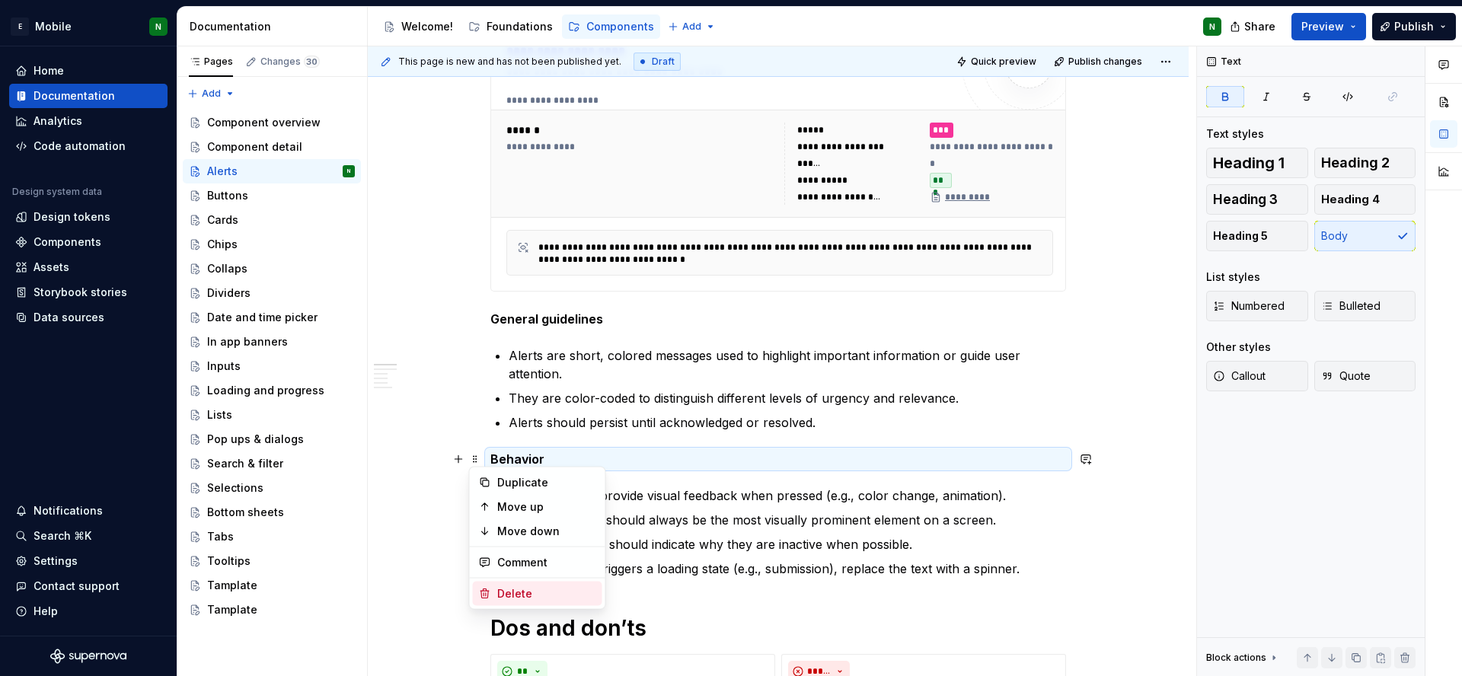
click at [550, 598] on div "Delete" at bounding box center [546, 593] width 99 height 15
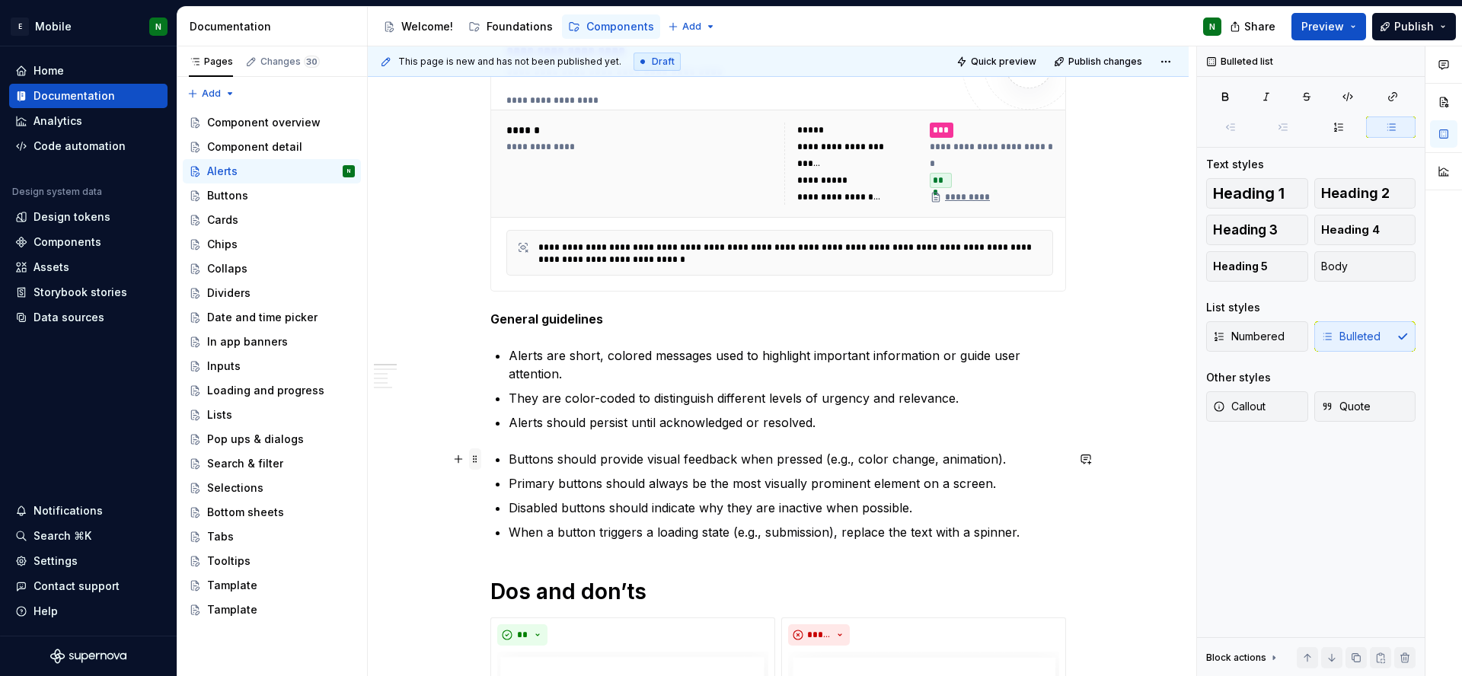
click at [478, 457] on span at bounding box center [475, 458] width 12 height 21
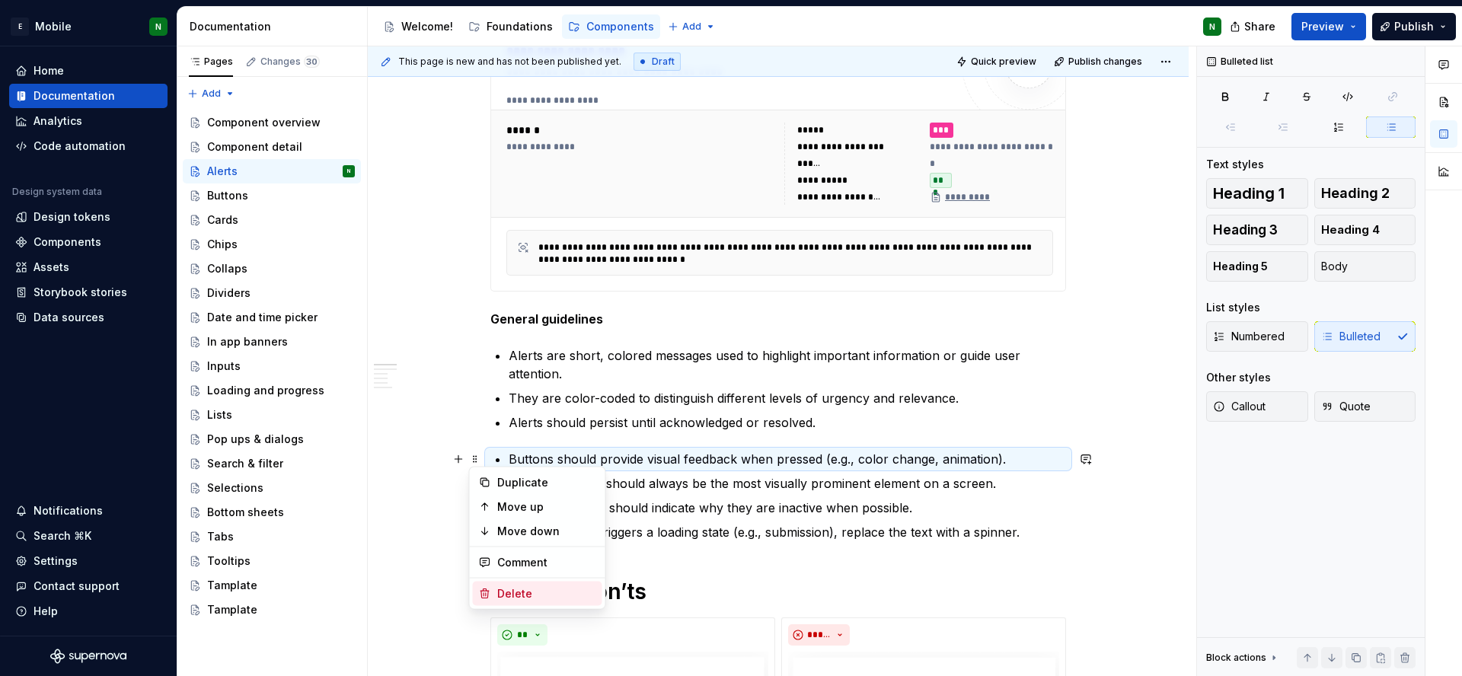
click at [544, 594] on div "Delete" at bounding box center [546, 593] width 99 height 15
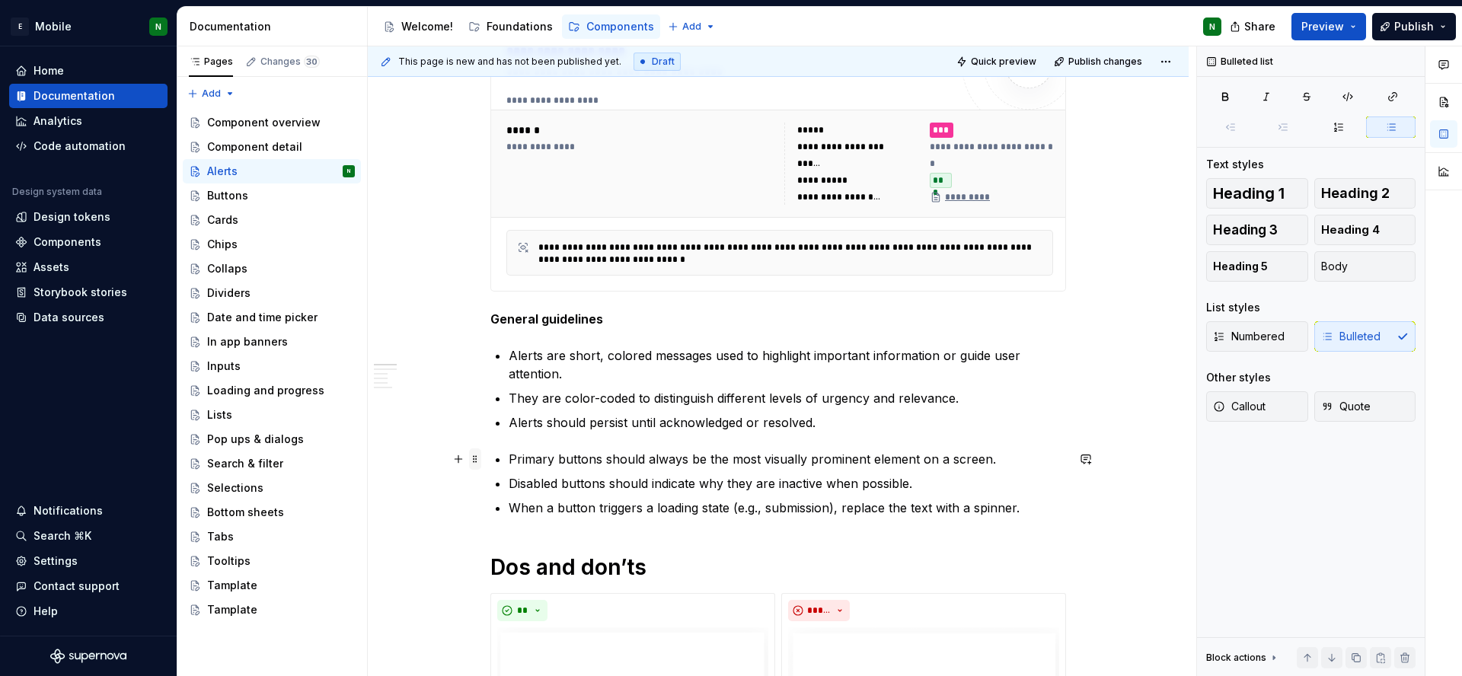
click at [477, 456] on span at bounding box center [475, 458] width 12 height 21
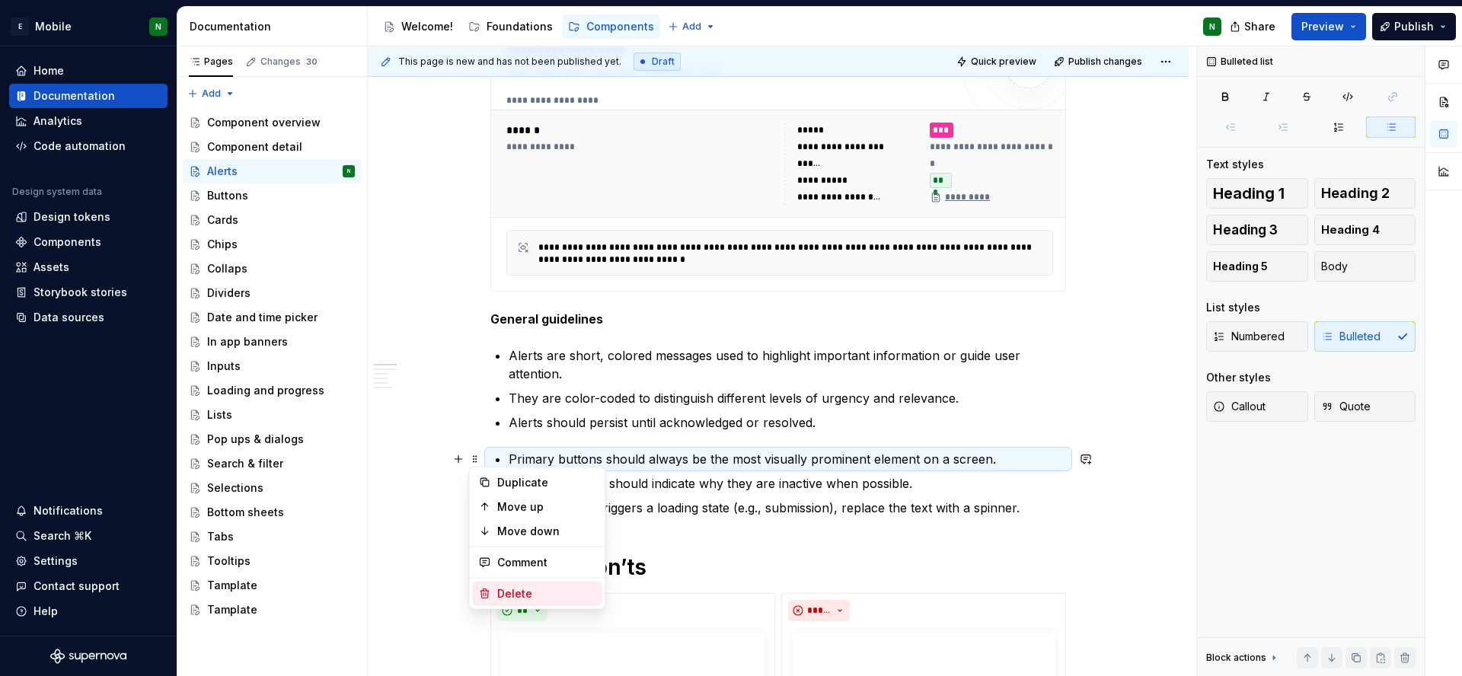
click at [536, 586] on div "Delete" at bounding box center [546, 593] width 99 height 15
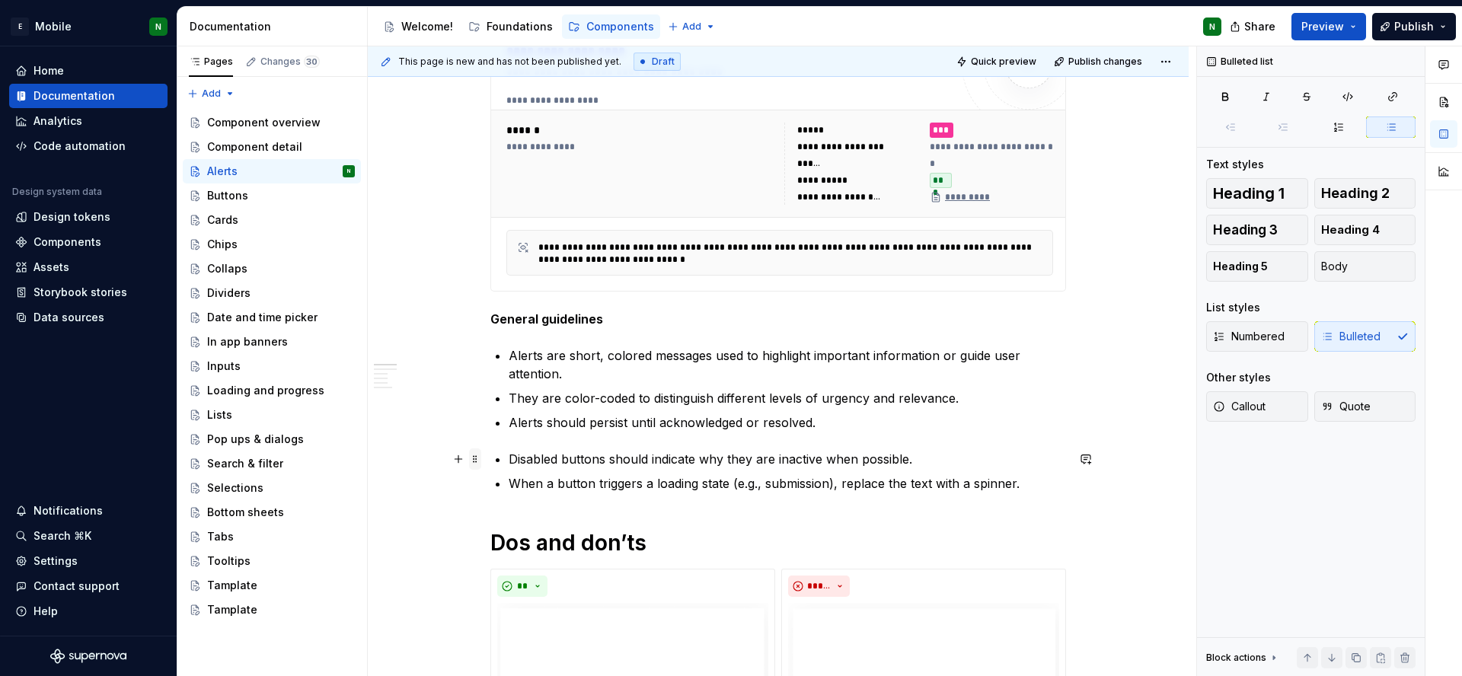
click at [477, 457] on span at bounding box center [475, 458] width 12 height 21
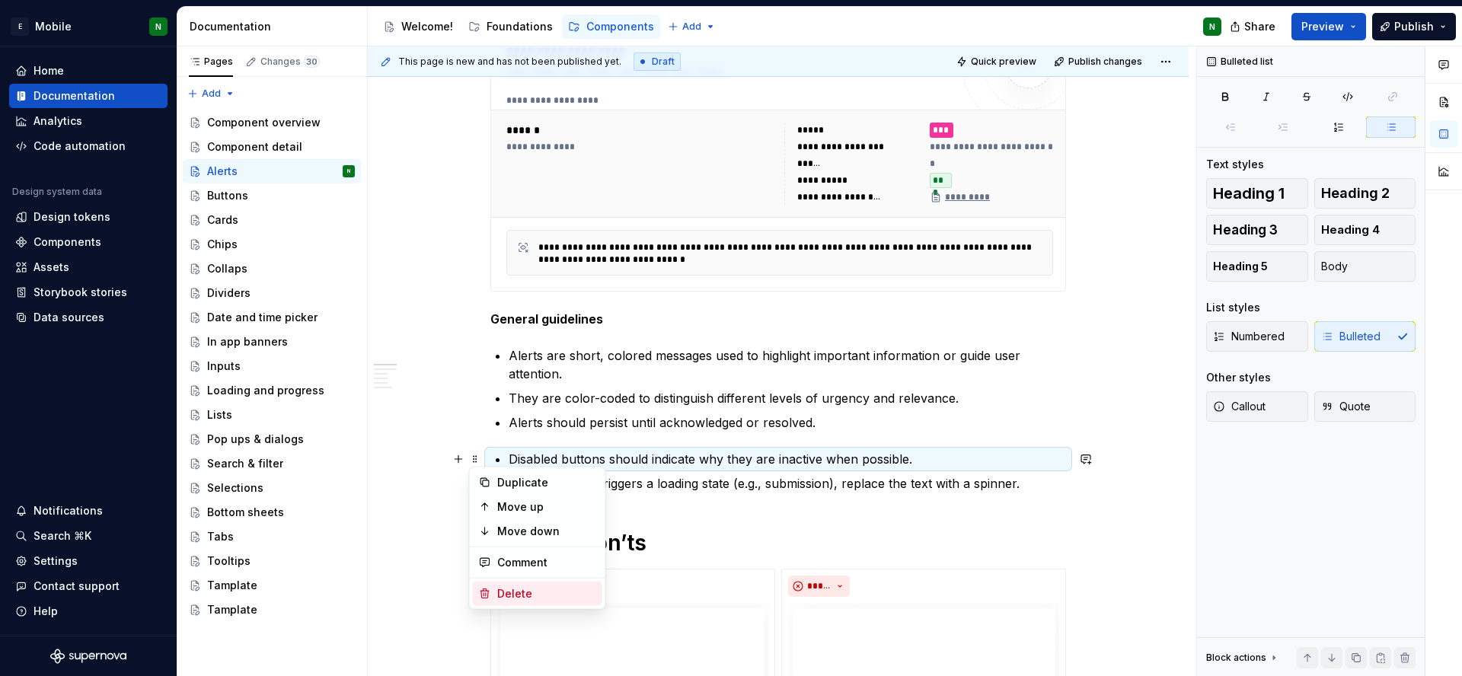
click at [556, 598] on div "Delete" at bounding box center [546, 593] width 99 height 15
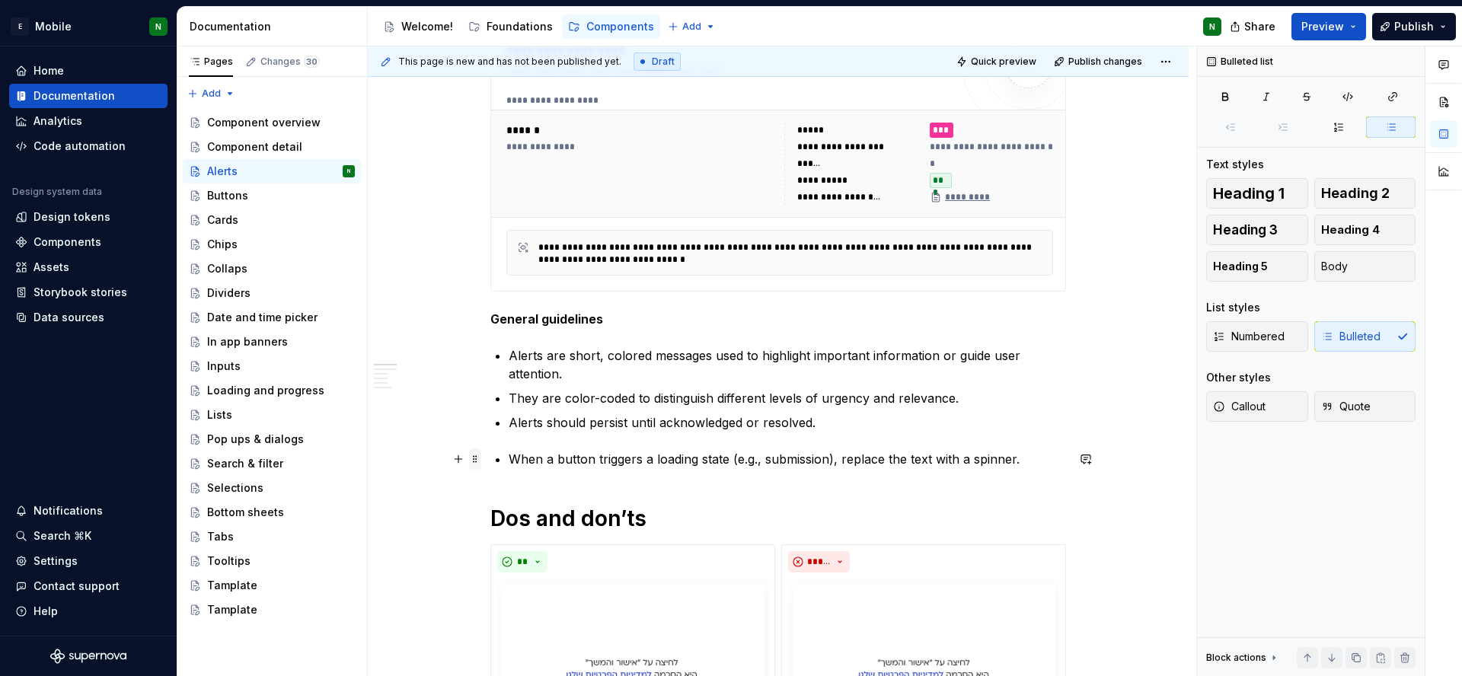
click at [477, 458] on span at bounding box center [475, 458] width 12 height 21
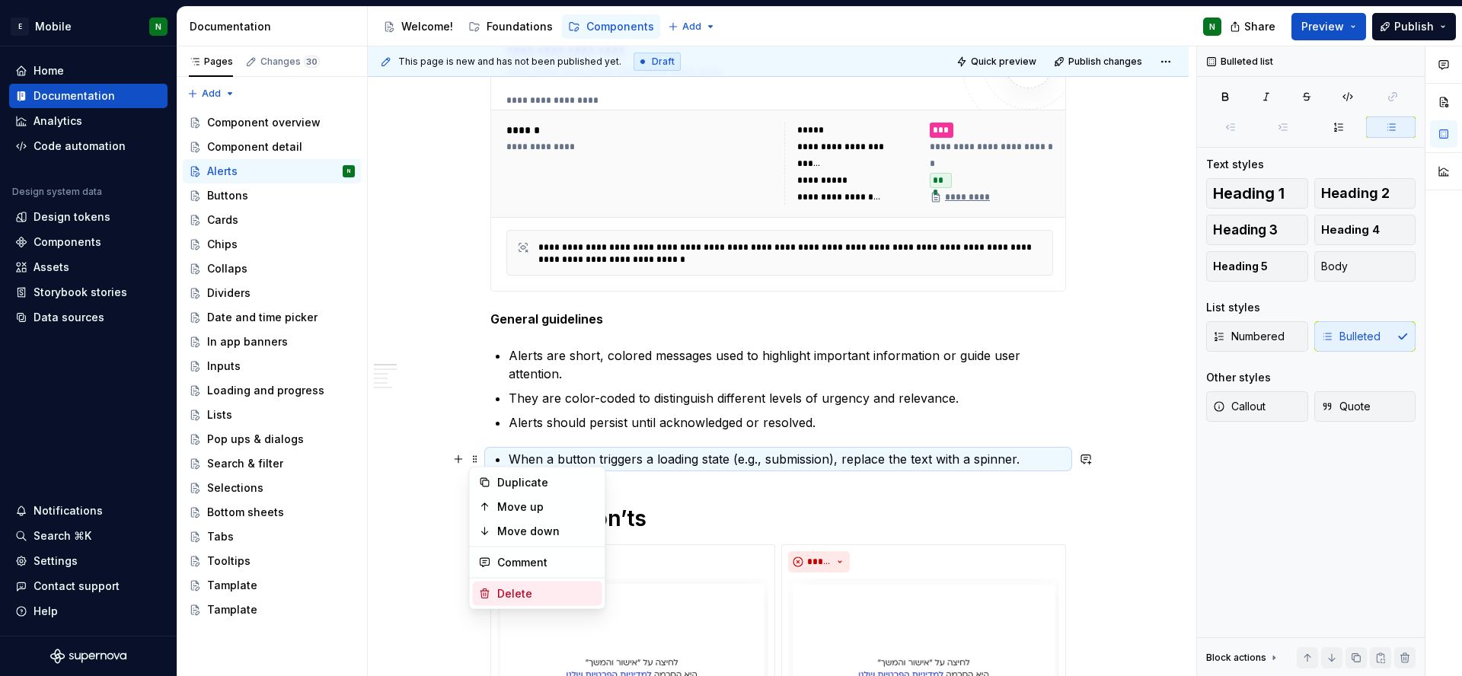
click at [563, 596] on div "Delete" at bounding box center [546, 593] width 99 height 15
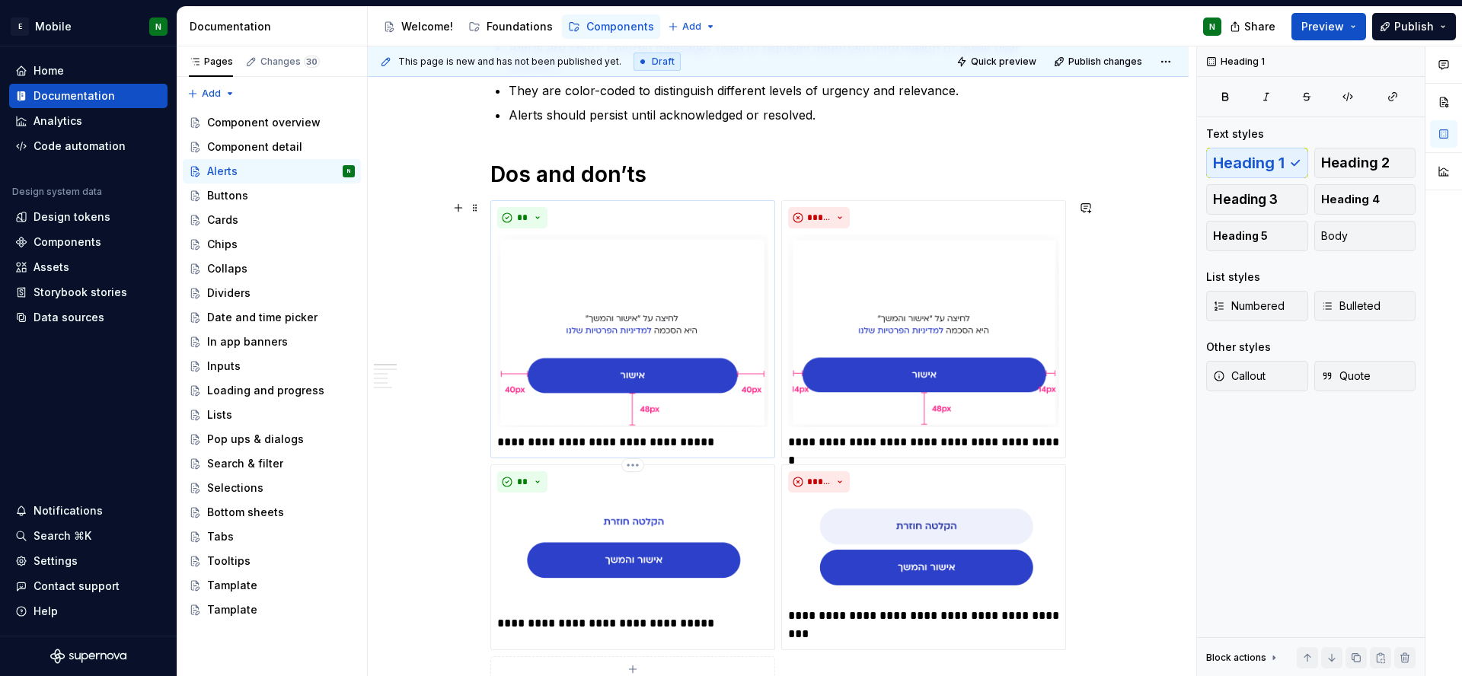
scroll to position [579, 0]
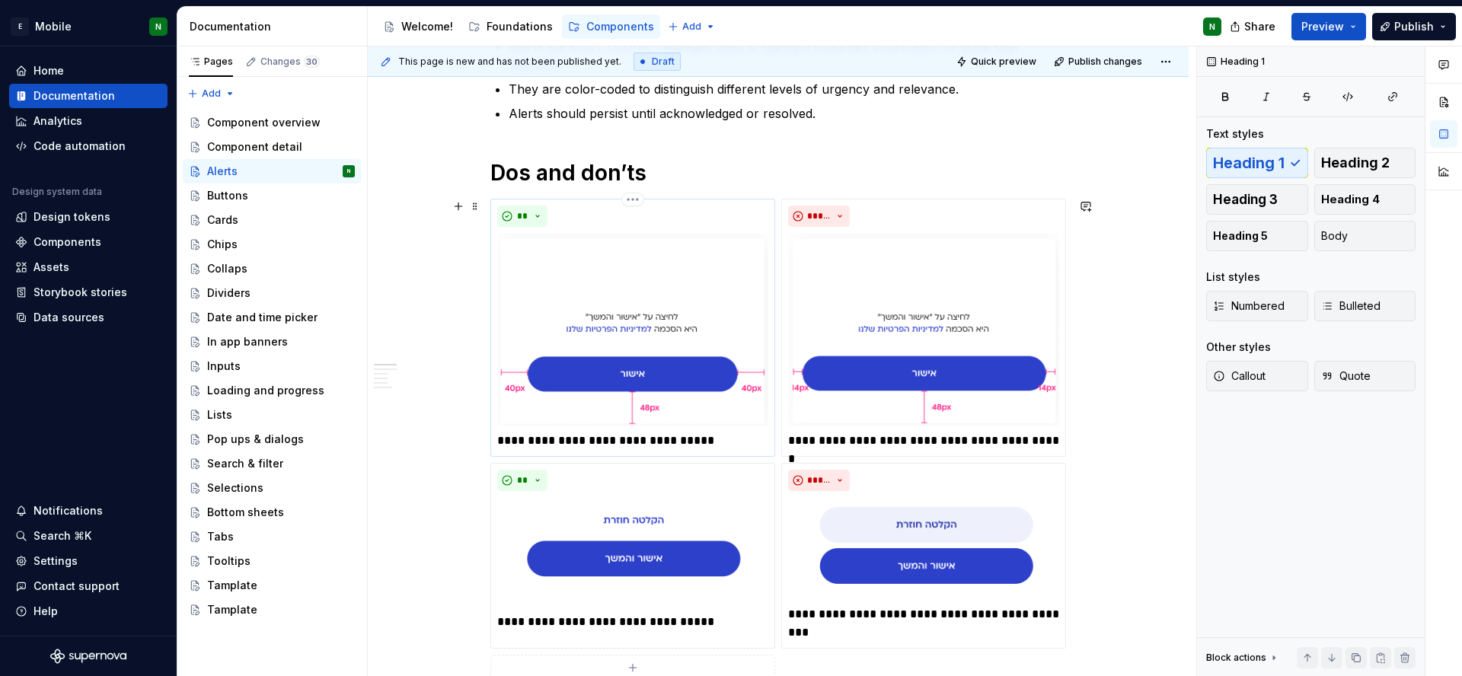
click at [630, 441] on p "**********" at bounding box center [632, 441] width 271 height 18
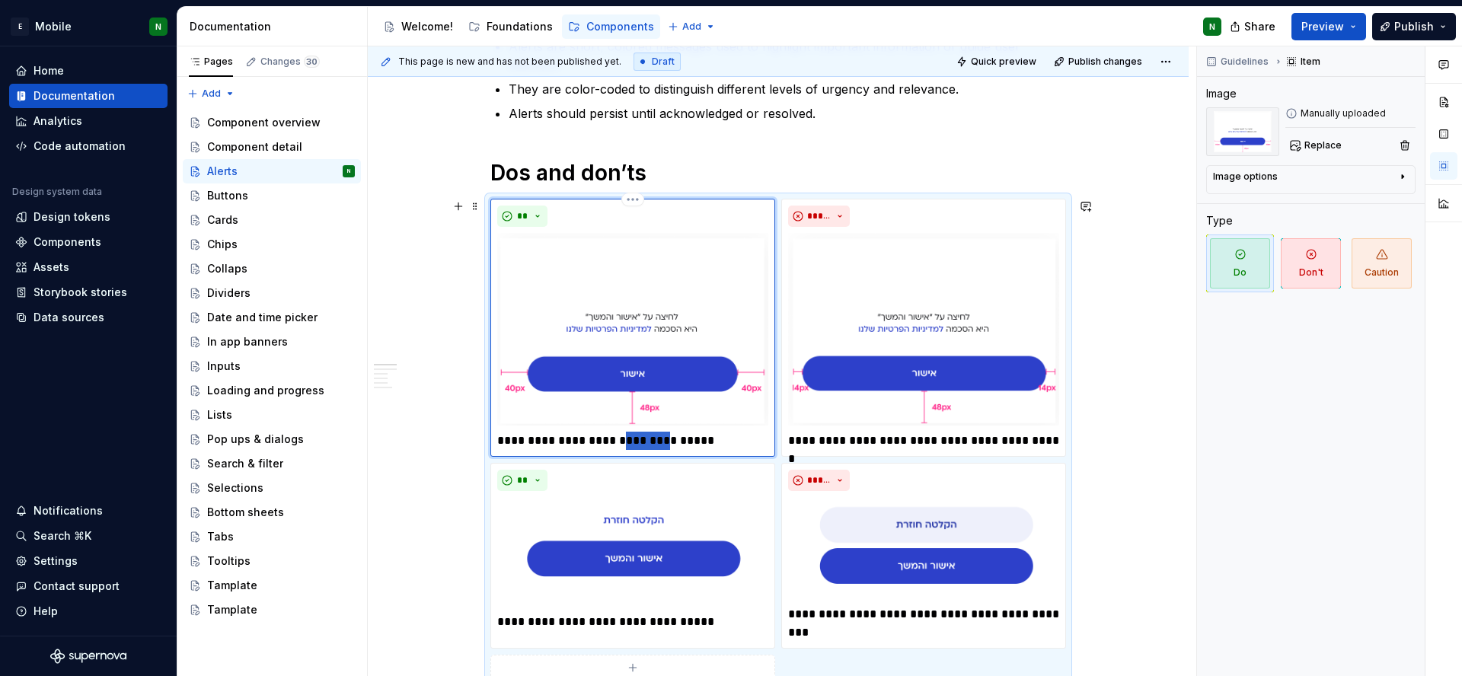
click at [630, 441] on p "**********" at bounding box center [632, 441] width 271 height 18
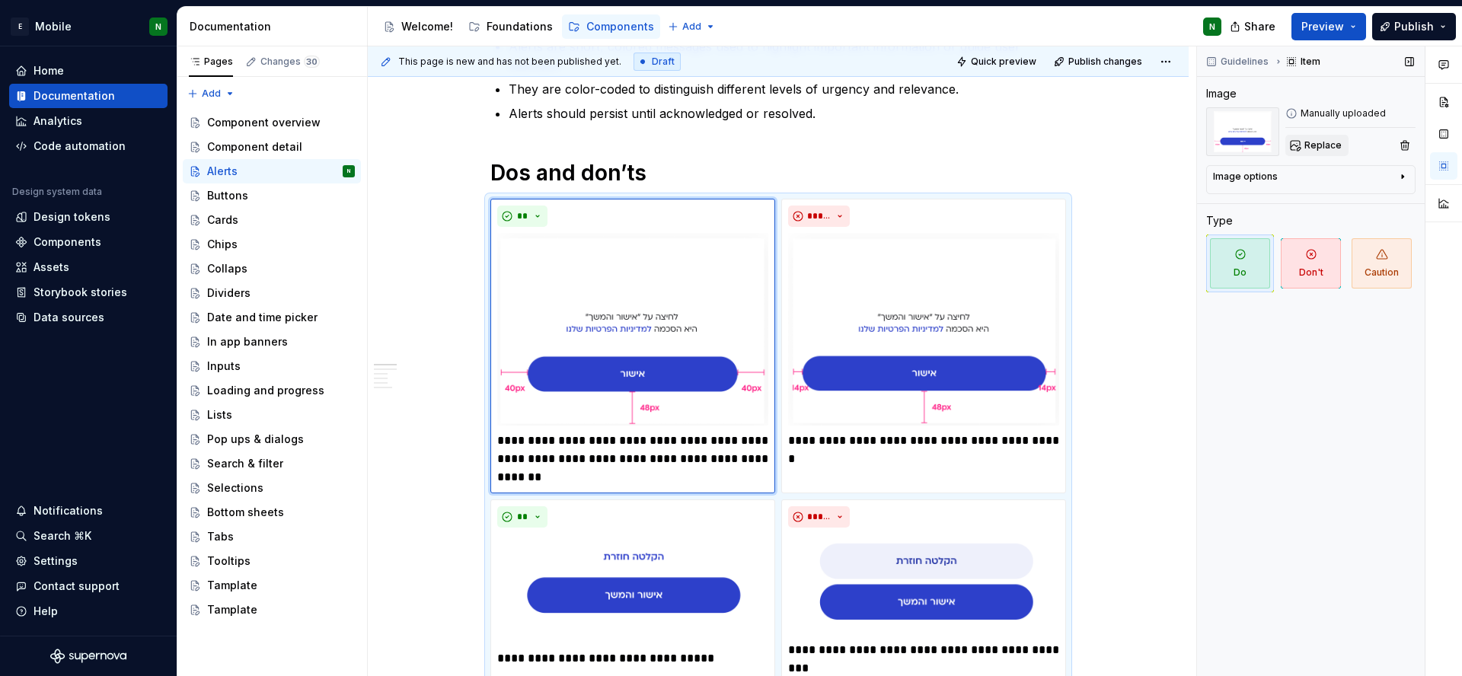
click at [1326, 150] on span "Replace" at bounding box center [1322, 145] width 37 height 12
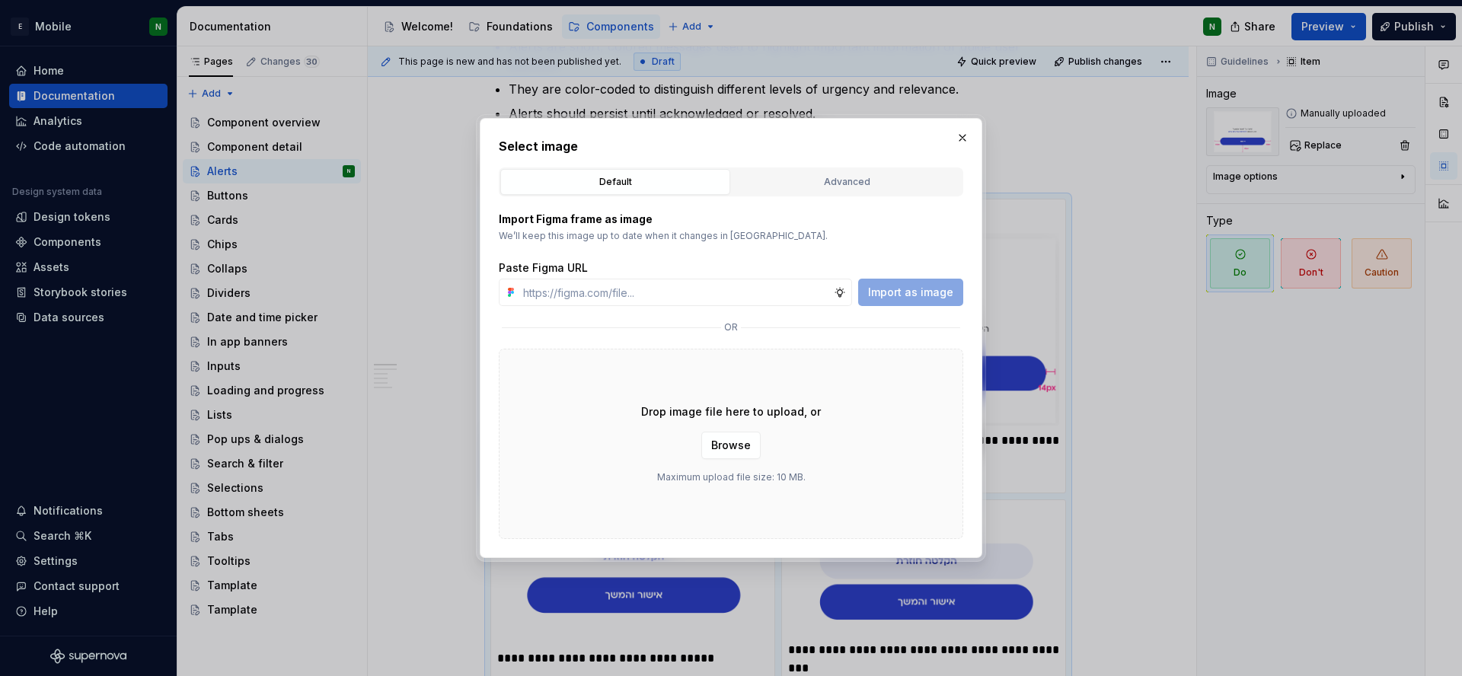
type textarea "*"
type input "[URL][DOMAIN_NAME][PHONE_NUMBER]"
click at [905, 286] on span "Import as image" at bounding box center [910, 292] width 85 height 15
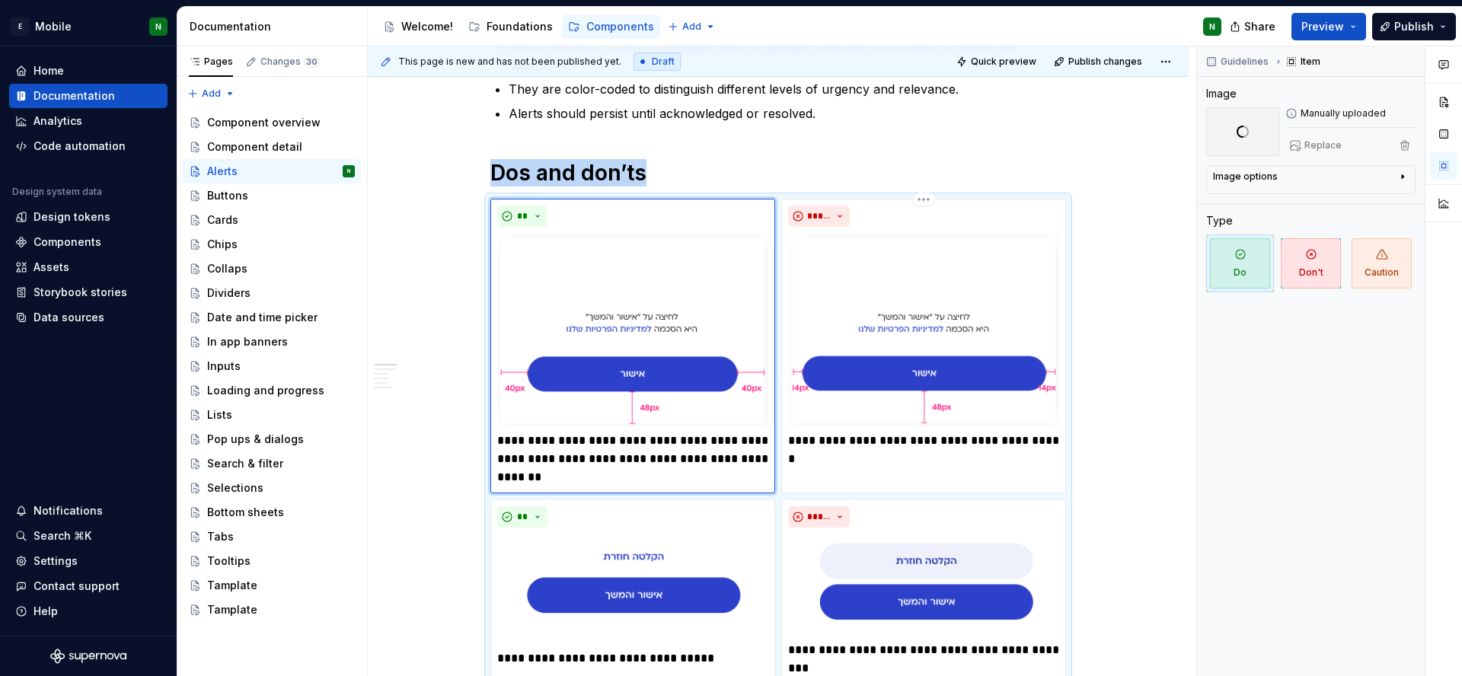
scroll to position [624, 0]
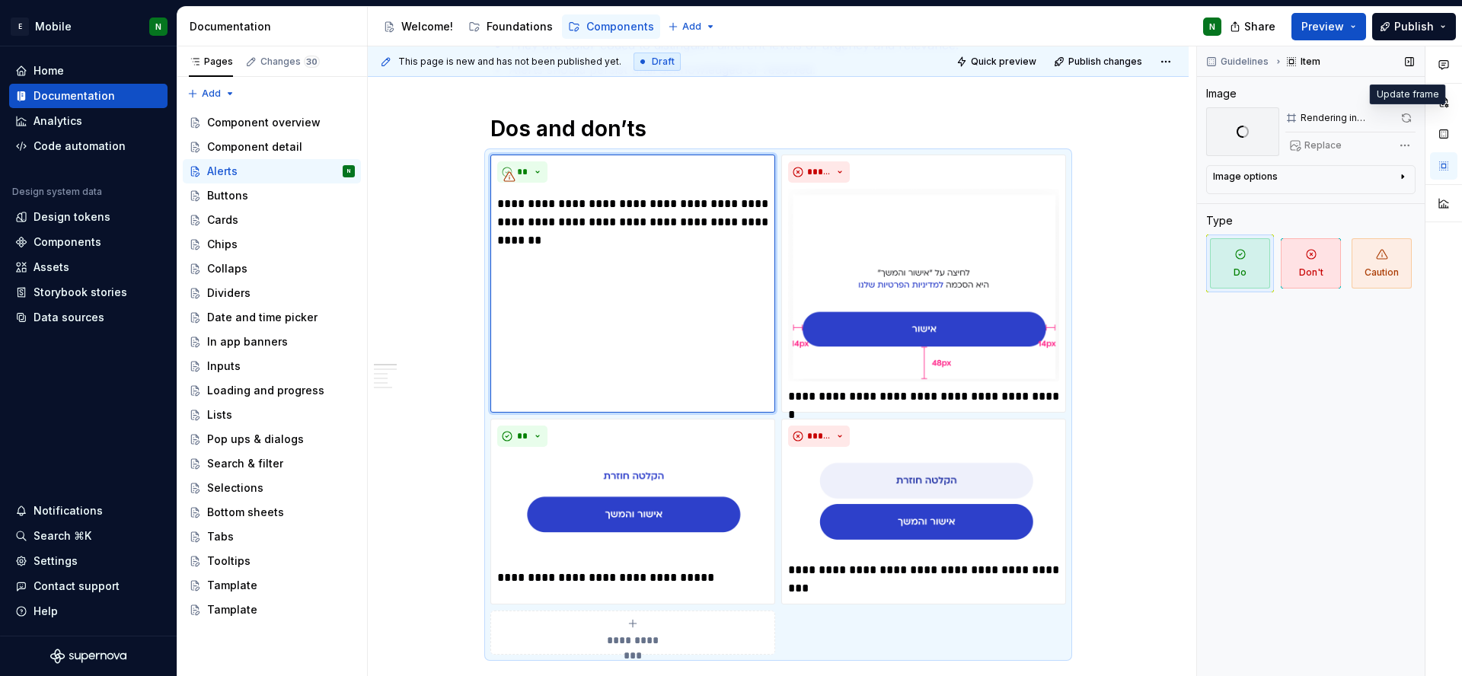
click at [1407, 116] on span at bounding box center [1405, 117] width 19 height 21
click at [1394, 182] on div "Image options" at bounding box center [1304, 180] width 183 height 18
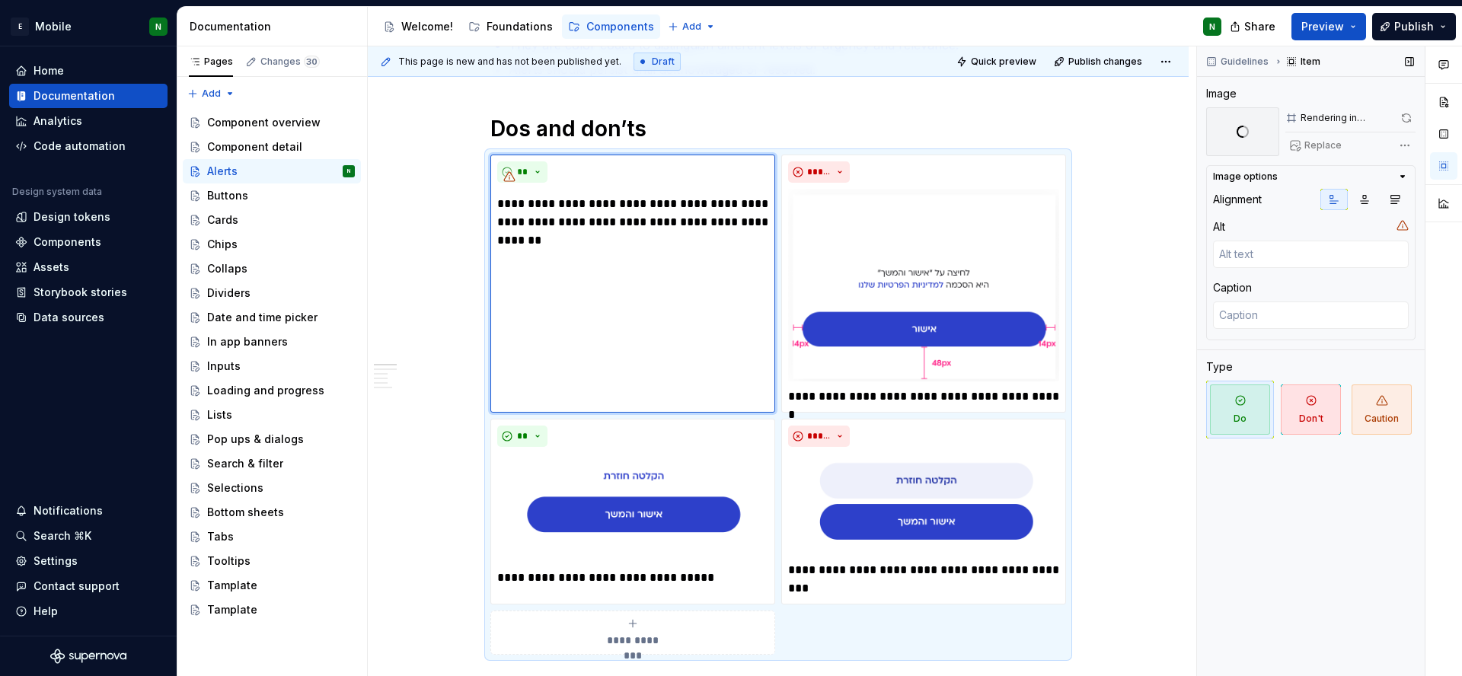
click at [1401, 177] on icon "button" at bounding box center [1403, 177] width 4 height 2
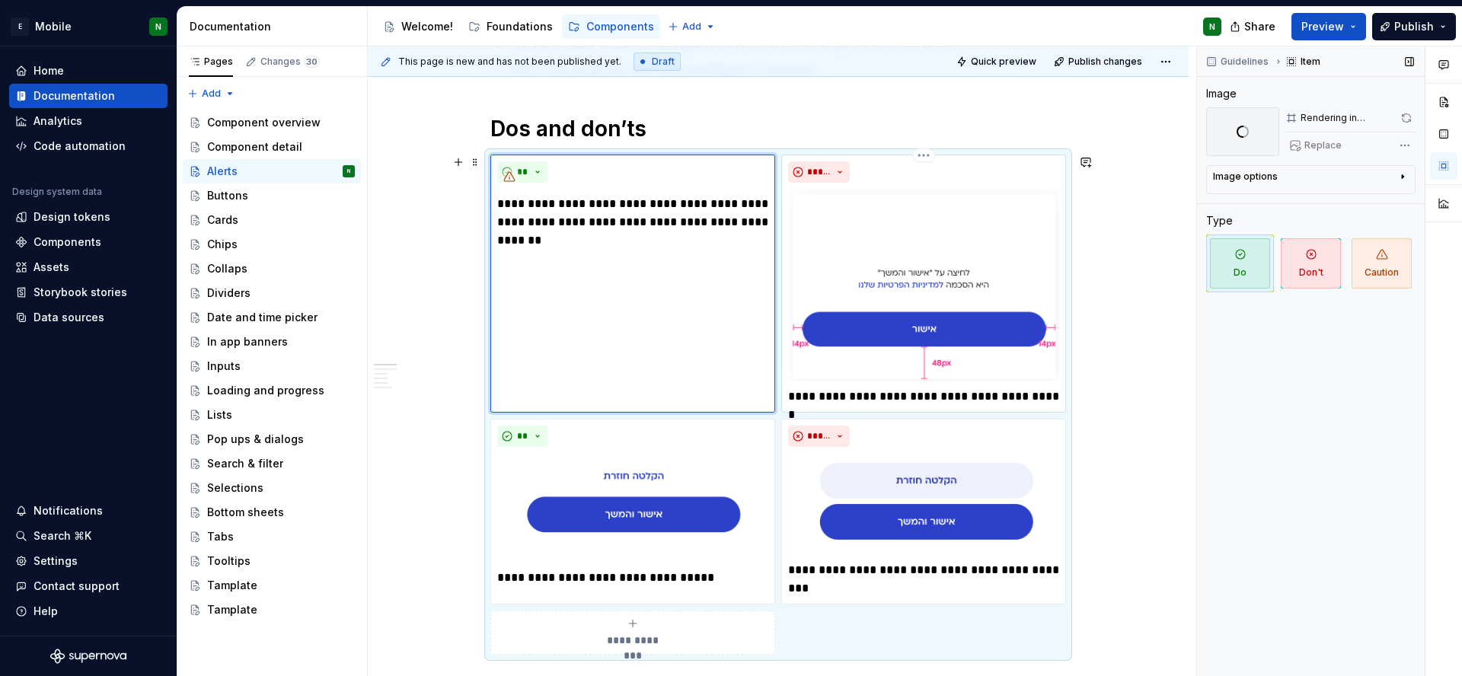
click at [817, 237] on img at bounding box center [923, 285] width 271 height 193
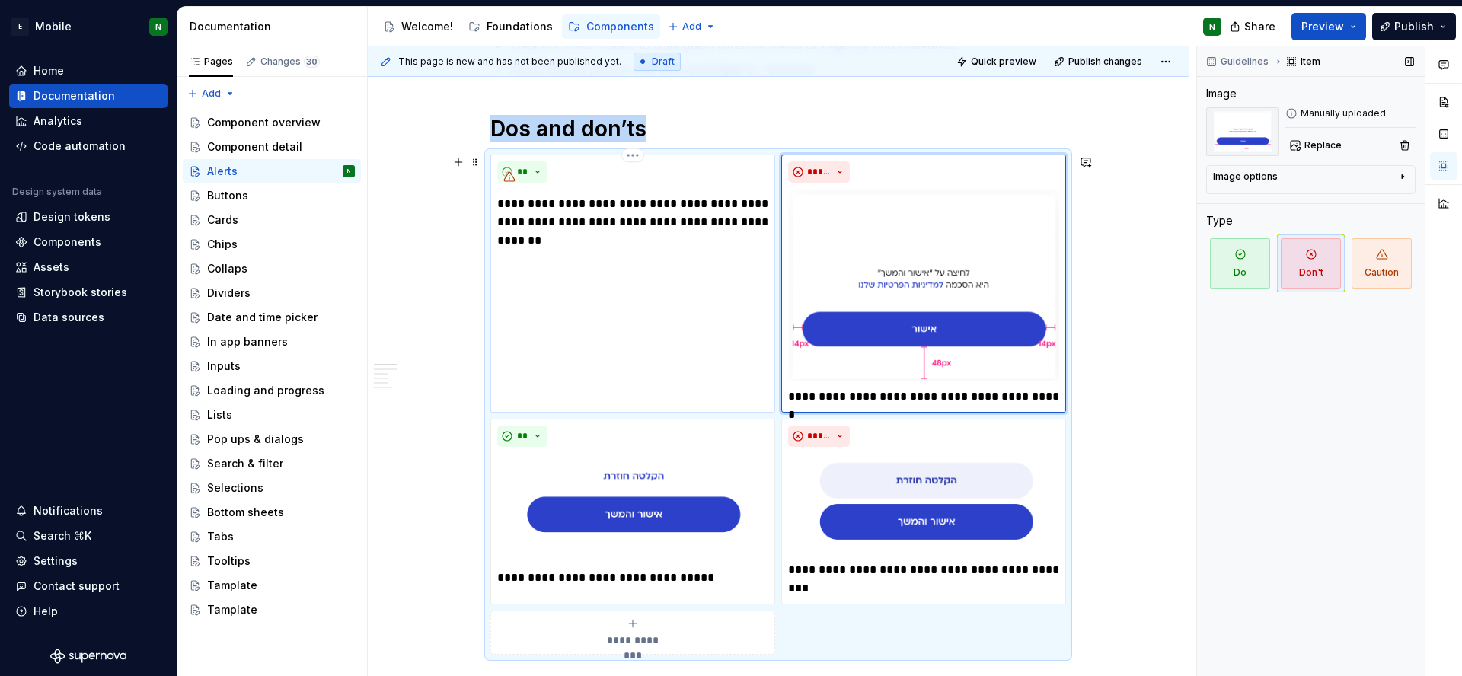
click at [682, 258] on div "**********" at bounding box center [632, 284] width 285 height 258
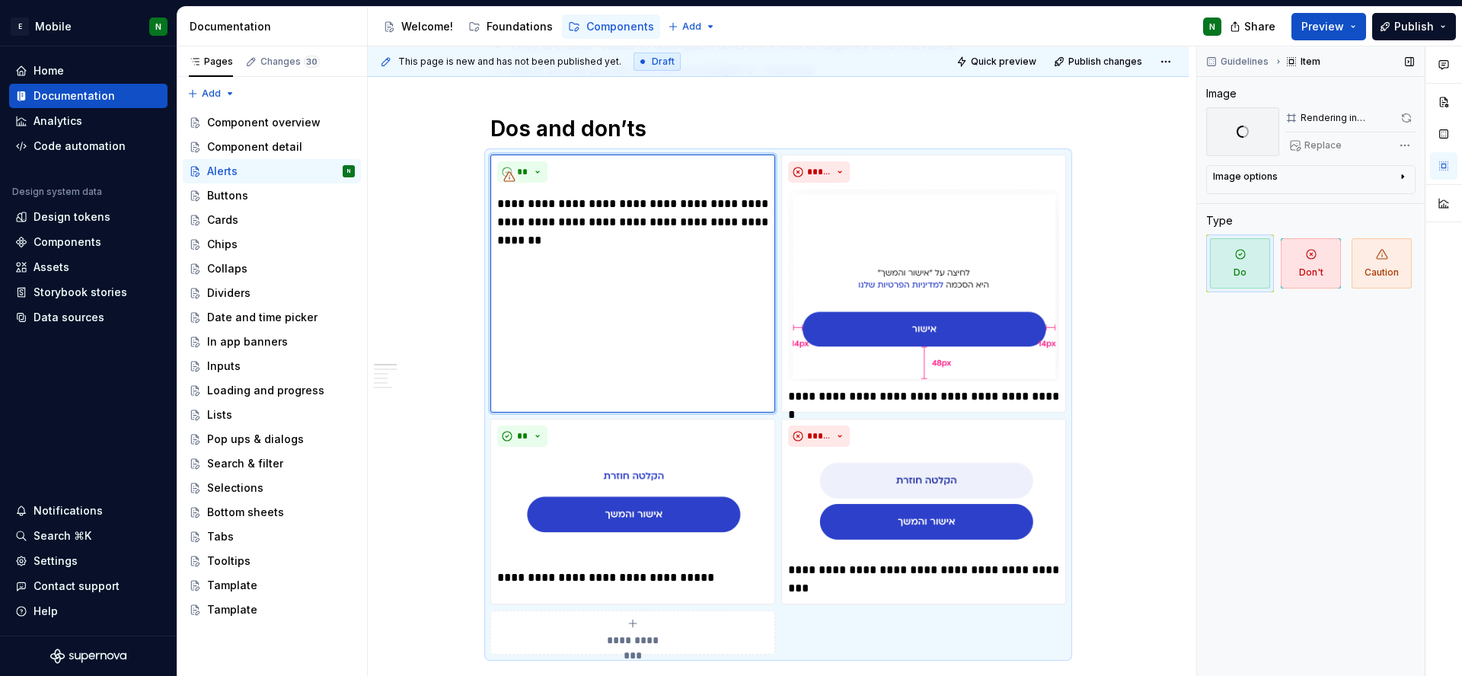
click at [1328, 120] on div "Rendering in progress..." at bounding box center [1346, 118] width 93 height 12
click at [1404, 117] on span at bounding box center [1405, 117] width 19 height 21
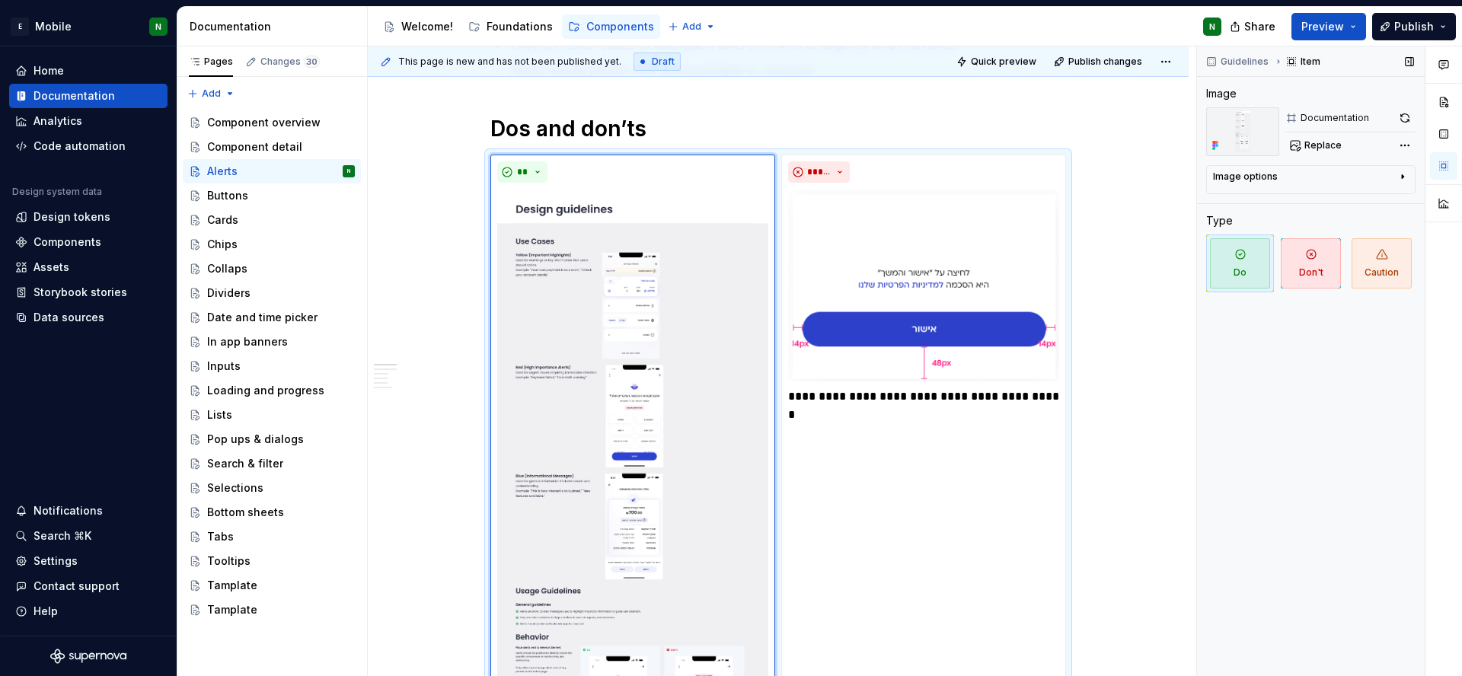
click at [1366, 144] on div "Replace" at bounding box center [1350, 145] width 130 height 21
click at [1331, 144] on span "Replace" at bounding box center [1322, 145] width 37 height 12
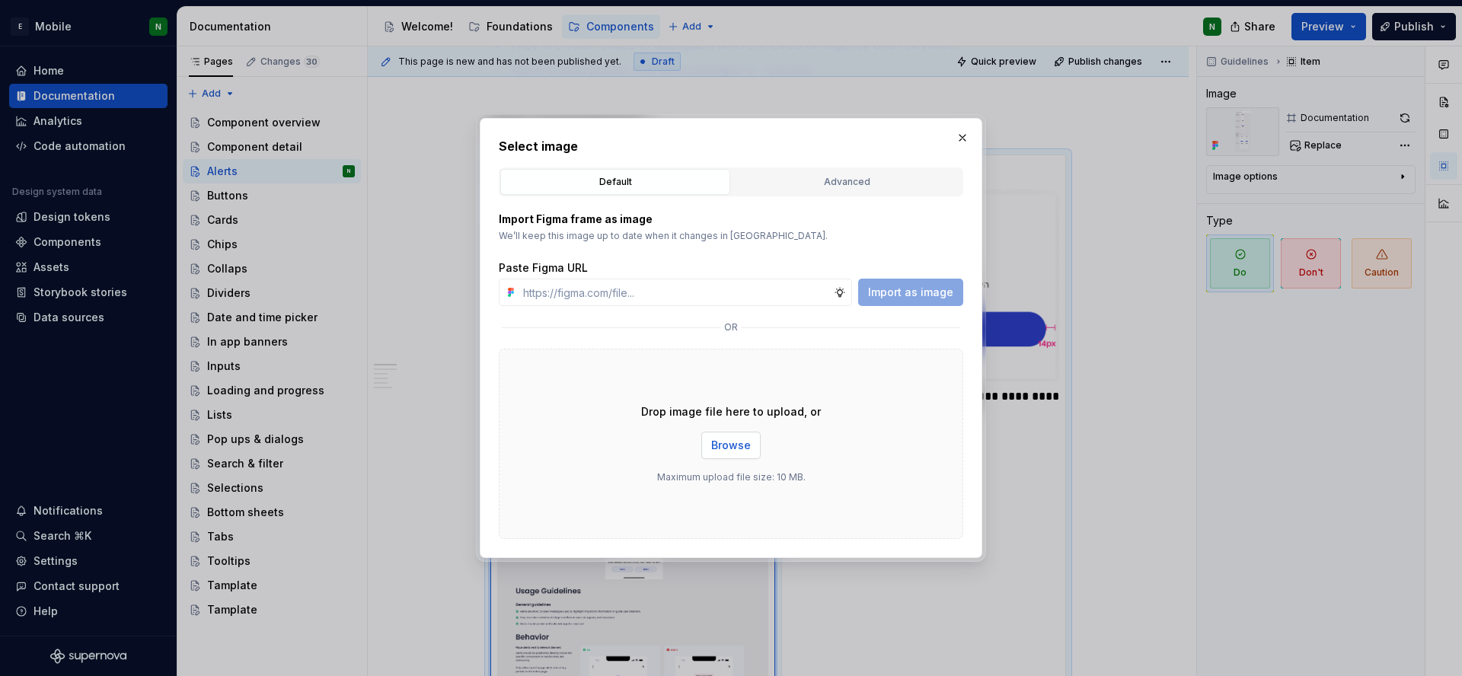
click at [731, 438] on span "Browse" at bounding box center [731, 445] width 40 height 15
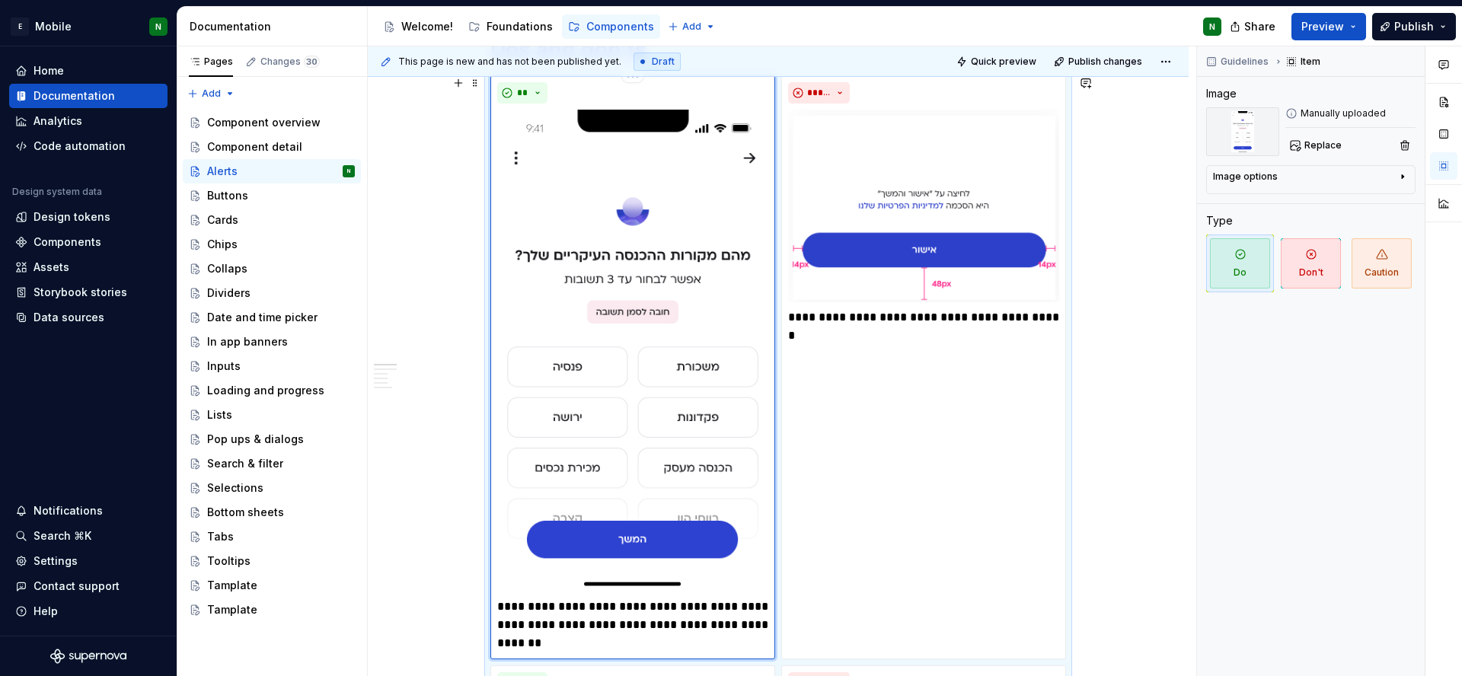
scroll to position [676, 0]
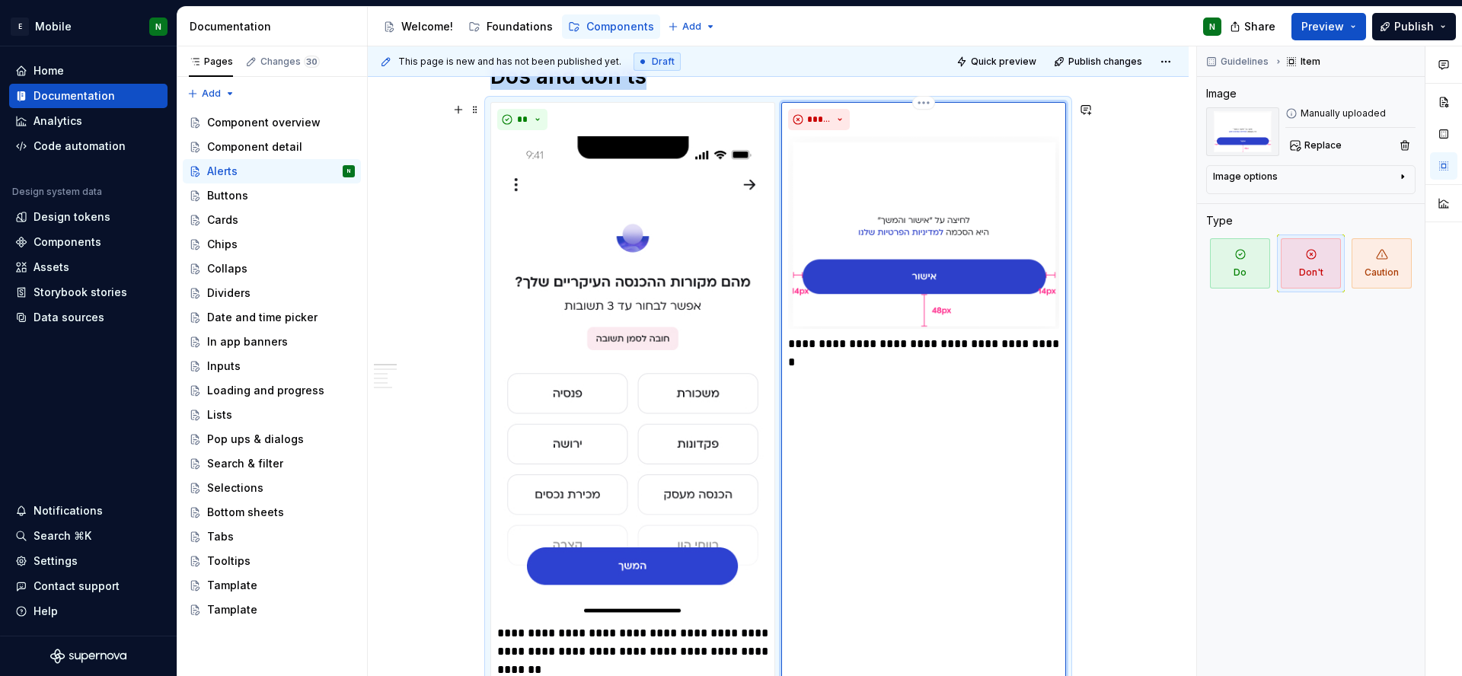
click at [967, 199] on img at bounding box center [923, 232] width 271 height 193
click at [1329, 145] on span "Replace" at bounding box center [1322, 145] width 37 height 12
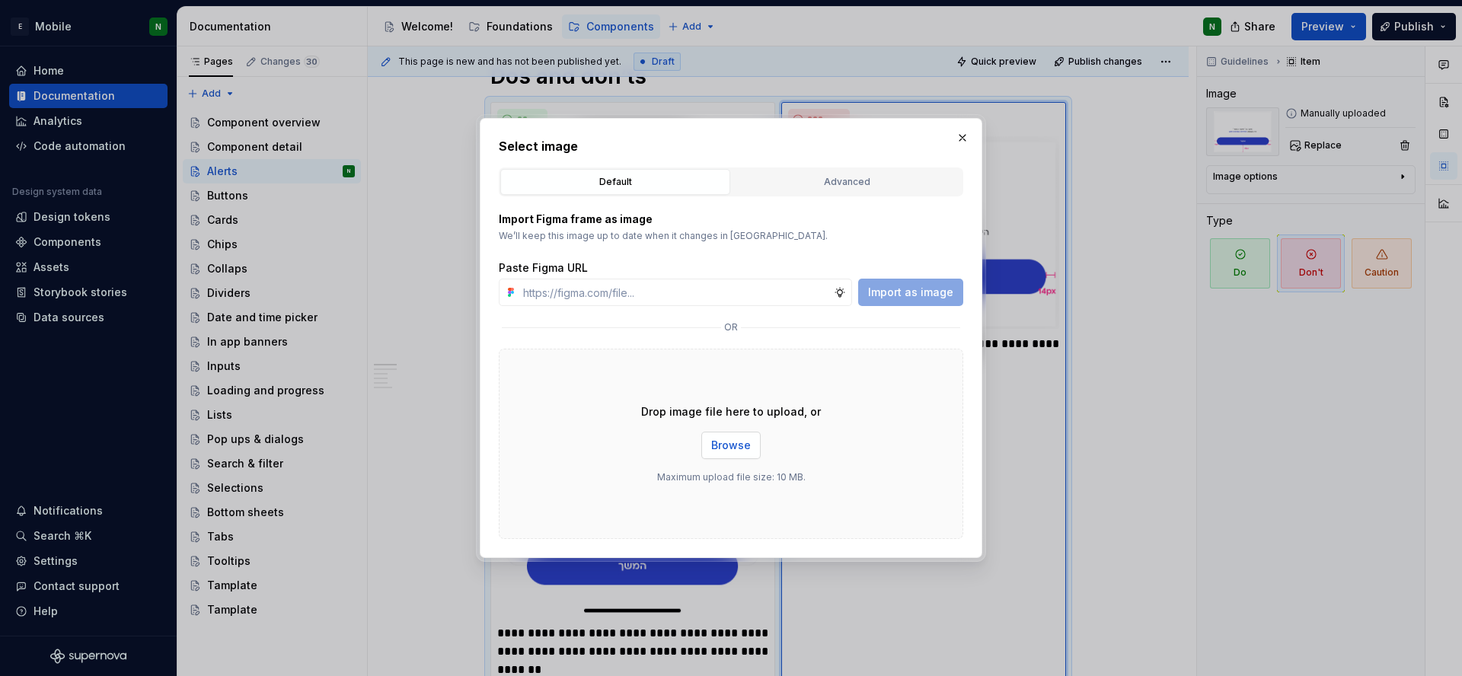
click at [729, 453] on button "Browse" at bounding box center [730, 445] width 59 height 27
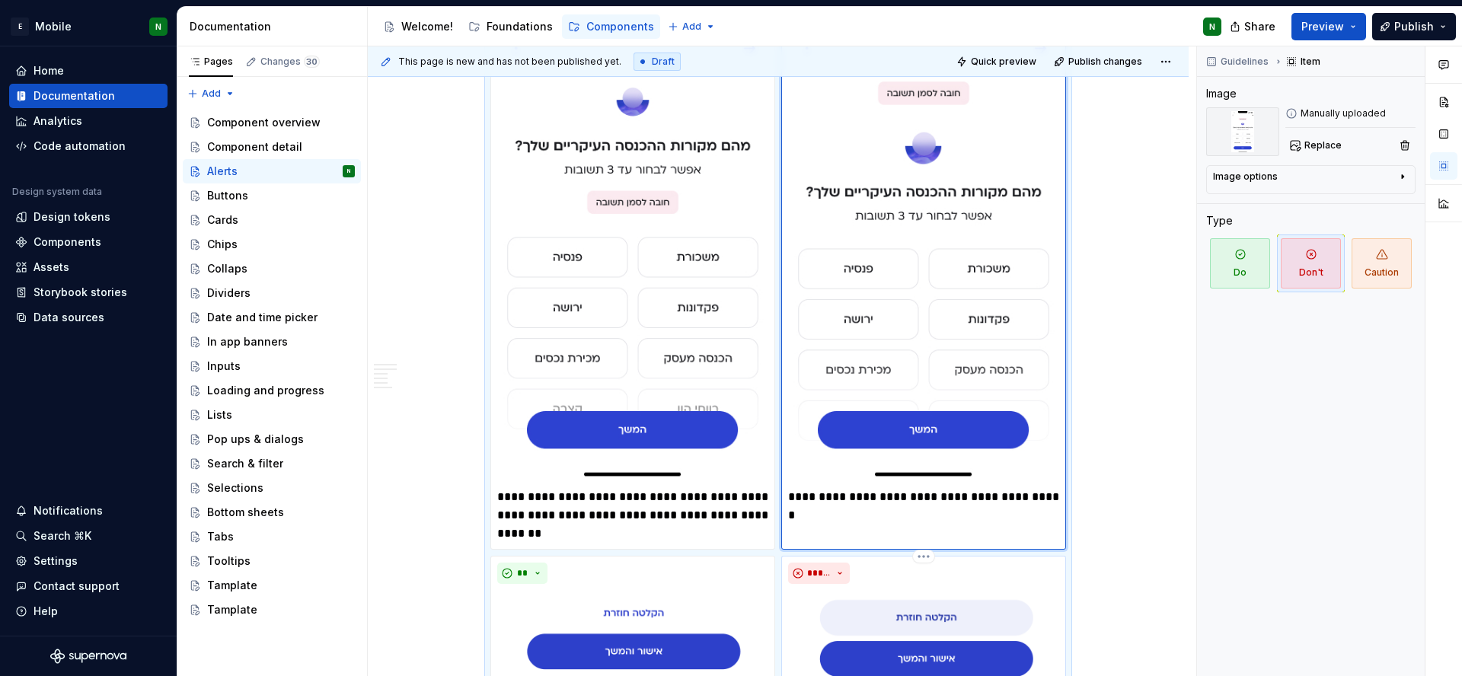
scroll to position [766, 0]
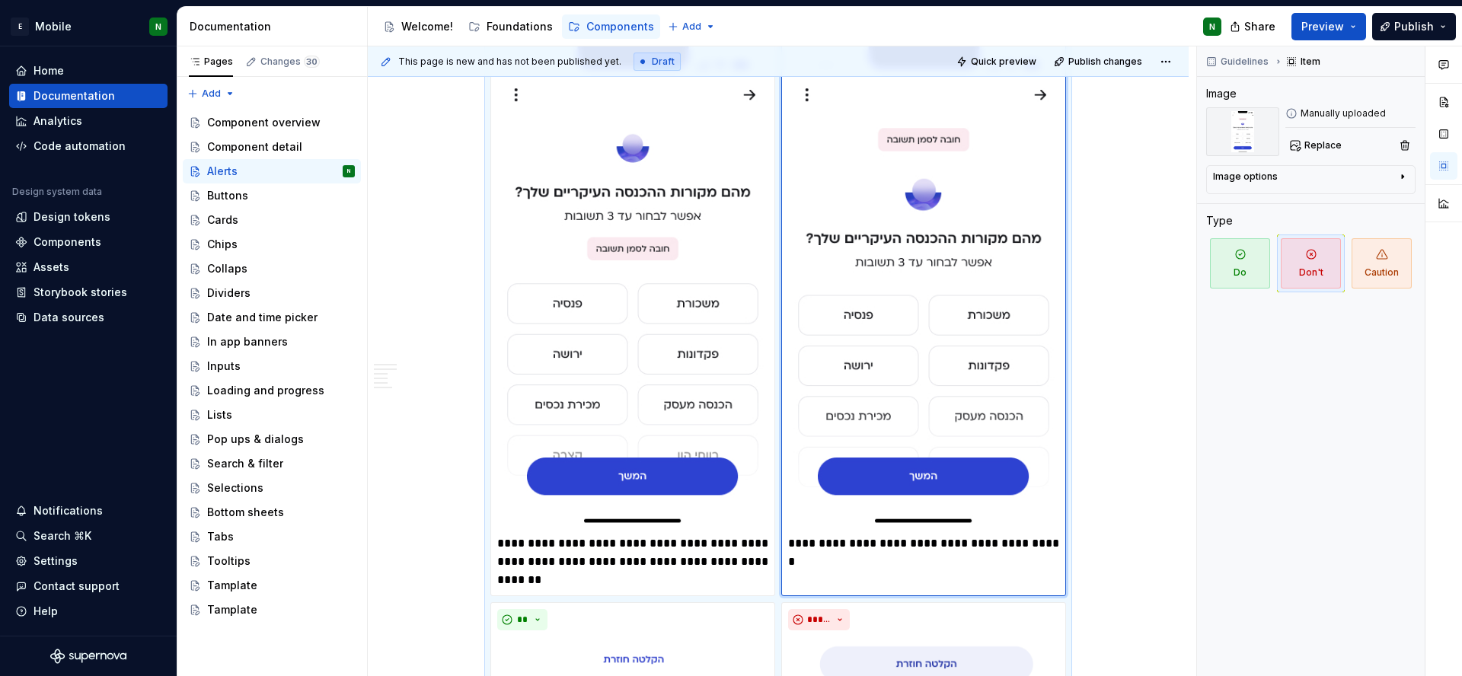
click at [954, 540] on p "**********" at bounding box center [923, 543] width 271 height 18
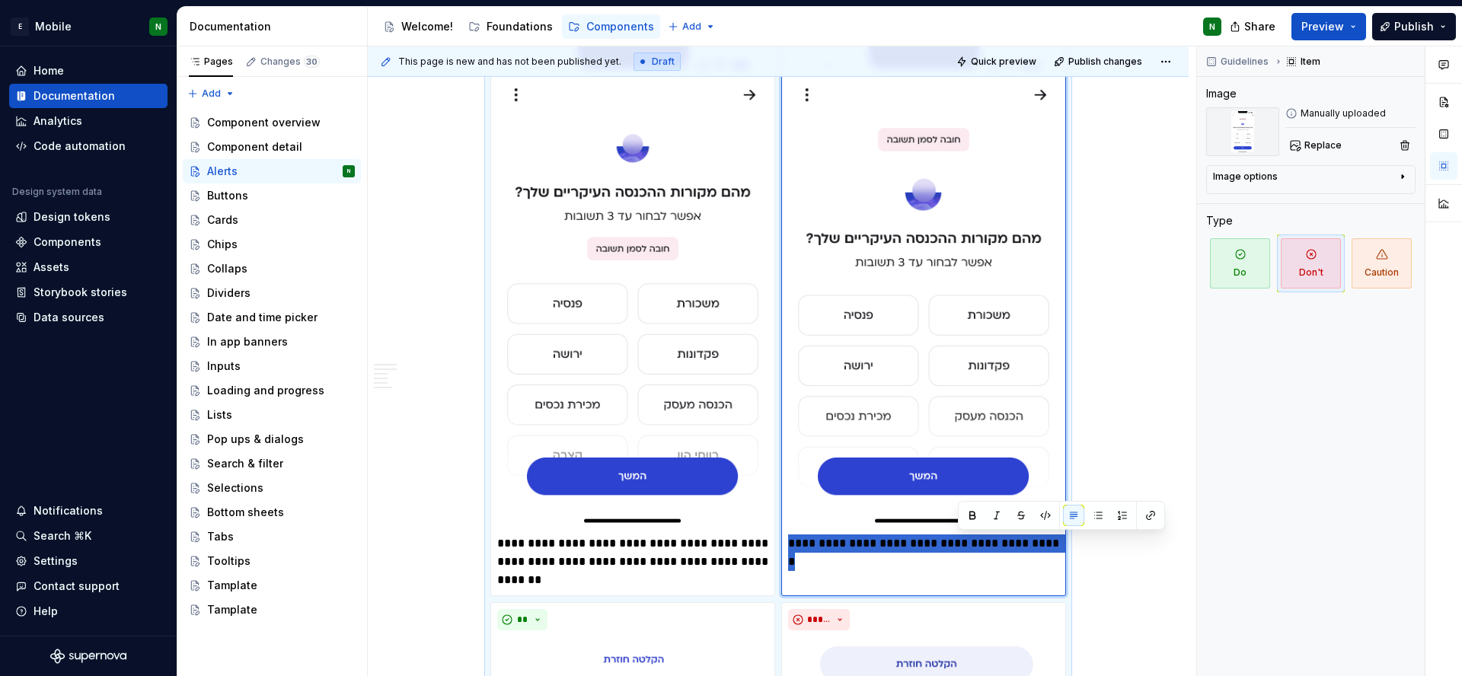
click at [954, 540] on p "**********" at bounding box center [923, 543] width 271 height 18
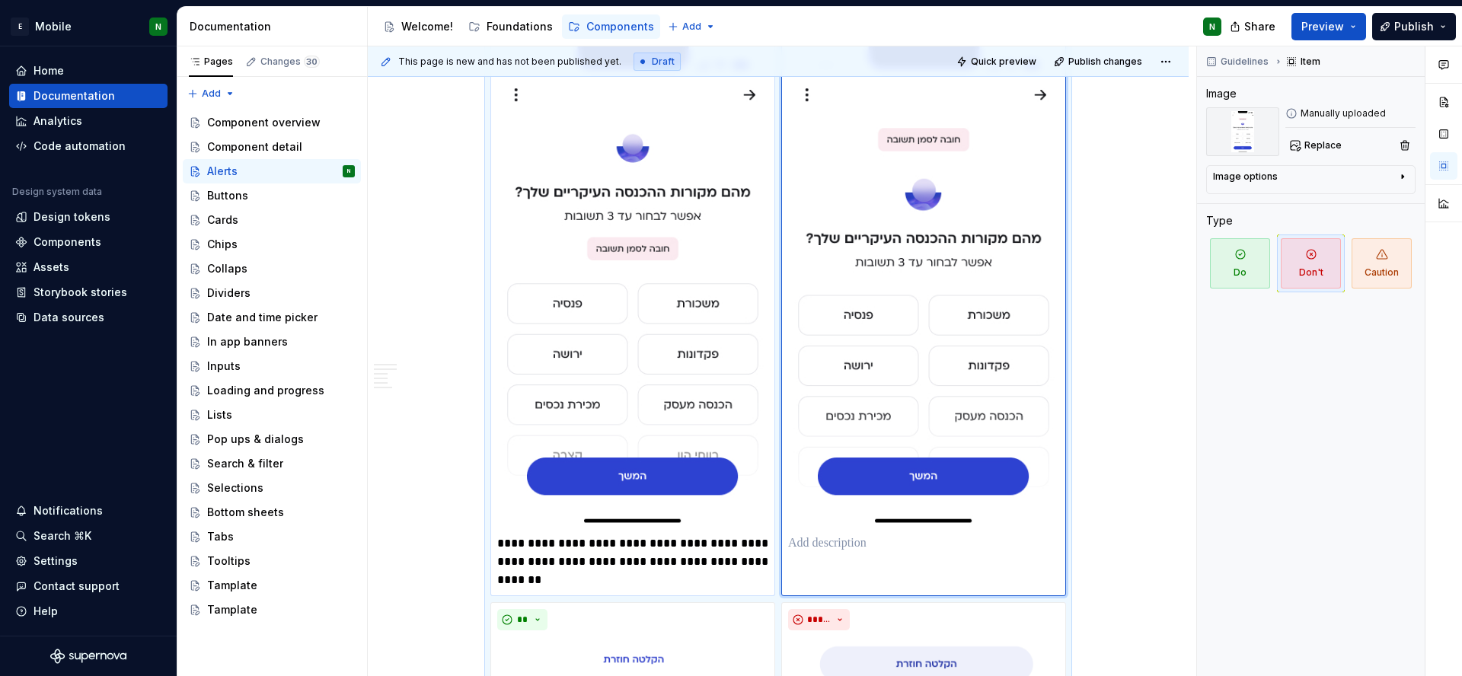
click at [662, 559] on p "**********" at bounding box center [632, 561] width 271 height 55
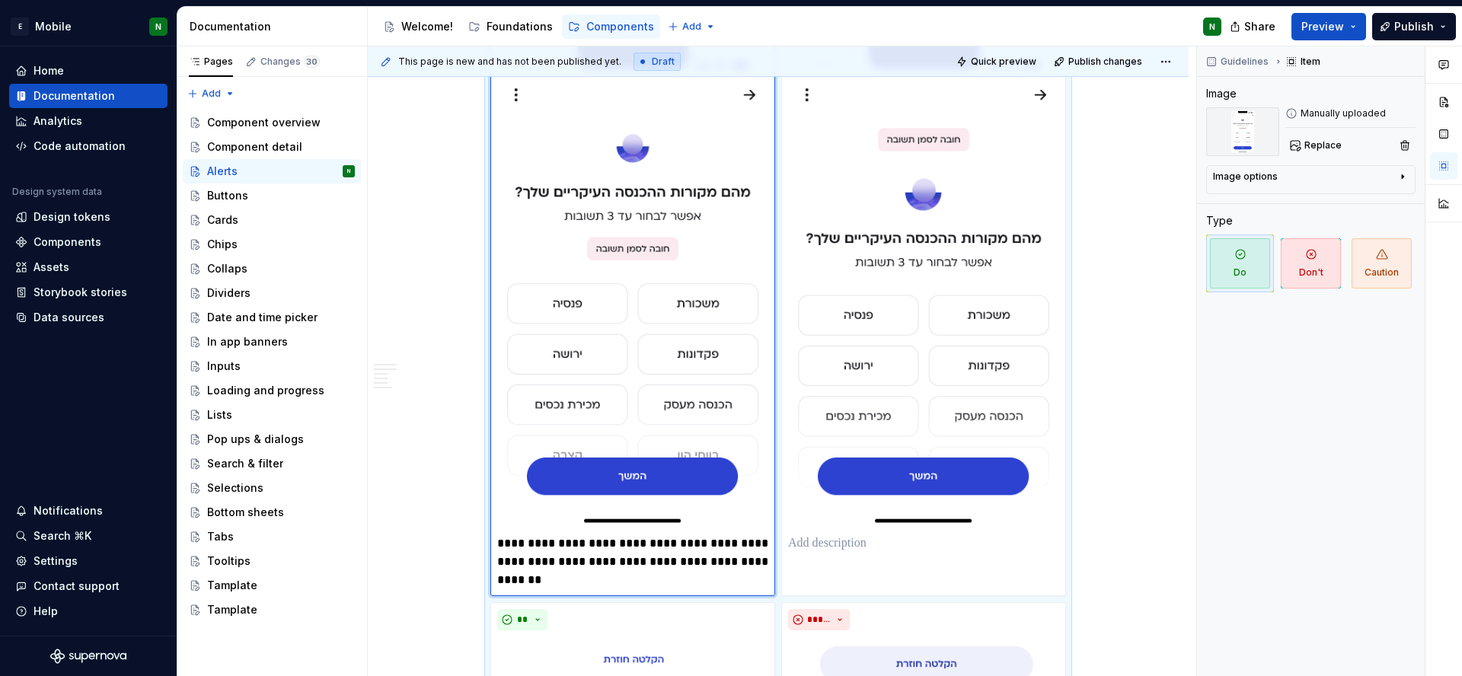
click at [615, 582] on p "**********" at bounding box center [632, 561] width 271 height 55
click at [810, 549] on p at bounding box center [923, 543] width 271 height 18
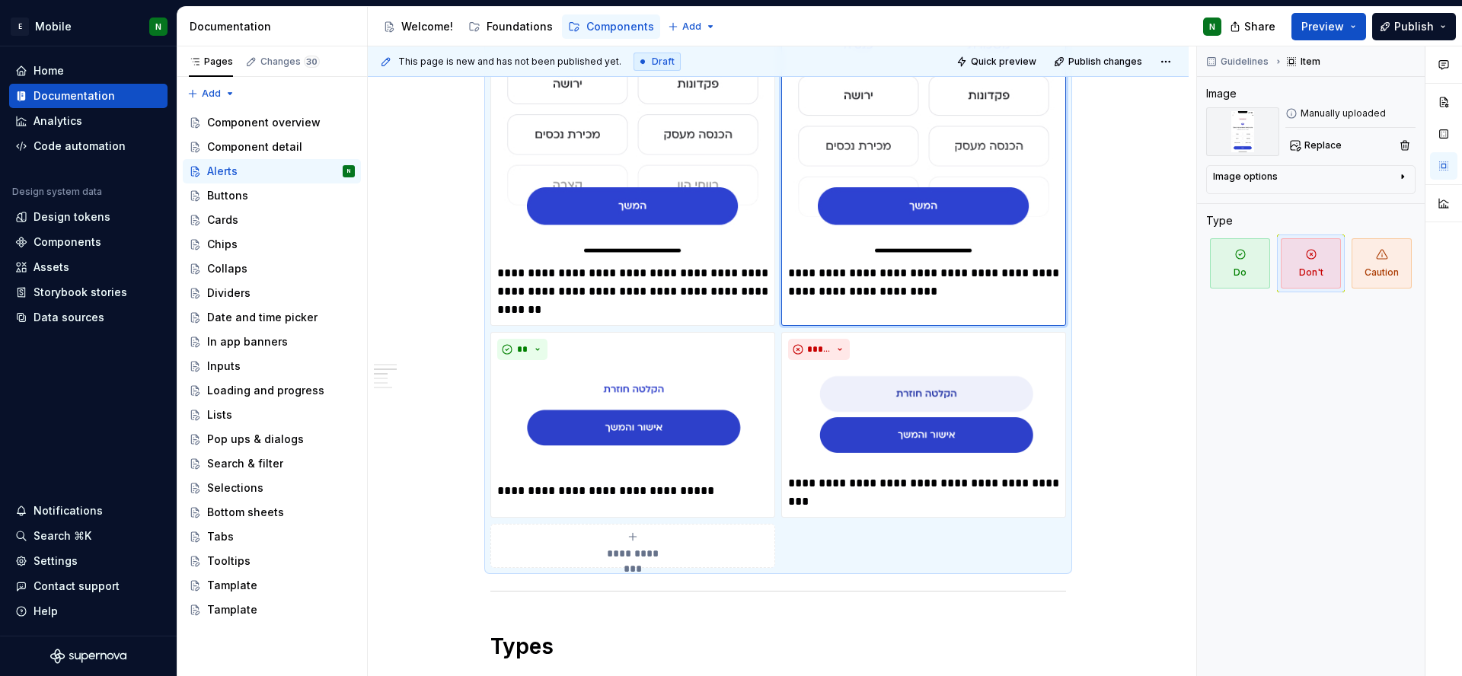
scroll to position [1041, 0]
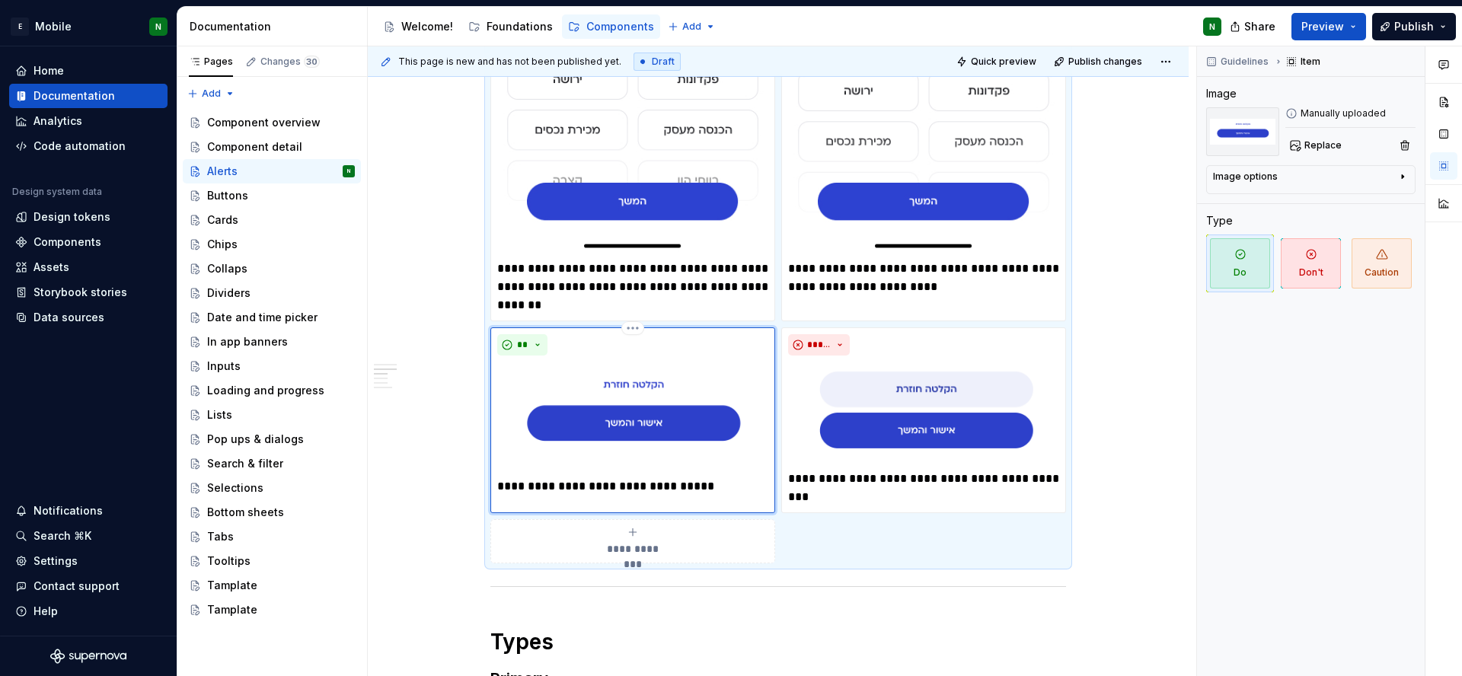
click at [684, 413] on img at bounding box center [632, 417] width 271 height 110
click at [1311, 143] on span "Replace" at bounding box center [1322, 145] width 37 height 12
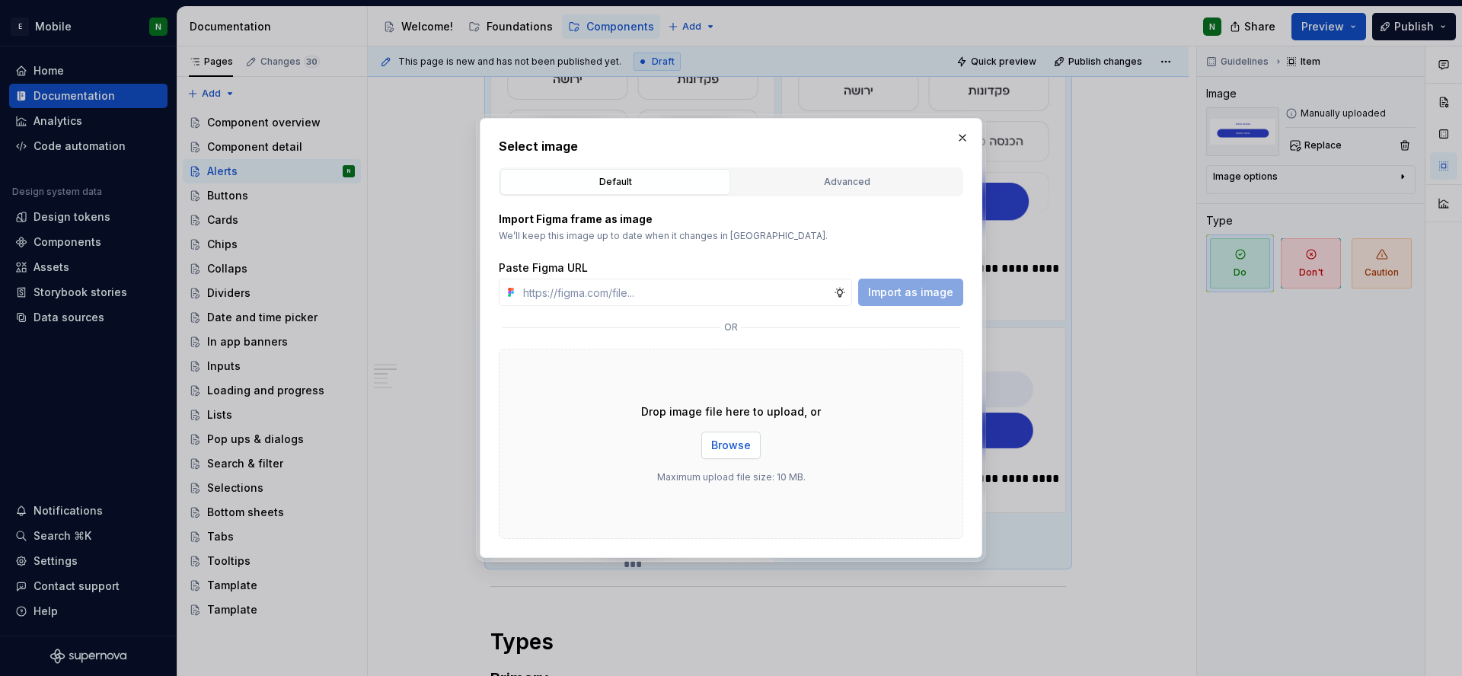
click at [736, 438] on span "Browse" at bounding box center [731, 445] width 40 height 15
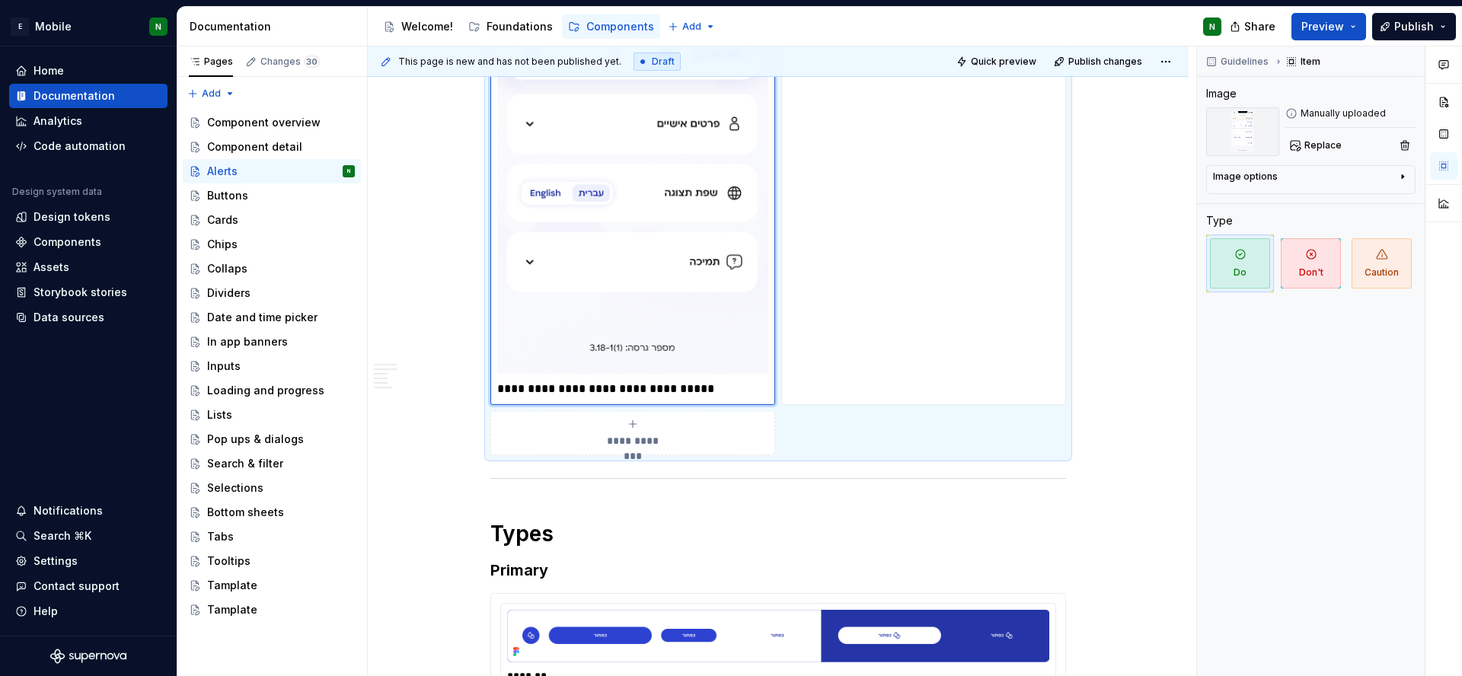
scroll to position [1529, 0]
click at [575, 385] on p "**********" at bounding box center [632, 388] width 271 height 18
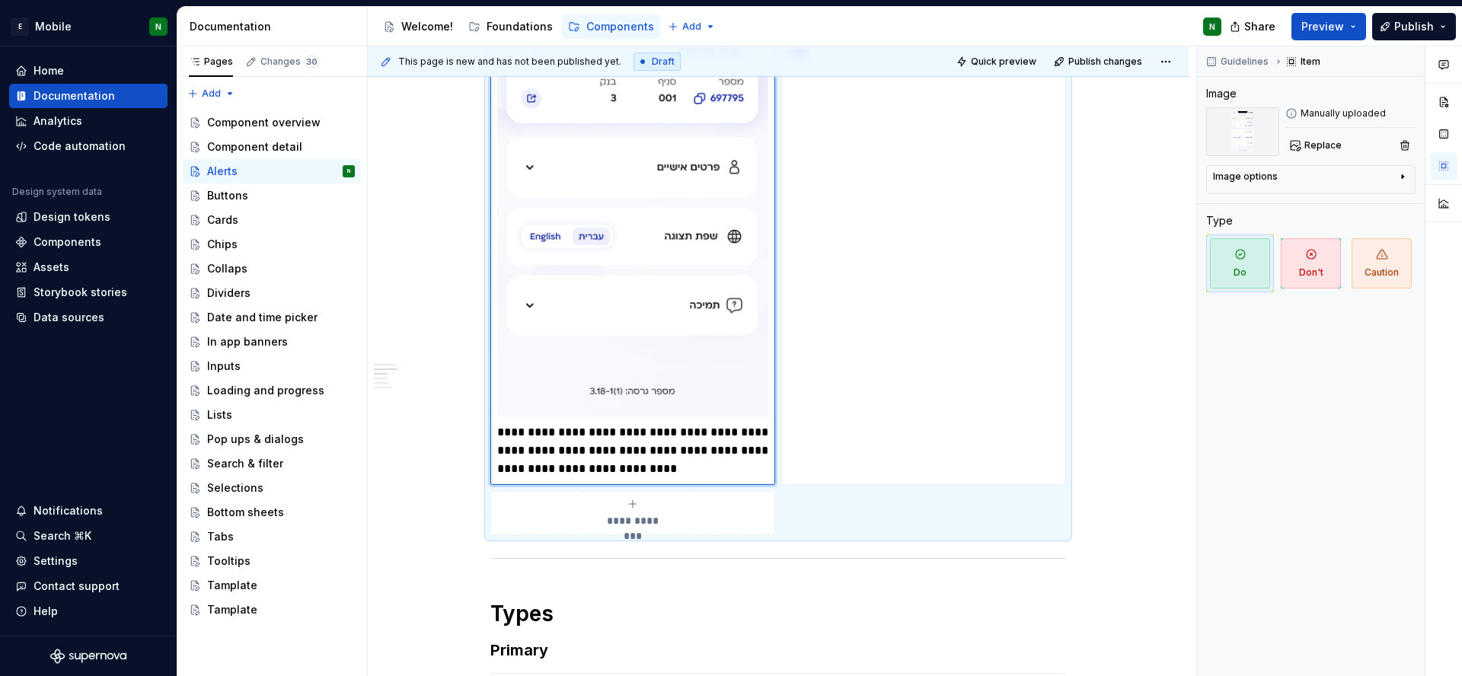
scroll to position [1398, 0]
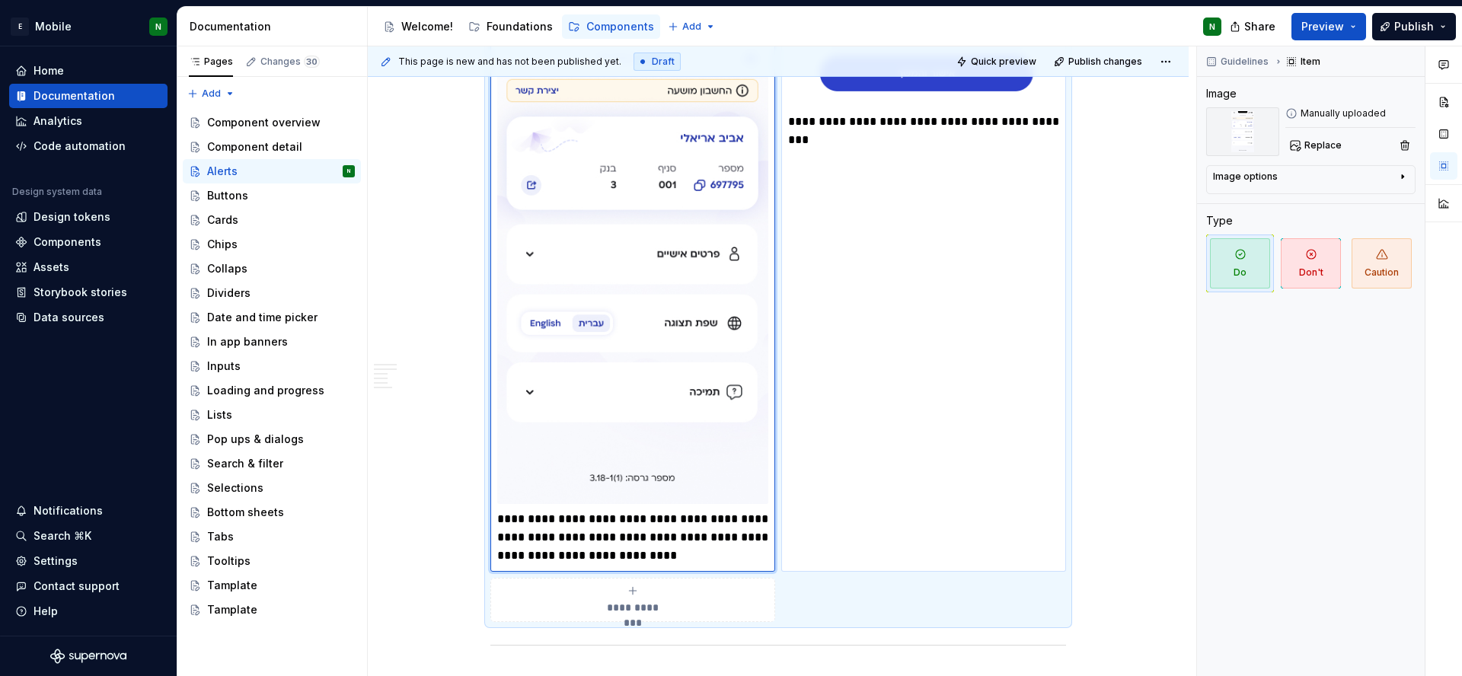
click at [819, 120] on p "**********" at bounding box center [923, 131] width 271 height 37
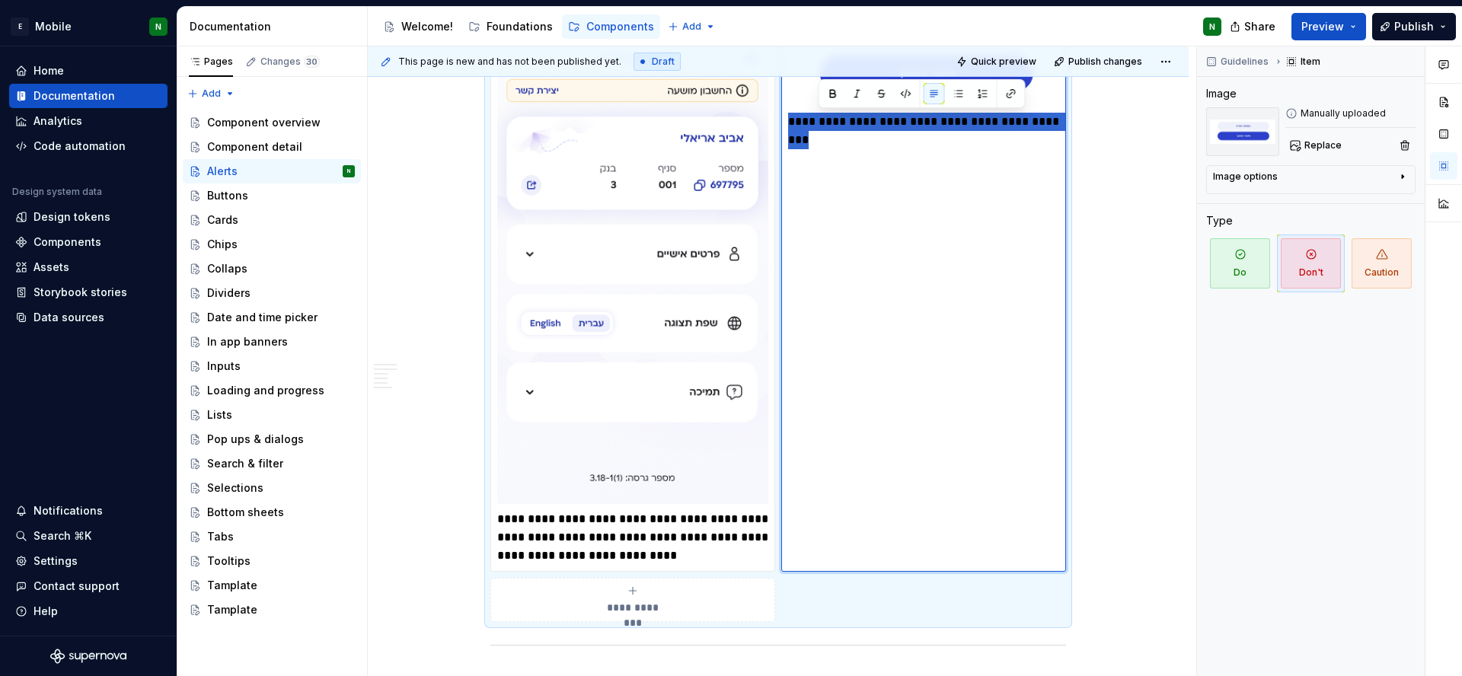
click at [819, 120] on p "**********" at bounding box center [923, 131] width 271 height 37
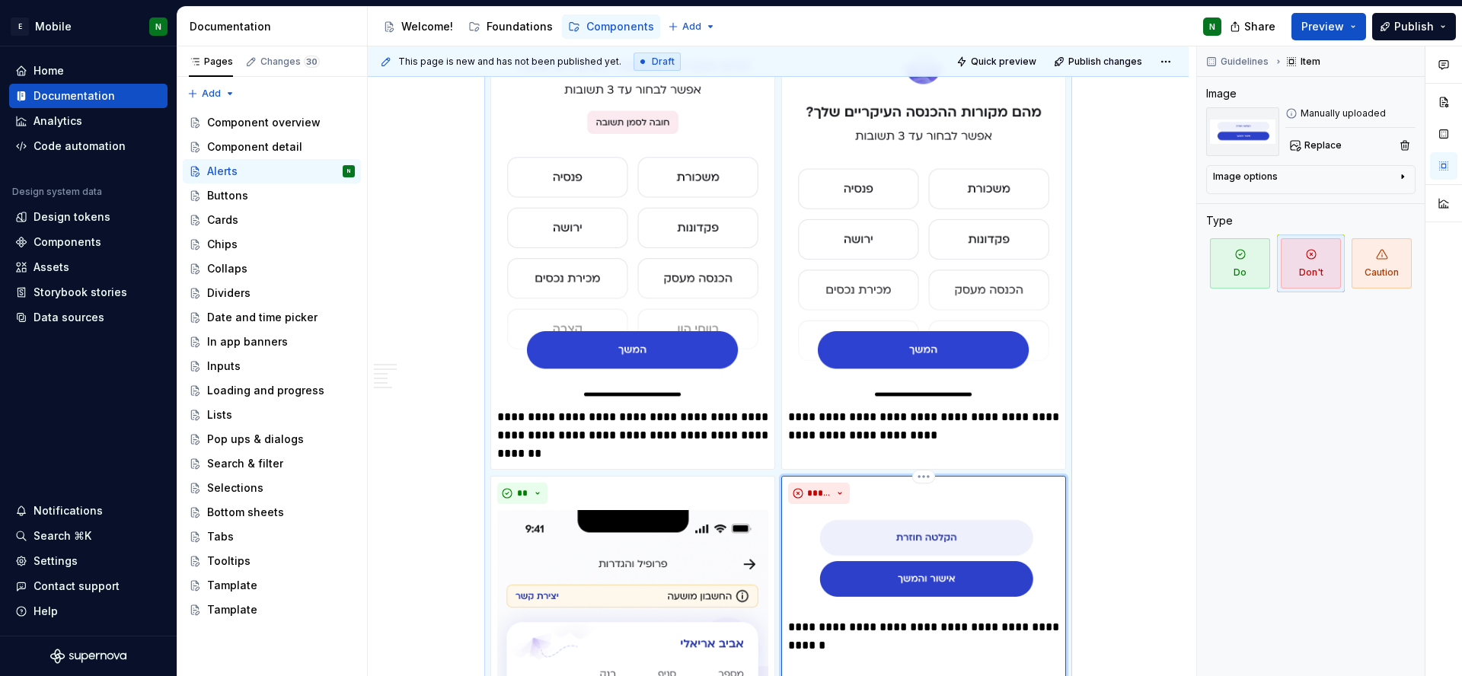
click at [957, 551] on img at bounding box center [923, 561] width 271 height 102
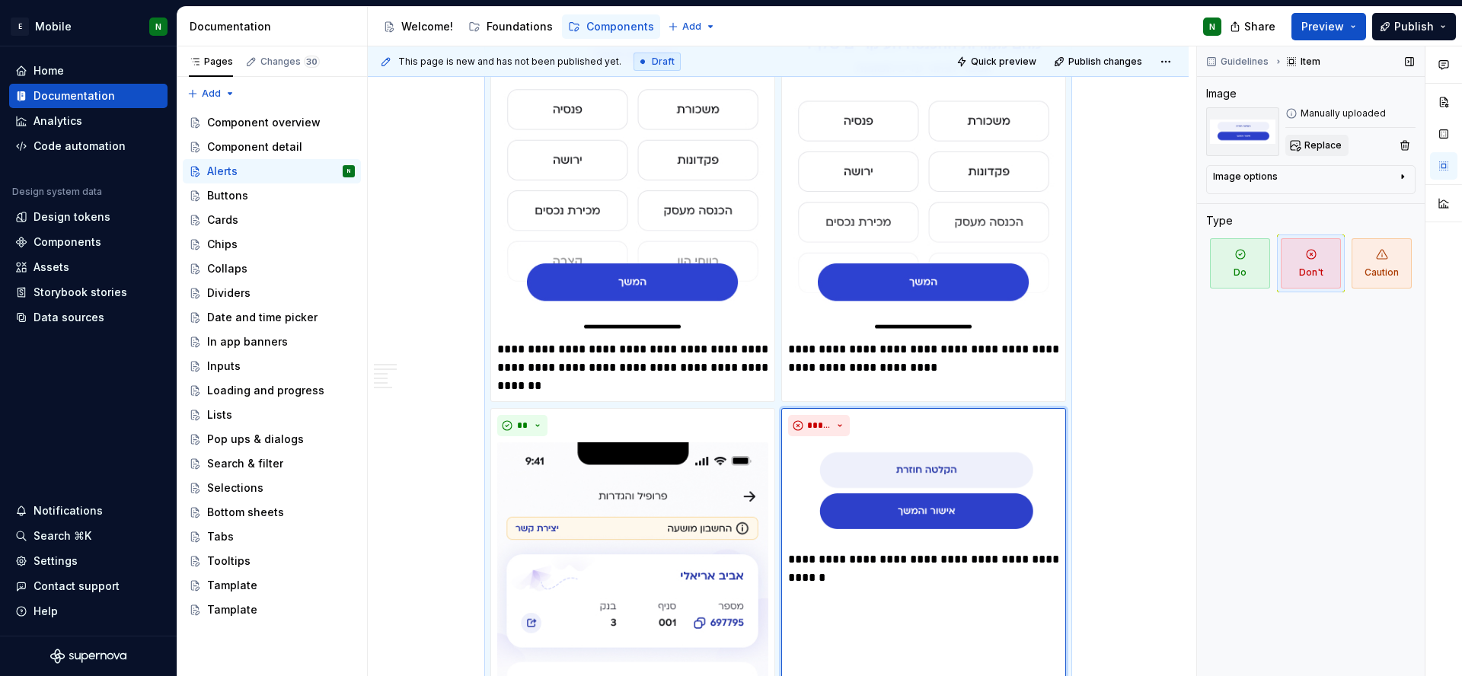
click at [1344, 139] on button "Replace" at bounding box center [1316, 145] width 63 height 21
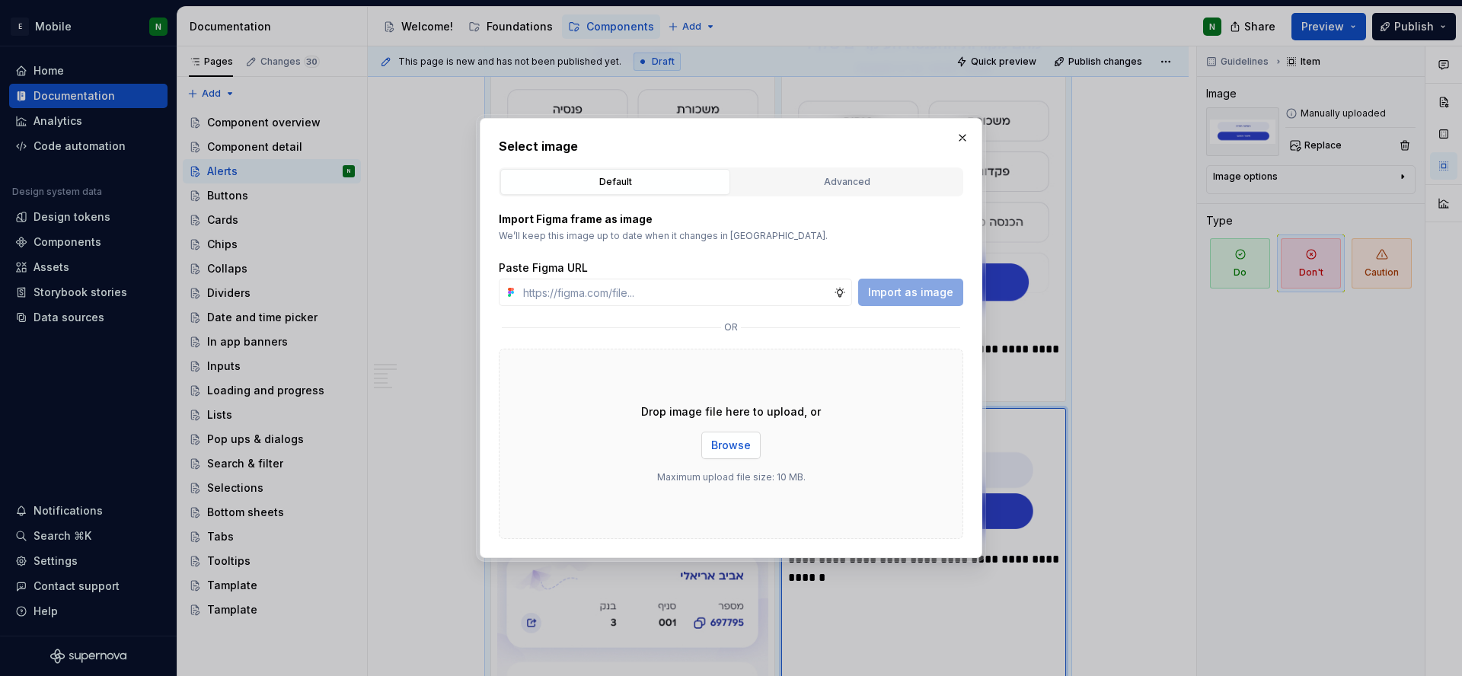
click at [725, 444] on span "Browse" at bounding box center [731, 445] width 40 height 15
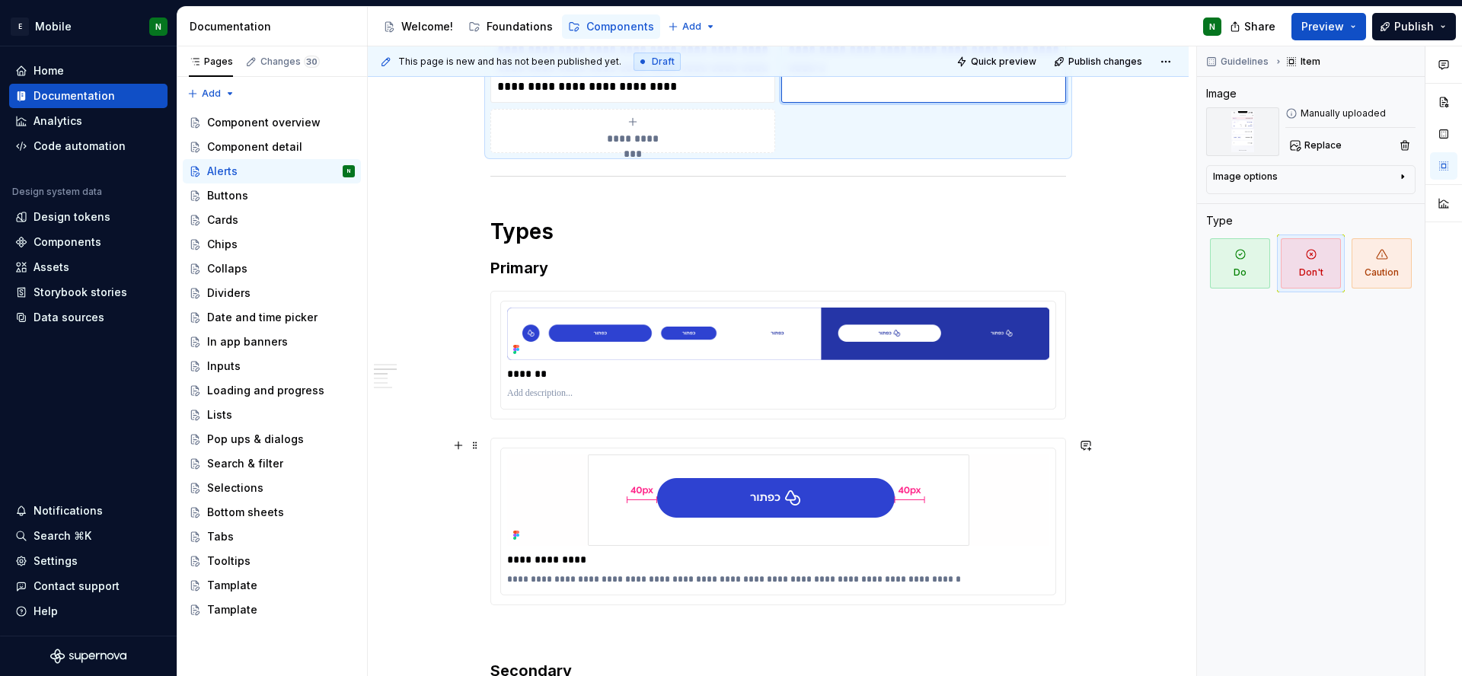
scroll to position [1882, 0]
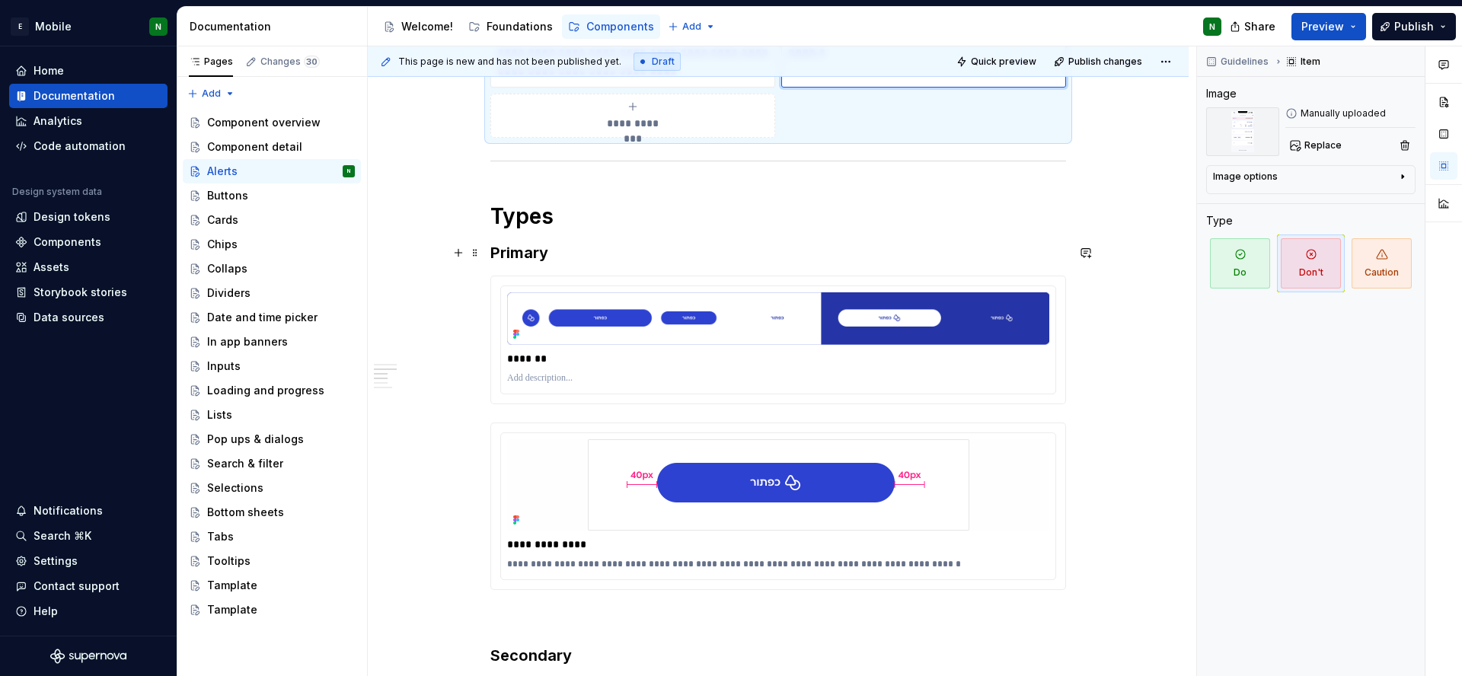
click at [526, 251] on h3 "Primary" at bounding box center [778, 252] width 576 height 21
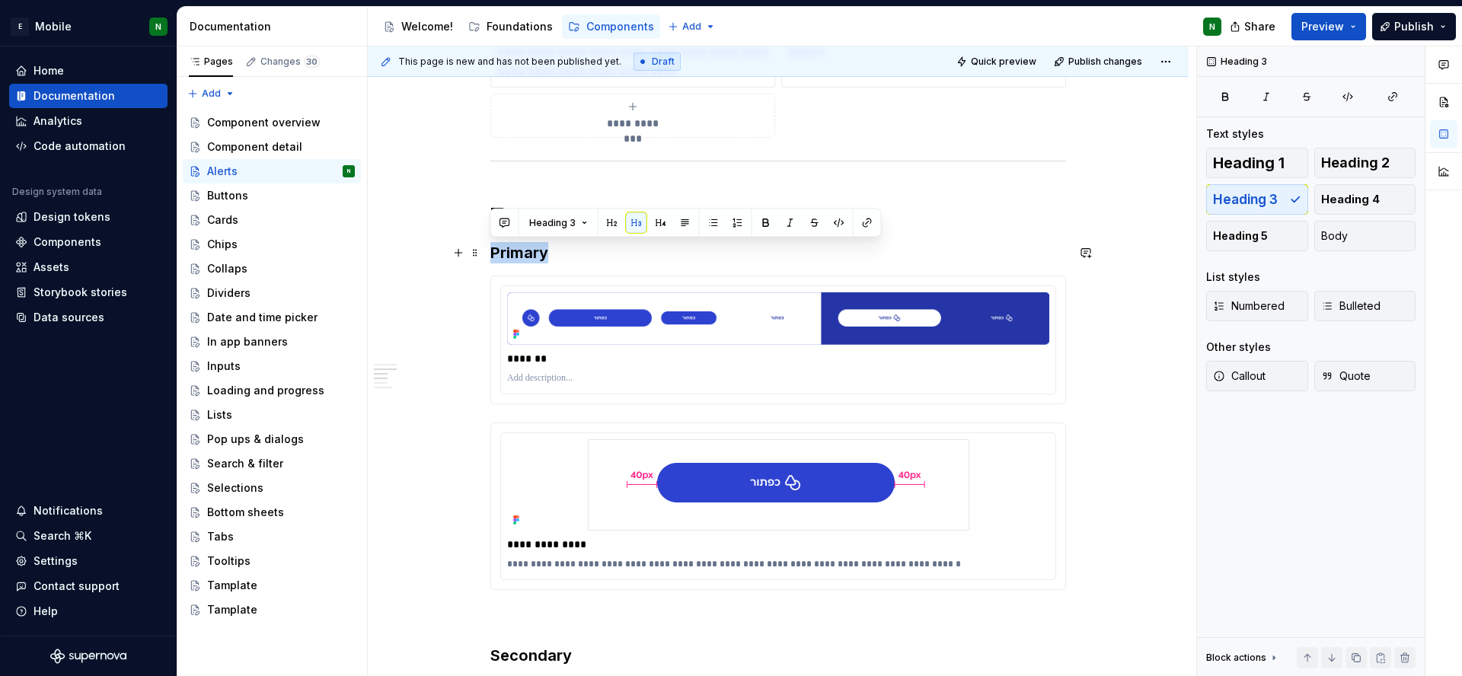
click at [526, 251] on h3 "Primary" at bounding box center [778, 252] width 576 height 21
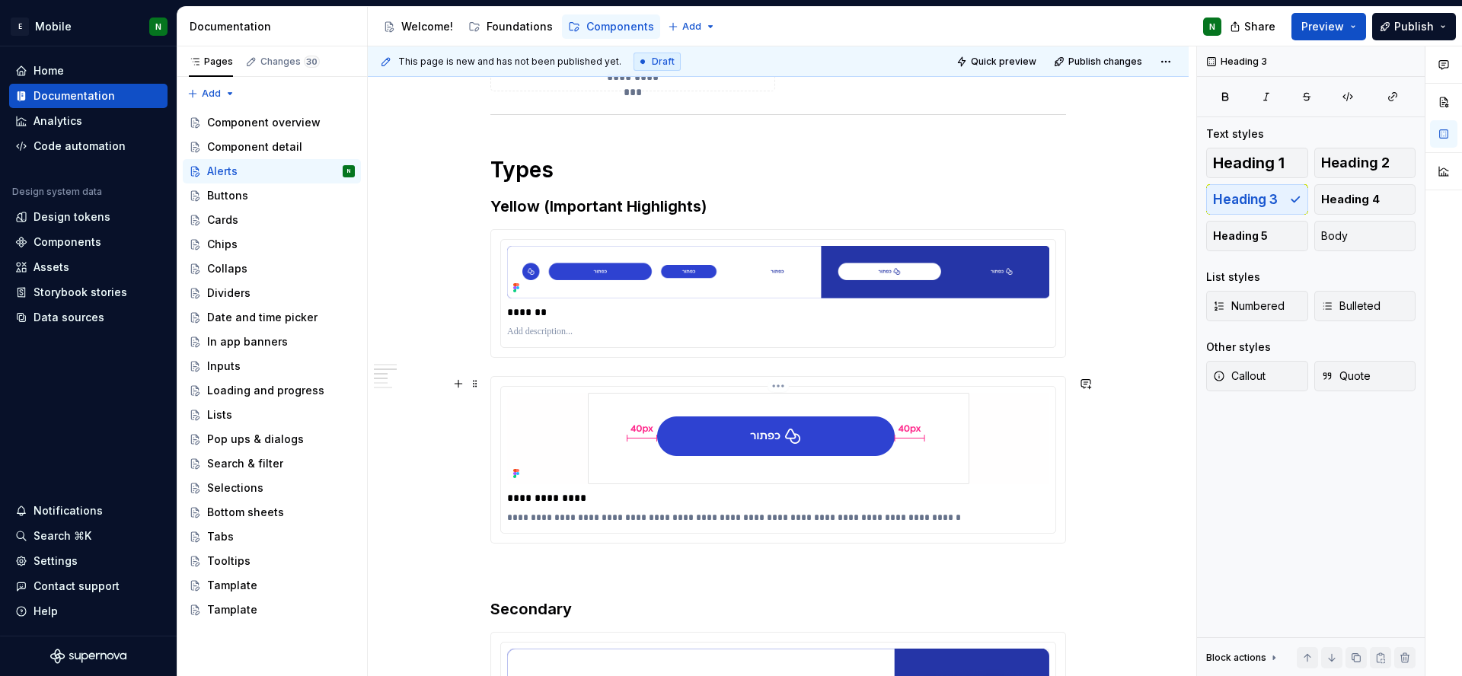
scroll to position [2015, 0]
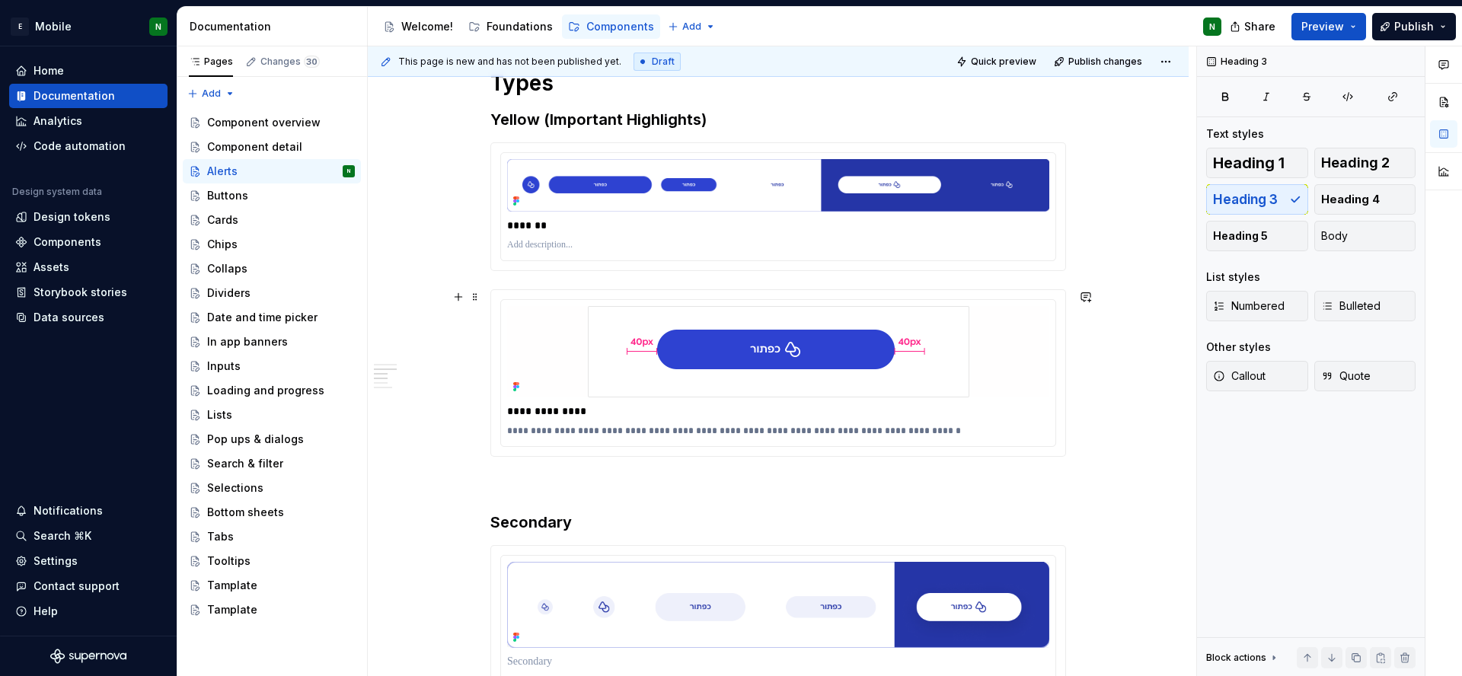
click at [474, 298] on span at bounding box center [475, 296] width 12 height 21
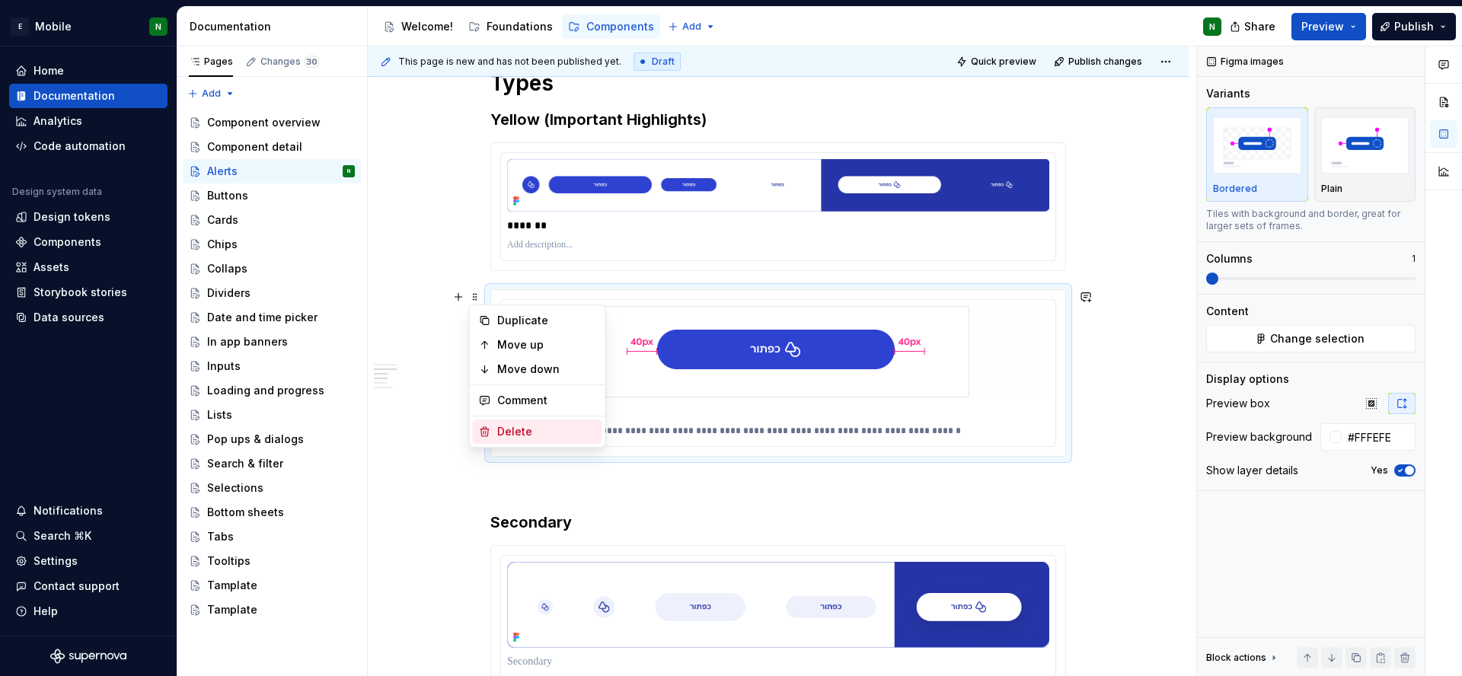
click at [537, 434] on div "Delete" at bounding box center [546, 431] width 99 height 15
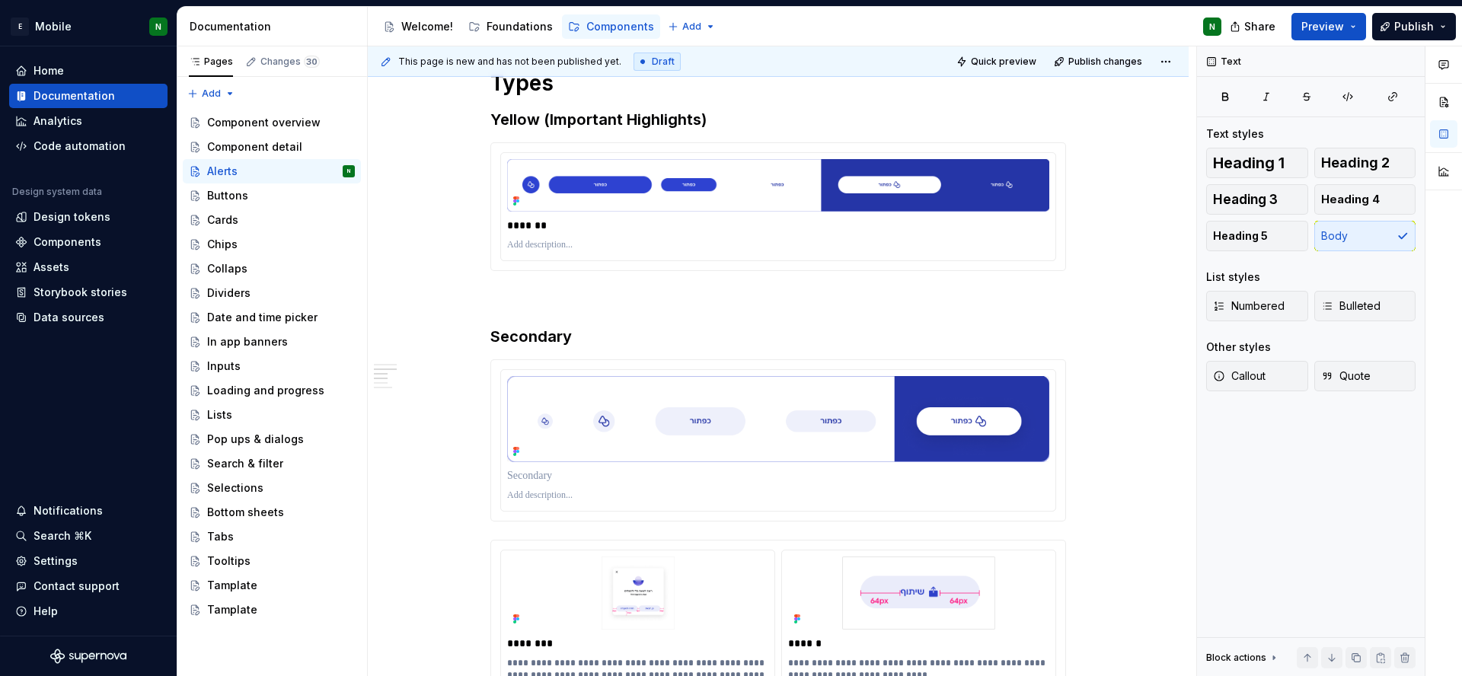
click at [546, 342] on h3 "Secondary" at bounding box center [778, 336] width 576 height 21
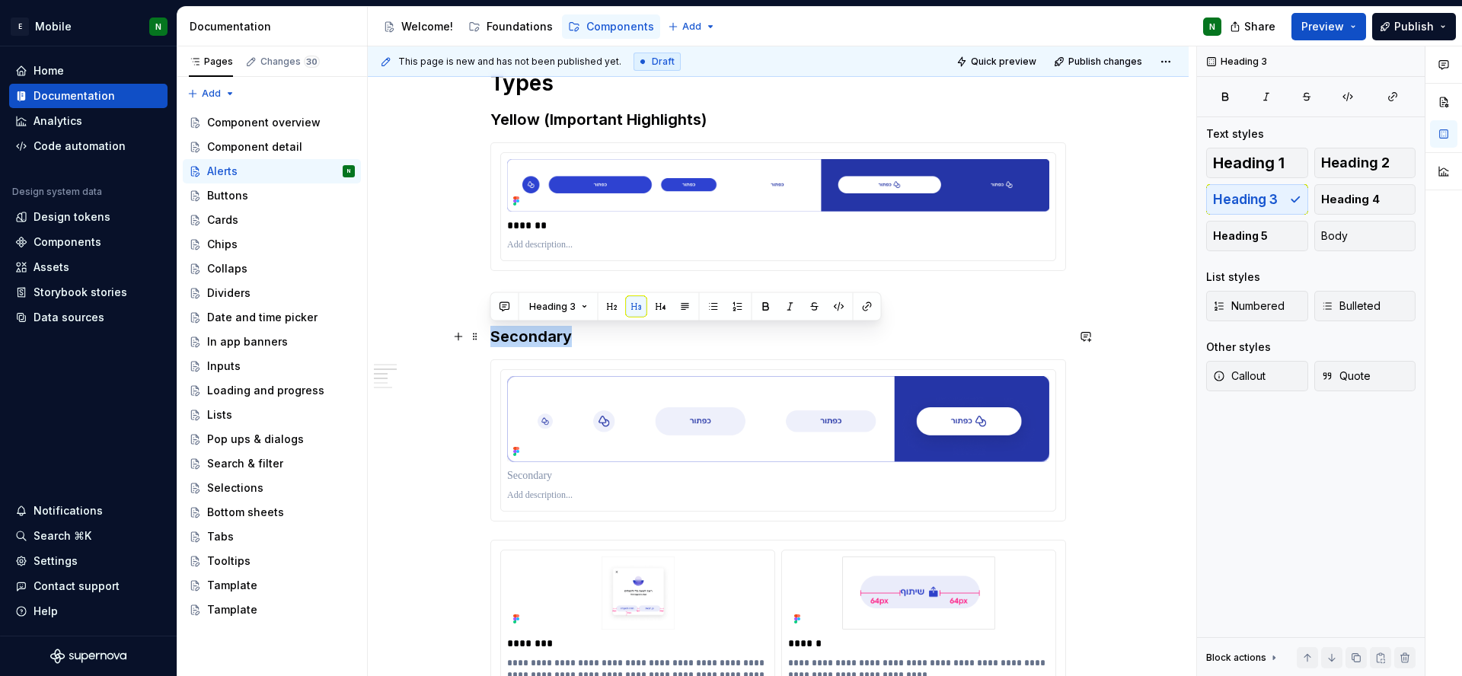
click at [546, 342] on h3 "Secondary" at bounding box center [778, 336] width 576 height 21
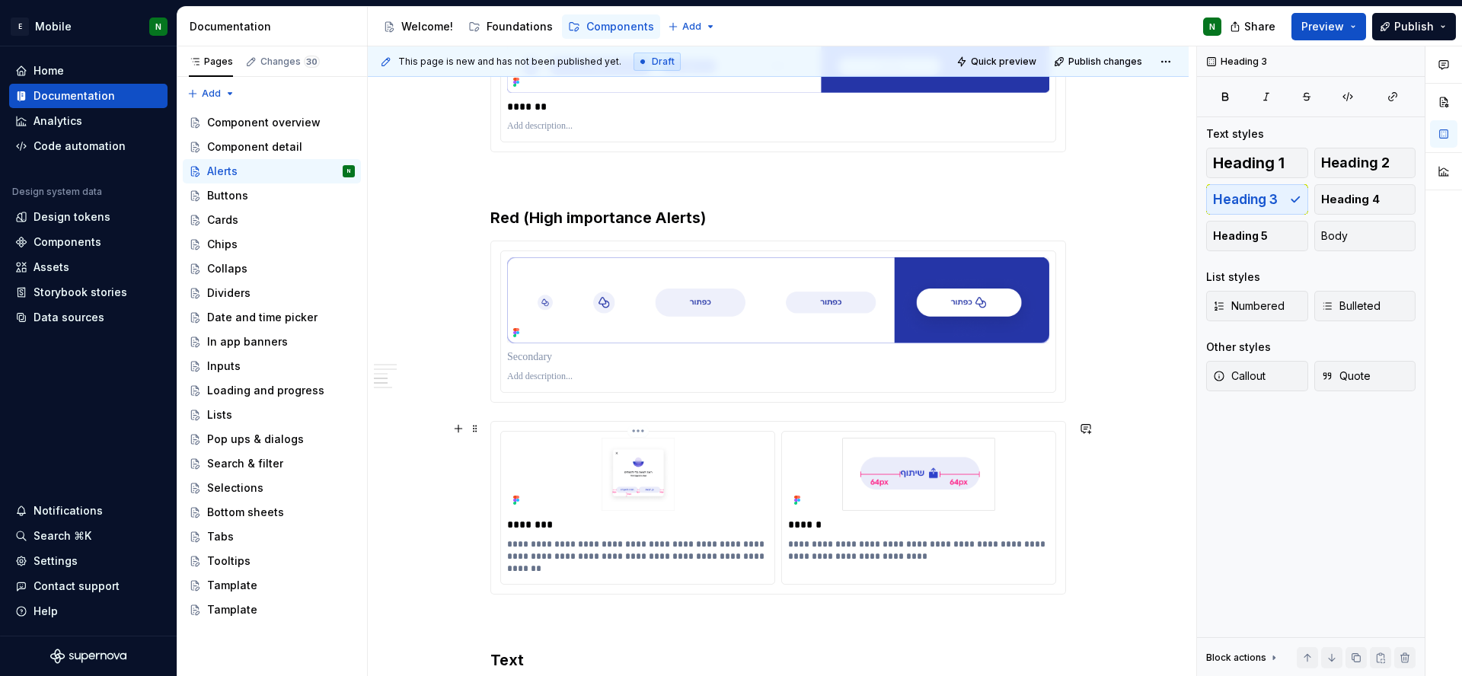
scroll to position [2149, 0]
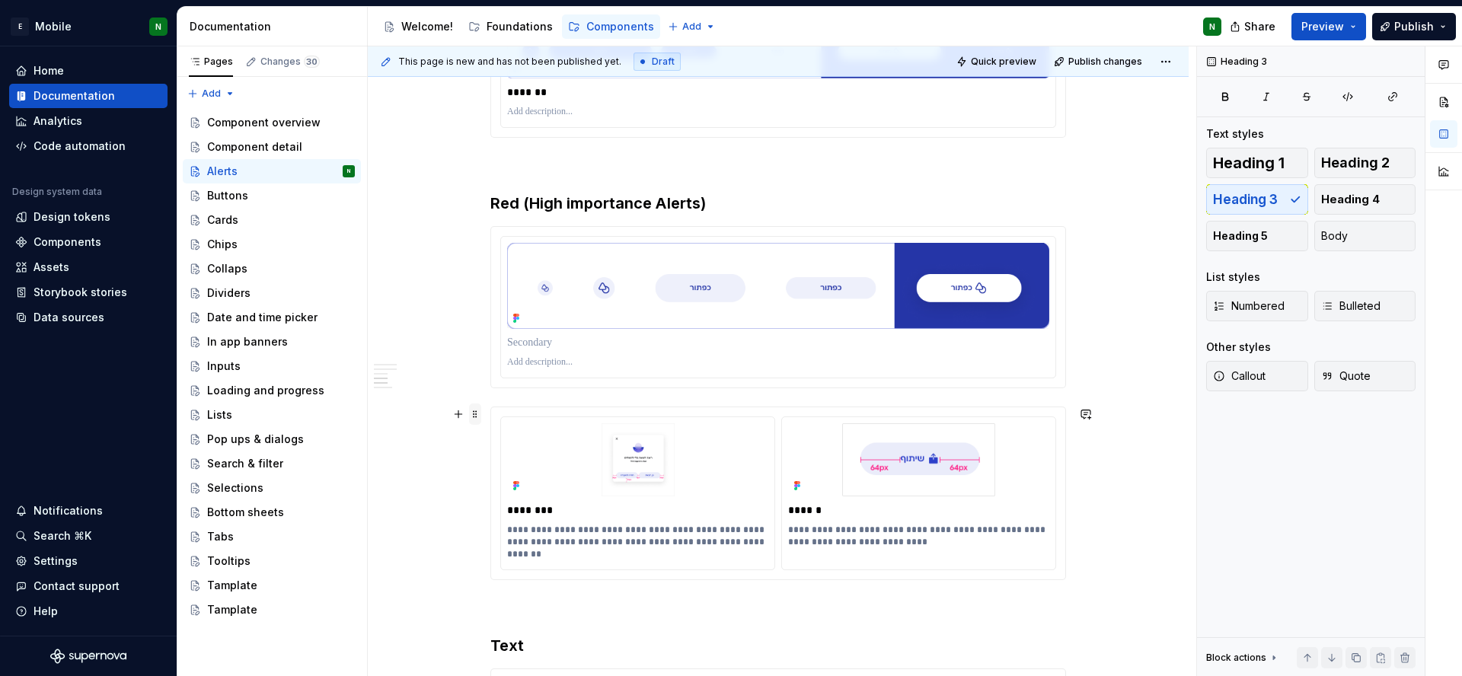
click at [471, 413] on span at bounding box center [475, 414] width 12 height 21
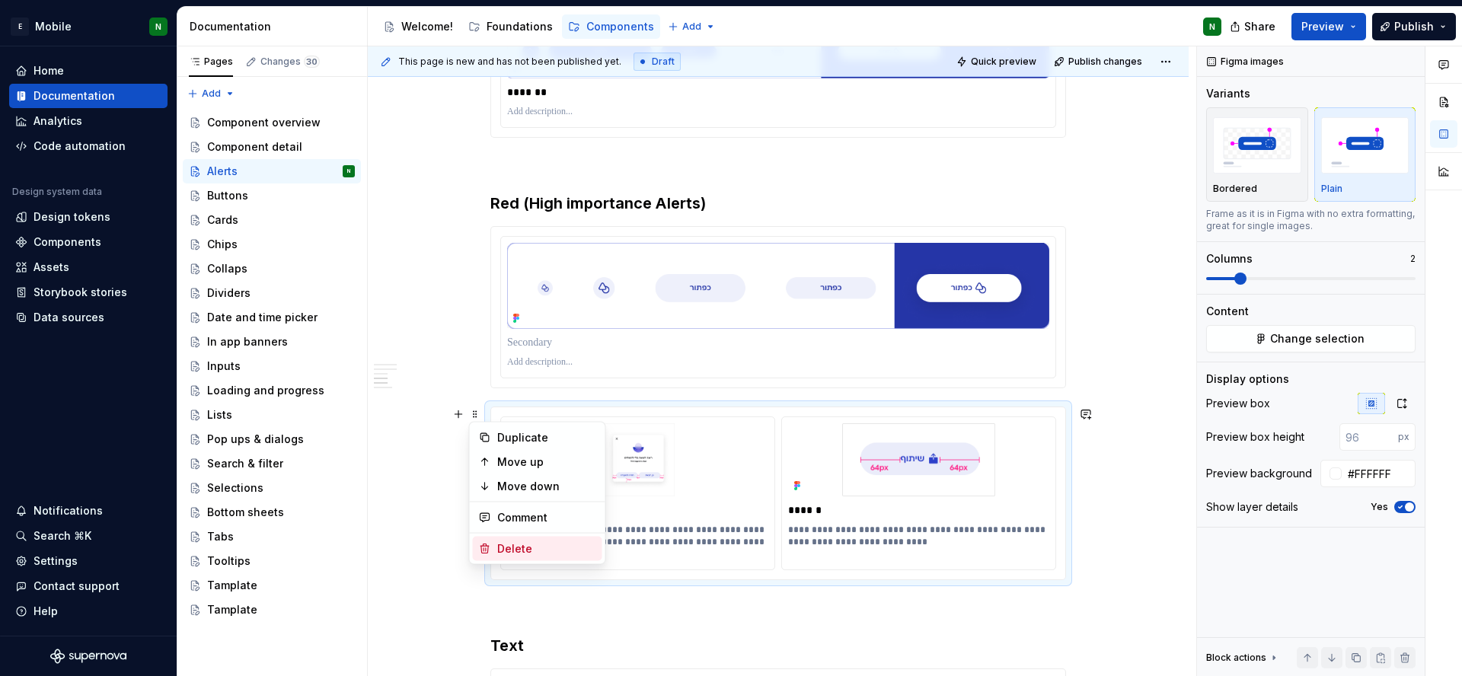
click at [539, 541] on div "Delete" at bounding box center [546, 548] width 99 height 15
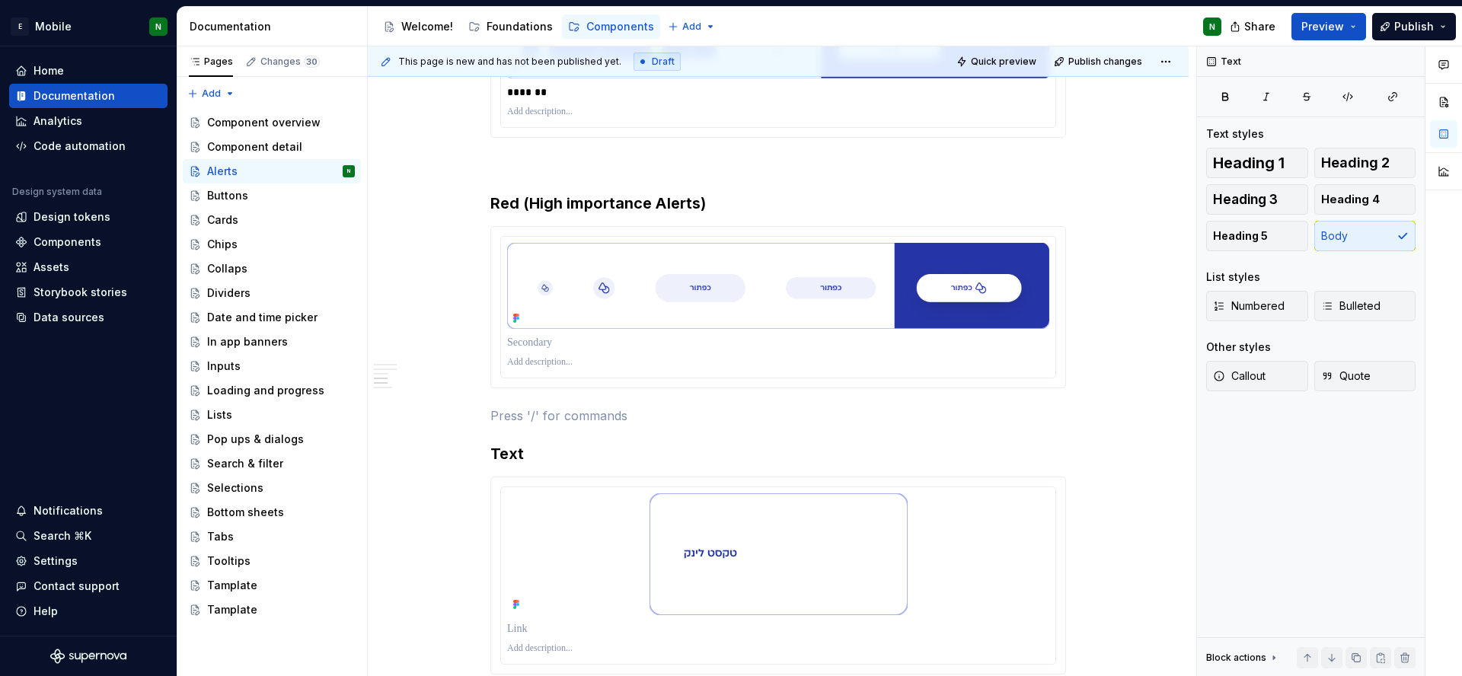
click at [508, 448] on h3 "Text" at bounding box center [778, 453] width 576 height 21
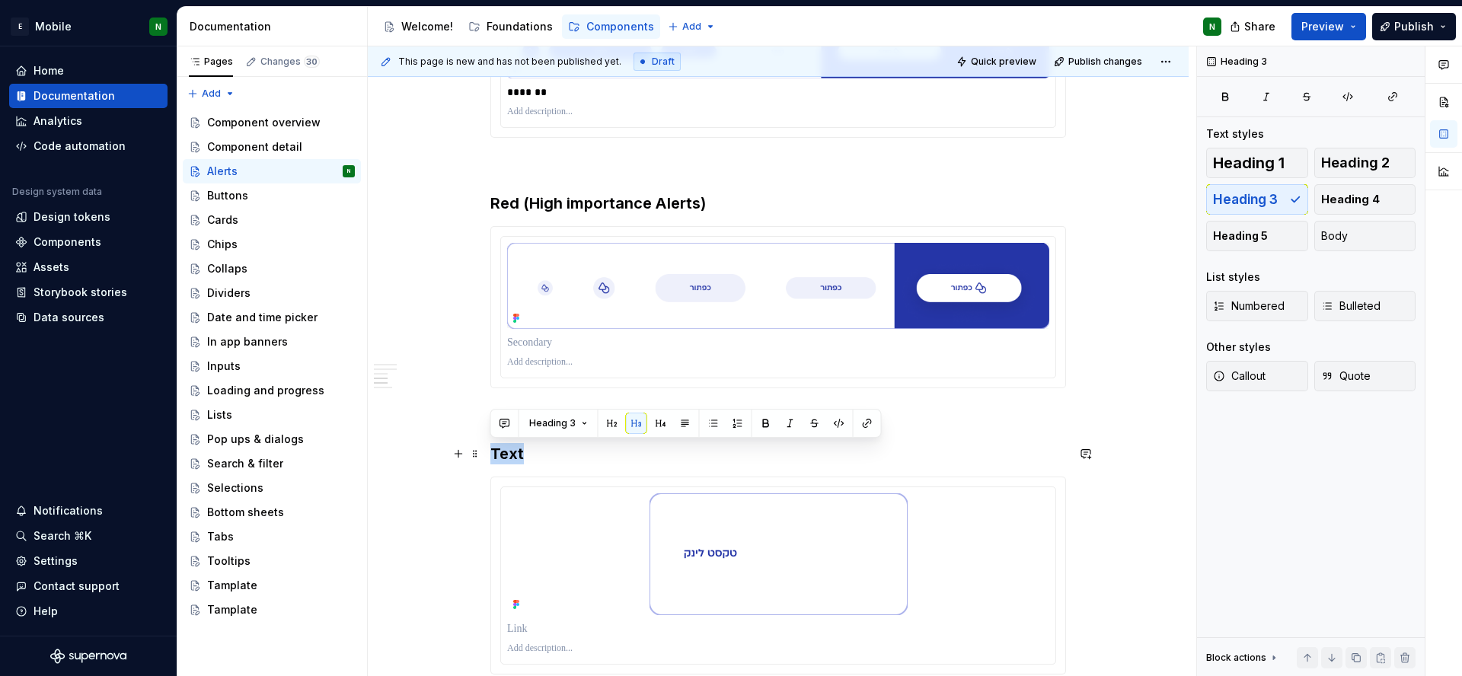
click at [508, 448] on h3 "Text" at bounding box center [778, 453] width 576 height 21
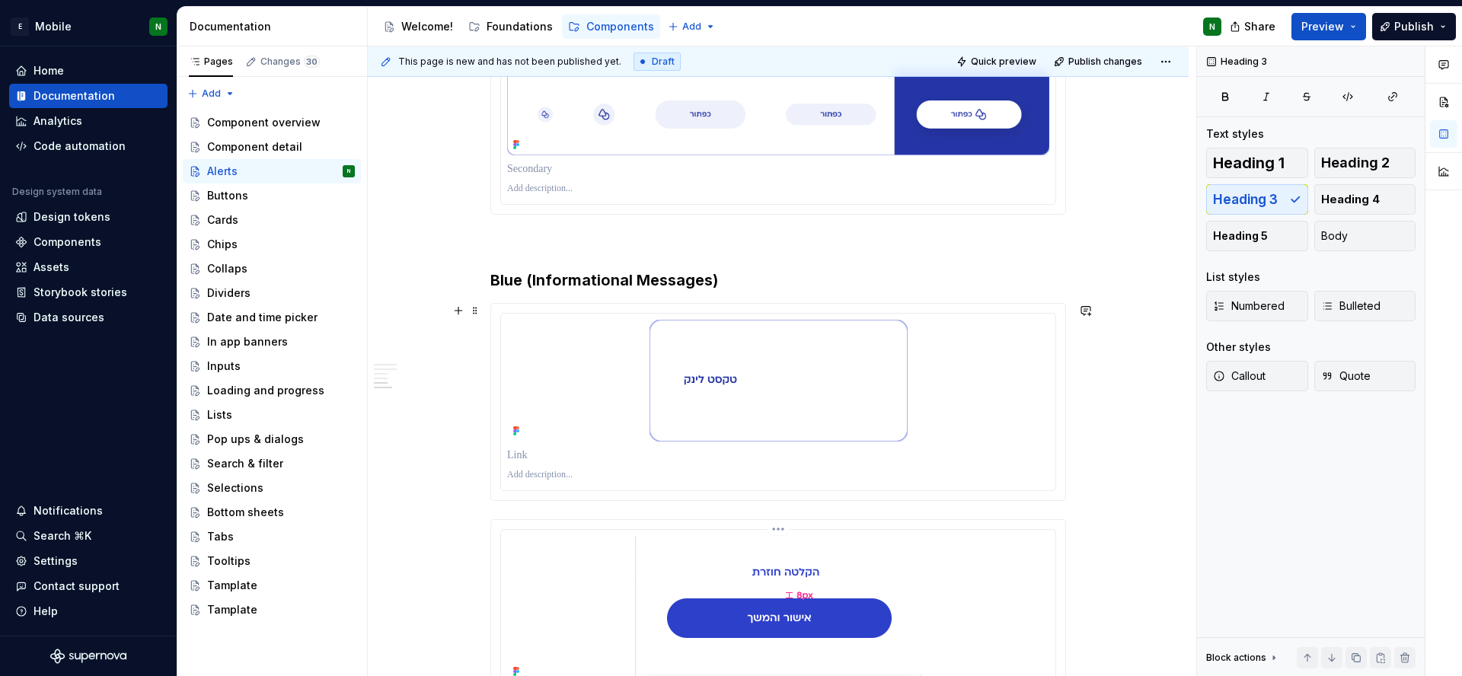
scroll to position [2465, 0]
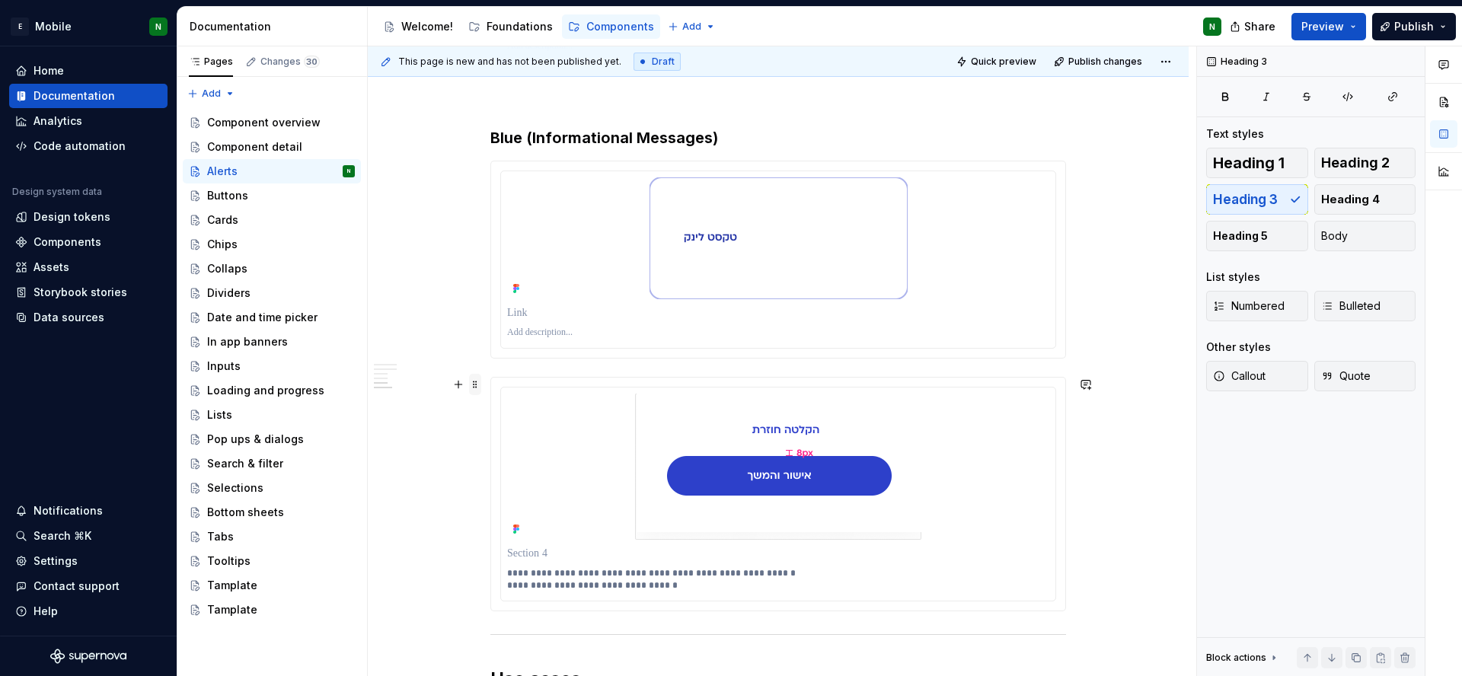
click at [471, 385] on span at bounding box center [475, 384] width 12 height 21
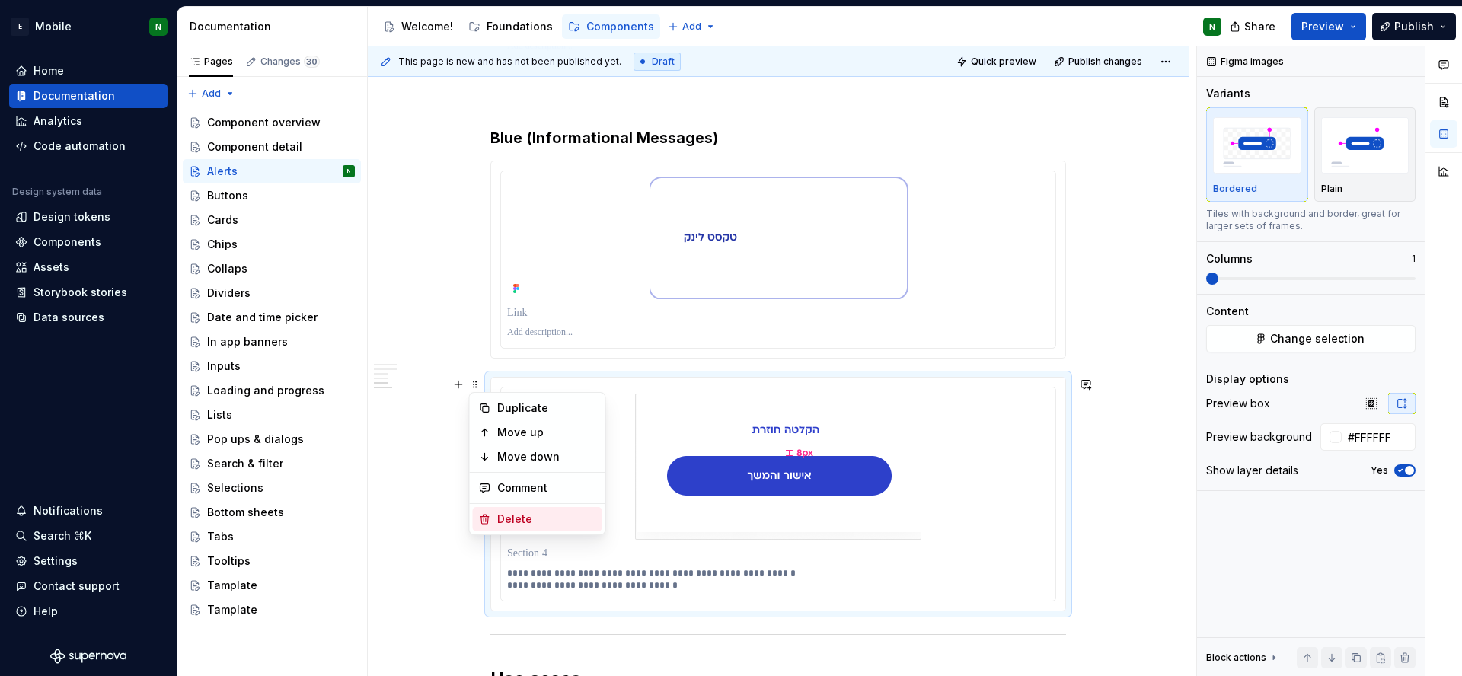
click at [515, 520] on div "Delete" at bounding box center [546, 519] width 99 height 15
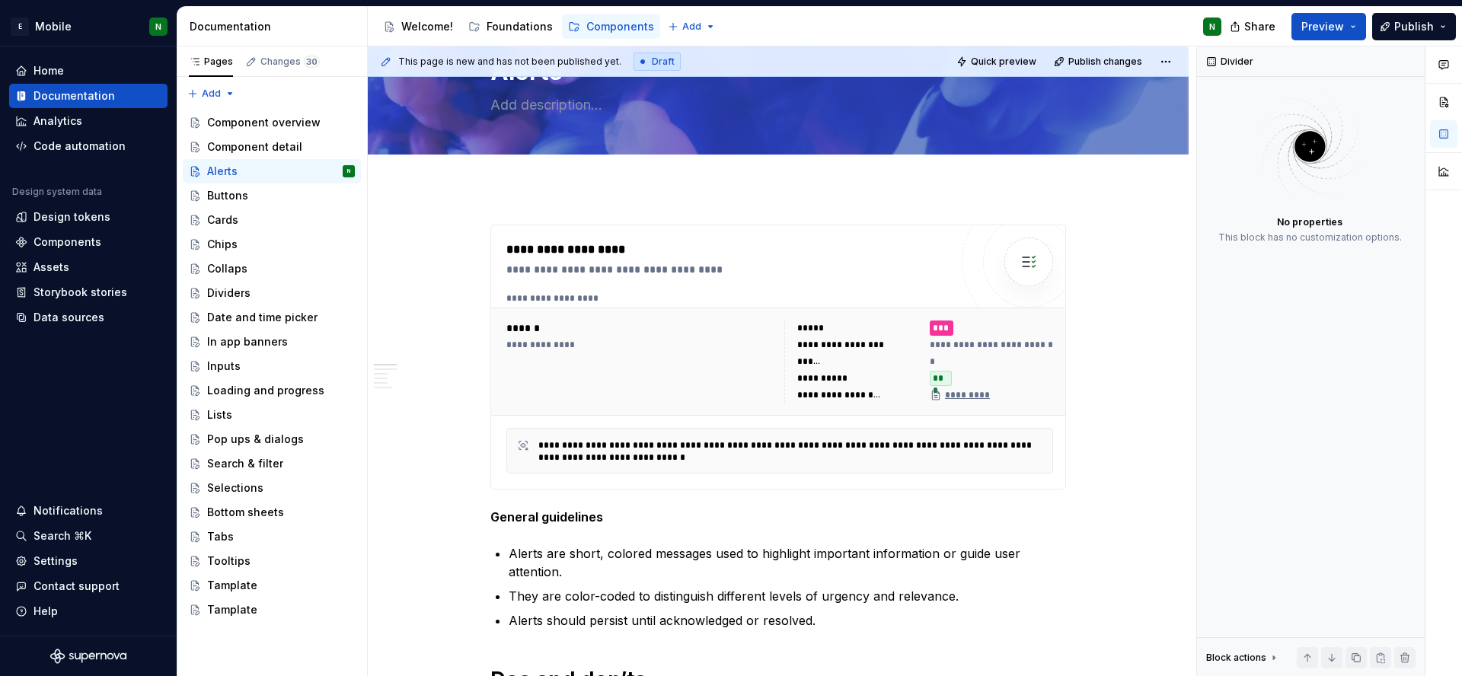
scroll to position [771, 0]
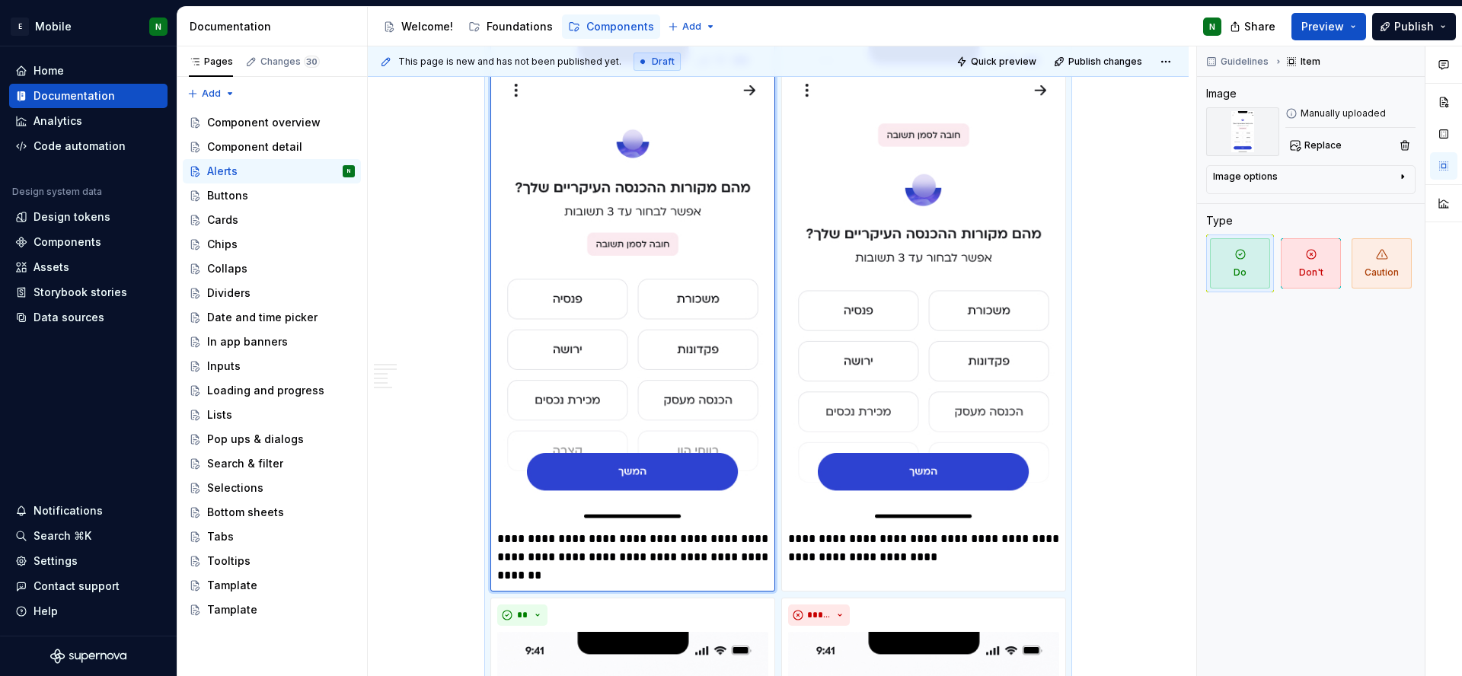
click at [658, 500] on img at bounding box center [632, 283] width 271 height 482
click at [1339, 177] on div "Image options" at bounding box center [1304, 180] width 183 height 18
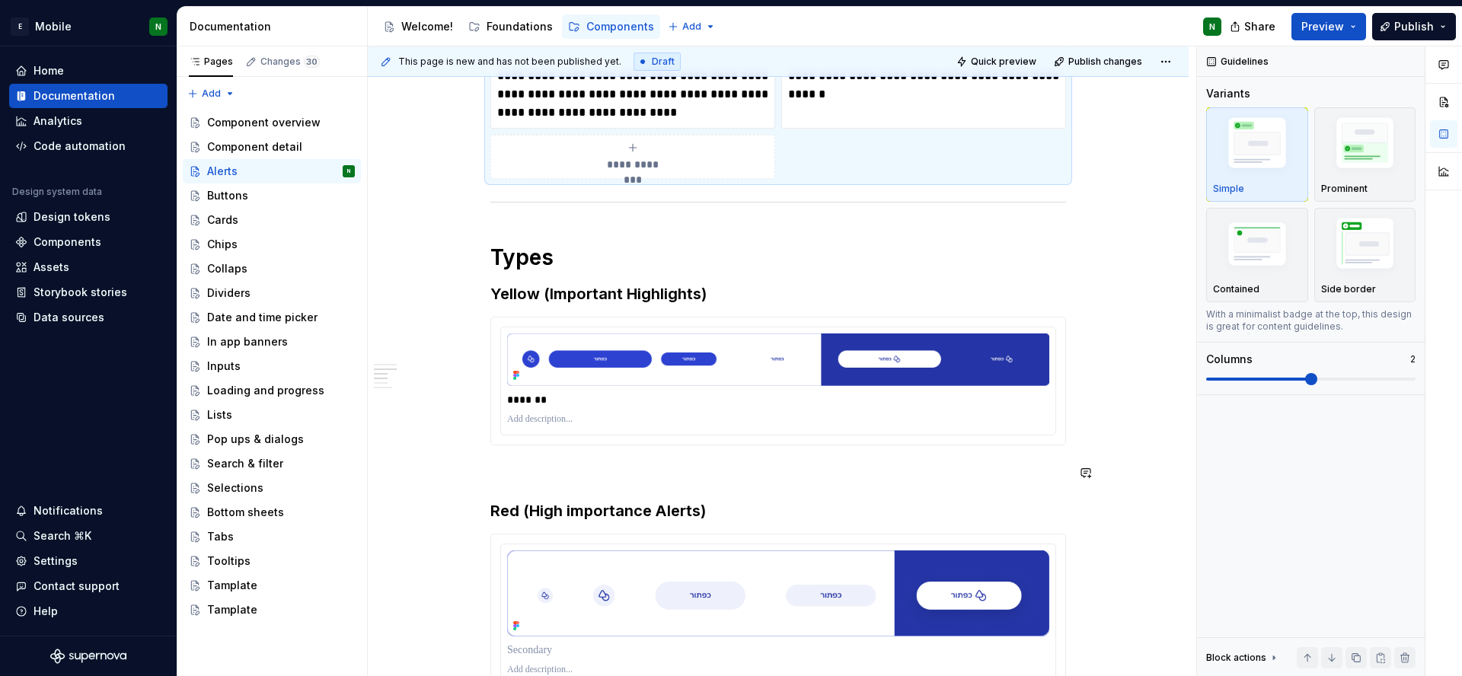
scroll to position [1845, 0]
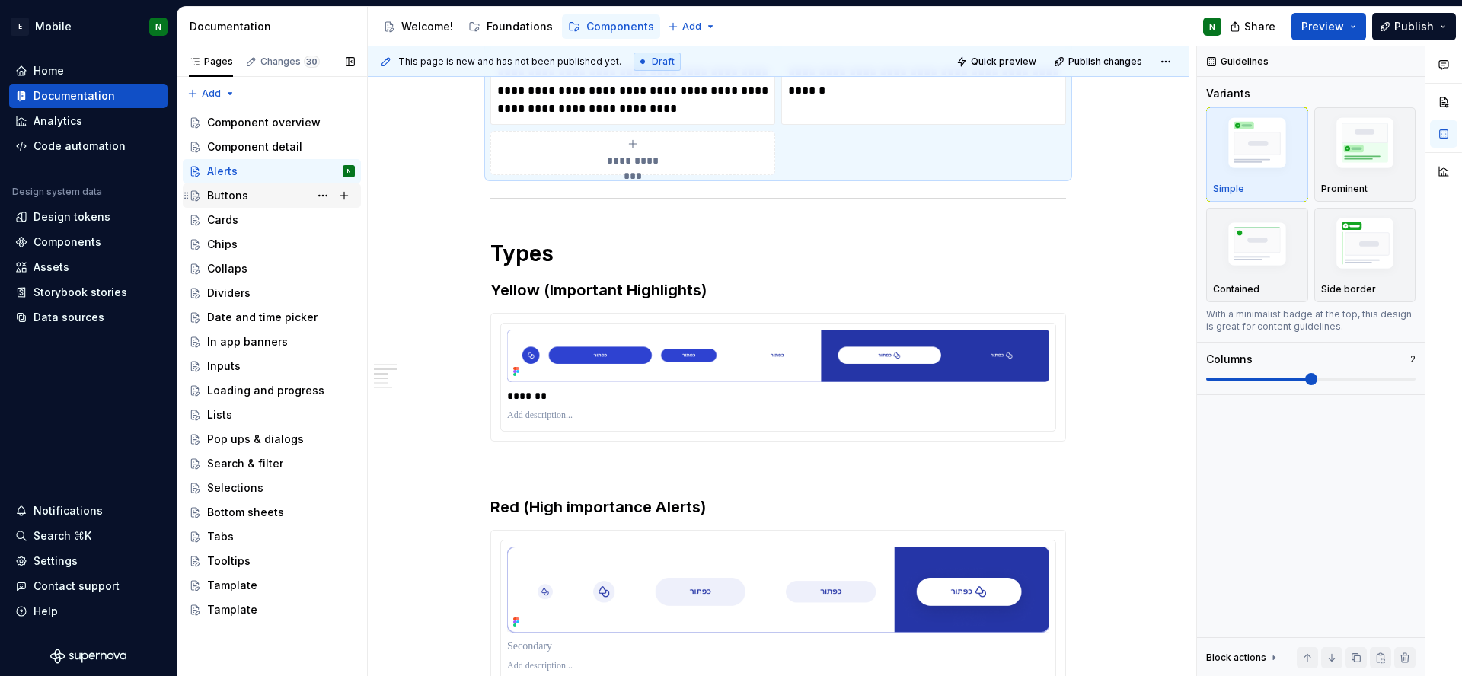
click at [273, 196] on div "Buttons" at bounding box center [281, 195] width 148 height 21
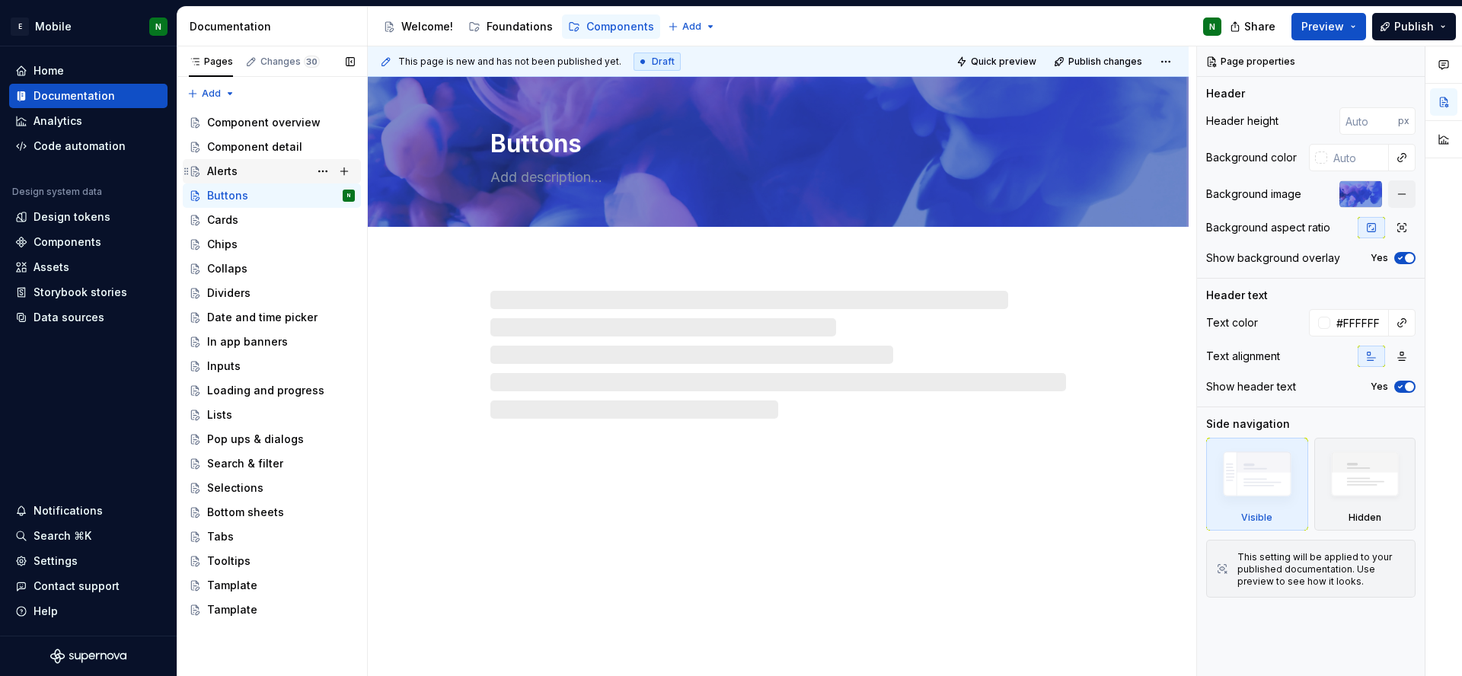
click at [241, 176] on div "Alerts" at bounding box center [281, 171] width 148 height 21
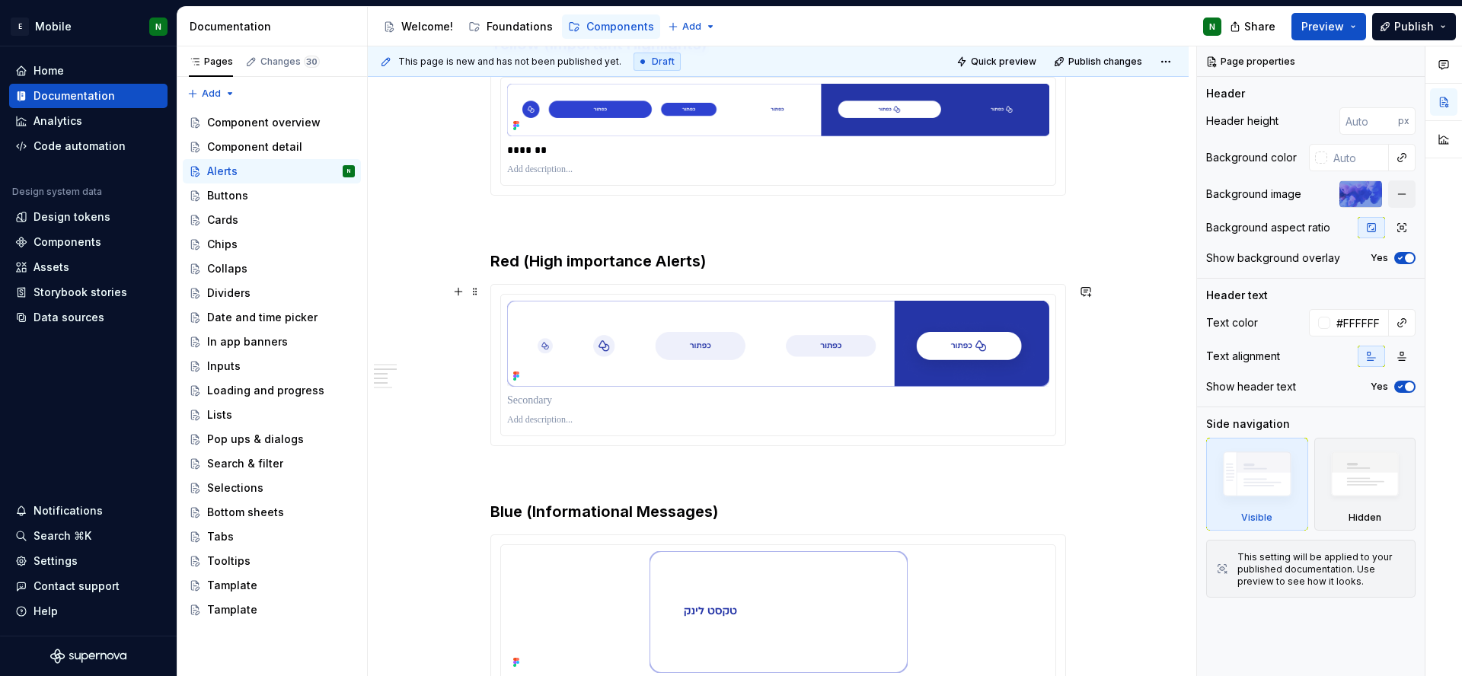
scroll to position [1916, 0]
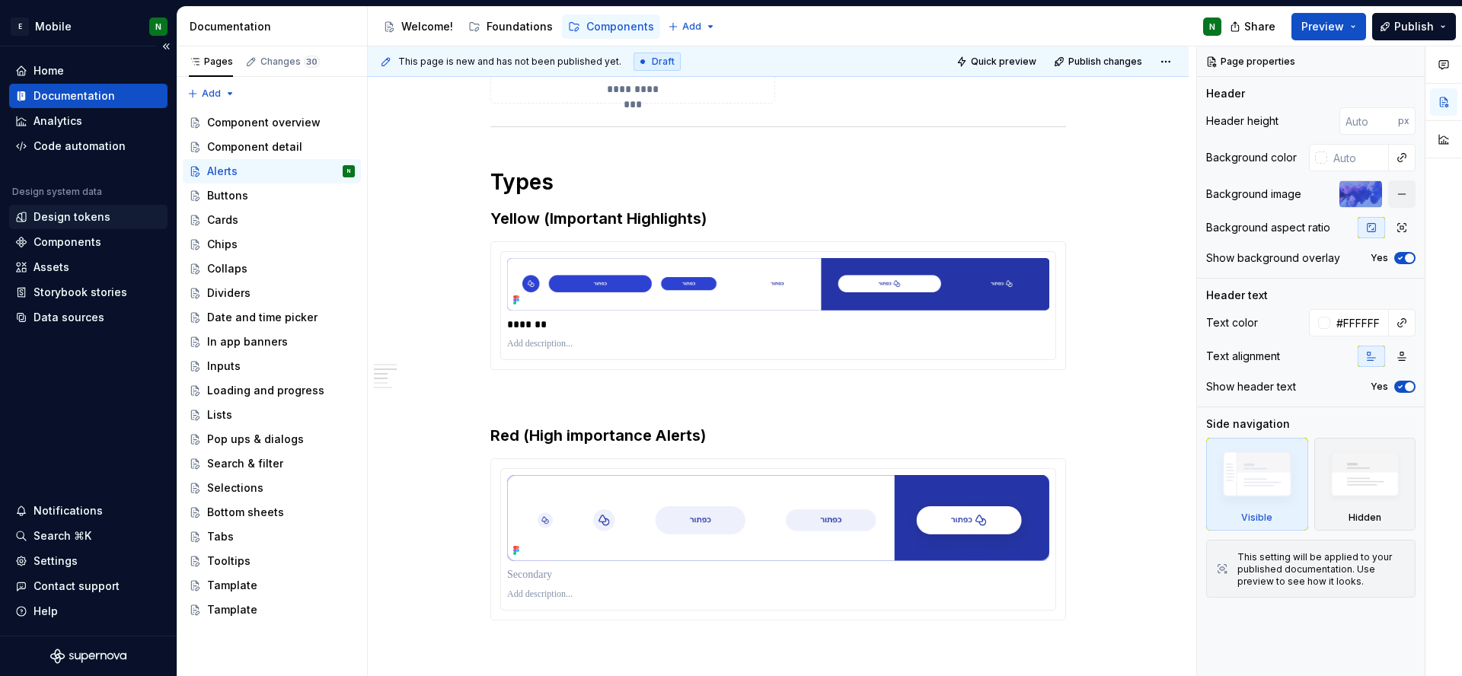
type textarea "*"
click at [94, 220] on div "Design tokens" at bounding box center [72, 216] width 77 height 15
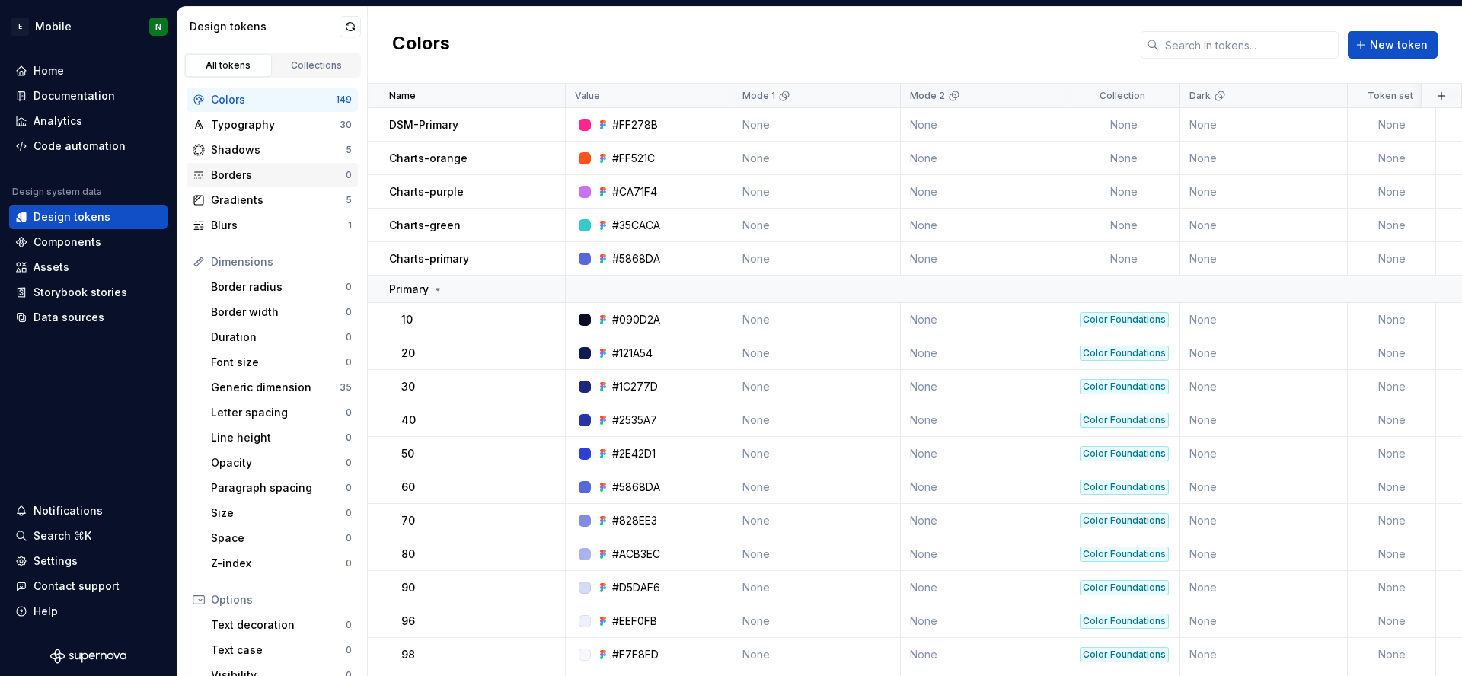
click at [289, 164] on div "Borders 0" at bounding box center [272, 175] width 171 height 24
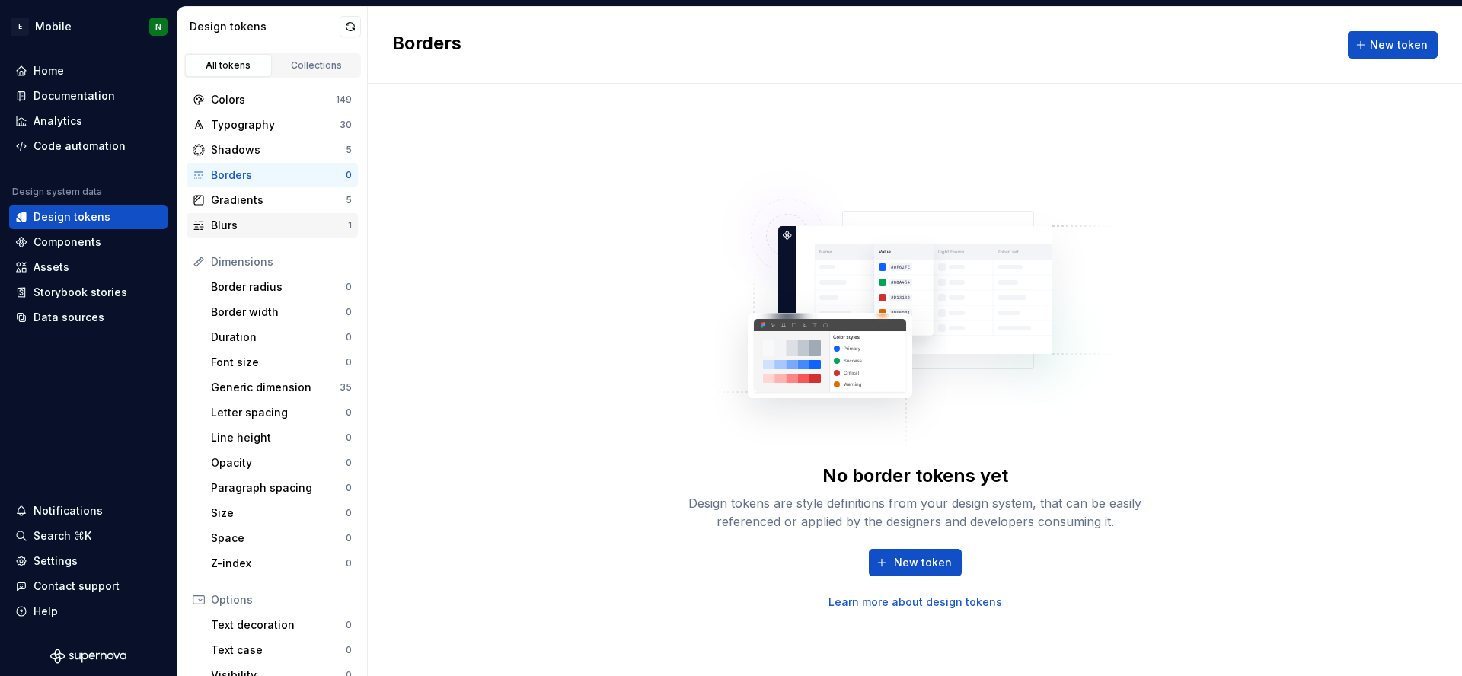
click at [284, 215] on div "Blurs 1" at bounding box center [272, 225] width 171 height 24
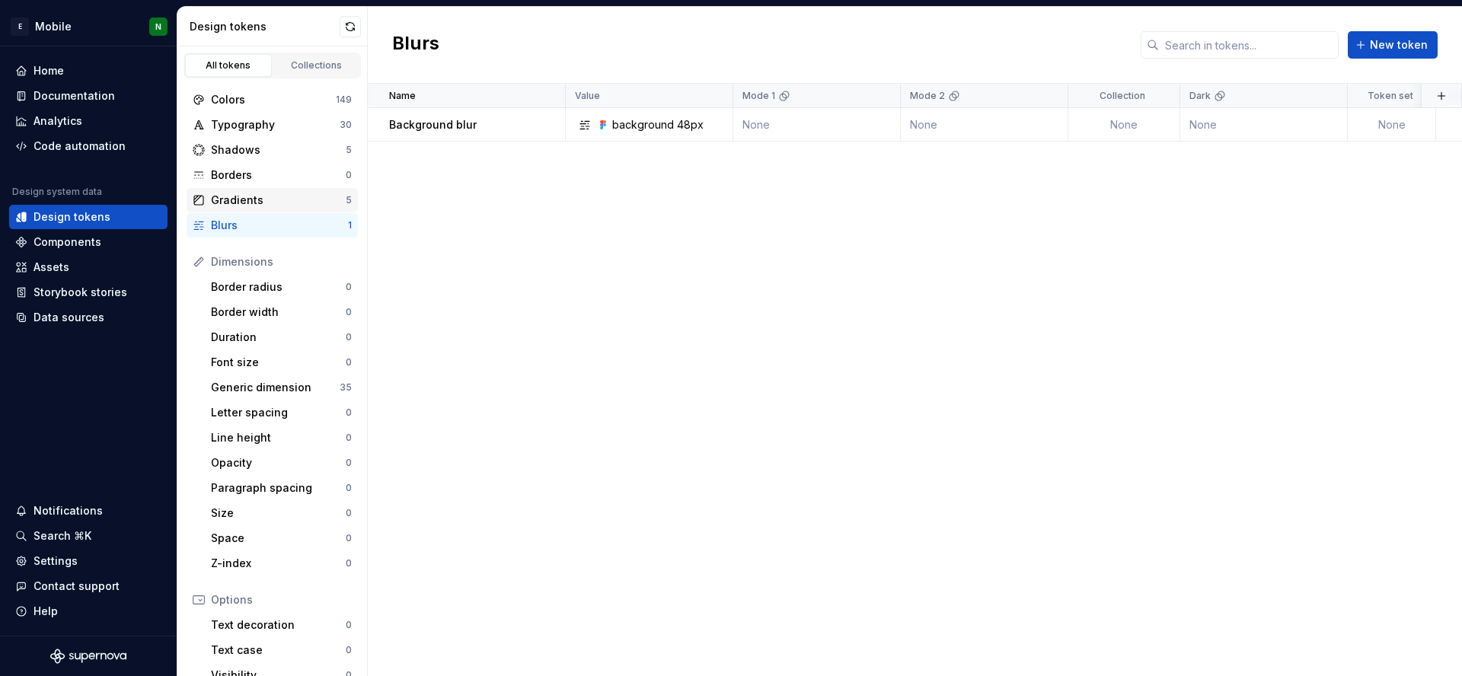
click at [282, 195] on div "Gradients" at bounding box center [278, 200] width 135 height 15
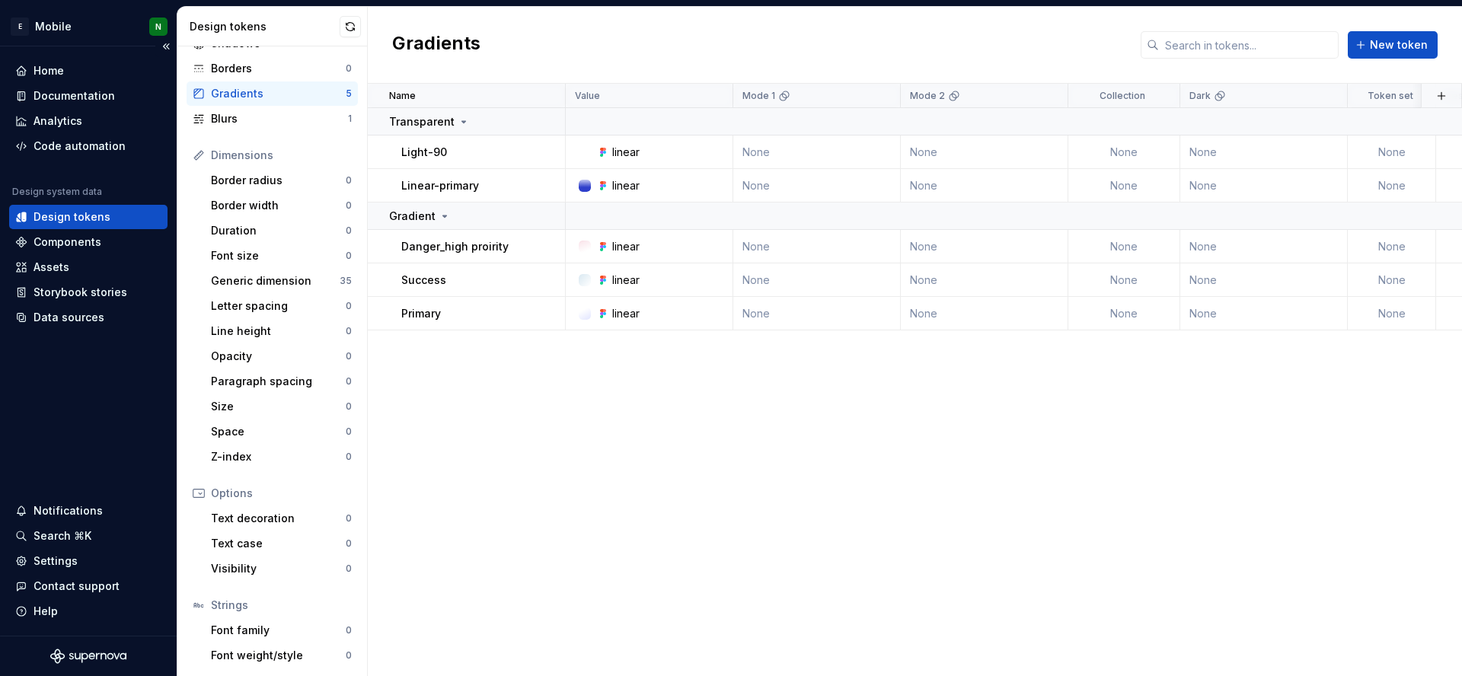
scroll to position [34, 0]
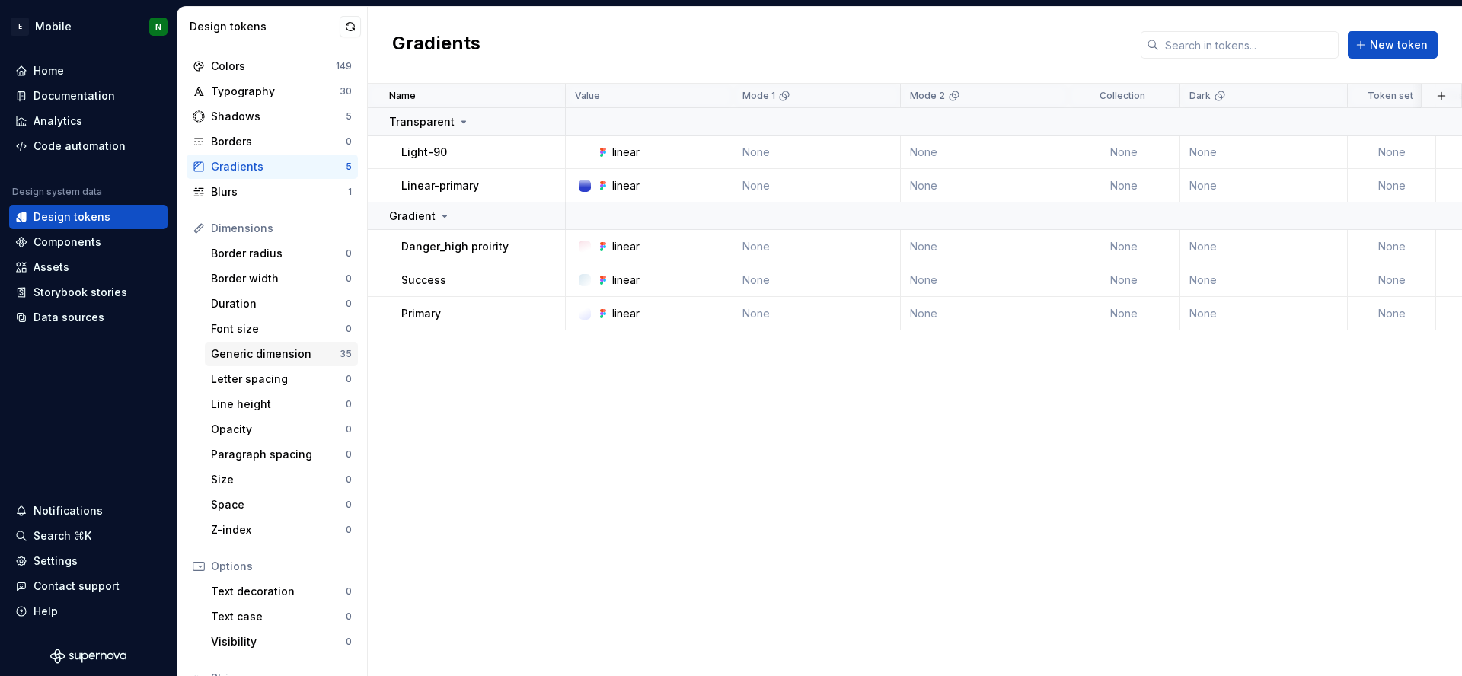
click at [290, 355] on div "Generic dimension" at bounding box center [275, 353] width 129 height 15
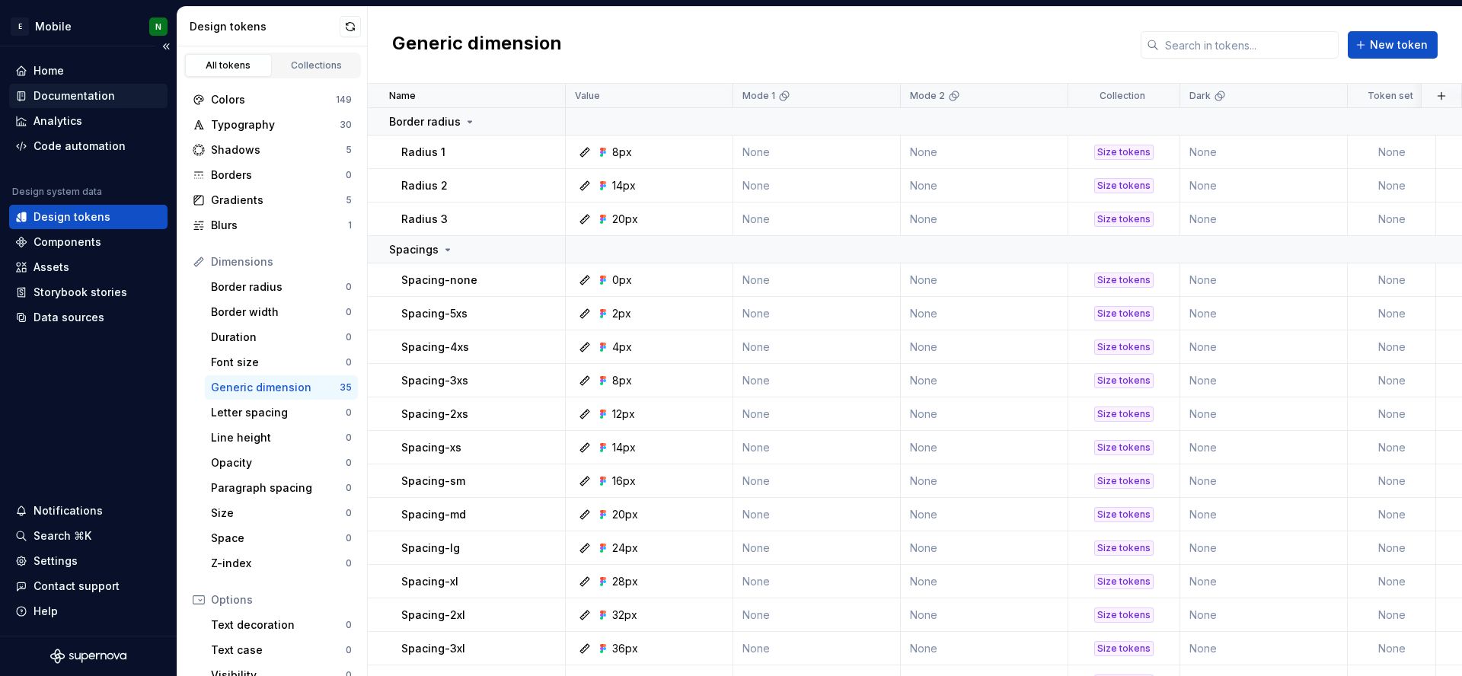
click at [108, 93] on div "Documentation" at bounding box center [74, 95] width 81 height 15
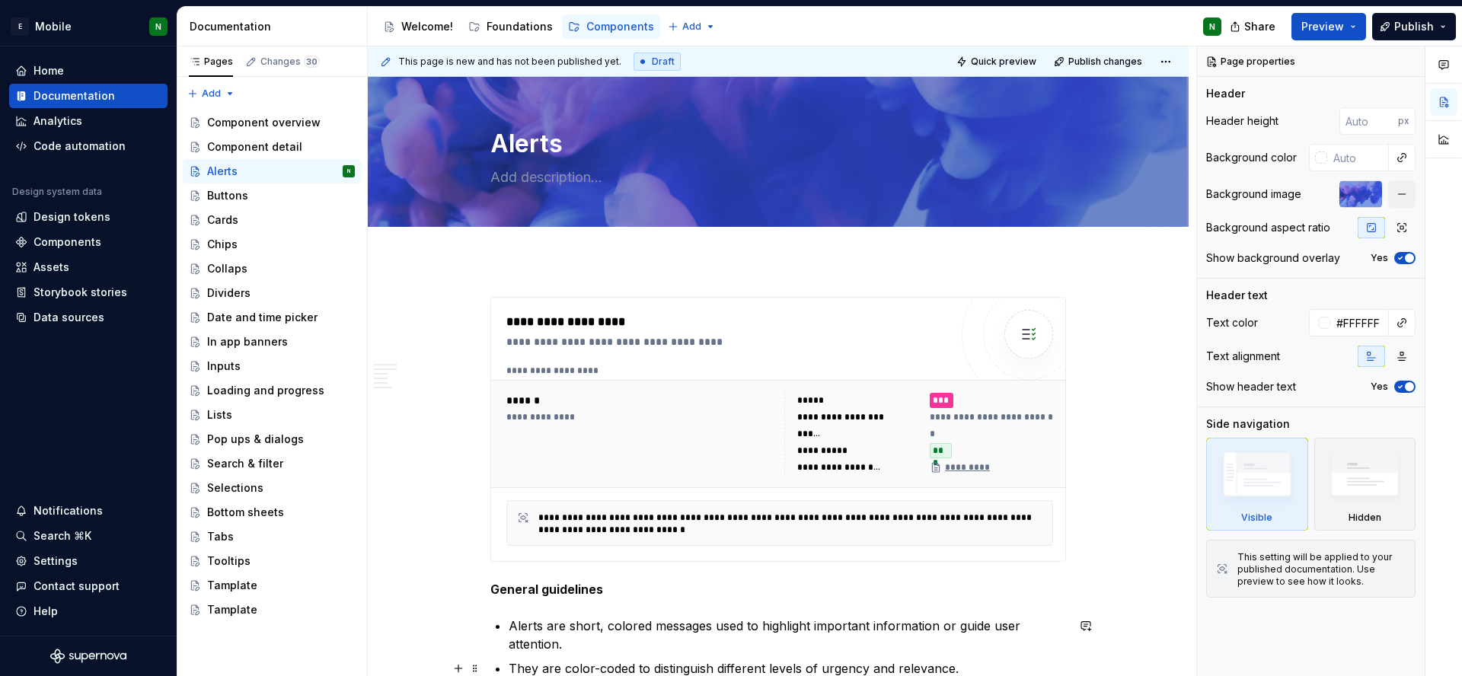
type textarea "*"
